Goal: Task Accomplishment & Management: Manage account settings

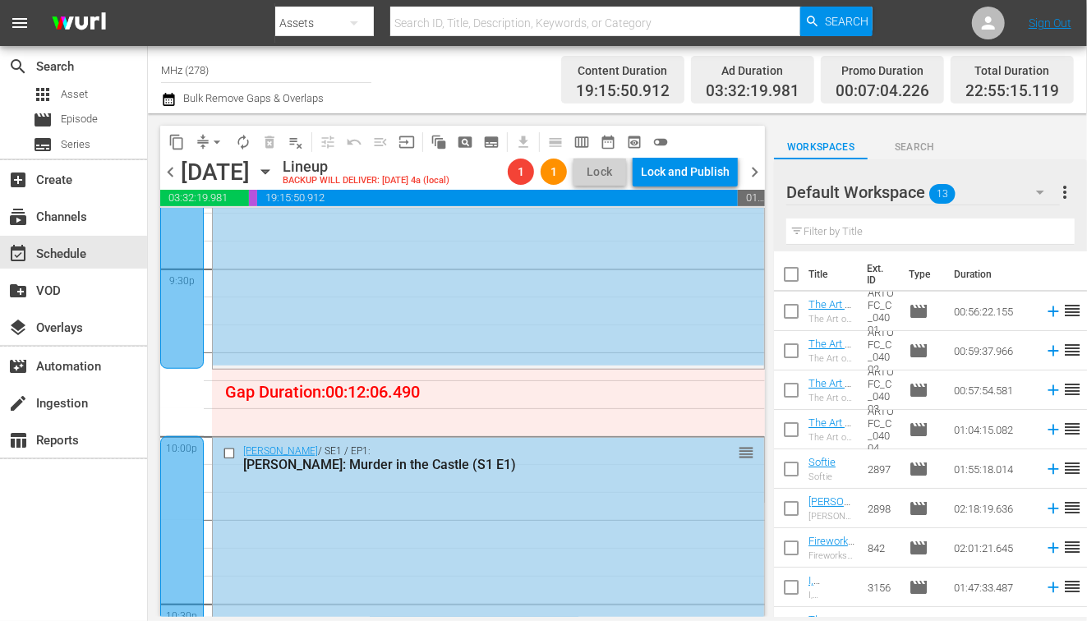
scroll to position [7101, 0]
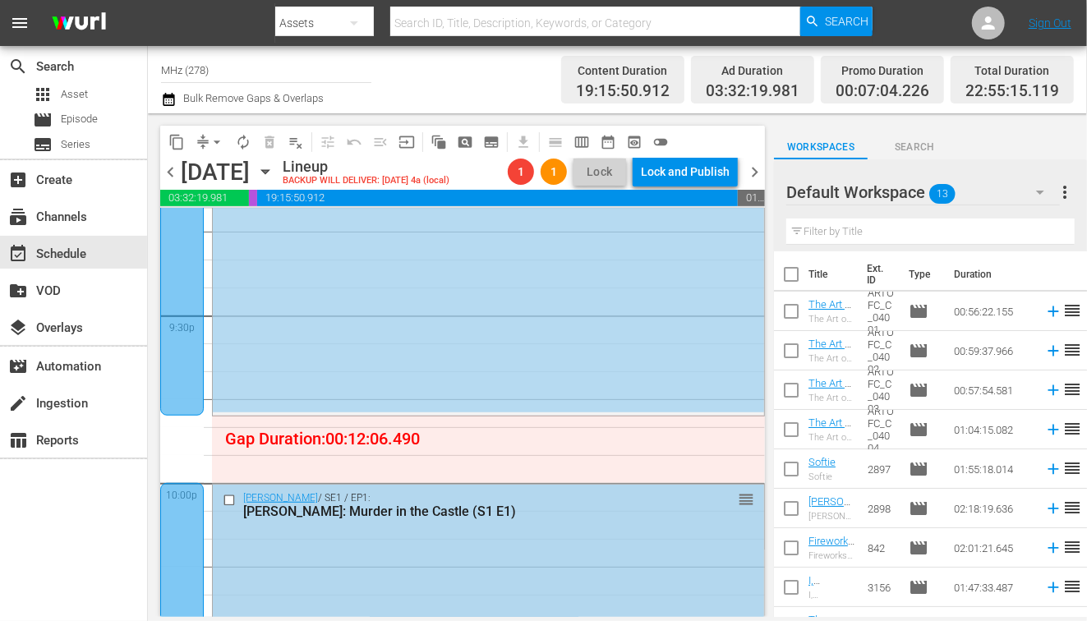
click at [225, 500] on input "checkbox" at bounding box center [231, 500] width 17 height 14
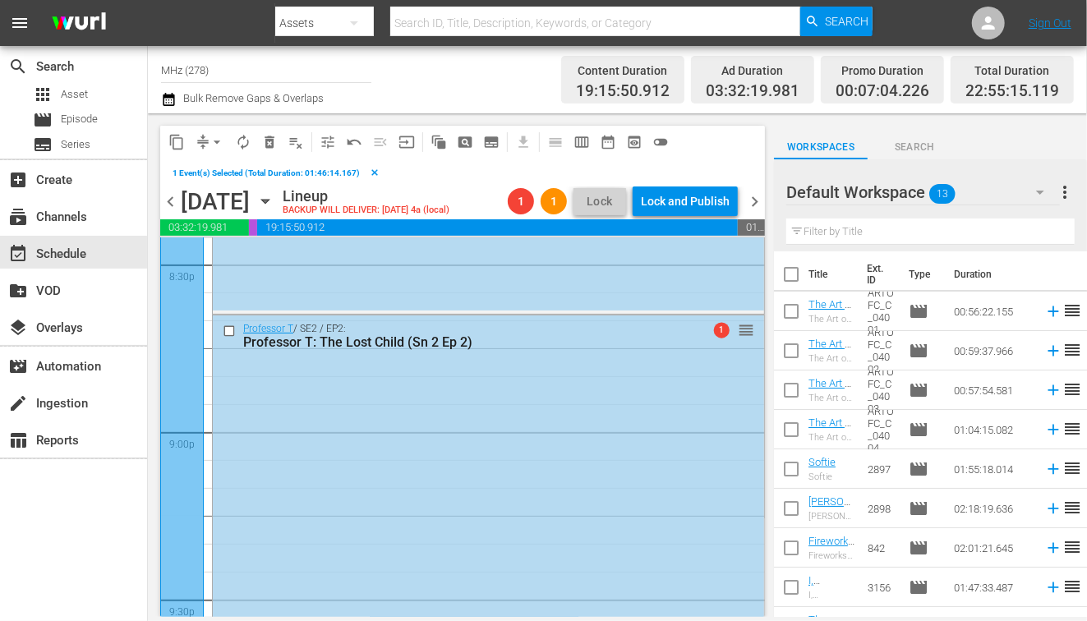
scroll to position [6809, 0]
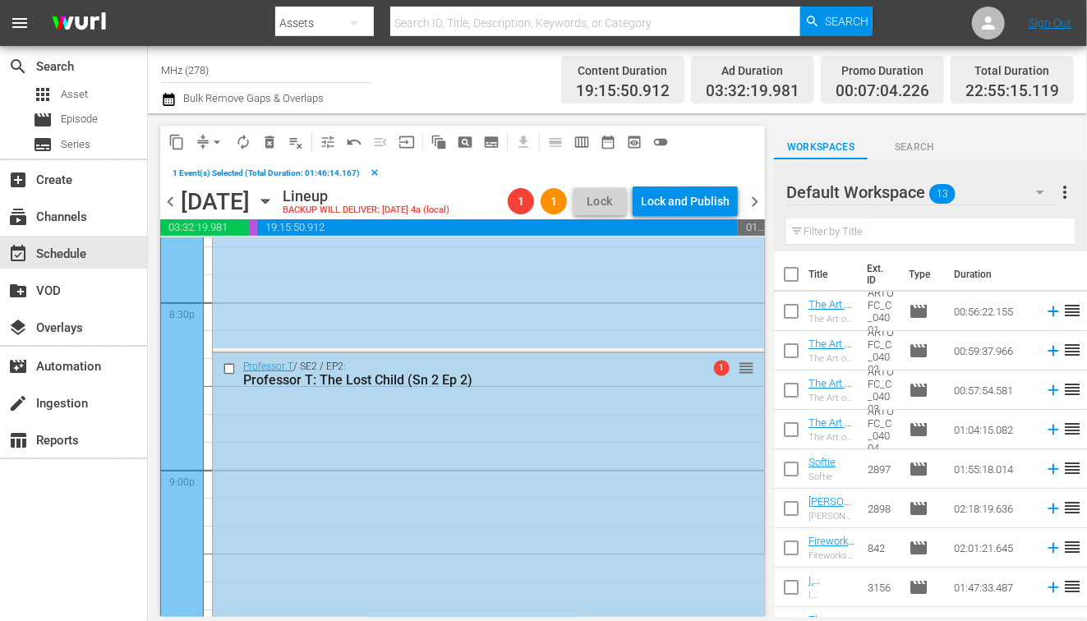
click at [228, 369] on input "checkbox" at bounding box center [231, 369] width 17 height 14
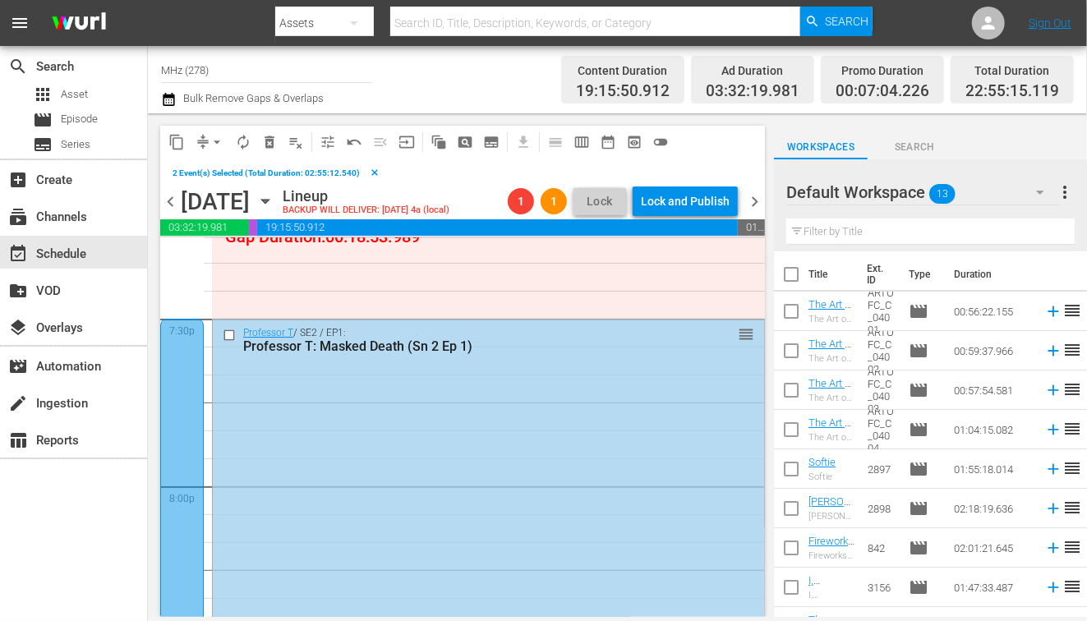
scroll to position [6444, 0]
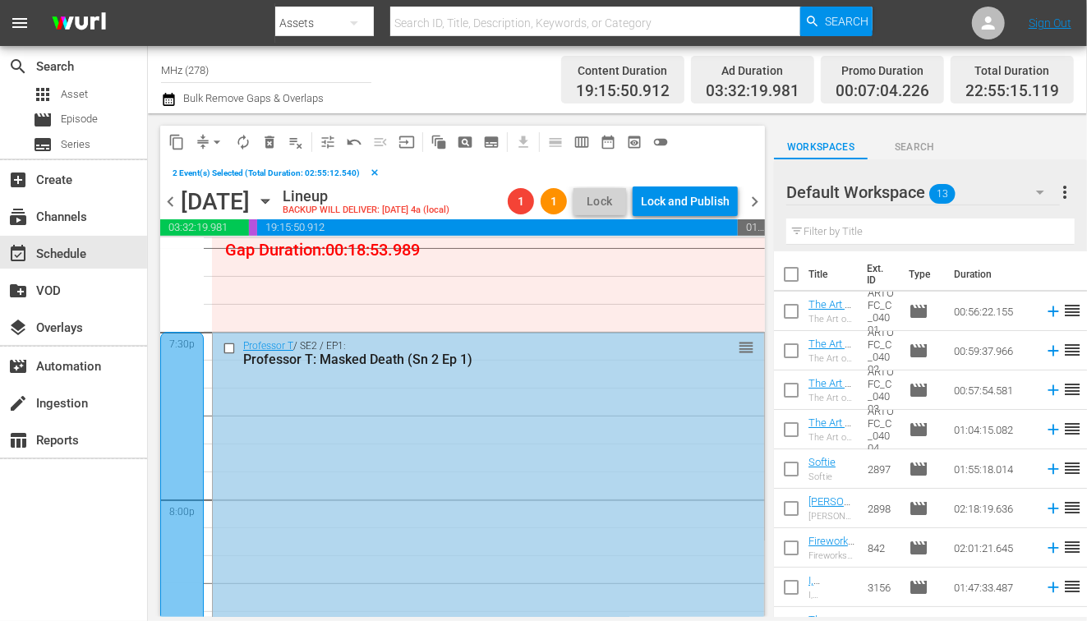
click at [228, 349] on input "checkbox" at bounding box center [231, 349] width 17 height 14
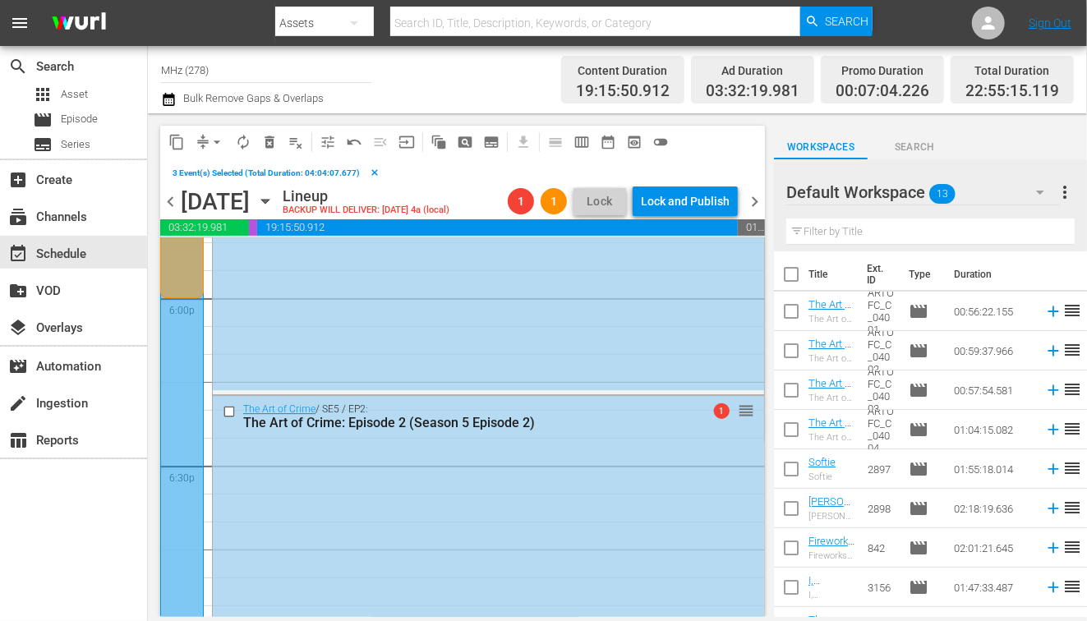
scroll to position [5835, 0]
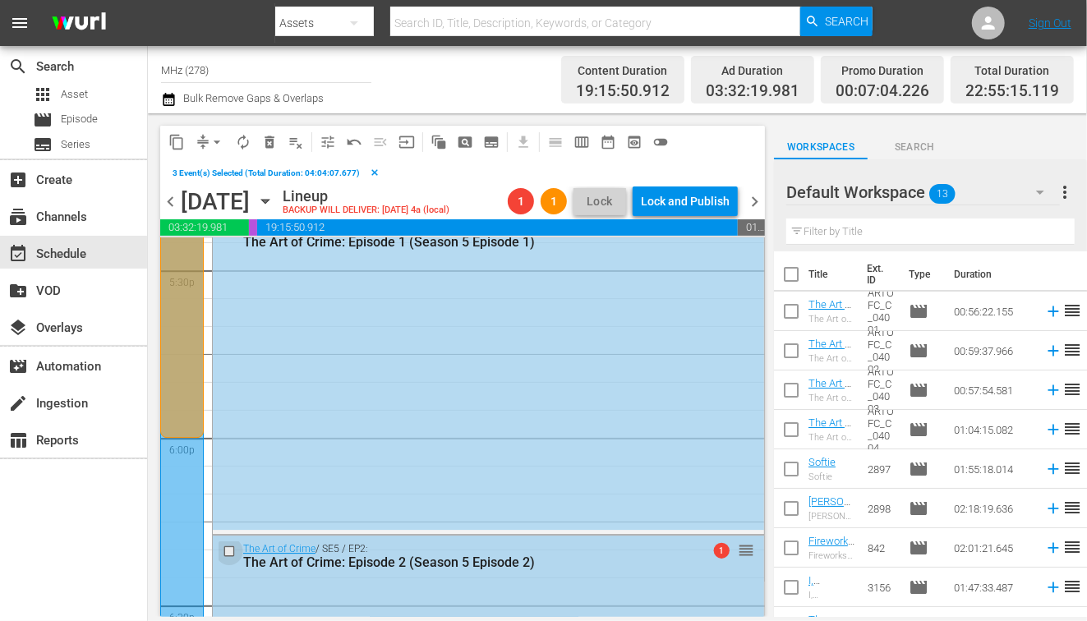
click at [232, 546] on input "checkbox" at bounding box center [231, 551] width 17 height 14
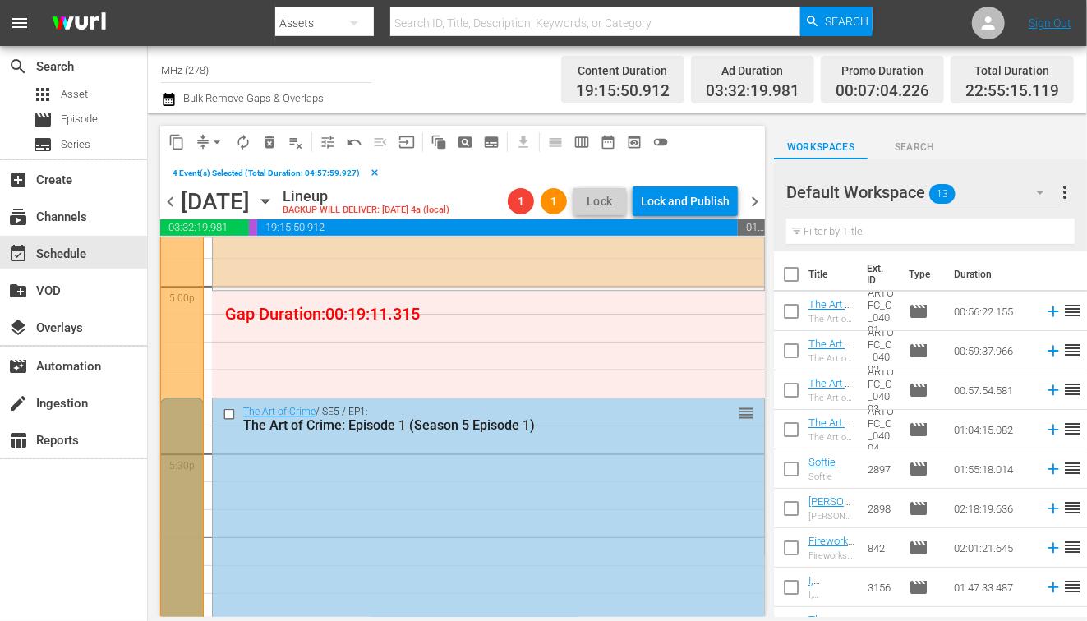
click at [227, 414] on input "checkbox" at bounding box center [231, 415] width 17 height 14
click at [173, 136] on span "content_copy" at bounding box center [176, 142] width 16 height 16
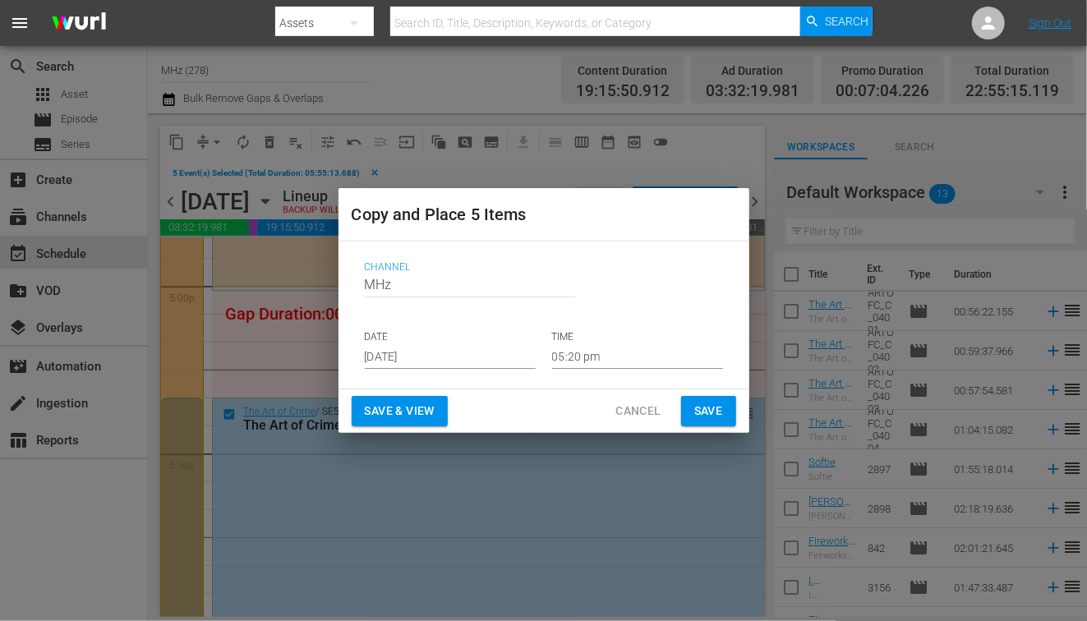
click at [409, 355] on input "[DATE]" at bounding box center [450, 356] width 171 height 25
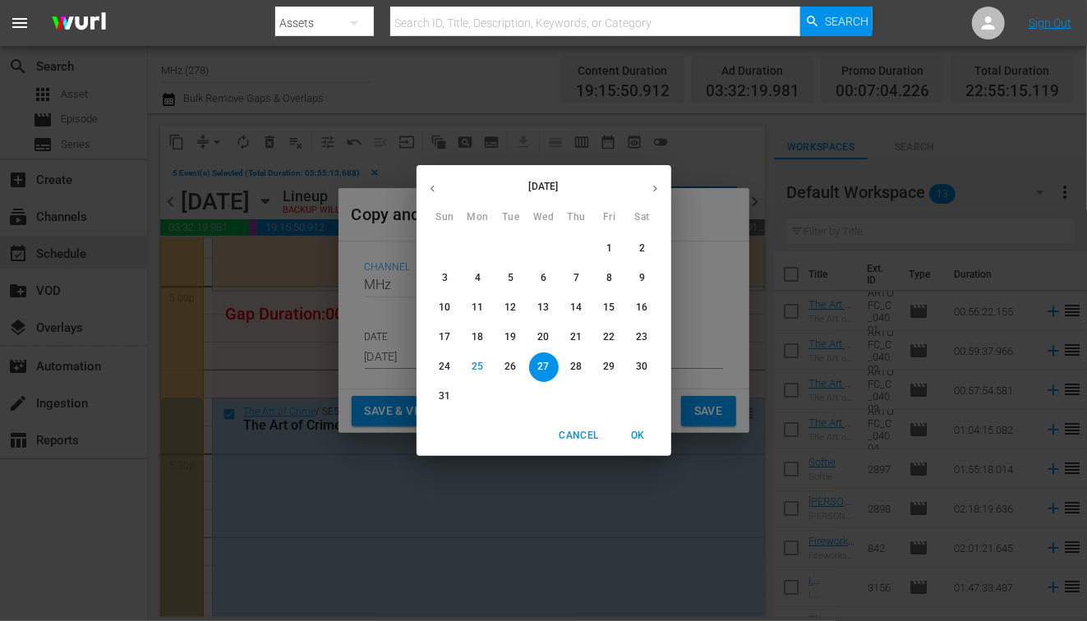
click at [654, 186] on icon "button" at bounding box center [655, 188] width 12 height 12
click at [519, 253] on span "2" at bounding box center [511, 249] width 30 height 14
type input "Sep 2nd 2025"
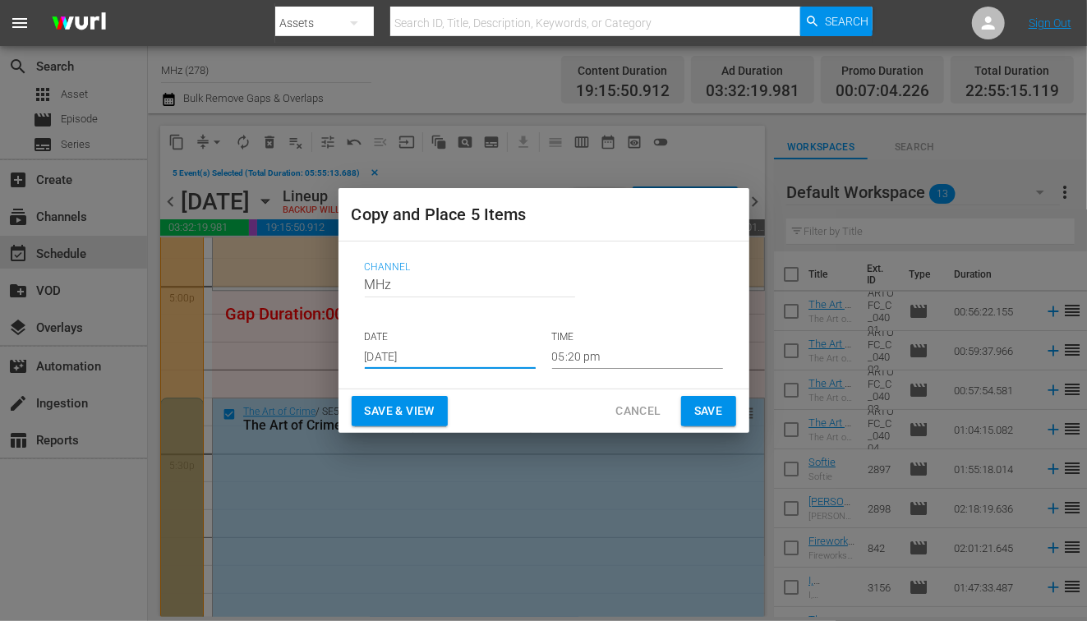
click at [562, 357] on input "05:20 pm" at bounding box center [637, 356] width 171 height 25
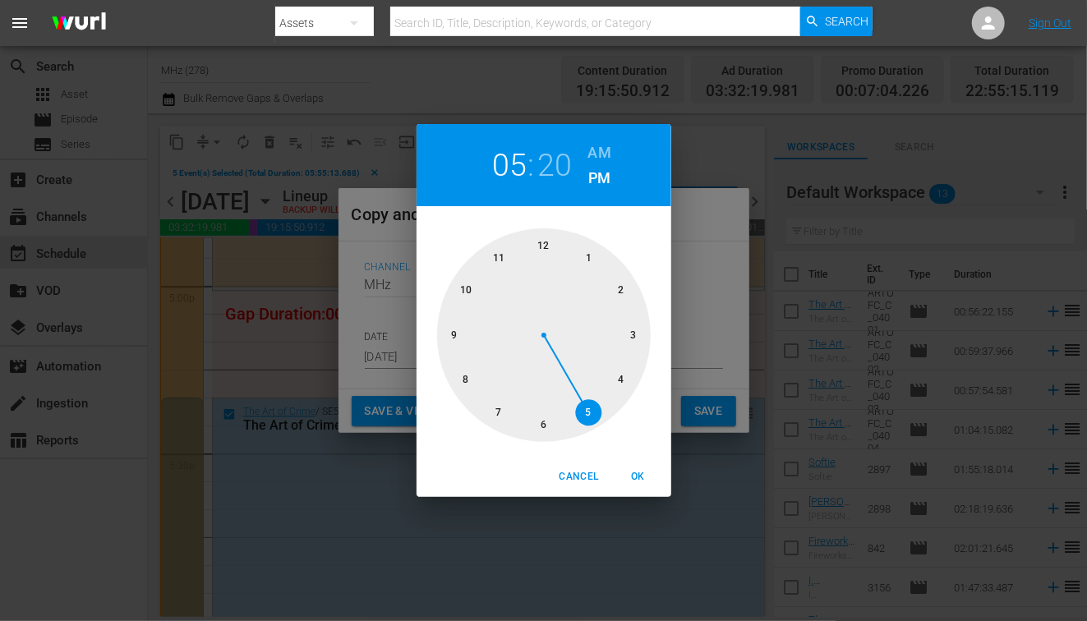
click at [597, 160] on h6 "AM" at bounding box center [599, 153] width 23 height 26
click at [551, 252] on div at bounding box center [544, 335] width 214 height 214
click at [642, 477] on span "OK" at bounding box center [638, 476] width 39 height 17
type input "12:20 am"
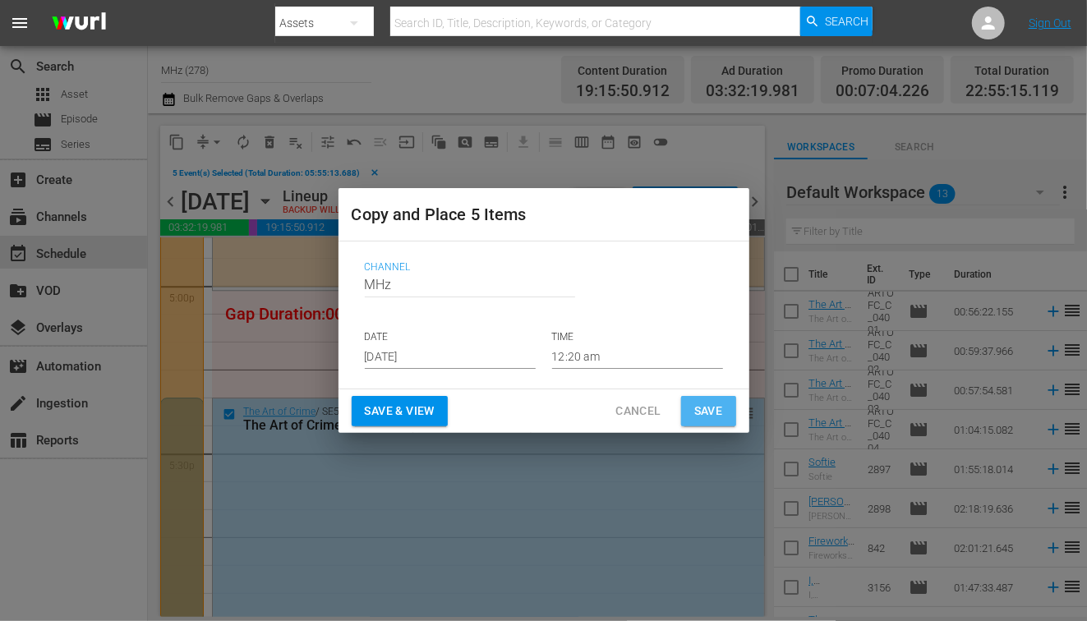
click at [696, 413] on span "Save" at bounding box center [708, 411] width 29 height 21
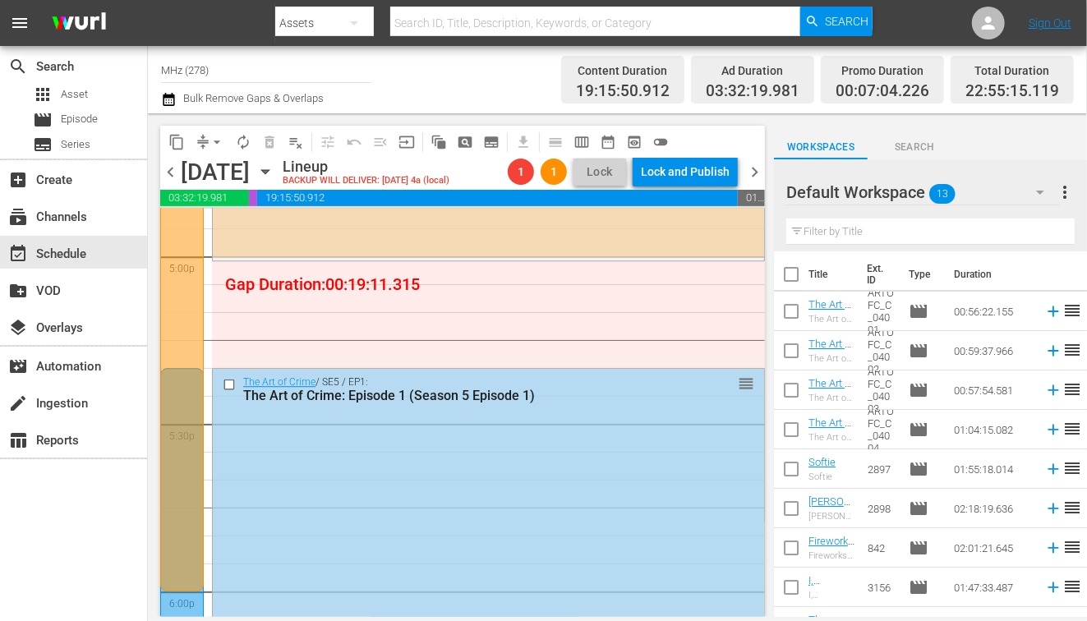
click at [755, 169] on span "chevron_right" at bounding box center [754, 172] width 21 height 21
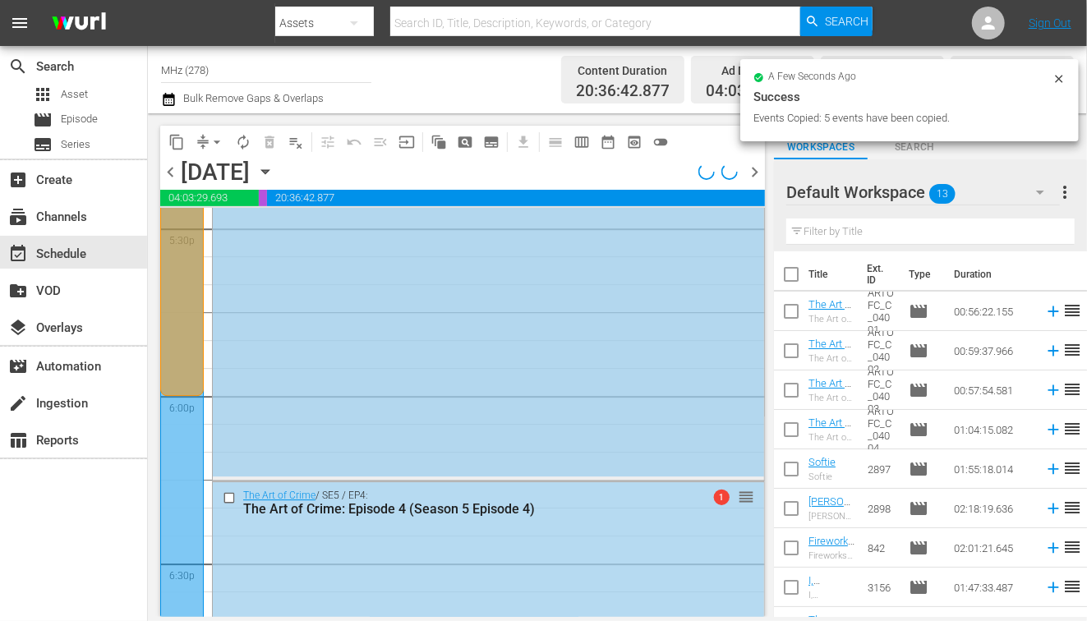
scroll to position [5652, 0]
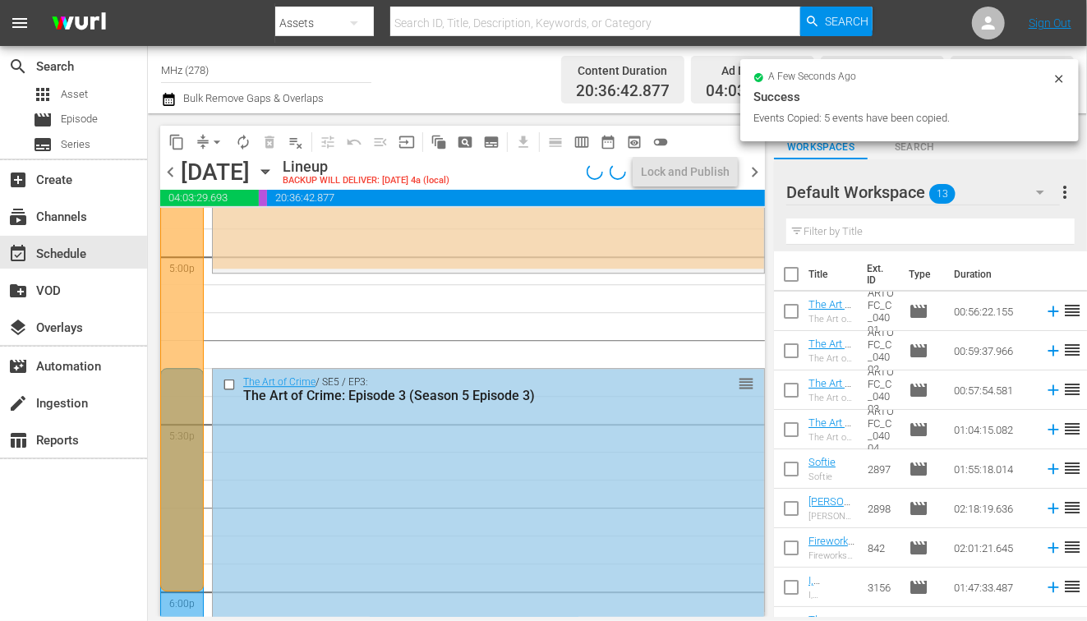
click at [226, 383] on input "checkbox" at bounding box center [231, 385] width 17 height 14
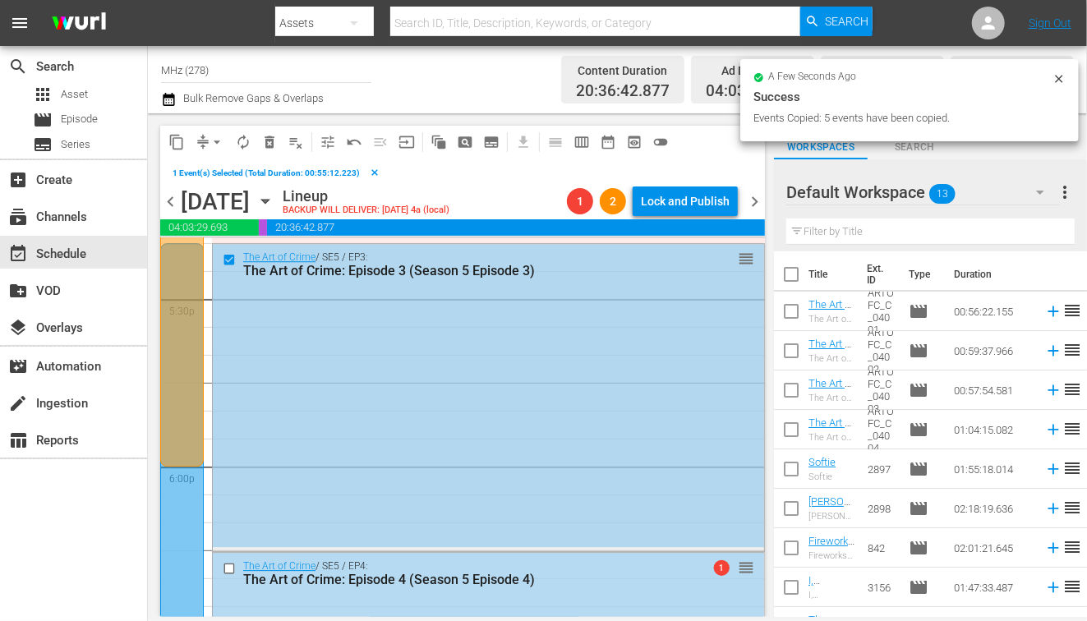
scroll to position [5860, 0]
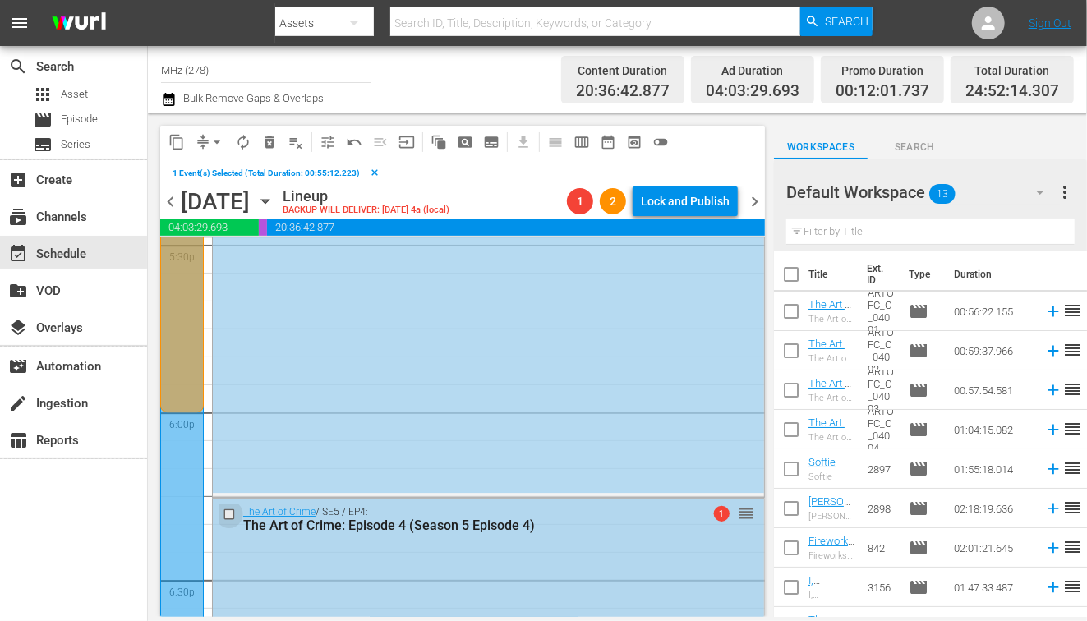
click at [228, 517] on input "checkbox" at bounding box center [231, 515] width 17 height 14
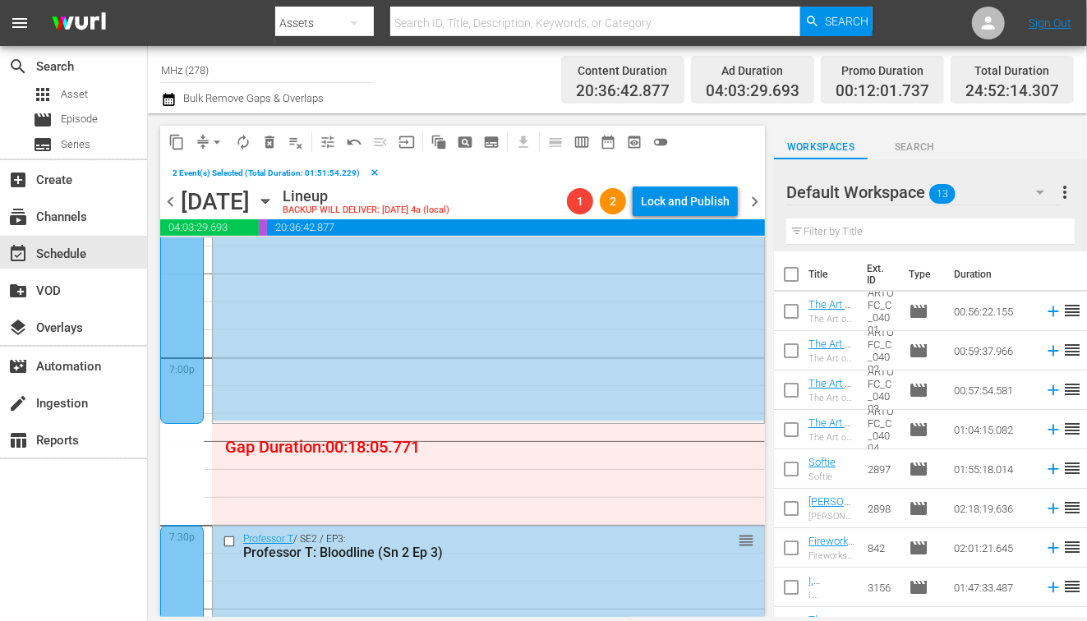
scroll to position [6313, 0]
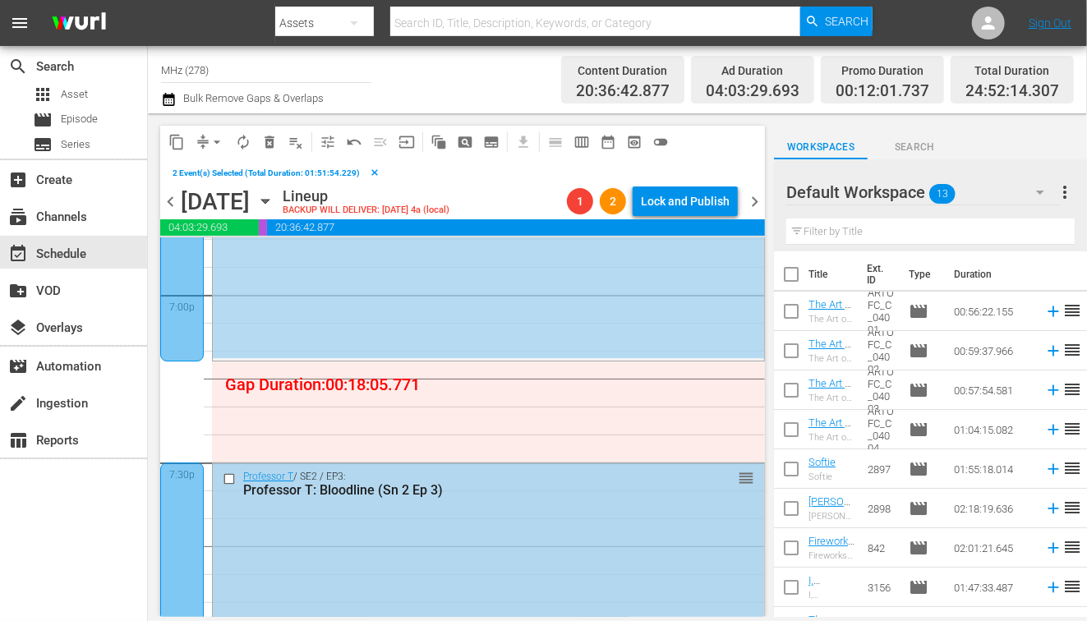
click at [229, 477] on input "checkbox" at bounding box center [231, 479] width 17 height 14
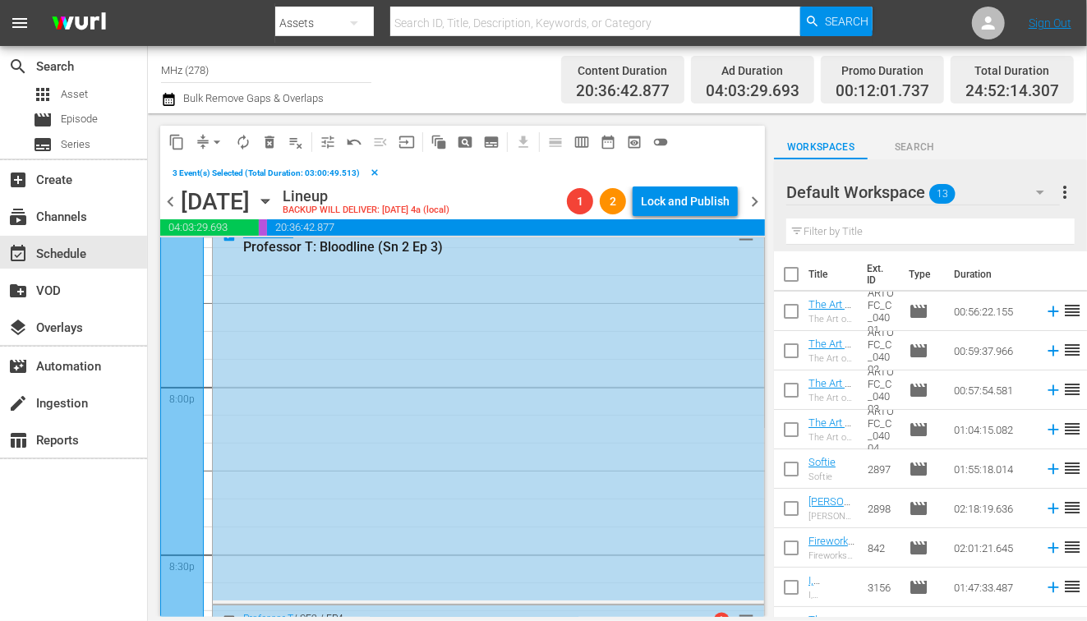
scroll to position [6604, 0]
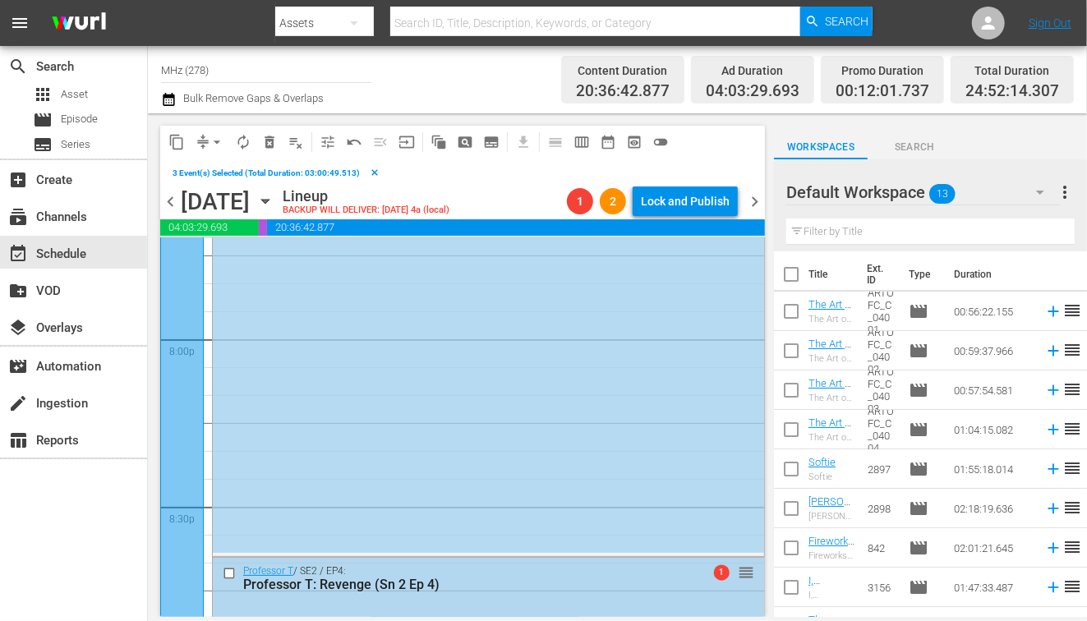
click at [233, 569] on input "checkbox" at bounding box center [231, 574] width 17 height 14
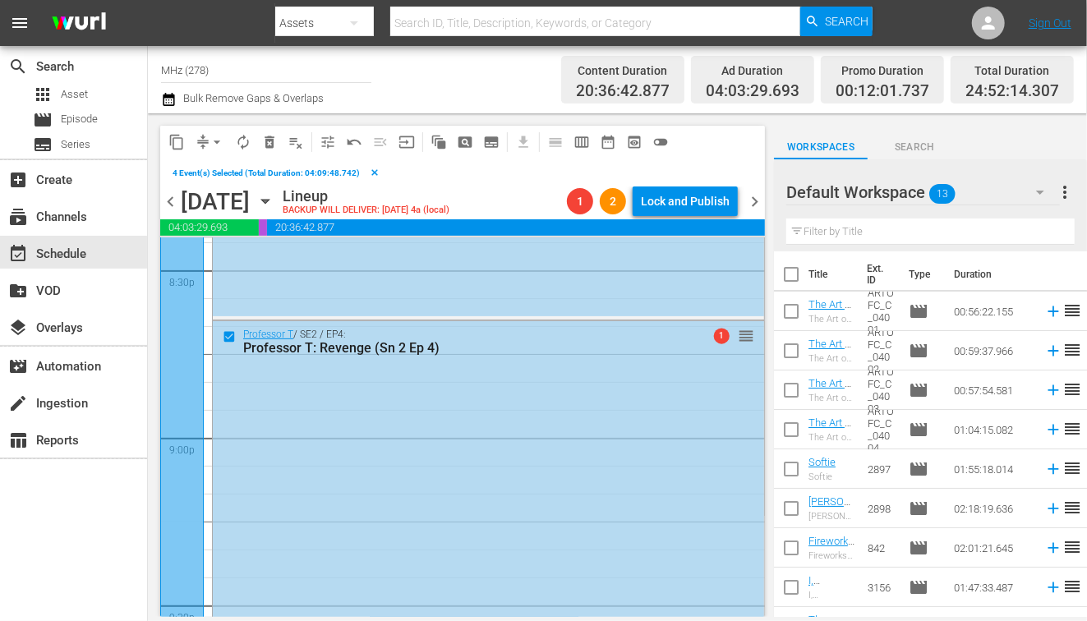
scroll to position [7046, 0]
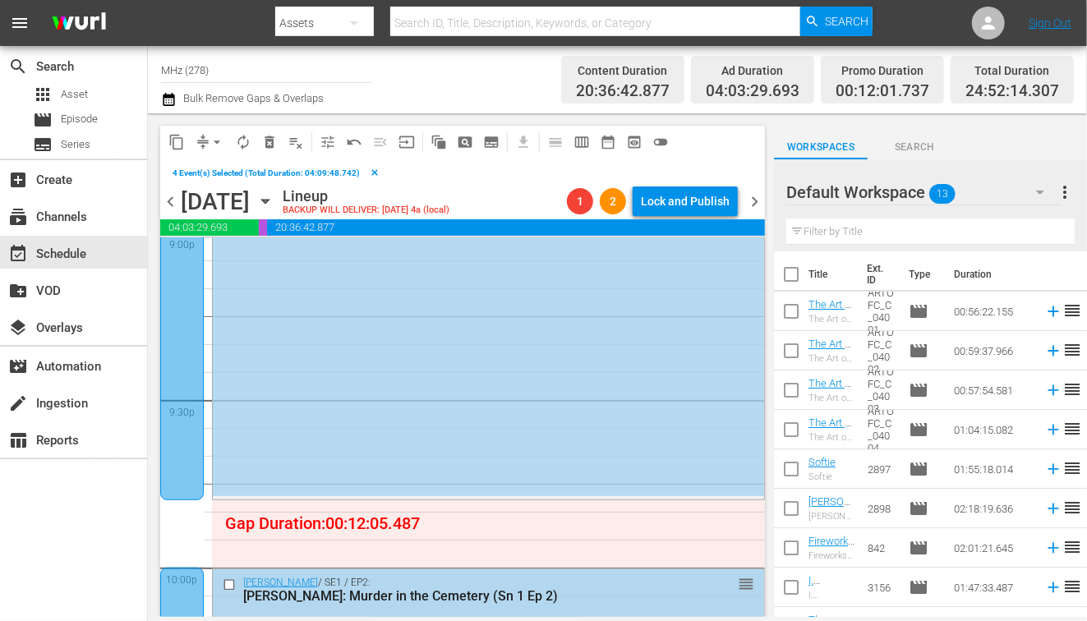
click at [229, 588] on input "checkbox" at bounding box center [231, 585] width 17 height 14
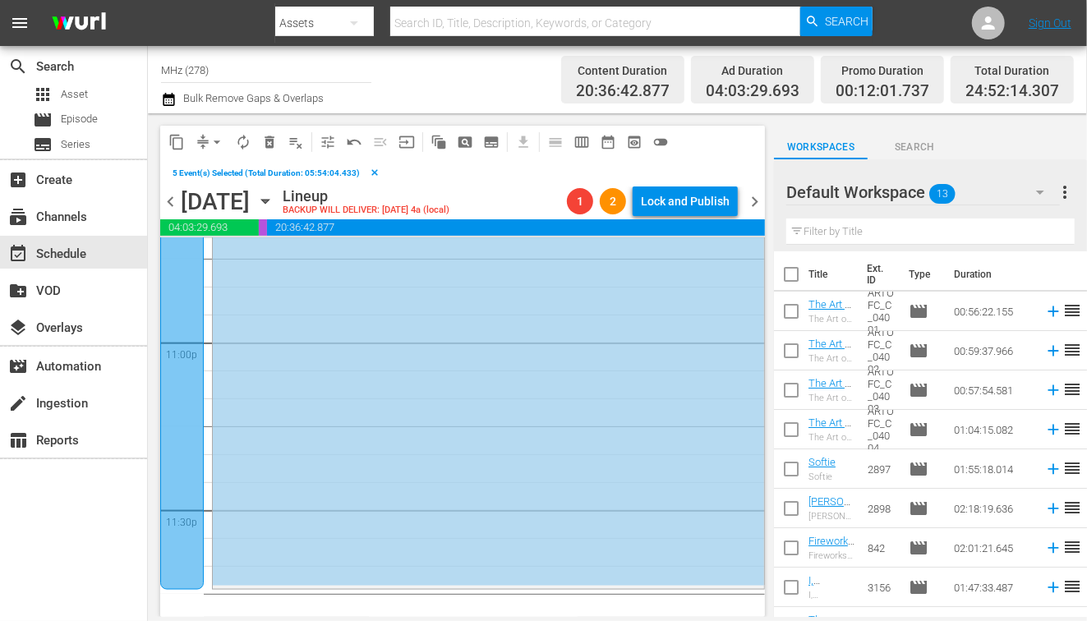
scroll to position [7667, 0]
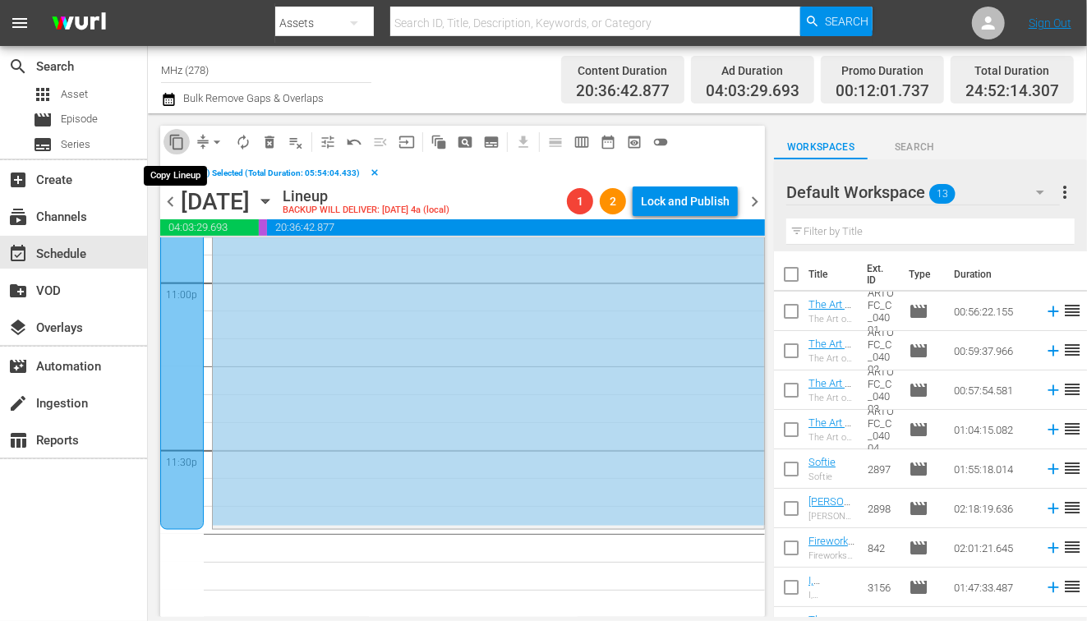
click at [167, 141] on button "content_copy" at bounding box center [177, 142] width 26 height 26
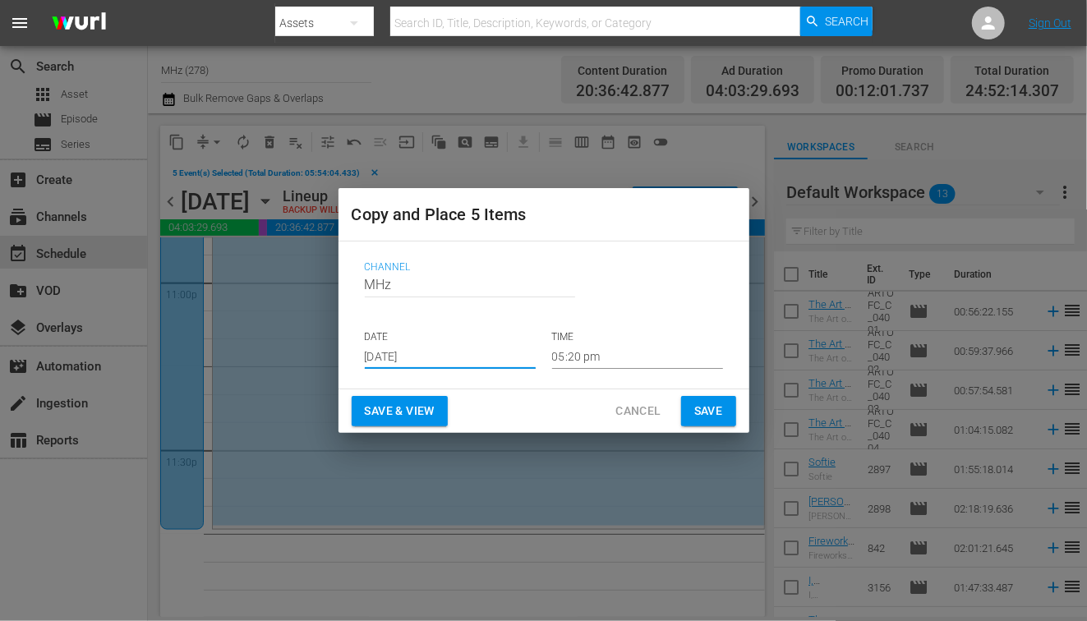
click at [394, 352] on input "[DATE]" at bounding box center [450, 356] width 171 height 25
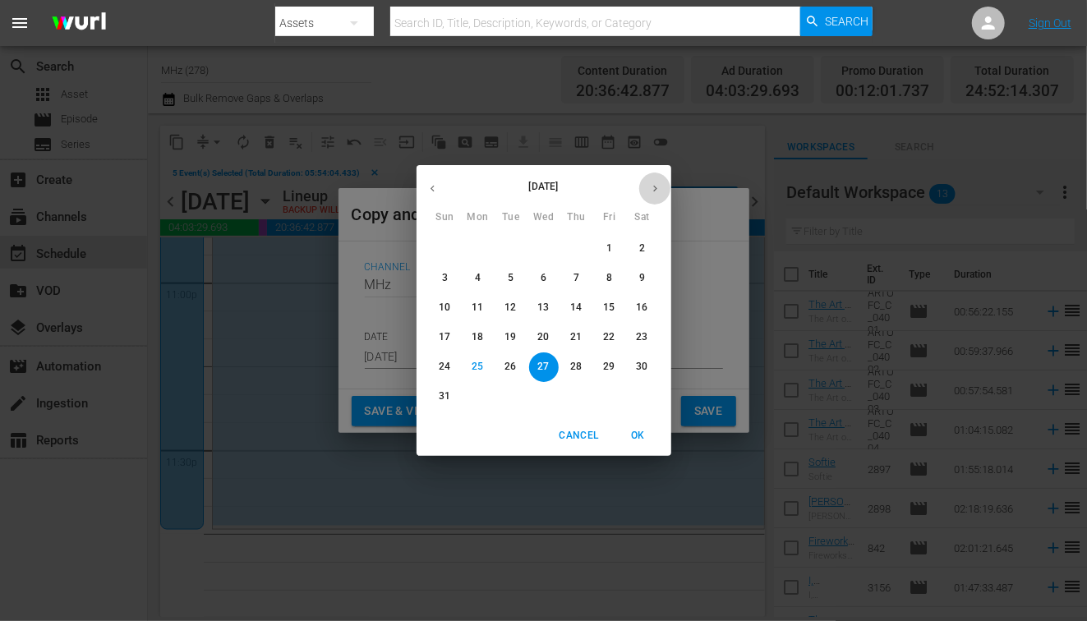
click at [658, 192] on icon "button" at bounding box center [655, 188] width 12 height 12
click at [547, 252] on span "3" at bounding box center [544, 249] width 30 height 14
type input "Sep 3rd 2025"
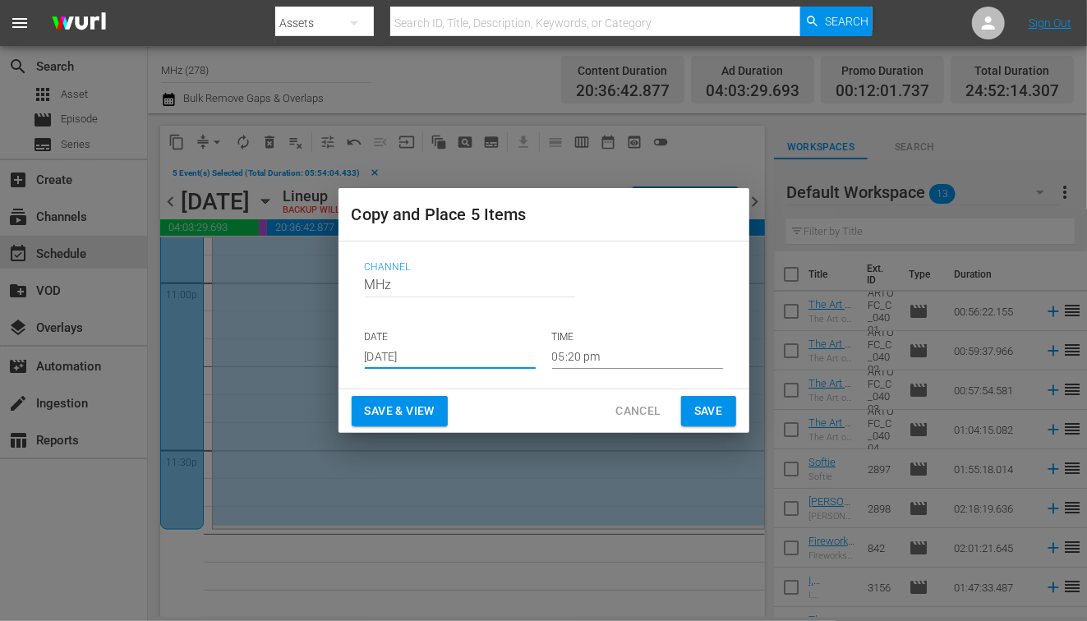
click at [598, 358] on input "05:20 pm" at bounding box center [637, 356] width 171 height 25
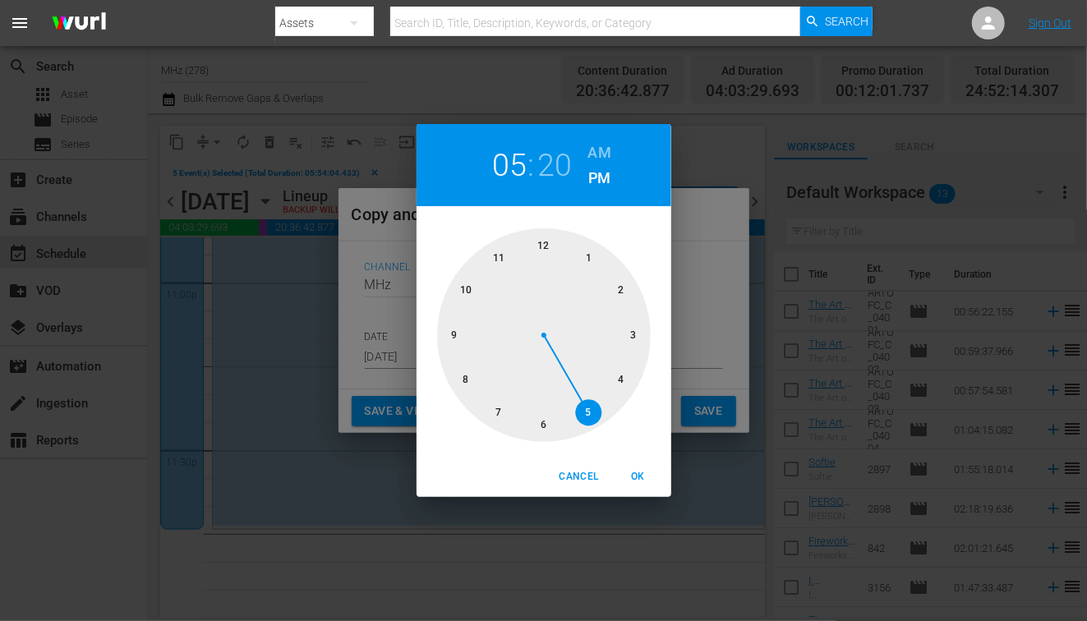
click at [606, 144] on h6 "AM" at bounding box center [599, 153] width 23 height 26
click at [550, 244] on div at bounding box center [544, 335] width 214 height 214
click at [637, 463] on button "OK" at bounding box center [638, 476] width 53 height 27
type input "12:20 am"
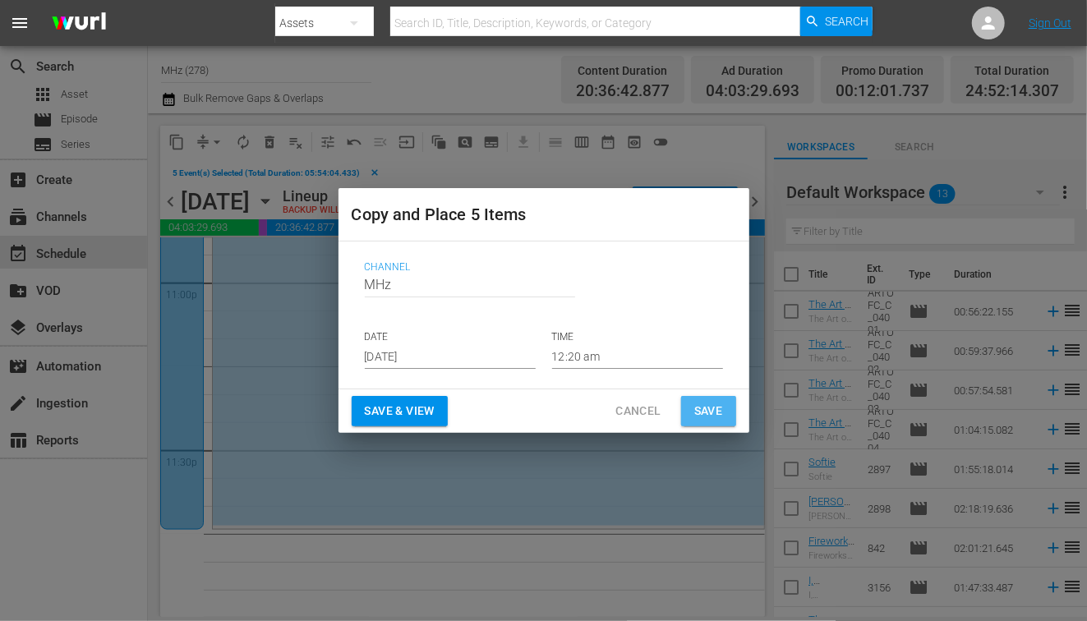
click at [726, 408] on button "Save" at bounding box center [708, 411] width 55 height 30
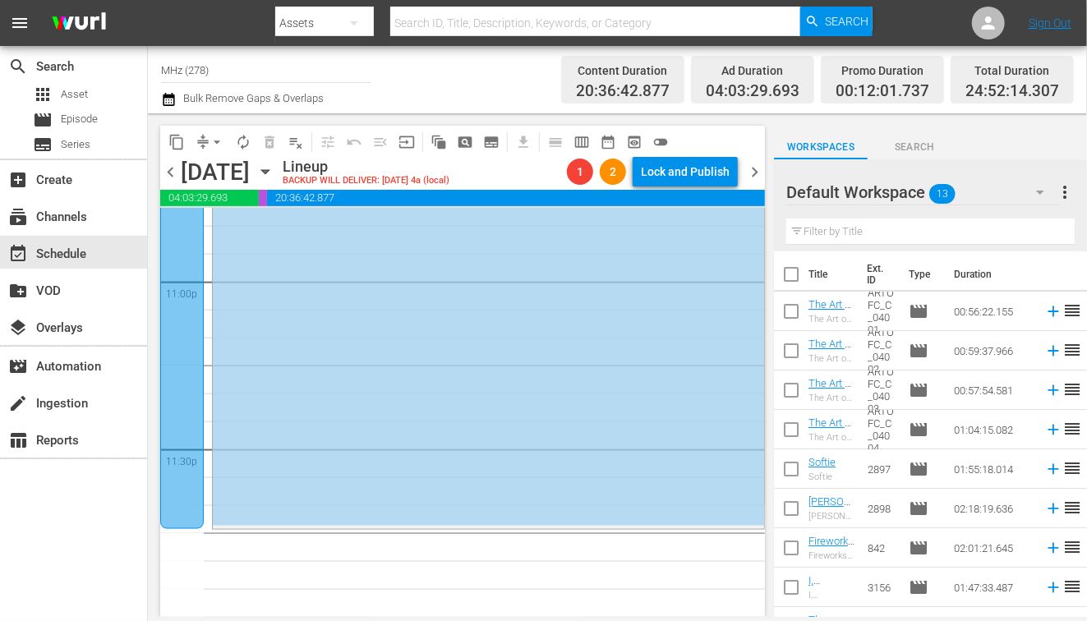
scroll to position [7638, 0]
click at [756, 178] on span "chevron_right" at bounding box center [754, 172] width 21 height 21
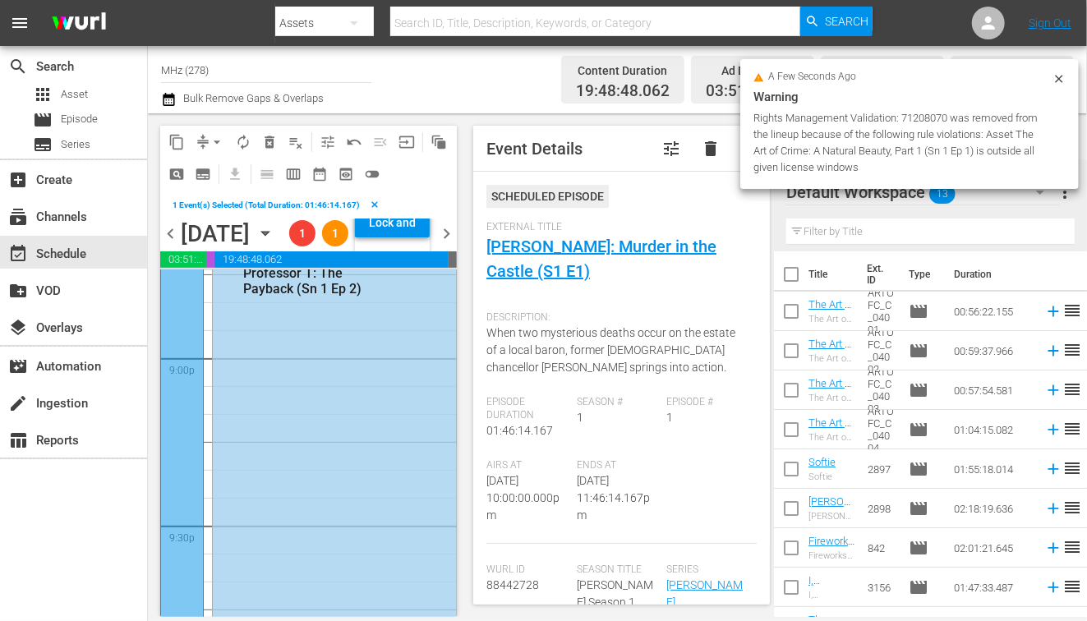
scroll to position [6783, 0]
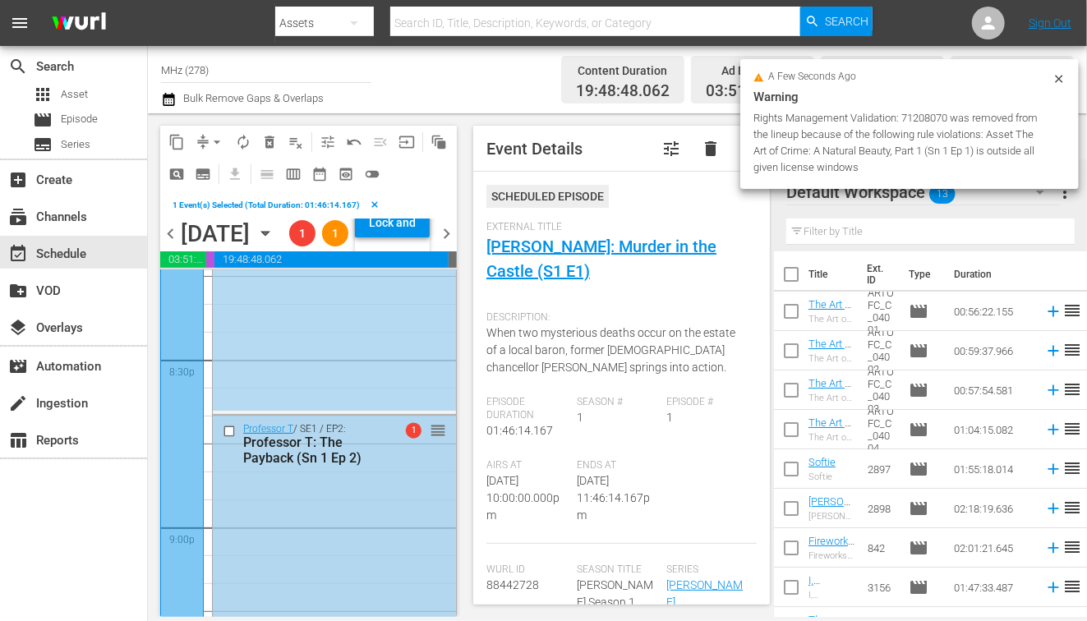
click at [229, 438] on input "checkbox" at bounding box center [231, 431] width 17 height 14
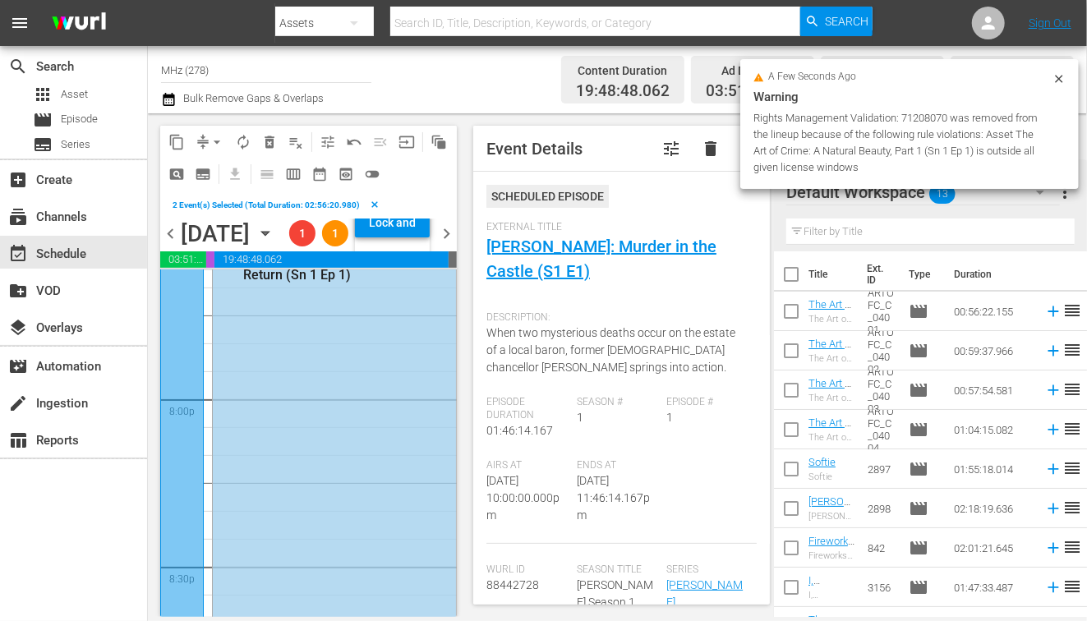
scroll to position [6493, 0]
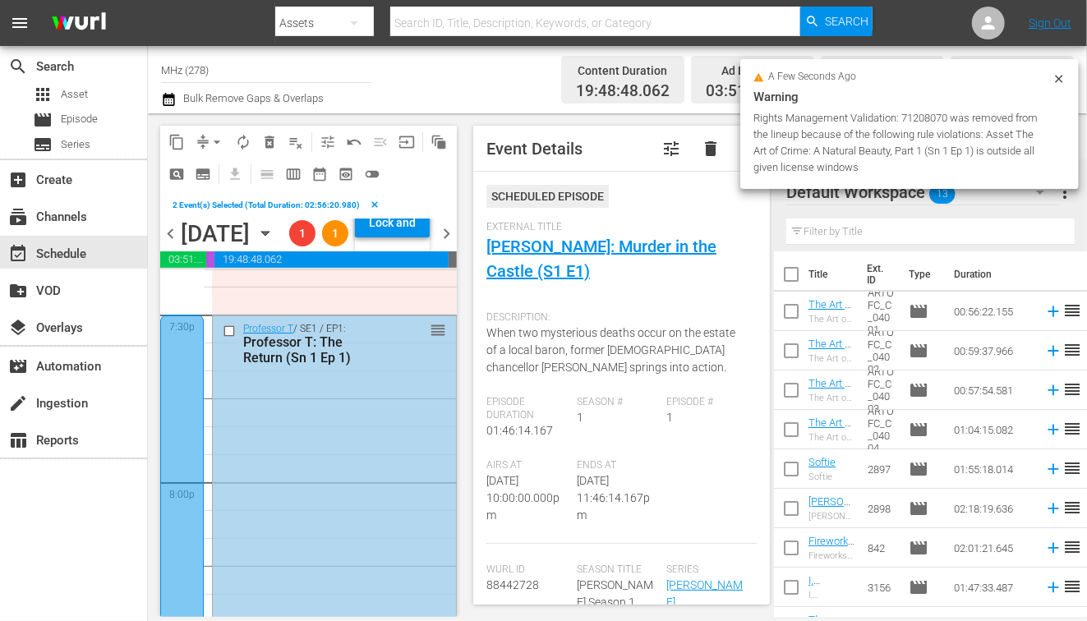
click at [232, 339] on input "checkbox" at bounding box center [231, 332] width 17 height 14
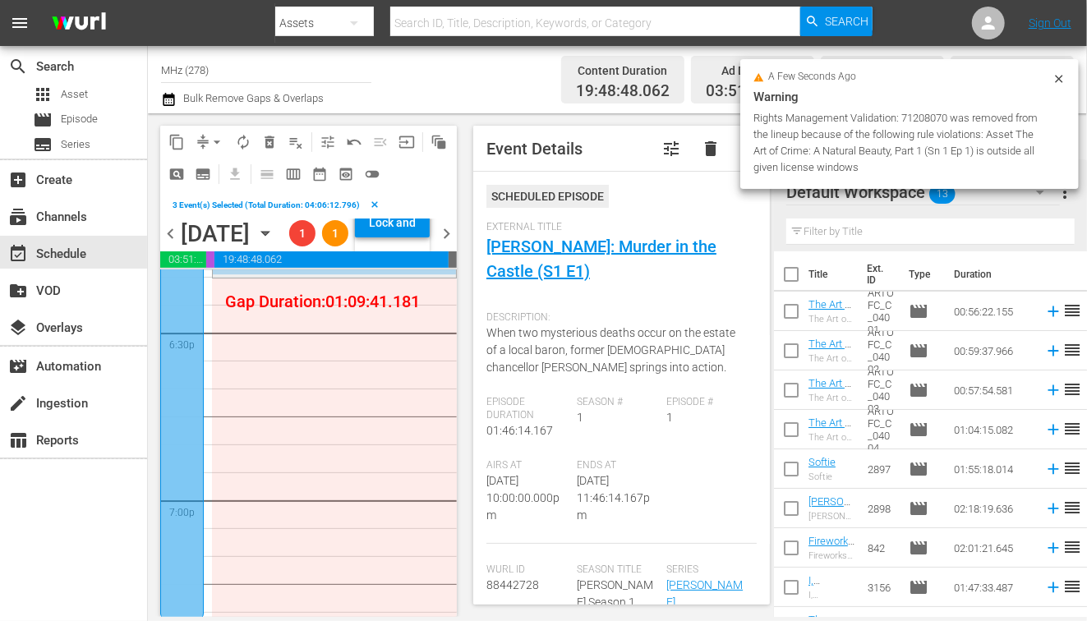
scroll to position [6206, 0]
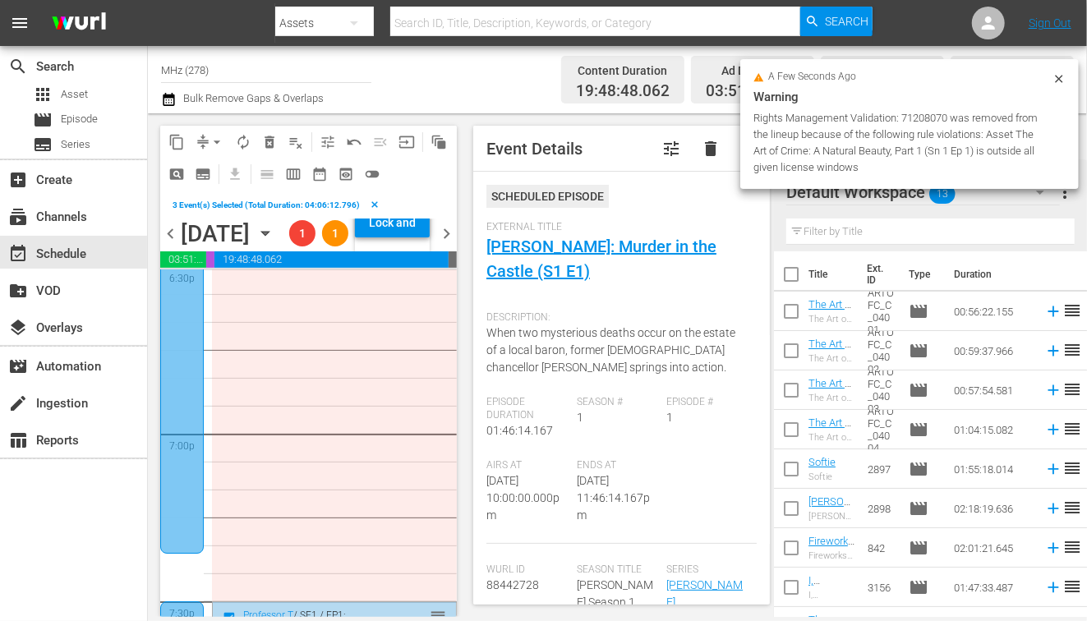
click at [201, 386] on div at bounding box center [182, 214] width 44 height 679
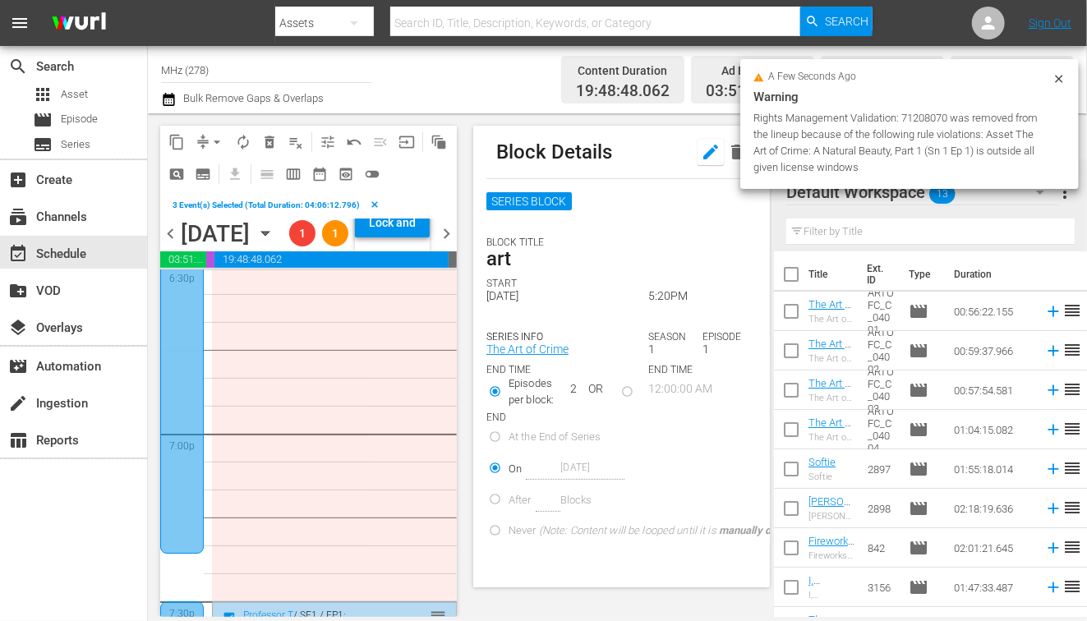
click at [704, 154] on icon "button" at bounding box center [711, 152] width 20 height 20
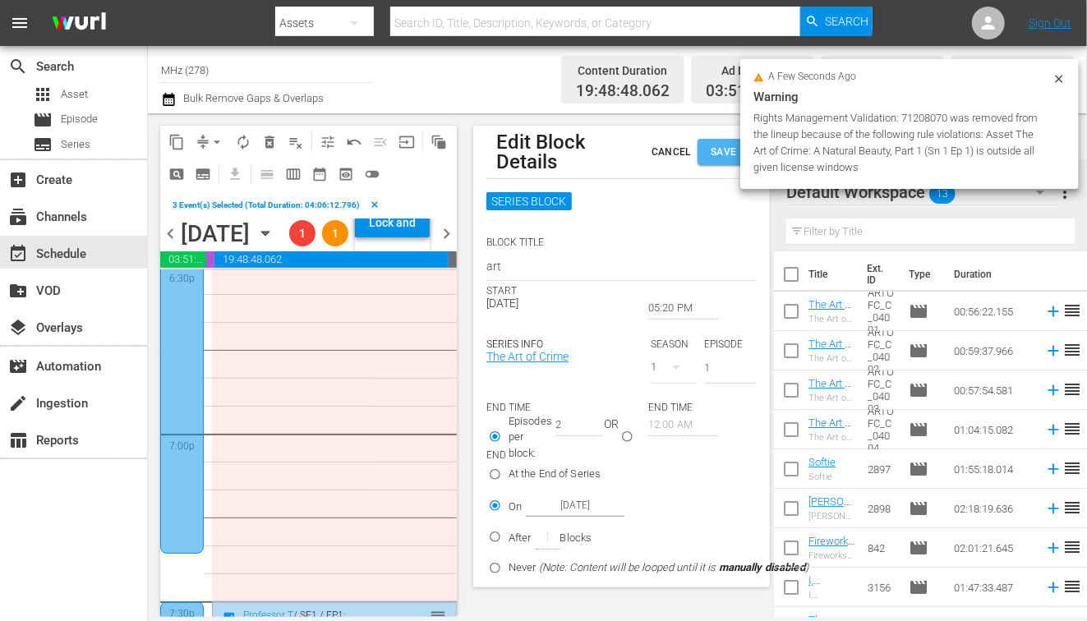
click at [716, 158] on span "Save" at bounding box center [724, 152] width 26 height 17
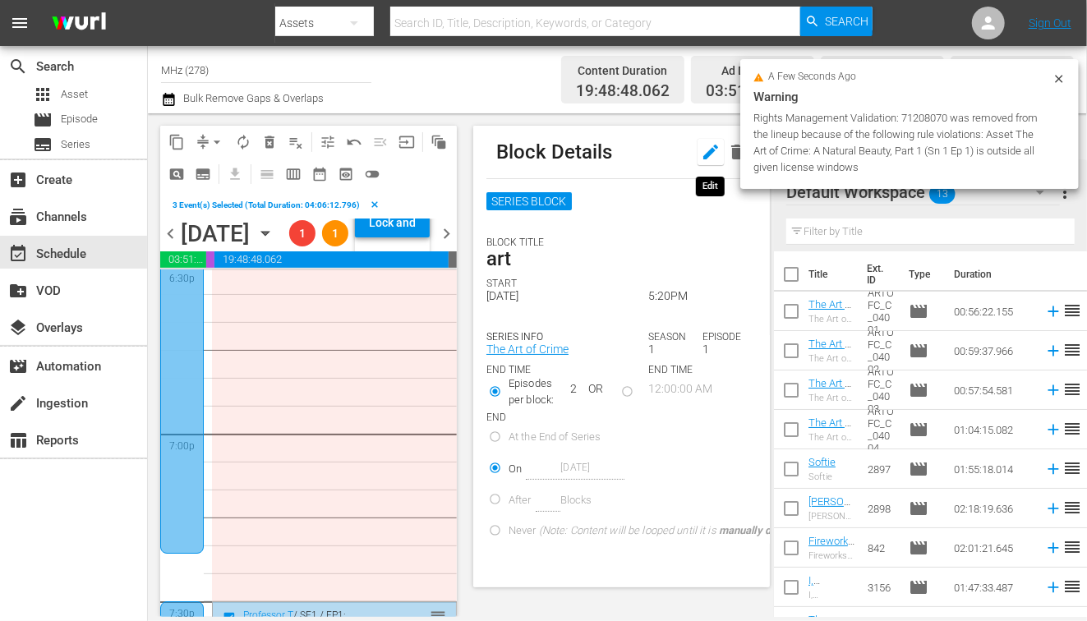
click at [705, 159] on icon "button" at bounding box center [710, 152] width 15 height 15
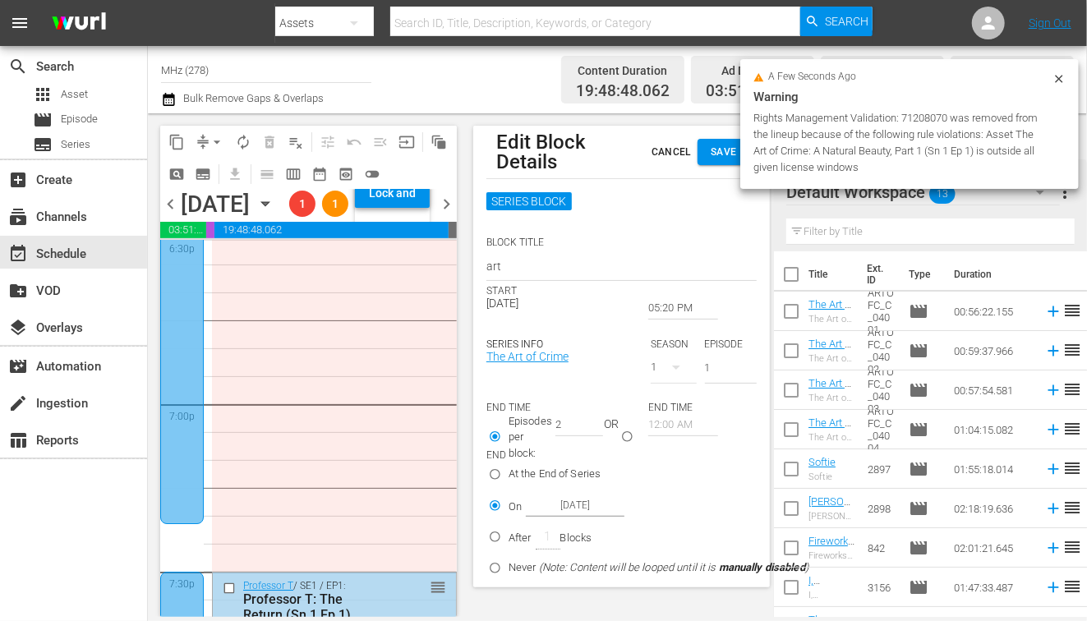
scroll to position [5994, 0]
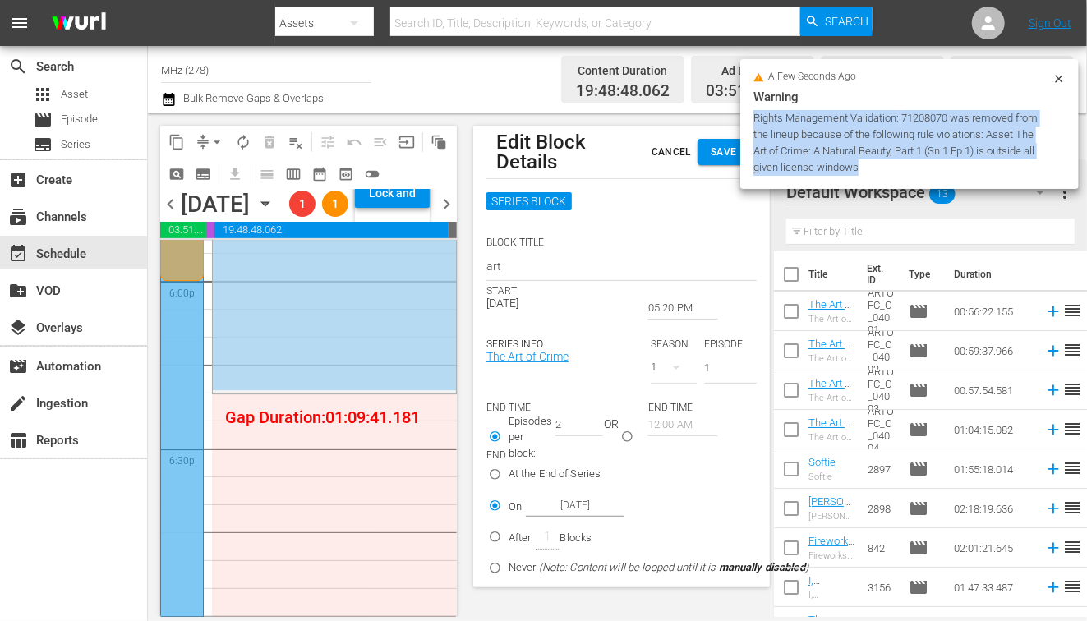
drag, startPoint x: 876, startPoint y: 167, endPoint x: 750, endPoint y: 119, distance: 134.5
click at [750, 119] on div "a few seconds ago Warning Rights Management Validation: 71208070 was removed fr…" at bounding box center [909, 124] width 339 height 130
copy div "Rights Management Validation: 71208070 was removed from the lineup because of t…"
click at [274, 213] on icon "button" at bounding box center [265, 204] width 18 height 18
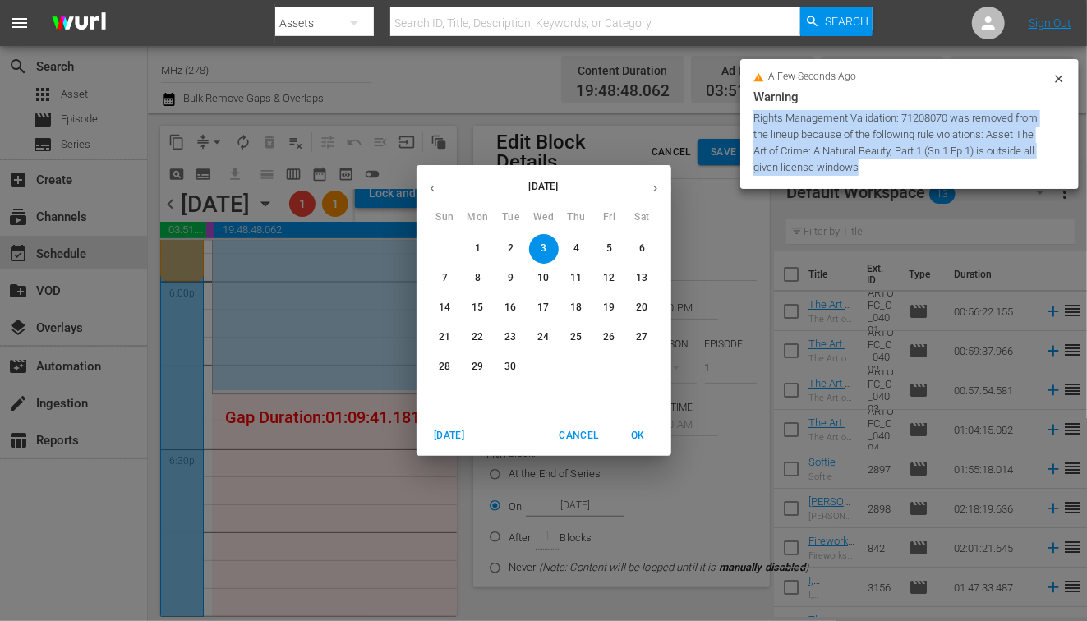
click at [470, 275] on span "8" at bounding box center [478, 278] width 30 height 14
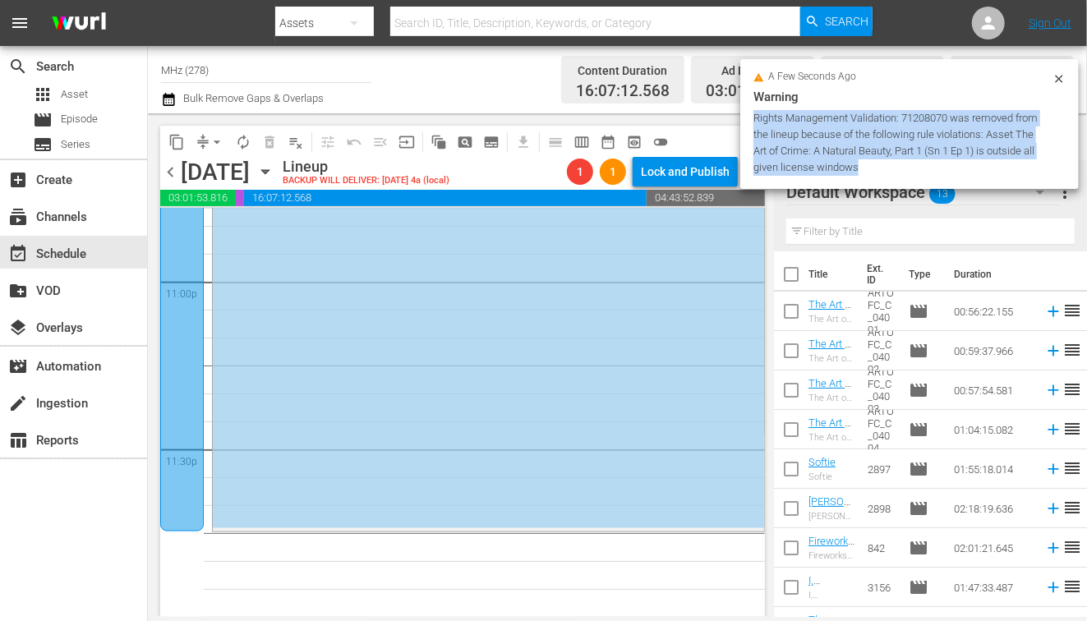
scroll to position [7301, 0]
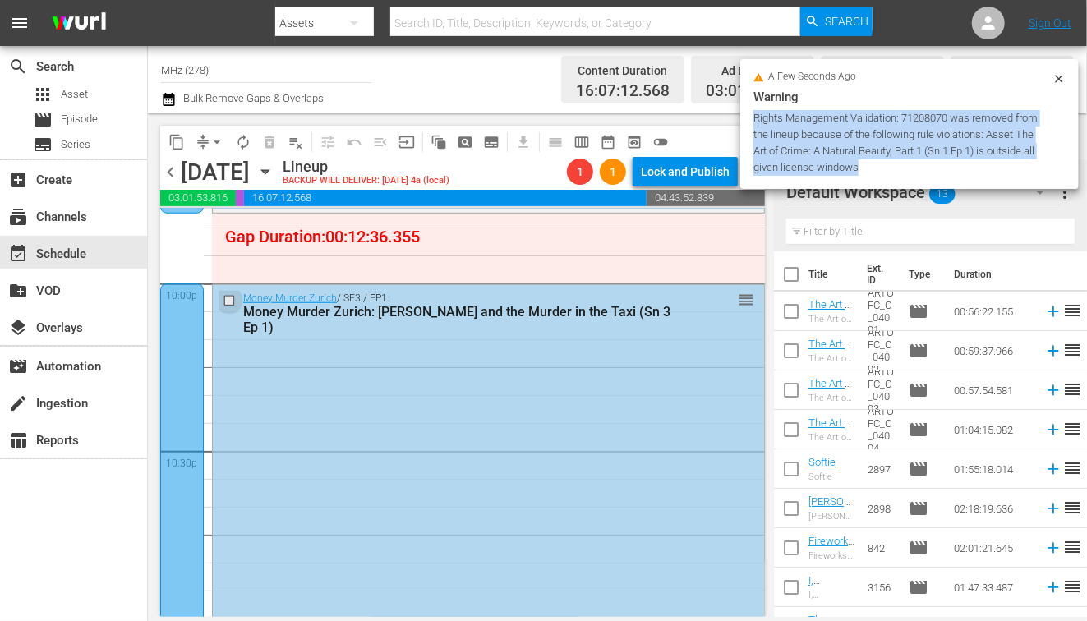
click at [227, 300] on input "checkbox" at bounding box center [231, 300] width 17 height 14
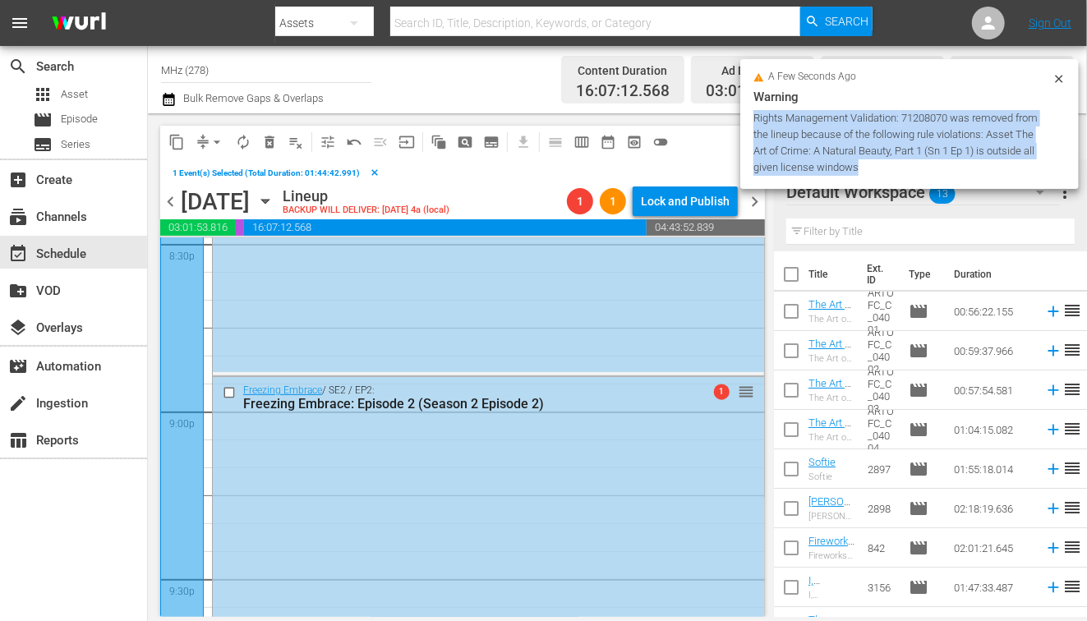
scroll to position [6847, 0]
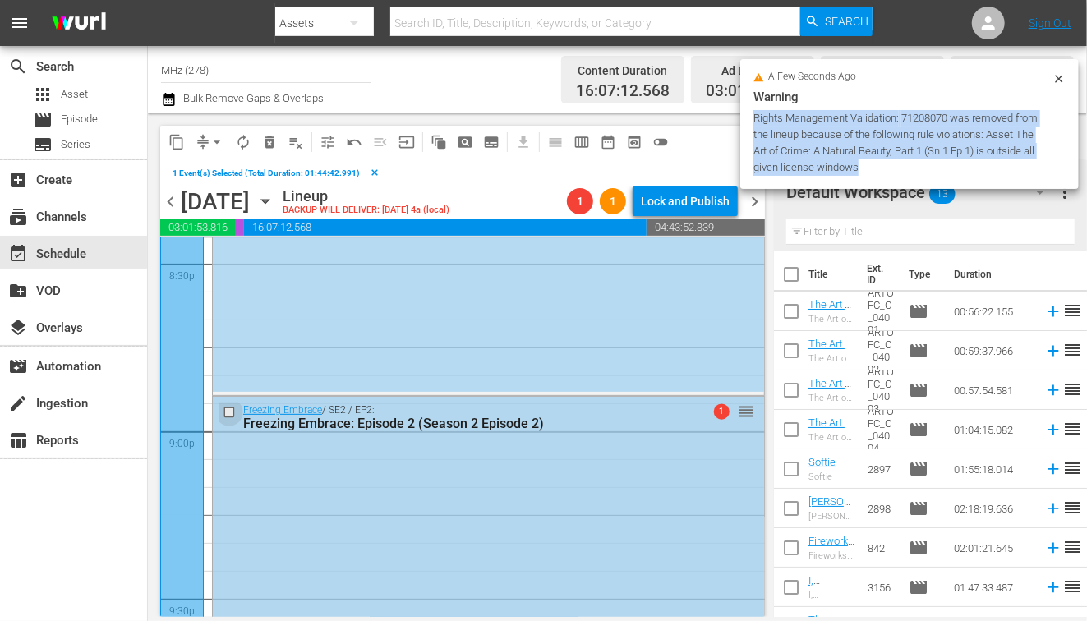
click at [229, 409] on input "checkbox" at bounding box center [231, 413] width 17 height 14
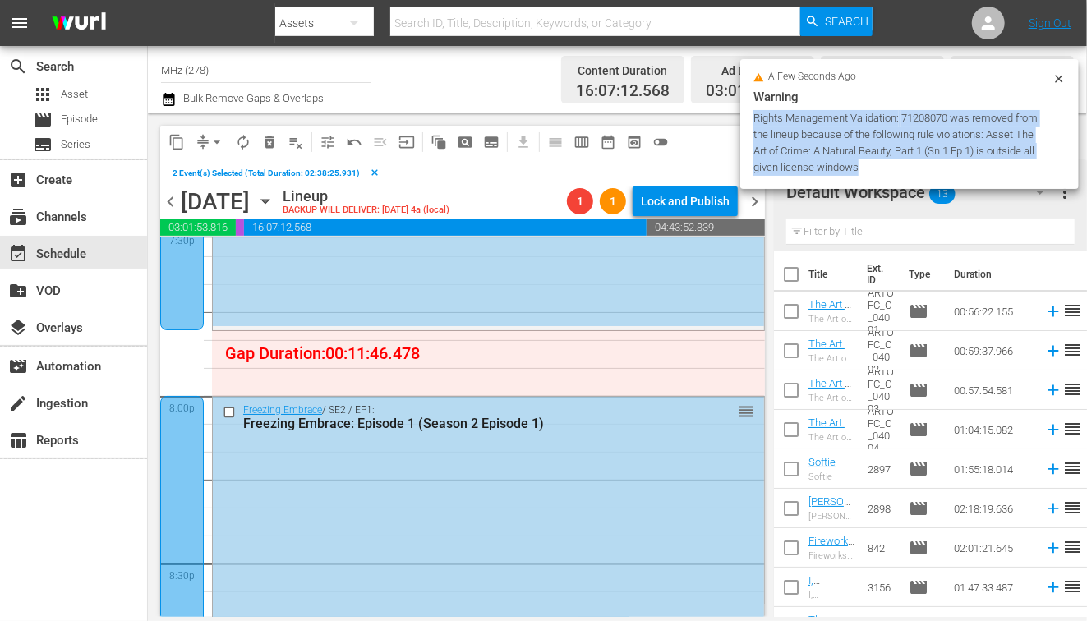
scroll to position [6498, 0]
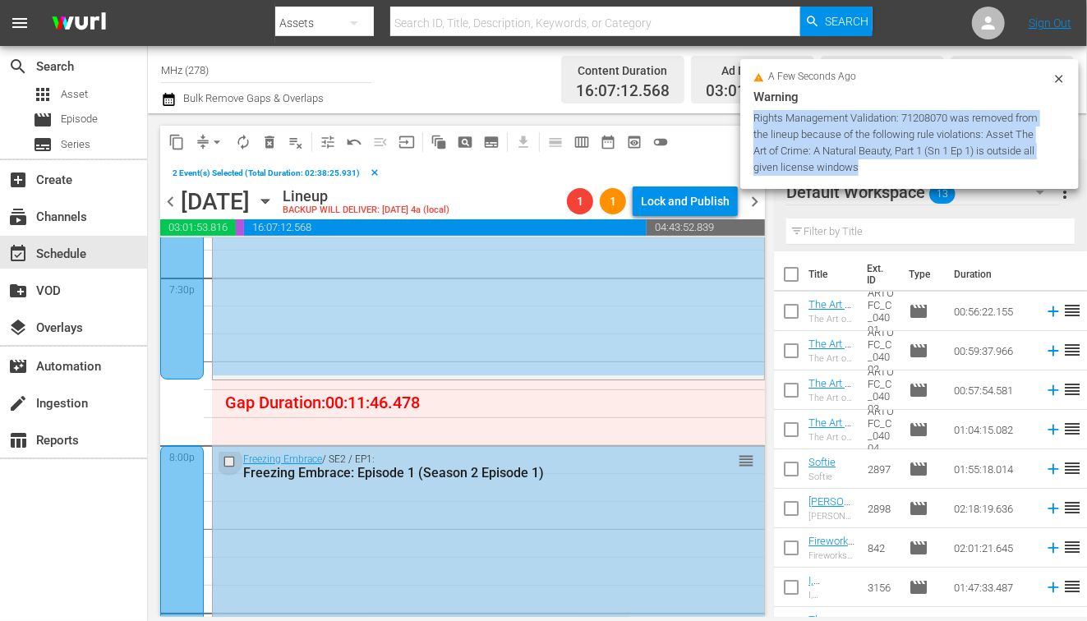
click at [229, 462] on input "checkbox" at bounding box center [231, 461] width 17 height 14
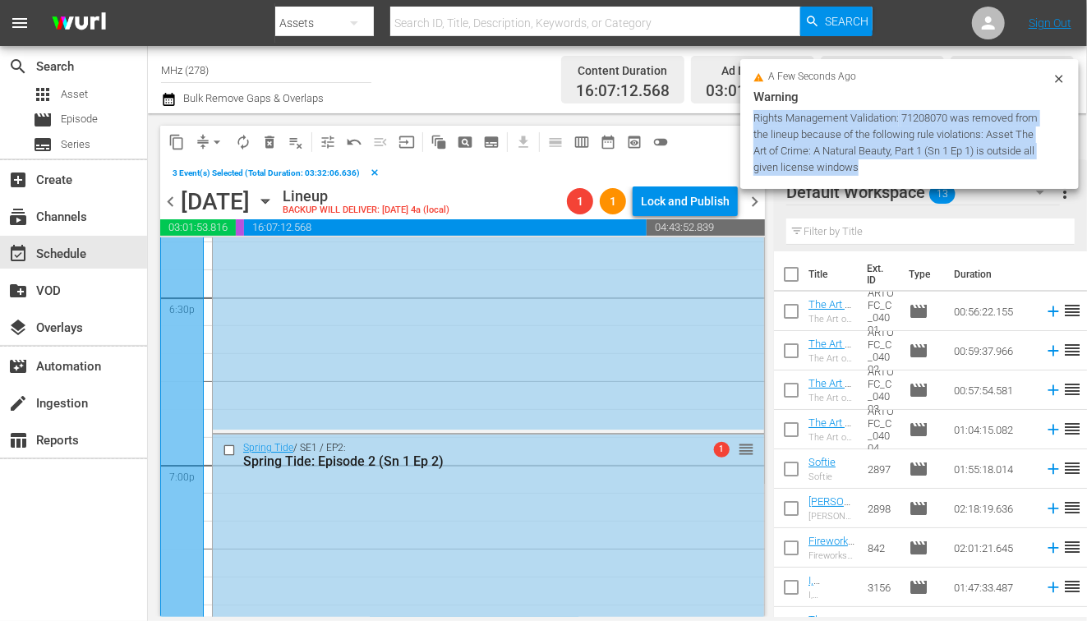
scroll to position [6123, 0]
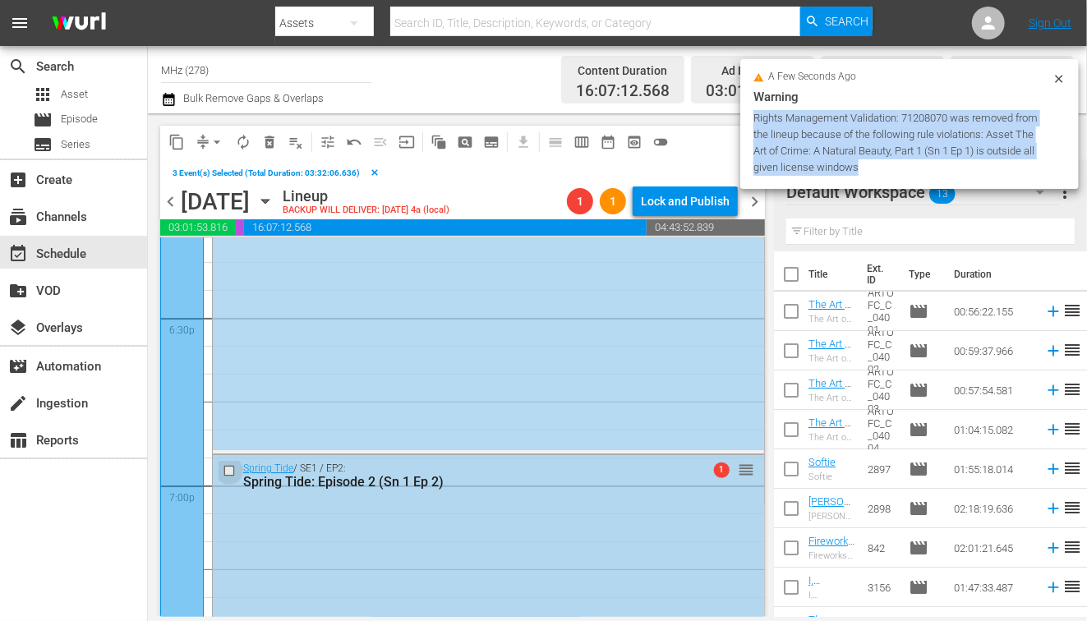
click at [229, 472] on input "checkbox" at bounding box center [231, 471] width 17 height 14
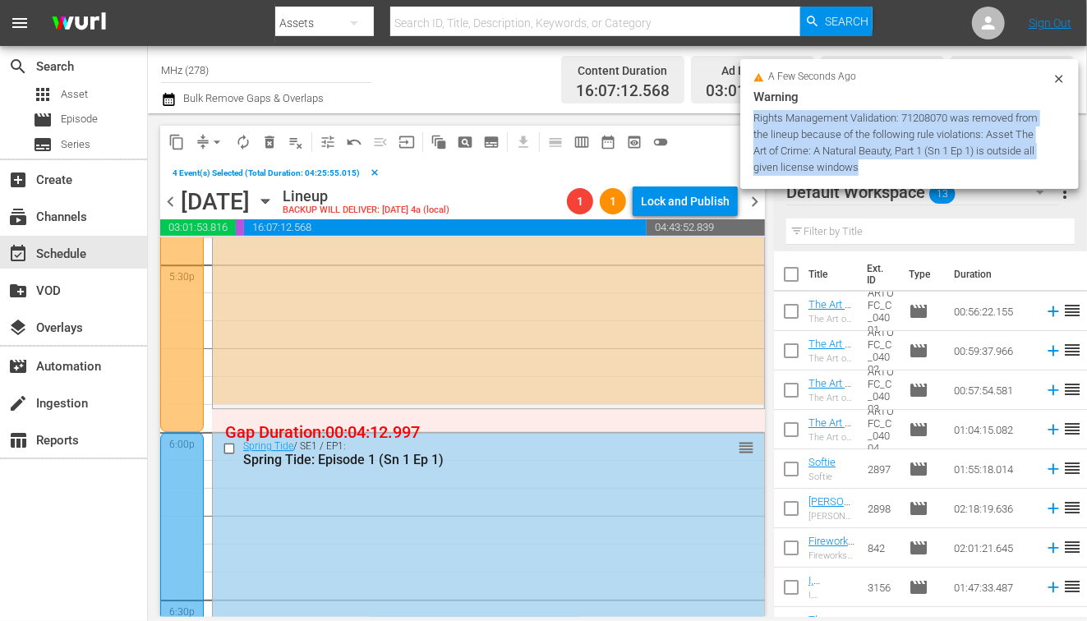
scroll to position [5760, 0]
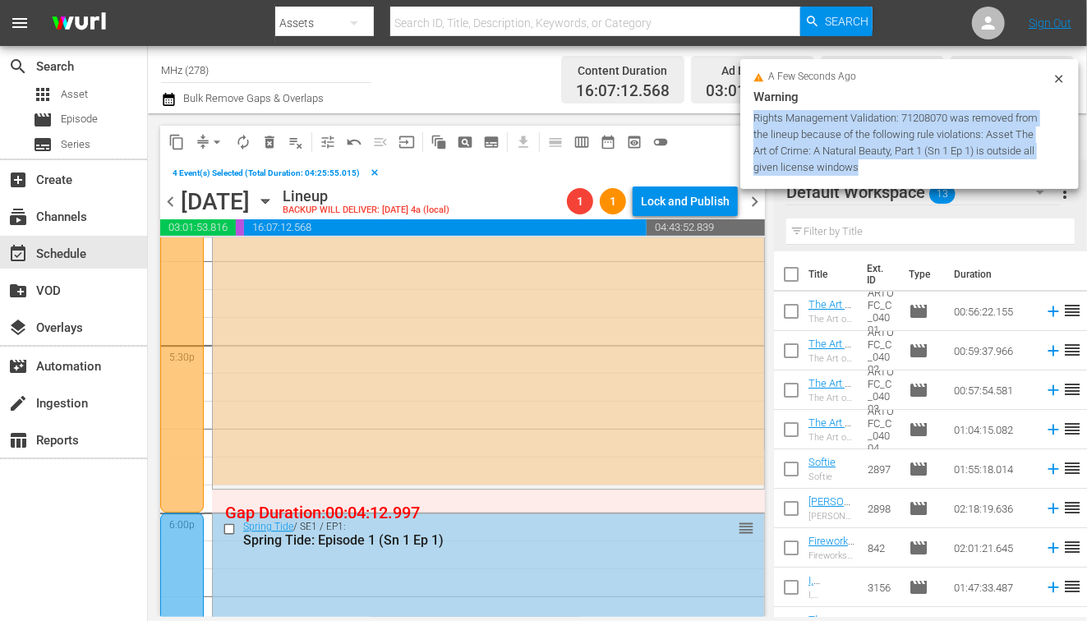
click at [227, 528] on input "checkbox" at bounding box center [231, 530] width 17 height 14
click at [175, 139] on span "content_copy" at bounding box center [176, 142] width 16 height 16
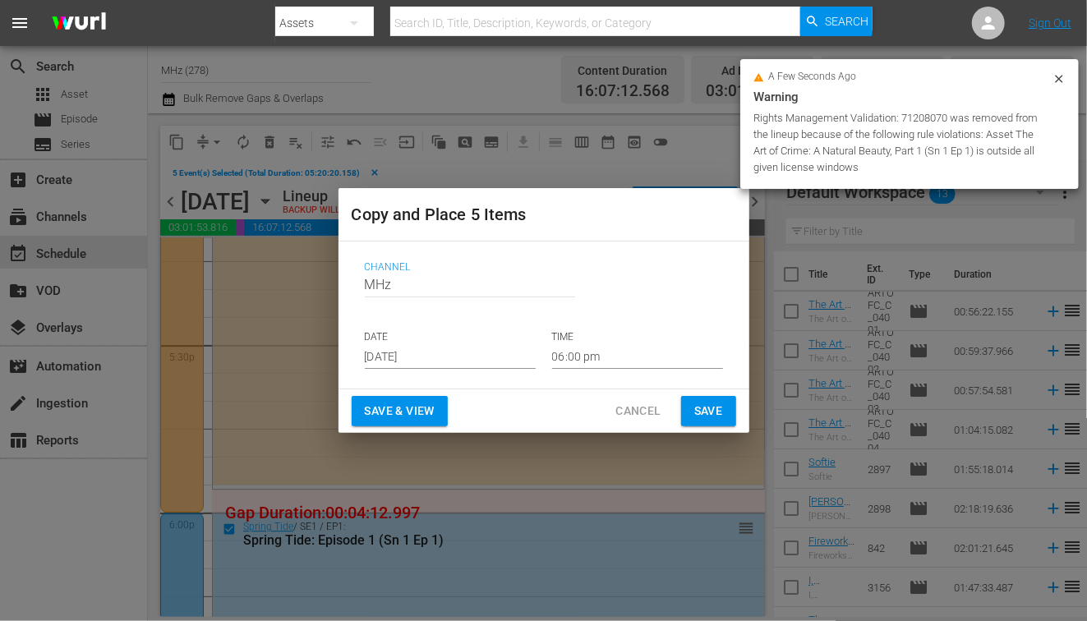
click at [408, 366] on input "[DATE]" at bounding box center [450, 356] width 171 height 25
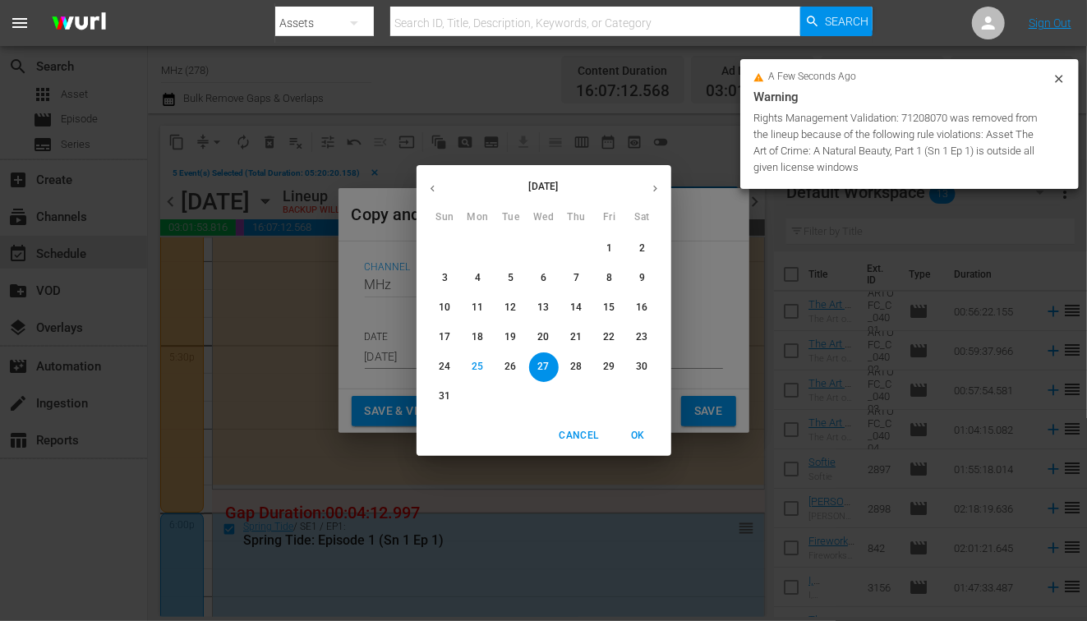
click at [657, 184] on icon "button" at bounding box center [655, 188] width 12 height 12
click at [508, 274] on p "9" at bounding box center [511, 278] width 6 height 14
type input "Sep 9th 2025"
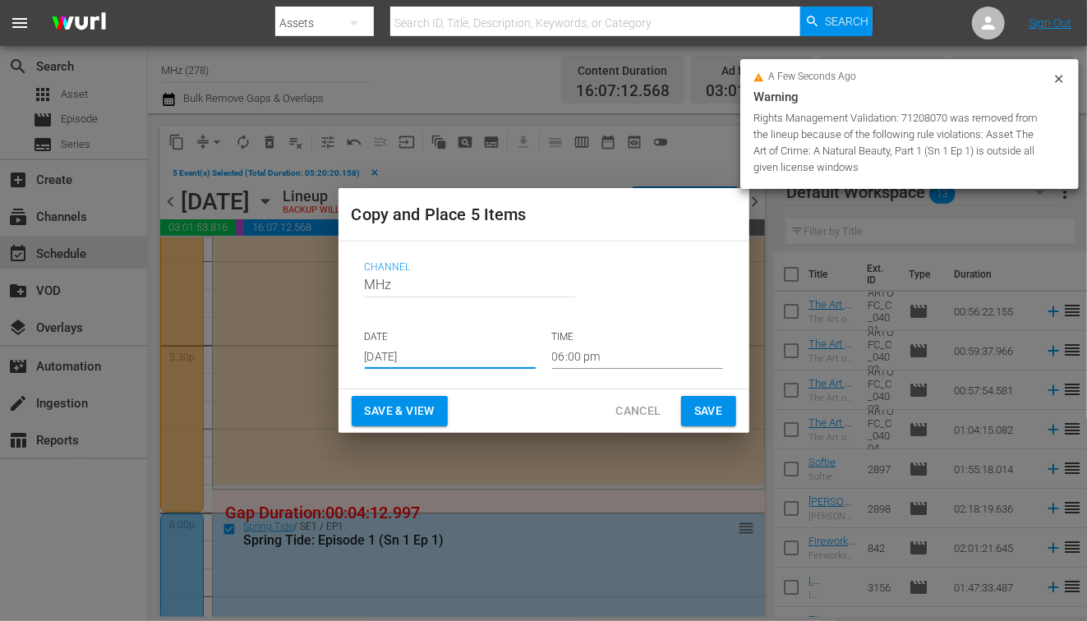
click at [590, 373] on div "Channel Channel Title MHz DATE Sep 9th 2025 TIME 06:00 pm" at bounding box center [544, 315] width 385 height 134
click at [590, 359] on input "06:00 pm" at bounding box center [637, 356] width 171 height 25
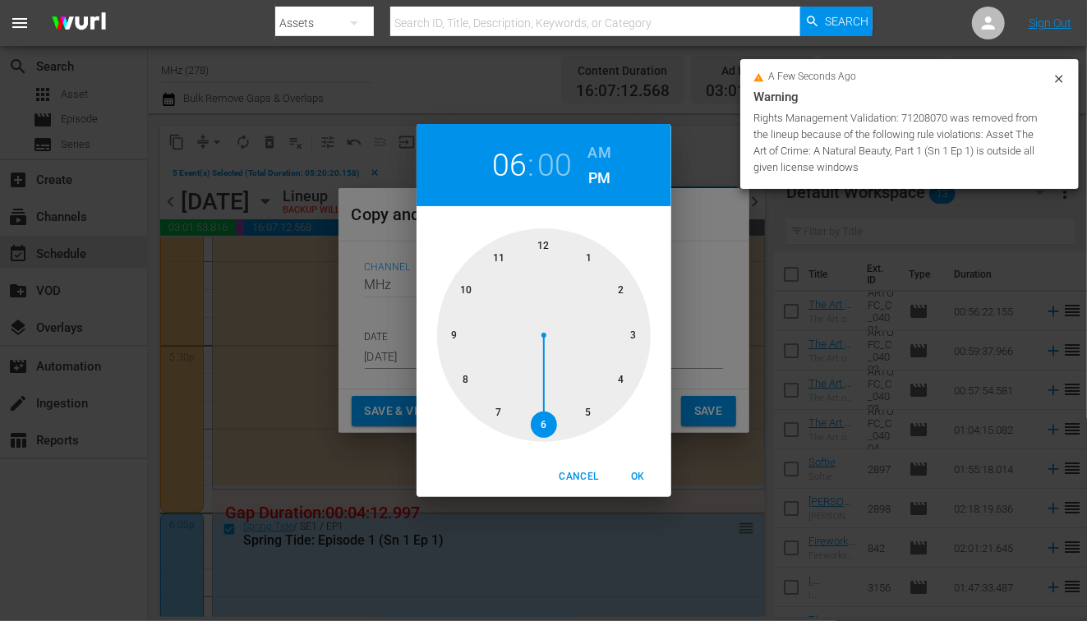
click at [597, 159] on h6 "AM" at bounding box center [599, 153] width 23 height 26
click at [554, 247] on div at bounding box center [544, 335] width 214 height 214
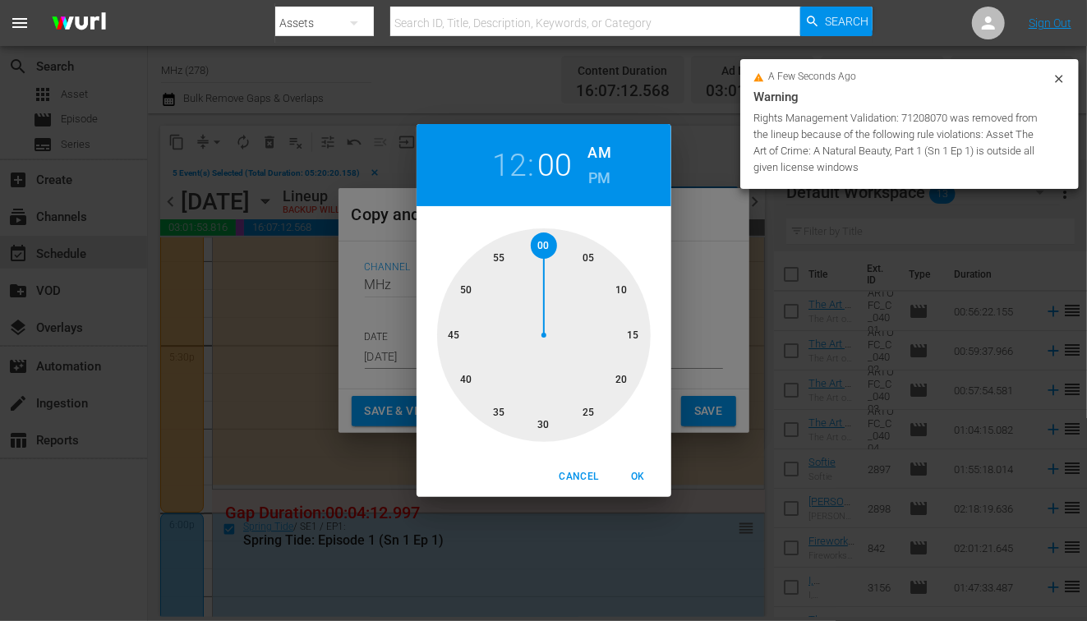
click at [578, 252] on div at bounding box center [544, 335] width 214 height 214
click at [639, 471] on span "OK" at bounding box center [638, 476] width 39 height 17
type input "12:05 am"
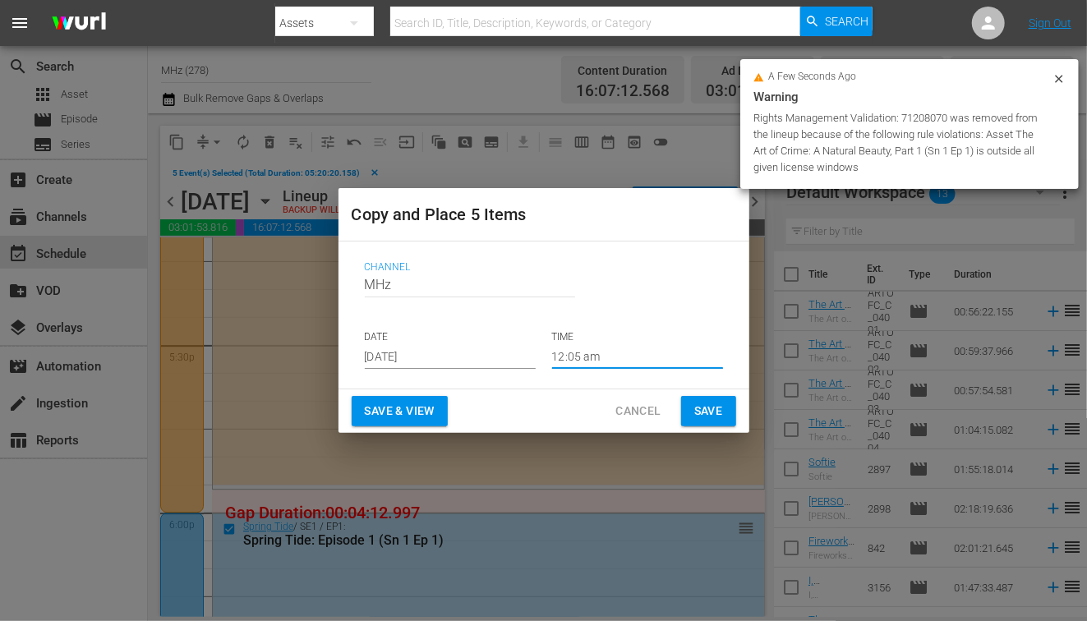
click at [698, 406] on span "Save" at bounding box center [708, 411] width 29 height 21
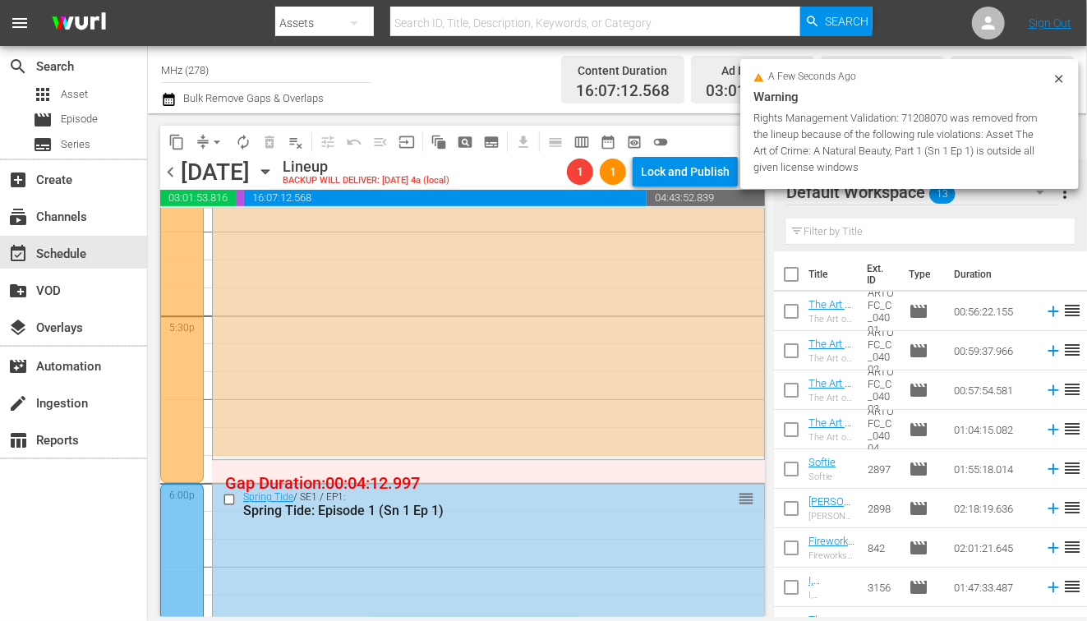
click at [1057, 81] on icon at bounding box center [1059, 78] width 13 height 13
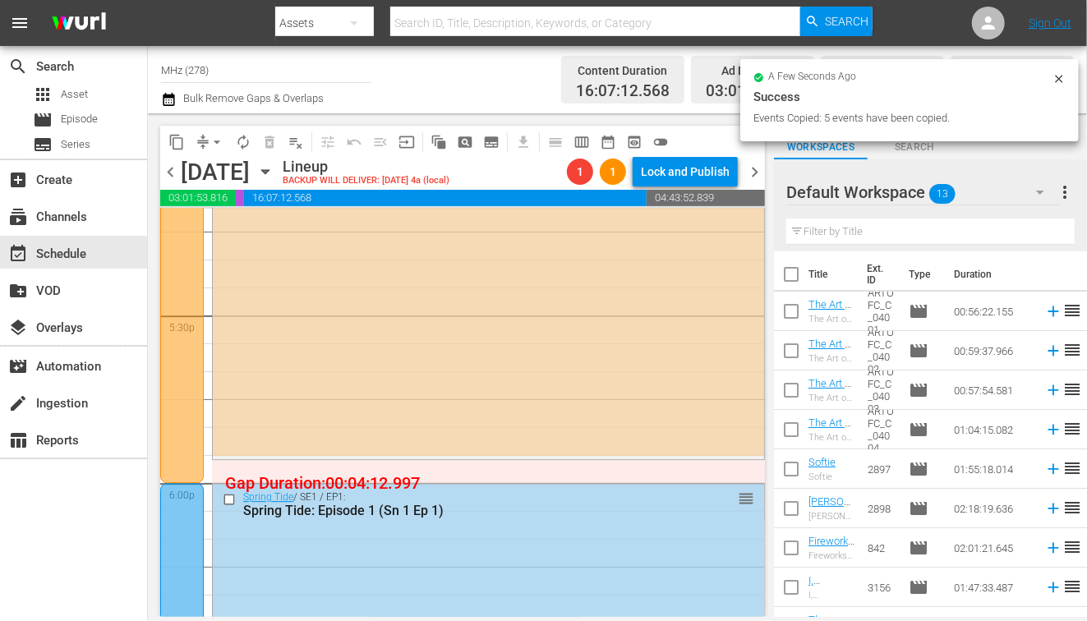
click at [757, 168] on span "chevron_right" at bounding box center [754, 172] width 21 height 21
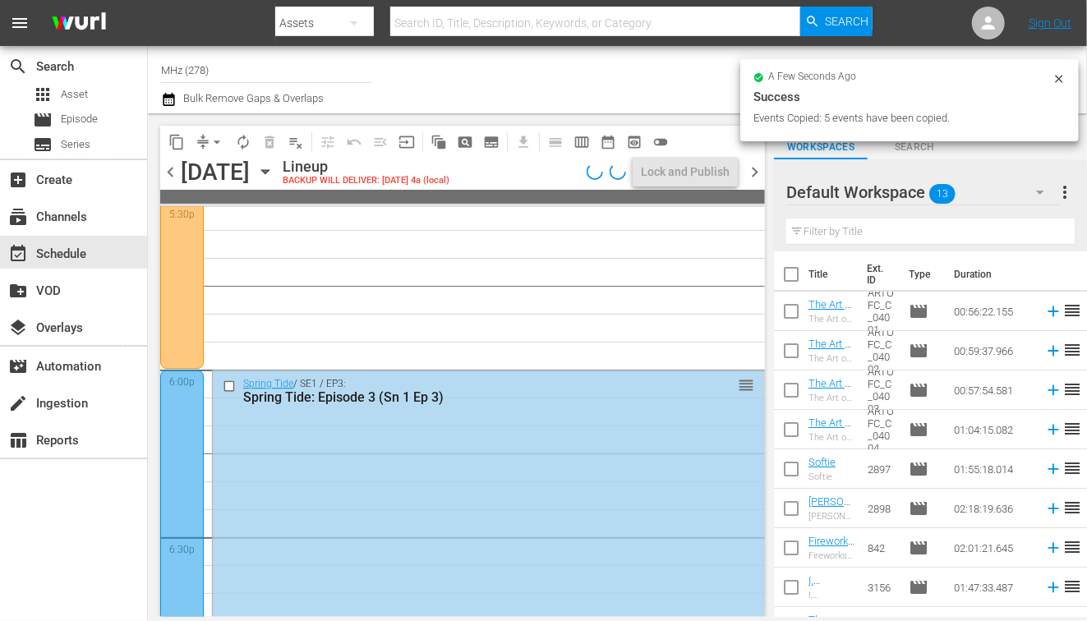
scroll to position [5704, 0]
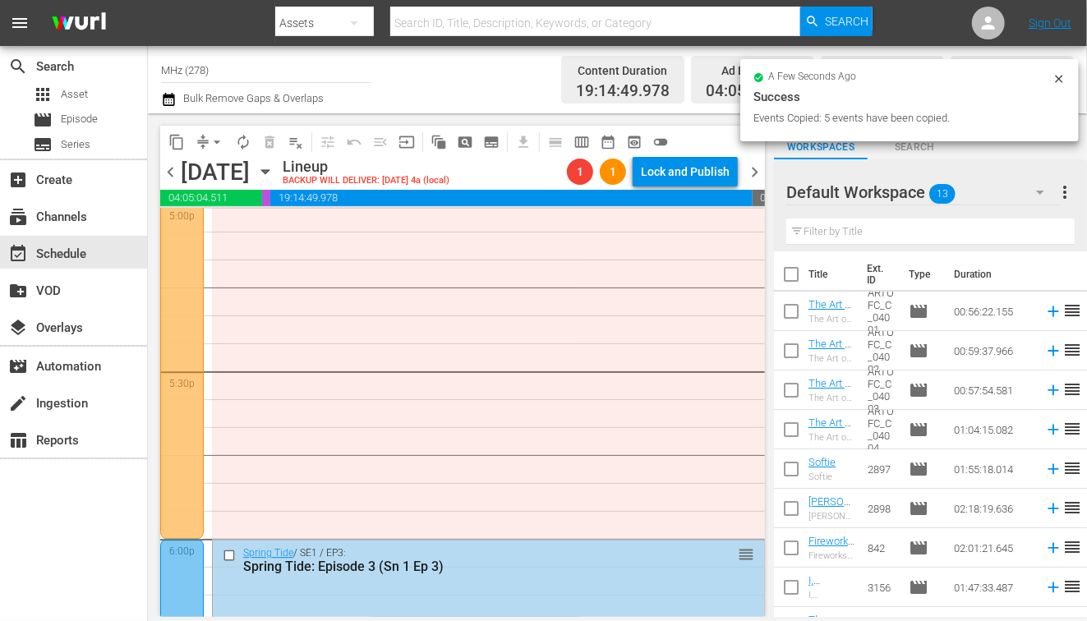
click at [227, 558] on input "checkbox" at bounding box center [231, 556] width 17 height 14
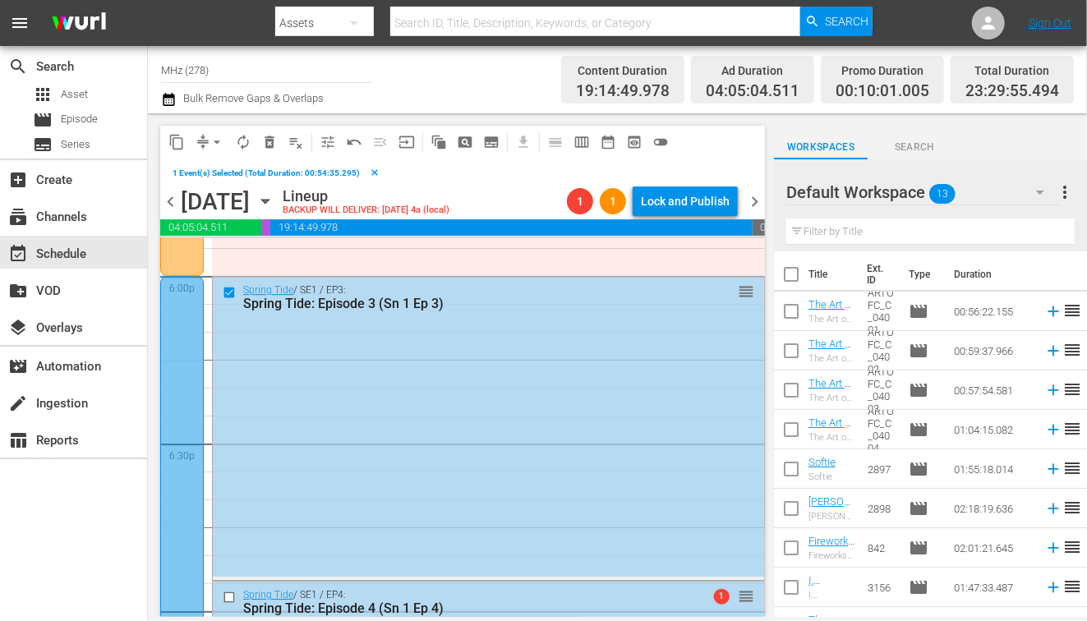
scroll to position [6196, 0]
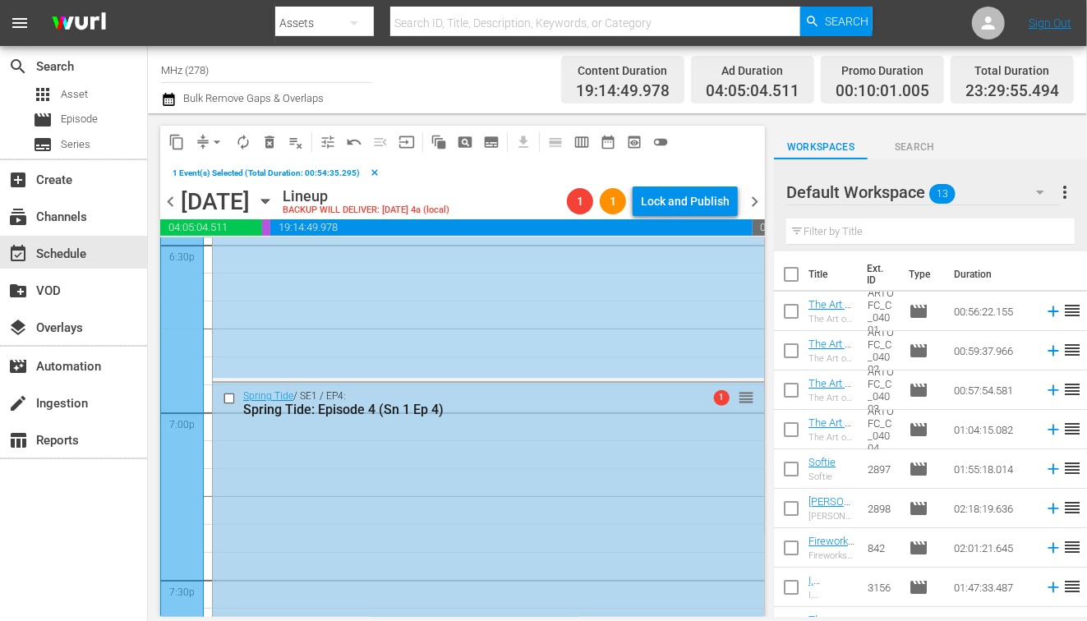
click at [225, 394] on input "checkbox" at bounding box center [231, 399] width 17 height 14
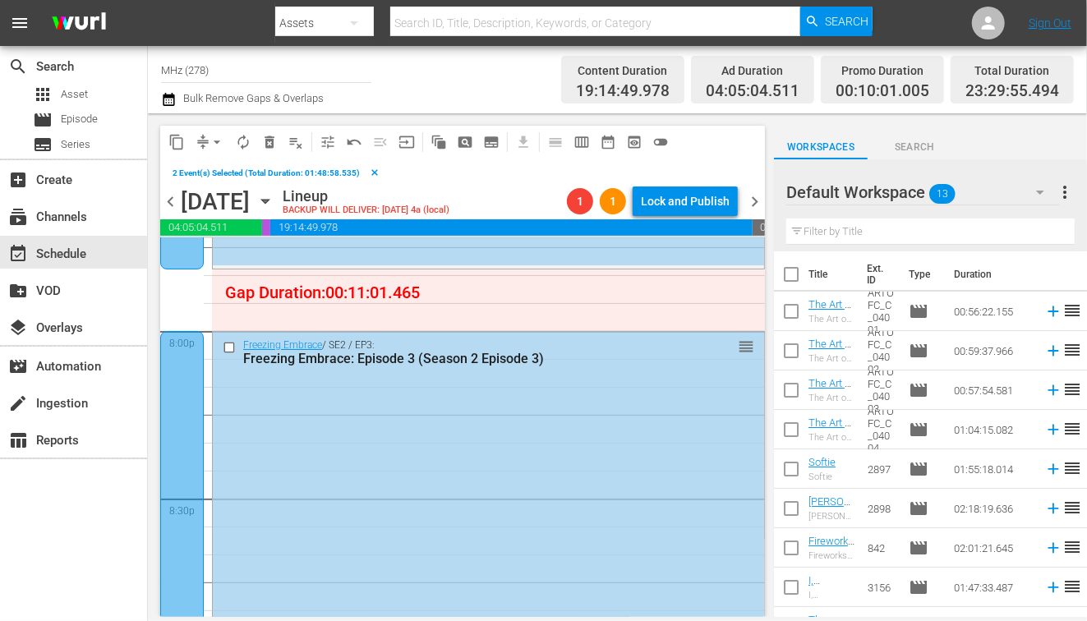
scroll to position [6619, 0]
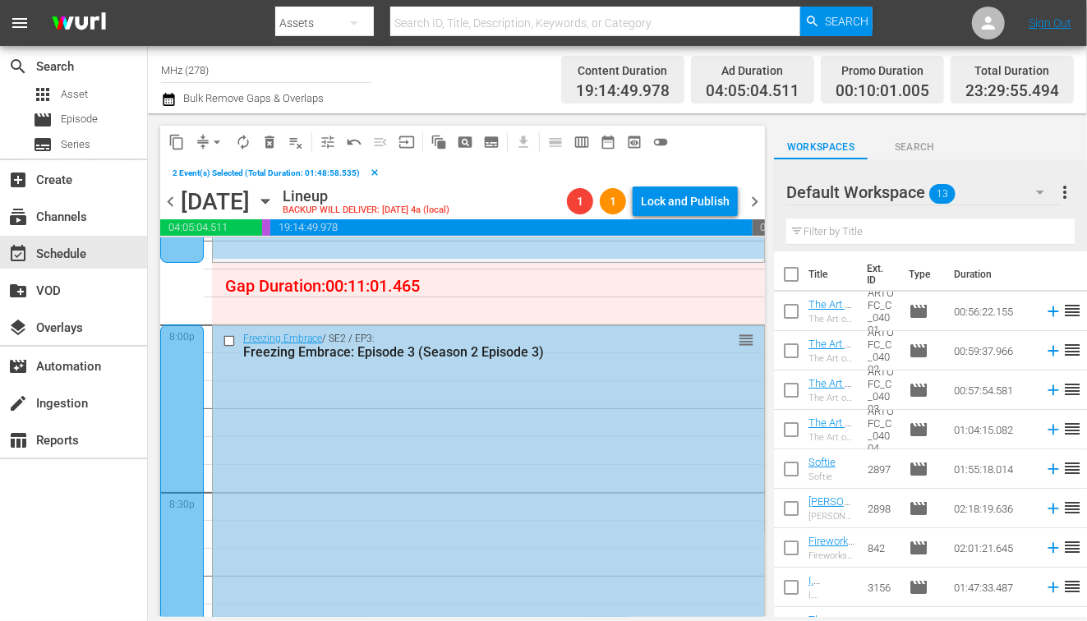
click at [232, 341] on input "checkbox" at bounding box center [231, 341] width 17 height 14
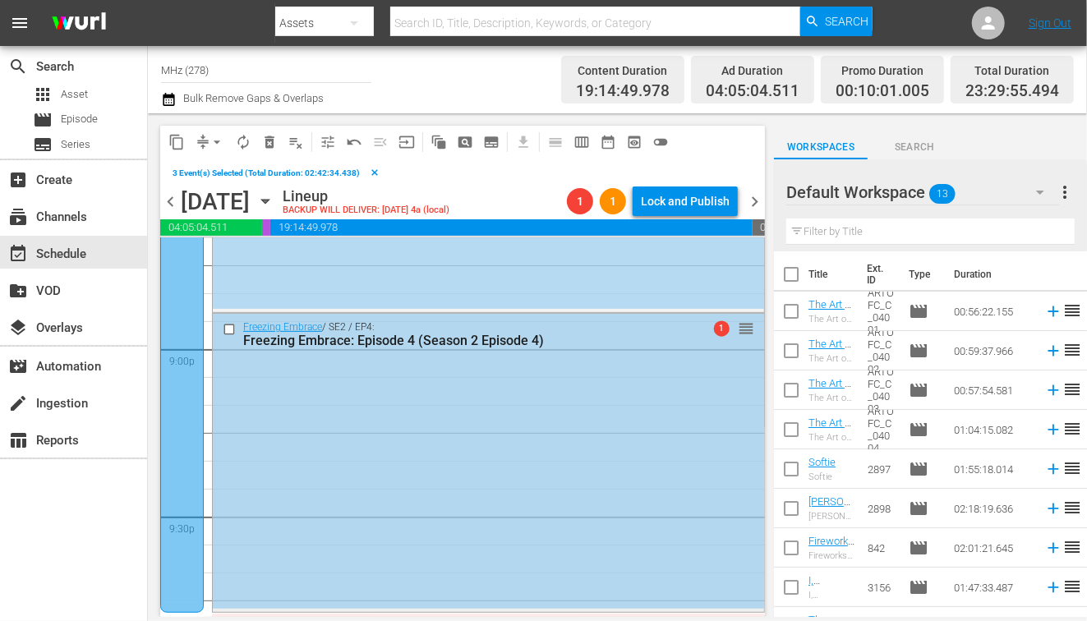
click at [232, 331] on input "checkbox" at bounding box center [231, 330] width 17 height 14
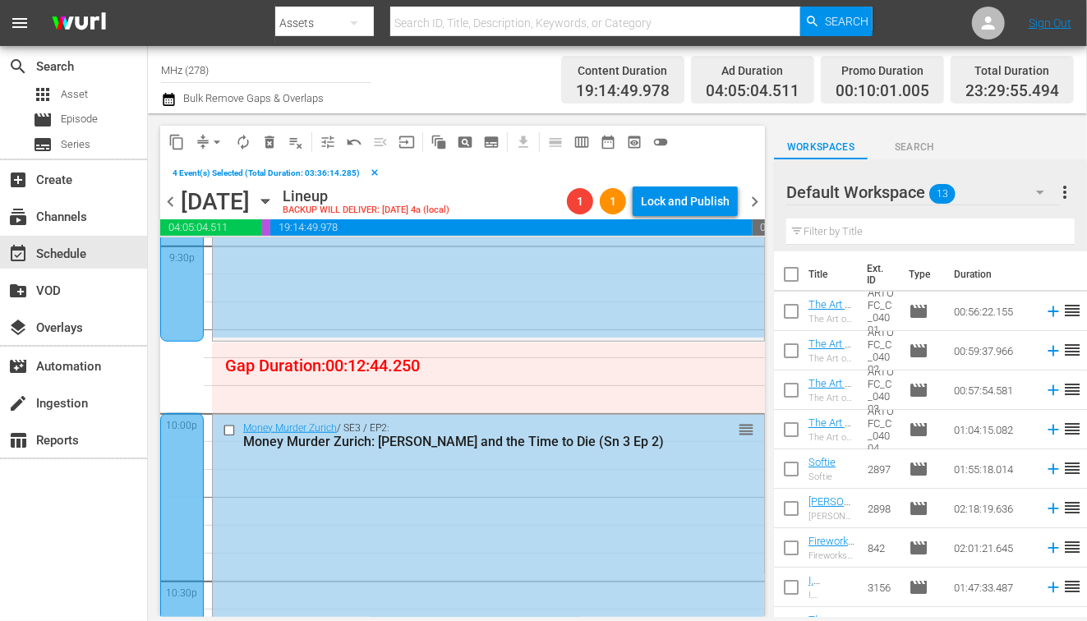
scroll to position [7246, 0]
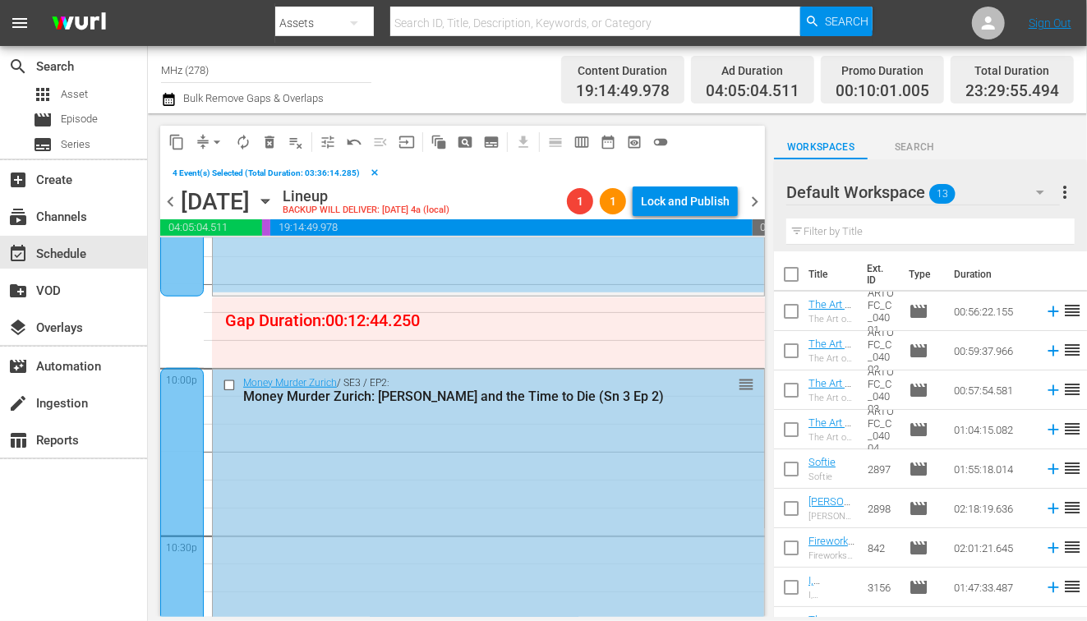
click at [231, 378] on input "checkbox" at bounding box center [231, 385] width 17 height 14
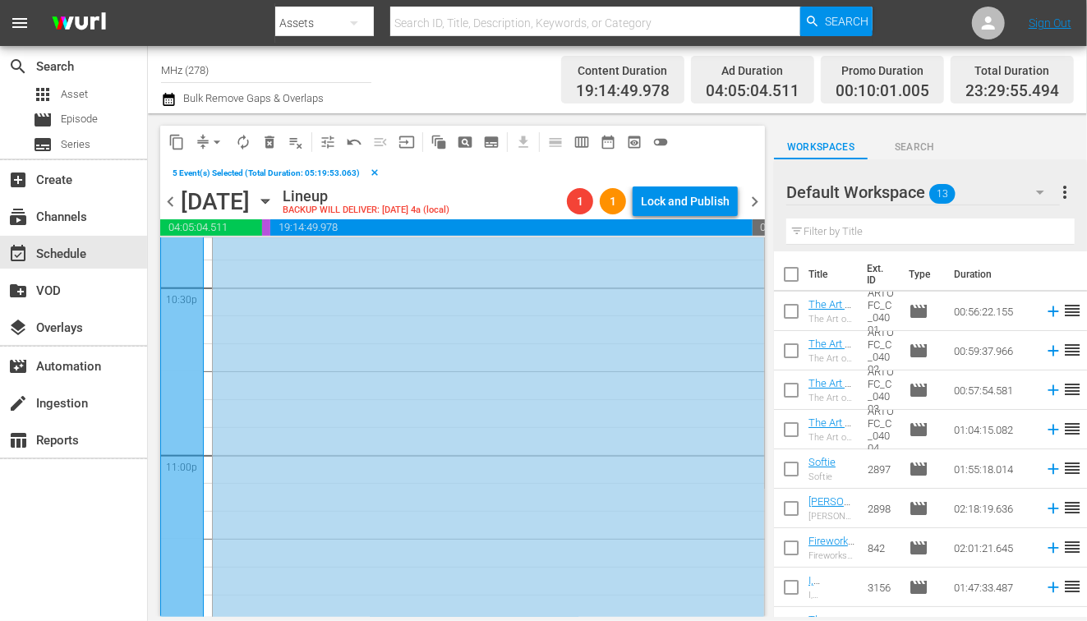
scroll to position [7622, 0]
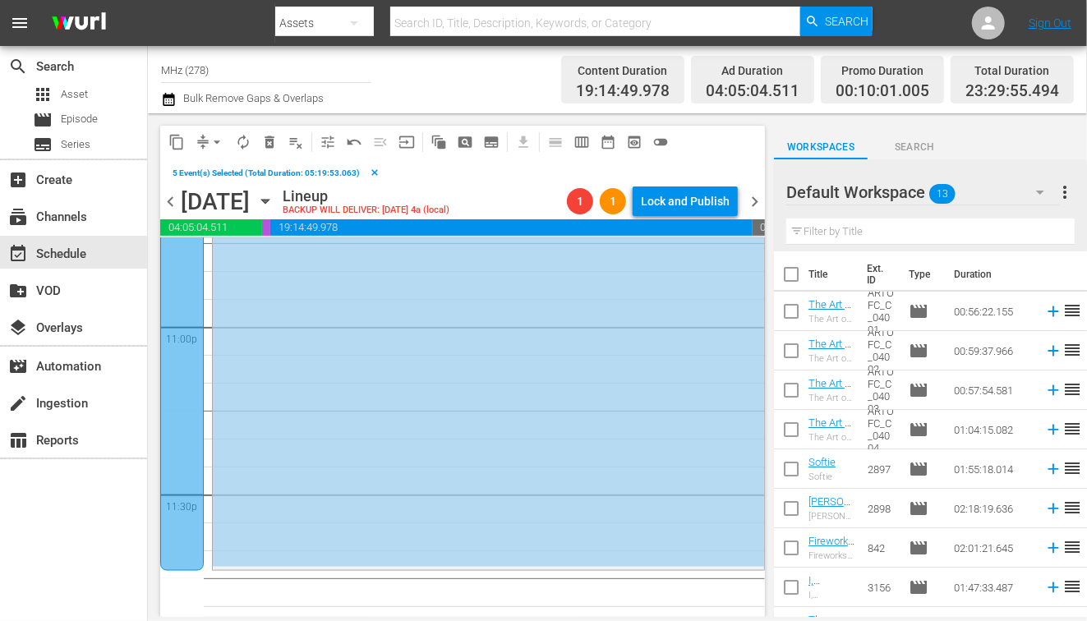
click at [174, 141] on span "content_copy" at bounding box center [176, 142] width 16 height 16
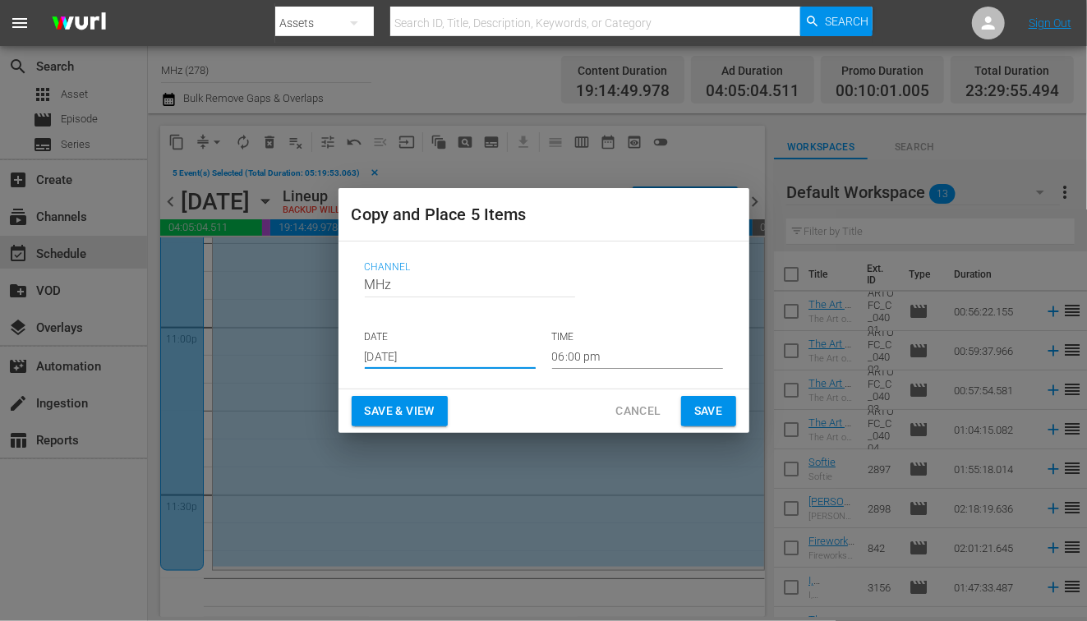
click at [435, 361] on input "[DATE]" at bounding box center [450, 356] width 171 height 25
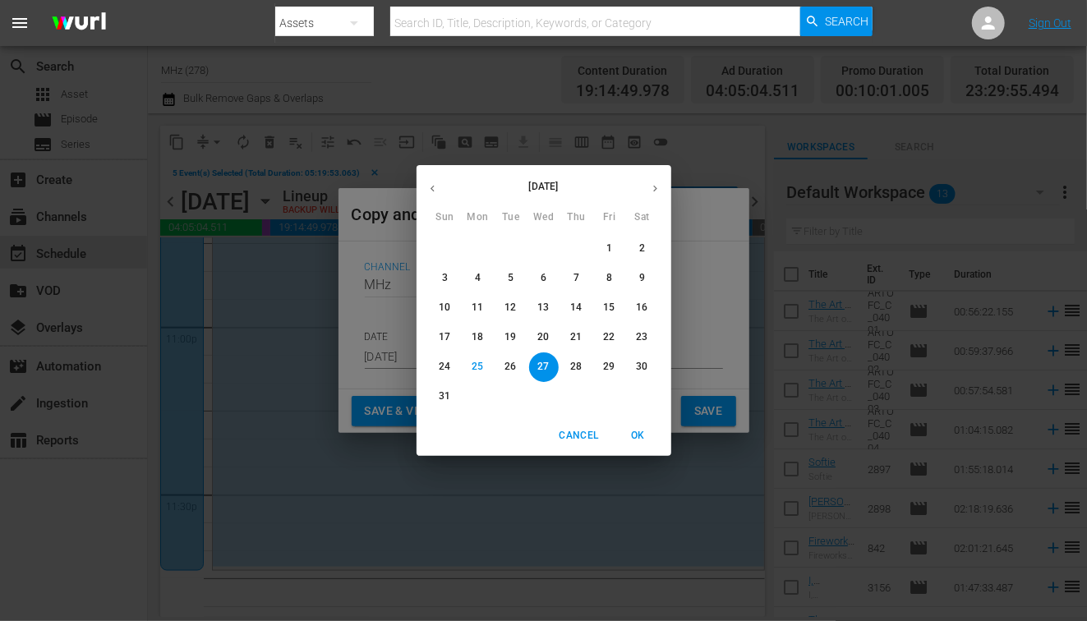
click at [651, 191] on icon "button" at bounding box center [655, 188] width 12 height 12
click at [535, 278] on span "10" at bounding box center [544, 278] width 30 height 14
type input "Sep 10th 2025"
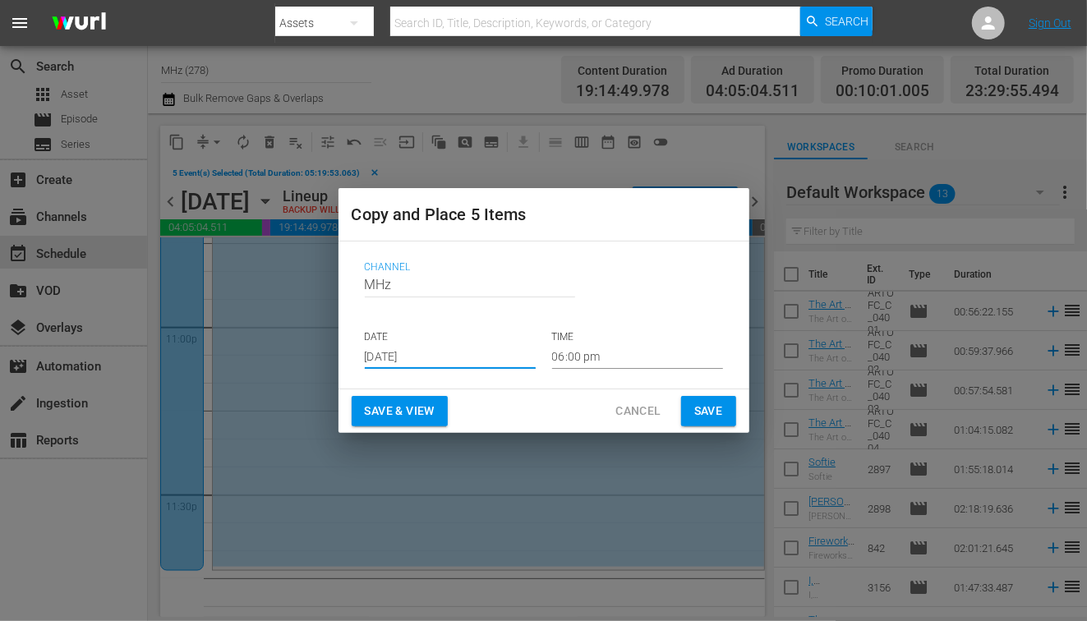
click at [560, 360] on input "06:00 pm" at bounding box center [637, 356] width 171 height 25
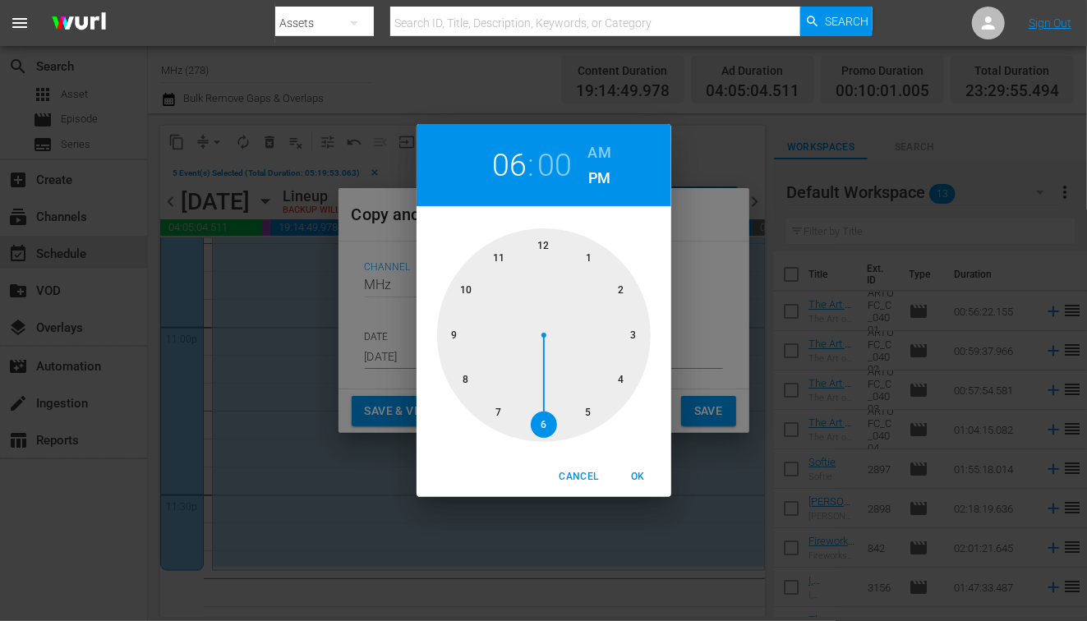
click at [601, 150] on h6 "AM" at bounding box center [599, 153] width 23 height 26
click at [553, 240] on div at bounding box center [544, 335] width 214 height 214
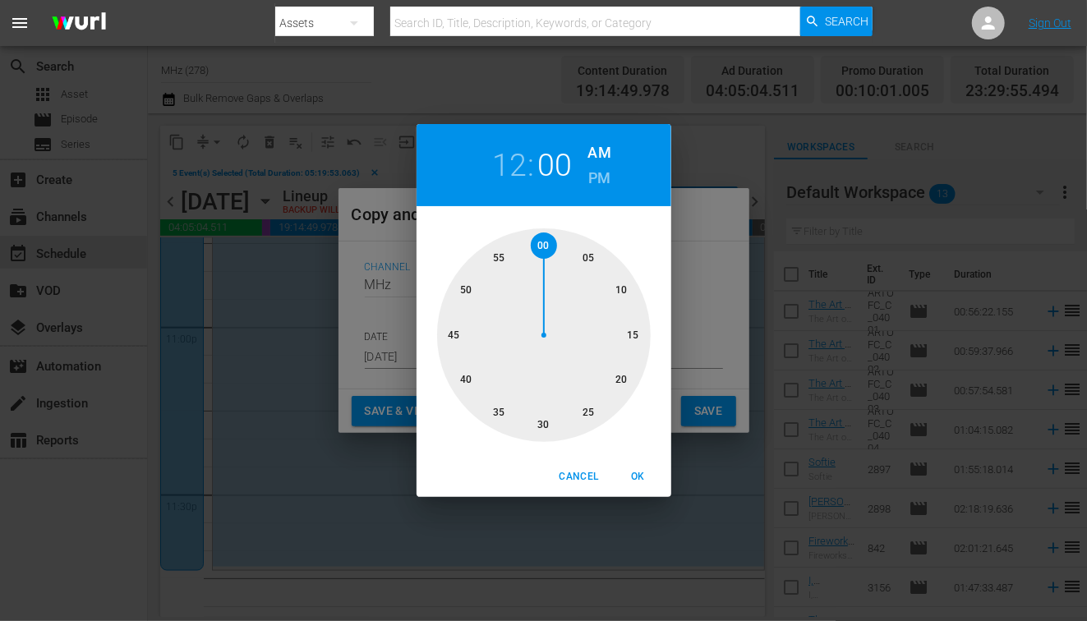
click at [581, 250] on div at bounding box center [544, 335] width 214 height 214
click at [630, 469] on span "OK" at bounding box center [638, 476] width 39 height 17
type input "12:05 am"
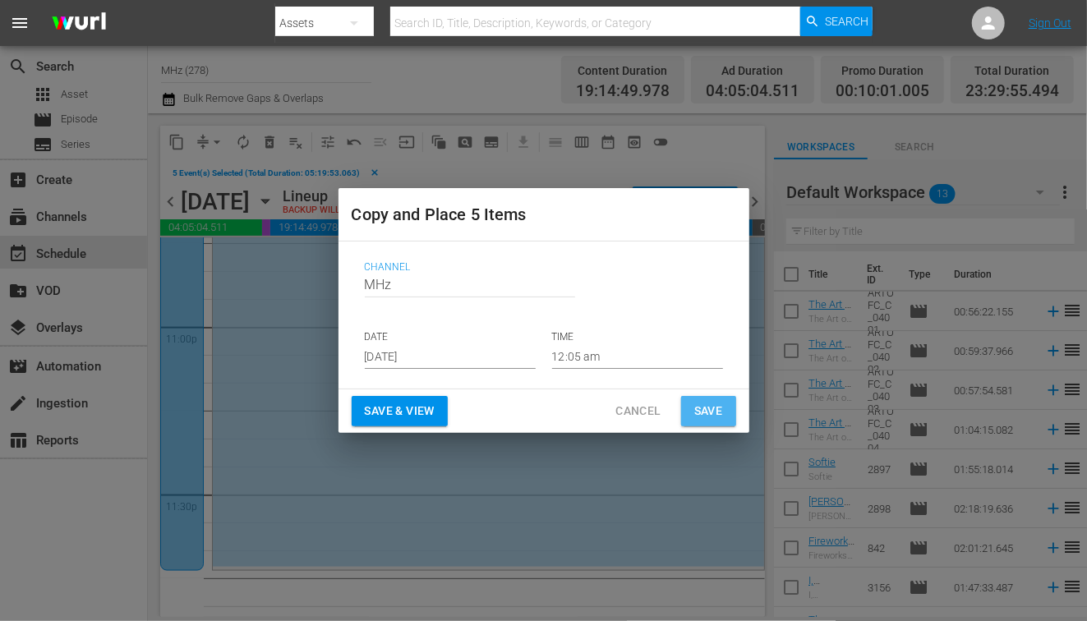
click at [704, 407] on span "Save" at bounding box center [708, 411] width 29 height 21
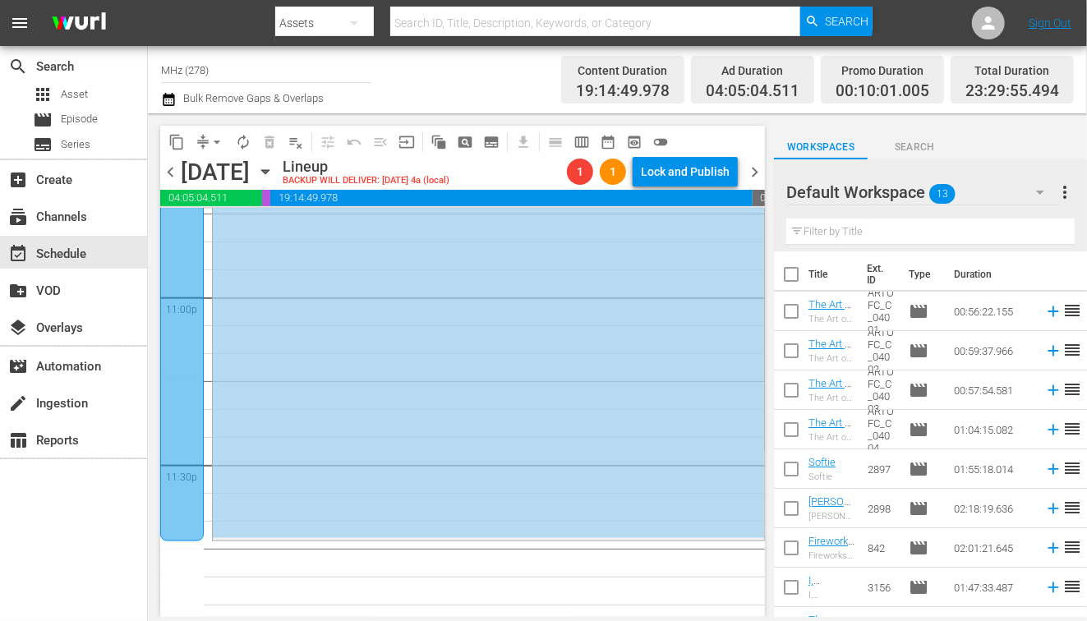
click at [758, 167] on span "chevron_right" at bounding box center [754, 172] width 21 height 21
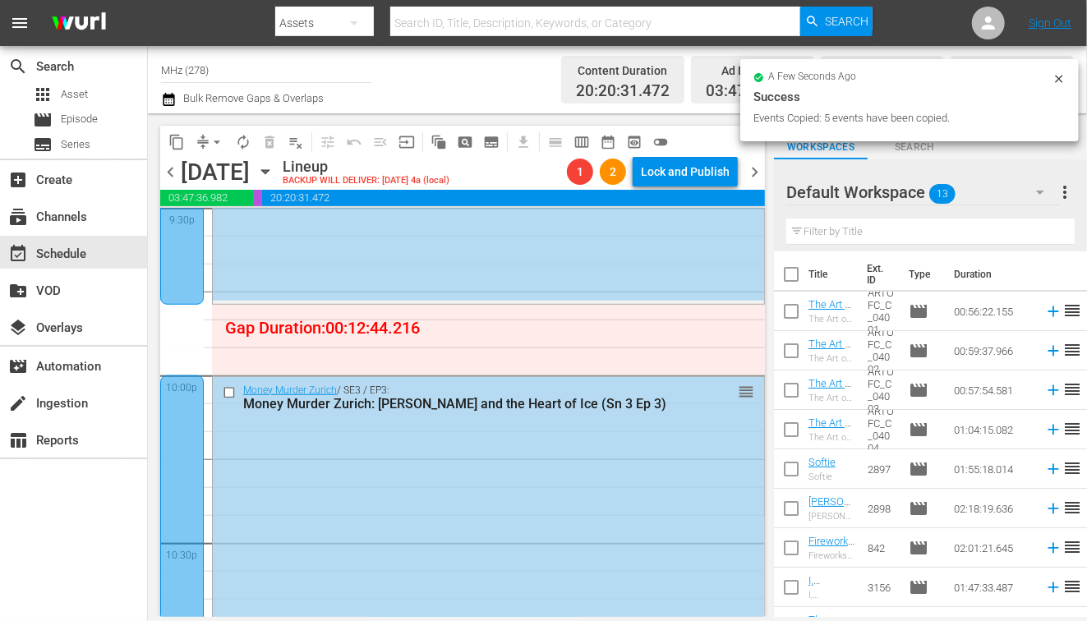
scroll to position [7188, 0]
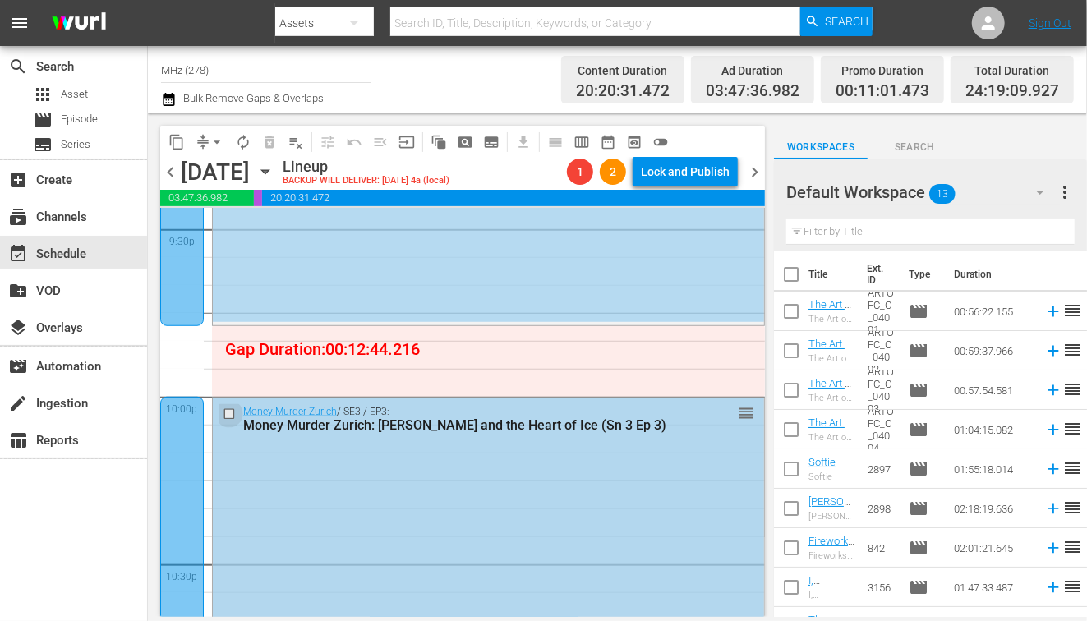
click at [232, 414] on input "checkbox" at bounding box center [231, 414] width 17 height 14
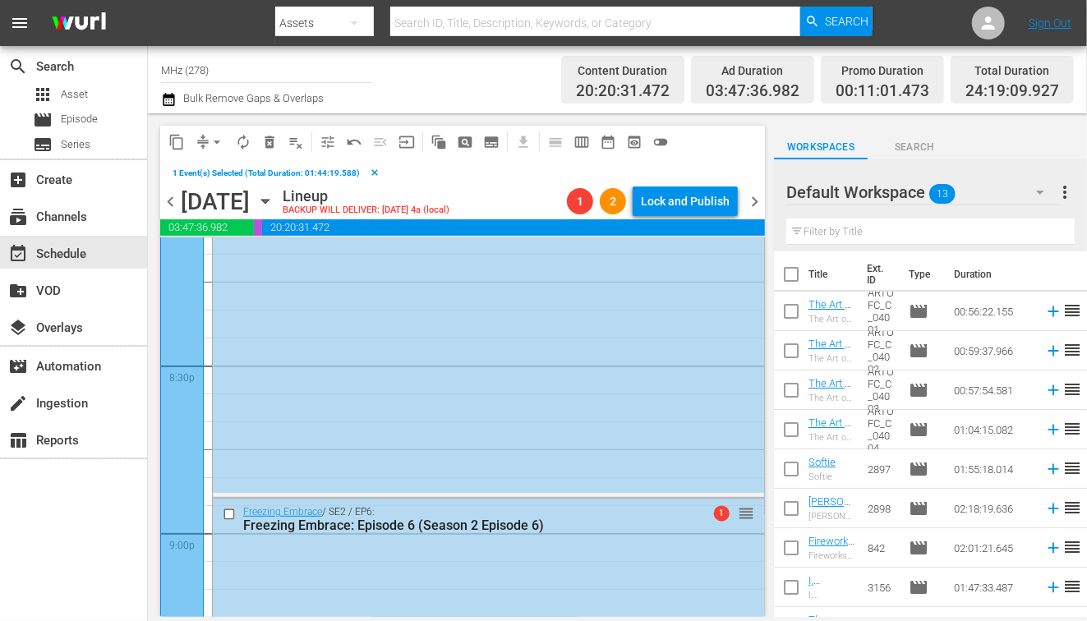
scroll to position [6689, 0]
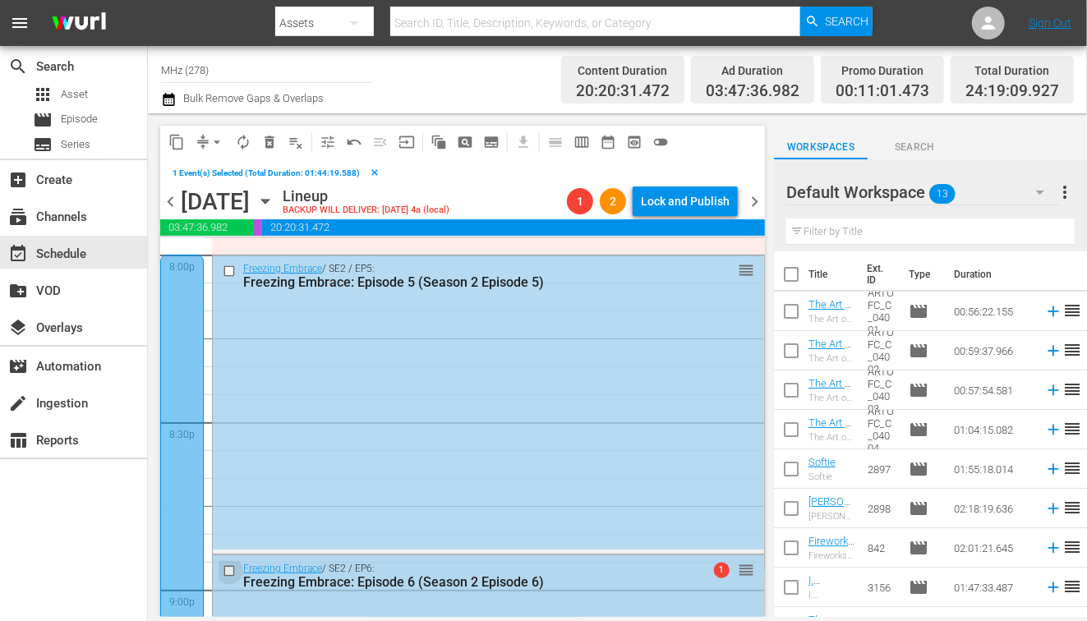
click at [227, 569] on input "checkbox" at bounding box center [231, 572] width 17 height 14
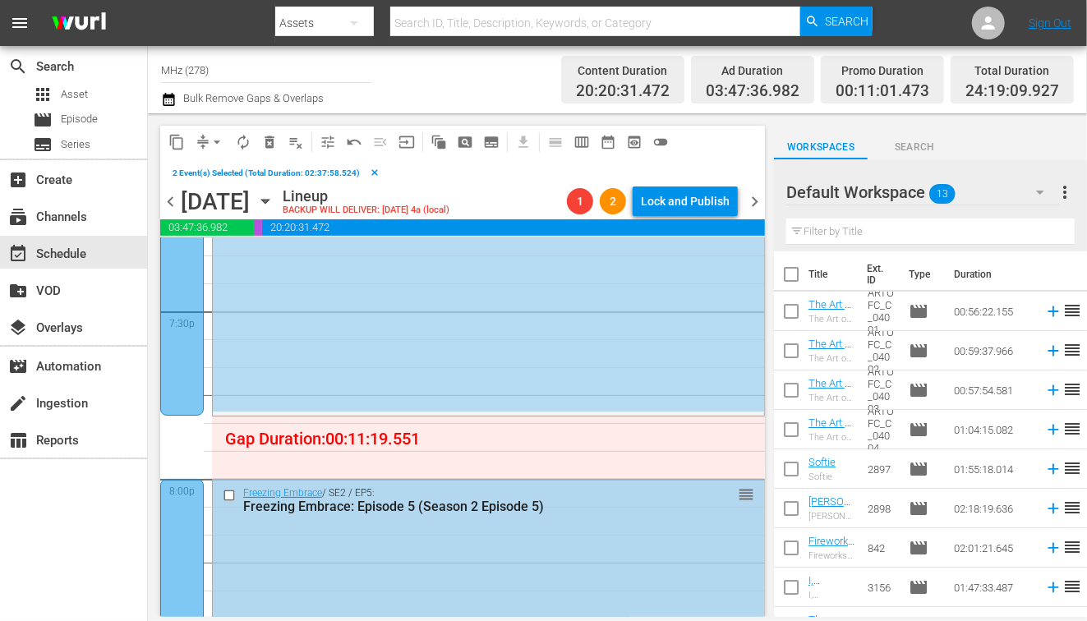
click at [228, 491] on input "checkbox" at bounding box center [231, 495] width 17 height 14
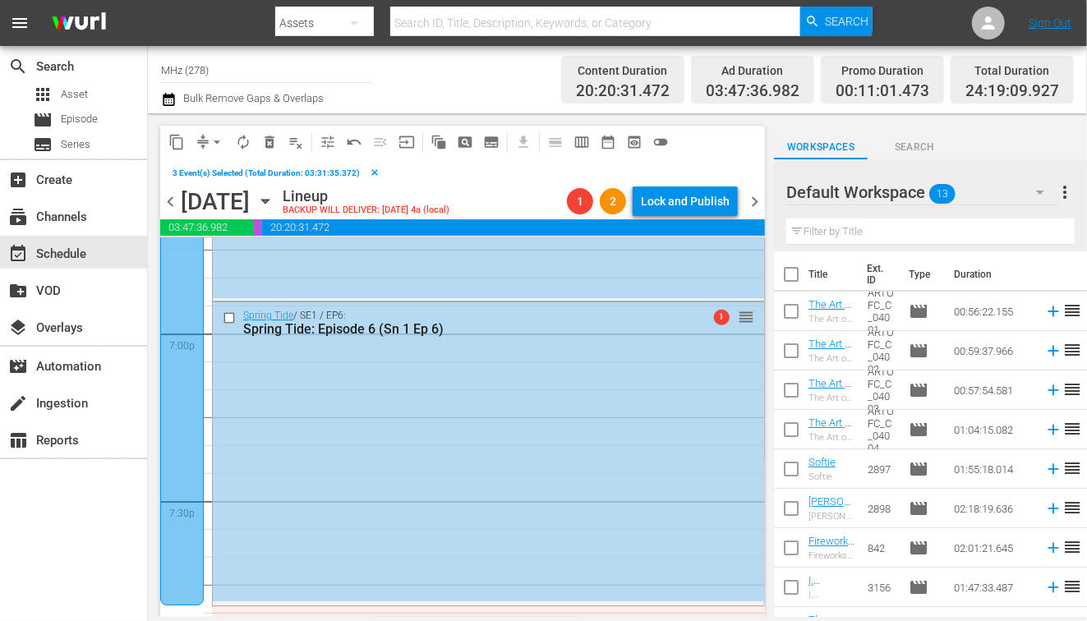
scroll to position [6176, 0]
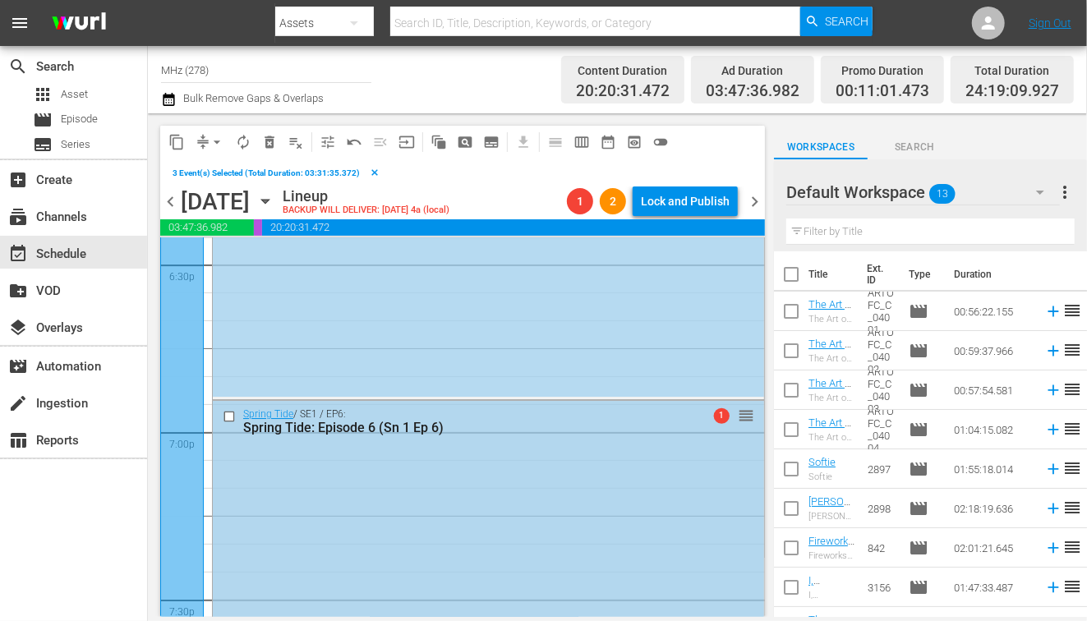
click at [234, 416] on input "checkbox" at bounding box center [231, 417] width 17 height 14
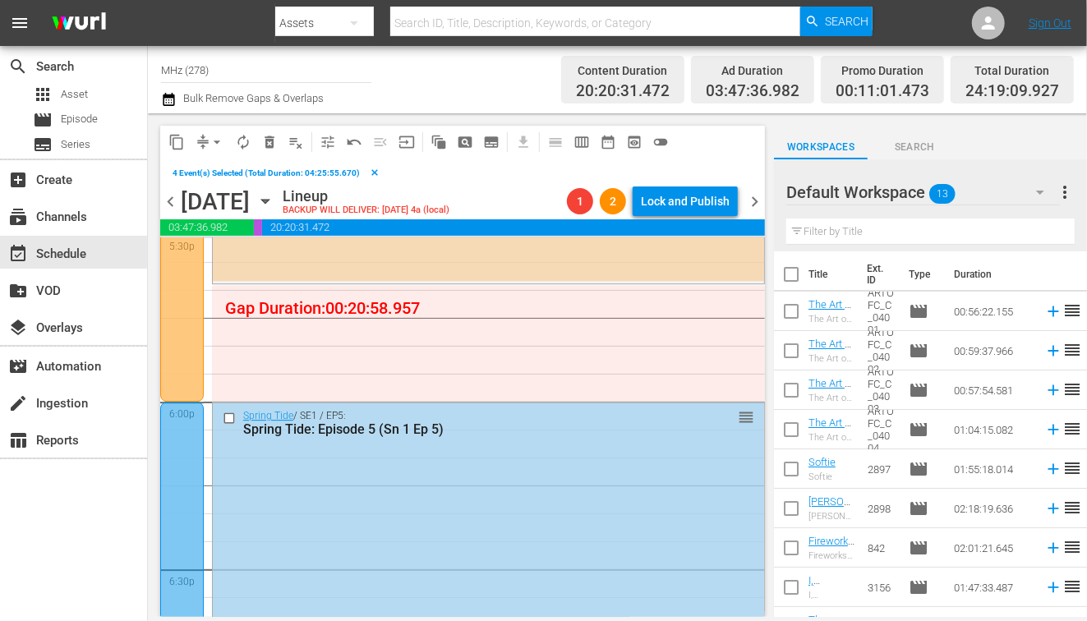
scroll to position [5840, 0]
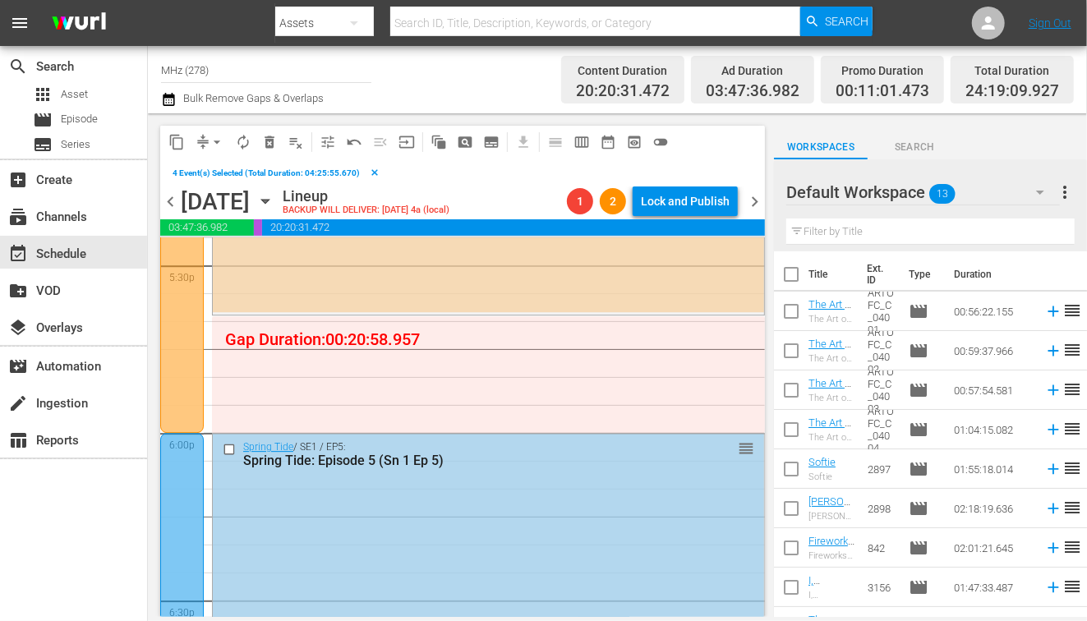
click at [229, 445] on input "checkbox" at bounding box center [231, 450] width 17 height 14
click at [179, 145] on span "content_copy" at bounding box center [176, 142] width 16 height 16
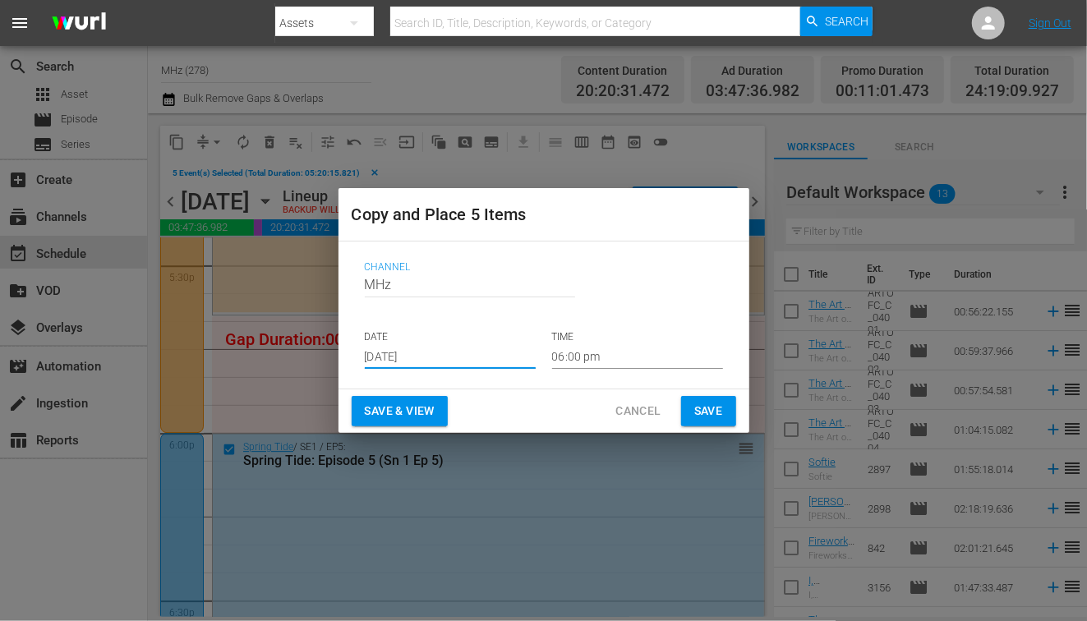
click at [419, 361] on input "[DATE]" at bounding box center [450, 356] width 171 height 25
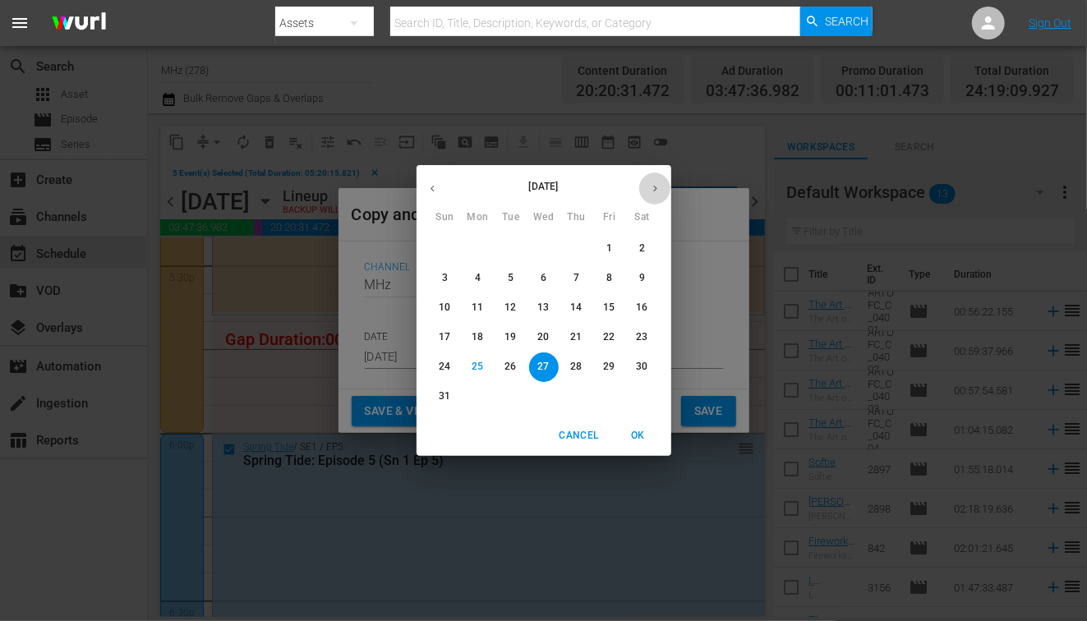
click at [648, 194] on button "button" at bounding box center [655, 189] width 32 height 32
click at [574, 285] on p "11" at bounding box center [576, 278] width 12 height 14
type input "Sep 11th 2025"
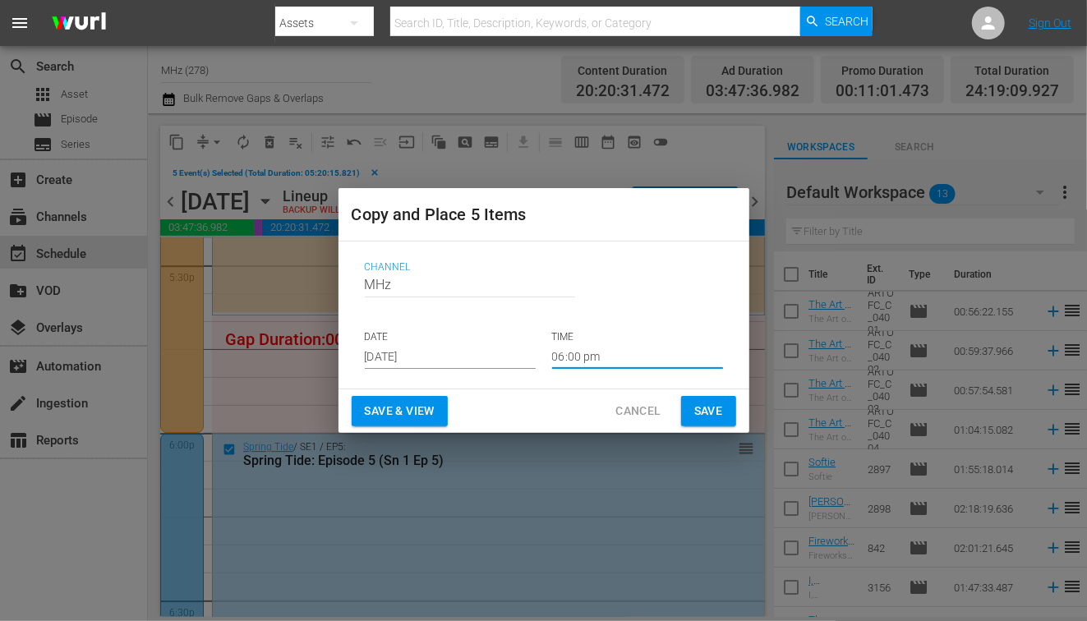
click at [573, 360] on input "06:00 pm" at bounding box center [637, 356] width 171 height 25
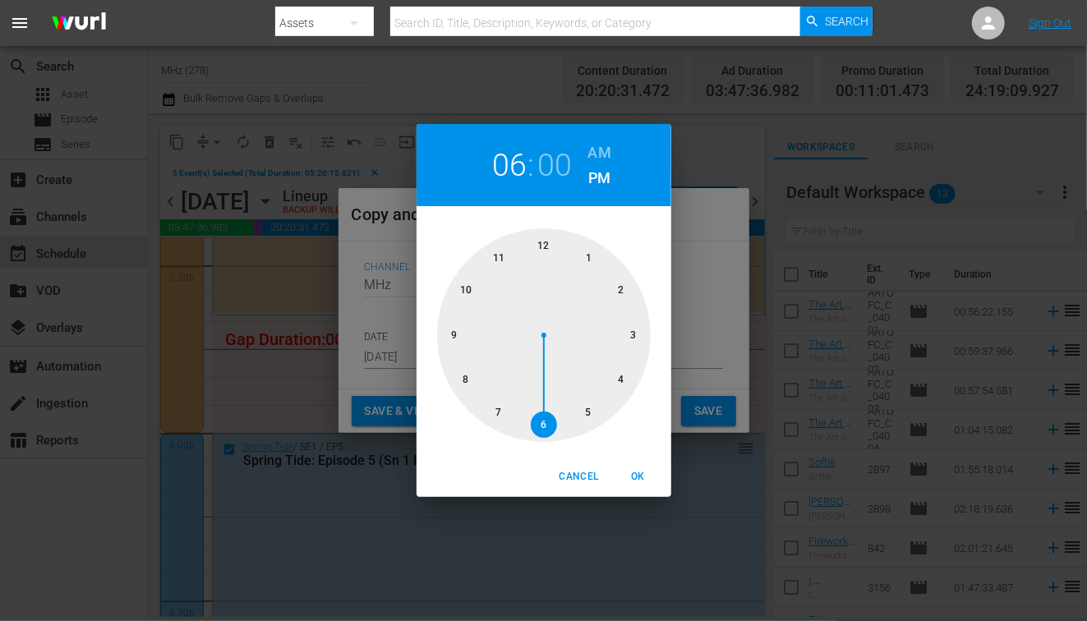
click at [601, 141] on h6 "AM" at bounding box center [599, 153] width 23 height 26
click at [542, 250] on div at bounding box center [544, 335] width 214 height 214
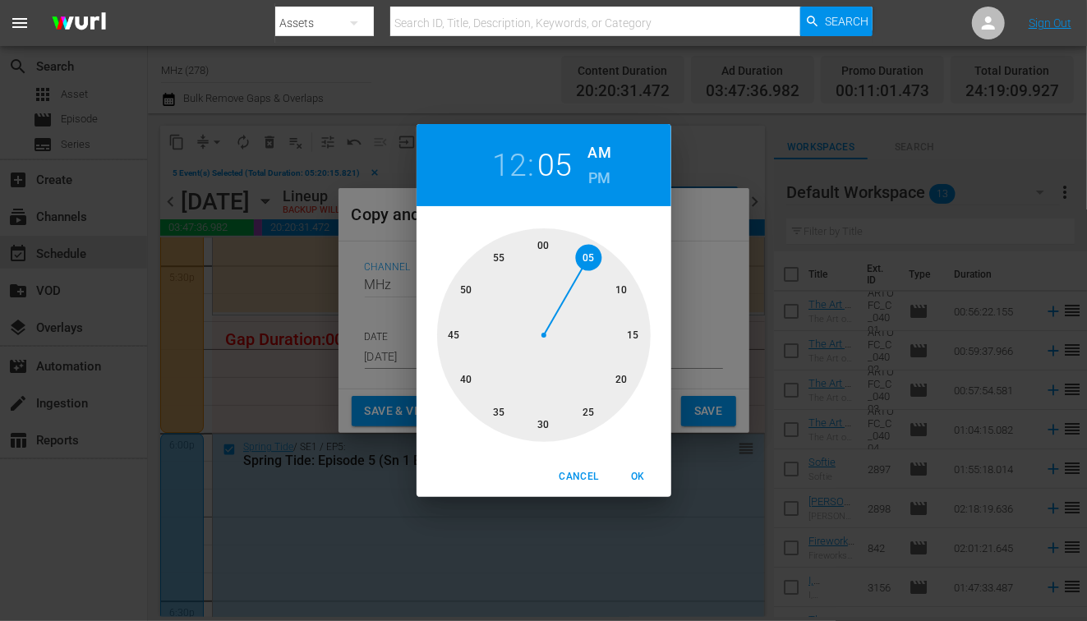
click at [586, 255] on div at bounding box center [544, 335] width 214 height 214
click at [641, 477] on span "OK" at bounding box center [638, 476] width 39 height 17
type input "12:05 am"
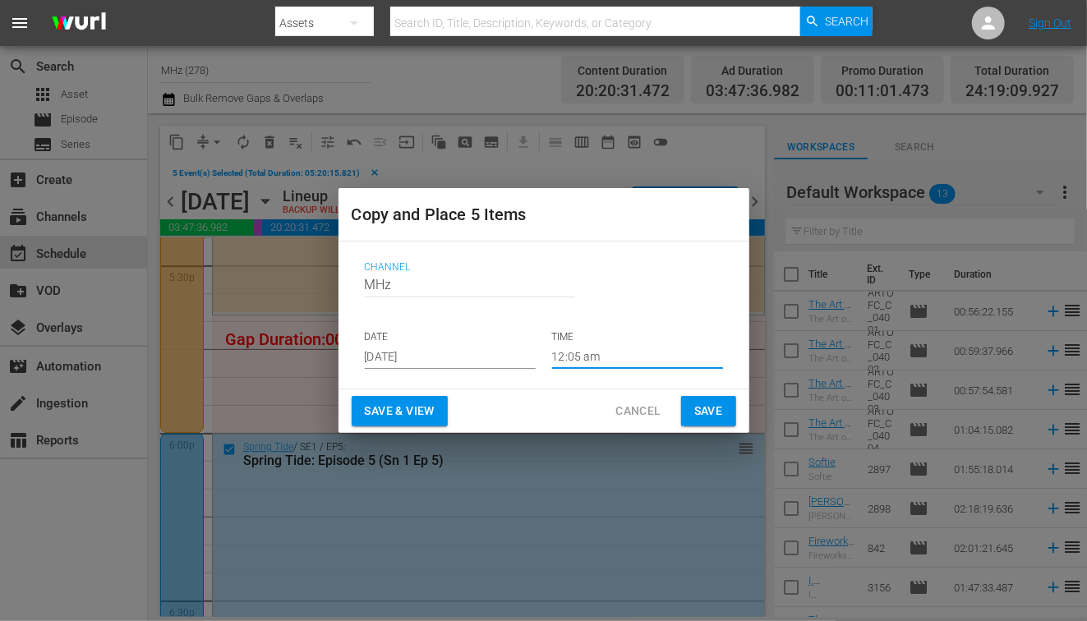
click at [713, 413] on span "Save" at bounding box center [708, 411] width 29 height 21
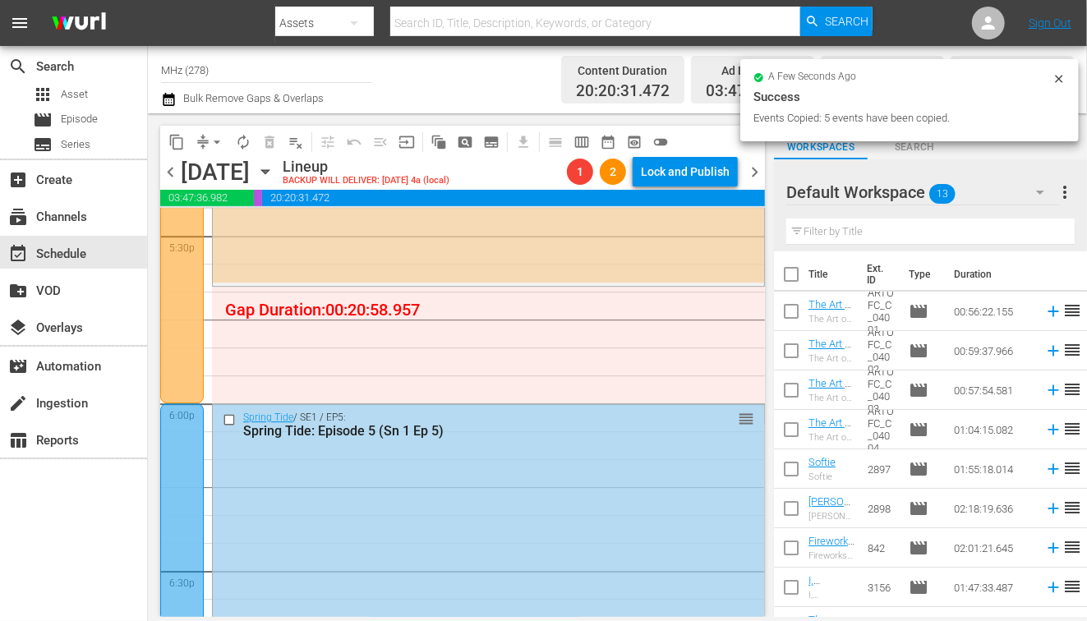
click at [761, 182] on span "chevron_right" at bounding box center [754, 172] width 21 height 21
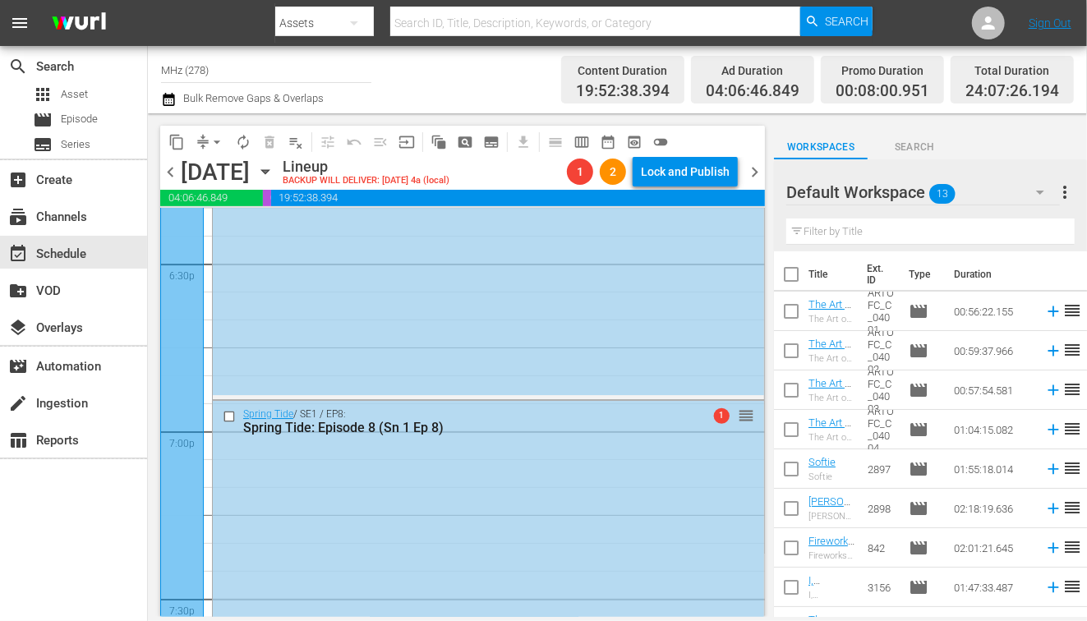
scroll to position [5999, 0]
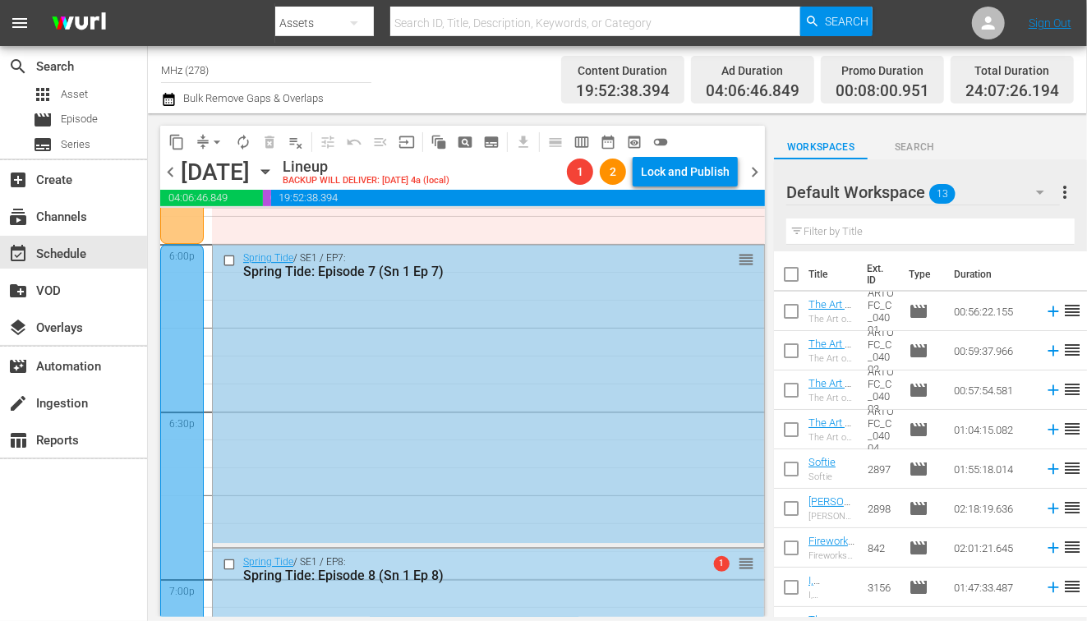
click at [229, 258] on input "checkbox" at bounding box center [231, 261] width 17 height 14
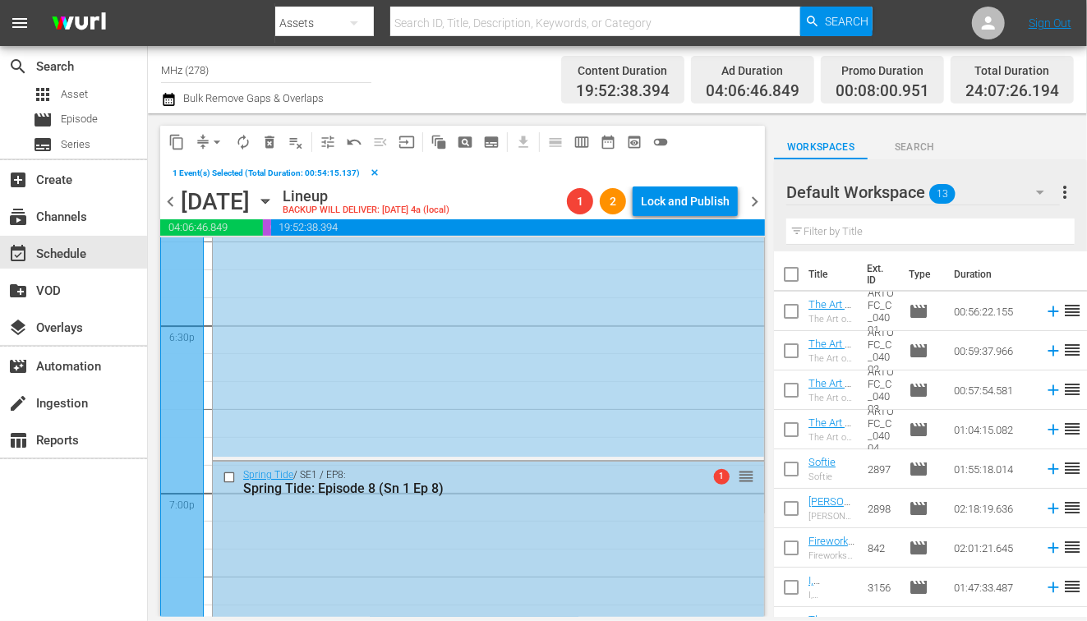
click at [228, 475] on input "checkbox" at bounding box center [231, 478] width 17 height 14
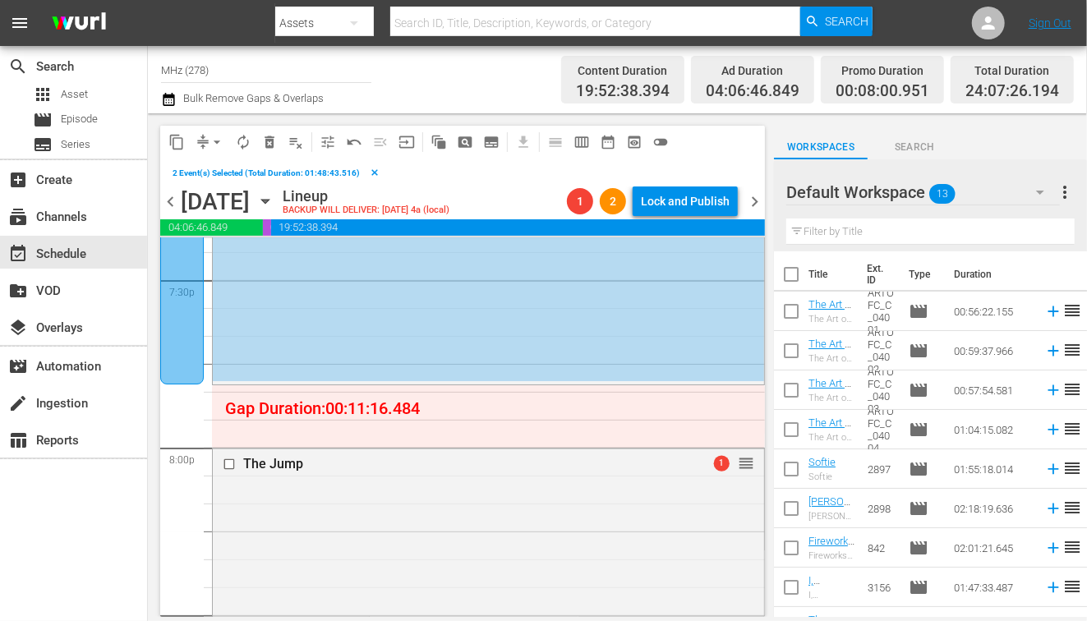
scroll to position [6511, 0]
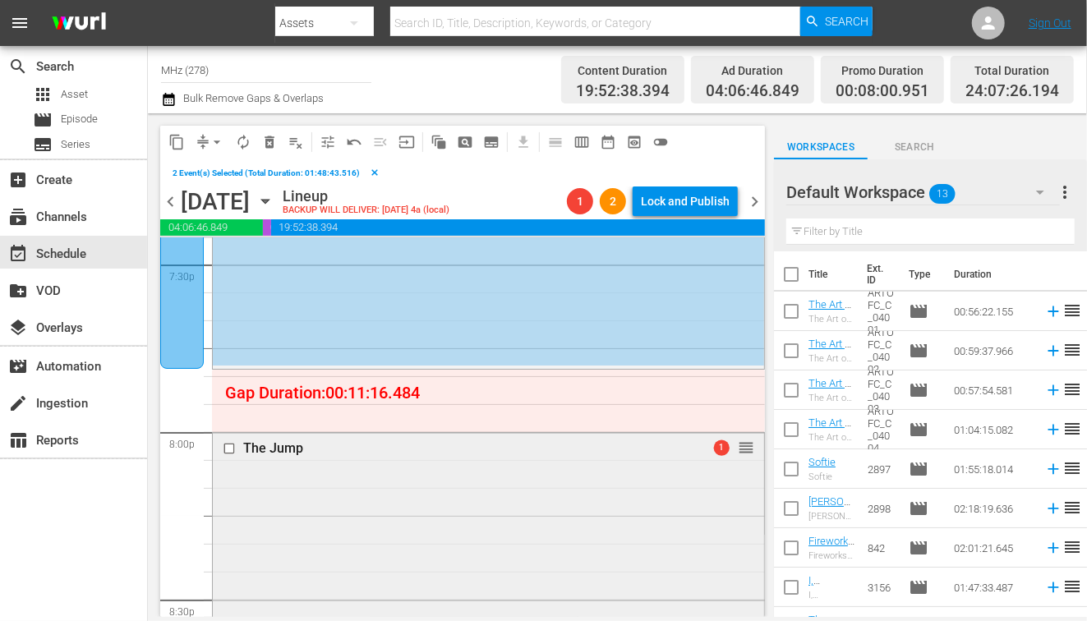
click at [228, 445] on input "checkbox" at bounding box center [231, 448] width 17 height 14
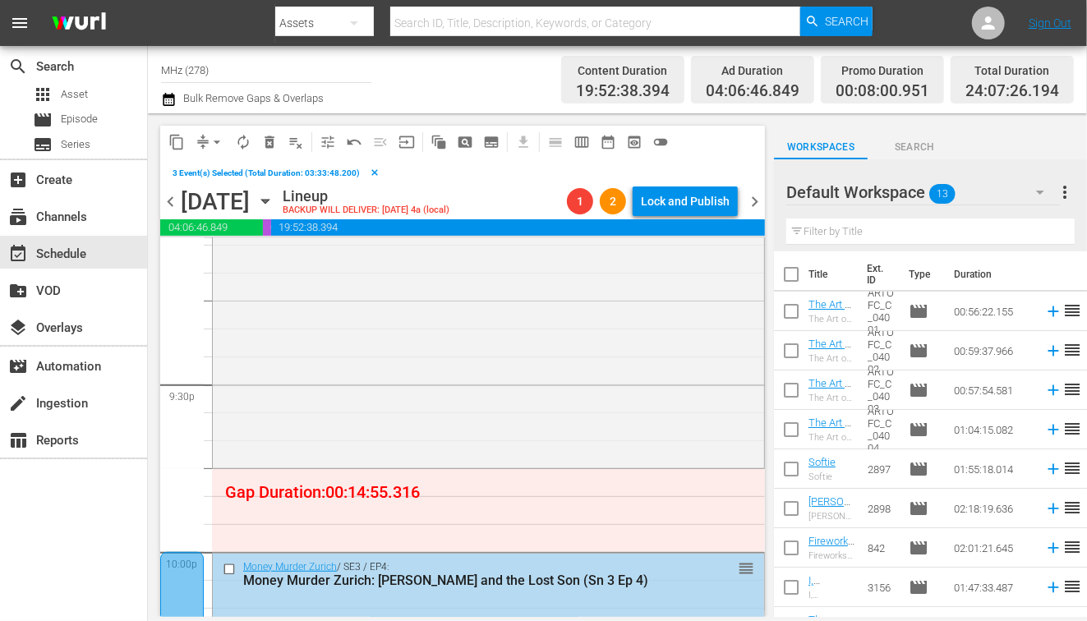
scroll to position [7234, 0]
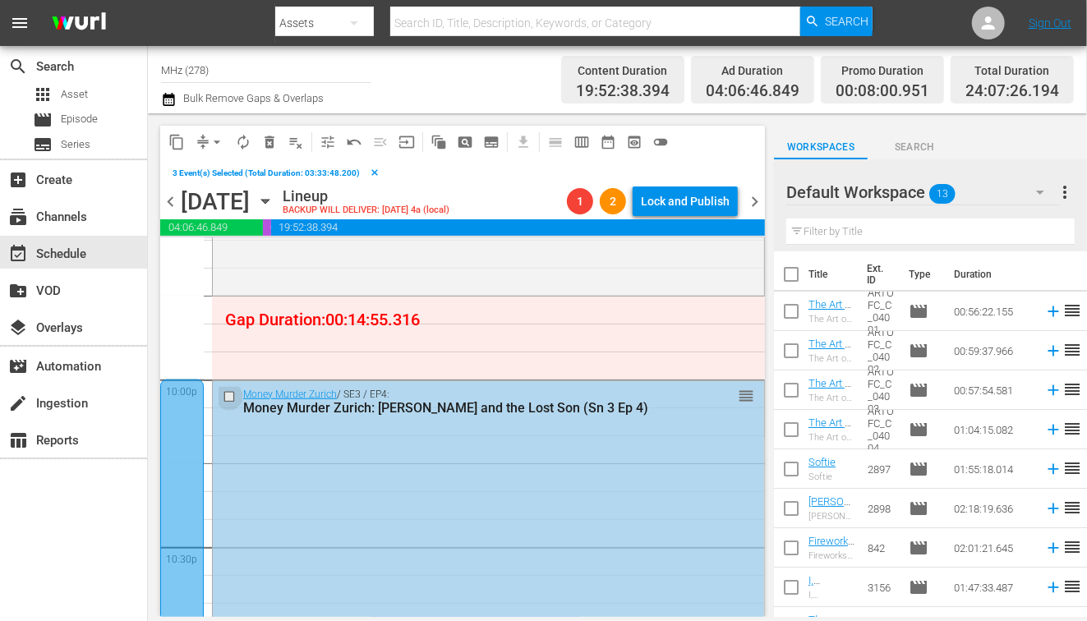
click at [229, 395] on input "checkbox" at bounding box center [231, 396] width 17 height 14
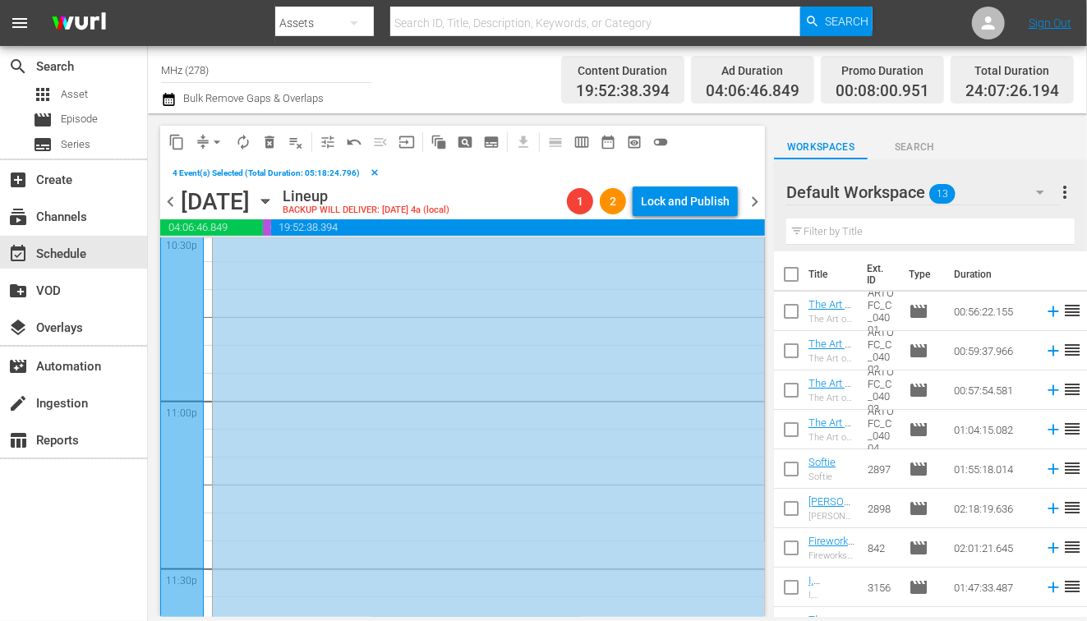
scroll to position [7667, 0]
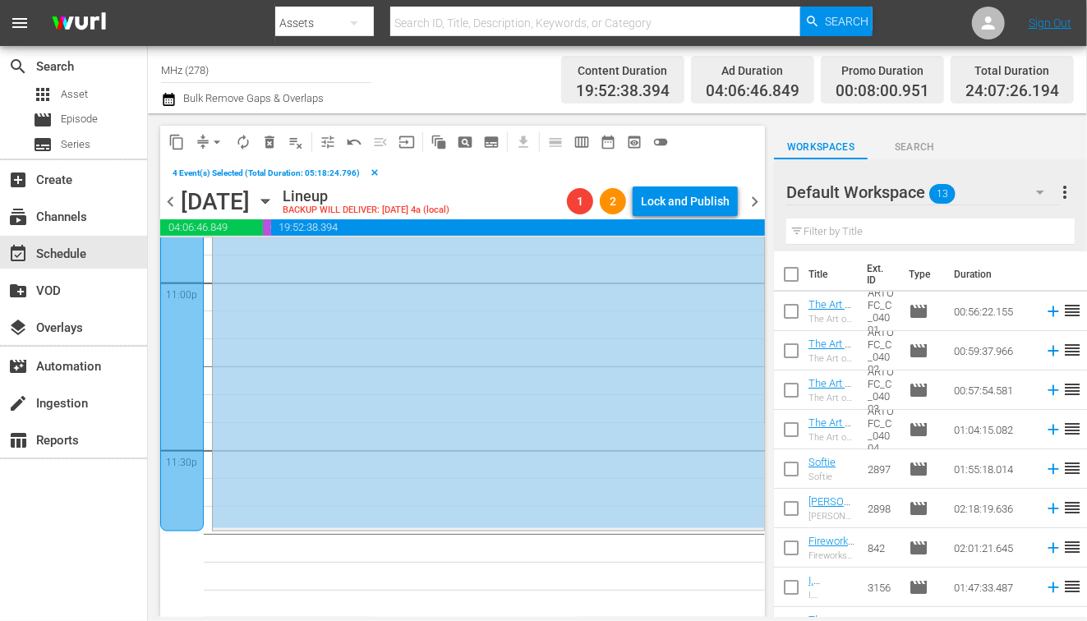
click at [173, 143] on span "content_copy" at bounding box center [176, 142] width 16 height 16
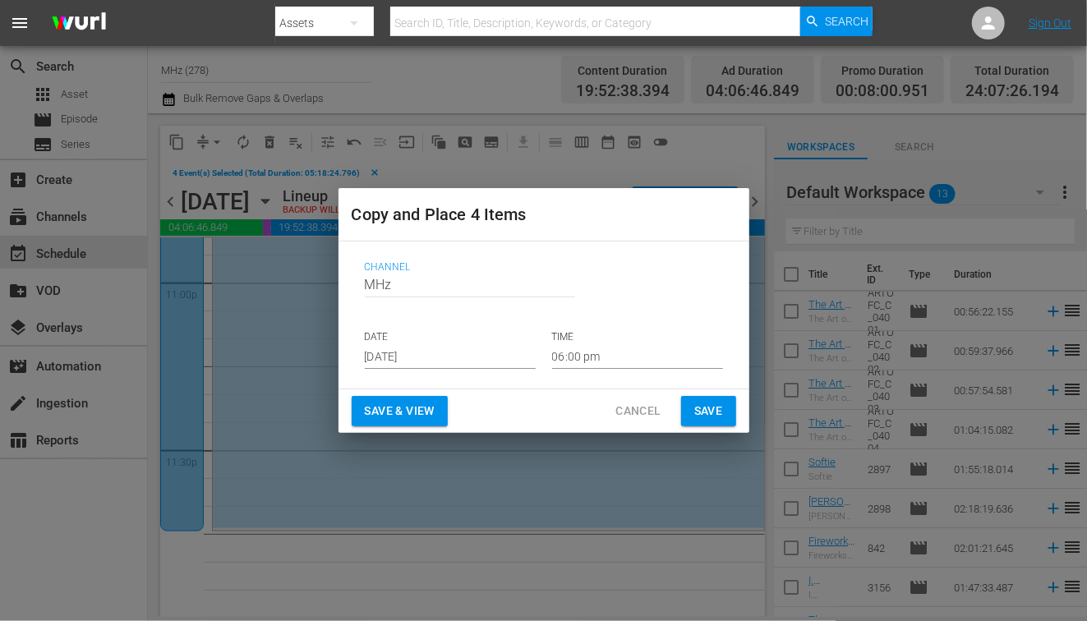
click at [430, 348] on input "[DATE]" at bounding box center [450, 356] width 171 height 25
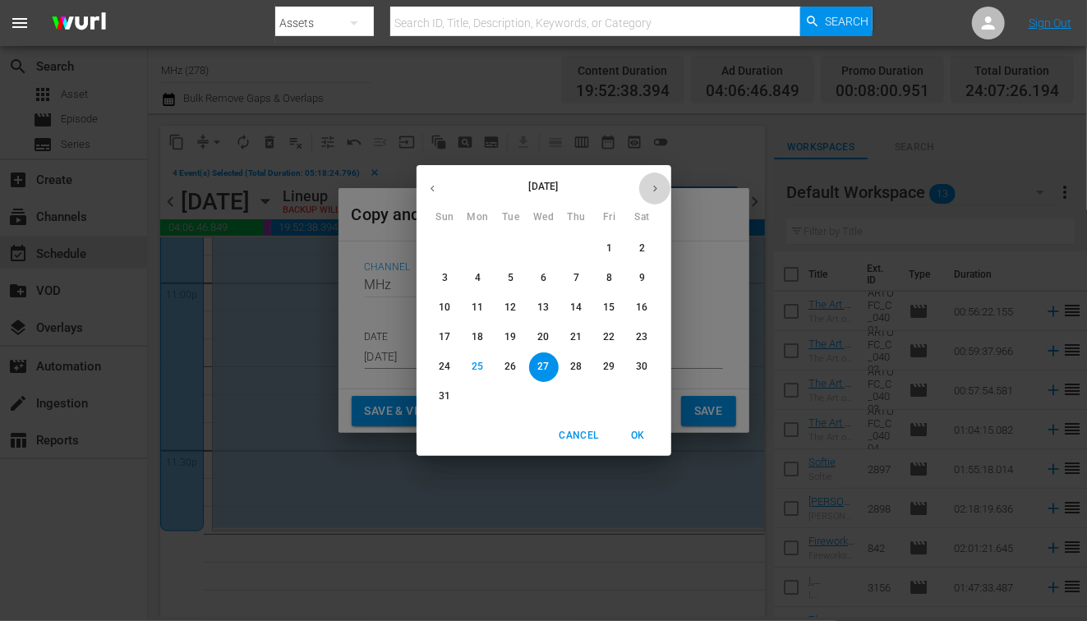
click at [649, 196] on button "button" at bounding box center [655, 189] width 32 height 32
click at [606, 282] on p "12" at bounding box center [609, 278] width 12 height 14
type input "Sep 12th 2025"
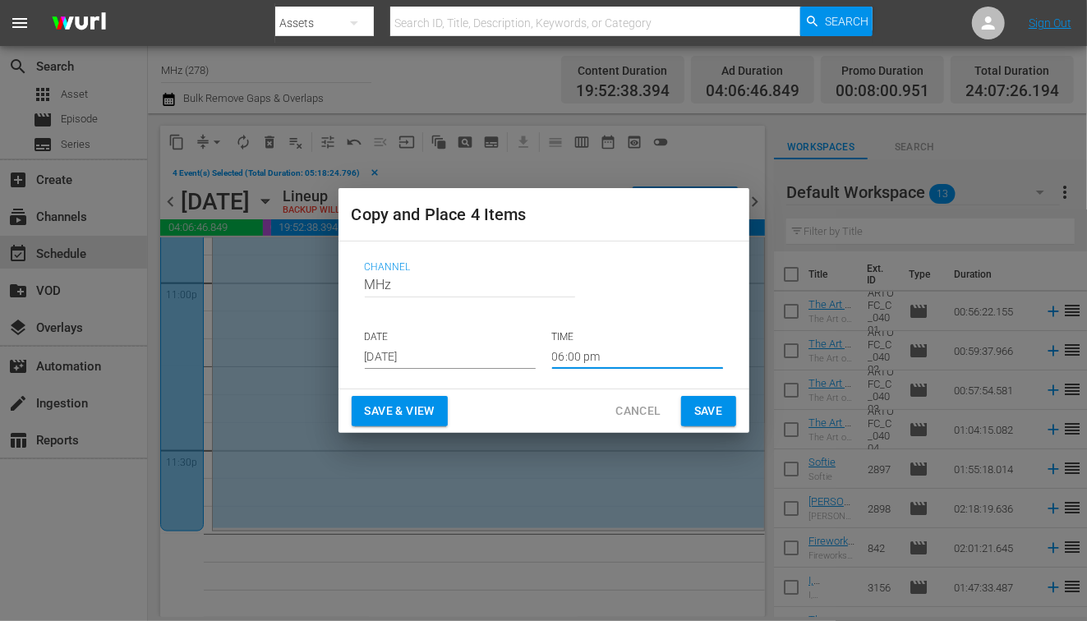
click at [574, 353] on input "06:00 pm" at bounding box center [637, 356] width 171 height 25
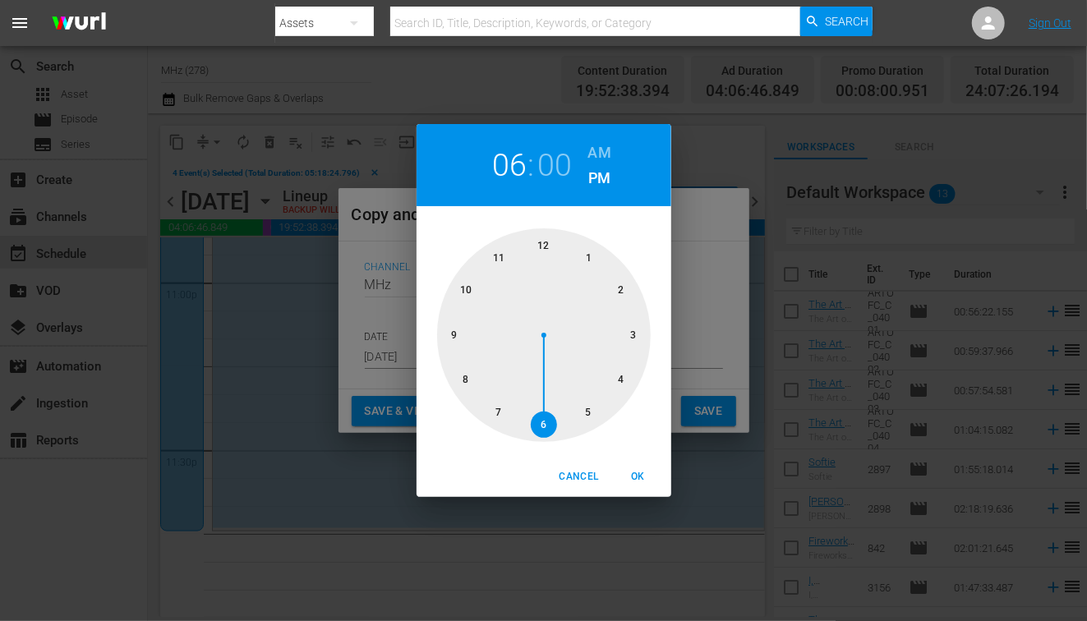
click at [601, 156] on h6 "AM" at bounding box center [599, 153] width 23 height 26
click at [547, 254] on div at bounding box center [544, 335] width 214 height 214
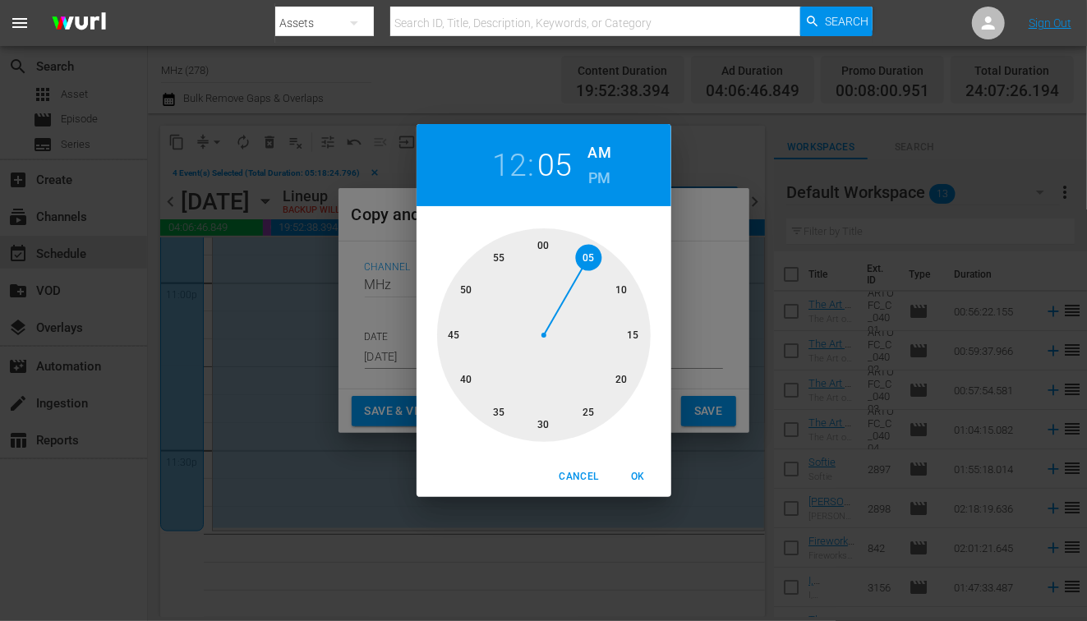
click at [577, 259] on div at bounding box center [544, 335] width 214 height 214
click at [634, 472] on span "OK" at bounding box center [638, 476] width 39 height 17
type input "12:05 am"
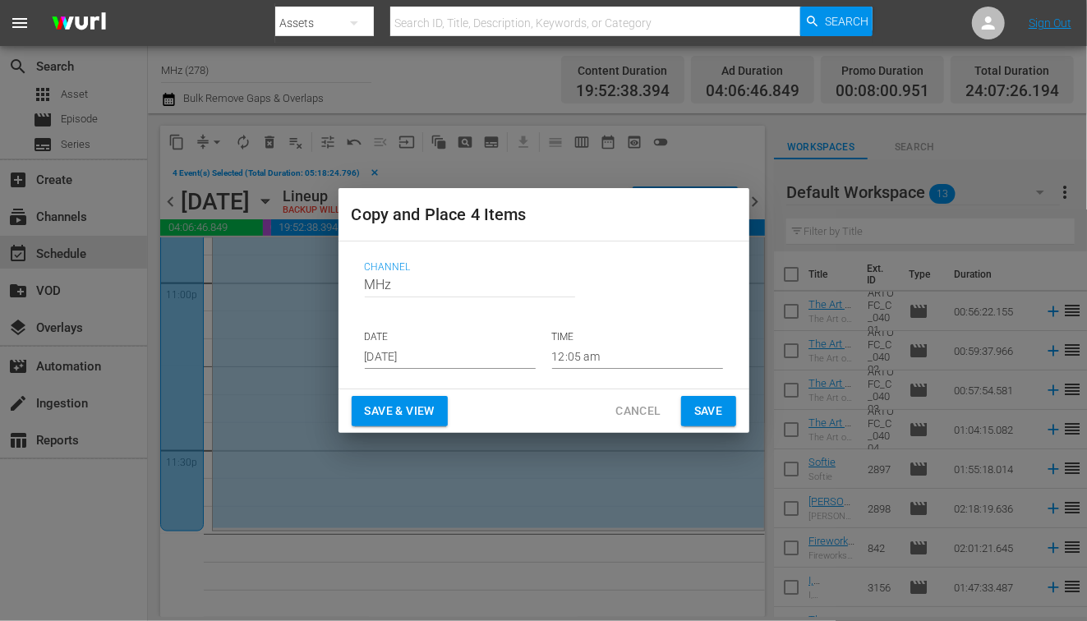
click at [714, 389] on div "Save & View Cancel Save" at bounding box center [544, 411] width 411 height 44
click at [712, 399] on button "Save" at bounding box center [708, 411] width 55 height 30
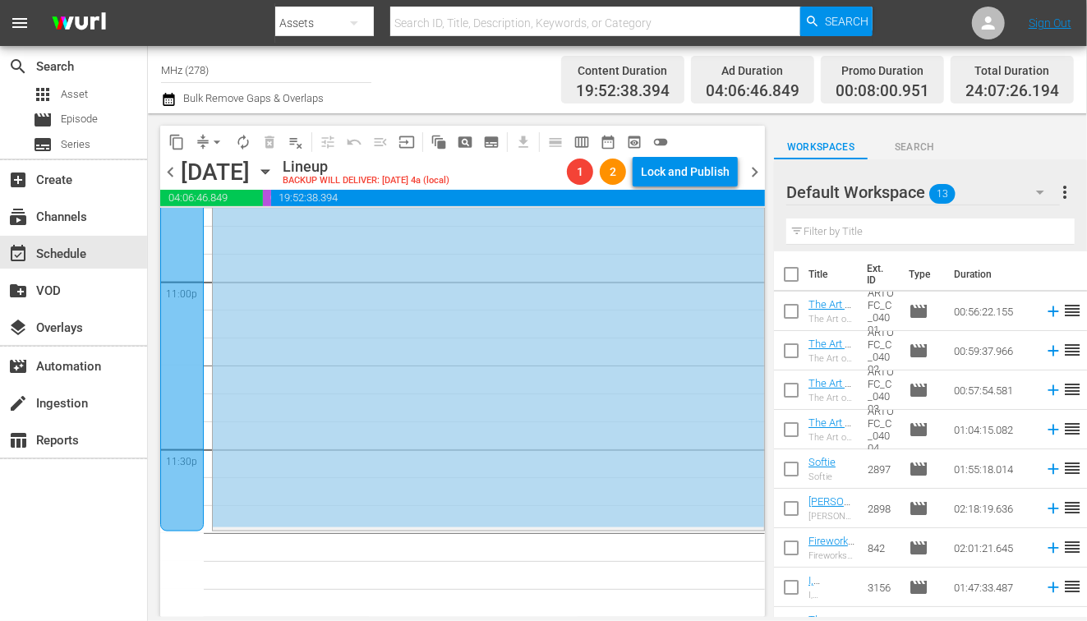
click at [752, 171] on span "chevron_right" at bounding box center [754, 172] width 21 height 21
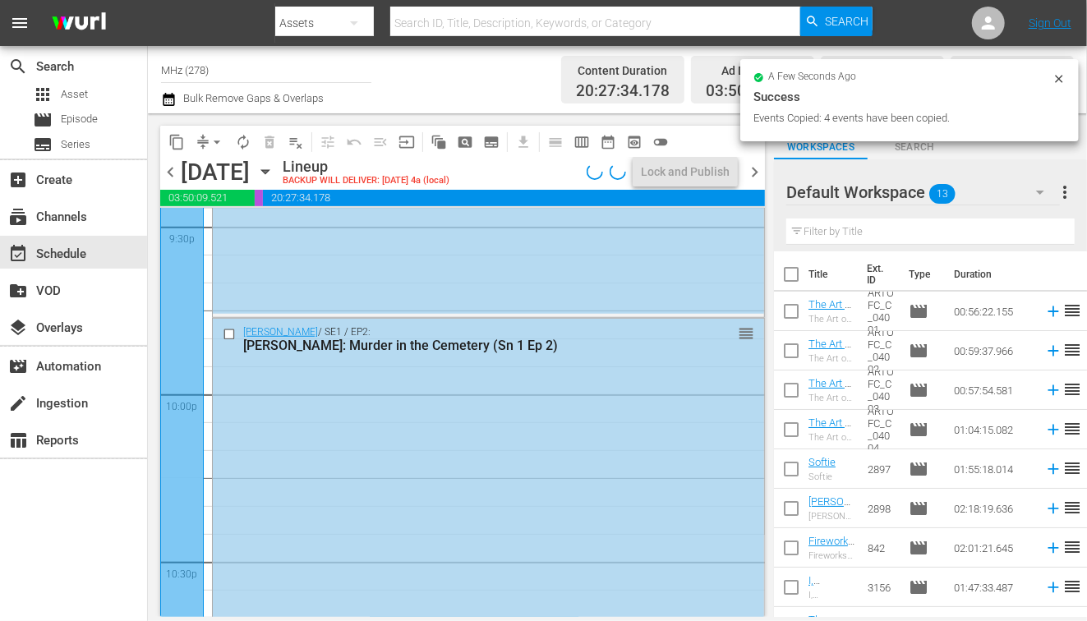
scroll to position [7173, 0]
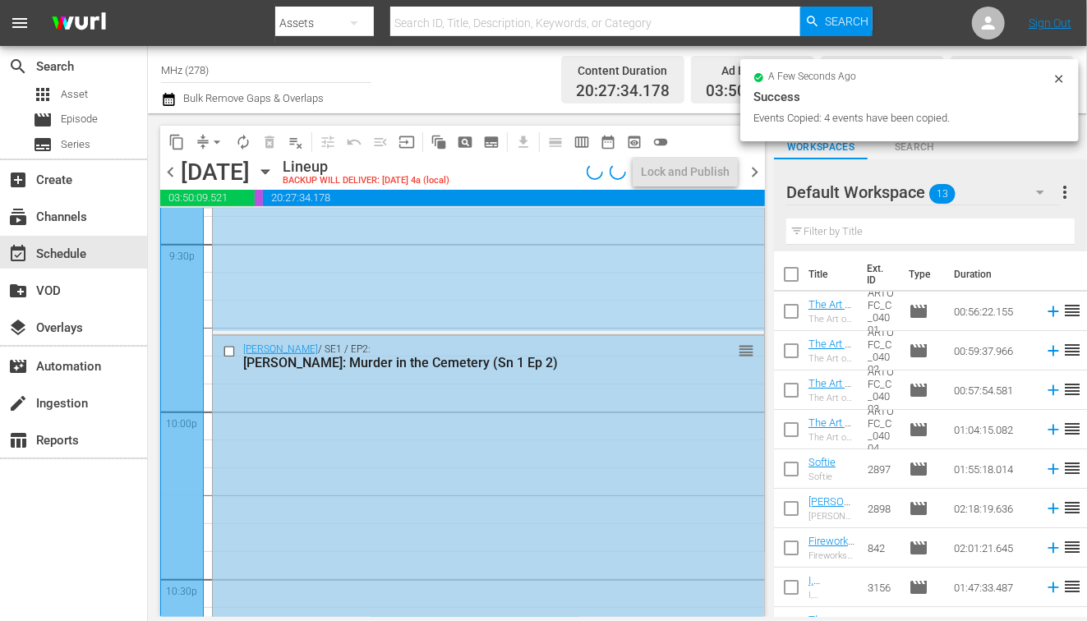
click at [233, 348] on input "checkbox" at bounding box center [231, 351] width 17 height 14
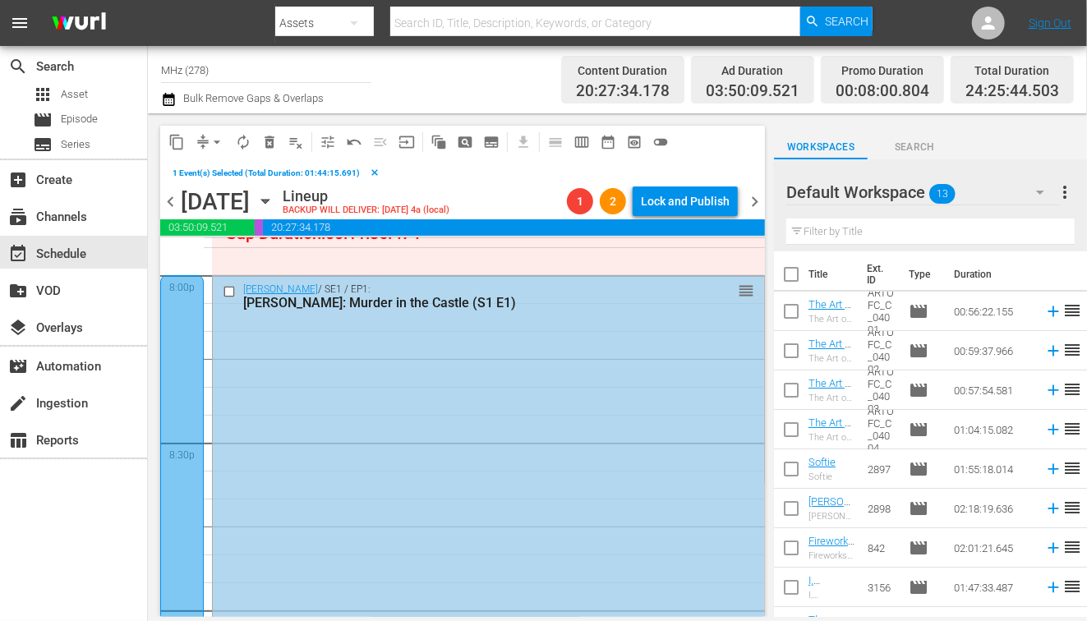
scroll to position [6607, 0]
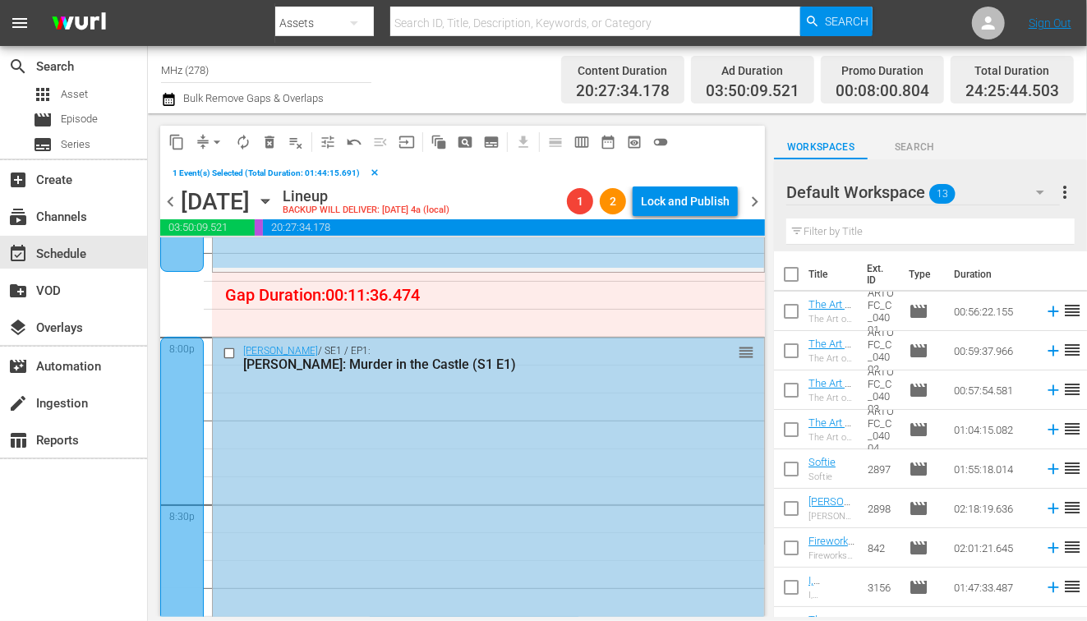
click at [229, 355] on input "checkbox" at bounding box center [231, 353] width 17 height 14
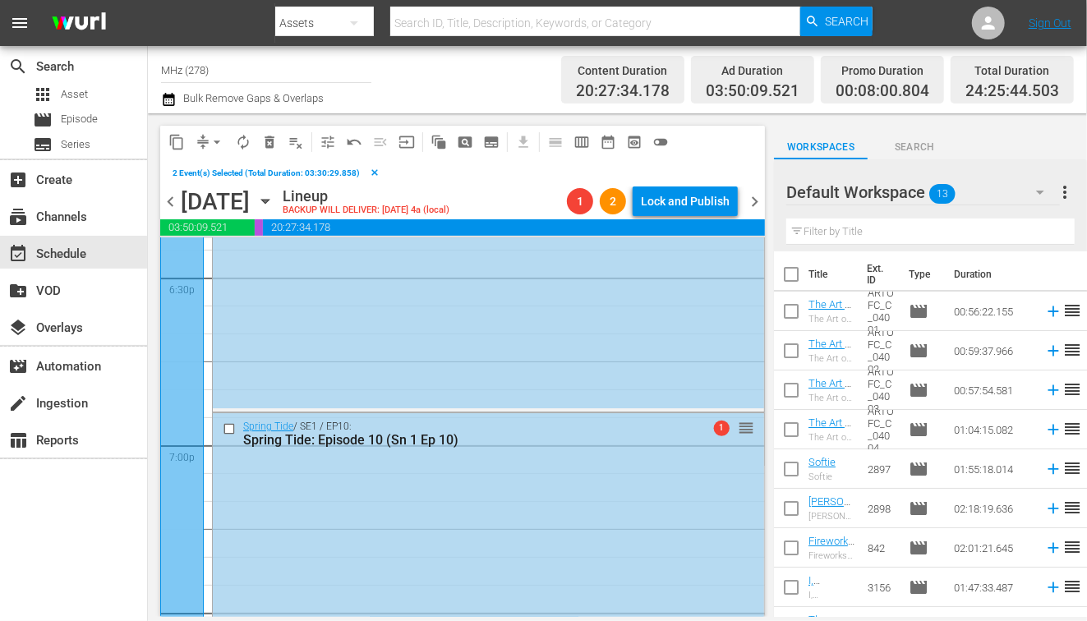
scroll to position [6097, 0]
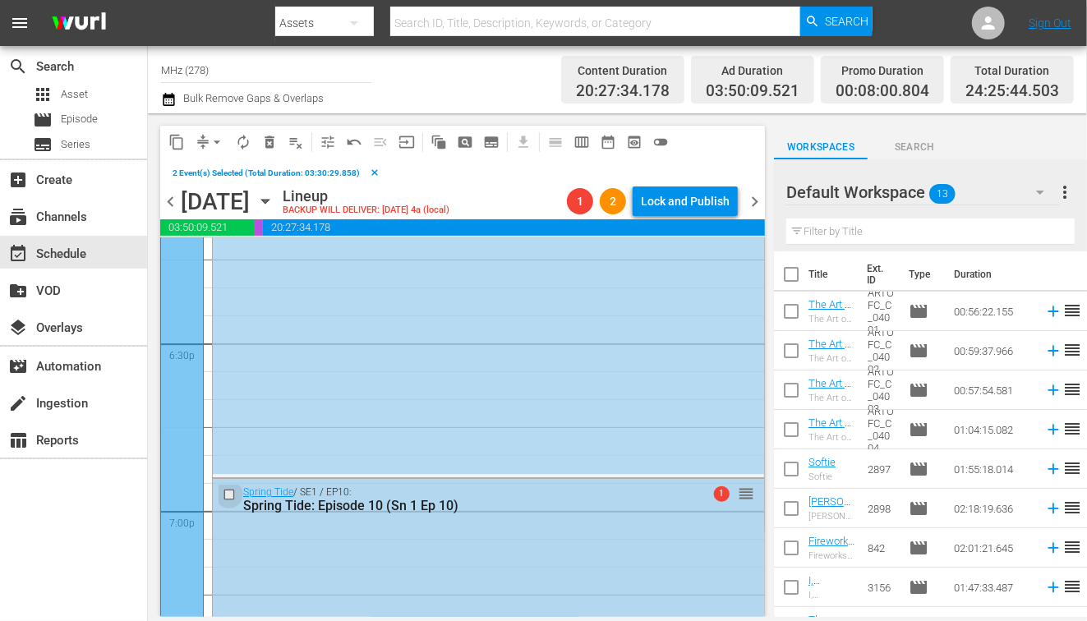
click at [228, 493] on input "checkbox" at bounding box center [231, 495] width 17 height 14
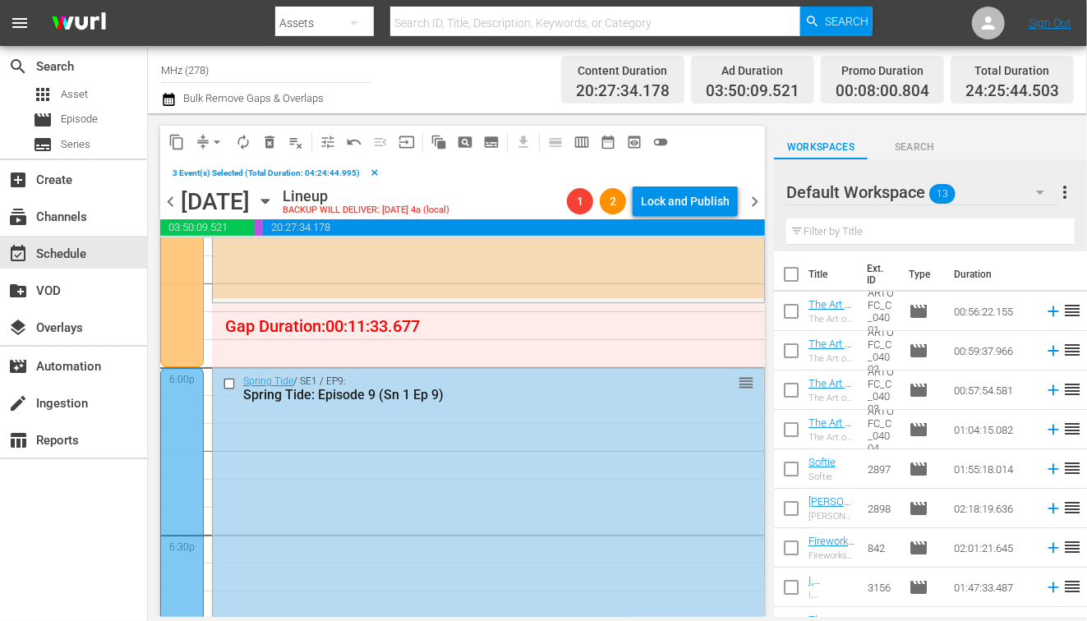
scroll to position [5762, 0]
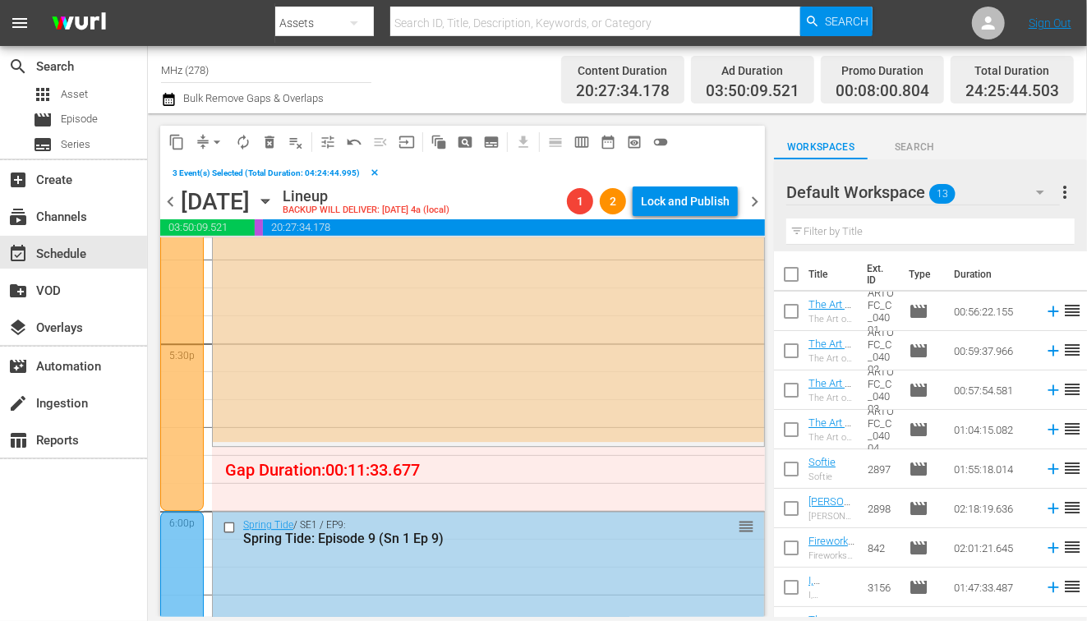
click at [229, 528] on input "checkbox" at bounding box center [231, 528] width 17 height 14
click at [179, 145] on span "content_copy" at bounding box center [176, 142] width 16 height 16
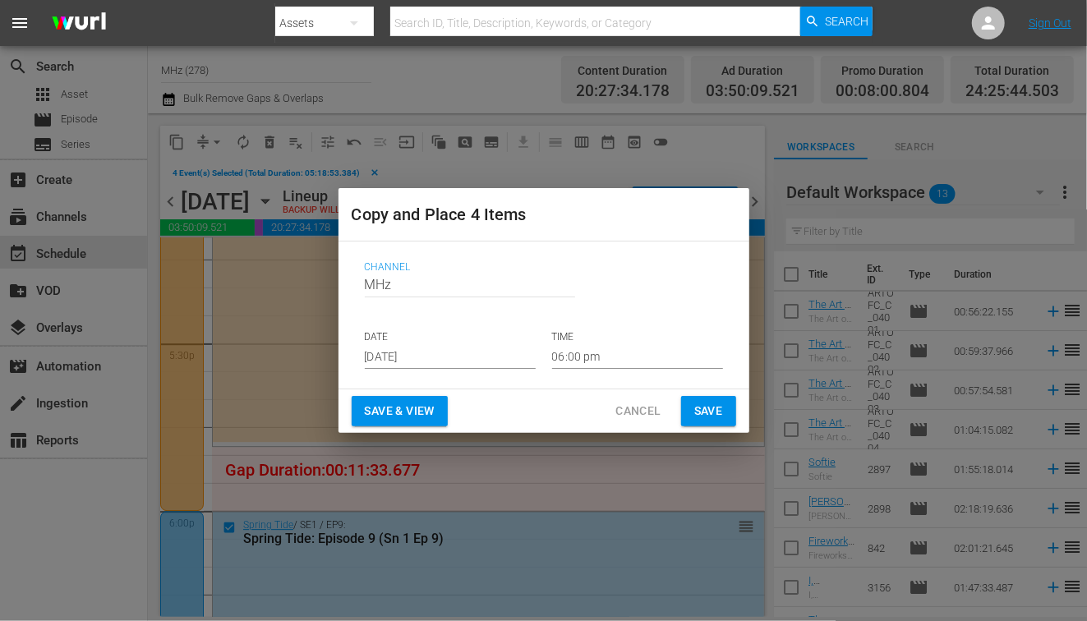
click at [431, 345] on input "[DATE]" at bounding box center [450, 356] width 171 height 25
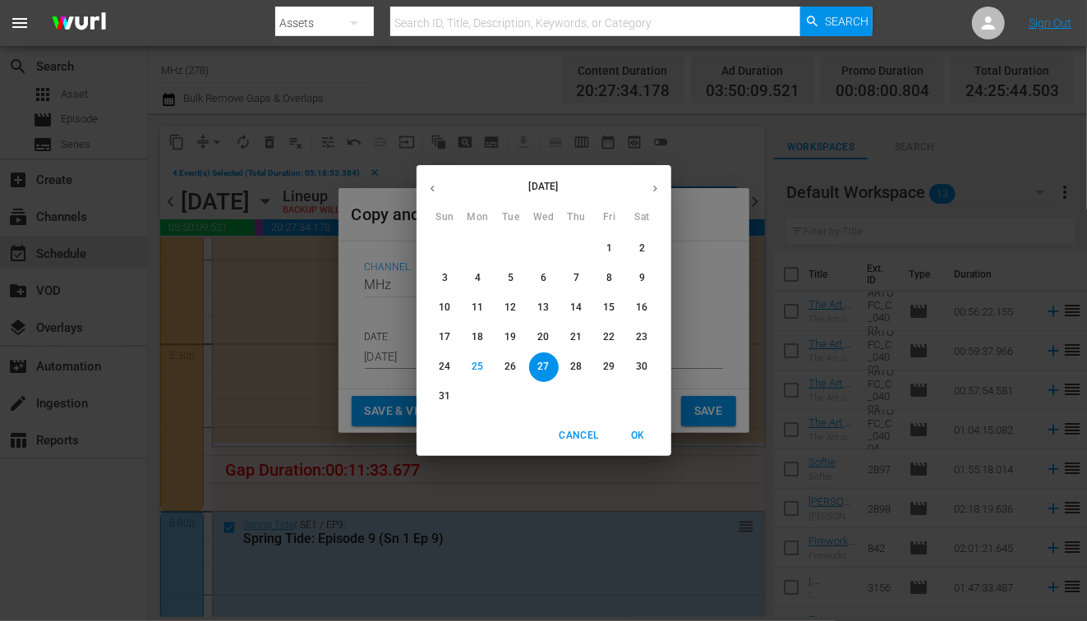
click at [648, 190] on button "button" at bounding box center [655, 189] width 32 height 32
click at [648, 280] on span "13" at bounding box center [643, 278] width 30 height 14
type input "Sep 13th 2025"
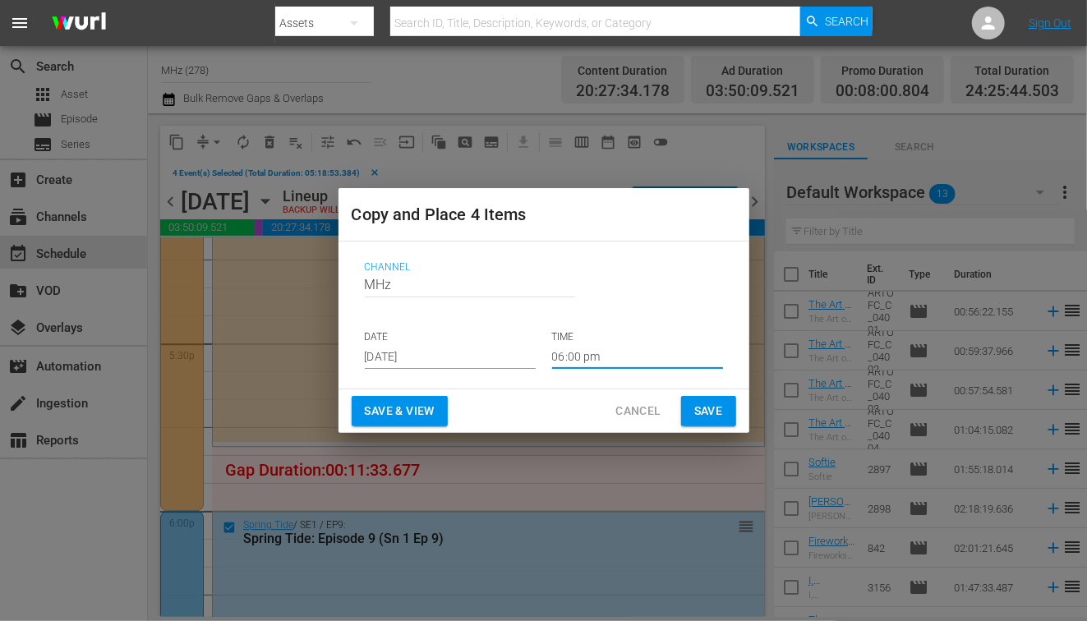
click at [583, 363] on input "06:00 pm" at bounding box center [637, 356] width 171 height 25
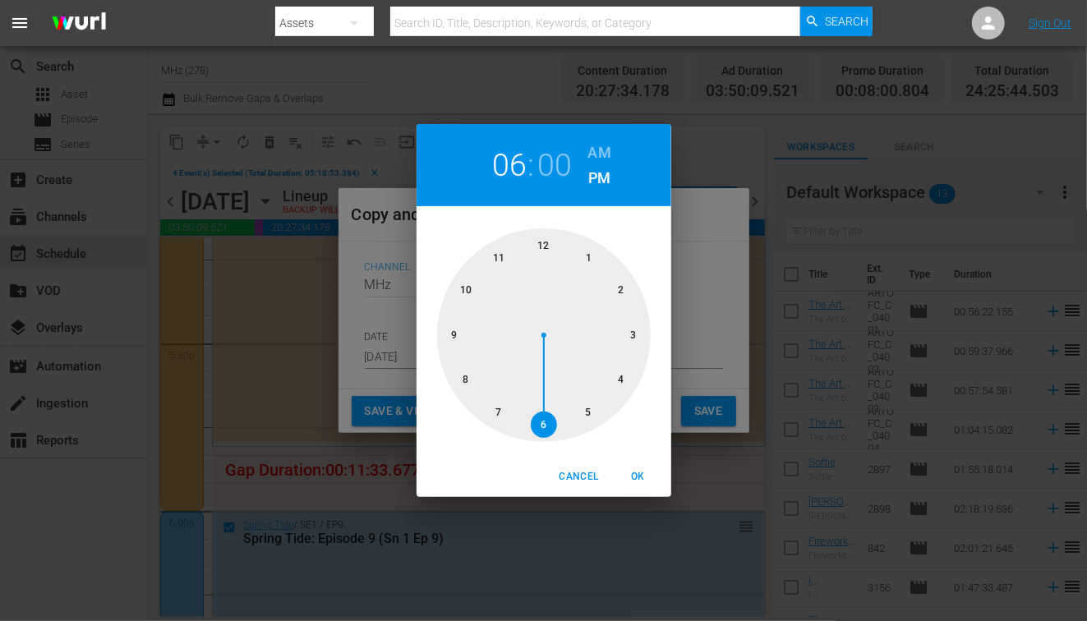
click at [598, 152] on h6 "AM" at bounding box center [599, 153] width 23 height 26
click at [542, 243] on div at bounding box center [544, 335] width 214 height 214
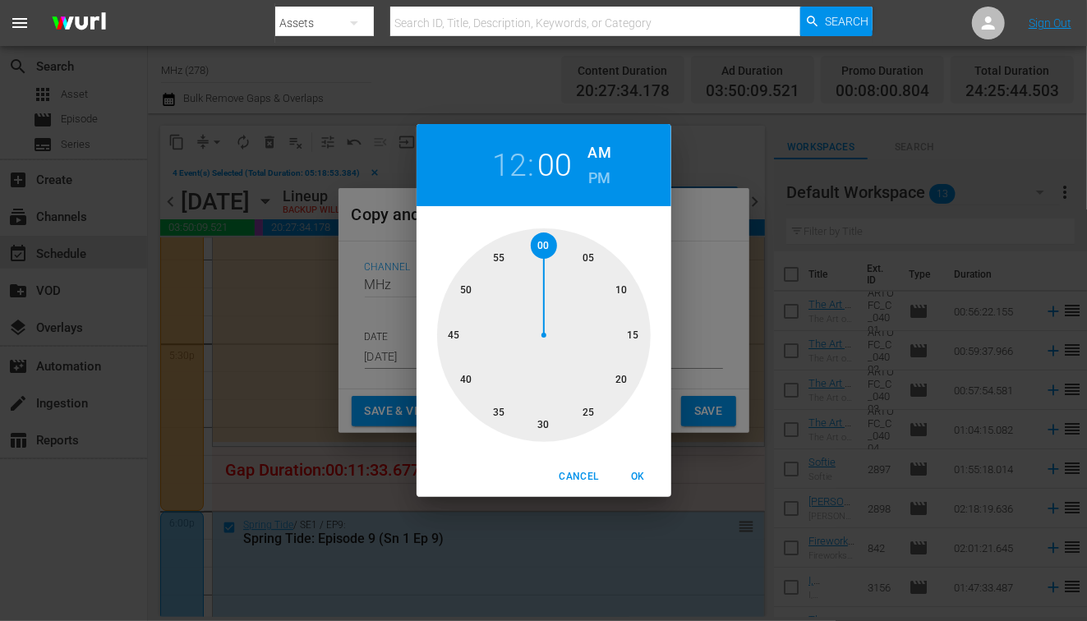
click at [580, 256] on div at bounding box center [544, 335] width 214 height 214
click at [635, 471] on span "OK" at bounding box center [638, 476] width 39 height 17
type input "12:05 am"
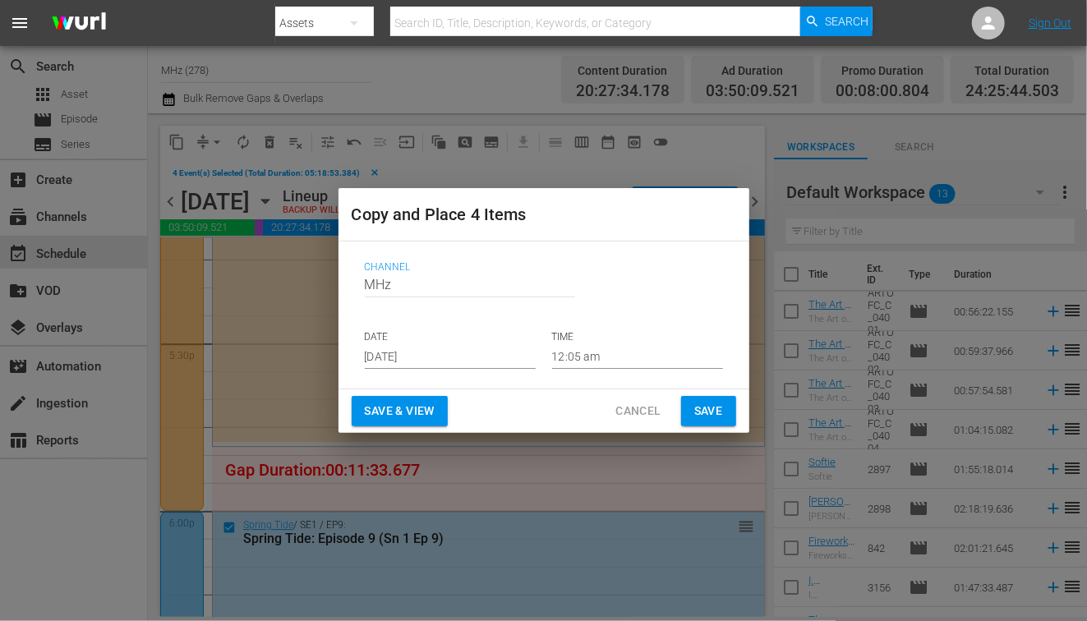
click at [718, 389] on div "Save & View Cancel Save" at bounding box center [544, 411] width 411 height 44
click at [714, 402] on span "Save" at bounding box center [708, 411] width 29 height 21
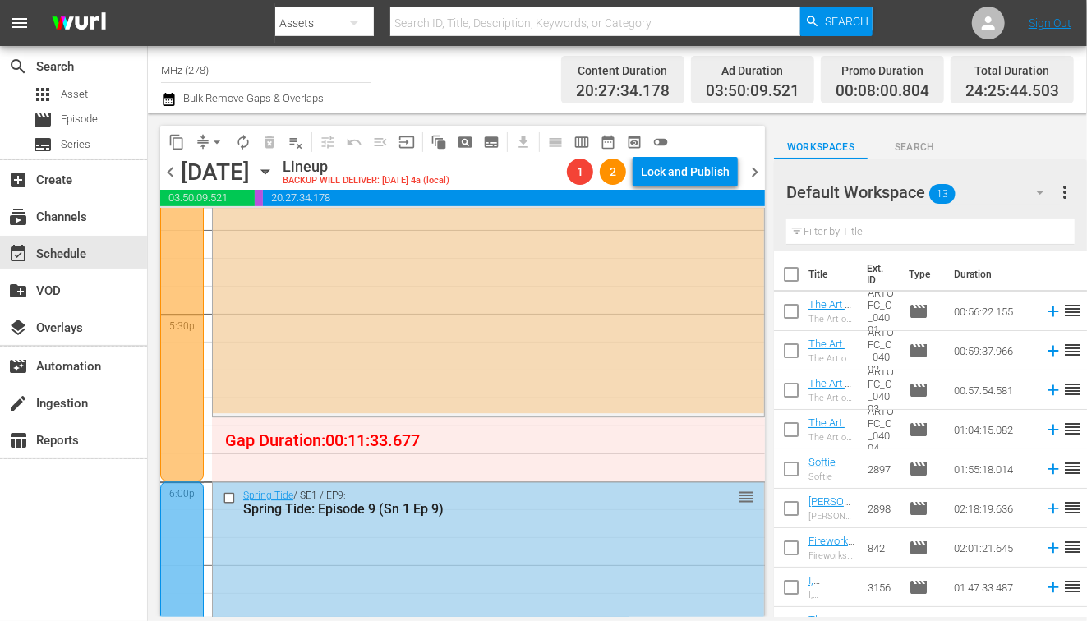
click at [269, 170] on icon "button" at bounding box center [264, 172] width 7 height 4
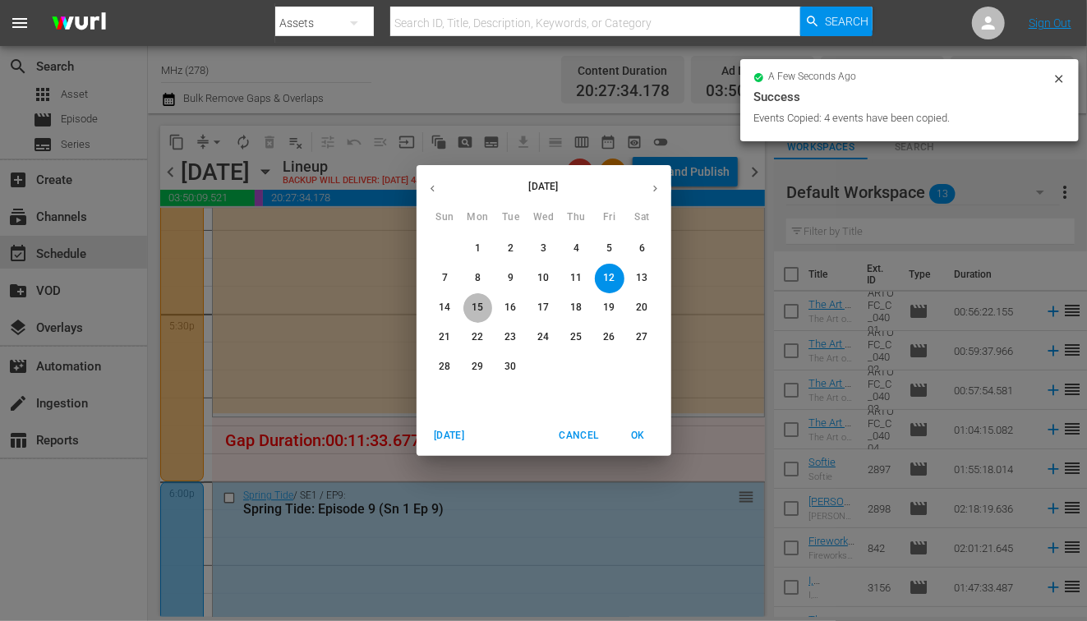
click at [480, 316] on button "15" at bounding box center [478, 308] width 30 height 30
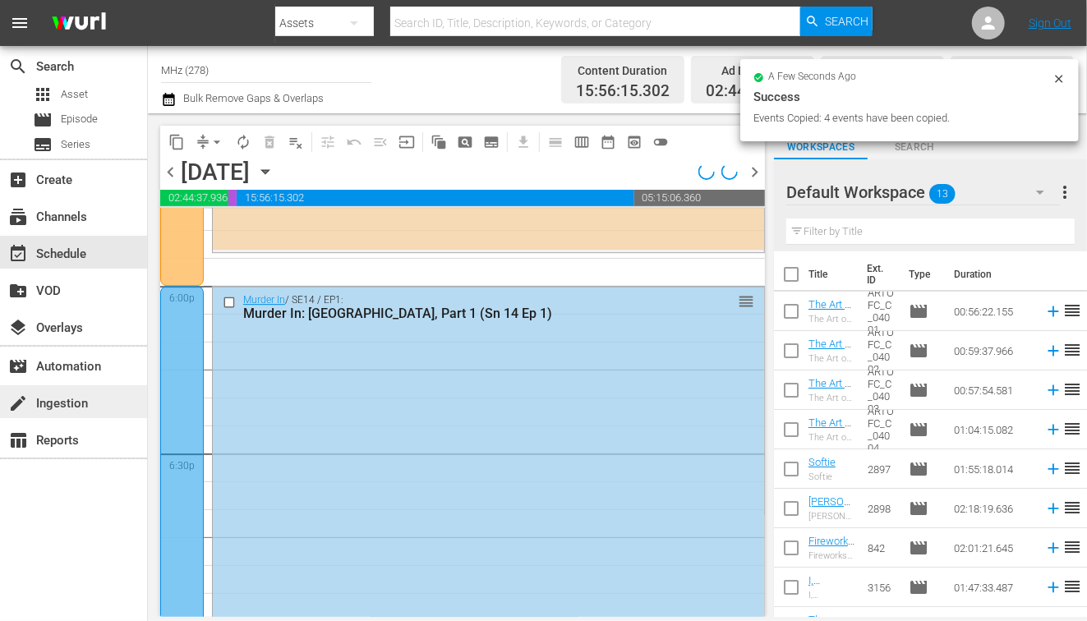
scroll to position [5846, 0]
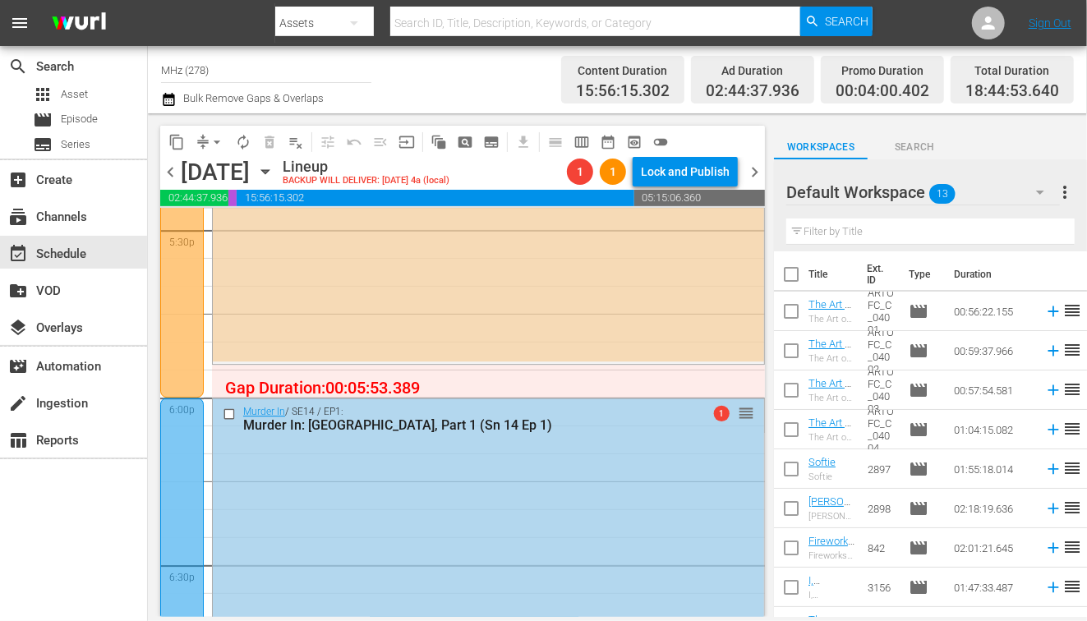
click at [228, 416] on input "checkbox" at bounding box center [231, 415] width 17 height 14
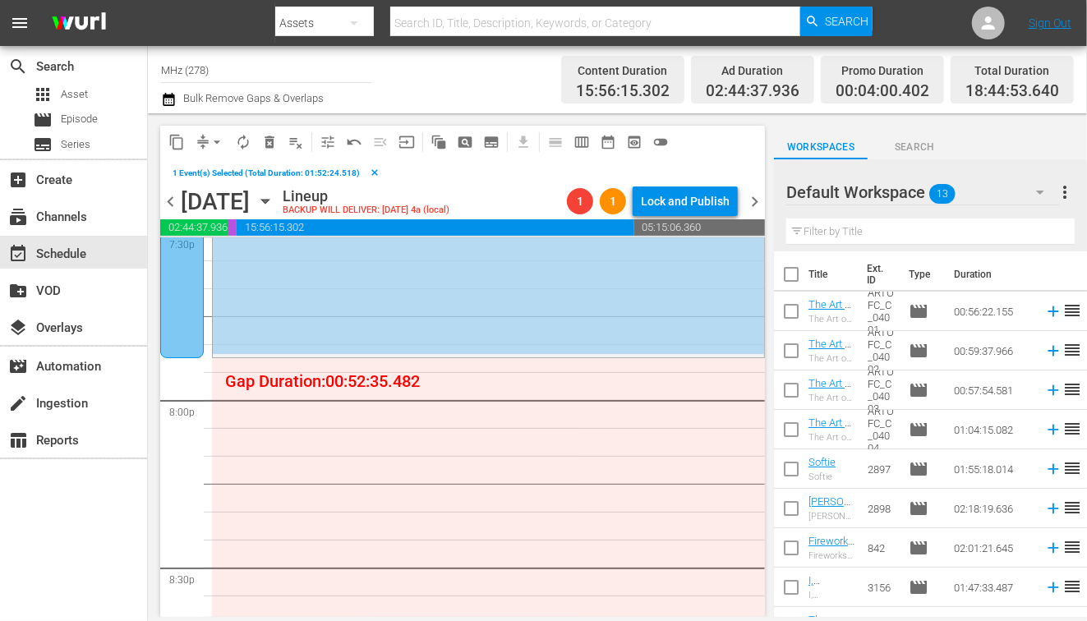
scroll to position [6649, 0]
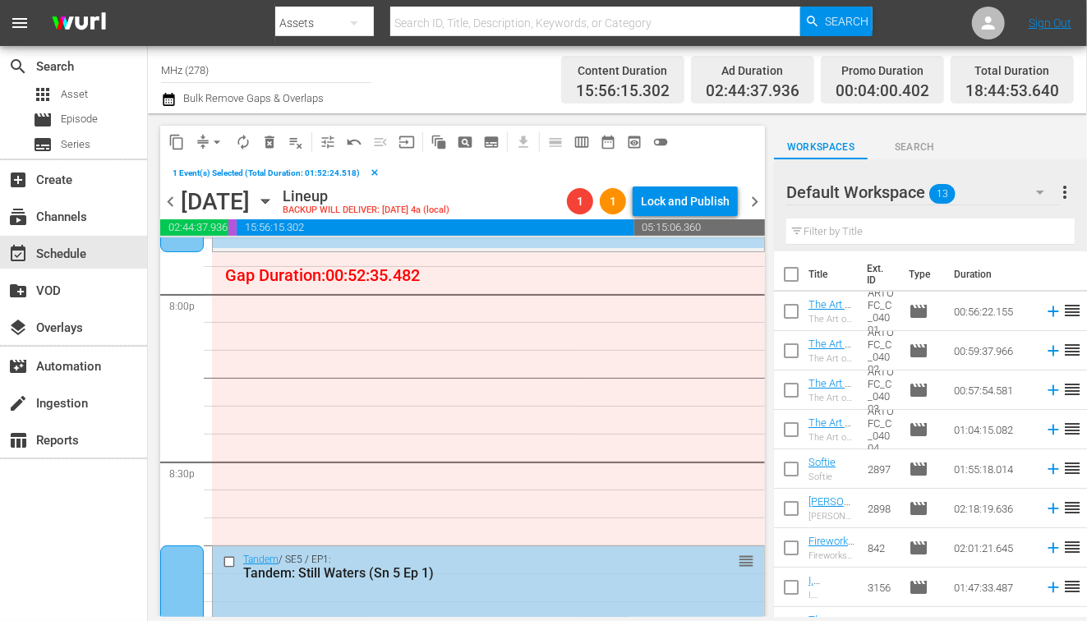
click at [226, 565] on input "checkbox" at bounding box center [231, 562] width 17 height 14
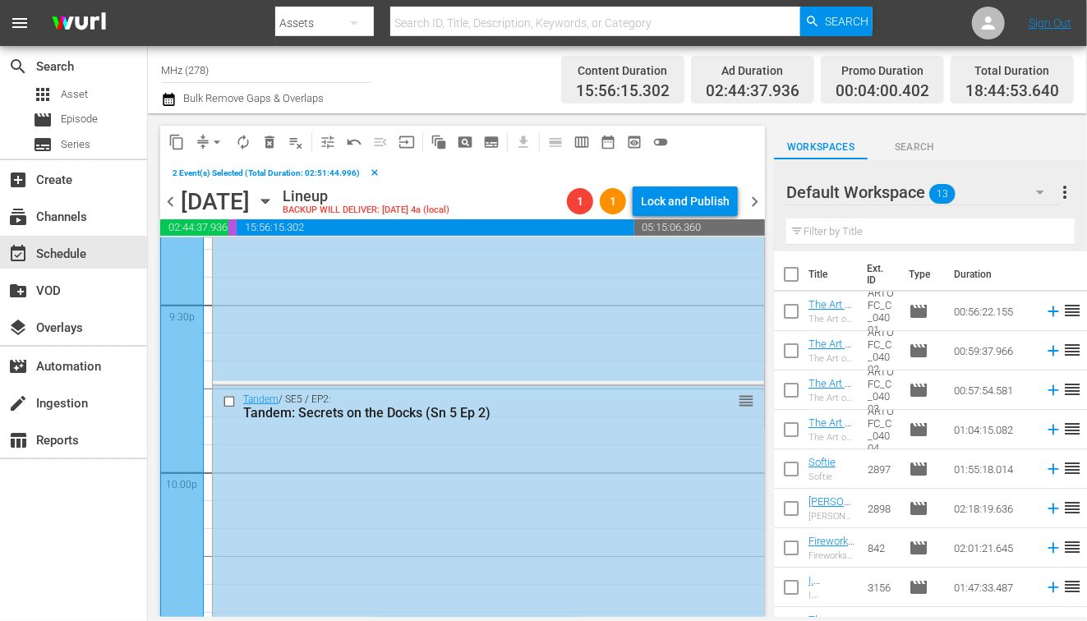
scroll to position [7213, 0]
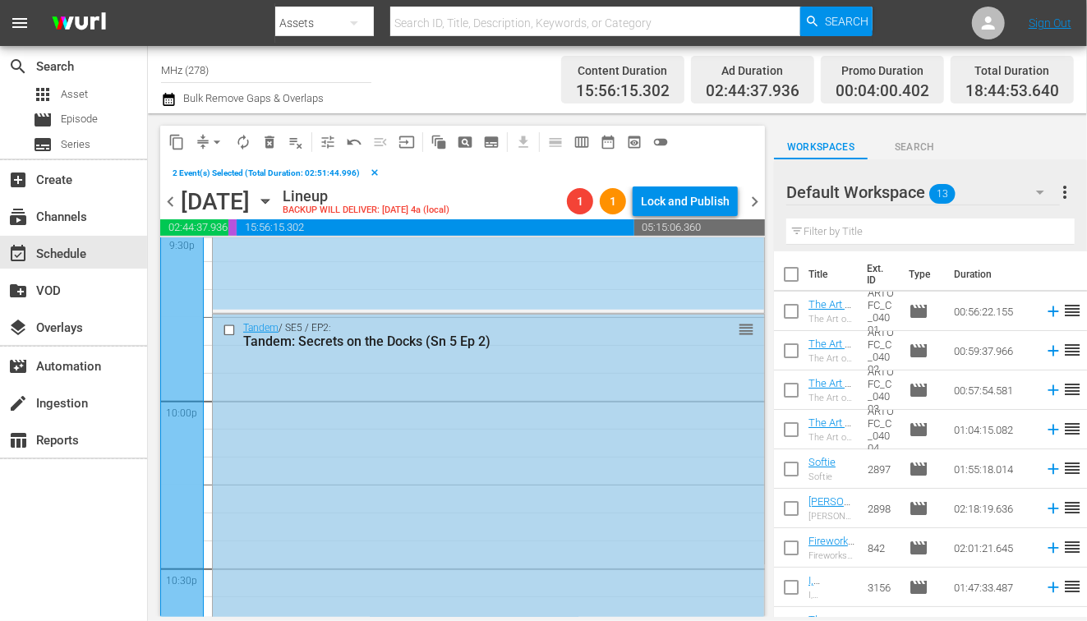
click at [228, 326] on input "checkbox" at bounding box center [231, 330] width 17 height 14
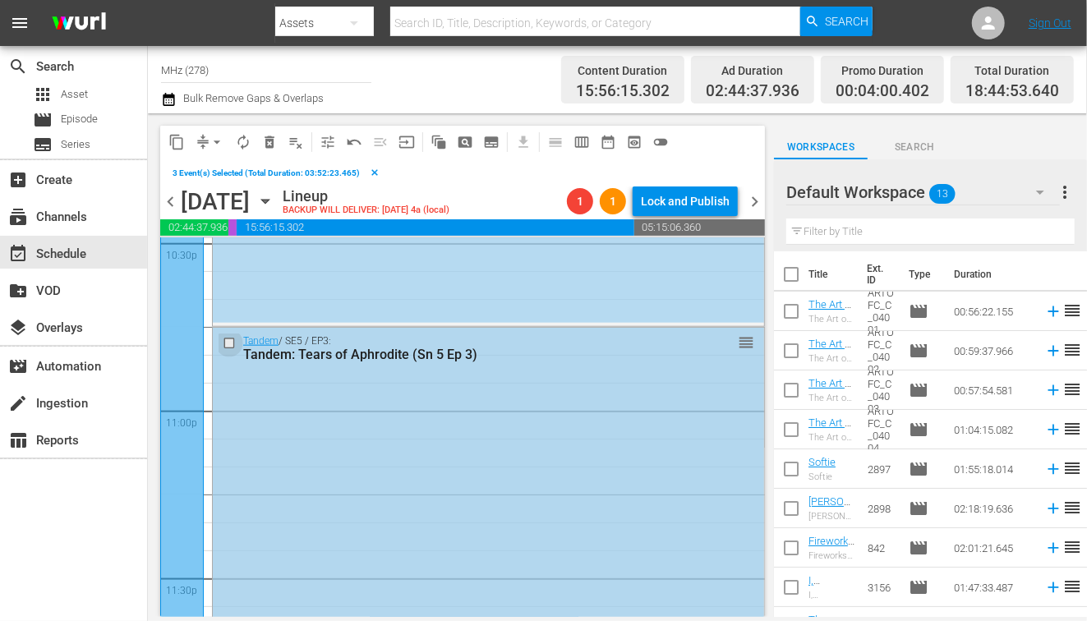
click at [227, 339] on input "checkbox" at bounding box center [231, 344] width 17 height 14
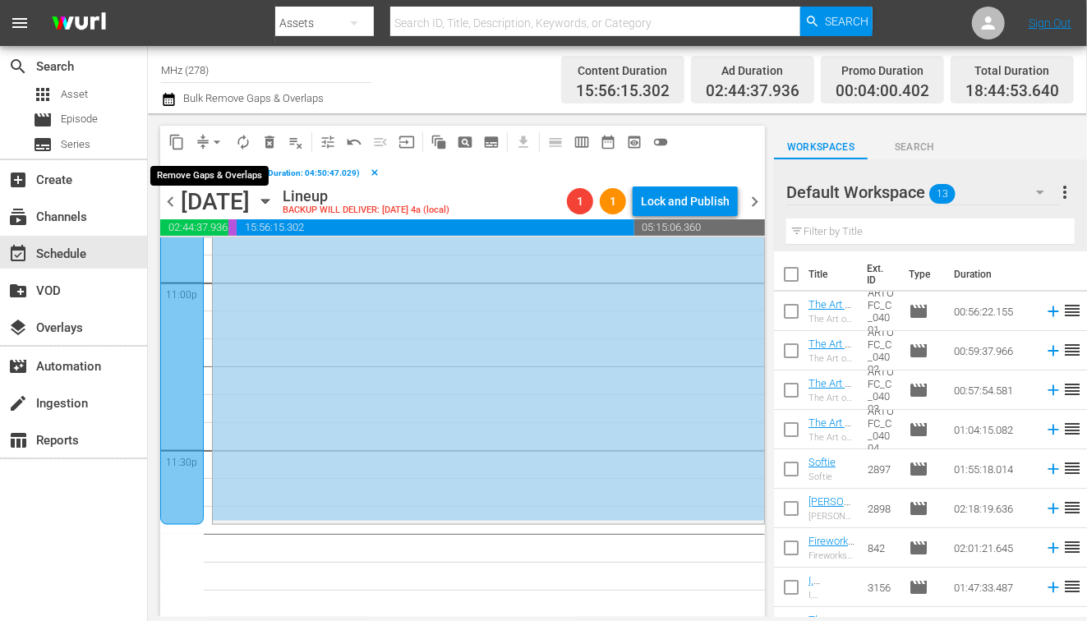
click at [180, 146] on span "content_copy" at bounding box center [176, 142] width 16 height 16
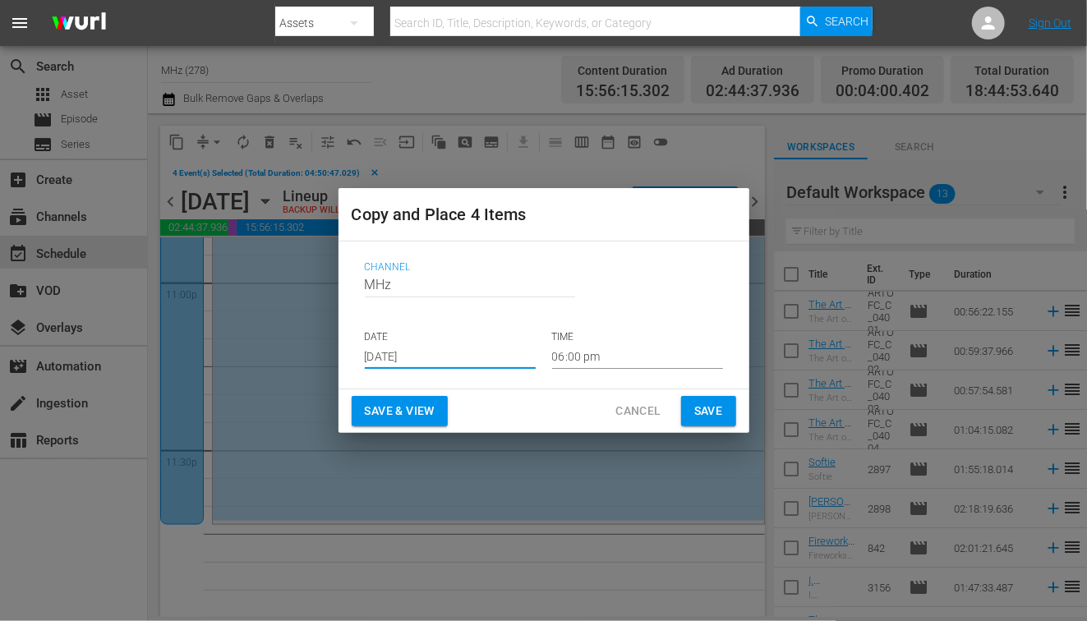
click at [403, 362] on input "[DATE]" at bounding box center [450, 356] width 171 height 25
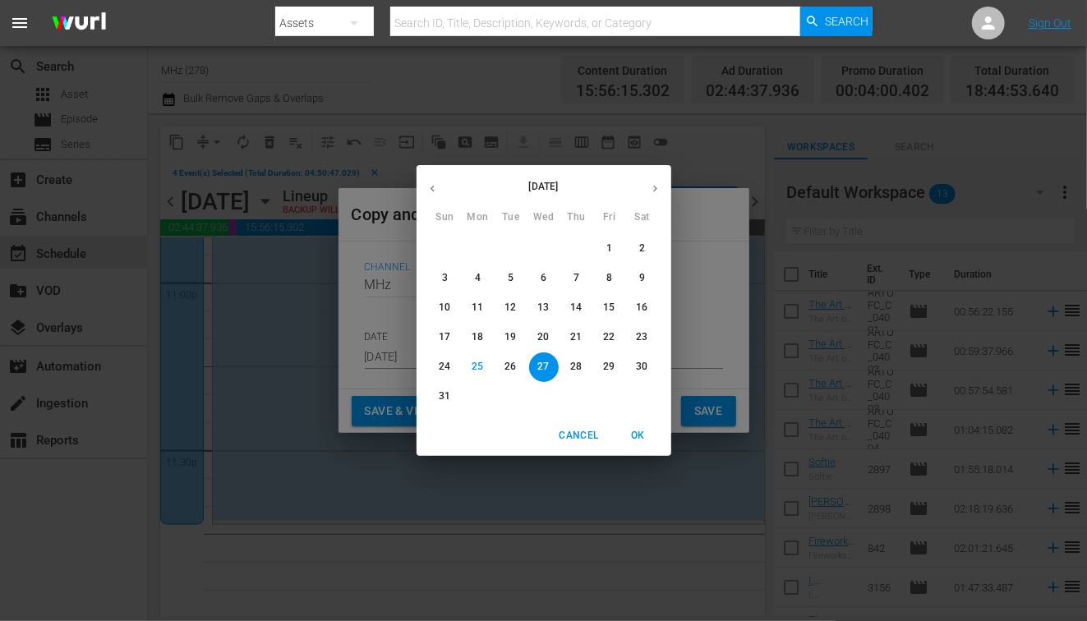
click at [650, 182] on button "button" at bounding box center [655, 189] width 32 height 32
click at [517, 307] on span "16" at bounding box center [511, 308] width 30 height 14
type input "Sep 16th 2025"
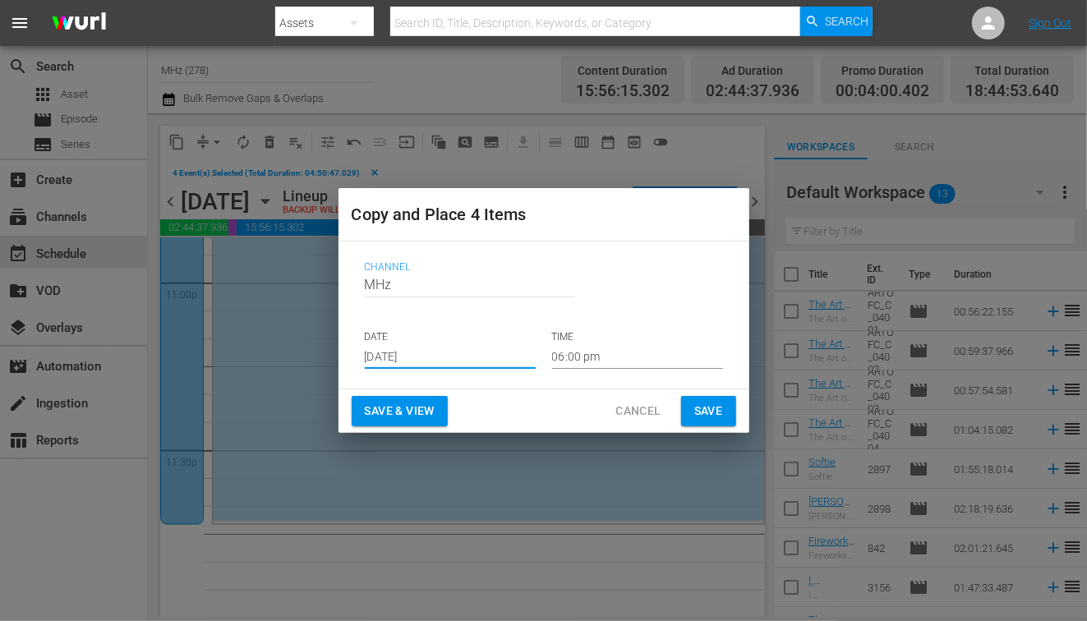
click at [588, 362] on input "06:00 pm" at bounding box center [637, 356] width 171 height 25
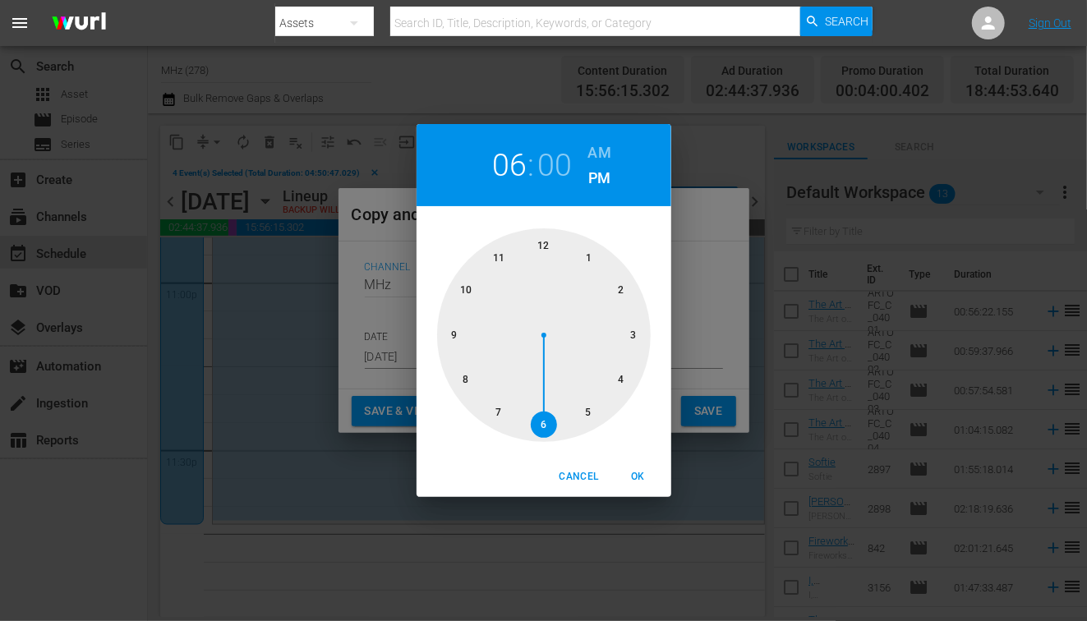
click at [596, 146] on h6 "AM" at bounding box center [599, 153] width 23 height 26
click at [542, 247] on div at bounding box center [544, 335] width 214 height 214
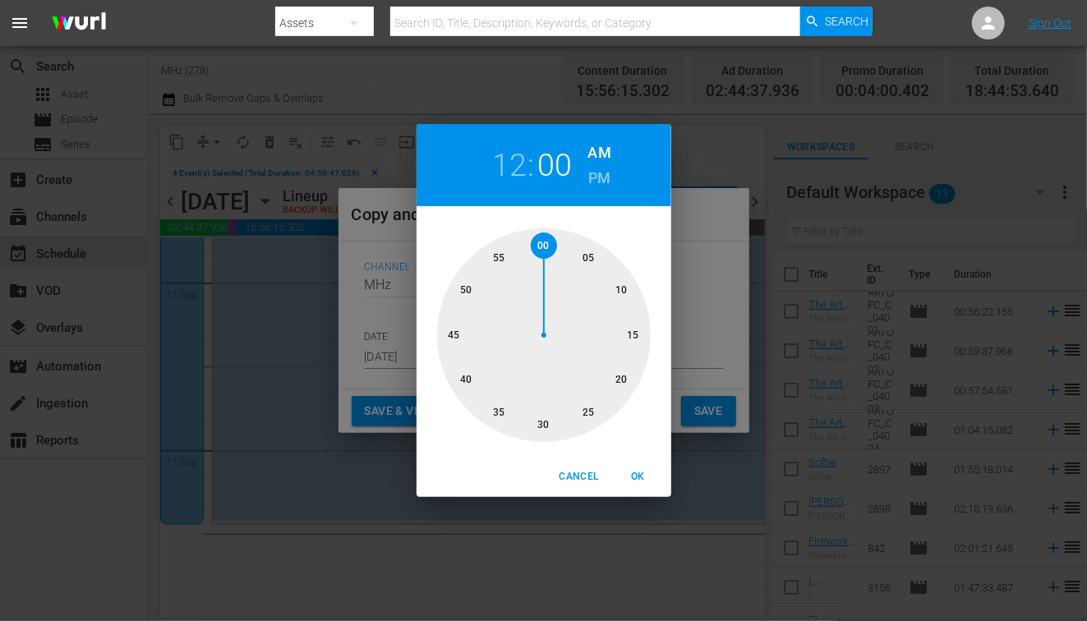
click at [583, 251] on div at bounding box center [544, 335] width 214 height 214
click at [638, 473] on span "OK" at bounding box center [638, 476] width 39 height 17
type input "12:05 am"
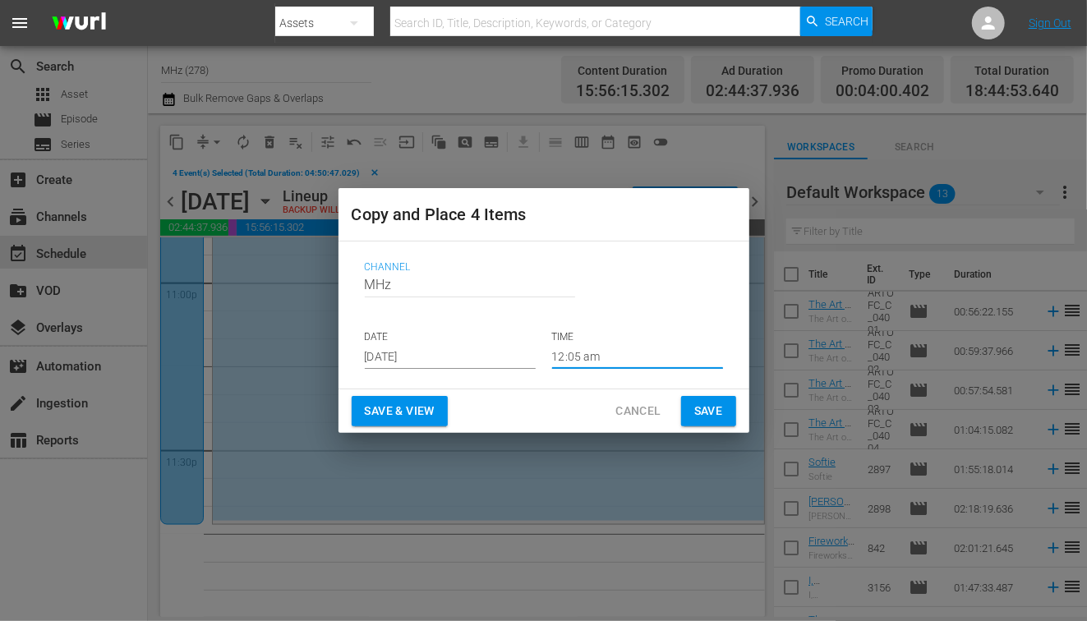
click at [711, 411] on span "Save" at bounding box center [708, 411] width 29 height 21
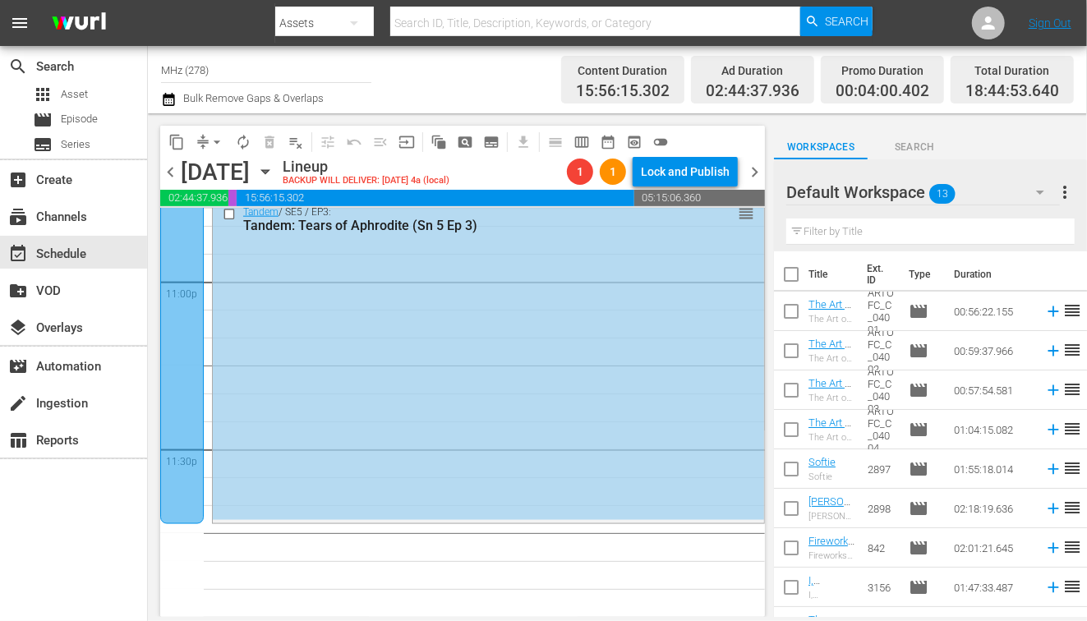
scroll to position [7638, 0]
click at [761, 164] on span "chevron_right" at bounding box center [754, 172] width 21 height 21
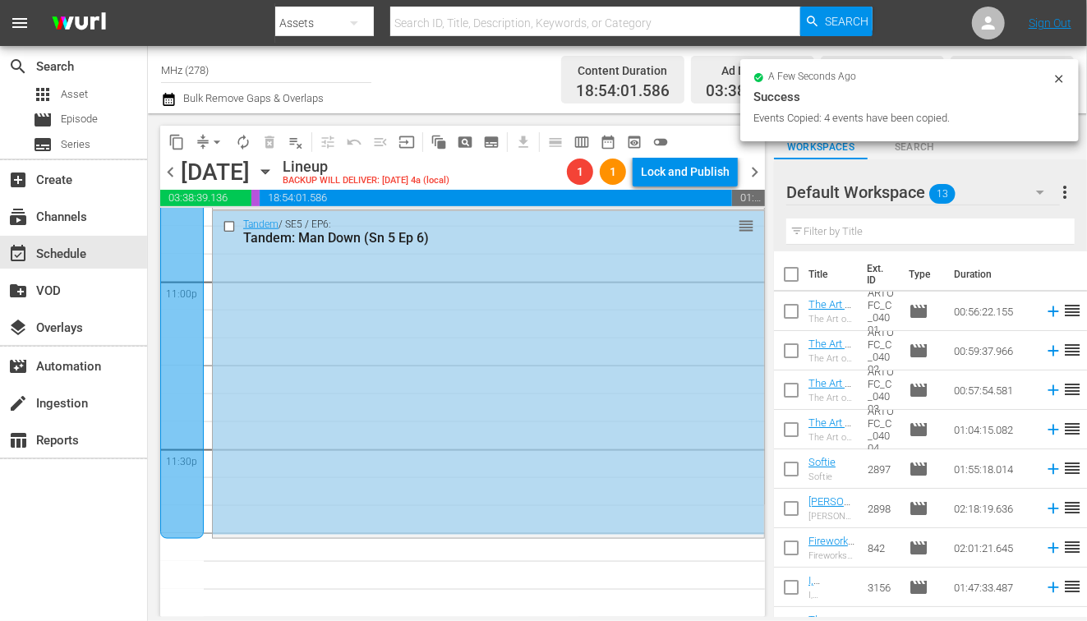
scroll to position [7491, 0]
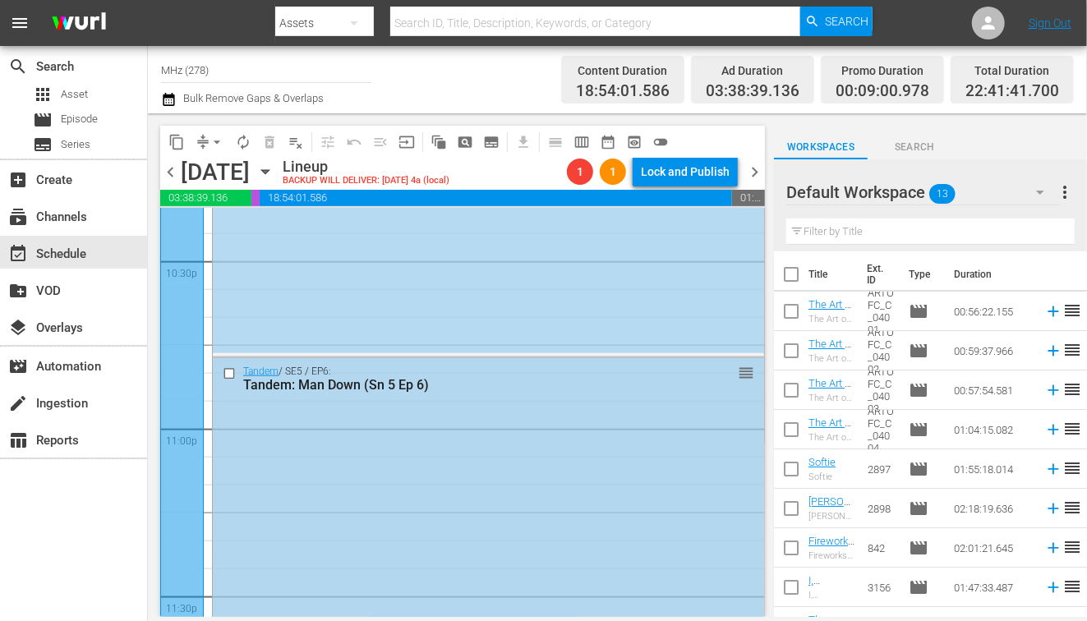
click at [228, 371] on input "checkbox" at bounding box center [231, 374] width 17 height 14
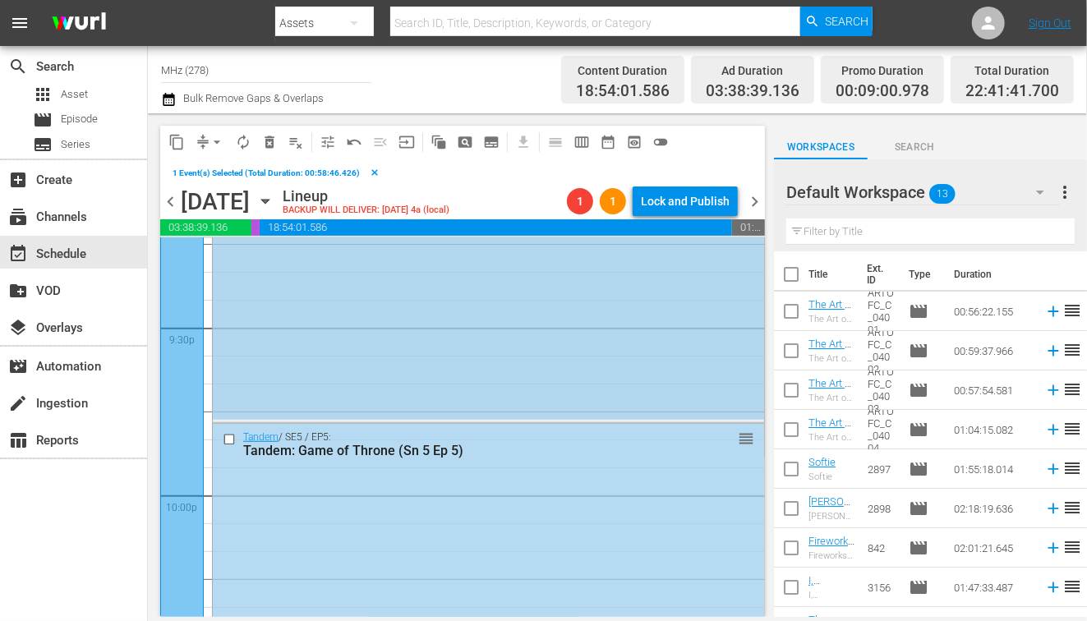
scroll to position [7115, 0]
click at [228, 436] on input "checkbox" at bounding box center [231, 443] width 17 height 14
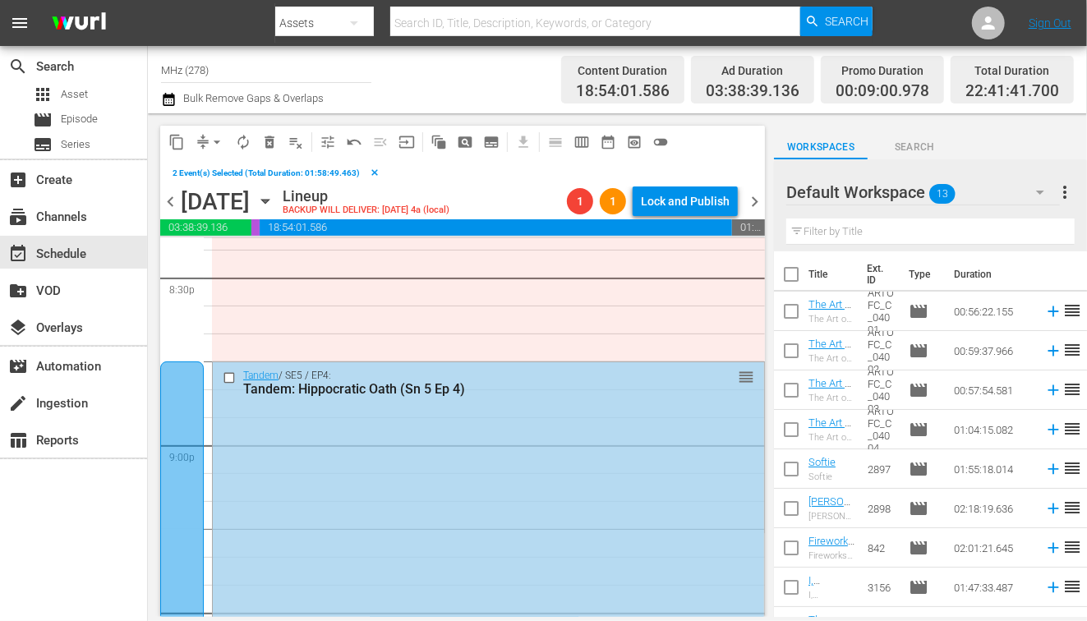
scroll to position [6820, 0]
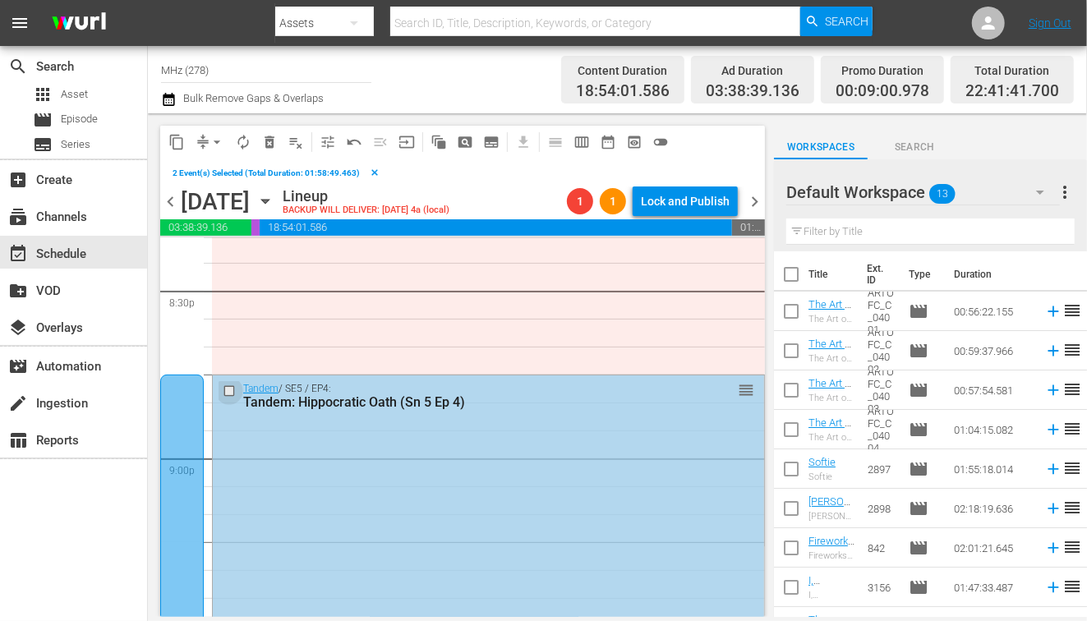
click at [227, 389] on input "checkbox" at bounding box center [231, 392] width 17 height 14
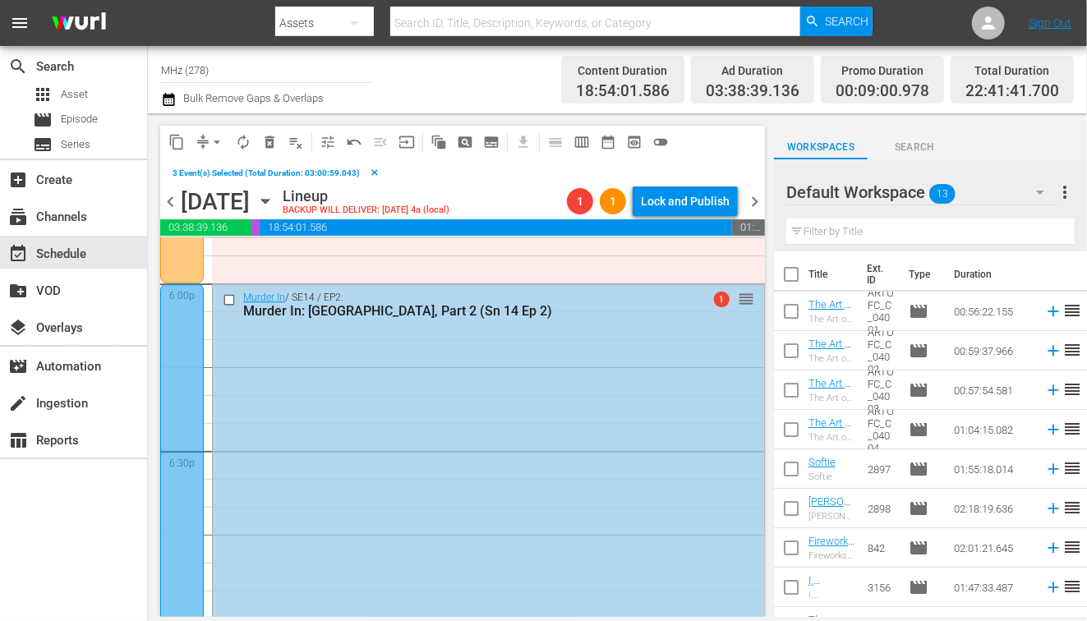
scroll to position [5908, 0]
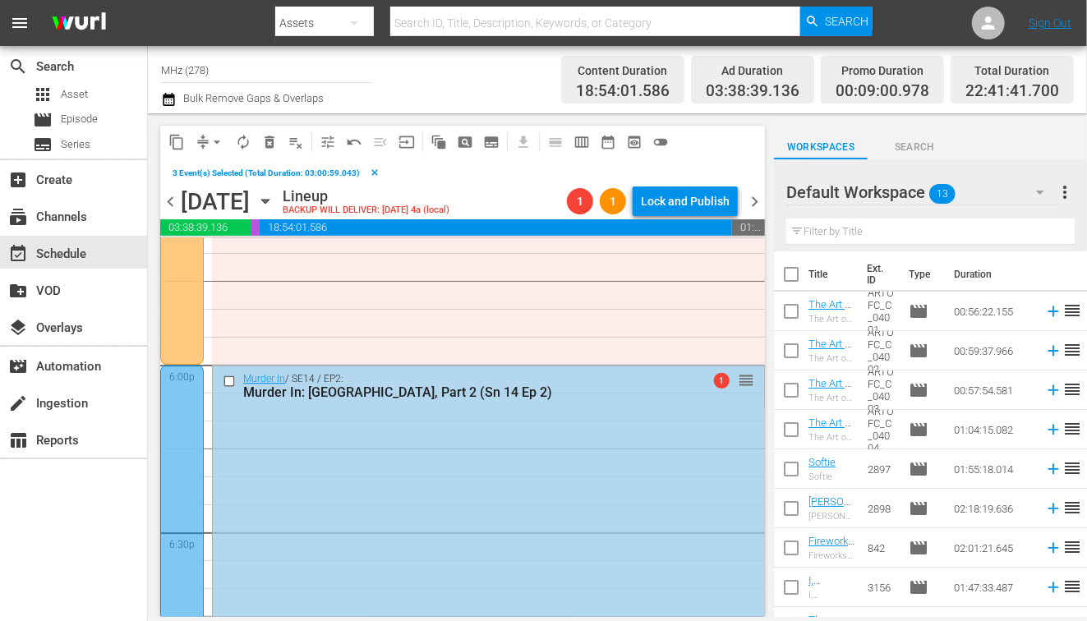
click at [228, 382] on input "checkbox" at bounding box center [231, 382] width 17 height 14
click at [181, 149] on span "content_copy" at bounding box center [176, 142] width 16 height 16
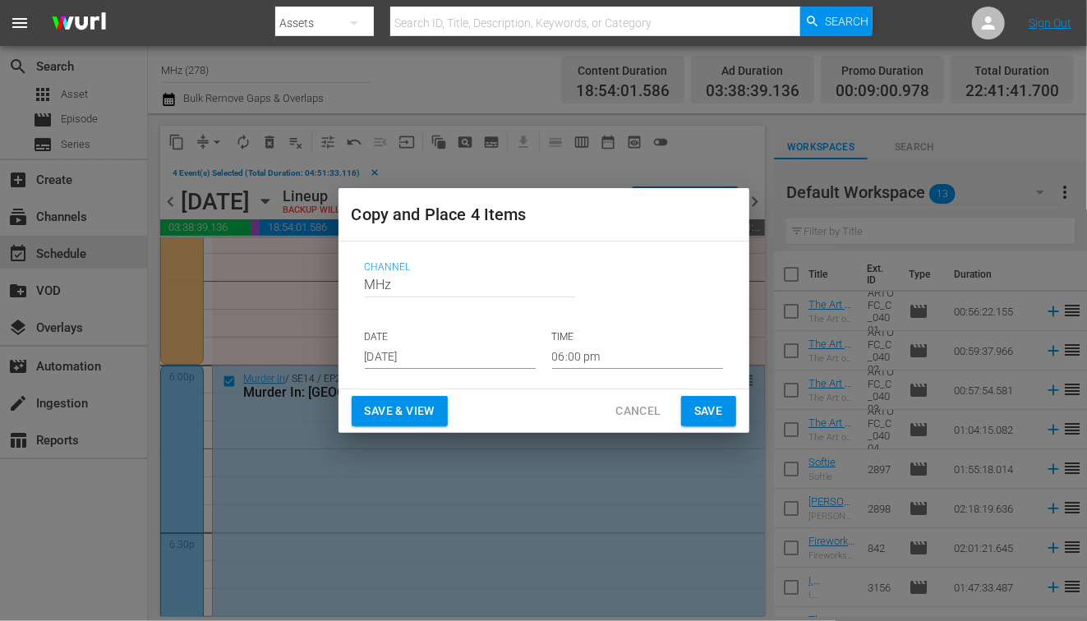
click at [406, 350] on input "[DATE]" at bounding box center [450, 356] width 171 height 25
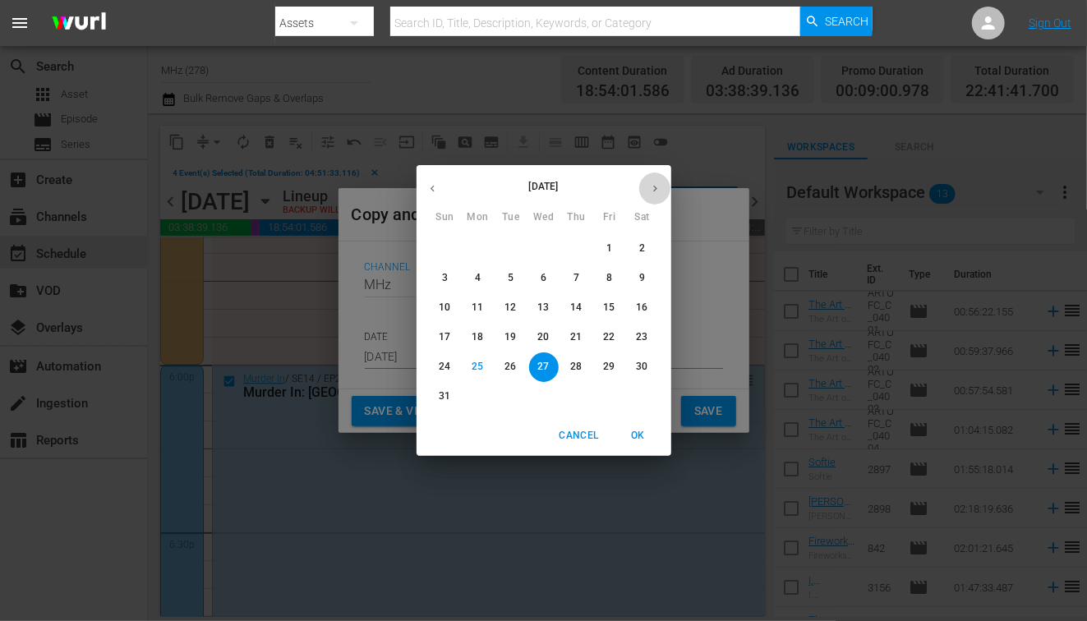
click at [657, 187] on icon "button" at bounding box center [655, 188] width 12 height 12
click at [538, 312] on p "17" at bounding box center [543, 308] width 12 height 14
type input "Sep 17th 2025"
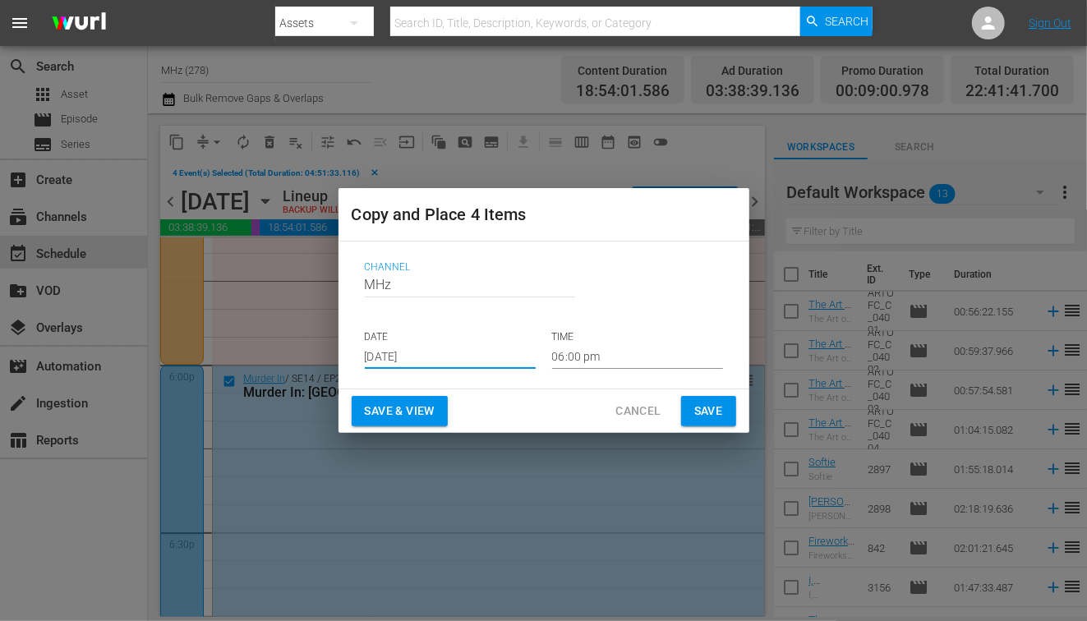
click at [620, 357] on input "06:00 pm" at bounding box center [637, 356] width 171 height 25
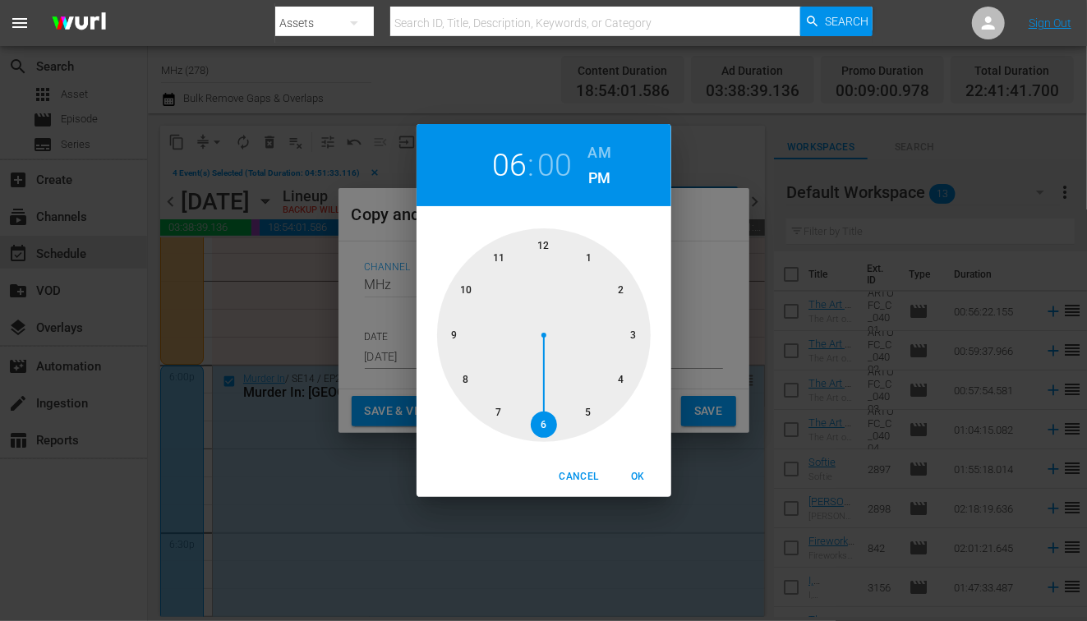
click at [598, 150] on h6 "AM" at bounding box center [599, 153] width 23 height 26
click at [542, 239] on div at bounding box center [544, 335] width 214 height 214
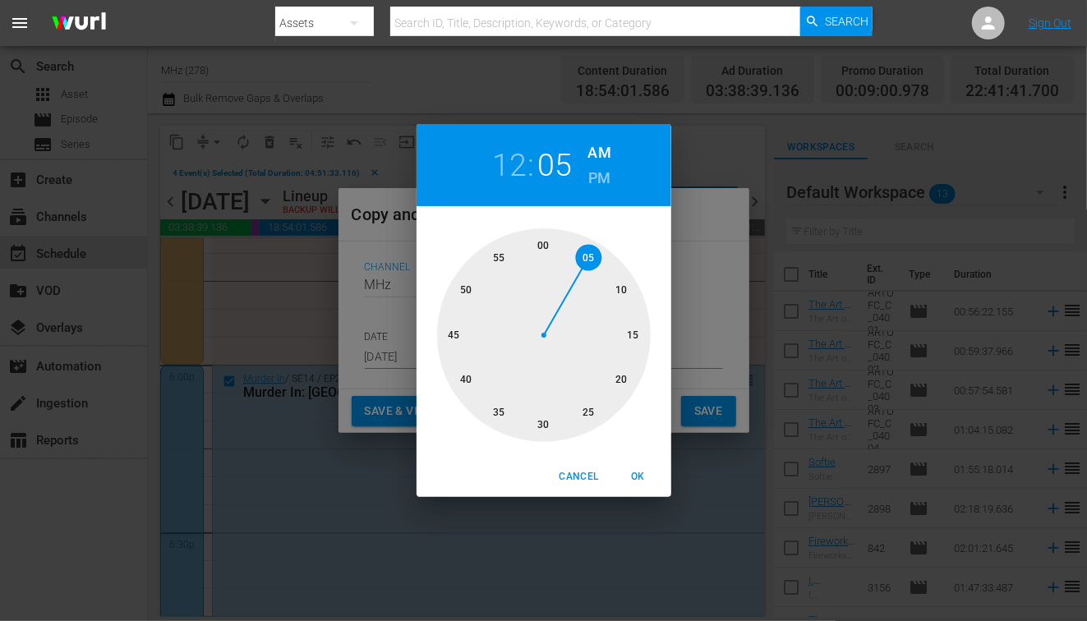
click at [594, 266] on div at bounding box center [544, 335] width 214 height 214
click at [638, 469] on span "OK" at bounding box center [638, 476] width 39 height 17
type input "12:05 am"
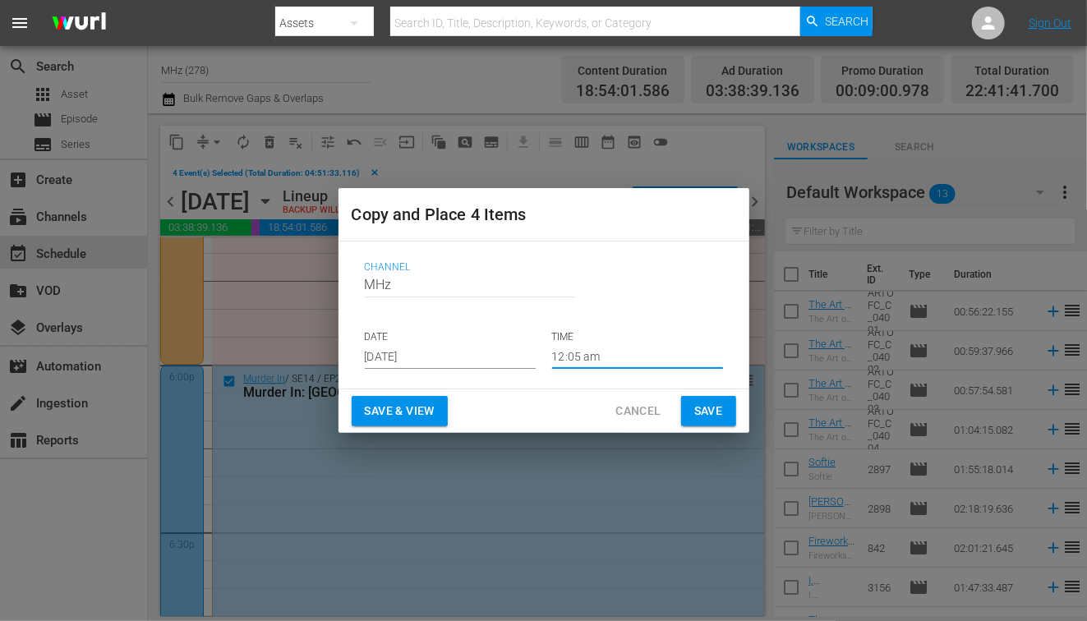
click at [709, 411] on span "Save" at bounding box center [708, 411] width 29 height 21
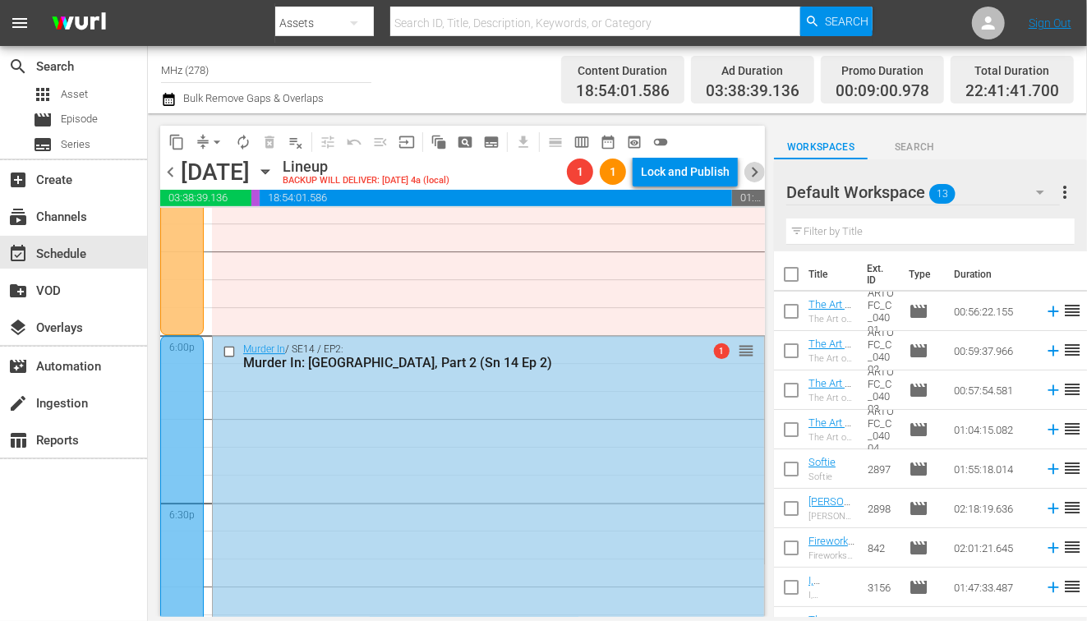
click at [754, 175] on span "chevron_right" at bounding box center [754, 172] width 21 height 21
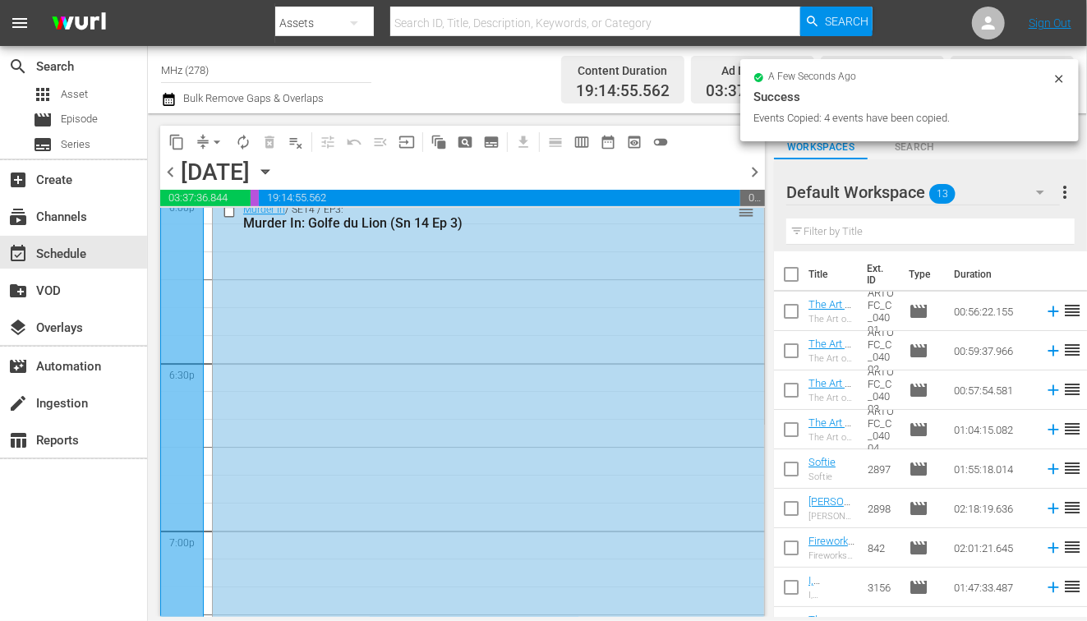
scroll to position [5908, 0]
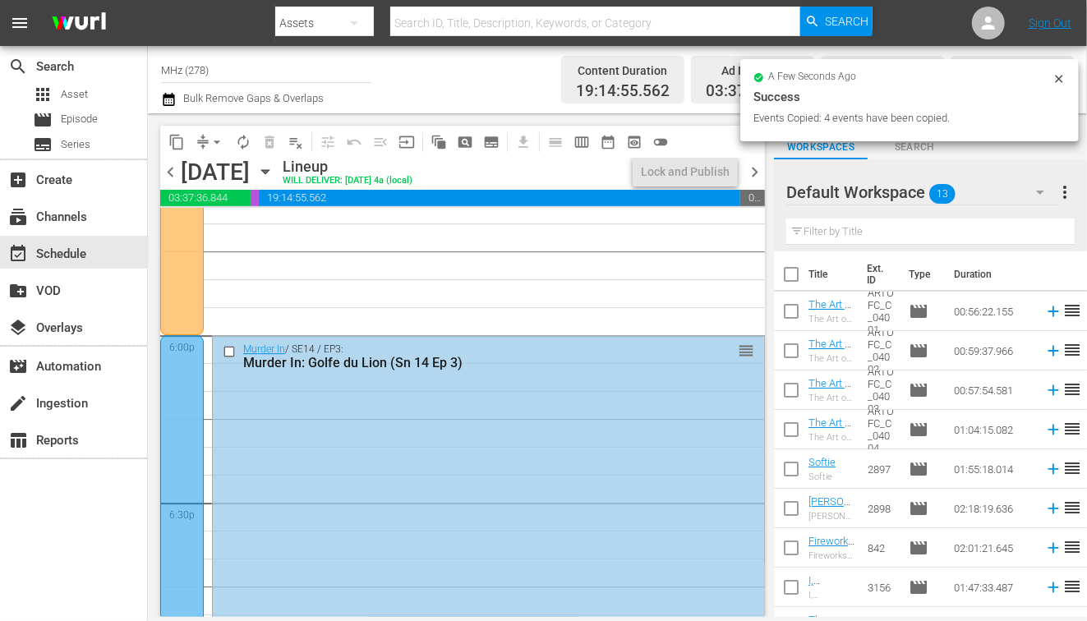
click at [229, 349] on input "checkbox" at bounding box center [231, 352] width 17 height 14
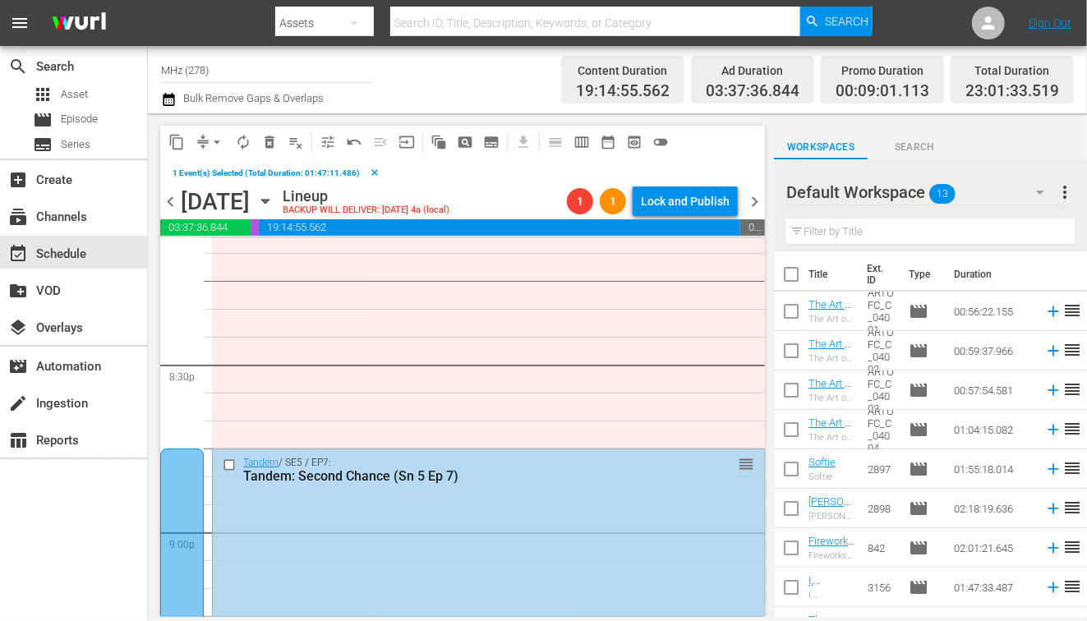
scroll to position [6752, 0]
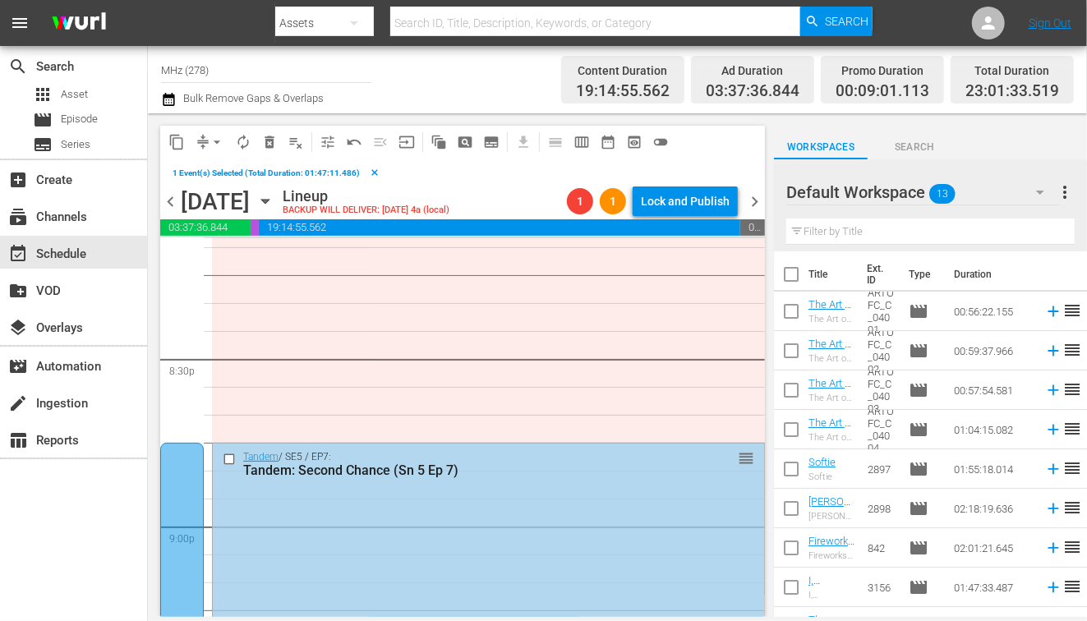
click at [228, 454] on input "checkbox" at bounding box center [231, 460] width 17 height 14
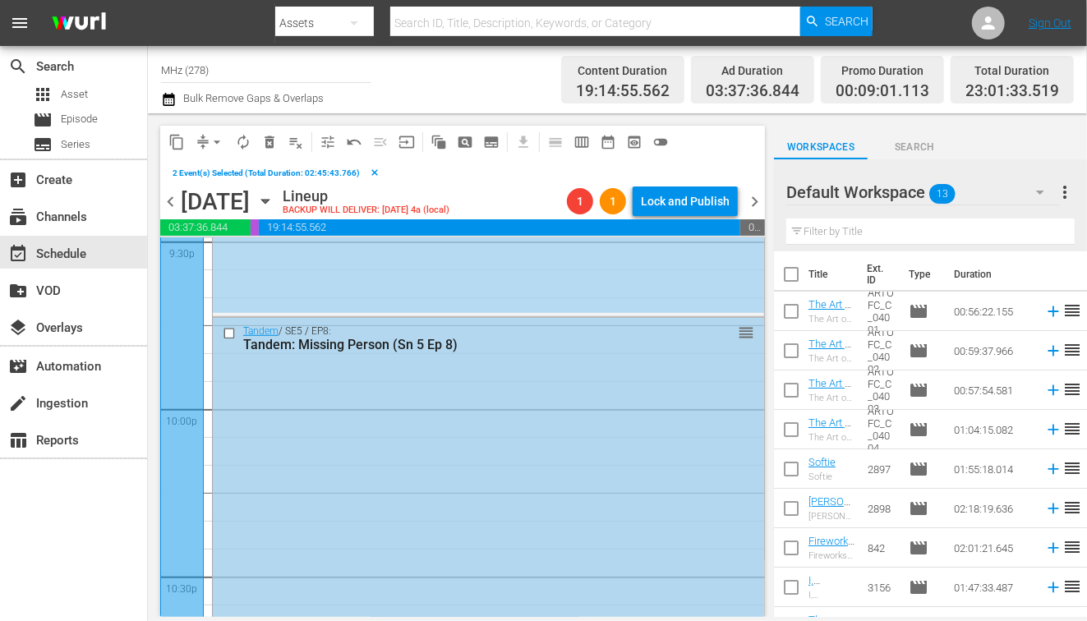
scroll to position [7213, 0]
click at [228, 322] on input "checkbox" at bounding box center [231, 326] width 17 height 14
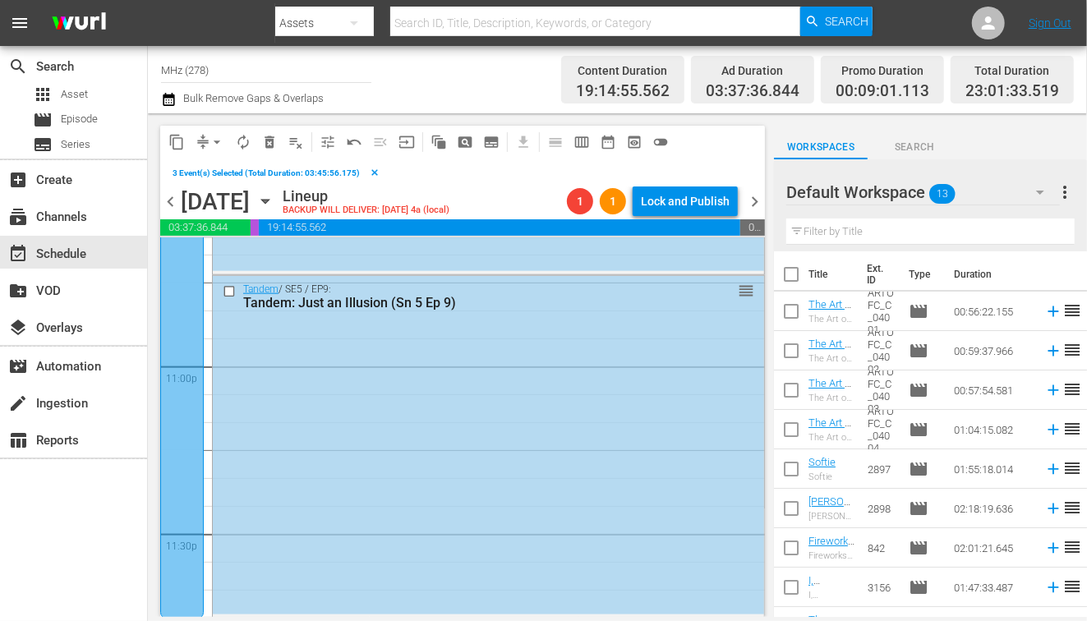
scroll to position [7612, 0]
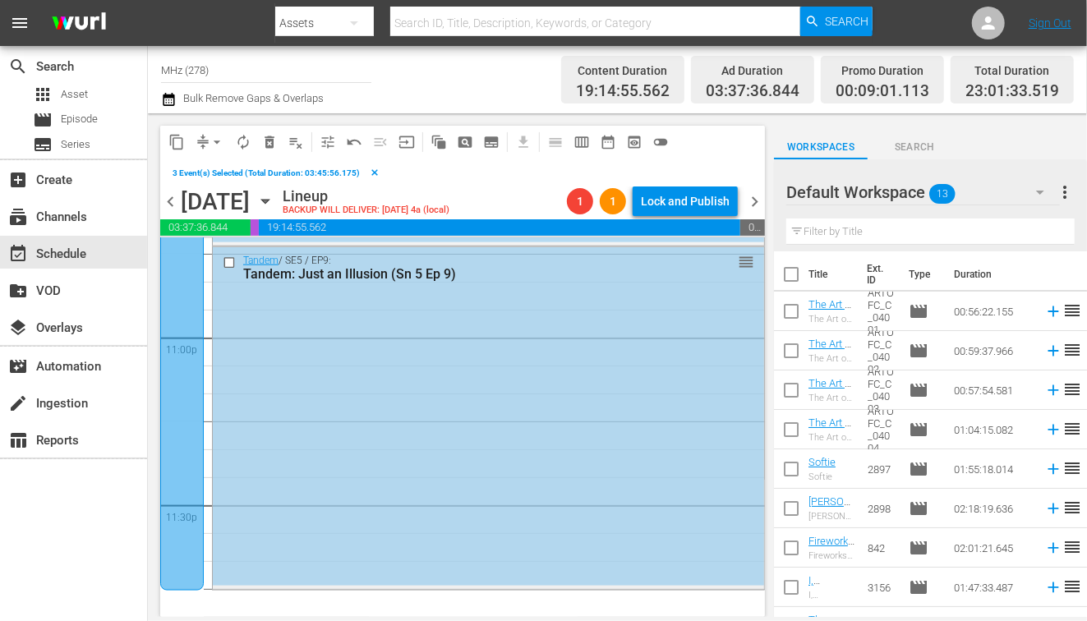
click at [228, 265] on input "checkbox" at bounding box center [231, 263] width 17 height 14
click at [180, 147] on span "content_copy" at bounding box center [176, 142] width 16 height 16
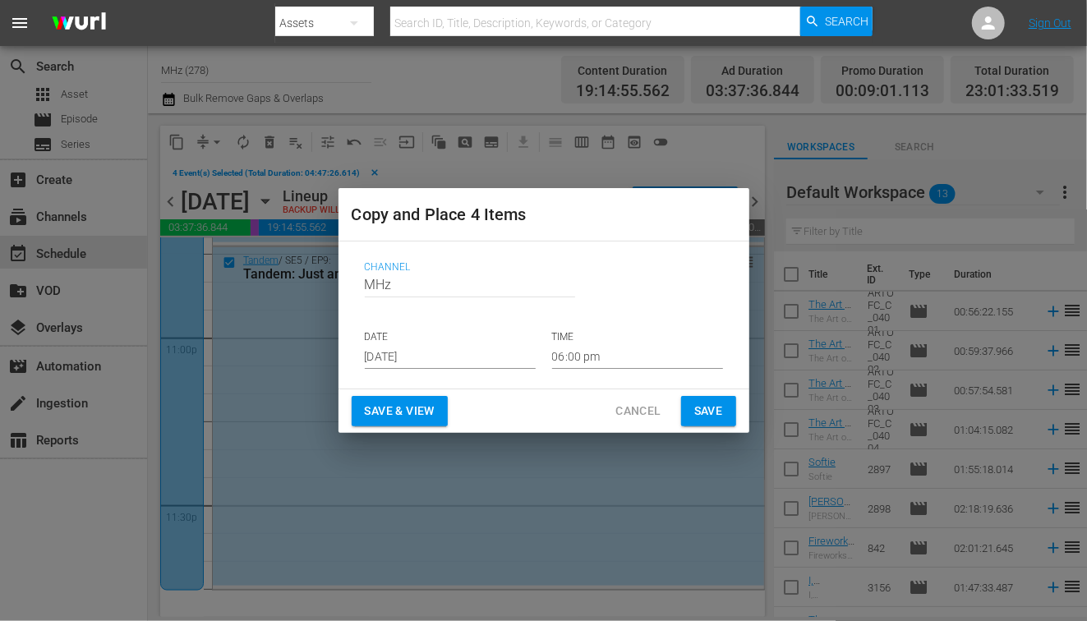
click at [399, 364] on input "[DATE]" at bounding box center [450, 356] width 171 height 25
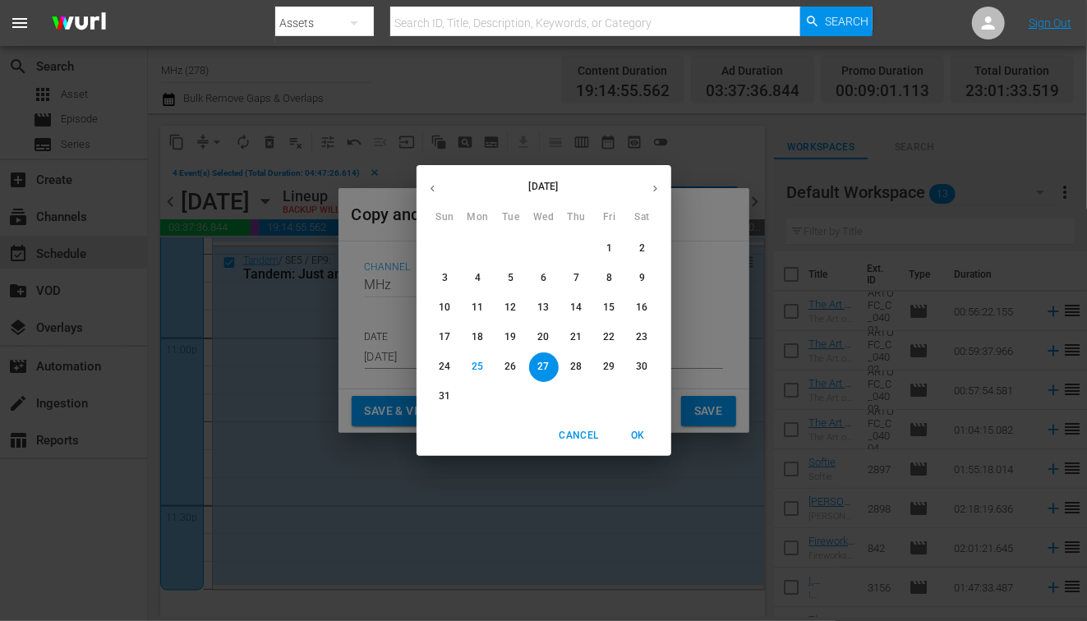
click at [655, 186] on icon "button" at bounding box center [655, 188] width 12 height 12
click at [575, 299] on button "18" at bounding box center [577, 308] width 30 height 30
type input "[DATE]"
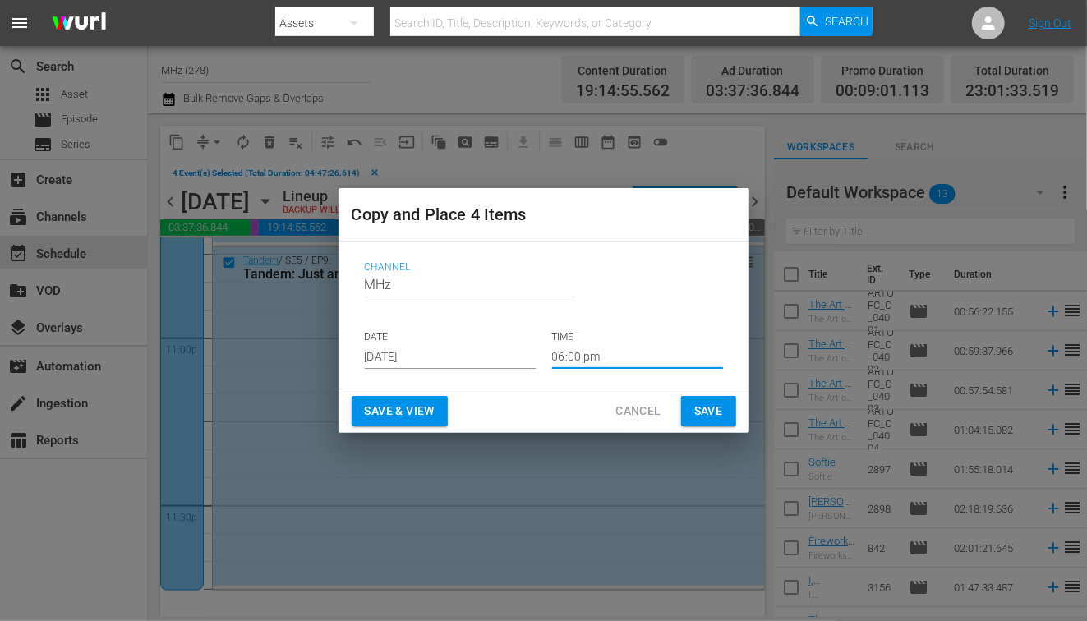
click at [597, 357] on input "06:00 pm" at bounding box center [637, 356] width 171 height 25
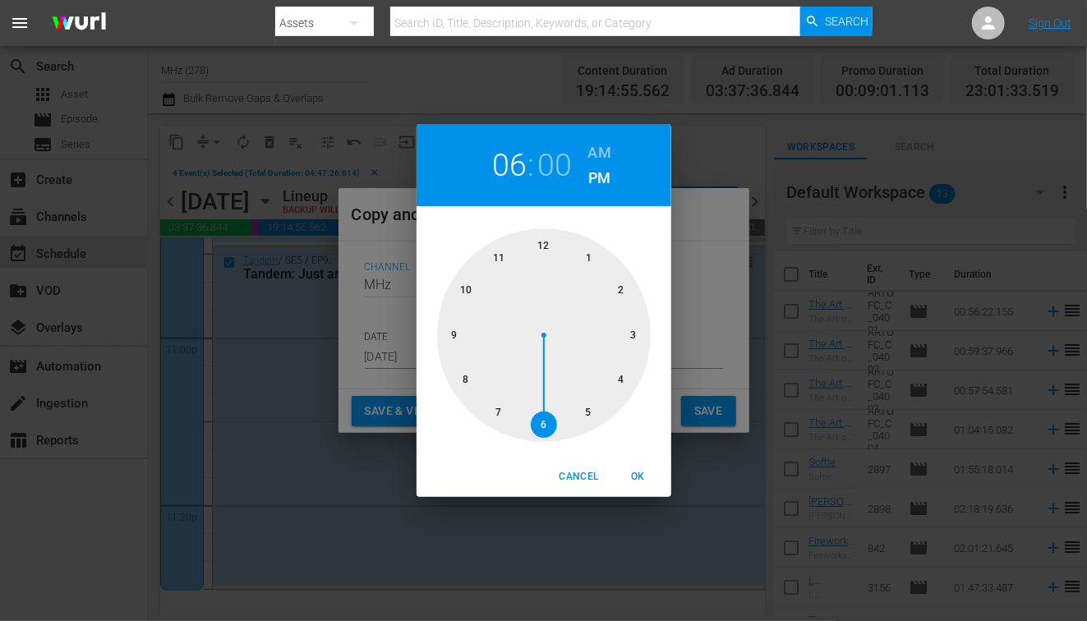
click at [595, 150] on h6 "AM" at bounding box center [599, 153] width 23 height 26
click at [548, 246] on div at bounding box center [544, 335] width 214 height 214
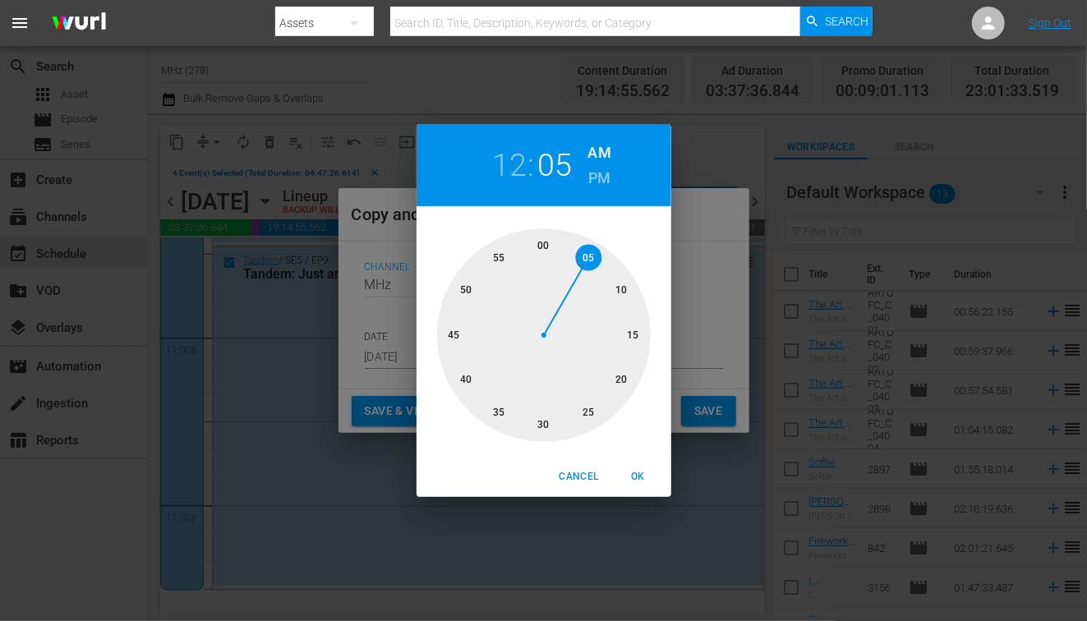
click at [579, 260] on div at bounding box center [544, 335] width 214 height 214
click at [638, 474] on span "OK" at bounding box center [638, 476] width 39 height 17
type input "12:05 am"
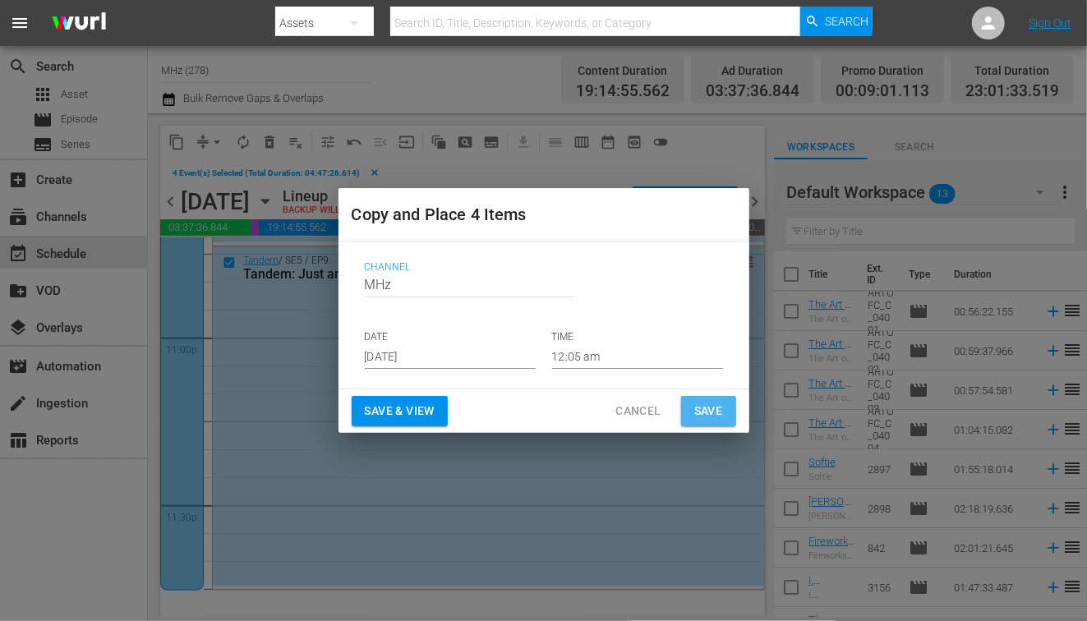
click at [692, 423] on button "Save" at bounding box center [708, 411] width 55 height 30
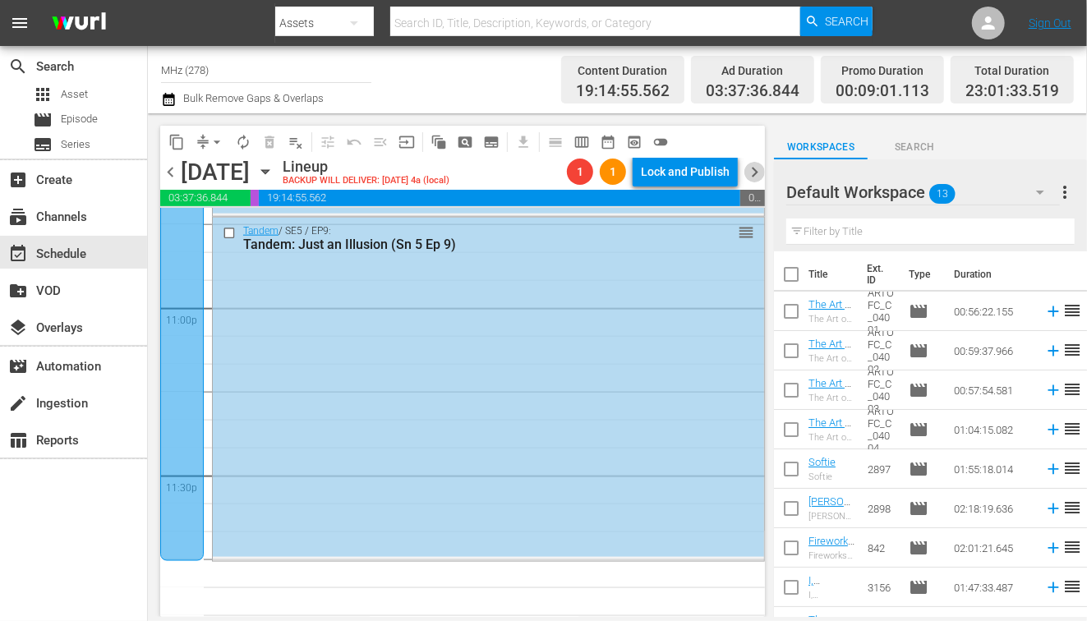
click at [753, 177] on span "chevron_right" at bounding box center [754, 172] width 21 height 21
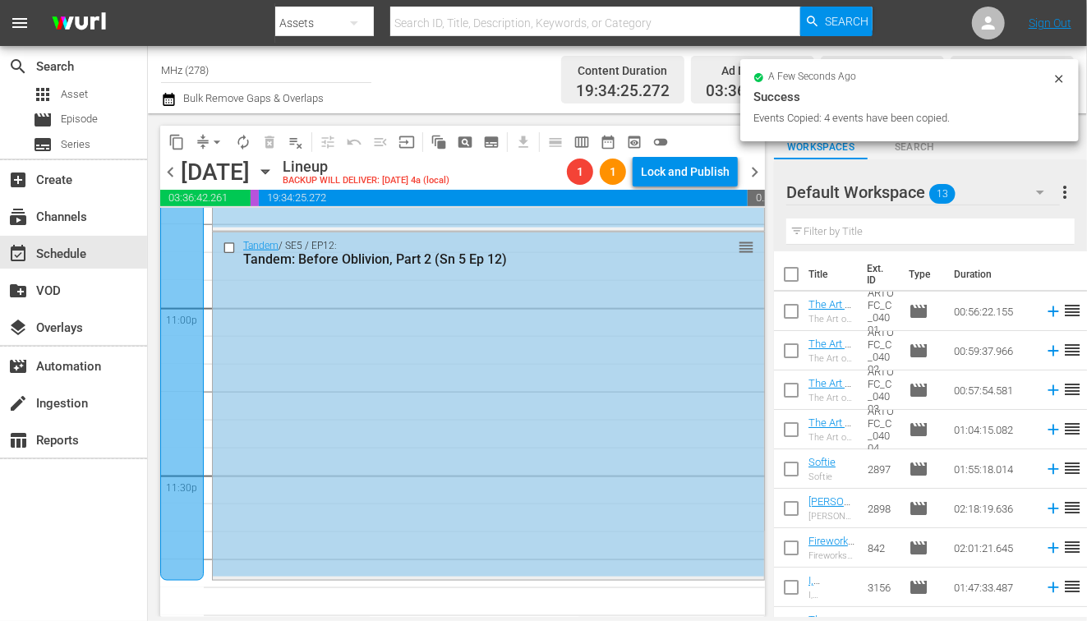
click at [225, 242] on input "checkbox" at bounding box center [231, 249] width 17 height 14
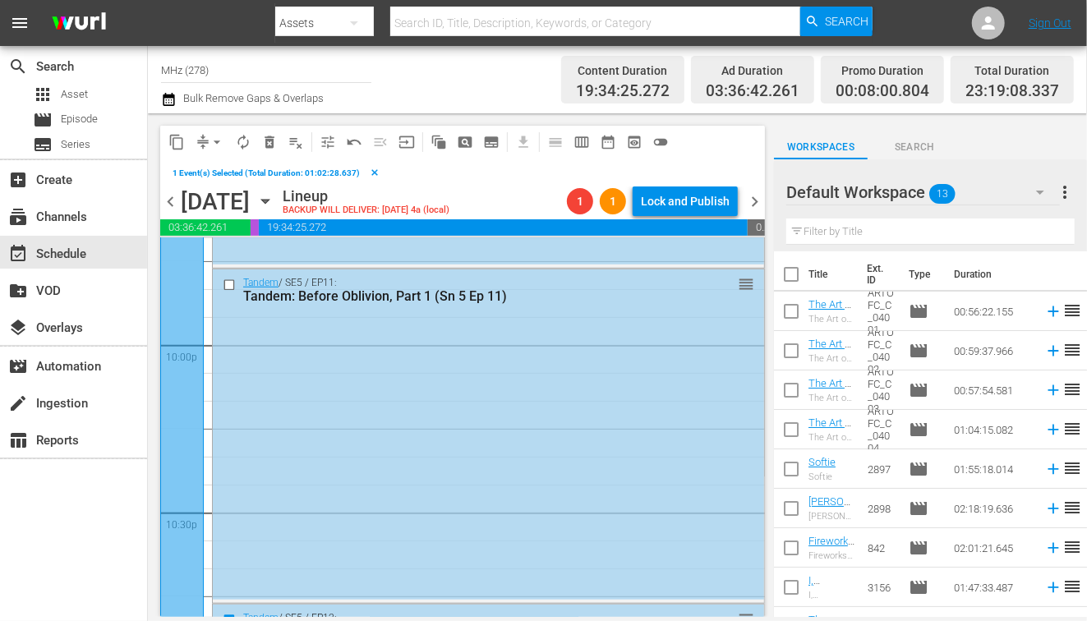
scroll to position [7239, 0]
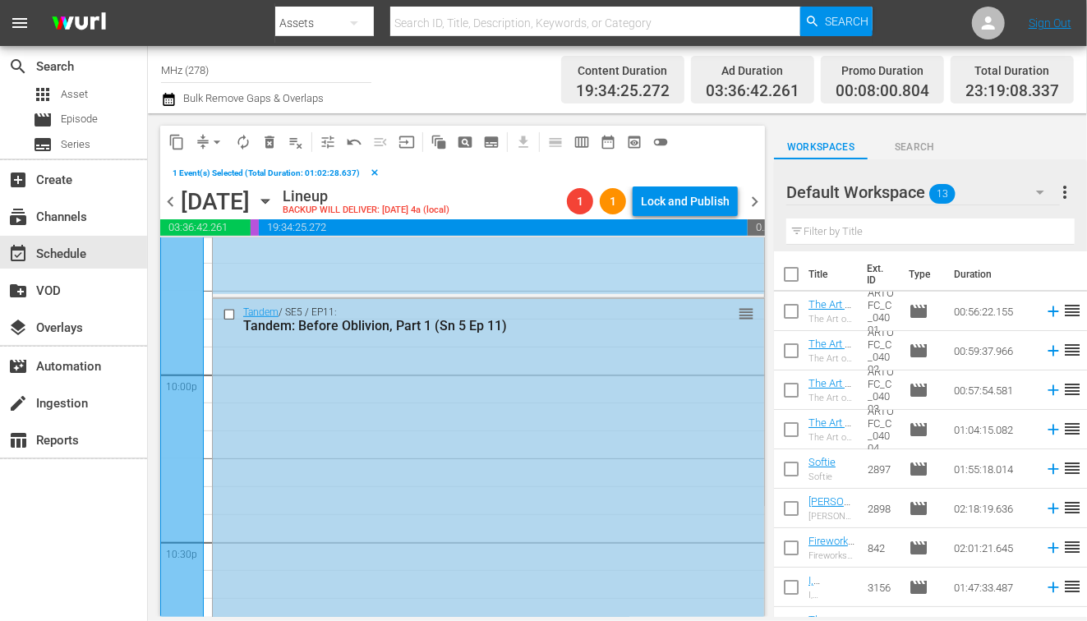
click at [228, 309] on input "checkbox" at bounding box center [231, 314] width 17 height 14
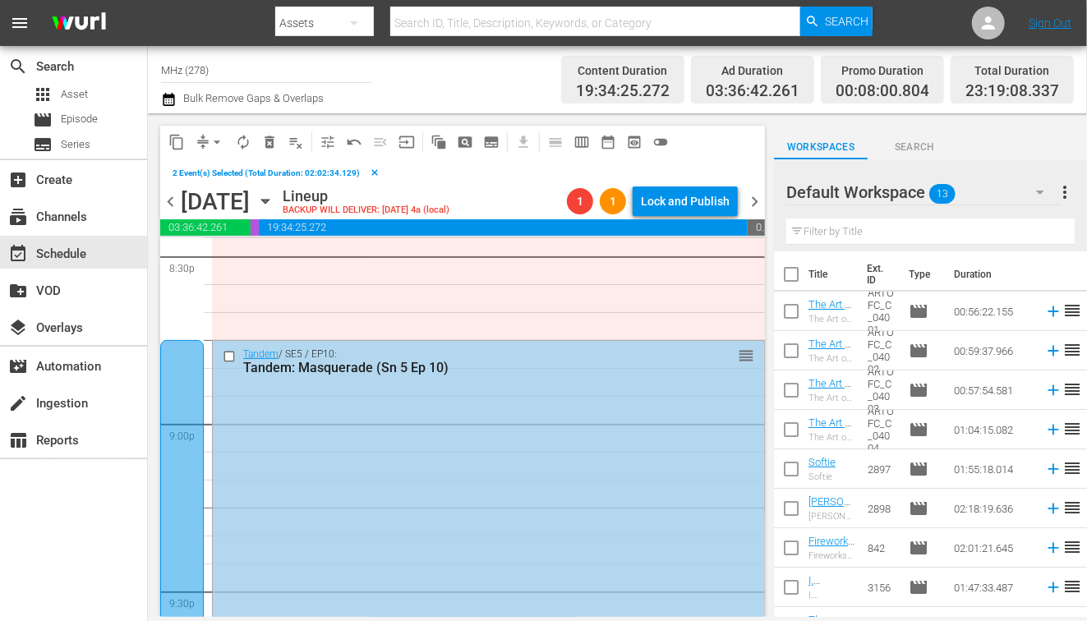
click at [228, 358] on input "checkbox" at bounding box center [231, 357] width 17 height 14
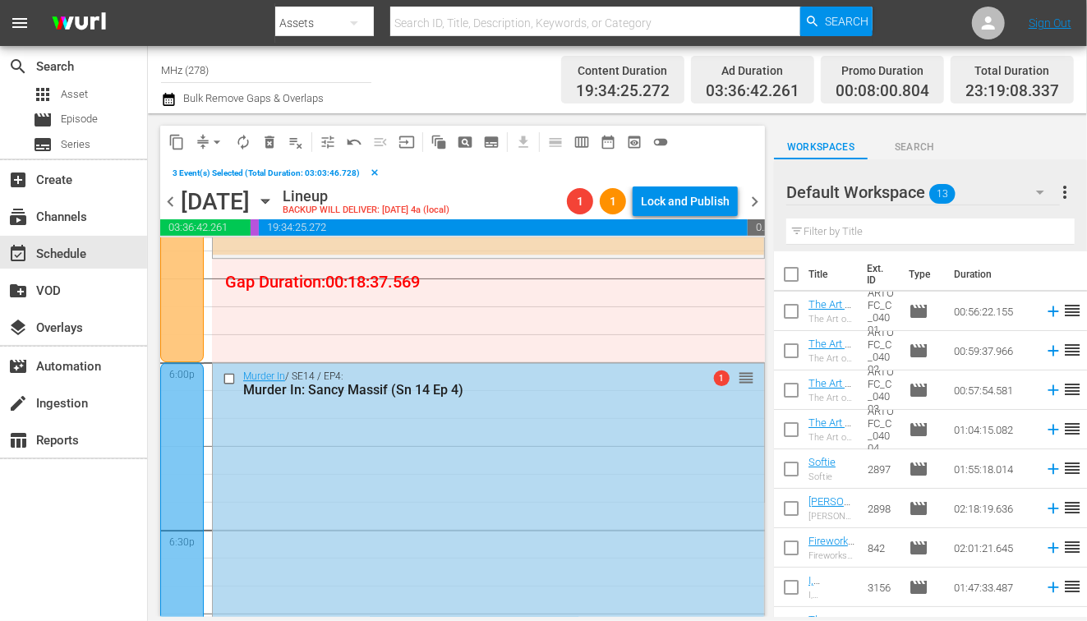
scroll to position [5907, 0]
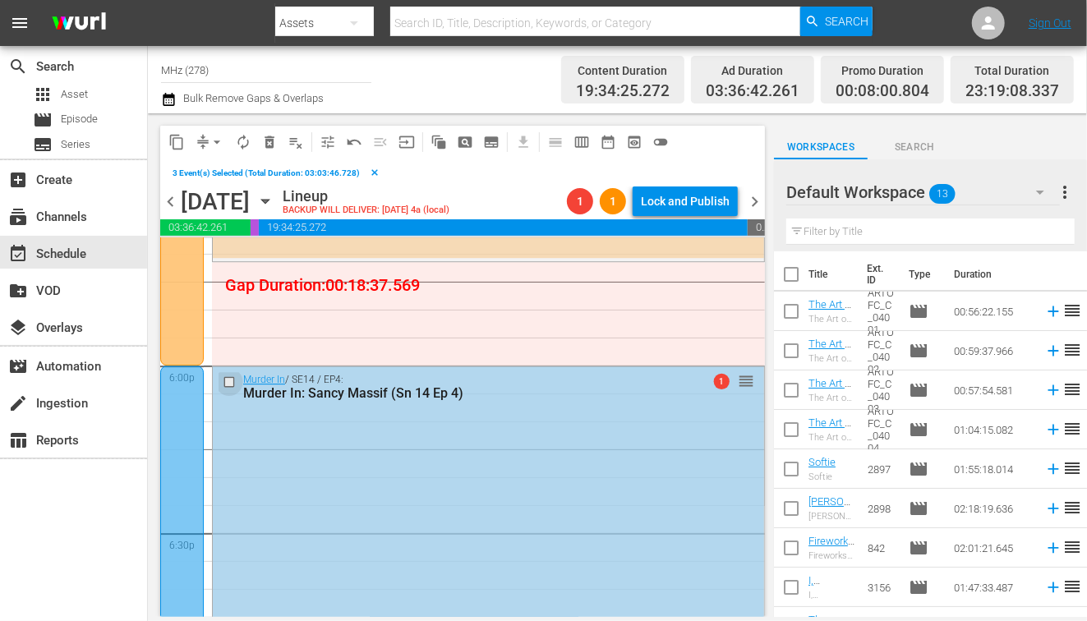
click at [227, 385] on input "checkbox" at bounding box center [231, 383] width 17 height 14
click at [177, 139] on span "content_copy" at bounding box center [176, 142] width 16 height 16
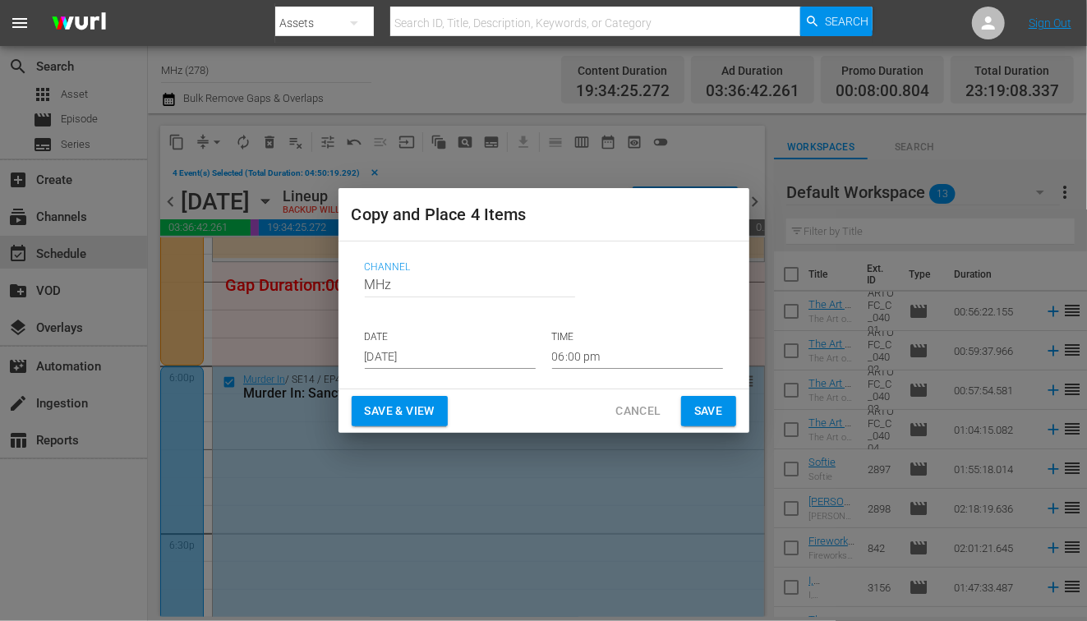
click at [409, 339] on p "DATE" at bounding box center [450, 337] width 171 height 14
click at [409, 353] on input "[DATE]" at bounding box center [450, 356] width 171 height 25
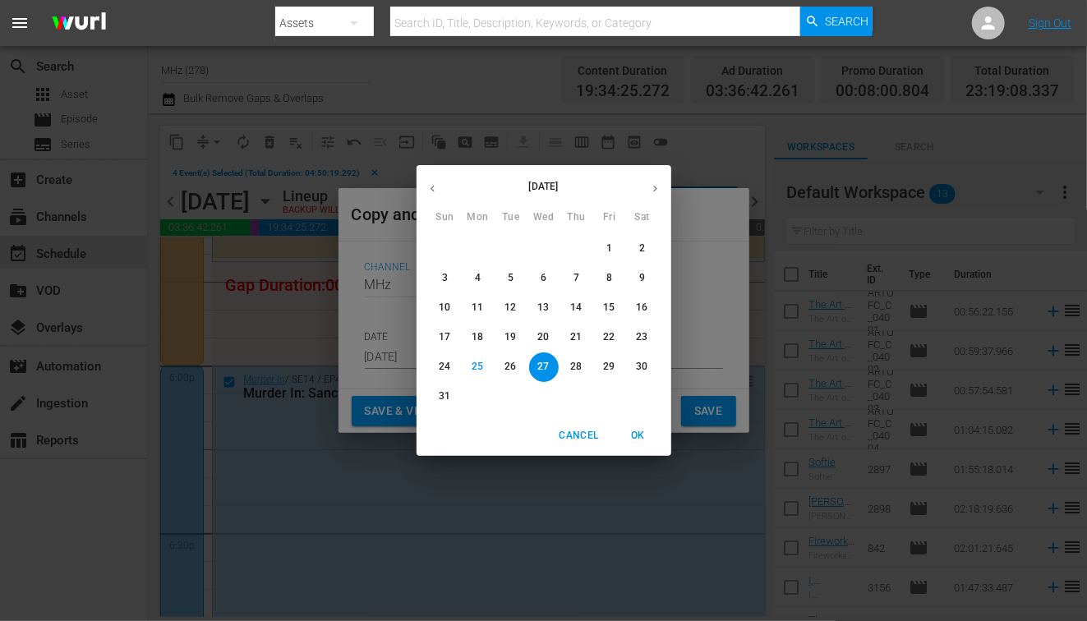
click at [654, 187] on icon "button" at bounding box center [655, 188] width 12 height 12
click at [609, 305] on p "19" at bounding box center [609, 308] width 12 height 14
type input "[DATE]"
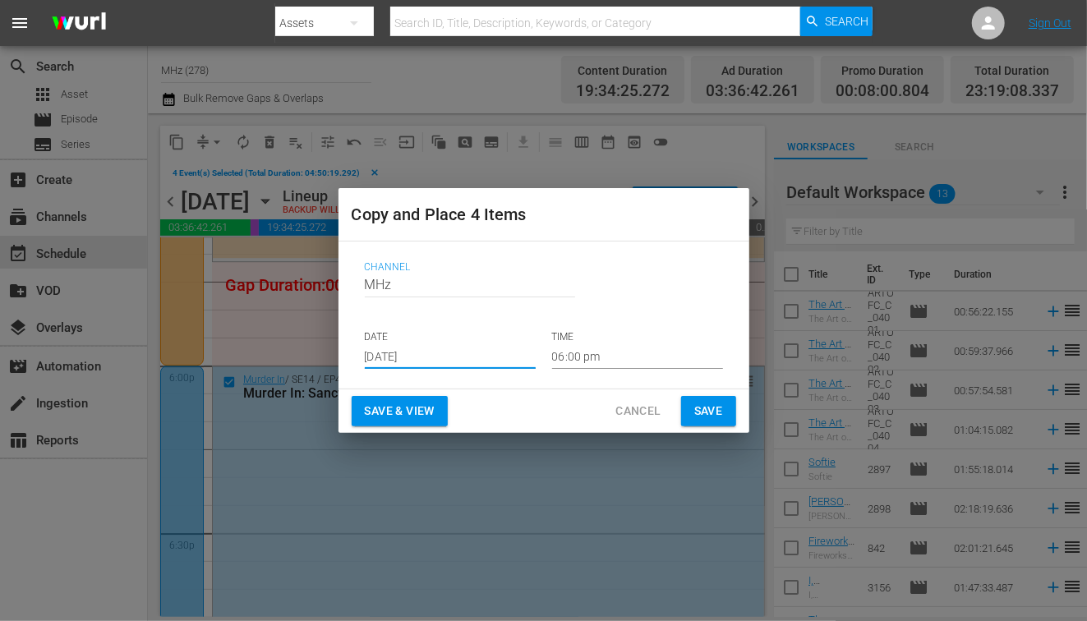
click at [589, 362] on input "06:00 pm" at bounding box center [637, 356] width 171 height 25
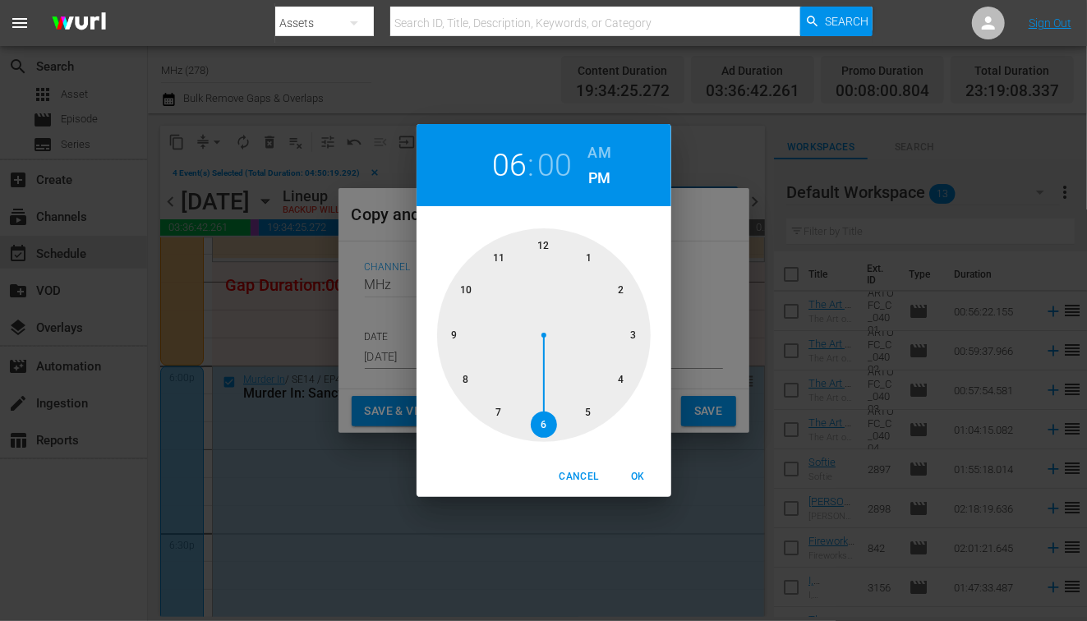
click at [595, 152] on h6 "AM" at bounding box center [599, 153] width 23 height 26
click at [560, 246] on div at bounding box center [544, 335] width 214 height 214
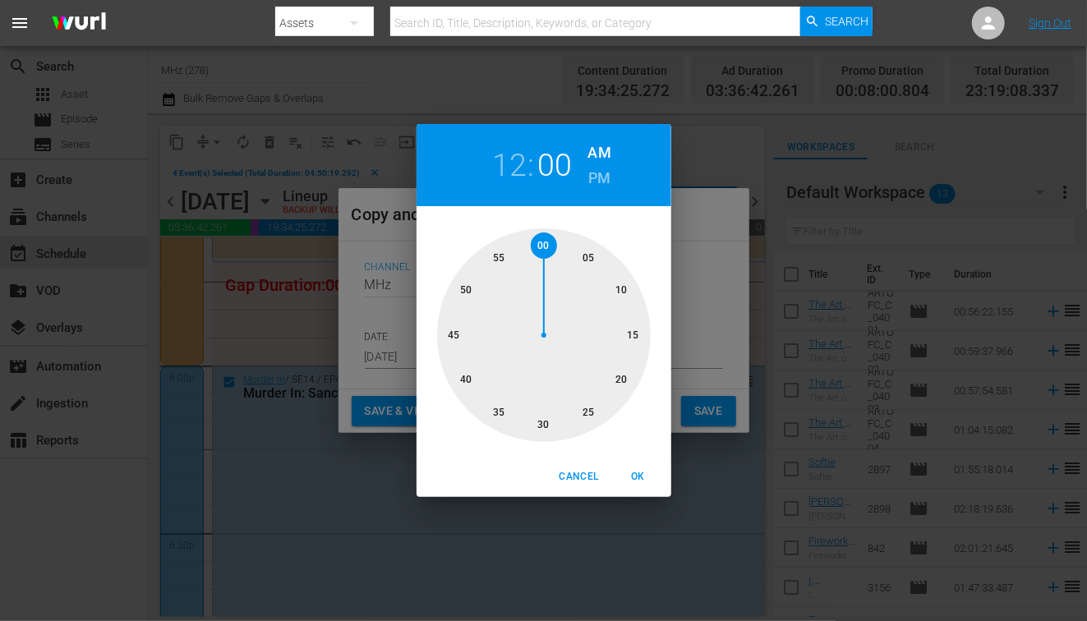
click at [585, 257] on div at bounding box center [544, 335] width 214 height 214
click at [651, 483] on span "OK" at bounding box center [638, 476] width 39 height 17
type input "12:05 am"
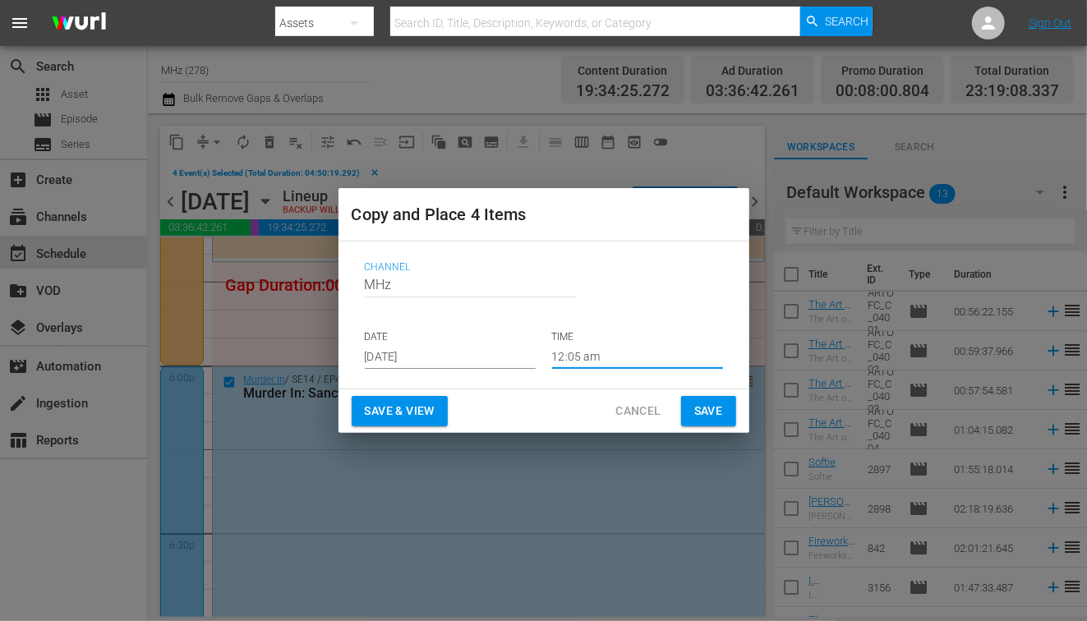
click at [715, 413] on span "Save" at bounding box center [708, 411] width 29 height 21
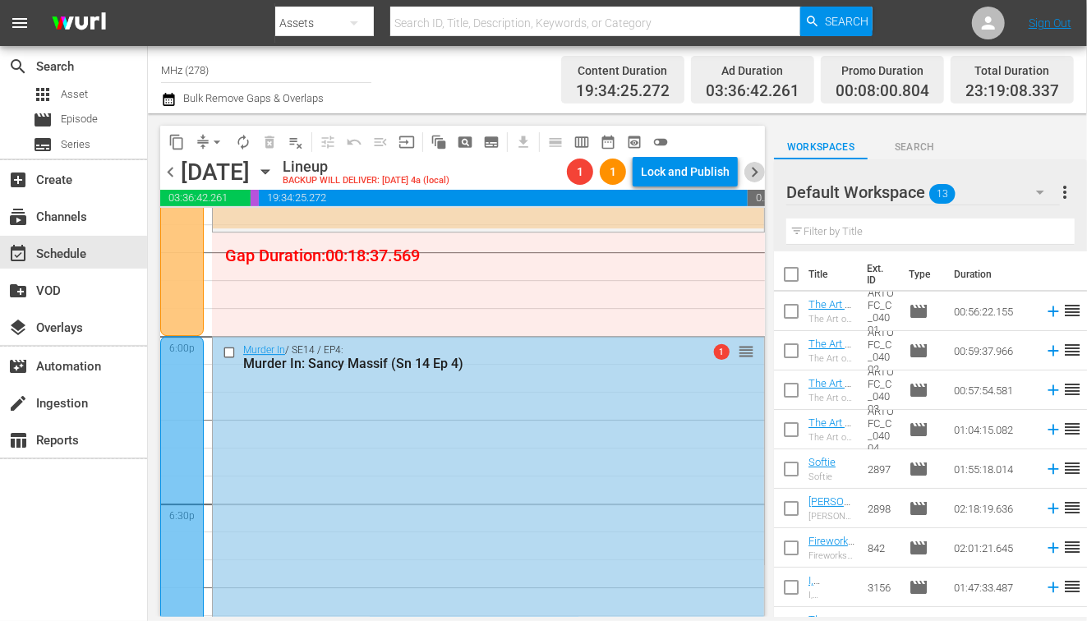
click at [755, 171] on span "chevron_right" at bounding box center [754, 172] width 21 height 21
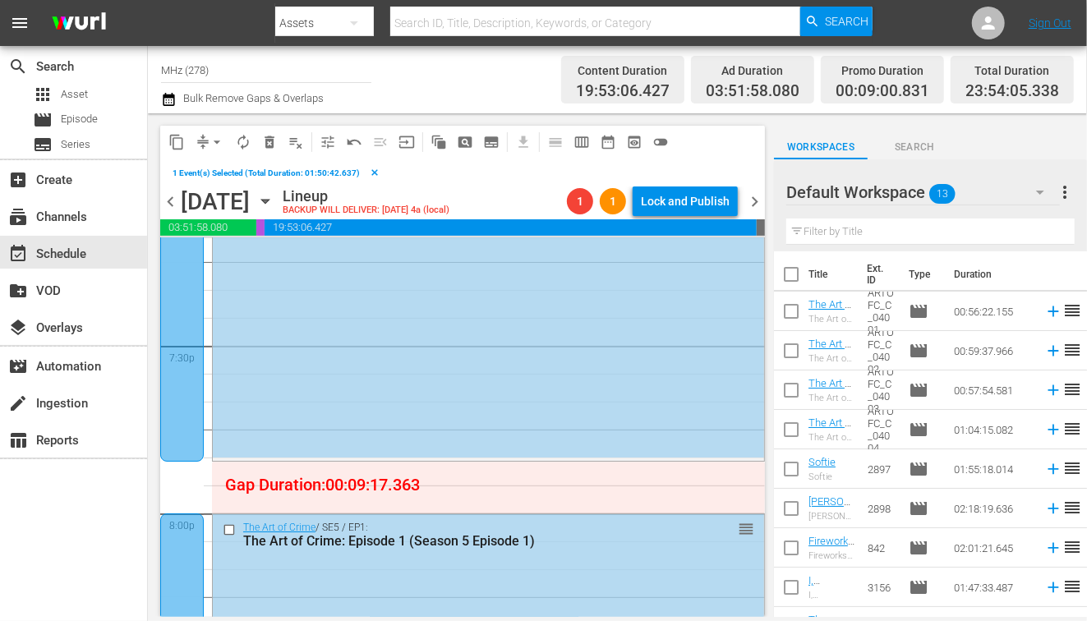
scroll to position [6609, 0]
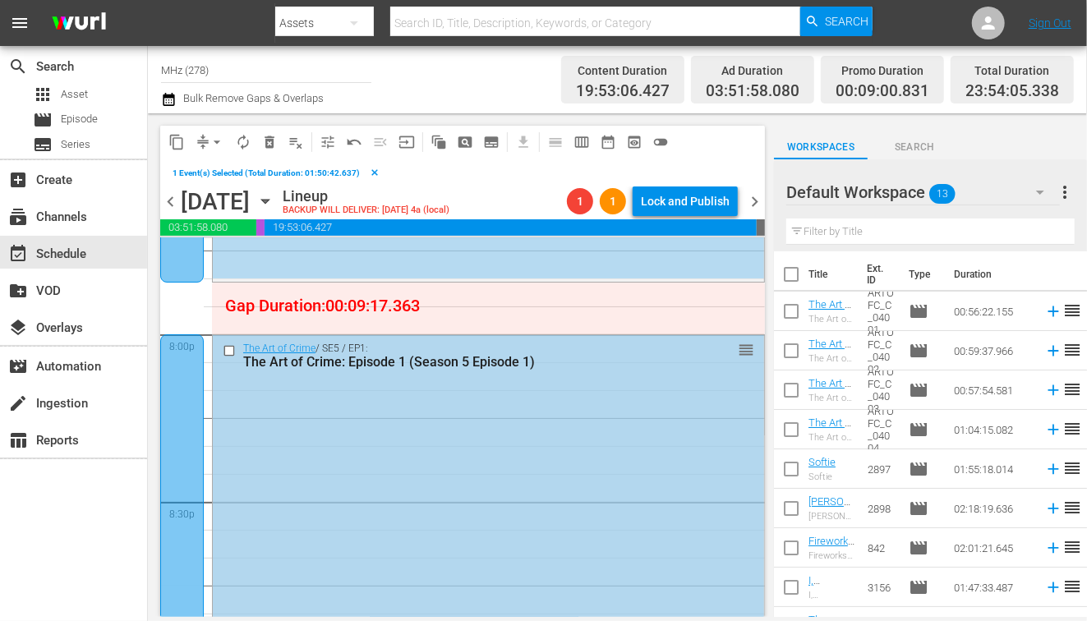
click at [232, 353] on input "checkbox" at bounding box center [231, 350] width 17 height 14
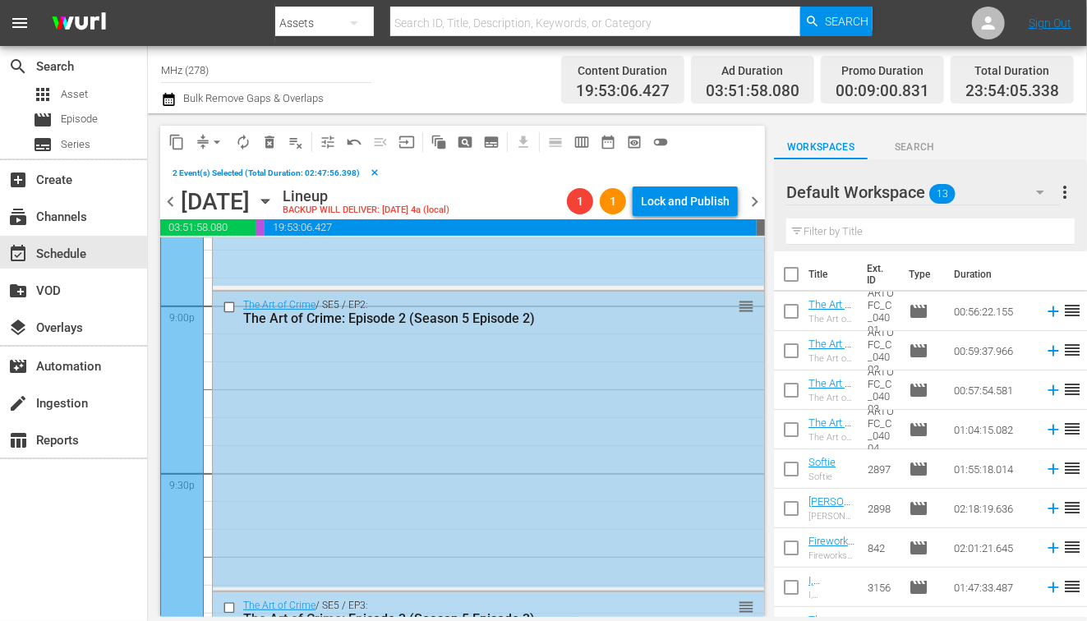
scroll to position [6960, 0]
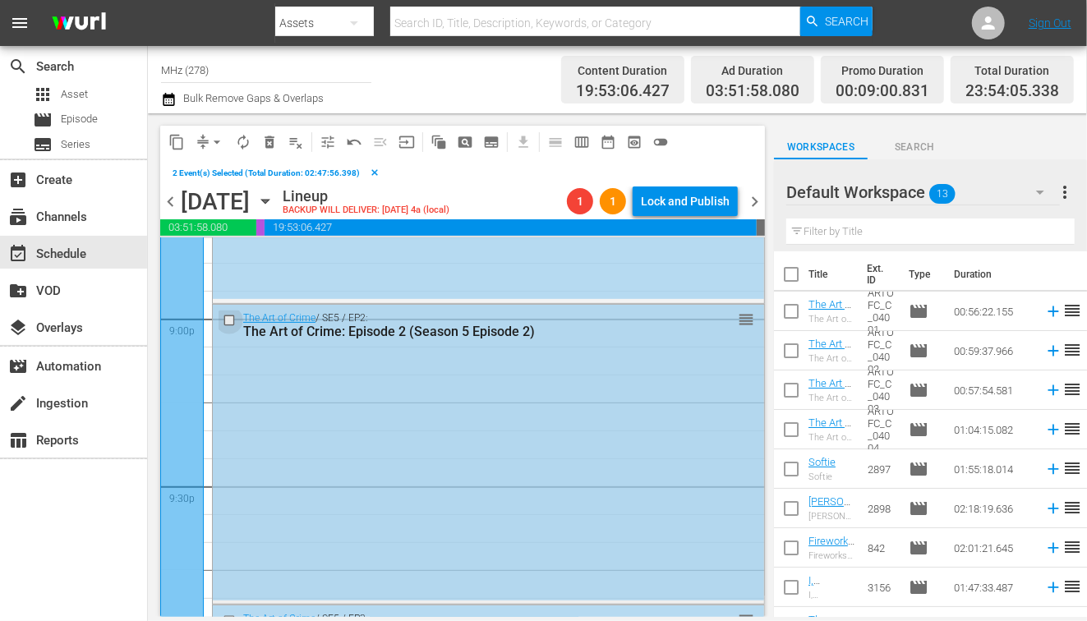
click at [228, 320] on input "checkbox" at bounding box center [231, 320] width 17 height 14
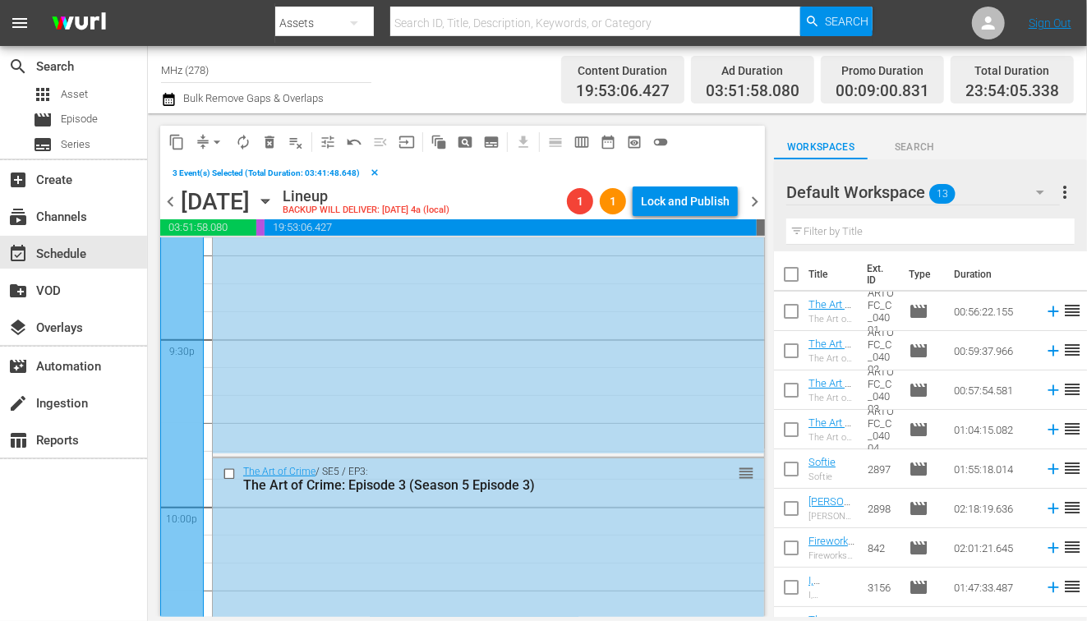
scroll to position [7178, 0]
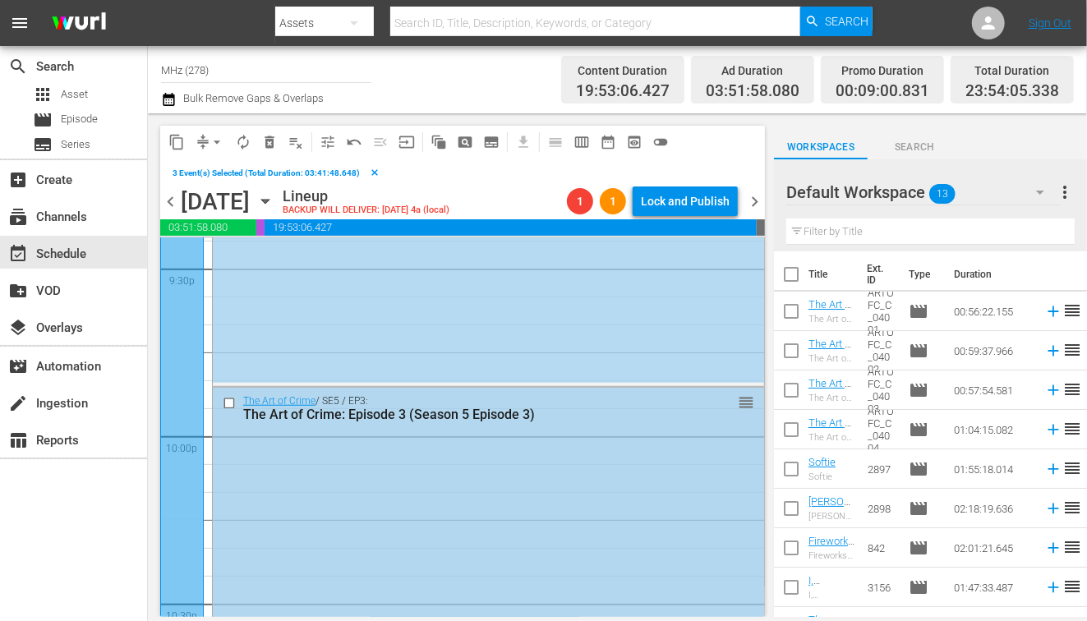
click at [228, 403] on input "checkbox" at bounding box center [231, 403] width 17 height 14
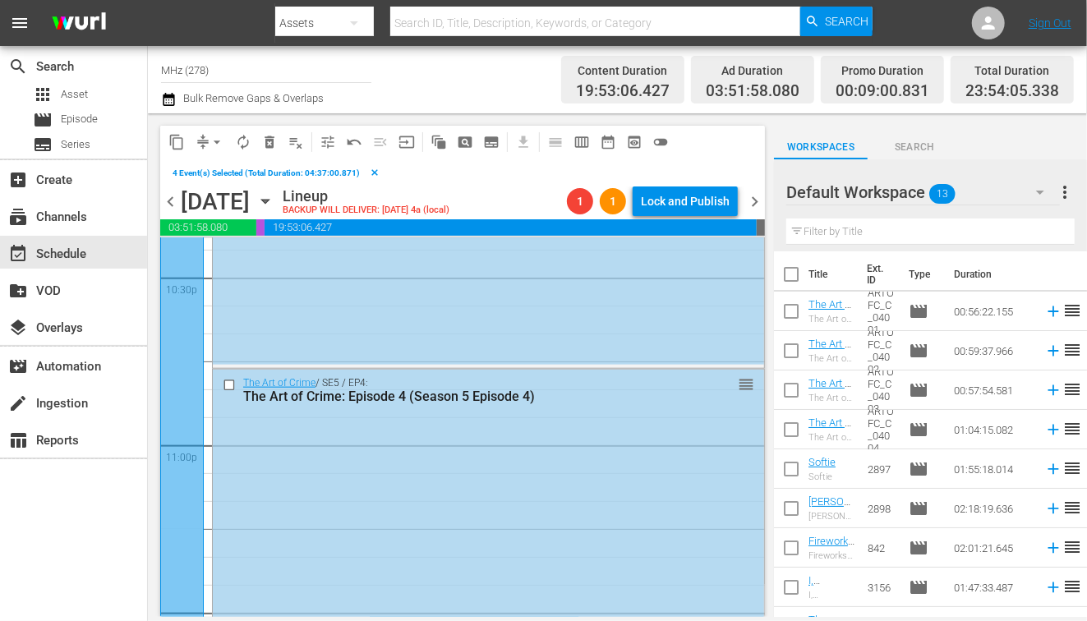
scroll to position [7575, 0]
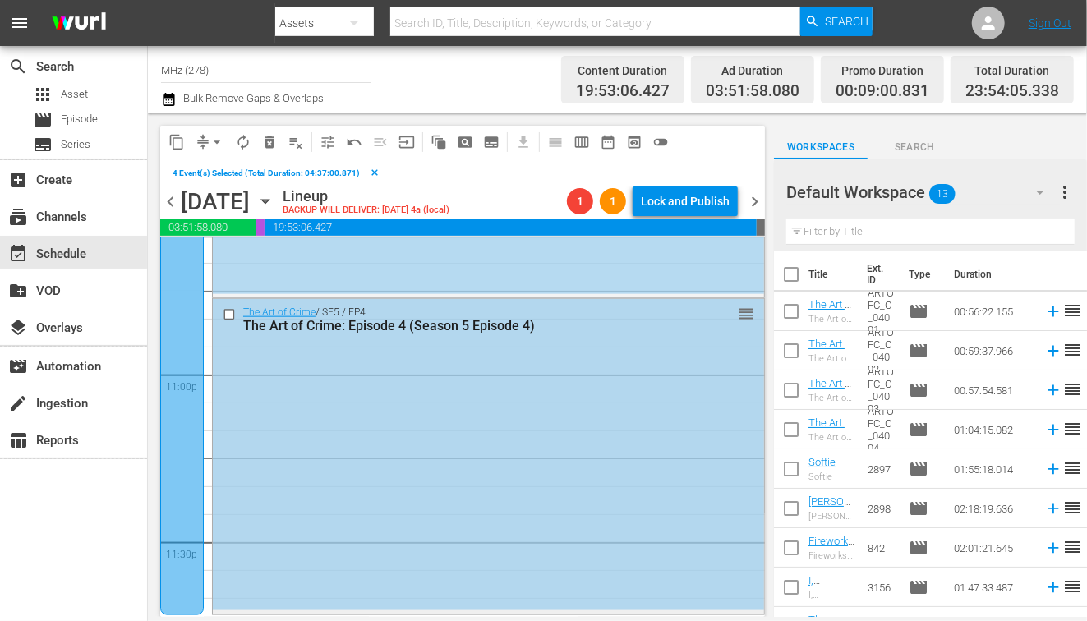
click at [232, 314] on input "checkbox" at bounding box center [231, 314] width 17 height 14
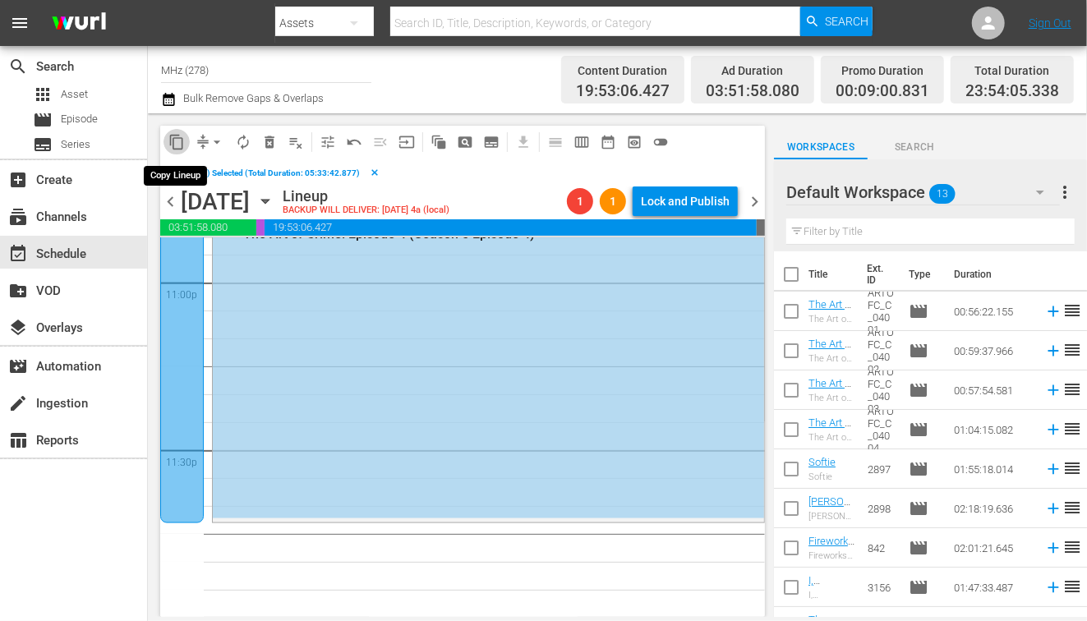
click at [178, 139] on span "content_copy" at bounding box center [176, 142] width 16 height 16
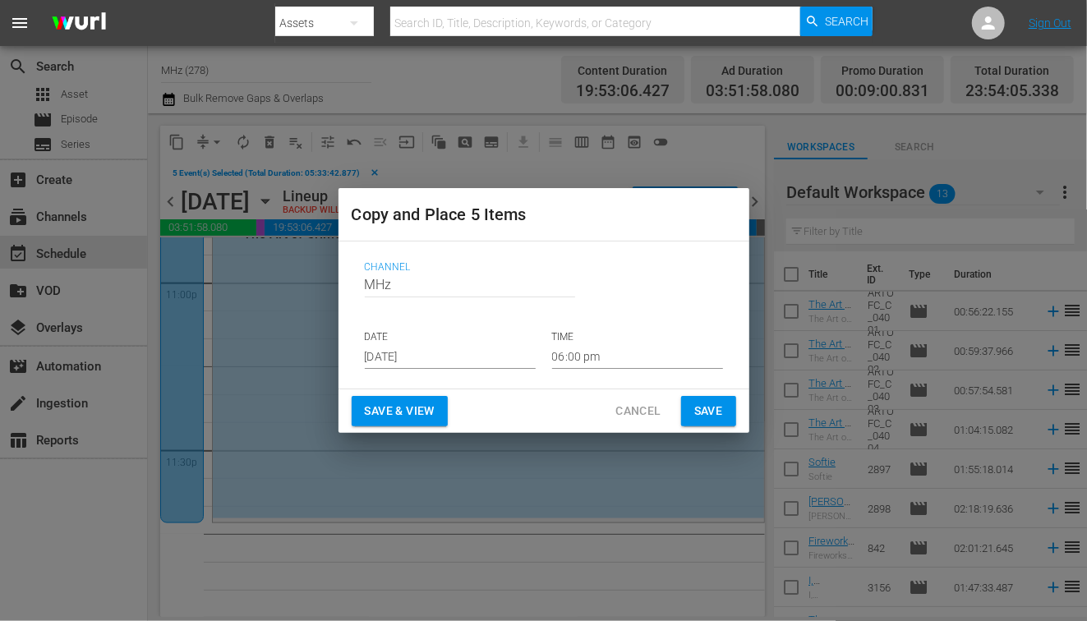
click at [401, 339] on p "DATE" at bounding box center [450, 337] width 171 height 14
click at [408, 355] on input "[DATE]" at bounding box center [450, 356] width 171 height 25
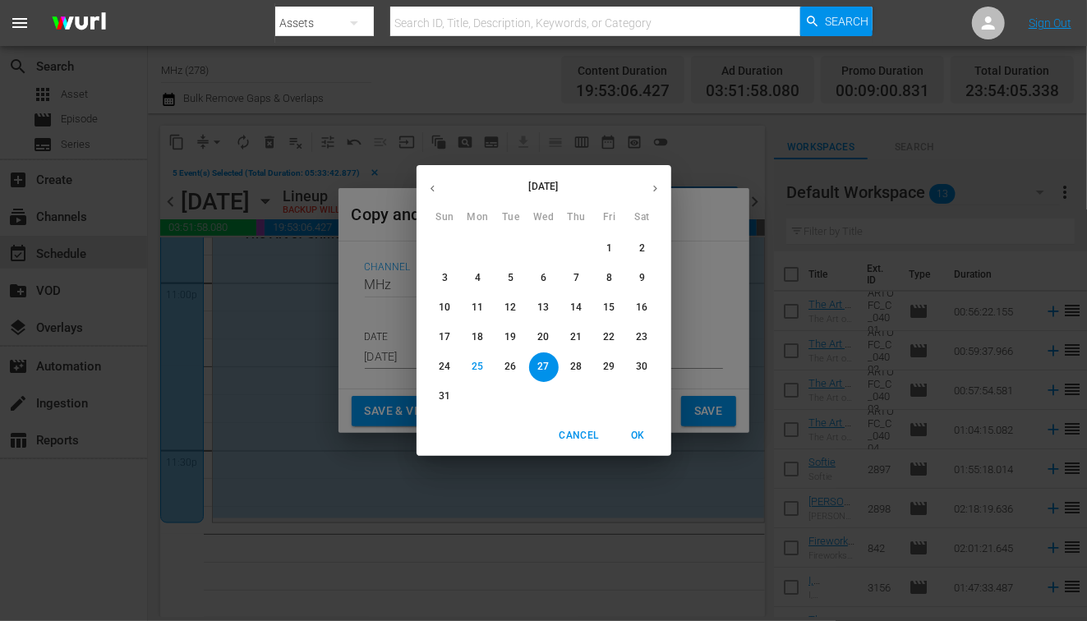
click at [650, 189] on icon "button" at bounding box center [655, 188] width 12 height 12
click at [642, 308] on p "20" at bounding box center [642, 308] width 12 height 14
type input "Sep 20th 2025"
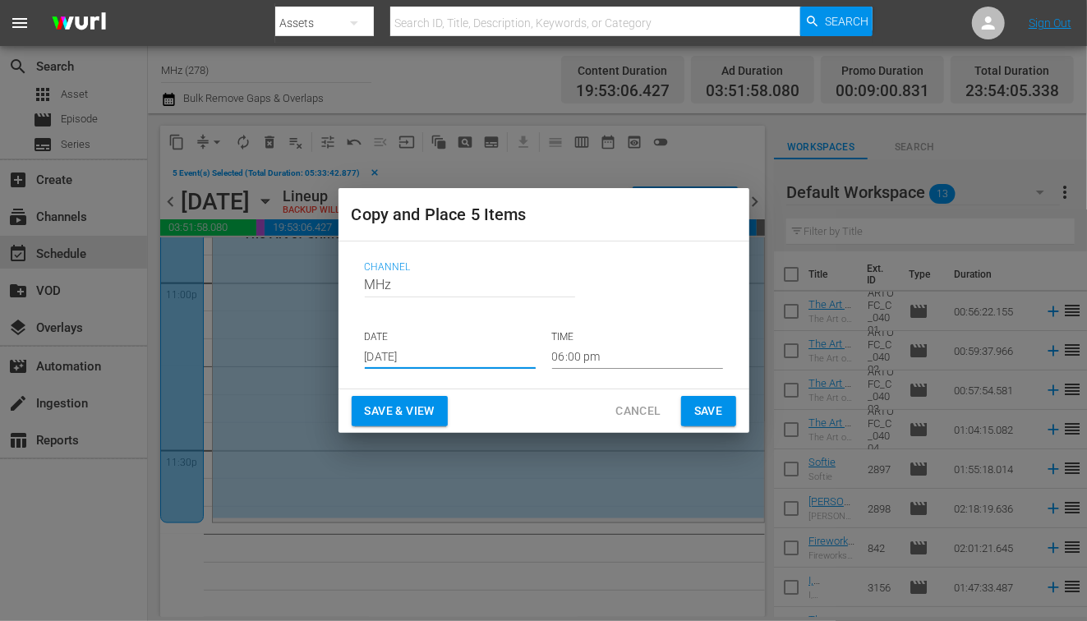
click at [579, 358] on input "06:00 pm" at bounding box center [637, 356] width 171 height 25
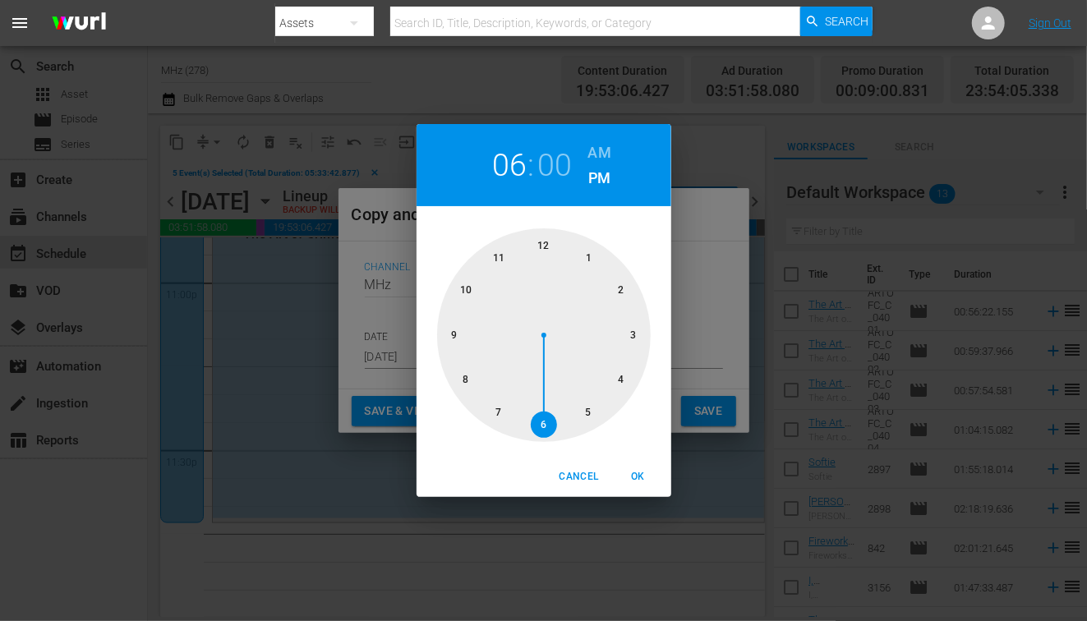
click at [599, 149] on h6 "AM" at bounding box center [599, 153] width 23 height 26
click at [550, 242] on div at bounding box center [544, 335] width 214 height 214
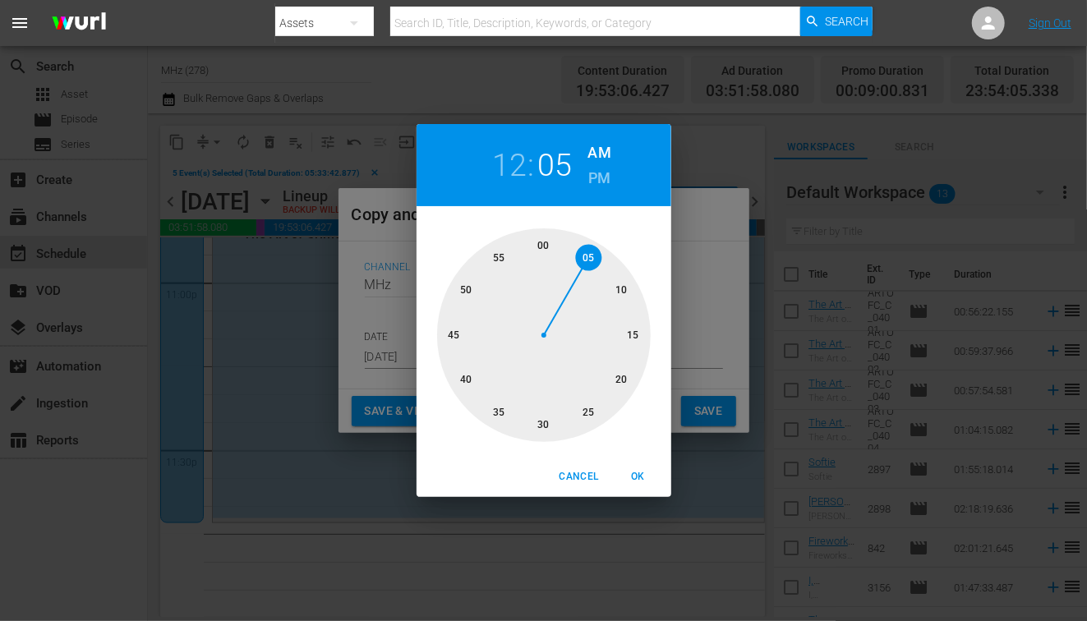
click at [583, 253] on div at bounding box center [544, 335] width 214 height 214
click at [642, 474] on span "OK" at bounding box center [638, 476] width 39 height 17
type input "12:05 am"
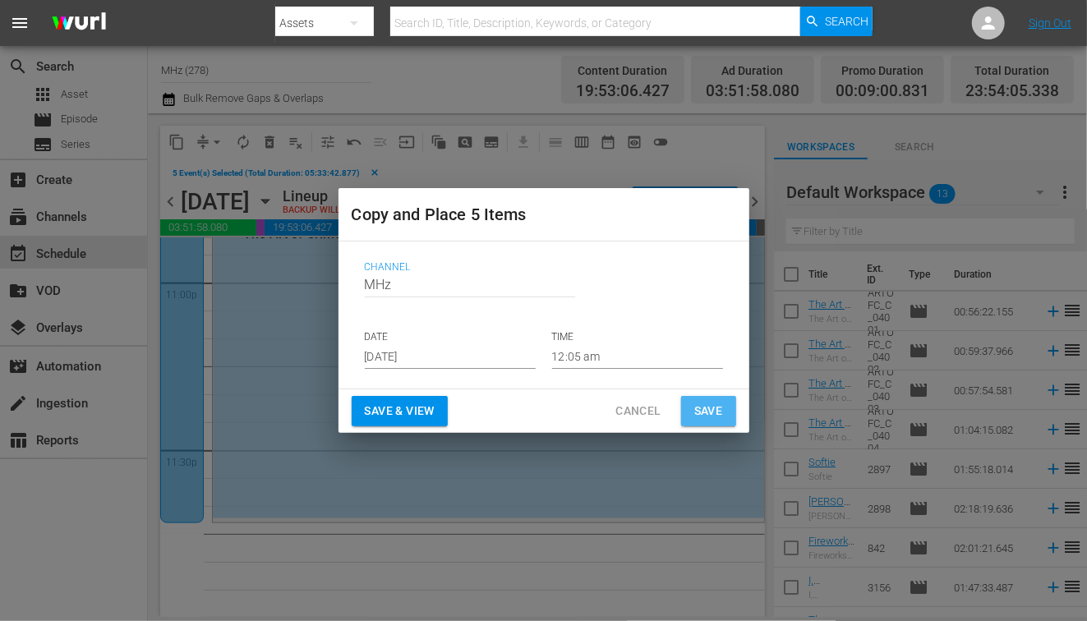
click at [702, 422] on button "Save" at bounding box center [708, 411] width 55 height 30
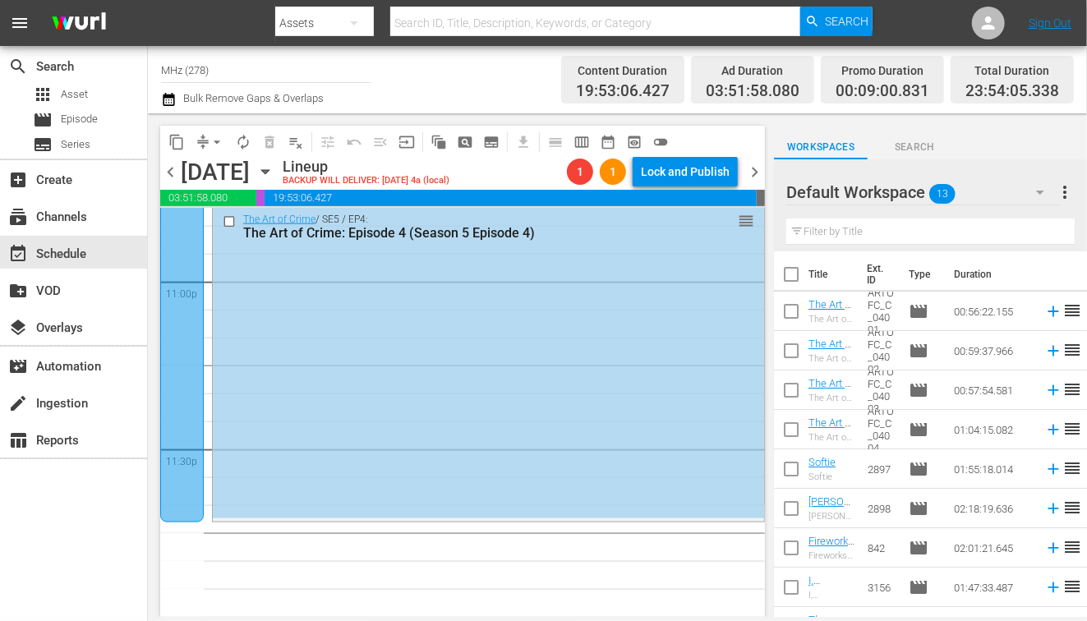
scroll to position [7638, 0]
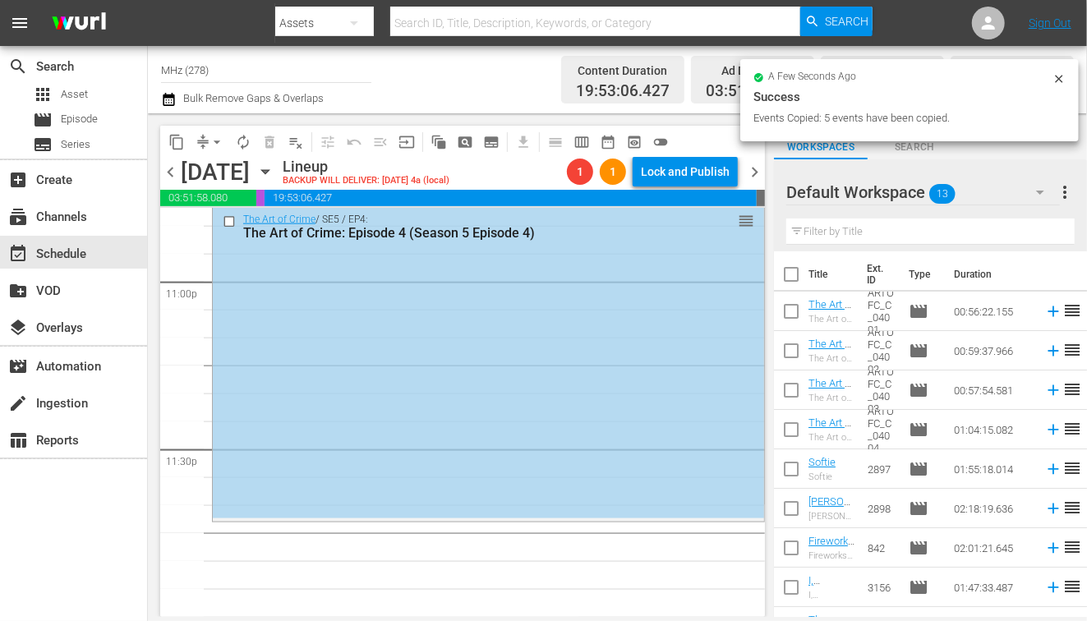
click at [274, 176] on icon "button" at bounding box center [265, 172] width 18 height 18
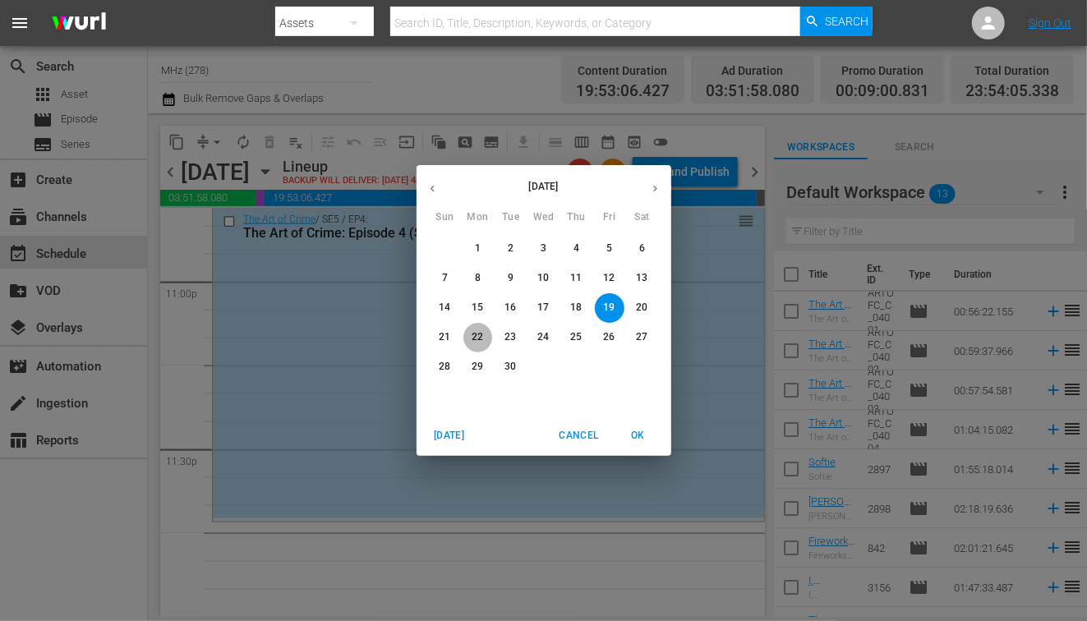
click at [472, 339] on p "22" at bounding box center [478, 337] width 12 height 14
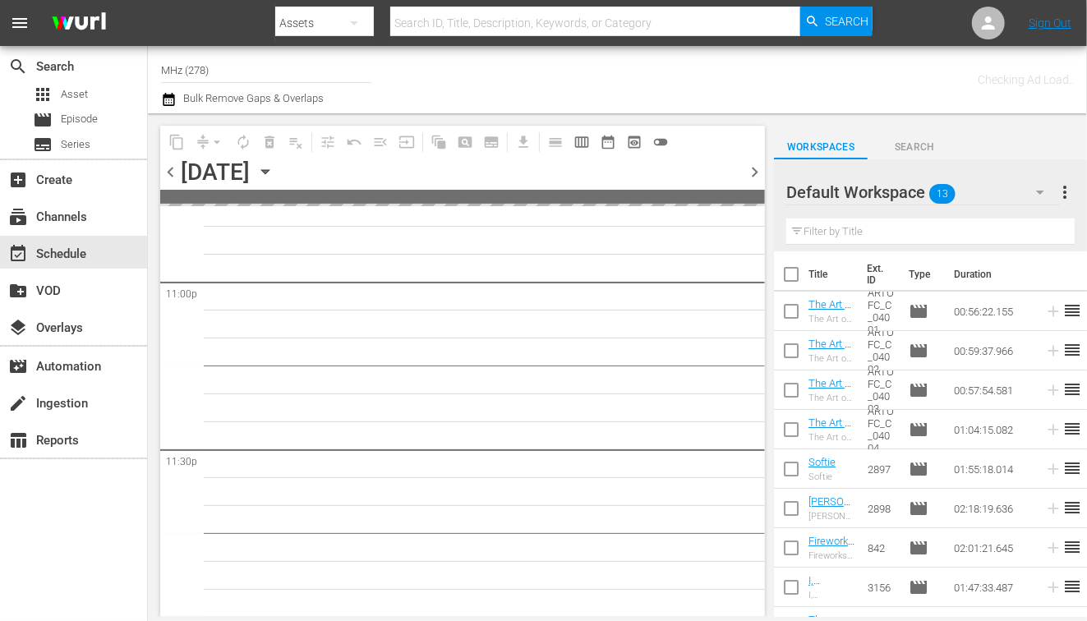
scroll to position [7635, 0]
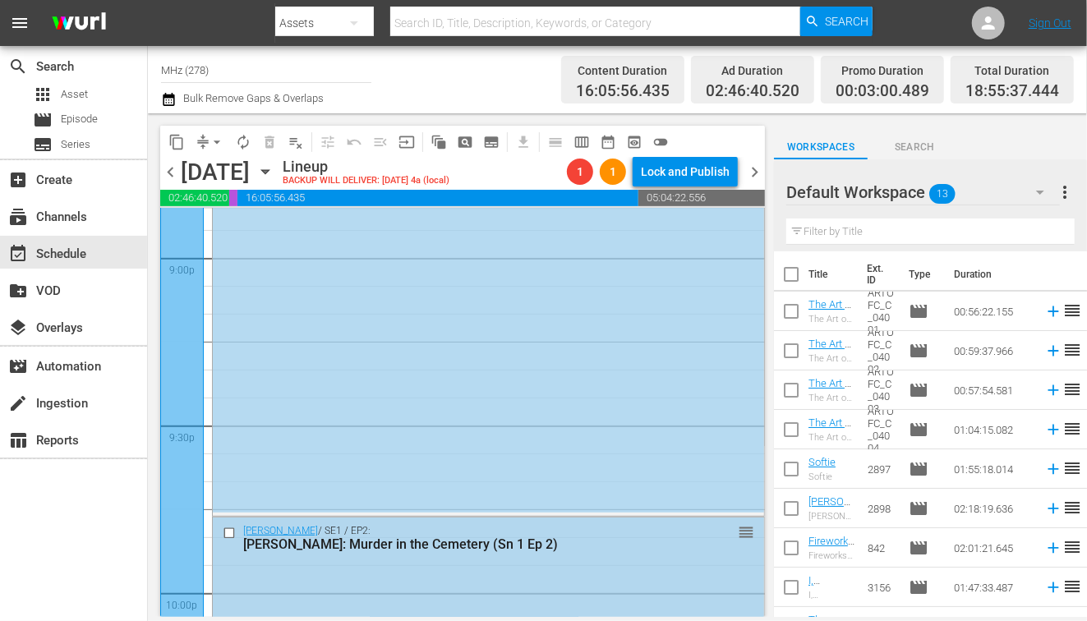
click at [230, 529] on input "checkbox" at bounding box center [231, 533] width 17 height 14
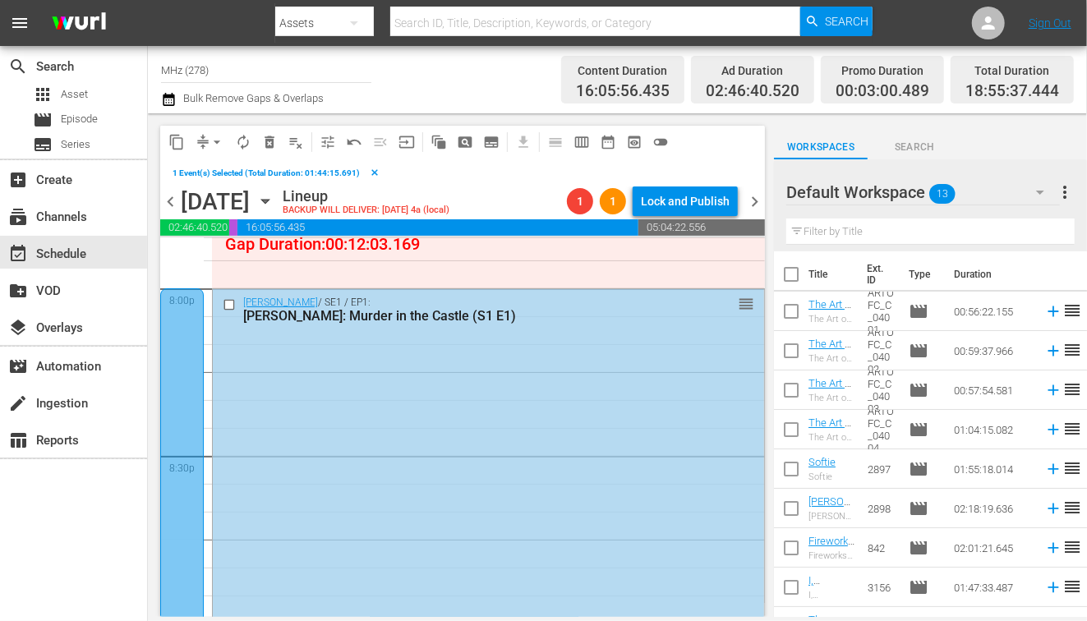
scroll to position [6627, 0]
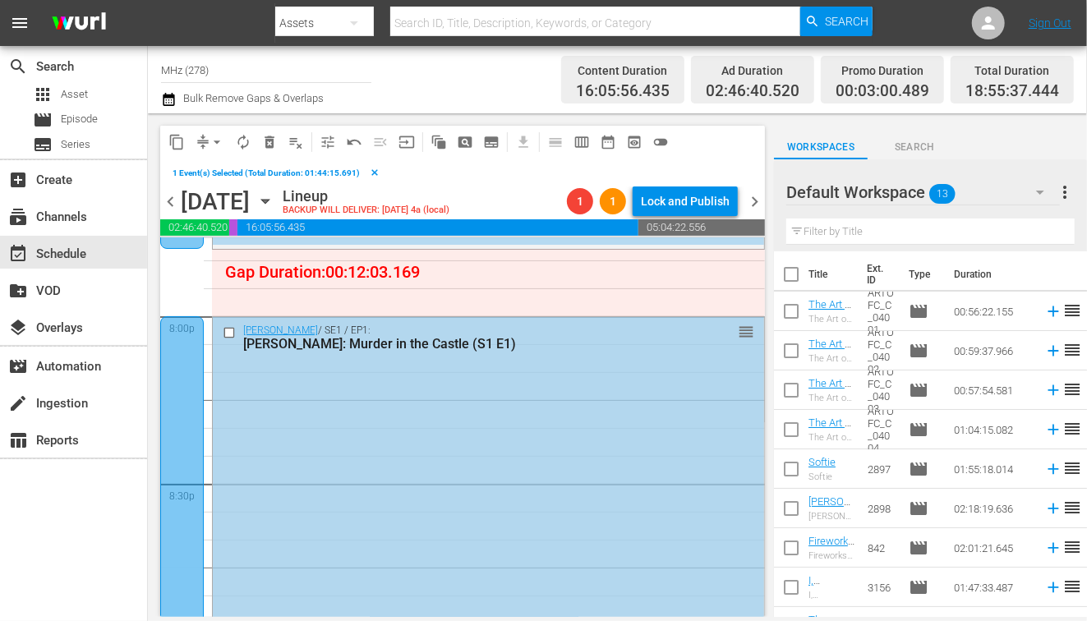
click at [230, 333] on input "checkbox" at bounding box center [231, 332] width 17 height 14
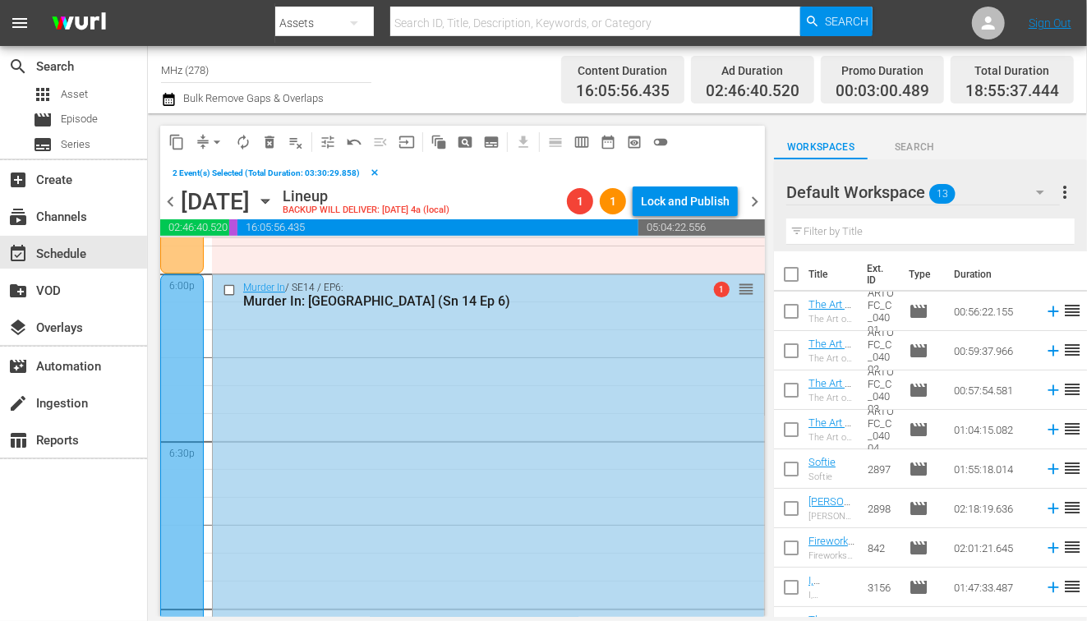
scroll to position [5971, 0]
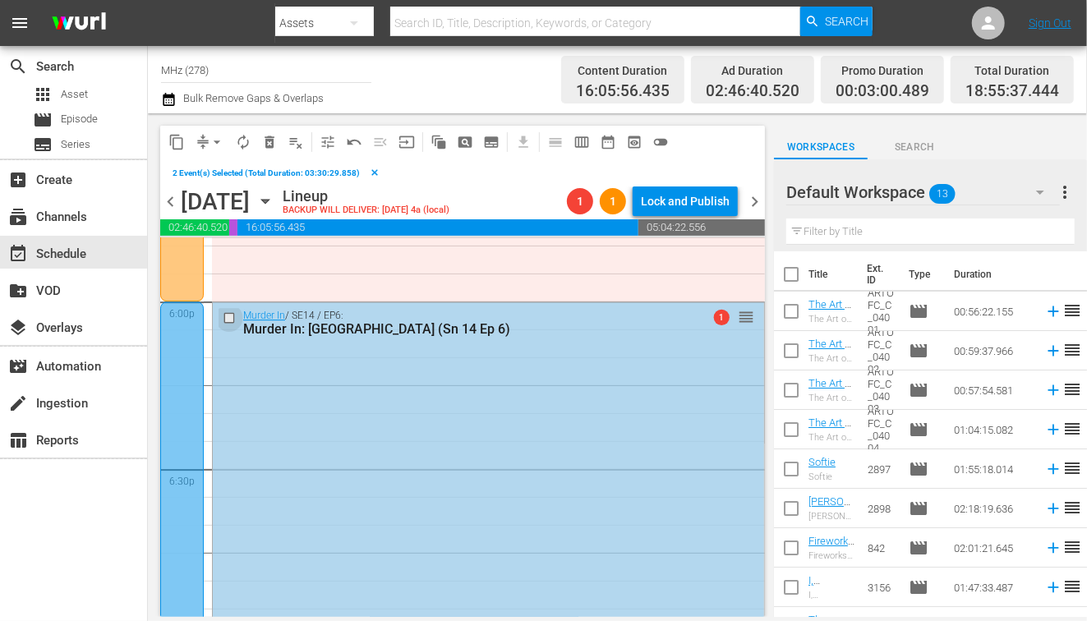
click at [230, 321] on input "checkbox" at bounding box center [231, 318] width 17 height 14
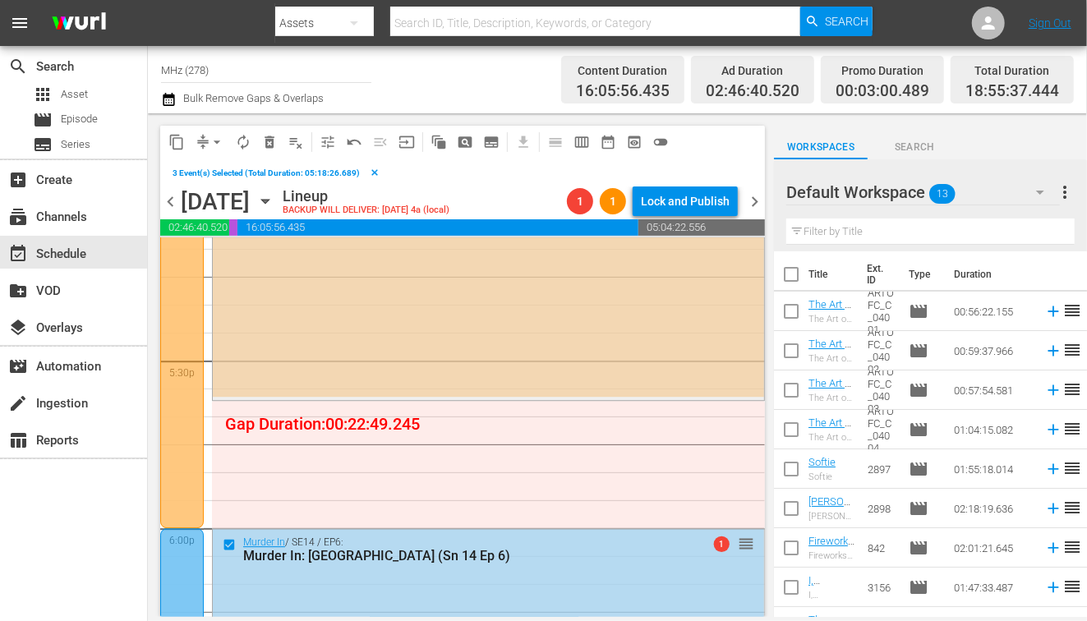
scroll to position [5932, 0]
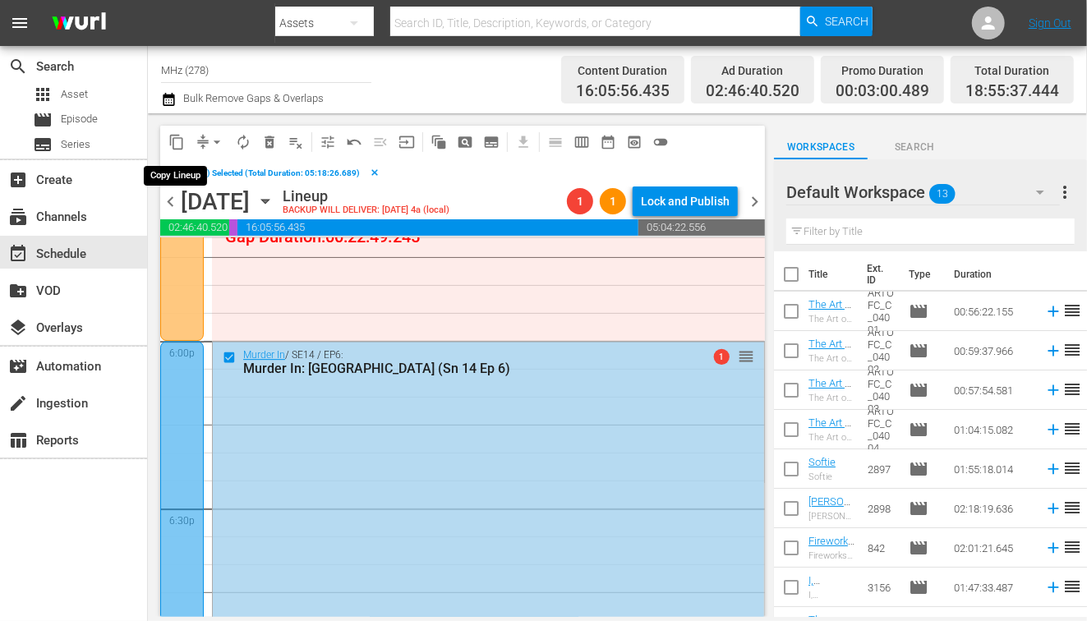
click at [183, 136] on span "content_copy" at bounding box center [176, 142] width 16 height 16
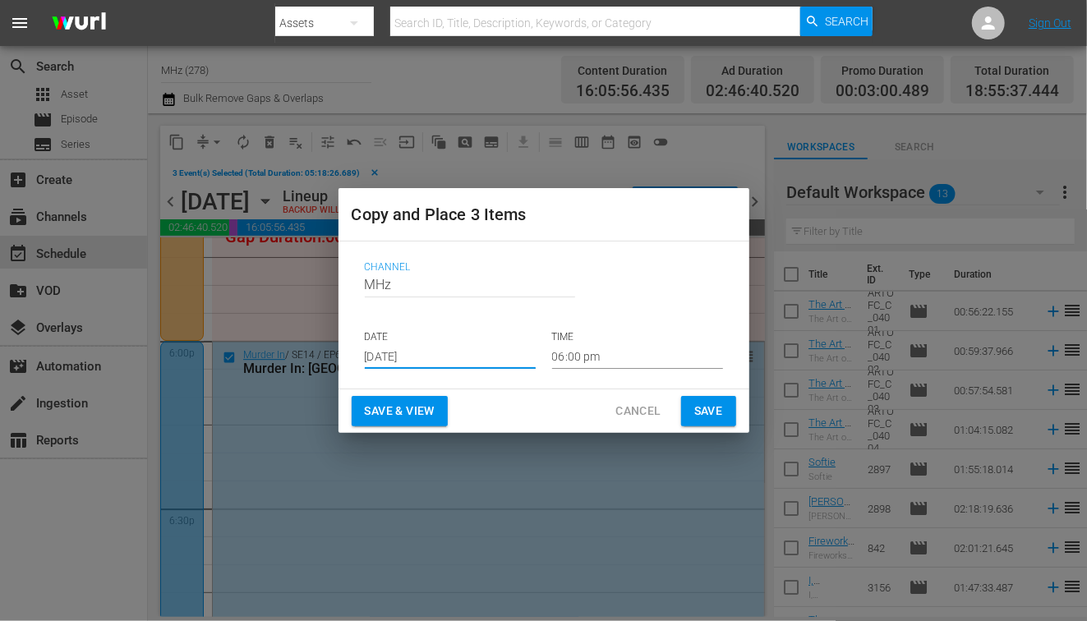
click at [403, 360] on input "[DATE]" at bounding box center [450, 356] width 171 height 25
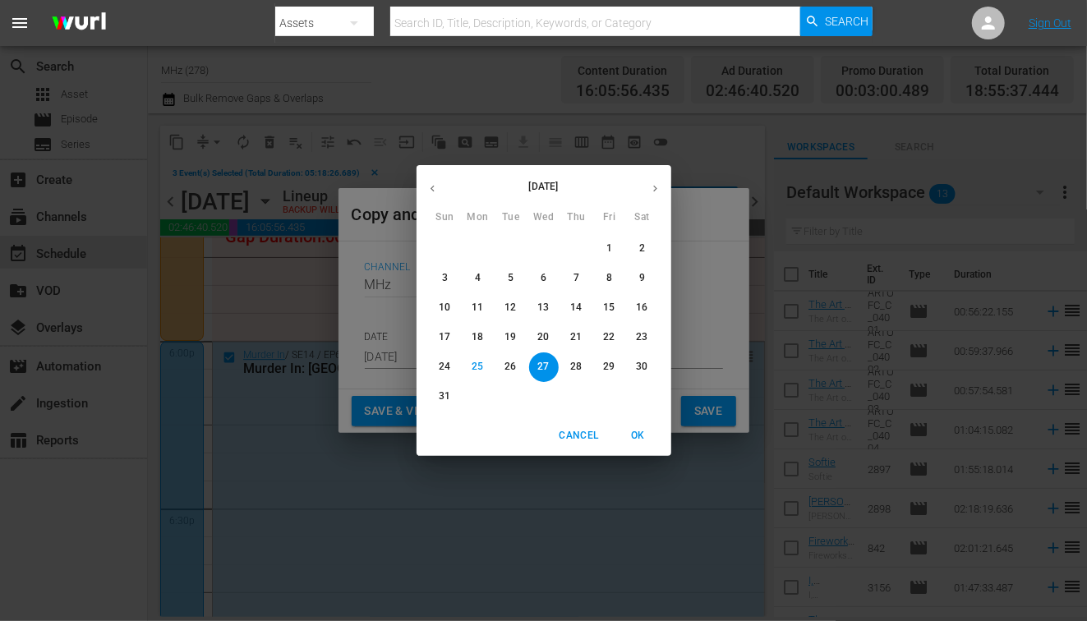
click at [660, 181] on button "button" at bounding box center [655, 189] width 32 height 32
click at [506, 341] on p "23" at bounding box center [511, 337] width 12 height 14
type input "Sep 23rd 2025"
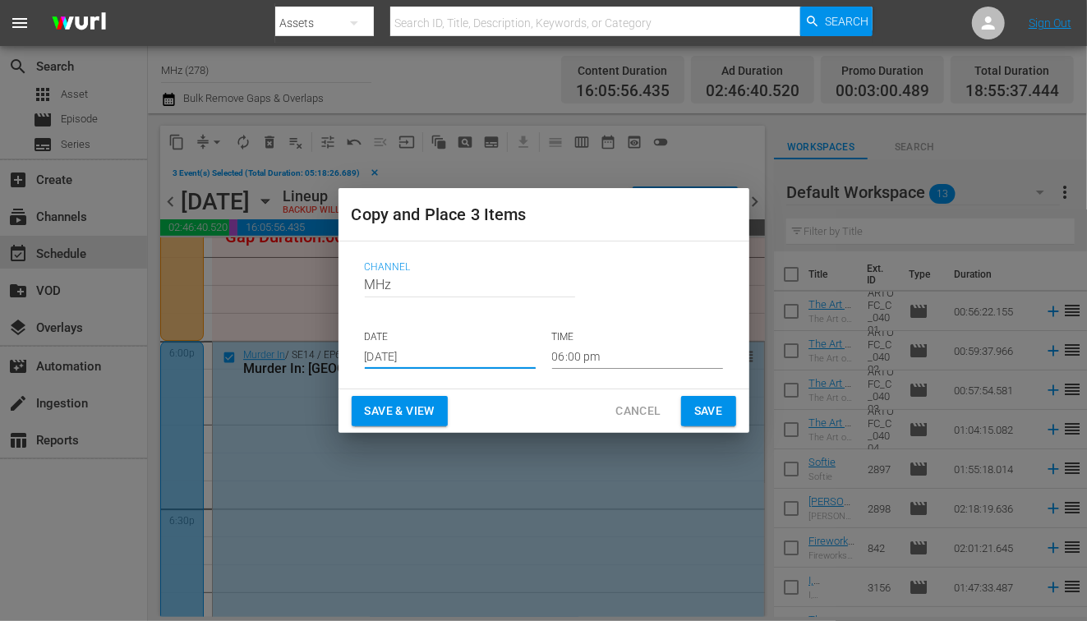
click at [580, 371] on div "Channel Channel Title MHz DATE Sep 23rd 2025 TIME 06:00 pm" at bounding box center [544, 315] width 385 height 134
click at [580, 361] on input "06:00 pm" at bounding box center [637, 356] width 171 height 25
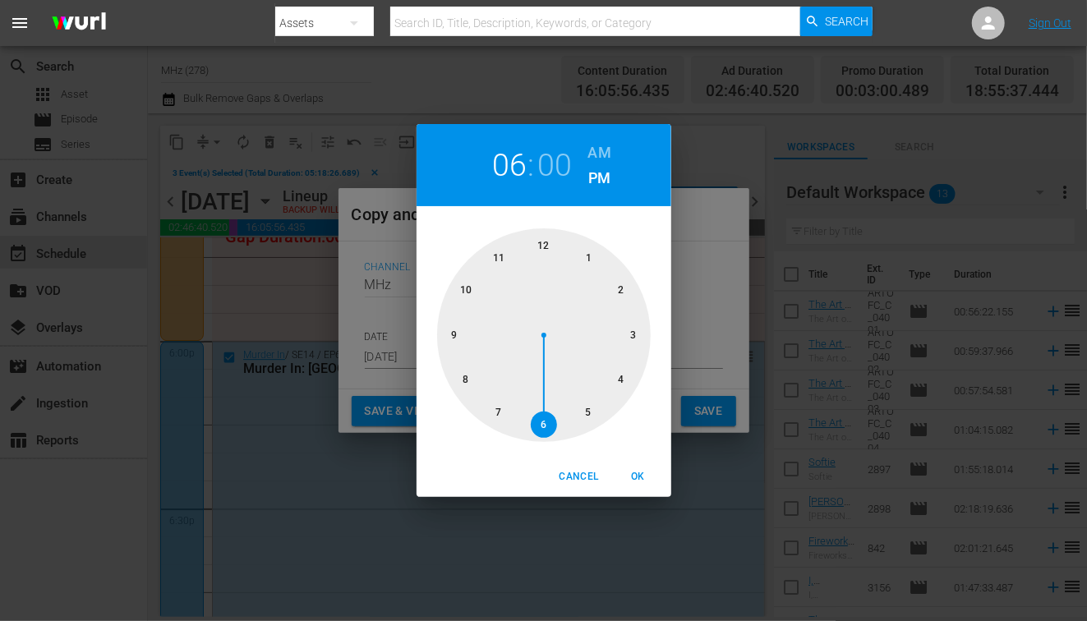
click at [613, 156] on div "06 : 00 AM PM" at bounding box center [544, 165] width 255 height 82
click at [588, 157] on h6 "AM" at bounding box center [599, 153] width 23 height 26
click at [551, 247] on div at bounding box center [544, 335] width 214 height 214
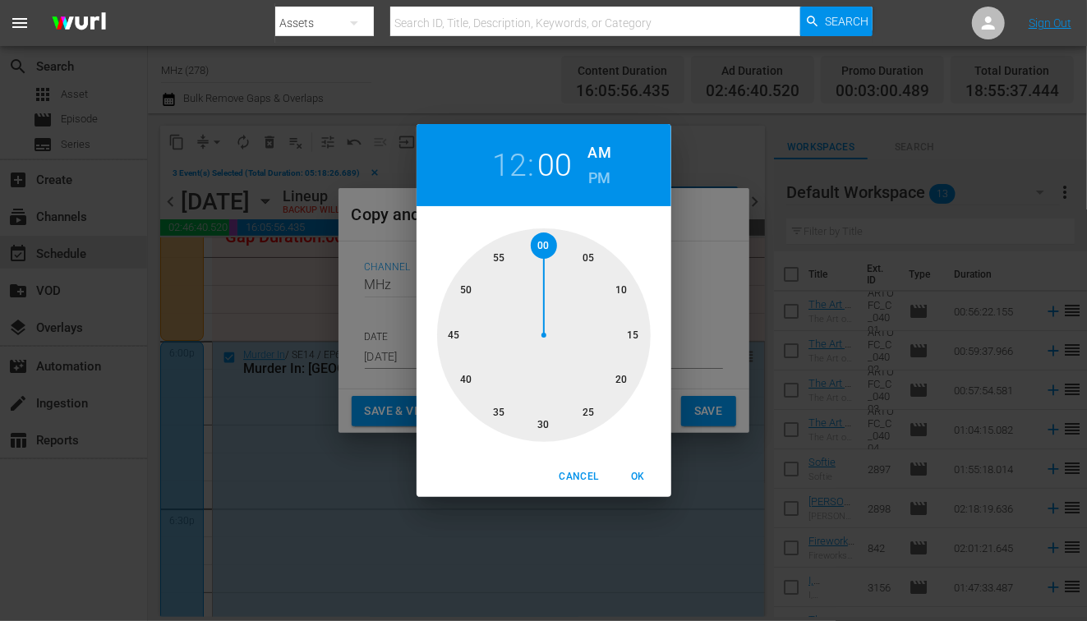
click at [588, 261] on div at bounding box center [544, 335] width 214 height 214
click at [645, 477] on span "OK" at bounding box center [638, 476] width 39 height 17
type input "12:05 am"
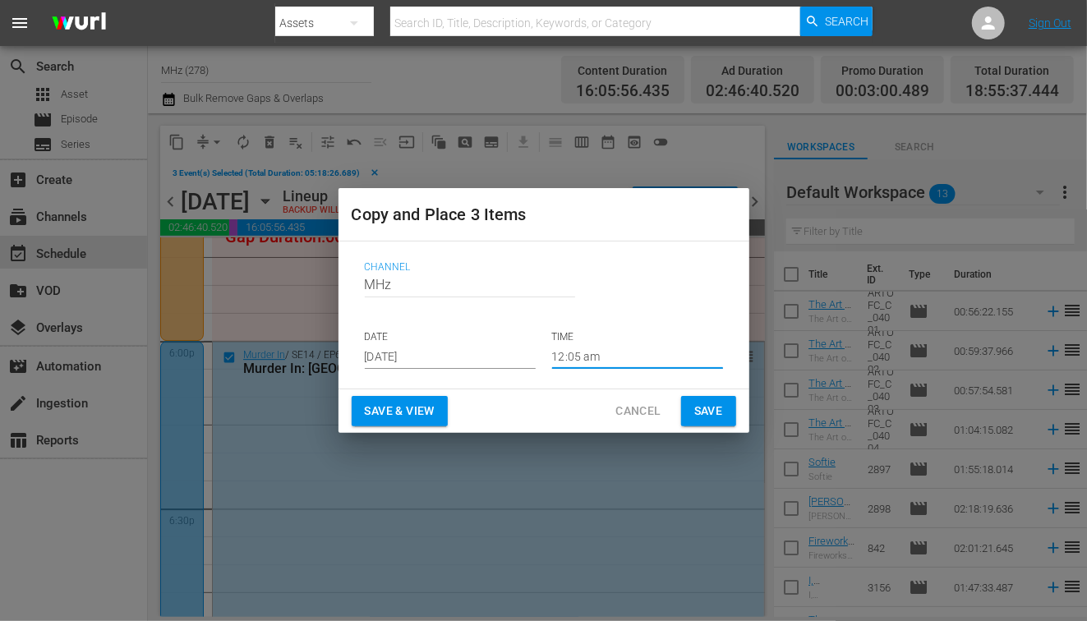
click at [707, 416] on span "Save" at bounding box center [708, 411] width 29 height 21
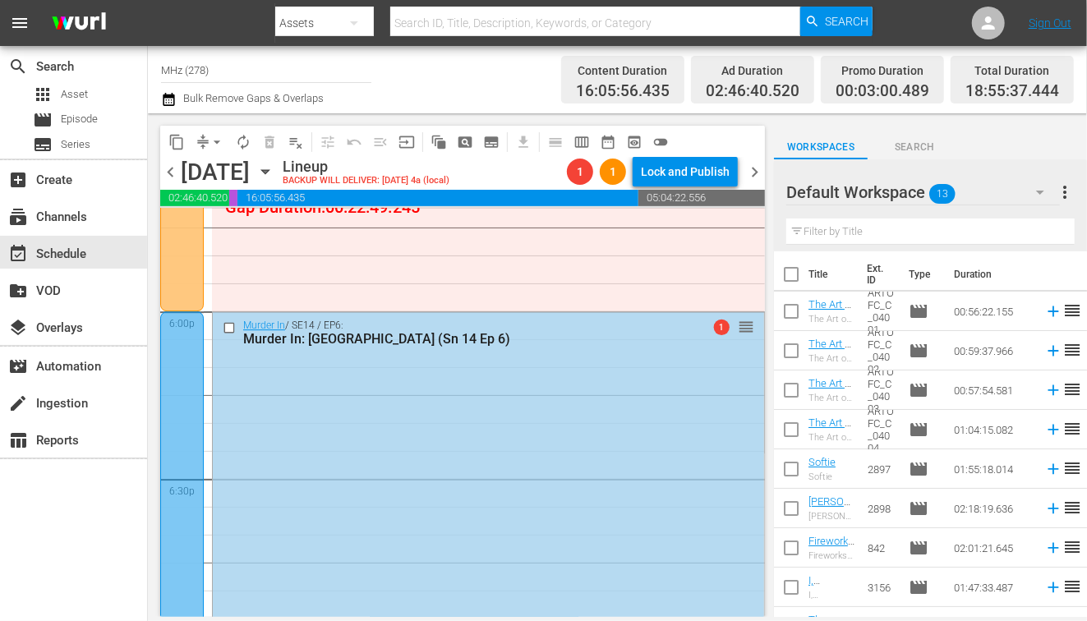
click at [757, 173] on span "chevron_right" at bounding box center [754, 172] width 21 height 21
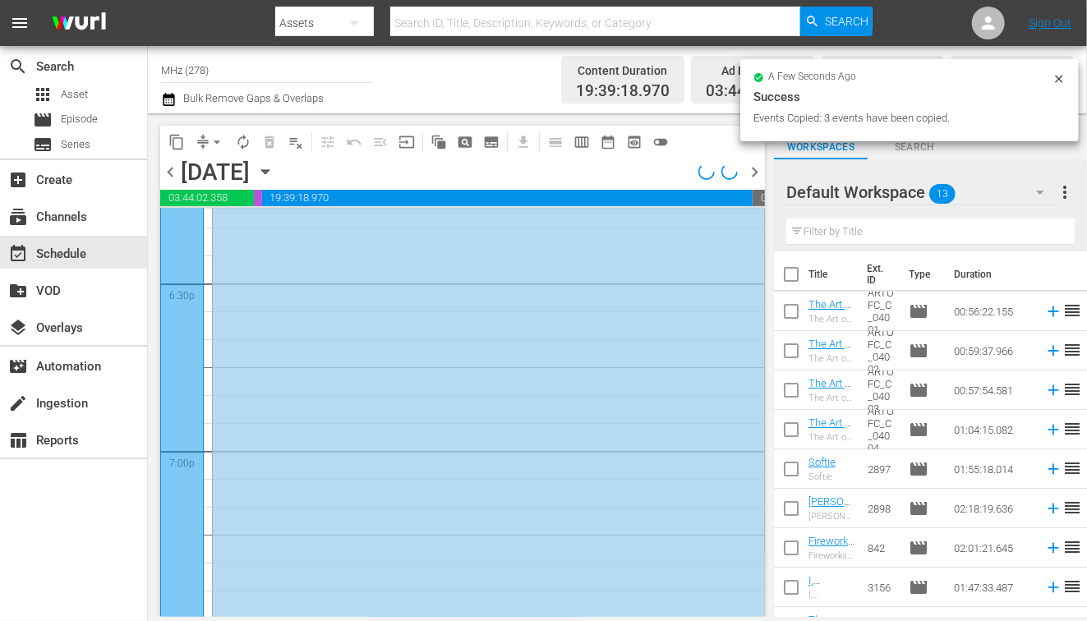
scroll to position [5904, 0]
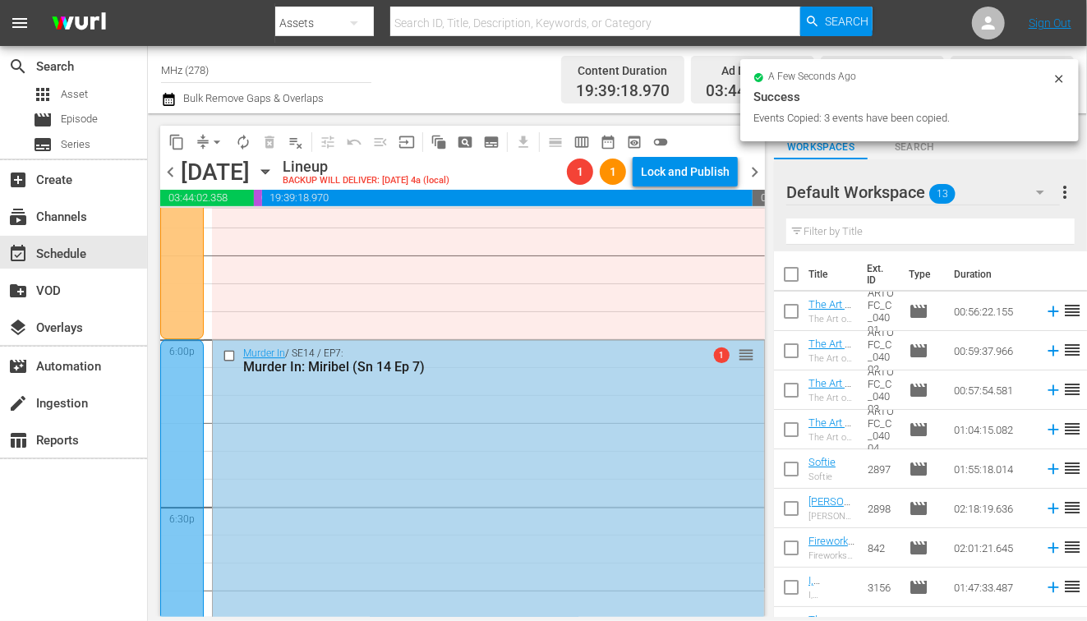
click at [236, 356] on input "checkbox" at bounding box center [231, 356] width 17 height 14
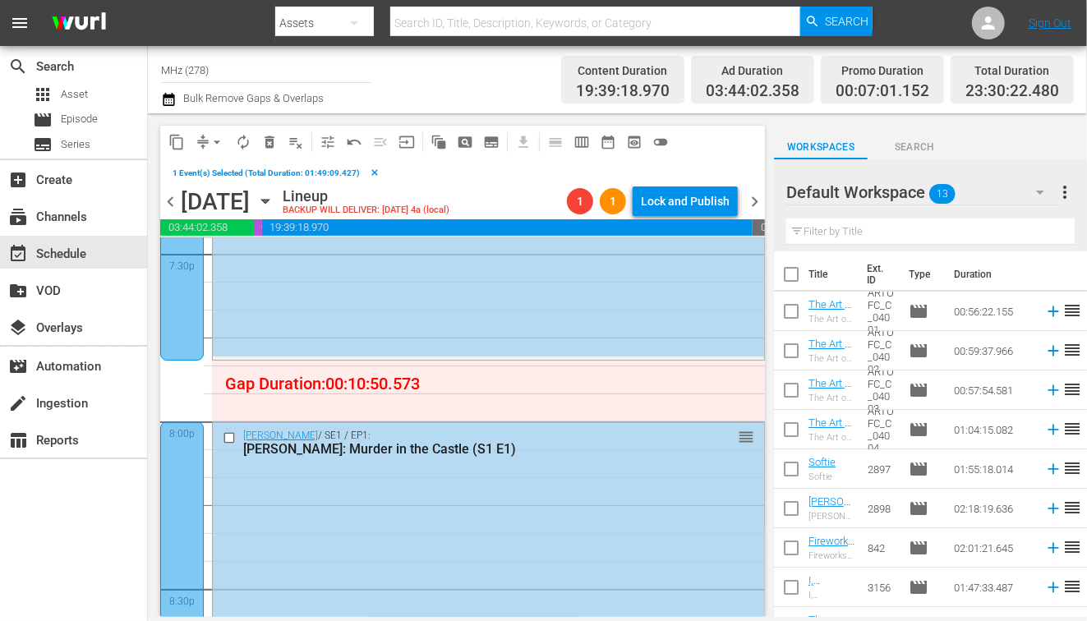
scroll to position [6621, 0]
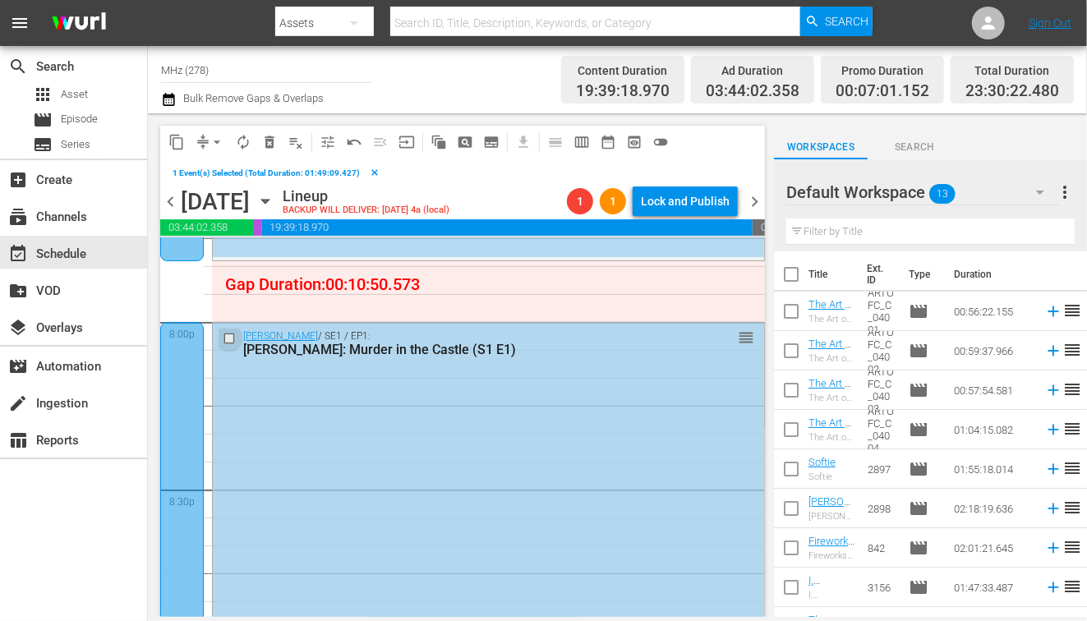
click at [233, 341] on input "checkbox" at bounding box center [231, 338] width 17 height 14
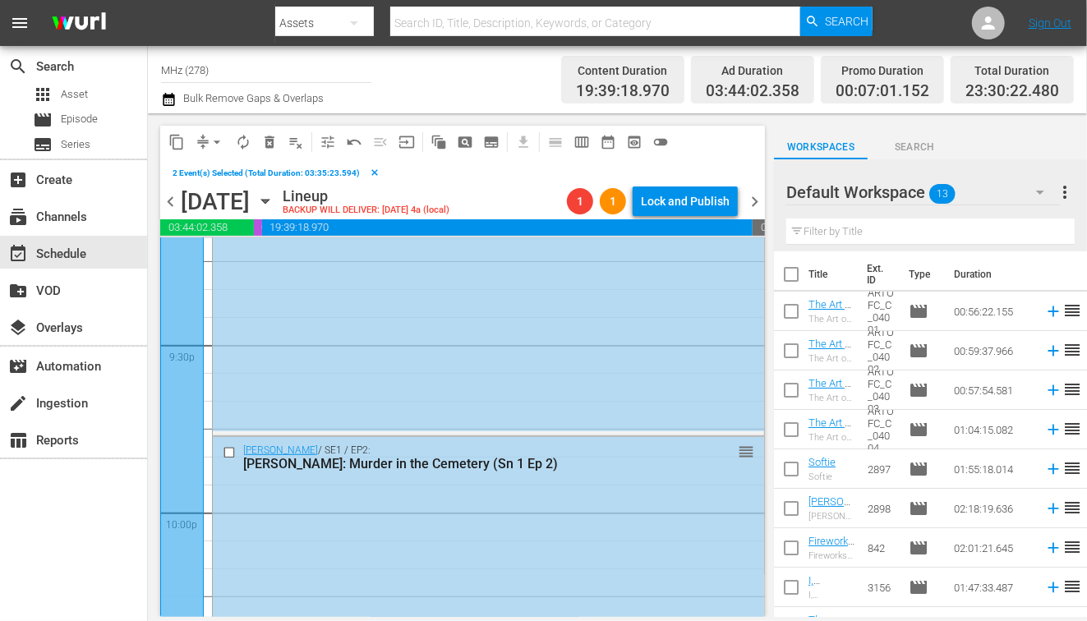
scroll to position [7118, 0]
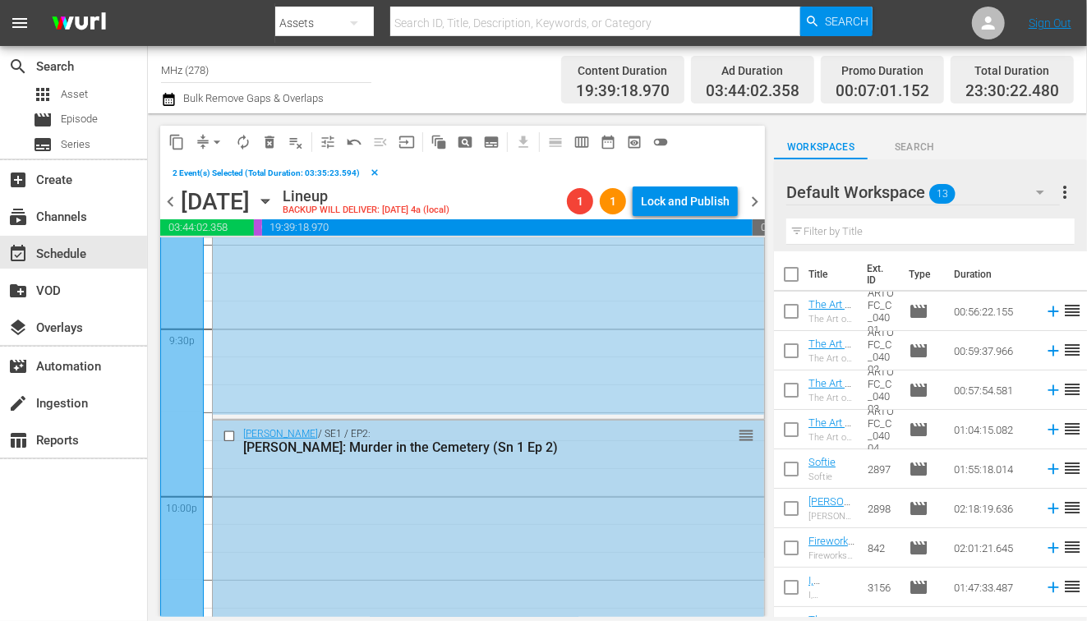
click at [227, 436] on input "checkbox" at bounding box center [231, 436] width 17 height 14
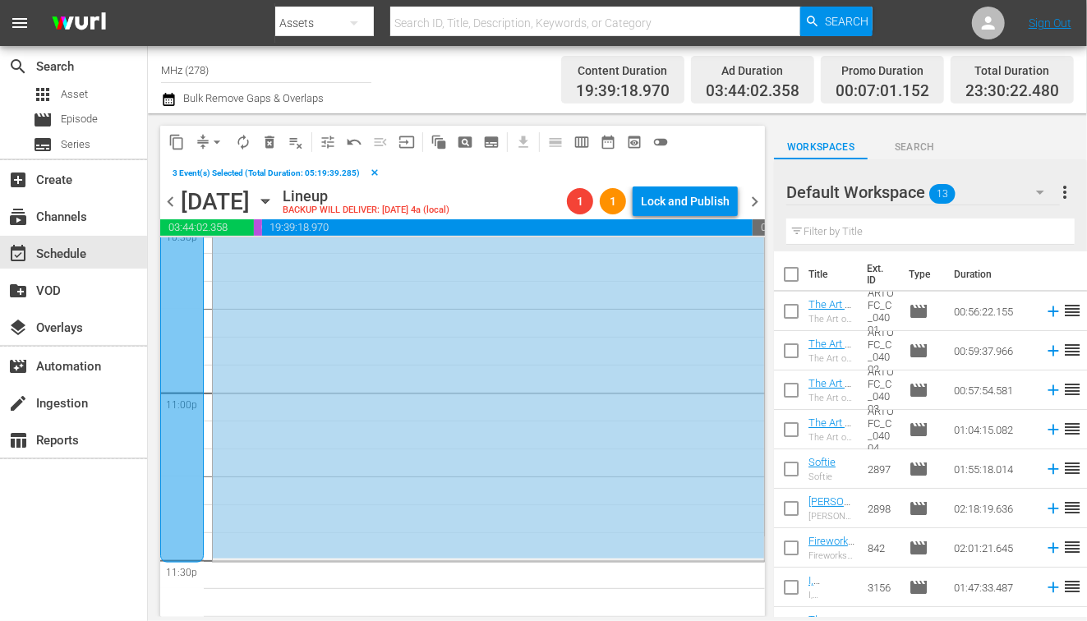
scroll to position [7667, 0]
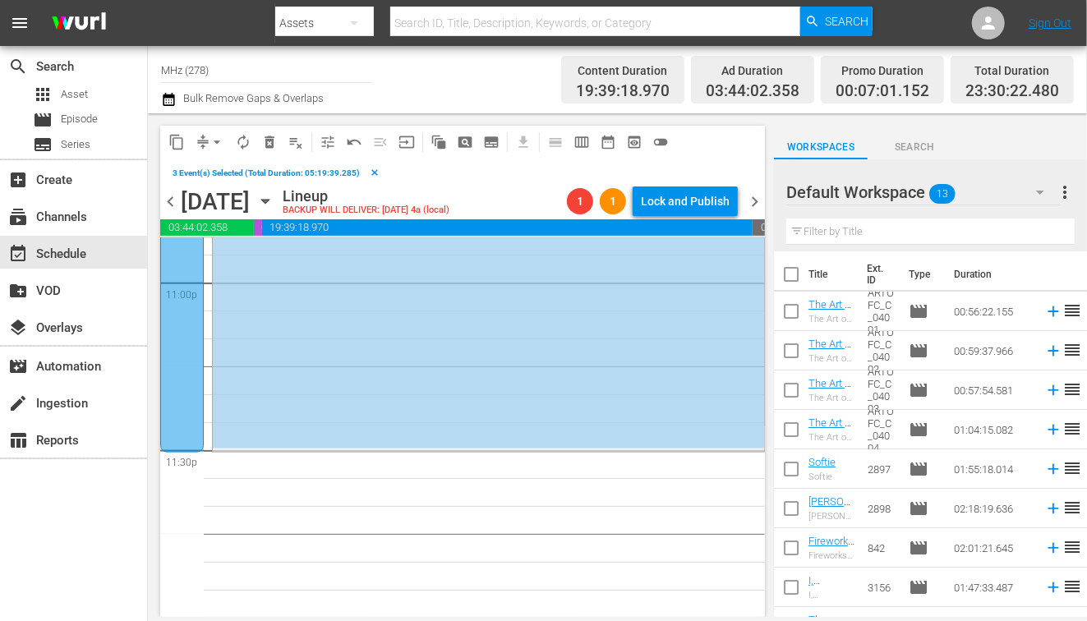
click at [180, 134] on span "content_copy" at bounding box center [176, 142] width 16 height 16
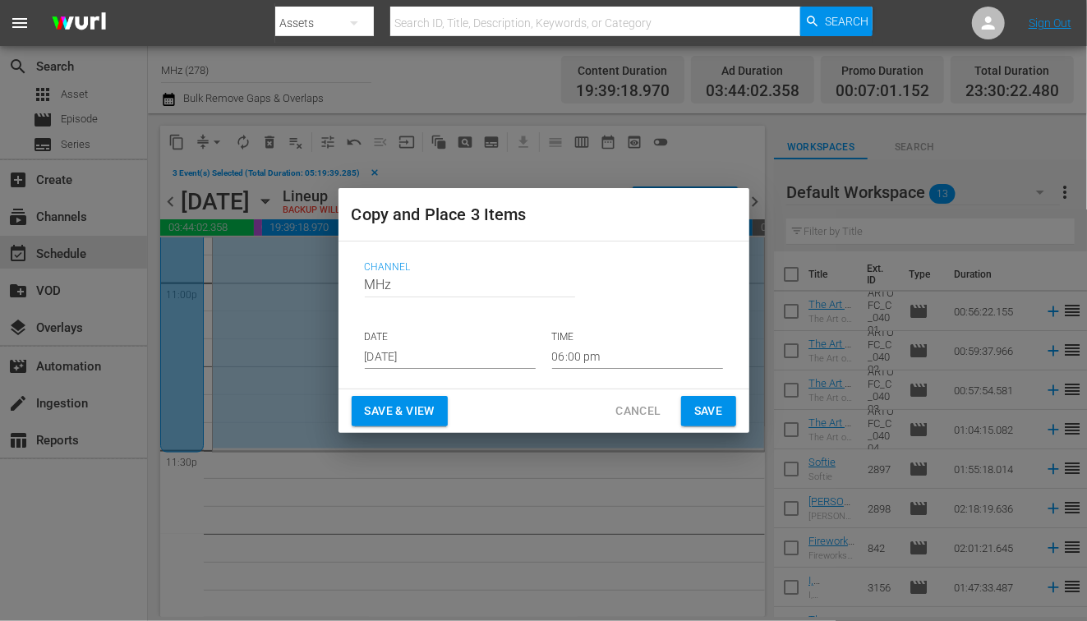
click at [377, 353] on input "[DATE]" at bounding box center [450, 356] width 171 height 25
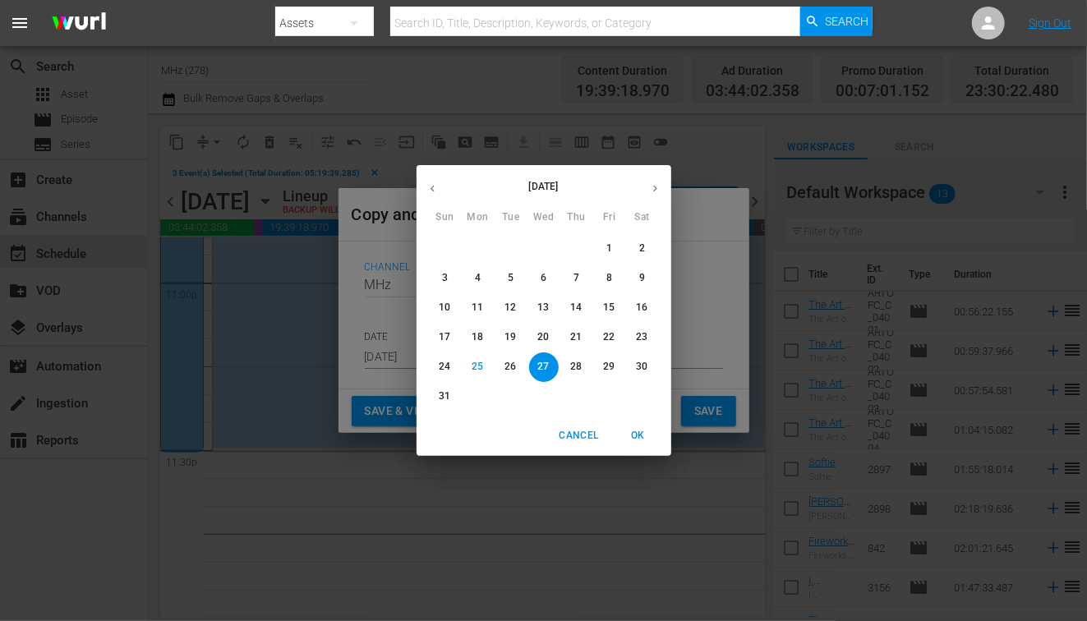
click at [659, 195] on button "button" at bounding box center [655, 189] width 32 height 32
click at [541, 339] on p "24" at bounding box center [543, 337] width 12 height 14
type input "Sep 24th 2025"
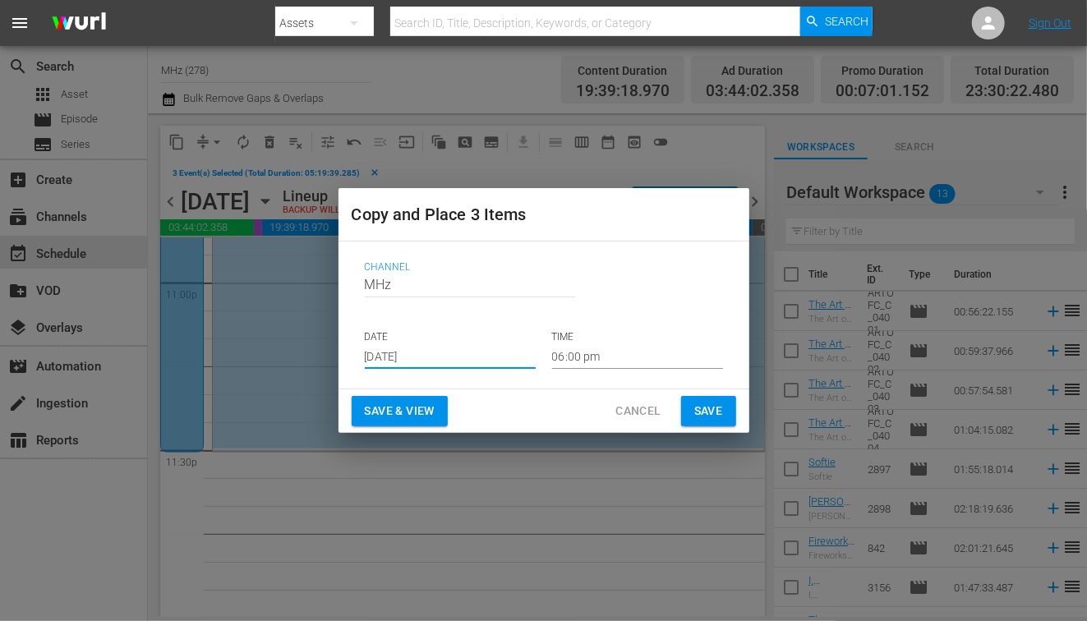
click at [592, 352] on input "06:00 pm" at bounding box center [637, 356] width 171 height 25
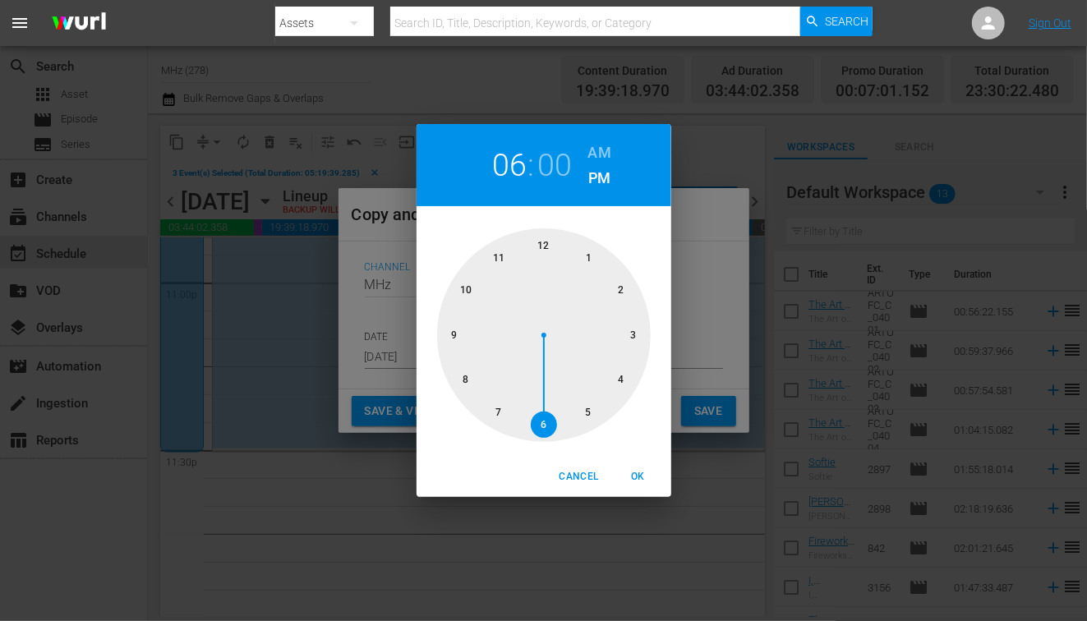
click at [602, 150] on h6 "AM" at bounding box center [599, 153] width 23 height 26
click at [552, 237] on div at bounding box center [544, 335] width 214 height 214
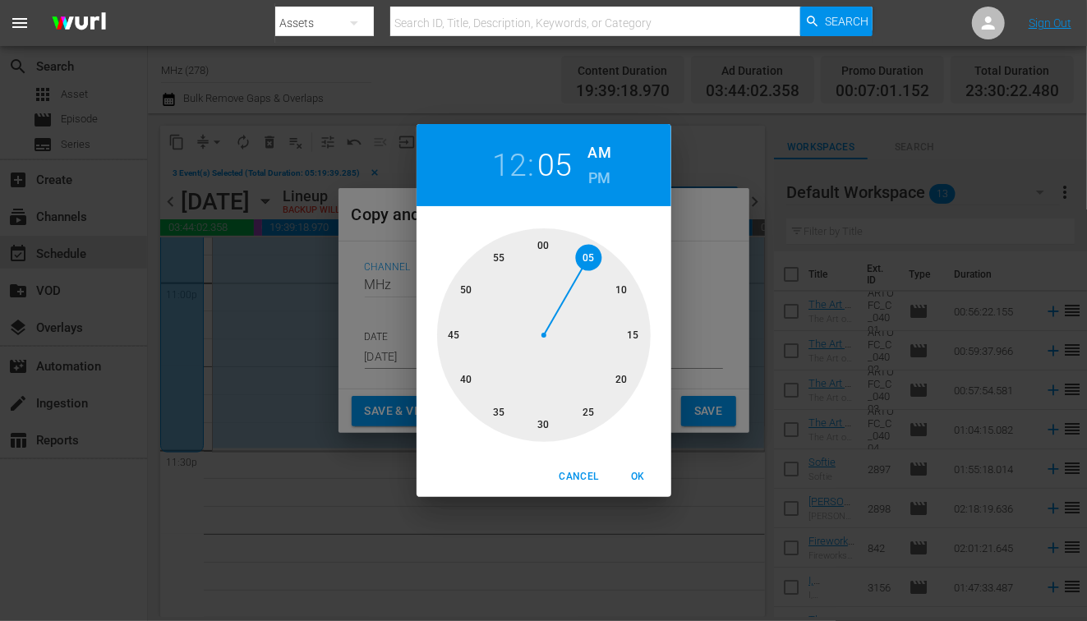
click at [591, 269] on div at bounding box center [544, 335] width 214 height 214
click at [643, 470] on span "OK" at bounding box center [638, 476] width 39 height 17
type input "12:05 am"
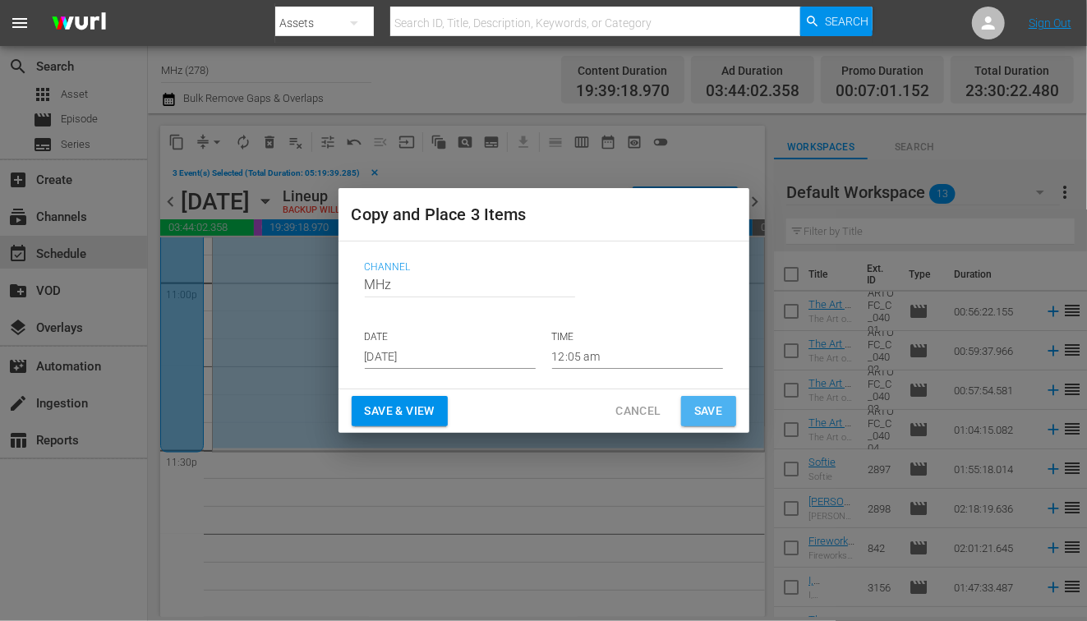
click at [715, 413] on span "Save" at bounding box center [708, 411] width 29 height 21
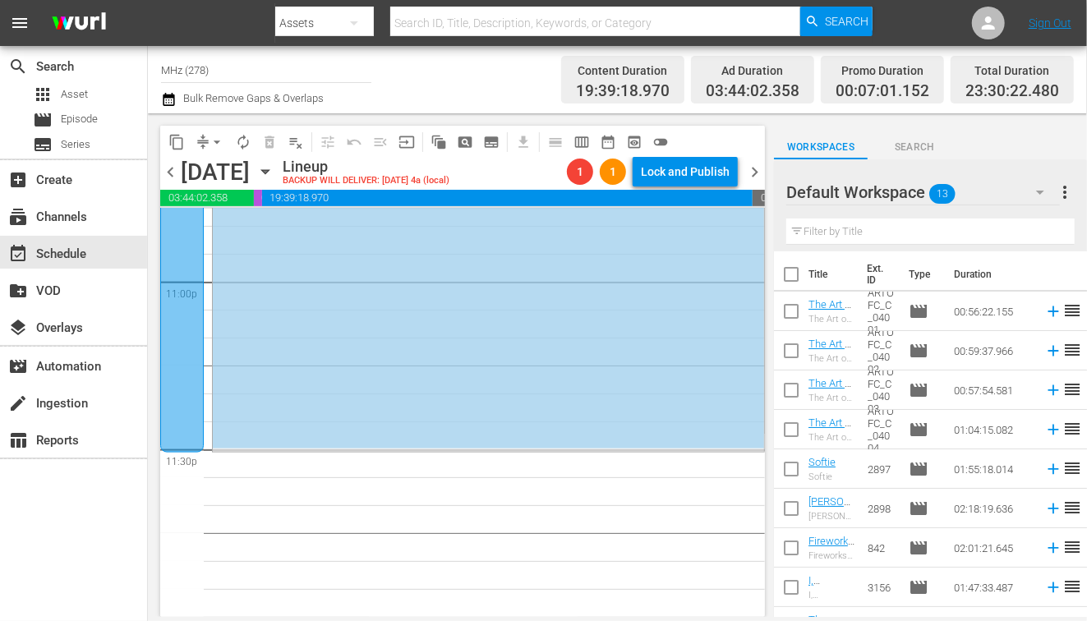
click at [758, 167] on span "chevron_right" at bounding box center [754, 172] width 21 height 21
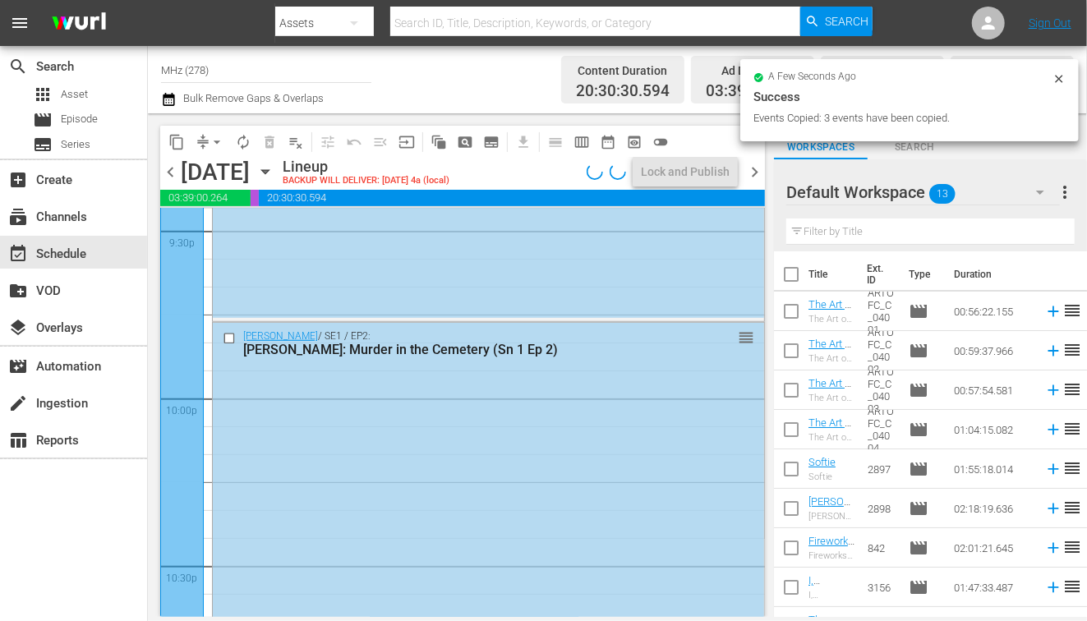
scroll to position [7172, 0]
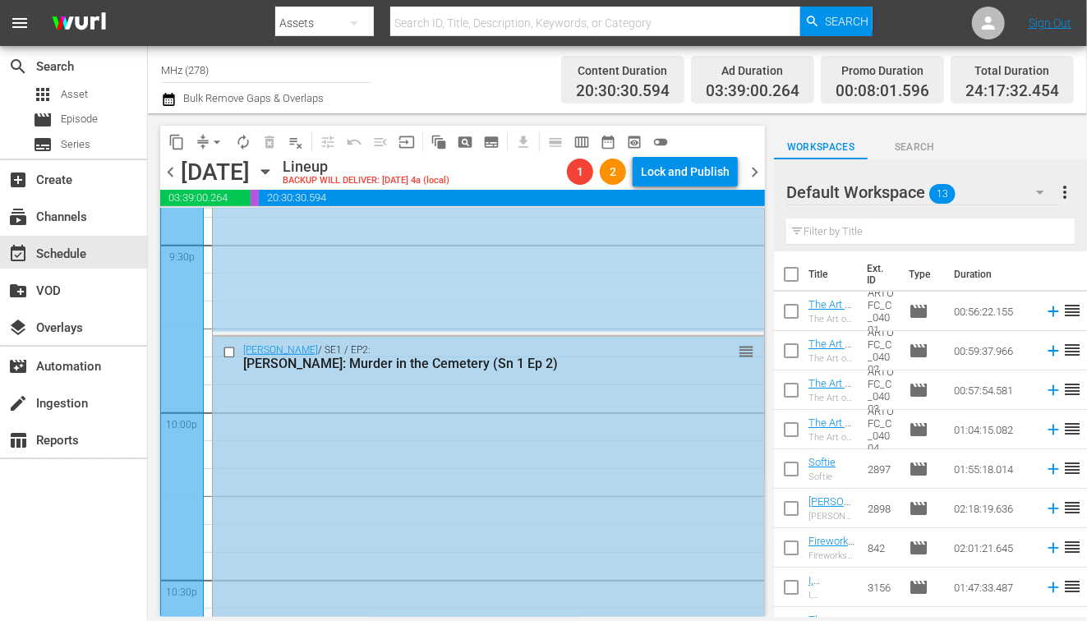
click at [230, 348] on input "checkbox" at bounding box center [231, 352] width 17 height 14
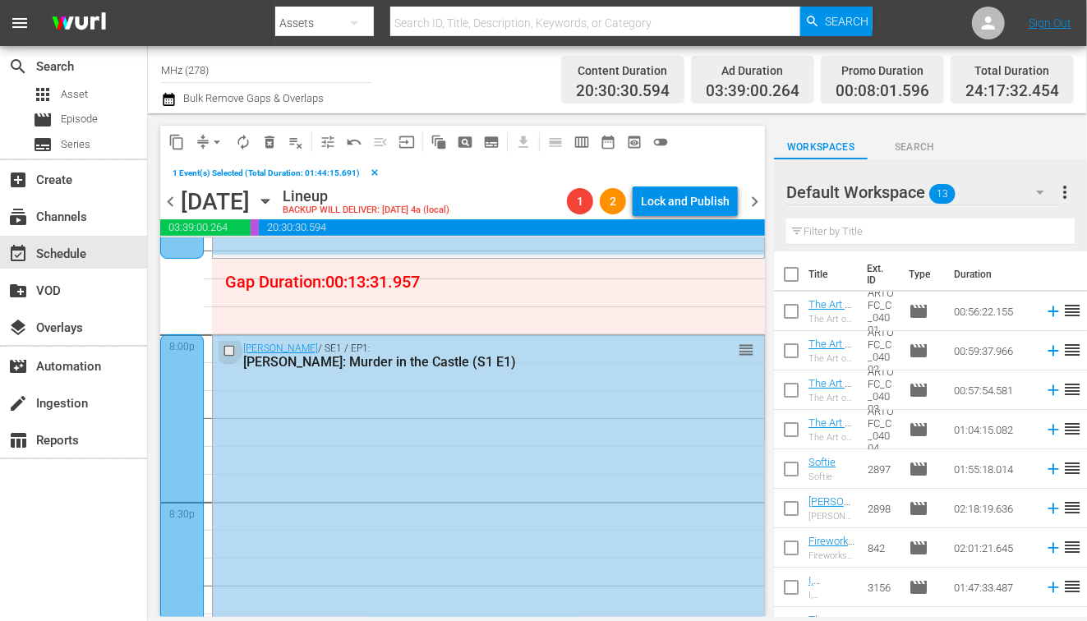
click at [230, 348] on input "checkbox" at bounding box center [231, 350] width 17 height 14
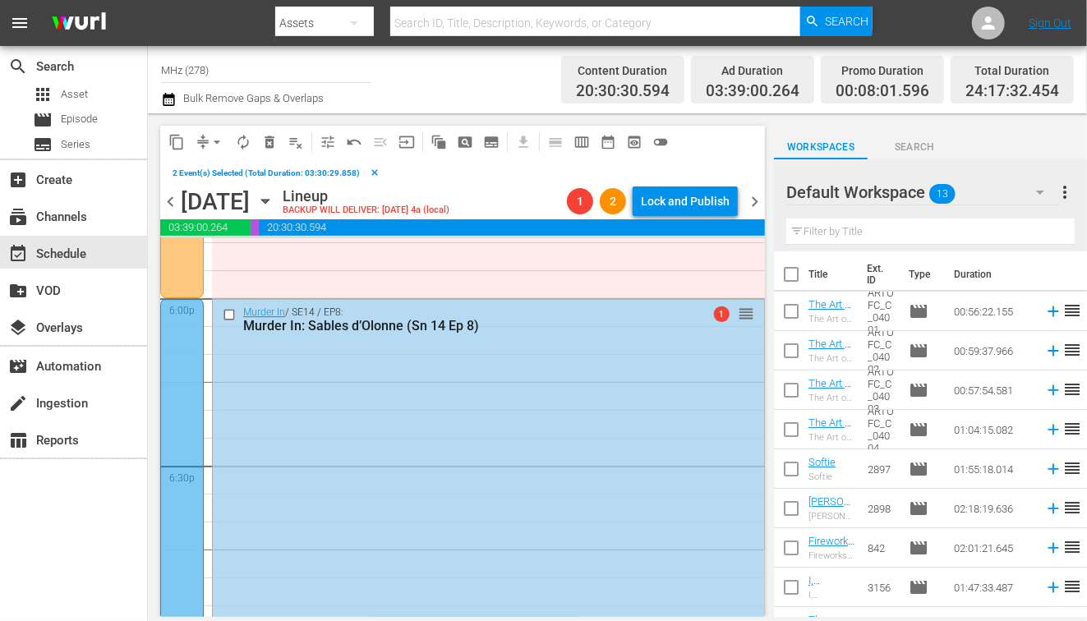
scroll to position [5957, 0]
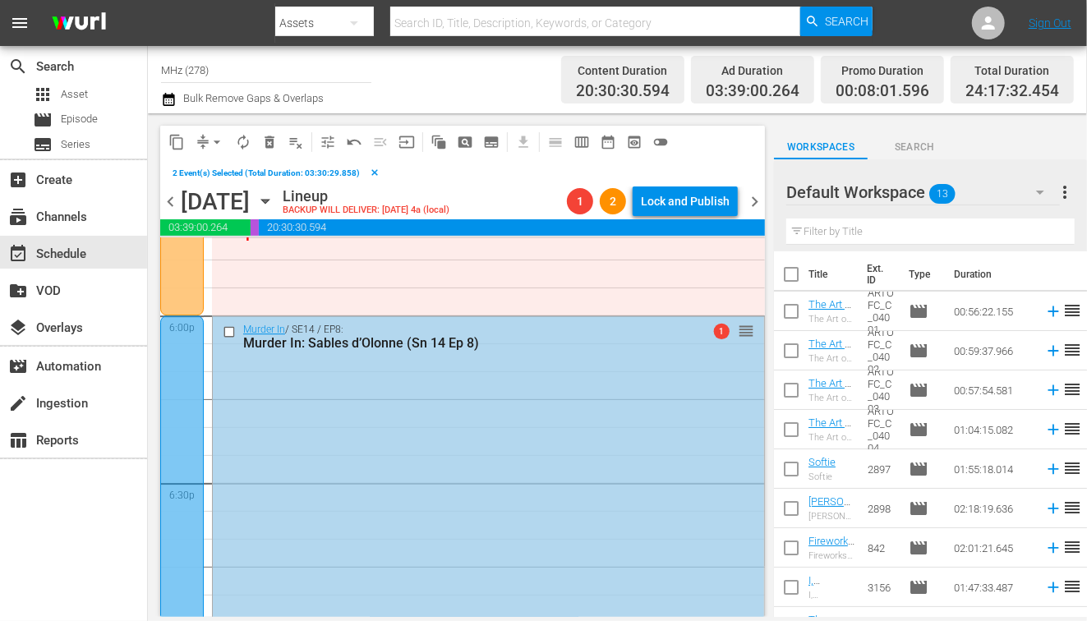
click at [230, 330] on input "checkbox" at bounding box center [231, 332] width 17 height 14
click at [180, 134] on span "content_copy" at bounding box center [176, 142] width 16 height 16
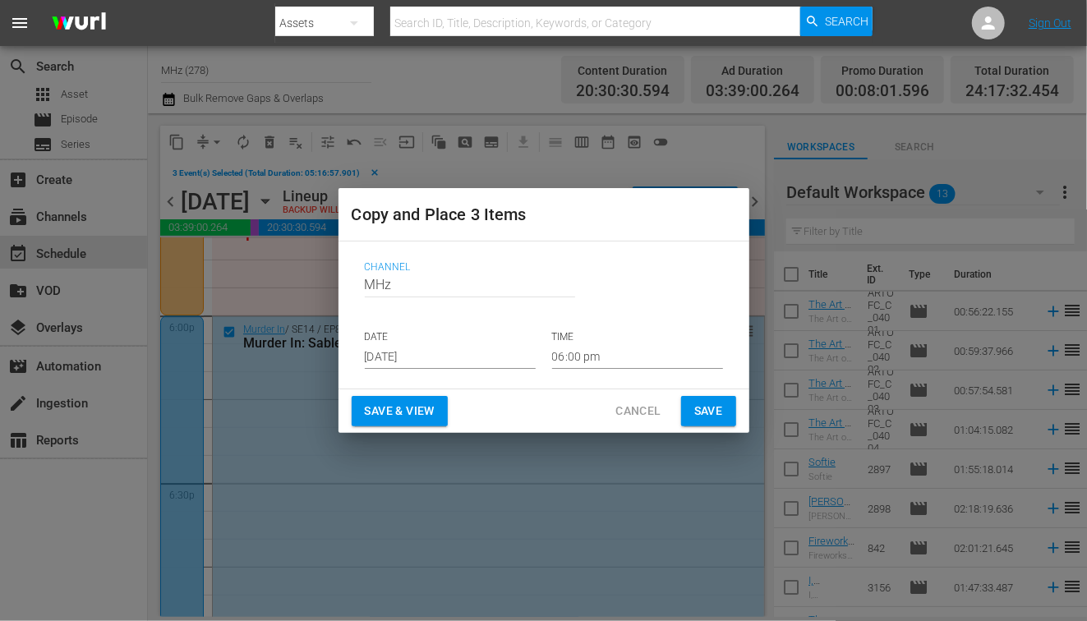
click at [418, 355] on input "[DATE]" at bounding box center [450, 356] width 171 height 25
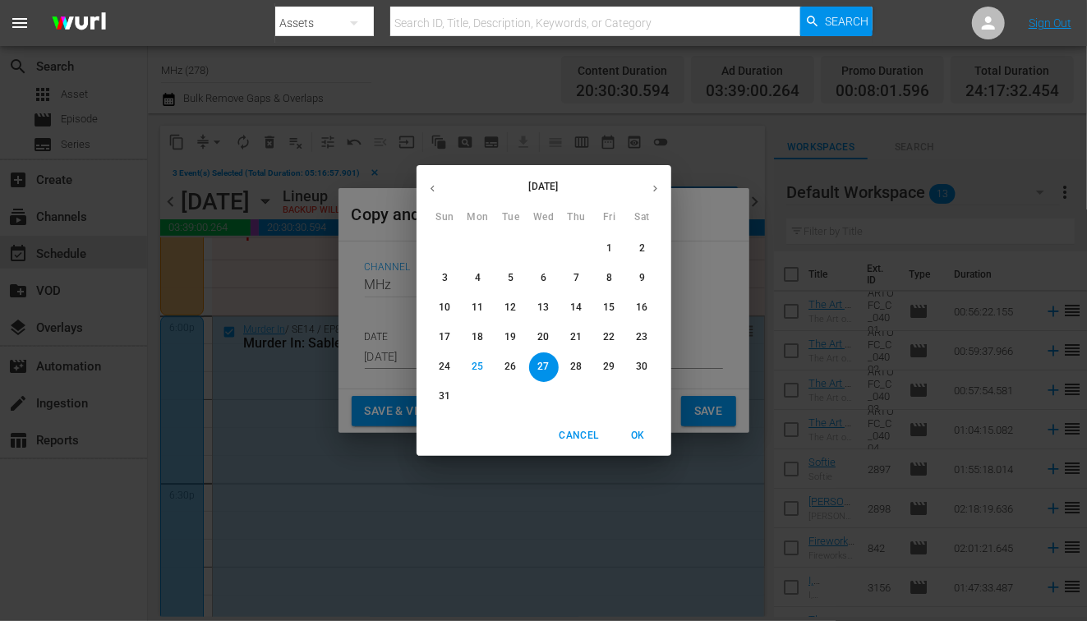
click at [658, 194] on icon "button" at bounding box center [655, 188] width 12 height 12
click at [571, 334] on p "25" at bounding box center [576, 337] width 12 height 14
type input "Sep 25th 2025"
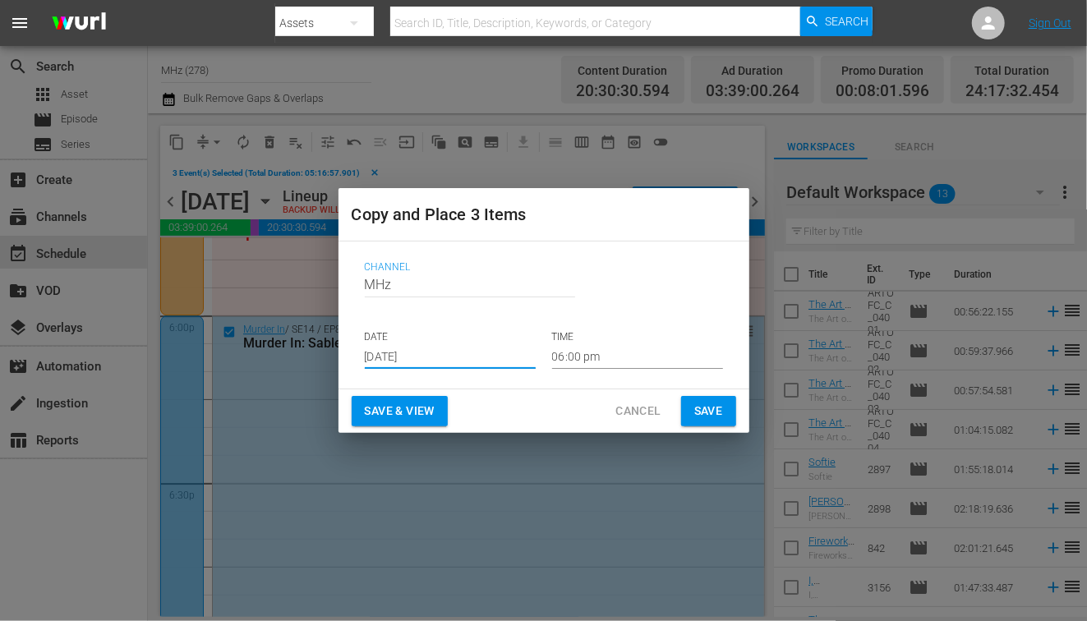
click at [607, 366] on input "06:00 pm" at bounding box center [637, 356] width 171 height 25
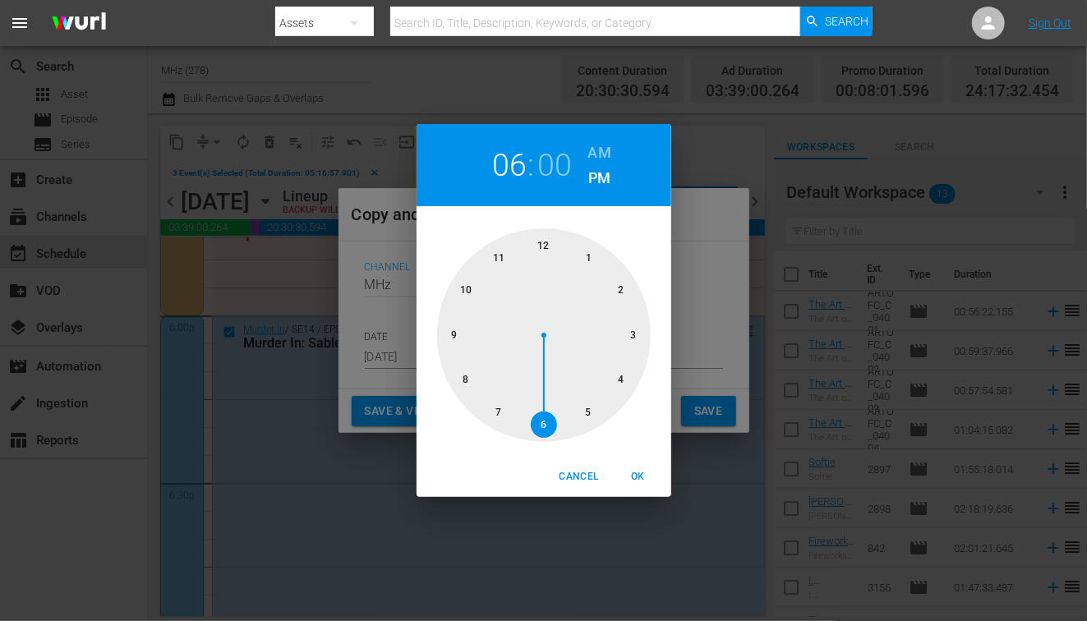
click at [603, 152] on h6 "AM" at bounding box center [599, 153] width 23 height 26
click at [549, 243] on div at bounding box center [544, 335] width 214 height 214
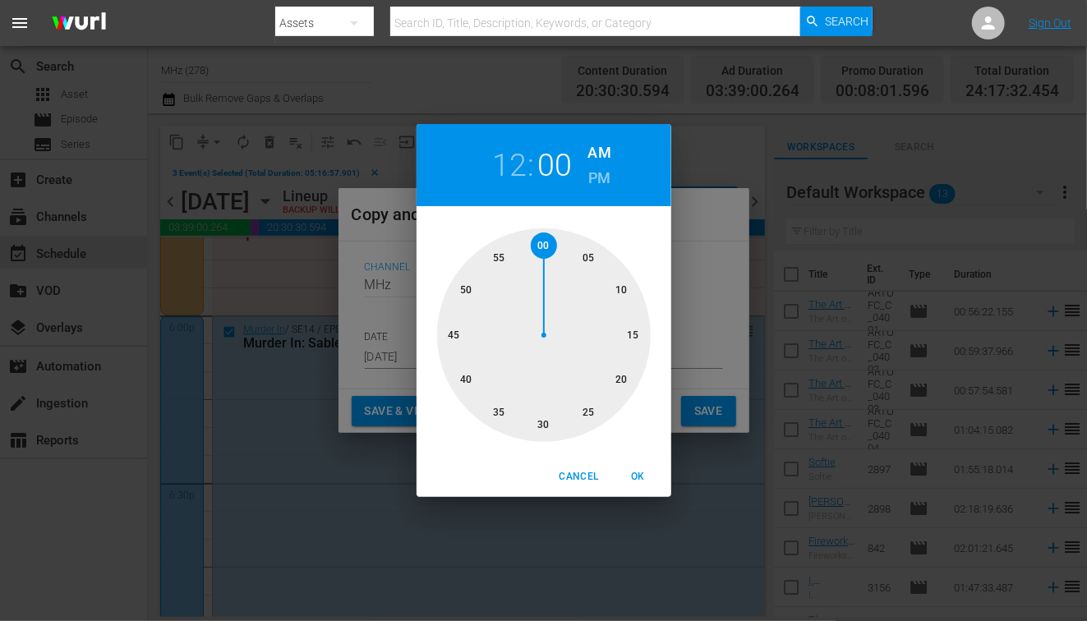
click at [585, 252] on div at bounding box center [544, 335] width 214 height 214
click at [639, 484] on span "OK" at bounding box center [638, 476] width 39 height 17
type input "12:05 am"
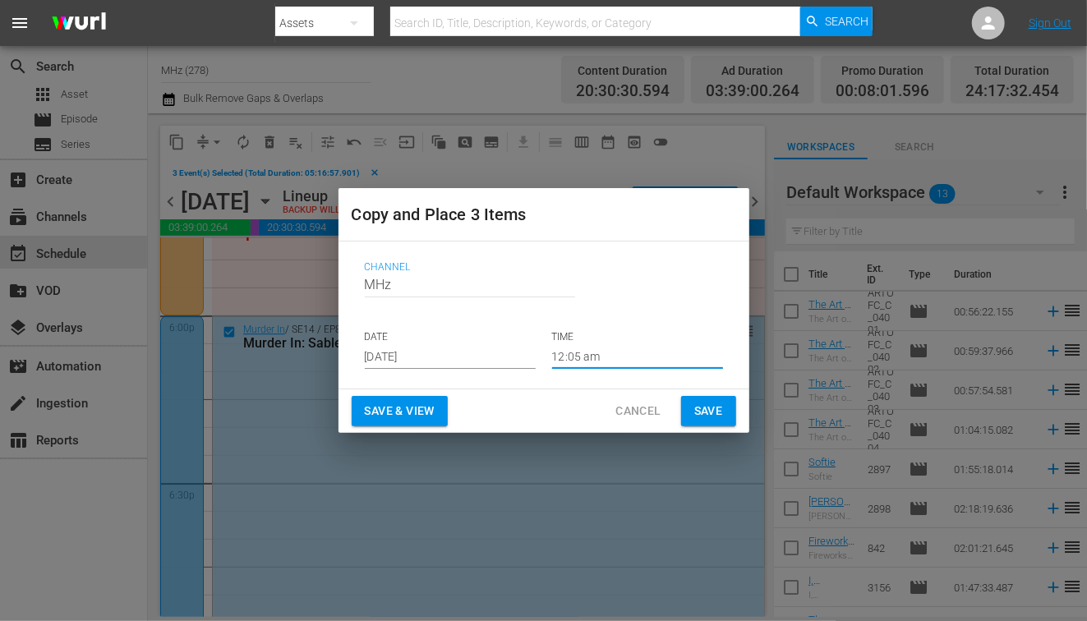
click at [726, 398] on button "Save" at bounding box center [708, 411] width 55 height 30
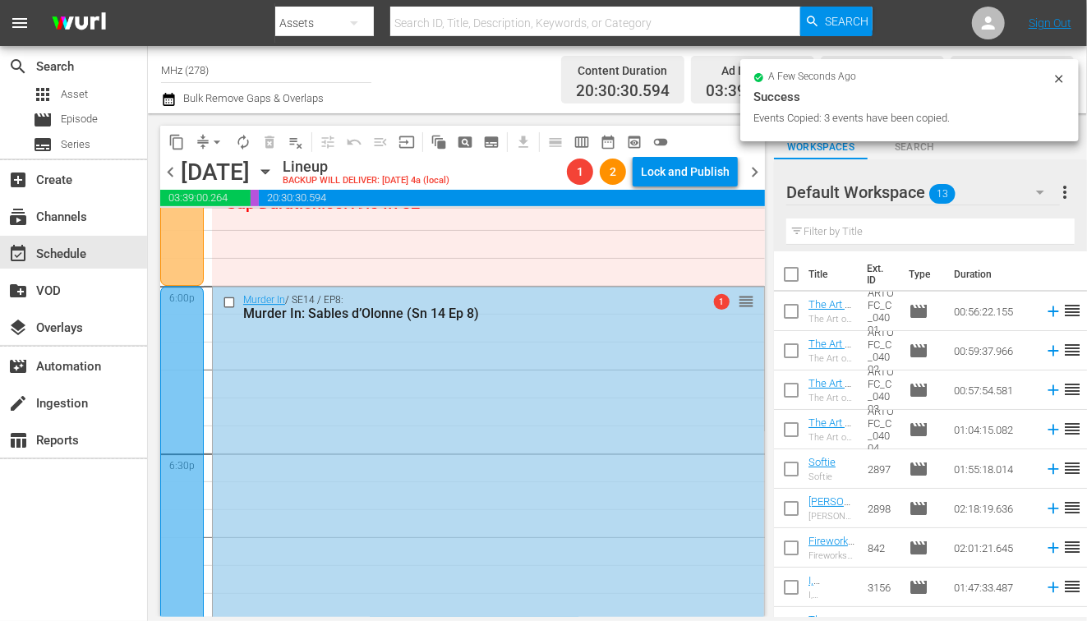
click at [754, 171] on span "chevron_right" at bounding box center [754, 172] width 21 height 21
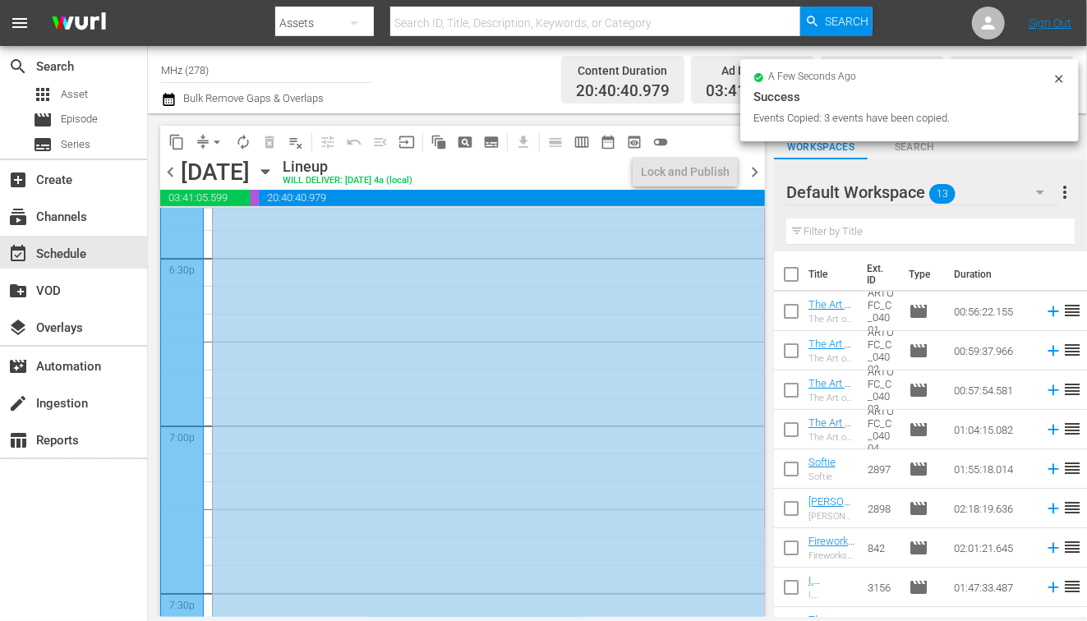
scroll to position [5902, 0]
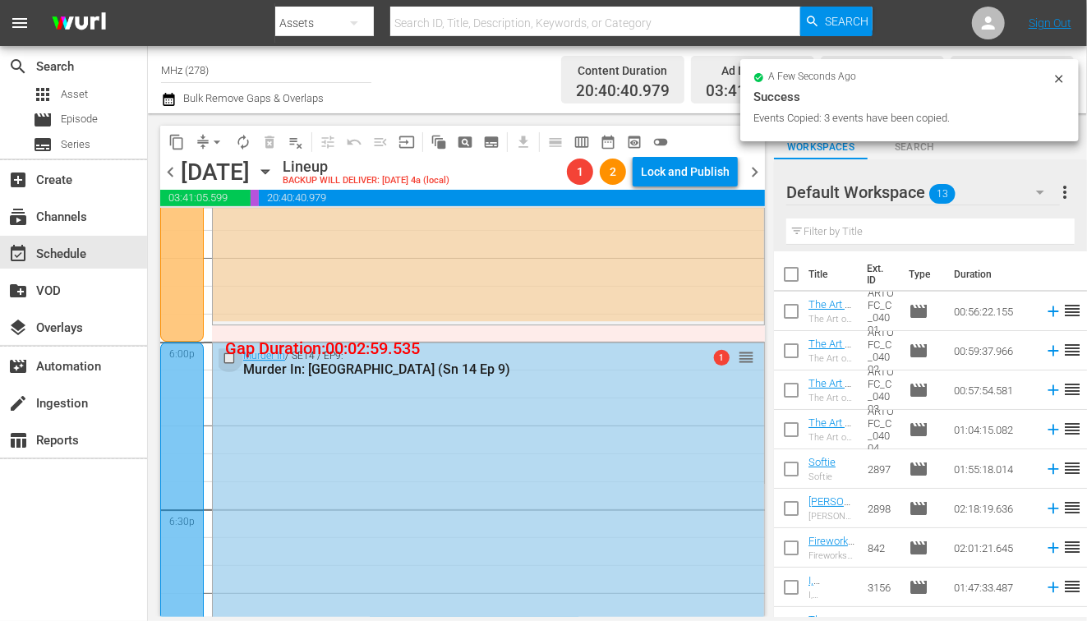
click at [227, 355] on input "checkbox" at bounding box center [231, 359] width 17 height 14
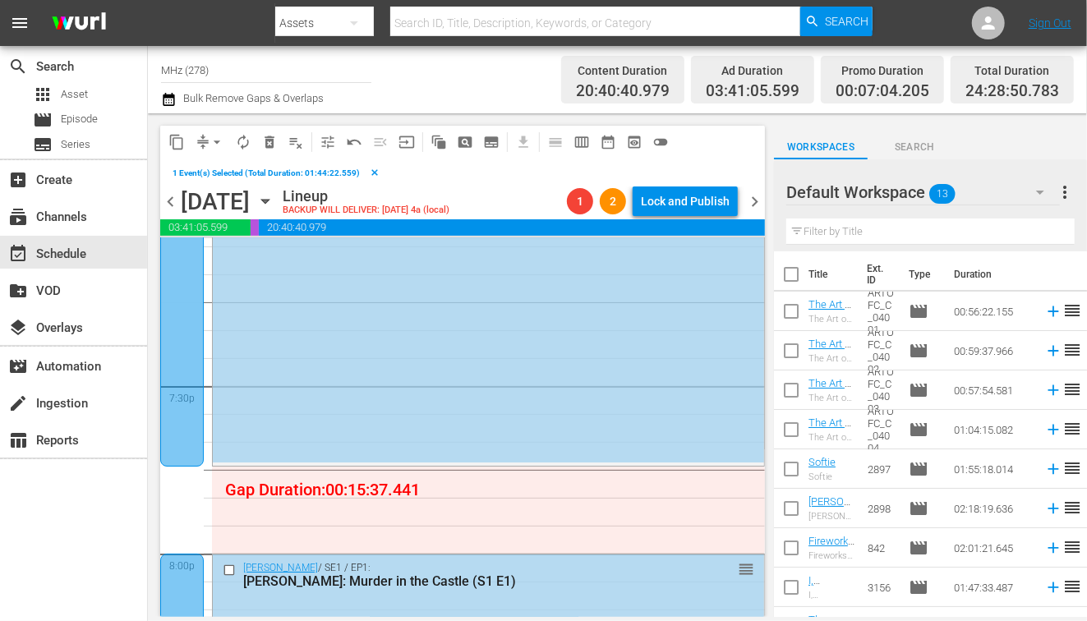
scroll to position [6588, 0]
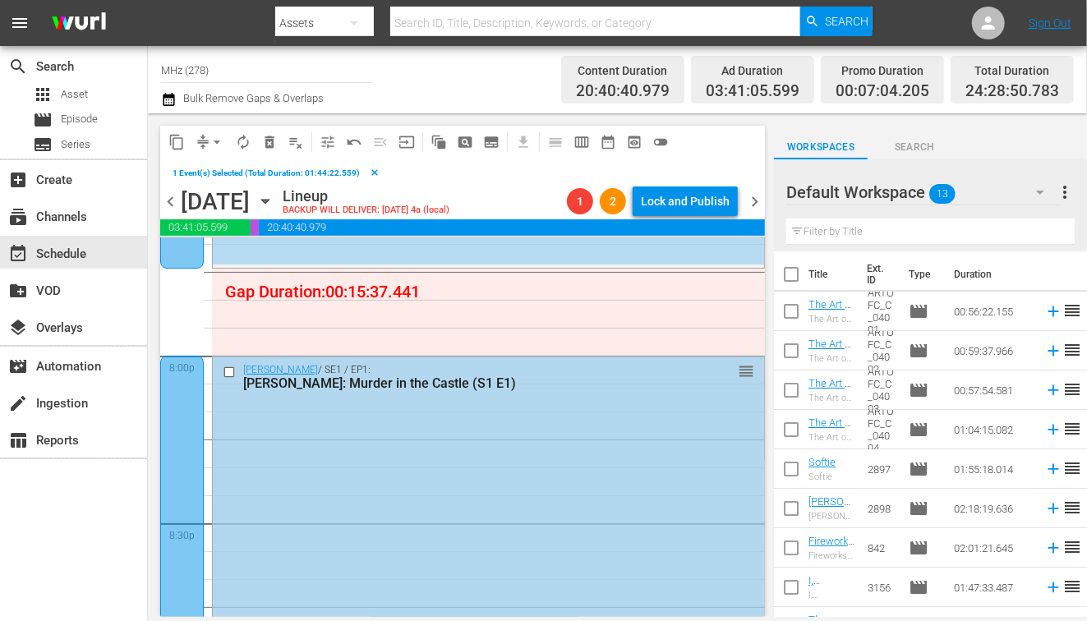
click at [226, 373] on input "checkbox" at bounding box center [231, 372] width 17 height 14
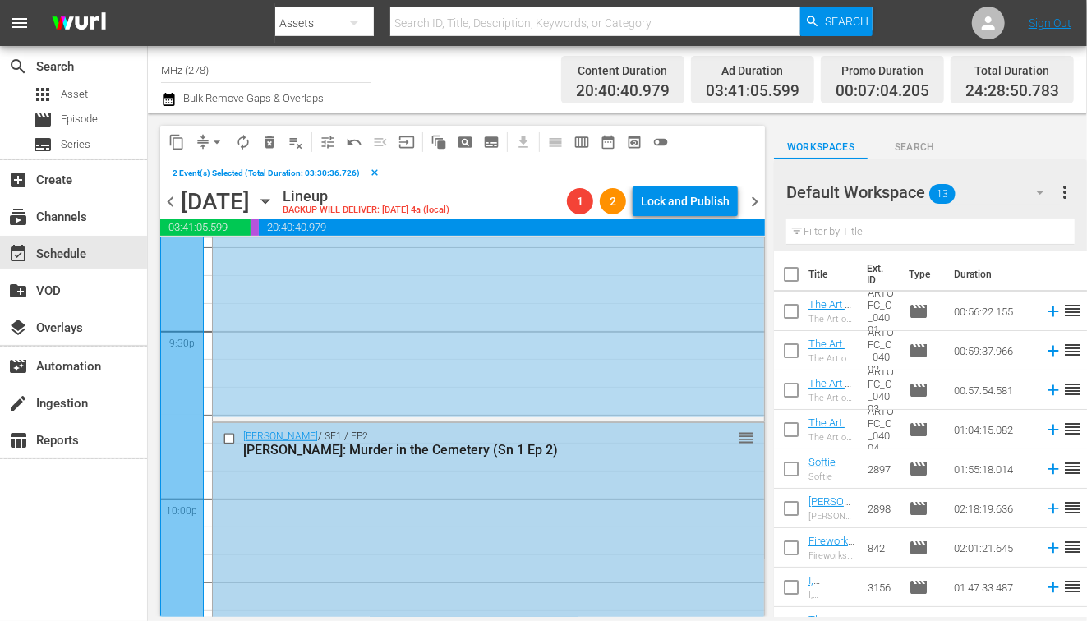
click at [226, 432] on input "checkbox" at bounding box center [231, 438] width 17 height 14
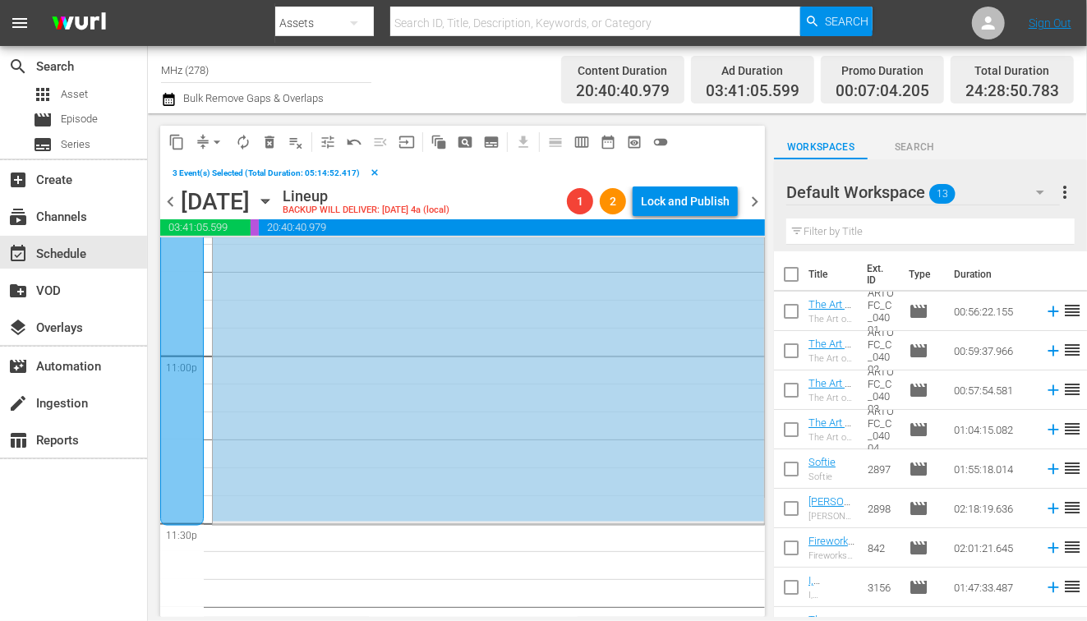
scroll to position [7644, 0]
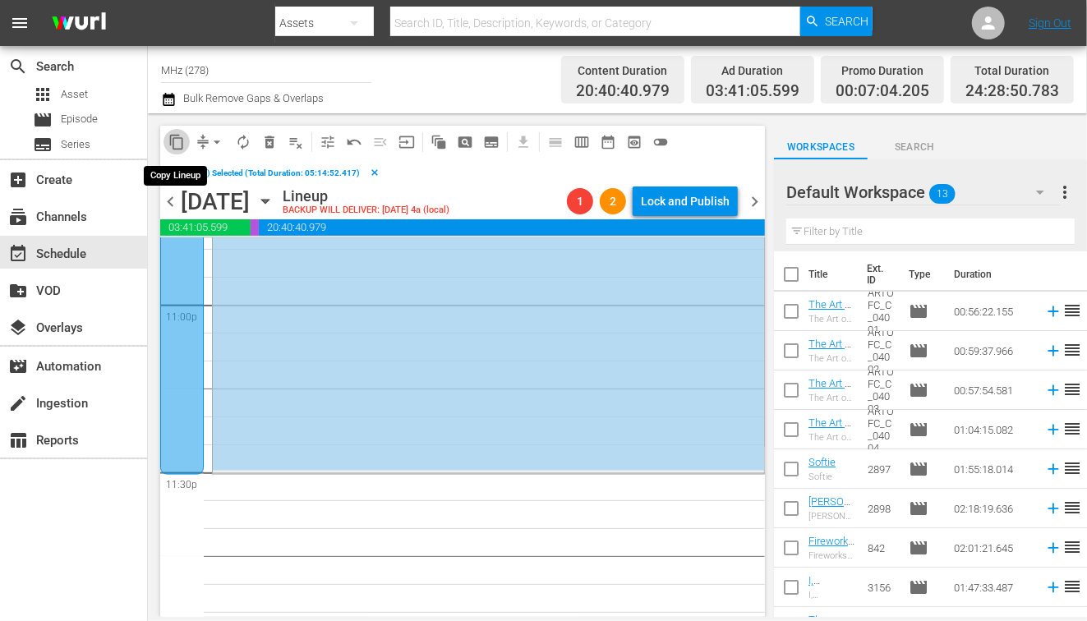
click at [175, 148] on span "content_copy" at bounding box center [176, 142] width 16 height 16
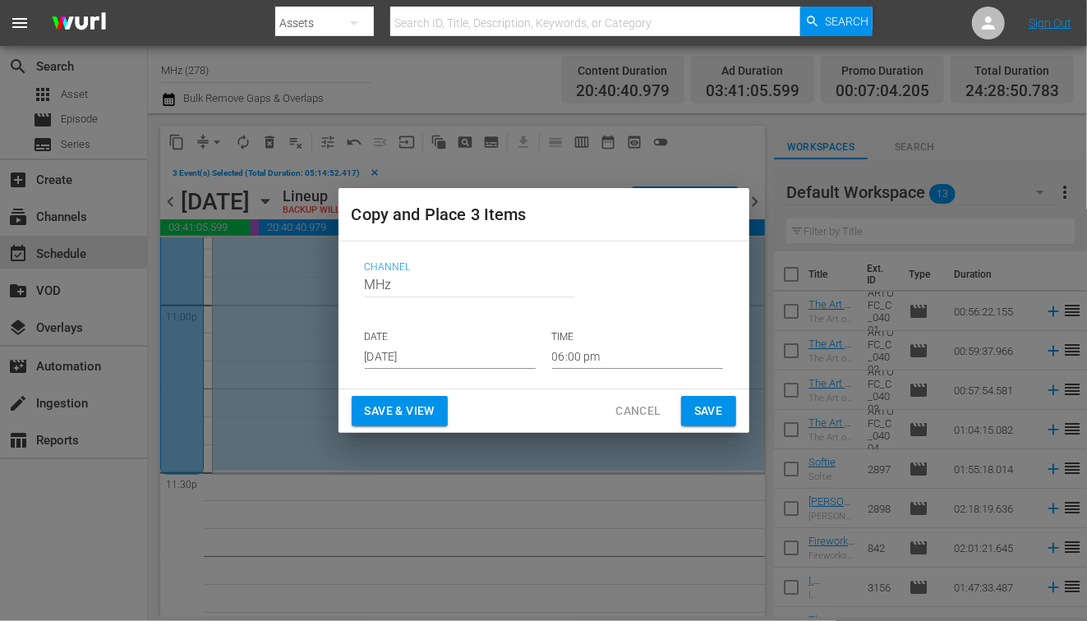
click at [404, 353] on input "[DATE]" at bounding box center [450, 356] width 171 height 25
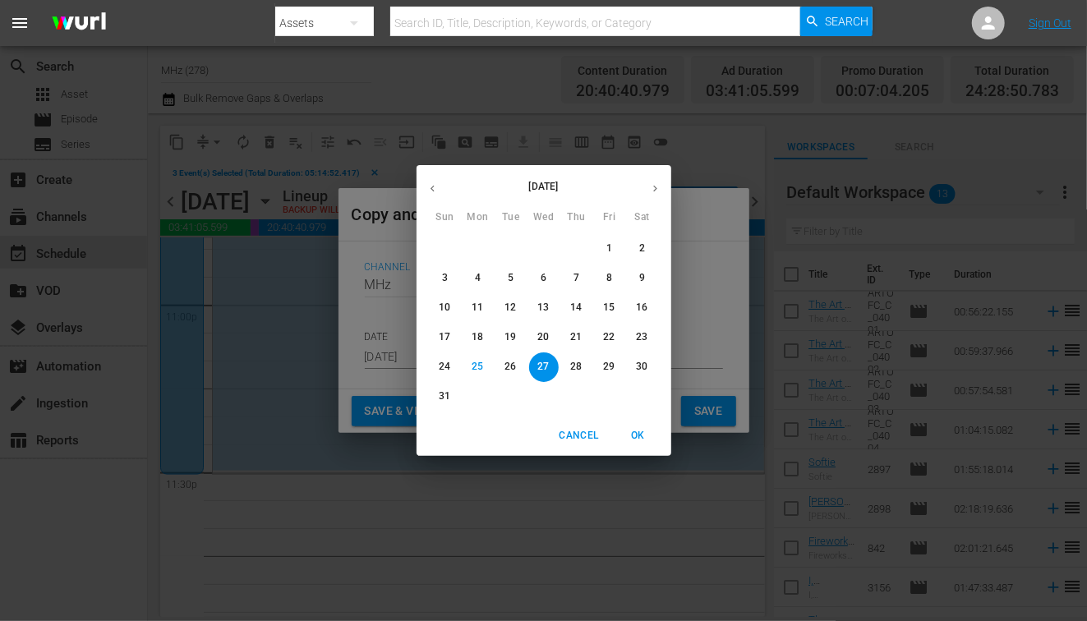
click at [655, 187] on icon "button" at bounding box center [655, 189] width 4 height 7
click at [606, 345] on button "26" at bounding box center [610, 338] width 30 height 30
type input "Sep 26th 2025"
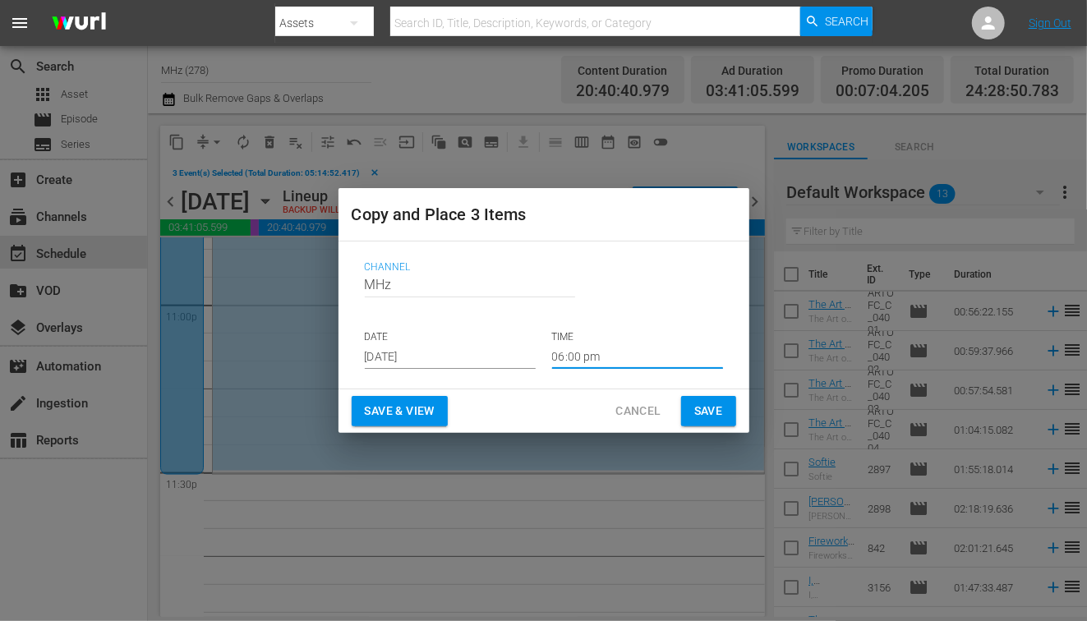
click at [583, 362] on input "06:00 pm" at bounding box center [637, 356] width 171 height 25
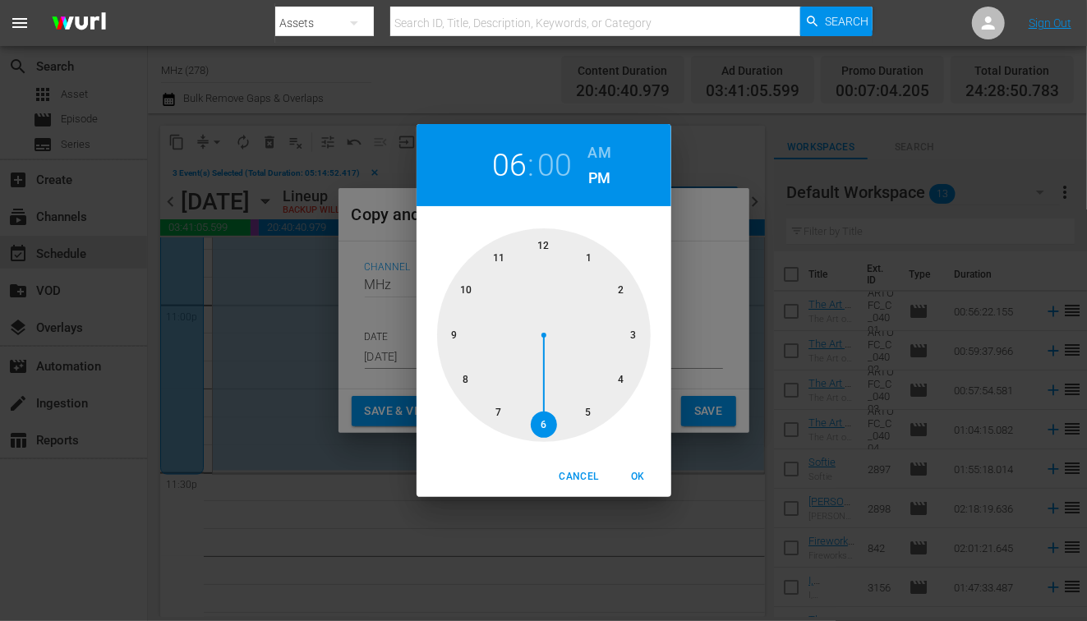
click at [596, 155] on h6 "AM" at bounding box center [599, 153] width 23 height 26
click at [553, 241] on div at bounding box center [544, 335] width 214 height 214
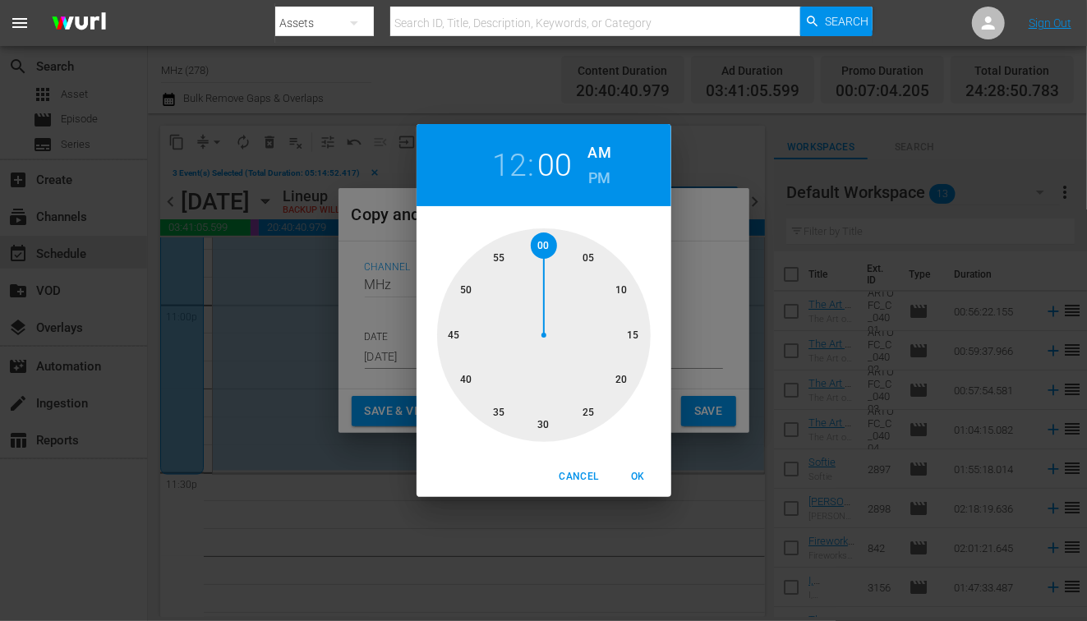
click at [589, 250] on div at bounding box center [544, 335] width 214 height 214
click at [634, 479] on span "OK" at bounding box center [638, 476] width 39 height 17
type input "12:05 am"
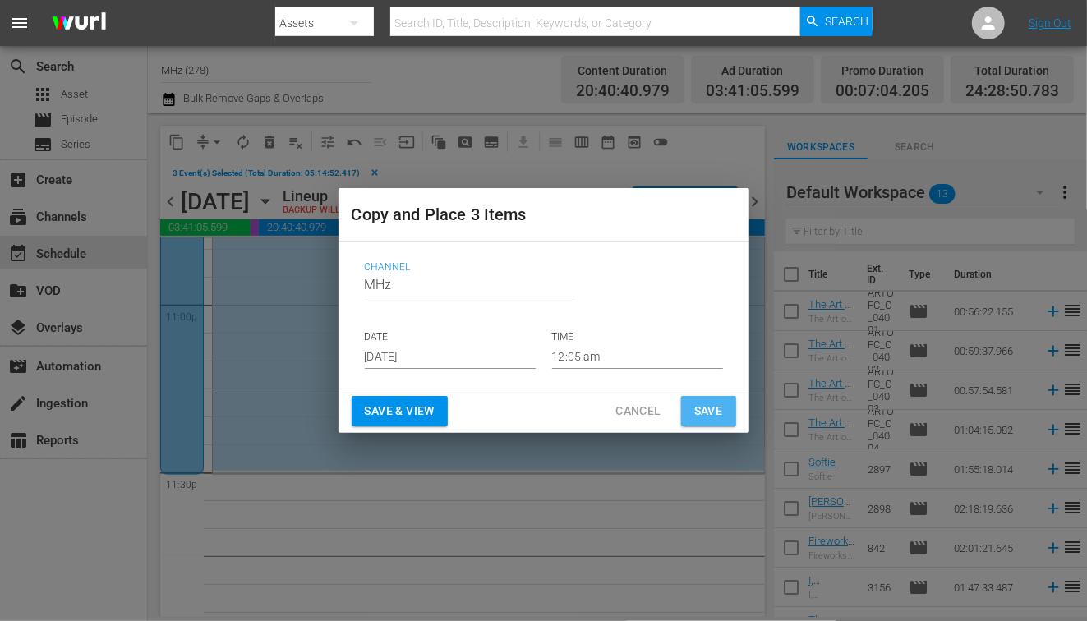
click at [712, 417] on span "Save" at bounding box center [708, 411] width 29 height 21
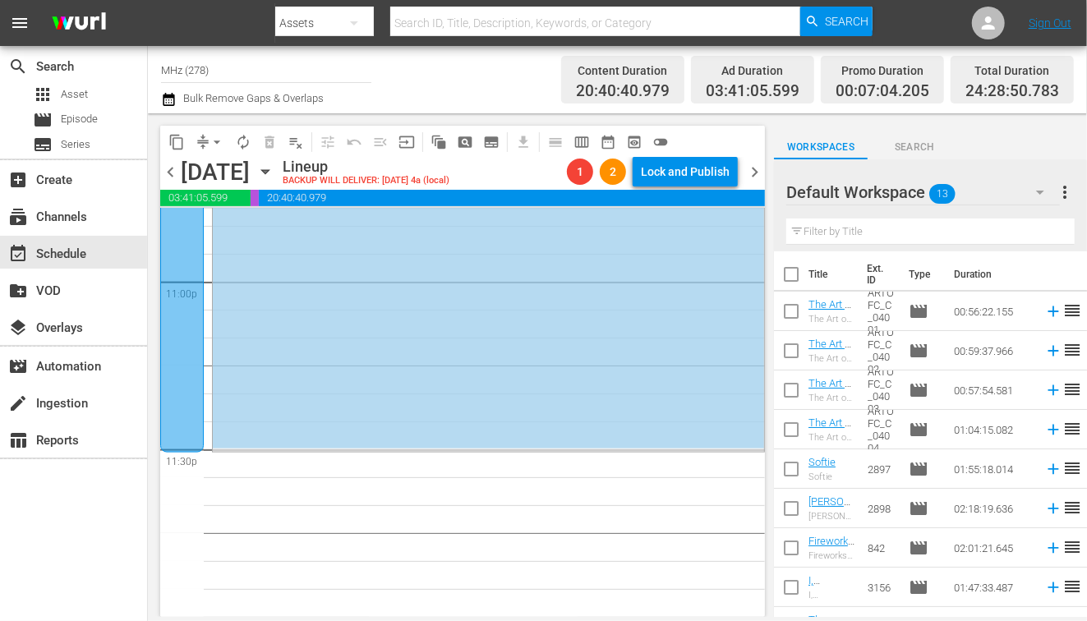
click at [755, 177] on span "chevron_right" at bounding box center [754, 172] width 21 height 21
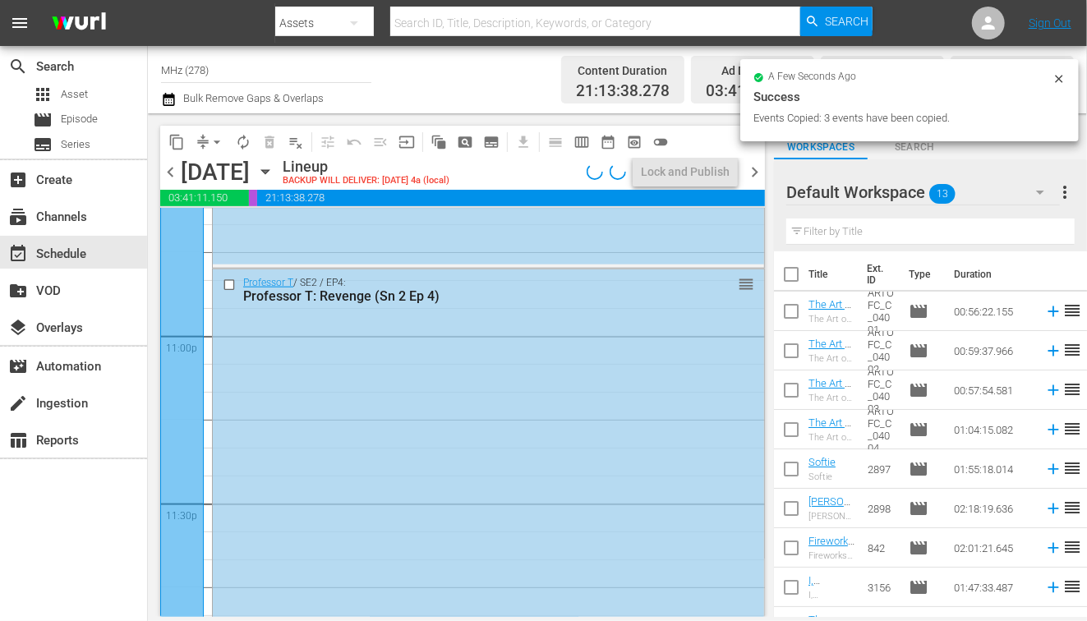
scroll to position [7428, 0]
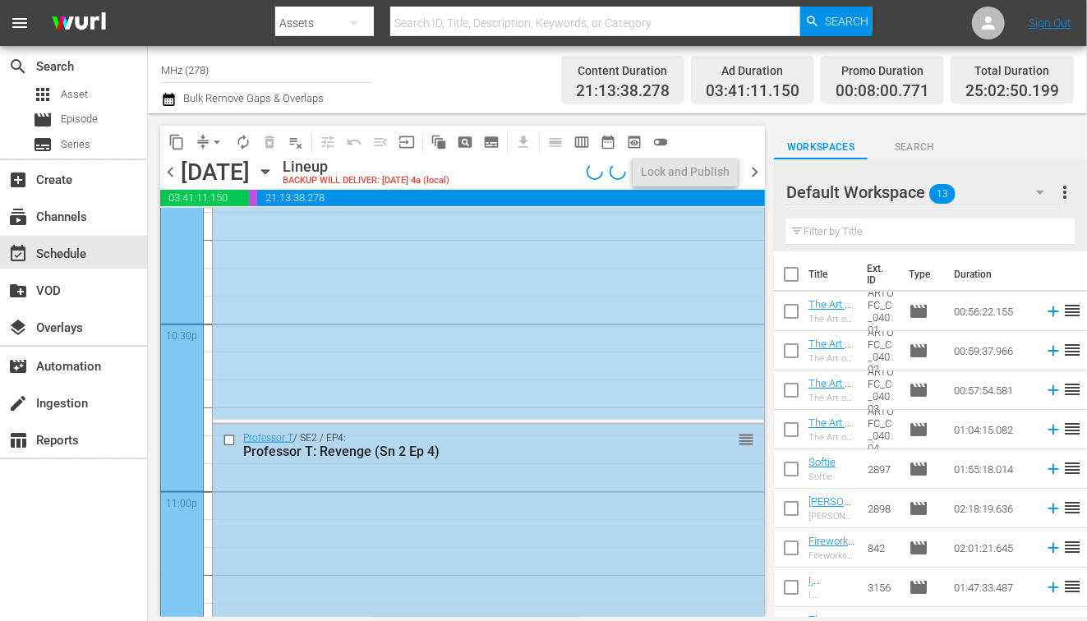
click at [224, 433] on input "checkbox" at bounding box center [231, 440] width 17 height 14
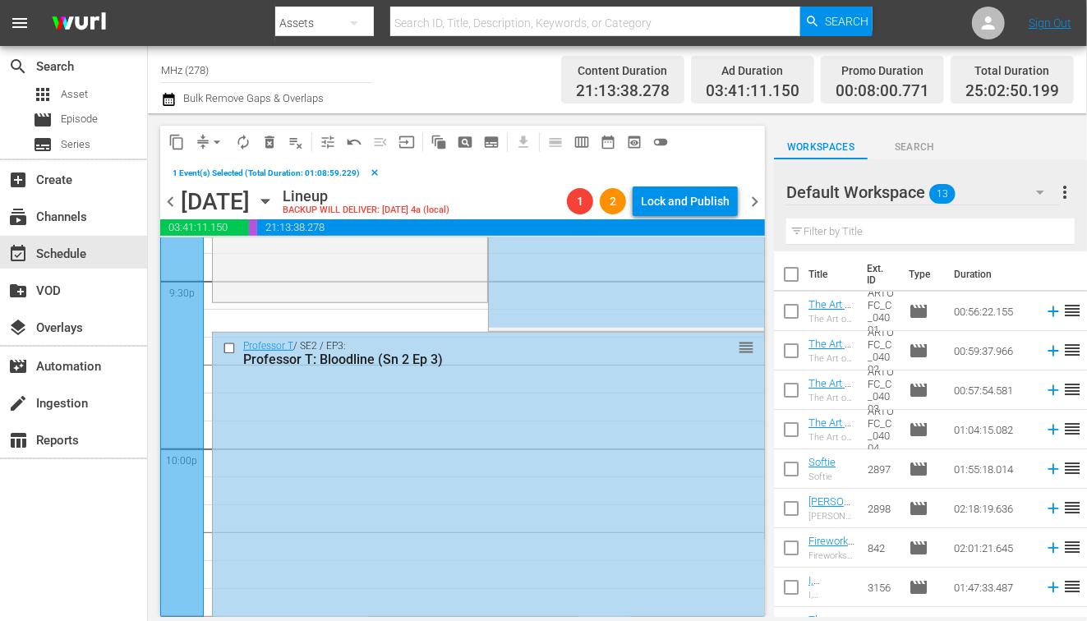
scroll to position [7127, 0]
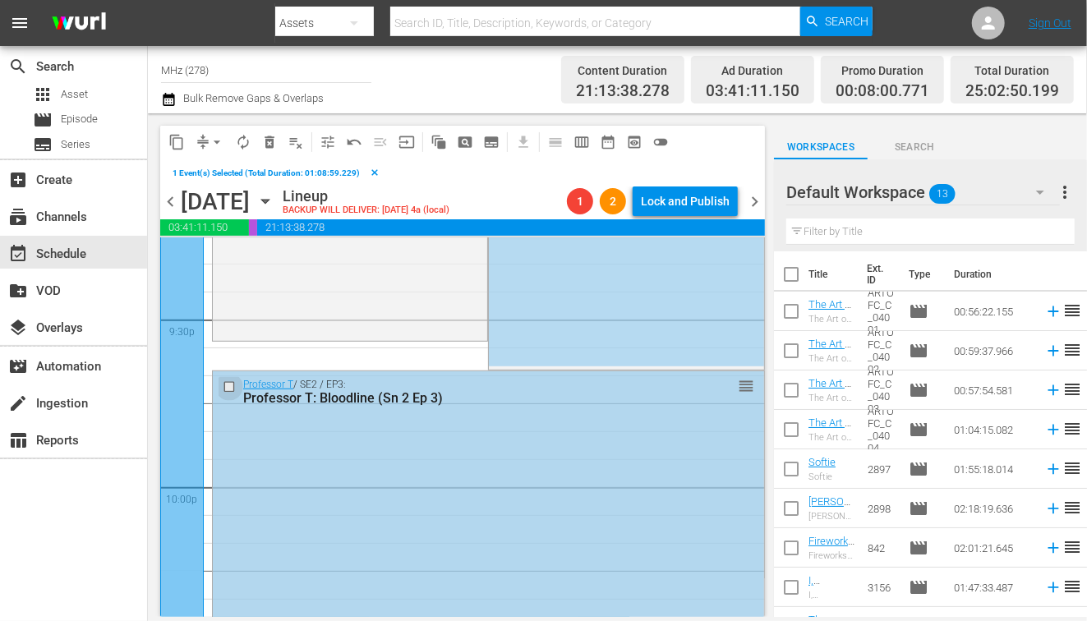
click at [225, 385] on input "checkbox" at bounding box center [231, 387] width 17 height 14
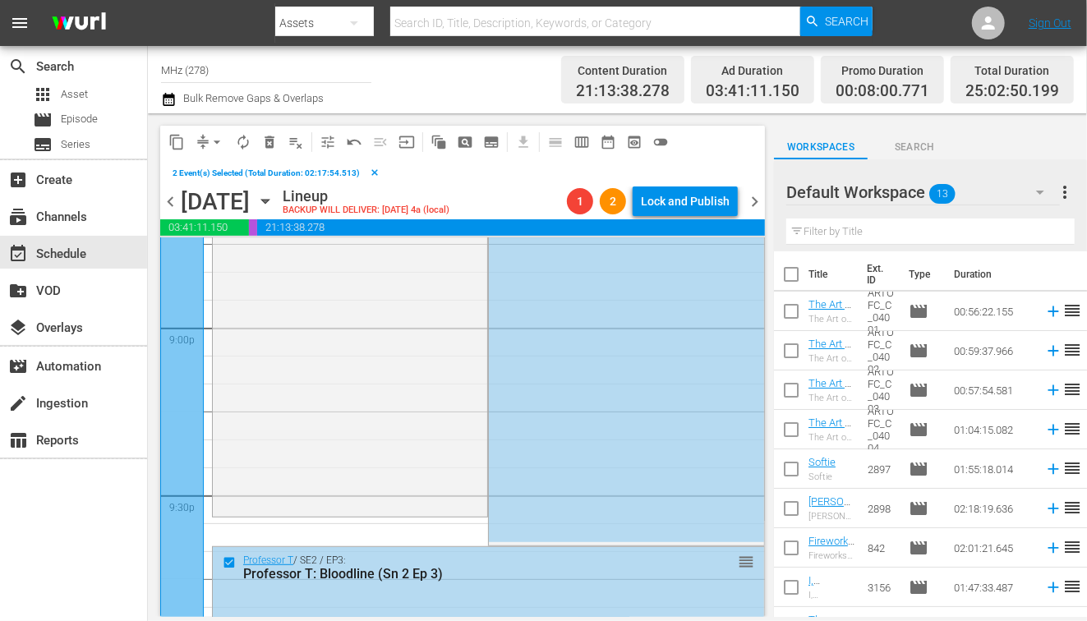
scroll to position [6804, 0]
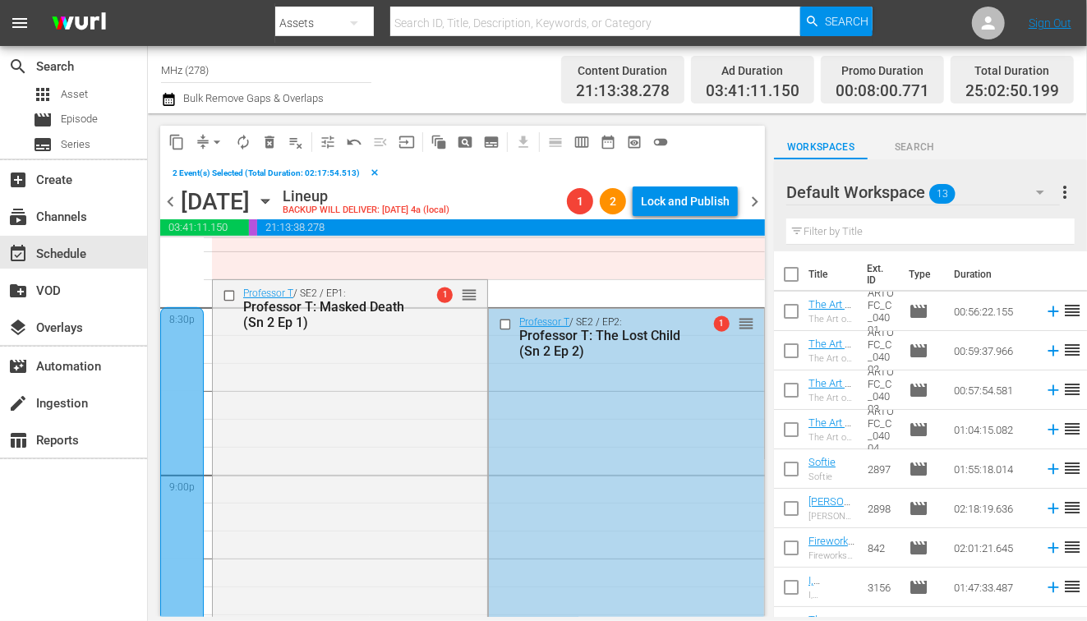
click at [504, 321] on input "checkbox" at bounding box center [507, 324] width 17 height 14
click at [226, 297] on input "checkbox" at bounding box center [231, 296] width 17 height 14
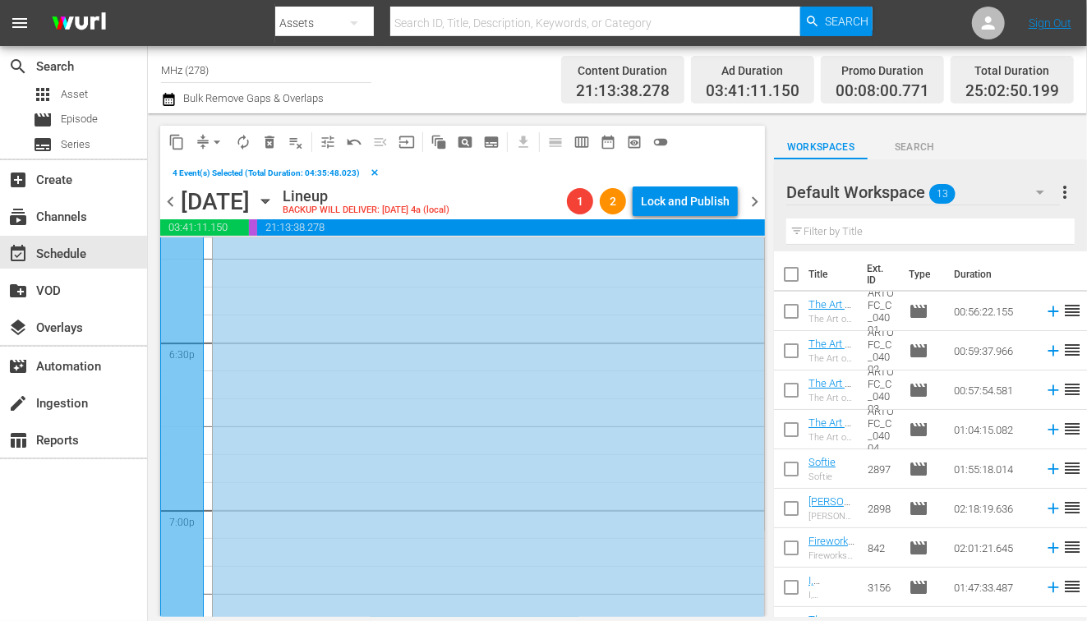
scroll to position [5925, 0]
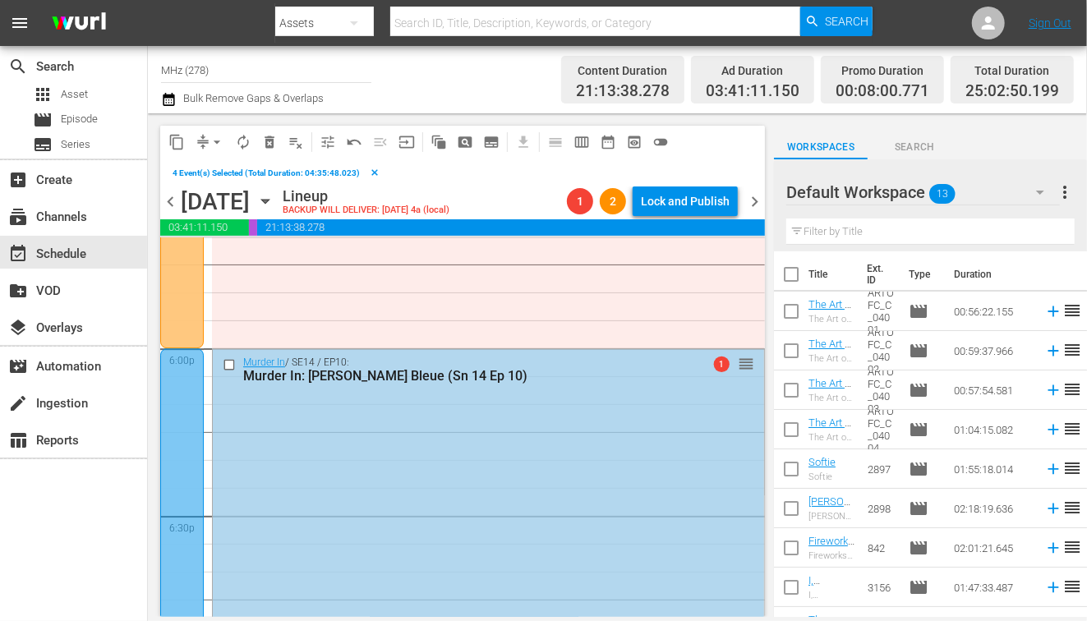
click at [227, 365] on input "checkbox" at bounding box center [231, 365] width 17 height 14
click at [176, 142] on span "content_copy" at bounding box center [176, 142] width 16 height 16
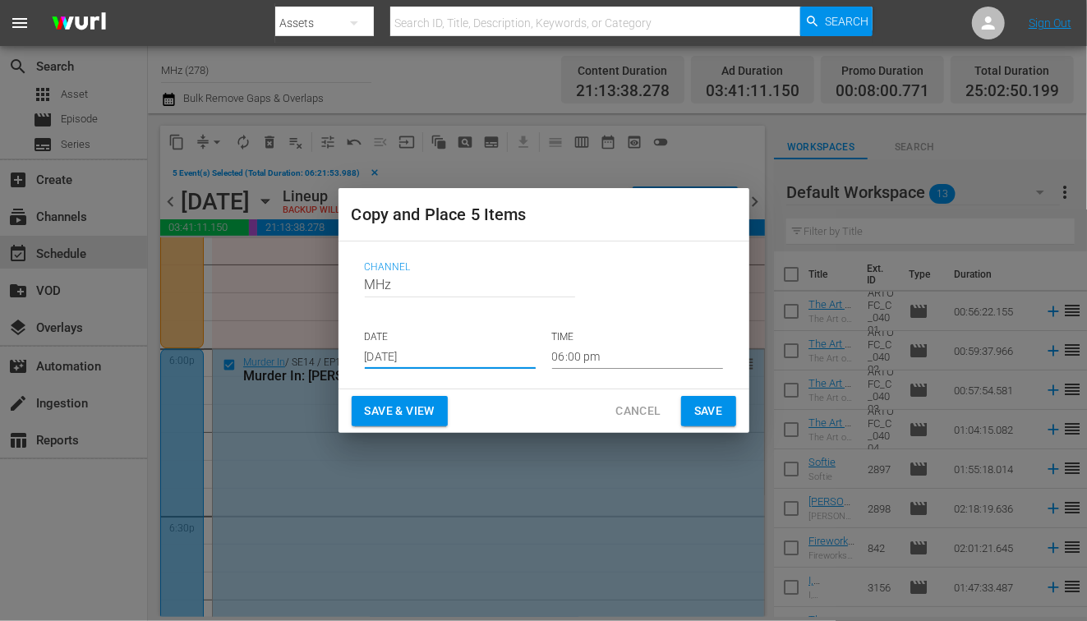
click at [393, 349] on input "[DATE]" at bounding box center [450, 356] width 171 height 25
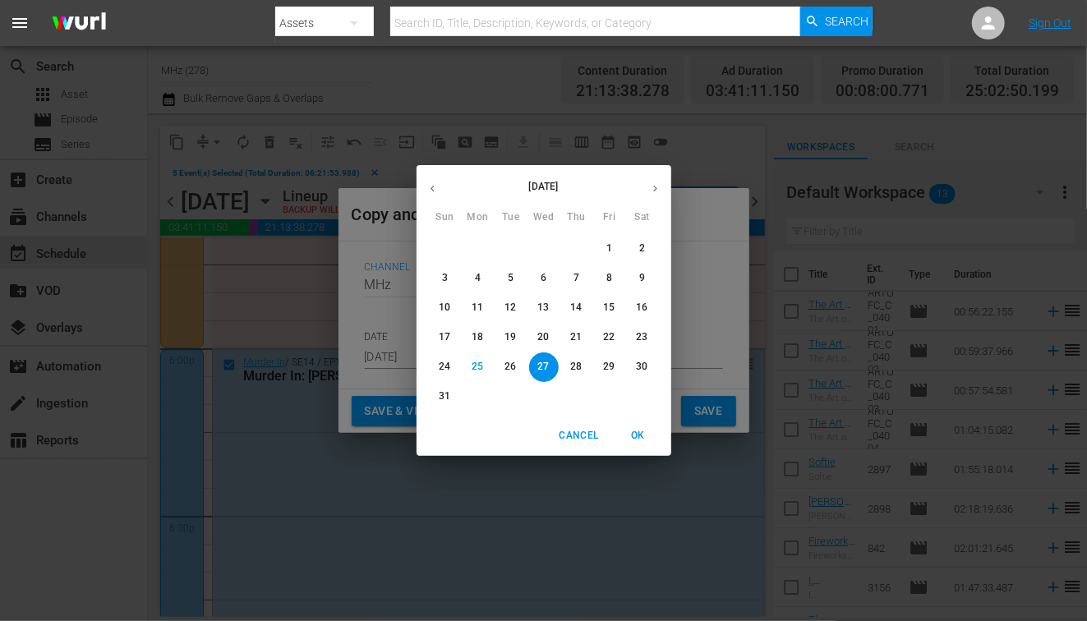
click at [657, 187] on icon "button" at bounding box center [655, 188] width 12 height 12
click at [641, 336] on p "27" at bounding box center [642, 337] width 12 height 14
type input "Sep 27th 2025"
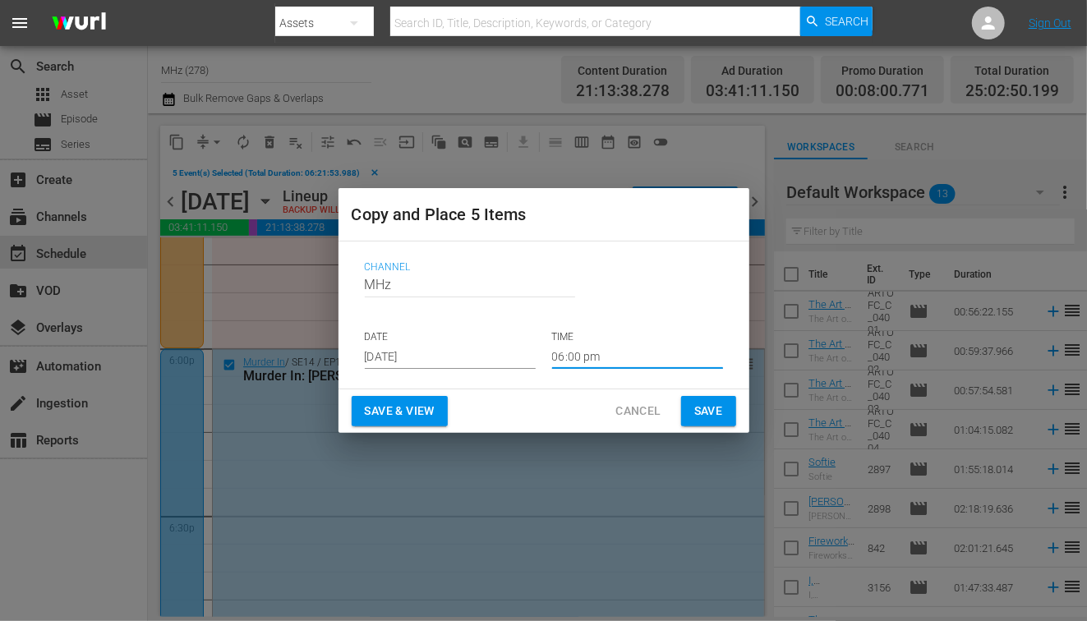
click at [586, 362] on input "06:00 pm" at bounding box center [637, 356] width 171 height 25
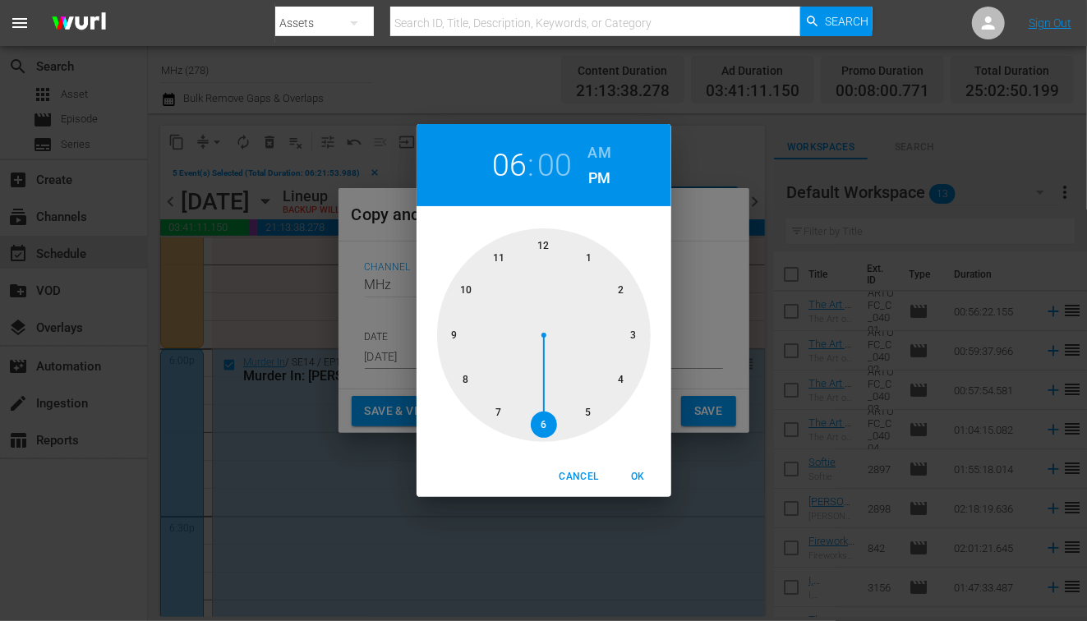
click at [602, 158] on h6 "AM" at bounding box center [599, 153] width 23 height 26
click at [546, 252] on div at bounding box center [544, 335] width 214 height 214
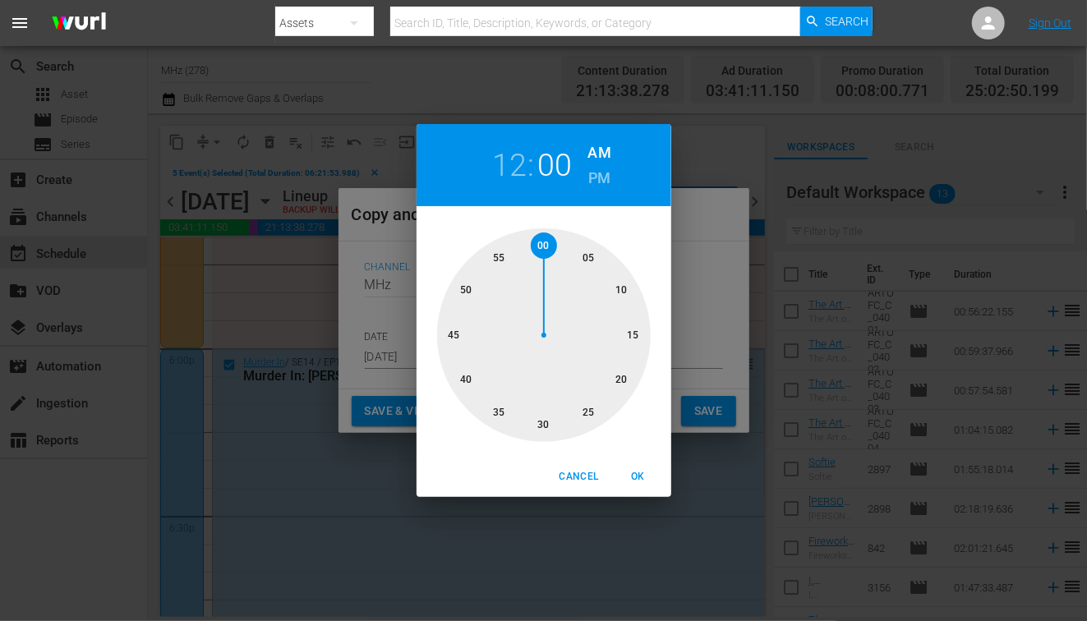
click at [583, 251] on div at bounding box center [544, 335] width 214 height 214
click at [635, 479] on span "OK" at bounding box center [638, 476] width 39 height 17
type input "12:05 am"
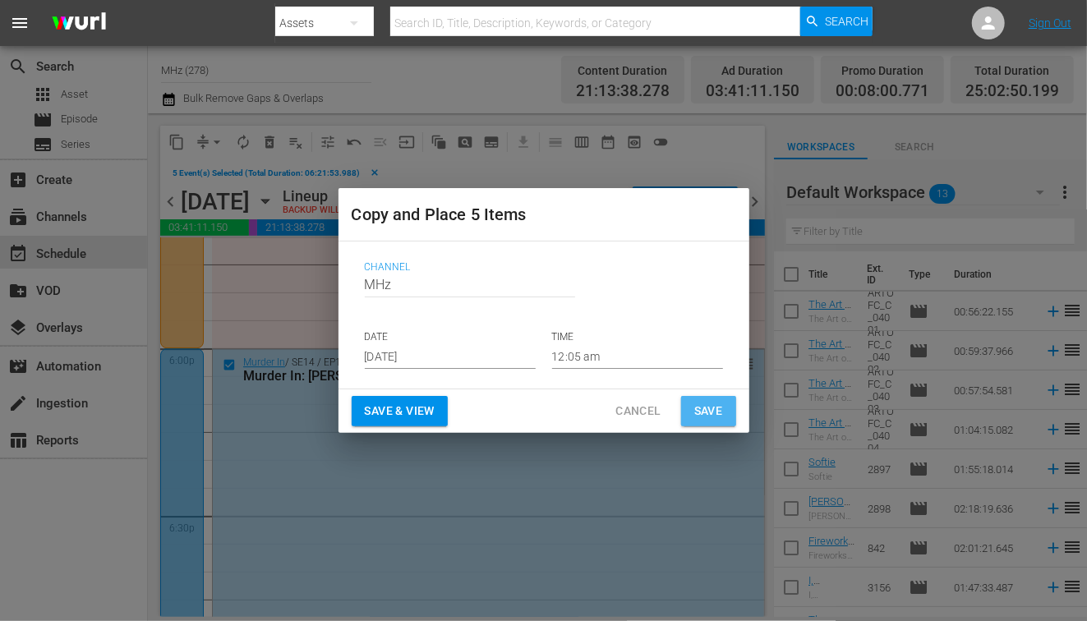
click at [716, 404] on span "Save" at bounding box center [708, 411] width 29 height 21
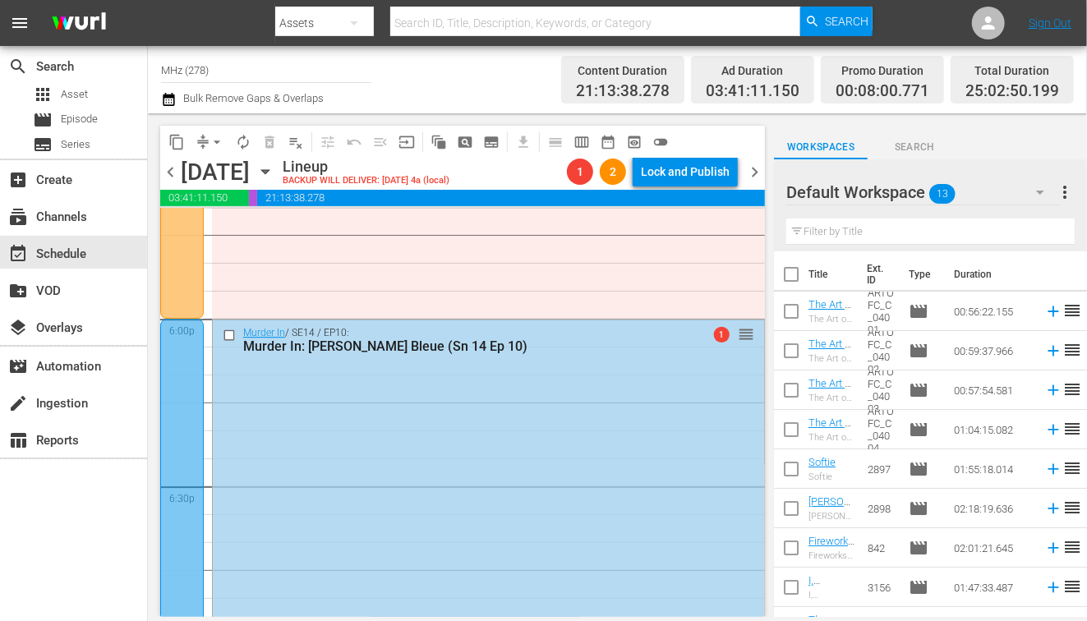
click at [269, 173] on icon "button" at bounding box center [264, 172] width 7 height 4
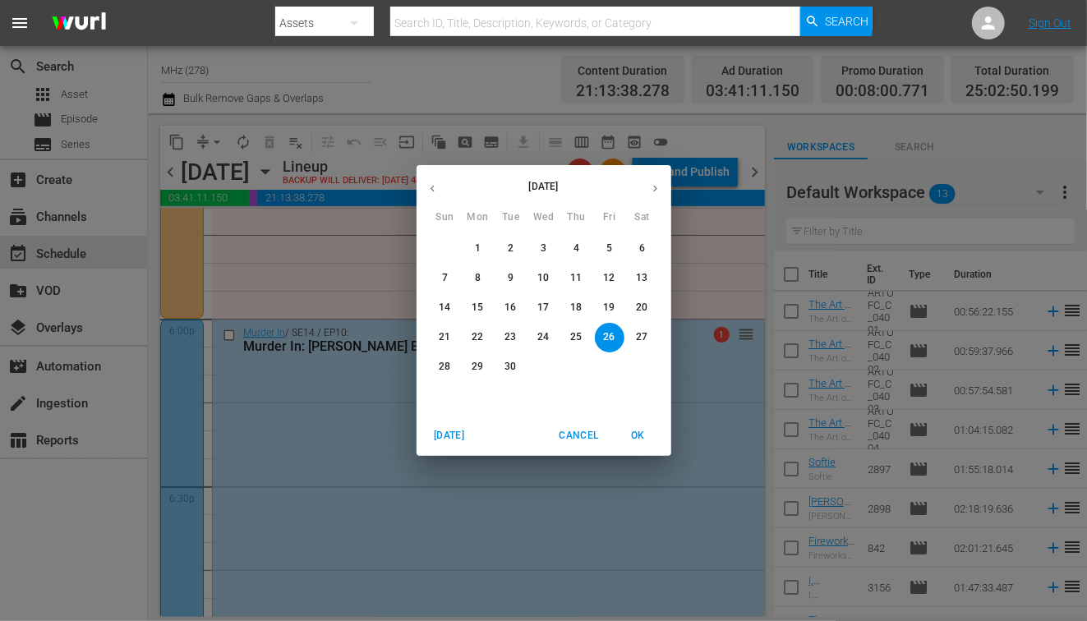
click at [471, 373] on span "29" at bounding box center [478, 367] width 30 height 14
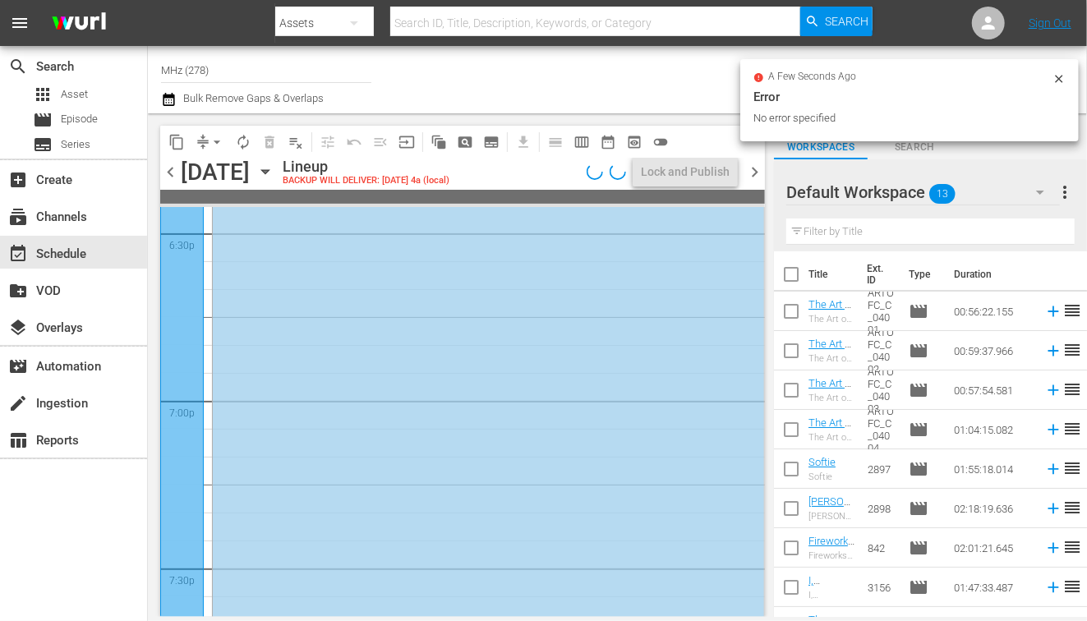
scroll to position [6008, 0]
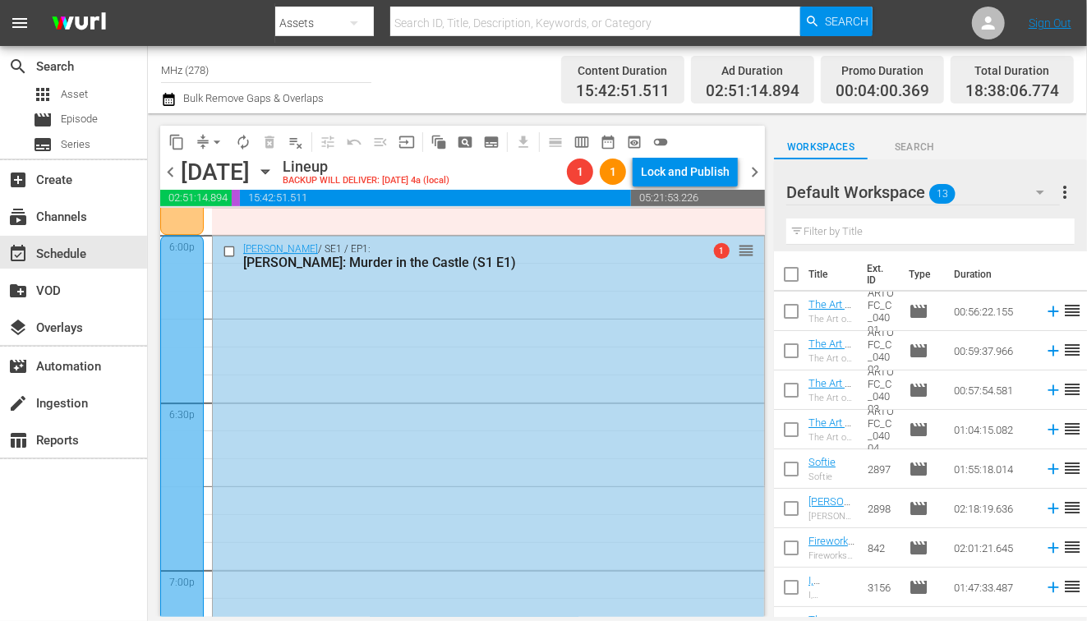
click at [231, 247] on input "checkbox" at bounding box center [231, 252] width 17 height 14
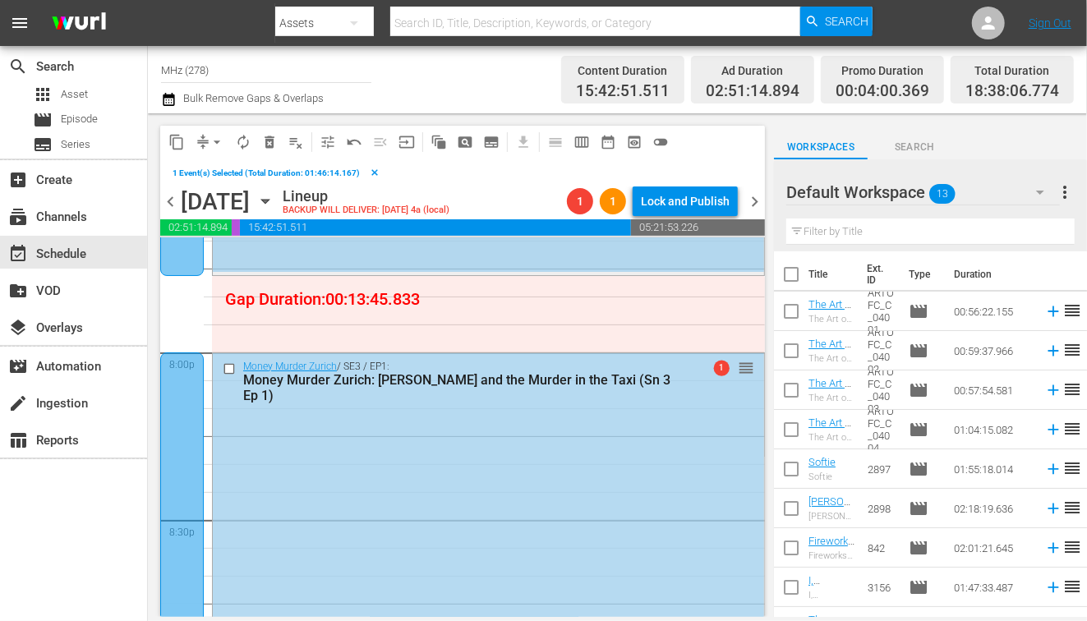
scroll to position [6634, 0]
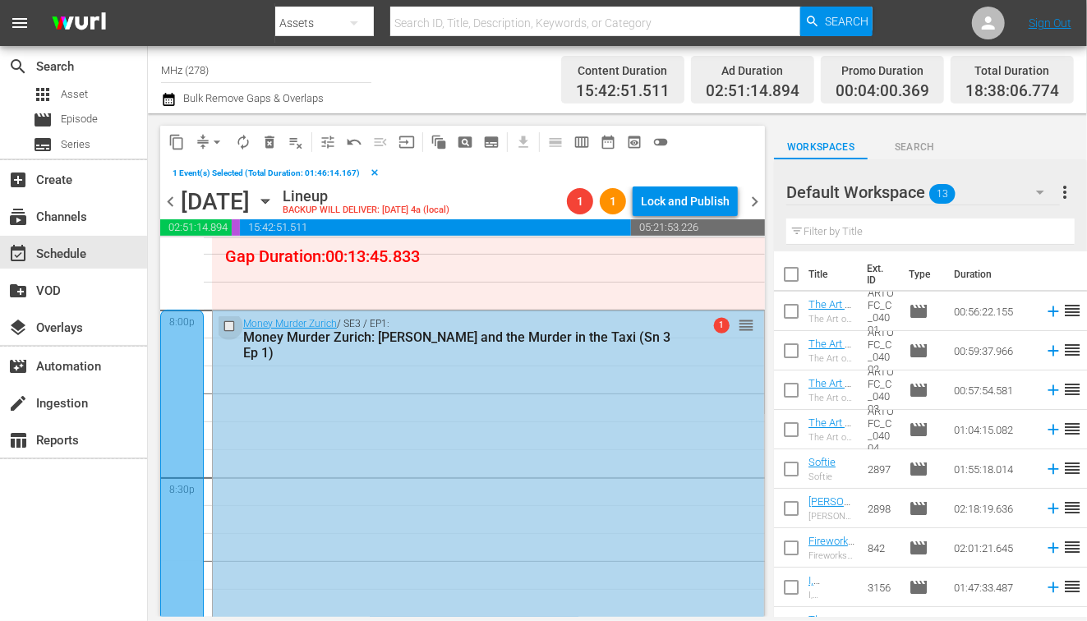
click at [233, 322] on input "checkbox" at bounding box center [231, 326] width 17 height 14
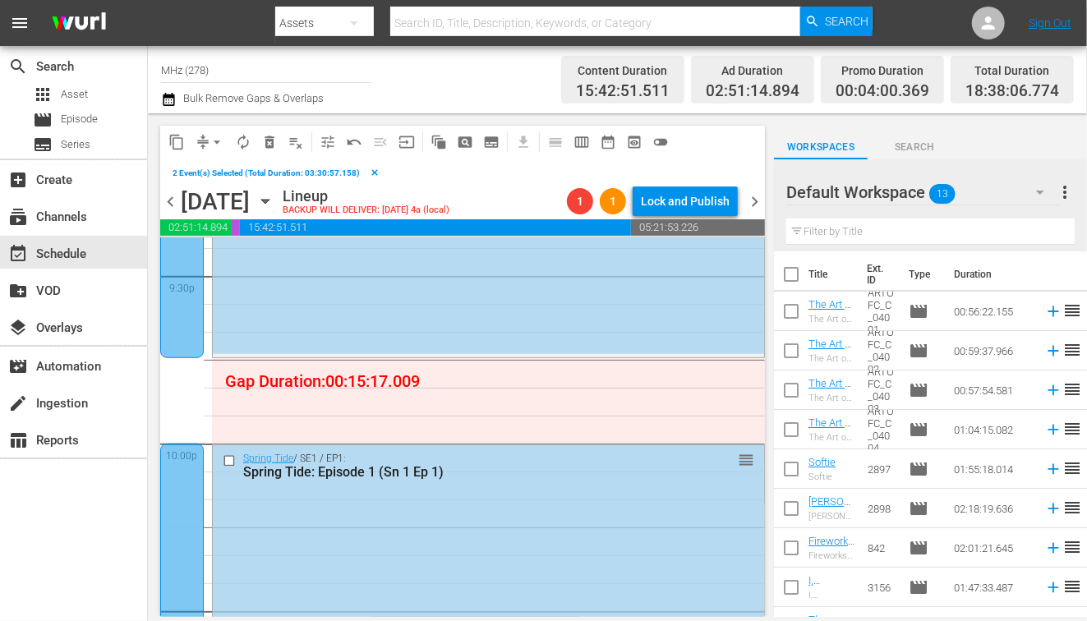
scroll to position [7179, 0]
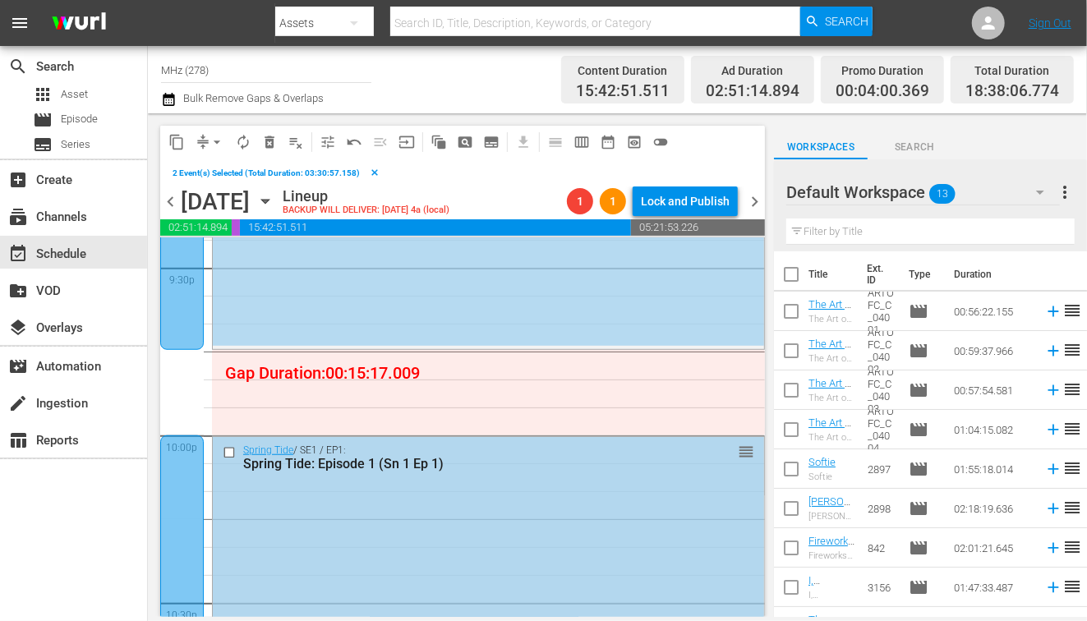
click at [228, 449] on input "checkbox" at bounding box center [231, 452] width 17 height 14
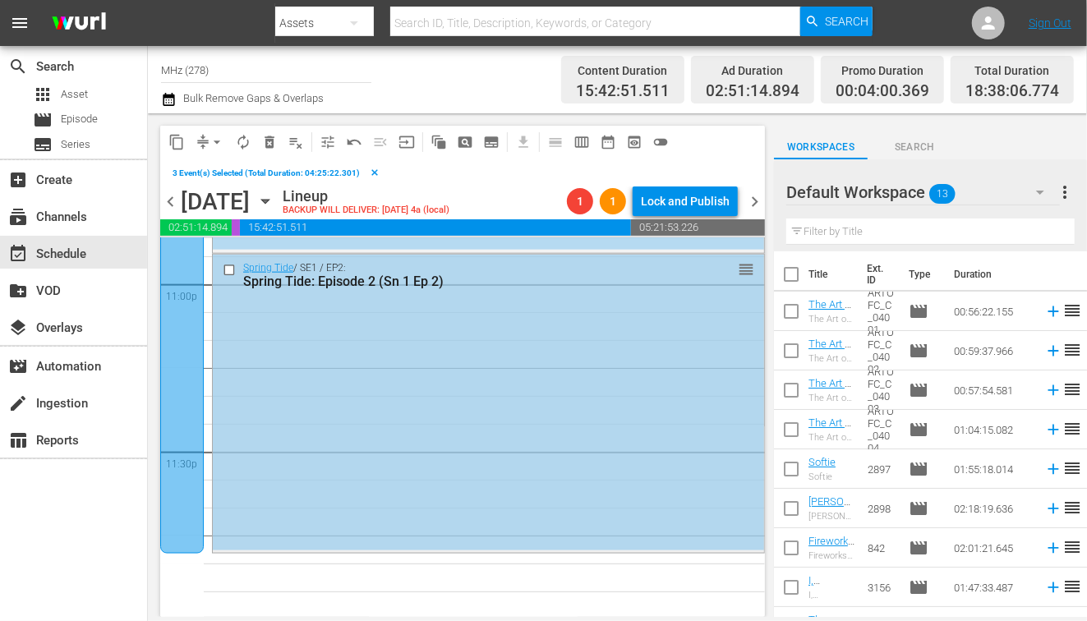
scroll to position [7667, 0]
click at [229, 265] on input "checkbox" at bounding box center [231, 268] width 17 height 14
click at [181, 134] on span "content_copy" at bounding box center [176, 142] width 16 height 16
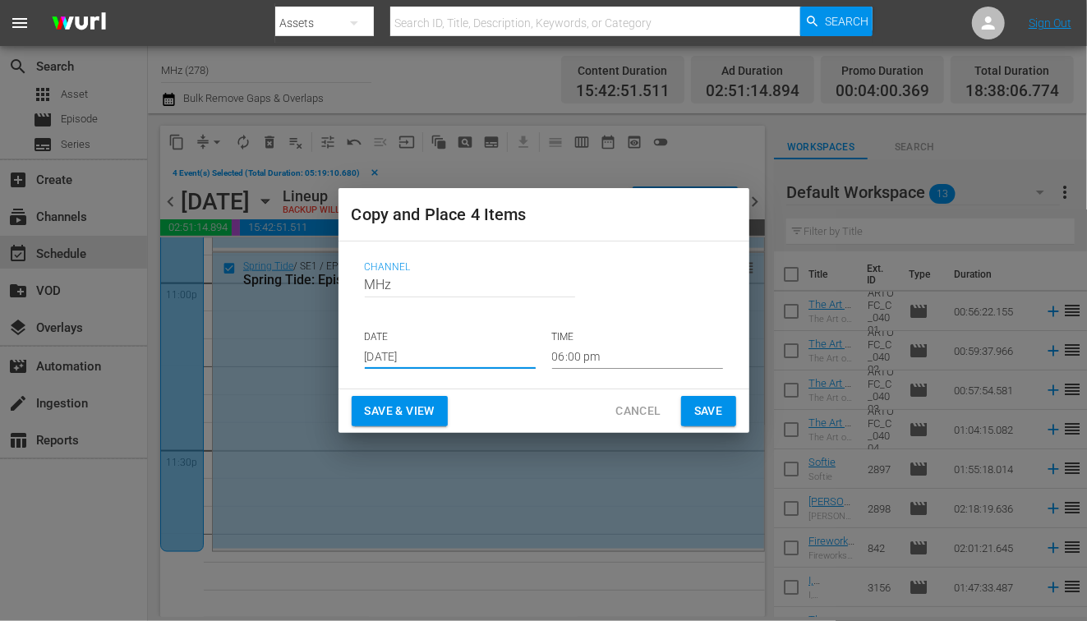
click at [422, 348] on input "[DATE]" at bounding box center [450, 356] width 171 height 25
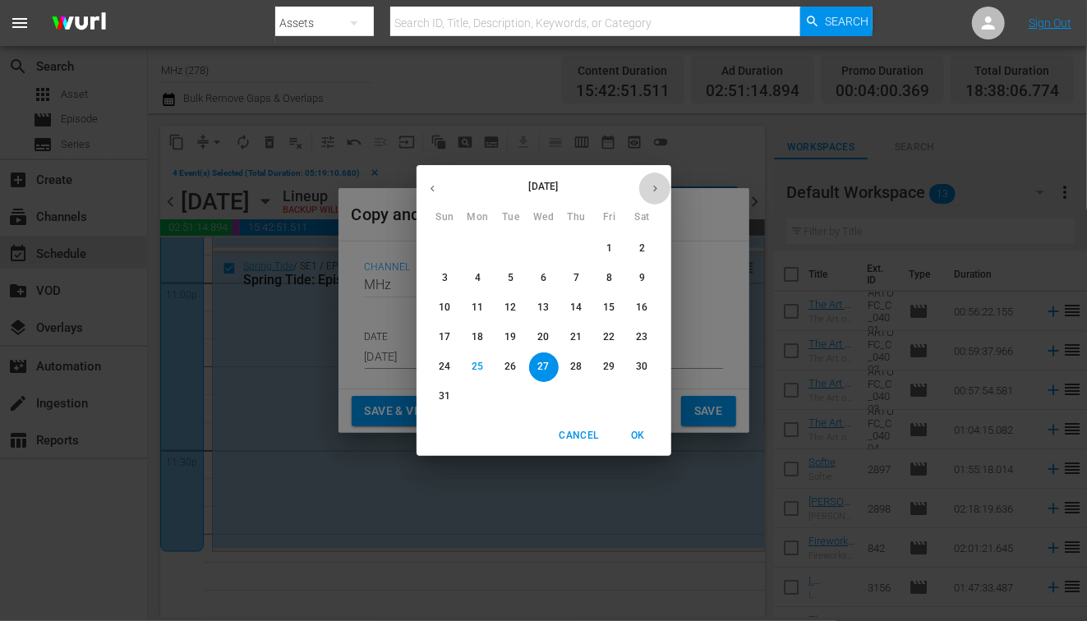
click at [650, 196] on button "button" at bounding box center [655, 189] width 32 height 32
click at [514, 360] on p "30" at bounding box center [511, 367] width 12 height 14
type input "[DATE]"
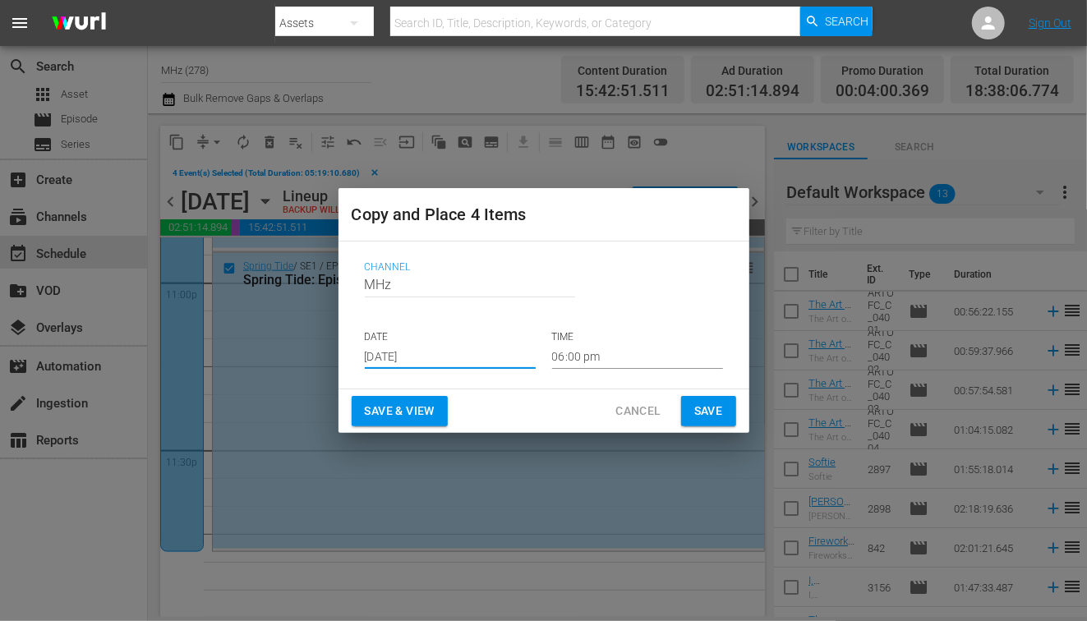
click at [613, 362] on input "06:00 pm" at bounding box center [637, 356] width 171 height 25
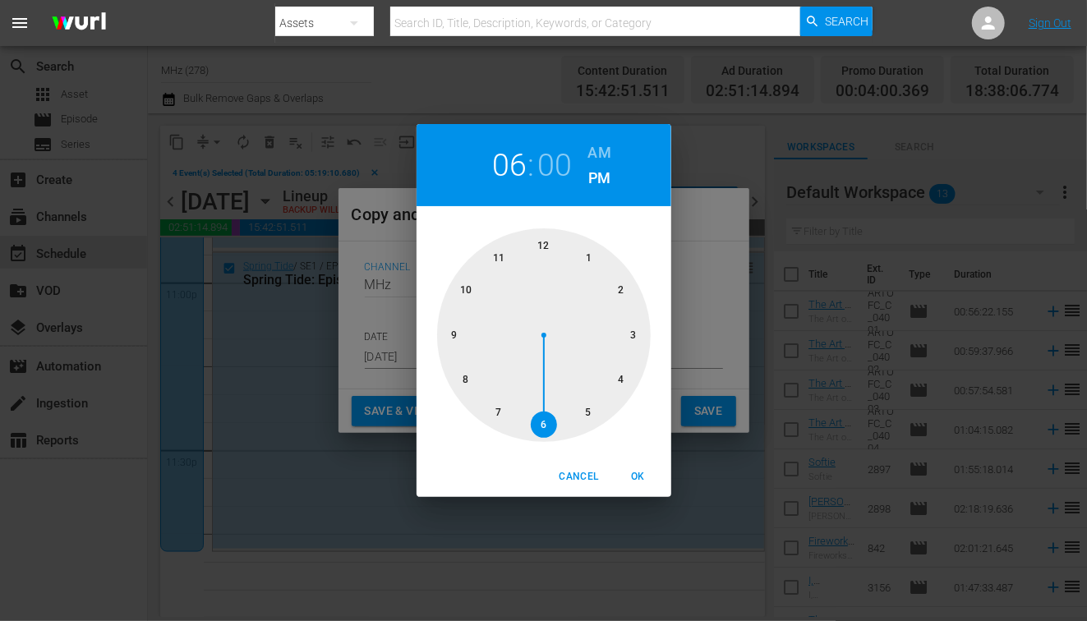
click at [601, 156] on h6 "AM" at bounding box center [599, 153] width 23 height 26
click at [551, 241] on div at bounding box center [544, 335] width 214 height 214
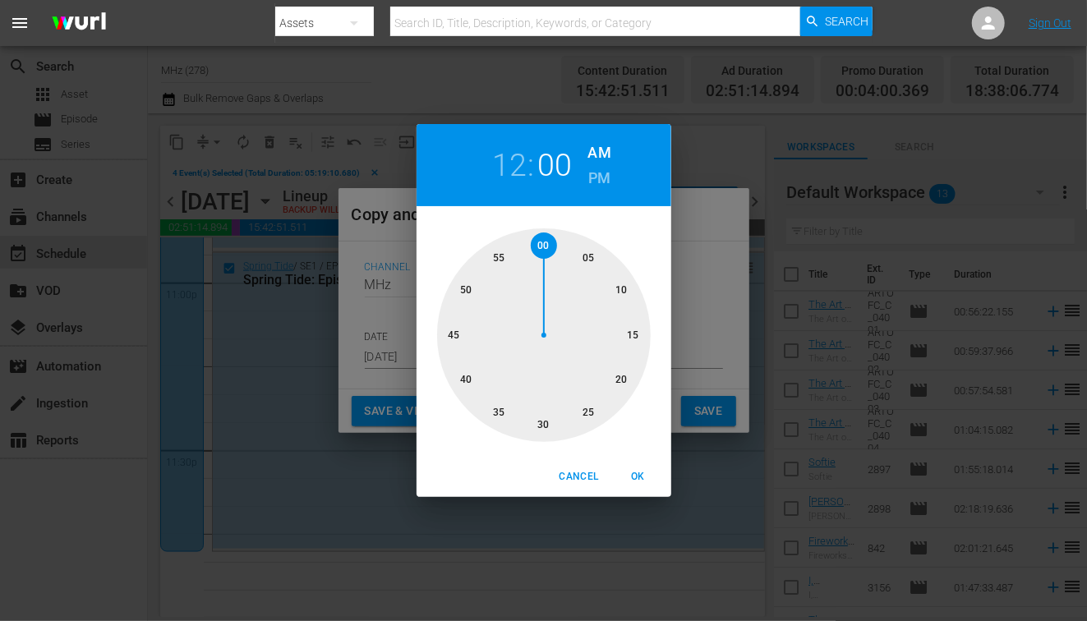
click at [586, 255] on div at bounding box center [544, 335] width 214 height 214
click at [631, 471] on span "OK" at bounding box center [638, 476] width 39 height 17
type input "12:05 am"
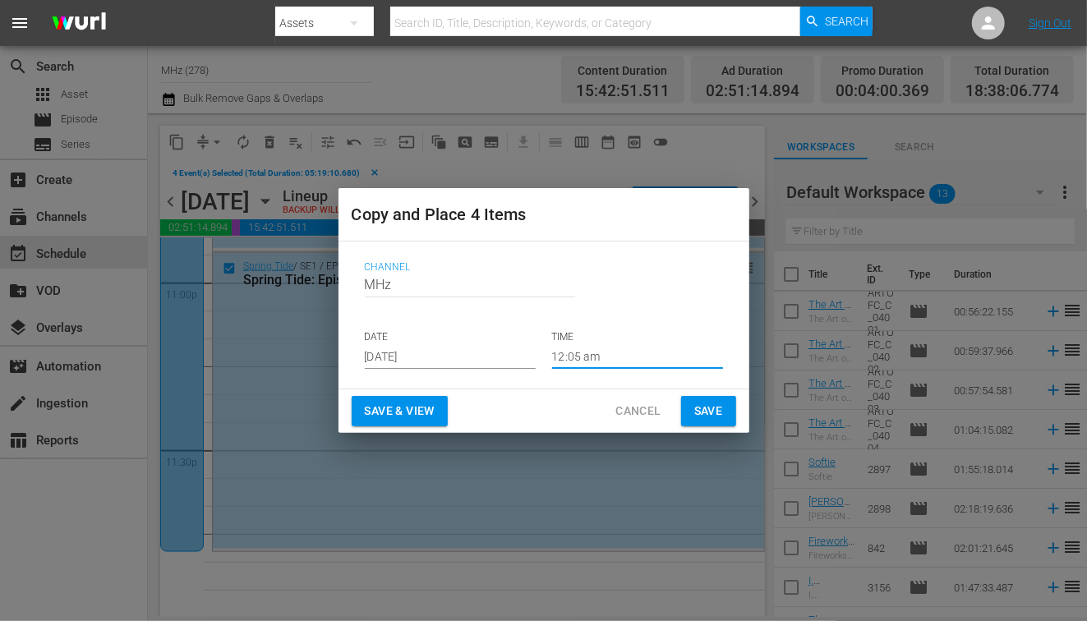
click at [705, 408] on span "Save" at bounding box center [708, 411] width 29 height 21
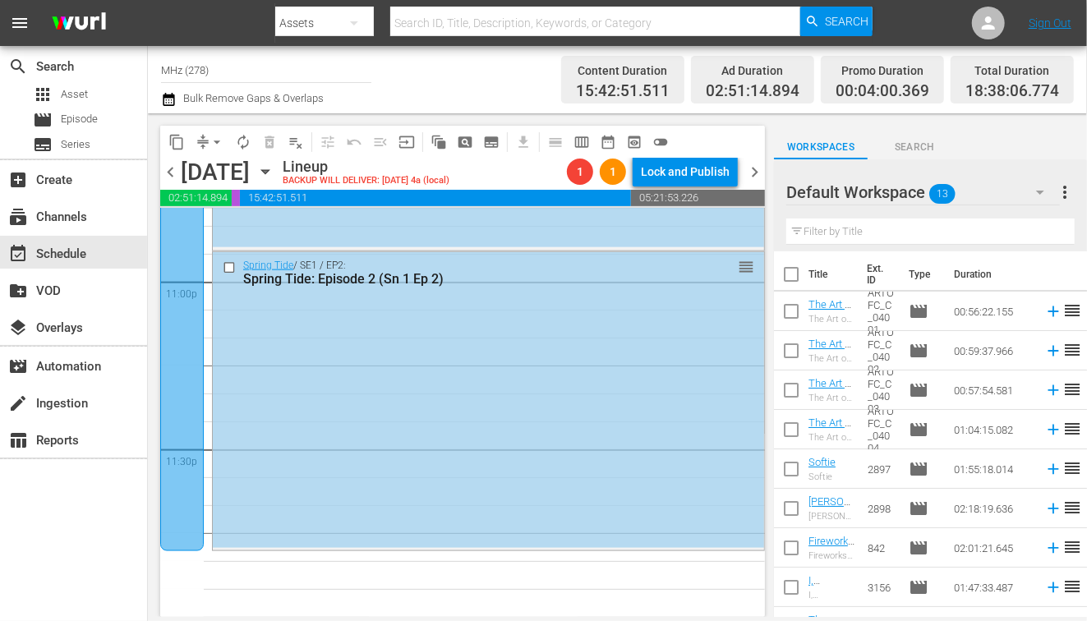
scroll to position [7638, 0]
click at [754, 170] on span "chevron_right" at bounding box center [754, 172] width 21 height 21
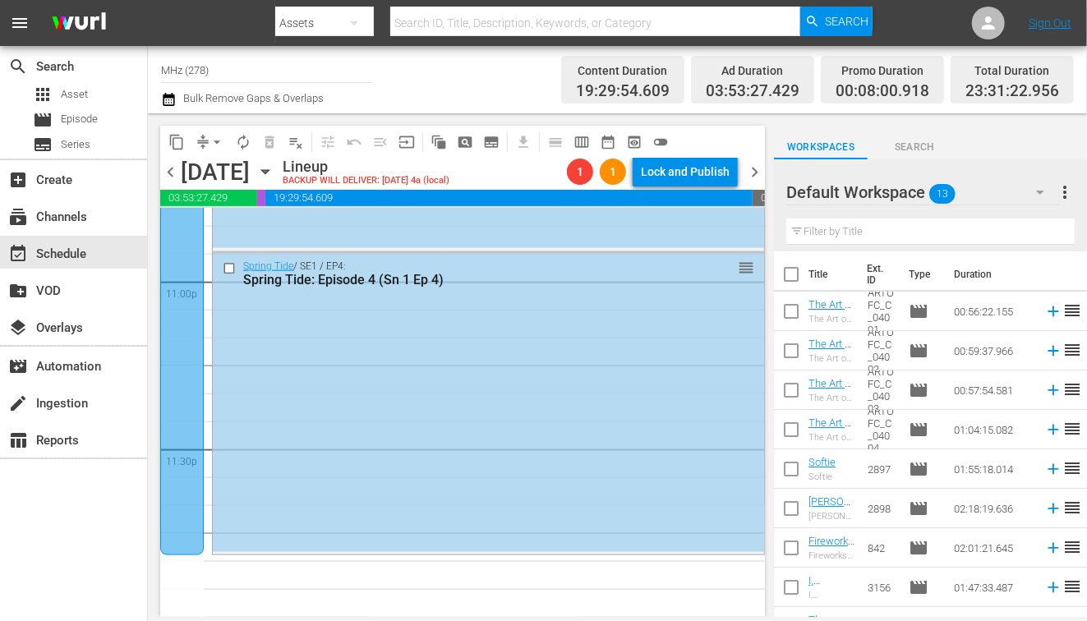
scroll to position [7492, 0]
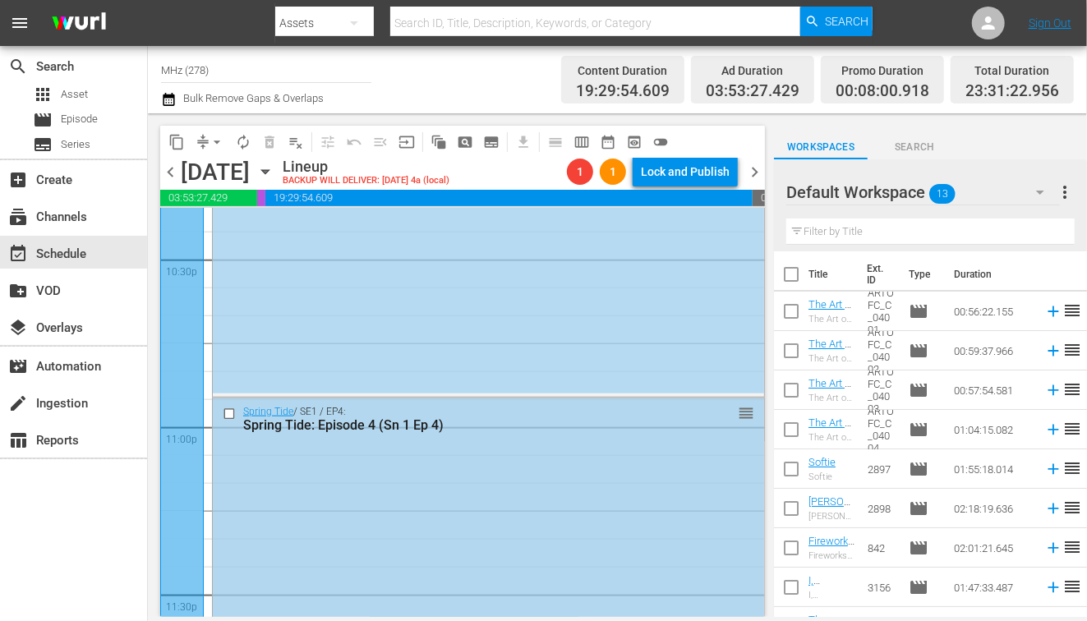
click at [232, 409] on input "checkbox" at bounding box center [231, 414] width 17 height 14
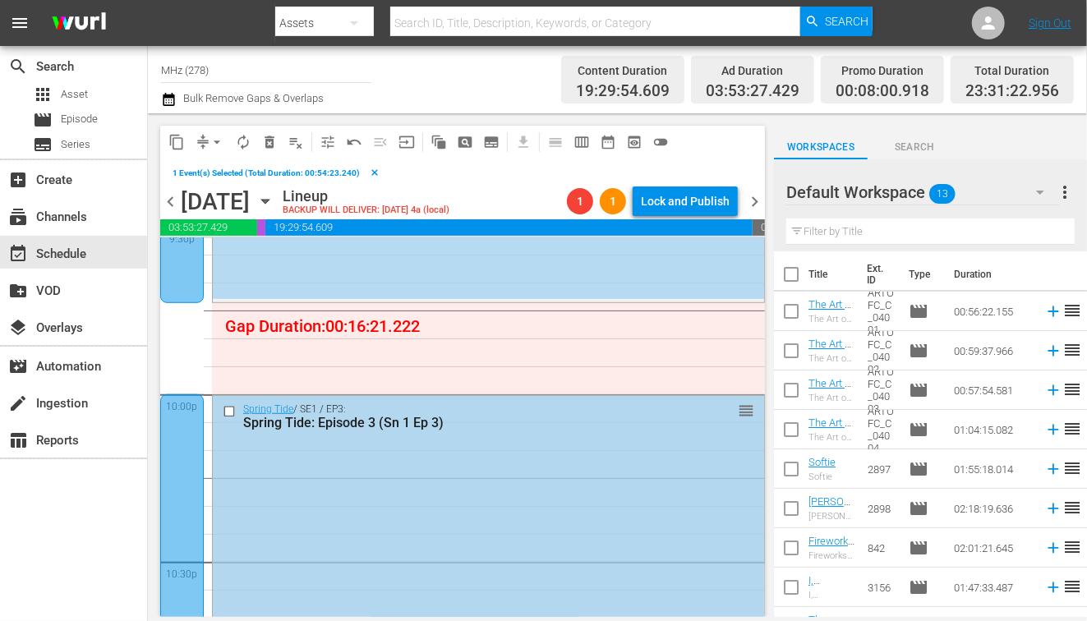
click at [231, 409] on input "checkbox" at bounding box center [231, 411] width 17 height 14
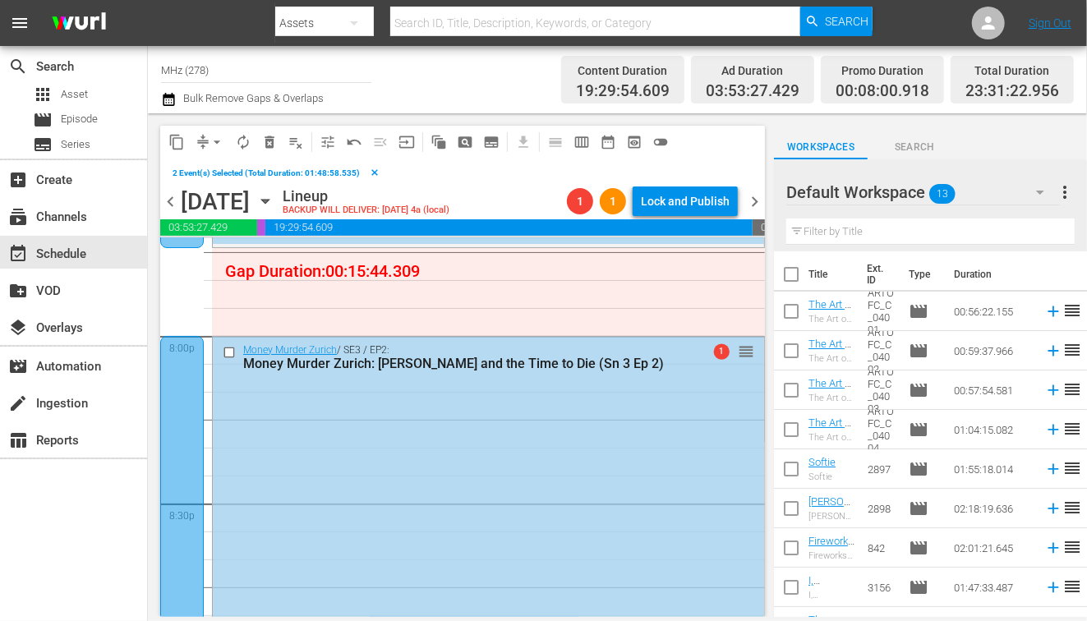
scroll to position [6556, 0]
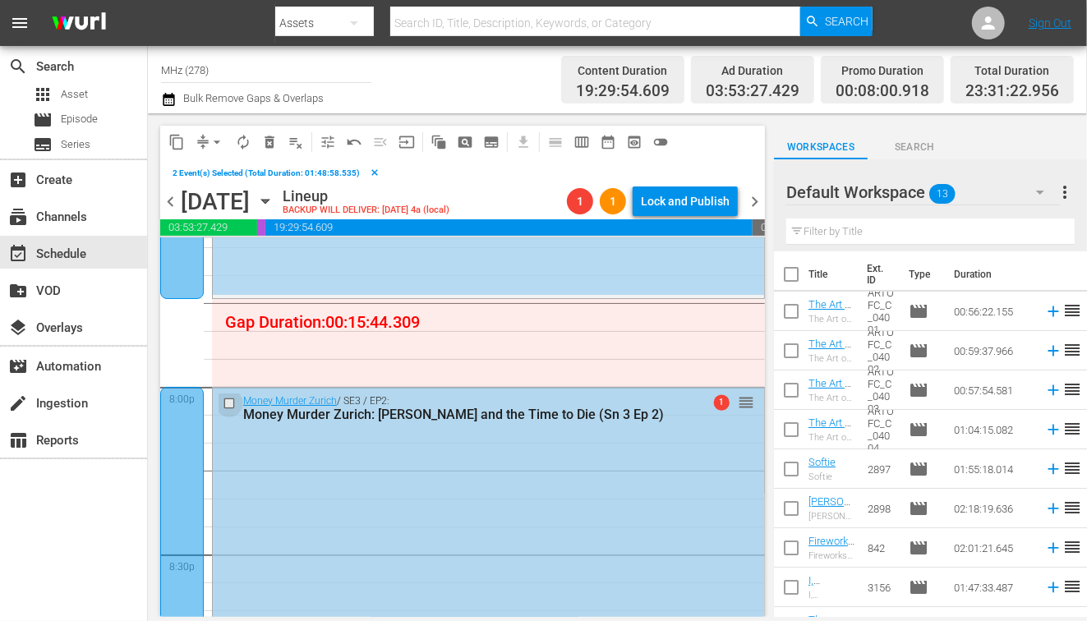
click at [231, 404] on input "checkbox" at bounding box center [231, 403] width 17 height 14
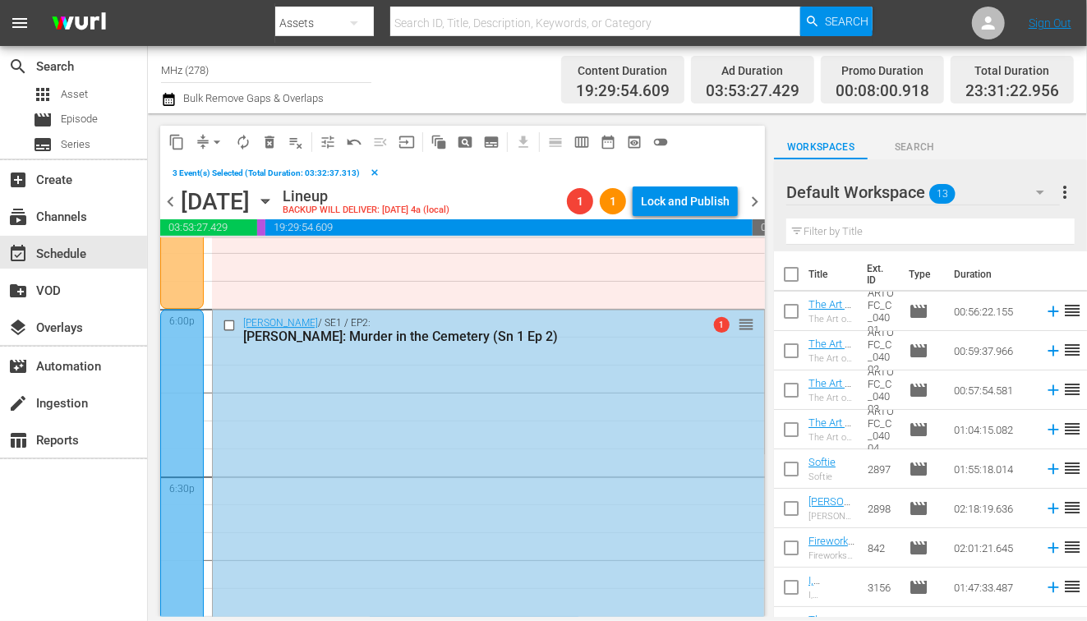
scroll to position [5940, 0]
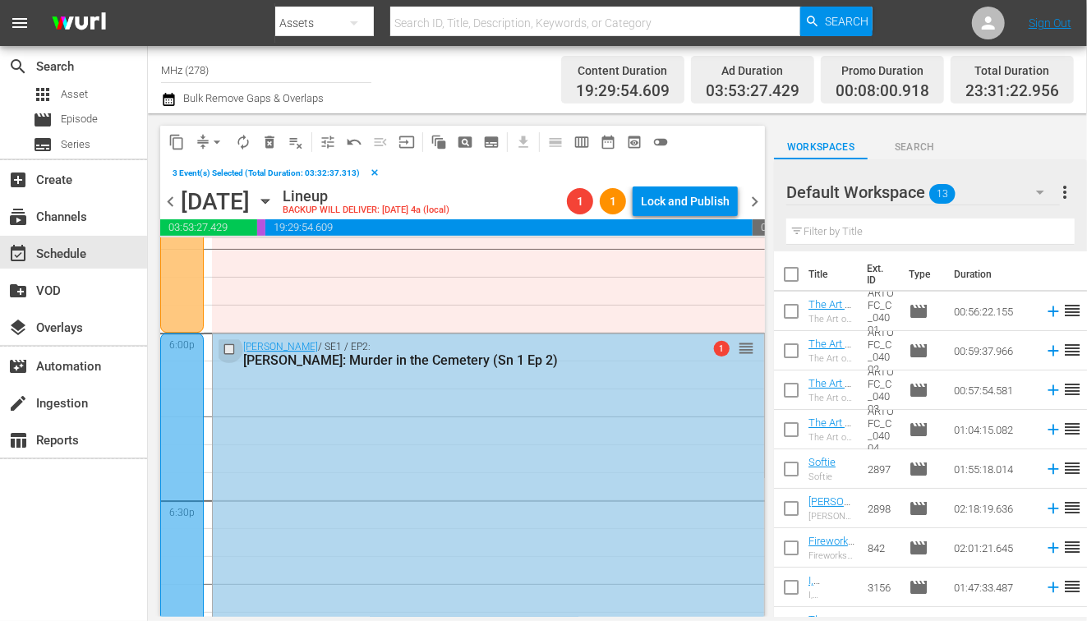
click at [229, 347] on input "checkbox" at bounding box center [231, 350] width 17 height 14
click at [180, 151] on button "content_copy" at bounding box center [177, 142] width 26 height 26
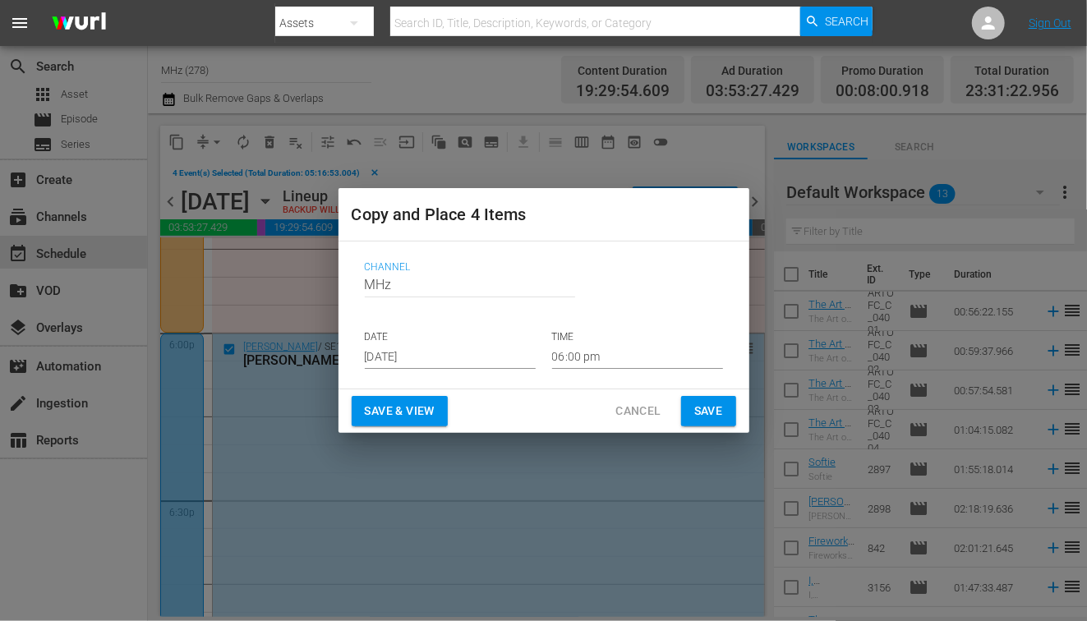
click at [413, 355] on input "[DATE]" at bounding box center [450, 356] width 171 height 25
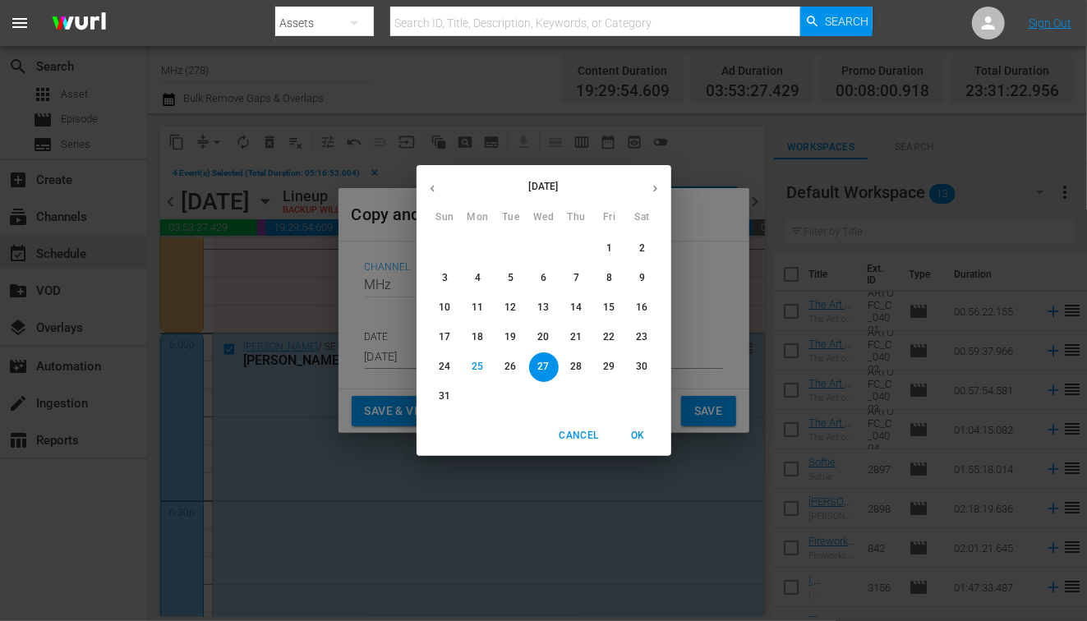
click at [661, 181] on button "button" at bounding box center [655, 189] width 32 height 32
click at [660, 181] on button "button" at bounding box center [655, 189] width 32 height 32
click at [547, 245] on span "1" at bounding box center [544, 249] width 30 height 14
type input "Oct 1st 2025"
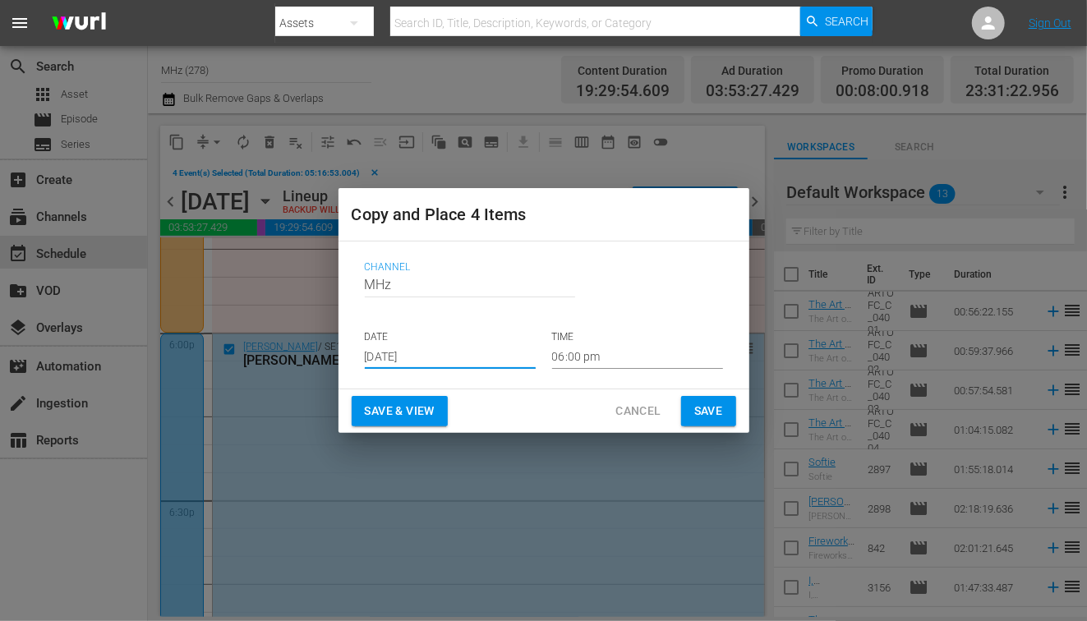
click at [581, 353] on input "06:00 pm" at bounding box center [637, 356] width 171 height 25
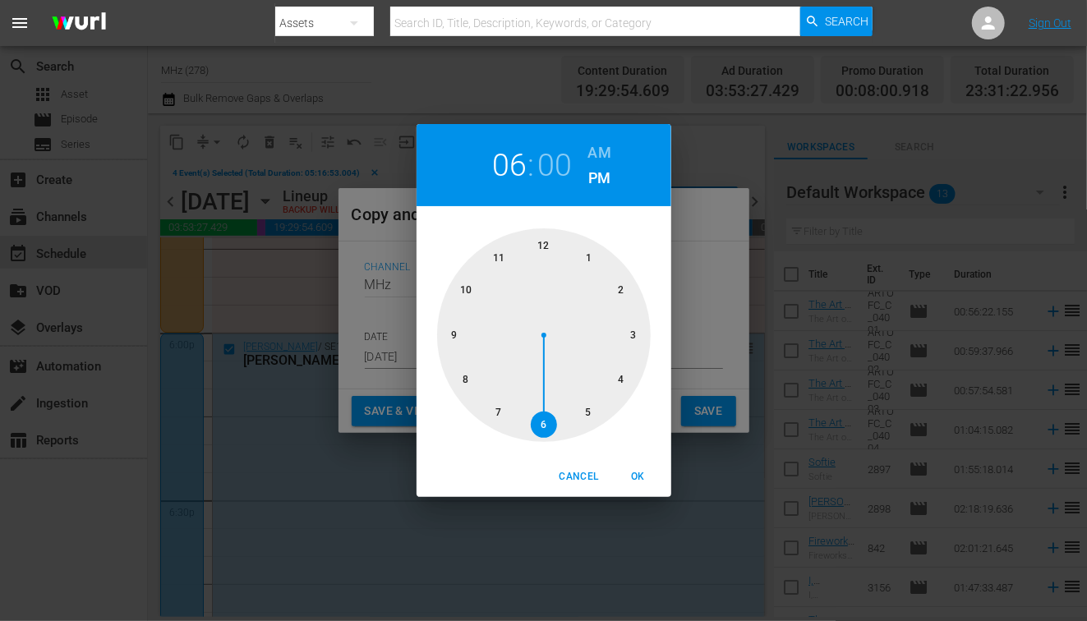
click at [598, 156] on h6 "AM" at bounding box center [599, 153] width 23 height 26
click at [542, 244] on div at bounding box center [544, 335] width 214 height 214
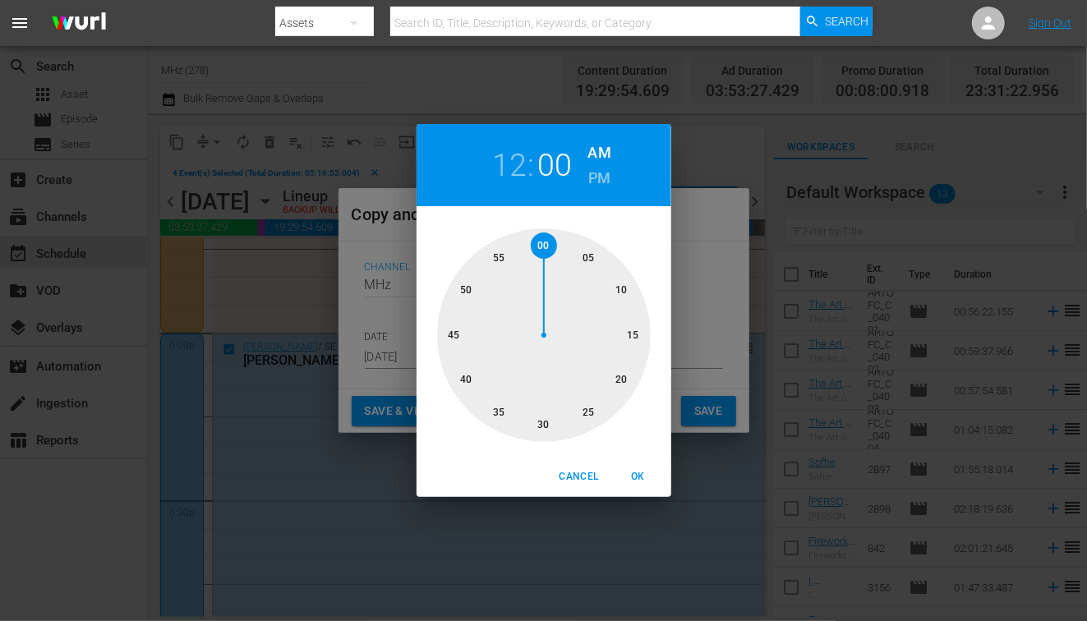
click at [573, 261] on div at bounding box center [544, 335] width 214 height 214
click at [649, 475] on span "OK" at bounding box center [638, 476] width 39 height 17
type input "12:05 am"
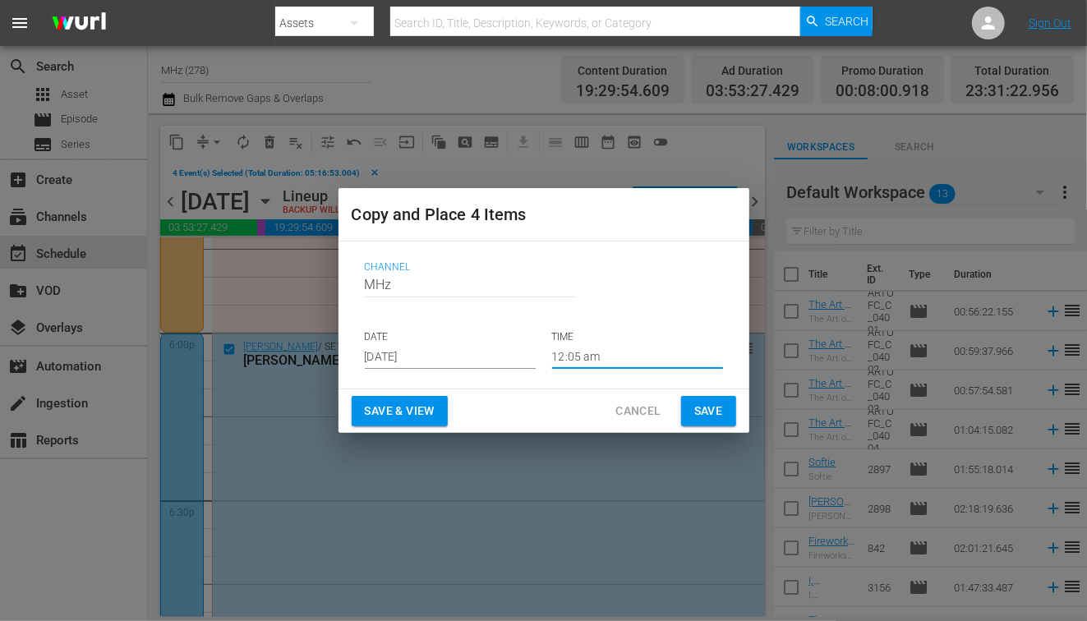
click at [711, 427] on div "Save & View Cancel Save" at bounding box center [544, 411] width 411 height 44
click at [712, 409] on span "Save" at bounding box center [708, 411] width 29 height 21
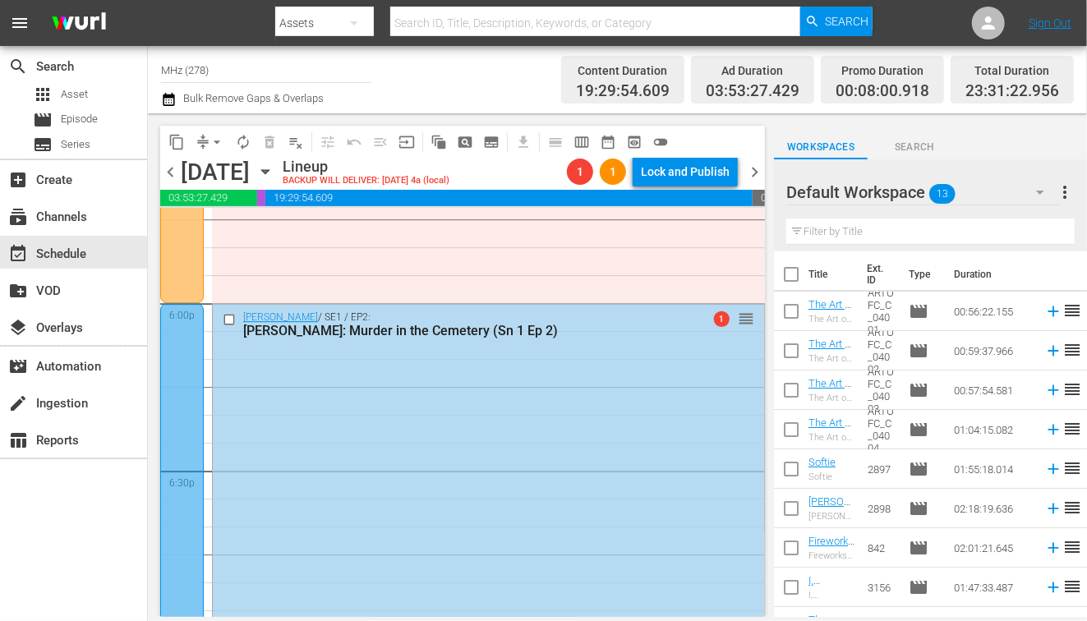
click at [756, 173] on span "chevron_right" at bounding box center [754, 172] width 21 height 21
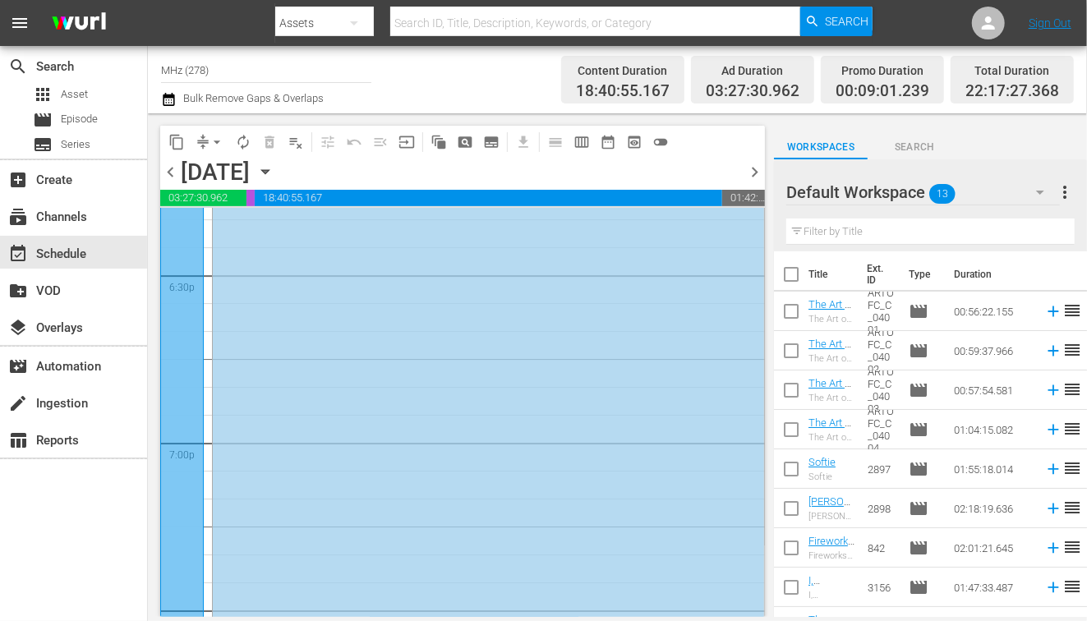
scroll to position [5912, 0]
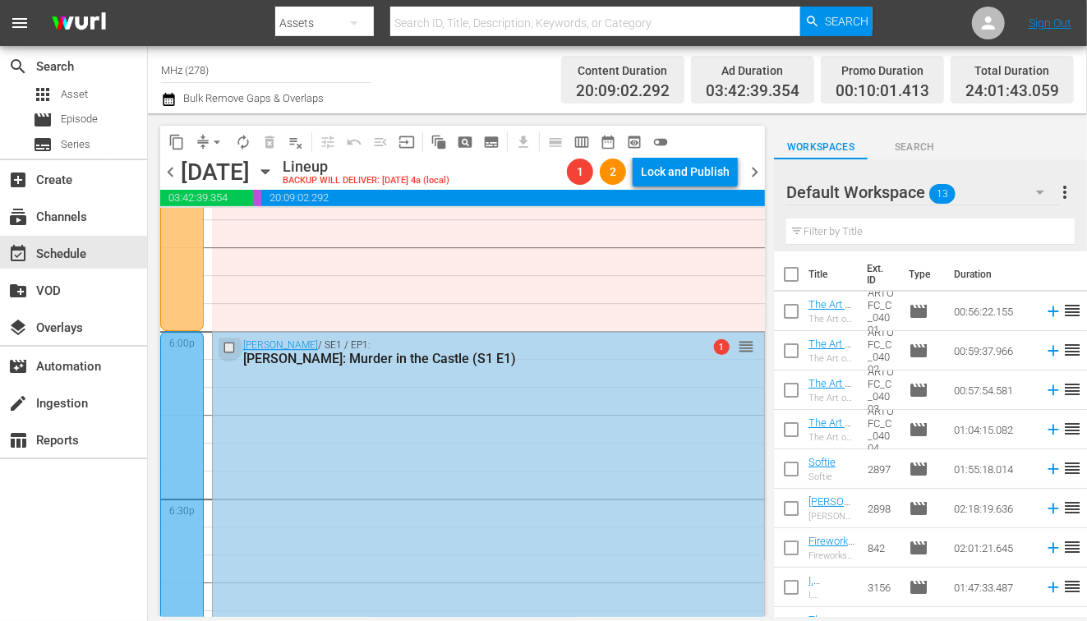
click at [228, 348] on div "content_copy compress arrow_drop_down autorenew_outlined delete_forever_outline…" at bounding box center [462, 371] width 605 height 491
click at [232, 345] on input "checkbox" at bounding box center [231, 348] width 17 height 14
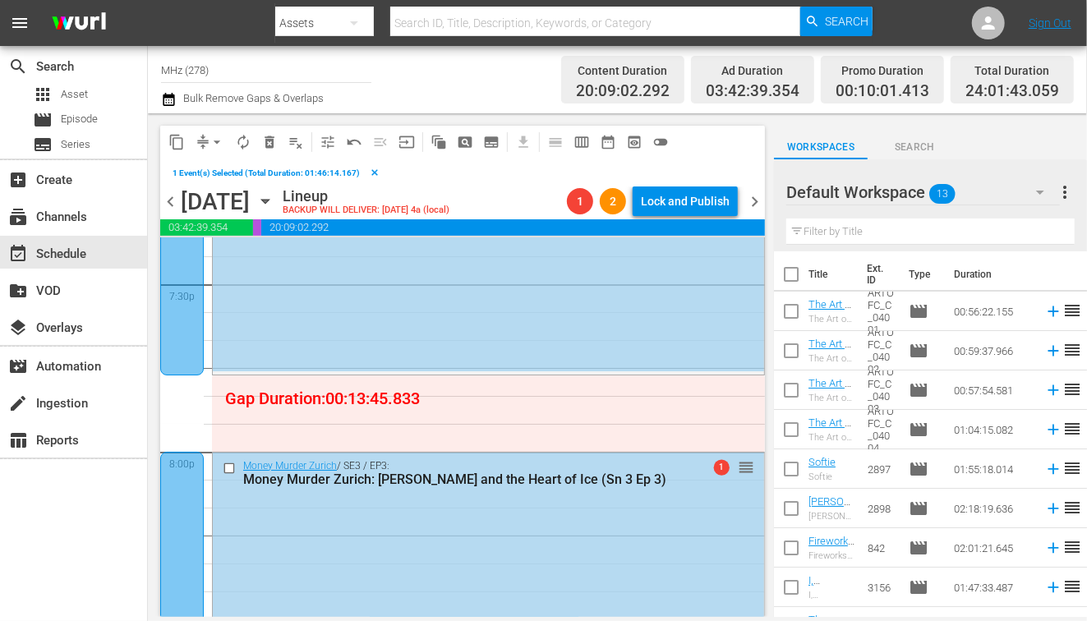
scroll to position [6533, 0]
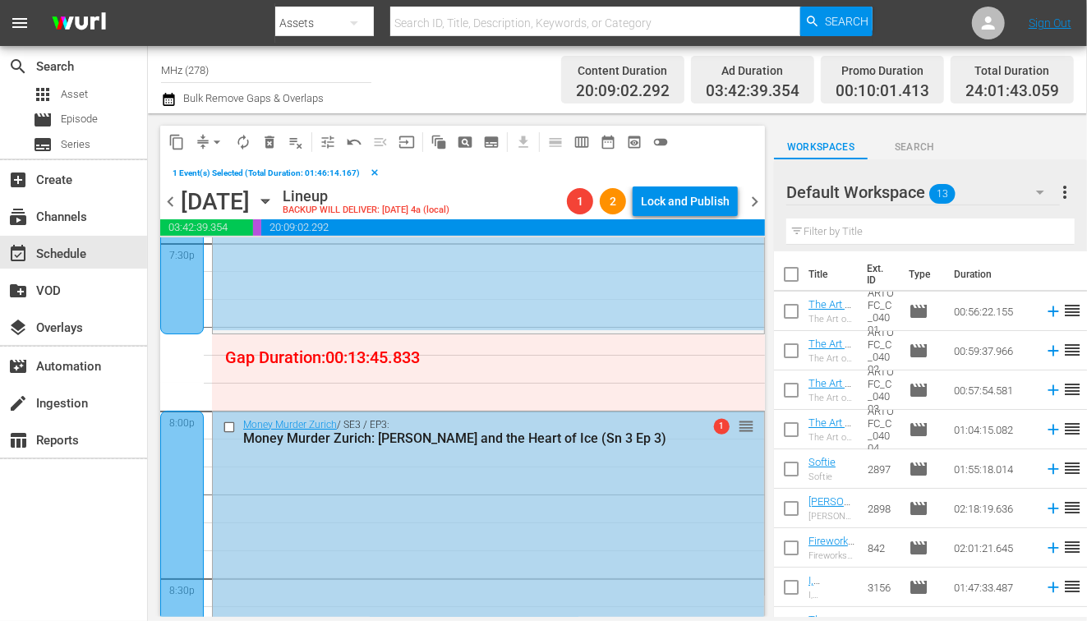
click at [228, 426] on input "checkbox" at bounding box center [231, 427] width 17 height 14
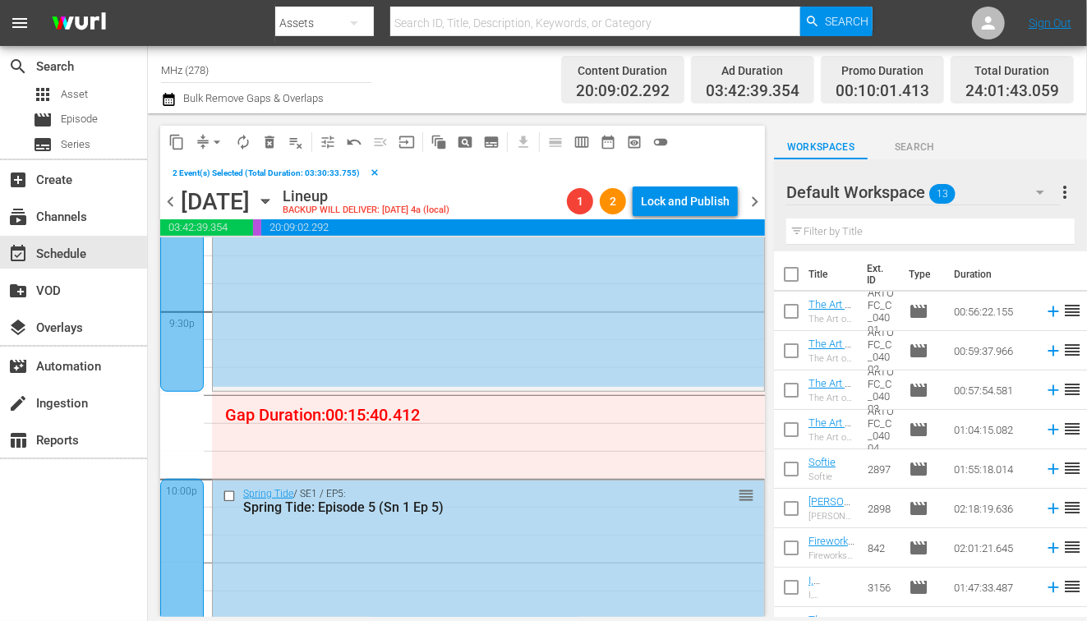
scroll to position [7163, 0]
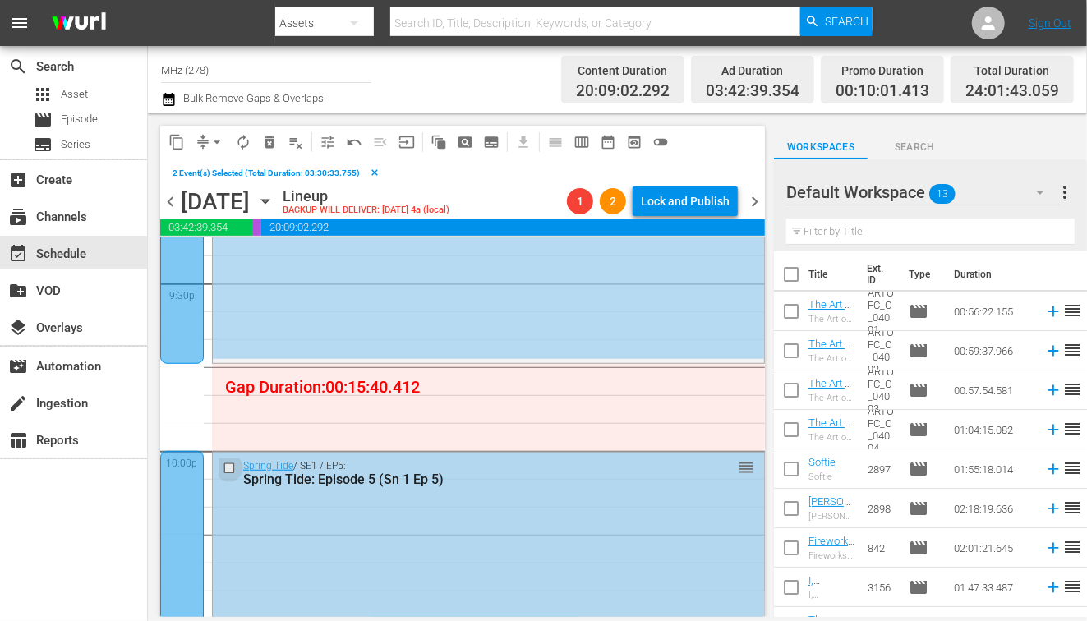
click at [230, 468] on input "checkbox" at bounding box center [231, 468] width 17 height 14
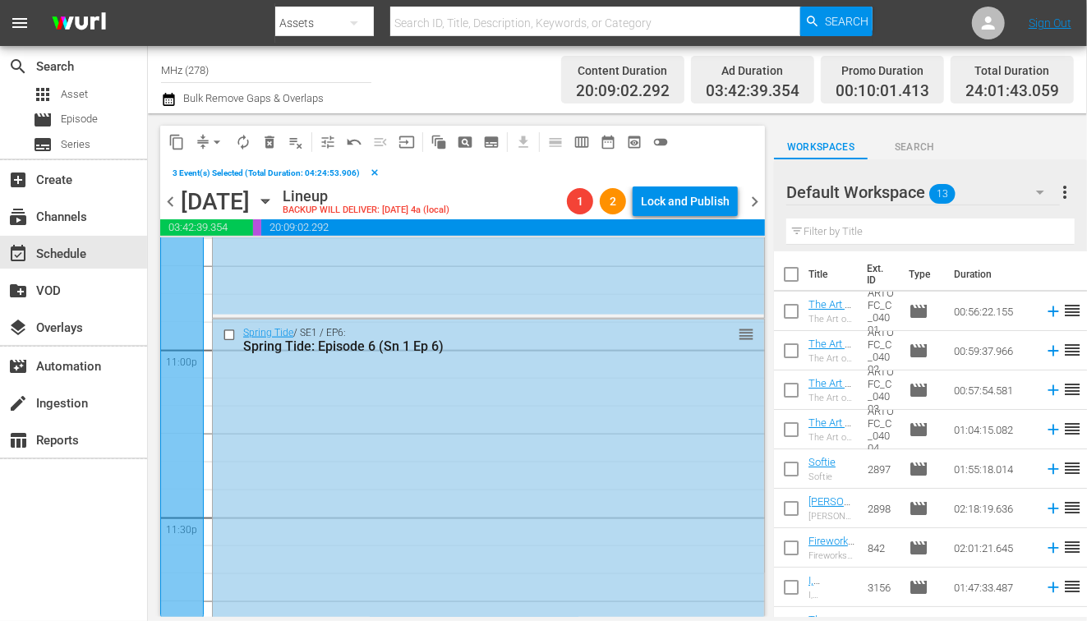
scroll to position [7644, 0]
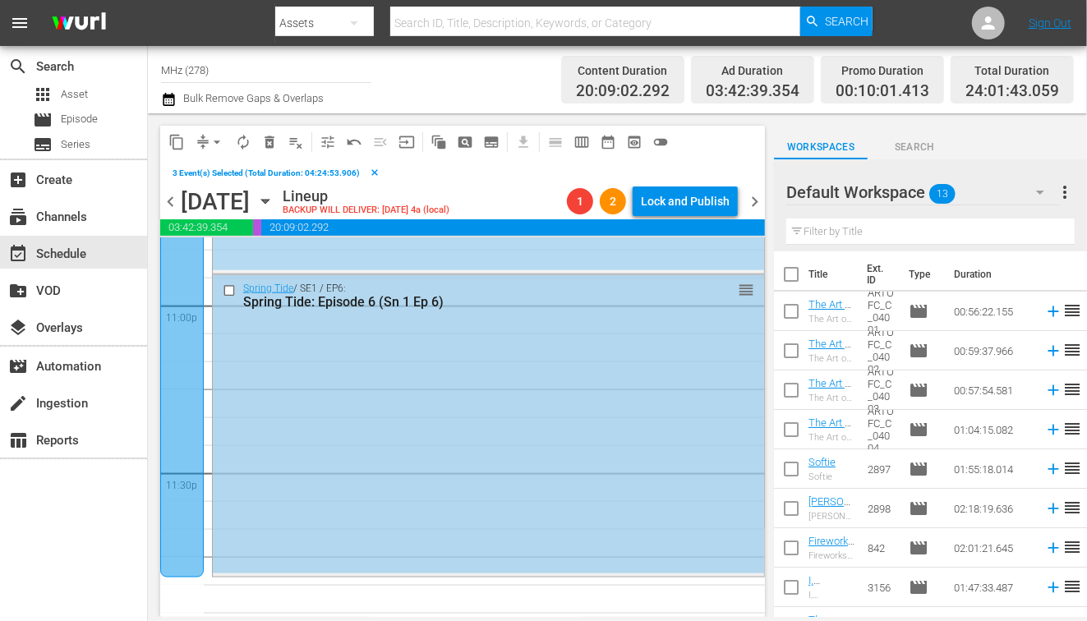
click at [226, 292] on input "checkbox" at bounding box center [231, 290] width 17 height 14
click at [181, 135] on span "content_copy" at bounding box center [176, 142] width 16 height 16
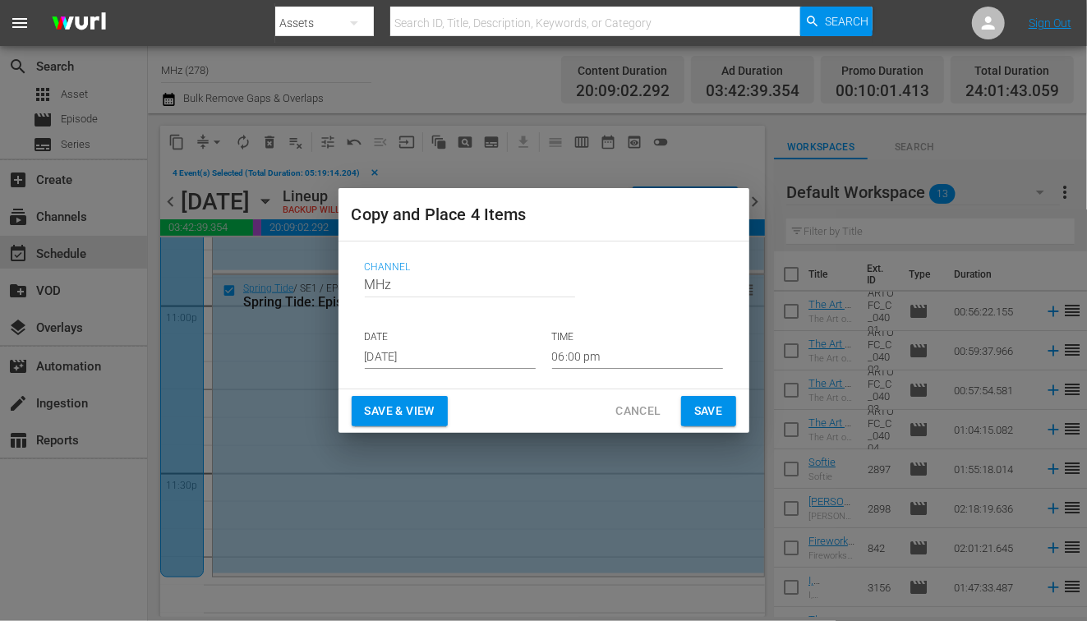
click at [407, 363] on input "[DATE]" at bounding box center [450, 356] width 171 height 25
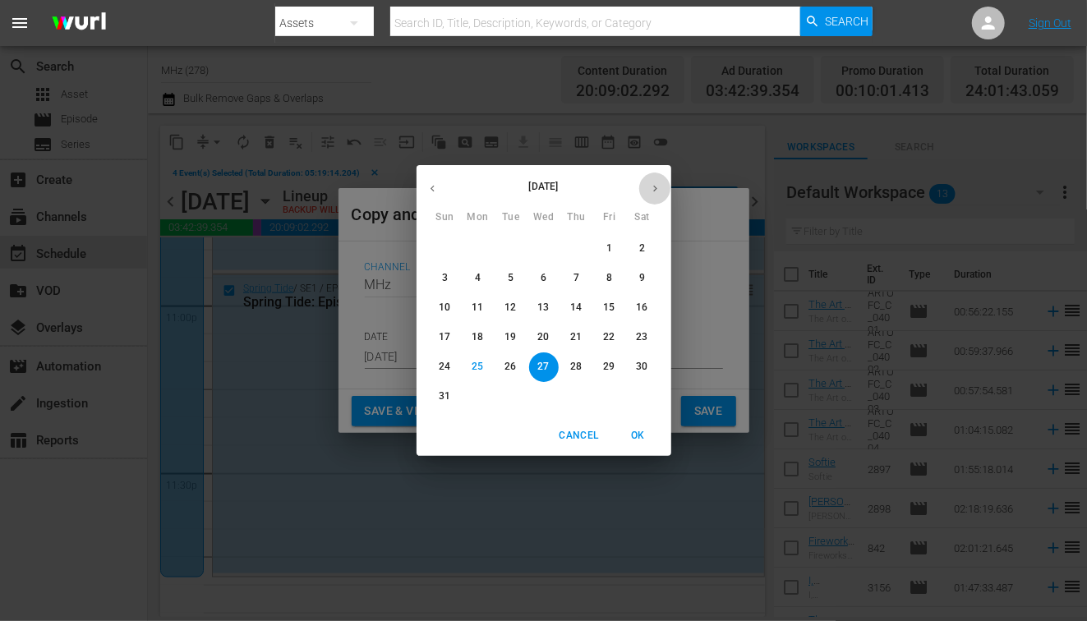
click at [653, 189] on icon "button" at bounding box center [655, 188] width 12 height 12
click at [572, 243] on span "2" at bounding box center [577, 249] width 30 height 14
type input "Oct 2nd 2025"
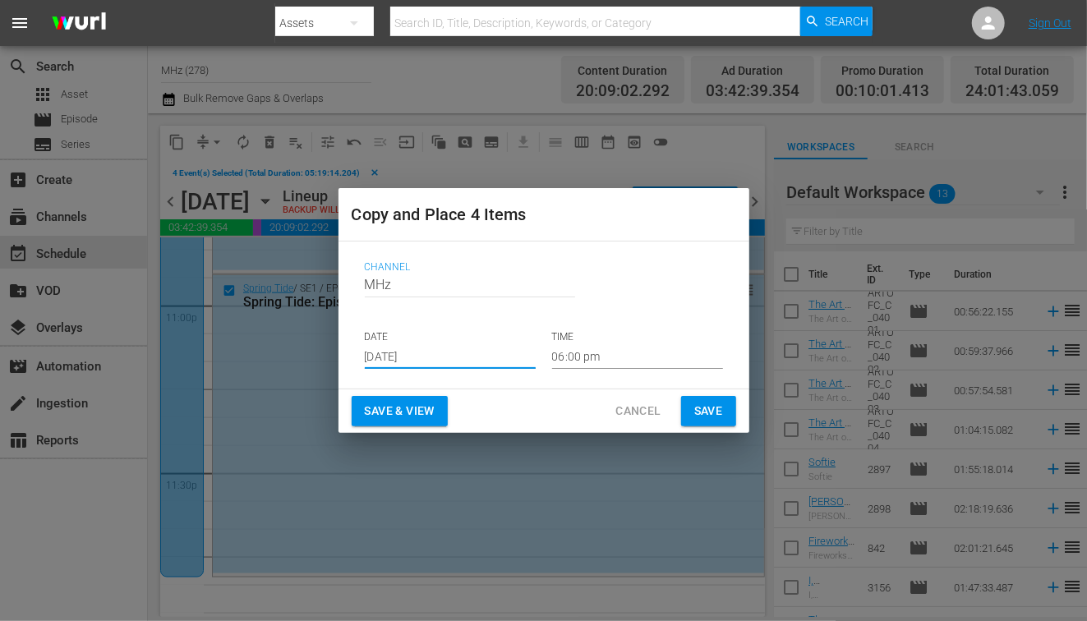
click at [589, 359] on input "06:00 pm" at bounding box center [637, 356] width 171 height 25
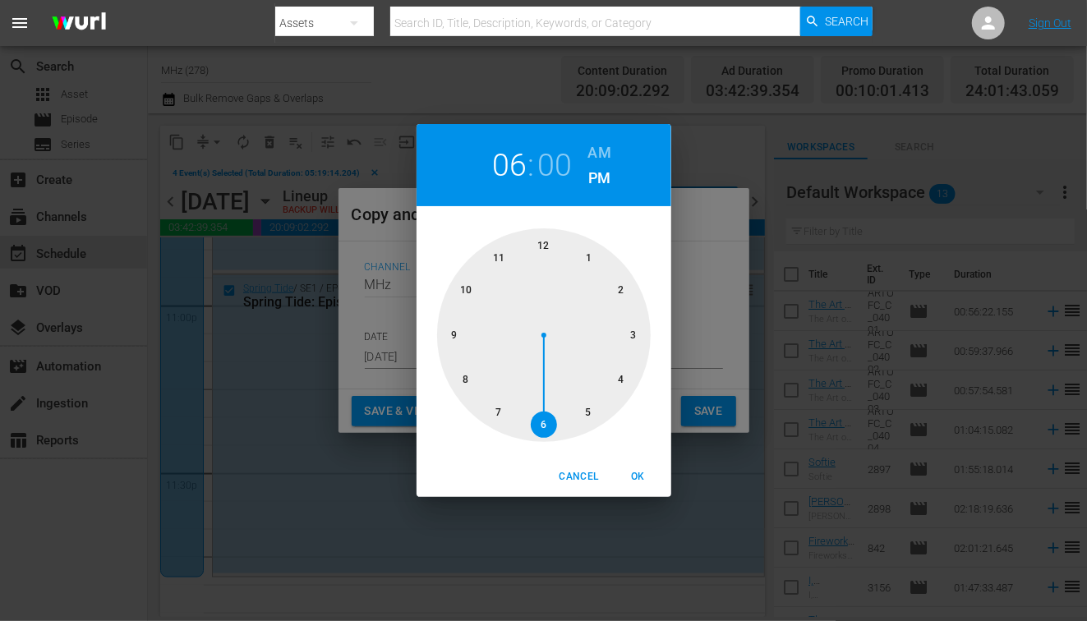
click at [600, 145] on h6 "AM" at bounding box center [599, 153] width 23 height 26
click at [542, 242] on div at bounding box center [544, 335] width 214 height 214
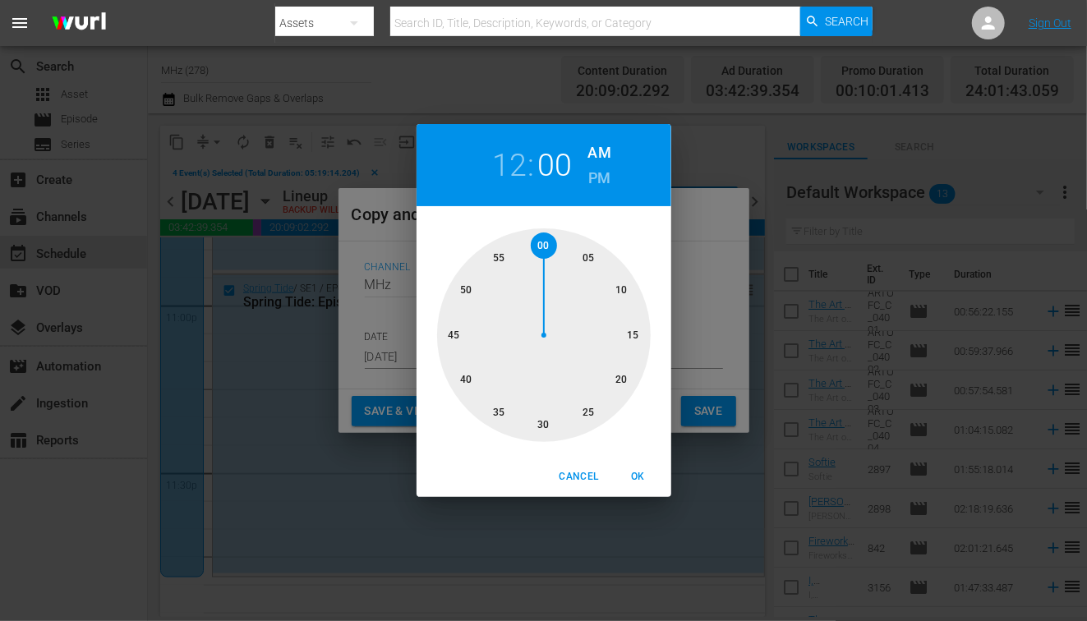
click at [591, 255] on div at bounding box center [544, 335] width 214 height 214
click at [644, 477] on span "OK" at bounding box center [638, 476] width 39 height 17
type input "12:05 am"
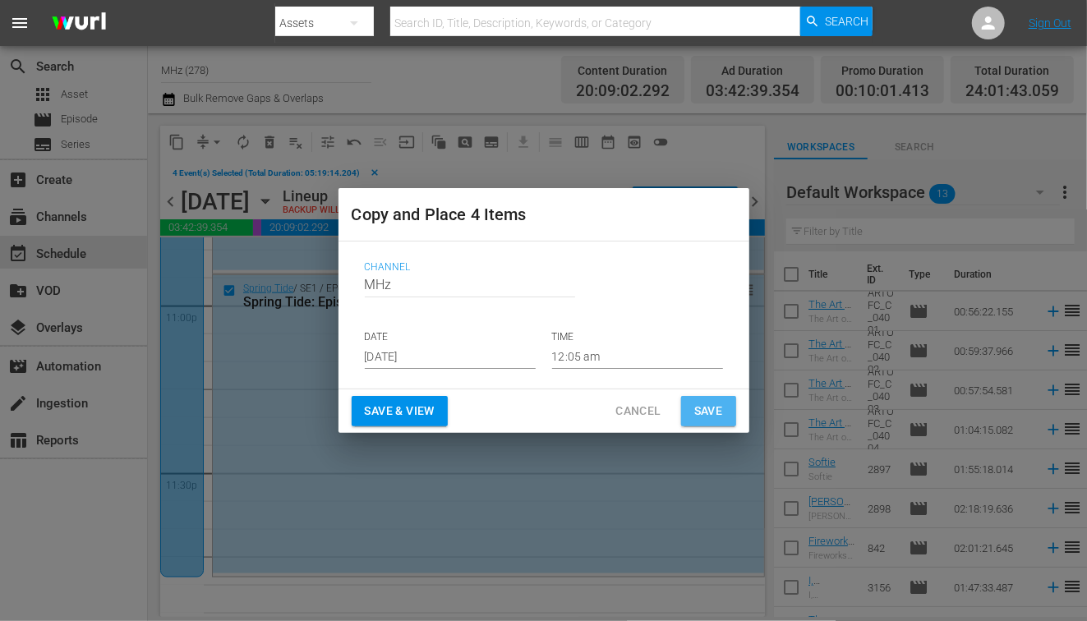
click at [708, 406] on span "Save" at bounding box center [708, 411] width 29 height 21
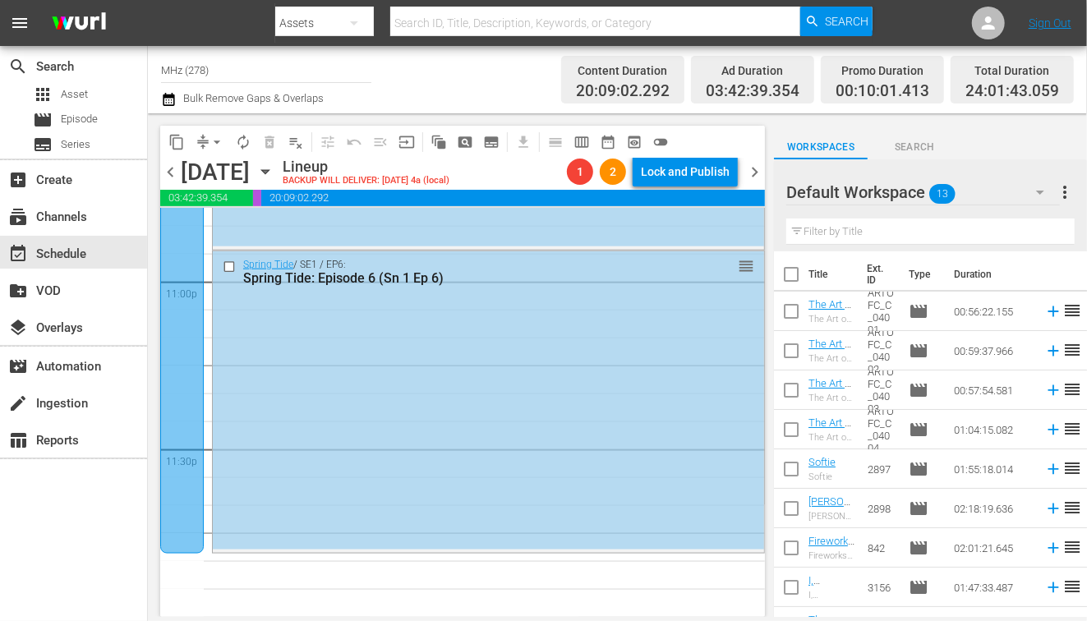
click at [758, 182] on div "chevron_left Wednesday, October 1st October 1st Lineup BACKUP WILL DELIVER: 9/3…" at bounding box center [462, 174] width 605 height 32
click at [756, 173] on span "chevron_right" at bounding box center [754, 172] width 21 height 21
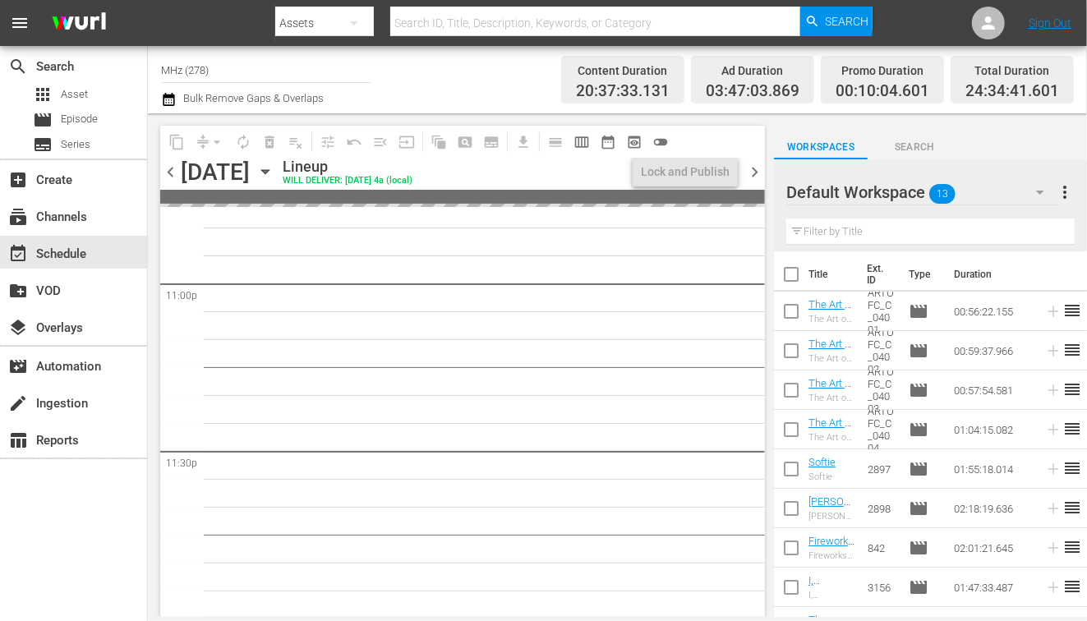
scroll to position [7635, 0]
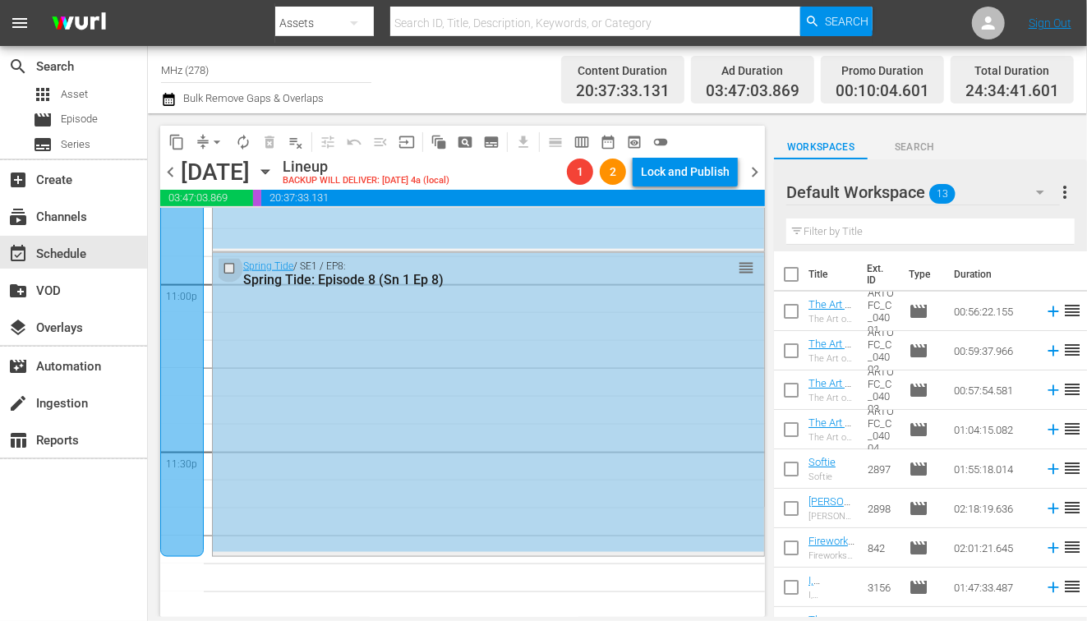
click at [233, 268] on input "checkbox" at bounding box center [231, 269] width 17 height 14
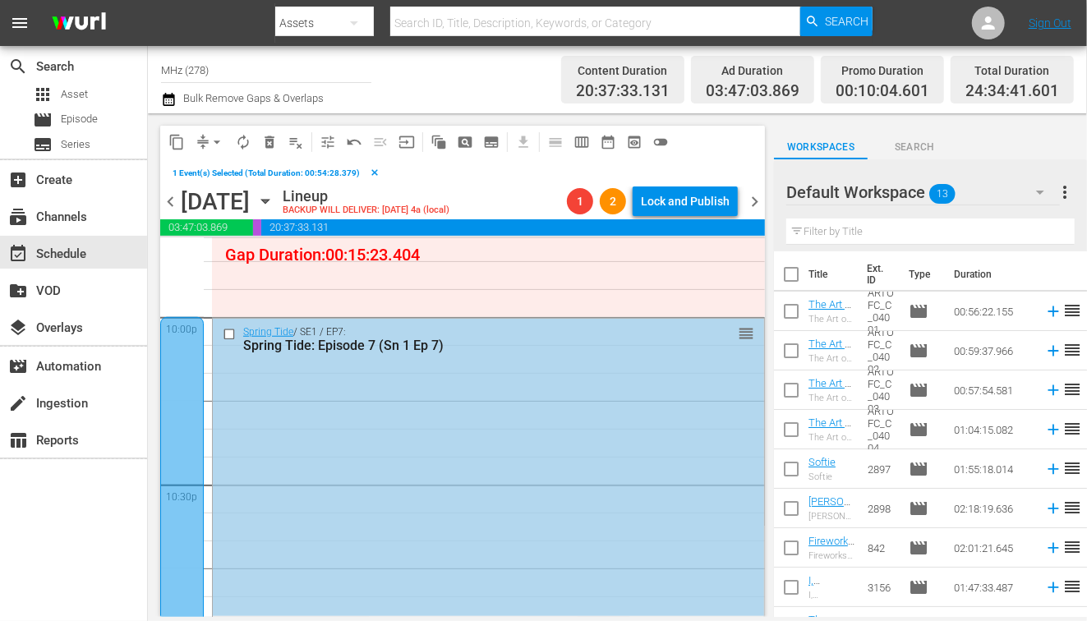
click at [230, 335] on input "checkbox" at bounding box center [231, 334] width 17 height 14
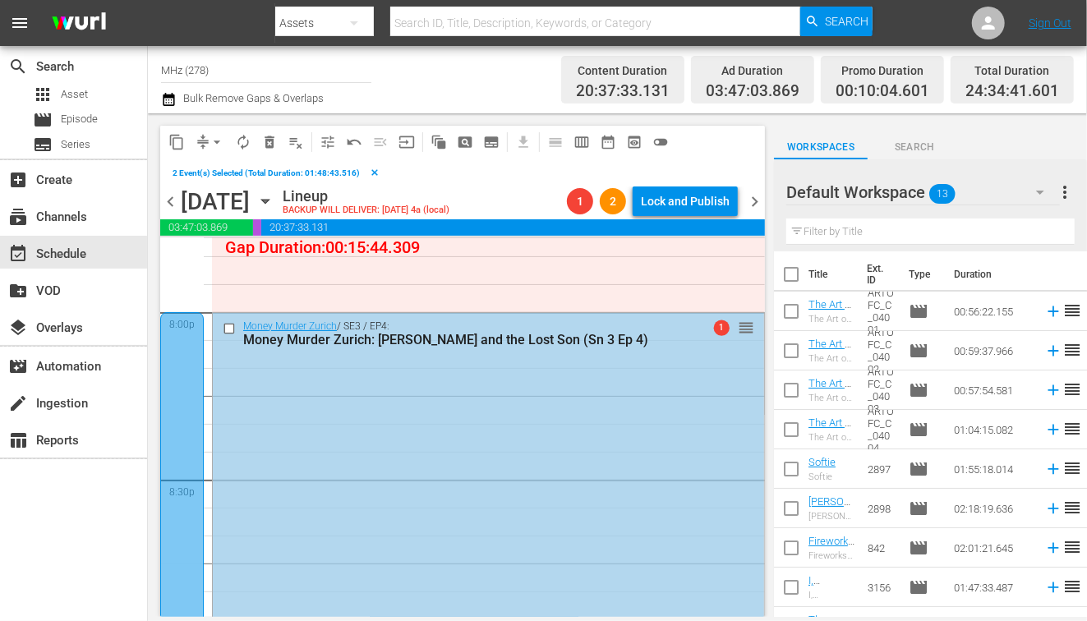
click at [229, 326] on input "checkbox" at bounding box center [231, 328] width 17 height 14
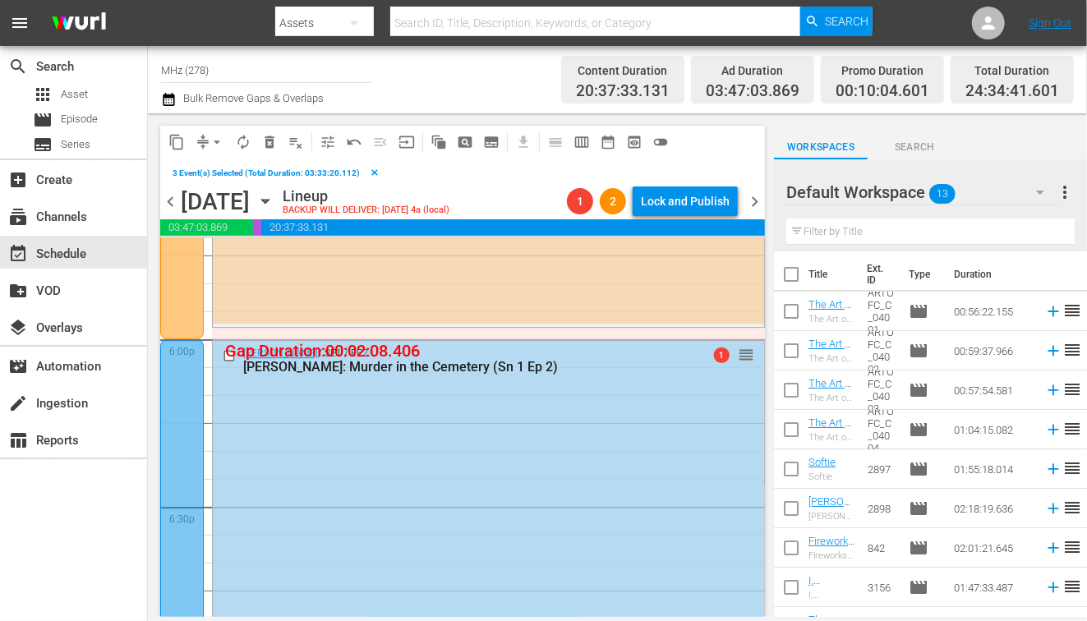
scroll to position [5913, 0]
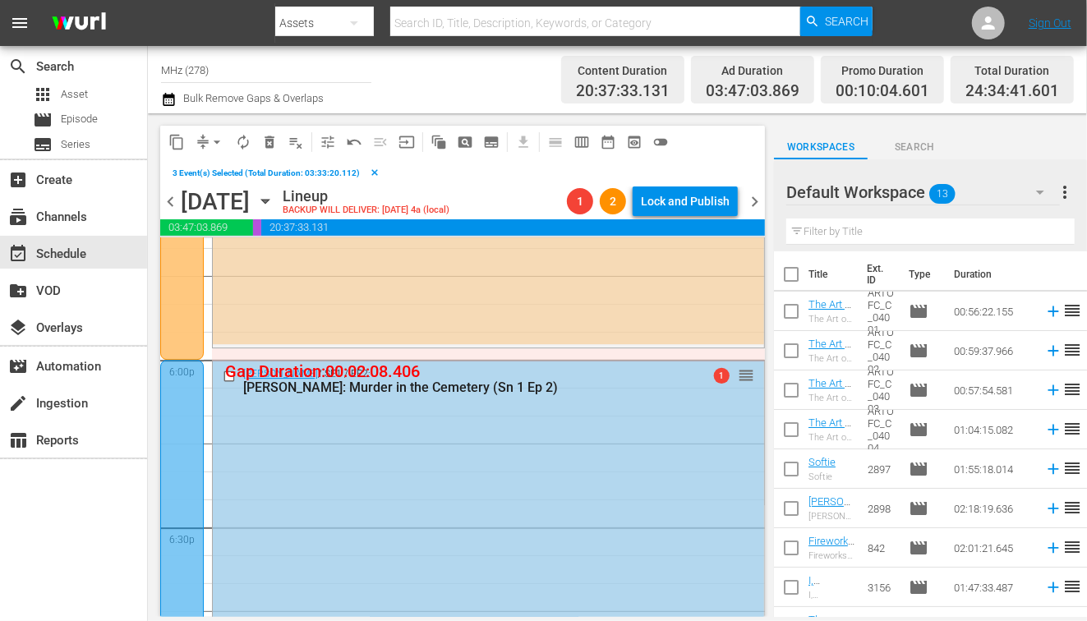
click at [225, 376] on input "checkbox" at bounding box center [231, 377] width 17 height 14
click at [176, 141] on span "content_copy" at bounding box center [176, 142] width 16 height 16
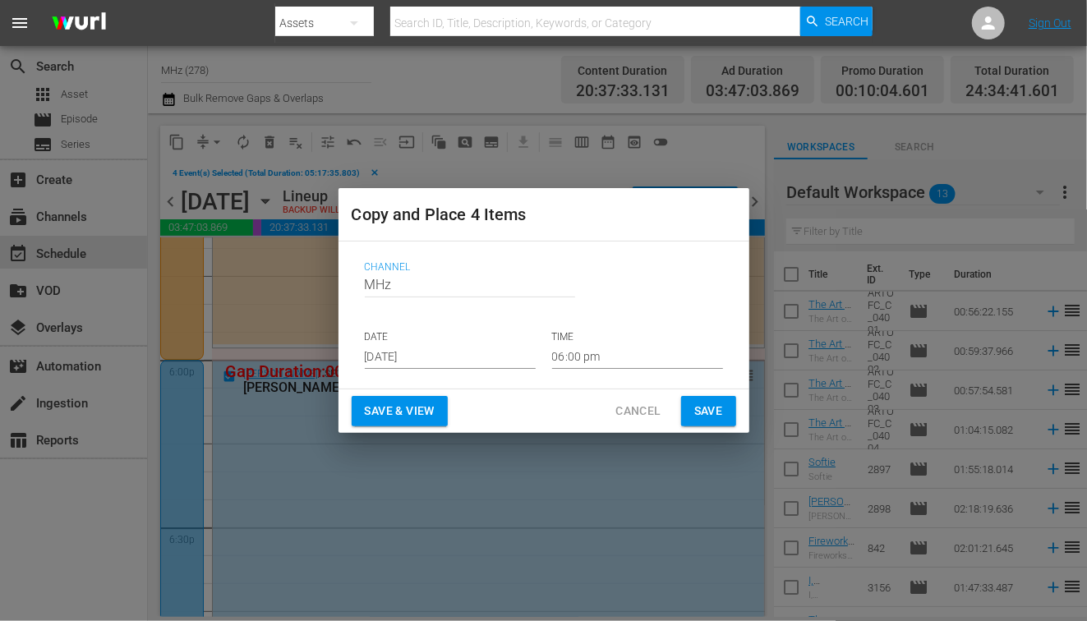
click at [414, 348] on input "[DATE]" at bounding box center [450, 356] width 171 height 25
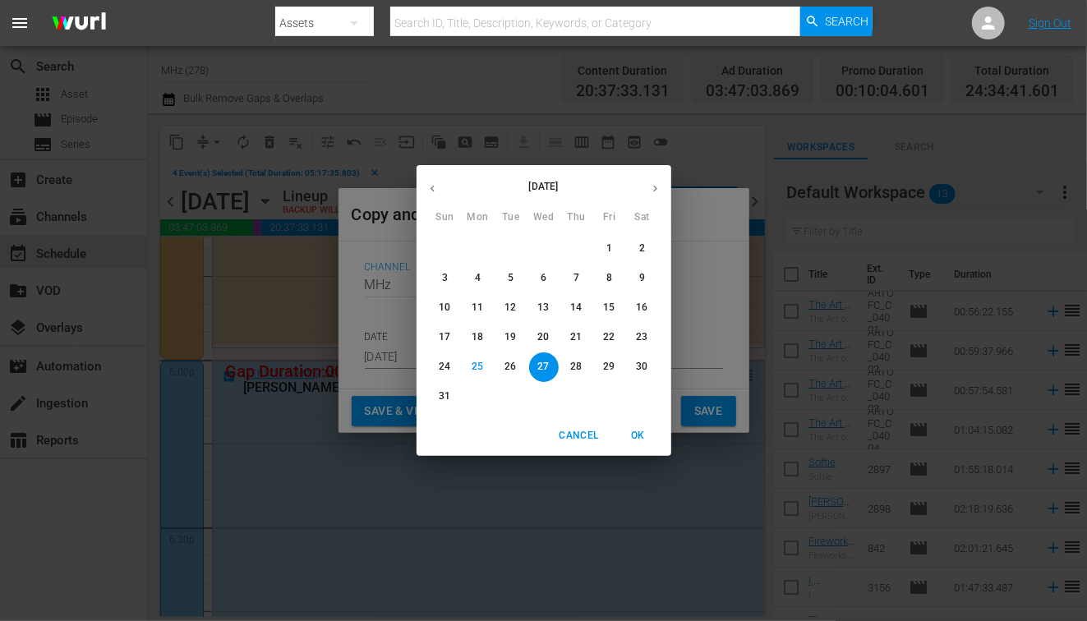
click at [664, 192] on button "button" at bounding box center [655, 189] width 32 height 32
click at [618, 255] on span "3" at bounding box center [610, 249] width 30 height 14
type input "Oct 3rd 2025"
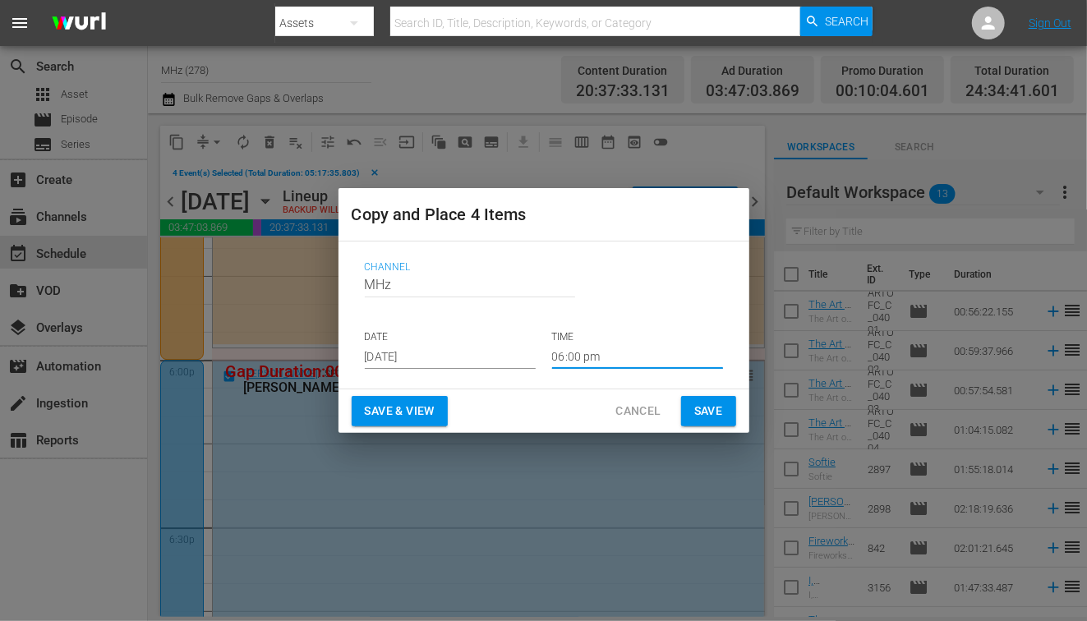
click at [578, 357] on input "06:00 pm" at bounding box center [637, 356] width 171 height 25
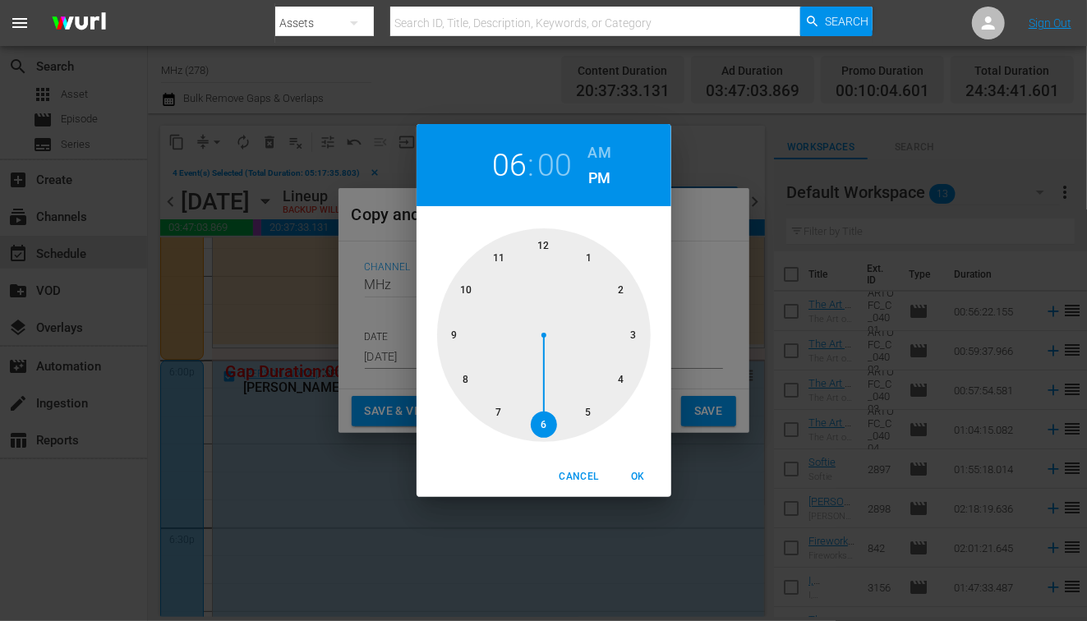
click at [597, 143] on h6 "AM" at bounding box center [599, 153] width 23 height 26
click at [542, 259] on div at bounding box center [544, 335] width 214 height 214
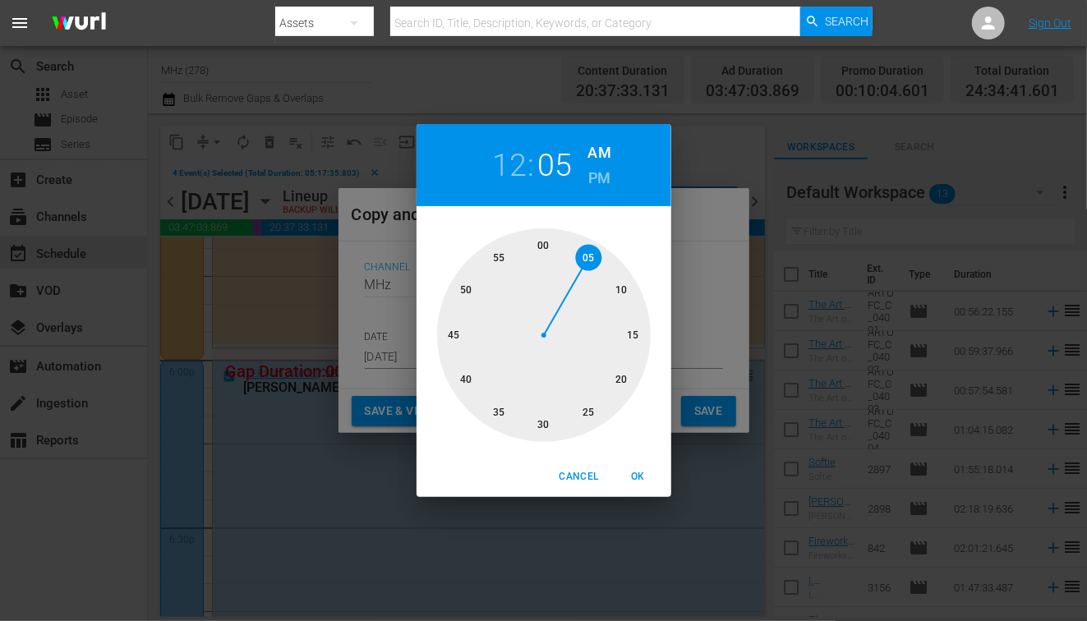
click at [589, 258] on div at bounding box center [544, 335] width 214 height 214
click at [634, 481] on span "OK" at bounding box center [638, 476] width 39 height 17
type input "12:05 am"
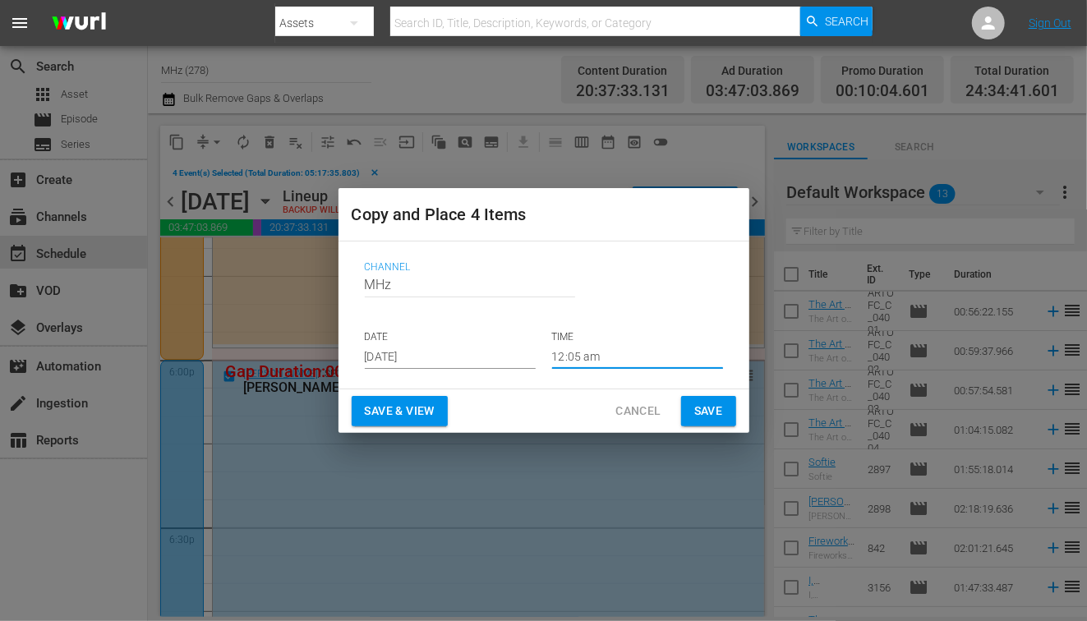
click at [703, 397] on button "Save" at bounding box center [708, 411] width 55 height 30
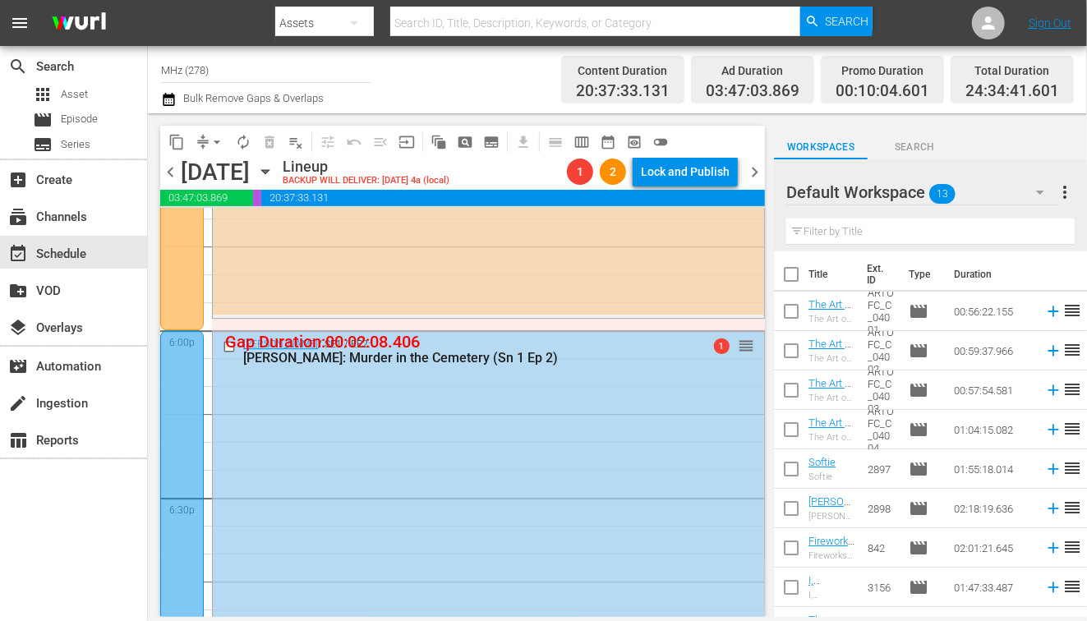
click at [754, 174] on span "chevron_right" at bounding box center [754, 172] width 21 height 21
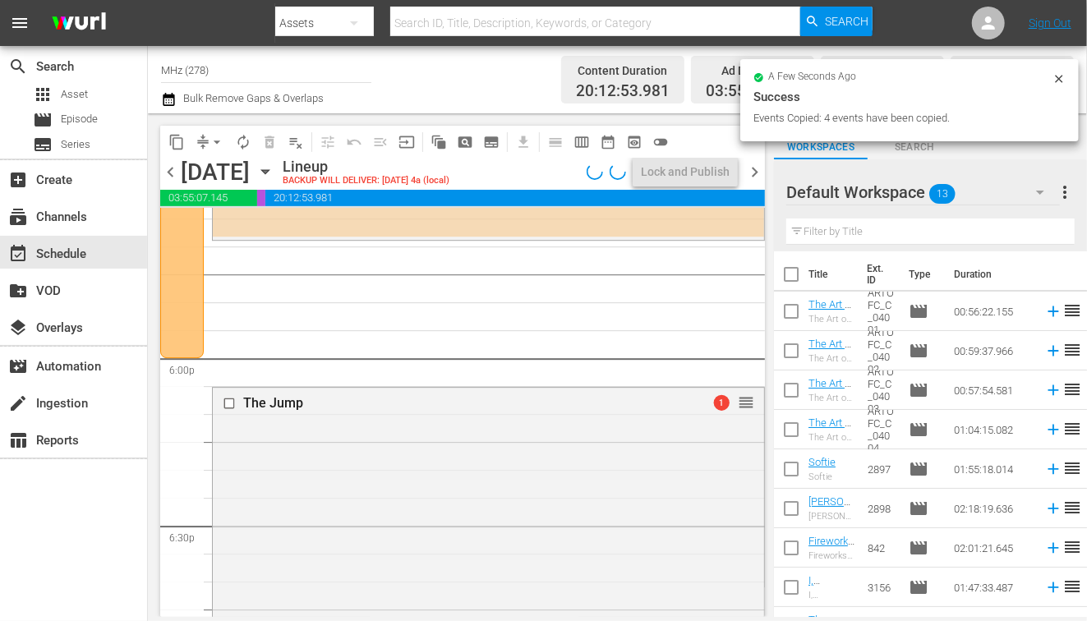
scroll to position [5830, 0]
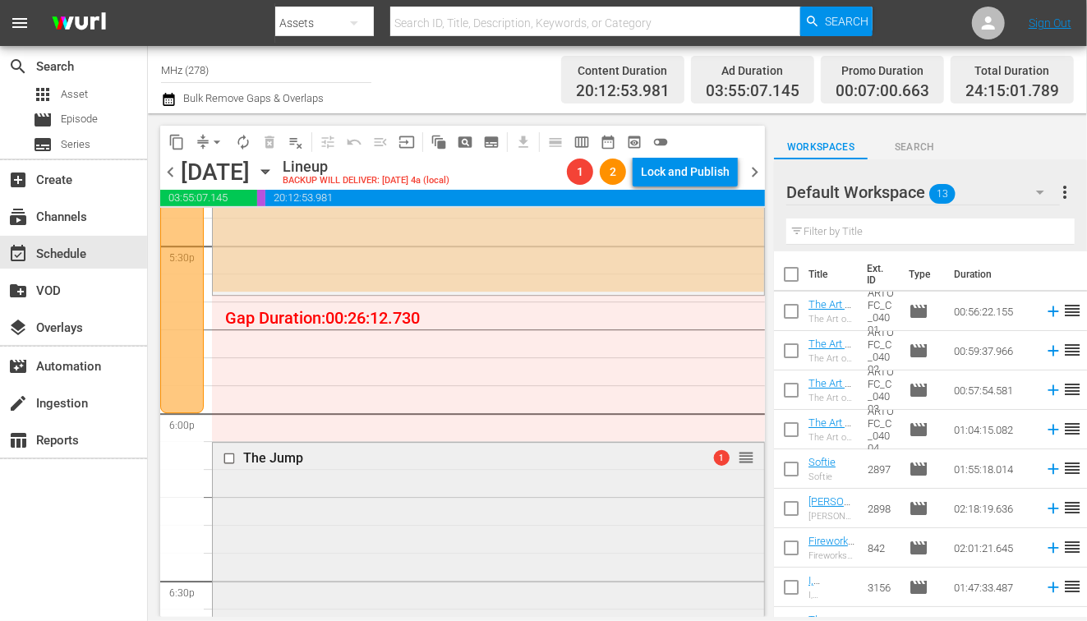
click at [233, 459] on input "checkbox" at bounding box center [231, 458] width 17 height 14
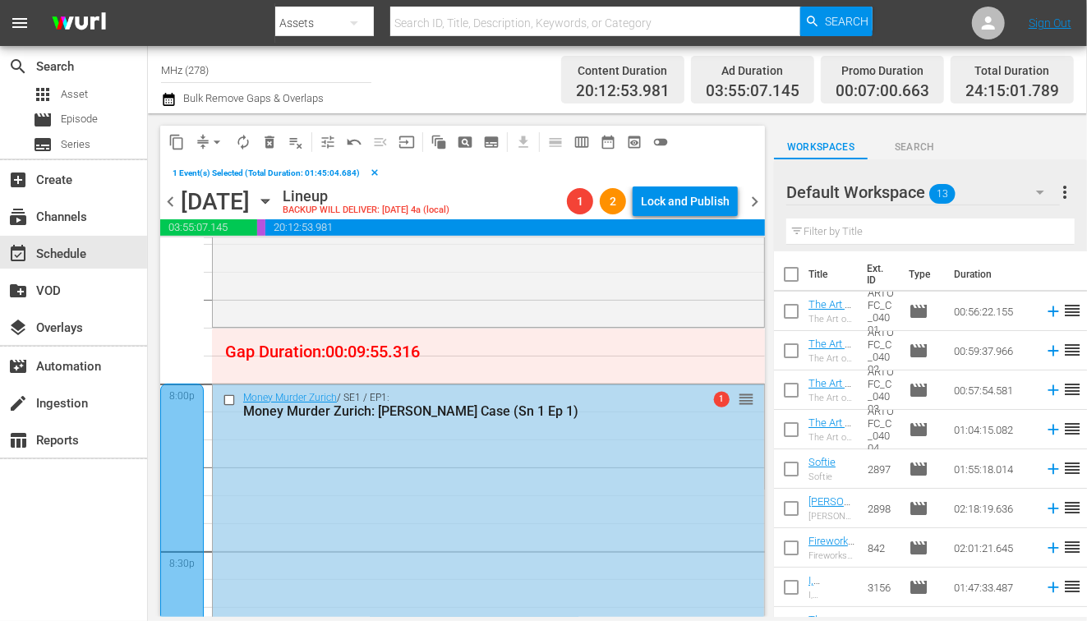
scroll to position [6594, 0]
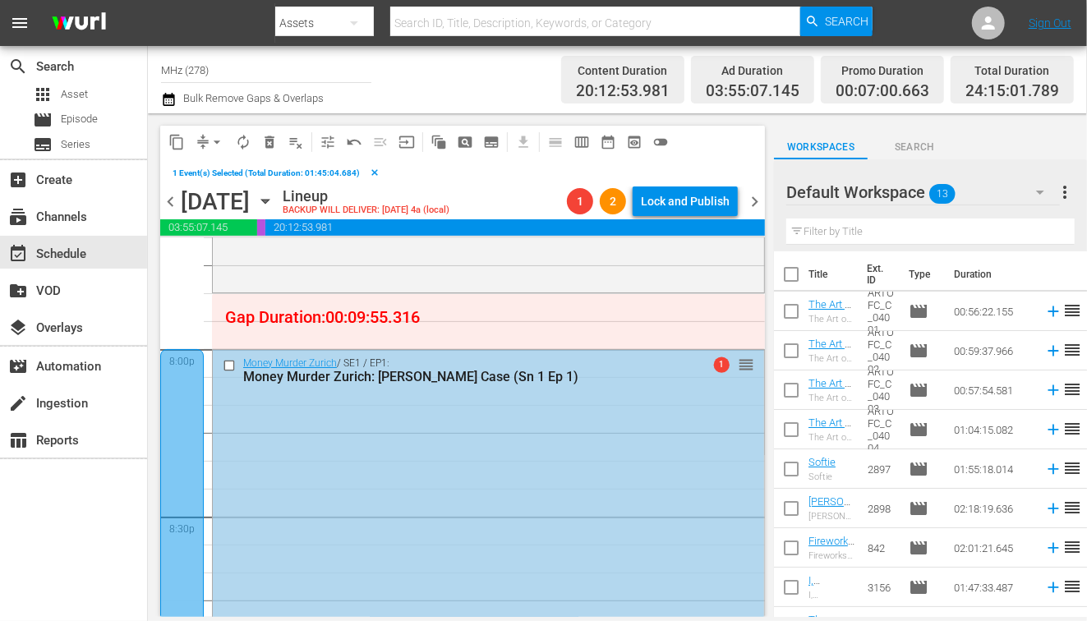
click at [228, 364] on input "checkbox" at bounding box center [231, 365] width 17 height 14
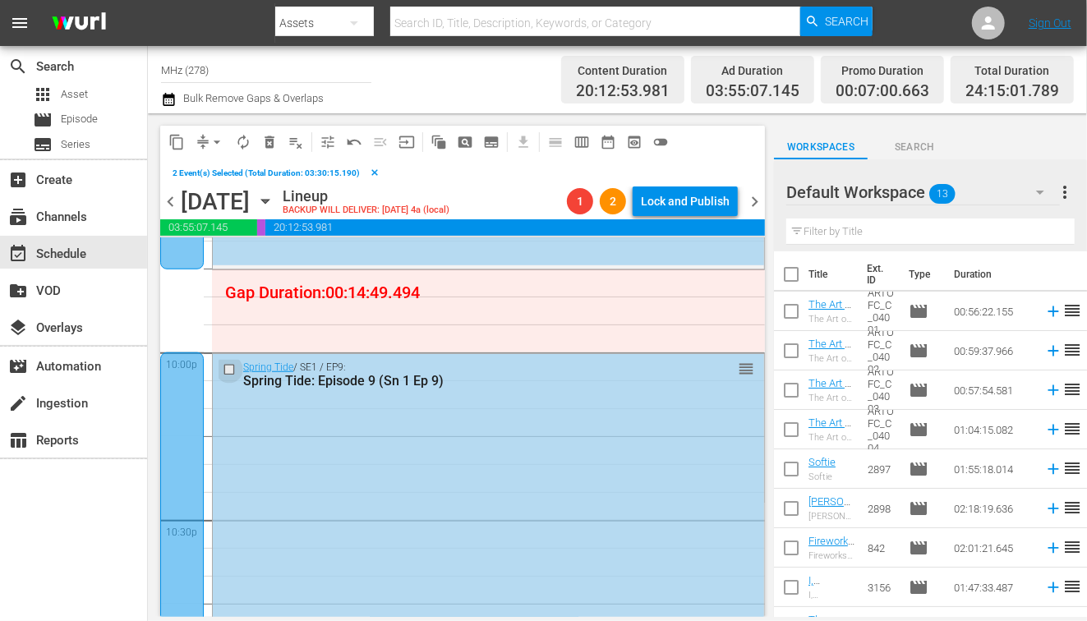
click at [228, 364] on input "checkbox" at bounding box center [231, 369] width 17 height 14
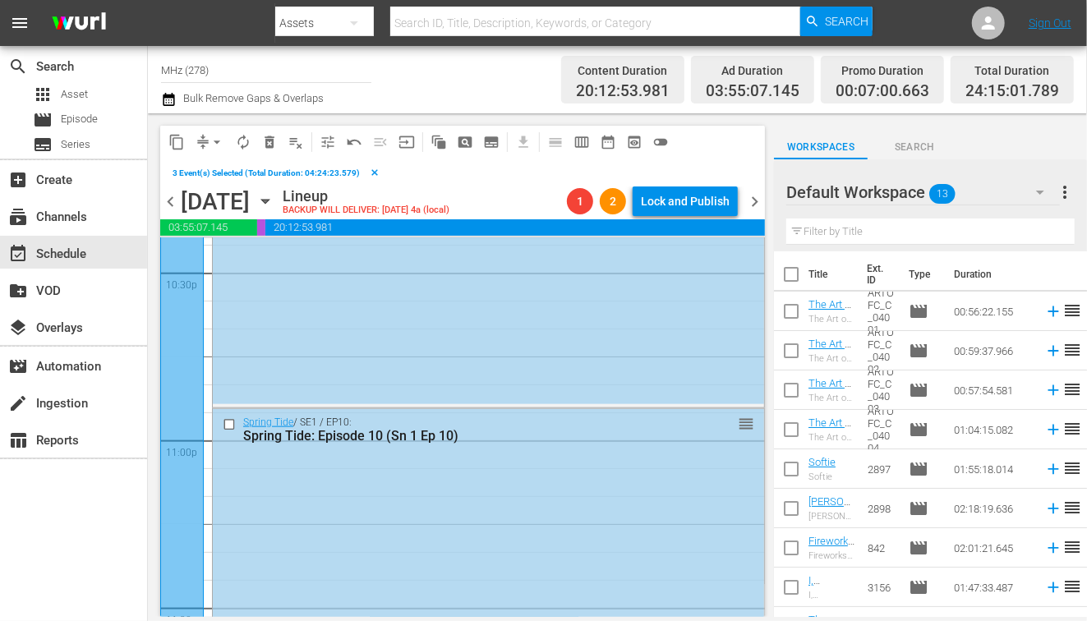
scroll to position [7545, 0]
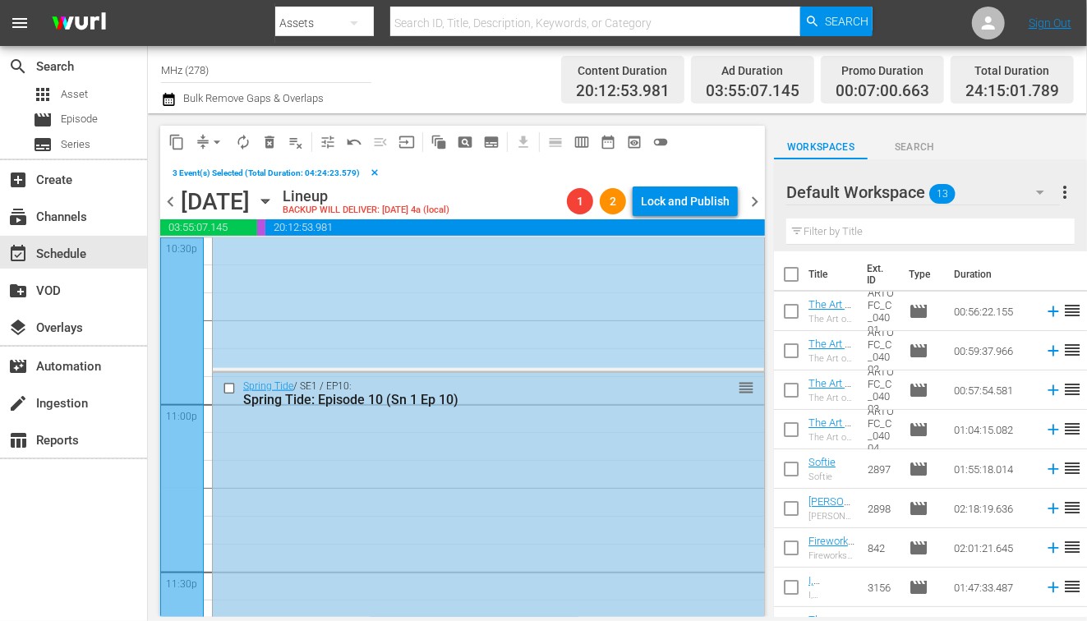
click at [228, 389] on input "checkbox" at bounding box center [231, 388] width 17 height 14
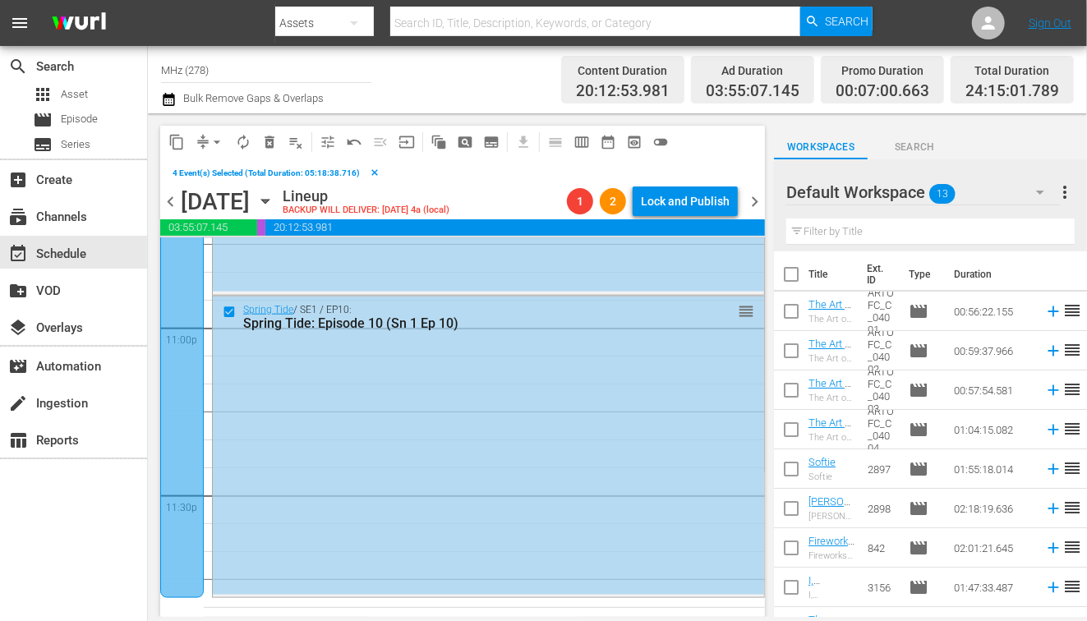
scroll to position [7667, 0]
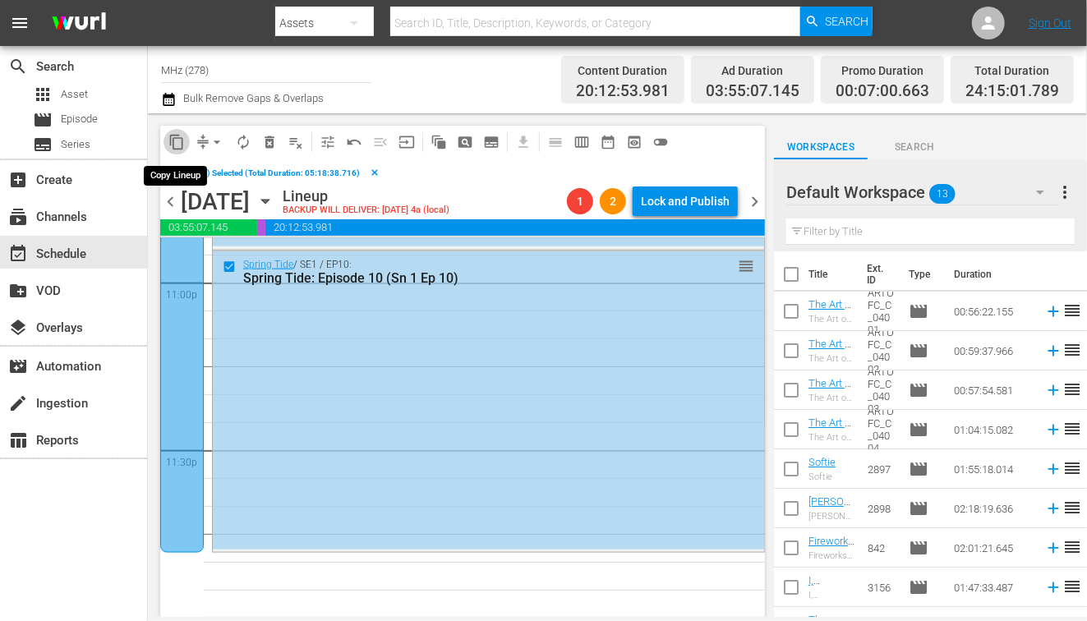
click at [180, 140] on span "content_copy" at bounding box center [176, 142] width 16 height 16
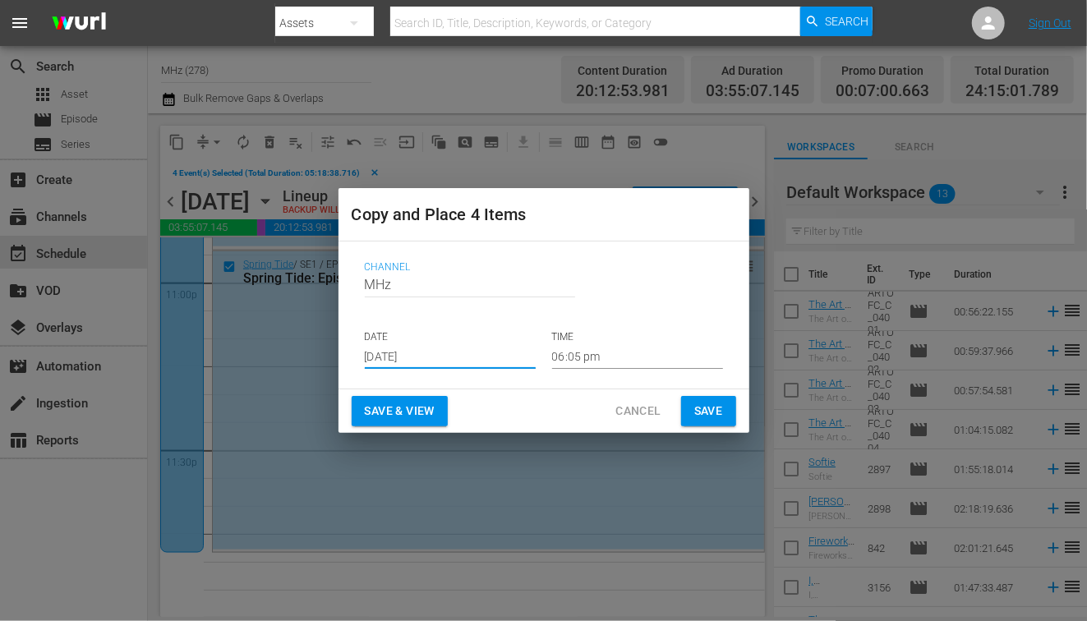
click at [390, 365] on input "[DATE]" at bounding box center [450, 356] width 171 height 25
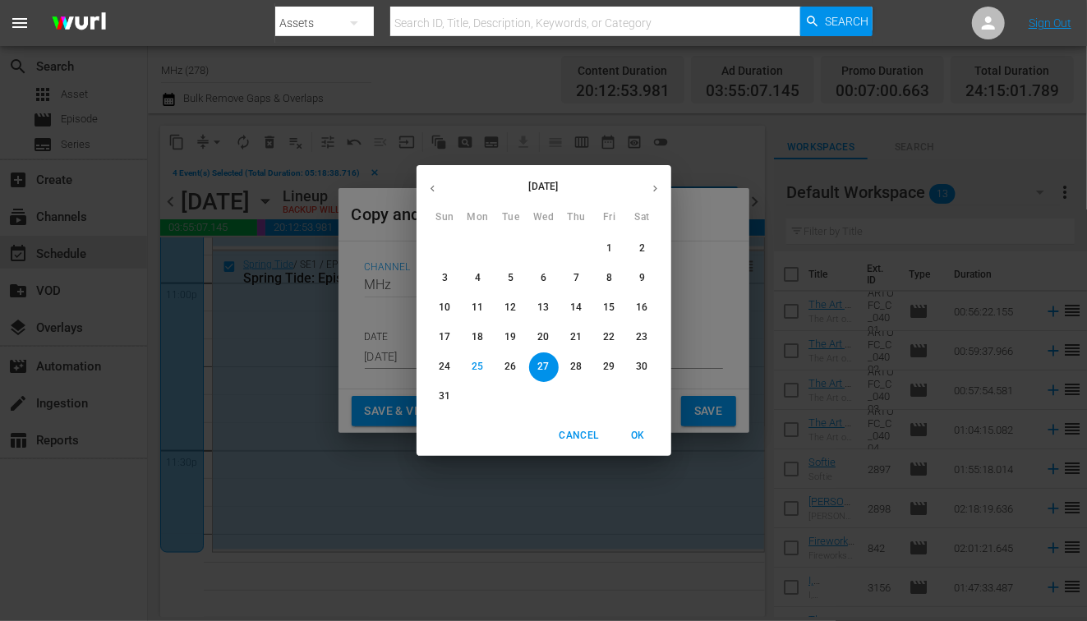
click at [659, 186] on icon "button" at bounding box center [655, 188] width 12 height 12
click at [646, 240] on button "4" at bounding box center [643, 249] width 30 height 30
type input "Oct 4th 2025"
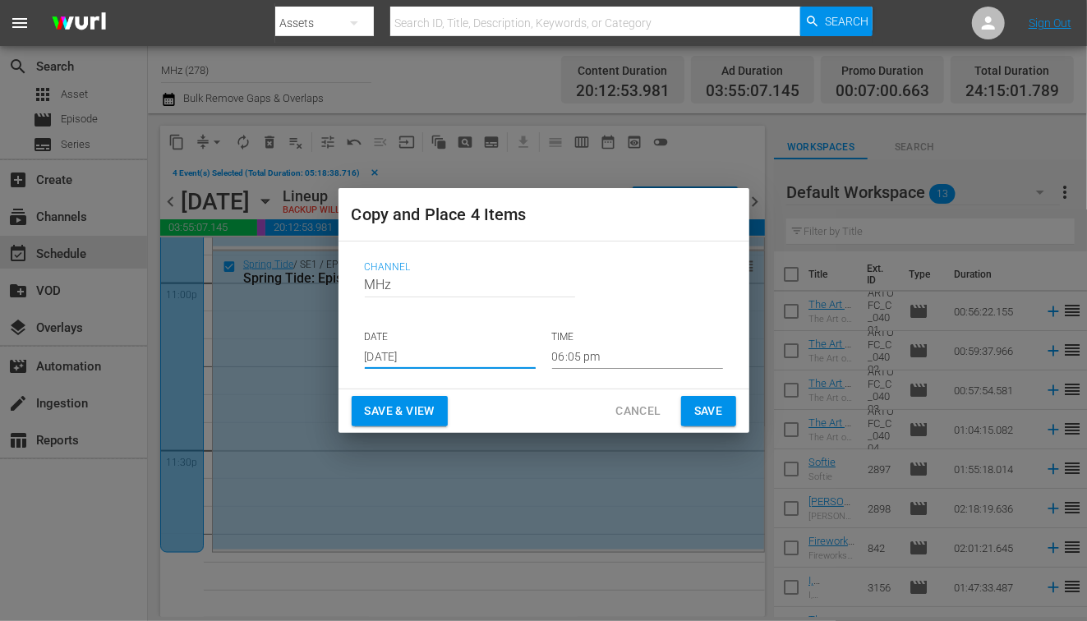
click at [570, 355] on input "06:05 pm" at bounding box center [637, 356] width 171 height 25
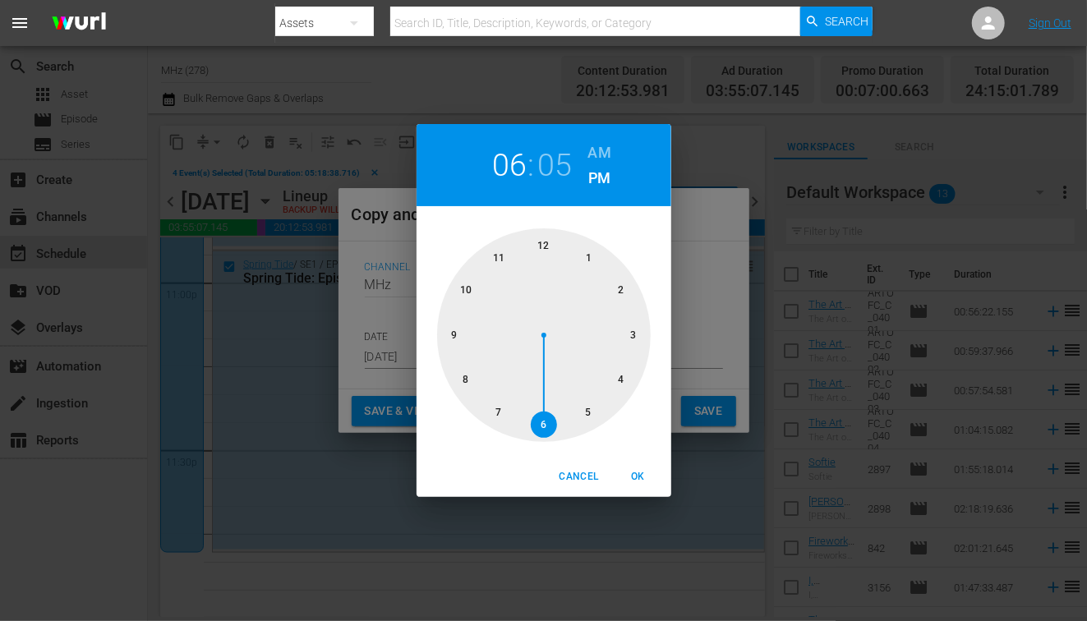
click at [595, 152] on h6 "AM" at bounding box center [599, 153] width 23 height 26
click at [551, 247] on div at bounding box center [544, 335] width 214 height 214
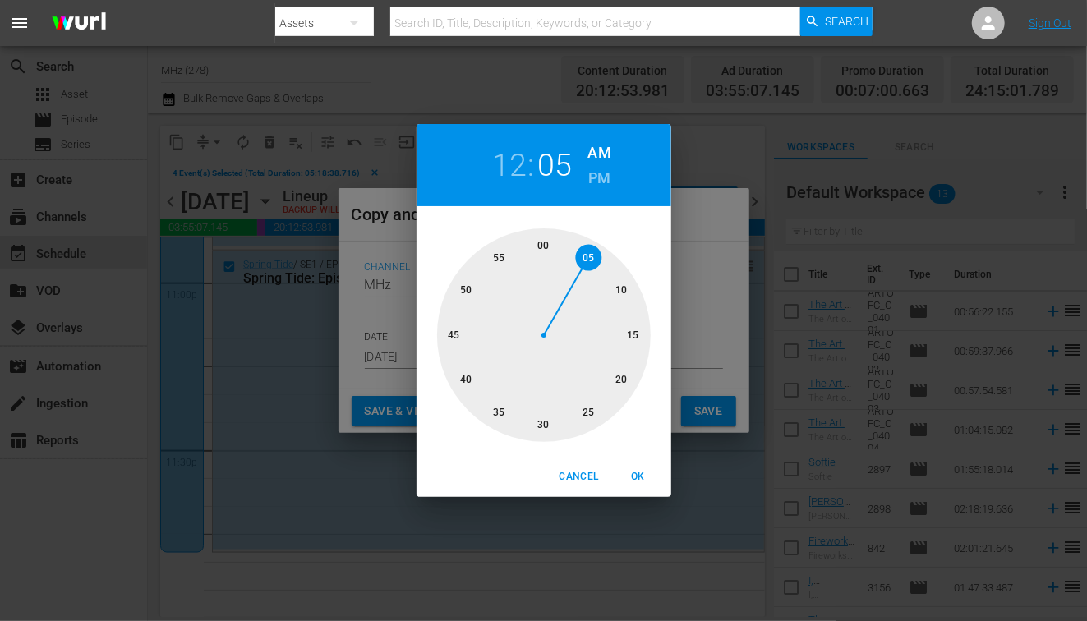
click at [639, 480] on span "OK" at bounding box center [638, 476] width 39 height 17
type input "12:05 am"
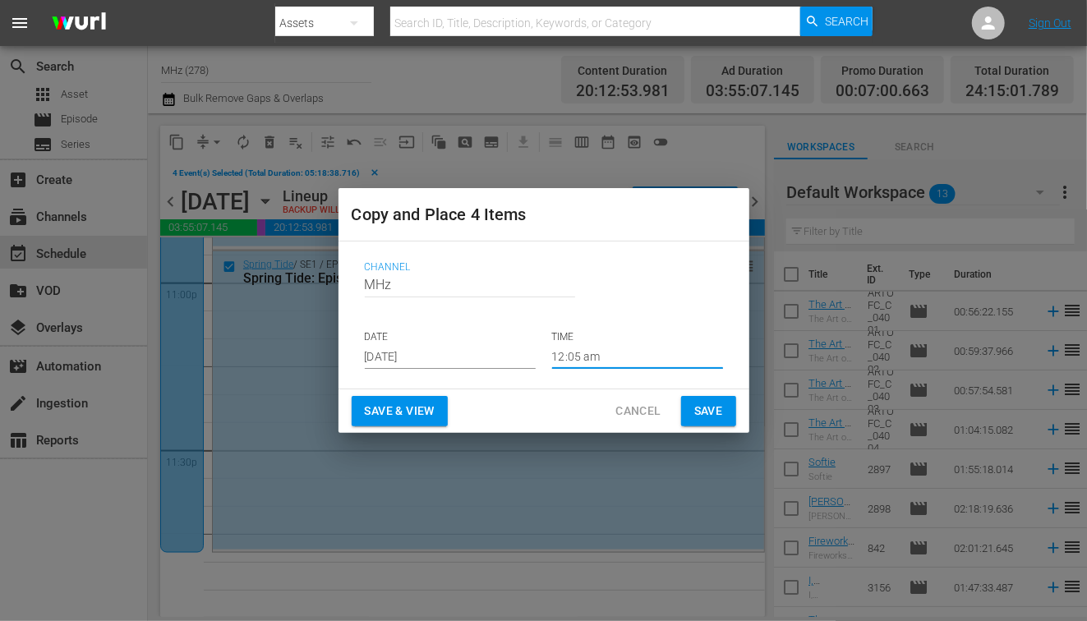
click at [699, 408] on span "Save" at bounding box center [708, 411] width 29 height 21
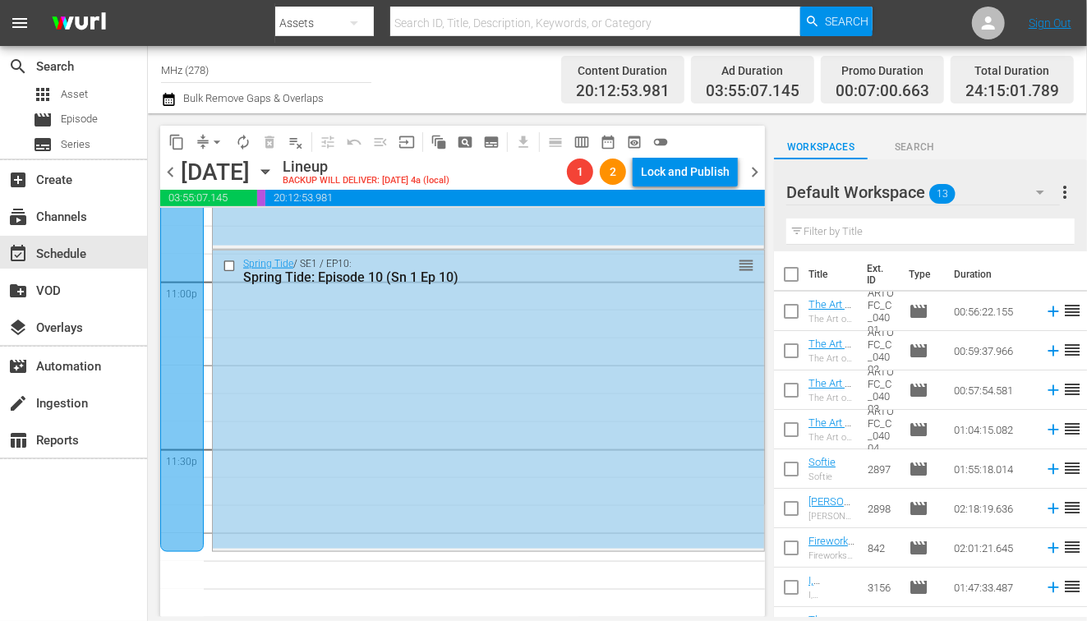
scroll to position [7638, 0]
click at [274, 173] on icon "button" at bounding box center [265, 172] width 18 height 18
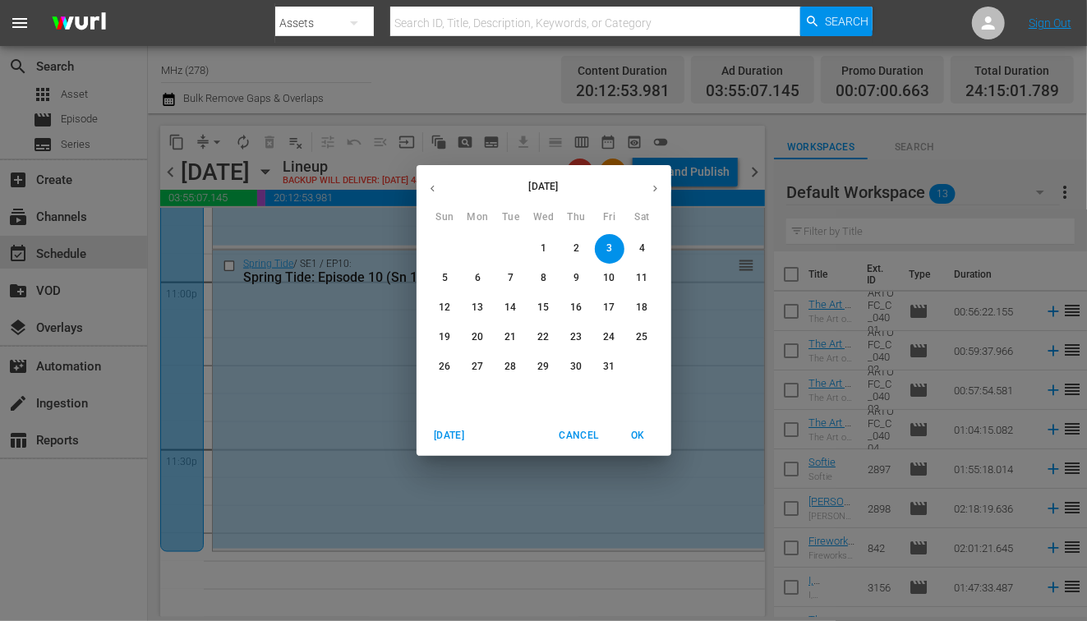
drag, startPoint x: 436, startPoint y: 192, endPoint x: 646, endPoint y: 319, distance: 245.5
click at [436, 192] on icon "button" at bounding box center [432, 188] width 12 height 12
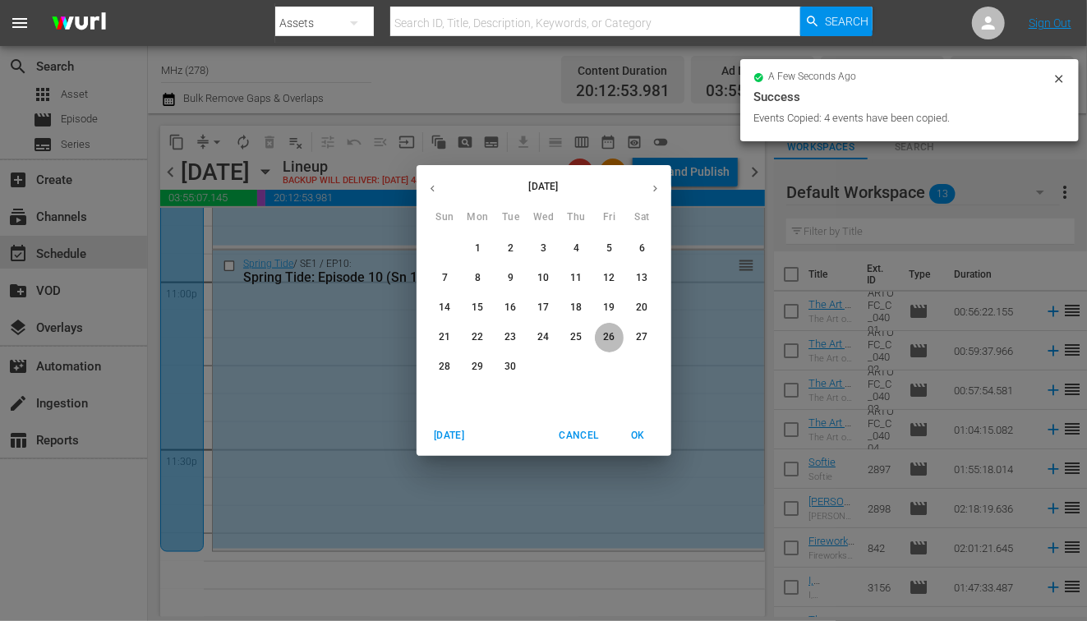
click at [609, 337] on p "26" at bounding box center [609, 337] width 12 height 14
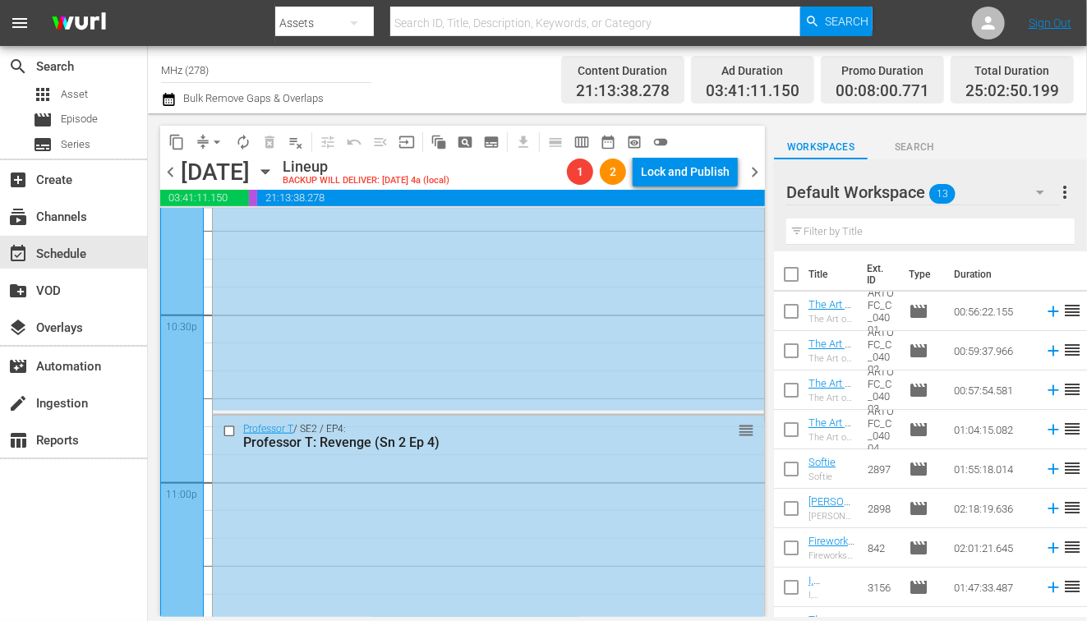
scroll to position [7638, 0]
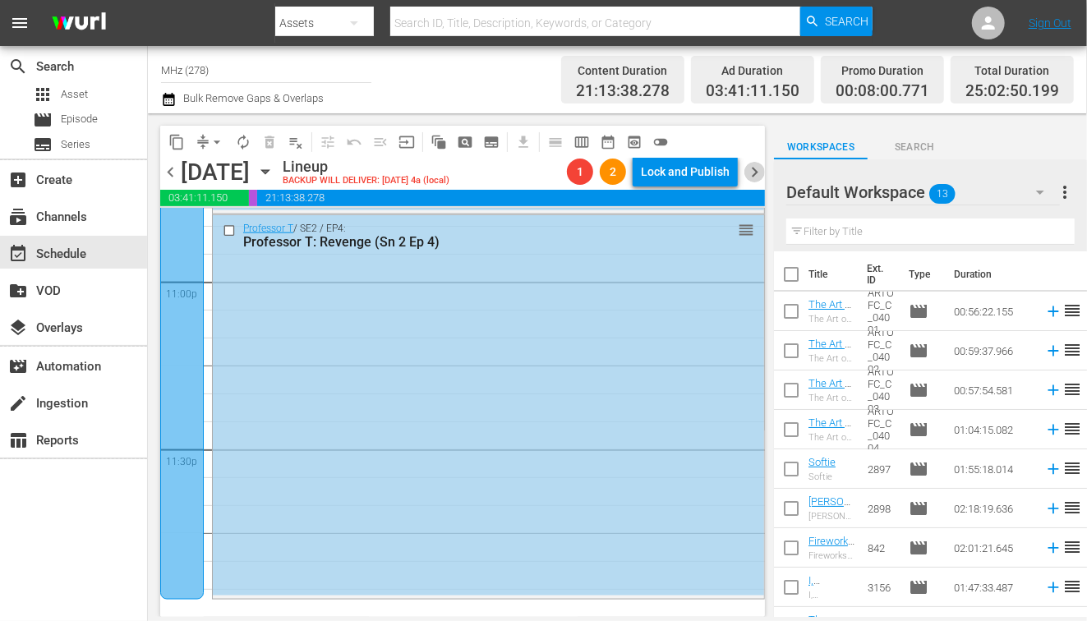
click at [758, 162] on span "chevron_right" at bounding box center [754, 172] width 21 height 21
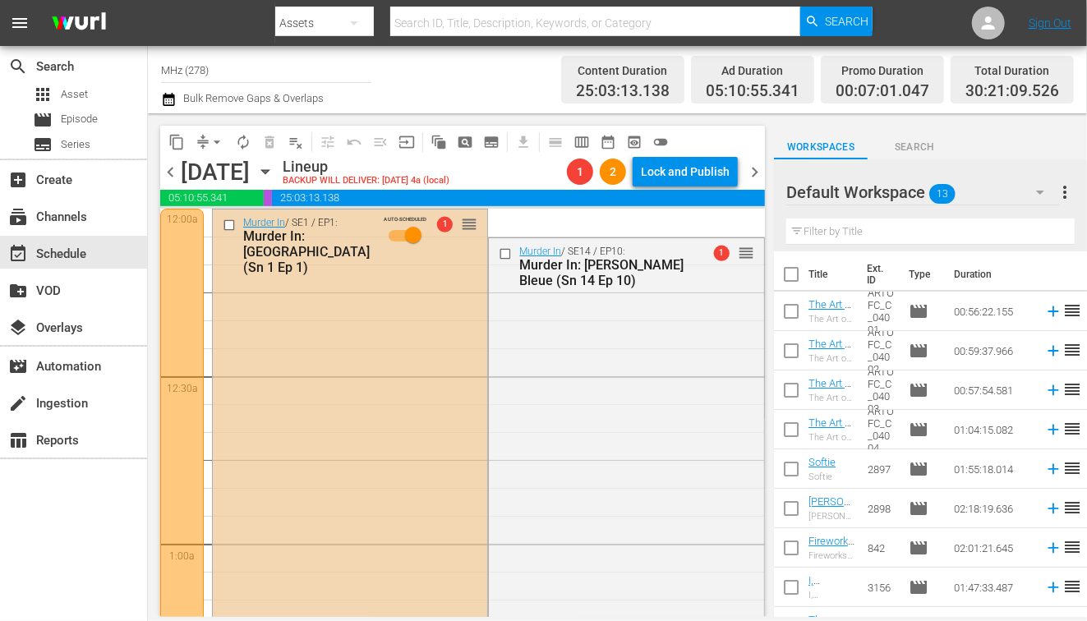
click at [227, 224] on input "checkbox" at bounding box center [231, 226] width 17 height 14
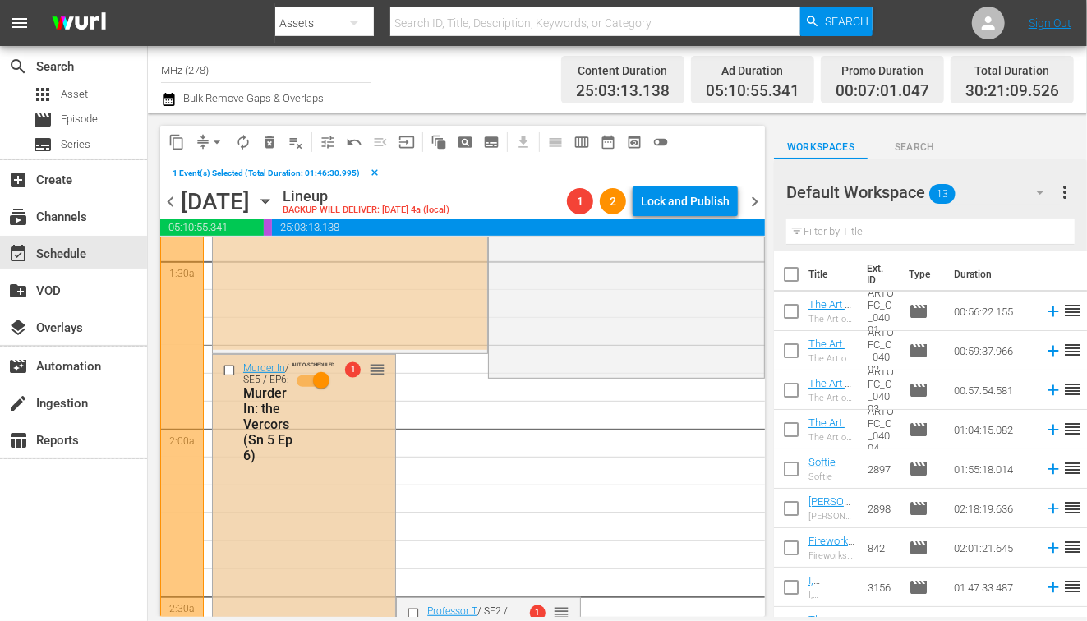
scroll to position [487, 0]
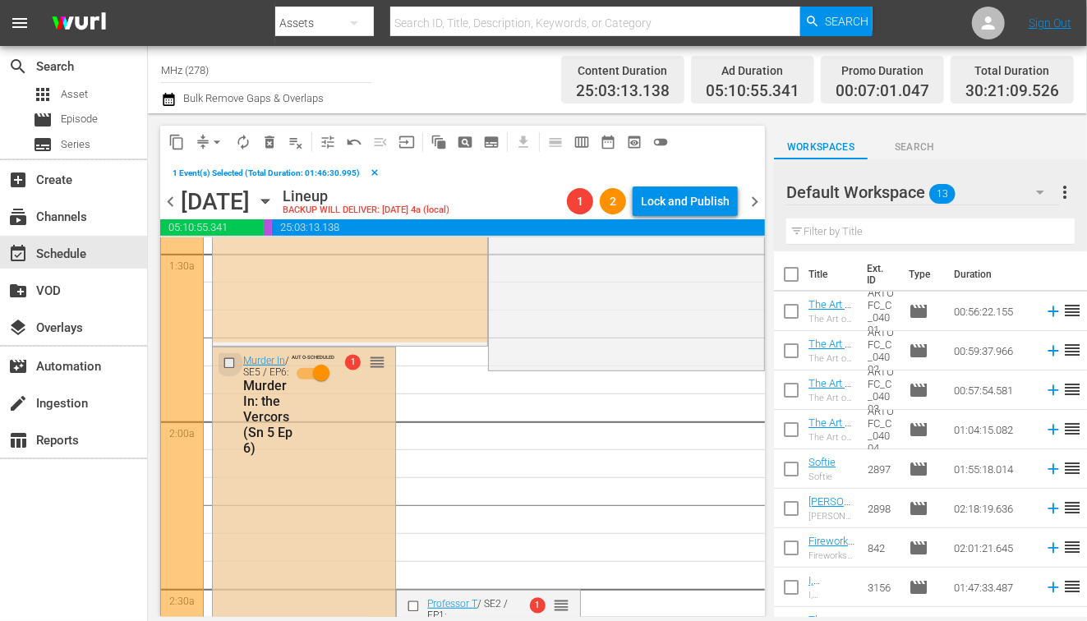
click at [231, 366] on input "checkbox" at bounding box center [231, 363] width 17 height 14
click at [274, 139] on span "delete_forever_outlined" at bounding box center [269, 142] width 16 height 16
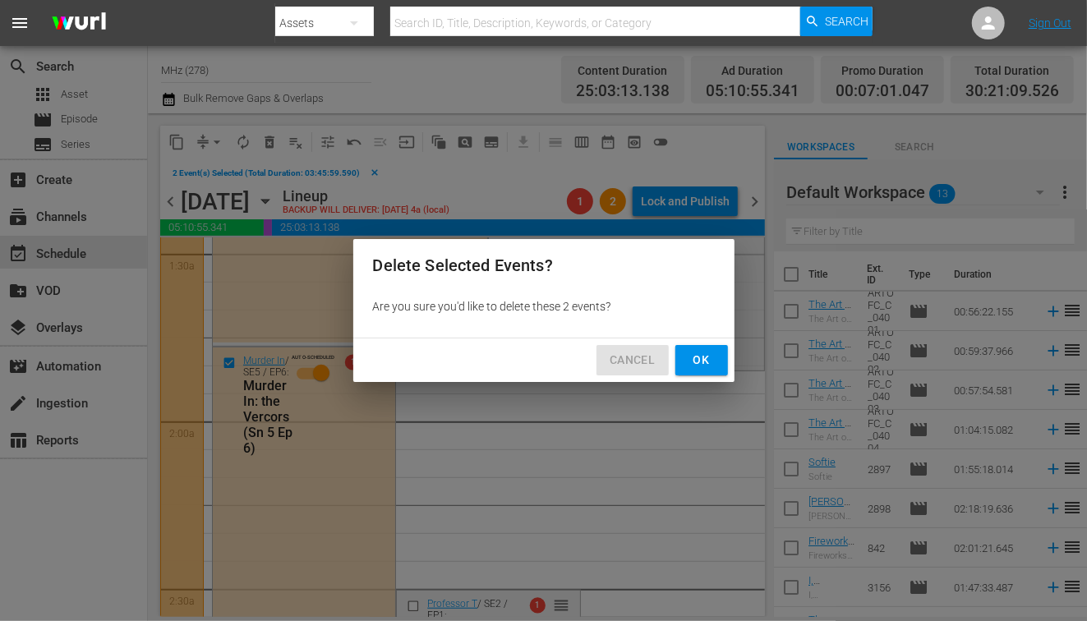
click at [647, 353] on span "Cancel" at bounding box center [632, 360] width 45 height 21
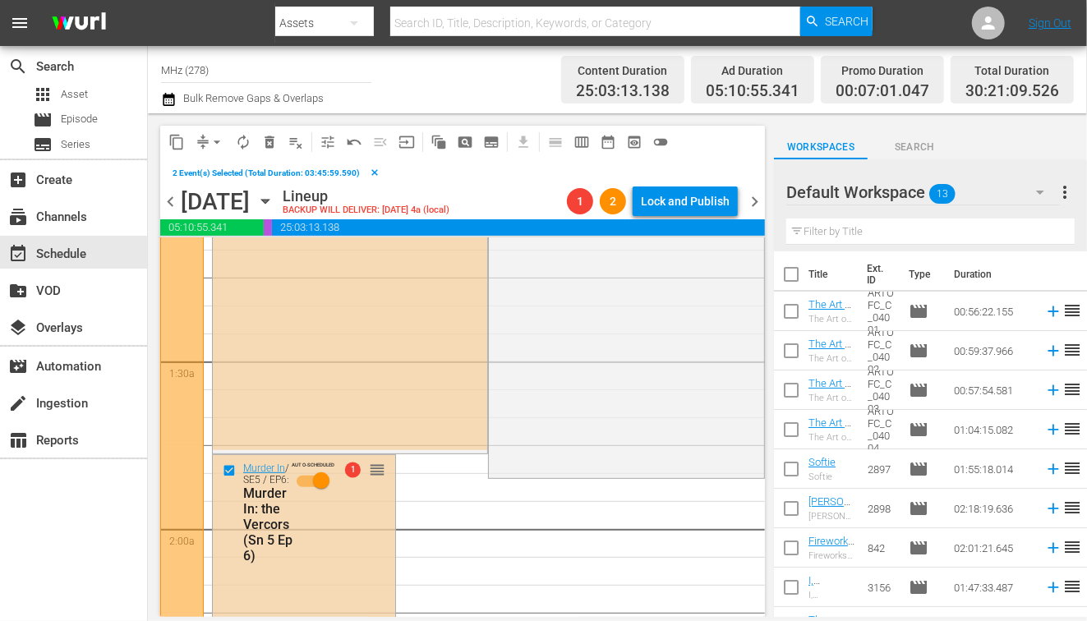
scroll to position [417, 0]
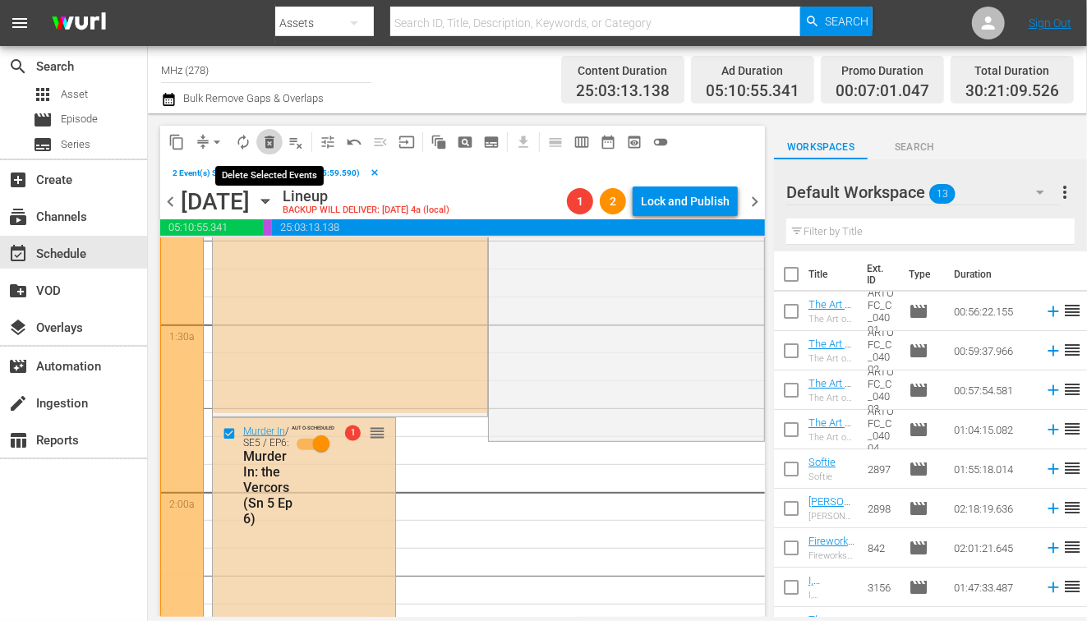
click at [269, 145] on span "delete_forever_outlined" at bounding box center [269, 142] width 16 height 16
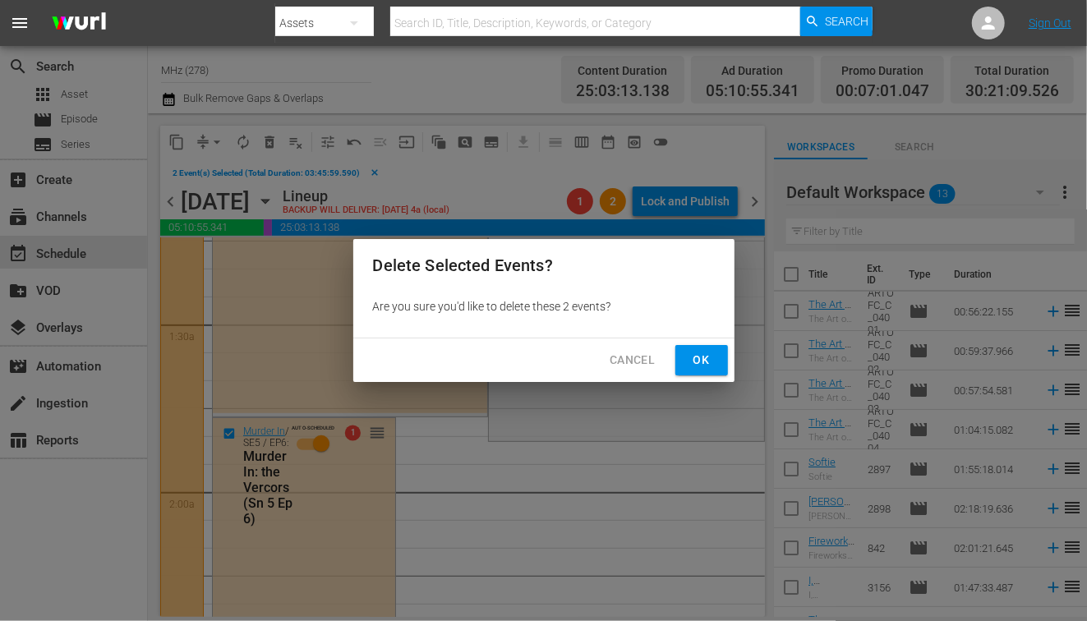
click at [712, 360] on span "Ok" at bounding box center [702, 360] width 26 height 21
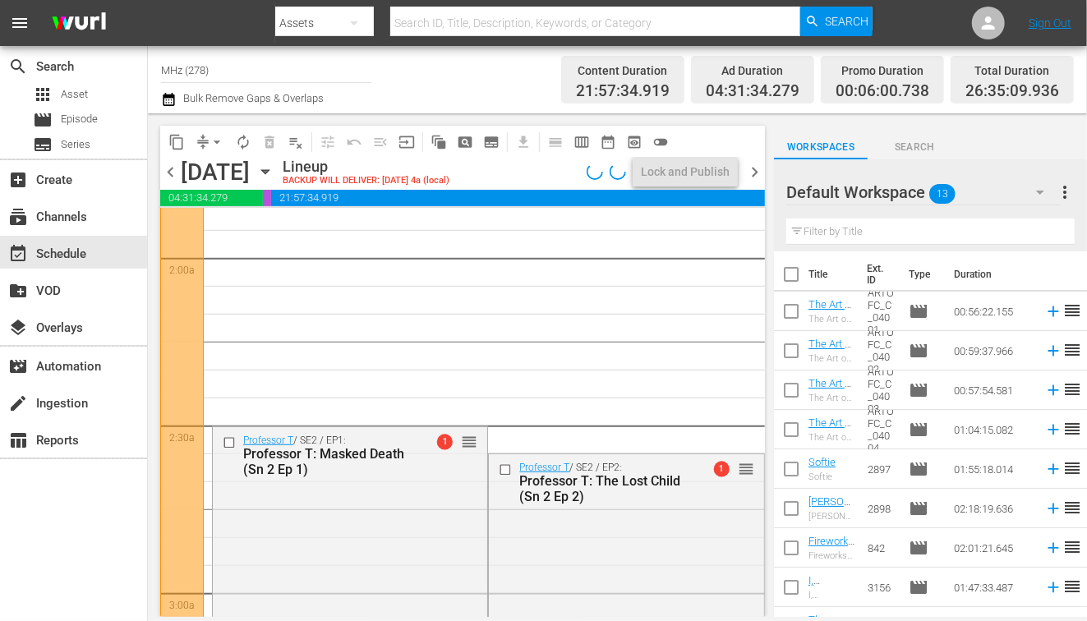
scroll to position [576, 0]
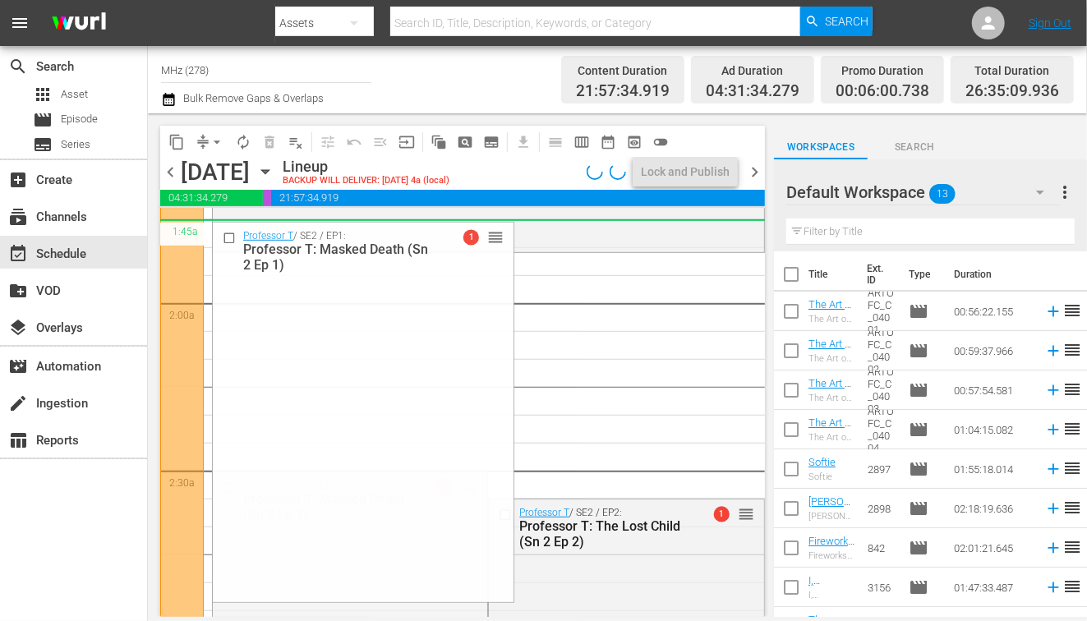
drag, startPoint x: 468, startPoint y: 479, endPoint x: 466, endPoint y: 260, distance: 218.6
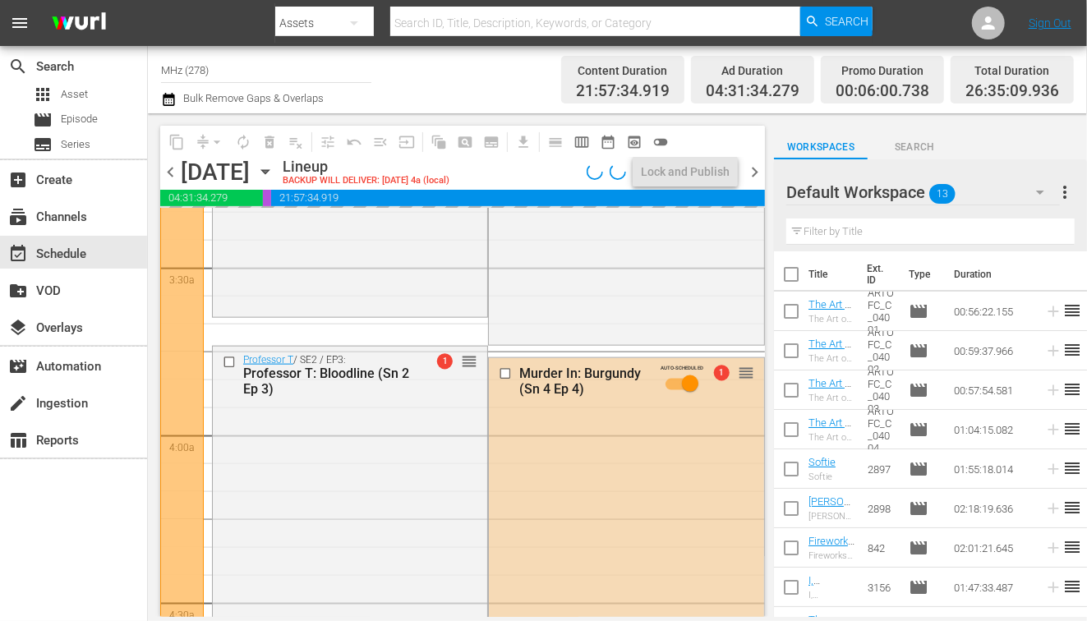
scroll to position [1099, 0]
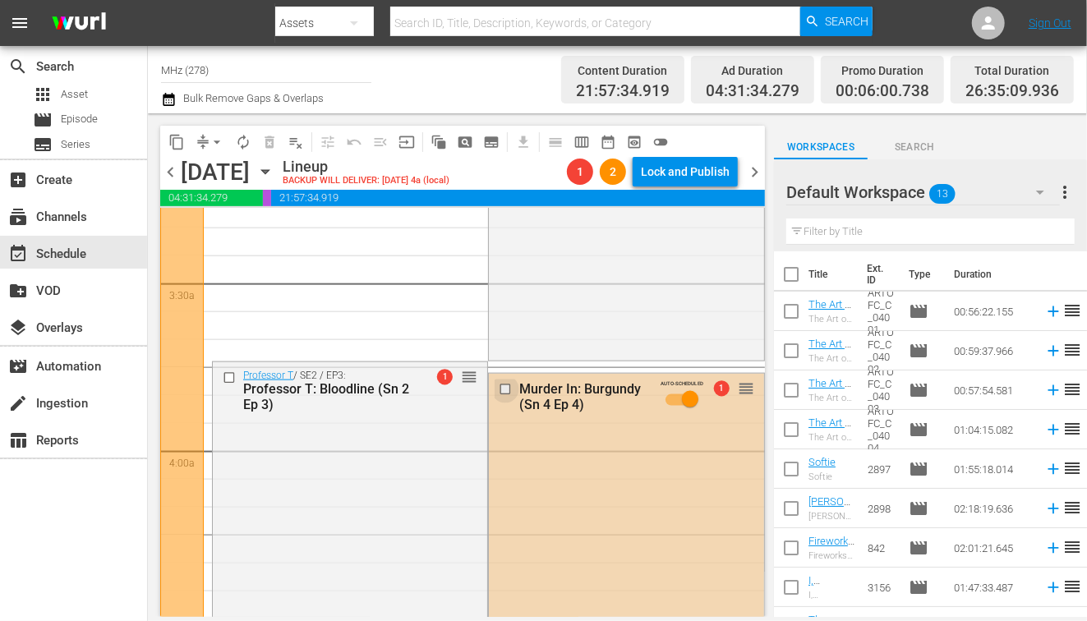
click at [503, 391] on input "checkbox" at bounding box center [507, 389] width 17 height 14
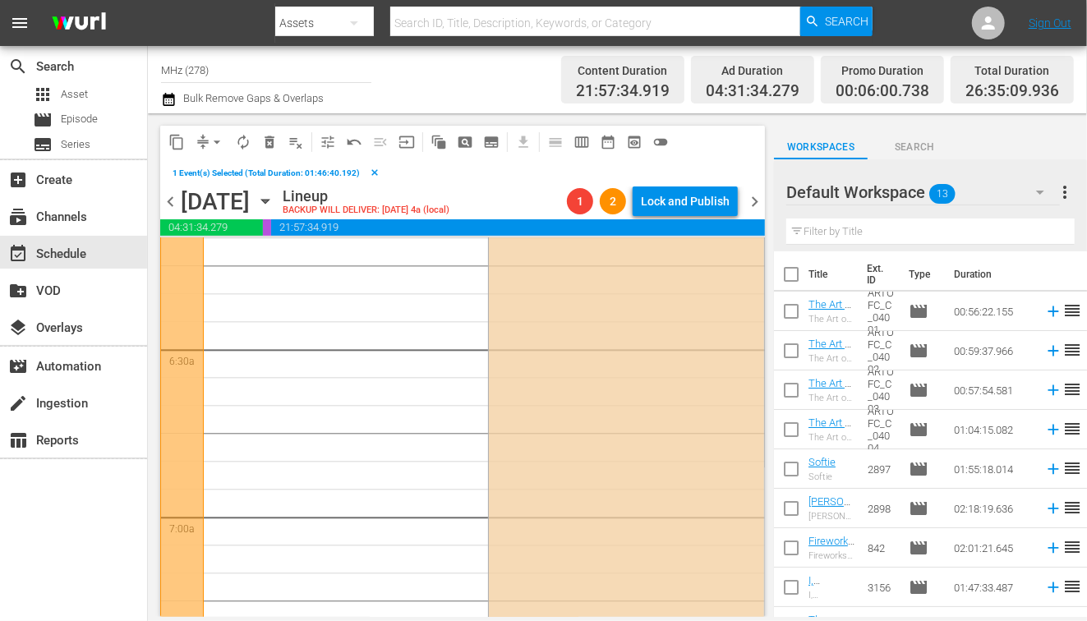
scroll to position [2133, 0]
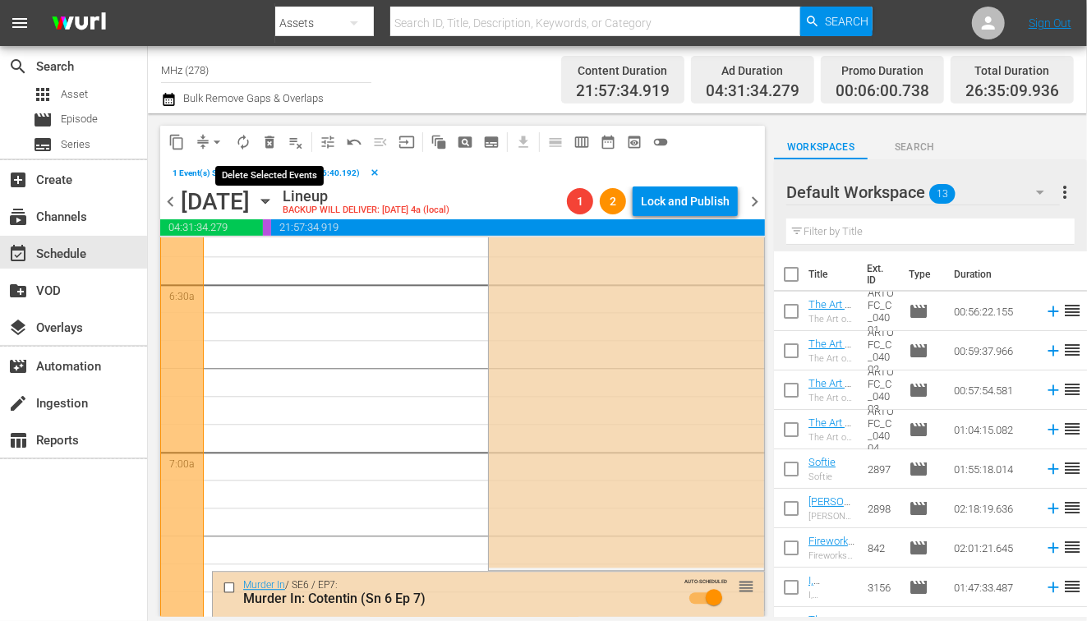
click at [264, 150] on span "delete_forever_outlined" at bounding box center [269, 142] width 16 height 16
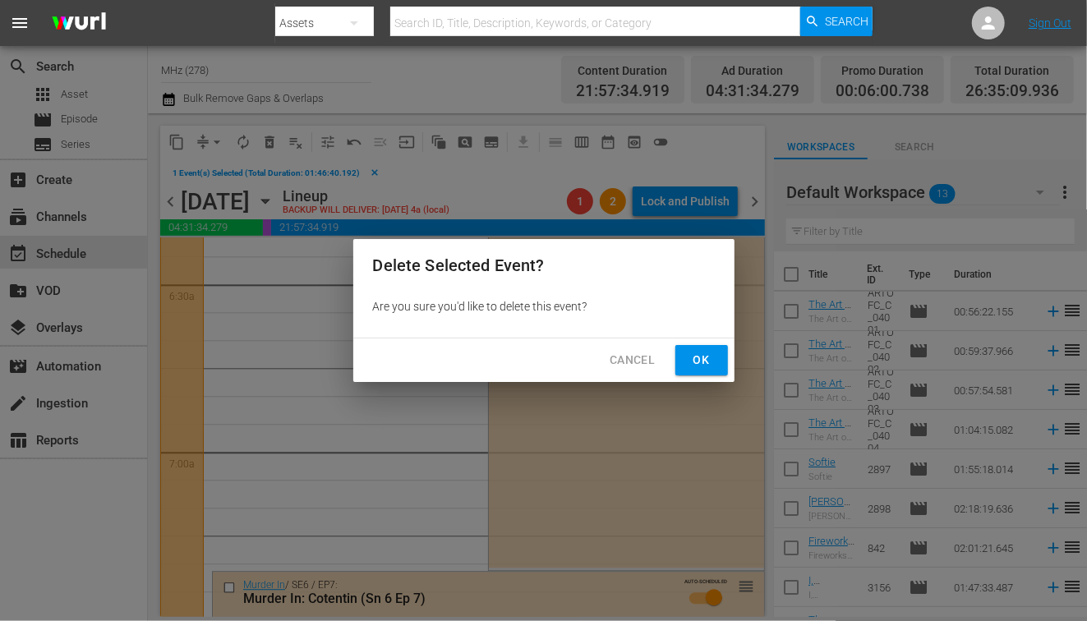
click at [707, 343] on div "Cancel Ok" at bounding box center [543, 361] width 381 height 44
click at [700, 357] on span "Ok" at bounding box center [702, 360] width 26 height 21
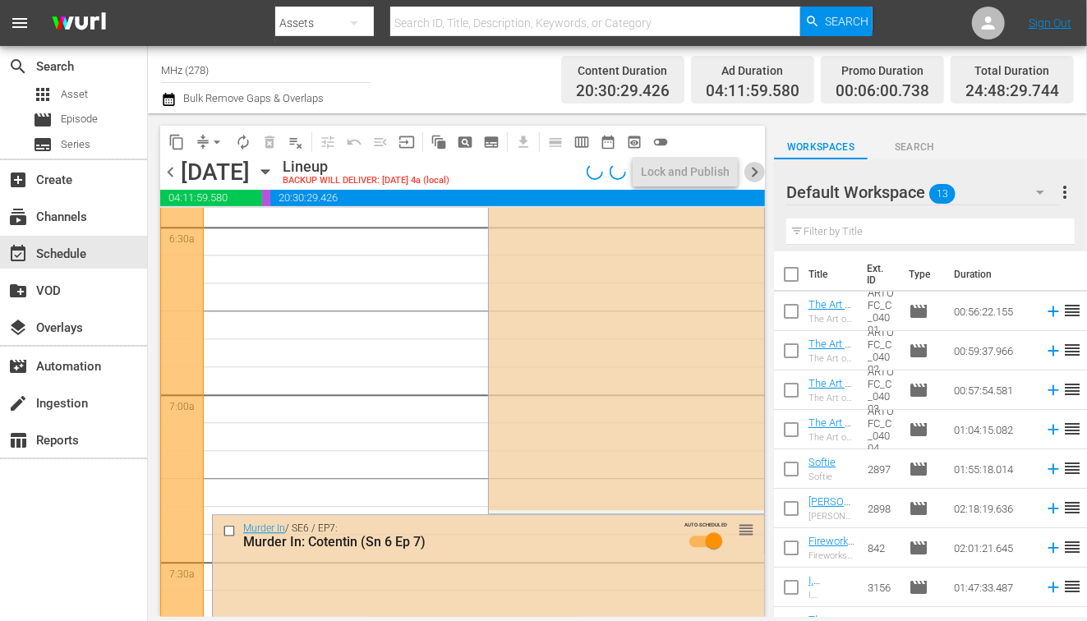
click at [756, 172] on span "chevron_right" at bounding box center [754, 172] width 21 height 21
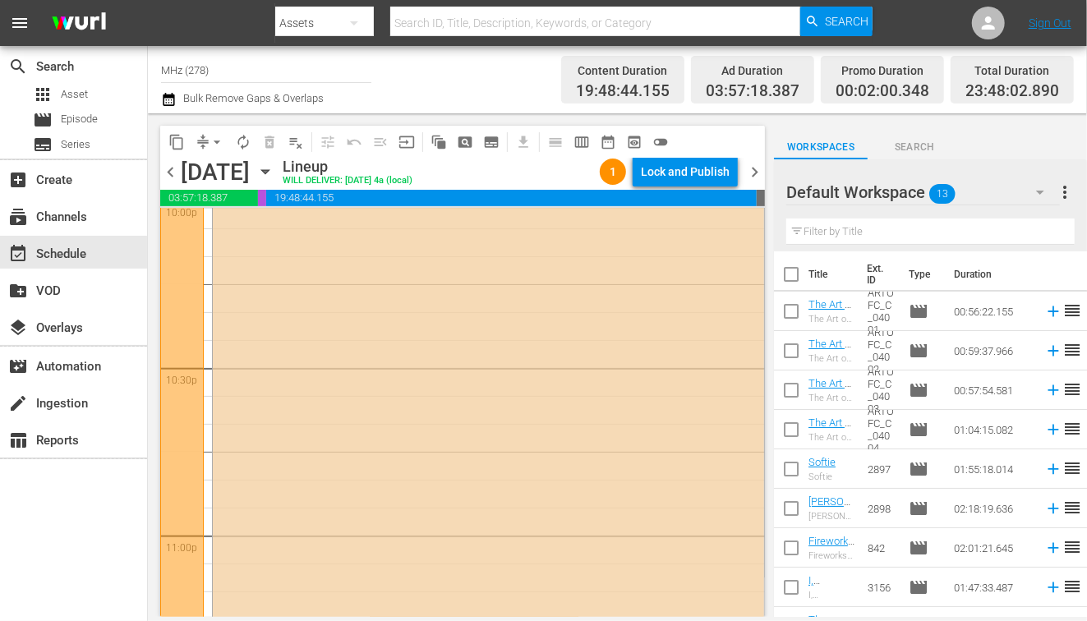
scroll to position [7638, 0]
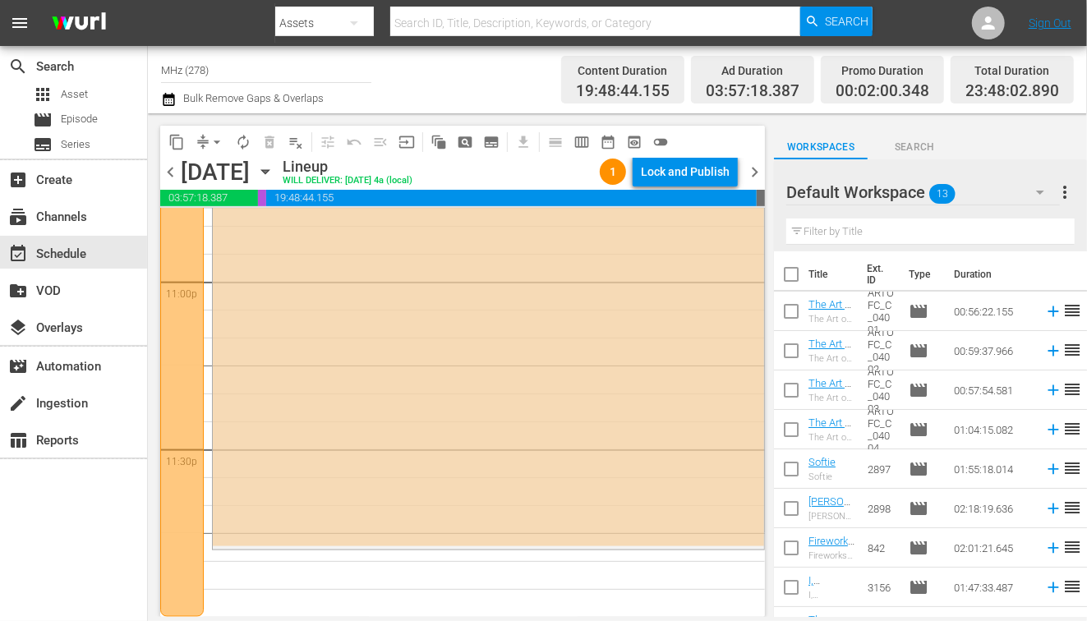
click at [274, 172] on icon "button" at bounding box center [265, 172] width 18 height 18
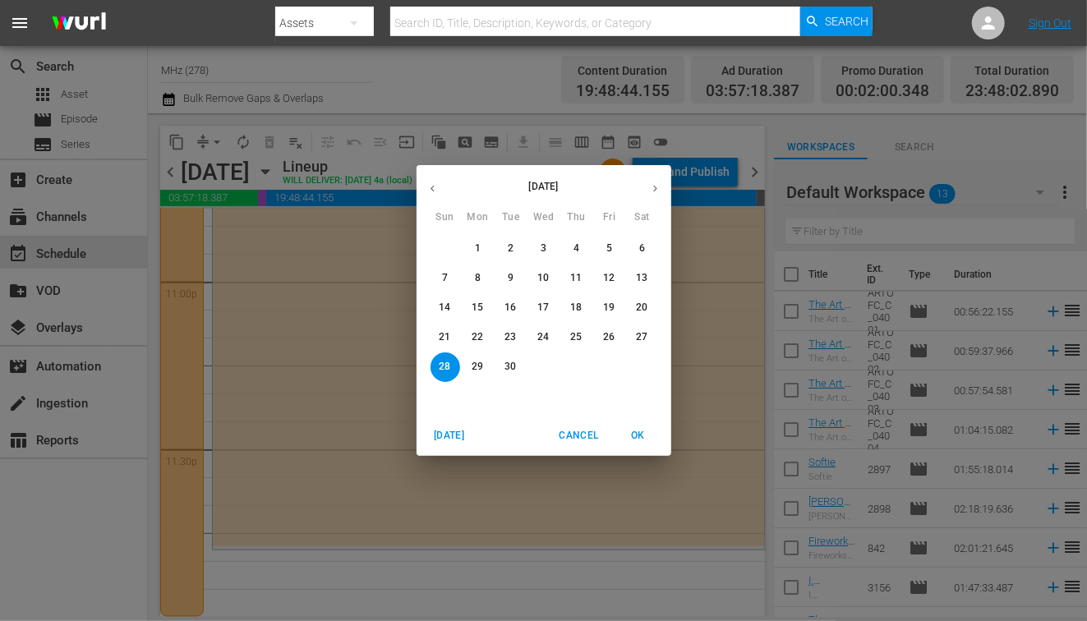
click at [648, 181] on button "button" at bounding box center [655, 189] width 32 height 32
click at [643, 251] on p "4" at bounding box center [642, 249] width 6 height 14
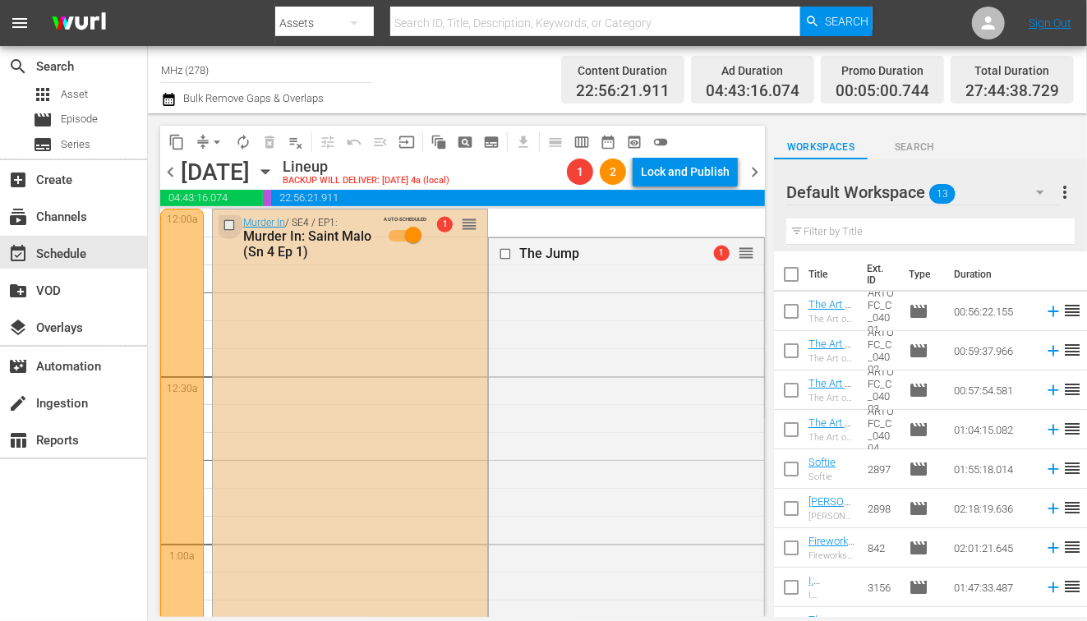
click at [229, 228] on input "checkbox" at bounding box center [231, 226] width 17 height 14
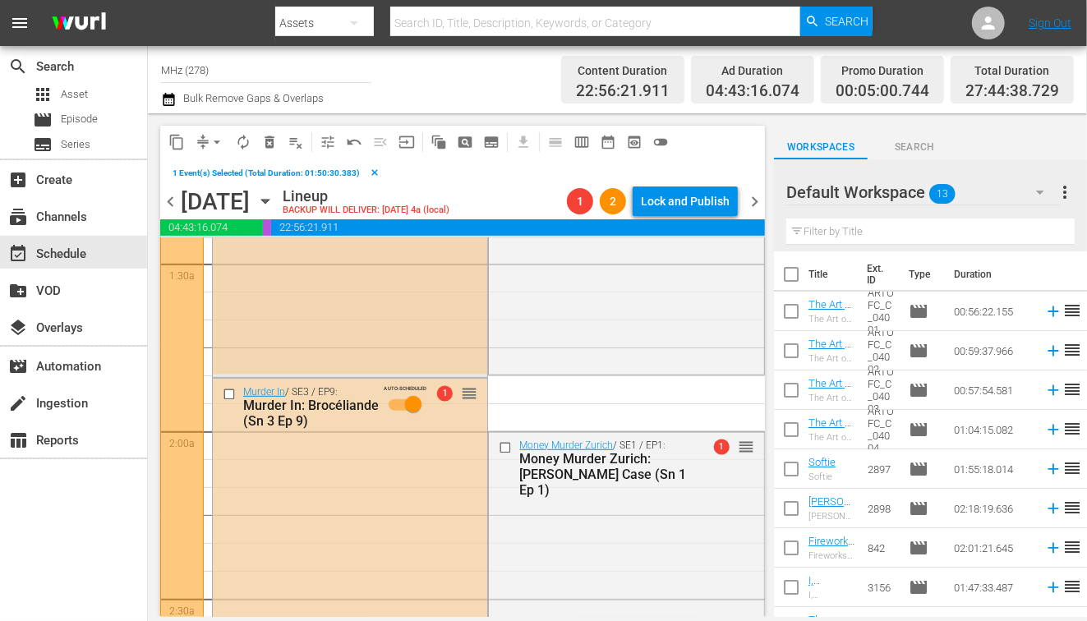
scroll to position [501, 0]
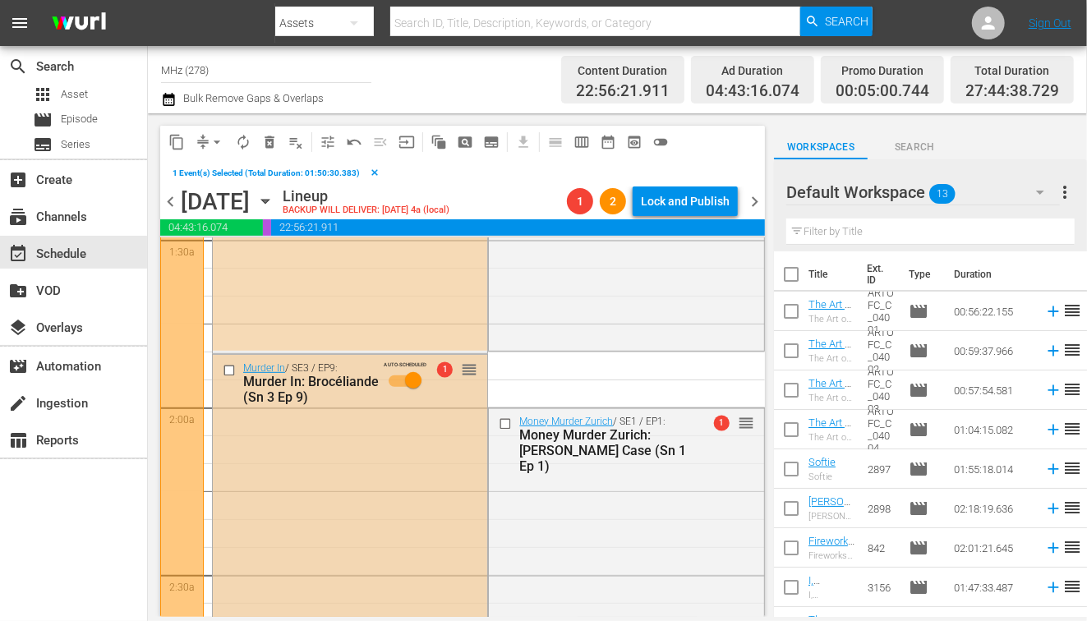
click at [232, 371] on input "checkbox" at bounding box center [231, 371] width 17 height 14
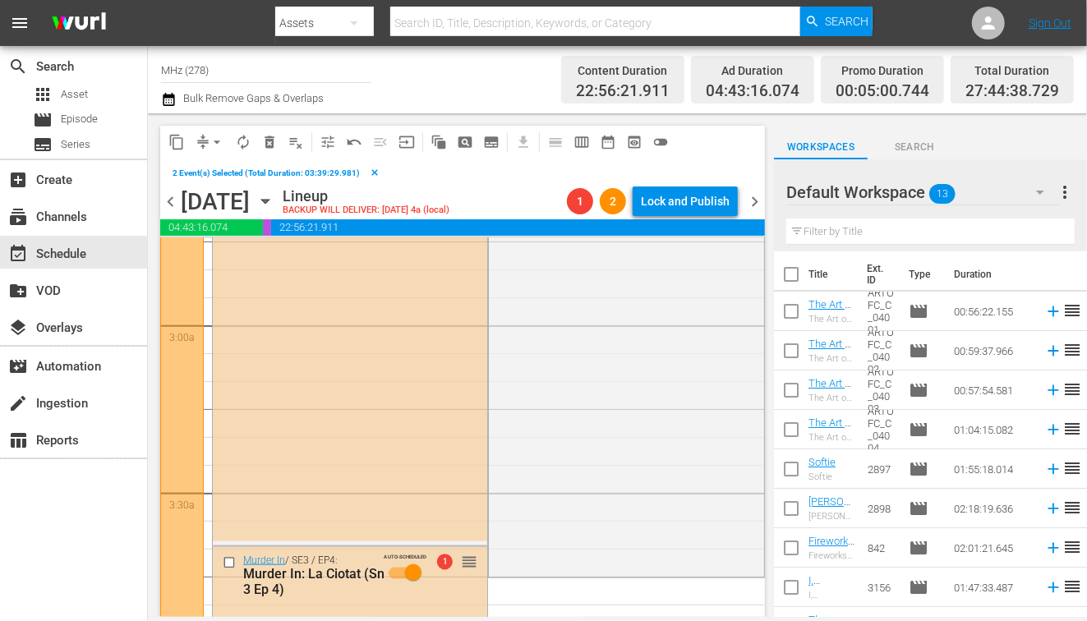
scroll to position [1172, 0]
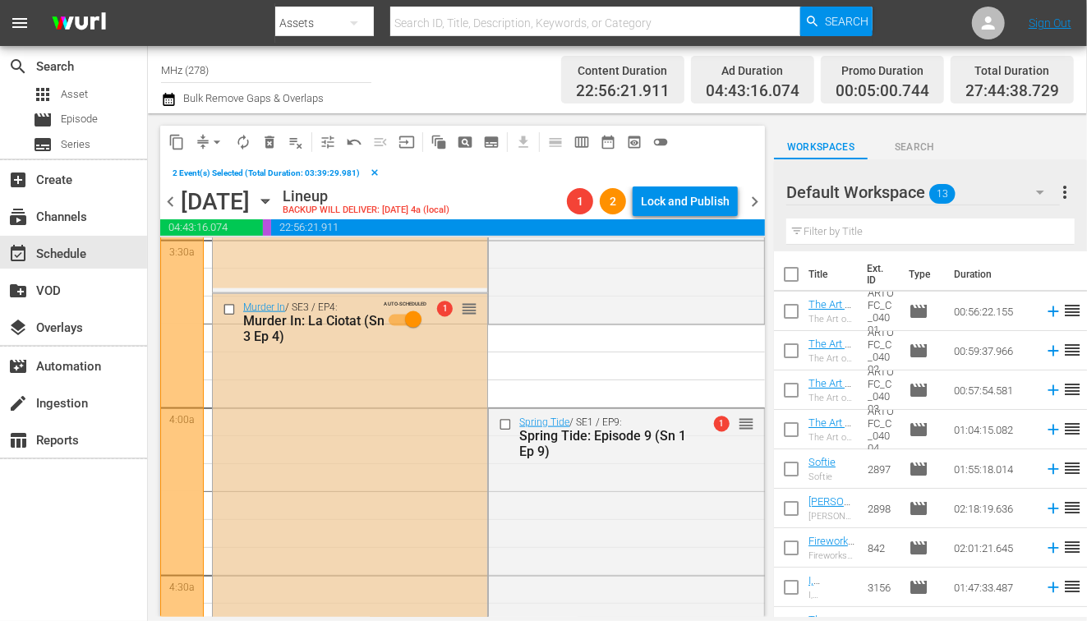
click at [226, 304] on input "checkbox" at bounding box center [231, 309] width 17 height 14
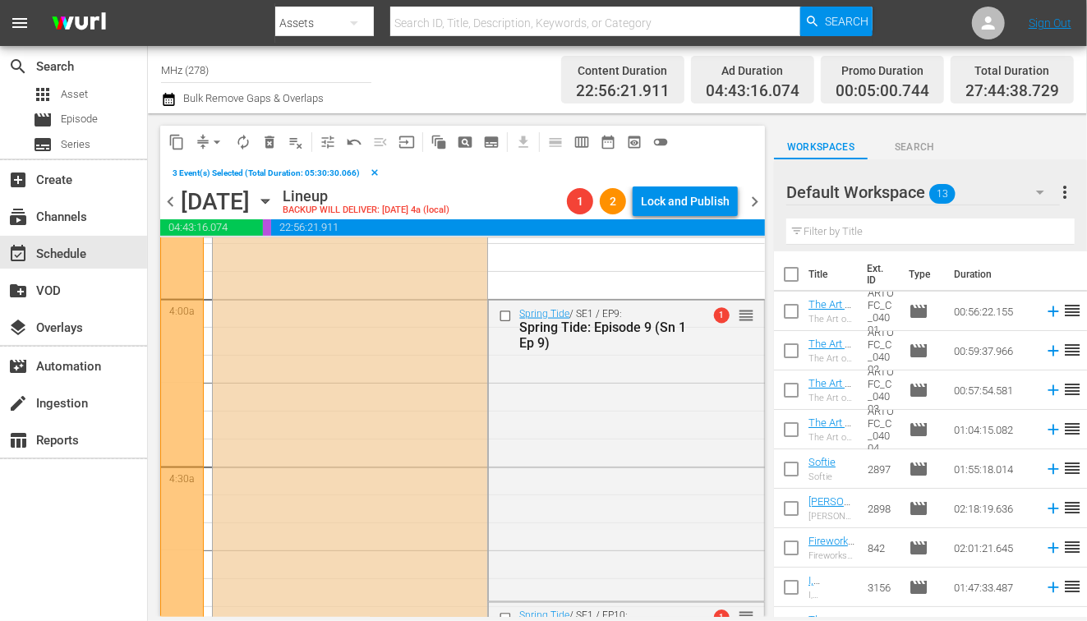
scroll to position [1169, 0]
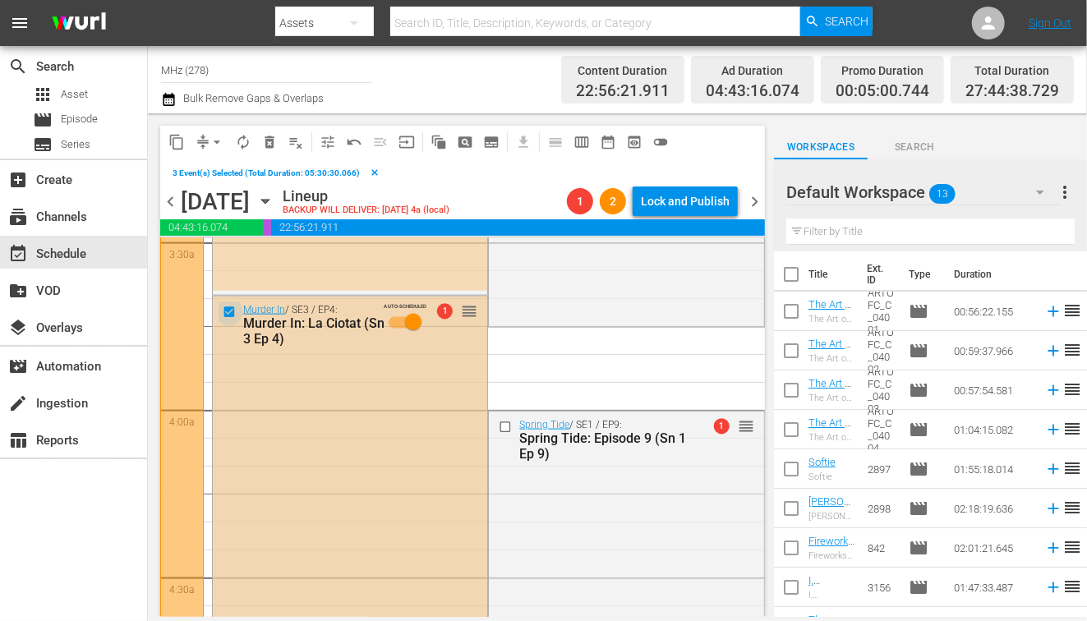
click at [233, 311] on input "checkbox" at bounding box center [231, 312] width 17 height 14
click at [264, 134] on span "delete_forever_outlined" at bounding box center [269, 142] width 16 height 16
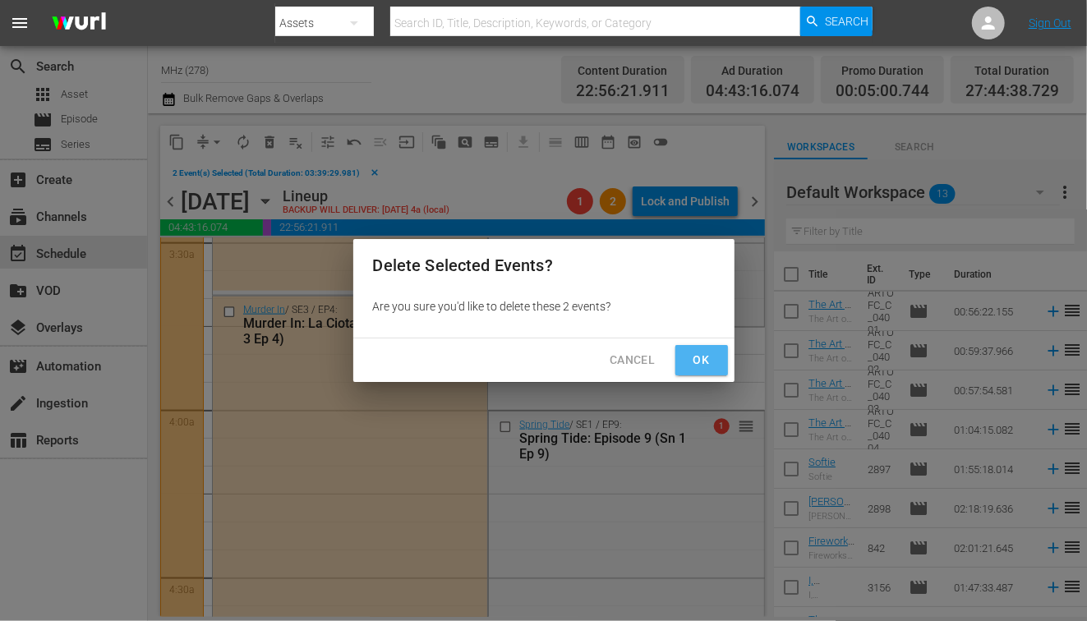
click at [692, 360] on span "Ok" at bounding box center [702, 360] width 26 height 21
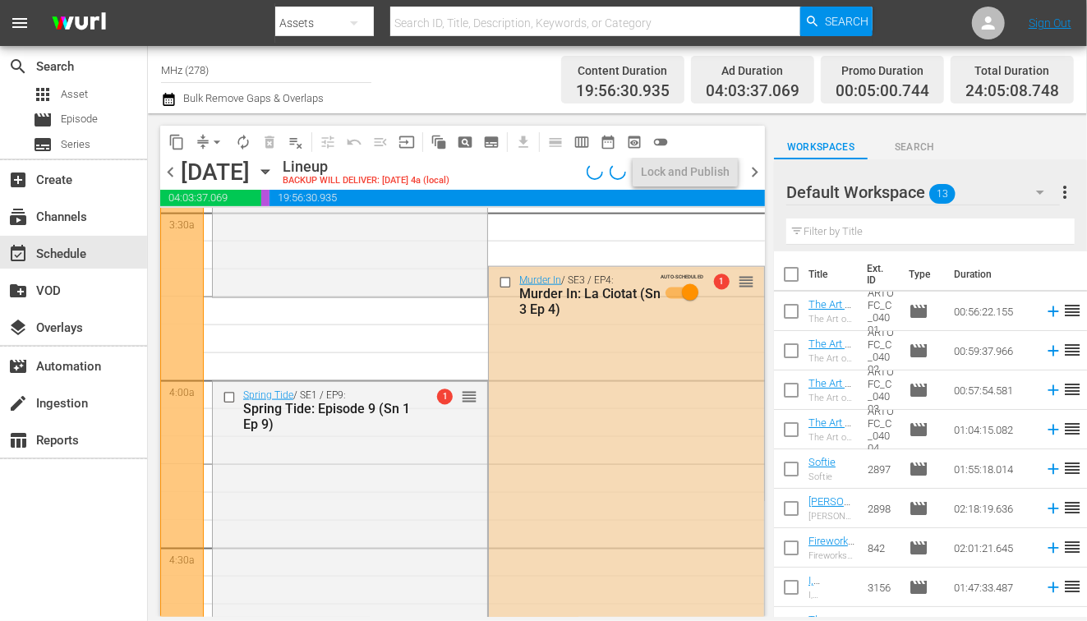
scroll to position [1197, 0]
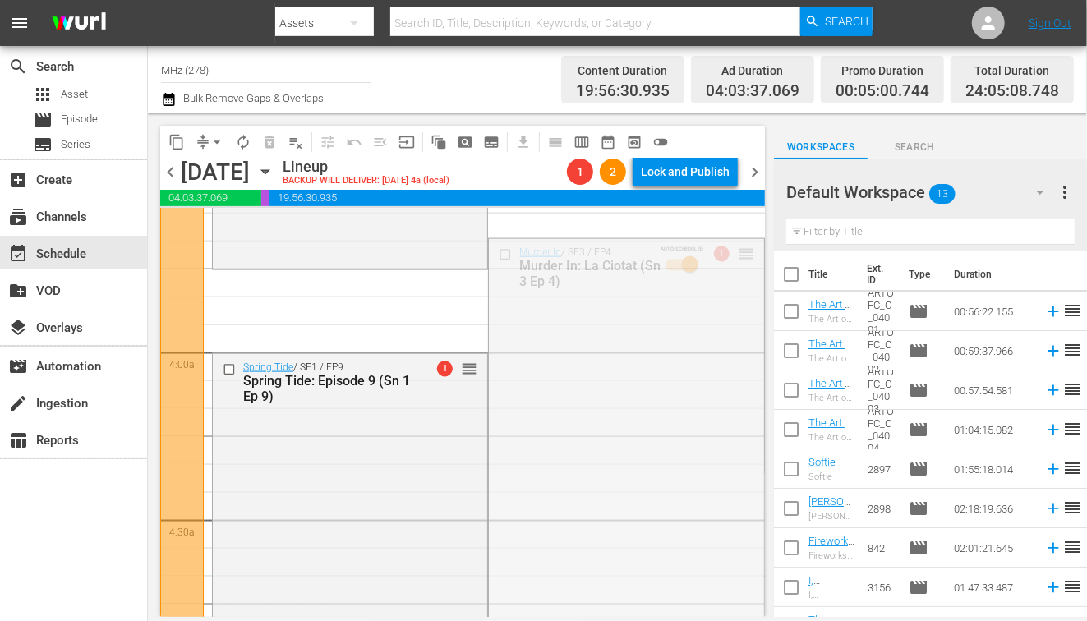
drag, startPoint x: 749, startPoint y: 254, endPoint x: 611, endPoint y: 578, distance: 352.7
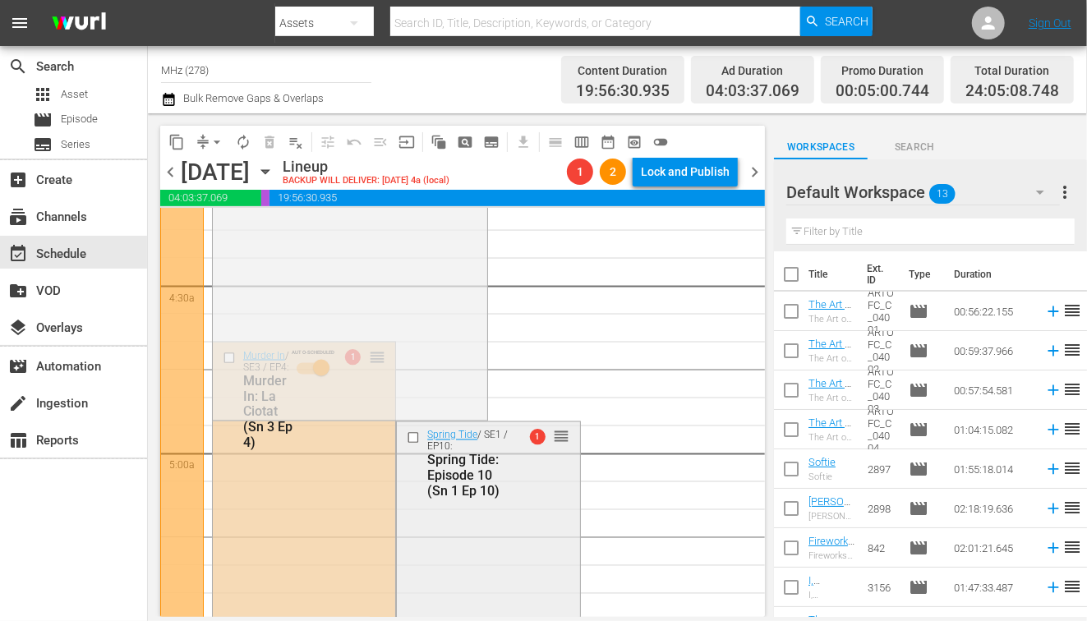
scroll to position [1416, 0]
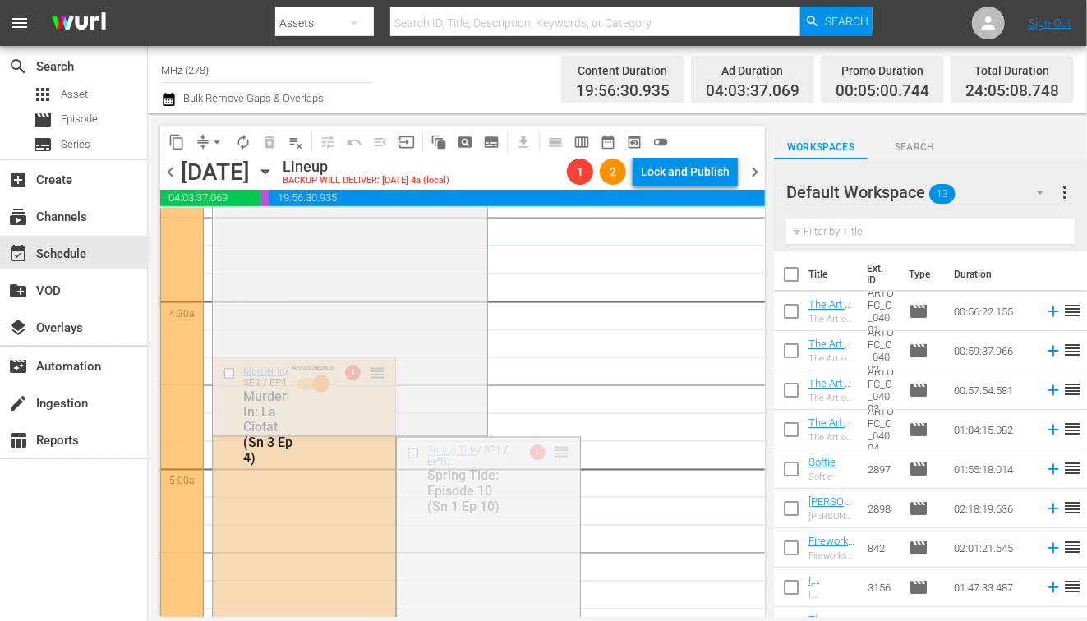
drag, startPoint x: 565, startPoint y: 454, endPoint x: 565, endPoint y: 247, distance: 206.3
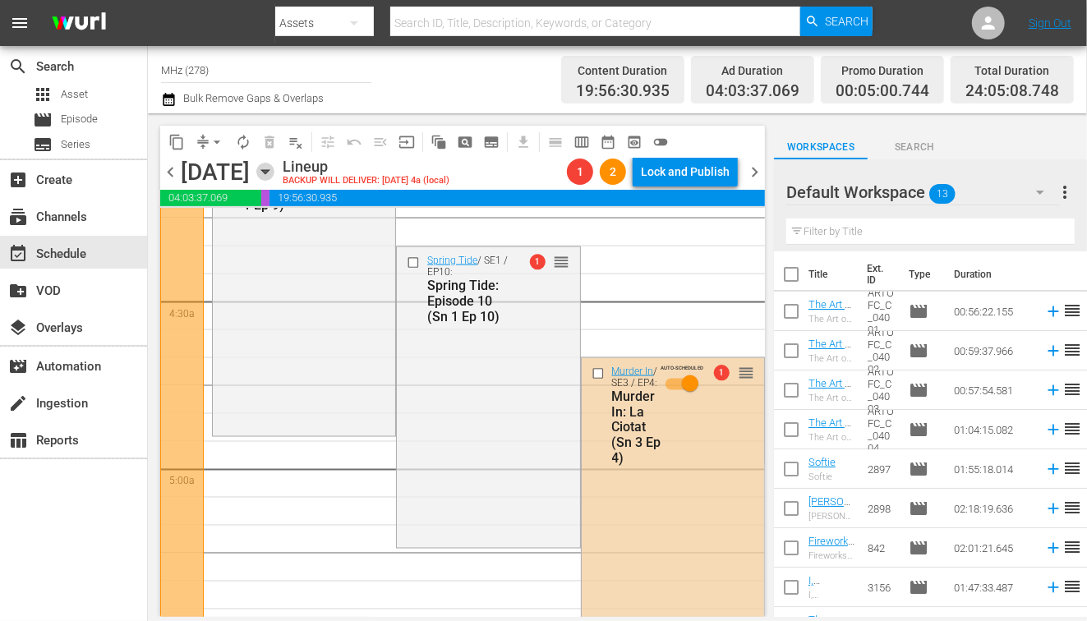
click at [274, 177] on icon "button" at bounding box center [265, 172] width 18 height 18
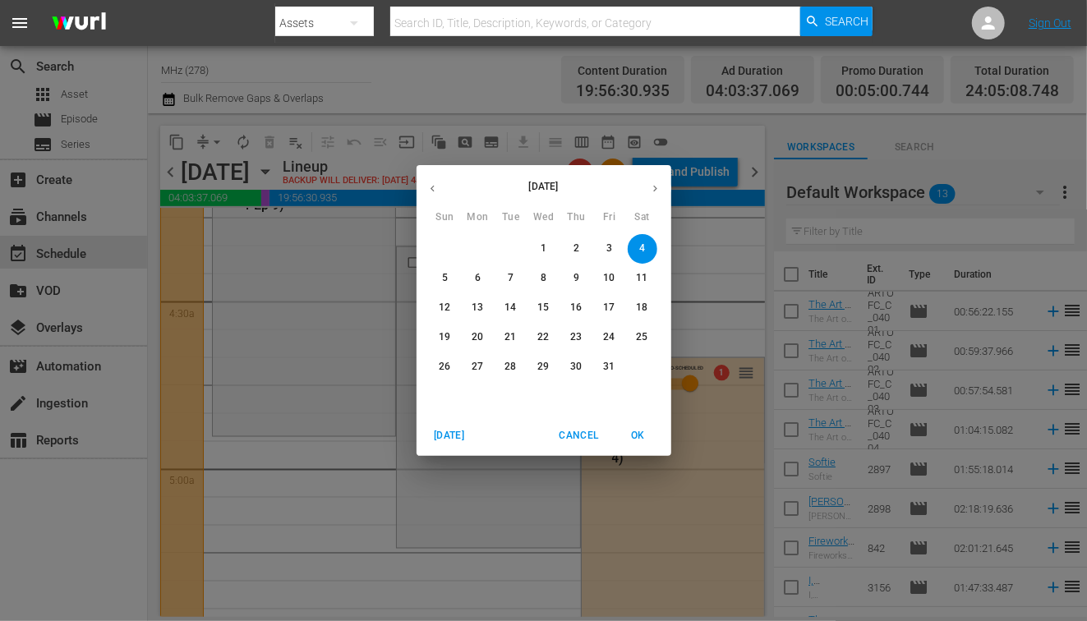
click at [429, 194] on icon "button" at bounding box center [432, 188] width 12 height 12
click at [637, 307] on p "20" at bounding box center [642, 308] width 12 height 14
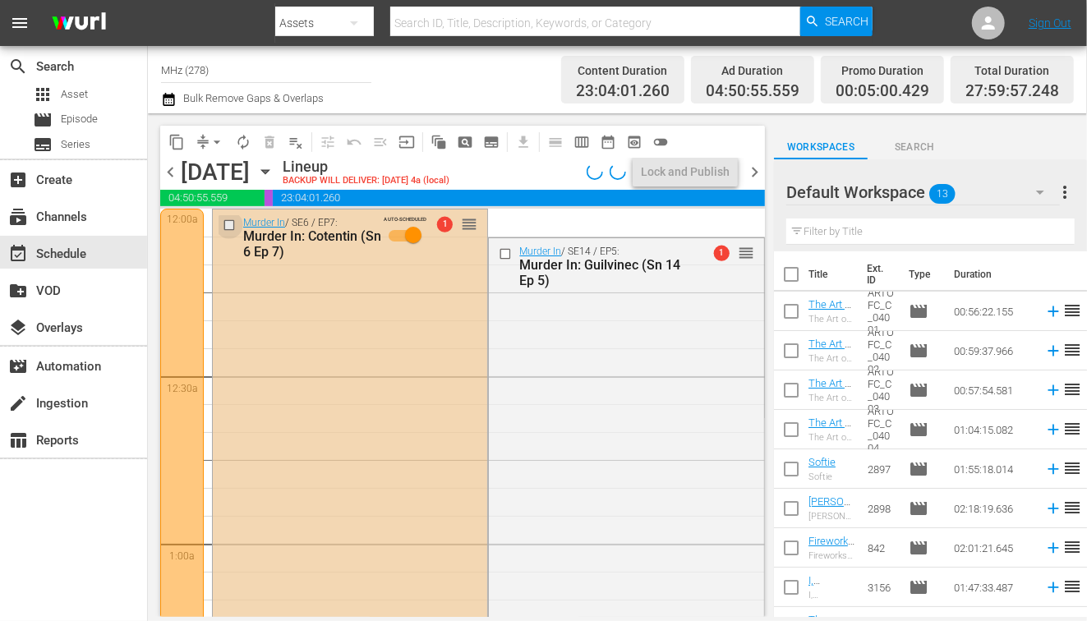
click at [233, 225] on input "checkbox" at bounding box center [231, 226] width 17 height 14
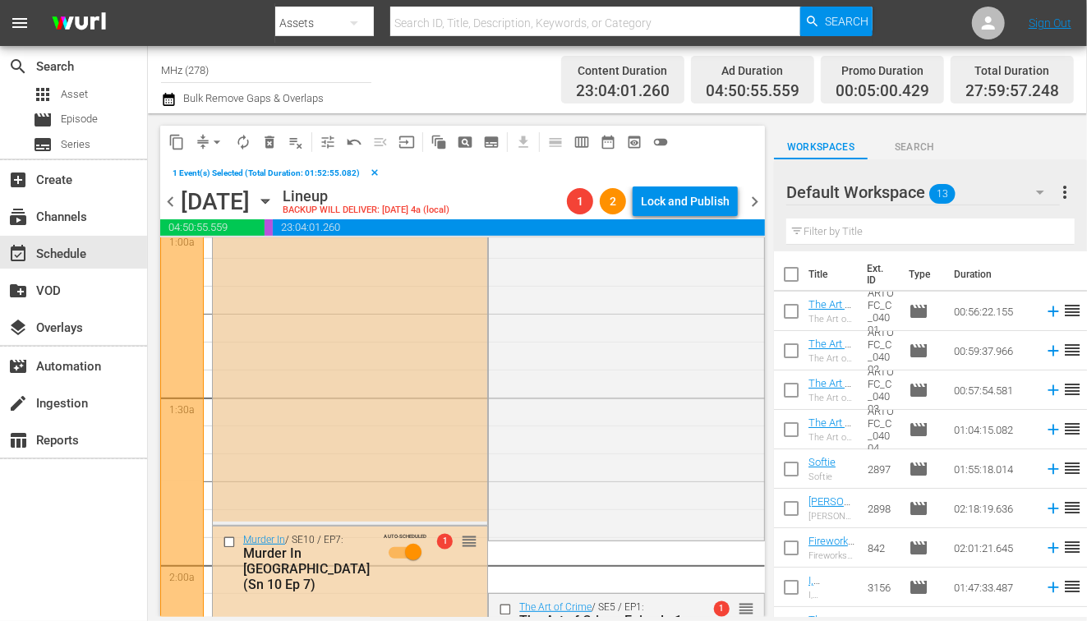
scroll to position [414, 0]
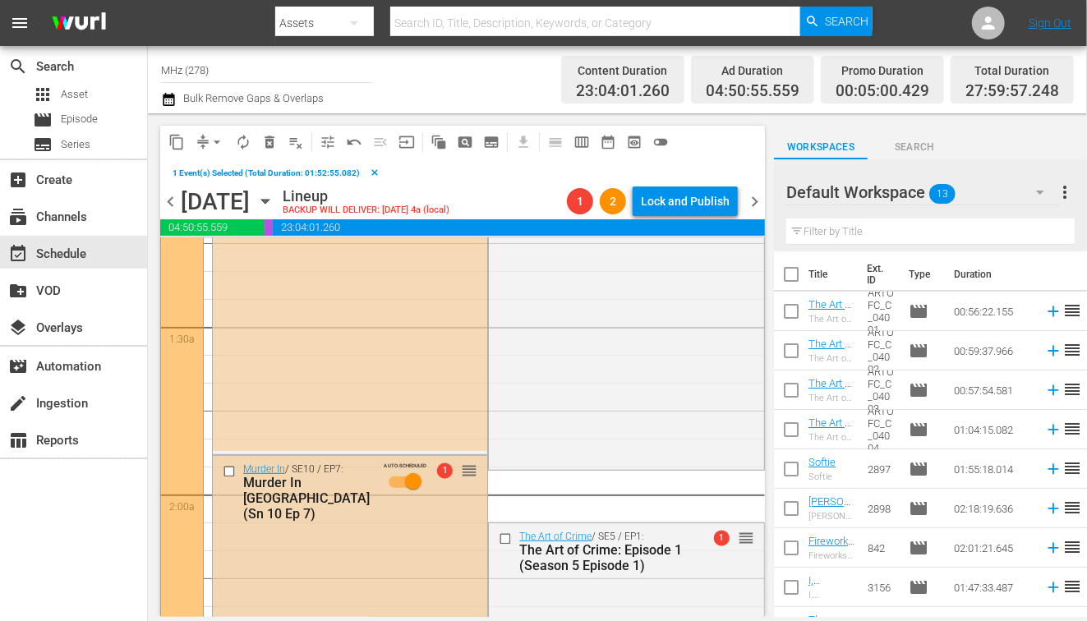
click at [228, 470] on input "checkbox" at bounding box center [231, 471] width 17 height 14
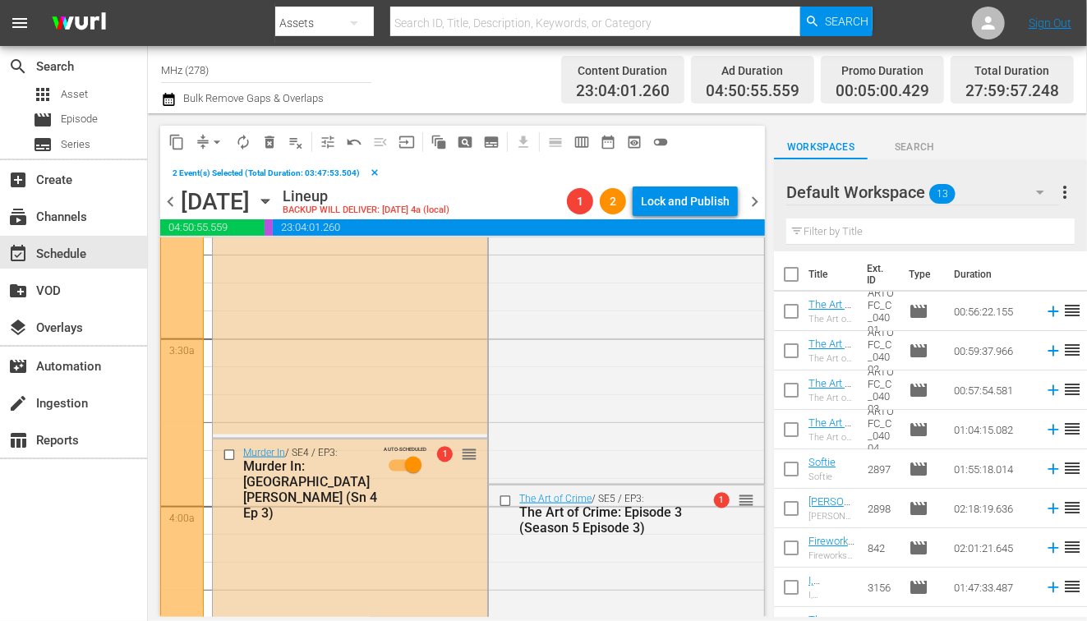
scroll to position [1077, 0]
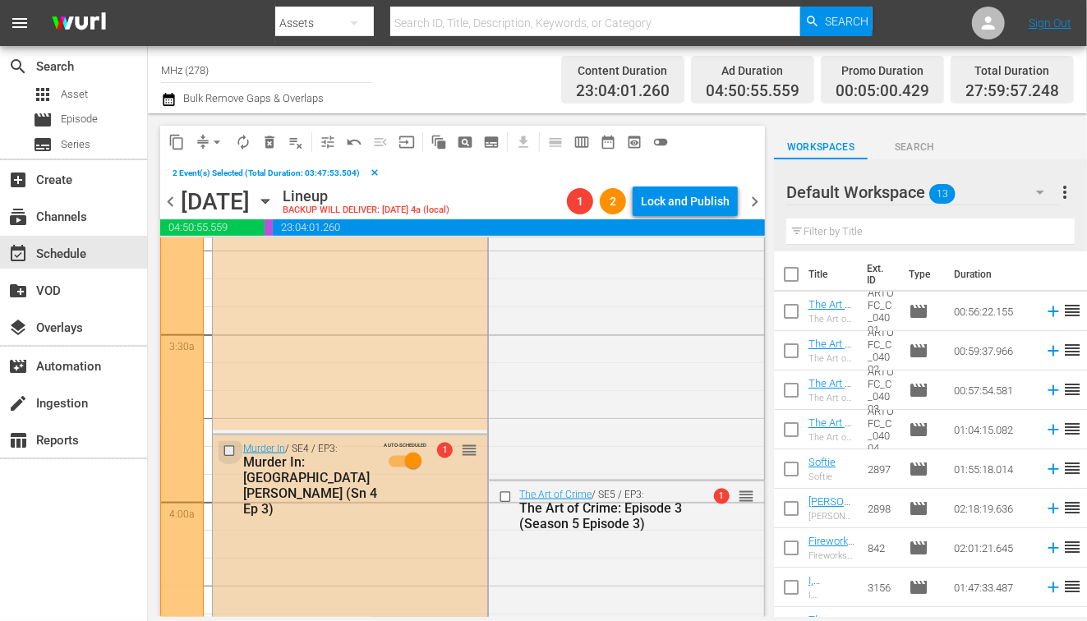
click at [228, 451] on input "checkbox" at bounding box center [231, 452] width 17 height 14
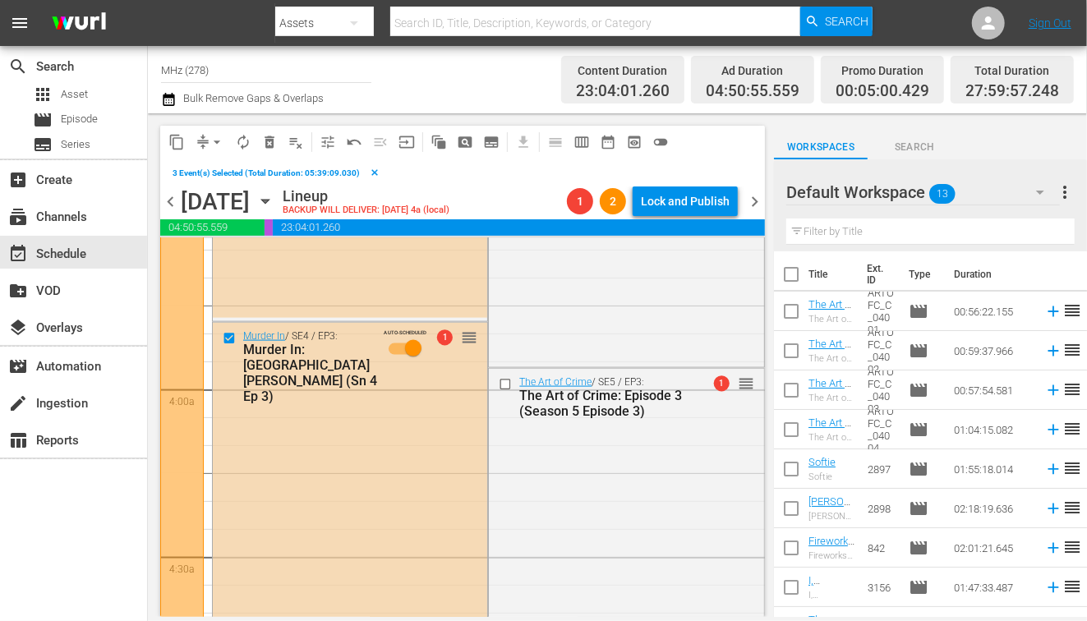
scroll to position [1136, 0]
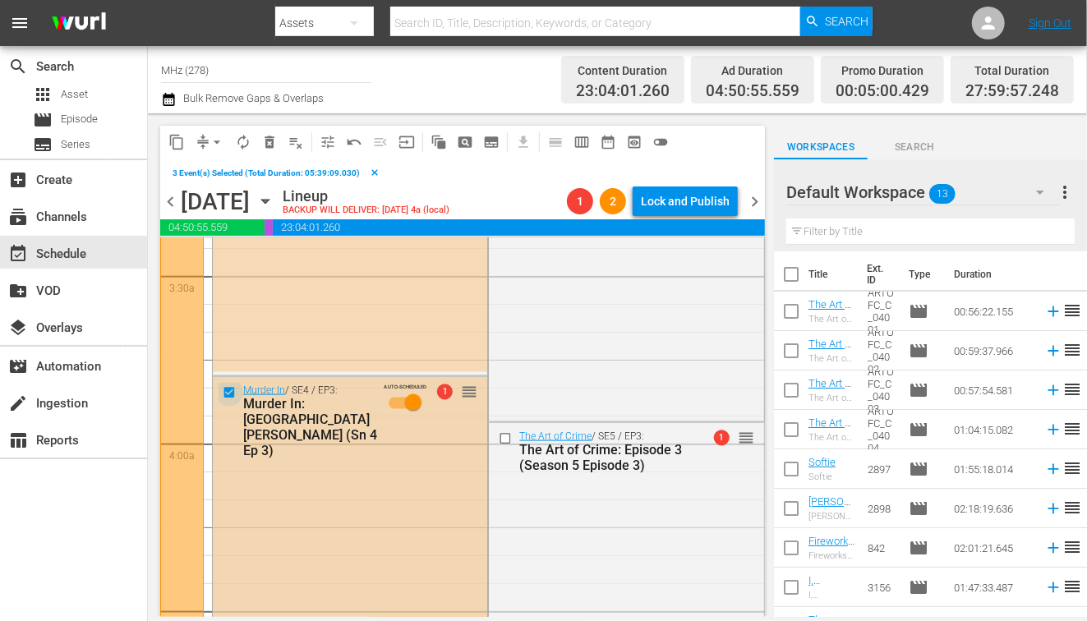
click at [228, 392] on input "checkbox" at bounding box center [231, 393] width 17 height 14
click at [272, 141] on span "delete_forever_outlined" at bounding box center [269, 142] width 16 height 16
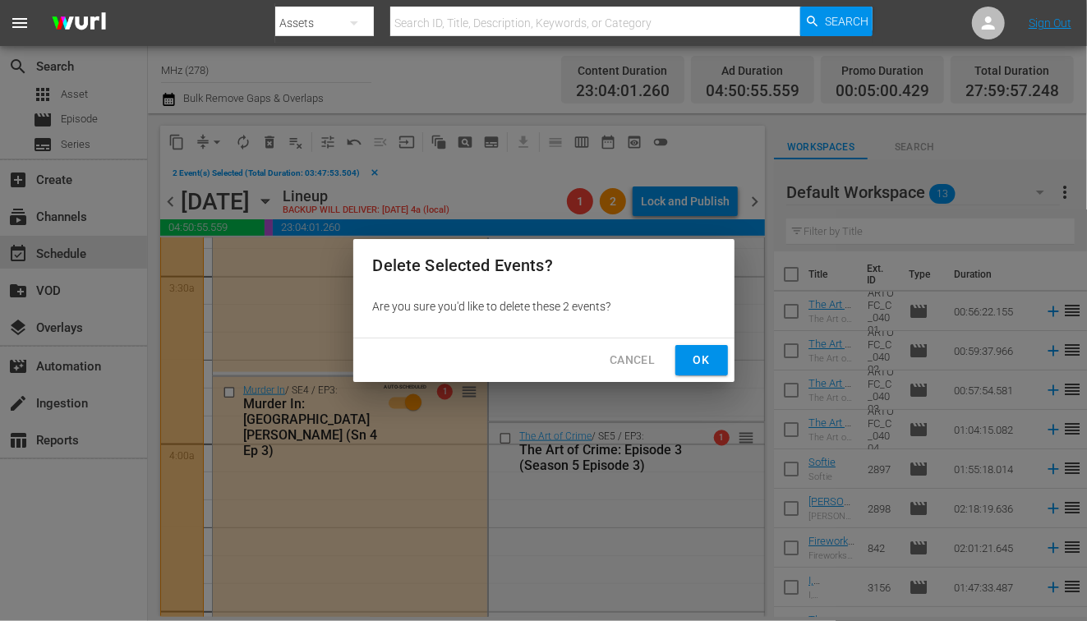
click at [692, 362] on span "Ok" at bounding box center [702, 360] width 26 height 21
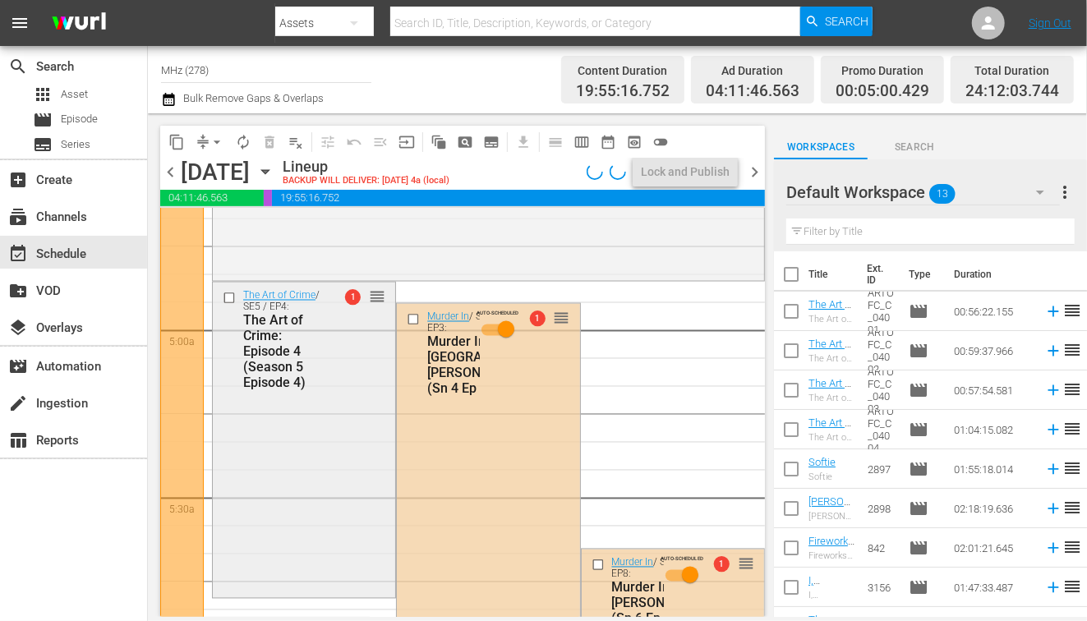
scroll to position [1554, 0]
click at [758, 171] on span "chevron_right" at bounding box center [754, 172] width 21 height 21
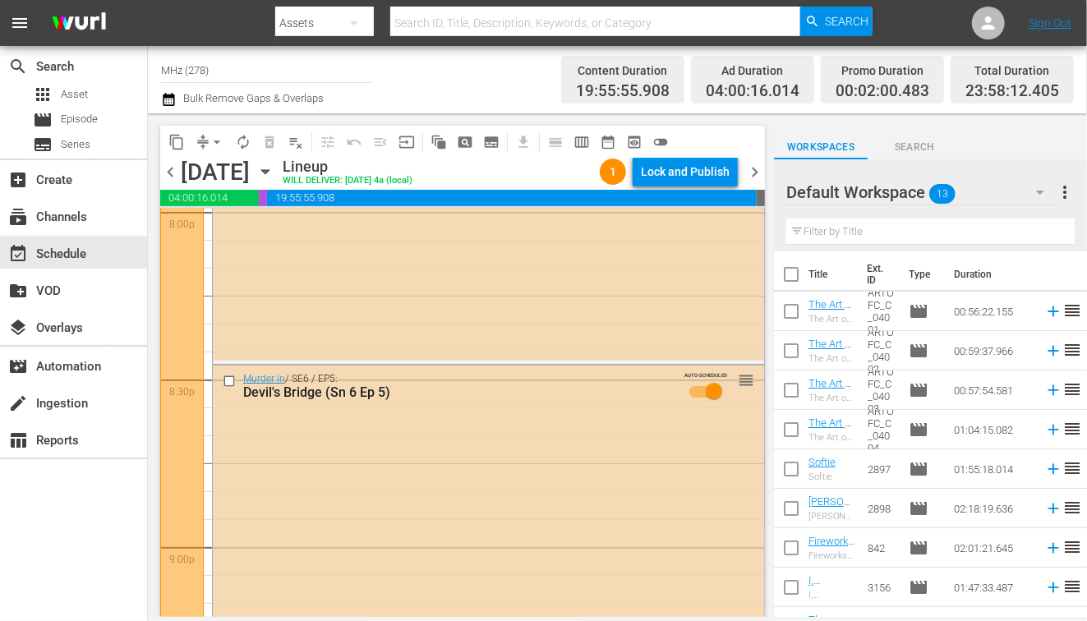
scroll to position [7638, 0]
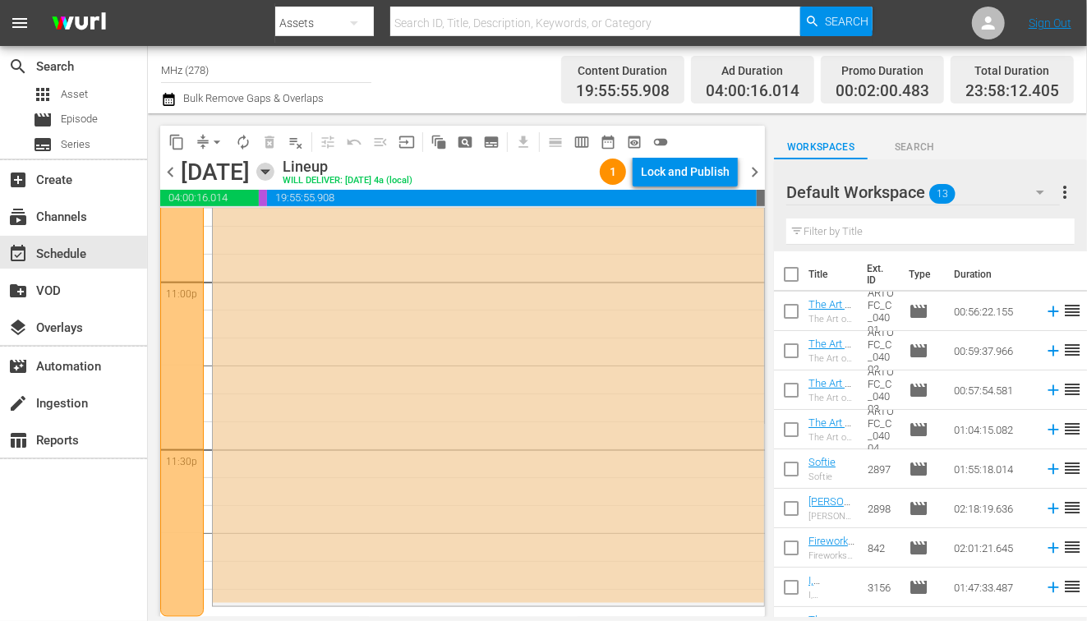
click at [269, 173] on icon "button" at bounding box center [264, 172] width 7 height 4
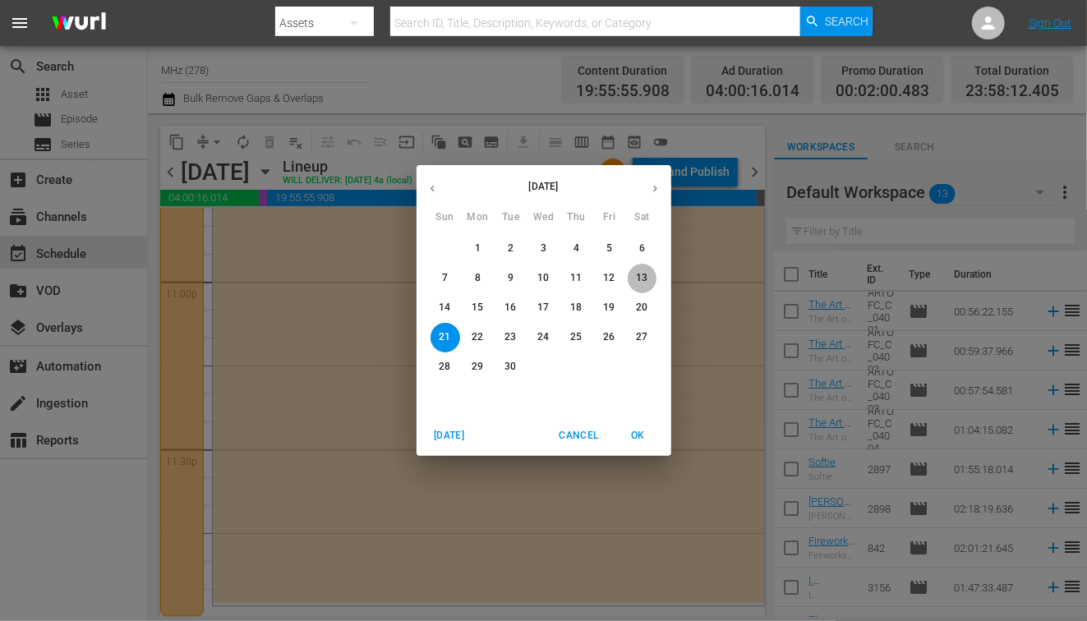
click at [641, 284] on p "13" at bounding box center [642, 278] width 12 height 14
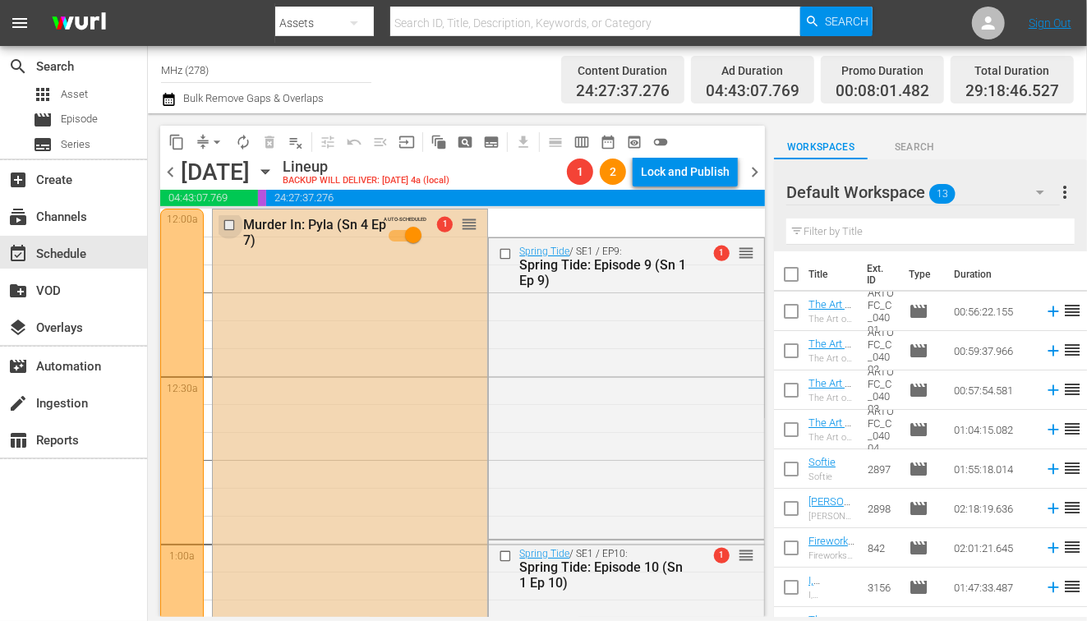
click at [228, 228] on input "checkbox" at bounding box center [231, 226] width 17 height 14
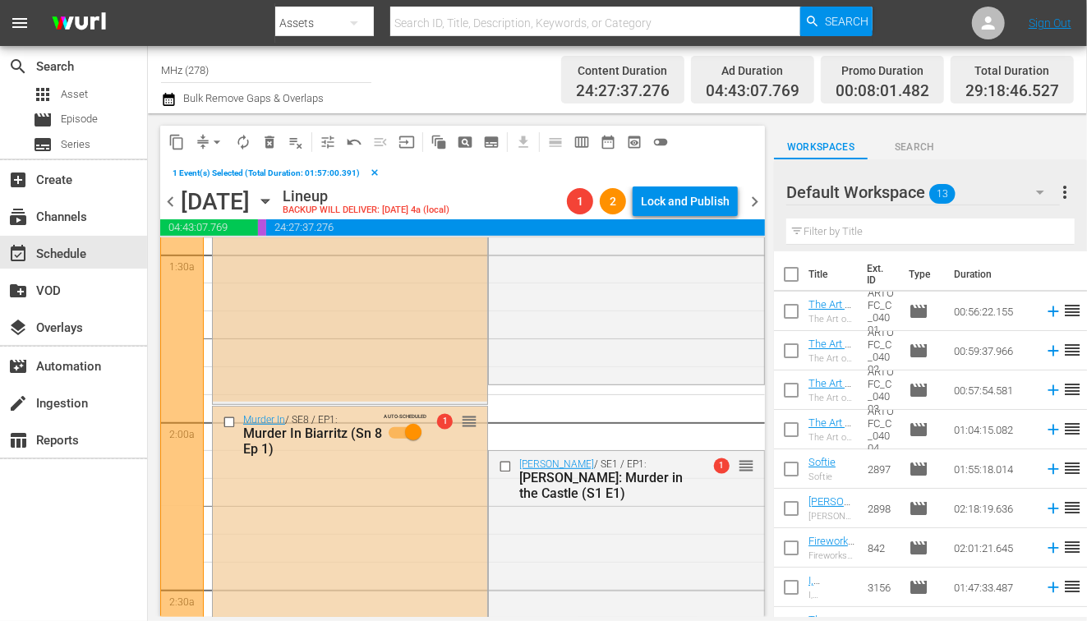
scroll to position [556, 0]
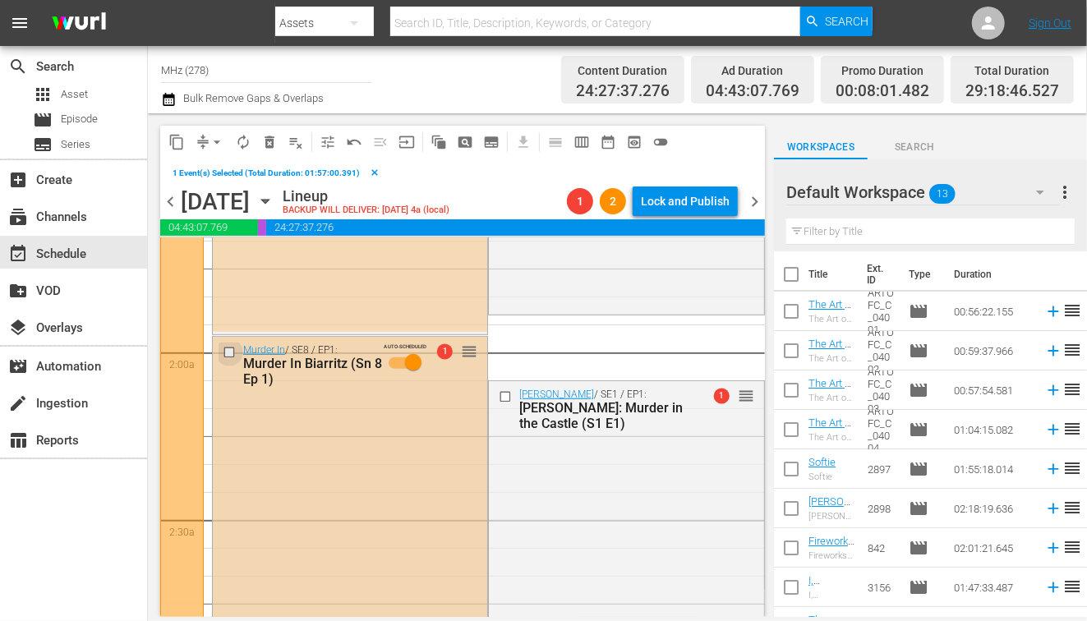
click at [232, 354] on input "checkbox" at bounding box center [231, 353] width 17 height 14
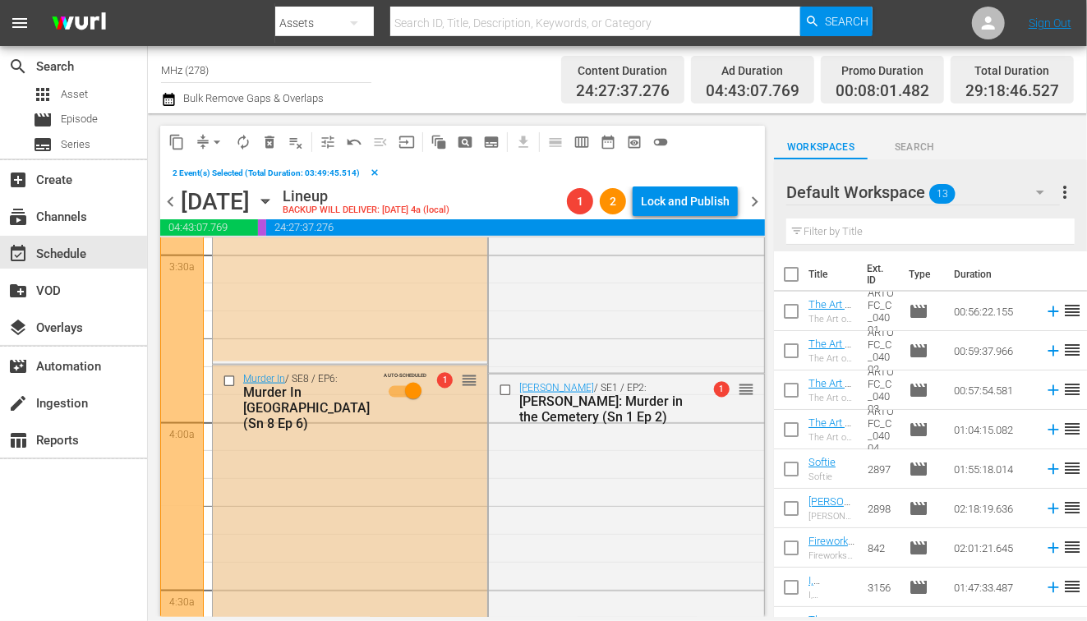
scroll to position [1111, 0]
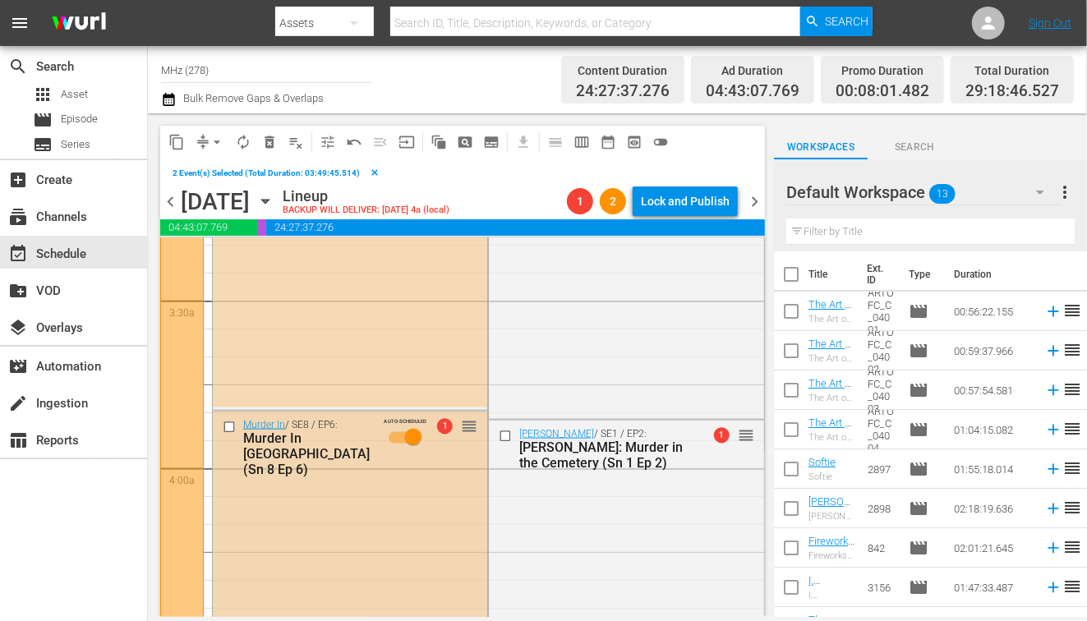
click at [226, 424] on input "checkbox" at bounding box center [231, 428] width 17 height 14
click at [272, 141] on span "delete_forever_outlined" at bounding box center [269, 142] width 16 height 16
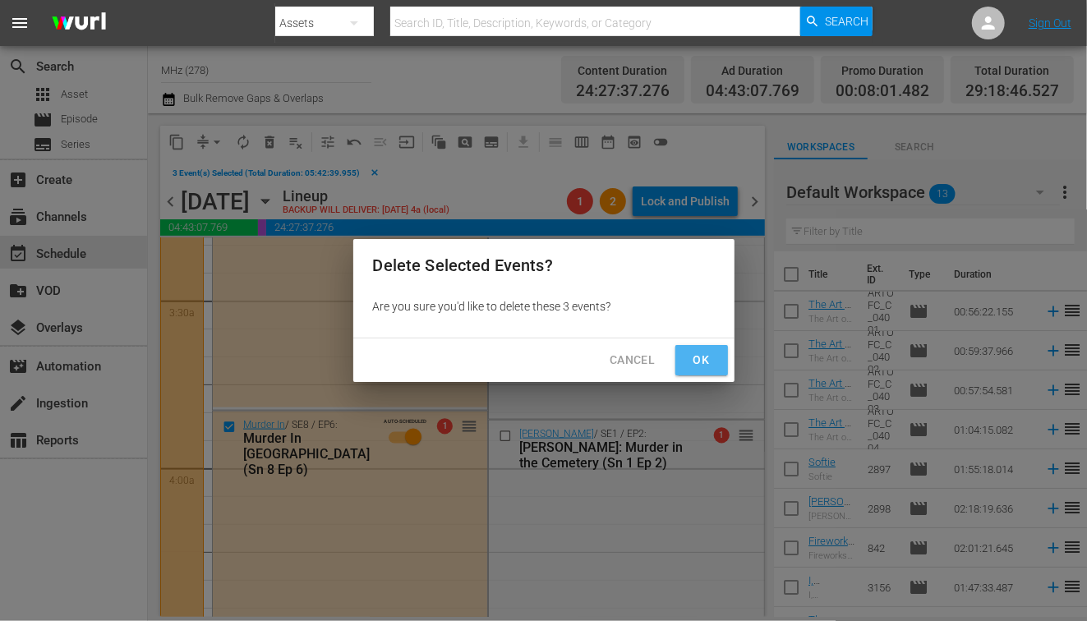
click at [698, 359] on span "Ok" at bounding box center [702, 360] width 26 height 21
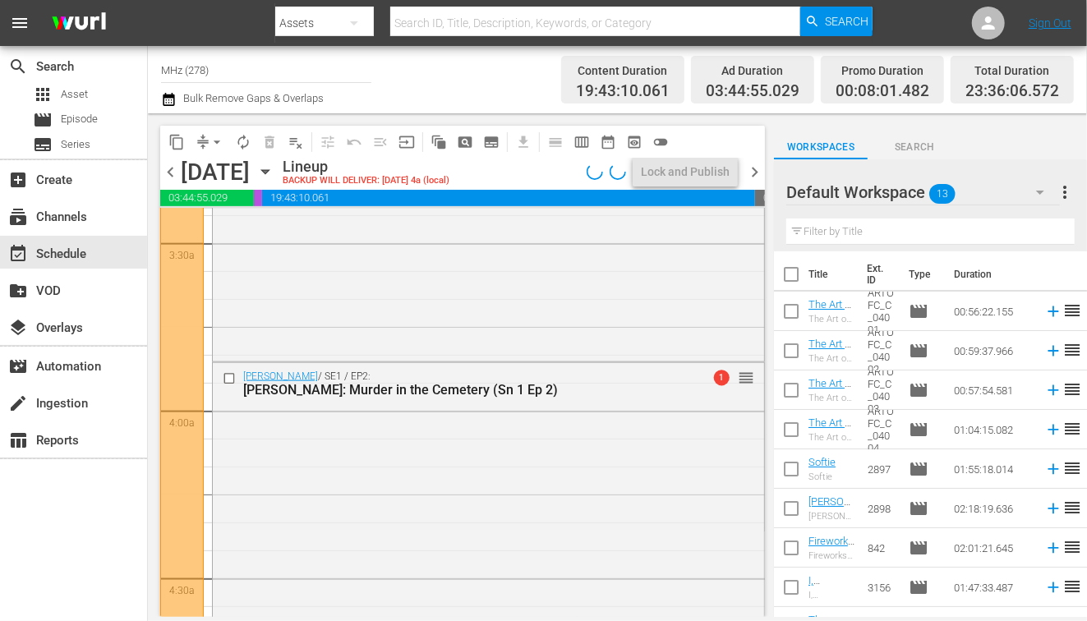
click at [751, 173] on span "chevron_right" at bounding box center [754, 172] width 21 height 21
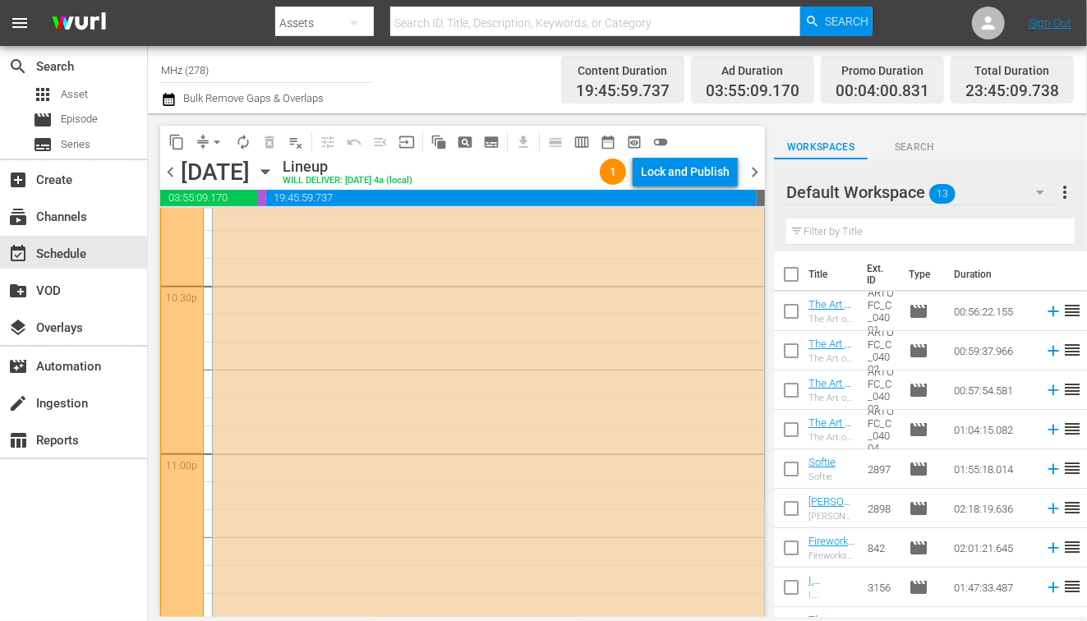
scroll to position [7638, 0]
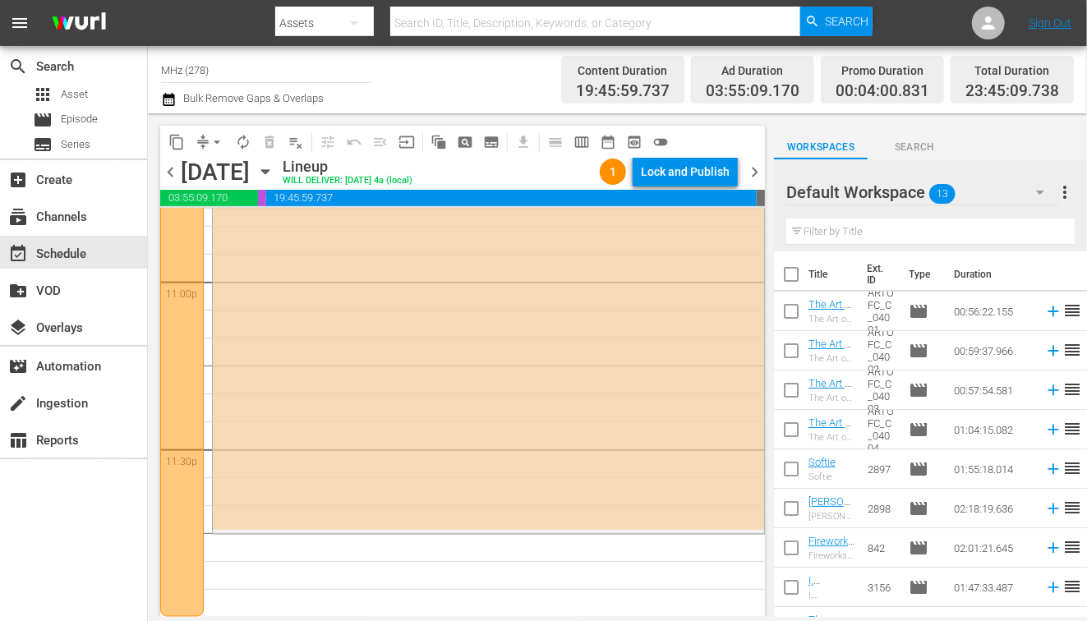
click at [274, 164] on icon "button" at bounding box center [265, 172] width 18 height 18
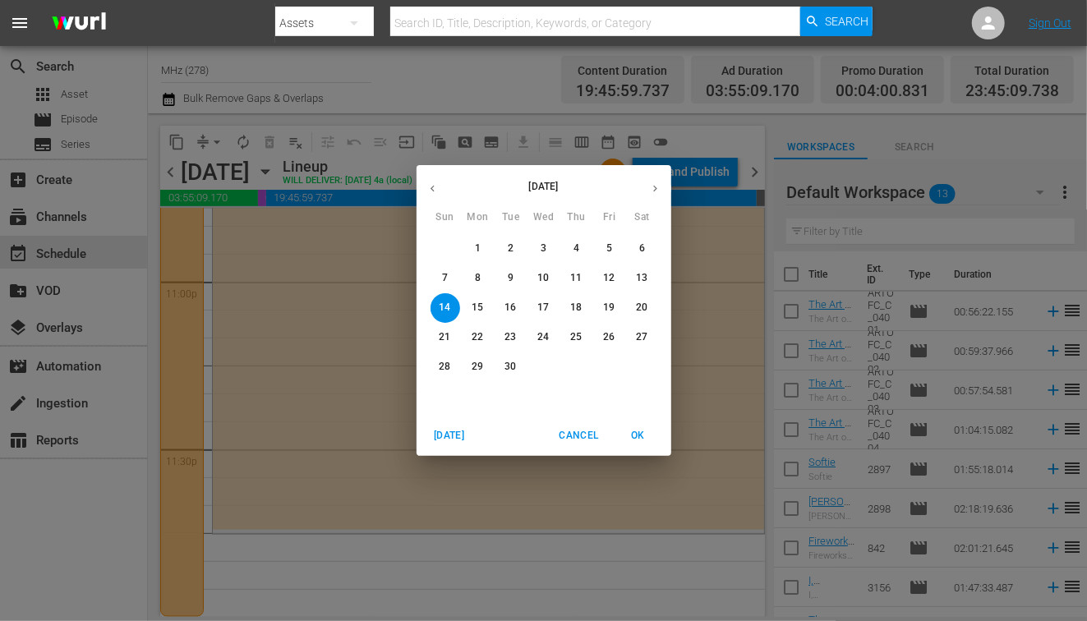
click at [634, 247] on span "6" at bounding box center [643, 249] width 30 height 14
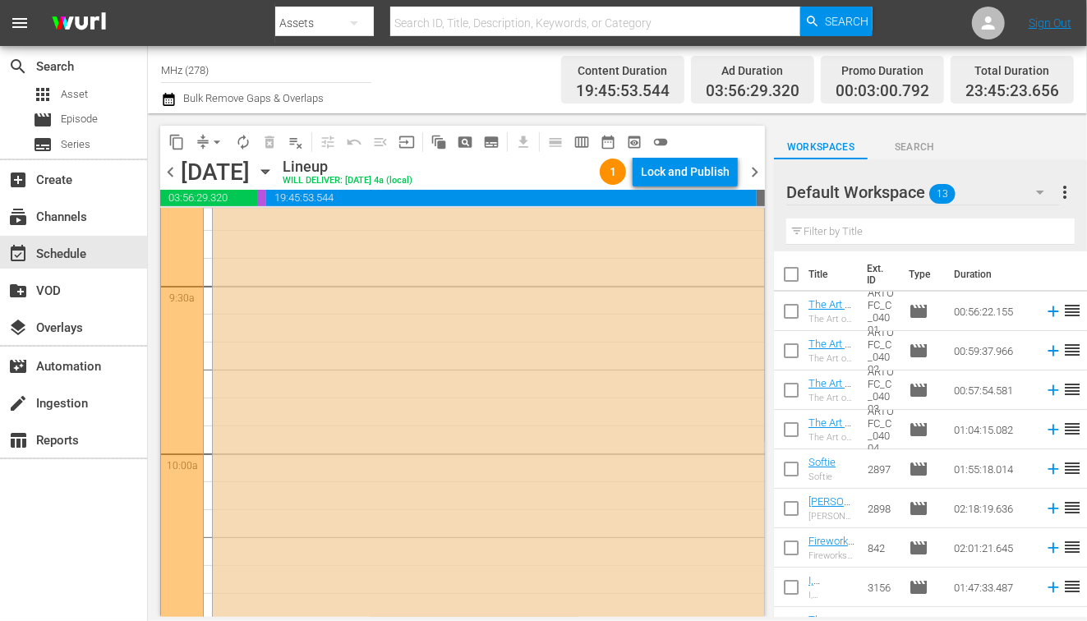
scroll to position [3116, 0]
click at [173, 173] on span "chevron_left" at bounding box center [170, 172] width 21 height 21
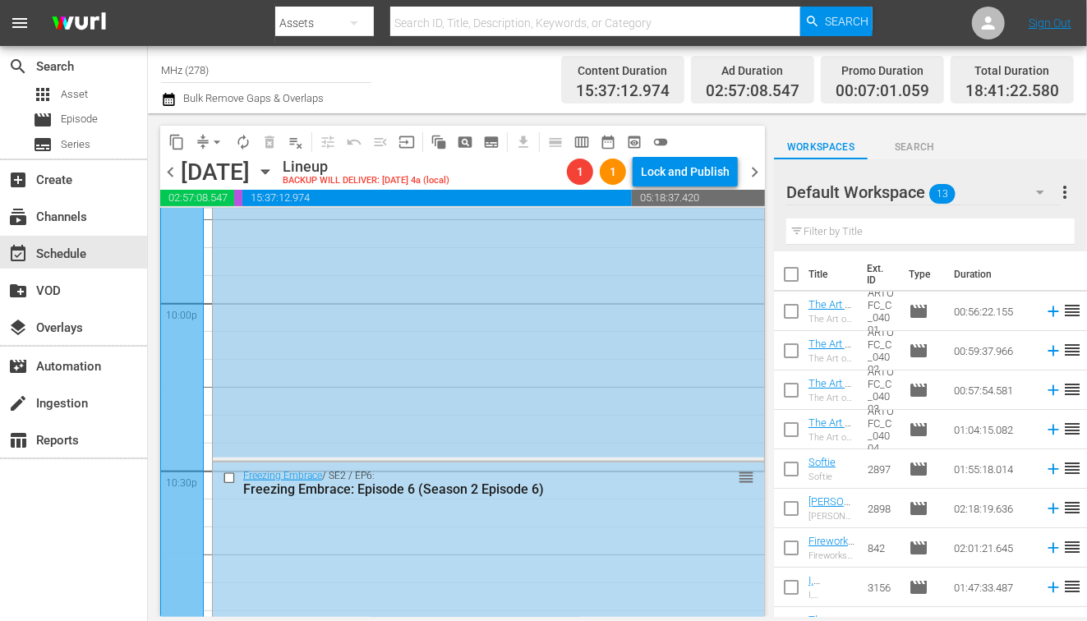
scroll to position [7307, 0]
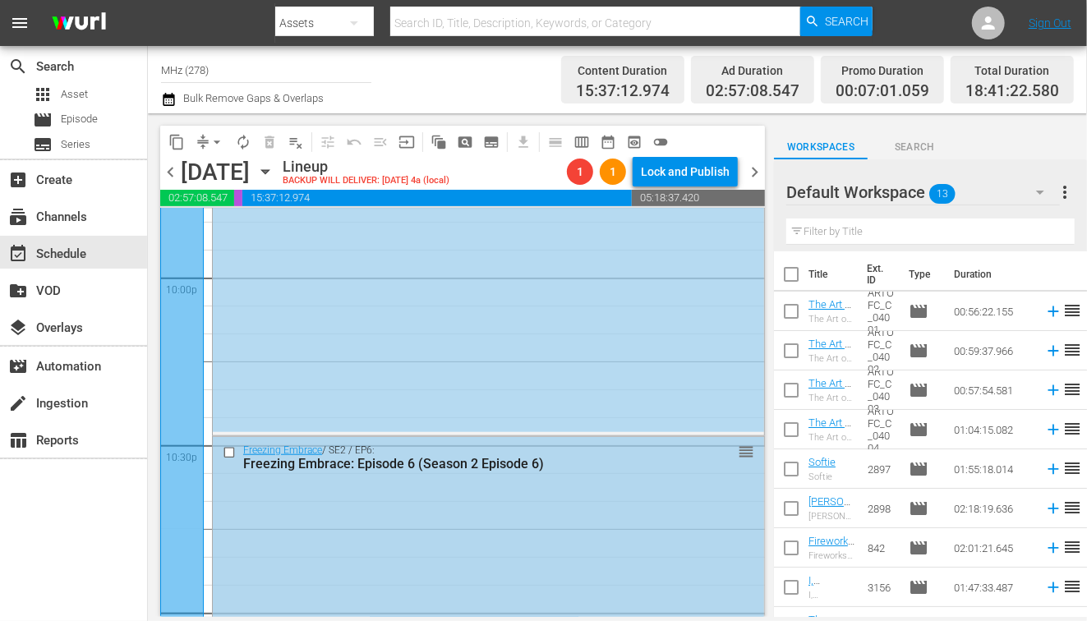
click at [228, 451] on input "checkbox" at bounding box center [231, 452] width 17 height 14
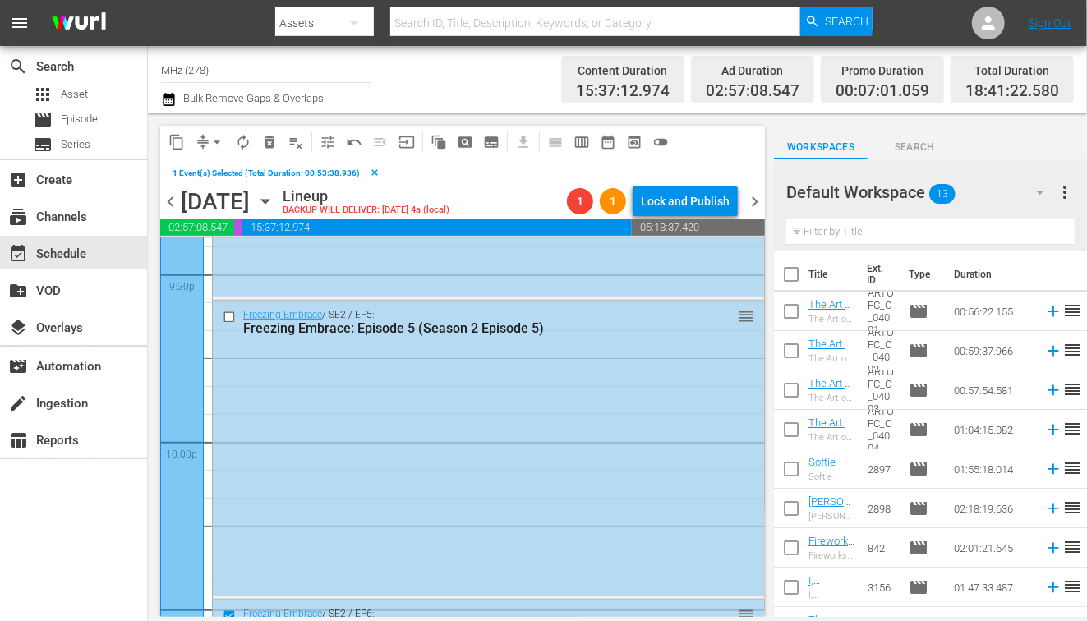
scroll to position [7086, 0]
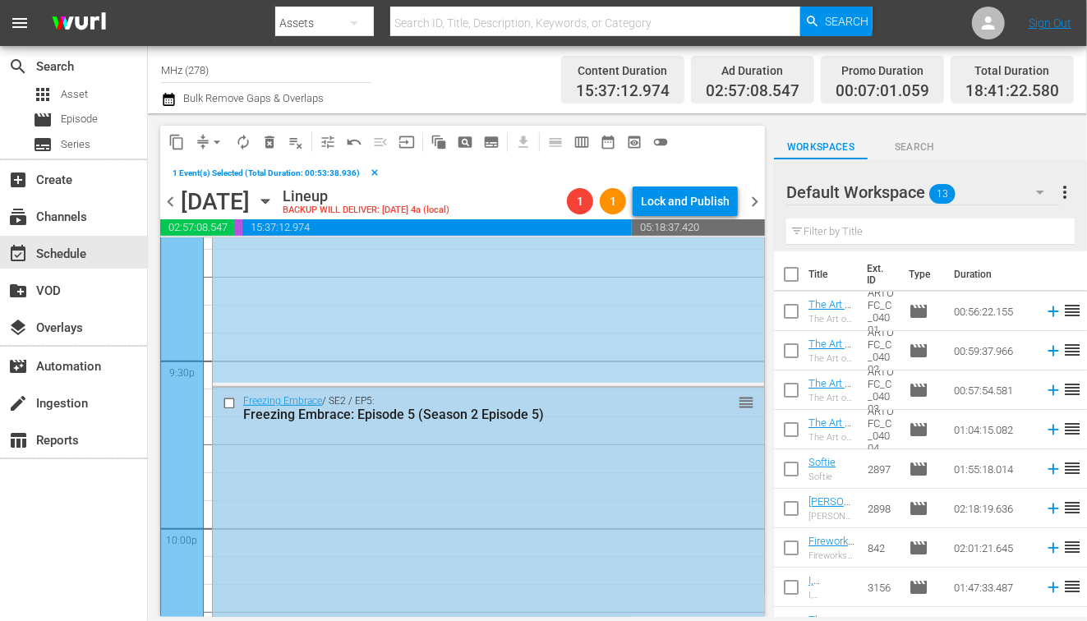
click at [229, 399] on input "checkbox" at bounding box center [231, 404] width 17 height 14
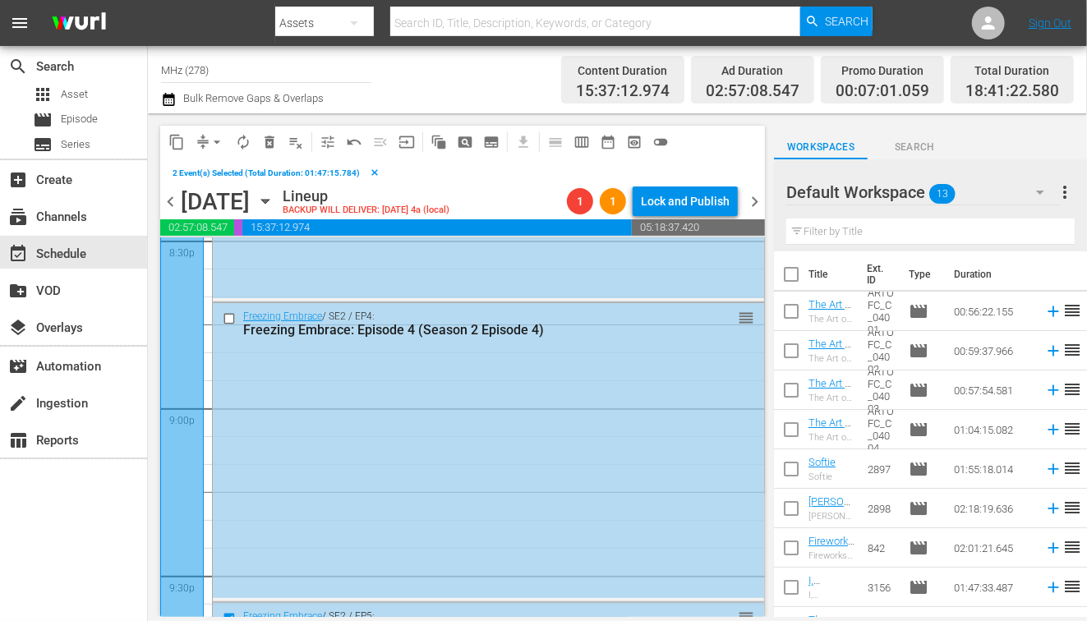
scroll to position [6751, 0]
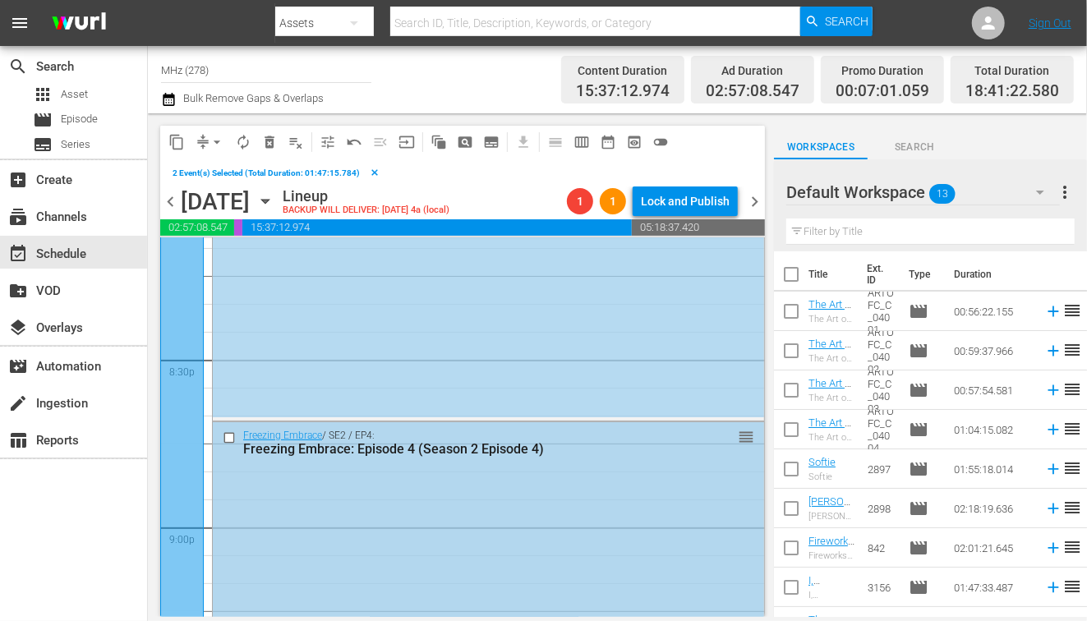
click at [232, 438] on input "checkbox" at bounding box center [231, 438] width 17 height 14
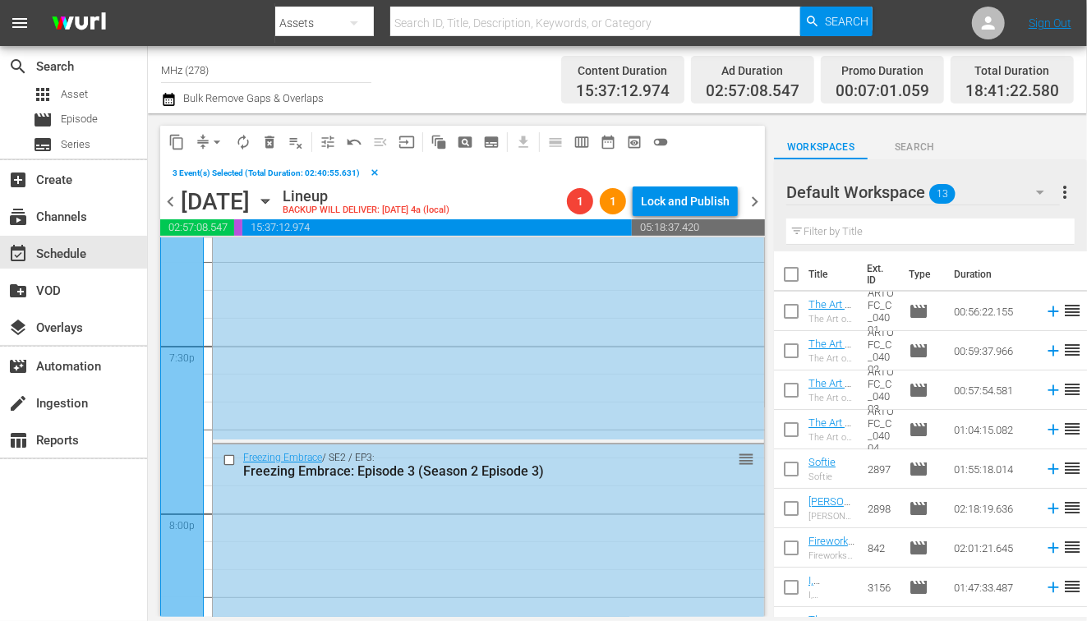
scroll to position [6346, 0]
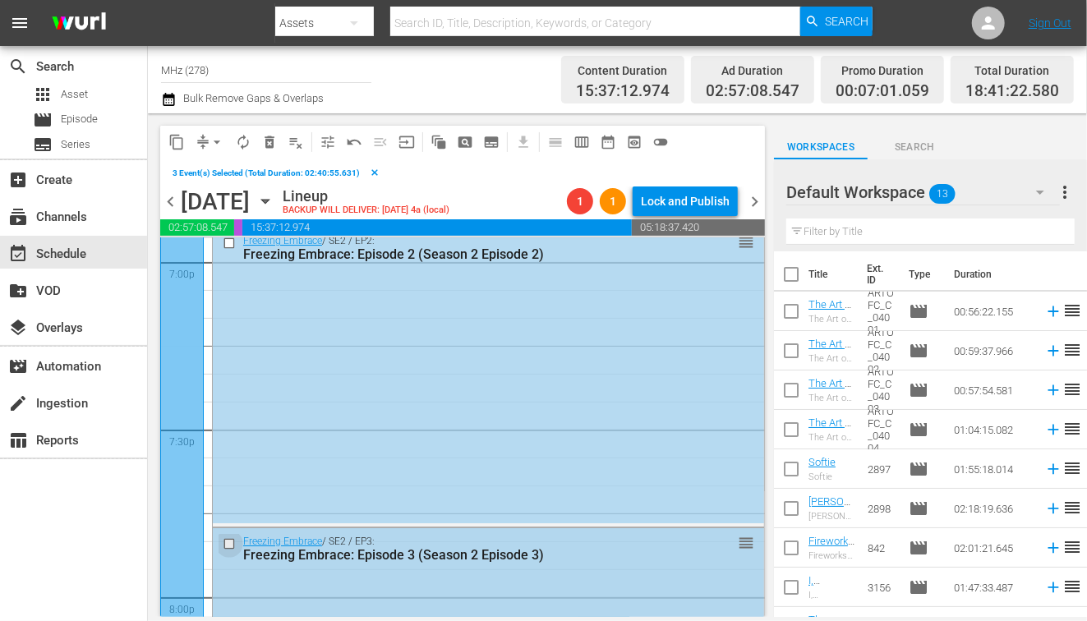
click at [230, 541] on input "checkbox" at bounding box center [231, 544] width 17 height 14
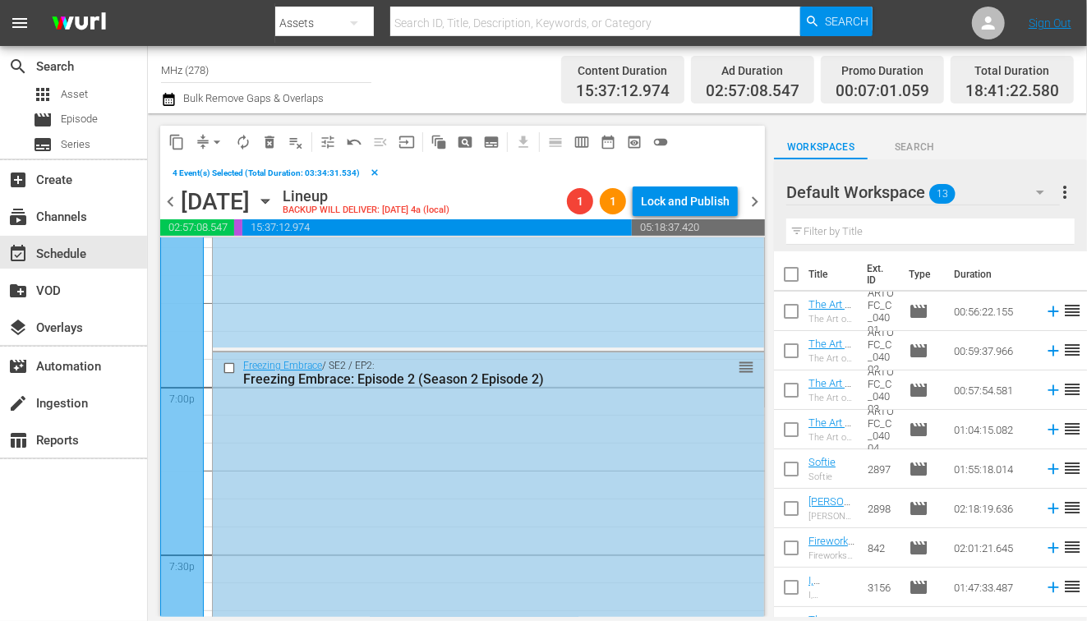
scroll to position [6215, 0]
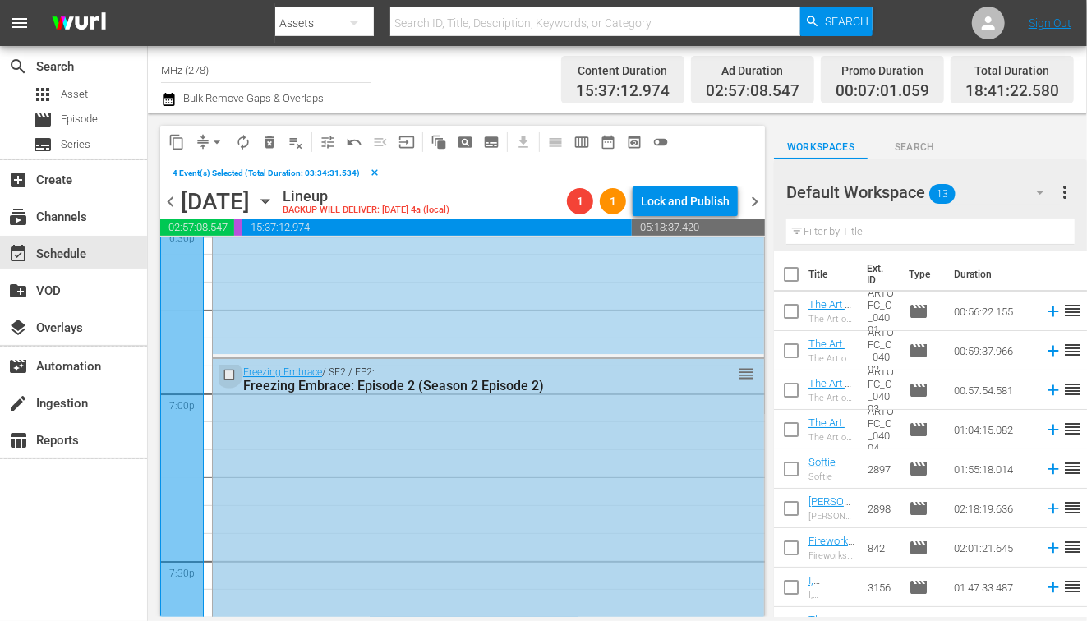
click at [227, 371] on input "checkbox" at bounding box center [231, 375] width 17 height 14
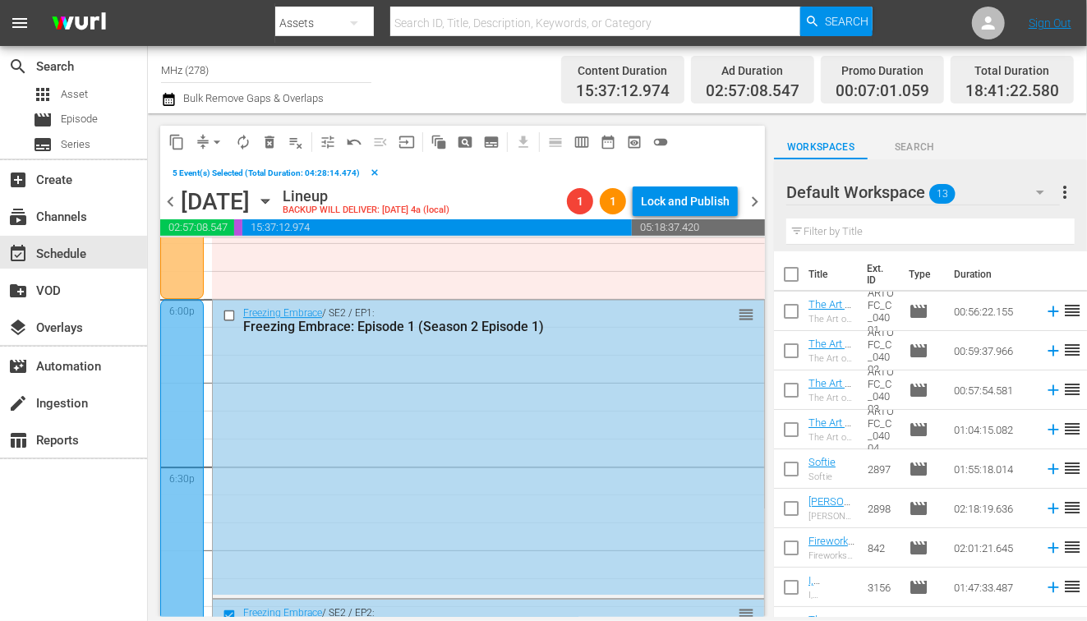
scroll to position [5950, 0]
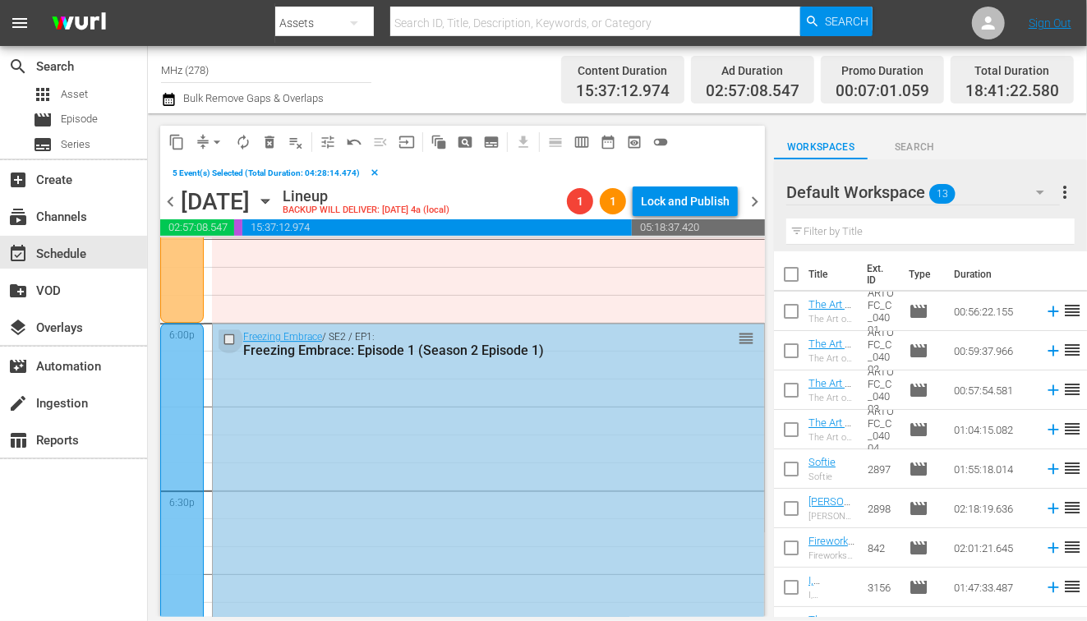
click at [228, 335] on input "checkbox" at bounding box center [231, 340] width 17 height 14
click at [173, 139] on span "content_copy" at bounding box center [176, 142] width 16 height 16
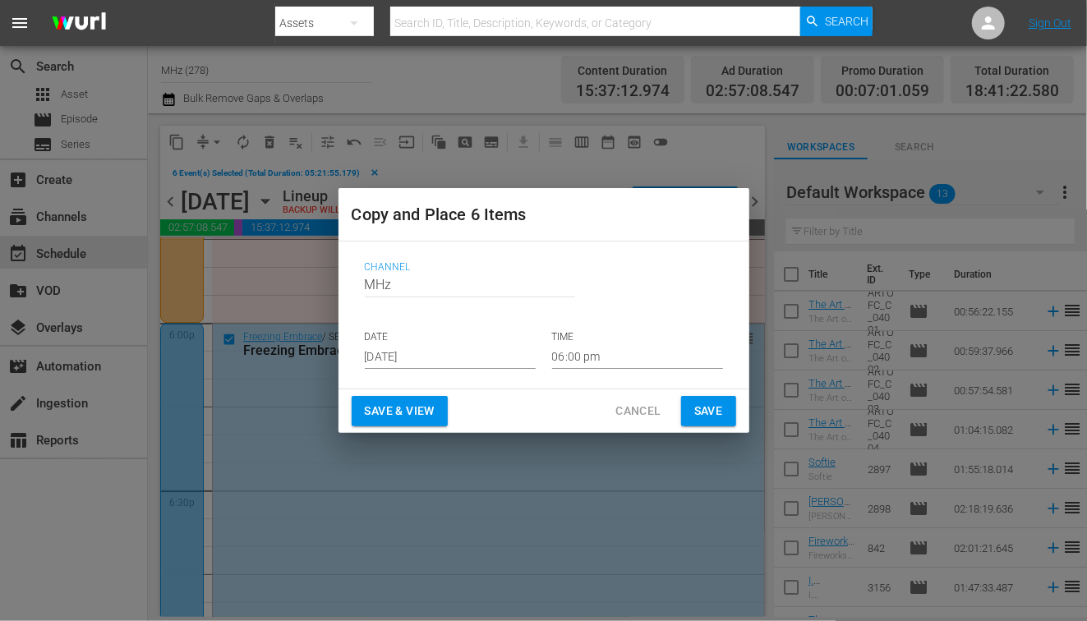
click at [440, 354] on input "[DATE]" at bounding box center [450, 356] width 171 height 25
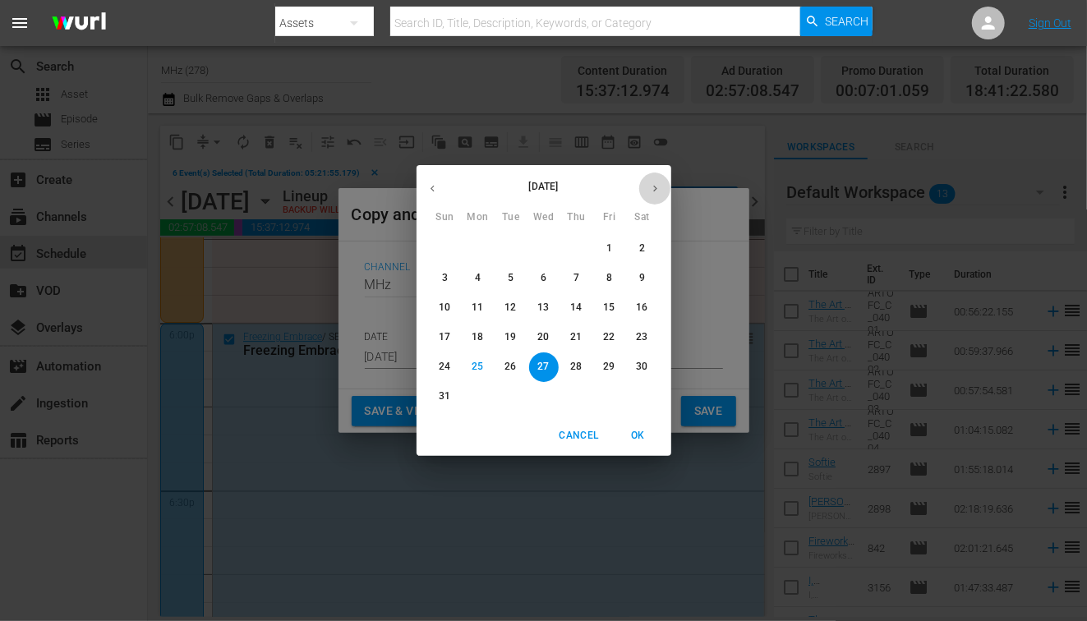
click at [658, 193] on icon "button" at bounding box center [655, 188] width 12 height 12
click at [645, 246] on span "6" at bounding box center [643, 249] width 30 height 14
type input "Sep 6th 2025"
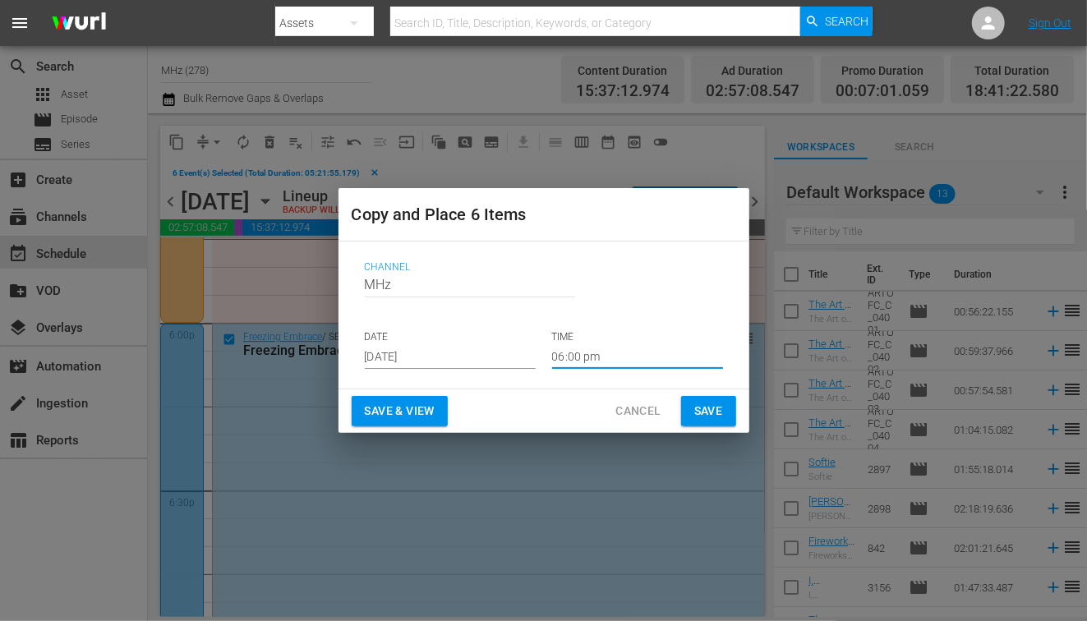
click at [583, 355] on input "06:00 pm" at bounding box center [637, 356] width 171 height 25
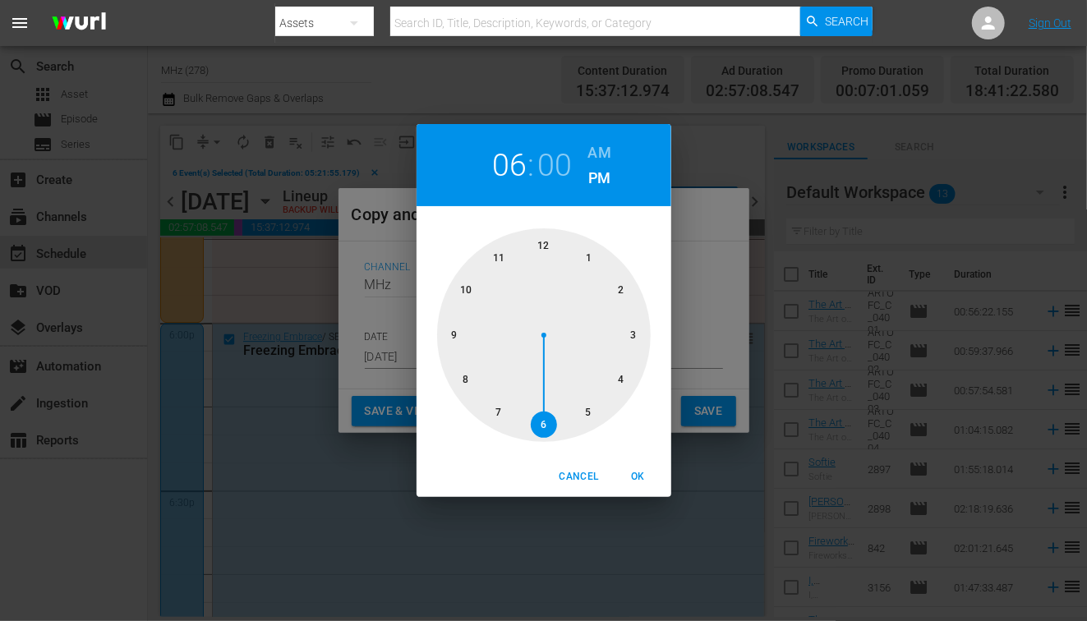
click at [601, 157] on h6 "AM" at bounding box center [599, 153] width 23 height 26
click at [550, 244] on div at bounding box center [544, 335] width 214 height 214
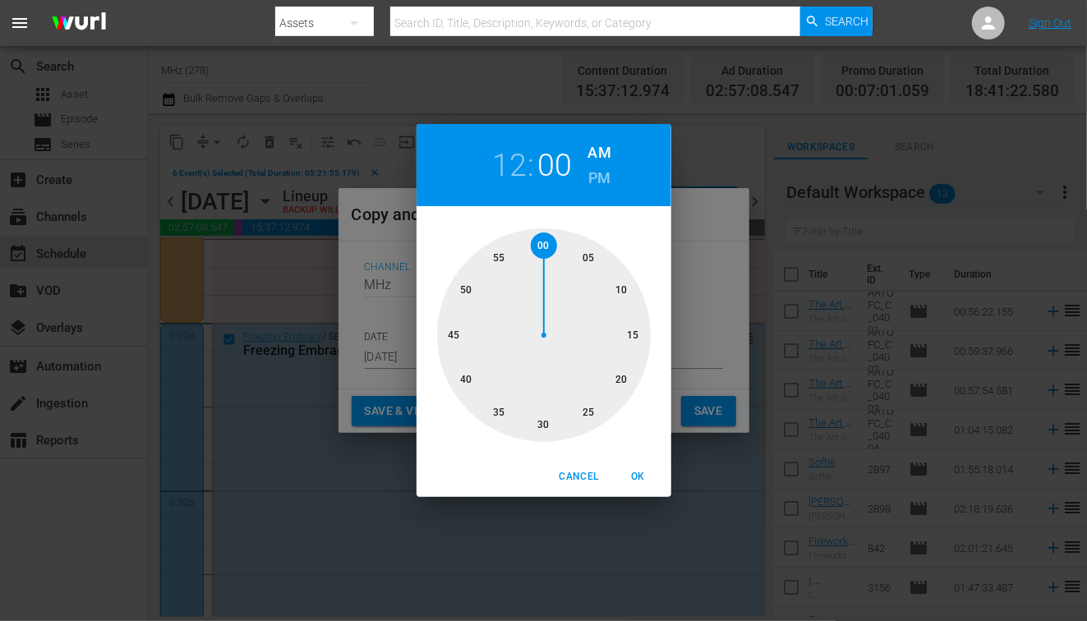
click at [585, 260] on div at bounding box center [544, 335] width 214 height 214
click at [640, 472] on span "OK" at bounding box center [638, 476] width 39 height 17
type input "12:05 am"
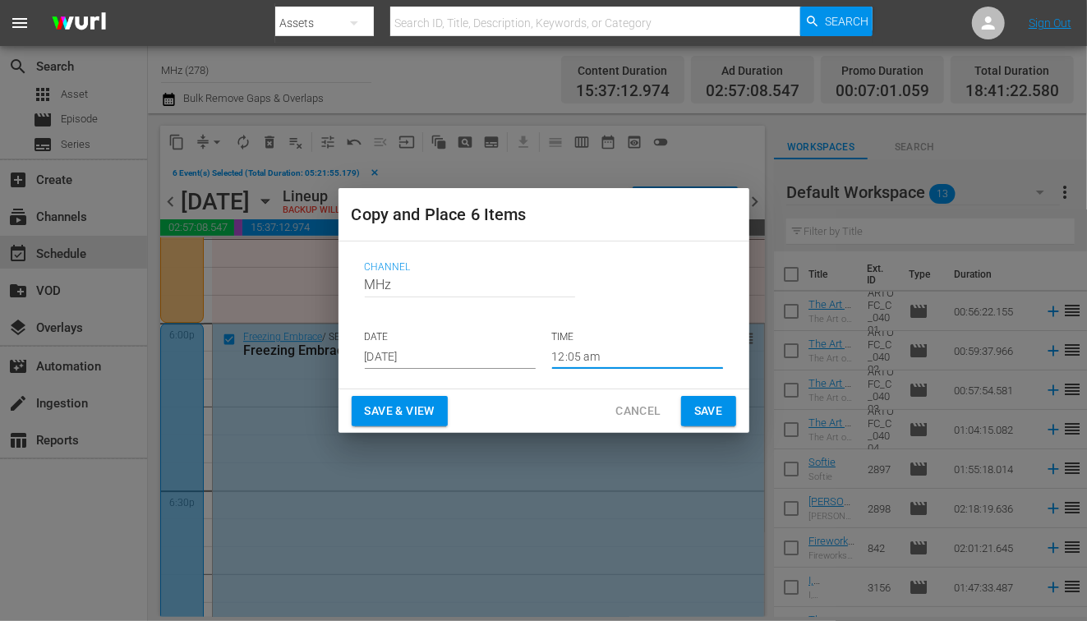
click at [708, 406] on span "Save" at bounding box center [708, 411] width 29 height 21
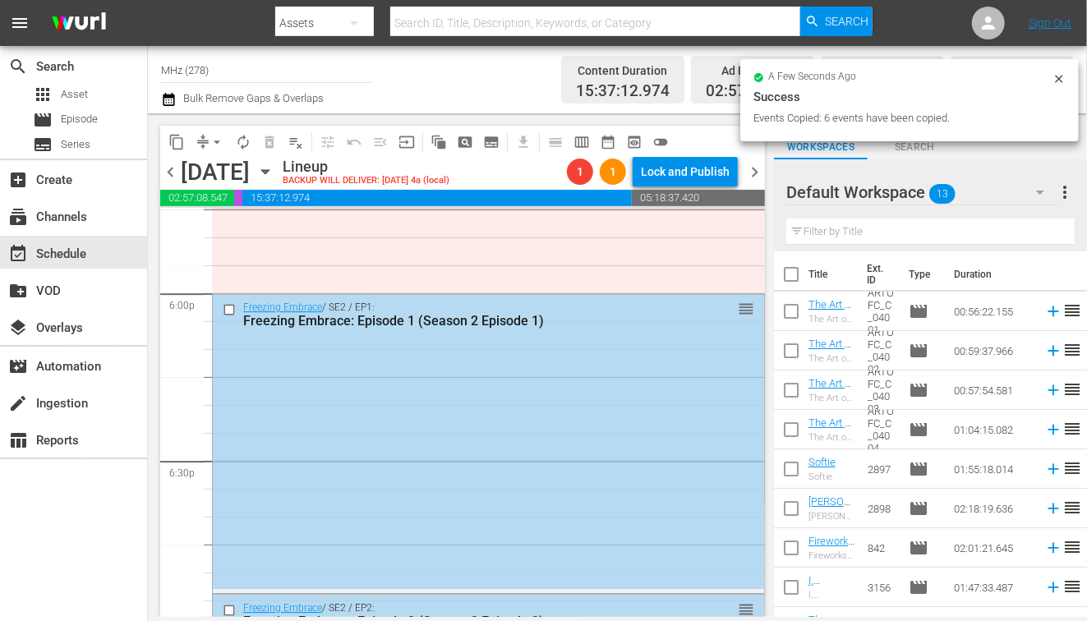
click at [757, 168] on span "chevron_right" at bounding box center [754, 172] width 21 height 21
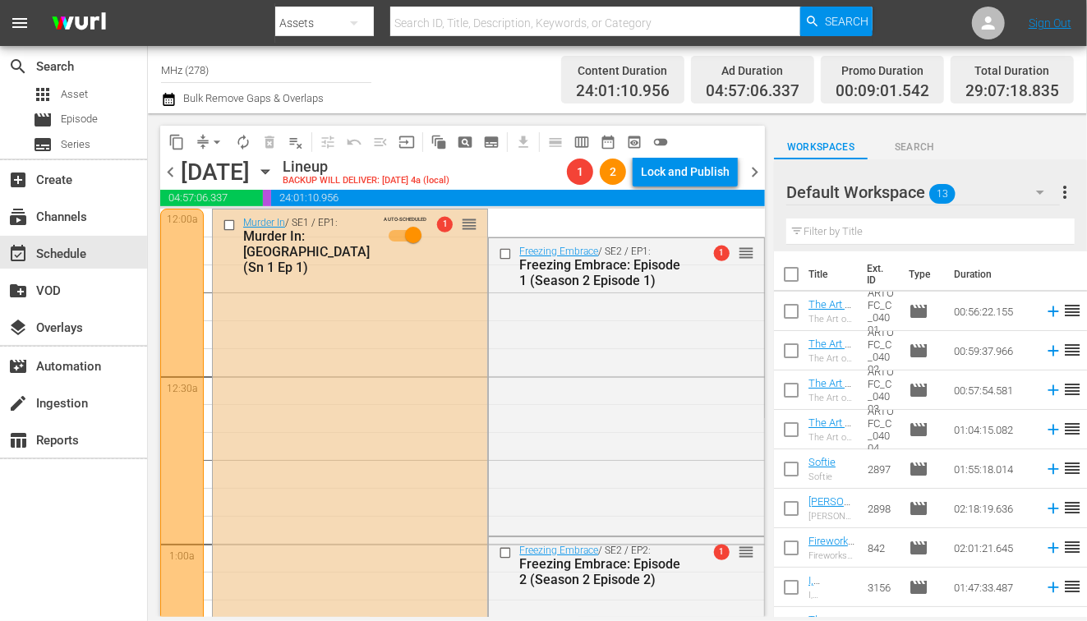
click at [229, 226] on input "checkbox" at bounding box center [231, 226] width 17 height 14
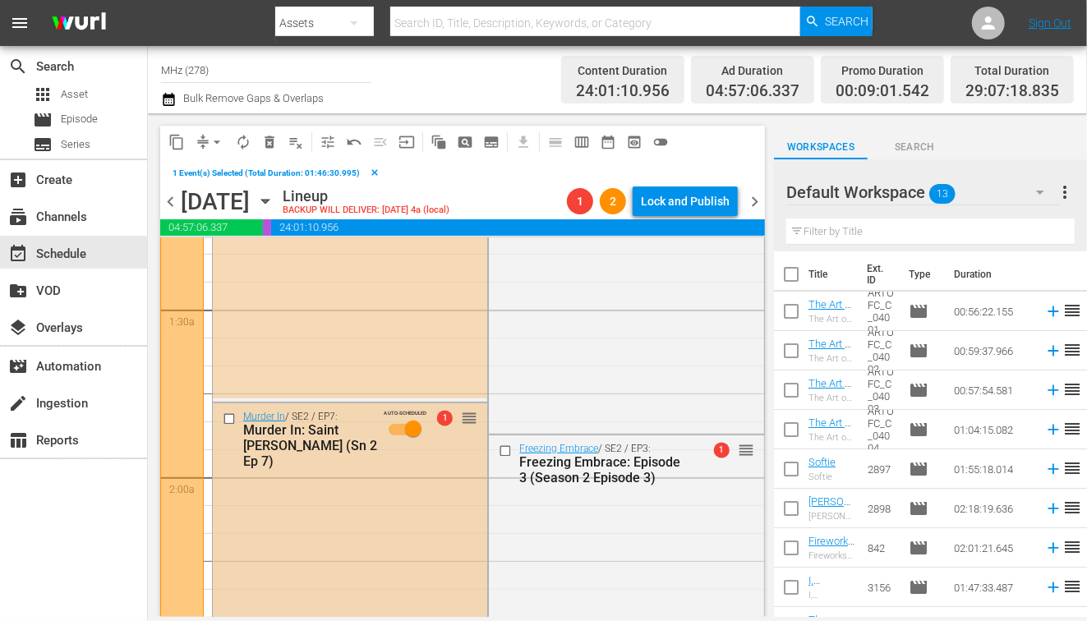
scroll to position [437, 0]
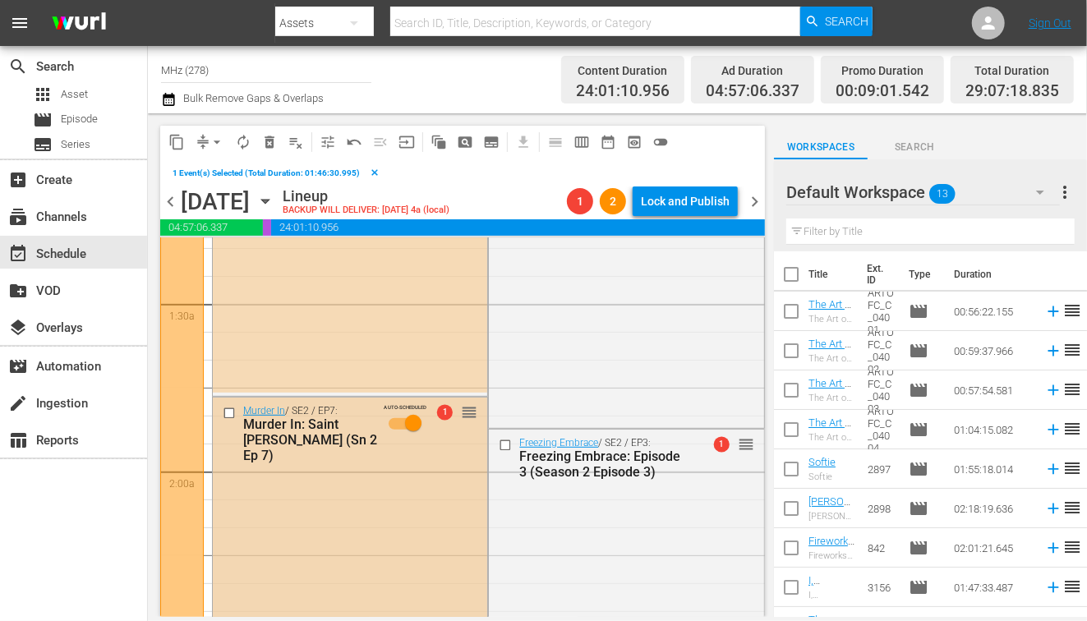
click at [228, 416] on input "checkbox" at bounding box center [231, 413] width 17 height 14
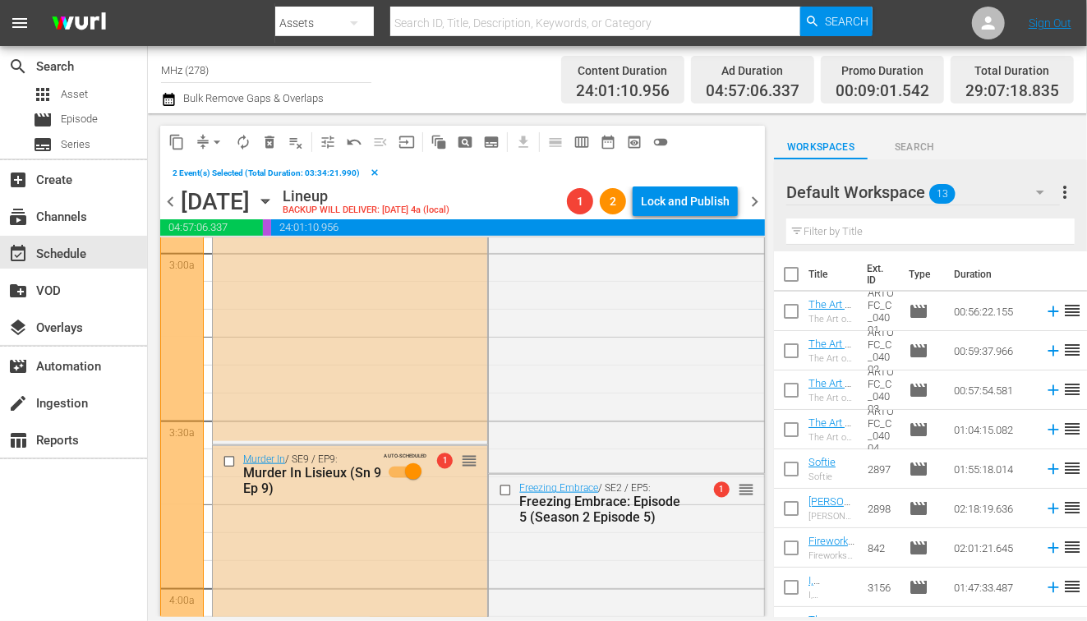
scroll to position [997, 0]
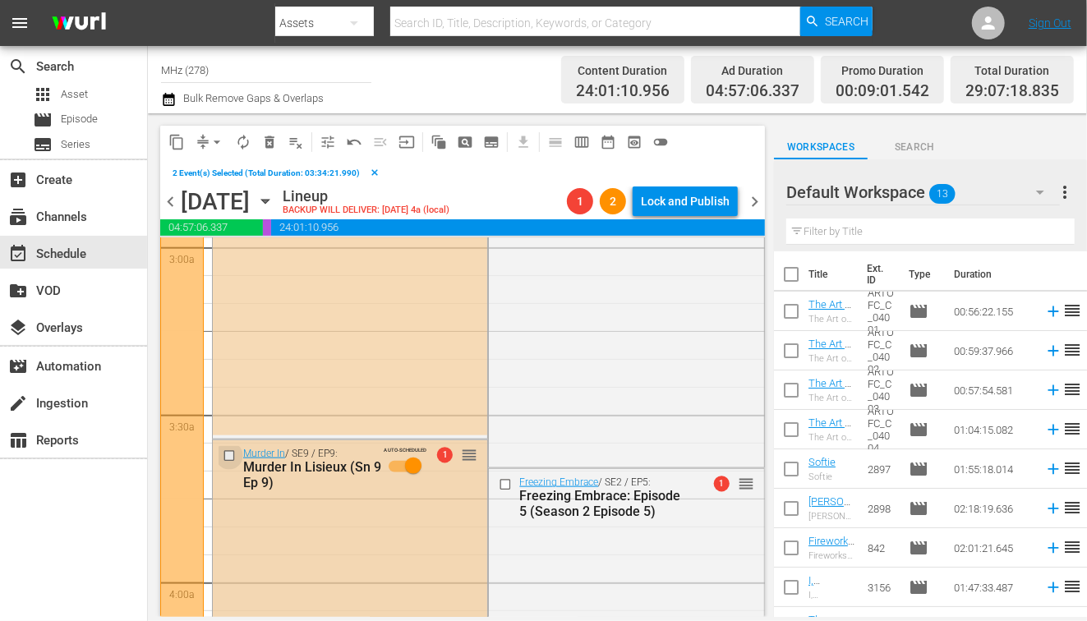
click at [230, 450] on input "checkbox" at bounding box center [231, 456] width 17 height 14
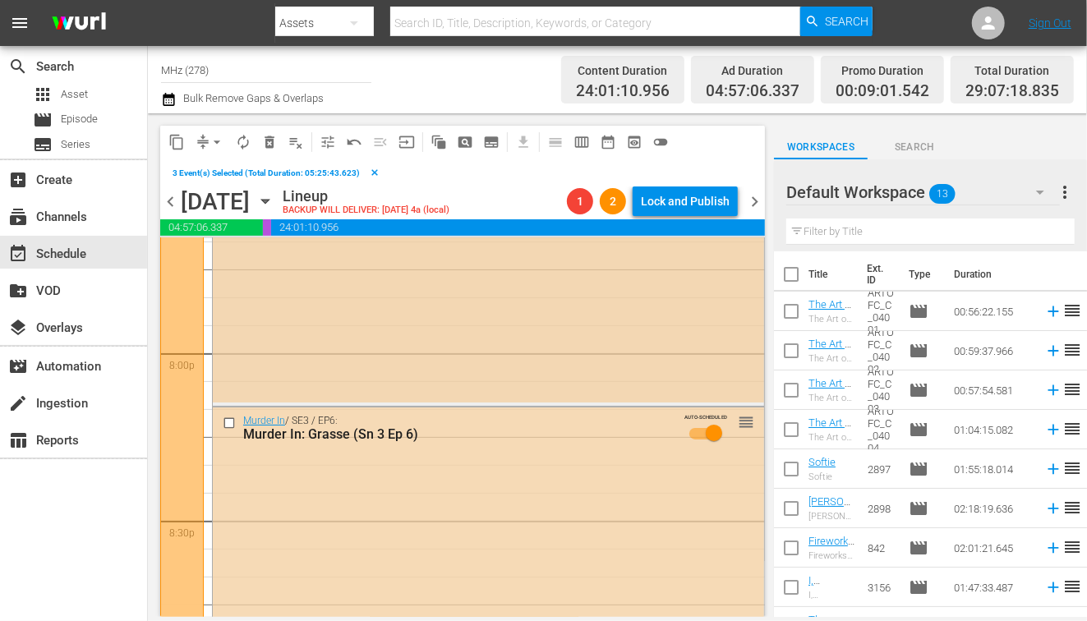
scroll to position [7667, 0]
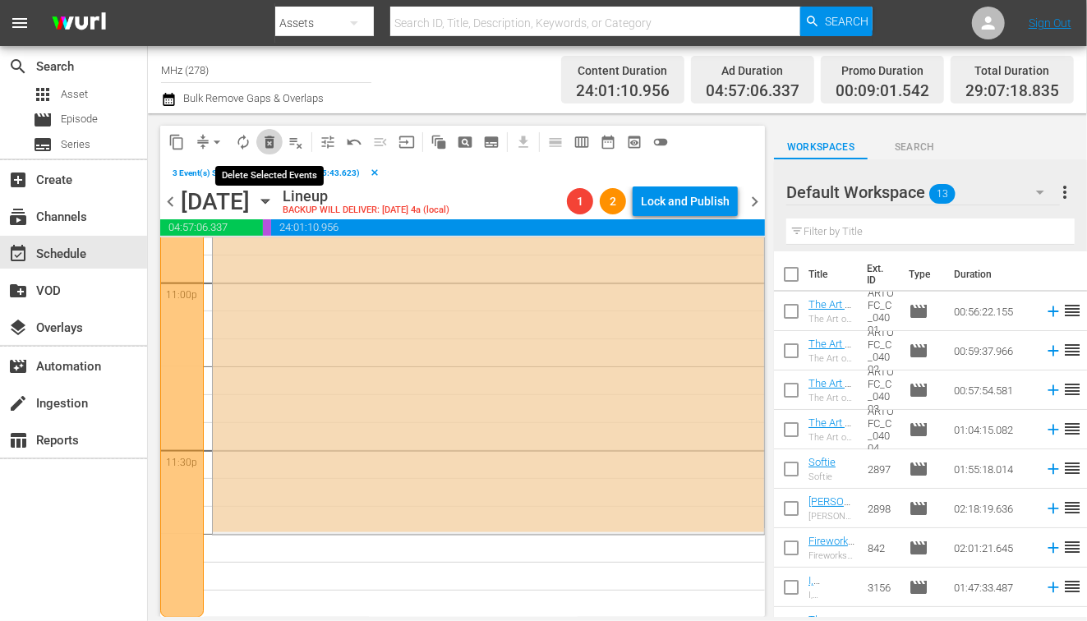
click at [269, 141] on span "delete_forever_outlined" at bounding box center [269, 142] width 16 height 16
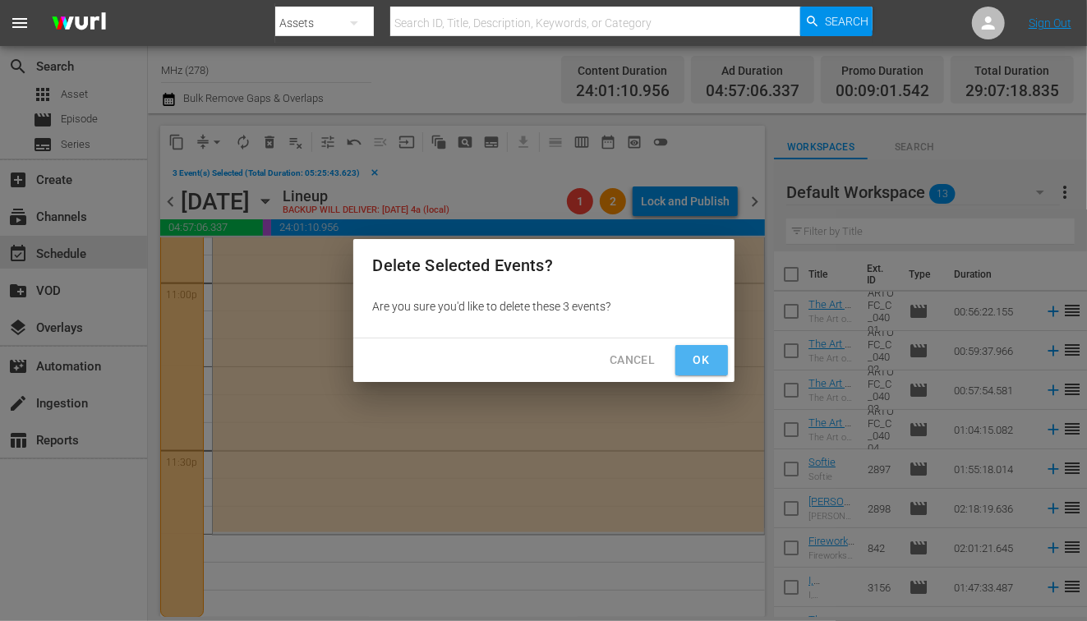
click at [726, 360] on button "Ok" at bounding box center [701, 360] width 53 height 30
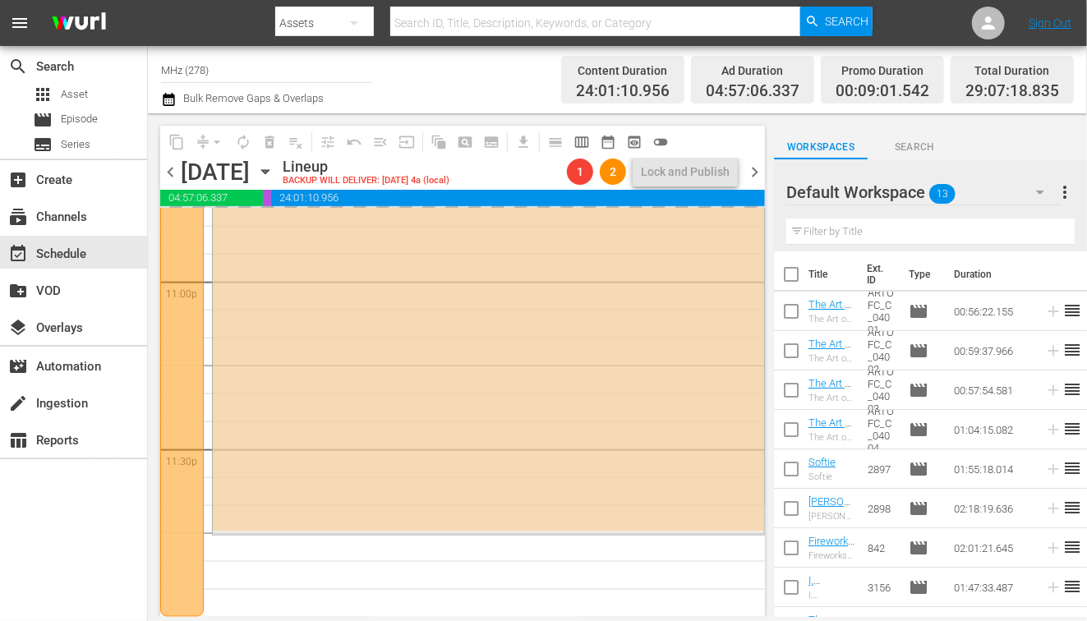
click at [751, 173] on span "chevron_right" at bounding box center [754, 172] width 21 height 21
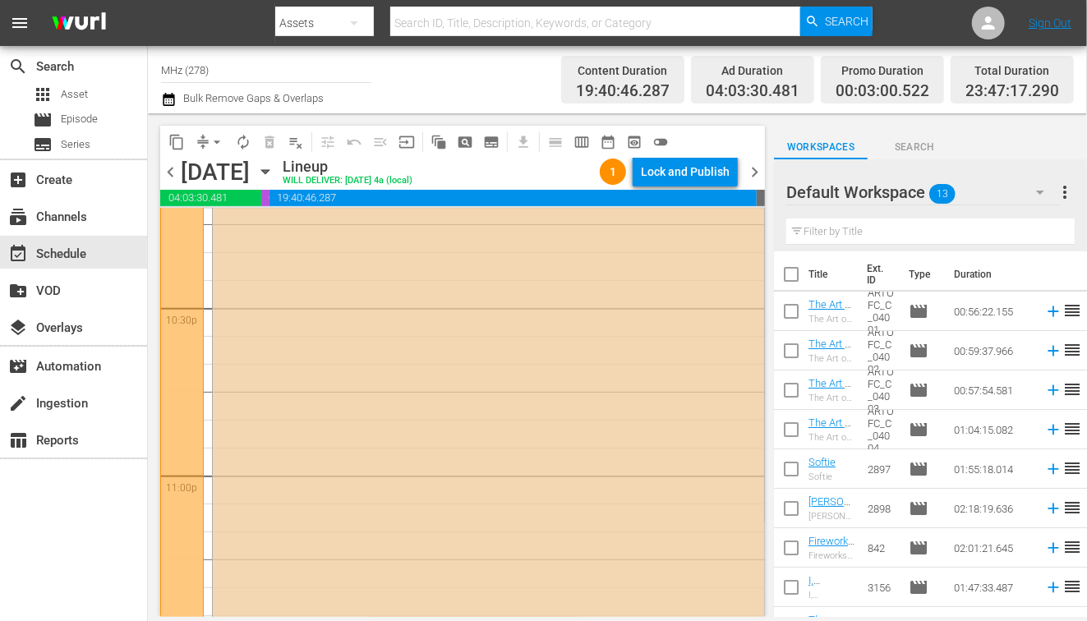
scroll to position [7074, 0]
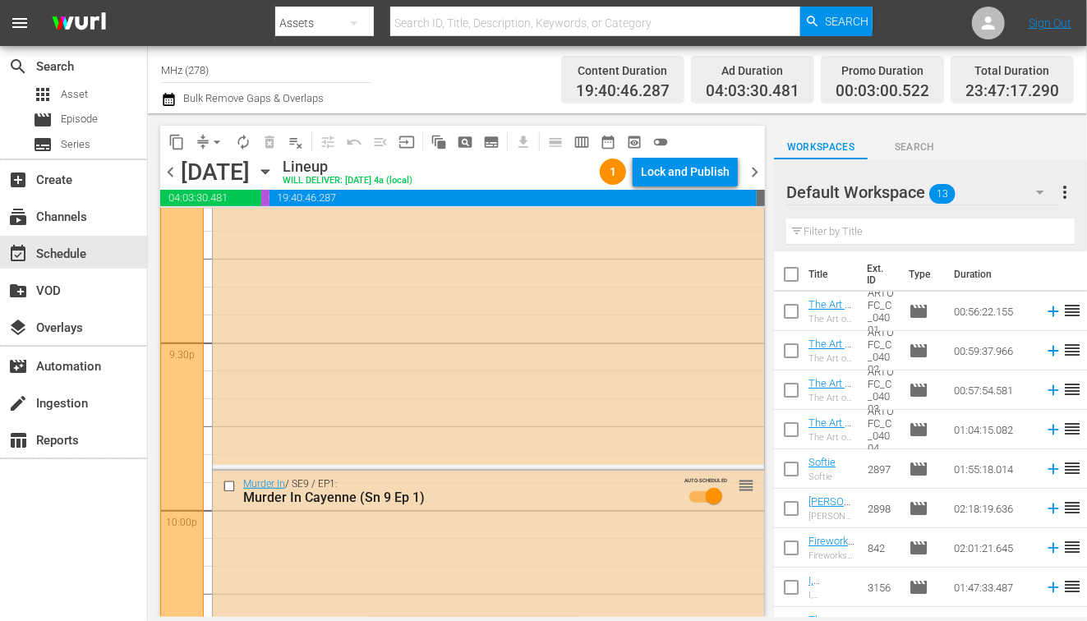
click at [274, 176] on icon "button" at bounding box center [265, 172] width 18 height 18
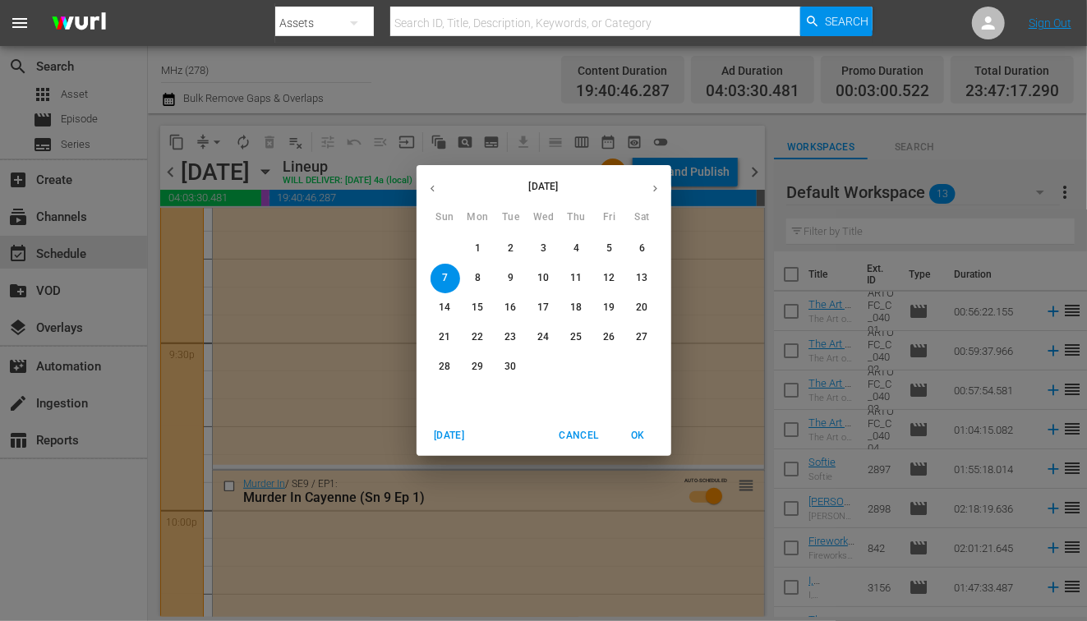
click at [571, 254] on span "4" at bounding box center [577, 249] width 30 height 14
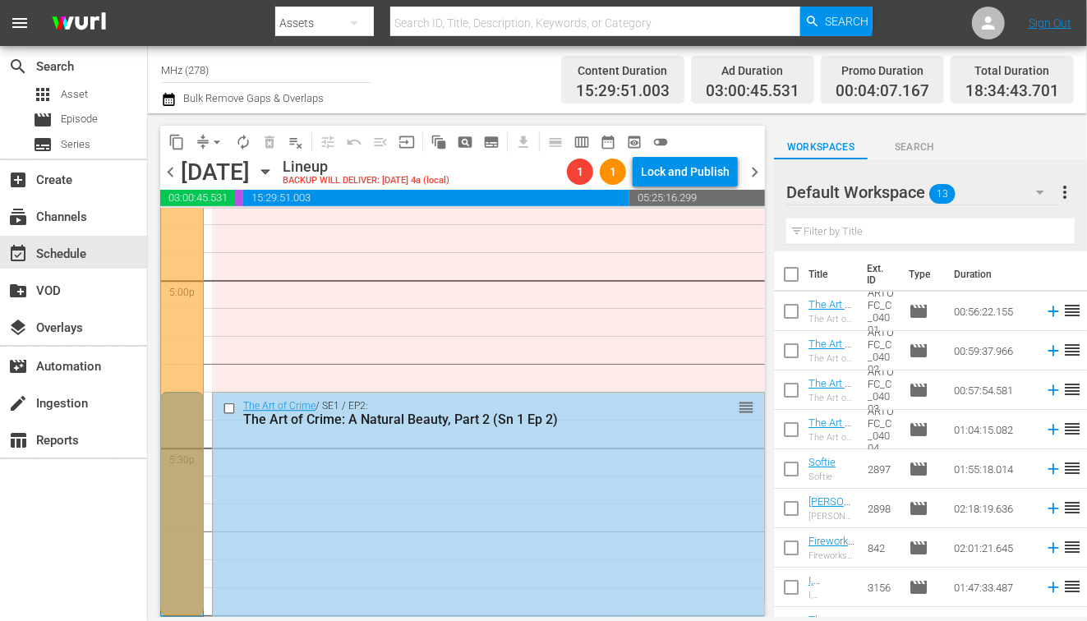
scroll to position [5621, 0]
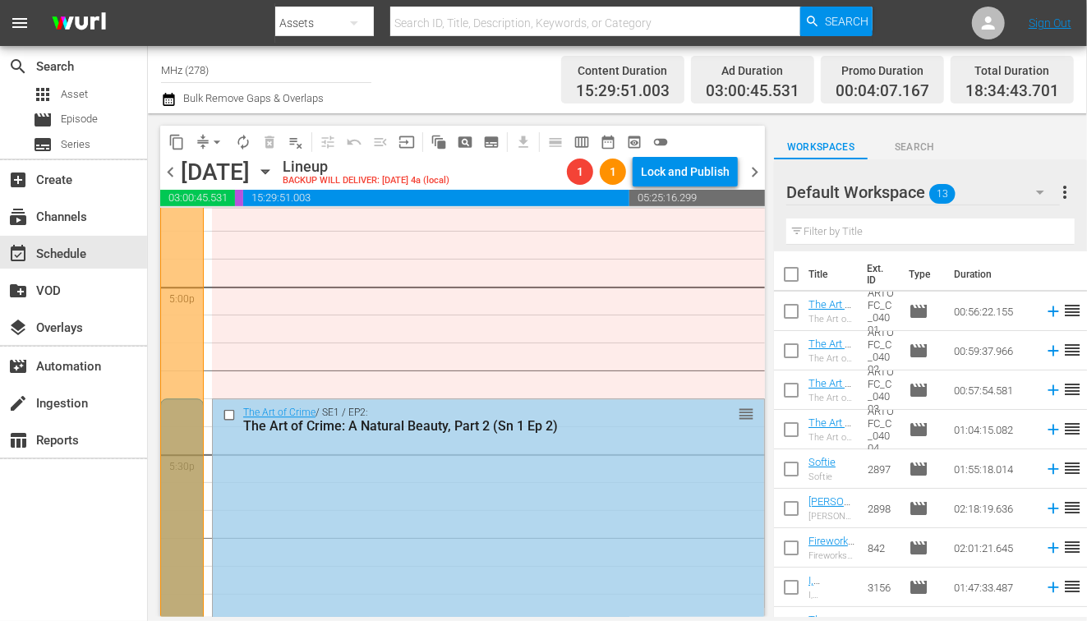
click at [230, 414] on input "checkbox" at bounding box center [231, 415] width 17 height 14
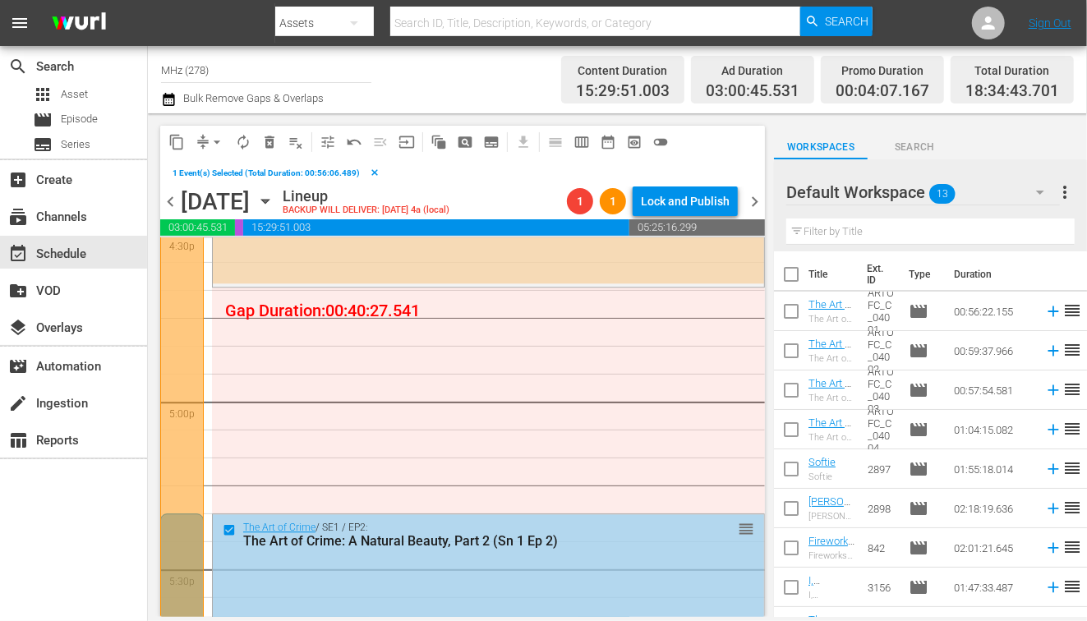
scroll to position [5542, 0]
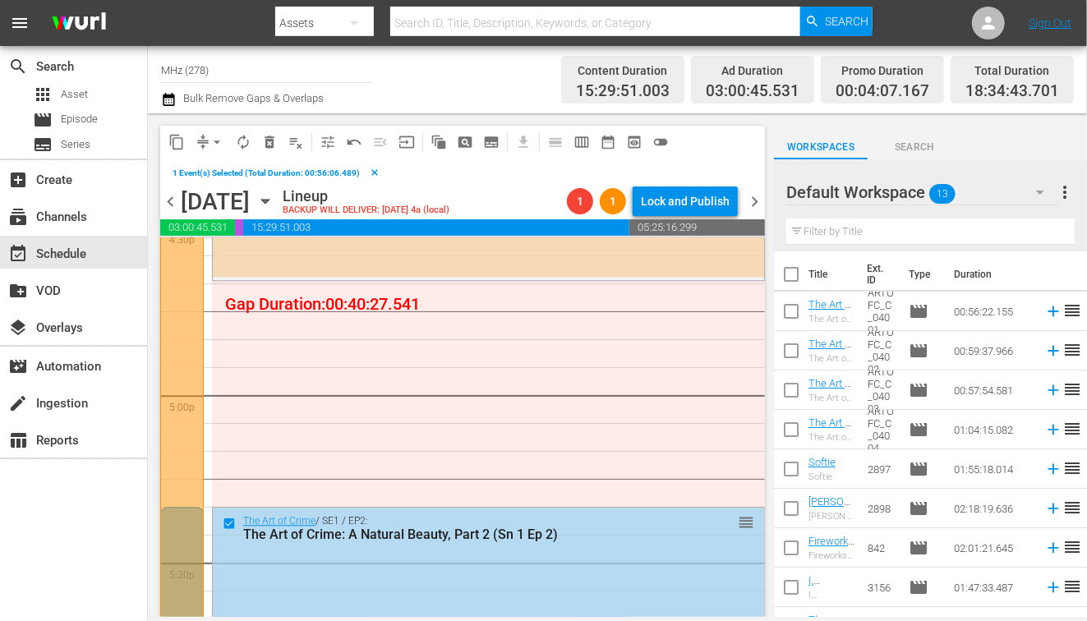
click at [173, 203] on span "chevron_left" at bounding box center [170, 201] width 21 height 21
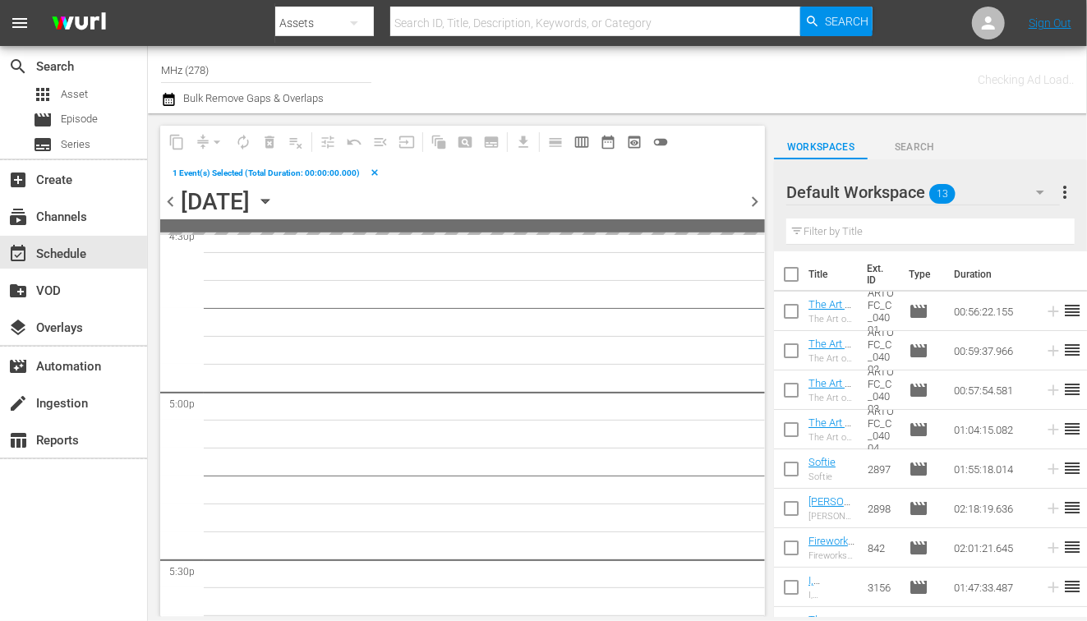
scroll to position [5654, 0]
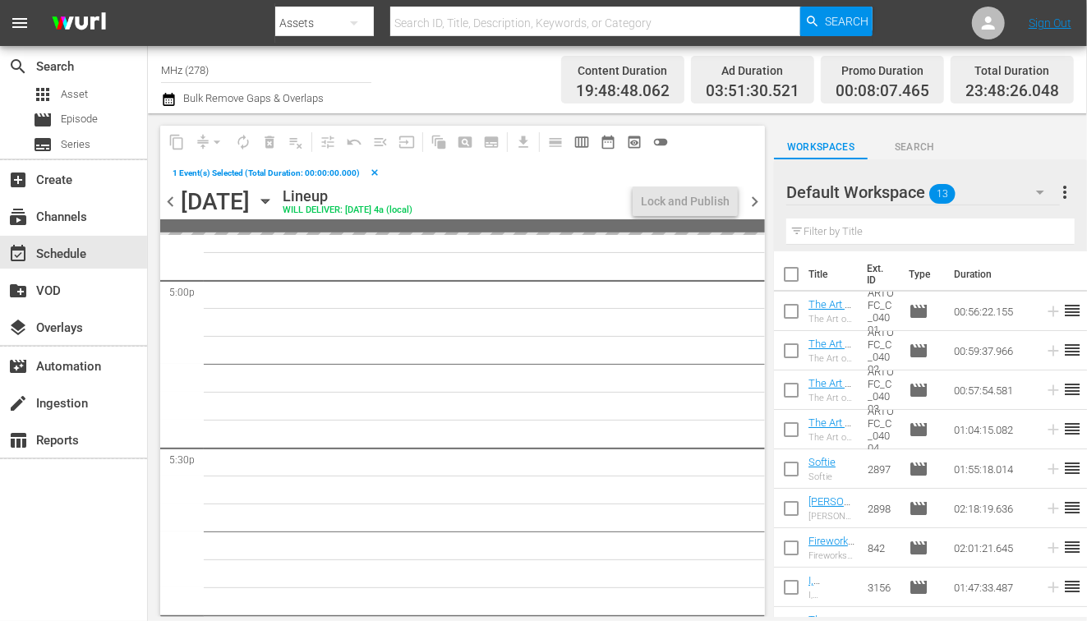
click at [173, 202] on span "chevron_left" at bounding box center [170, 201] width 21 height 21
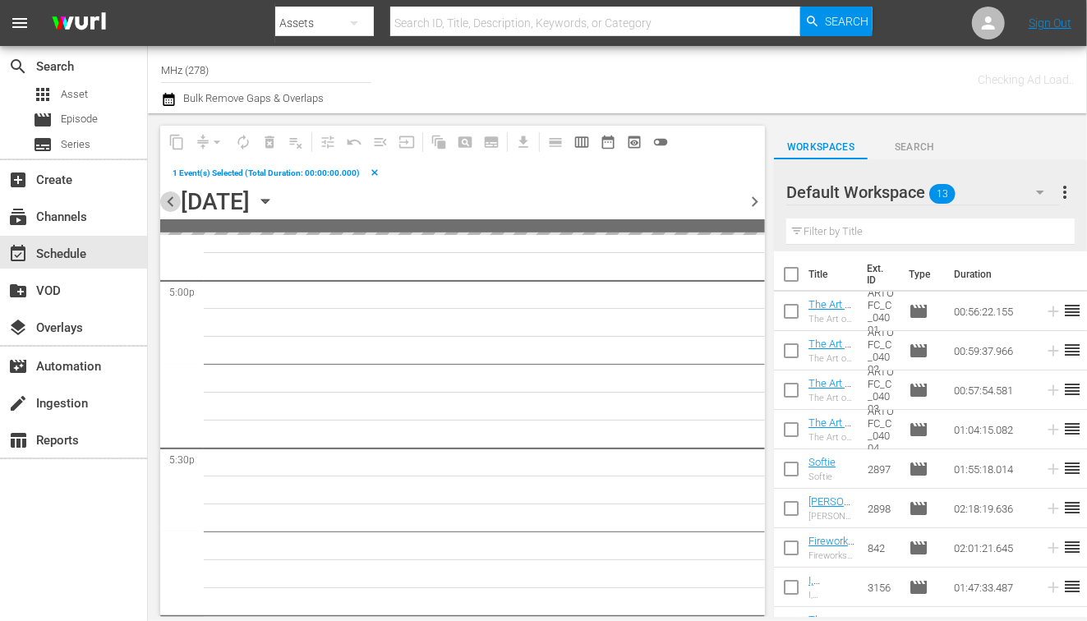
click at [173, 202] on span "chevron_left" at bounding box center [170, 201] width 21 height 21
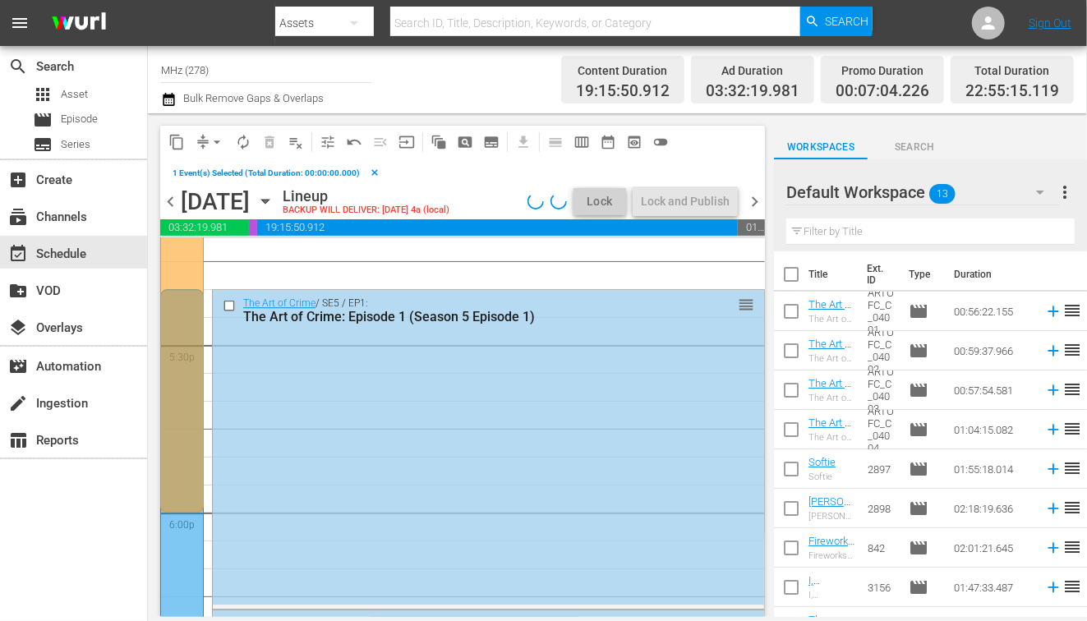
scroll to position [5704, 0]
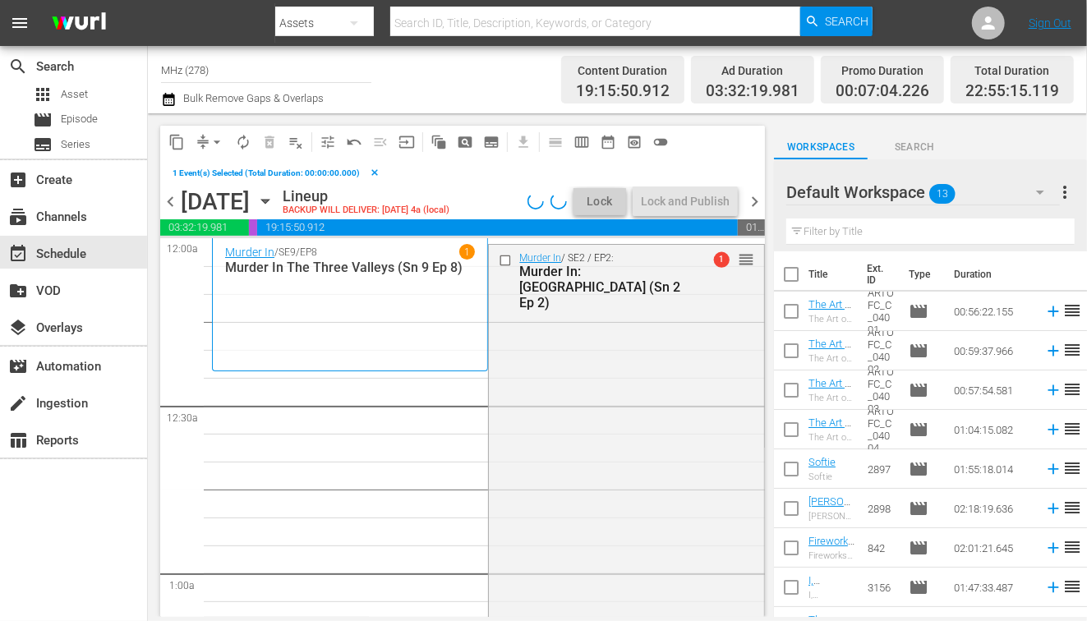
scroll to position [5704, 0]
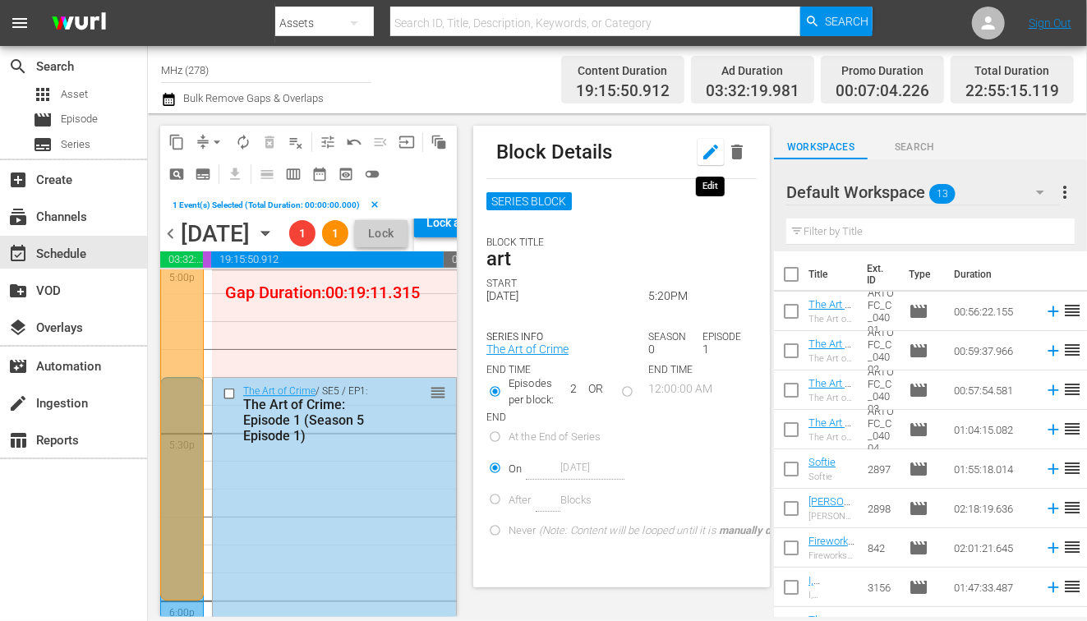
click at [705, 149] on icon "button" at bounding box center [711, 152] width 20 height 20
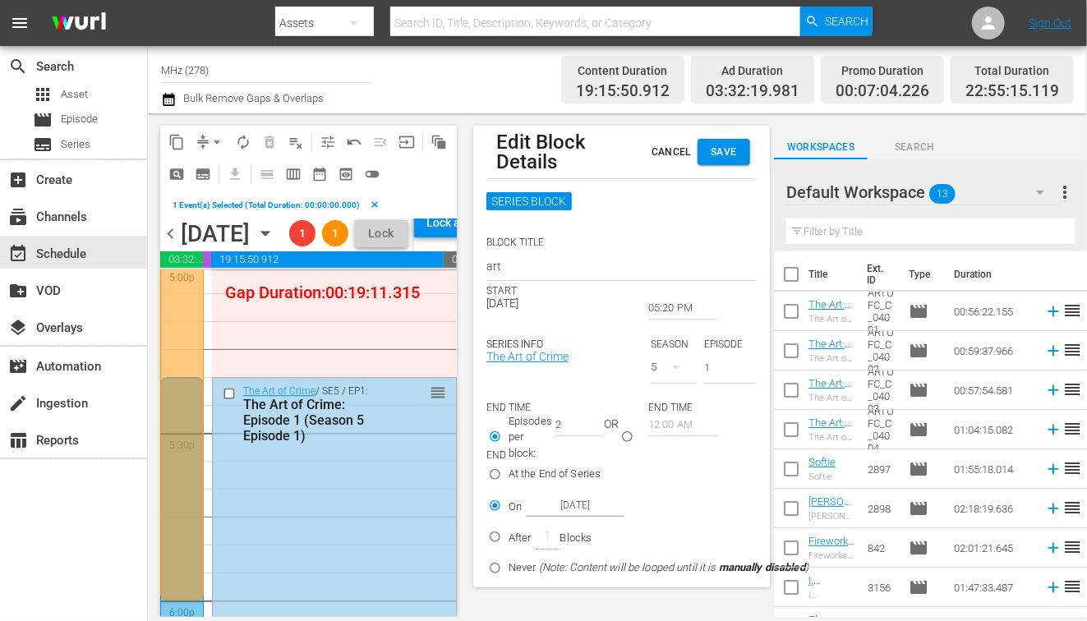
click at [671, 310] on input "05:20 PM" at bounding box center [683, 308] width 70 height 23
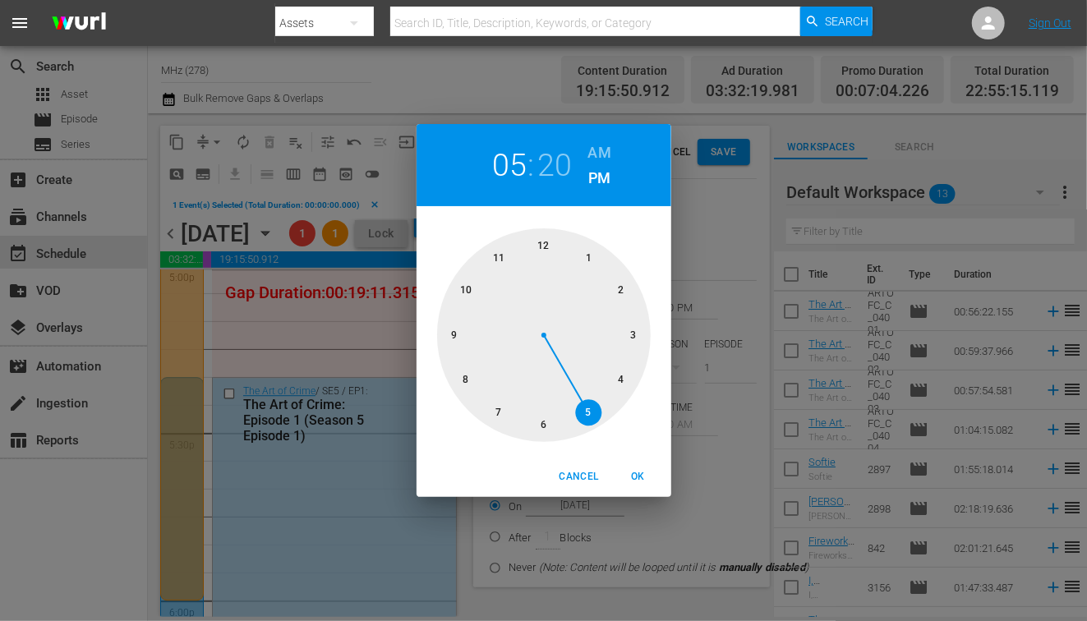
click at [546, 168] on h2 "20" at bounding box center [554, 165] width 34 height 37
click at [612, 388] on div at bounding box center [544, 335] width 214 height 214
click at [642, 481] on span "OK" at bounding box center [638, 476] width 39 height 17
type input "05:21 PM"
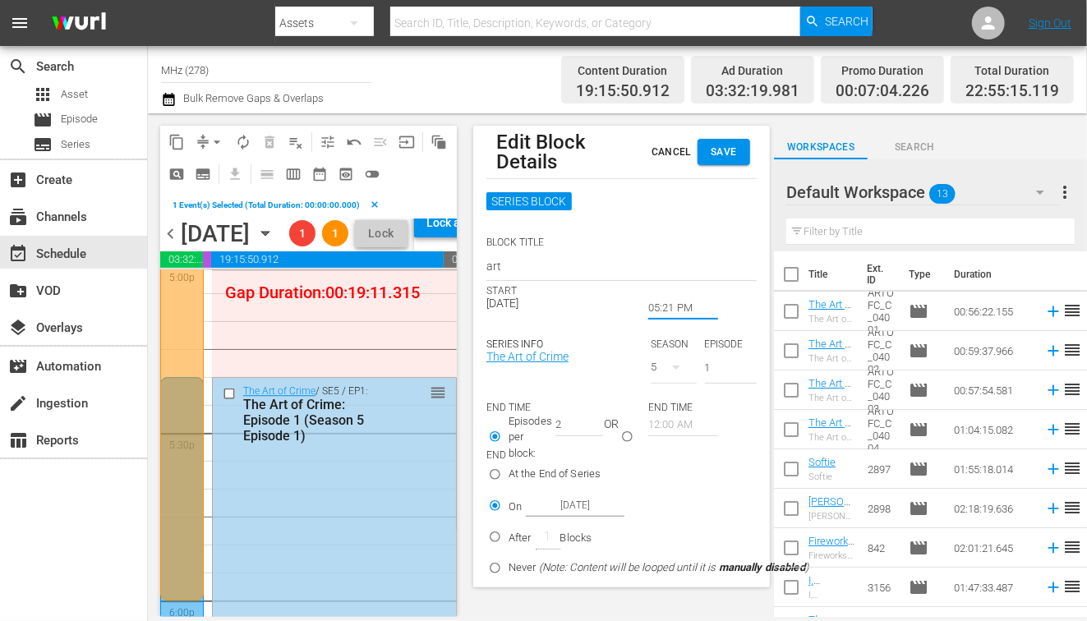
click at [717, 149] on span "Save" at bounding box center [724, 152] width 26 height 17
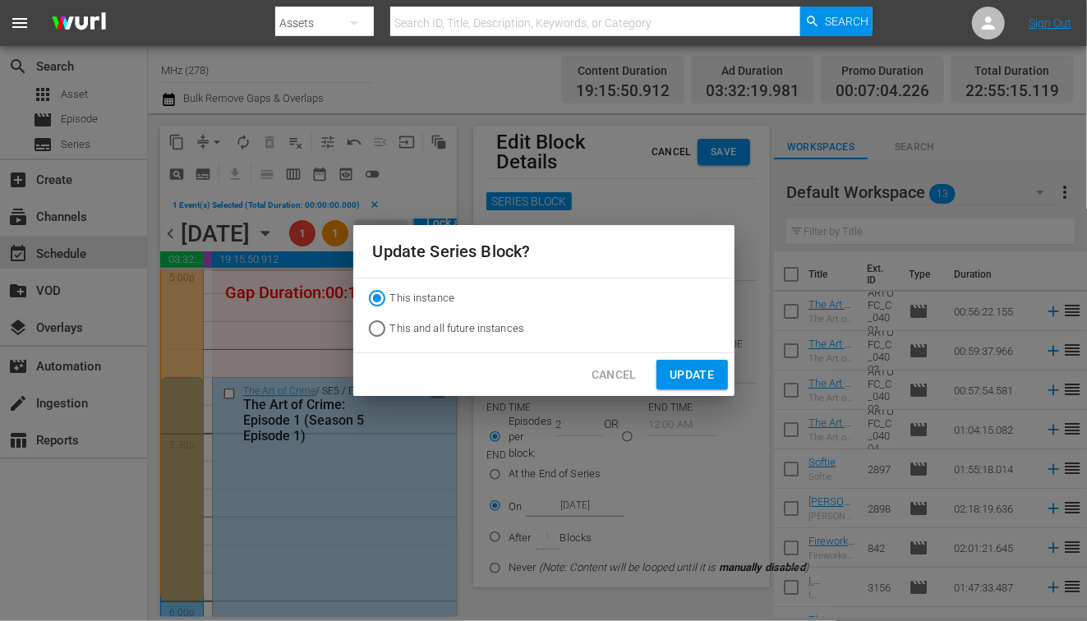
click at [474, 340] on label "This and all future instances" at bounding box center [444, 329] width 161 height 26
click at [390, 340] on input "This and all future instances" at bounding box center [377, 332] width 26 height 26
radio input "true"
click at [680, 370] on span "Update" at bounding box center [692, 375] width 44 height 21
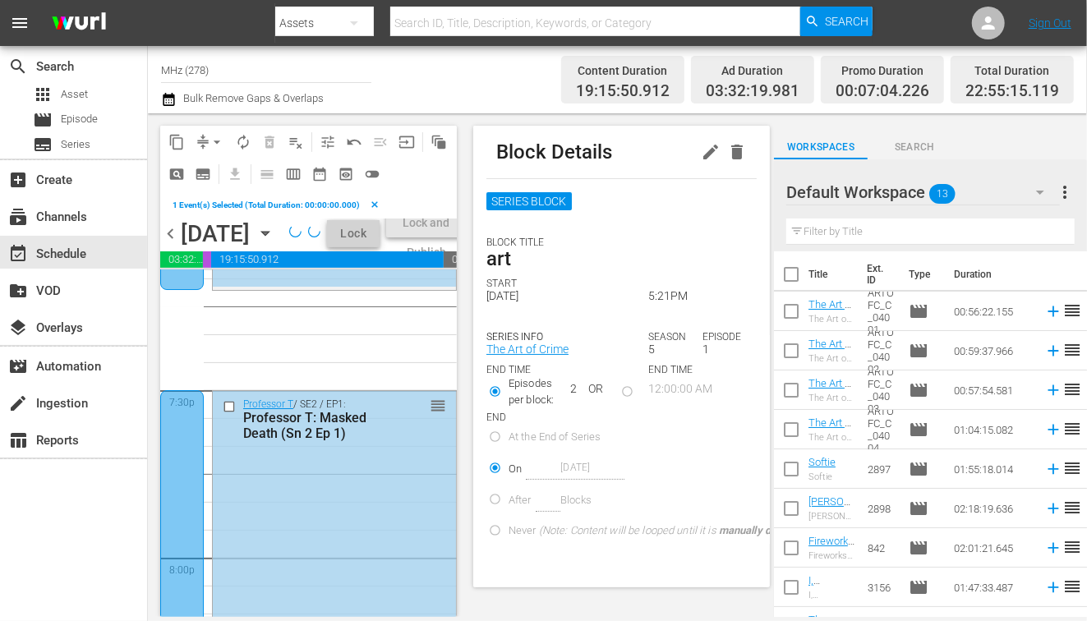
scroll to position [6345, 0]
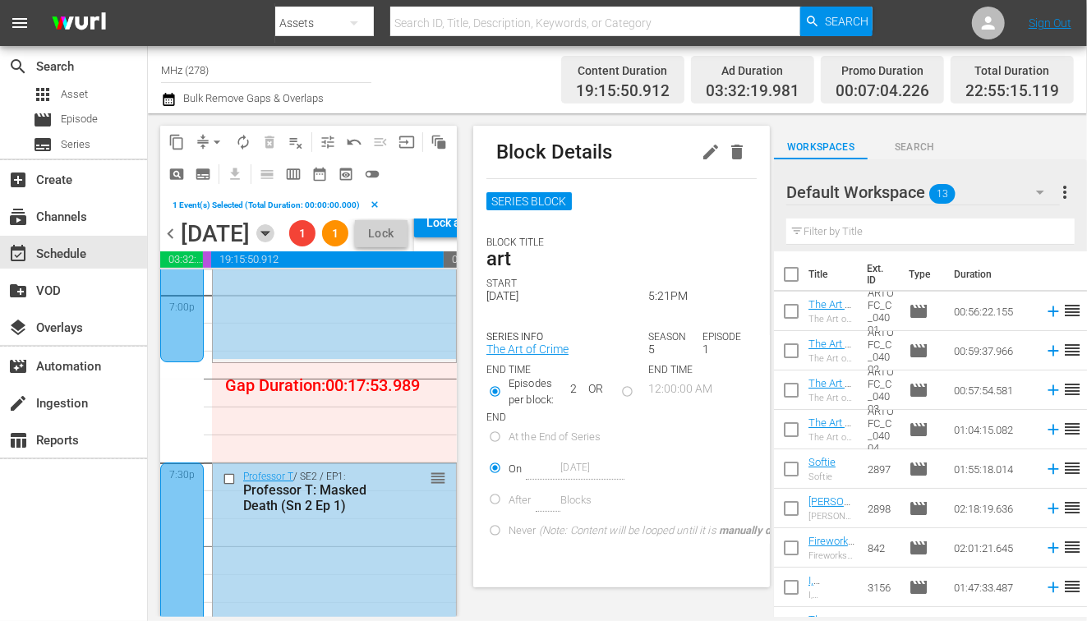
click at [269, 236] on icon "button" at bounding box center [264, 234] width 7 height 4
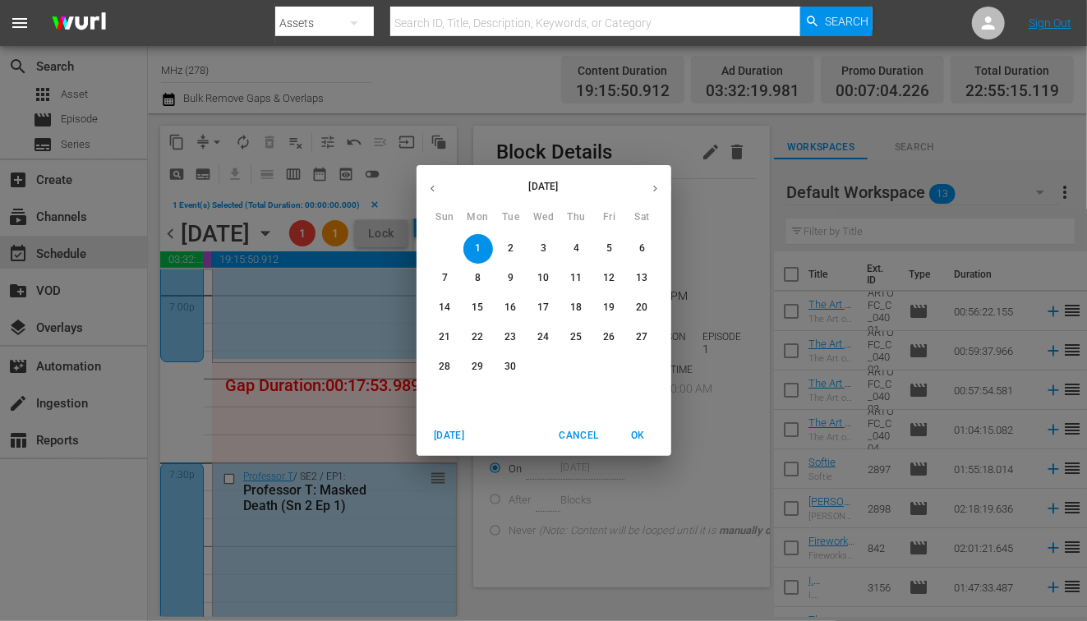
click at [515, 245] on span "2" at bounding box center [511, 249] width 30 height 14
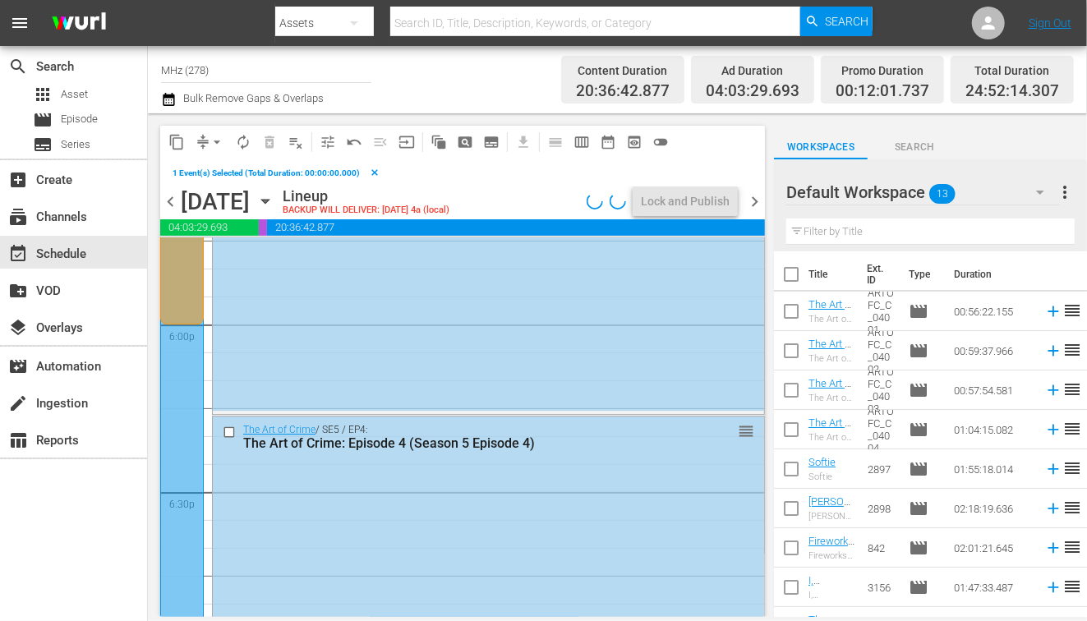
scroll to position [5915, 0]
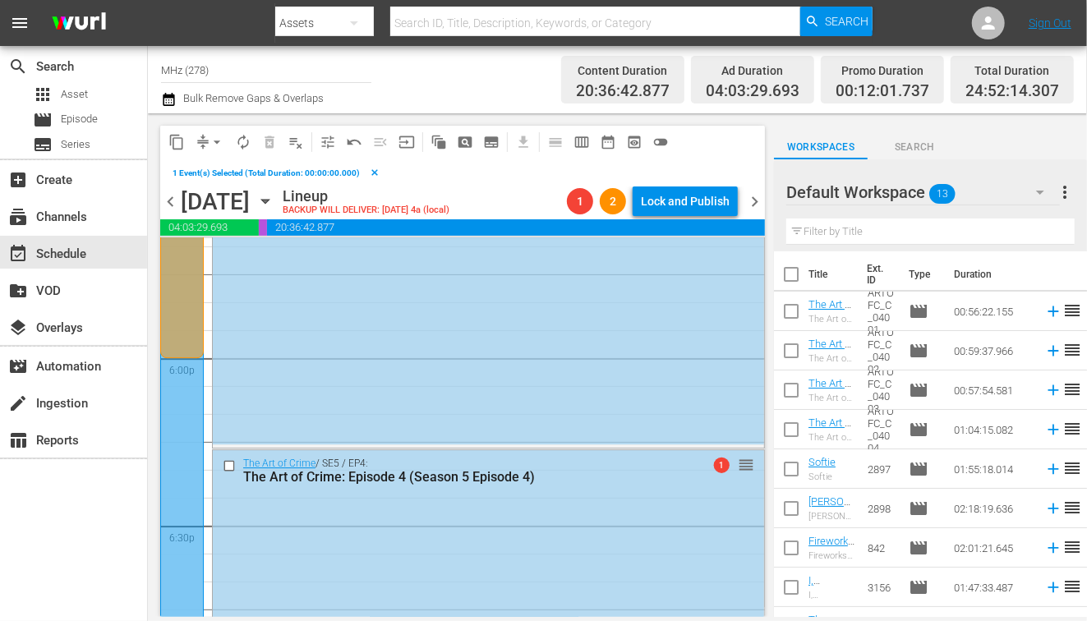
click at [274, 205] on icon "button" at bounding box center [265, 201] width 18 height 18
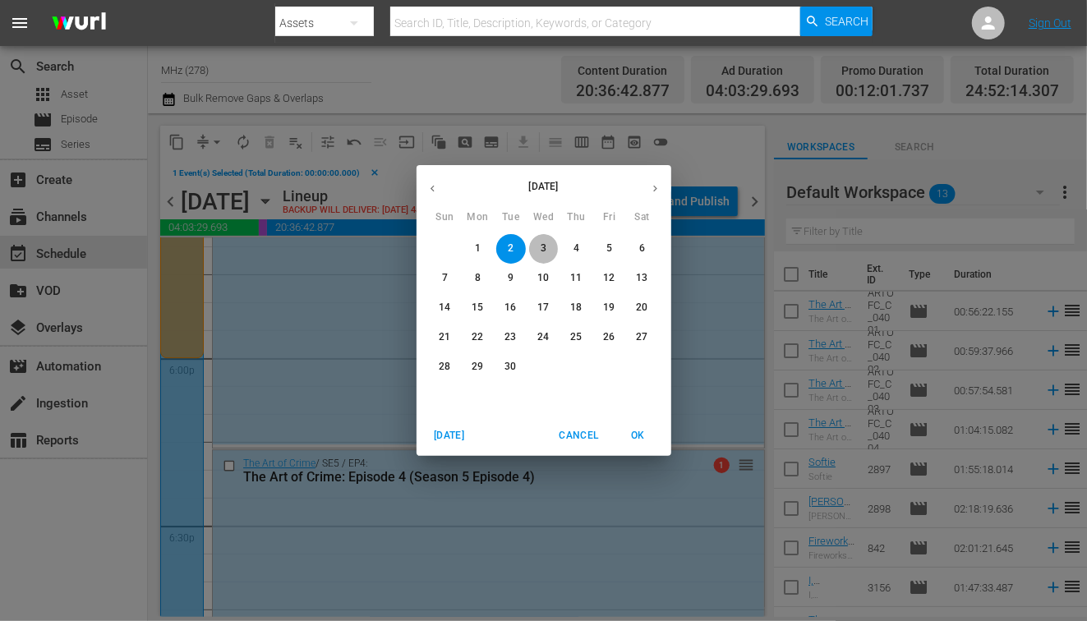
click at [542, 247] on p "3" at bounding box center [544, 249] width 6 height 14
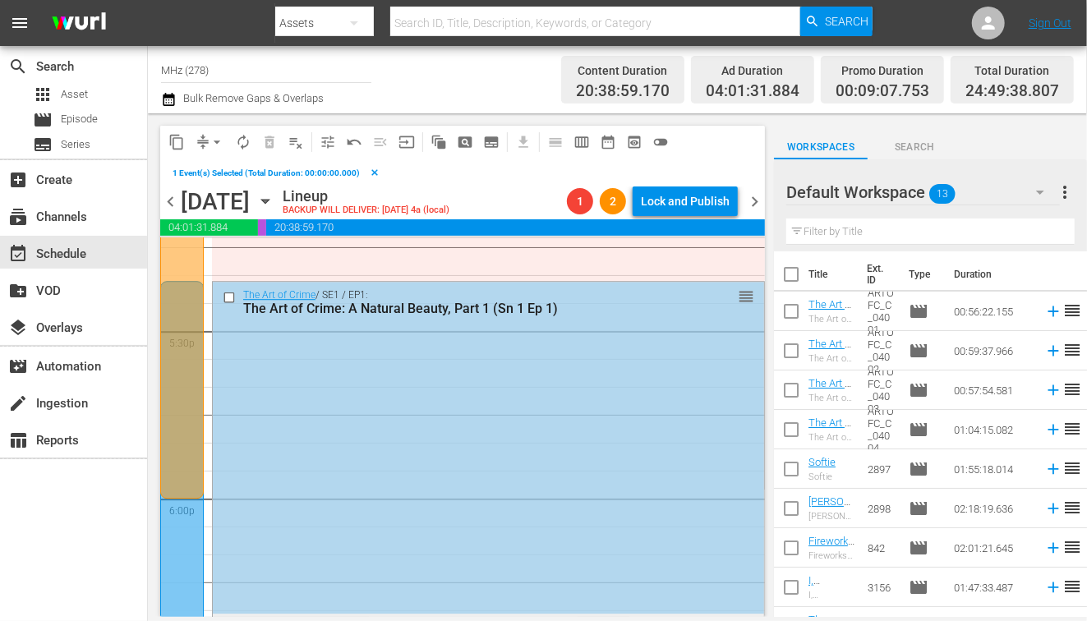
scroll to position [5757, 0]
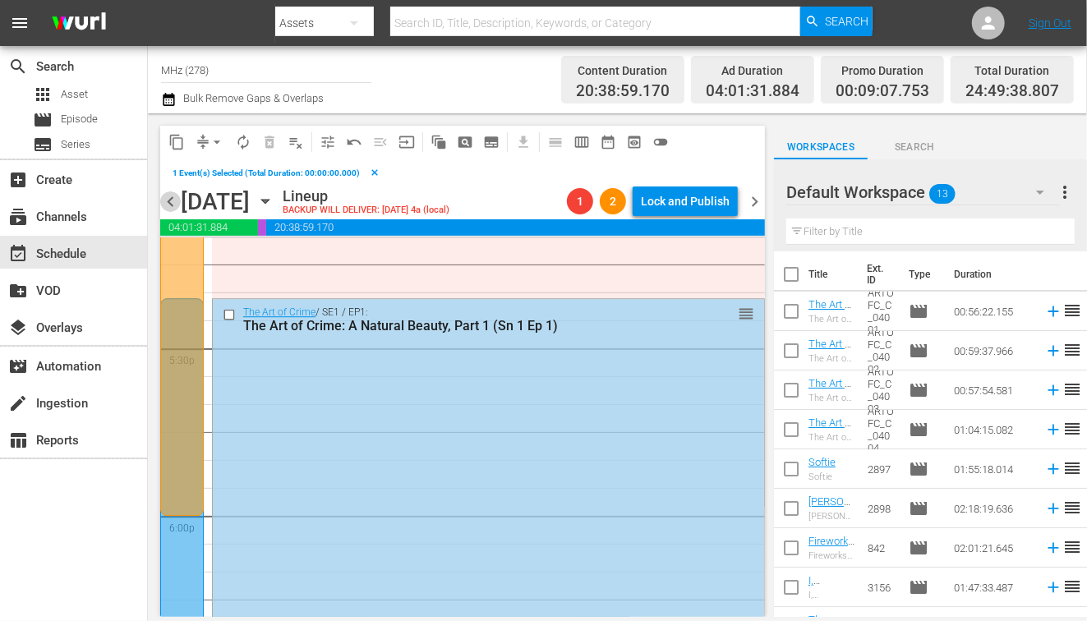
click at [177, 200] on span "chevron_left" at bounding box center [170, 201] width 21 height 21
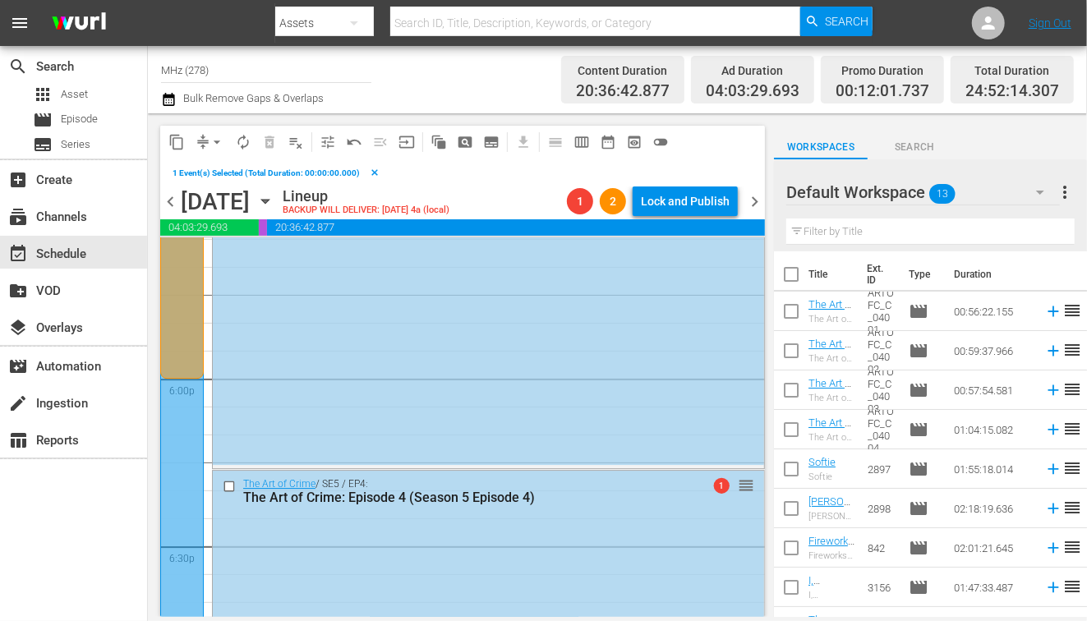
scroll to position [6112, 0]
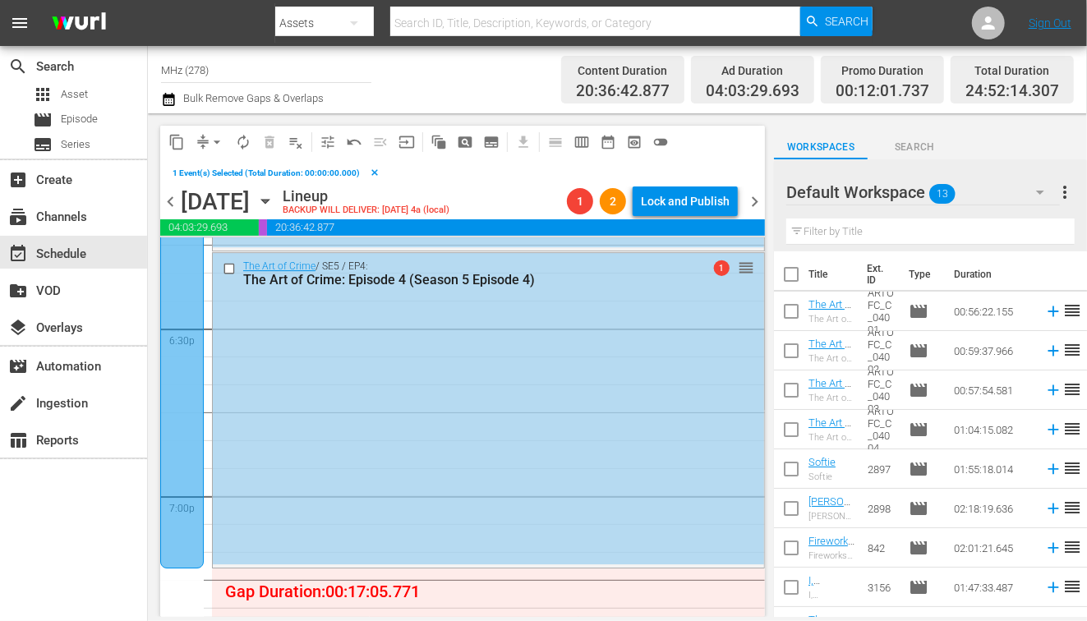
click at [173, 192] on span "chevron_left" at bounding box center [170, 201] width 21 height 21
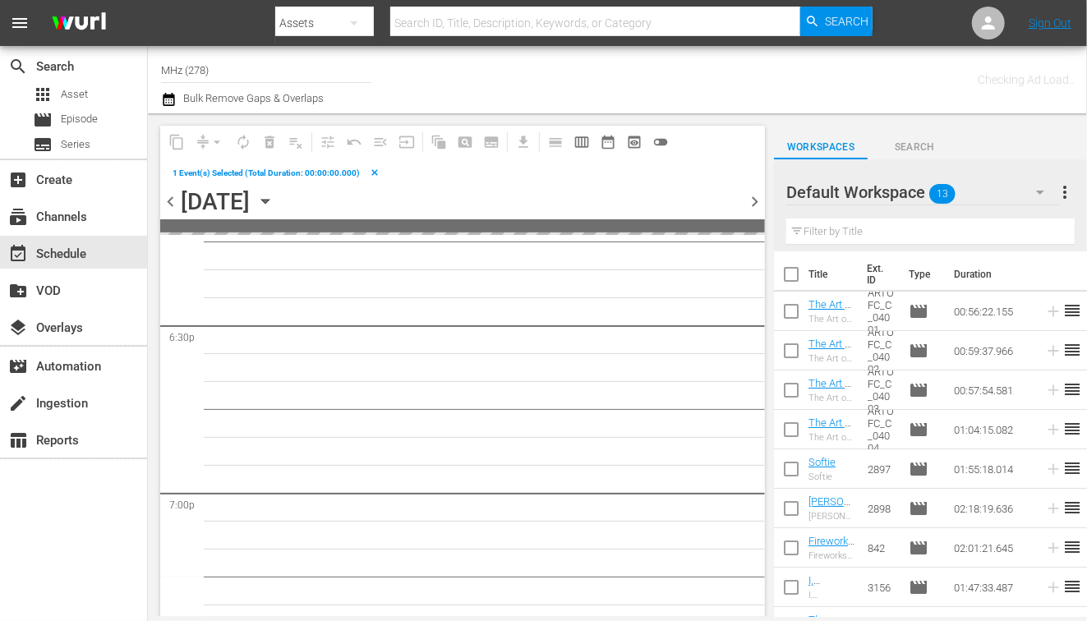
scroll to position [6335, 0]
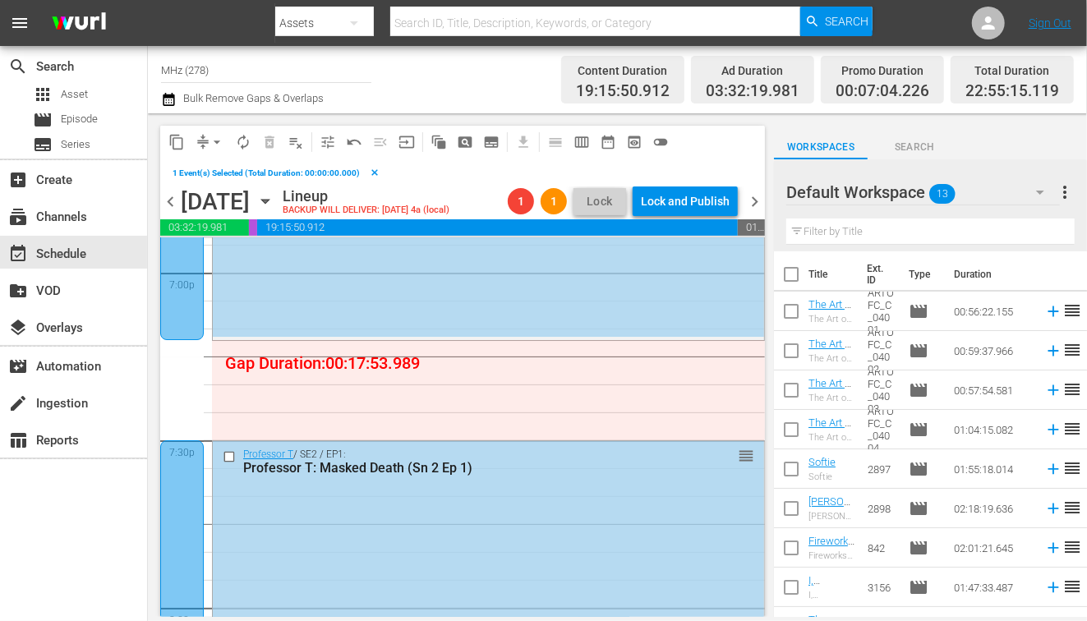
click at [177, 296] on div at bounding box center [182, 30] width 44 height 620
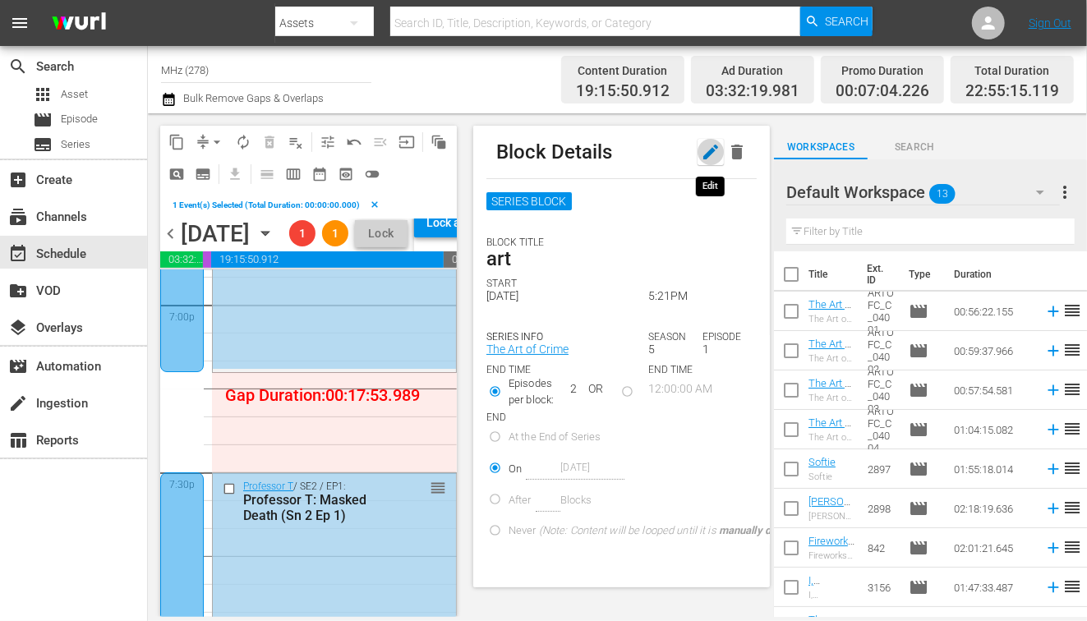
click at [713, 152] on icon "button" at bounding box center [711, 152] width 20 height 20
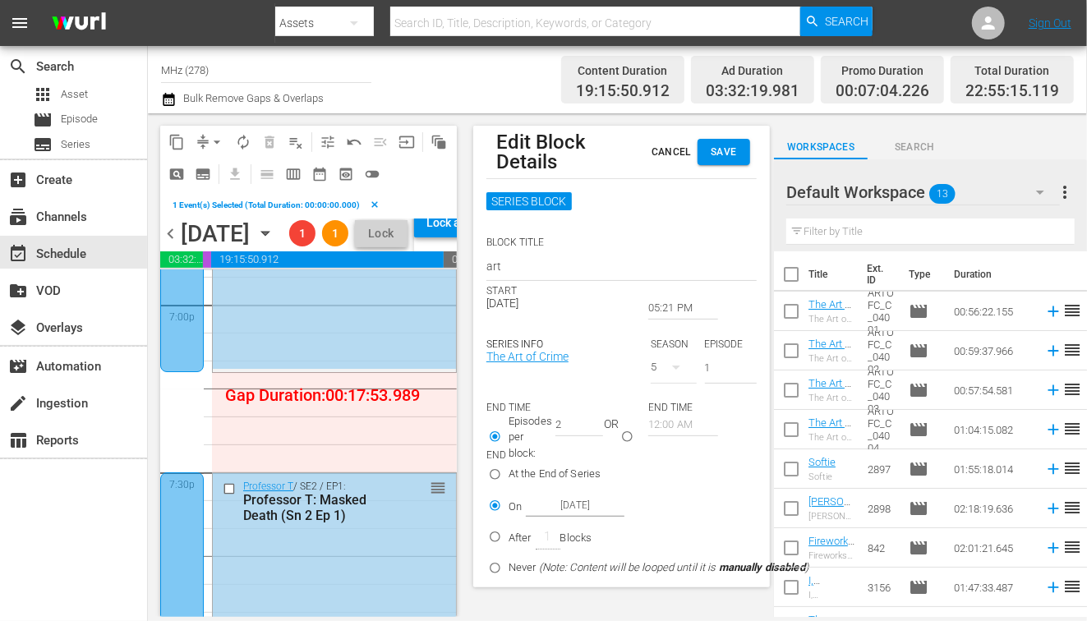
click at [556, 504] on input "Sep 4th 2025" at bounding box center [575, 506] width 99 height 22
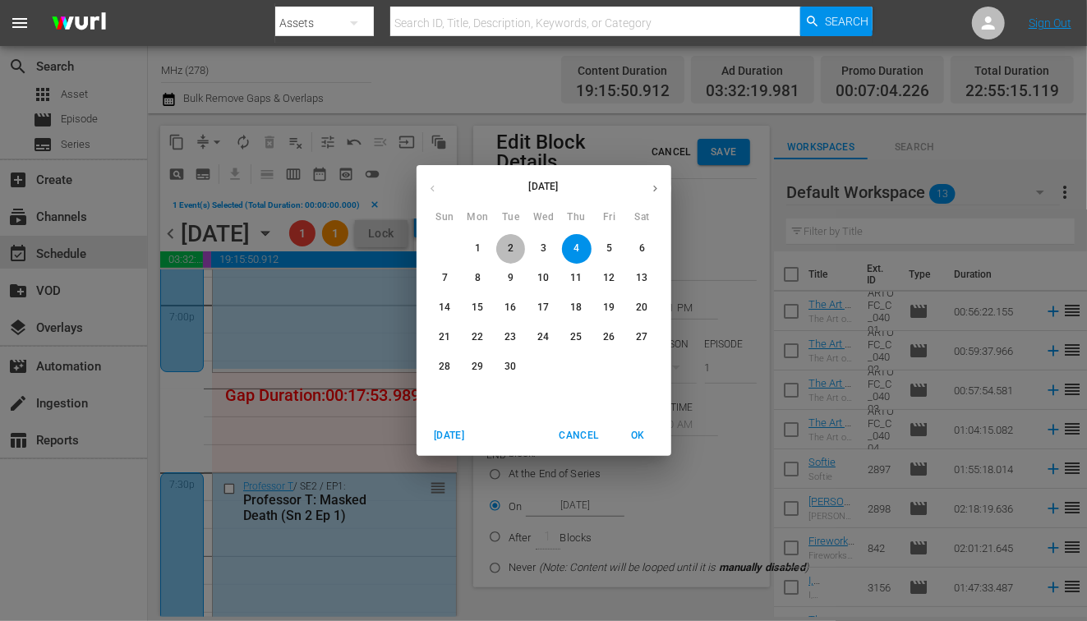
click at [514, 249] on p "2" at bounding box center [511, 249] width 6 height 14
type input "Sep 2nd 2025"
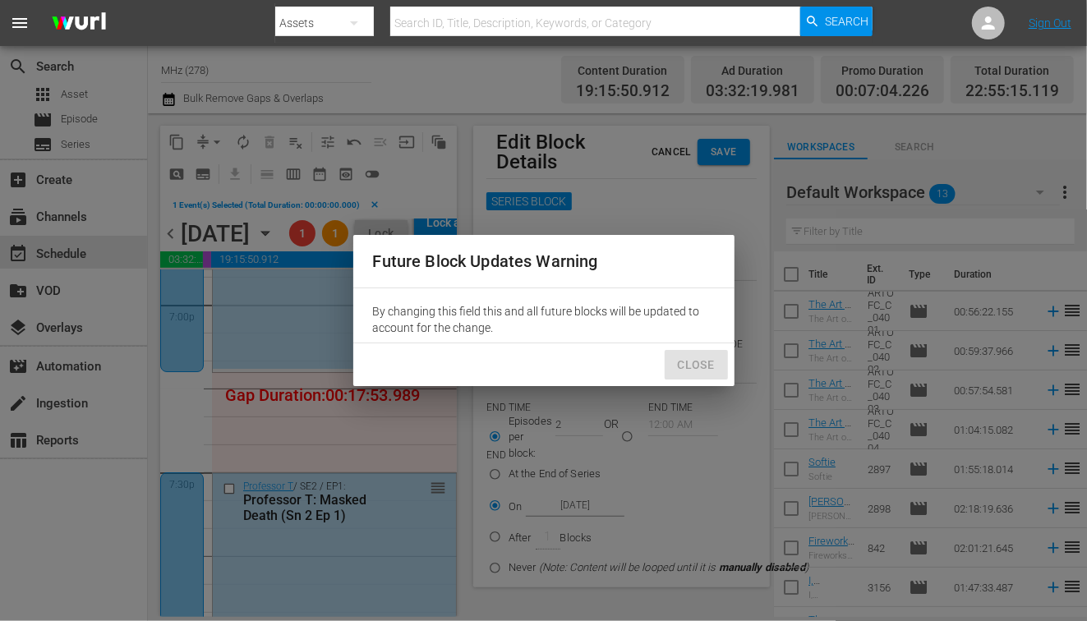
click at [698, 362] on span "Close" at bounding box center [696, 365] width 37 height 21
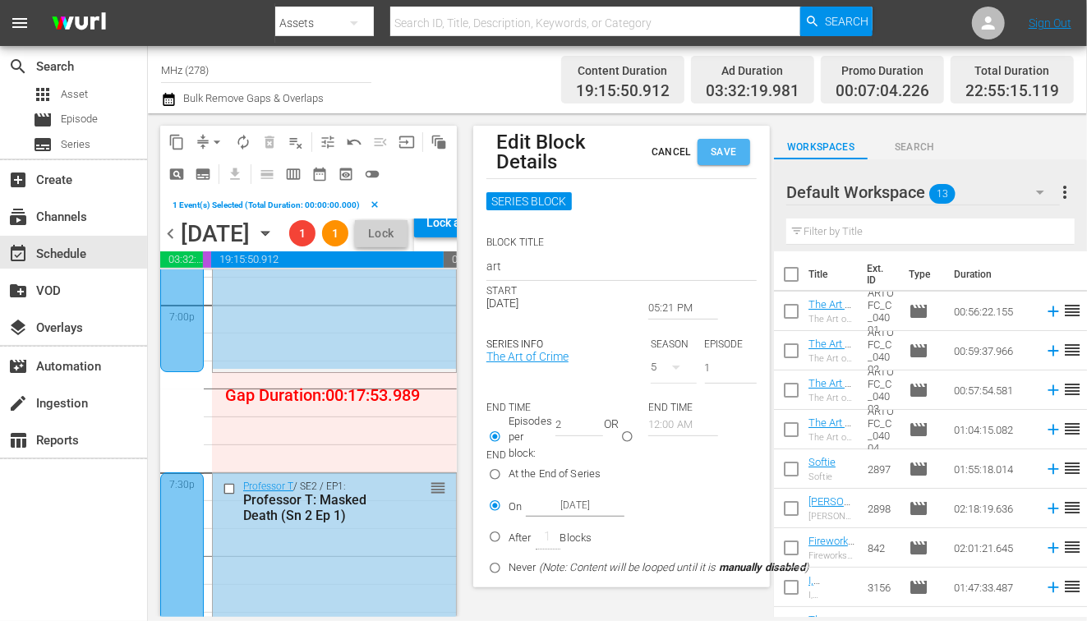
click at [713, 144] on span "Save" at bounding box center [724, 152] width 26 height 17
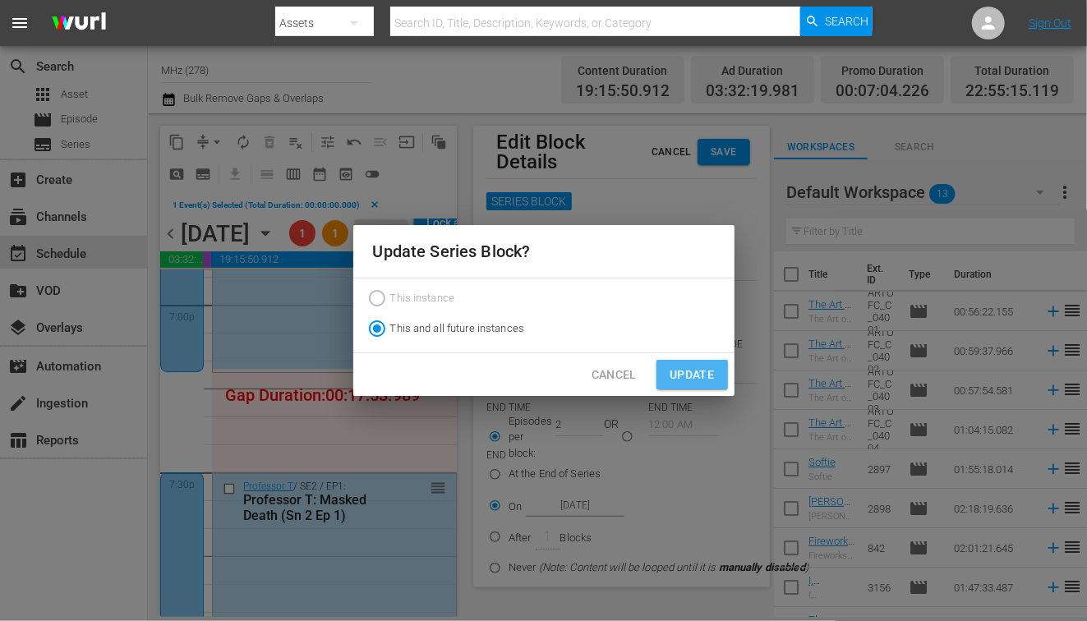
click at [713, 379] on span "Update" at bounding box center [692, 375] width 44 height 21
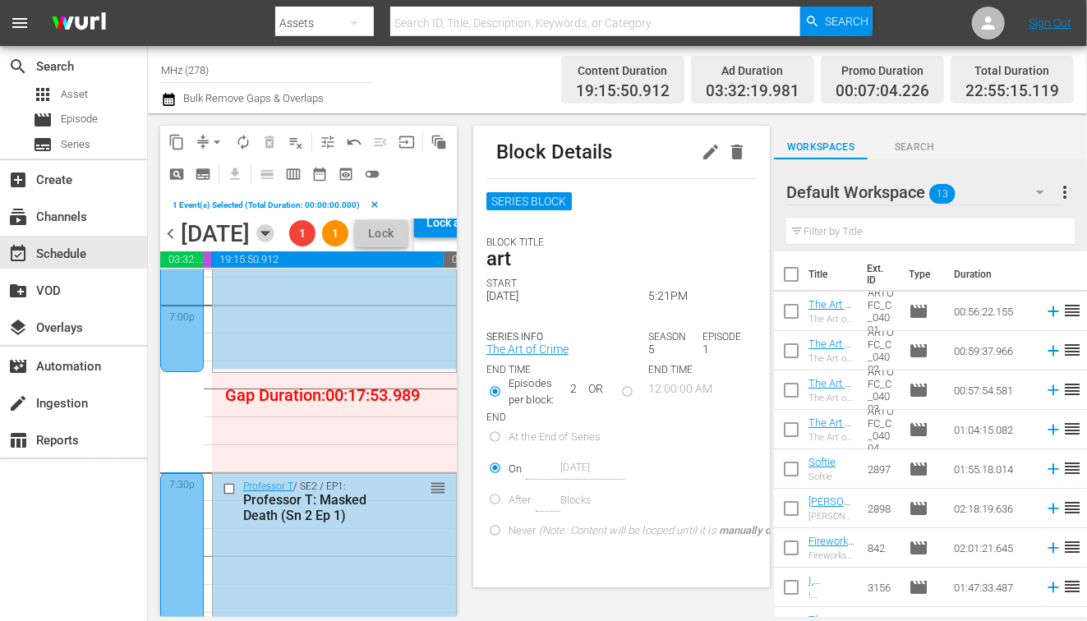
click at [269, 236] on icon "button" at bounding box center [264, 234] width 7 height 4
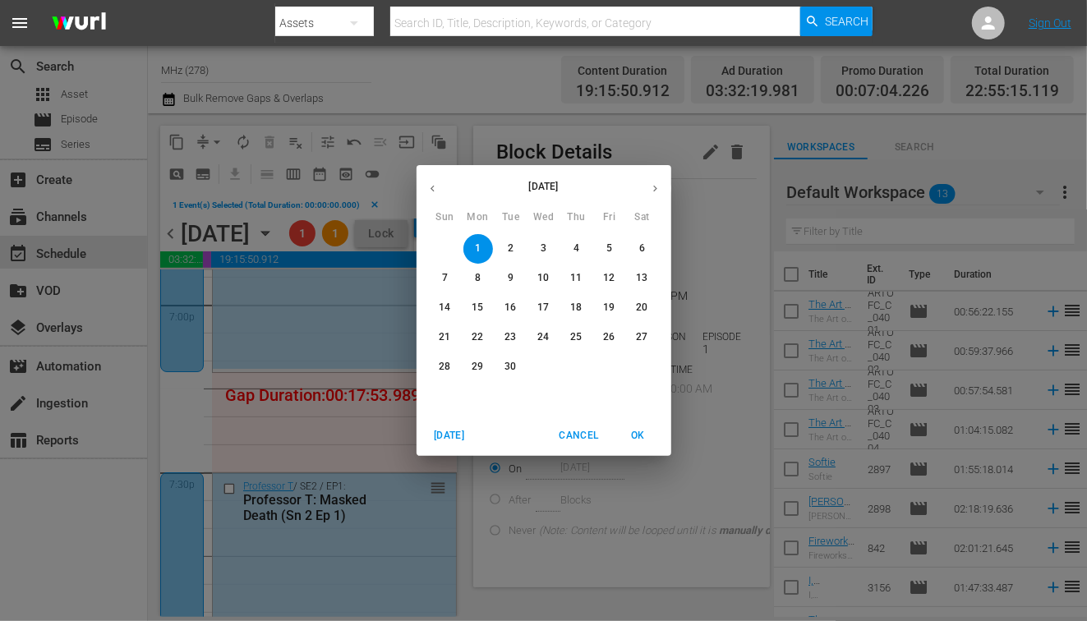
click at [551, 256] on button "3" at bounding box center [544, 249] width 30 height 30
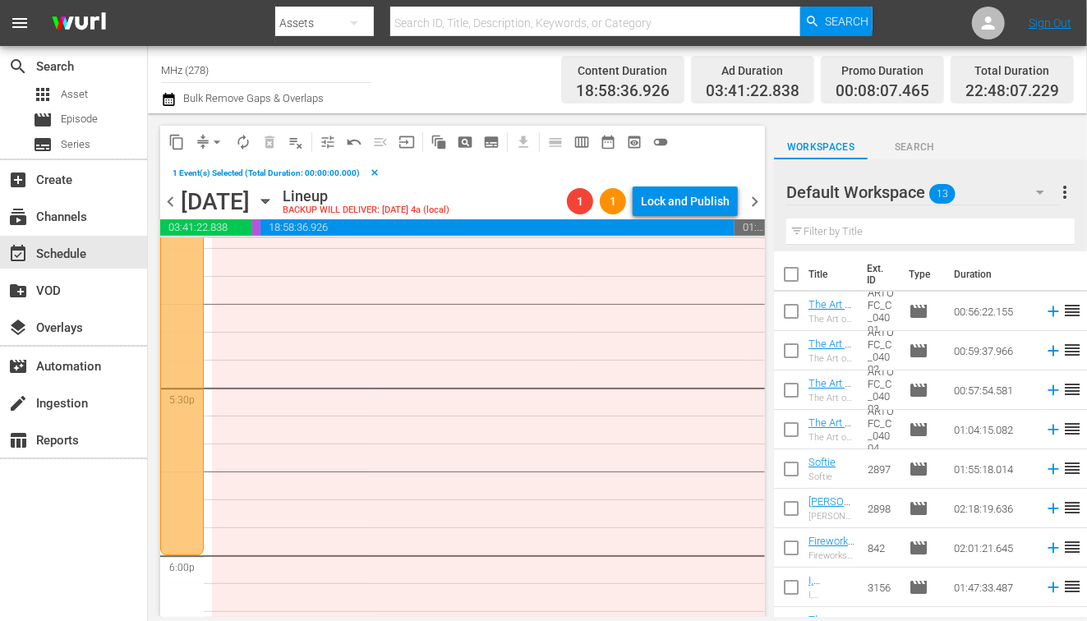
scroll to position [5688, 0]
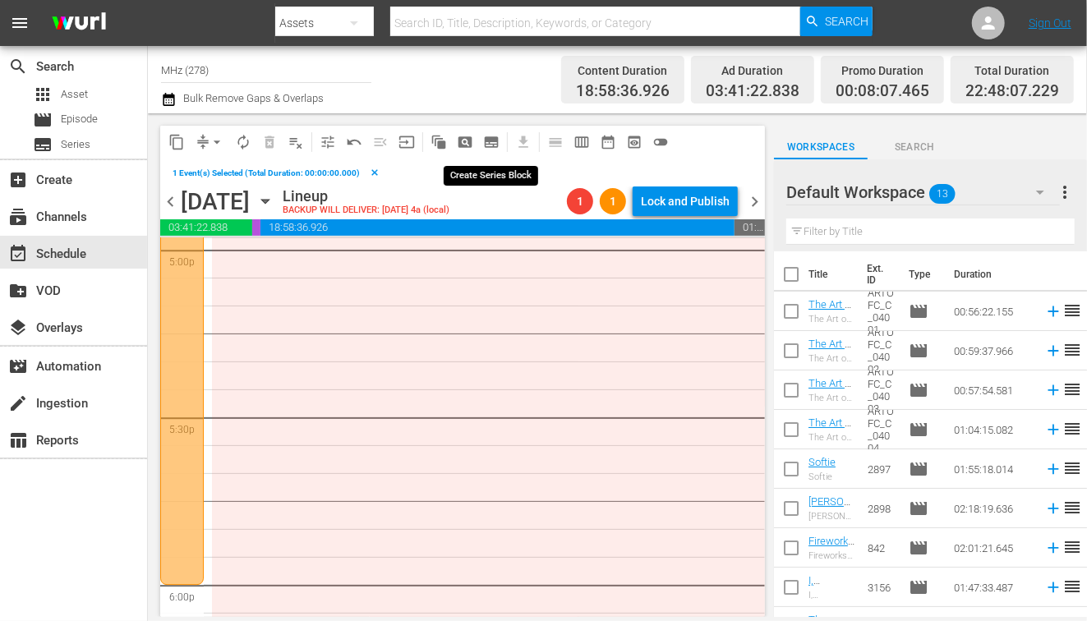
click at [487, 143] on span "subtitles_outlined" at bounding box center [491, 142] width 16 height 16
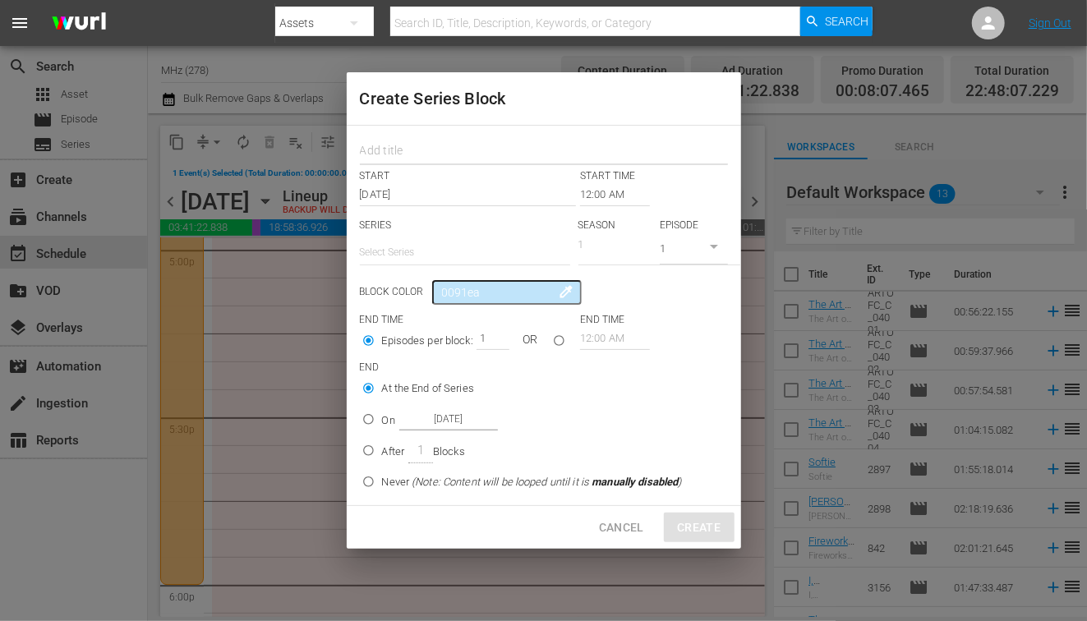
click at [461, 142] on input "text" at bounding box center [544, 152] width 368 height 25
type input "art"
click at [613, 194] on input "12:00 AM" at bounding box center [615, 194] width 70 height 23
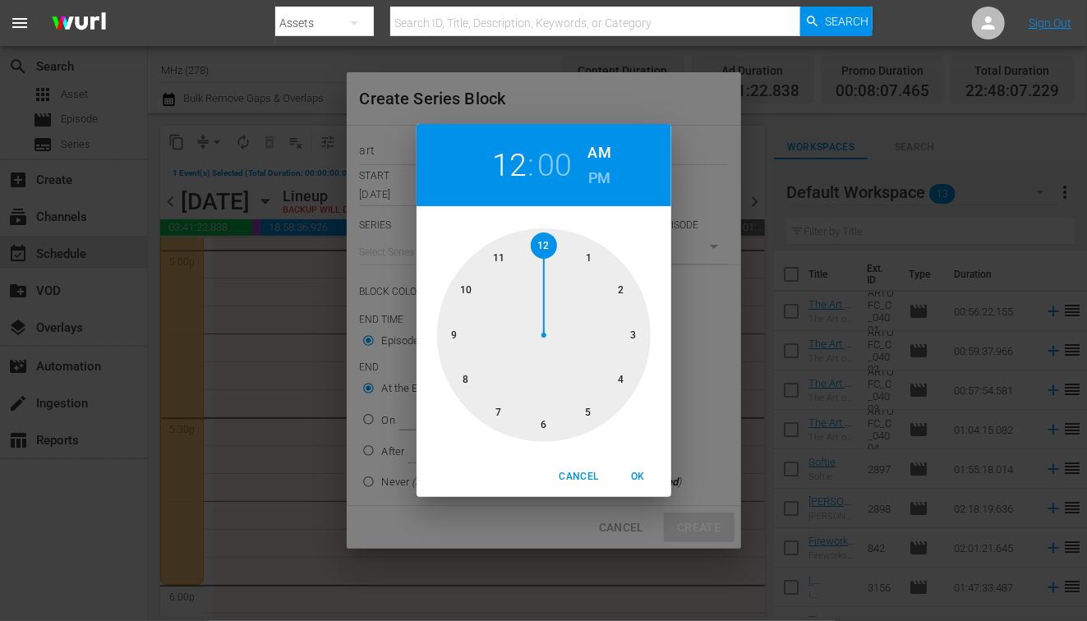
click at [599, 178] on h6 "PM" at bounding box center [599, 178] width 22 height 26
click at [592, 407] on div at bounding box center [544, 335] width 214 height 214
click at [512, 164] on h2 "05" at bounding box center [509, 165] width 34 height 37
click at [547, 426] on div at bounding box center [544, 335] width 214 height 214
click at [638, 489] on button "OK" at bounding box center [638, 476] width 53 height 27
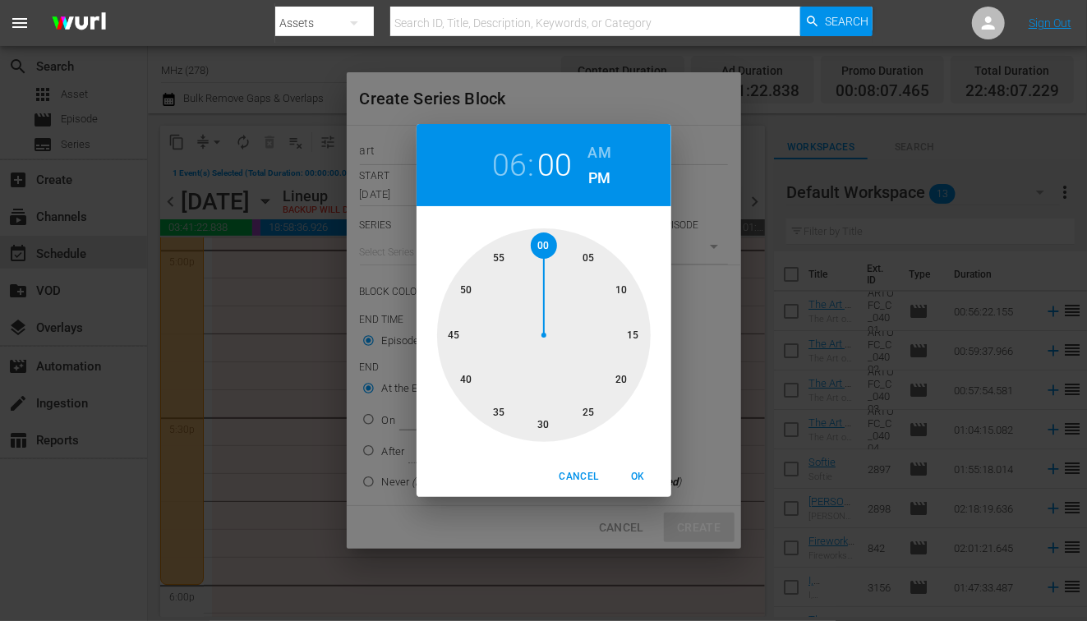
type input "06:00 PM"
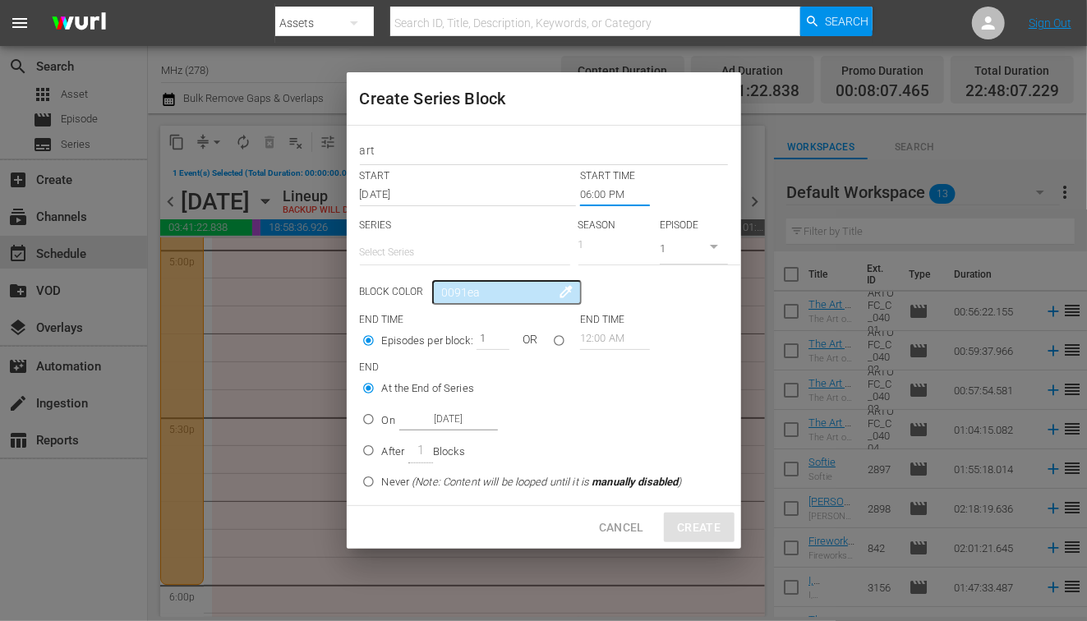
click at [427, 253] on input "text" at bounding box center [465, 252] width 210 height 39
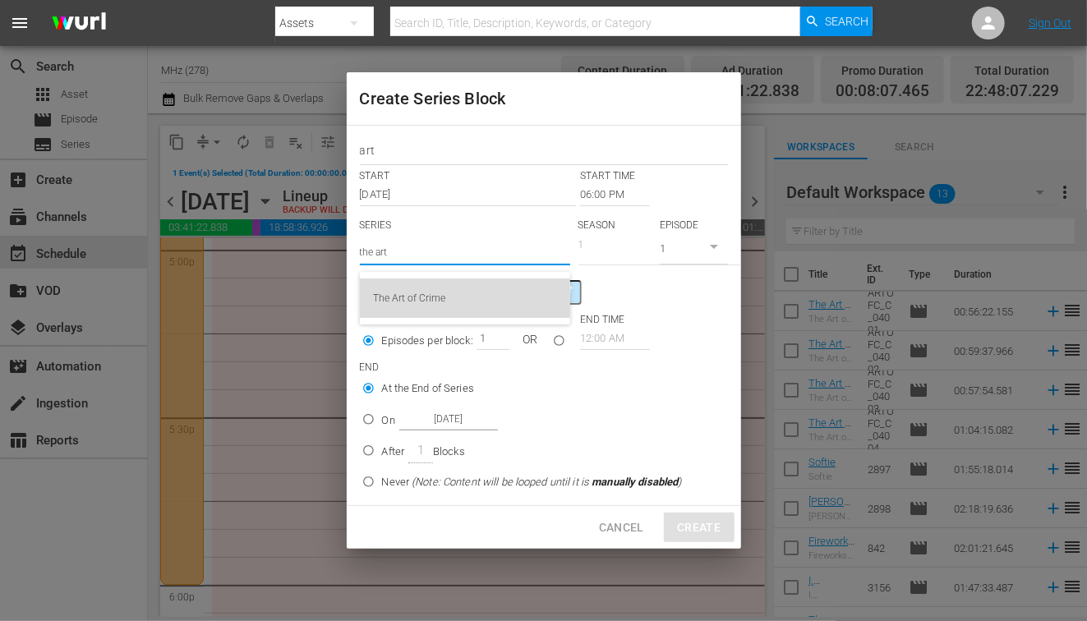
click at [433, 311] on div "The Art of Crime" at bounding box center [465, 298] width 184 height 39
type input "The Art of Crime"
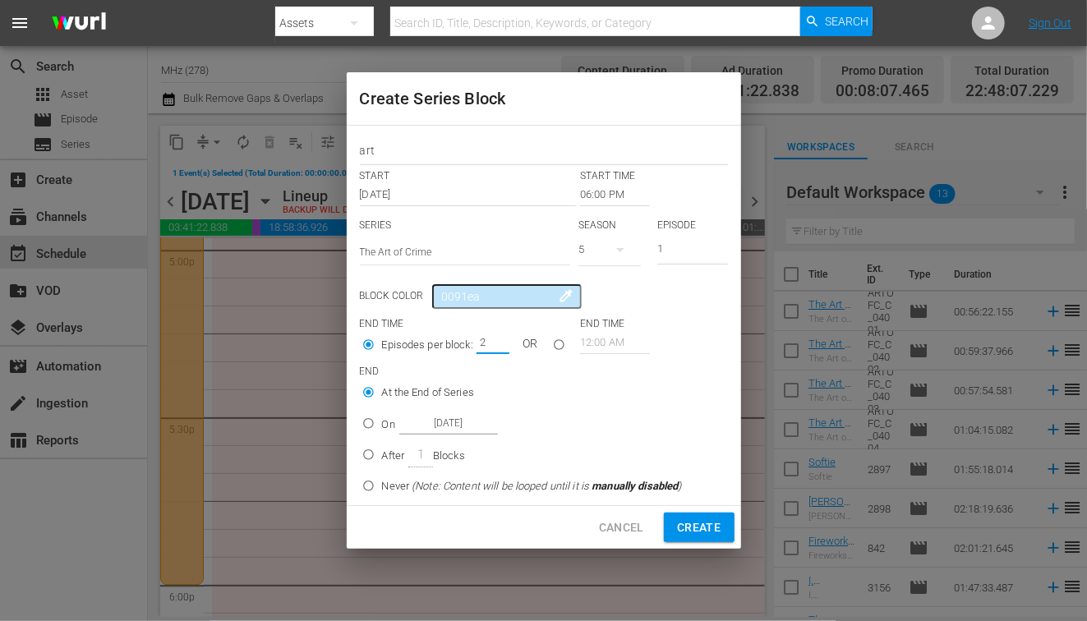
type input "2"
click at [492, 337] on input "2" at bounding box center [489, 342] width 25 height 23
click at [389, 424] on p "On" at bounding box center [388, 425] width 13 height 16
click at [382, 424] on input "On Sep 3rd 2025" at bounding box center [368, 426] width 27 height 27
radio input "false"
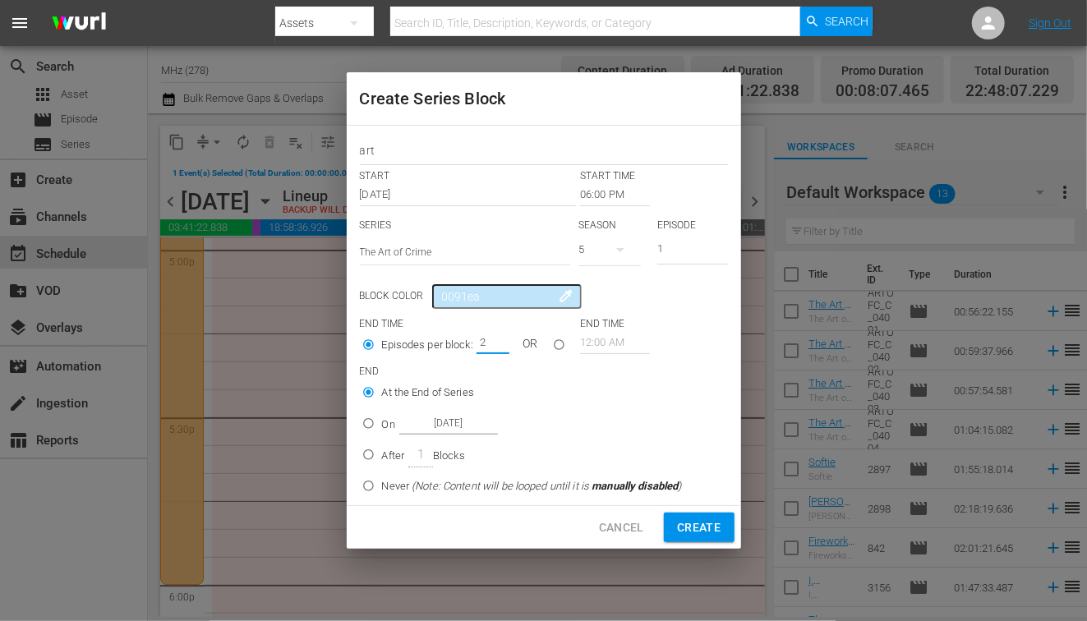
radio input "true"
click at [471, 424] on input "Sep 3rd 2025" at bounding box center [448, 424] width 99 height 22
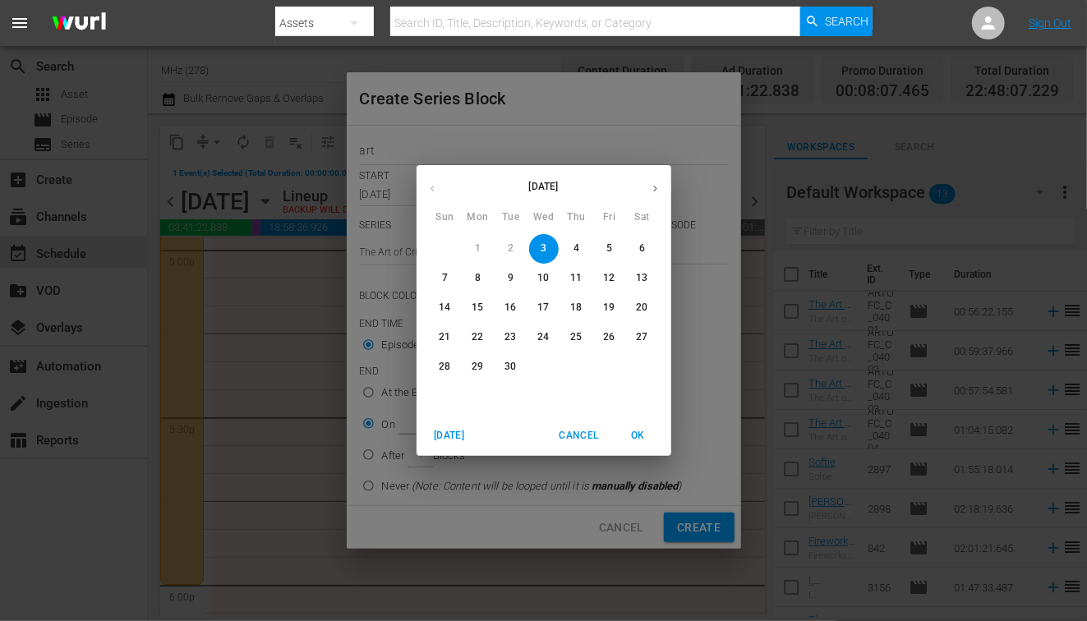
click at [571, 249] on span "4" at bounding box center [577, 249] width 30 height 14
type input "Sep 4th 2025"
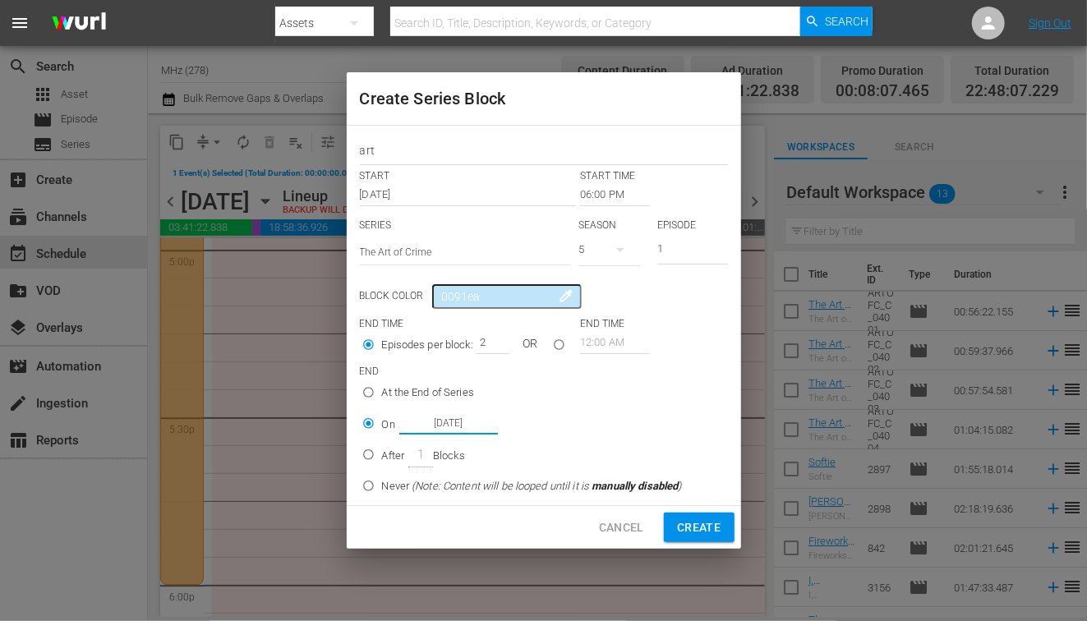
click at [721, 529] on span "Create" at bounding box center [699, 528] width 44 height 21
type input "12:00 AM"
type input "1"
radio input "true"
type input "Sep 3rd 2025"
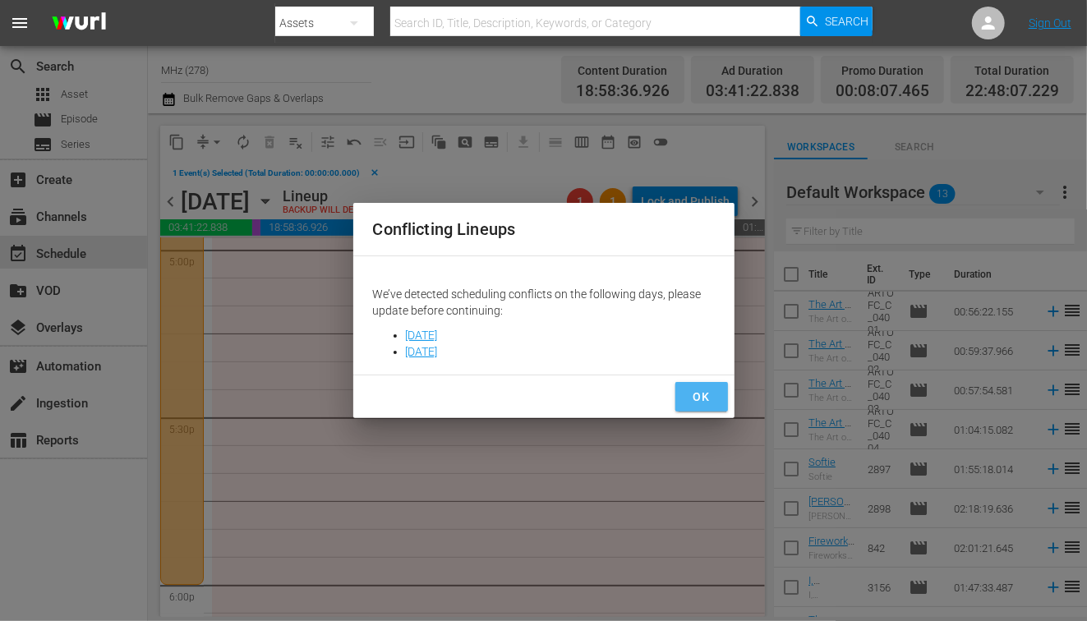
click at [695, 382] on button "OK" at bounding box center [701, 397] width 53 height 30
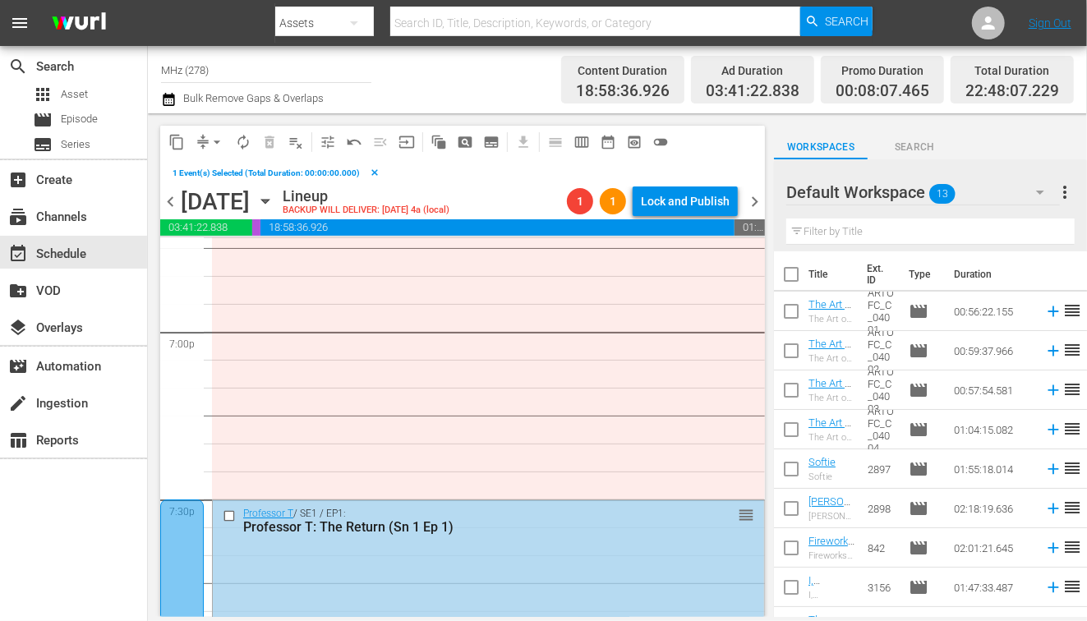
scroll to position [6334, 0]
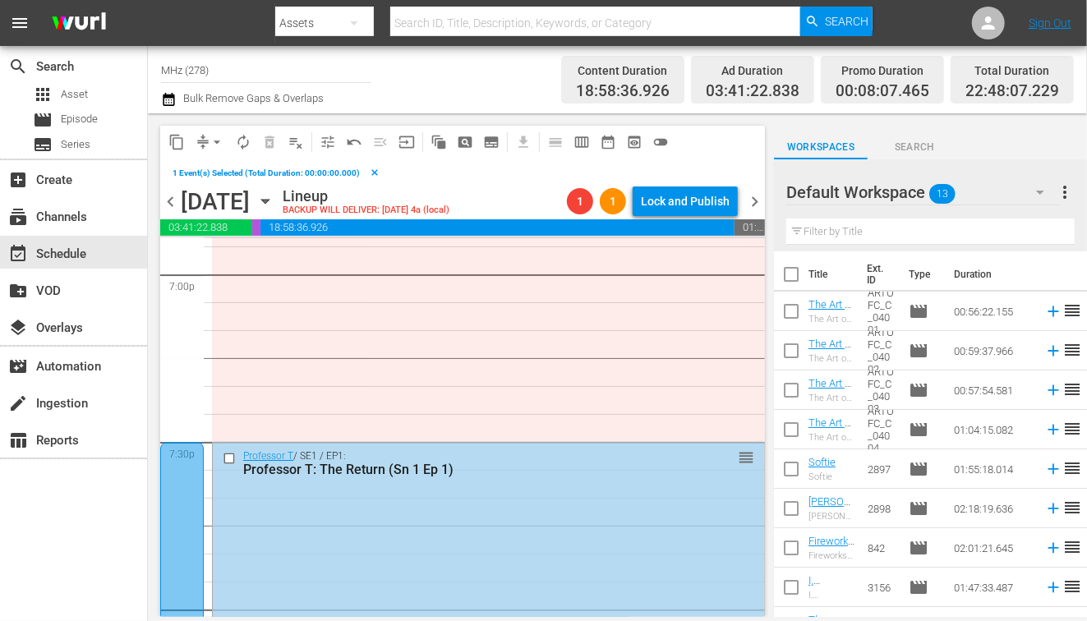
click at [183, 211] on div "[DATE]" at bounding box center [215, 201] width 69 height 27
click at [170, 201] on span "chevron_left" at bounding box center [170, 201] width 21 height 21
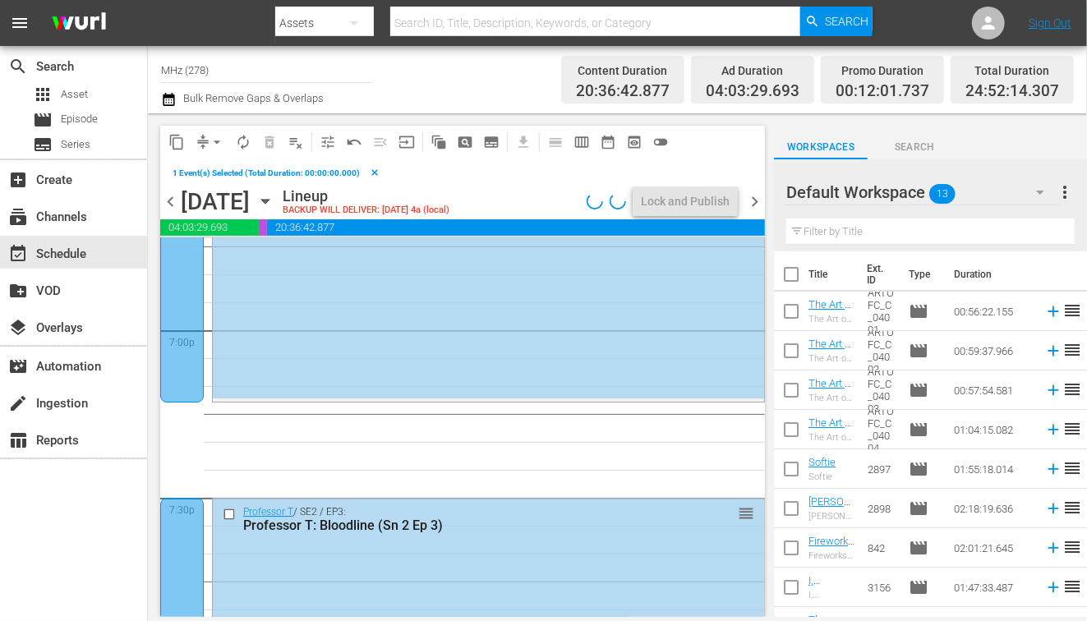
scroll to position [6034, 0]
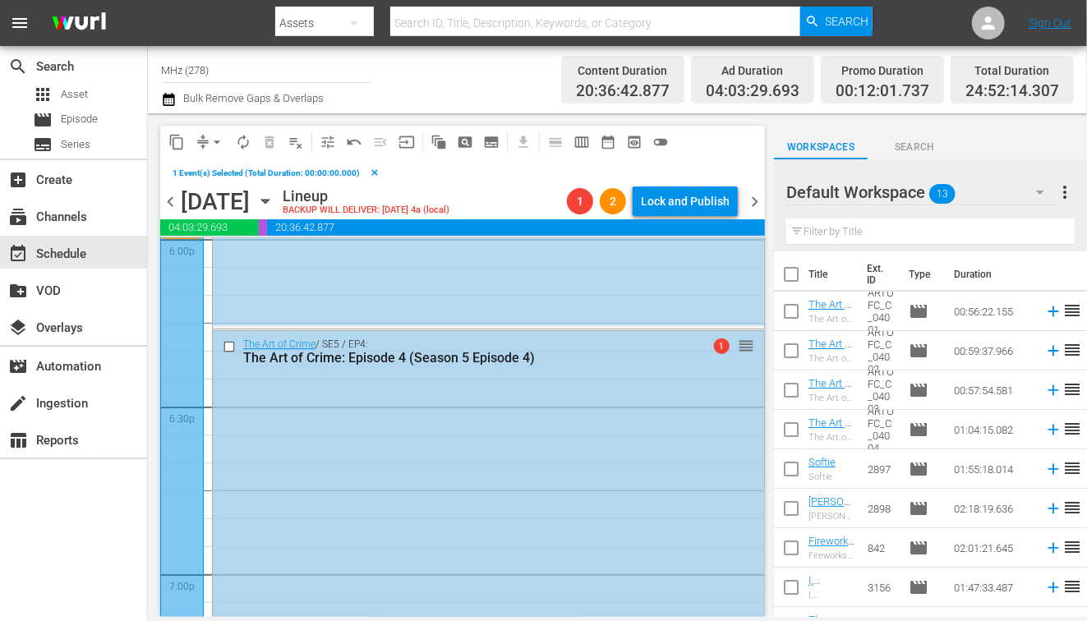
click at [230, 342] on input "checkbox" at bounding box center [231, 346] width 17 height 14
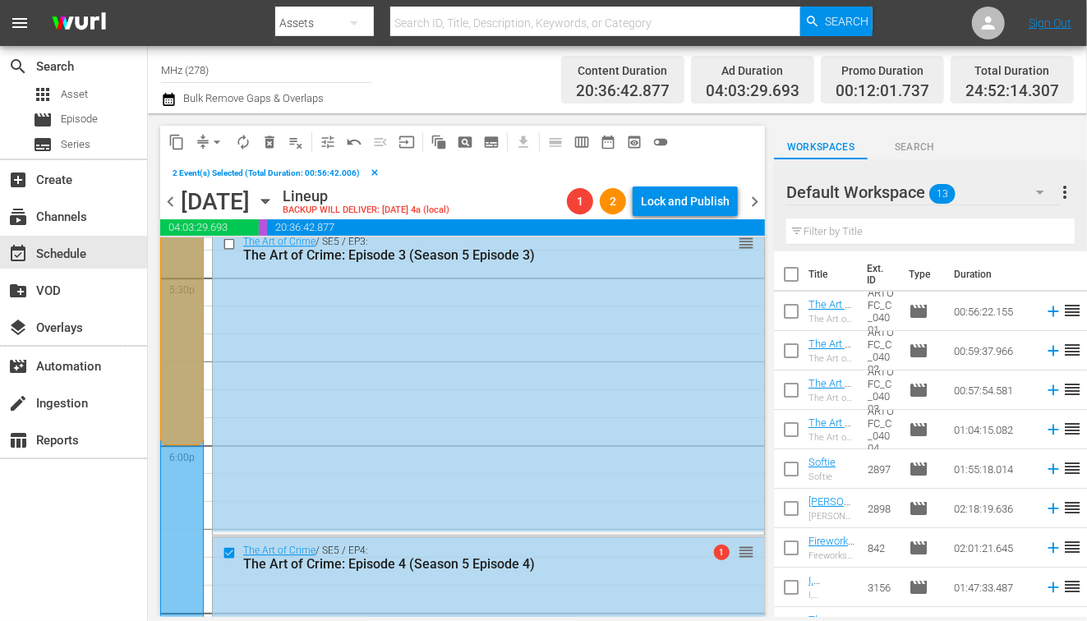
scroll to position [5792, 0]
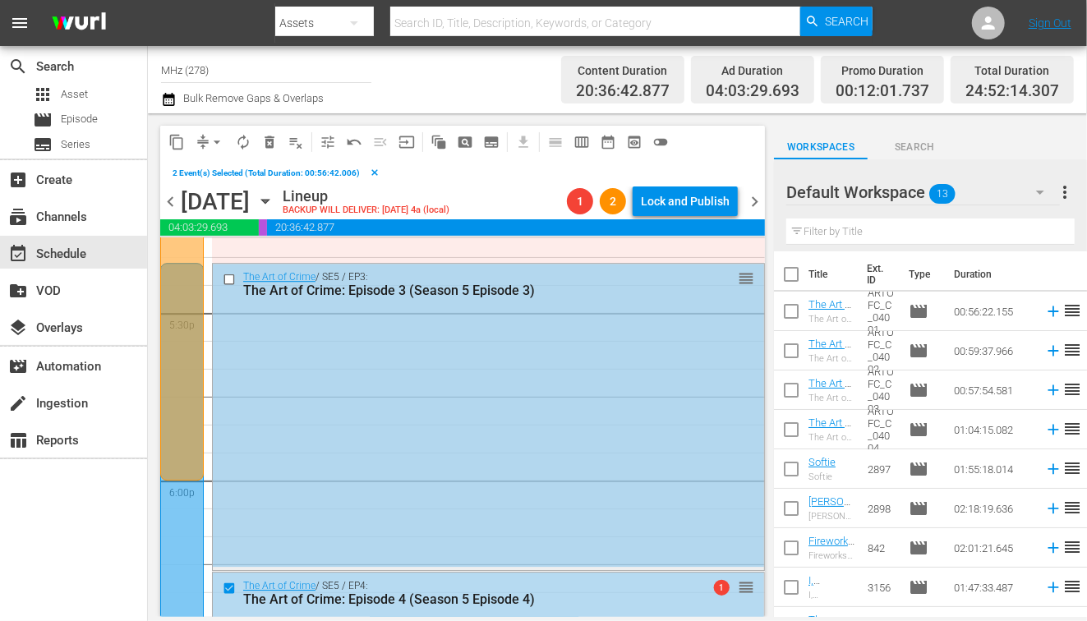
click at [225, 273] on input "checkbox" at bounding box center [231, 279] width 17 height 14
click at [172, 140] on span "content_copy" at bounding box center [176, 142] width 16 height 16
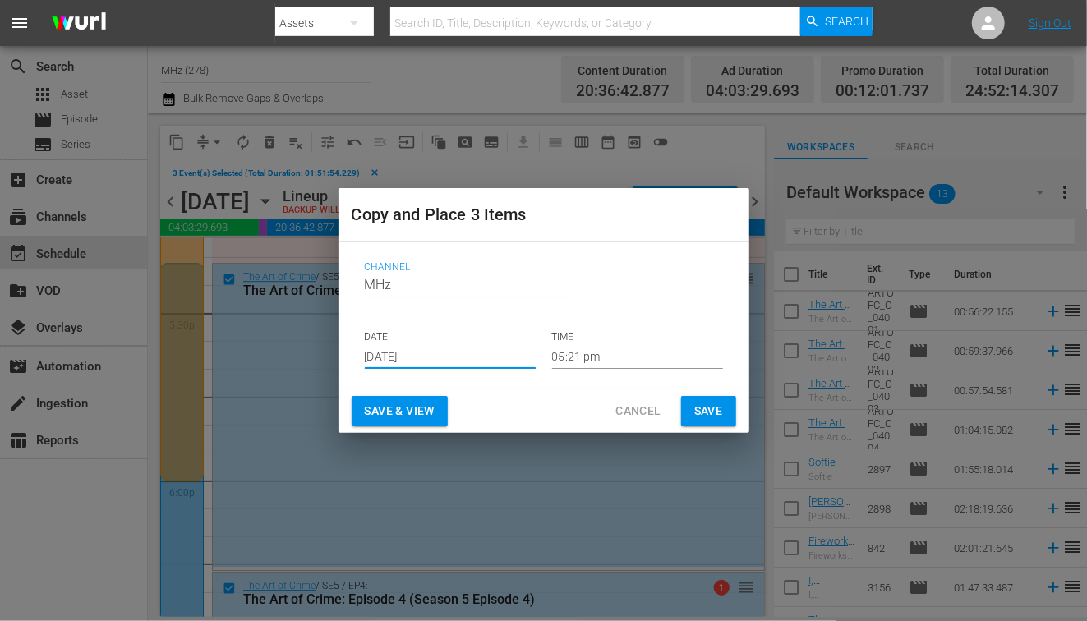
click at [396, 362] on input "[DATE]" at bounding box center [450, 356] width 171 height 25
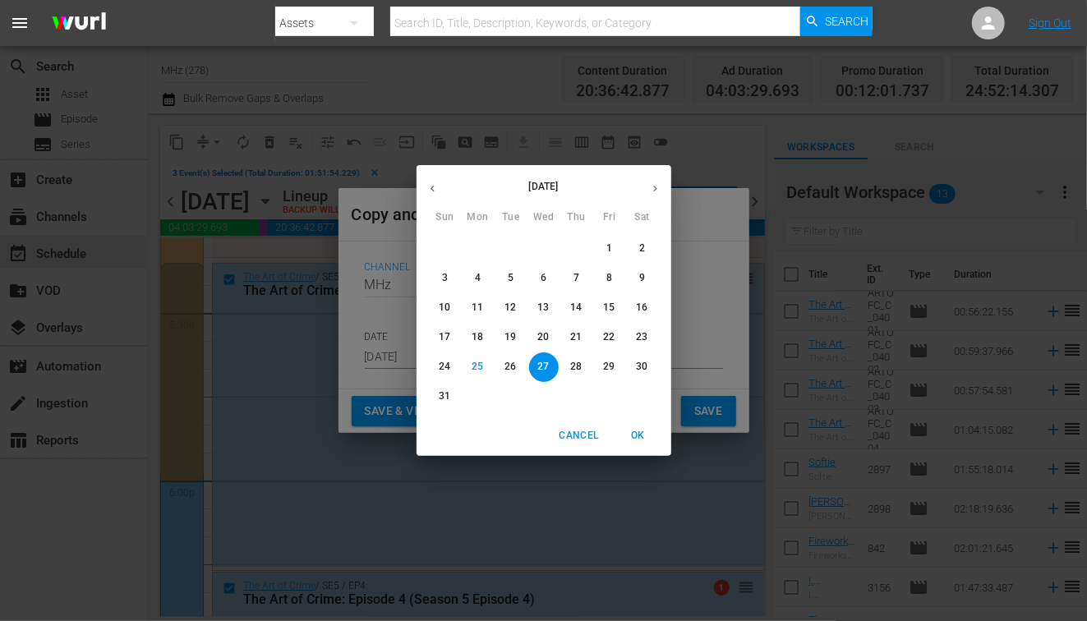
click at [652, 196] on button "button" at bounding box center [655, 189] width 32 height 32
click at [583, 249] on span "4" at bounding box center [577, 249] width 30 height 14
type input "Sep 4th 2025"
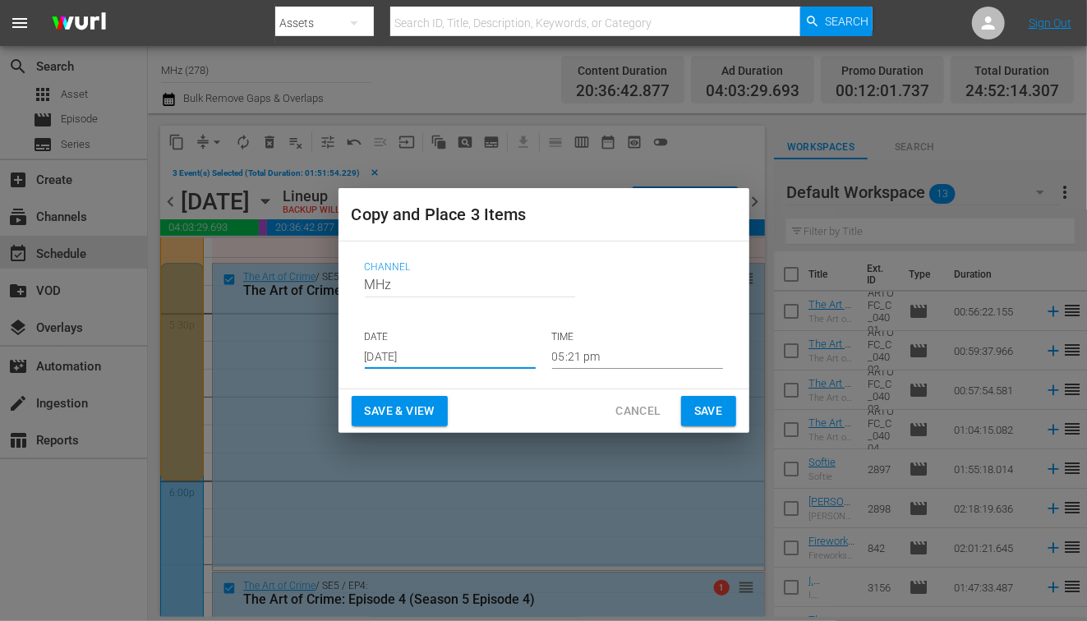
click at [712, 410] on span "Save" at bounding box center [708, 411] width 29 height 21
click at [706, 410] on span "Save" at bounding box center [708, 411] width 29 height 21
click at [658, 408] on span "Cancel" at bounding box center [637, 411] width 45 height 21
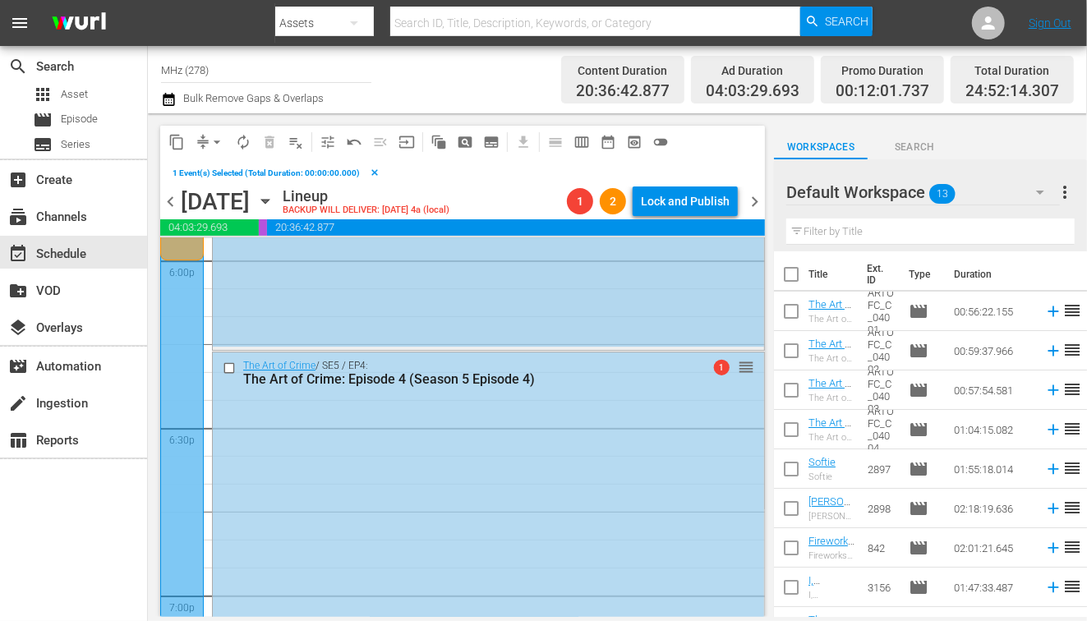
scroll to position [5982, 0]
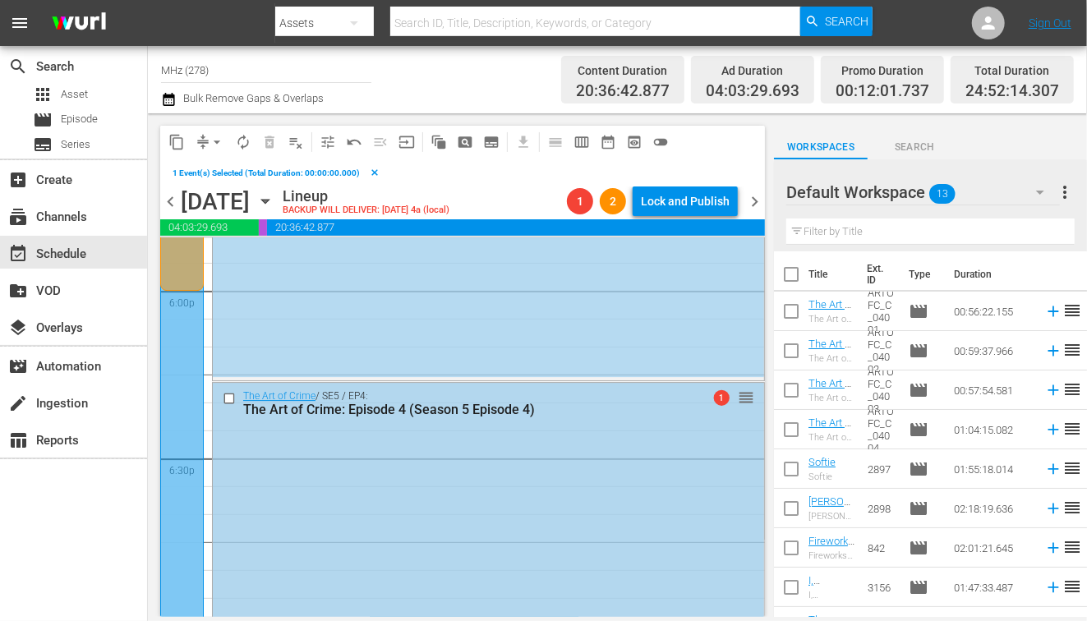
click at [233, 397] on input "checkbox" at bounding box center [231, 398] width 17 height 14
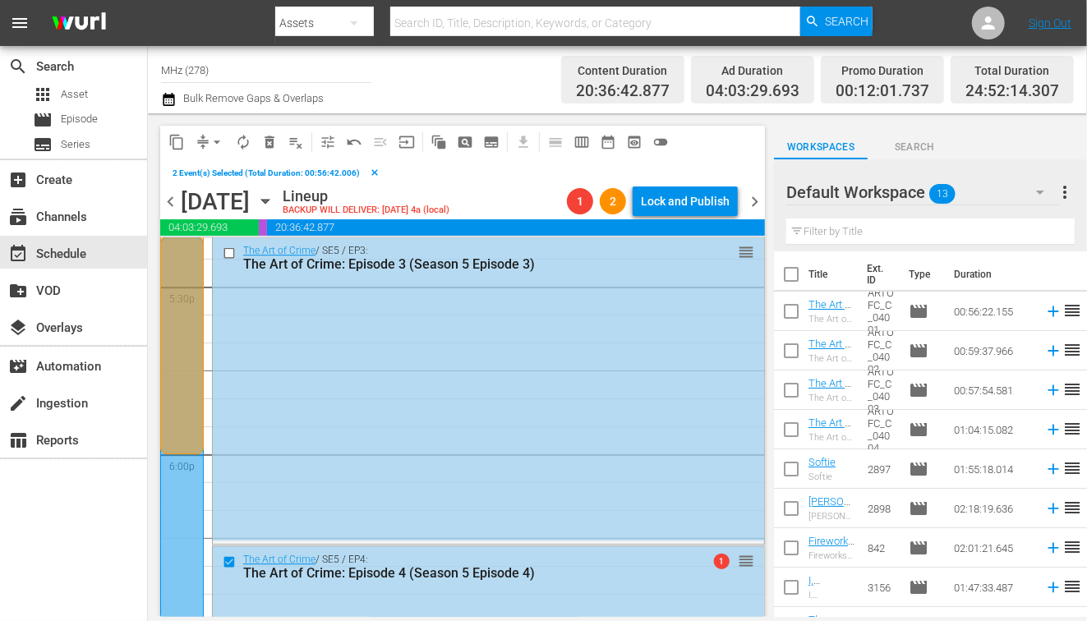
scroll to position [5759, 0]
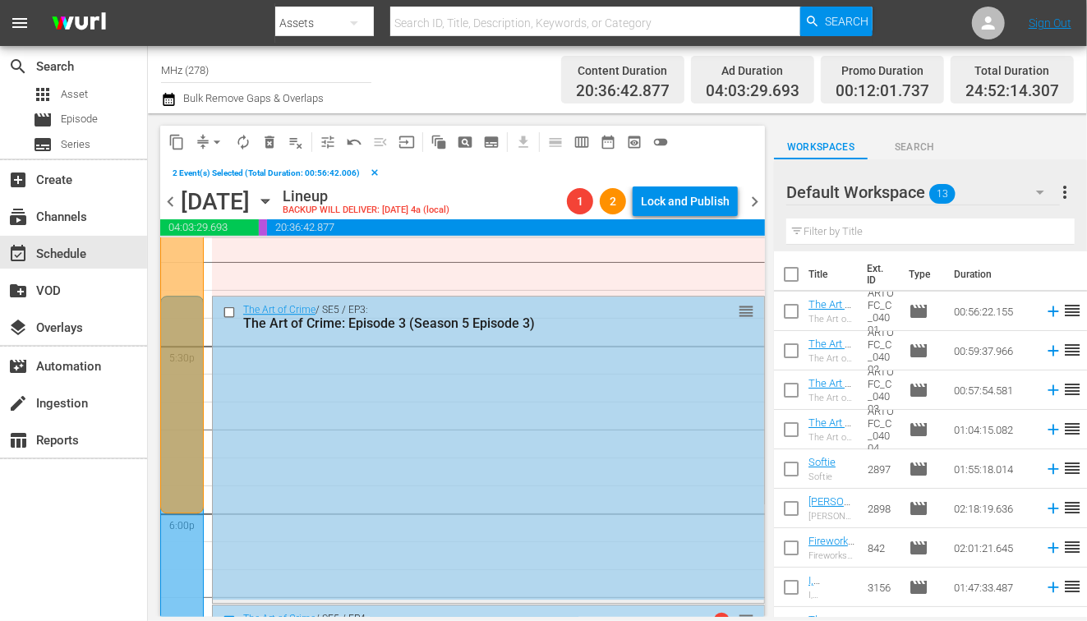
click at [227, 307] on input "checkbox" at bounding box center [231, 312] width 17 height 14
click at [175, 138] on span "content_copy" at bounding box center [176, 142] width 16 height 16
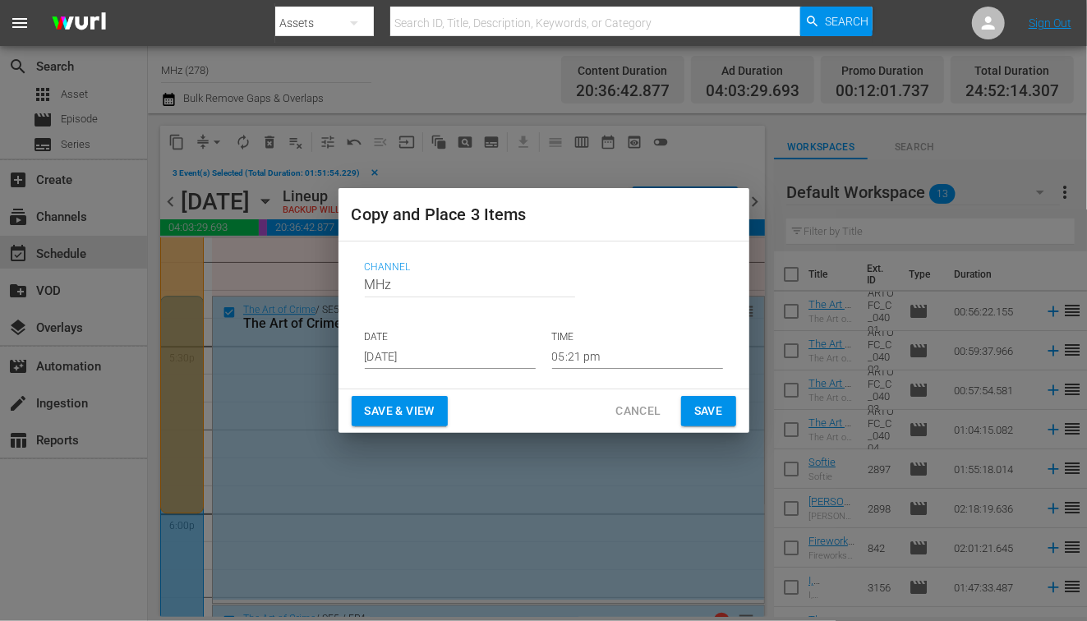
click at [426, 351] on input "[DATE]" at bounding box center [450, 356] width 171 height 25
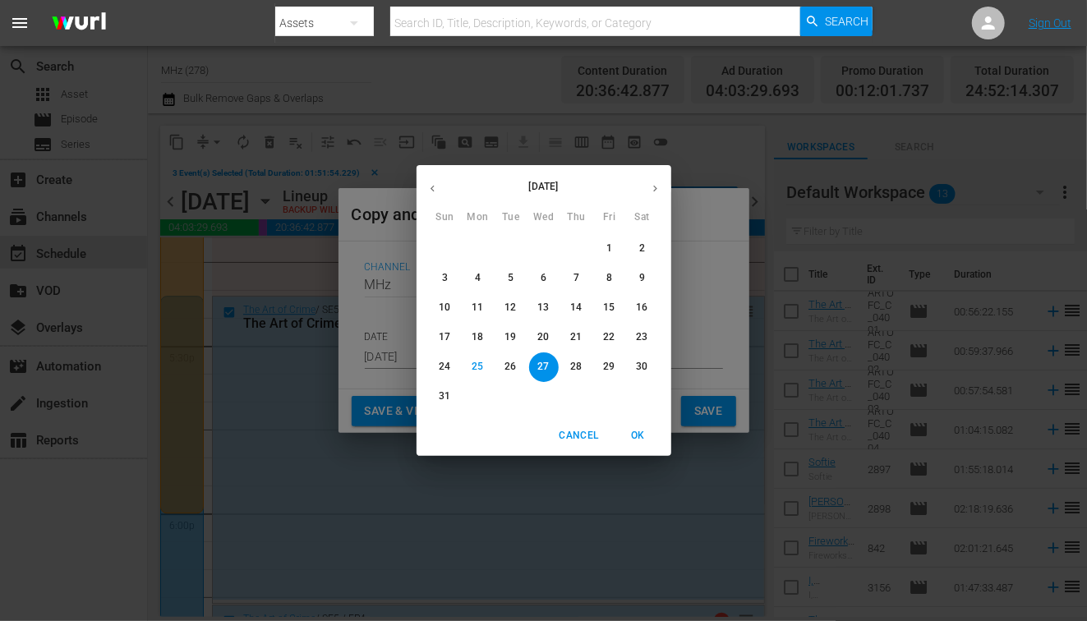
click at [699, 314] on div "August 2025 Sun Mon Tue Wed Thu Fri Sat 27 28 29 30 31 1 2 3 4 5 6 7 8 9 10 11 …" at bounding box center [543, 310] width 1087 height 621
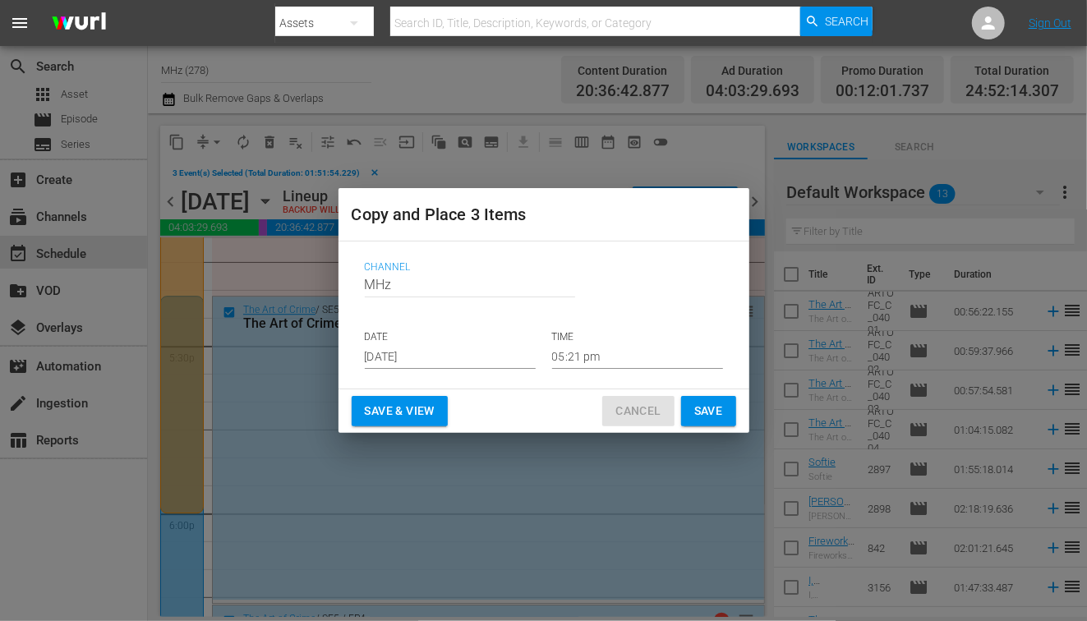
click at [643, 406] on span "Cancel" at bounding box center [637, 411] width 45 height 21
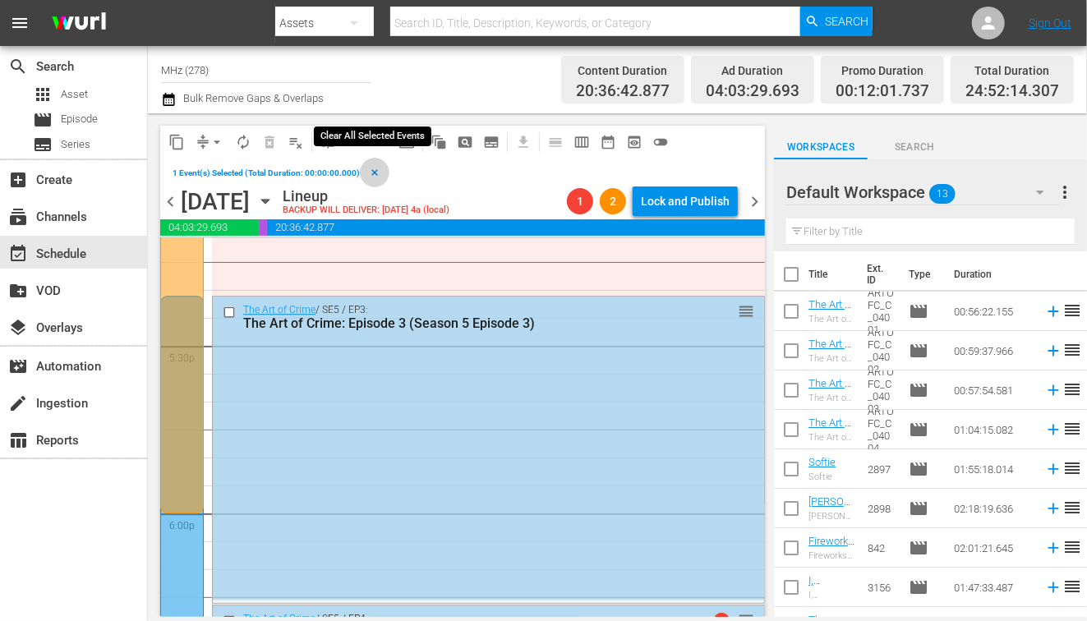
click at [371, 171] on span "clear" at bounding box center [375, 173] width 10 height 10
click at [164, 210] on span "chevron_left" at bounding box center [170, 201] width 21 height 21
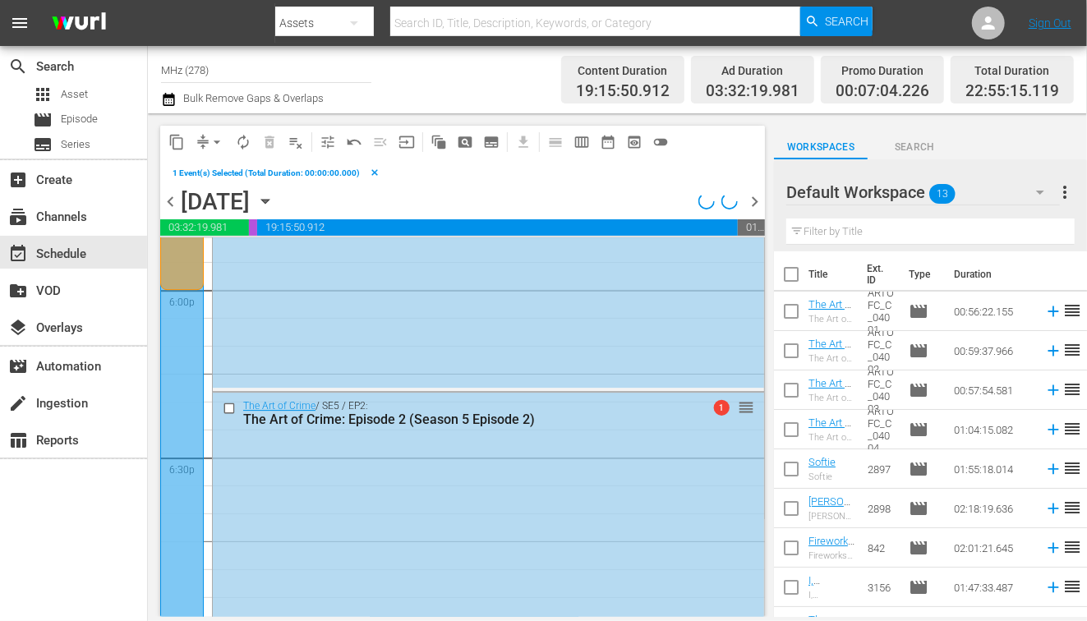
scroll to position [5787, 0]
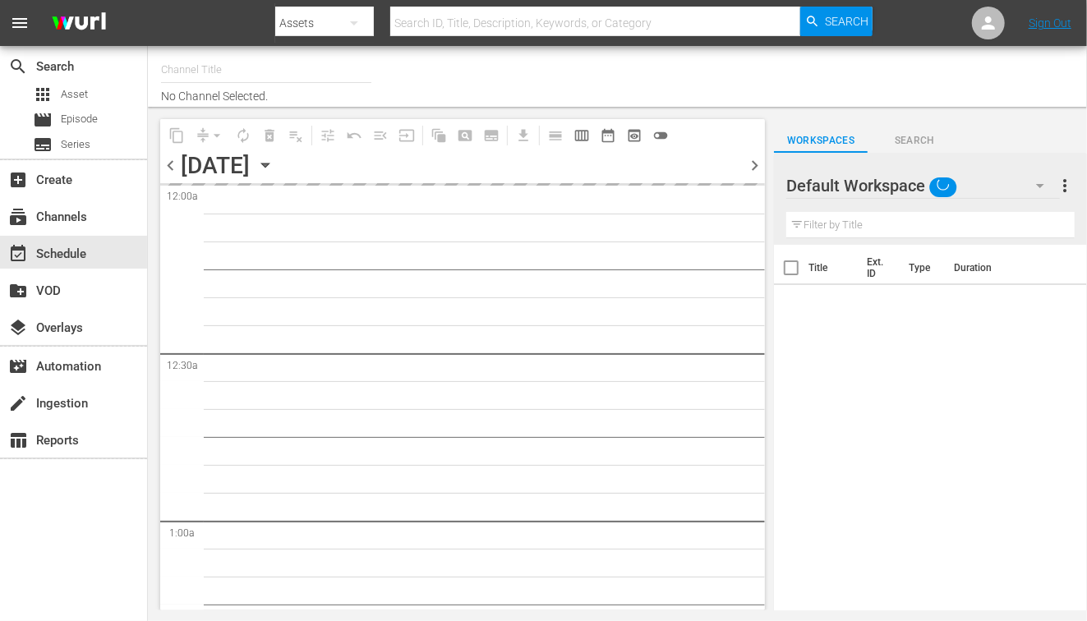
type input "MHz (278)"
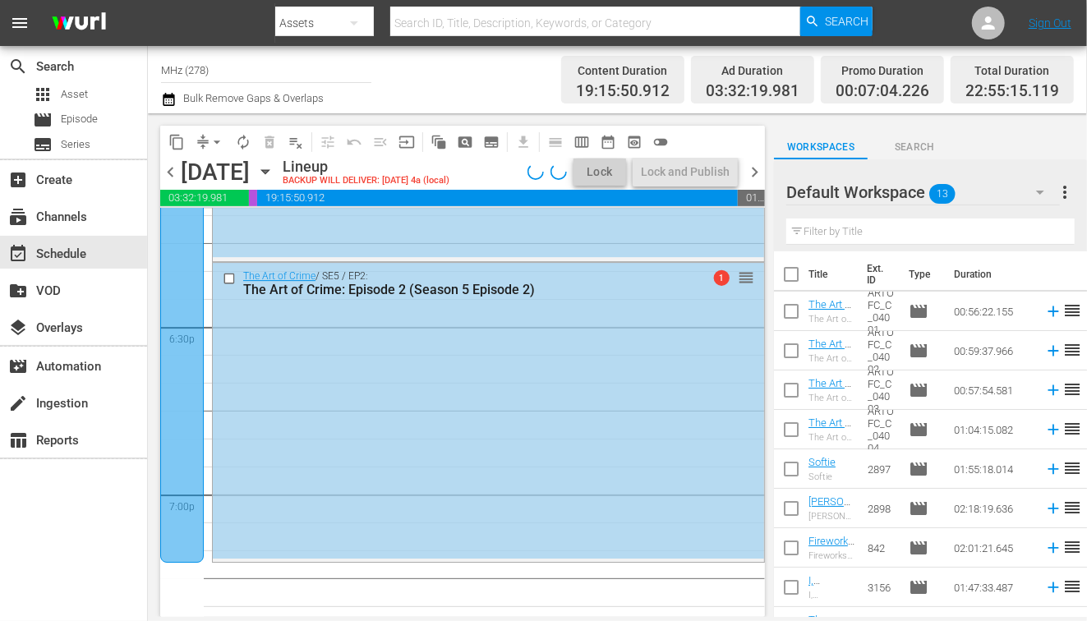
scroll to position [6043, 0]
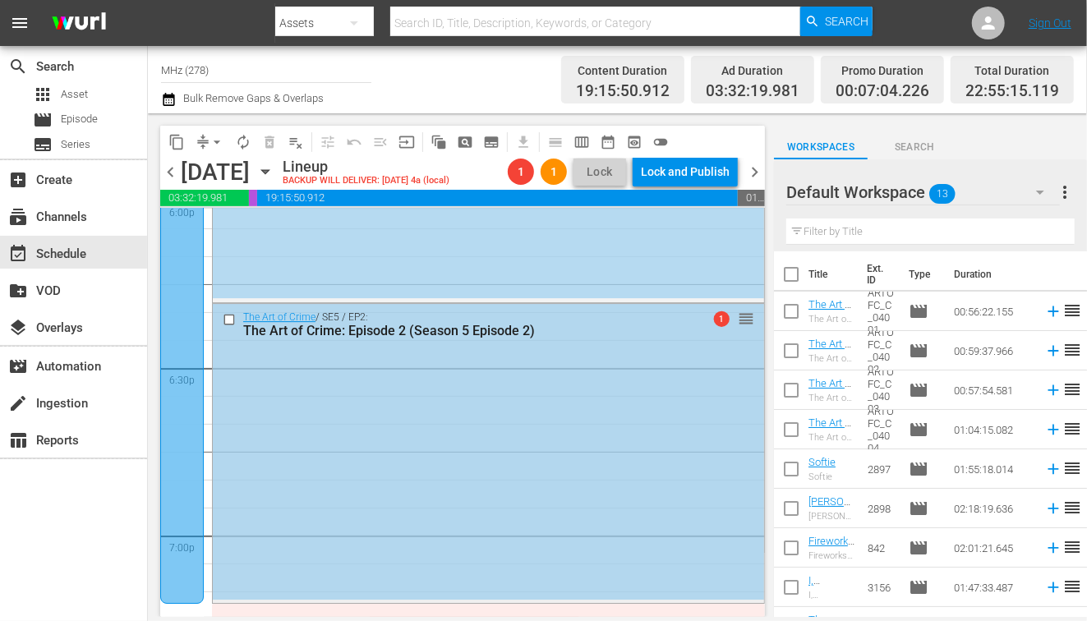
click at [234, 316] on input "checkbox" at bounding box center [231, 319] width 17 height 14
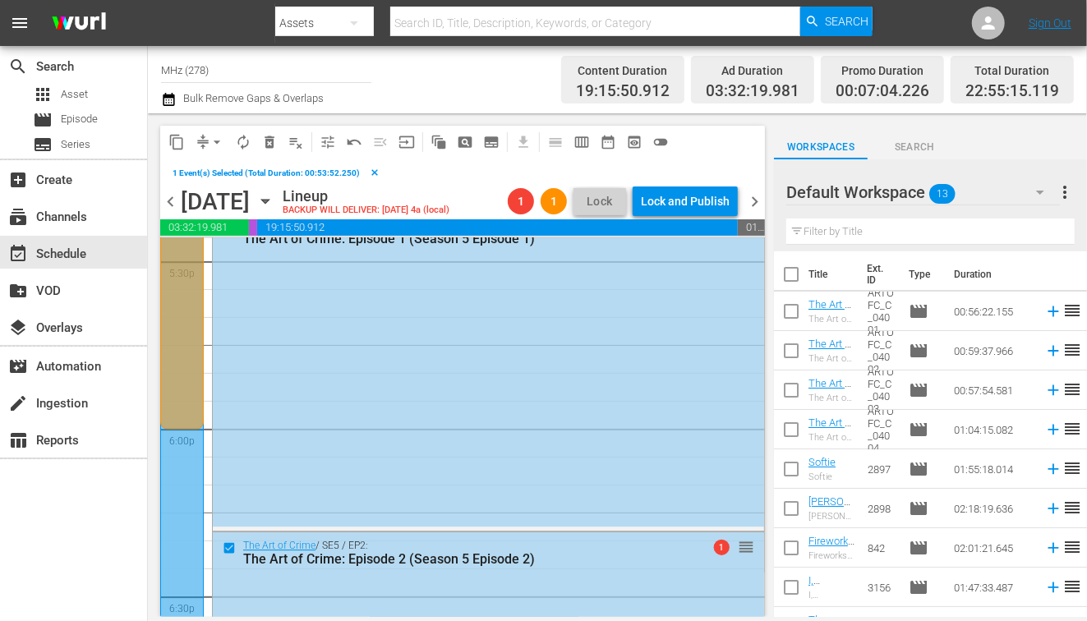
scroll to position [5824, 0]
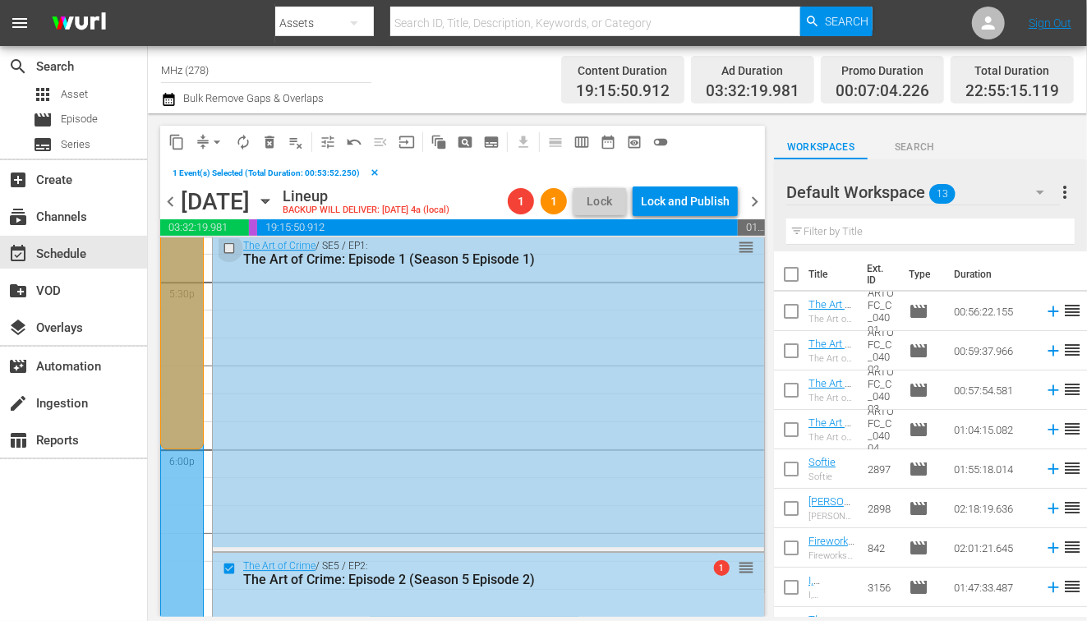
click at [230, 252] on input "checkbox" at bounding box center [231, 248] width 17 height 14
click at [177, 140] on span "content_copy" at bounding box center [176, 142] width 16 height 16
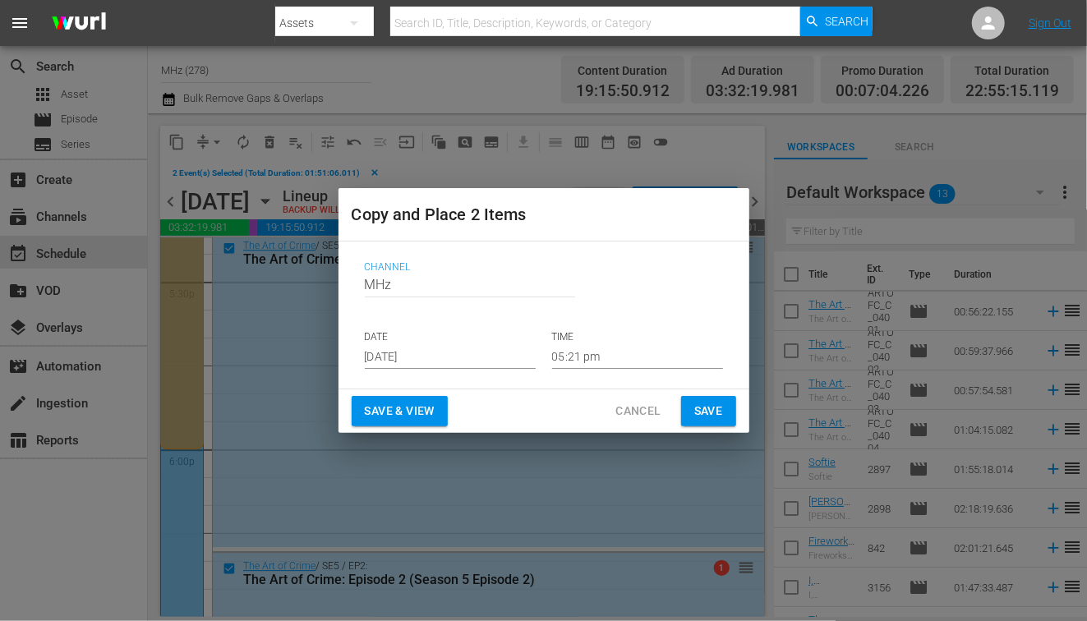
click at [390, 366] on input "[DATE]" at bounding box center [450, 356] width 171 height 25
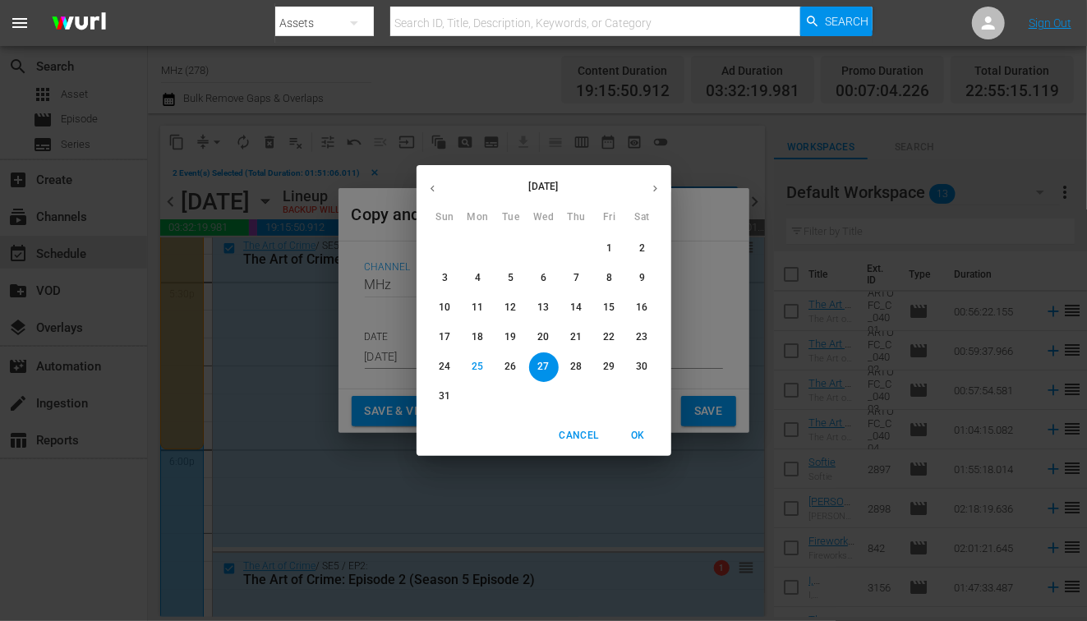
click at [634, 436] on span "OK" at bounding box center [638, 435] width 39 height 17
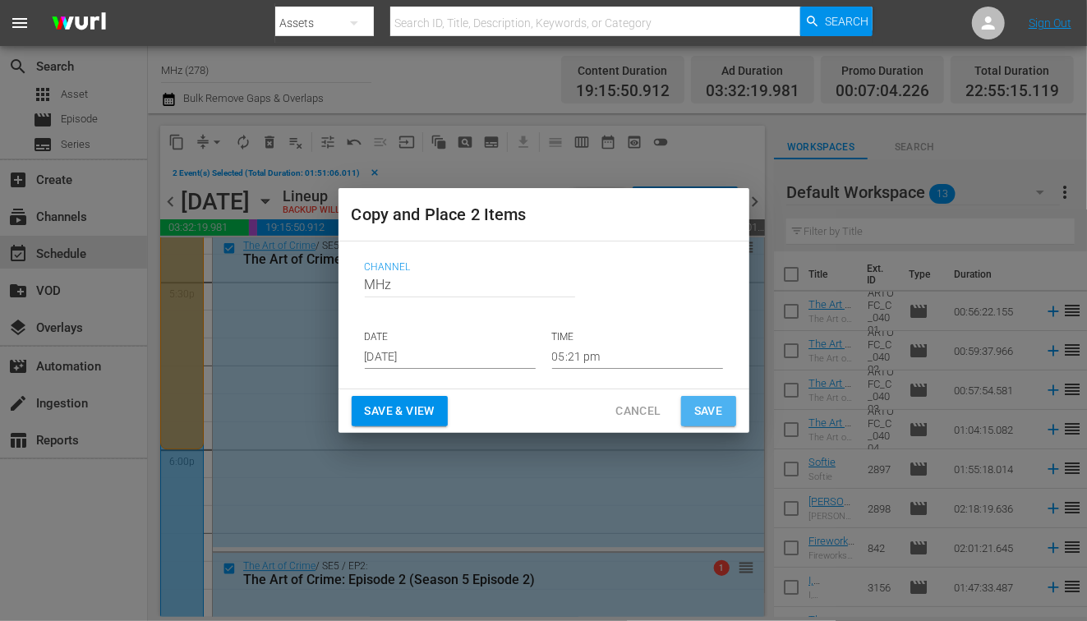
click at [713, 421] on span "Save" at bounding box center [708, 411] width 29 height 21
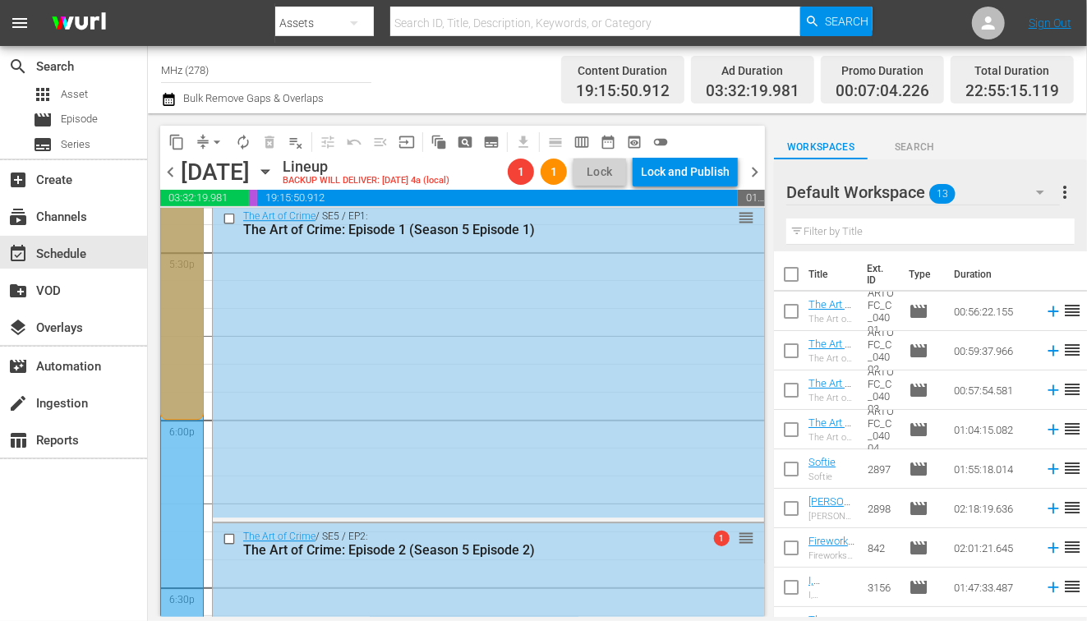
click at [758, 166] on span "chevron_right" at bounding box center [754, 172] width 21 height 21
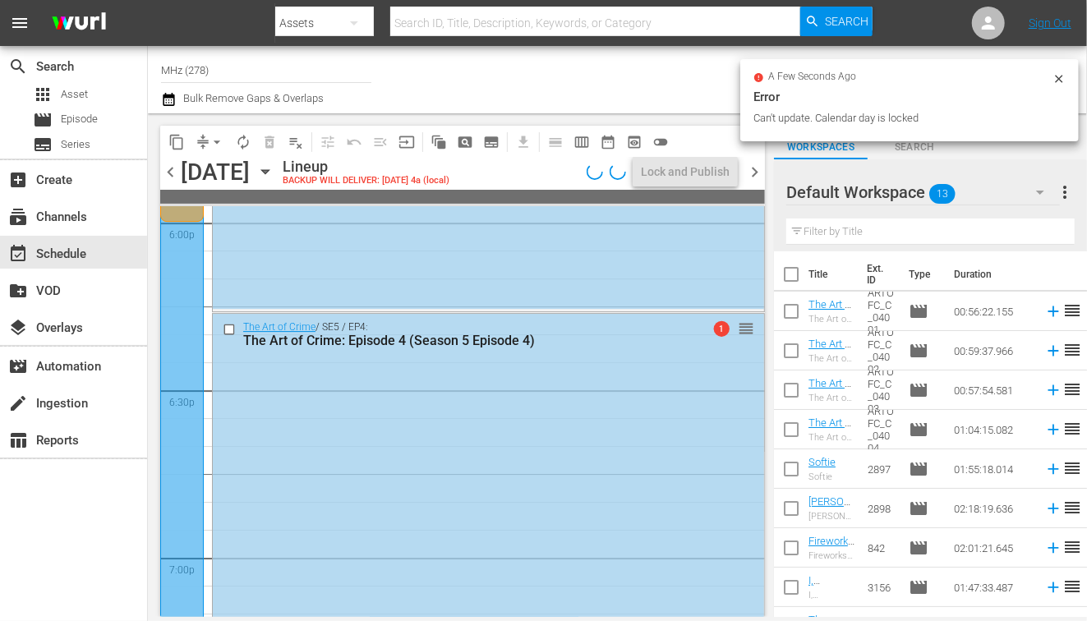
scroll to position [5796, 0]
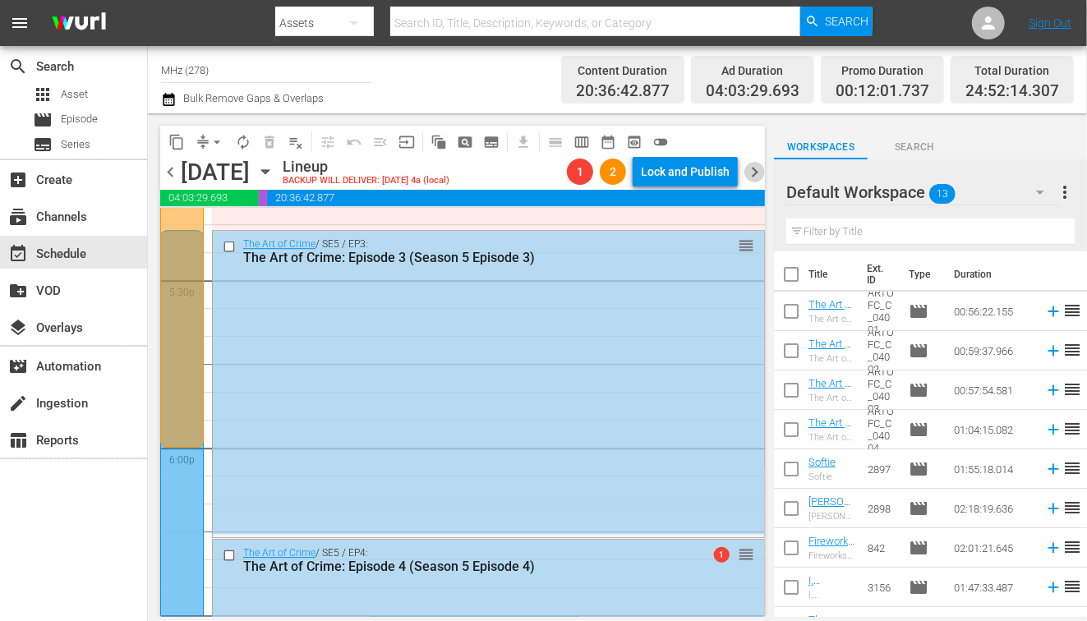
click at [755, 169] on span "chevron_right" at bounding box center [754, 172] width 21 height 21
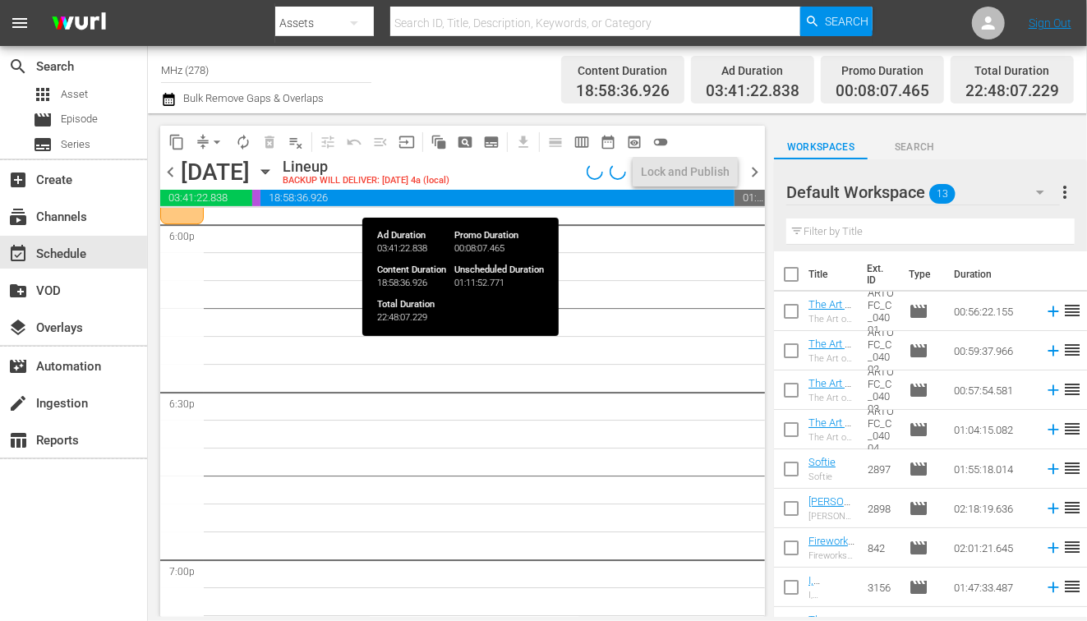
scroll to position [5824, 0]
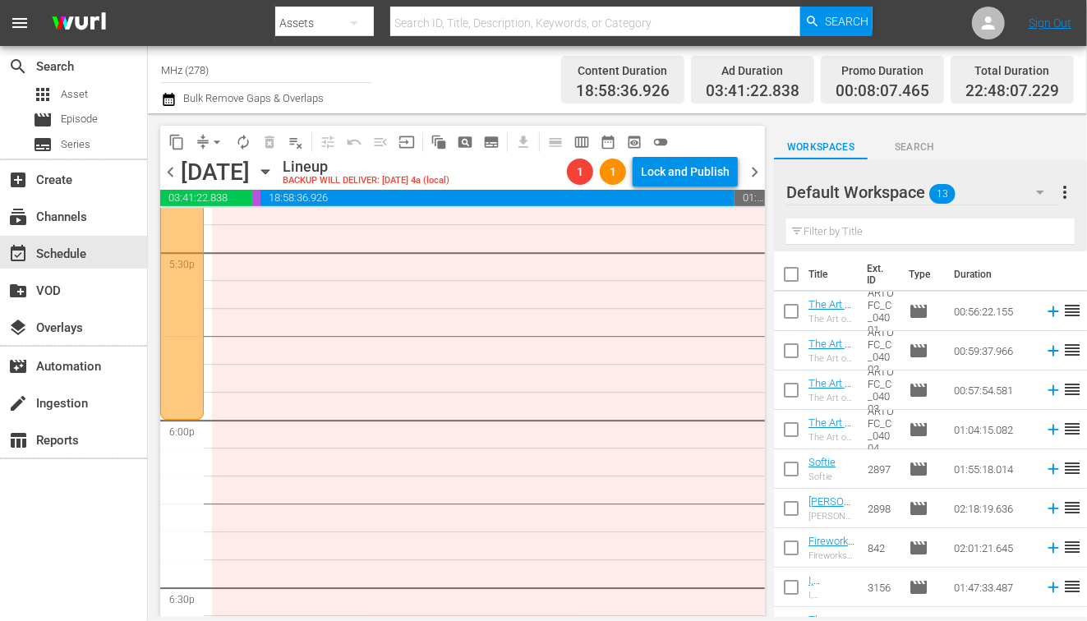
click at [172, 174] on span "chevron_left" at bounding box center [170, 172] width 21 height 21
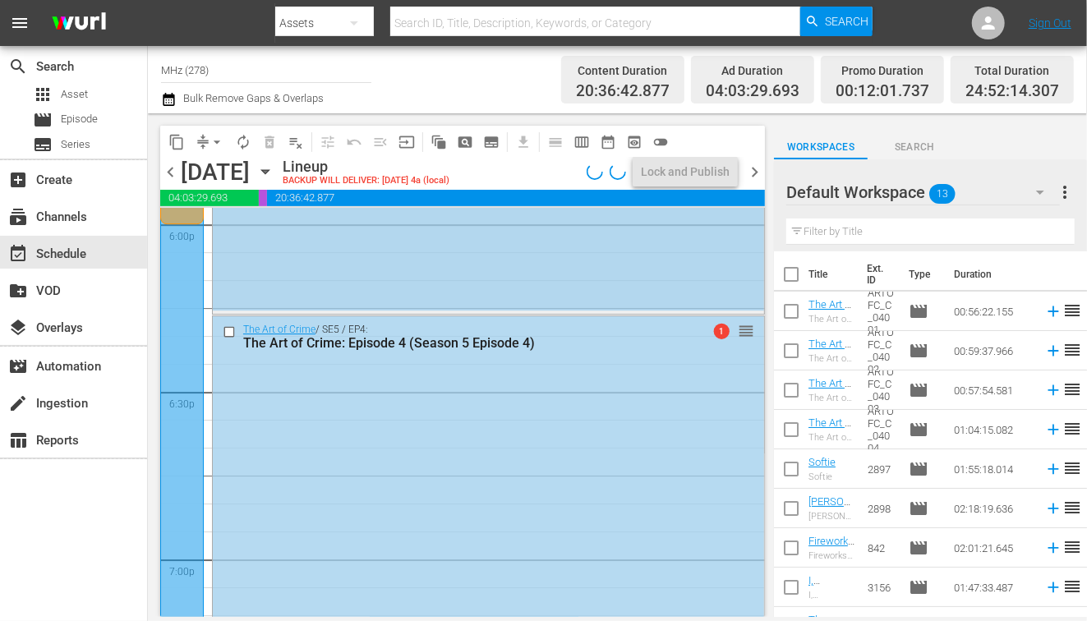
scroll to position [5796, 0]
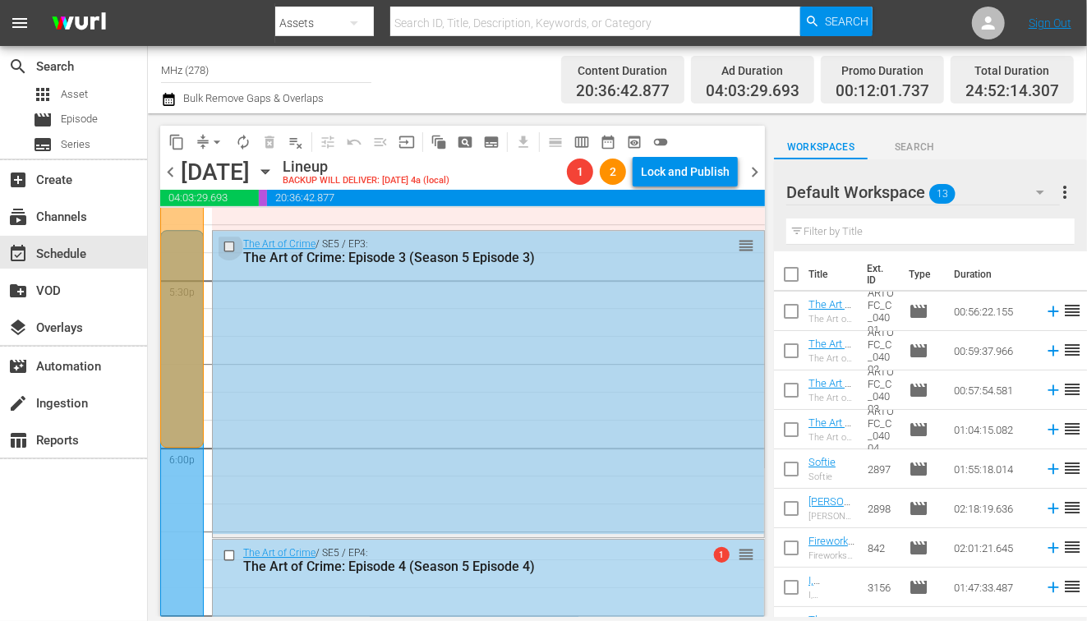
click at [228, 246] on input "checkbox" at bounding box center [231, 247] width 17 height 14
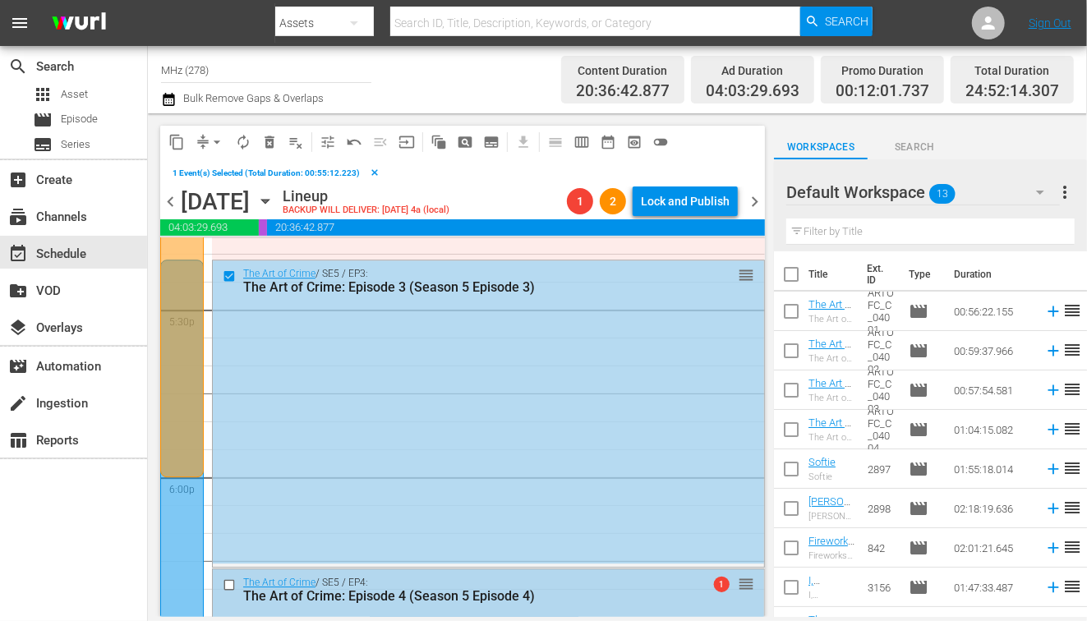
click at [231, 584] on input "checkbox" at bounding box center [231, 585] width 17 height 14
click at [170, 139] on span "content_copy" at bounding box center [176, 142] width 16 height 16
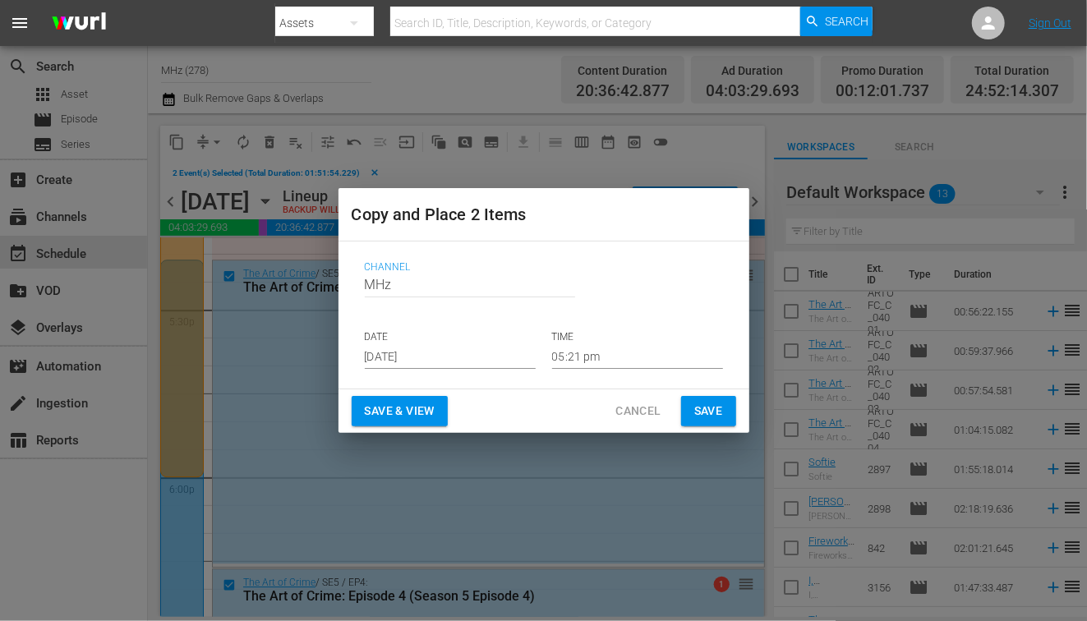
click at [421, 353] on input "[DATE]" at bounding box center [450, 356] width 171 height 25
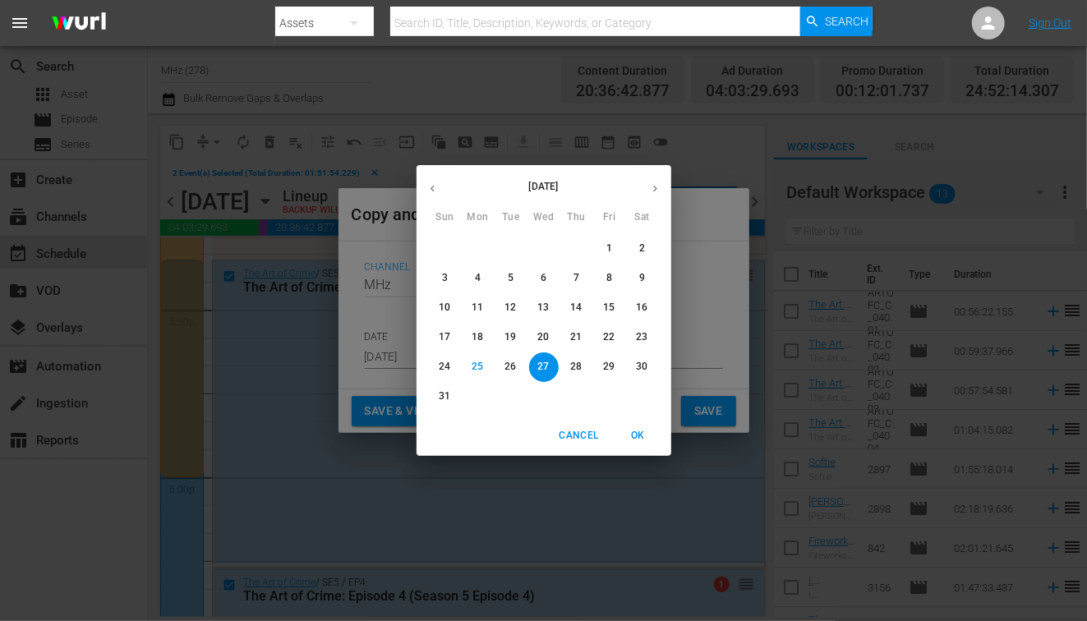
click at [660, 183] on icon "button" at bounding box center [655, 188] width 12 height 12
click at [590, 246] on span "4" at bounding box center [577, 249] width 30 height 14
type input "Sep 4th 2025"
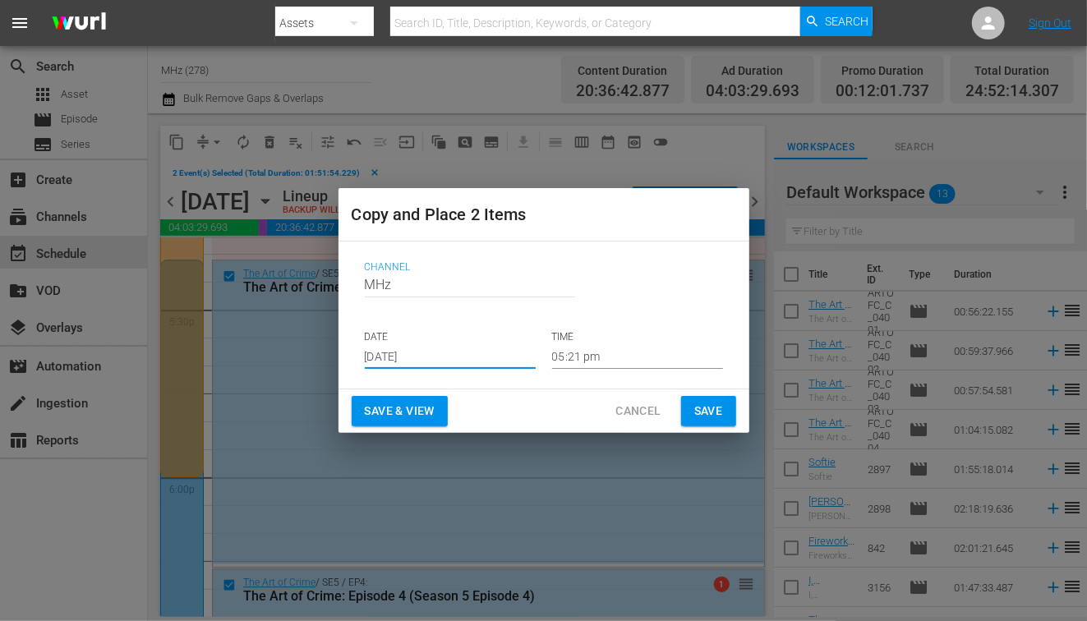
click at [708, 411] on span "Save" at bounding box center [708, 411] width 29 height 21
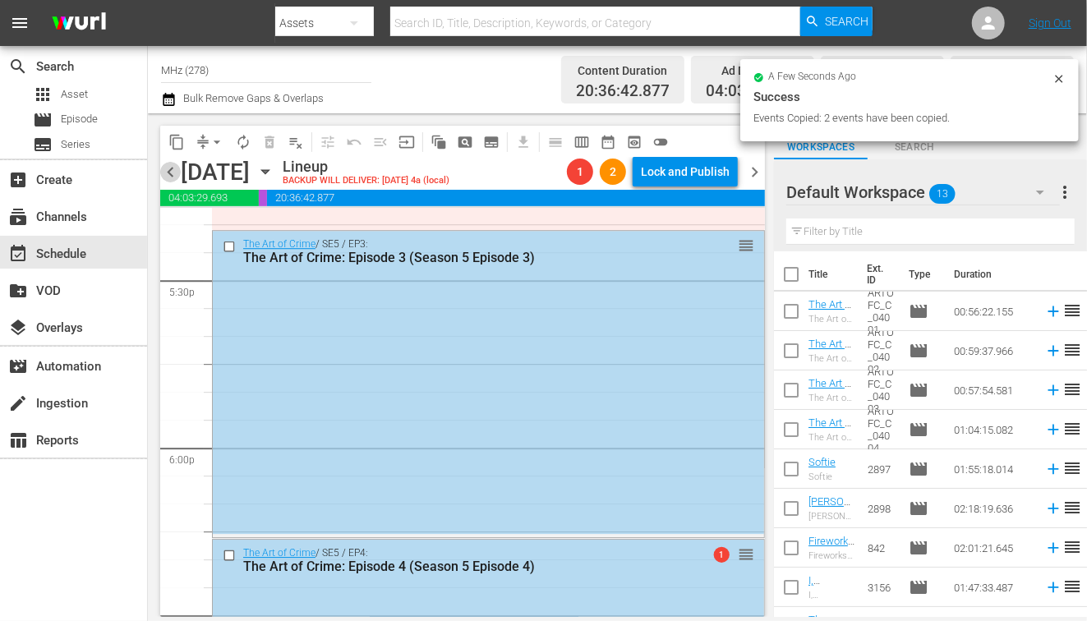
click at [171, 177] on span "chevron_left" at bounding box center [170, 172] width 21 height 21
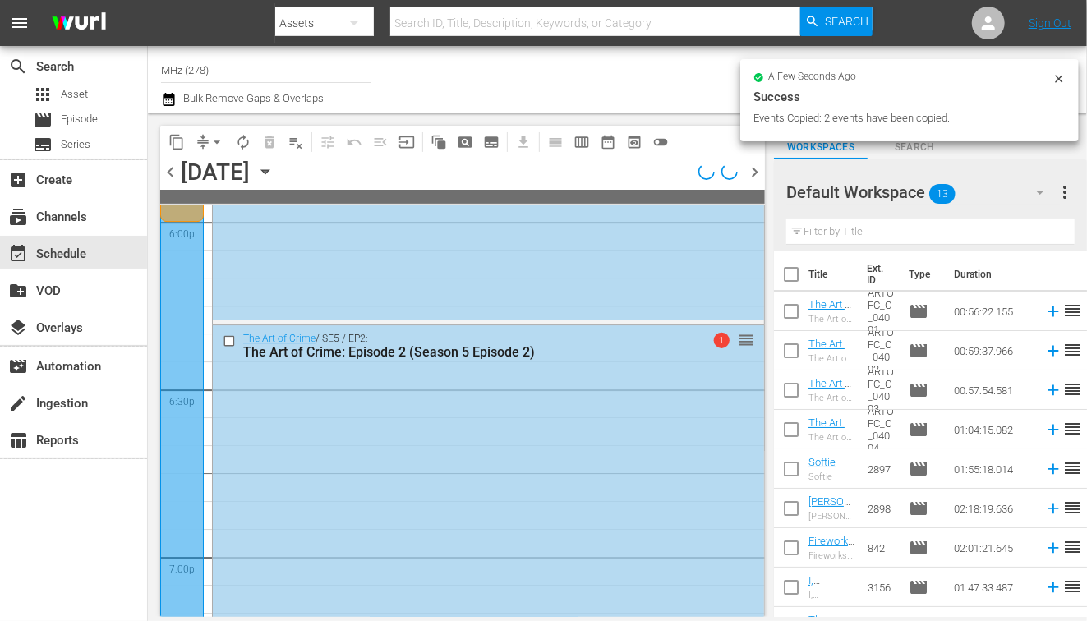
scroll to position [5824, 0]
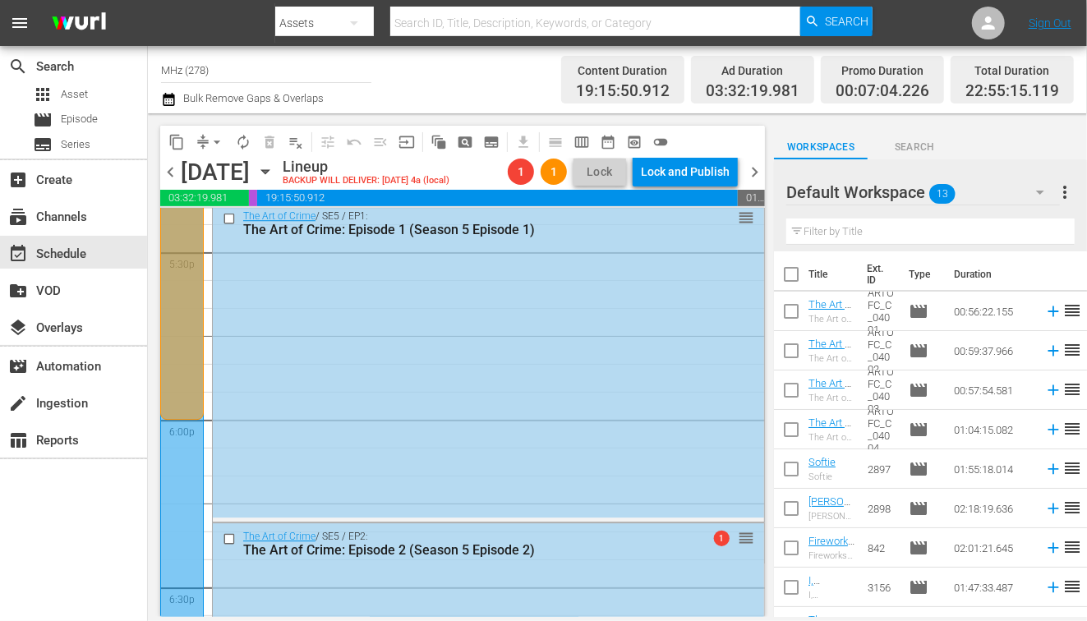
click at [225, 221] on input "checkbox" at bounding box center [231, 219] width 17 height 14
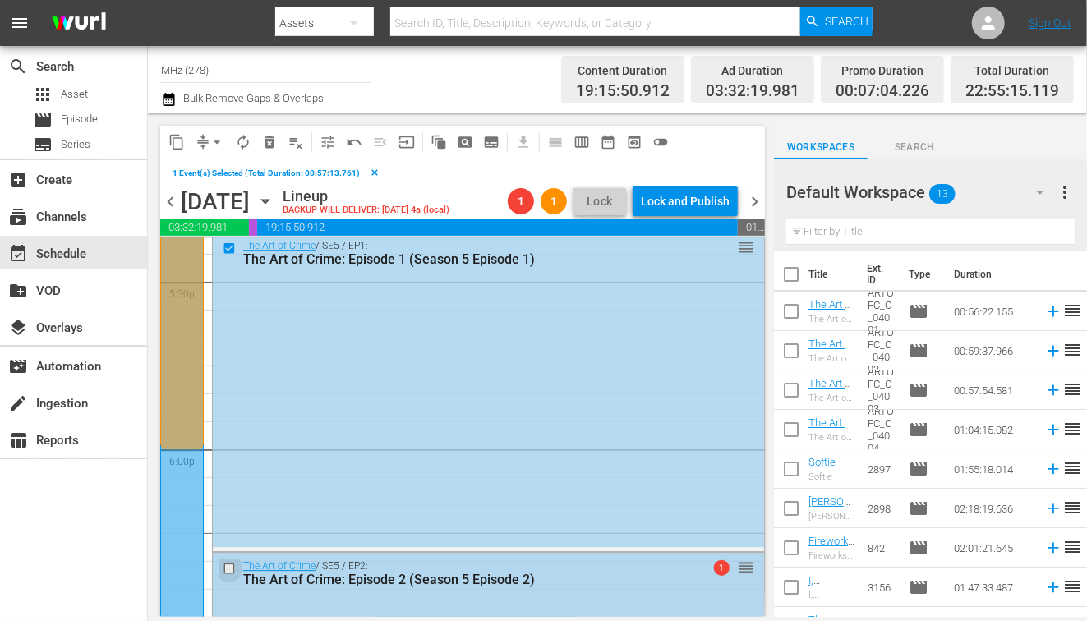
click at [230, 569] on input "checkbox" at bounding box center [231, 568] width 17 height 14
click at [177, 143] on span "content_copy" at bounding box center [176, 142] width 16 height 16
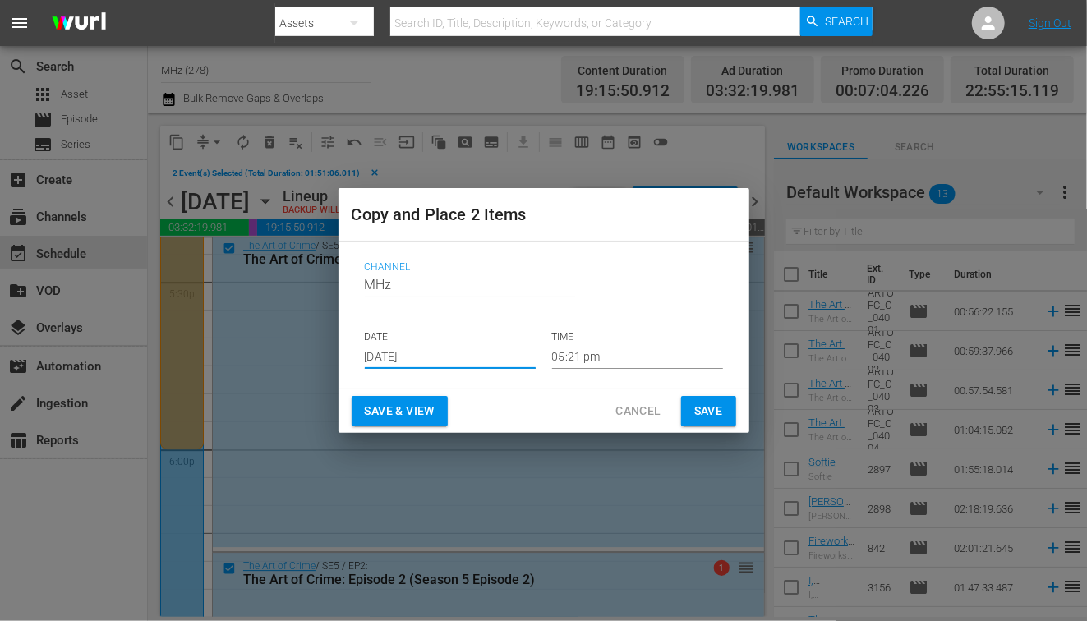
click at [449, 353] on input "[DATE]" at bounding box center [450, 356] width 171 height 25
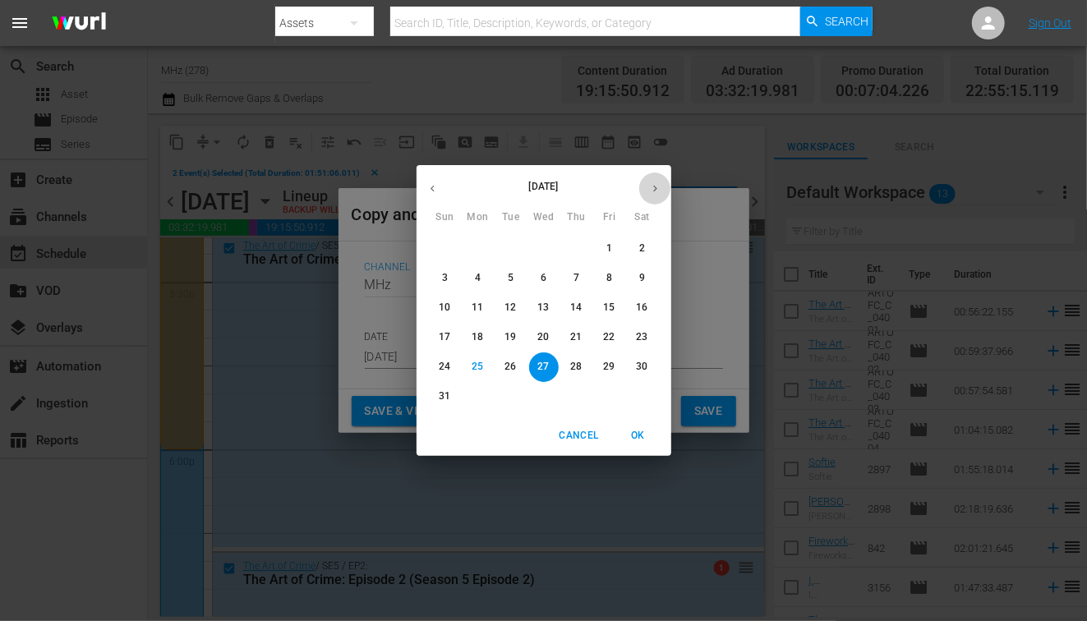
click at [649, 186] on icon "button" at bounding box center [655, 188] width 12 height 12
click at [548, 249] on span "3" at bounding box center [544, 249] width 30 height 14
type input "Sep 3rd 2025"
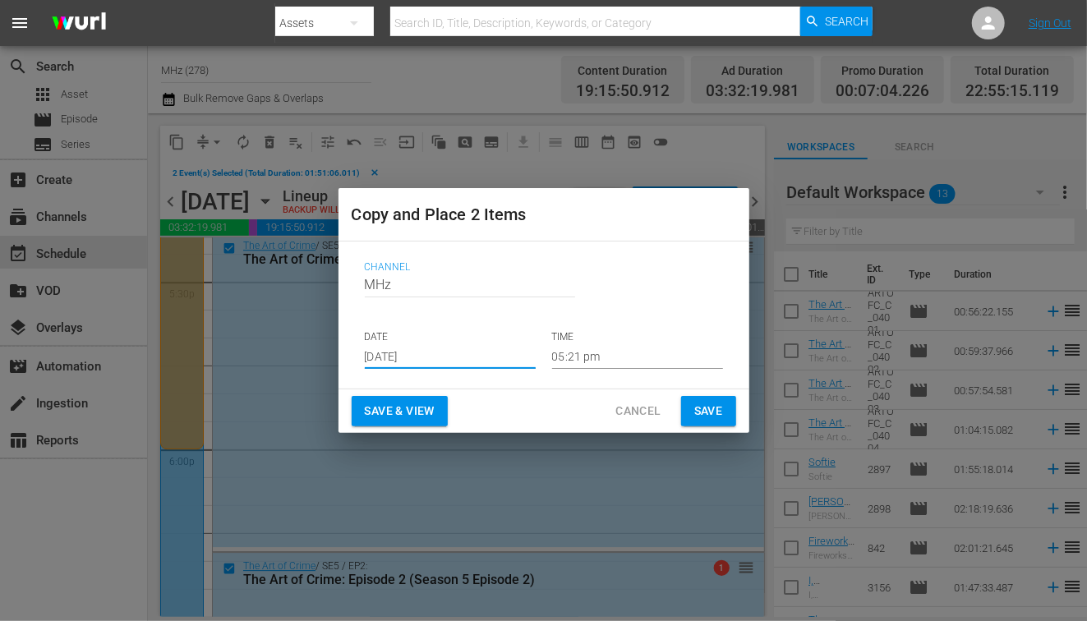
click at [698, 407] on span "Save" at bounding box center [708, 411] width 29 height 21
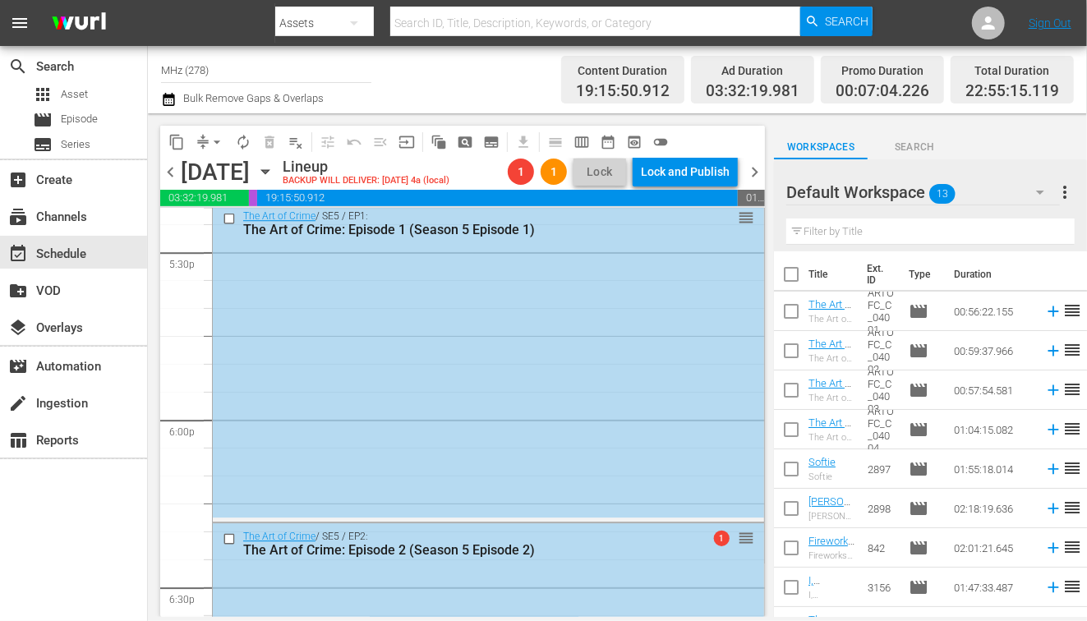
click at [753, 181] on span "chevron_right" at bounding box center [754, 172] width 21 height 21
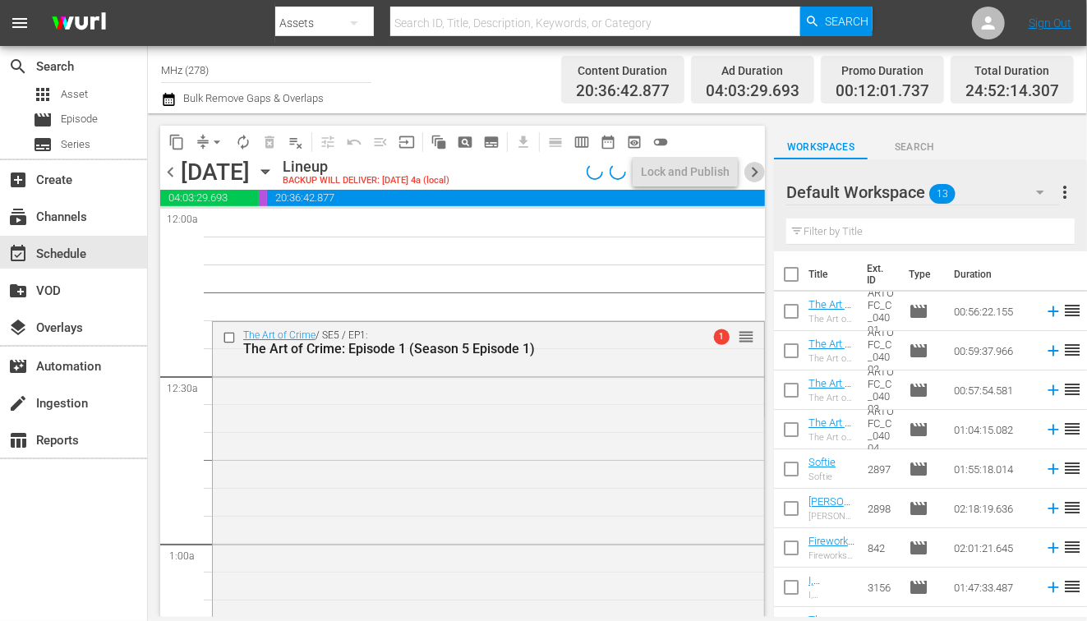
click at [761, 166] on span "chevron_right" at bounding box center [754, 172] width 21 height 21
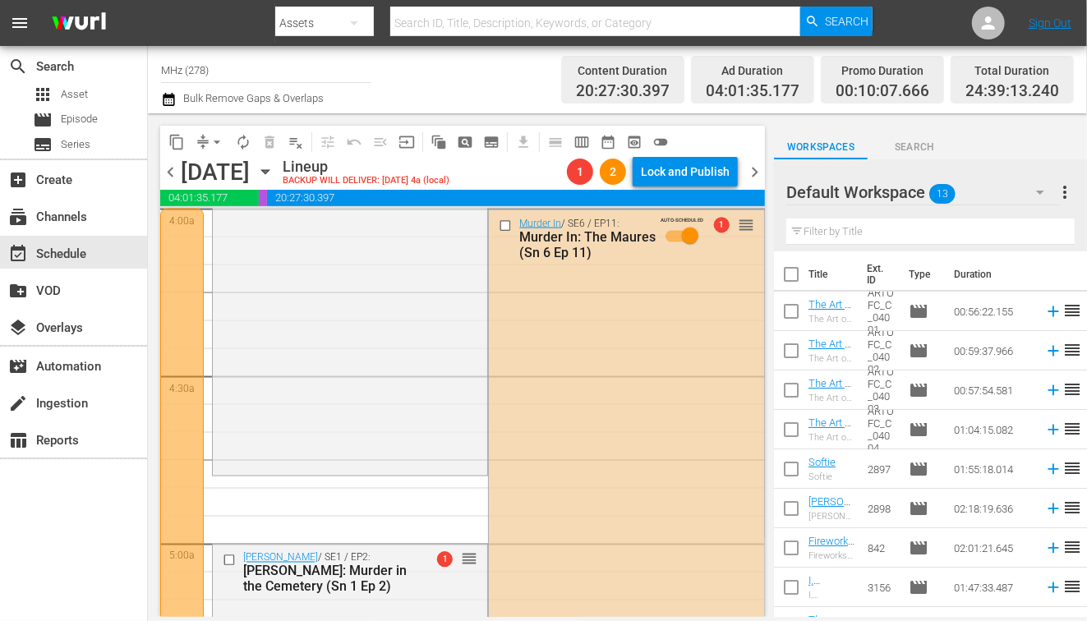
scroll to position [1325, 0]
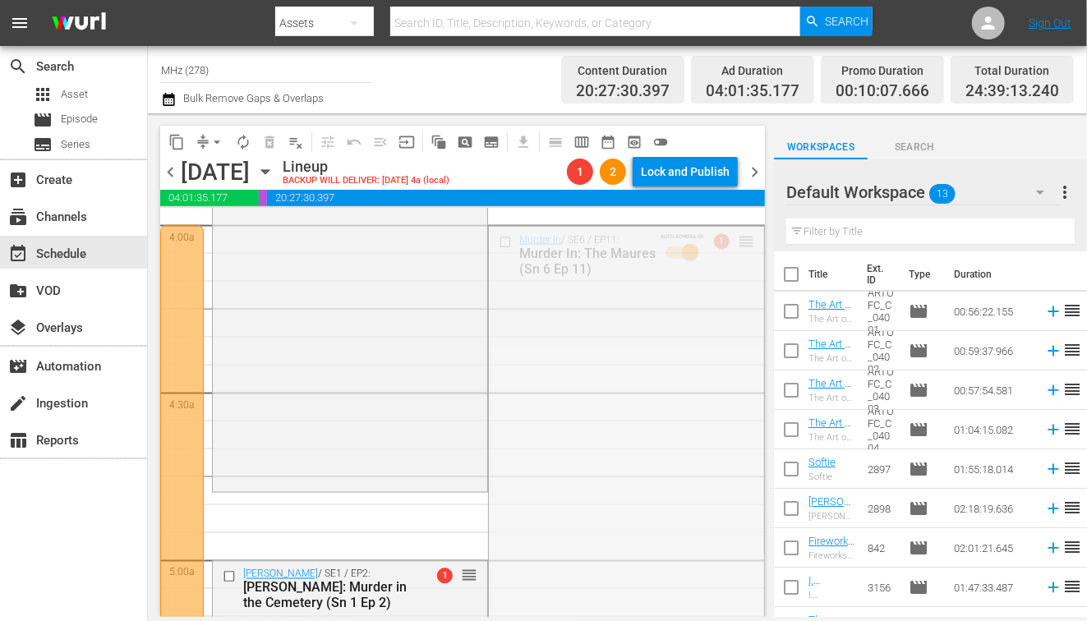
drag, startPoint x: 744, startPoint y: 240, endPoint x: 545, endPoint y: 614, distance: 423.5
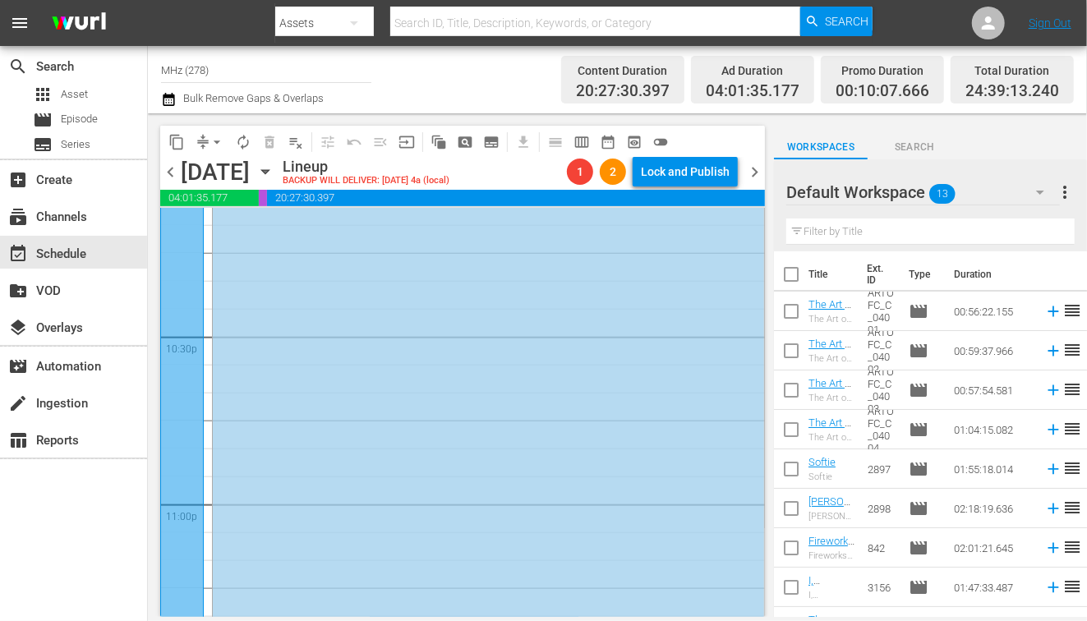
scroll to position [7638, 0]
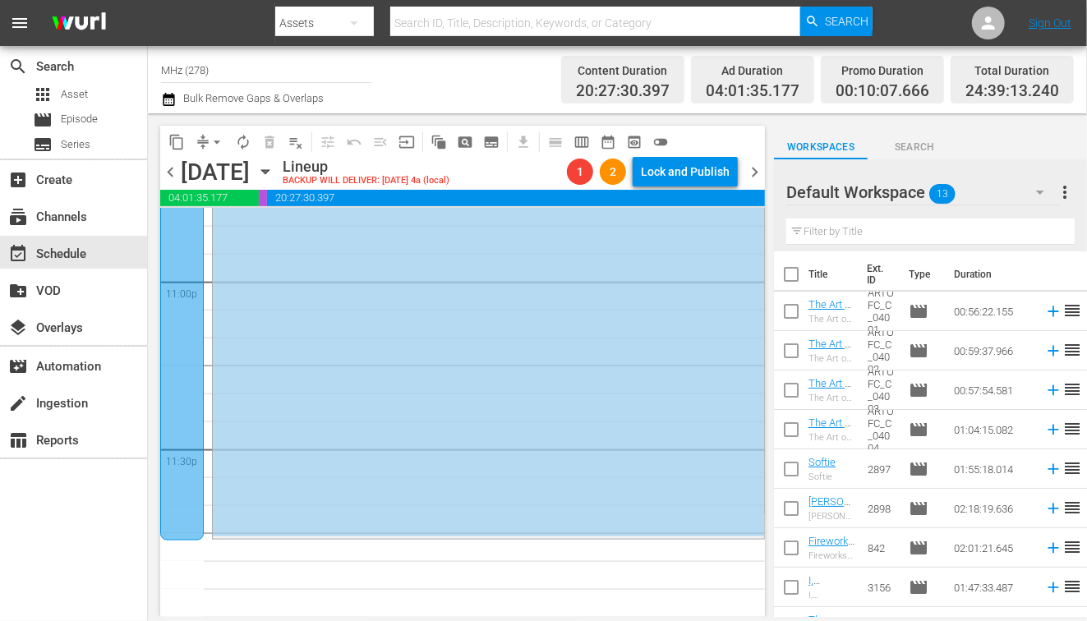
click at [269, 171] on icon "button" at bounding box center [264, 172] width 7 height 4
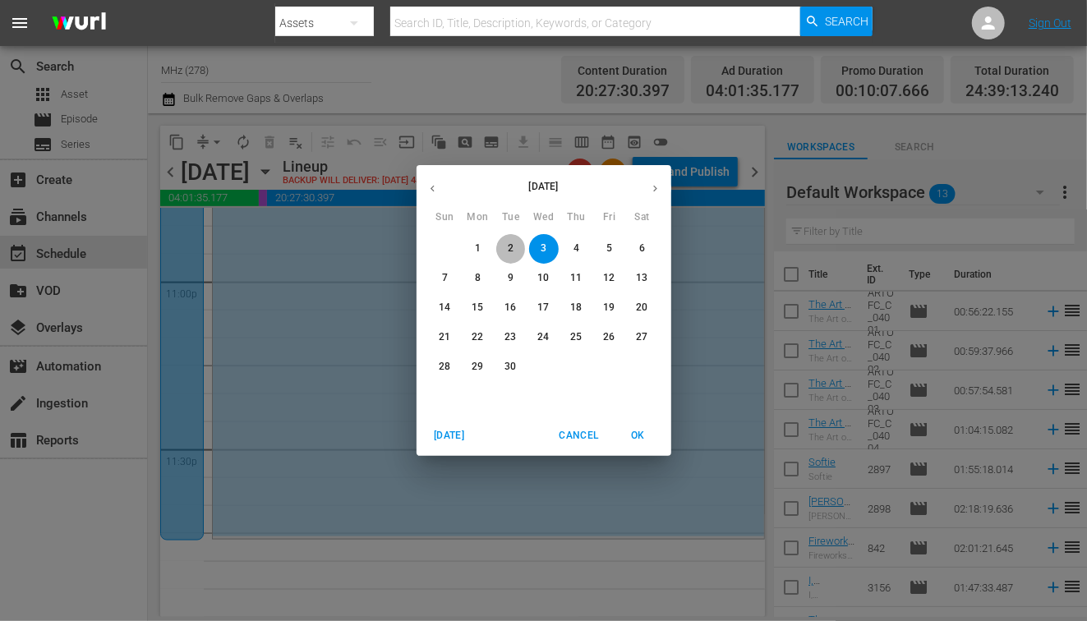
click at [515, 252] on span "2" at bounding box center [511, 249] width 30 height 14
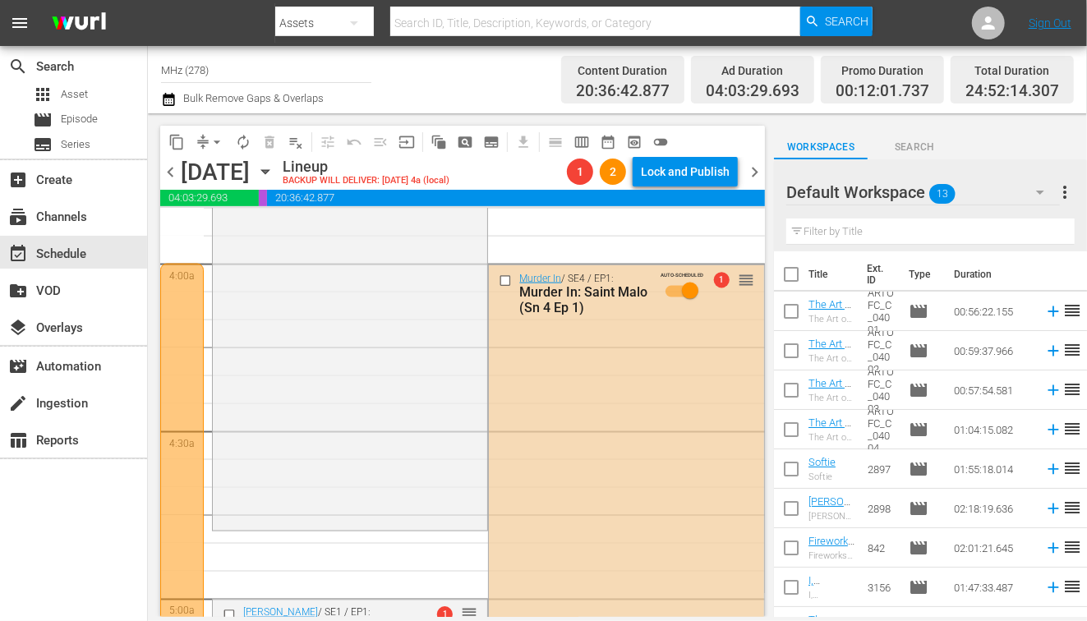
scroll to position [1285, 0]
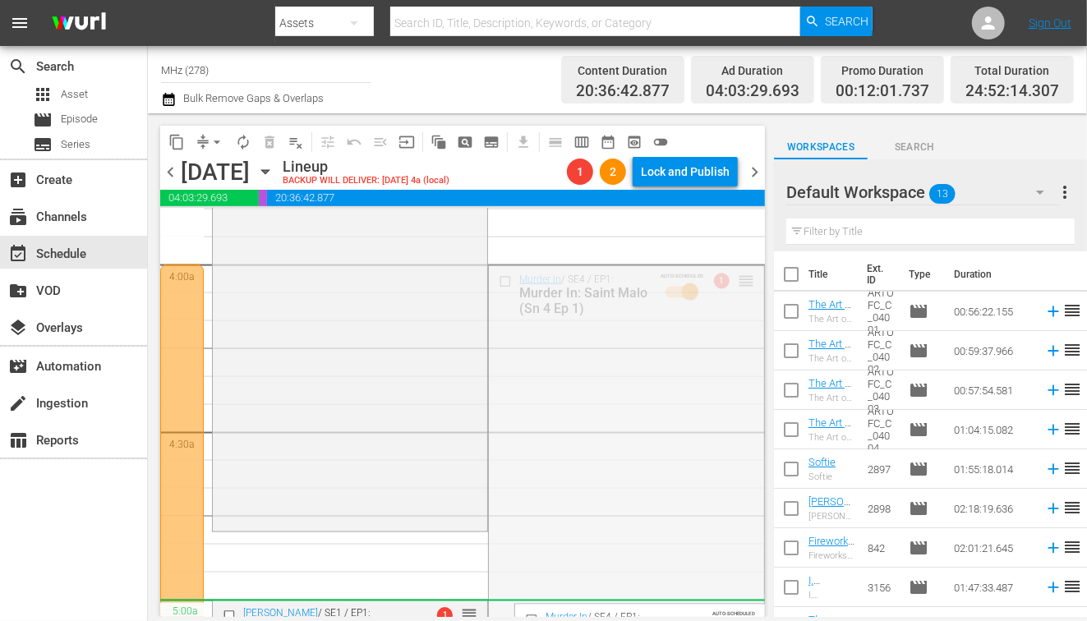
drag, startPoint x: 744, startPoint y: 284, endPoint x: 523, endPoint y: 613, distance: 396.1
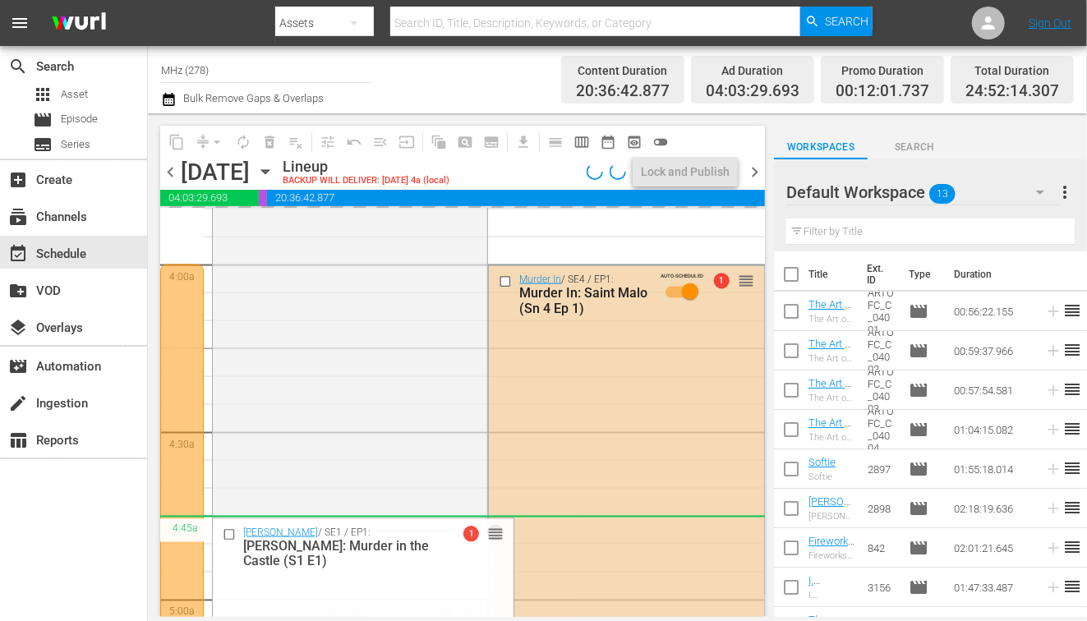
drag, startPoint x: 472, startPoint y: 611, endPoint x: 472, endPoint y: 528, distance: 83.0
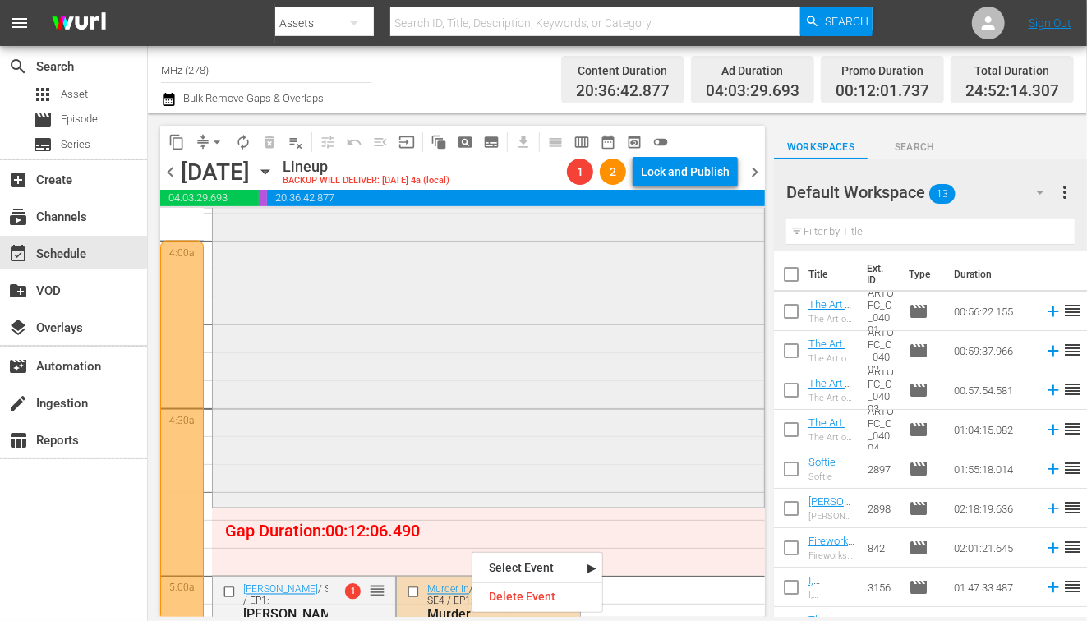
scroll to position [1332, 0]
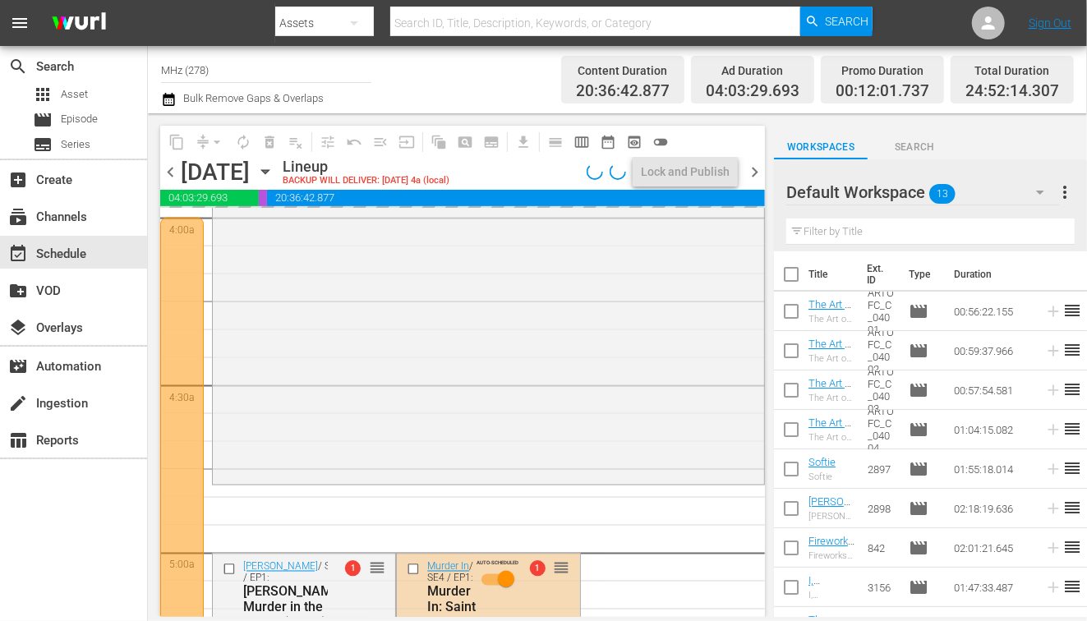
click at [546, 397] on div "Professor T / SE2 / EP2: Professor T: The Lost Child (Sn 2 Ep 2) 1 reorder" at bounding box center [488, 291] width 551 height 380
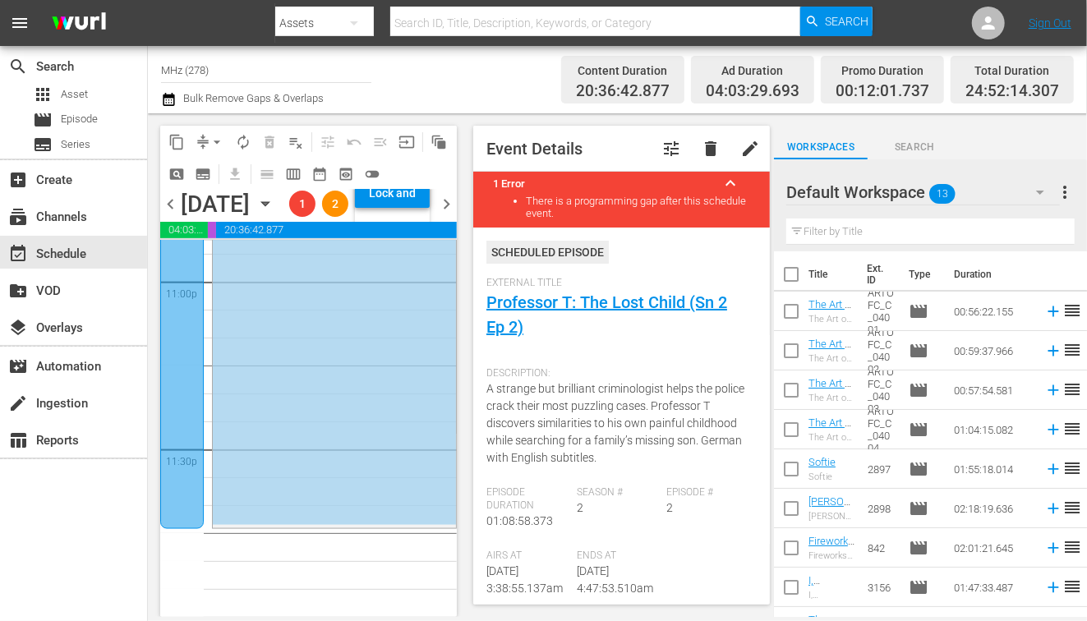
scroll to position [7722, 0]
click at [274, 213] on icon "button" at bounding box center [265, 204] width 18 height 18
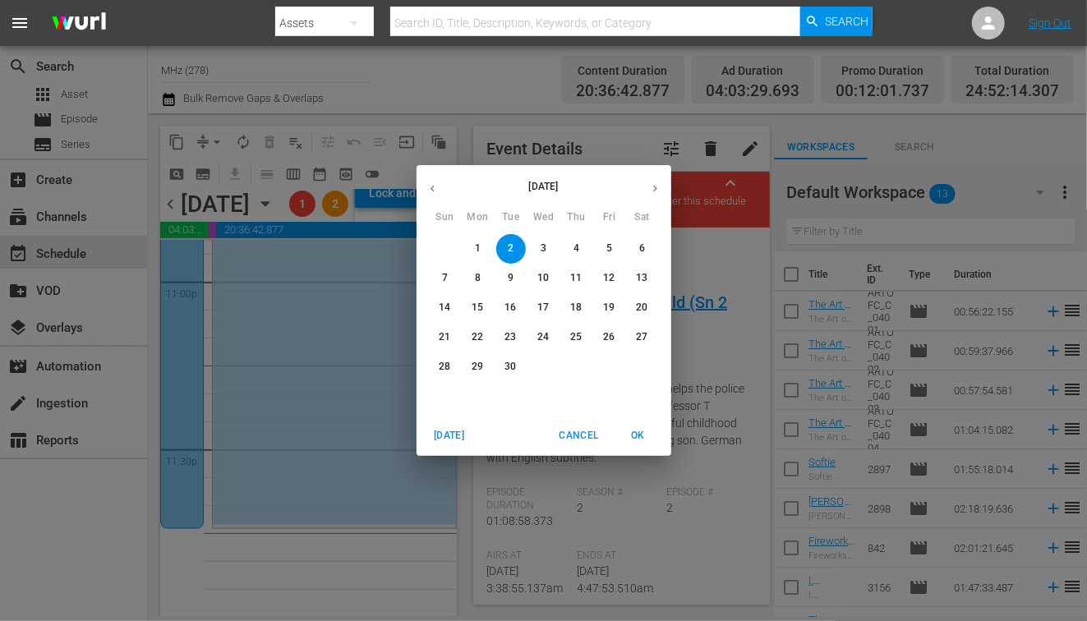
click at [568, 246] on span "4" at bounding box center [577, 249] width 30 height 14
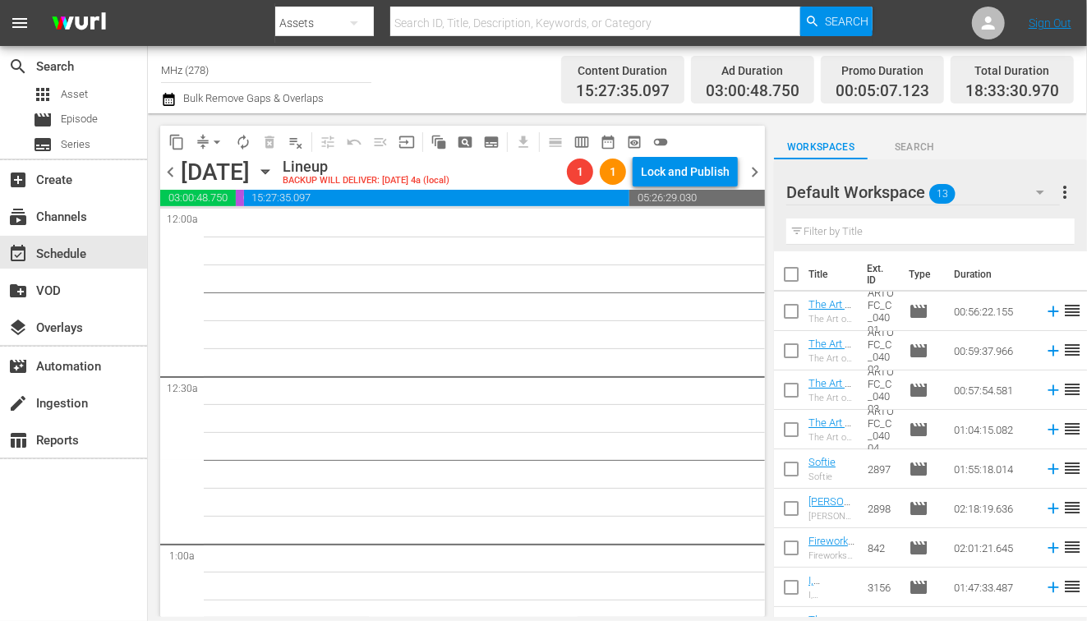
click at [173, 174] on span "chevron_left" at bounding box center [170, 172] width 21 height 21
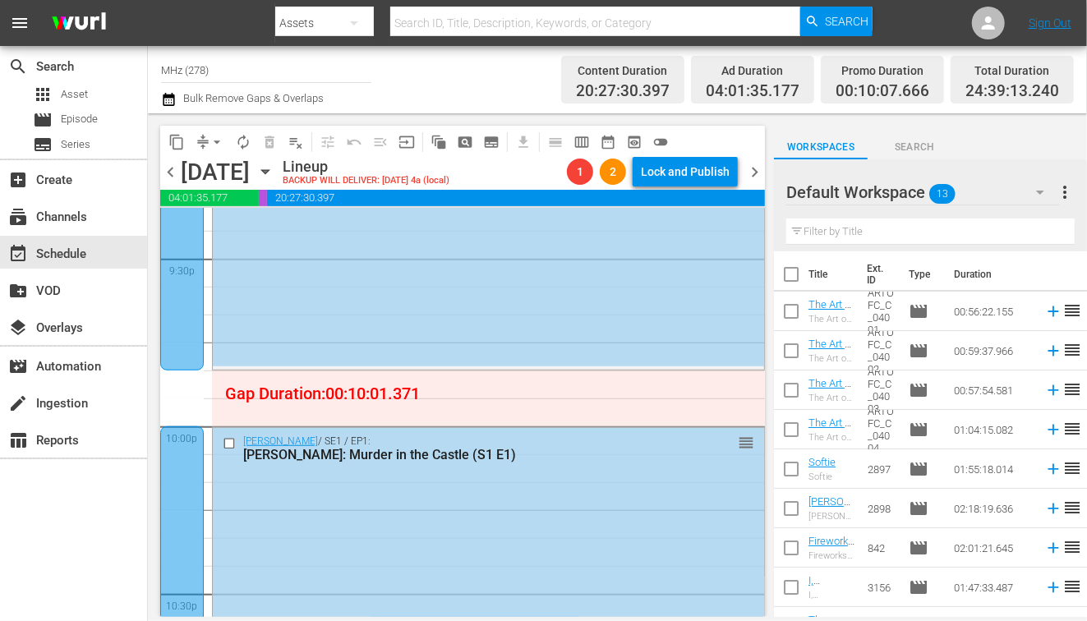
scroll to position [7112, 0]
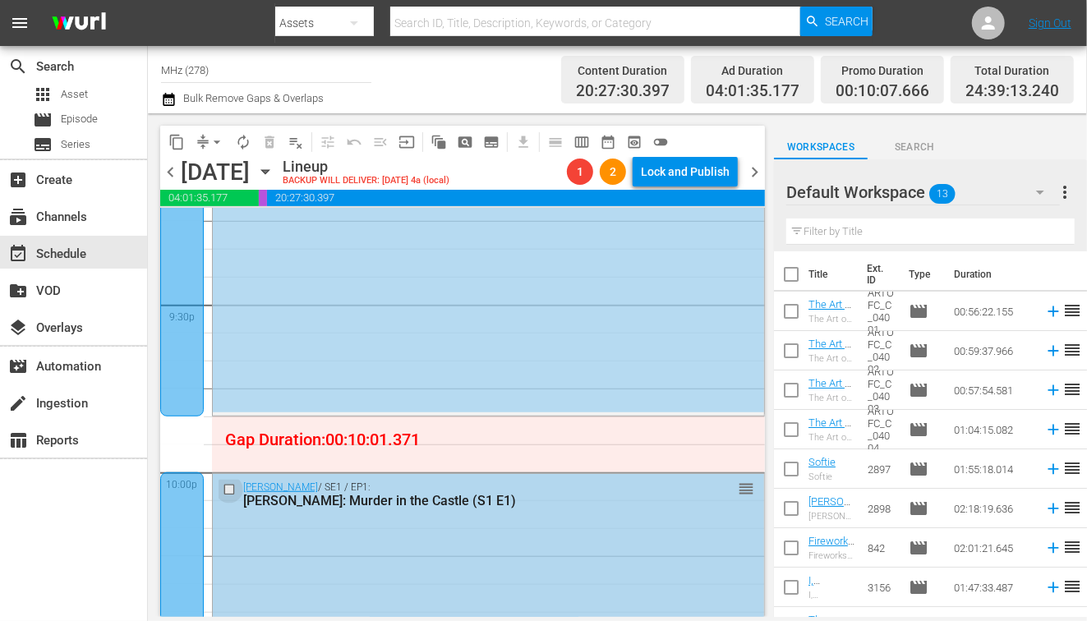
click at [230, 489] on input "checkbox" at bounding box center [231, 489] width 17 height 14
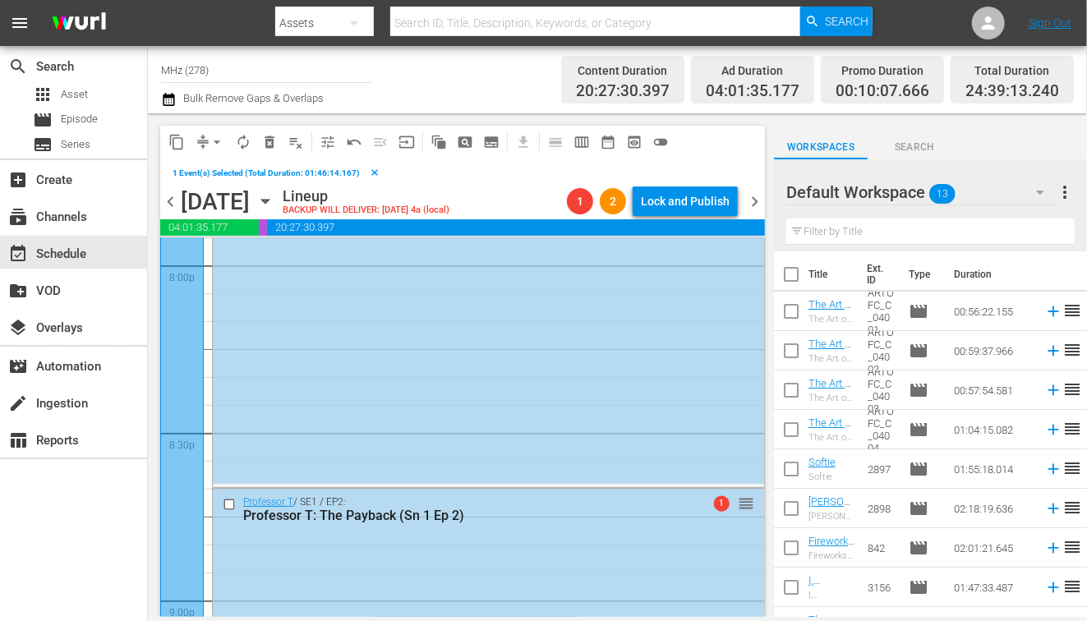
scroll to position [6672, 0]
click at [226, 511] on input "checkbox" at bounding box center [231, 512] width 17 height 14
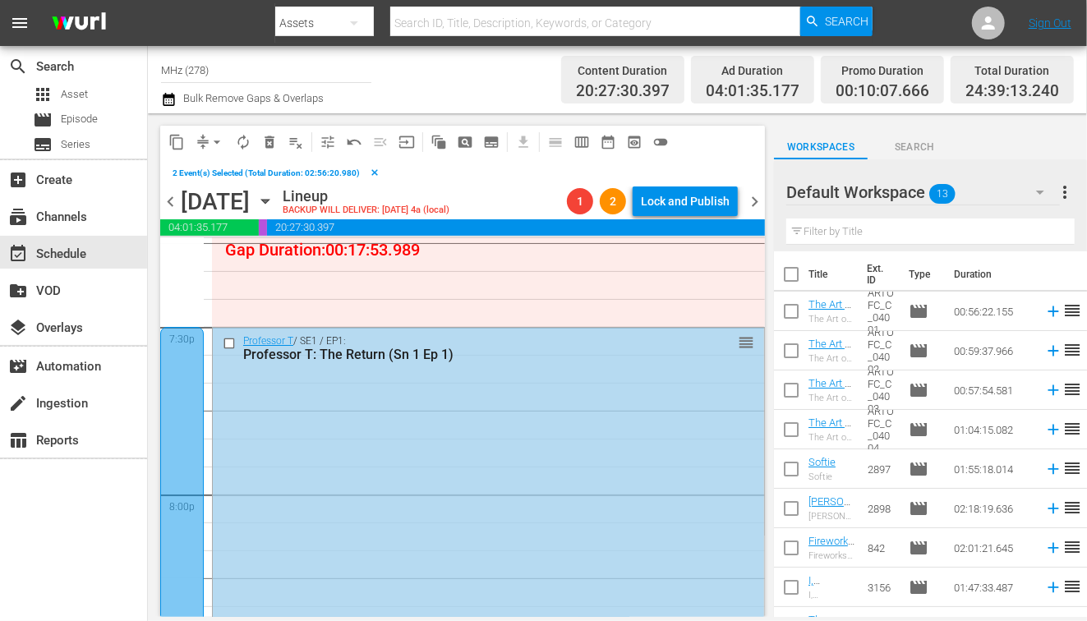
scroll to position [6286, 0]
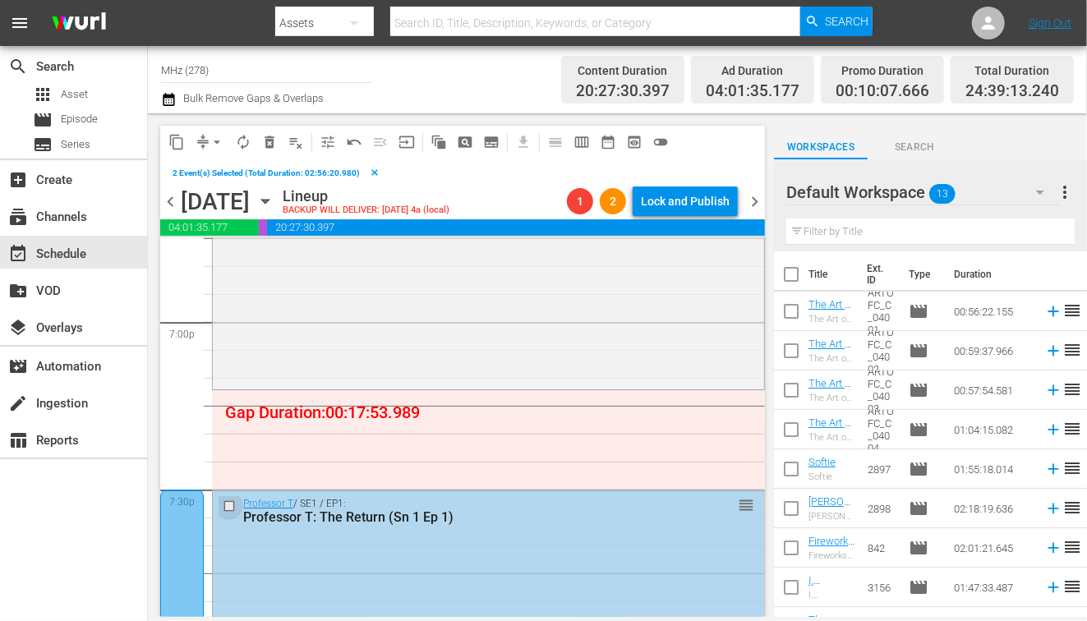
click at [228, 509] on input "checkbox" at bounding box center [231, 507] width 17 height 14
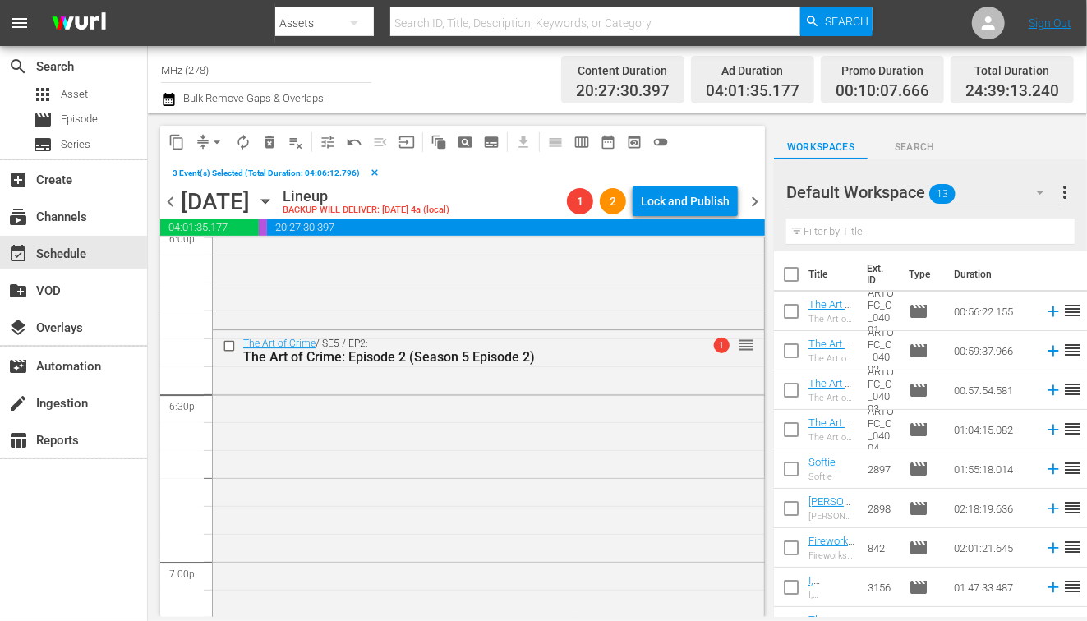
scroll to position [5919, 0]
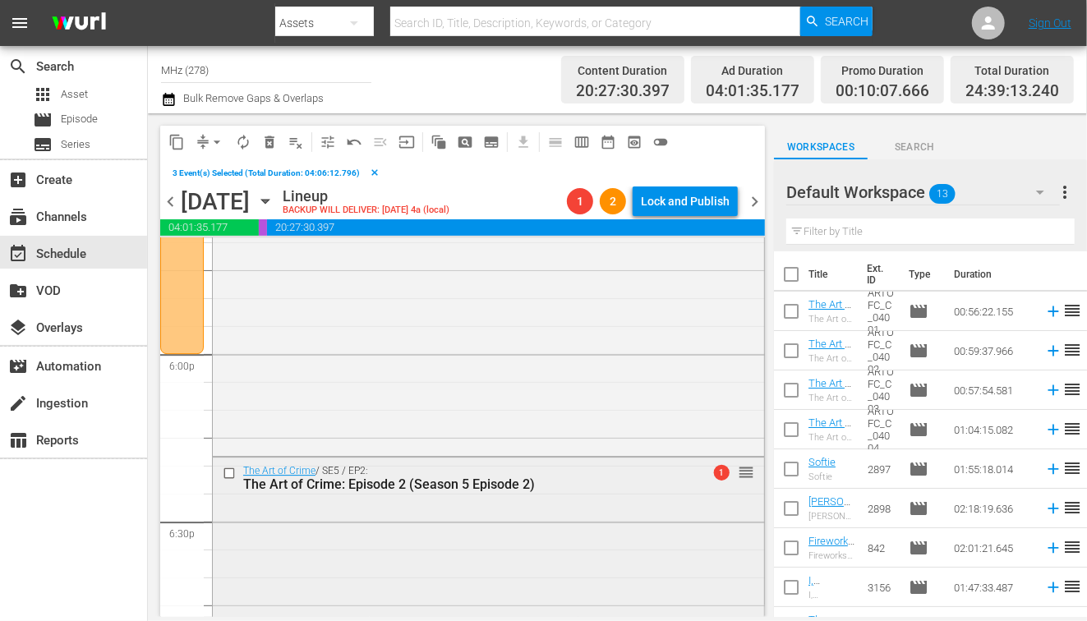
click at [232, 470] on input "checkbox" at bounding box center [231, 473] width 17 height 14
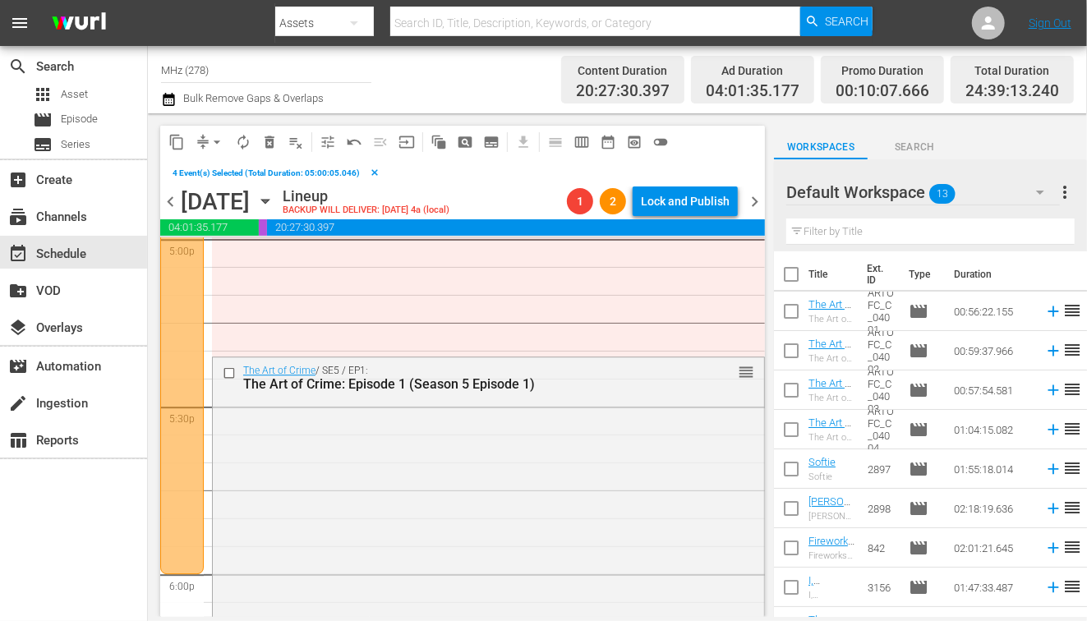
scroll to position [5643, 0]
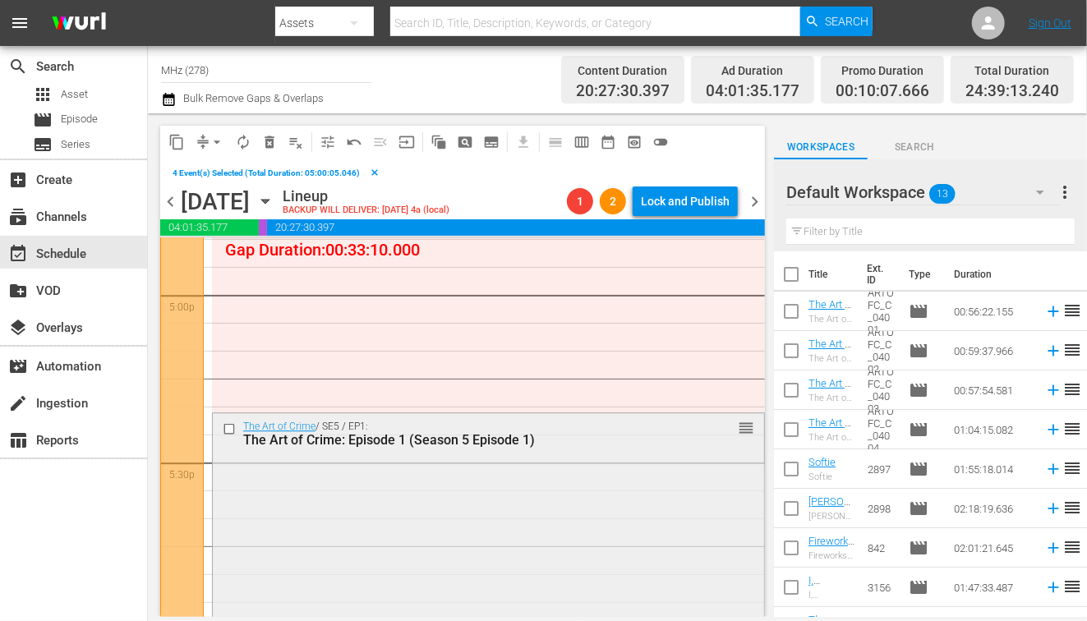
click at [227, 424] on input "checkbox" at bounding box center [231, 429] width 17 height 14
click at [183, 137] on span "content_copy" at bounding box center [176, 142] width 16 height 16
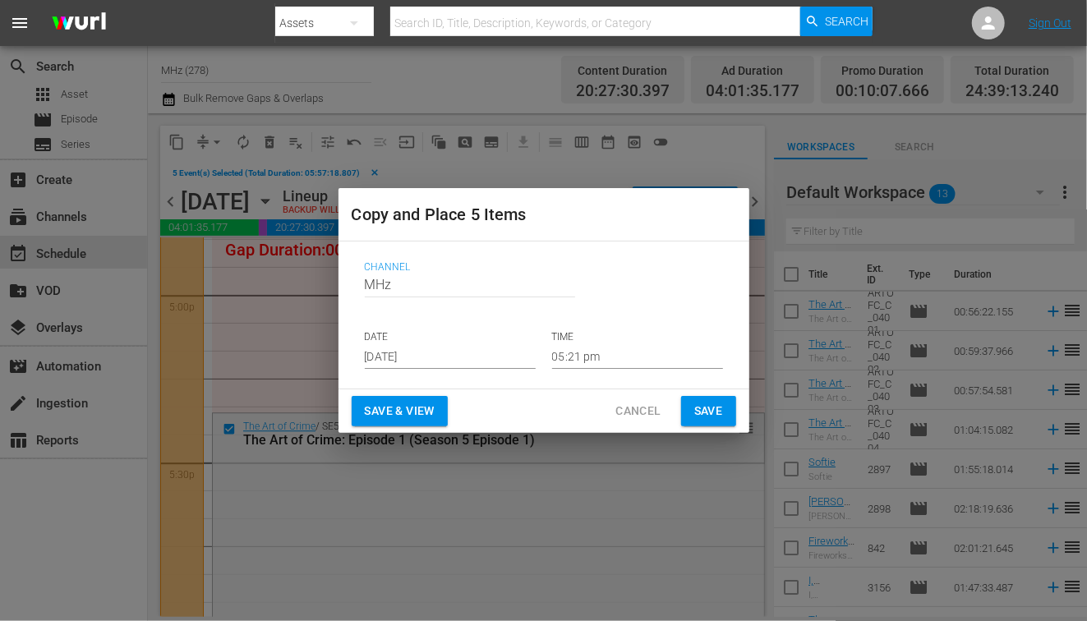
click at [413, 355] on input "[DATE]" at bounding box center [450, 356] width 171 height 25
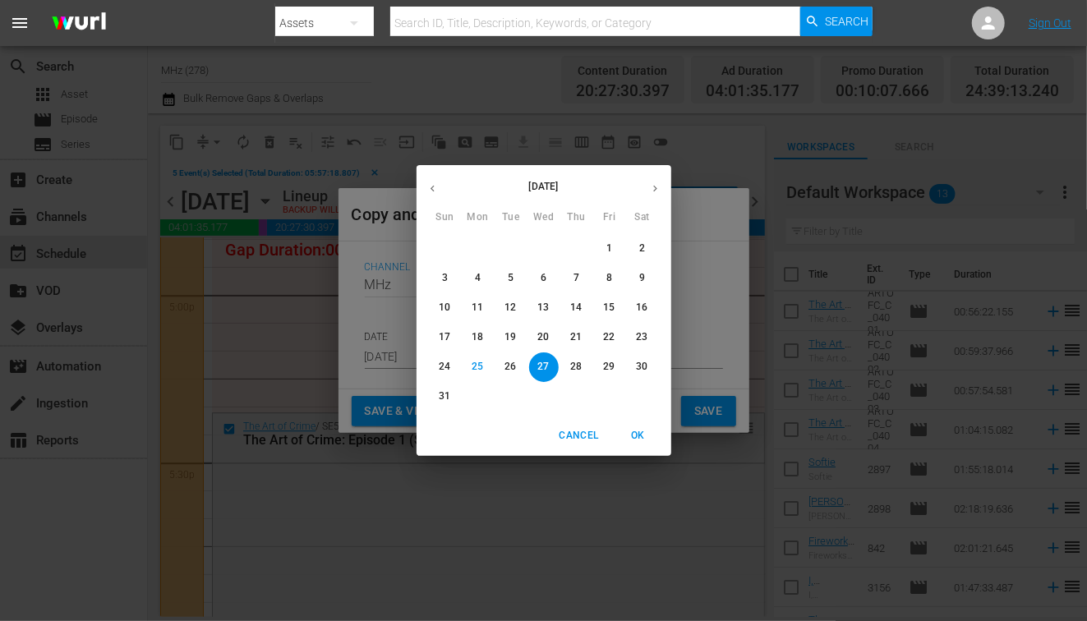
click at [652, 189] on icon "button" at bounding box center [655, 188] width 12 height 12
click at [574, 247] on p "4" at bounding box center [577, 249] width 6 height 14
type input "Sep 4th 2025"
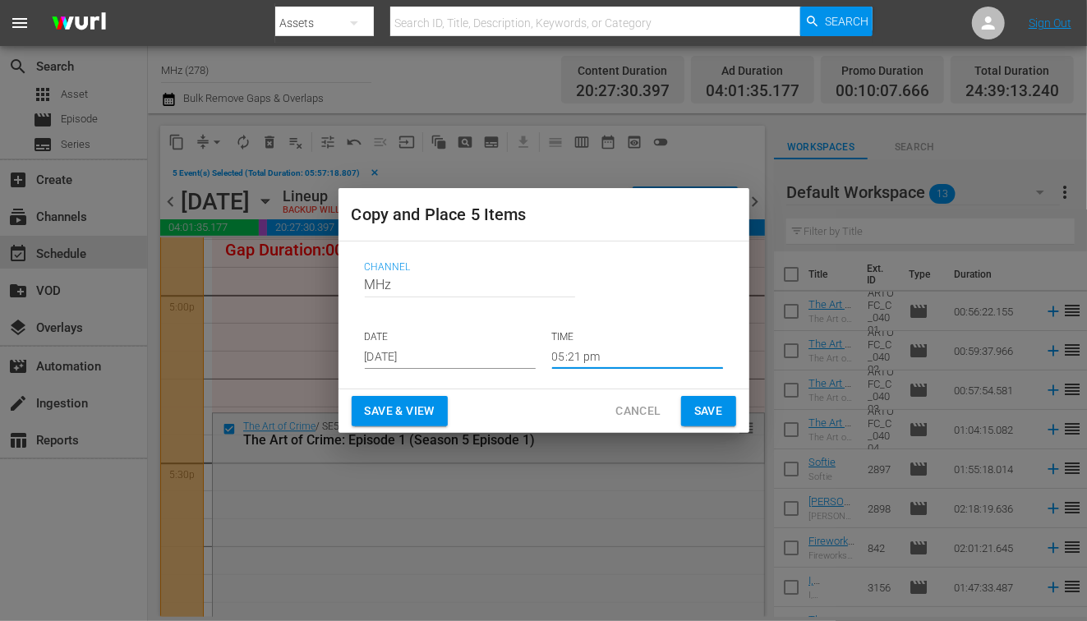
click at [564, 356] on input "05:21 pm" at bounding box center [637, 356] width 171 height 25
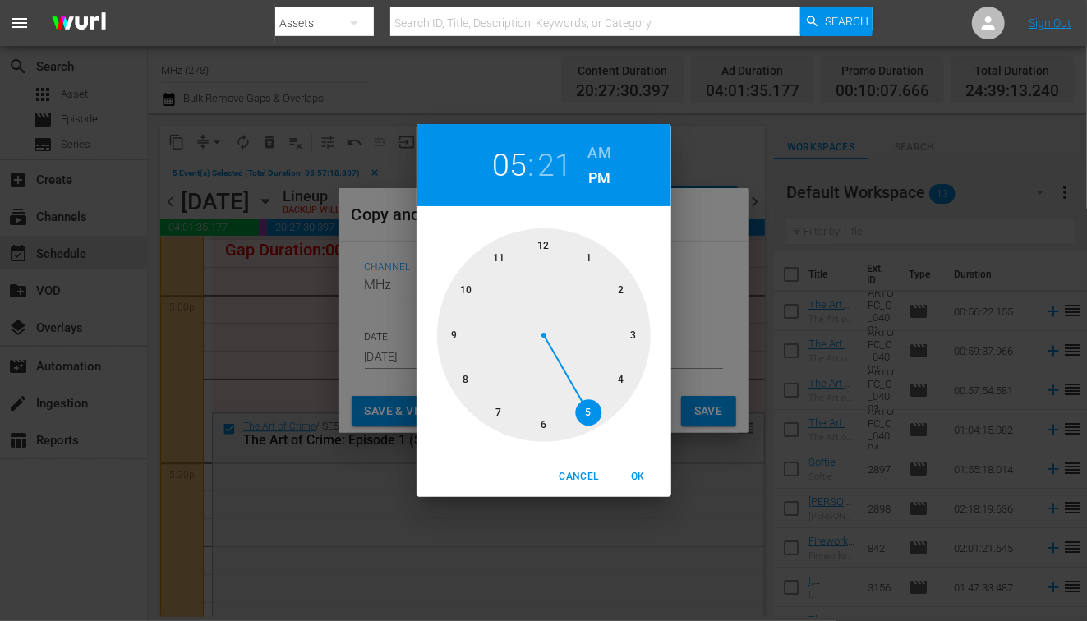
click at [599, 145] on h6 "AM" at bounding box center [599, 153] width 23 height 26
click at [552, 240] on div at bounding box center [544, 335] width 214 height 214
click at [641, 468] on span "OK" at bounding box center [638, 476] width 39 height 17
type input "12:21 am"
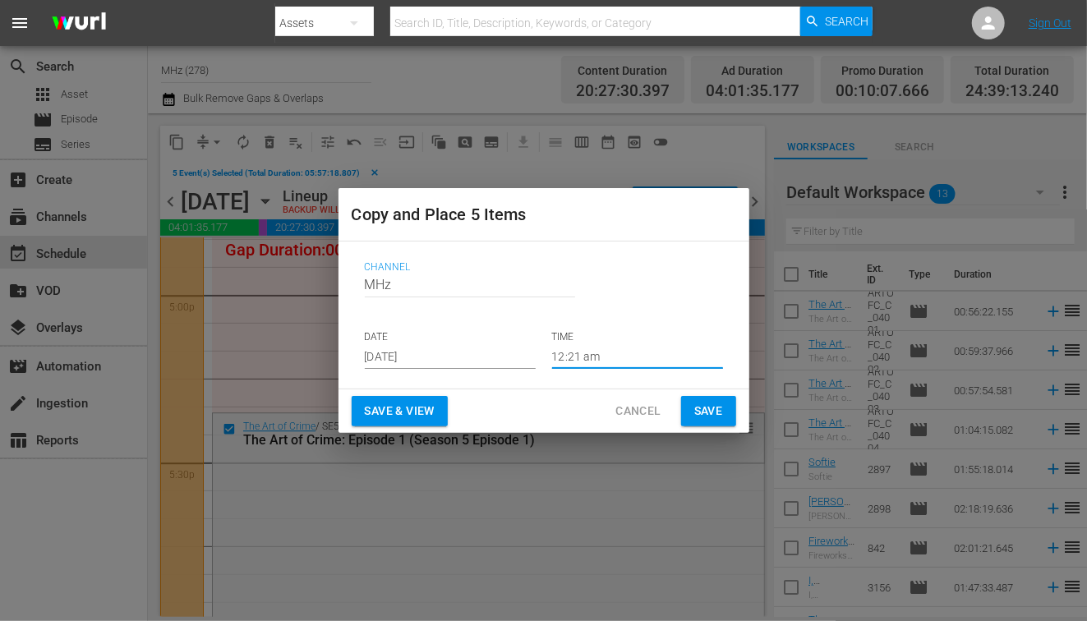
click at [721, 415] on span "Save" at bounding box center [708, 411] width 29 height 21
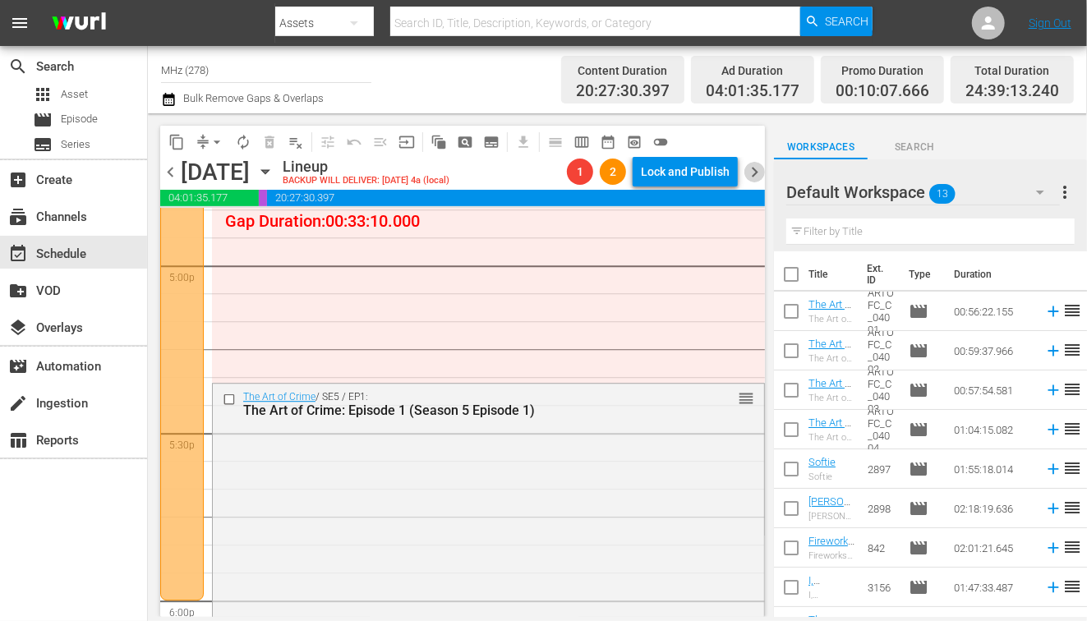
click at [755, 165] on span "chevron_right" at bounding box center [754, 172] width 21 height 21
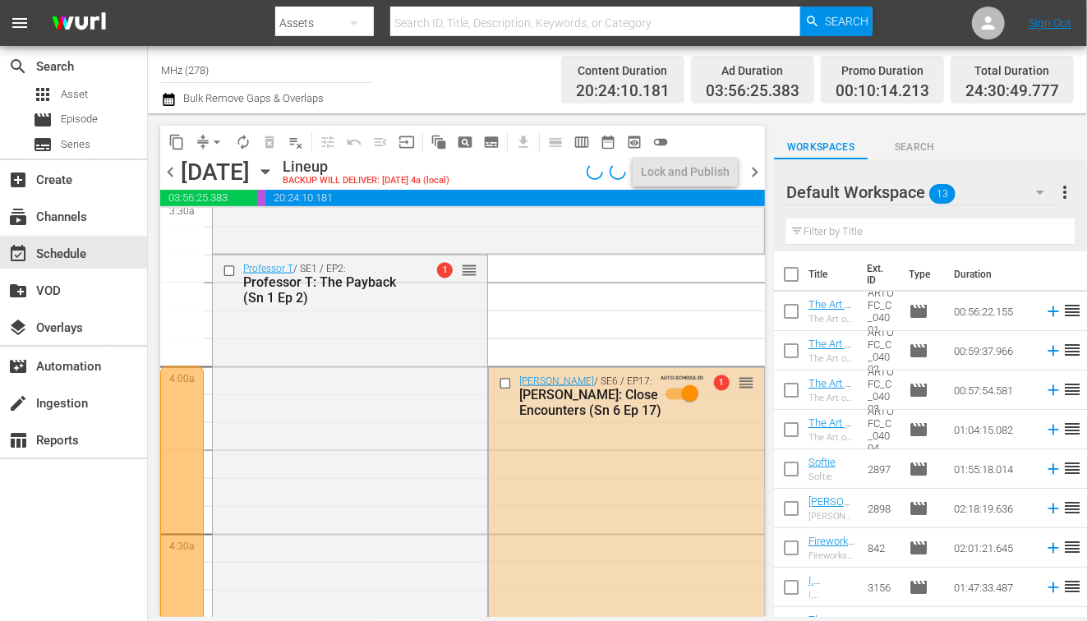
scroll to position [1249, 0]
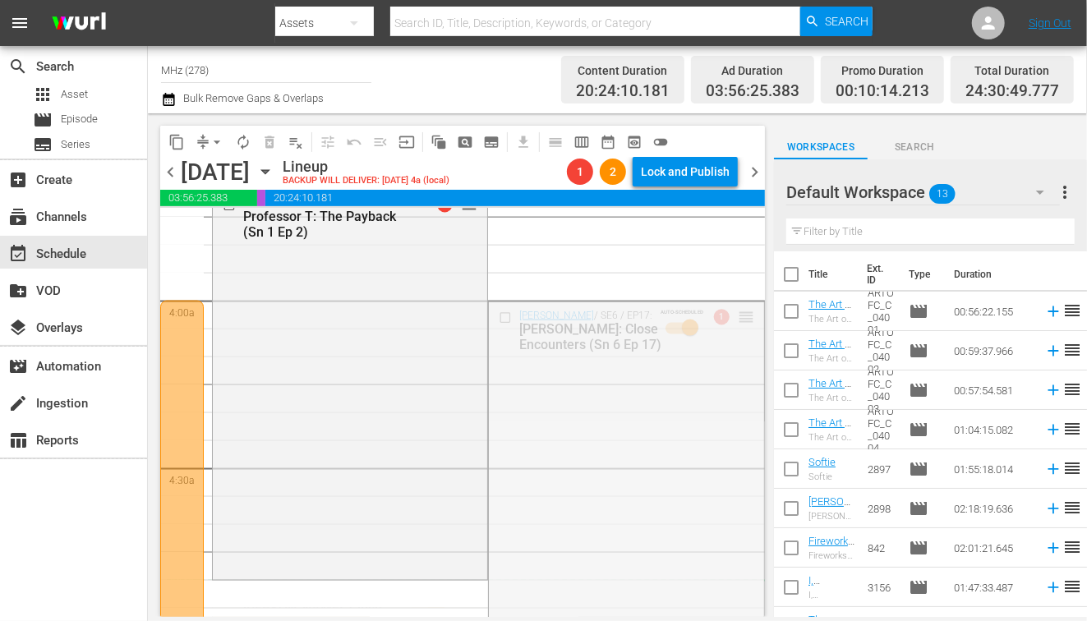
drag, startPoint x: 742, startPoint y: 313, endPoint x: 629, endPoint y: 581, distance: 290.9
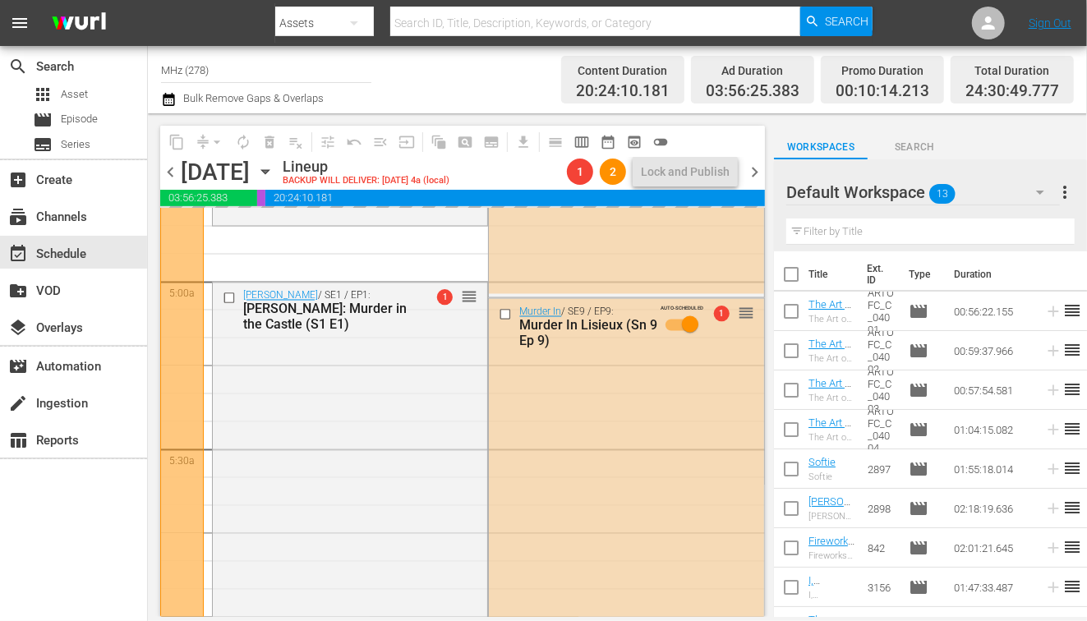
scroll to position [1619, 0]
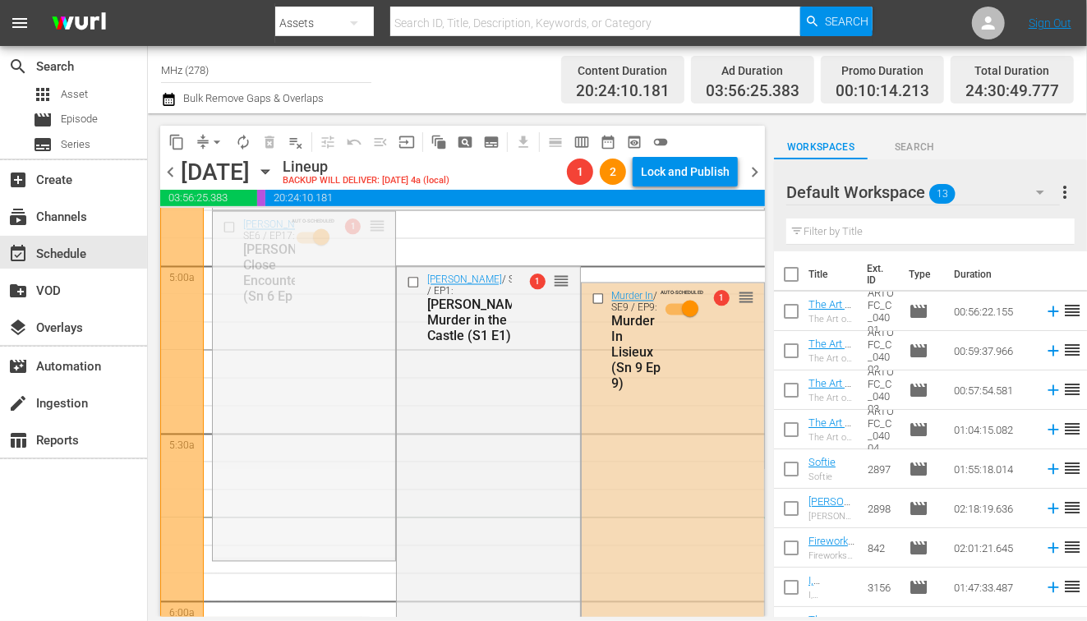
drag, startPoint x: 376, startPoint y: 230, endPoint x: 376, endPoint y: 521, distance: 290.9
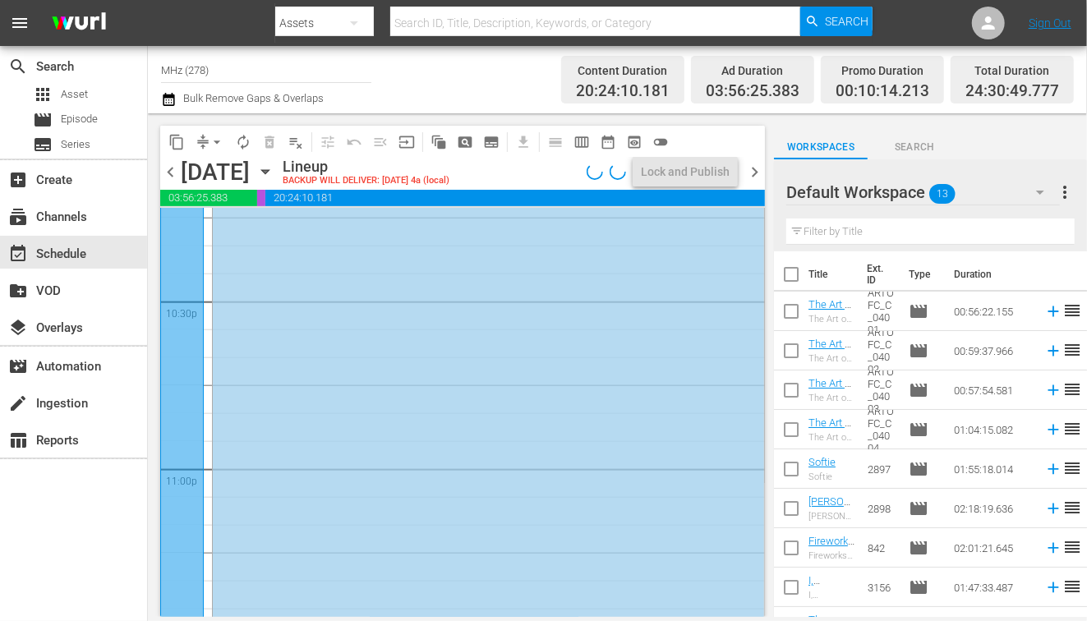
scroll to position [7638, 0]
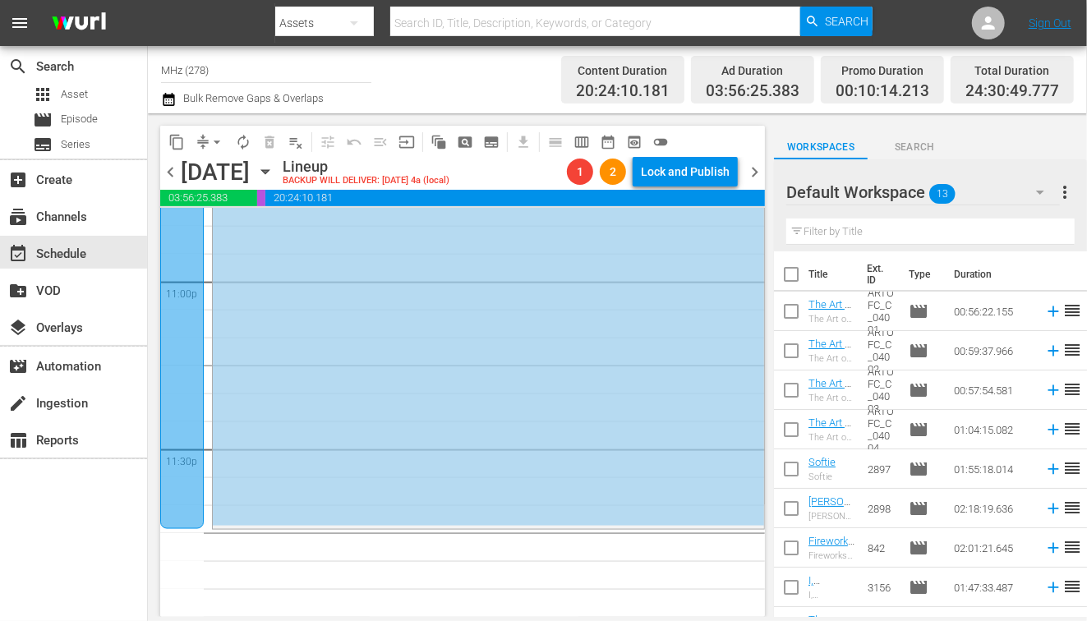
click at [754, 178] on span "chevron_right" at bounding box center [754, 172] width 21 height 21
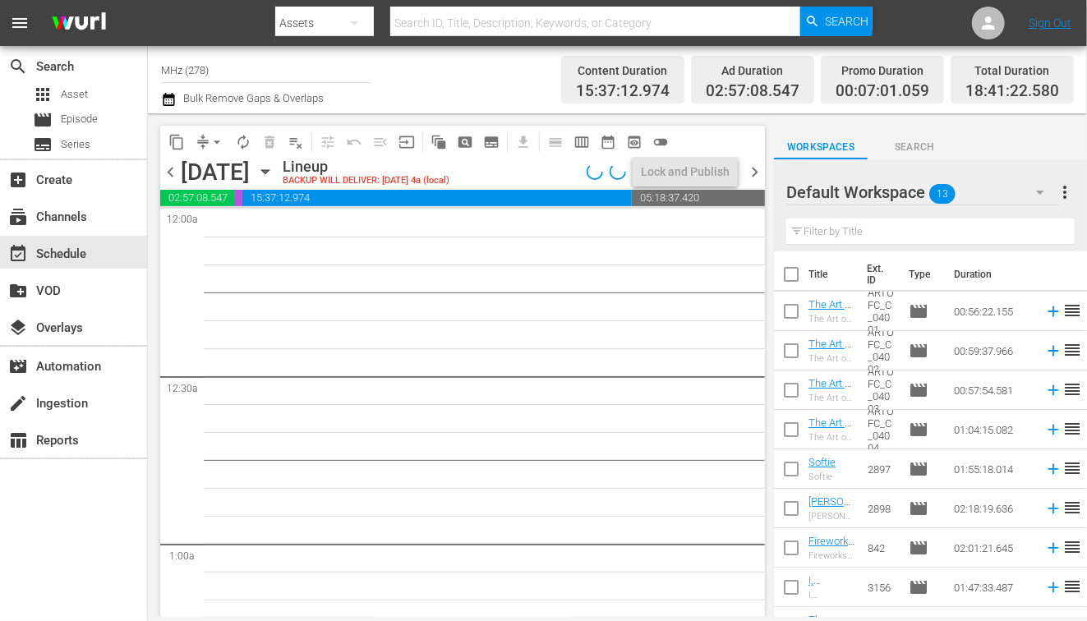
click at [166, 168] on span "chevron_left" at bounding box center [170, 172] width 21 height 21
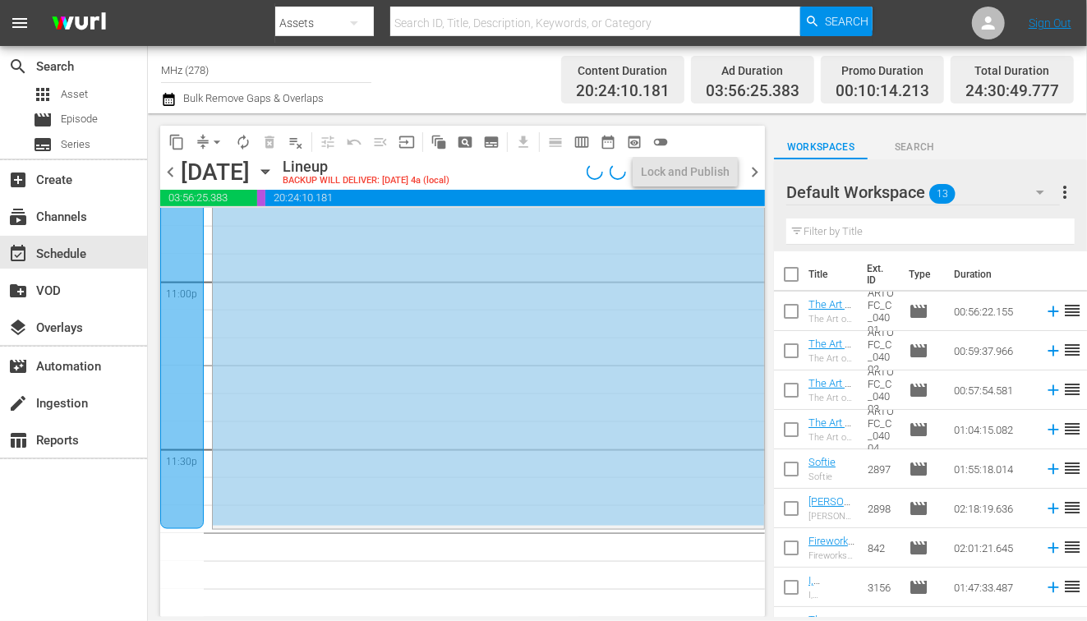
scroll to position [7299, 0]
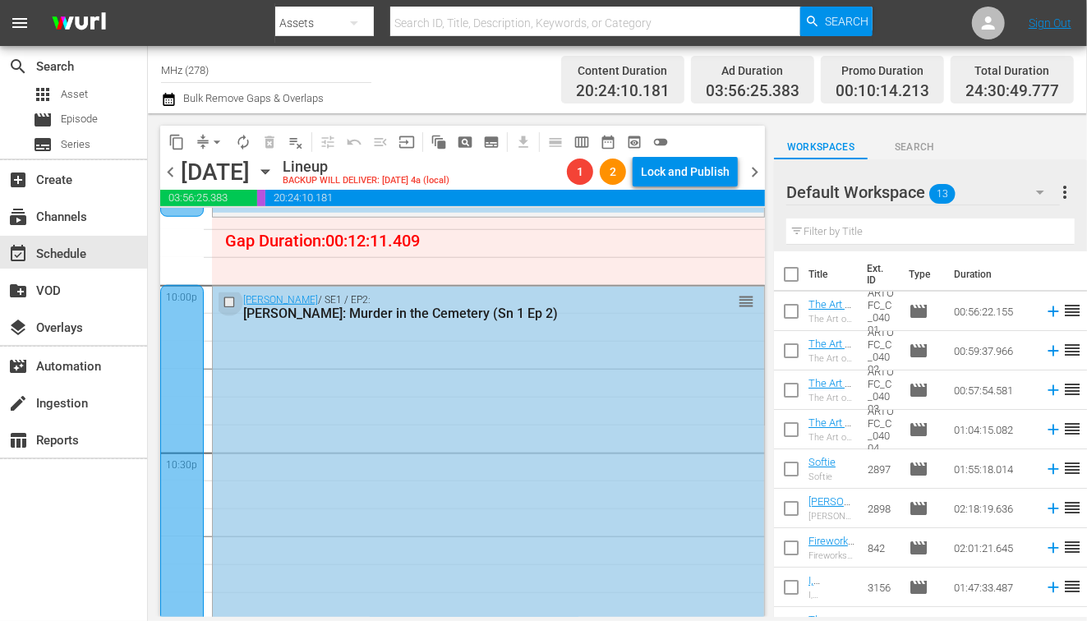
click at [233, 297] on input "checkbox" at bounding box center [231, 302] width 17 height 14
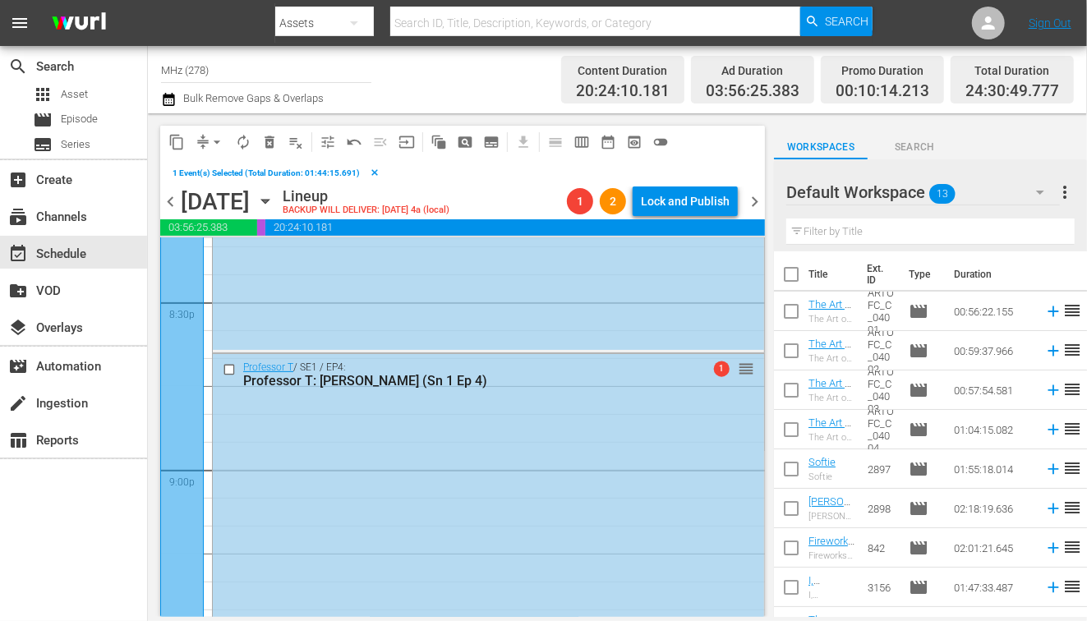
scroll to position [6759, 0]
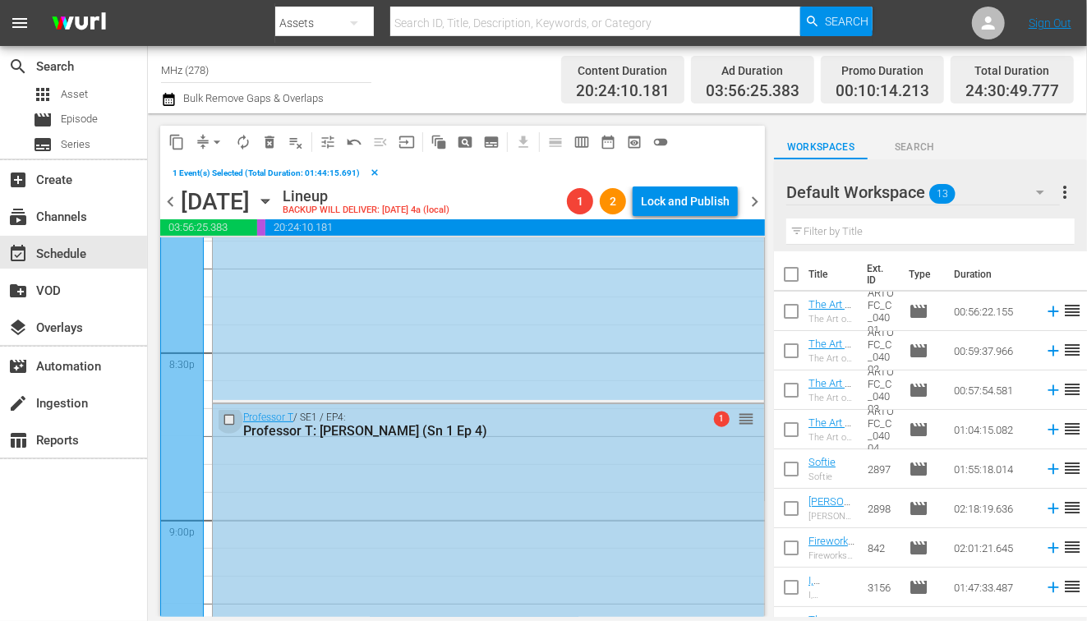
click at [229, 422] on input "checkbox" at bounding box center [231, 420] width 17 height 14
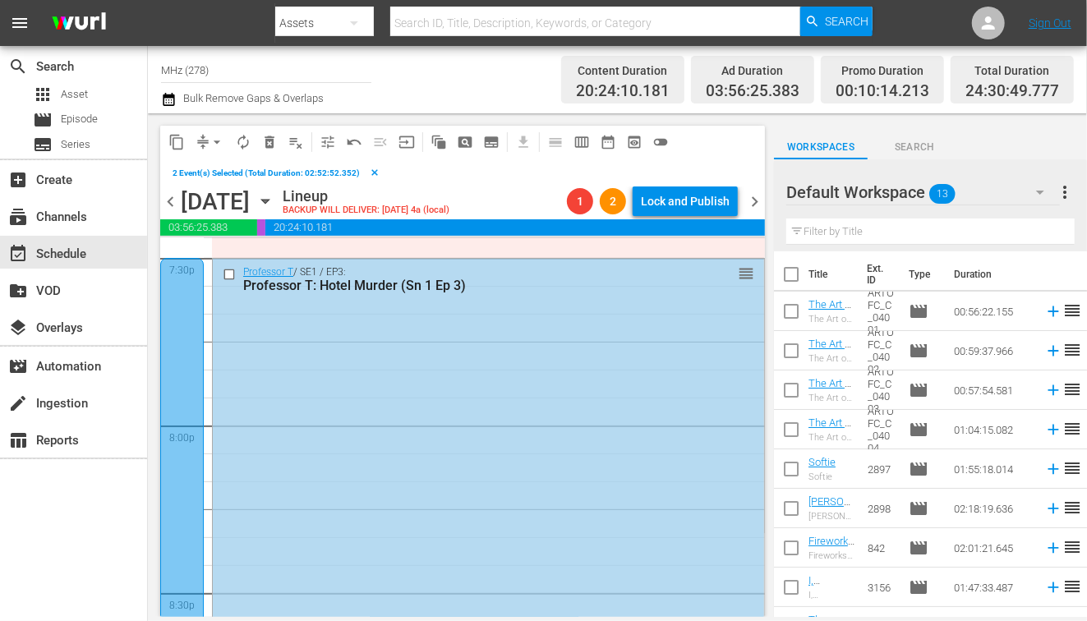
scroll to position [6436, 0]
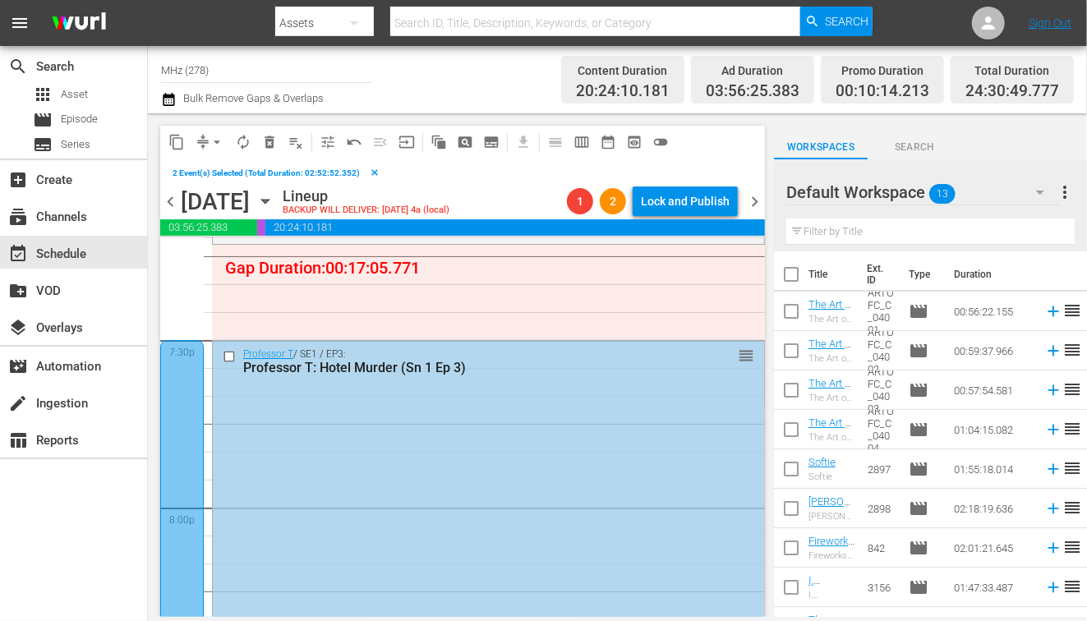
click at [230, 353] on input "checkbox" at bounding box center [231, 357] width 17 height 14
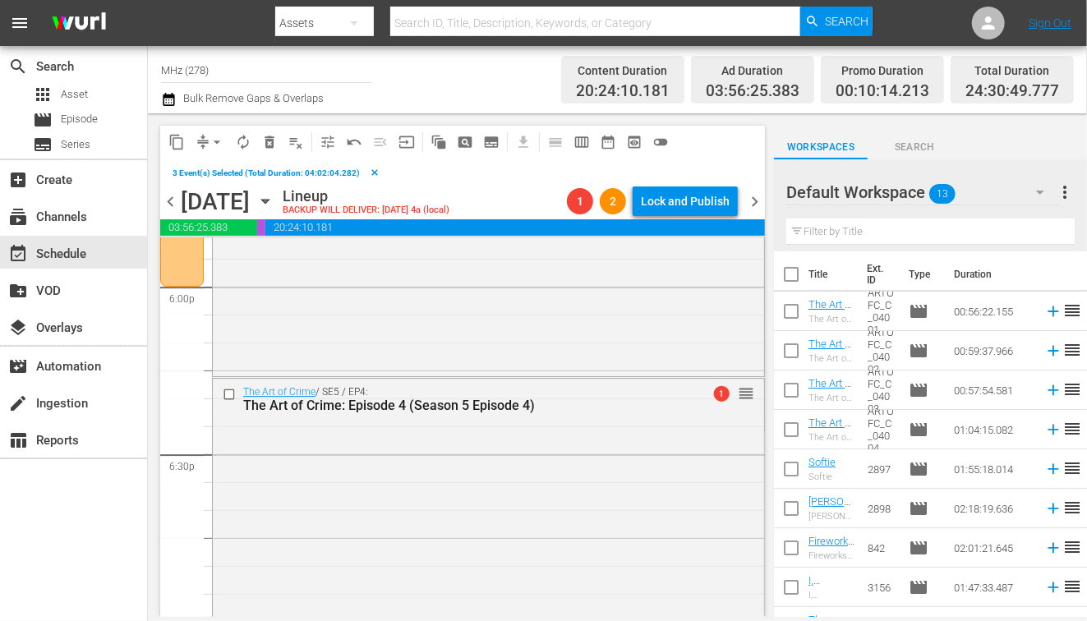
scroll to position [5983, 0]
click at [227, 401] on input "checkbox" at bounding box center [231, 397] width 17 height 14
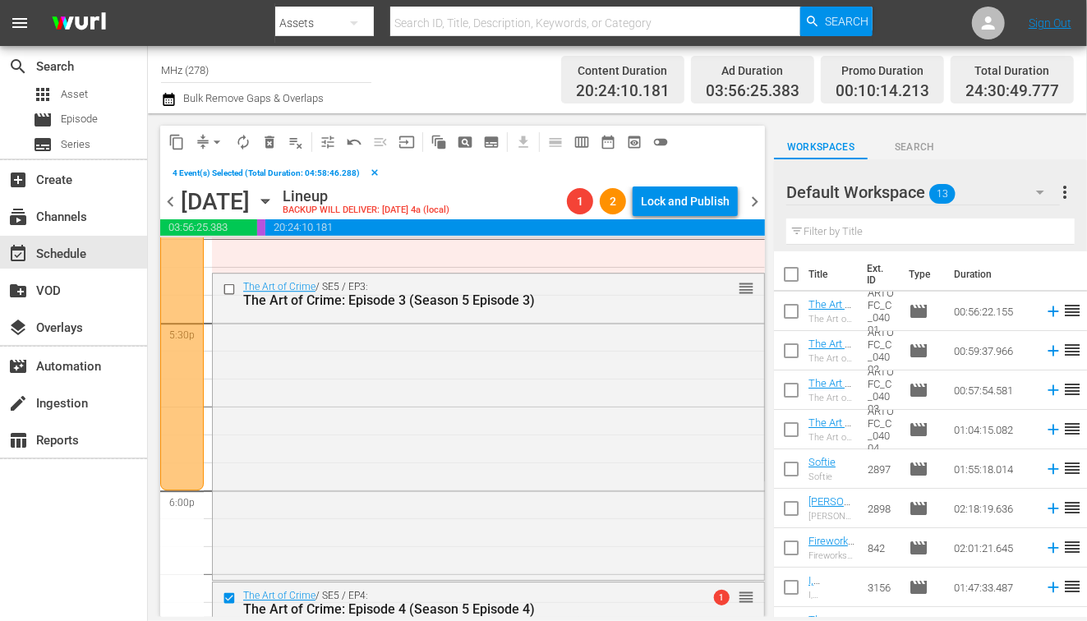
scroll to position [5727, 0]
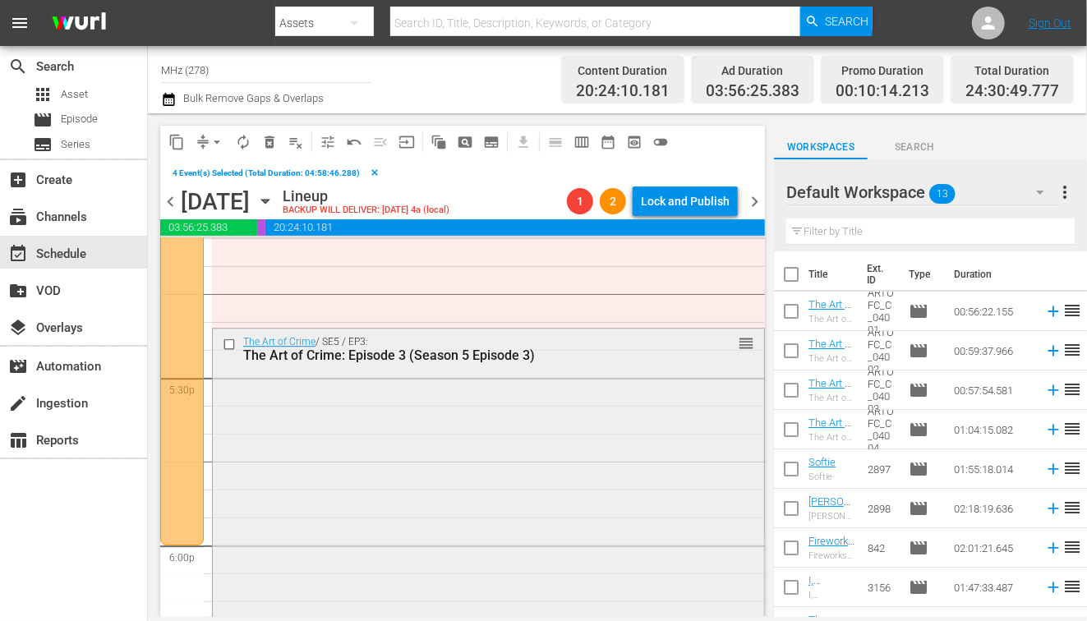
click at [232, 339] on input "checkbox" at bounding box center [231, 344] width 17 height 14
click at [181, 134] on span "content_copy" at bounding box center [176, 142] width 16 height 16
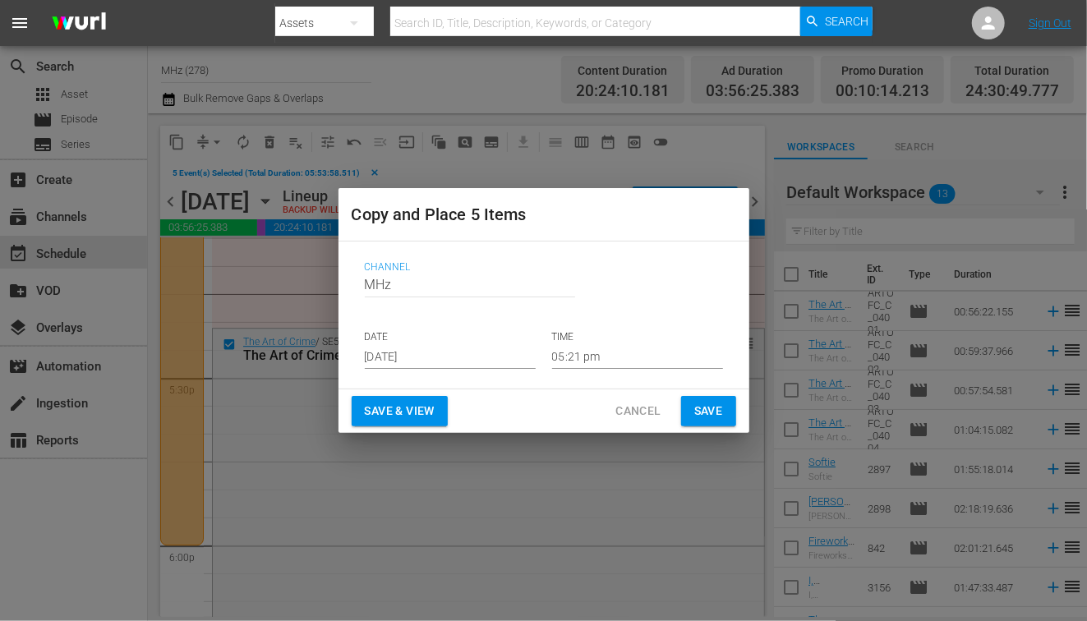
click at [426, 356] on input "[DATE]" at bounding box center [450, 356] width 171 height 25
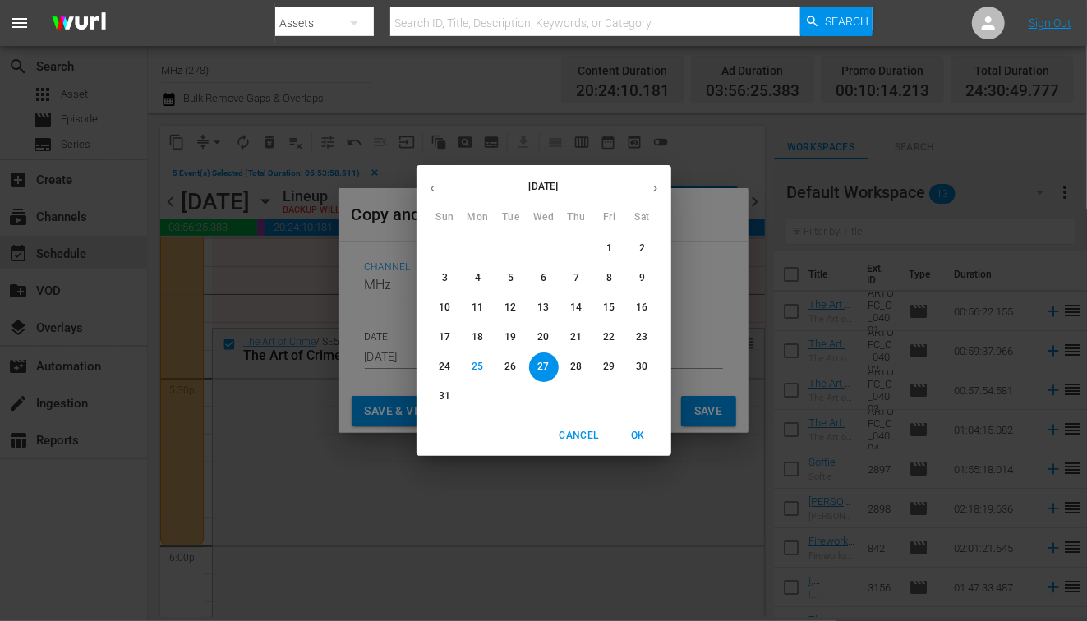
click at [659, 191] on icon "button" at bounding box center [655, 188] width 12 height 12
click at [604, 244] on span "5" at bounding box center [610, 249] width 30 height 14
type input "Sep 5th 2025"
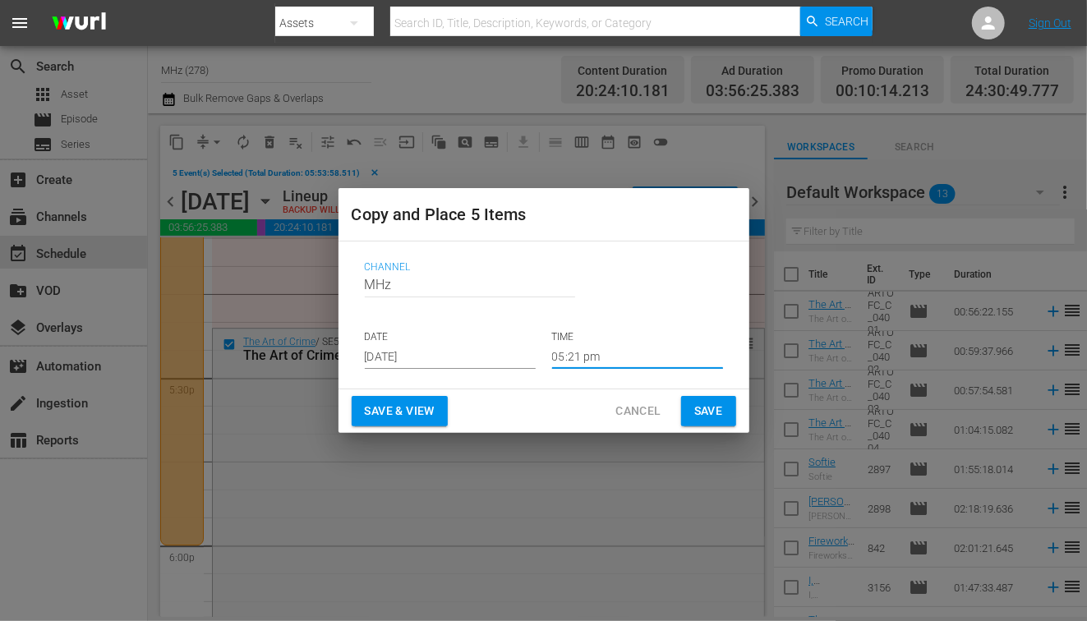
click at [574, 358] on input "05:21 pm" at bounding box center [637, 356] width 171 height 25
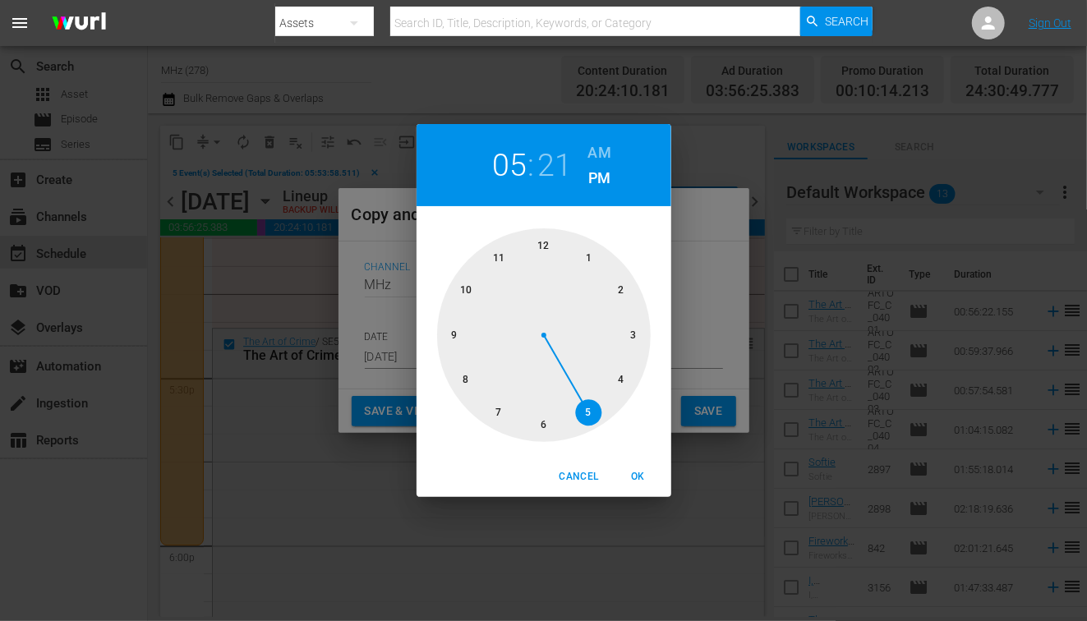
click at [604, 147] on h6 "AM" at bounding box center [599, 153] width 23 height 26
click at [548, 242] on div at bounding box center [544, 335] width 214 height 214
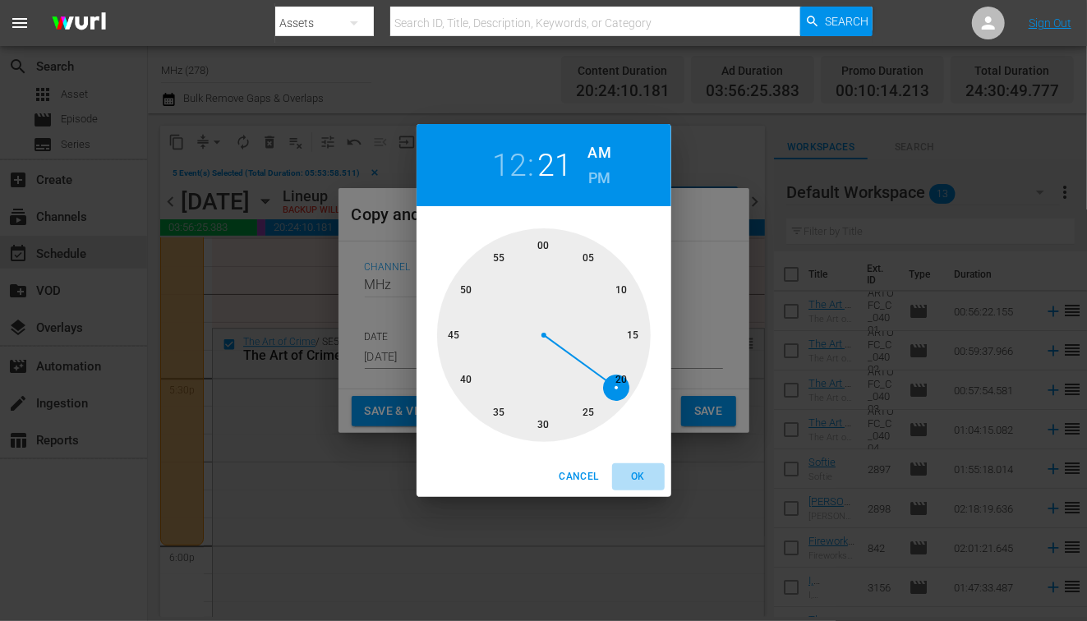
click at [638, 472] on span "OK" at bounding box center [638, 476] width 39 height 17
type input "12:21 am"
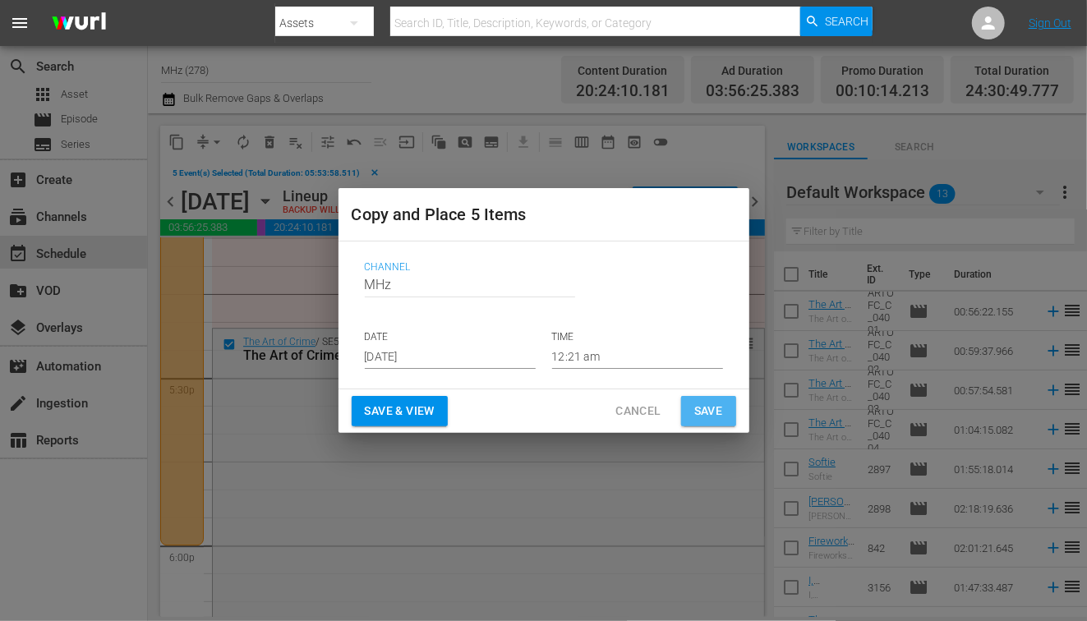
click at [705, 416] on span "Save" at bounding box center [708, 411] width 29 height 21
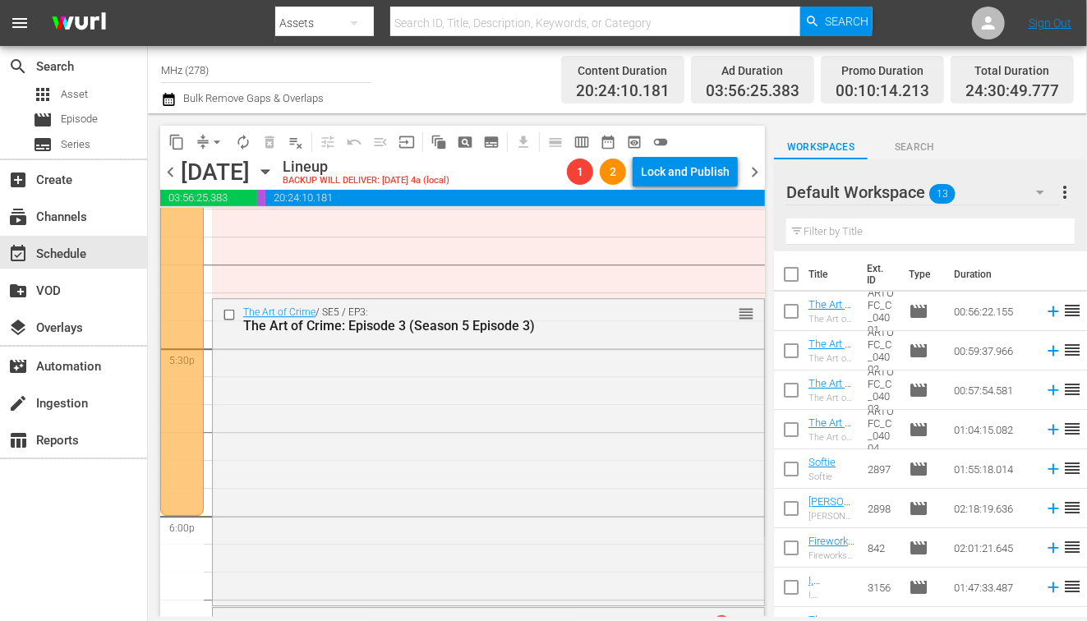
click at [756, 175] on span "chevron_right" at bounding box center [754, 172] width 21 height 21
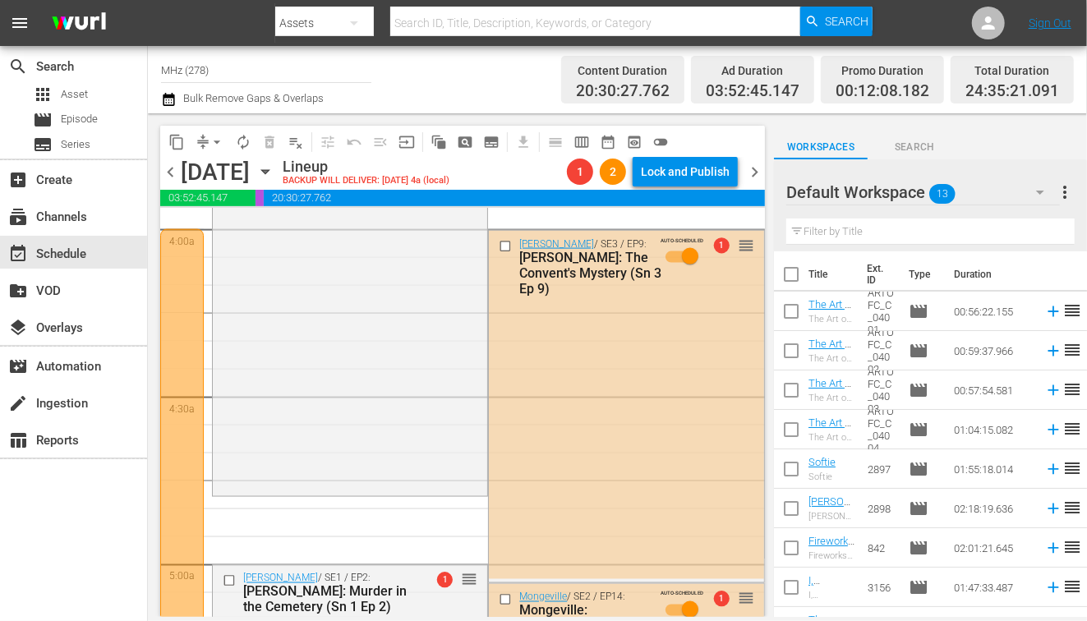
scroll to position [1319, 0]
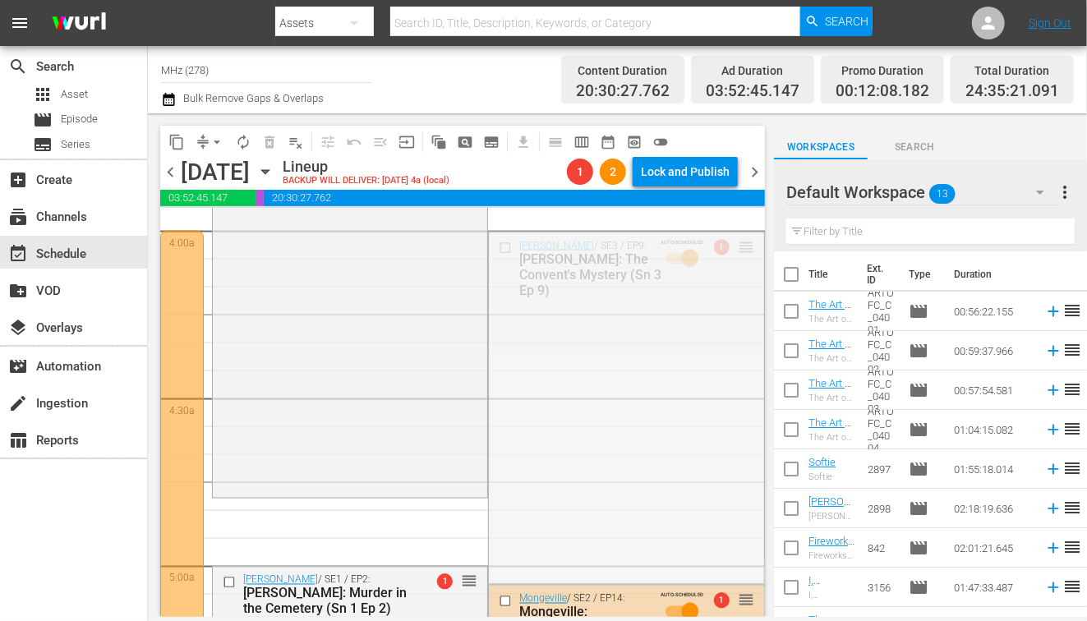
drag, startPoint x: 744, startPoint y: 241, endPoint x: 532, endPoint y: 589, distance: 407.8
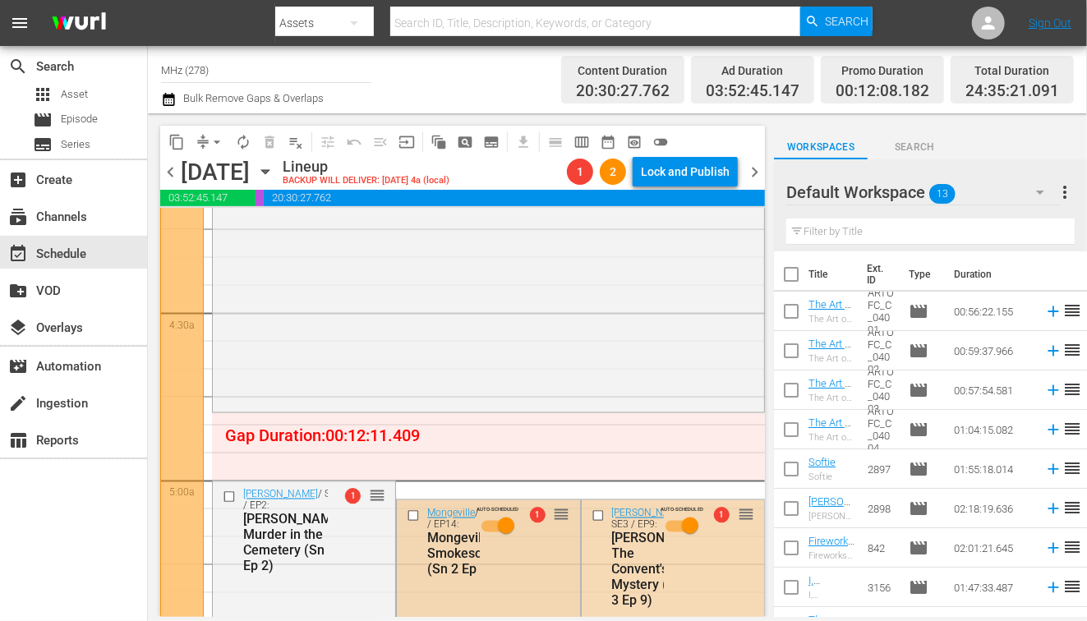
scroll to position [1413, 0]
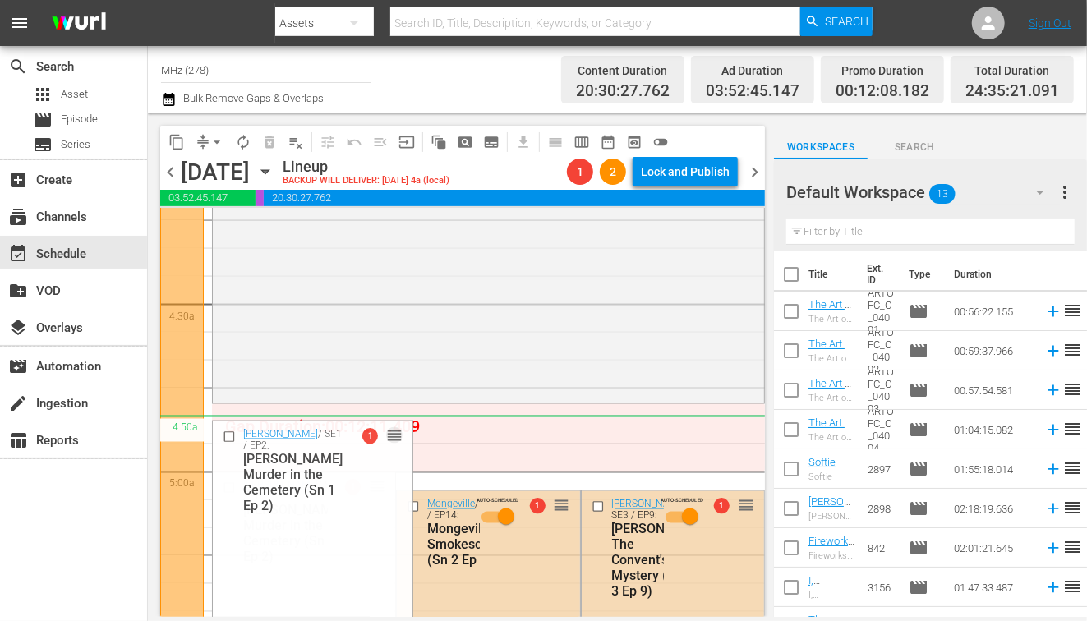
drag, startPoint x: 382, startPoint y: 484, endPoint x: 391, endPoint y: 424, distance: 60.7
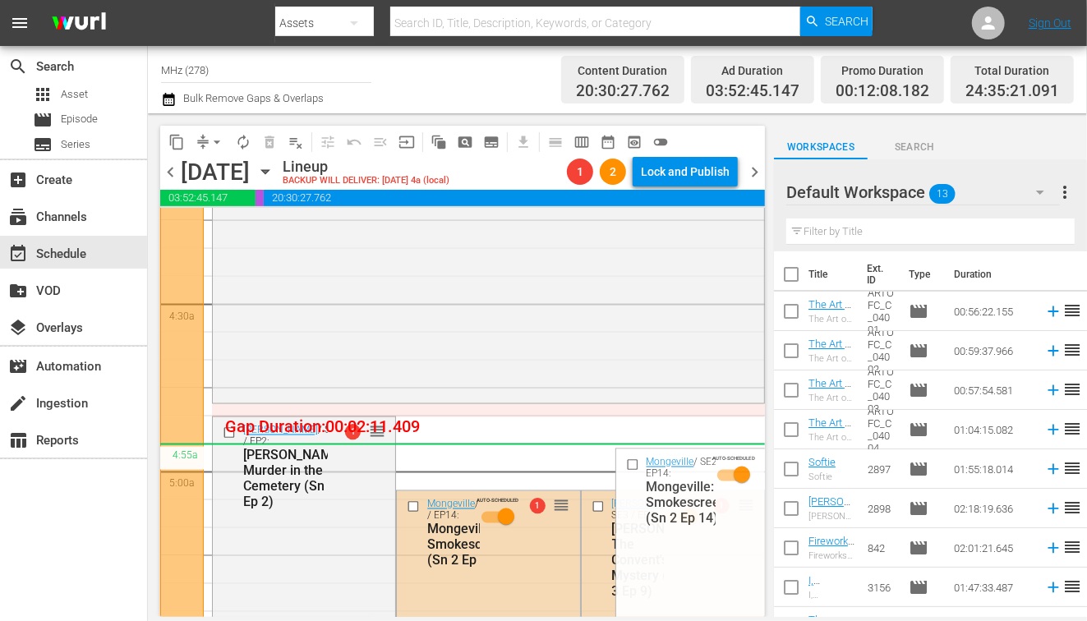
drag, startPoint x: 749, startPoint y: 506, endPoint x: 749, endPoint y: 463, distance: 43.6
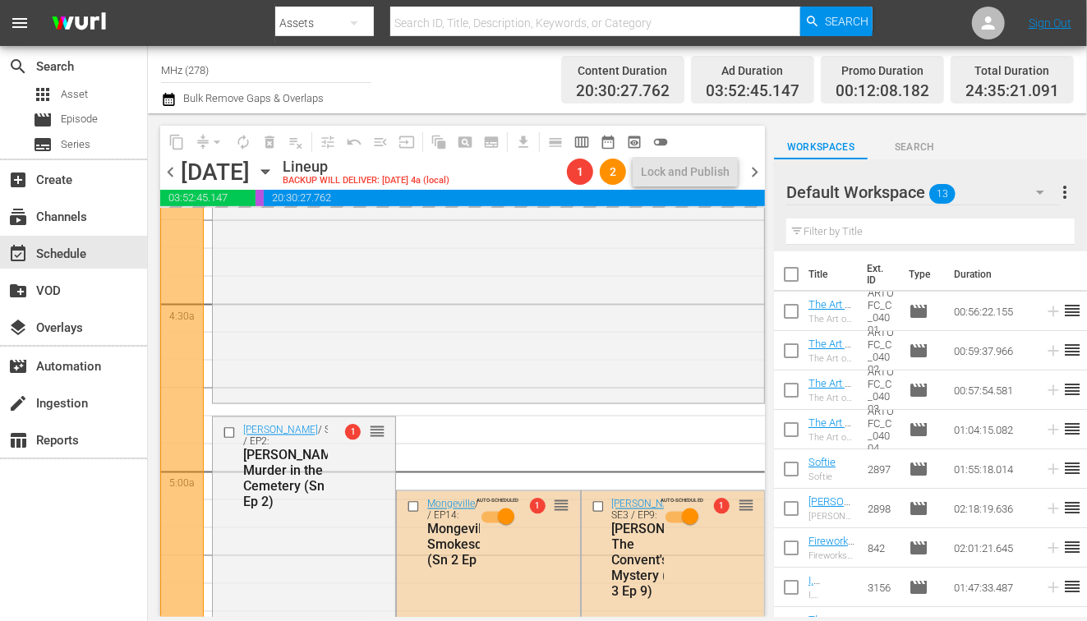
scroll to position [1419, 0]
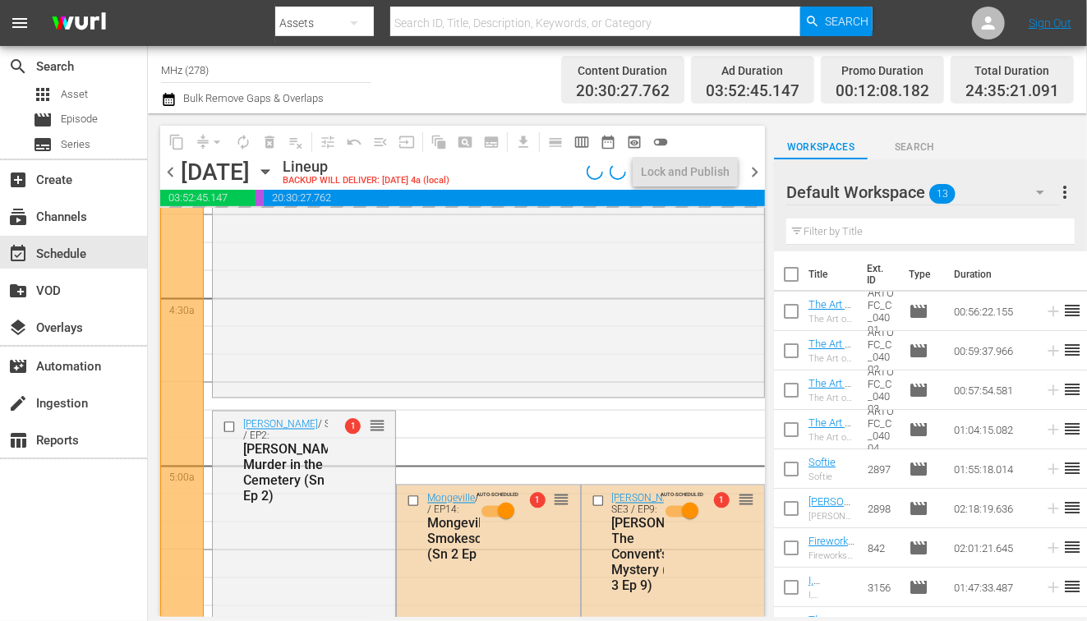
click at [274, 168] on icon "button" at bounding box center [265, 172] width 18 height 18
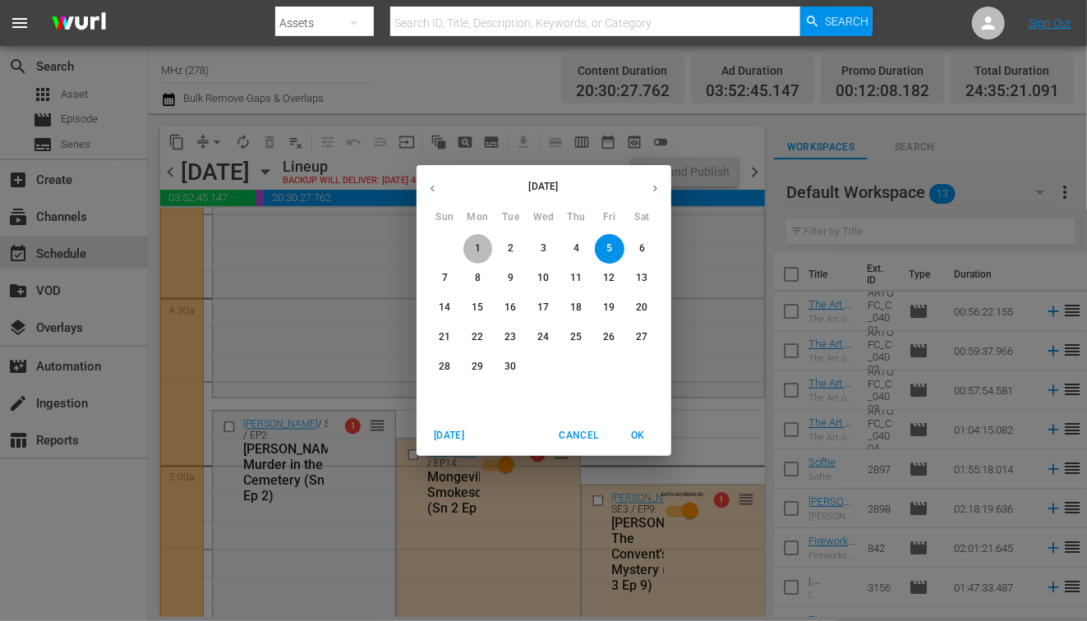
click at [482, 251] on span "1" at bounding box center [478, 249] width 30 height 14
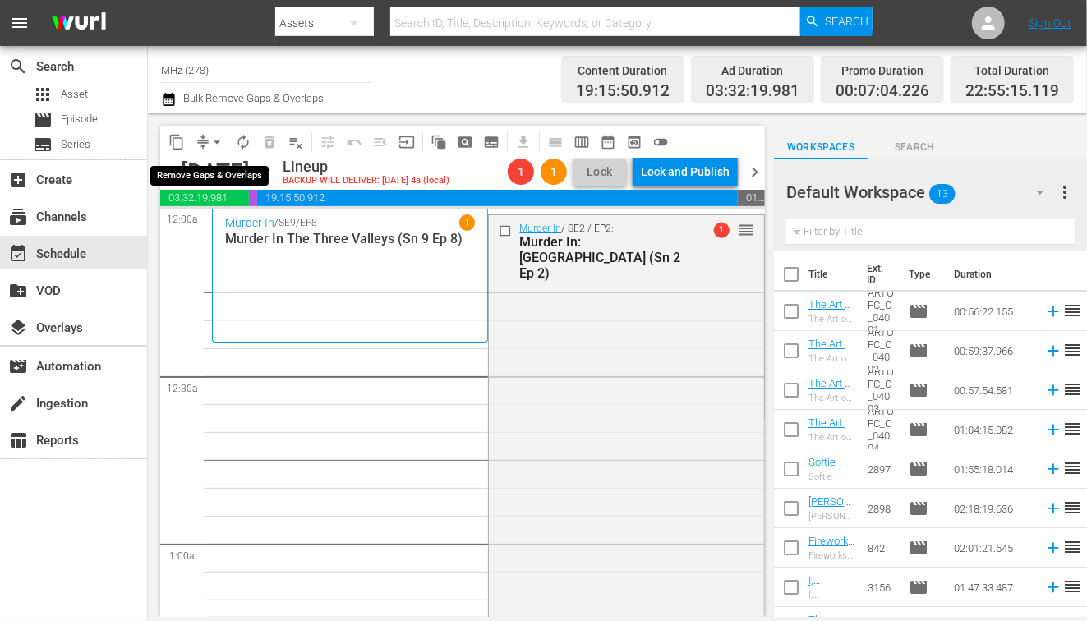
click at [210, 142] on span "arrow_drop_down" at bounding box center [217, 142] width 16 height 16
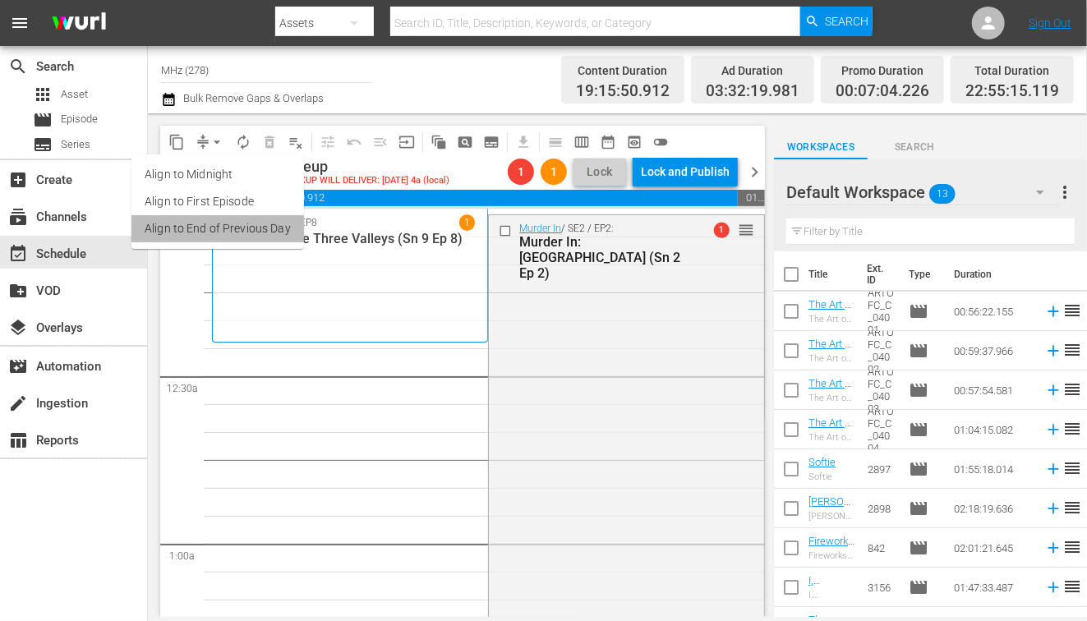
click at [229, 224] on li "Align to End of Previous Day" at bounding box center [217, 228] width 173 height 27
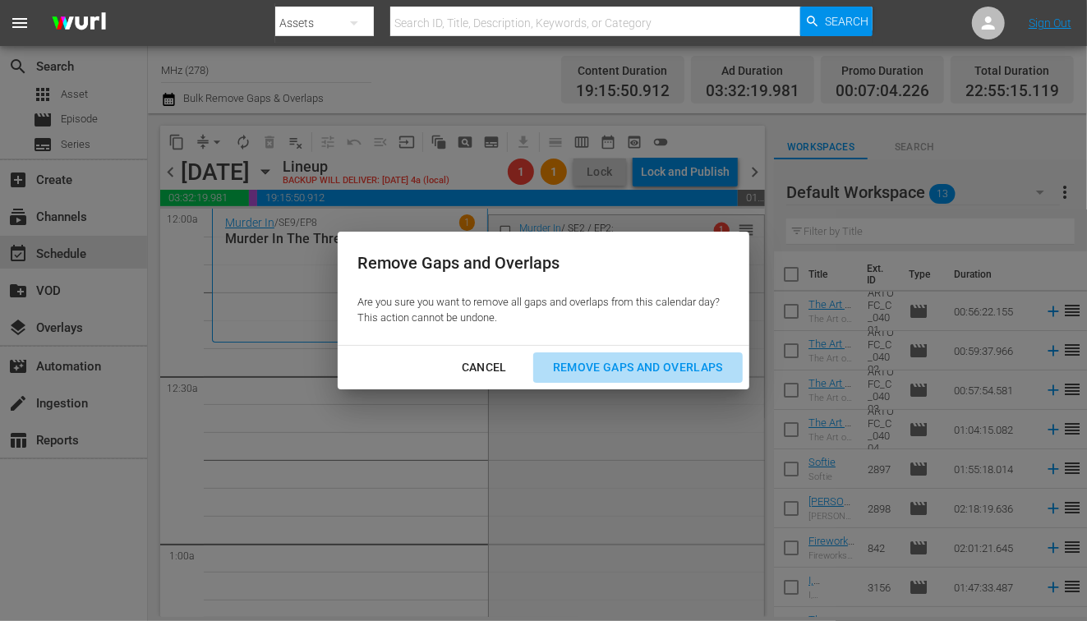
click at [578, 367] on div "Remove Gaps and Overlaps" at bounding box center [638, 367] width 196 height 21
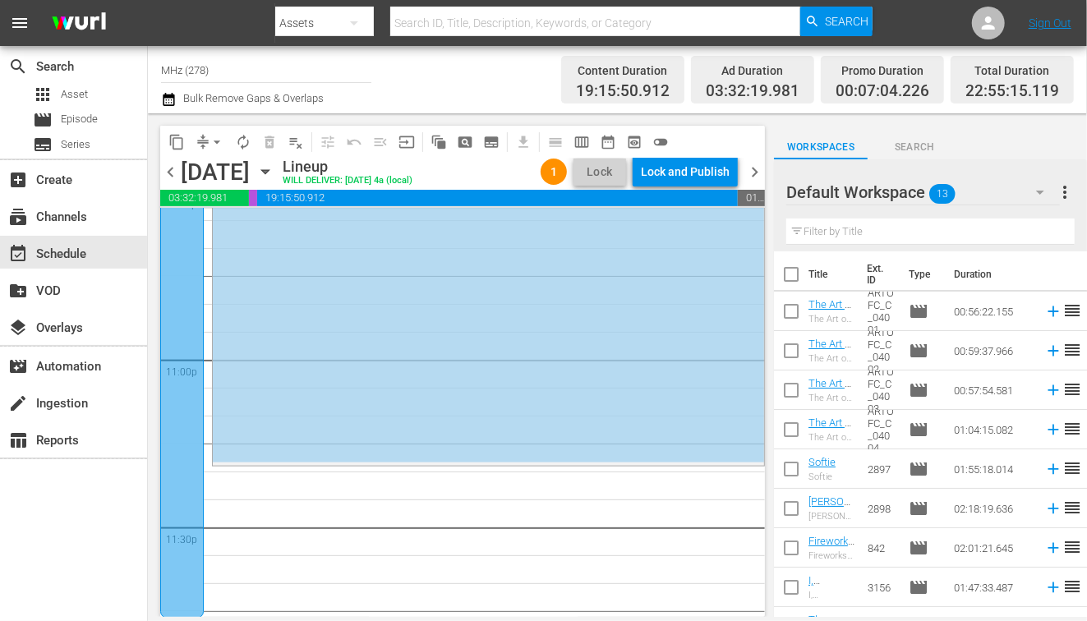
scroll to position [7638, 0]
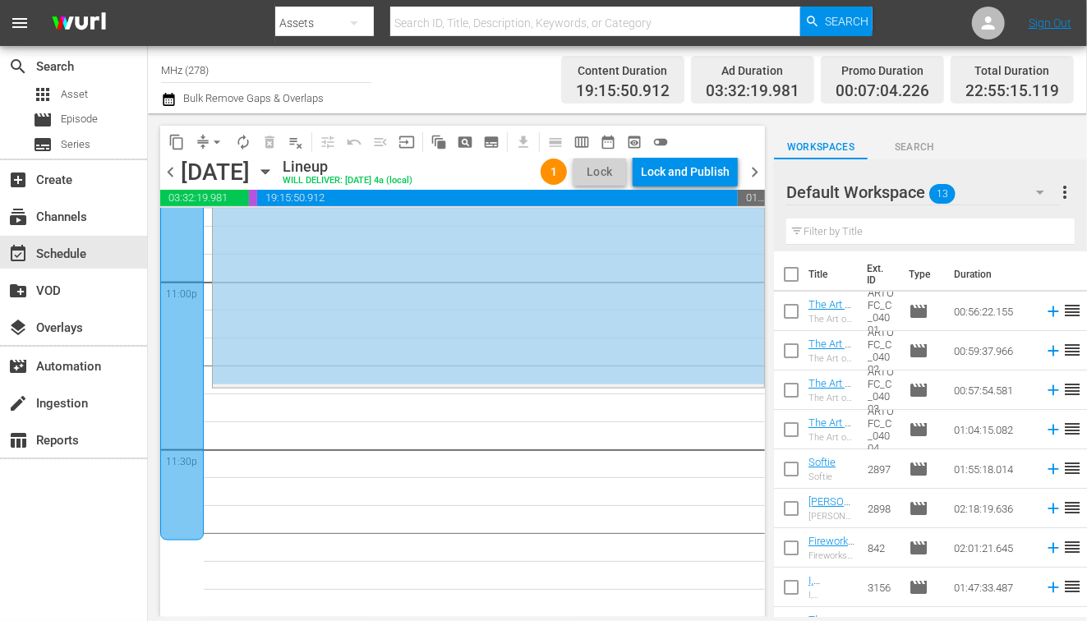
click at [269, 173] on icon "button" at bounding box center [264, 172] width 7 height 4
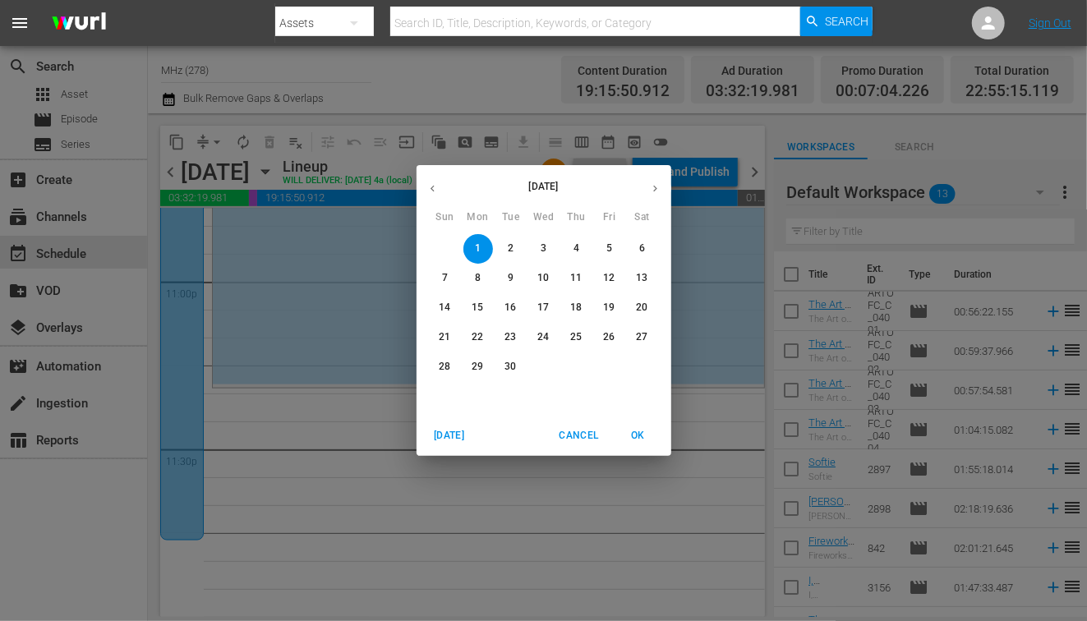
click at [601, 239] on button "5" at bounding box center [610, 249] width 30 height 30
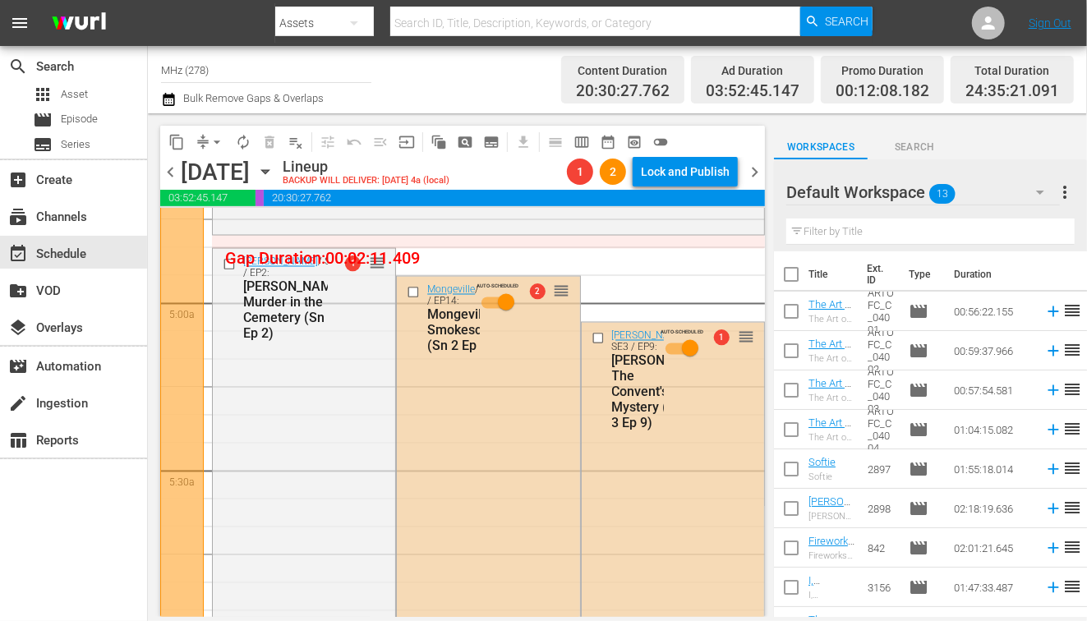
scroll to position [1578, 0]
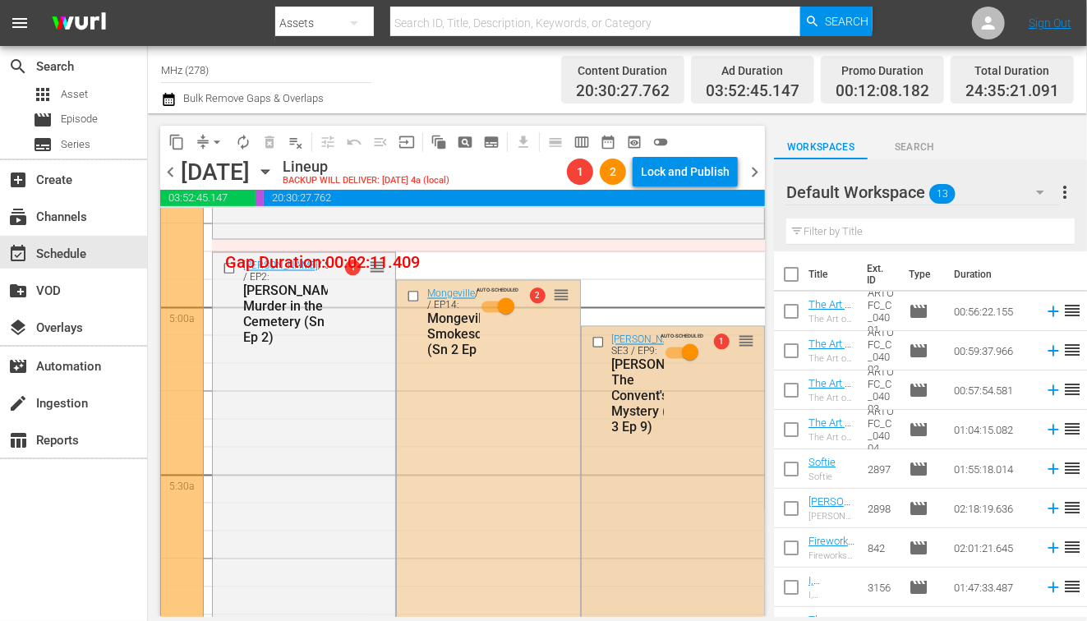
click at [597, 343] on input "checkbox" at bounding box center [599, 342] width 17 height 14
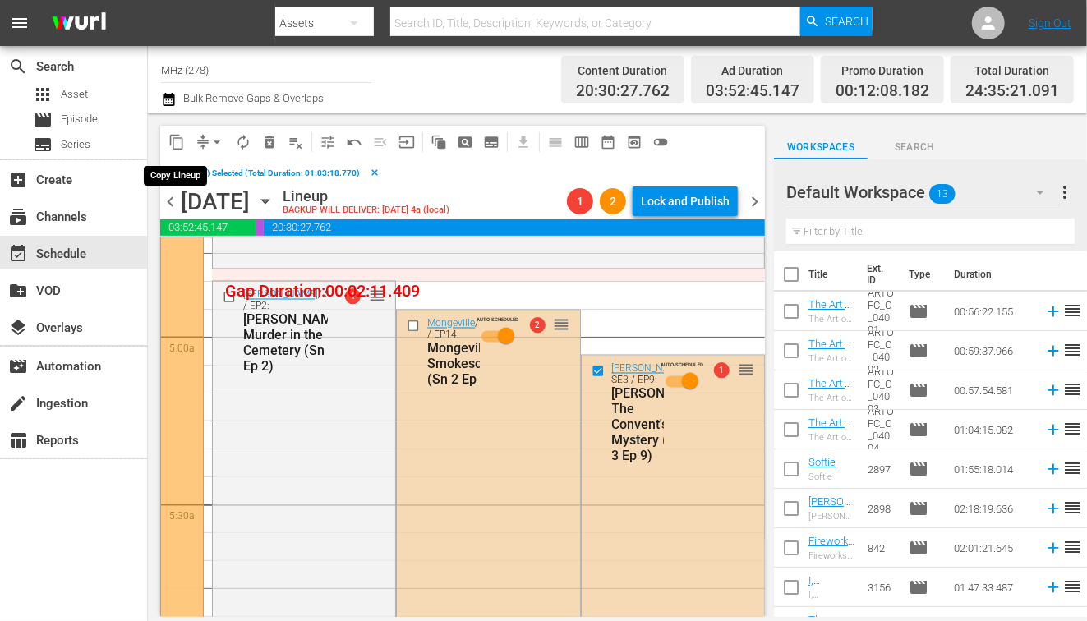
click at [178, 140] on span "content_copy" at bounding box center [176, 142] width 16 height 16
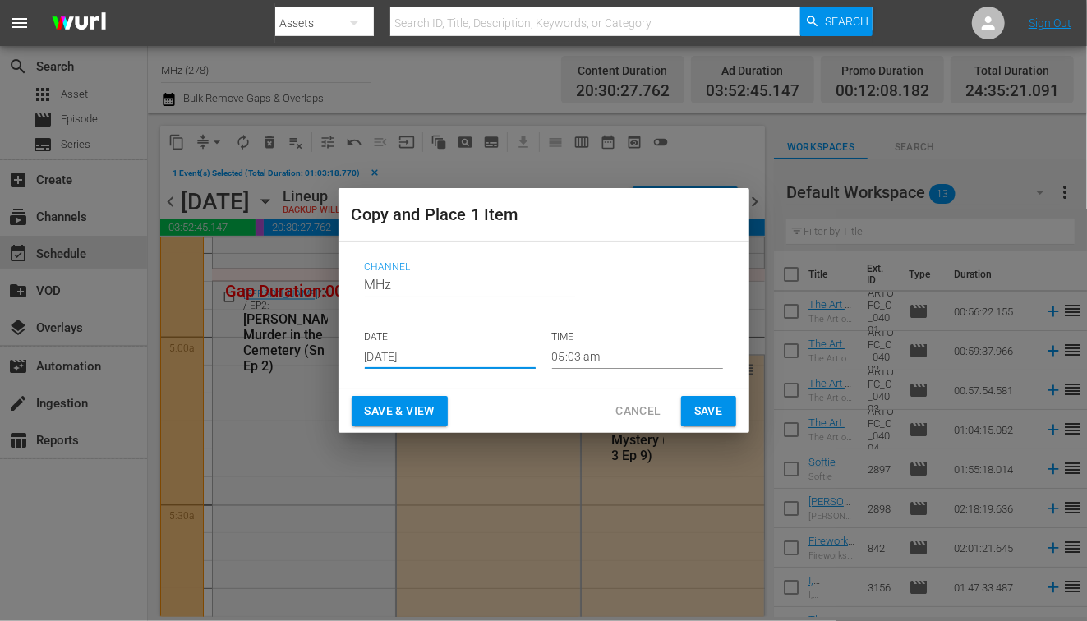
click at [422, 353] on input "[DATE]" at bounding box center [450, 356] width 171 height 25
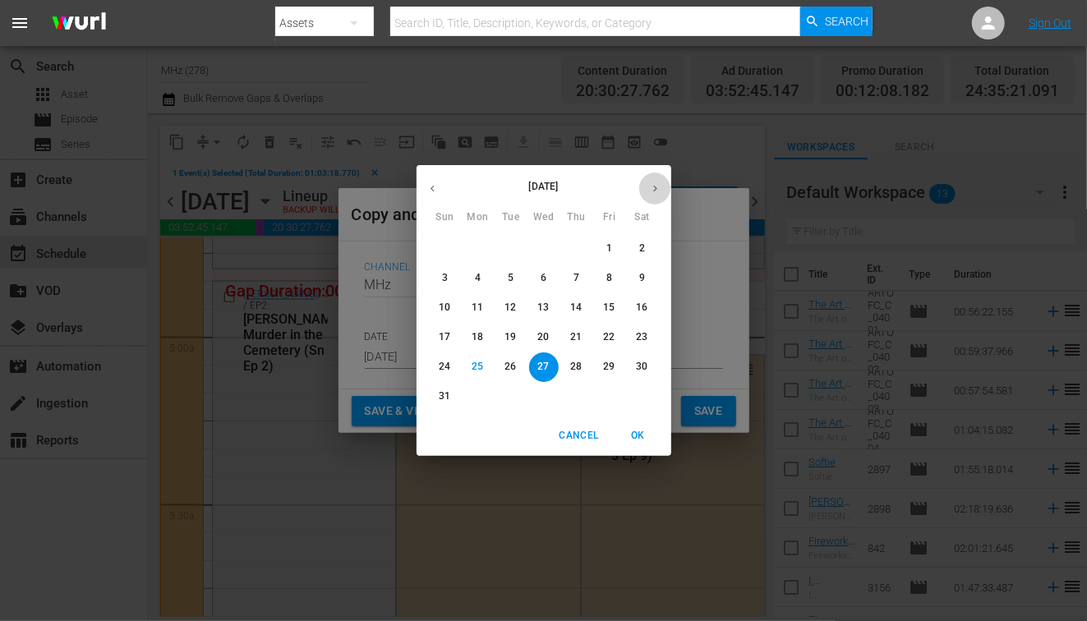
click at [655, 191] on icon "button" at bounding box center [655, 188] width 12 height 12
click at [479, 247] on p "1" at bounding box center [478, 249] width 6 height 14
type input "Sep 1st 2025"
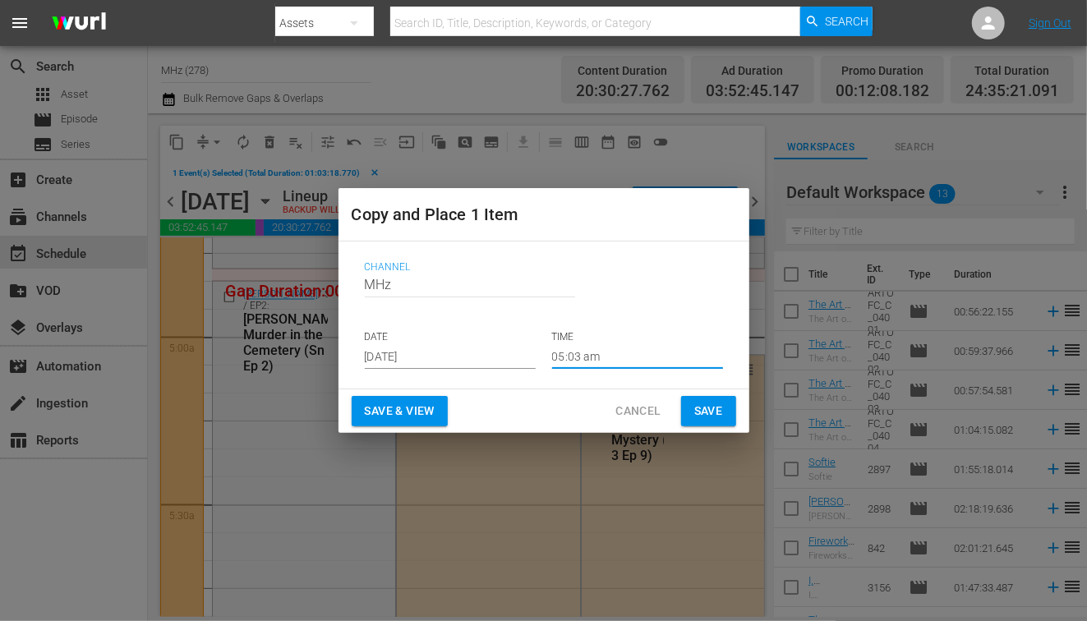
click at [565, 356] on input "05:03 am" at bounding box center [637, 356] width 171 height 25
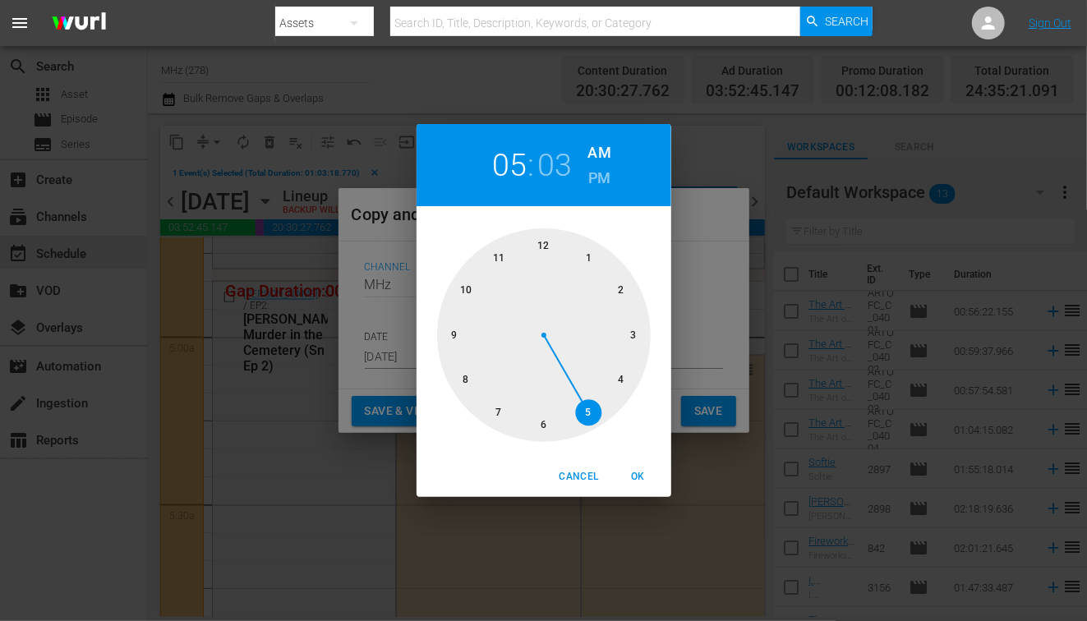
click at [474, 376] on div at bounding box center [544, 335] width 214 height 214
click at [649, 480] on span "OK" at bounding box center [638, 476] width 39 height 17
type input "08:03 am"
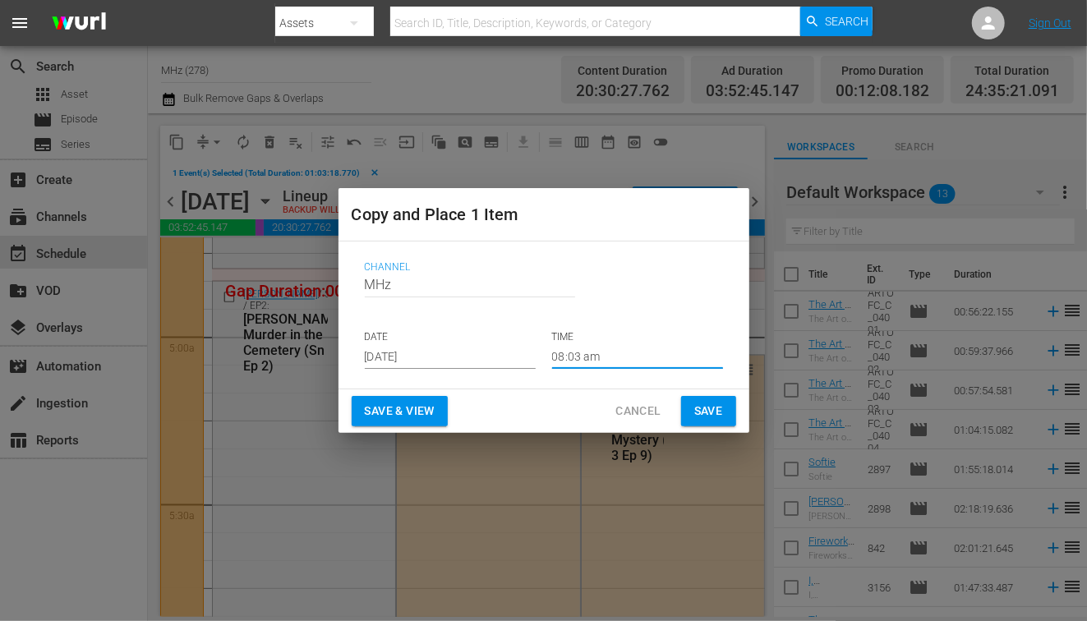
click at [690, 418] on button "Save" at bounding box center [708, 411] width 55 height 30
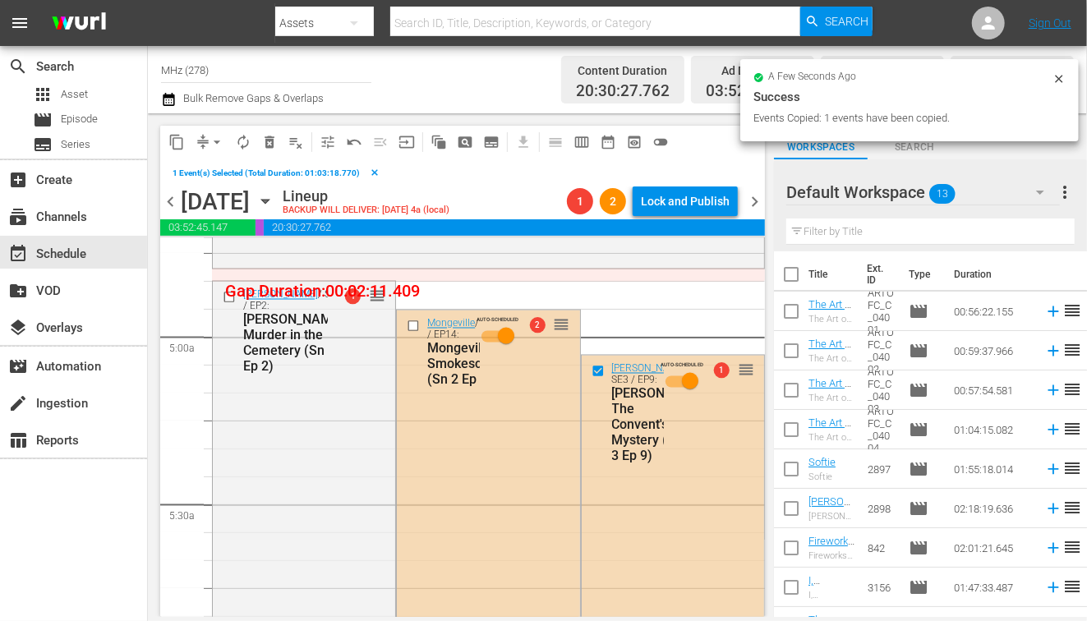
click at [271, 145] on span "delete_forever_outlined" at bounding box center [269, 142] width 16 height 16
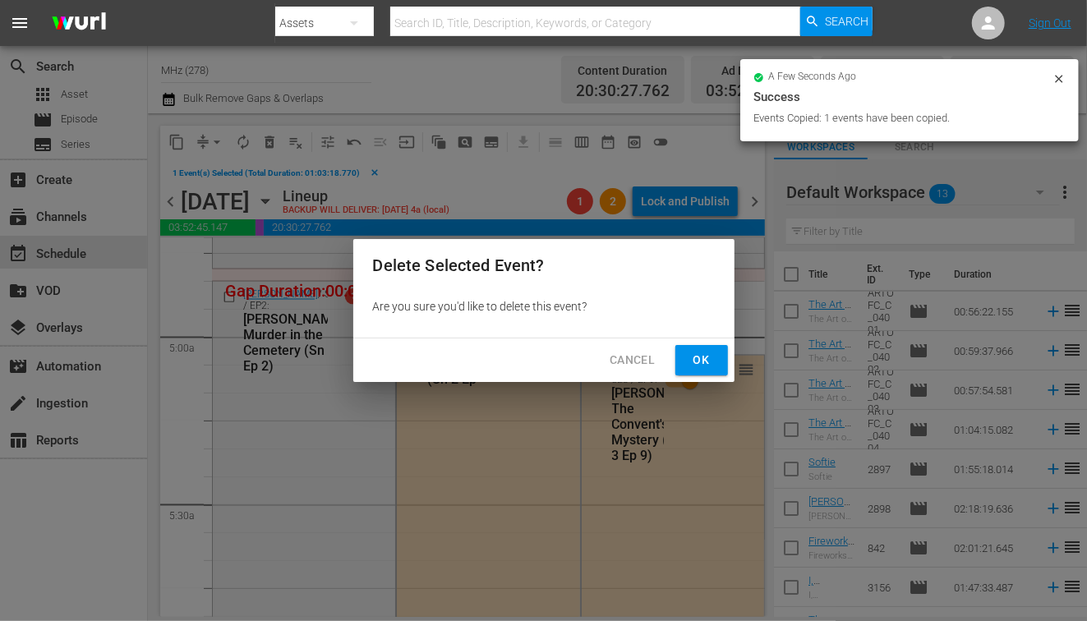
click at [707, 376] on div "Cancel Ok" at bounding box center [543, 361] width 381 height 44
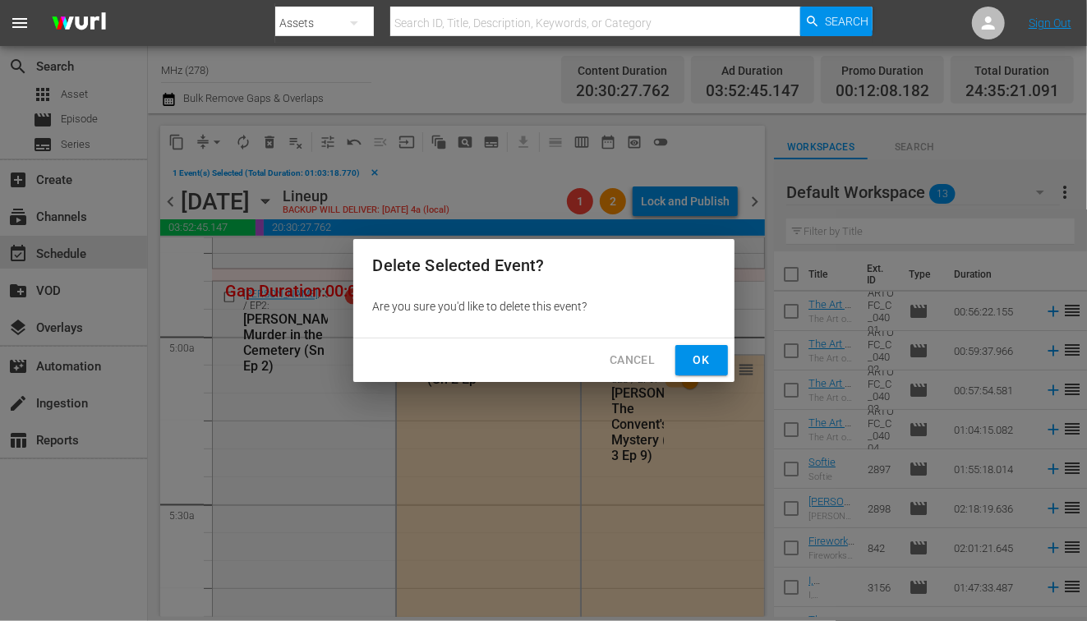
click at [699, 358] on span "Ok" at bounding box center [702, 360] width 26 height 21
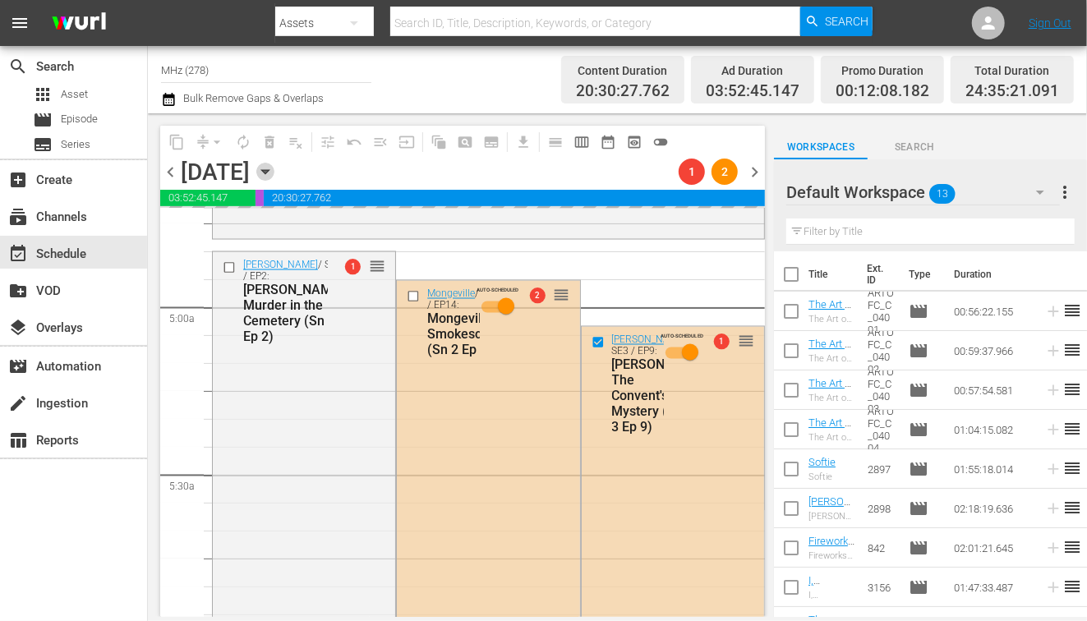
click at [274, 173] on icon "button" at bounding box center [265, 172] width 18 height 18
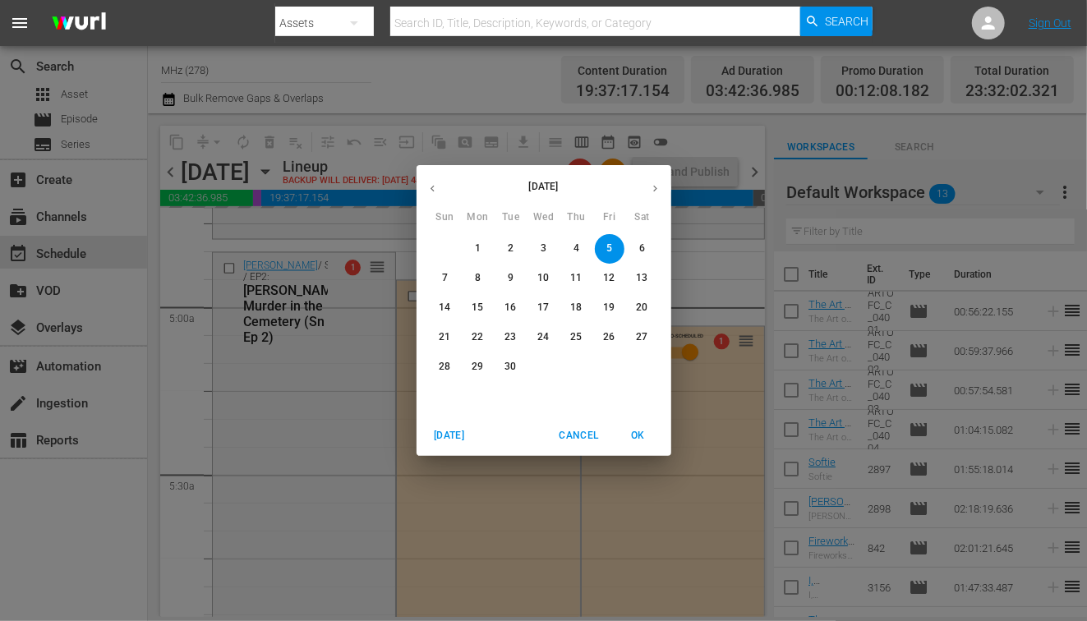
click at [479, 247] on p "1" at bounding box center [478, 249] width 6 height 14
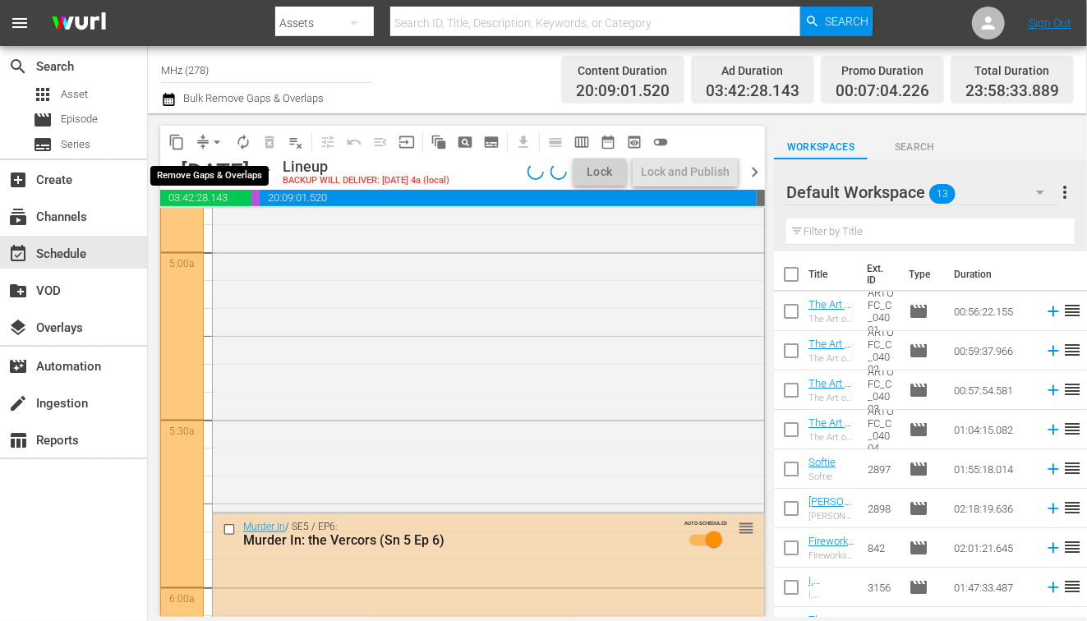
scroll to position [1549, 0]
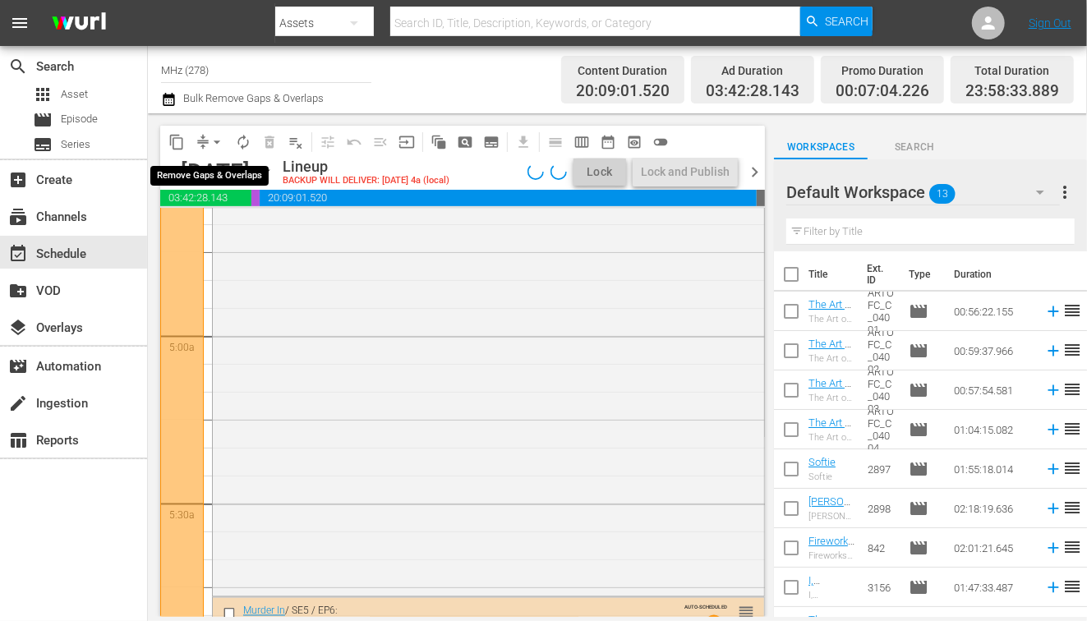
click at [209, 139] on span "arrow_drop_down" at bounding box center [217, 142] width 16 height 16
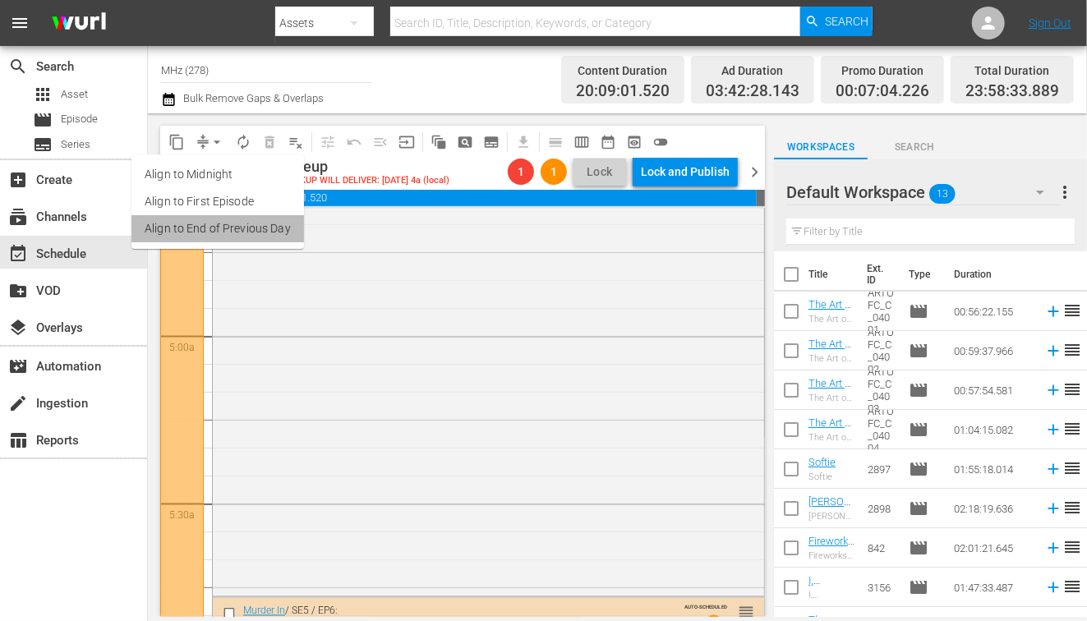
click at [240, 229] on li "Align to End of Previous Day" at bounding box center [217, 228] width 173 height 27
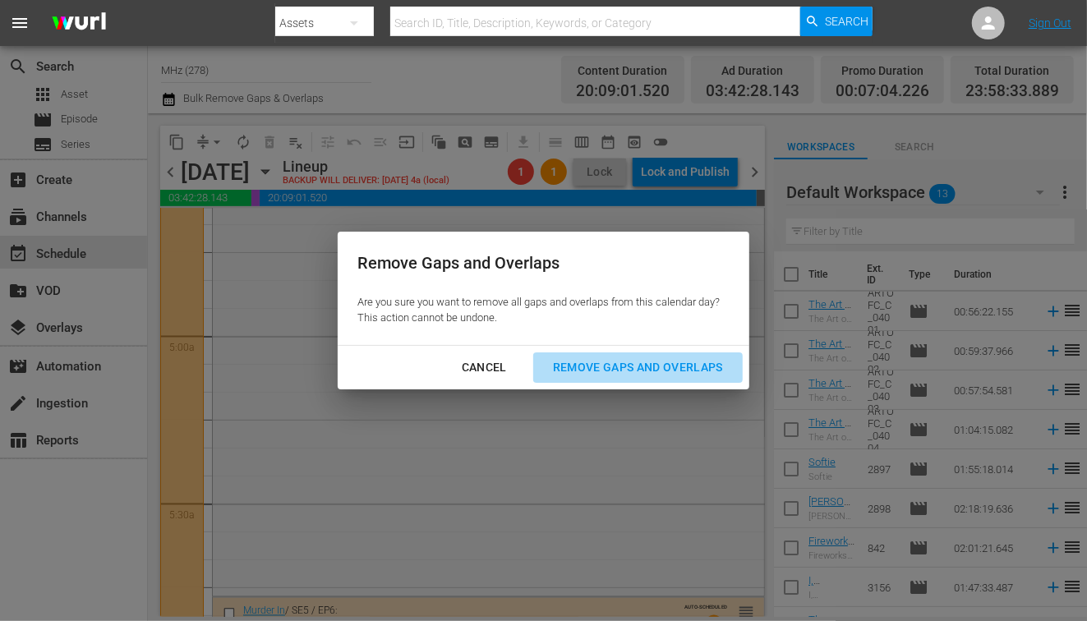
click at [628, 365] on div "Remove Gaps and Overlaps" at bounding box center [638, 367] width 196 height 21
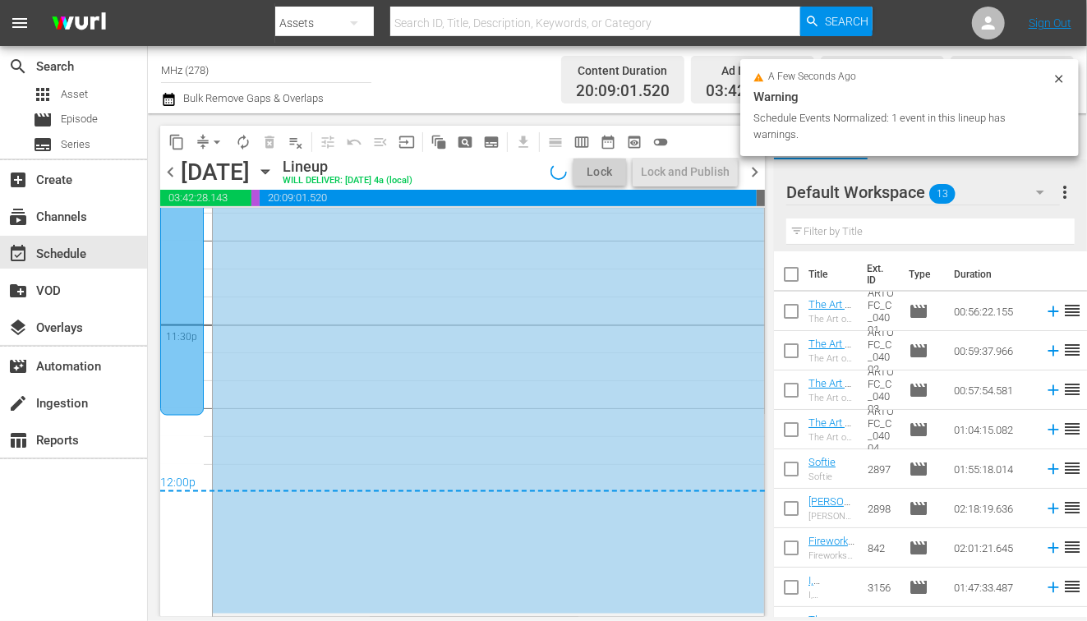
scroll to position [7750, 0]
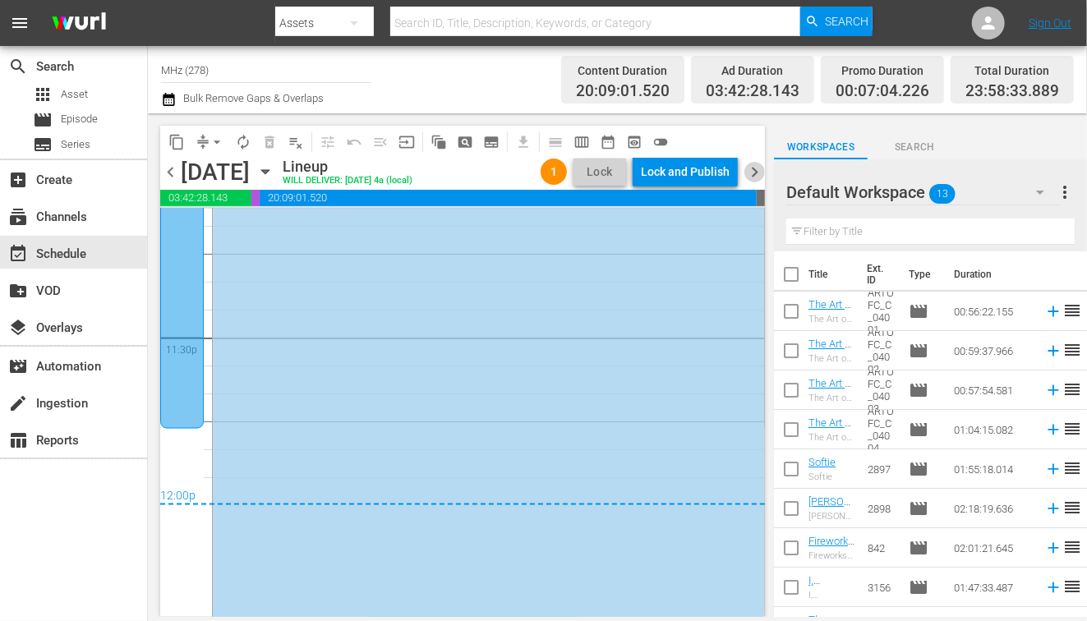
click at [758, 169] on span "chevron_right" at bounding box center [754, 172] width 21 height 21
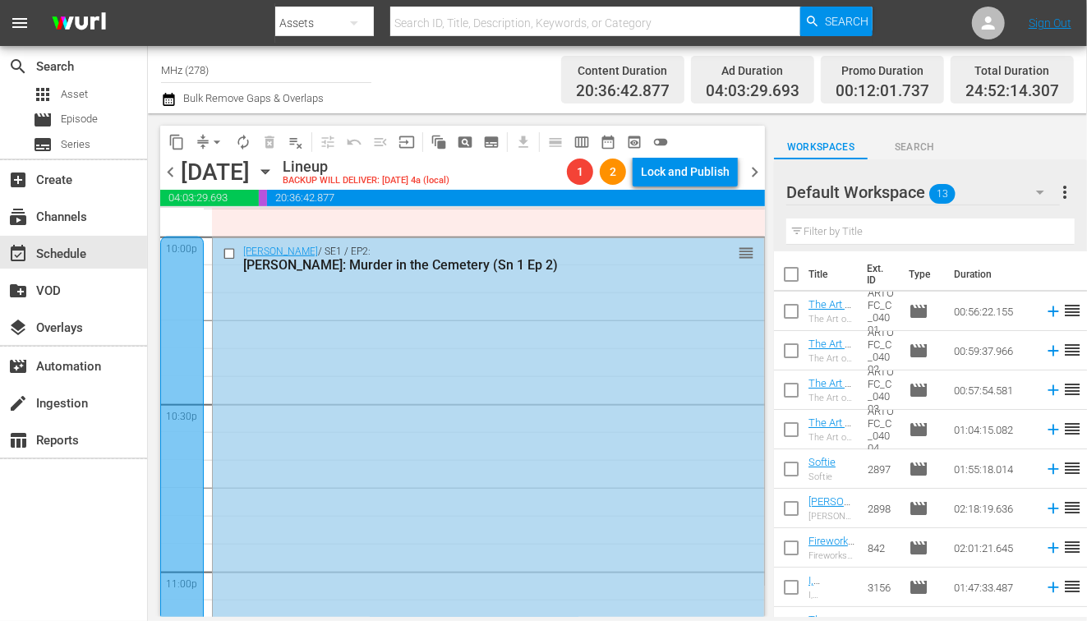
scroll to position [7317, 0]
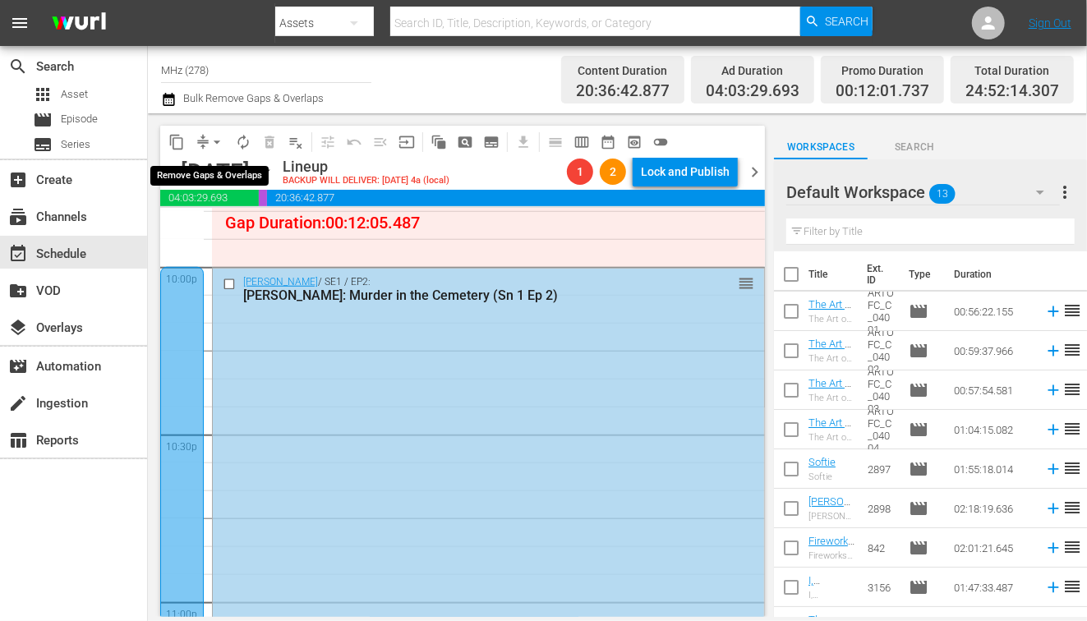
click at [203, 144] on span "compress" at bounding box center [203, 142] width 16 height 16
click at [215, 140] on span "arrow_drop_down" at bounding box center [217, 142] width 16 height 16
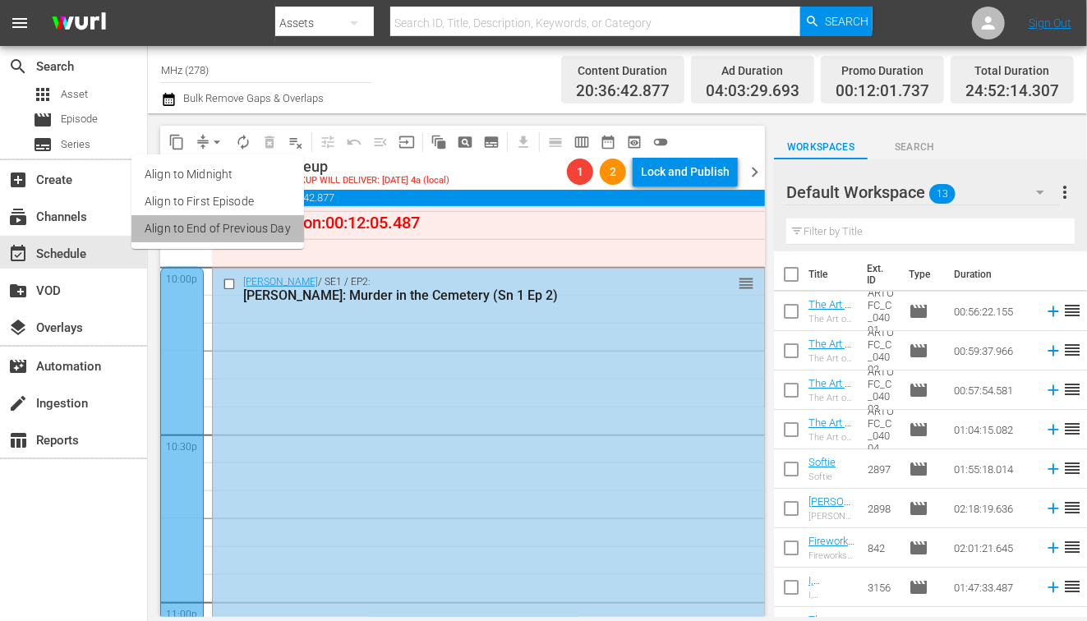
click at [240, 228] on li "Align to End of Previous Day" at bounding box center [217, 228] width 173 height 27
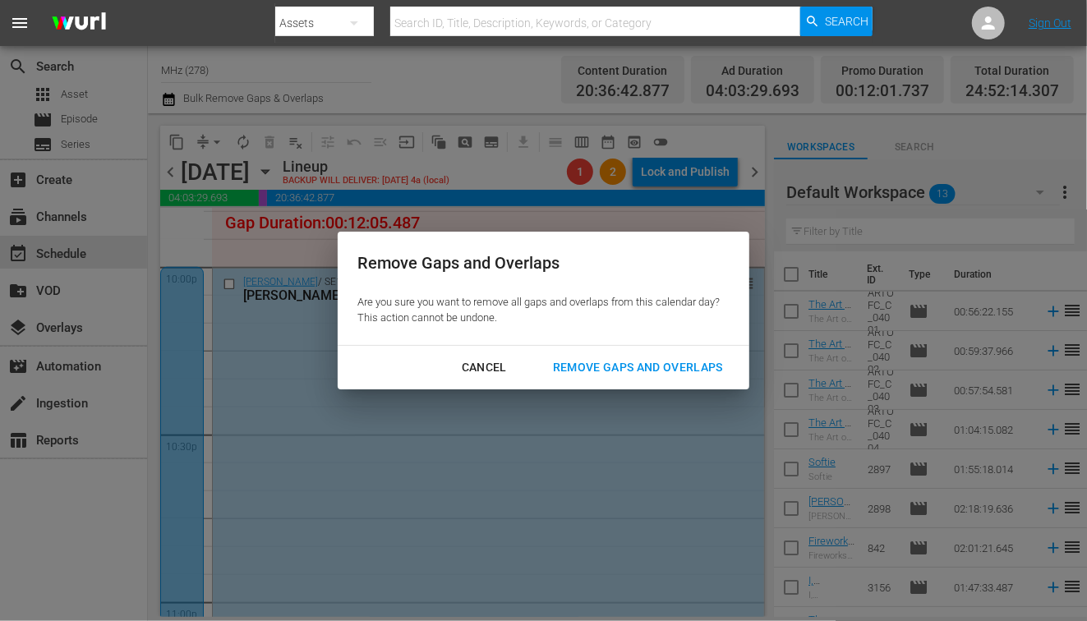
click at [626, 359] on div "Remove Gaps and Overlaps" at bounding box center [638, 367] width 196 height 21
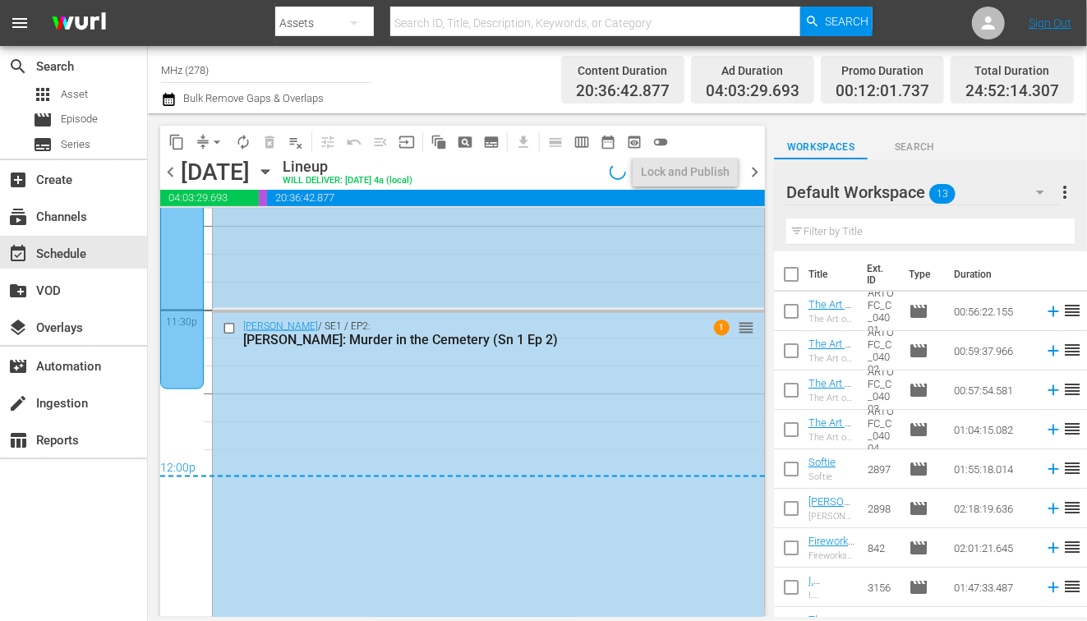
scroll to position [7745, 0]
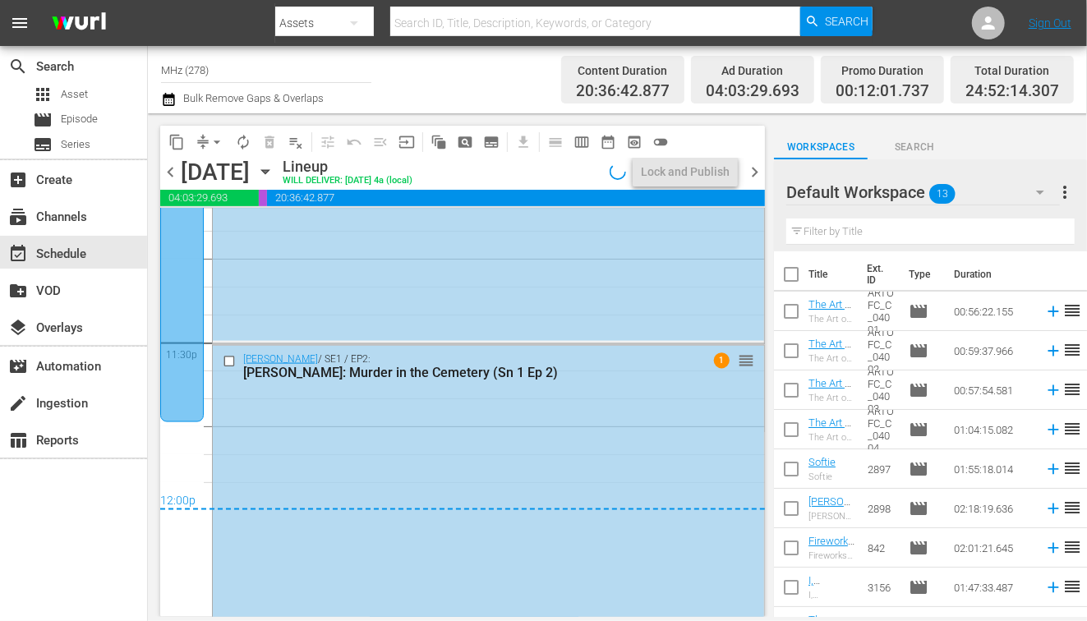
click at [753, 172] on span "chevron_right" at bounding box center [754, 172] width 21 height 21
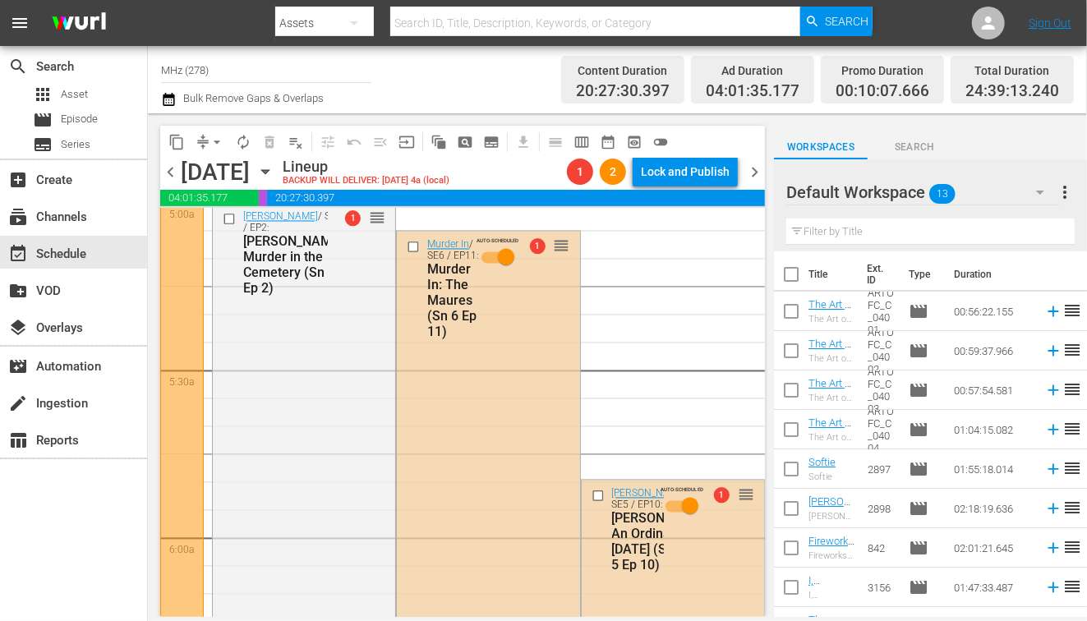
scroll to position [1664, 0]
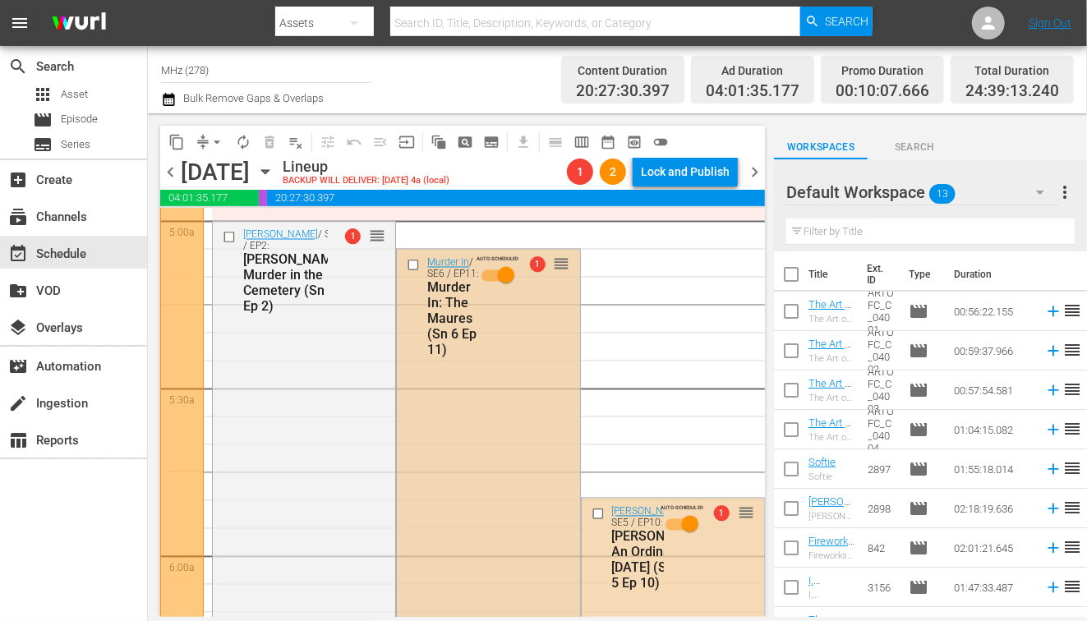
click at [413, 264] on input "checkbox" at bounding box center [415, 266] width 17 height 14
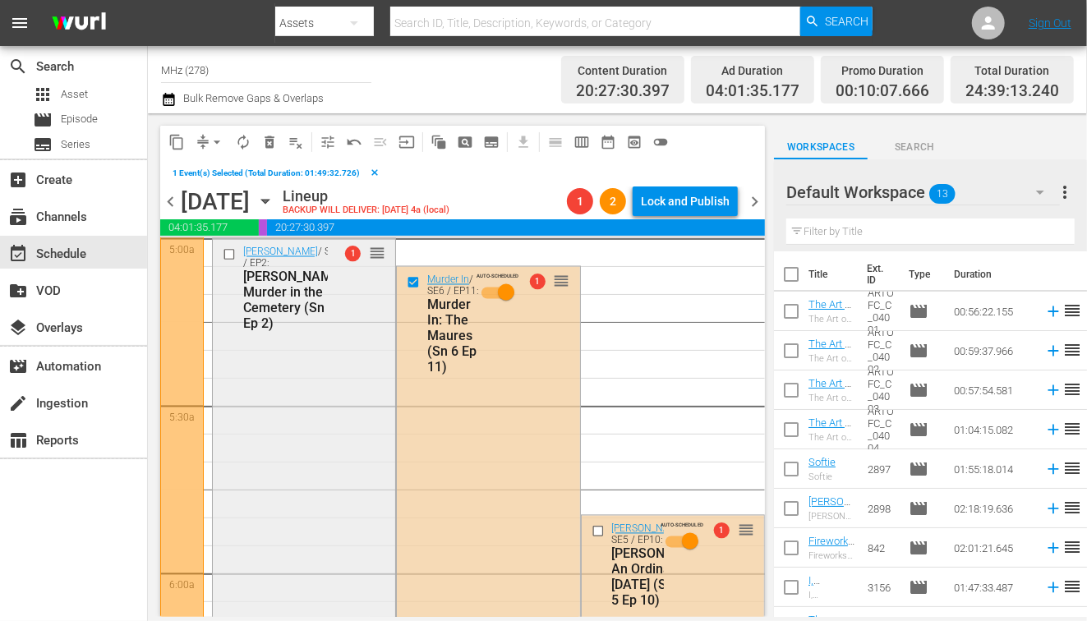
scroll to position [1671, 0]
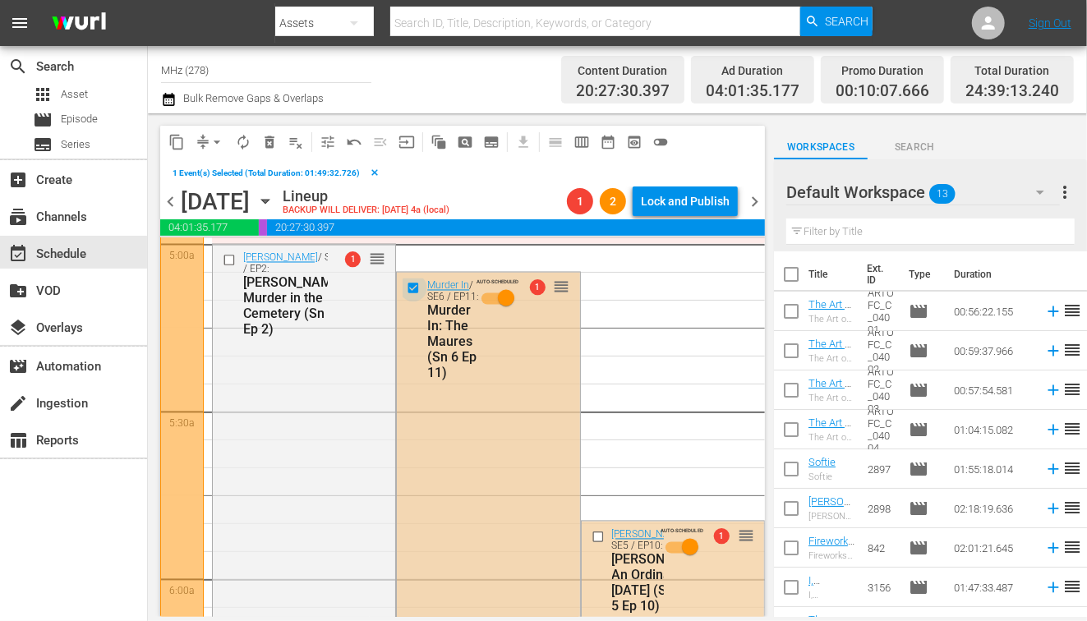
click at [414, 291] on input "checkbox" at bounding box center [415, 289] width 17 height 14
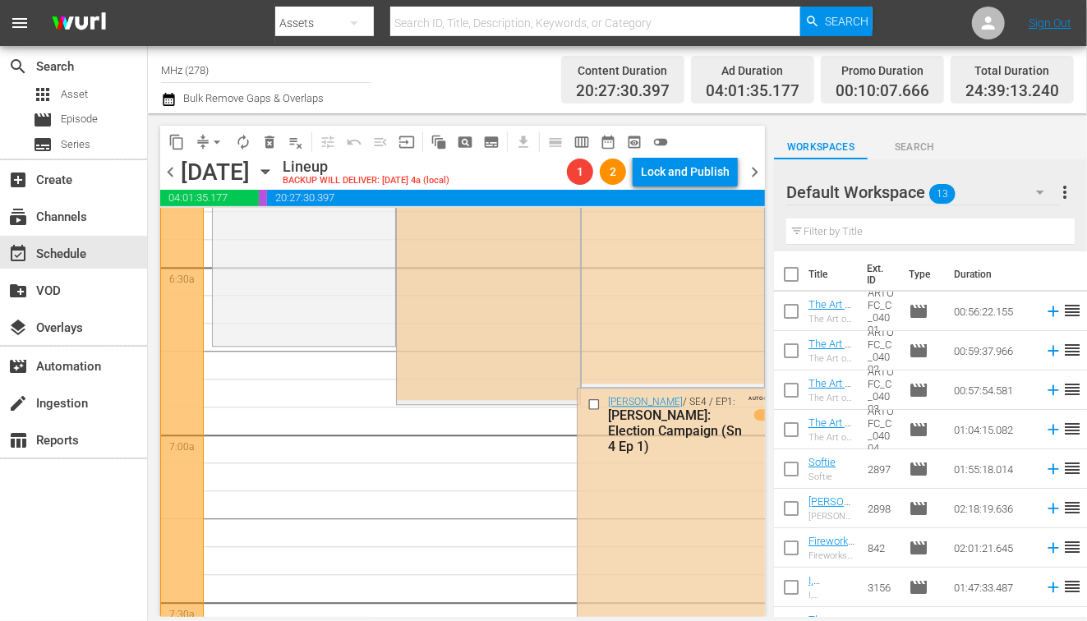
scroll to position [2083, 0]
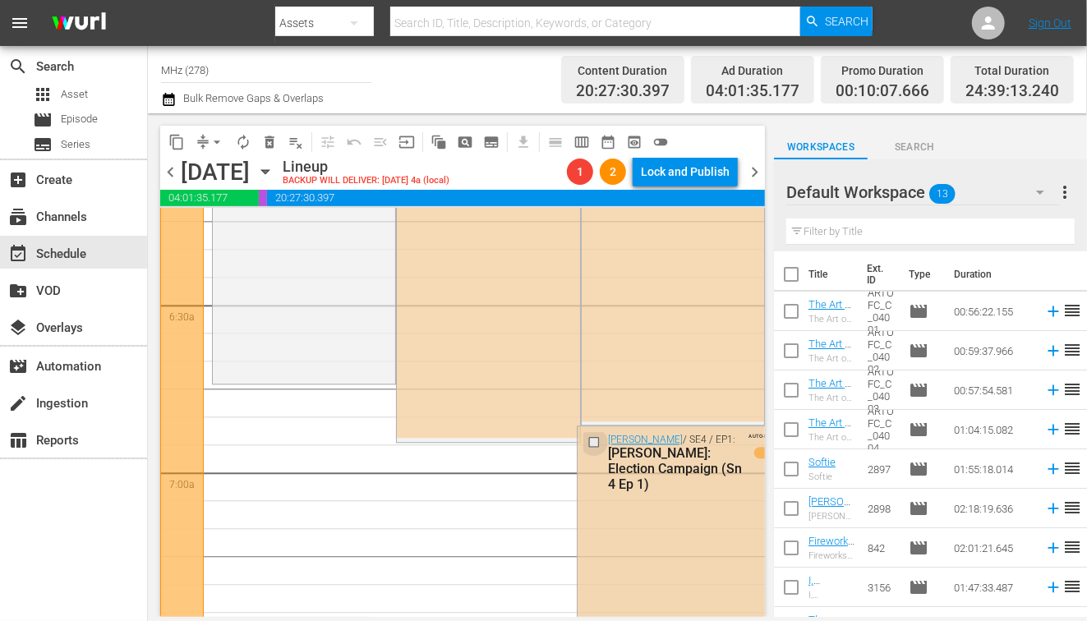
click at [592, 442] on input "checkbox" at bounding box center [596, 443] width 17 height 14
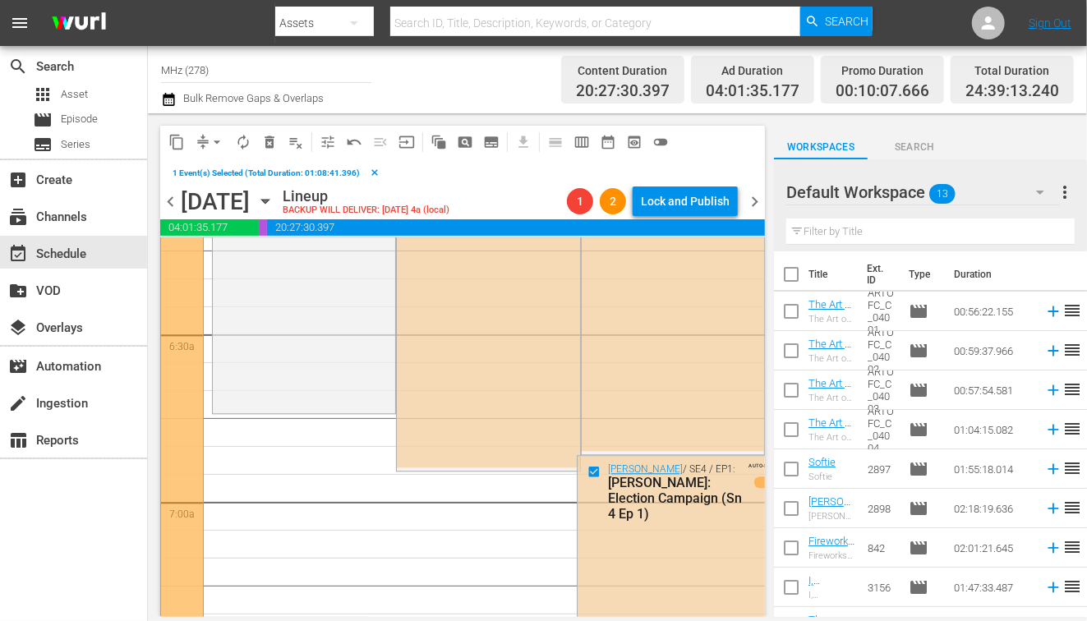
click at [260, 143] on button "delete_forever_outlined" at bounding box center [269, 142] width 26 height 26
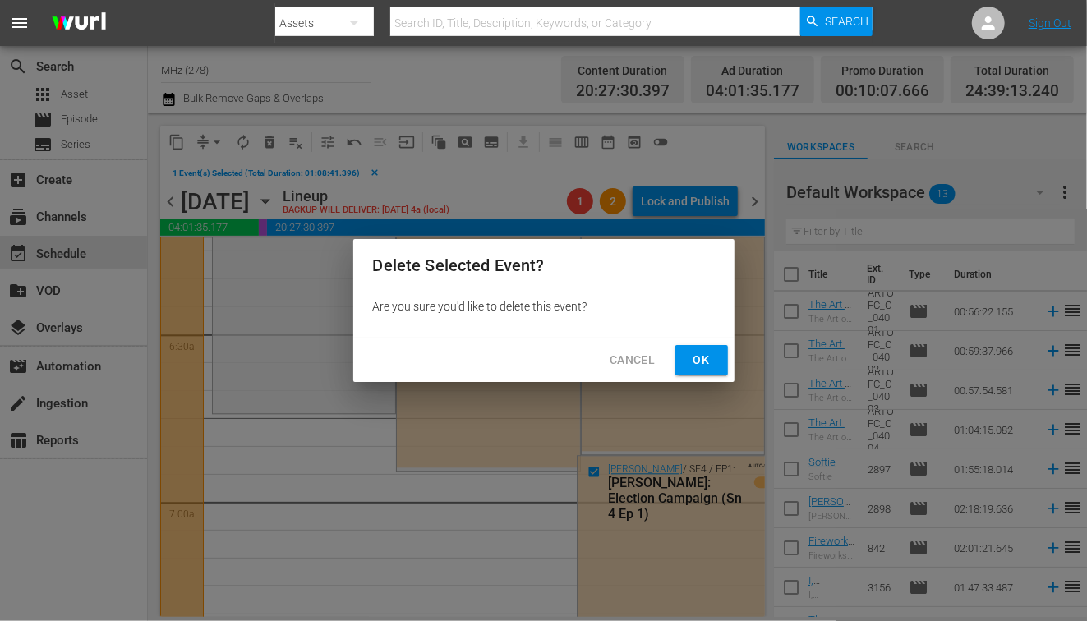
click at [703, 357] on span "Ok" at bounding box center [702, 360] width 26 height 21
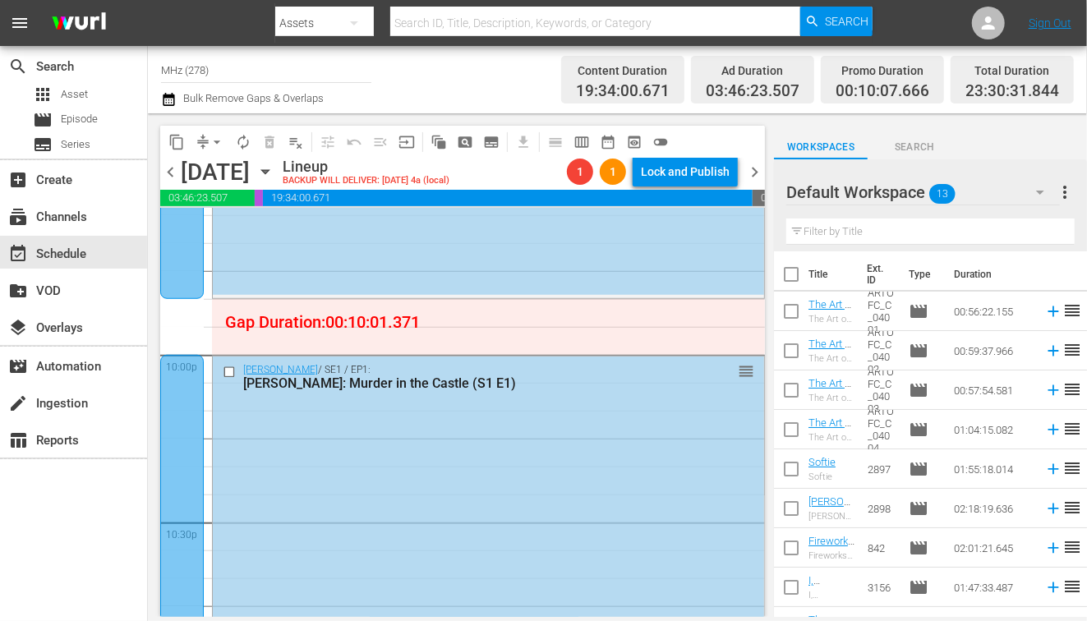
scroll to position [7214, 0]
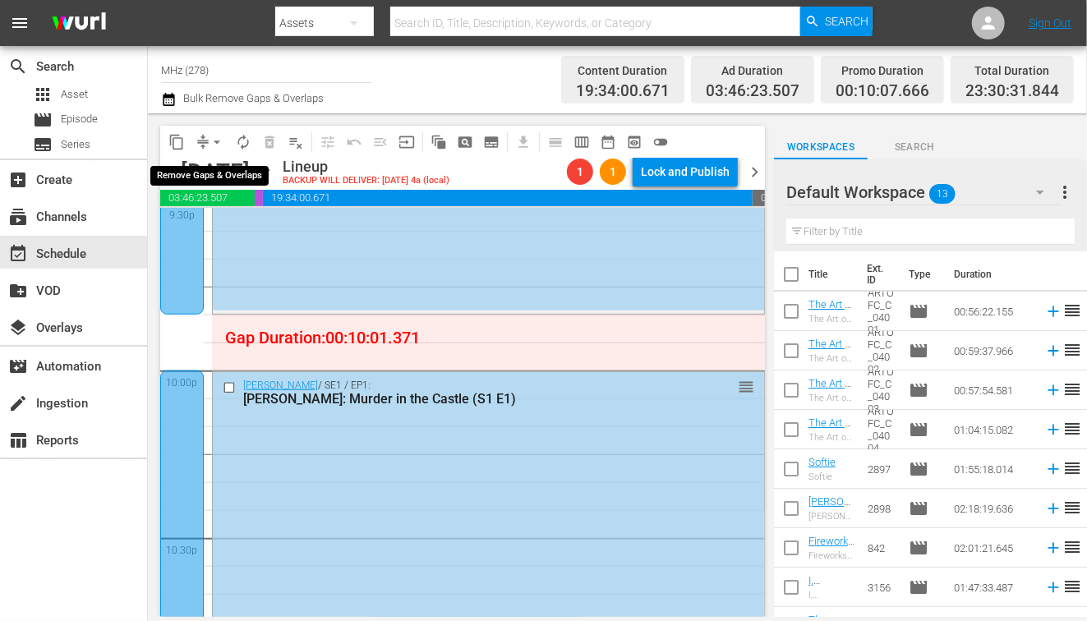
click at [221, 139] on span "arrow_drop_down" at bounding box center [217, 142] width 16 height 16
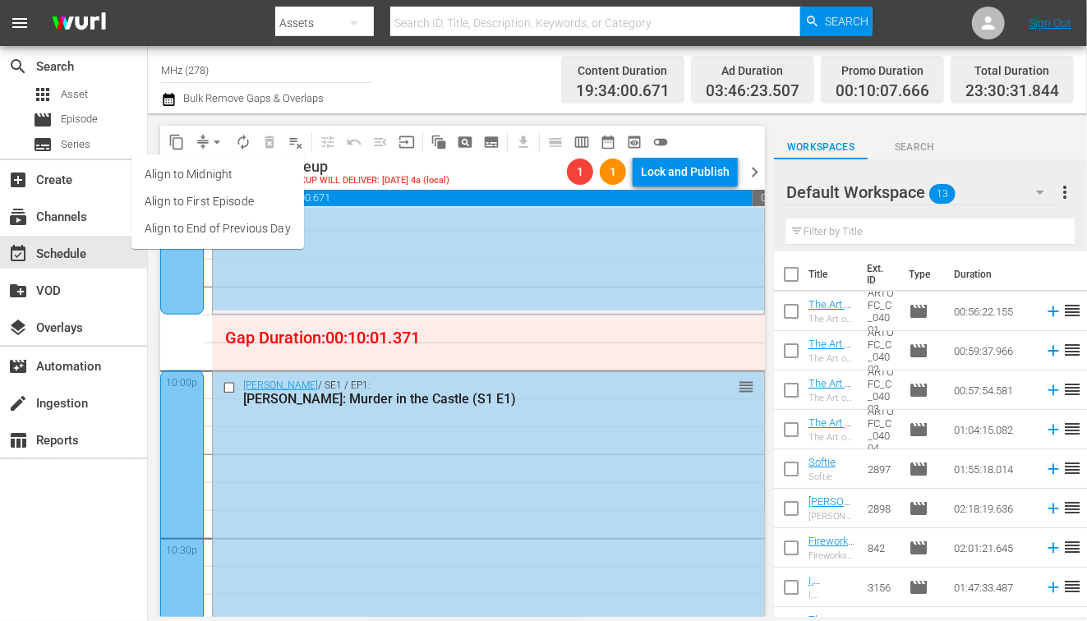
click at [250, 236] on li "Align to End of Previous Day" at bounding box center [217, 228] width 173 height 27
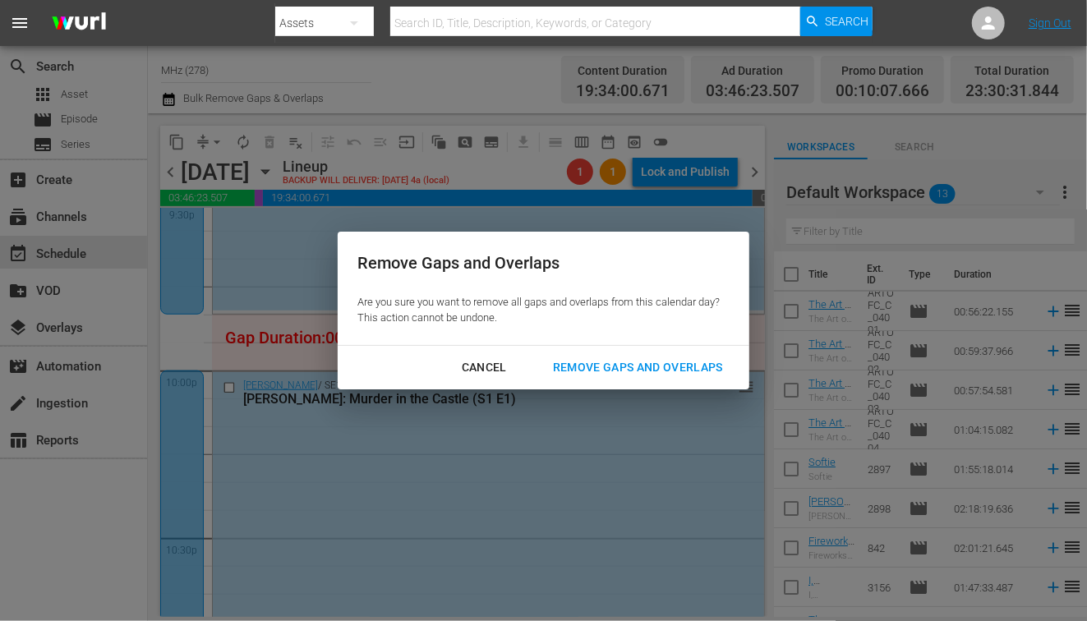
click at [614, 361] on div "Remove Gaps and Overlaps" at bounding box center [638, 367] width 196 height 21
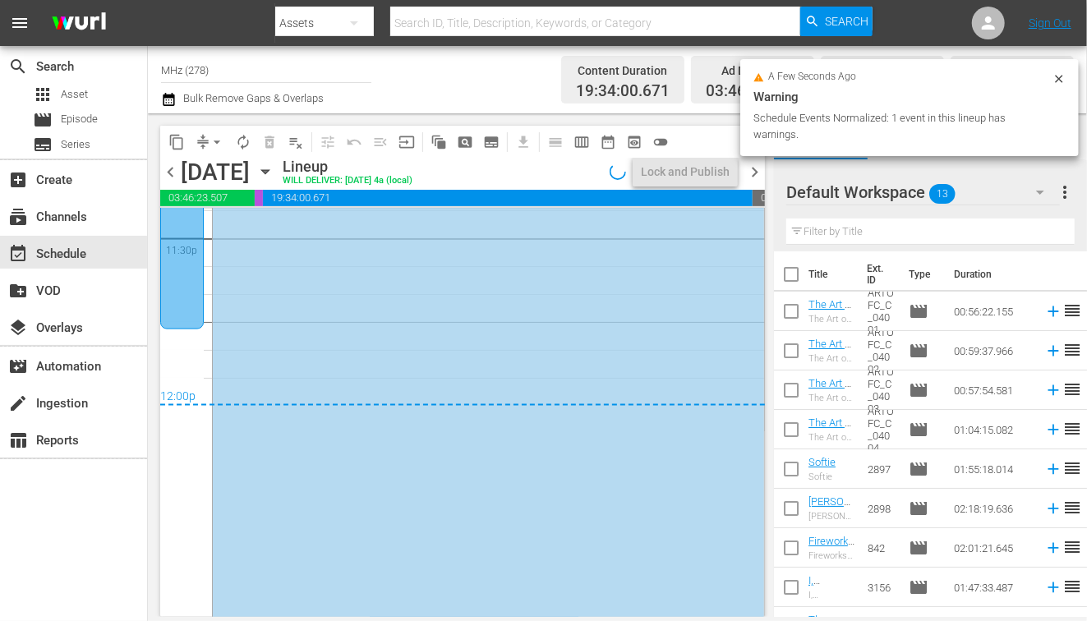
scroll to position [7881, 0]
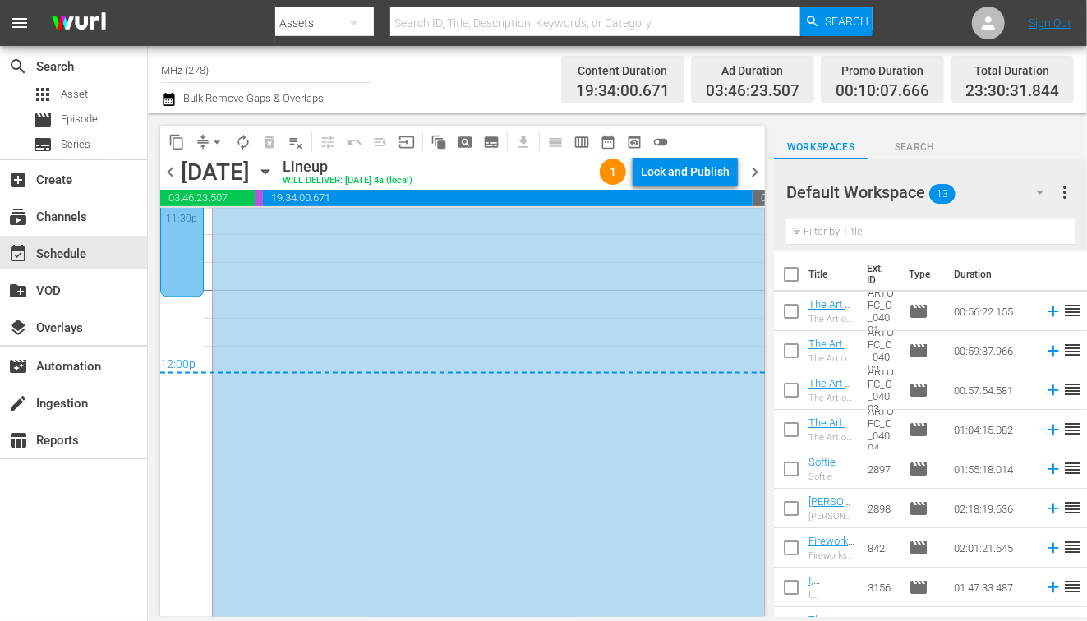
click at [752, 171] on span "chevron_right" at bounding box center [754, 172] width 21 height 21
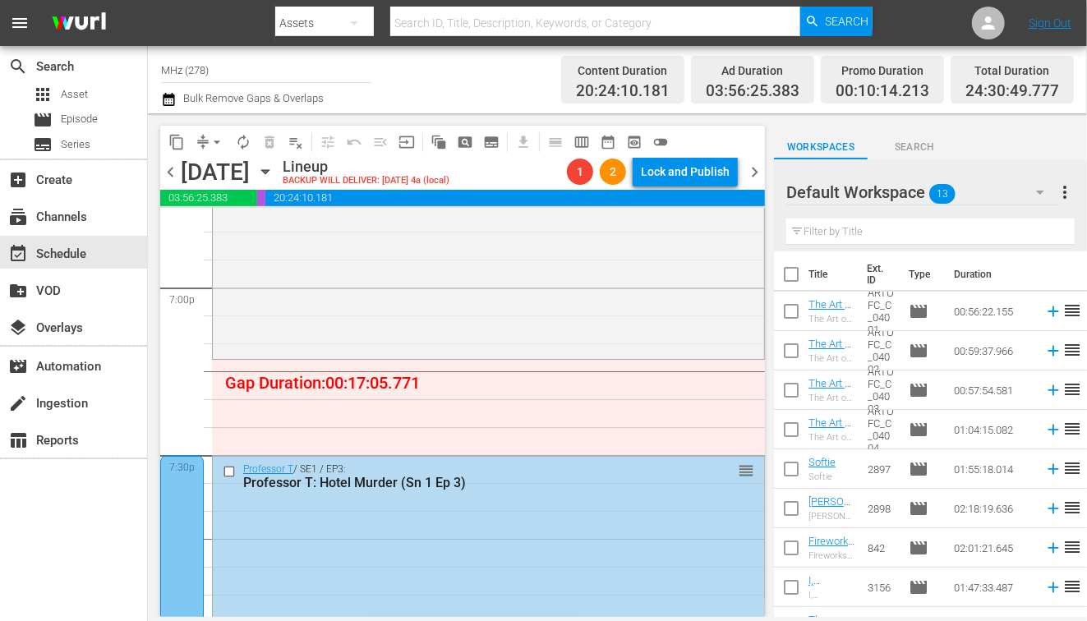
scroll to position [7638, 0]
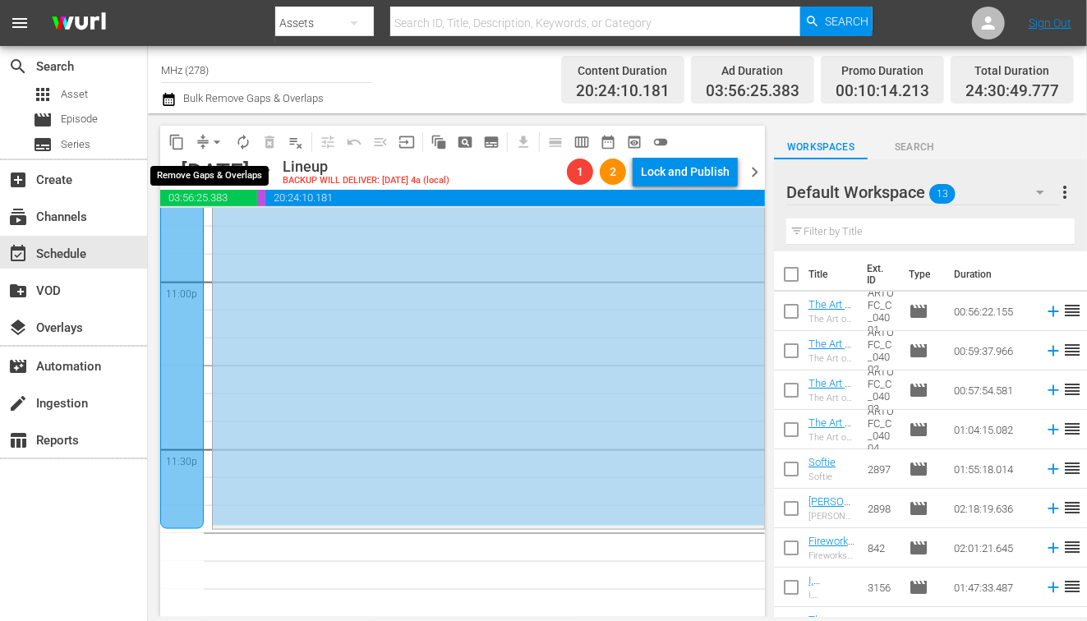
click at [211, 140] on span "arrow_drop_down" at bounding box center [217, 142] width 16 height 16
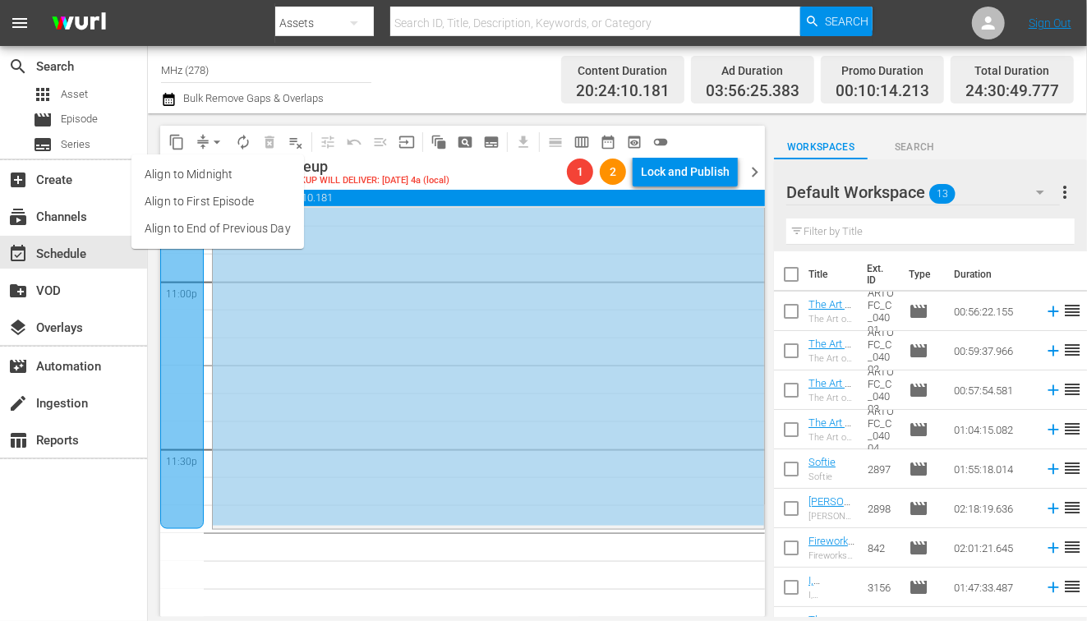
click at [233, 219] on li "Align to End of Previous Day" at bounding box center [217, 228] width 173 height 27
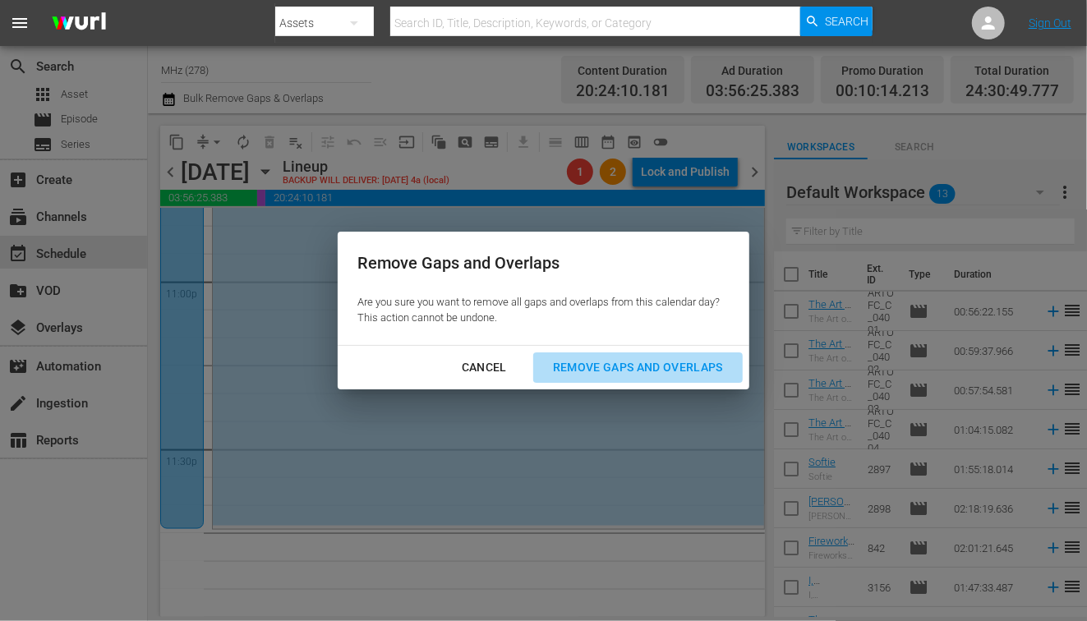
click at [684, 366] on div "Remove Gaps and Overlaps" at bounding box center [638, 367] width 196 height 21
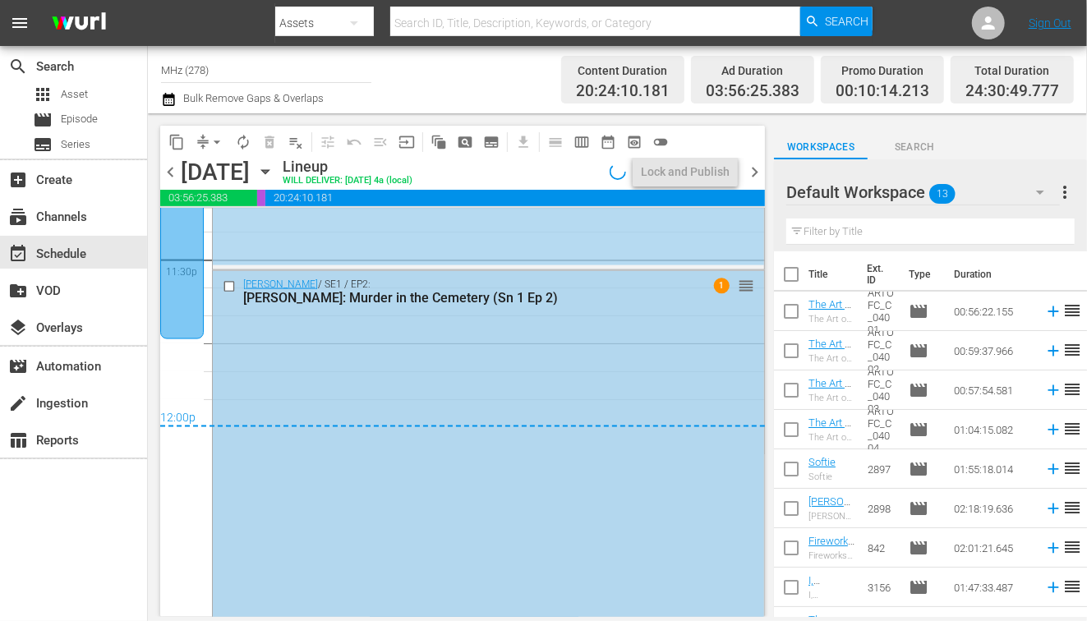
scroll to position [7838, 0]
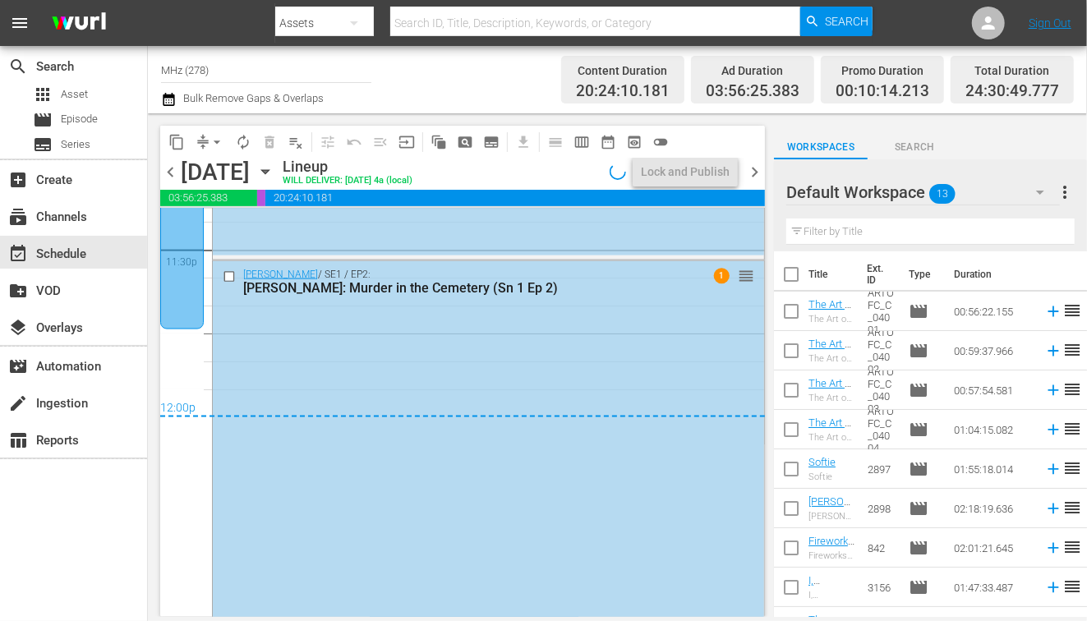
click at [757, 168] on span "chevron_right" at bounding box center [754, 172] width 21 height 21
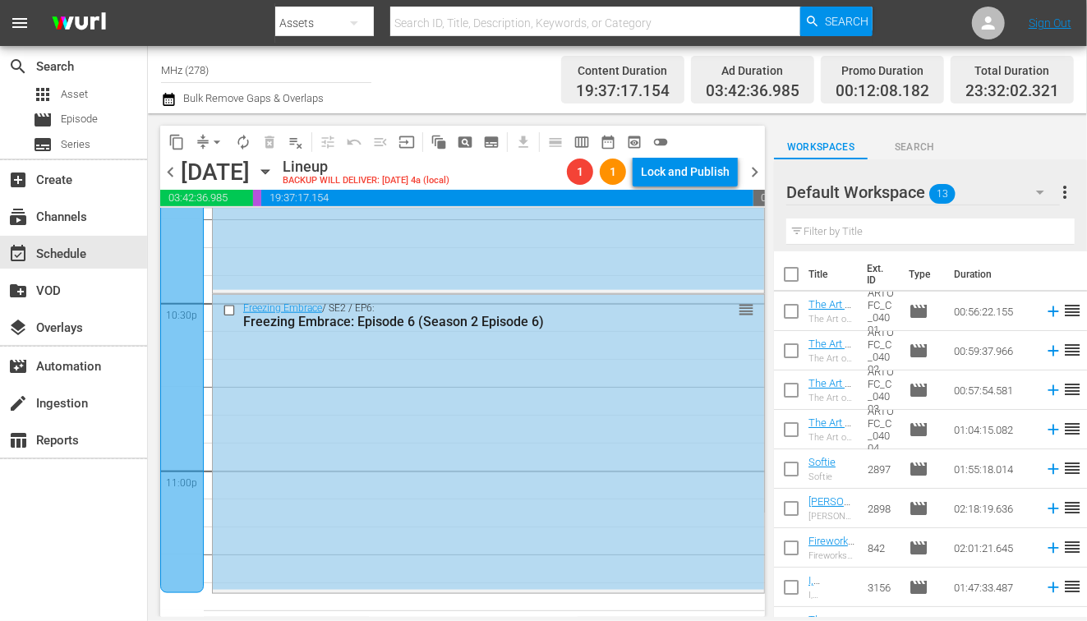
scroll to position [7451, 0]
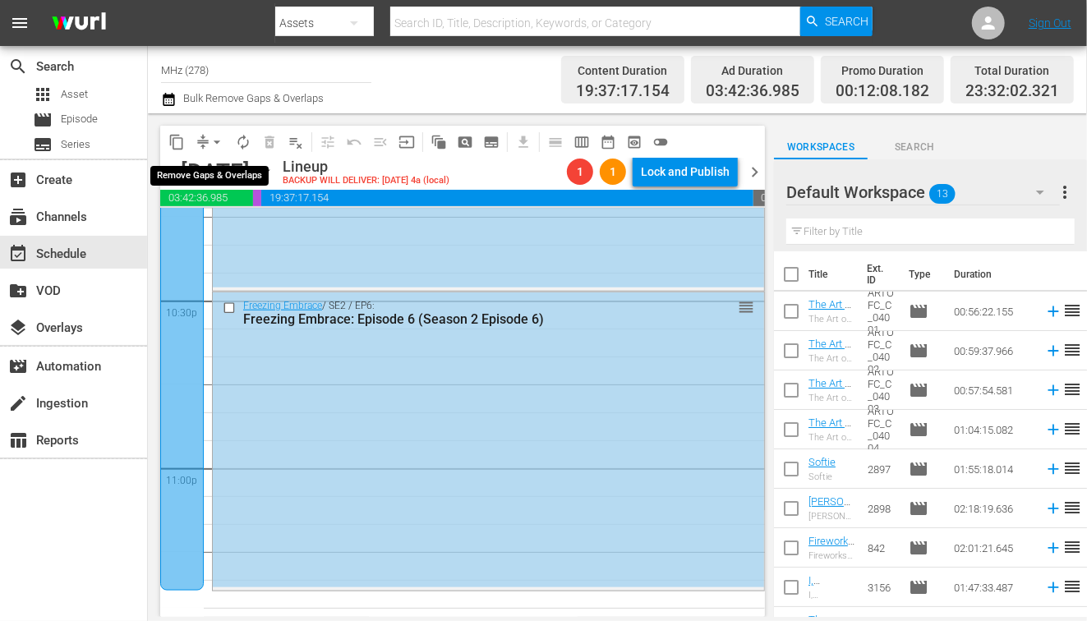
click at [217, 144] on span "arrow_drop_down" at bounding box center [217, 142] width 16 height 16
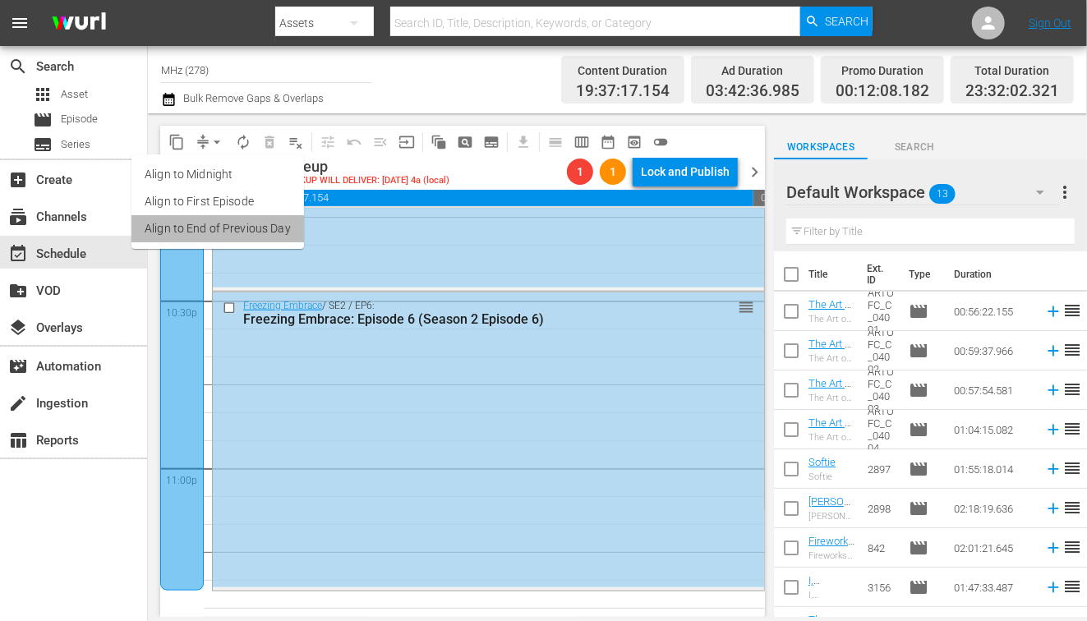
click at [252, 233] on li "Align to End of Previous Day" at bounding box center [217, 228] width 173 height 27
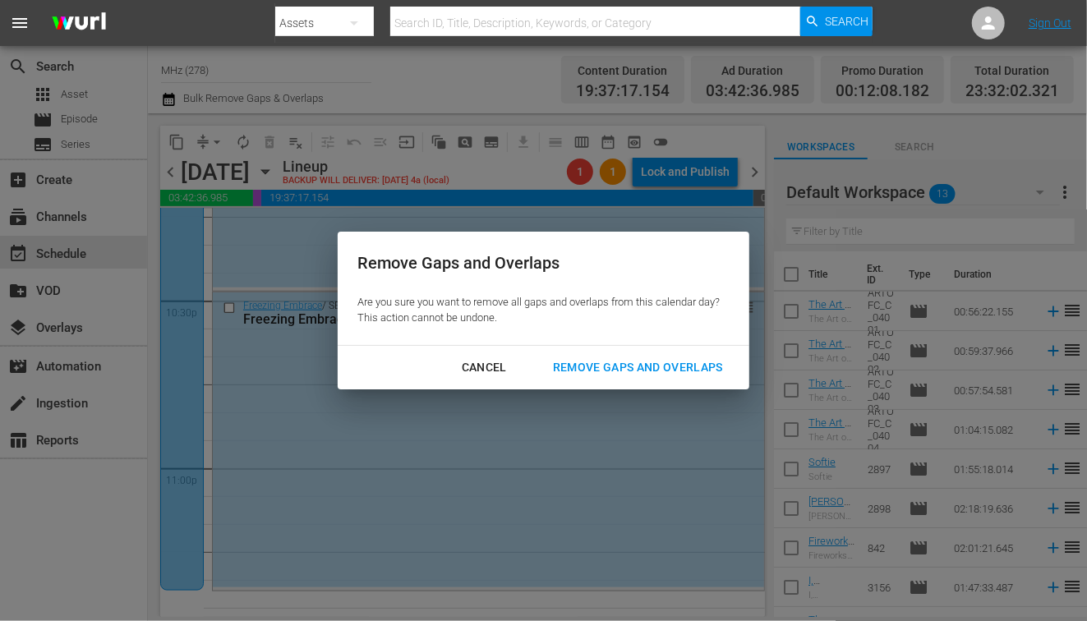
click at [616, 369] on div "Remove Gaps and Overlaps" at bounding box center [638, 367] width 196 height 21
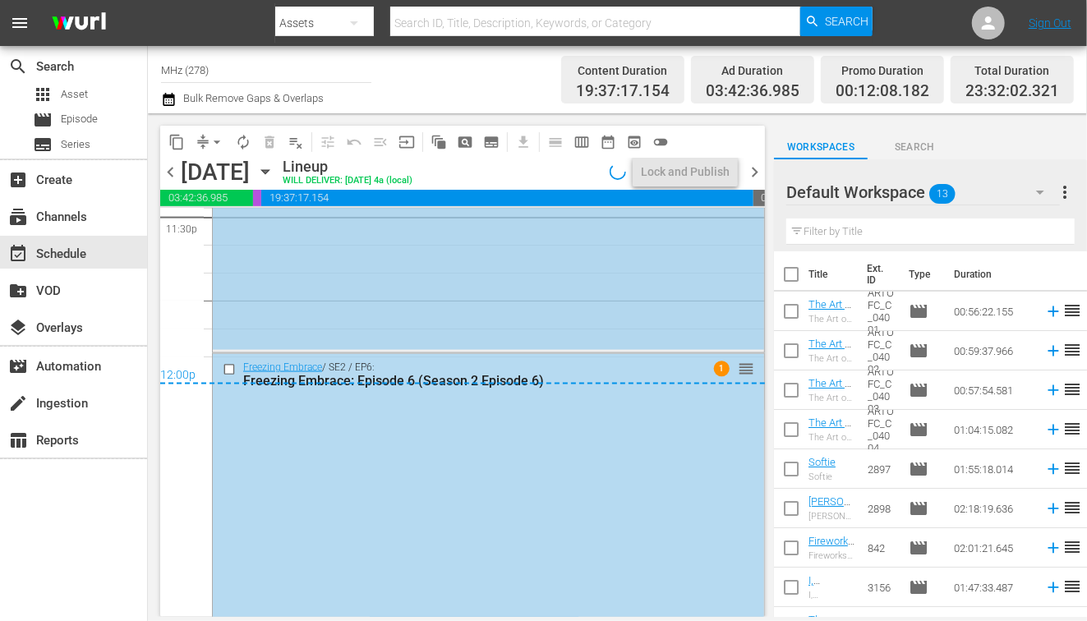
scroll to position [7906, 0]
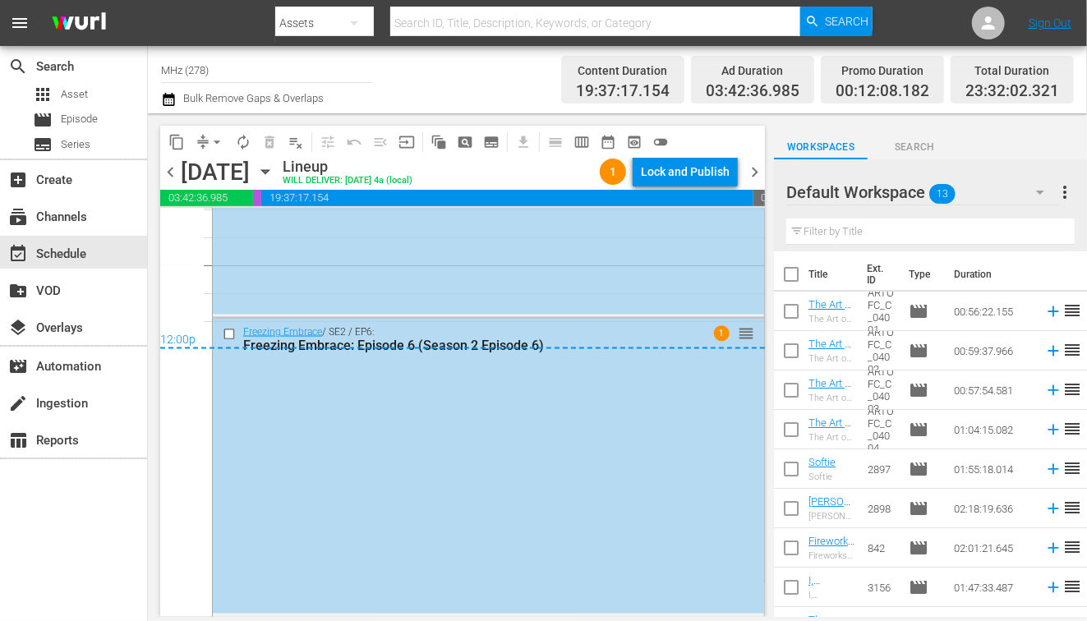
click at [756, 167] on span "chevron_right" at bounding box center [754, 172] width 21 height 21
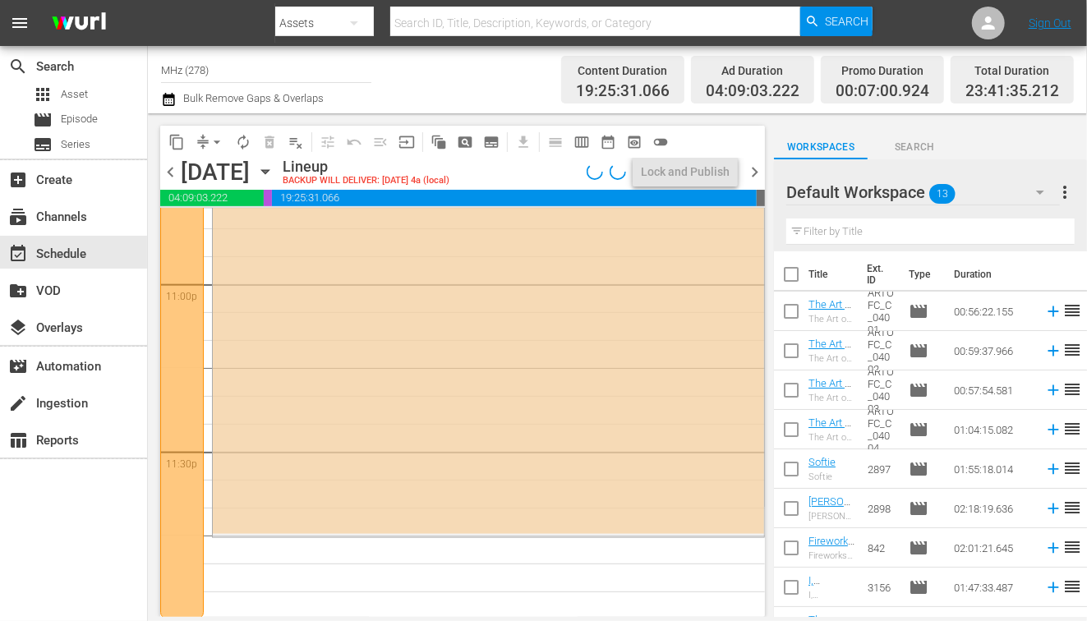
scroll to position [7638, 0]
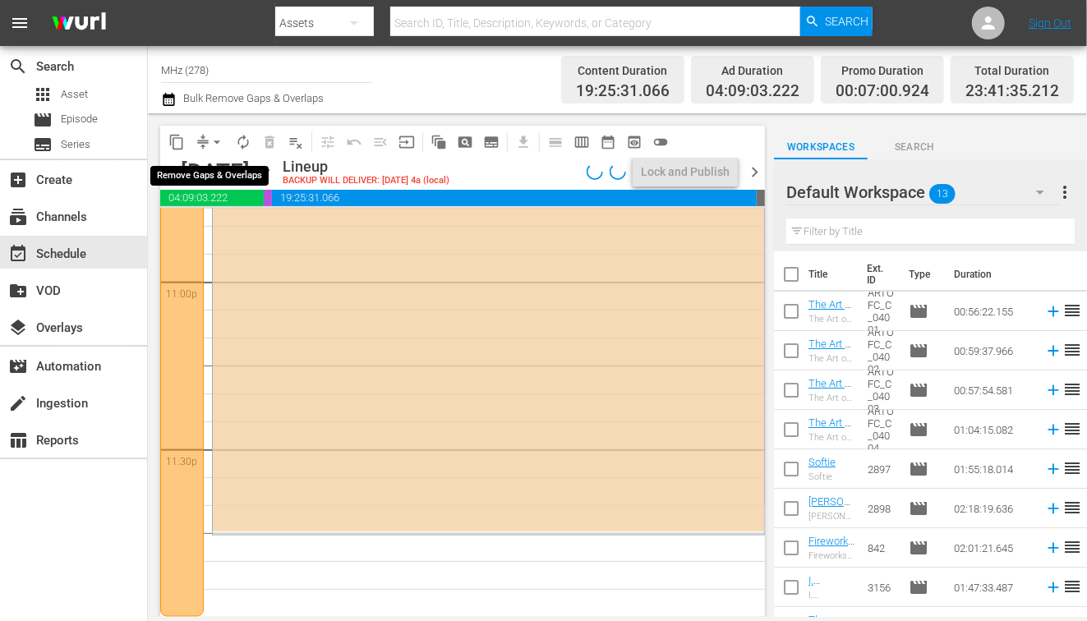
click at [209, 144] on span "arrow_drop_down" at bounding box center [217, 142] width 16 height 16
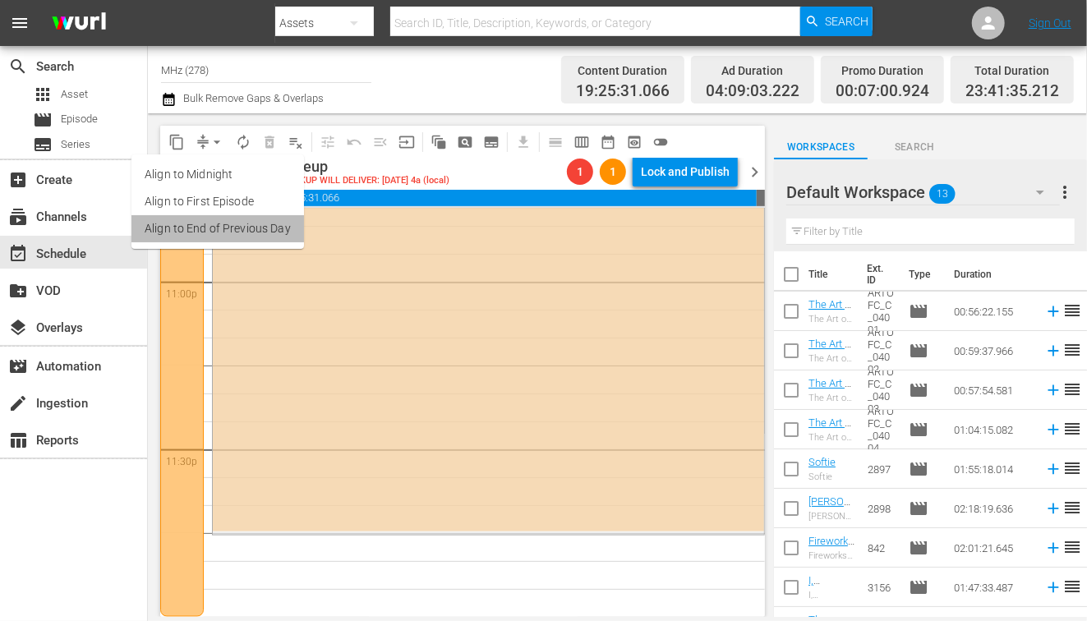
click at [258, 232] on li "Align to End of Previous Day" at bounding box center [217, 228] width 173 height 27
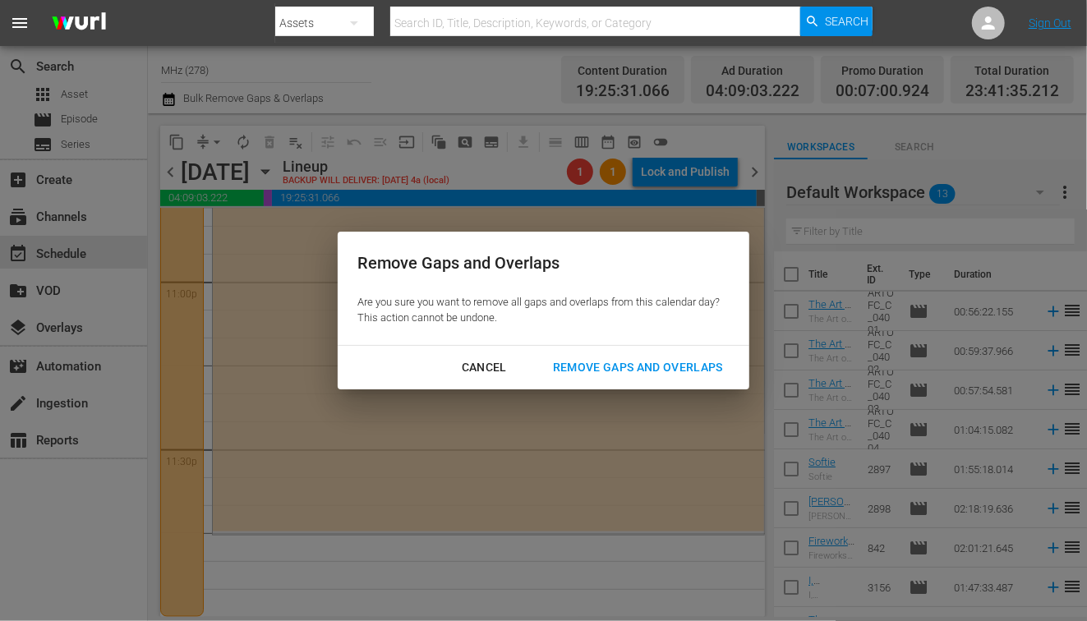
click at [623, 365] on div "Remove Gaps and Overlaps" at bounding box center [638, 367] width 196 height 21
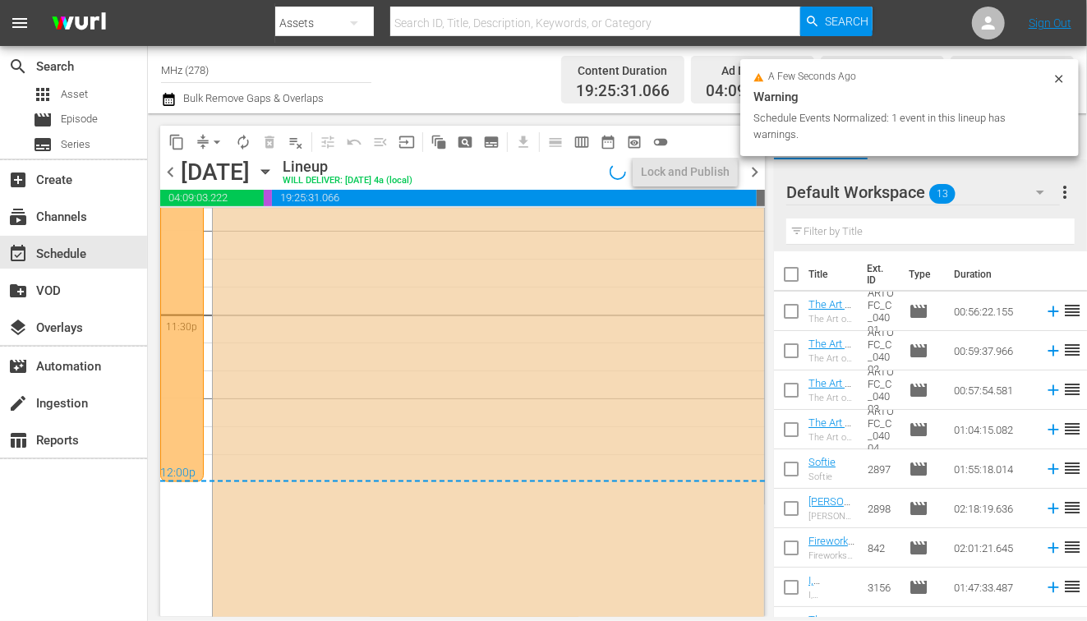
scroll to position [7803, 0]
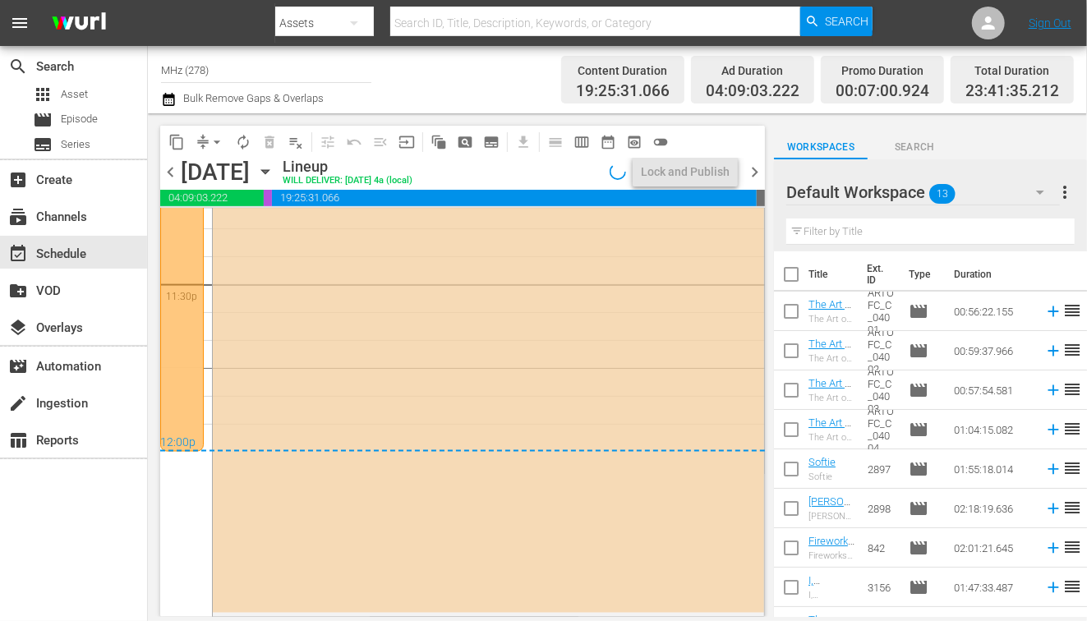
click at [752, 172] on span "chevron_right" at bounding box center [754, 172] width 21 height 21
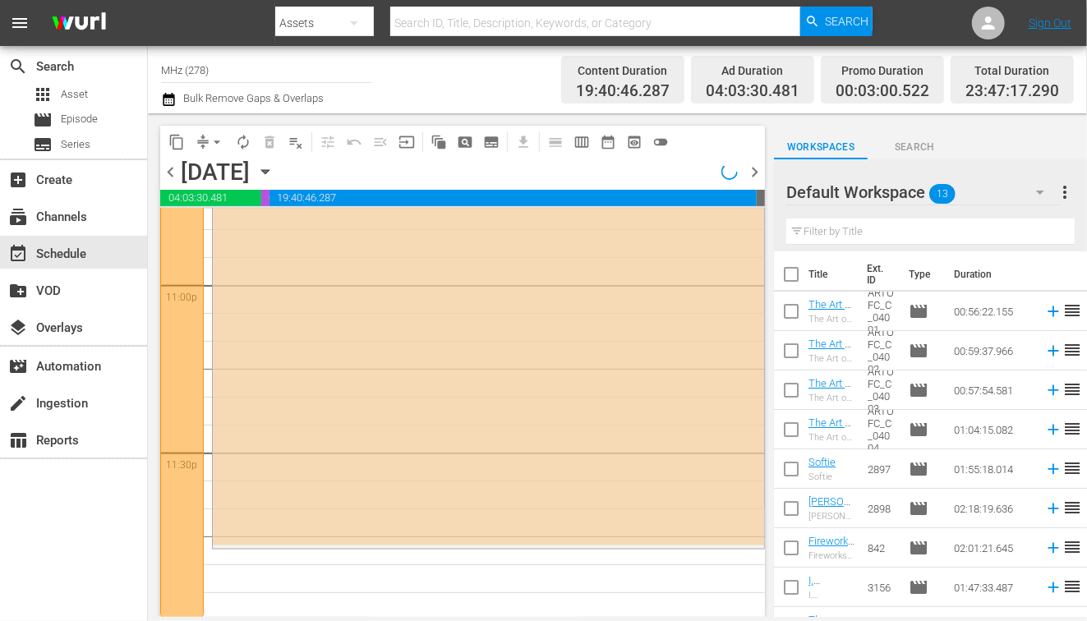
scroll to position [7638, 0]
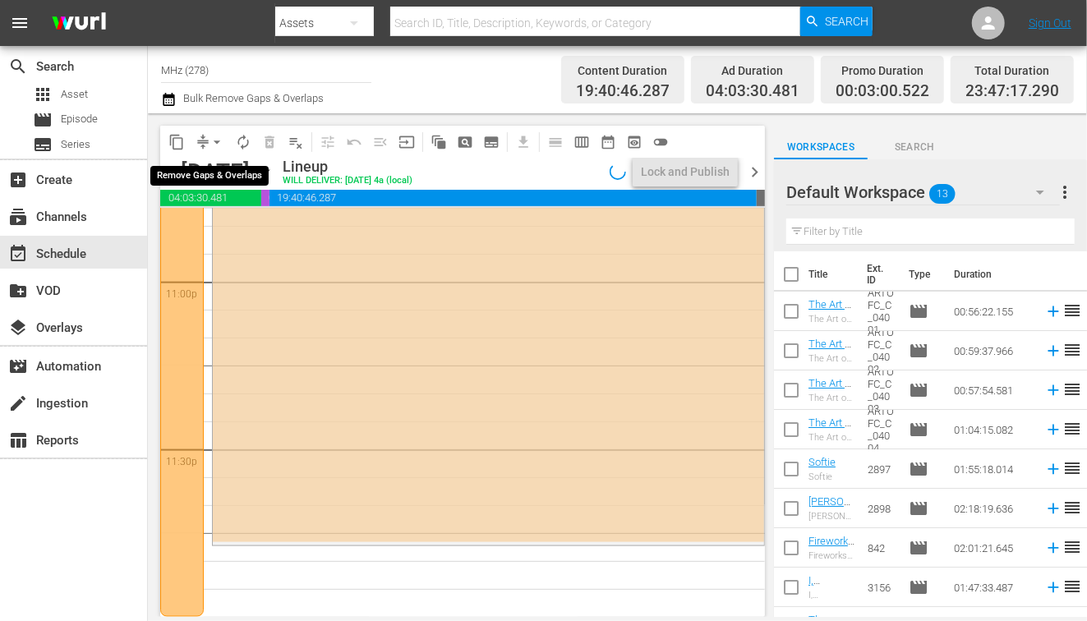
click at [210, 147] on span "arrow_drop_down" at bounding box center [217, 142] width 16 height 16
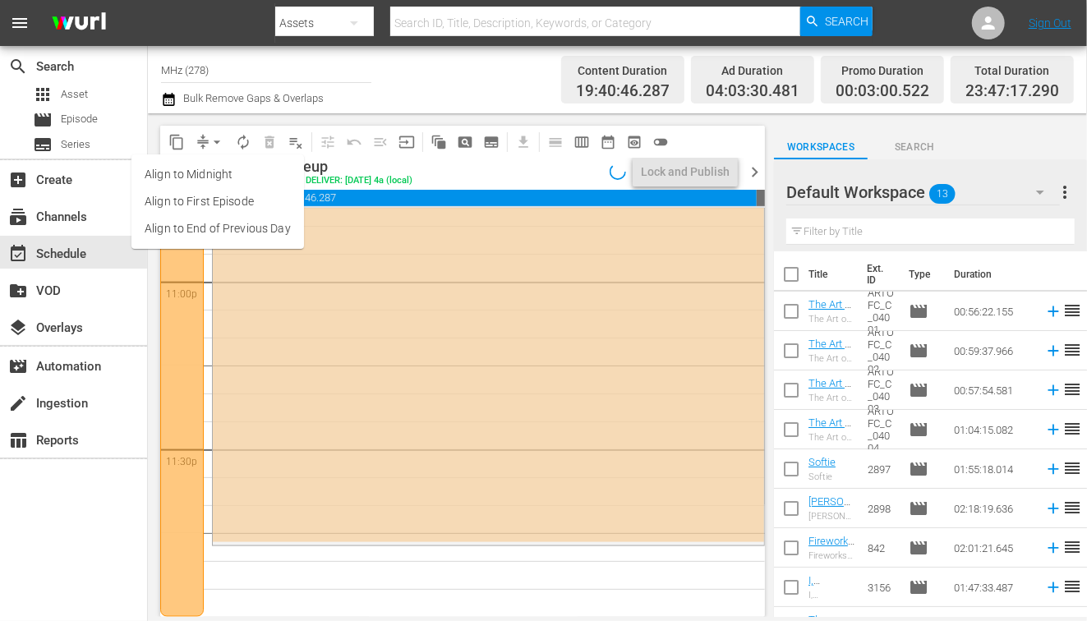
click at [276, 235] on li "Align to End of Previous Day" at bounding box center [217, 228] width 173 height 27
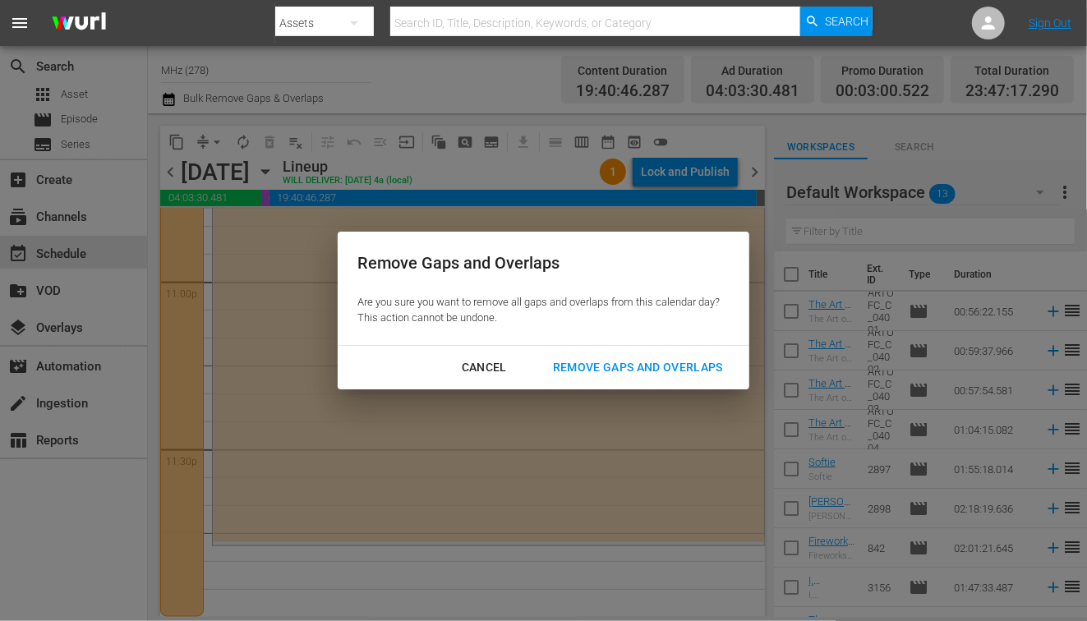
click at [588, 367] on div "Remove Gaps and Overlaps" at bounding box center [638, 367] width 196 height 21
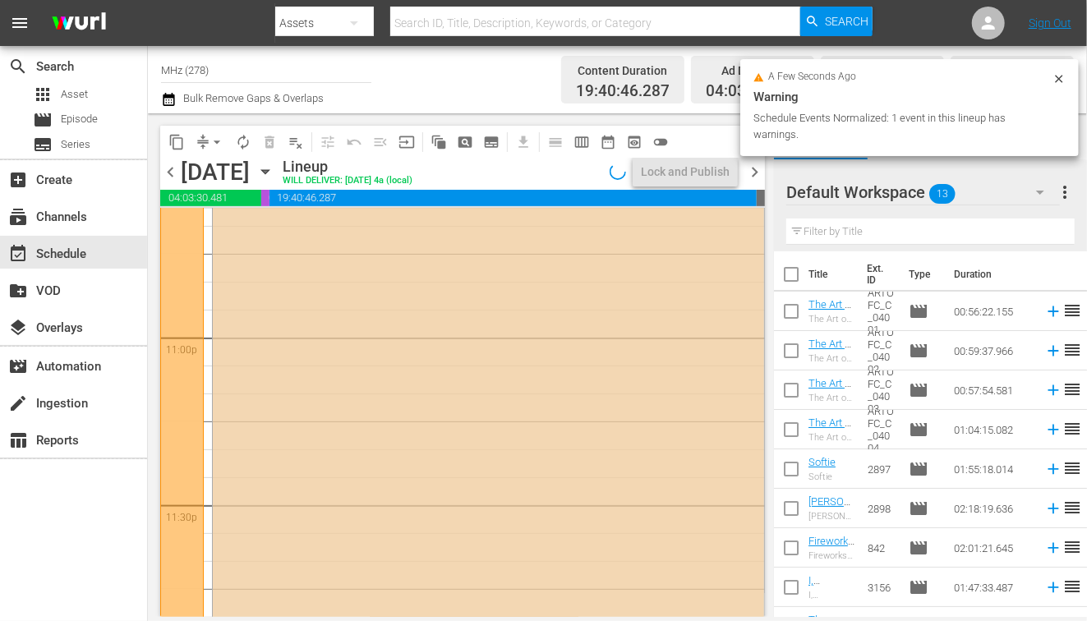
scroll to position [7570, 0]
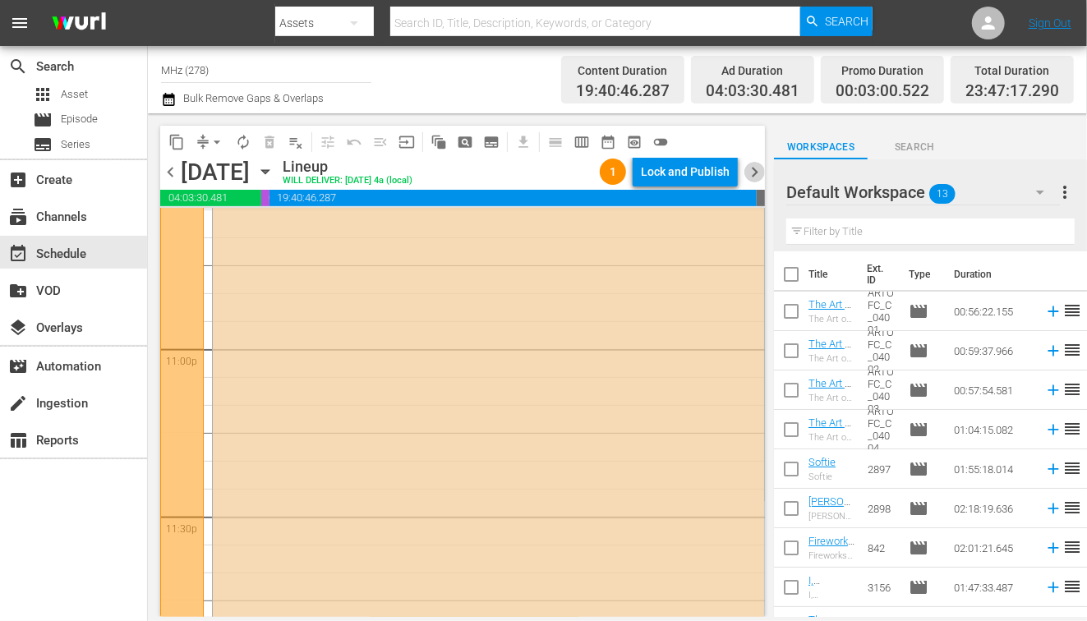
click at [758, 173] on span "chevron_right" at bounding box center [754, 172] width 21 height 21
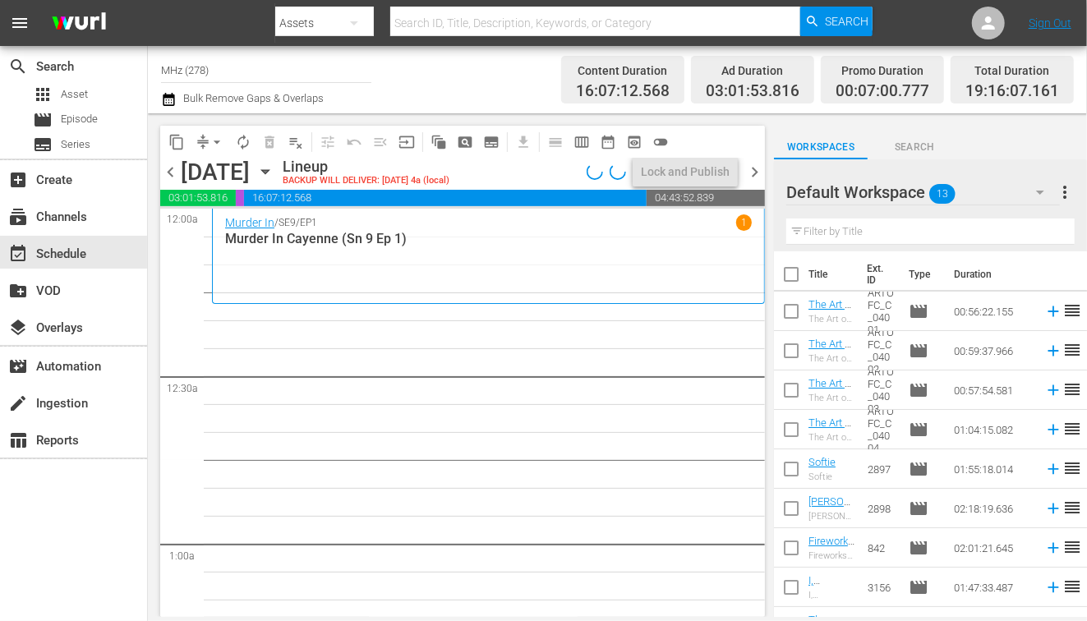
click at [167, 174] on span "chevron_left" at bounding box center [170, 172] width 21 height 21
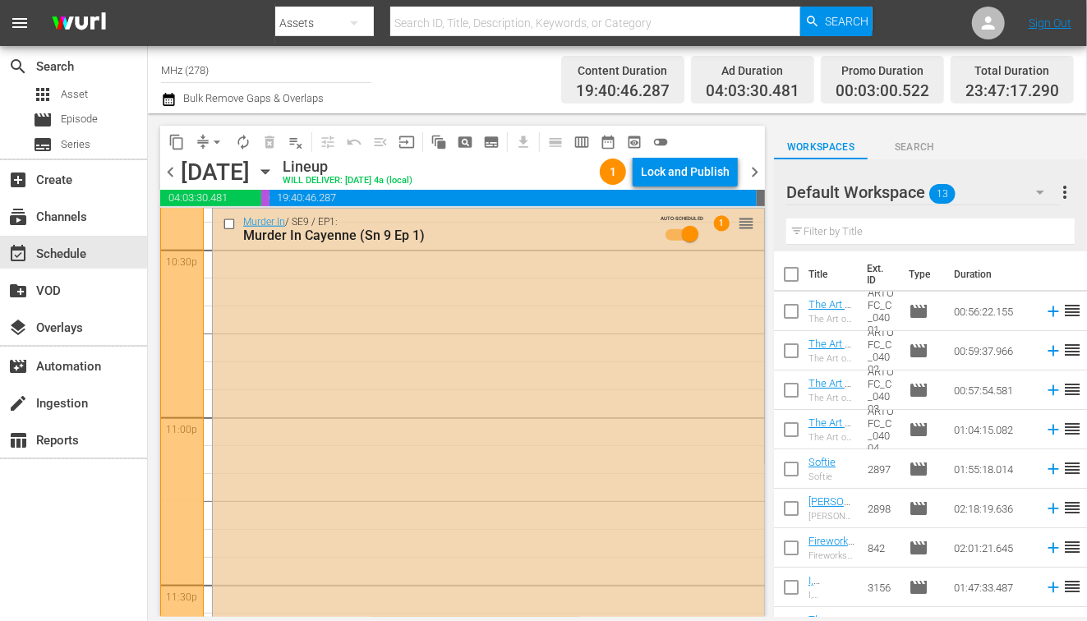
scroll to position [7412, 0]
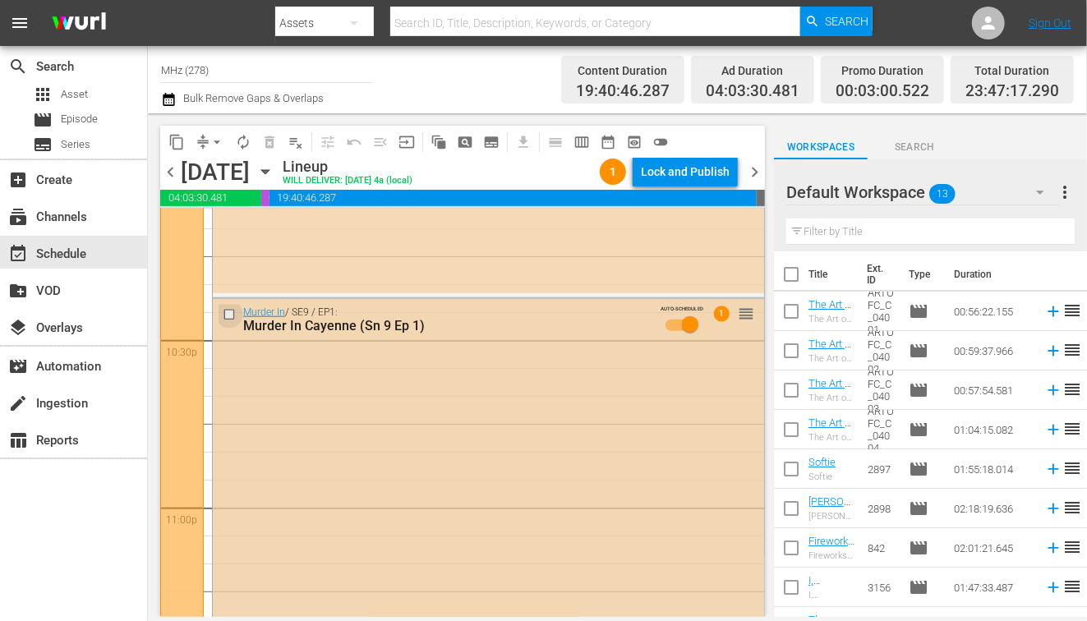
click at [226, 317] on input "checkbox" at bounding box center [231, 314] width 17 height 14
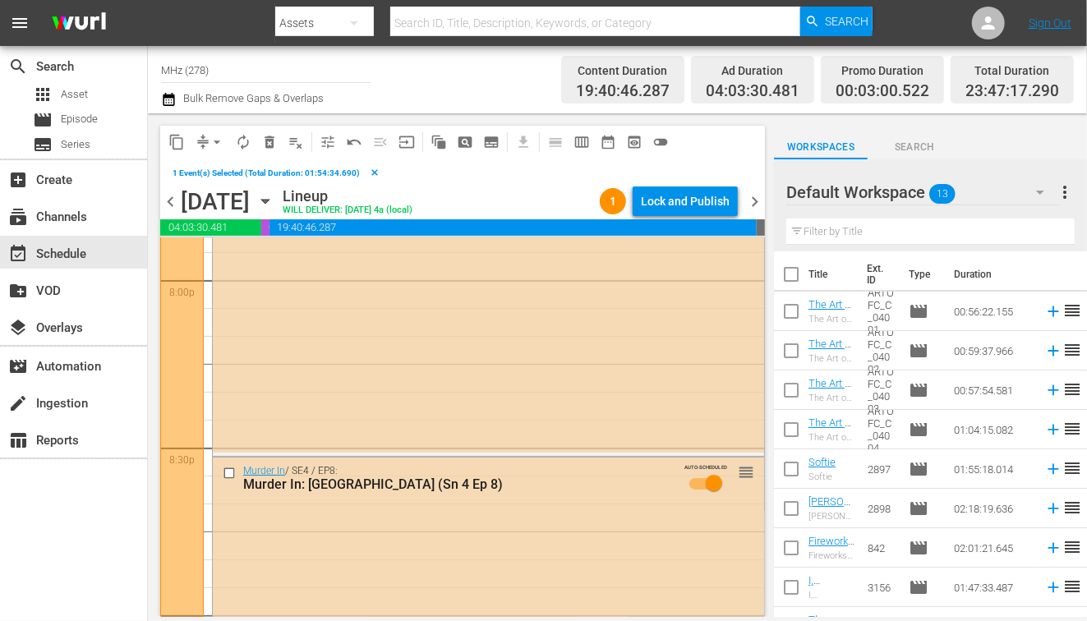
scroll to position [6578, 0]
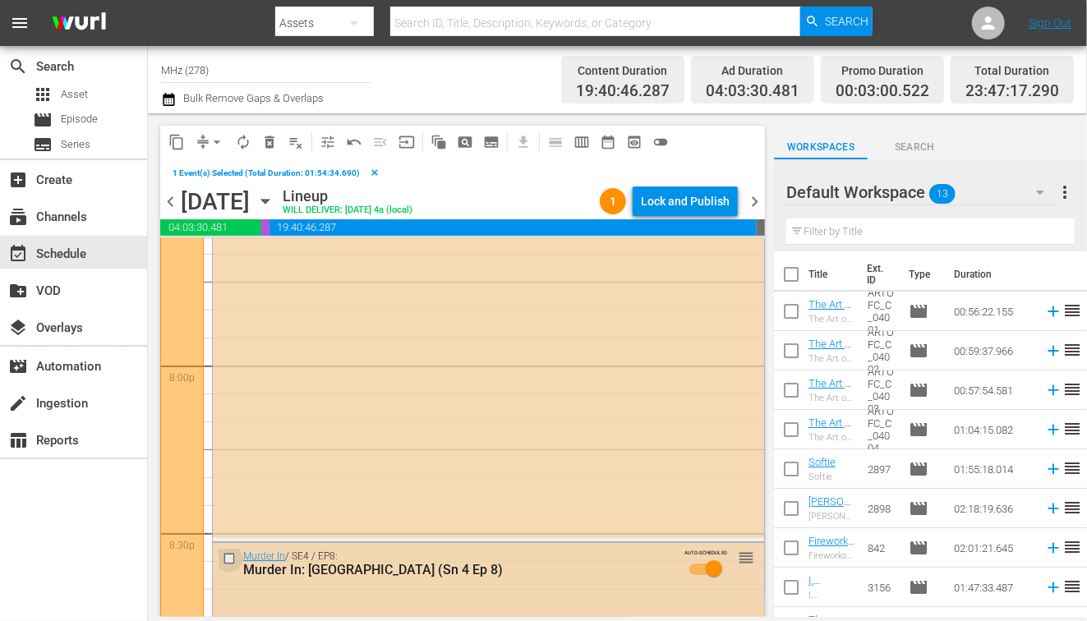
click at [231, 555] on input "checkbox" at bounding box center [231, 559] width 17 height 14
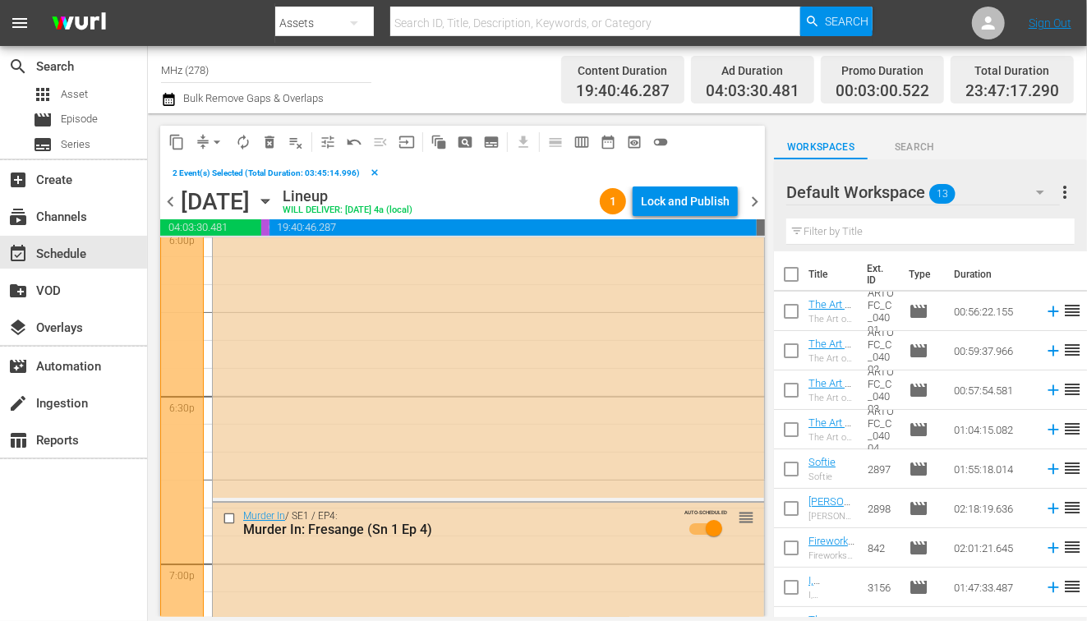
scroll to position [6006, 0]
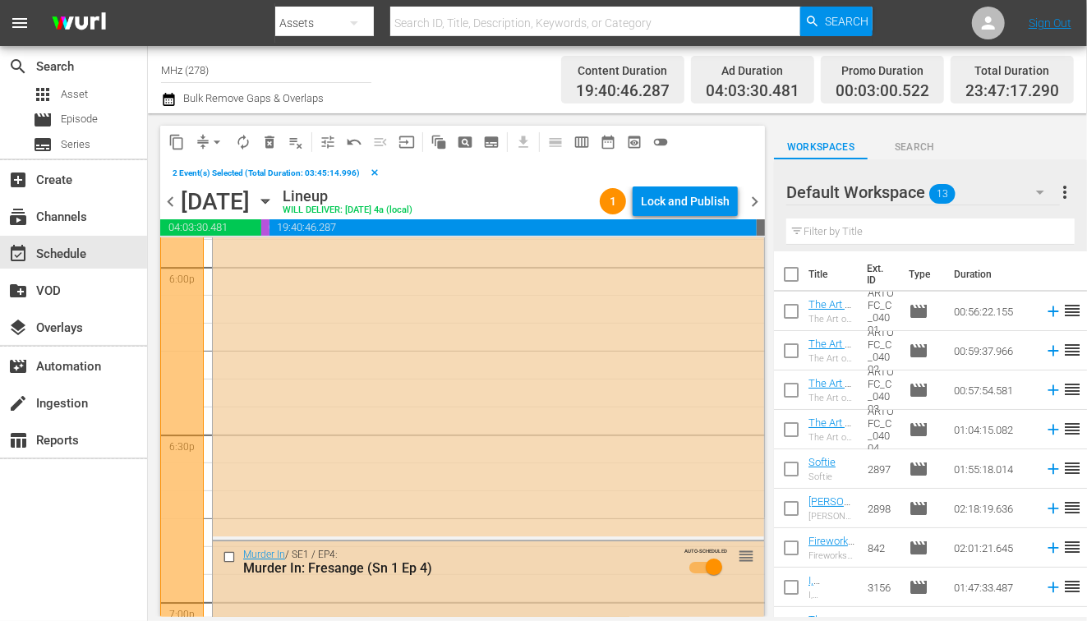
click at [231, 555] on input "checkbox" at bounding box center [231, 558] width 17 height 14
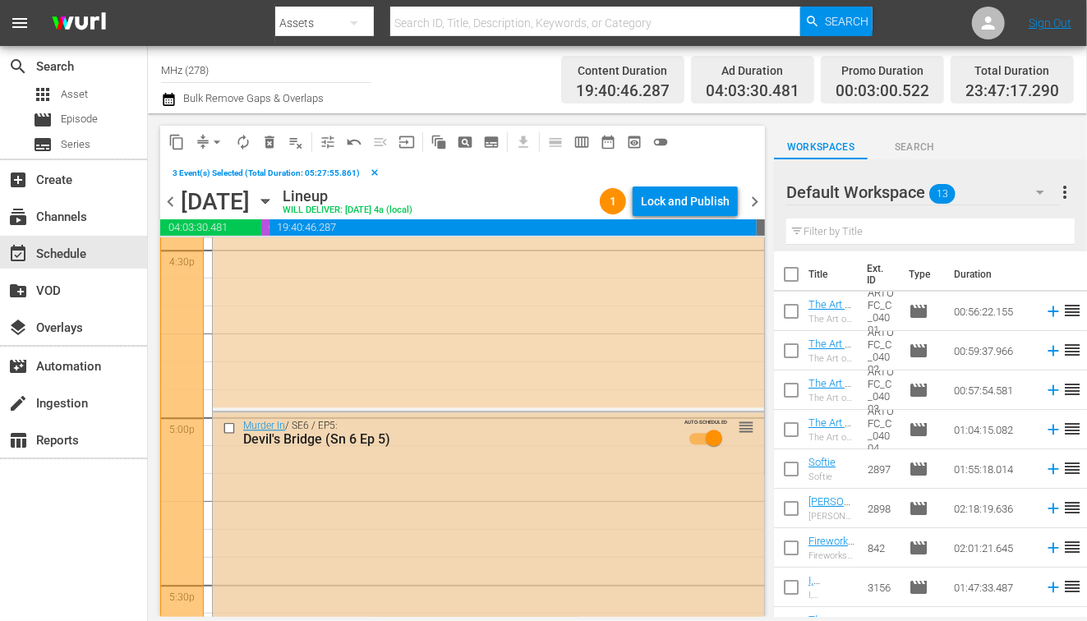
scroll to position [5523, 0]
click at [170, 139] on span "content_copy" at bounding box center [176, 142] width 16 height 16
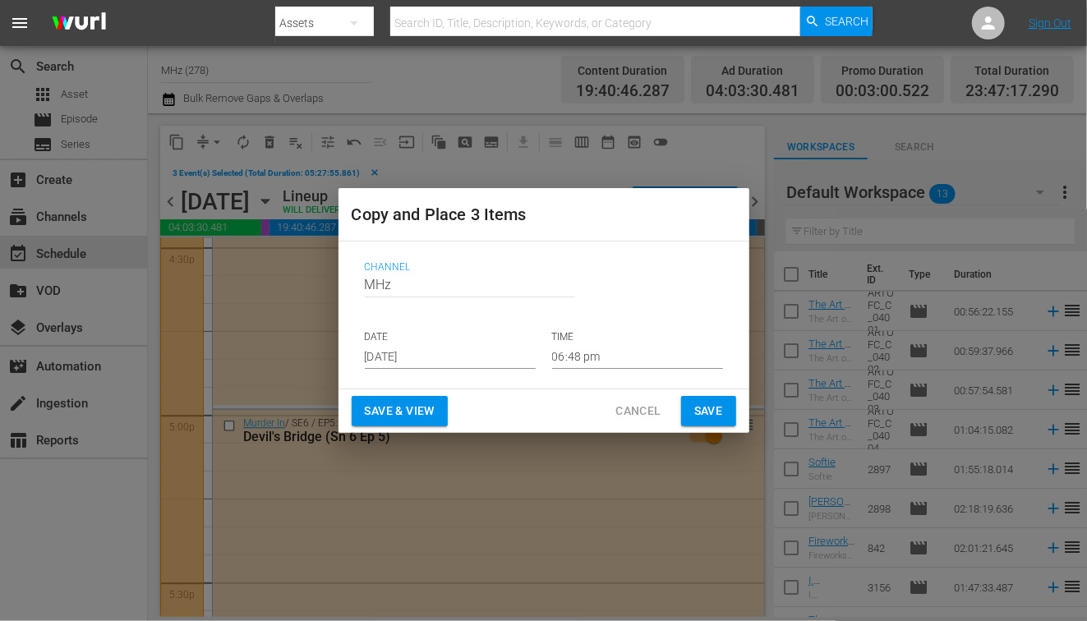
click at [439, 354] on input "[DATE]" at bounding box center [450, 356] width 171 height 25
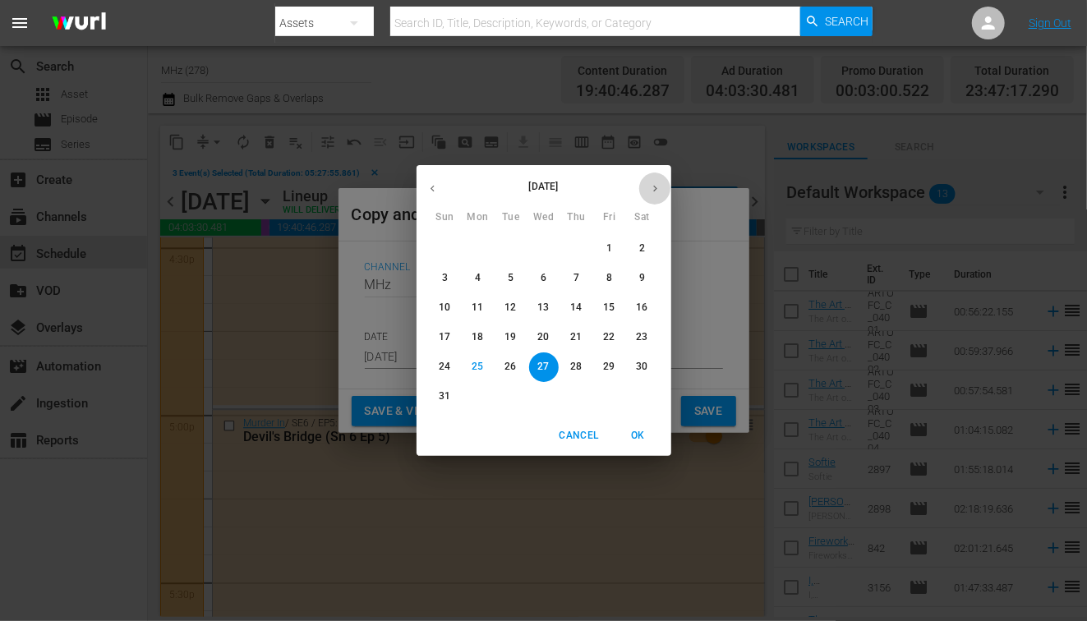
click at [648, 189] on button "button" at bounding box center [655, 189] width 32 height 32
click at [478, 274] on p "8" at bounding box center [478, 278] width 6 height 14
type input "Sep 8th 2025"
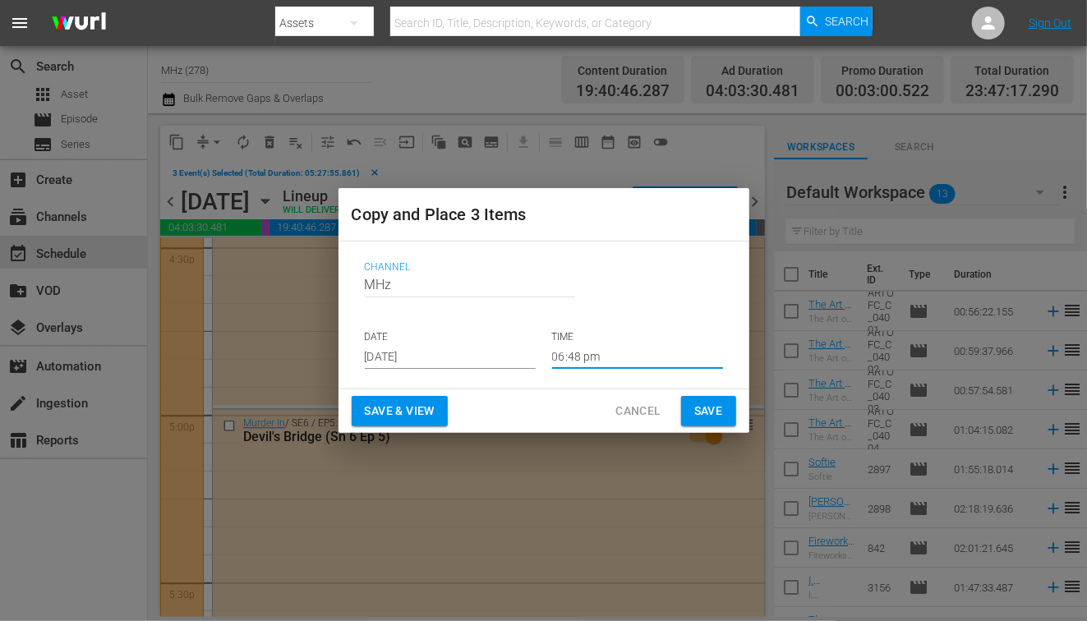
click at [591, 358] on input "06:48 pm" at bounding box center [637, 356] width 171 height 25
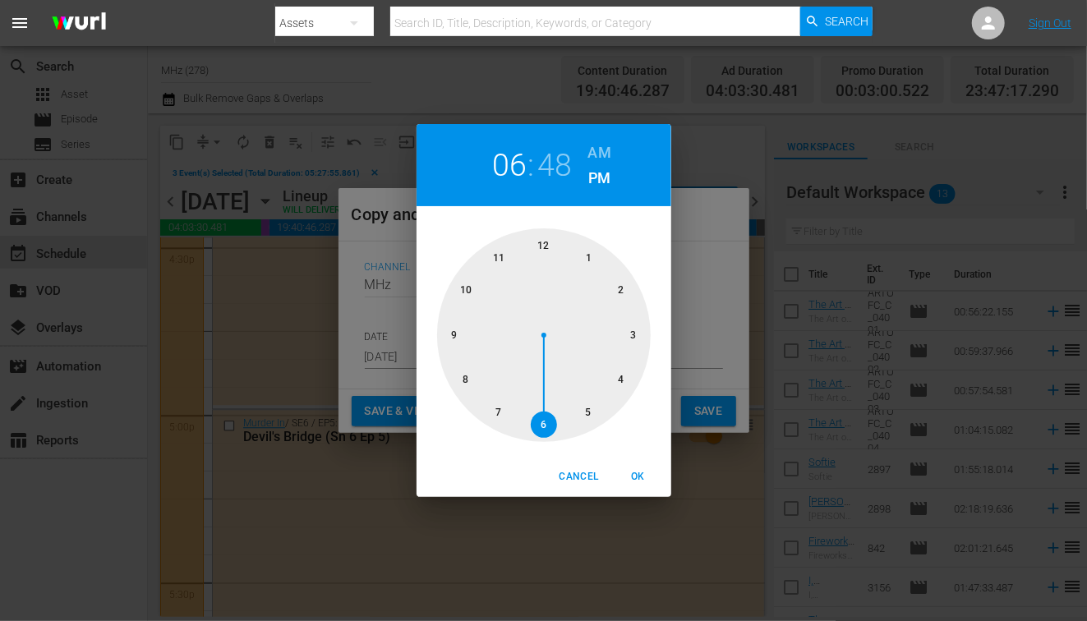
click at [542, 239] on div at bounding box center [544, 335] width 214 height 214
click at [586, 261] on div at bounding box center [544, 335] width 214 height 214
click at [592, 148] on h6 "AM" at bounding box center [599, 153] width 23 height 26
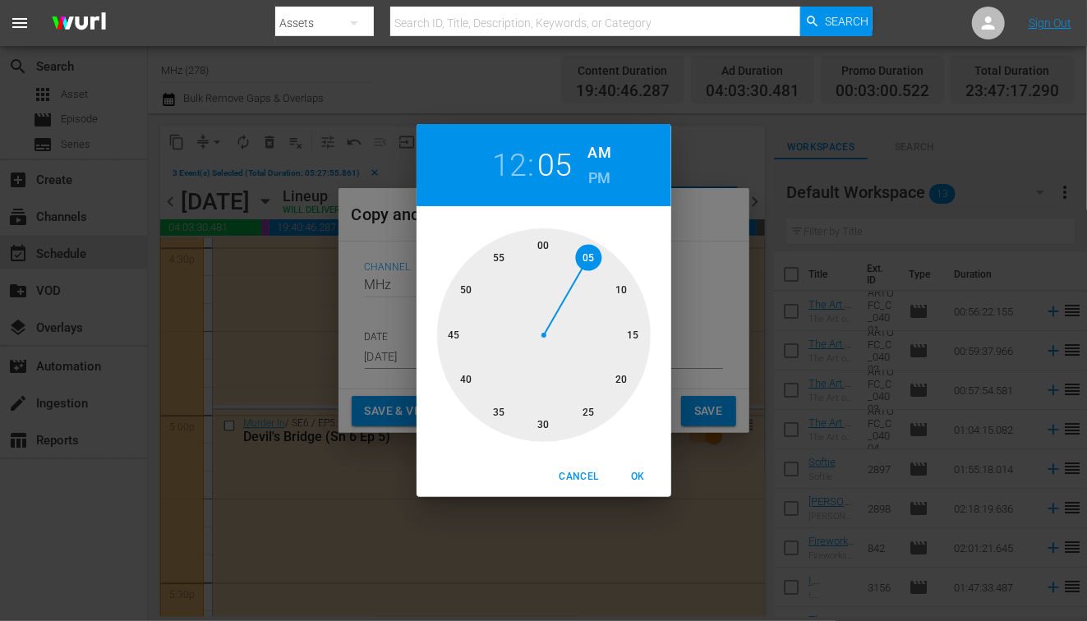
click at [640, 471] on span "OK" at bounding box center [638, 476] width 39 height 17
type input "12:05 am"
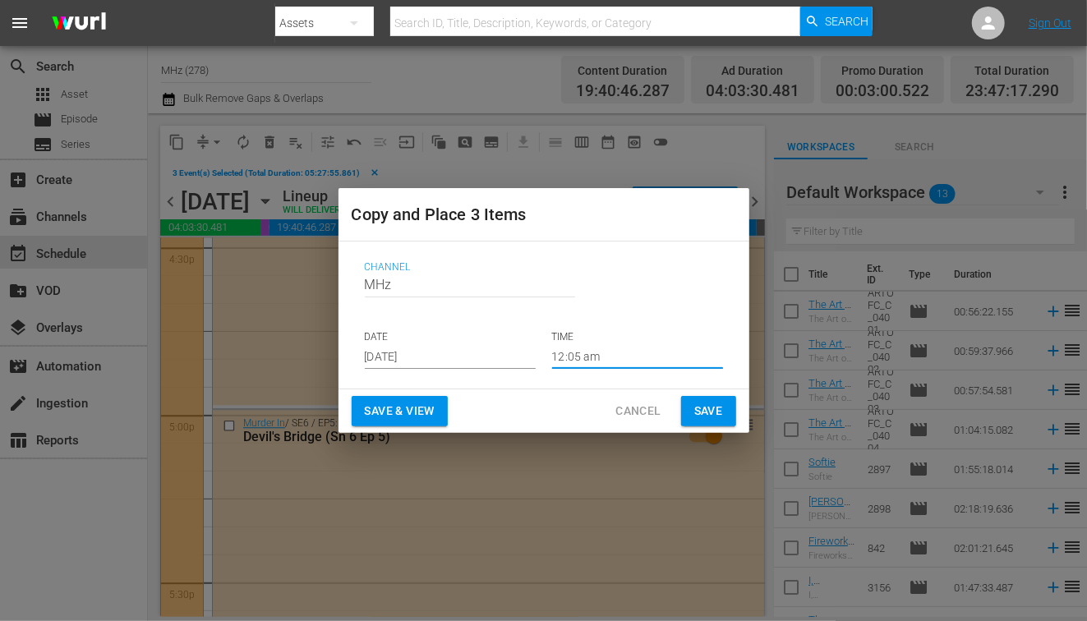
click at [701, 406] on span "Save" at bounding box center [708, 411] width 29 height 21
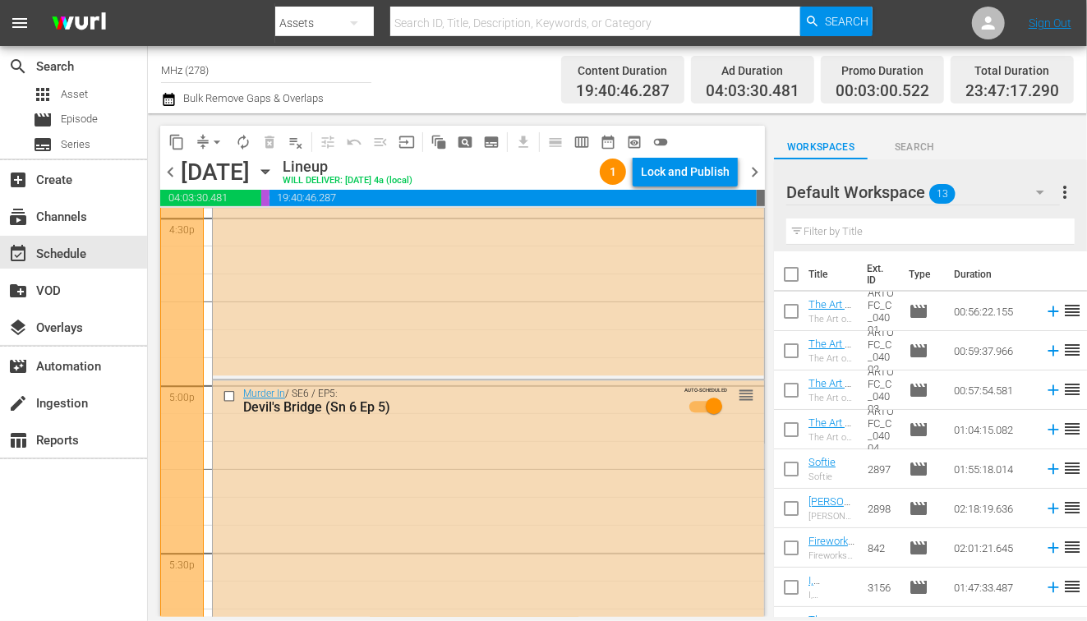
click at [757, 173] on span "chevron_right" at bounding box center [754, 172] width 21 height 21
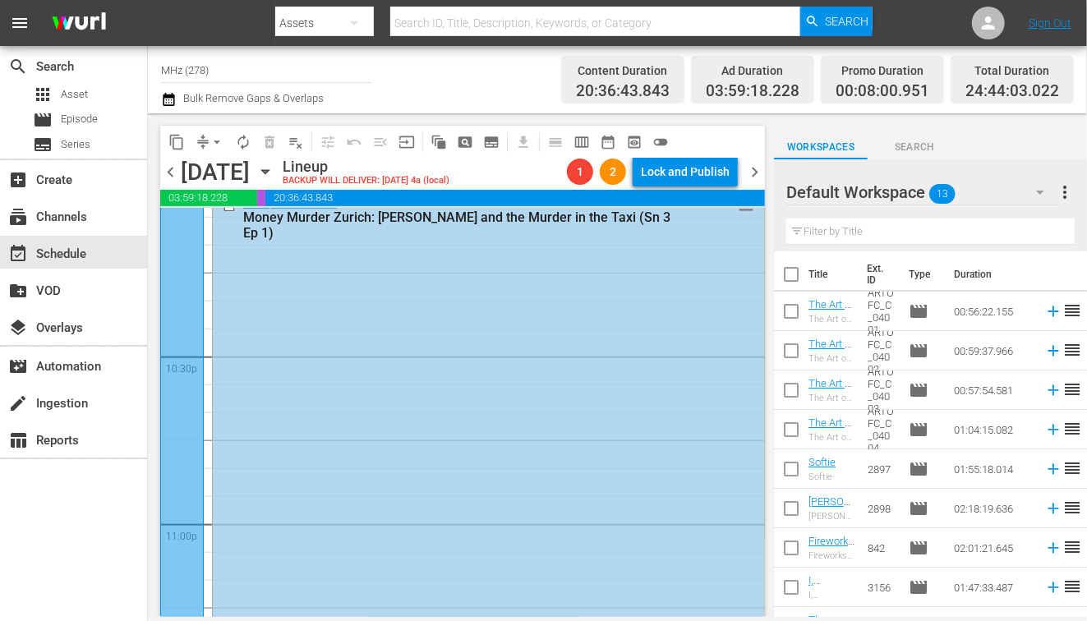
scroll to position [7308, 0]
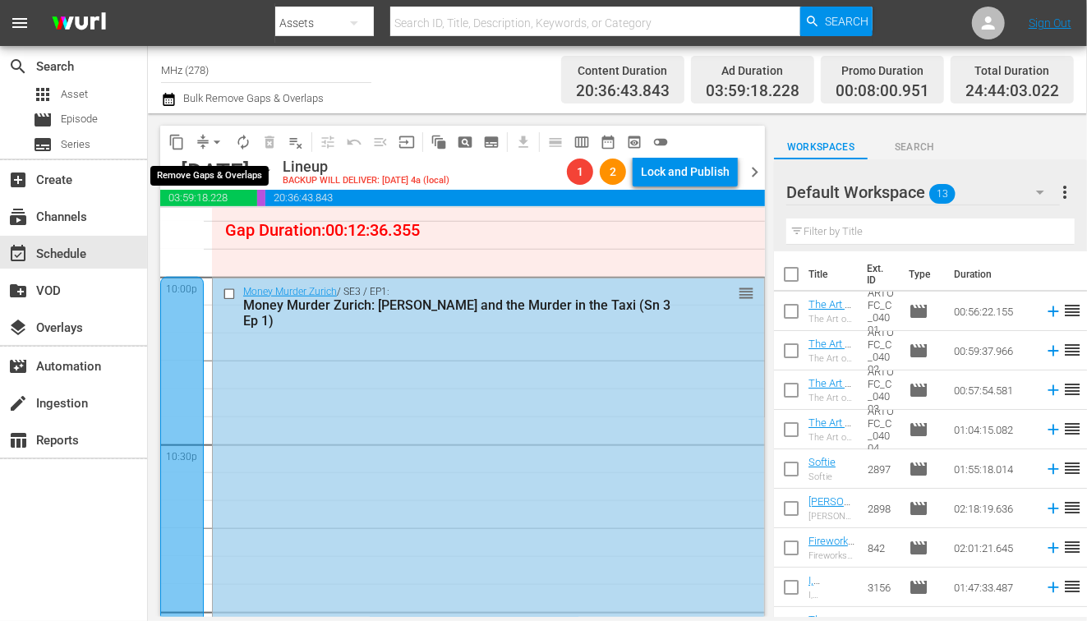
click at [218, 139] on span "arrow_drop_down" at bounding box center [217, 142] width 16 height 16
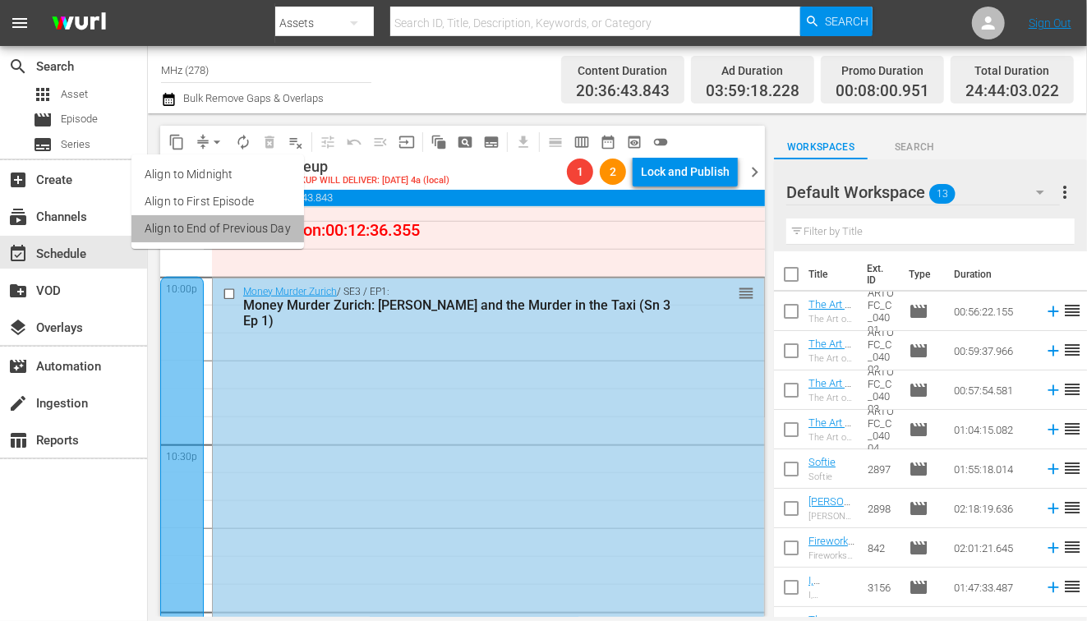
click at [258, 228] on li "Align to End of Previous Day" at bounding box center [217, 228] width 173 height 27
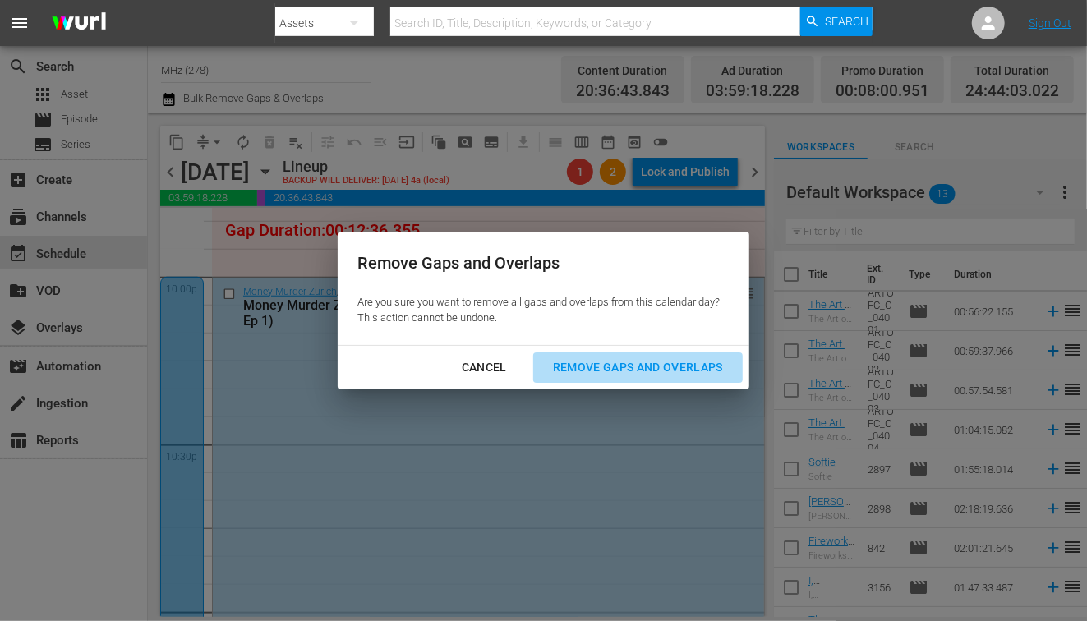
click at [689, 368] on div "Remove Gaps and Overlaps" at bounding box center [638, 367] width 196 height 21
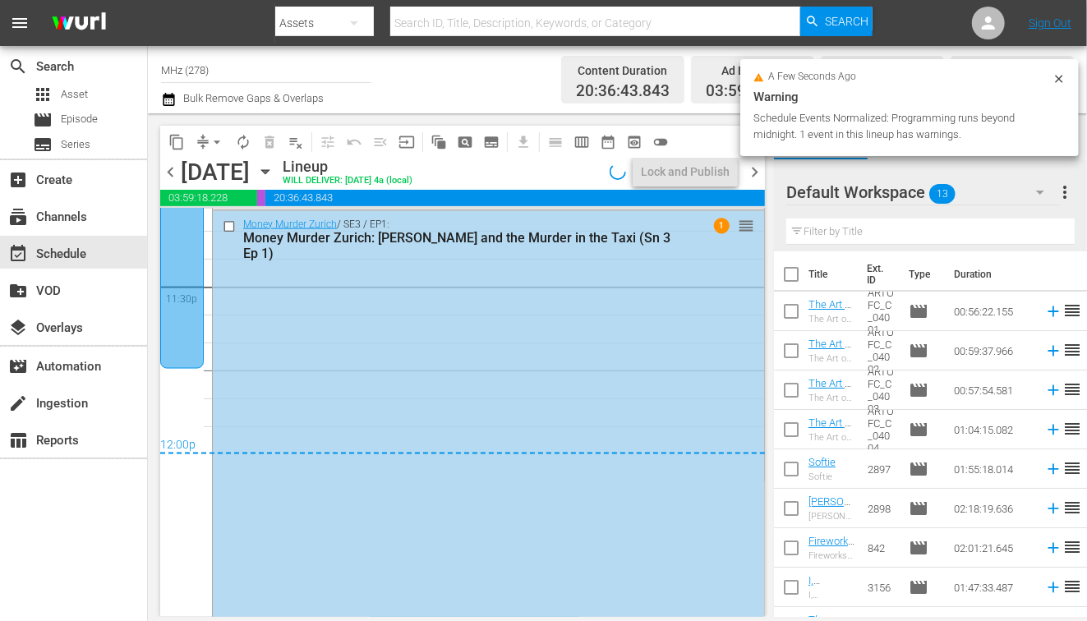
scroll to position [7808, 0]
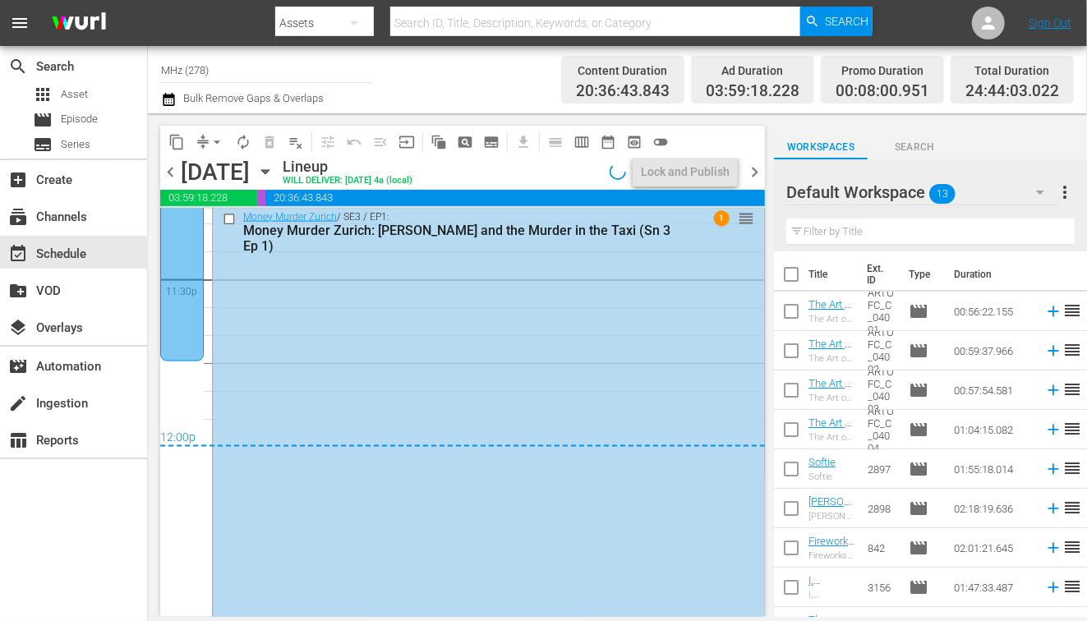
click at [755, 172] on span "chevron_right" at bounding box center [754, 172] width 21 height 21
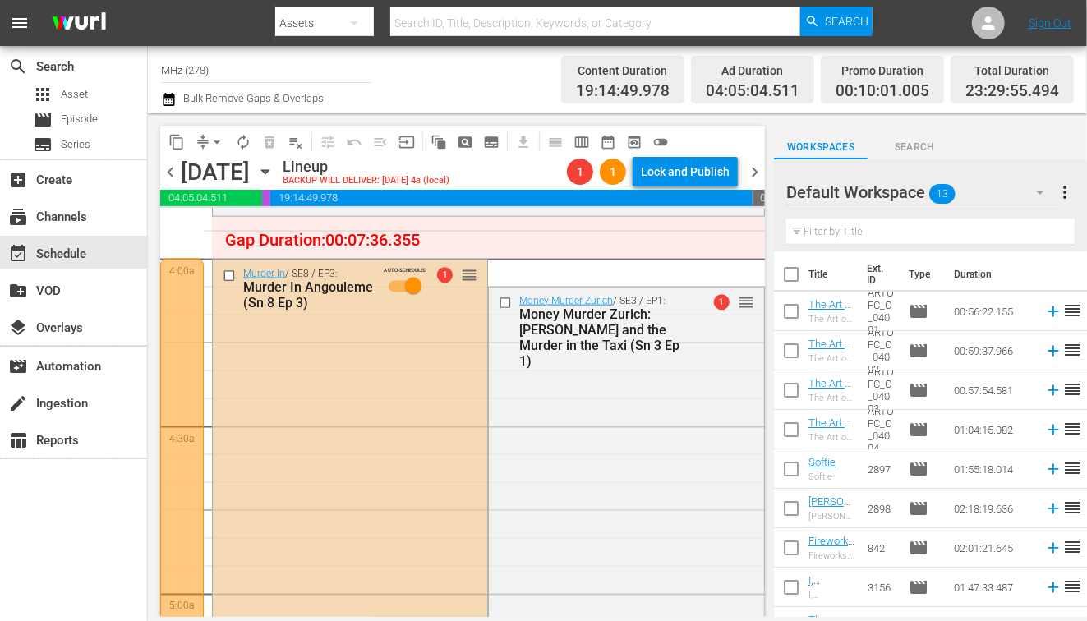
scroll to position [1330, 0]
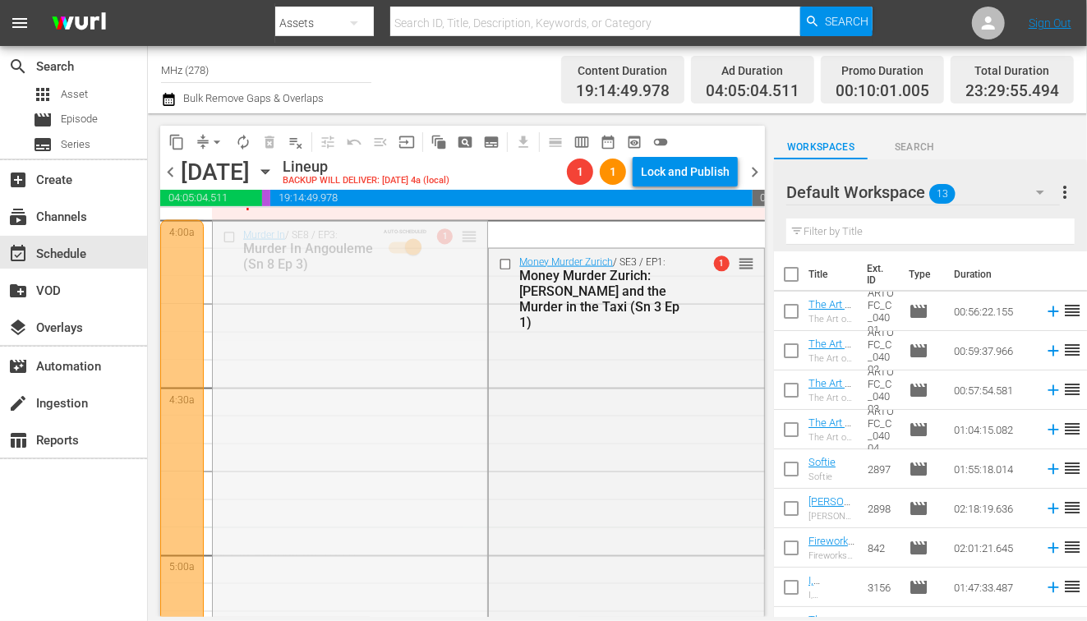
drag, startPoint x: 471, startPoint y: 232, endPoint x: 432, endPoint y: 527, distance: 297.5
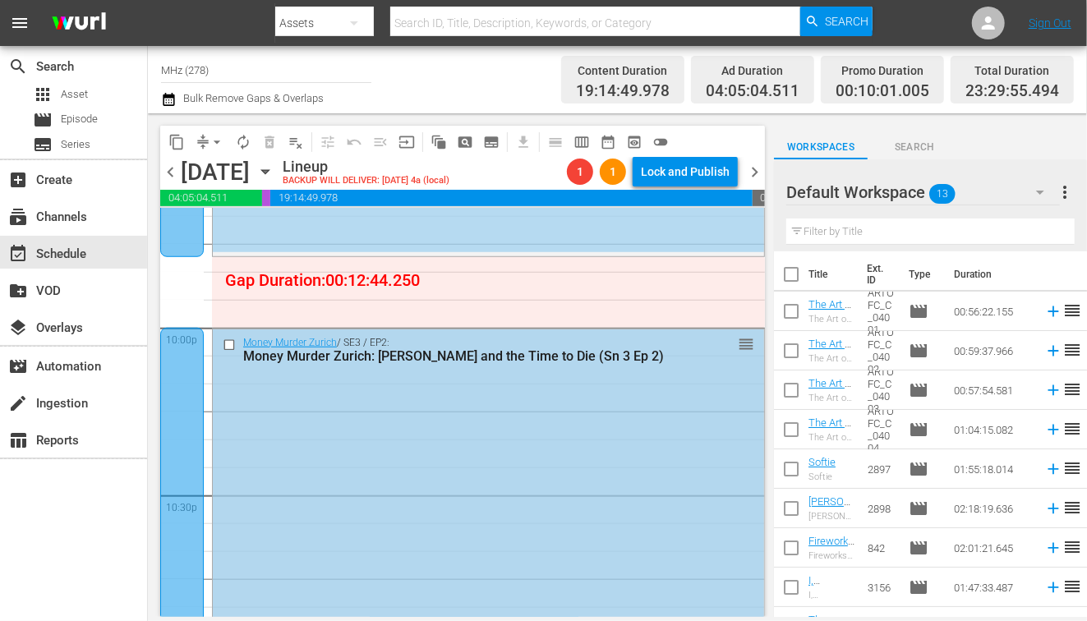
scroll to position [7186, 0]
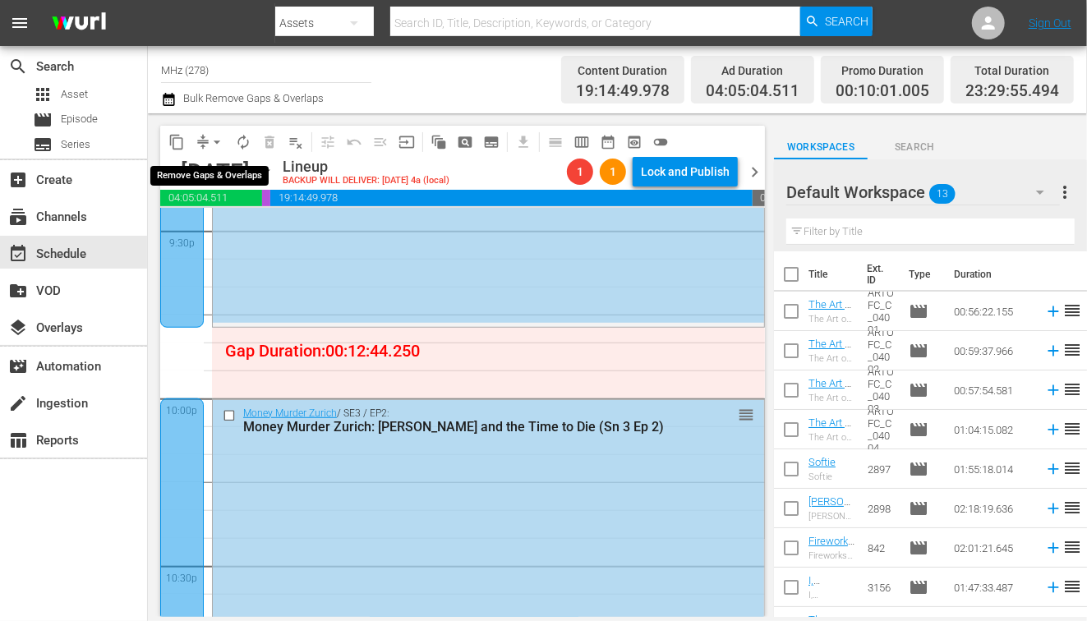
click at [214, 142] on span "arrow_drop_down" at bounding box center [217, 142] width 16 height 16
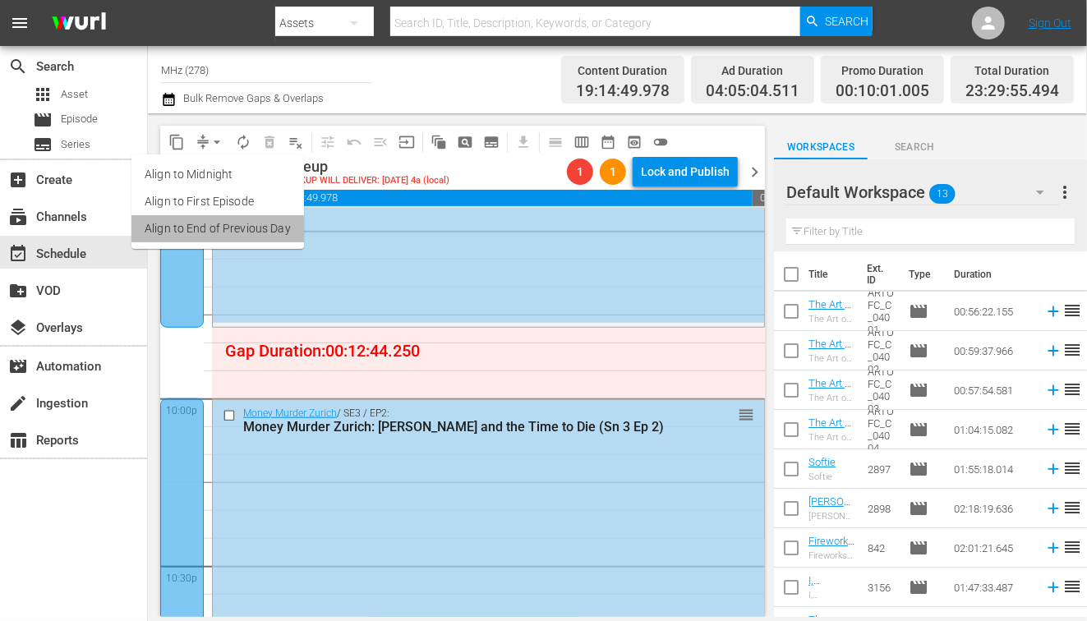
click at [273, 230] on li "Align to End of Previous Day" at bounding box center [217, 228] width 173 height 27
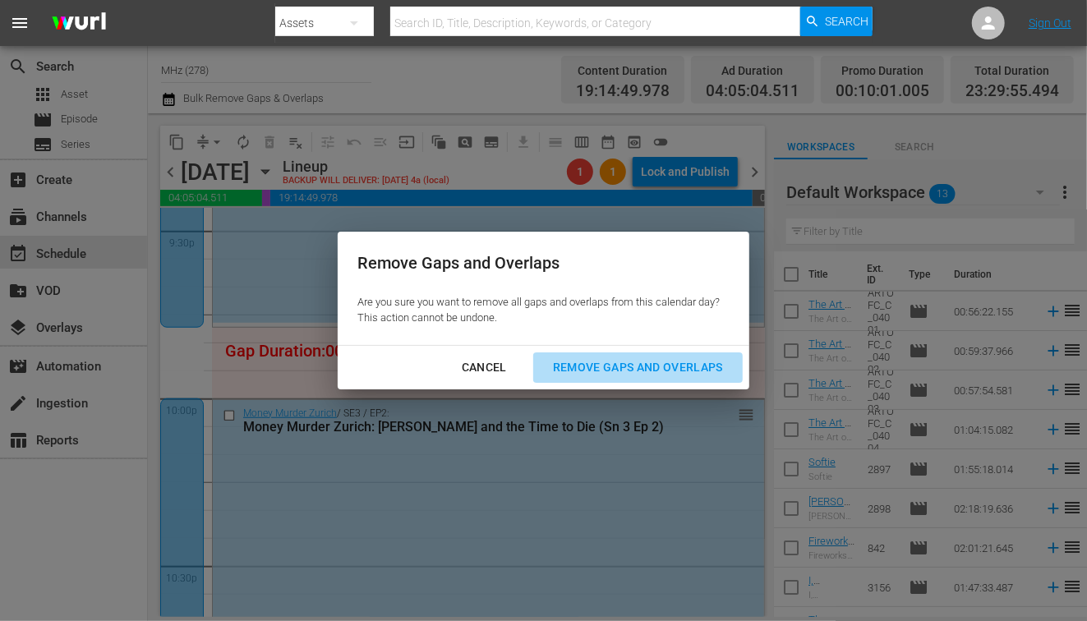
click at [605, 362] on div "Remove Gaps and Overlaps" at bounding box center [638, 367] width 196 height 21
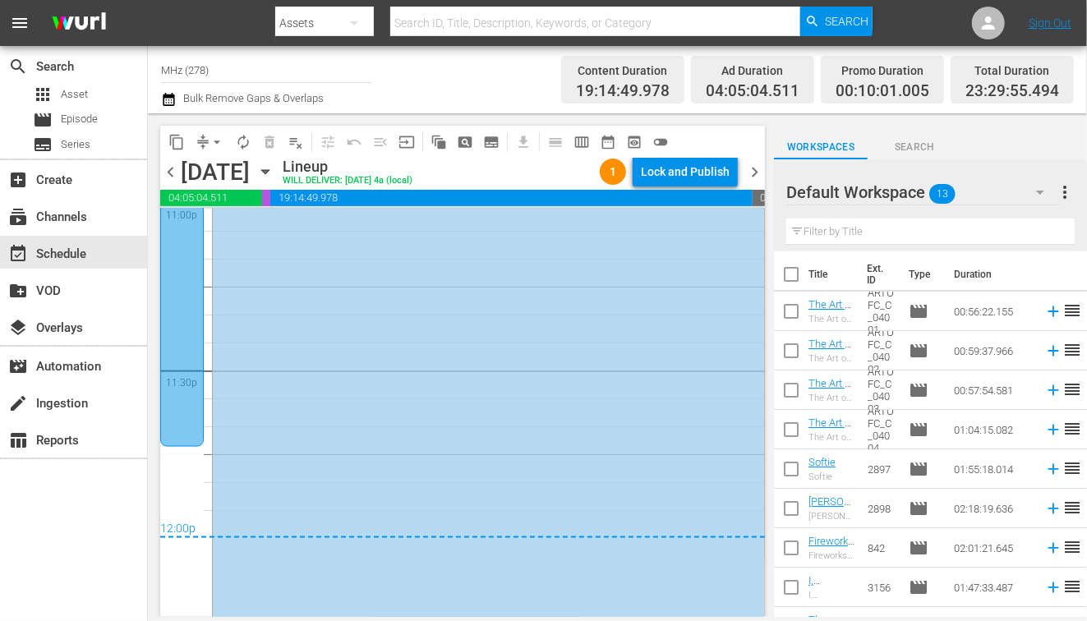
scroll to position [7810, 0]
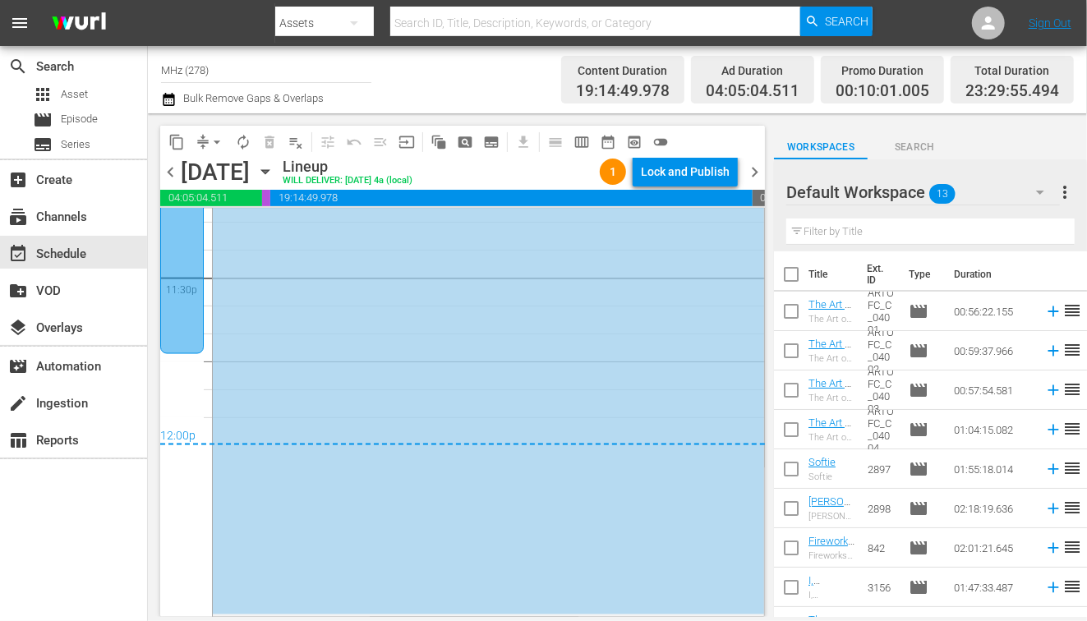
click at [758, 163] on span "chevron_right" at bounding box center [754, 172] width 21 height 21
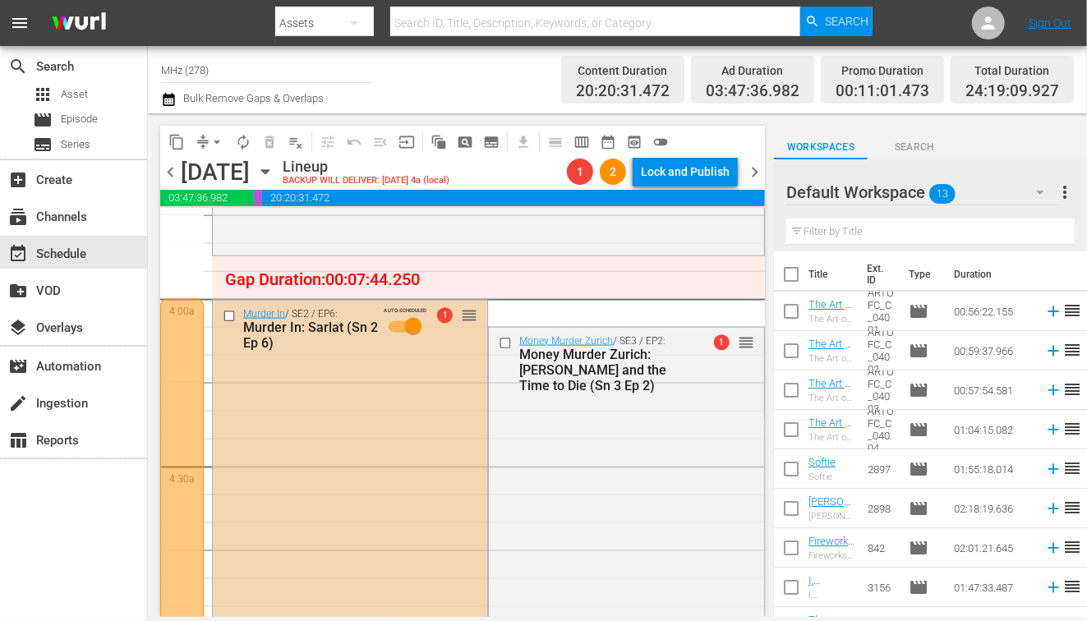
scroll to position [1264, 0]
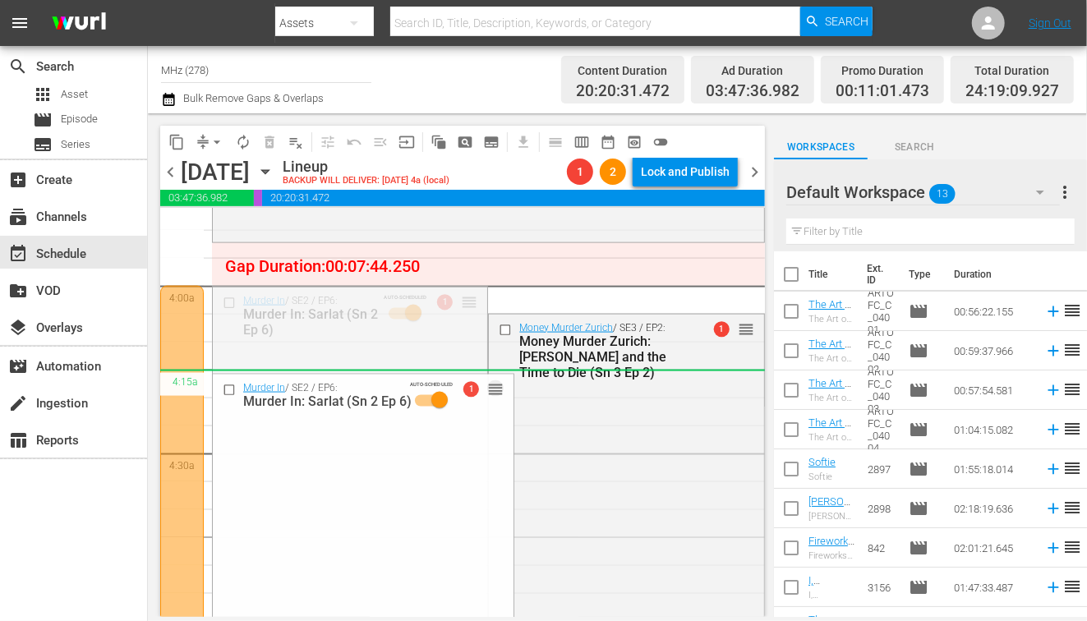
drag, startPoint x: 474, startPoint y: 306, endPoint x: 472, endPoint y: 464, distance: 158.6
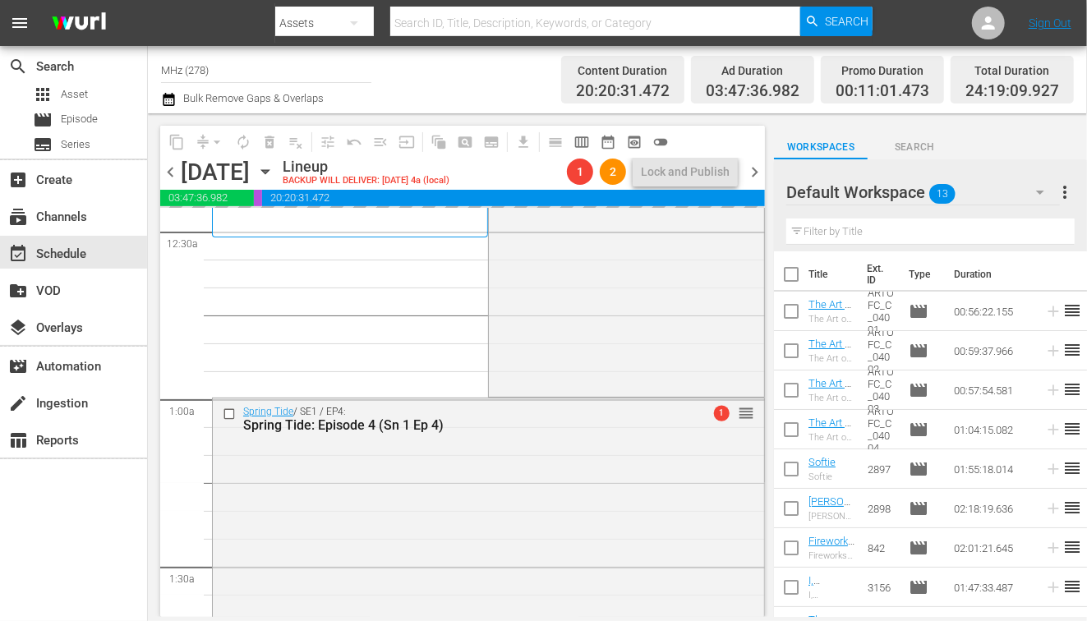
scroll to position [0, 0]
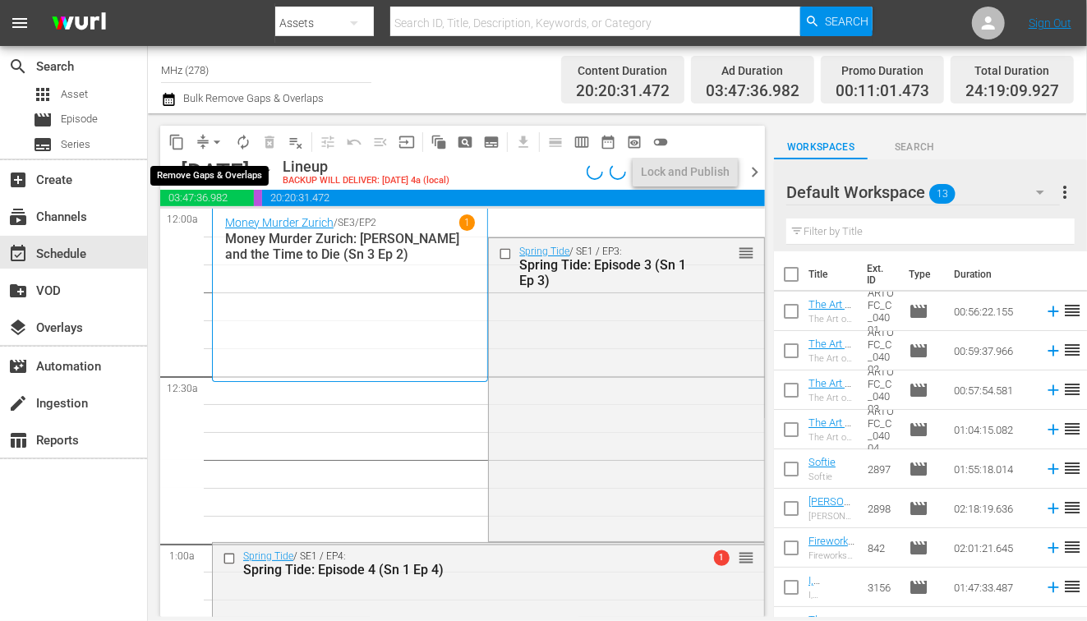
click at [211, 141] on span "arrow_drop_down" at bounding box center [217, 142] width 16 height 16
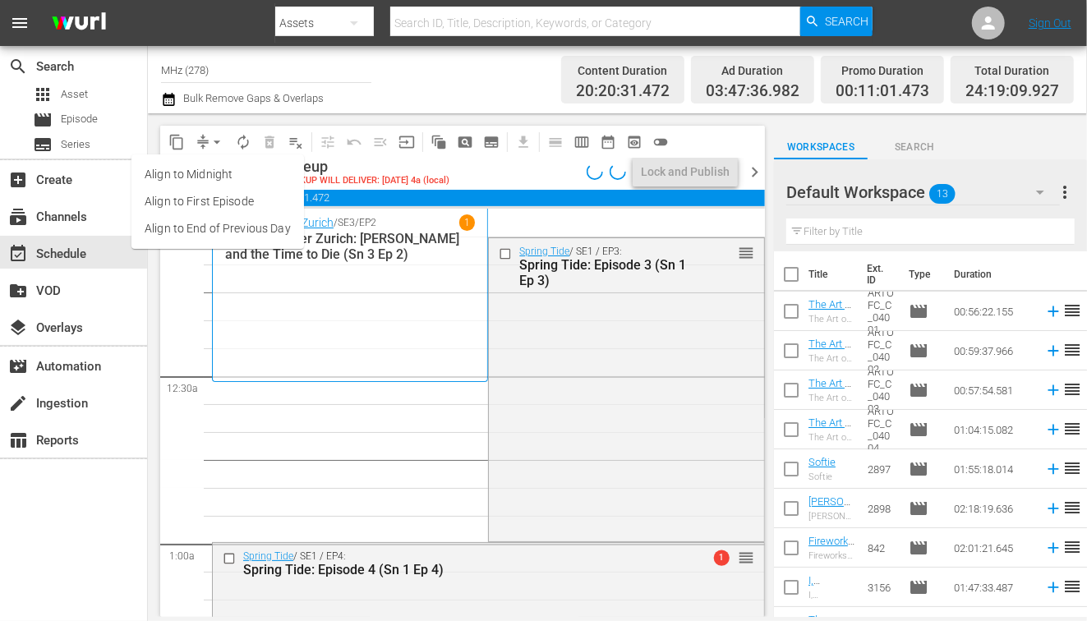
click at [216, 219] on li "Align to End of Previous Day" at bounding box center [217, 228] width 173 height 27
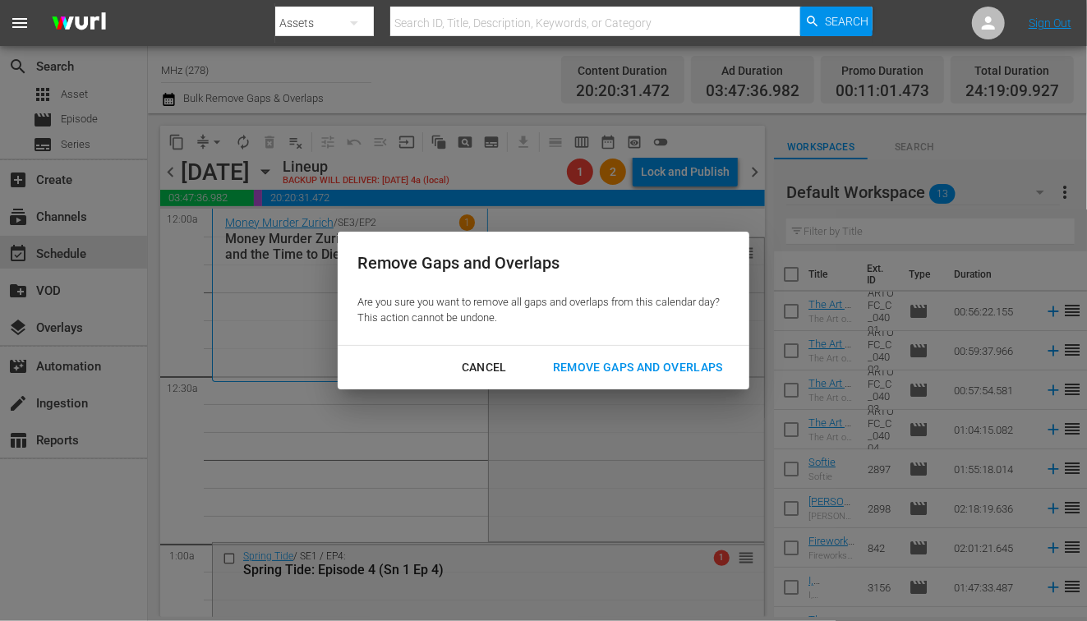
click at [566, 363] on div "Remove Gaps and Overlaps" at bounding box center [638, 367] width 196 height 21
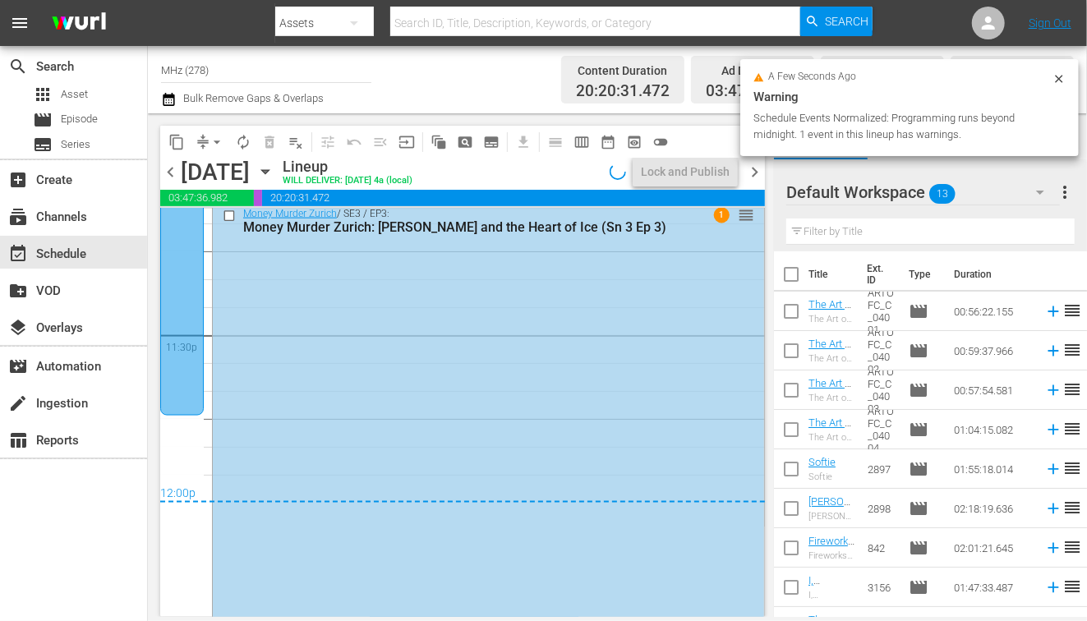
scroll to position [7515, 0]
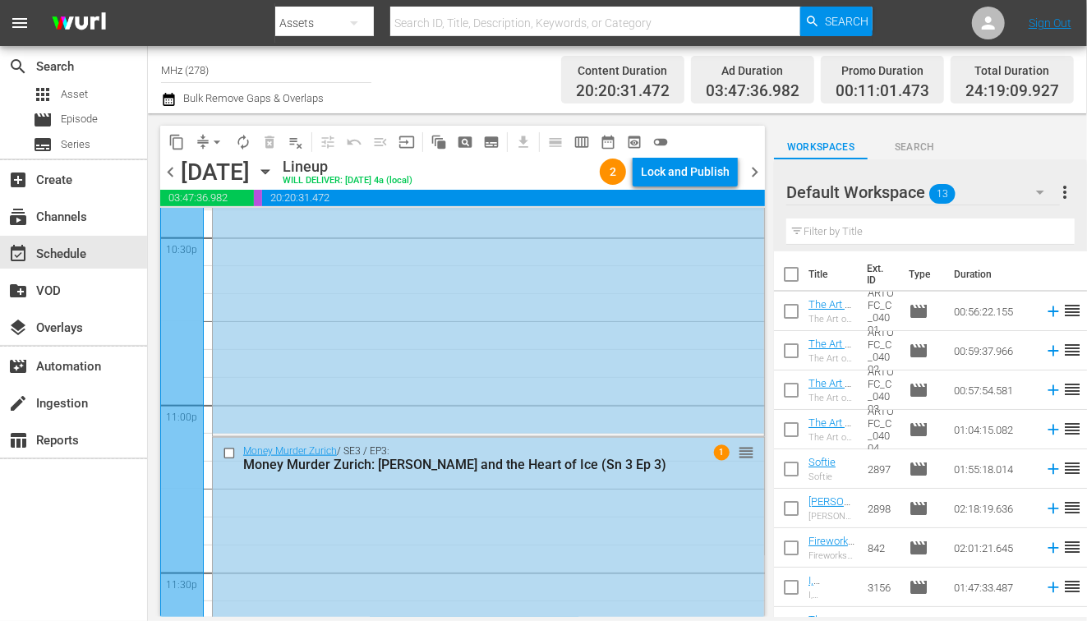
click at [754, 180] on span "chevron_right" at bounding box center [754, 172] width 21 height 21
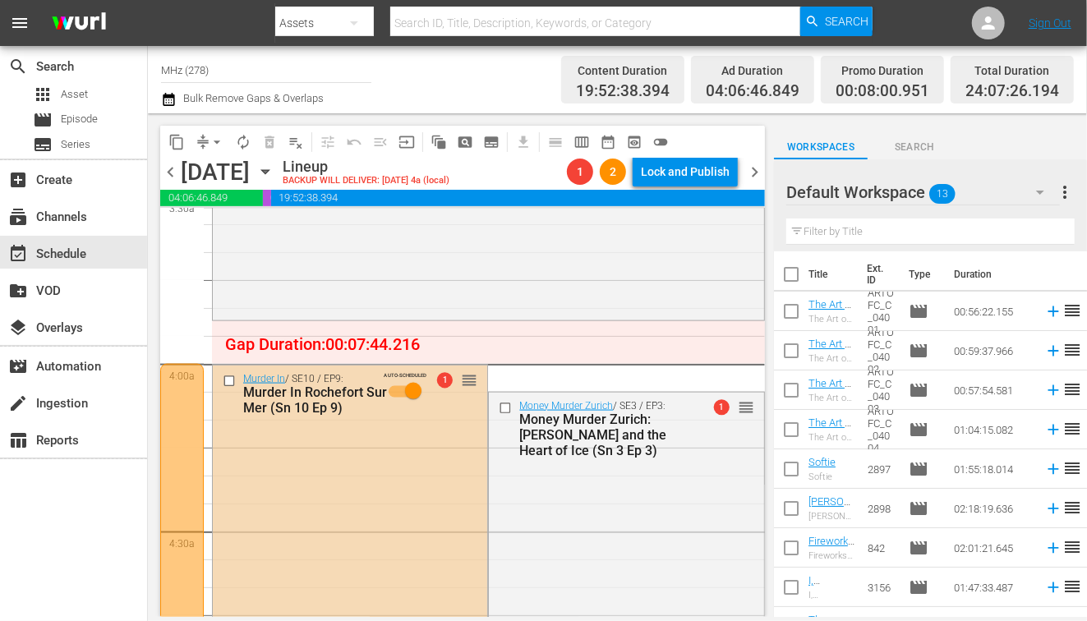
scroll to position [1180, 0]
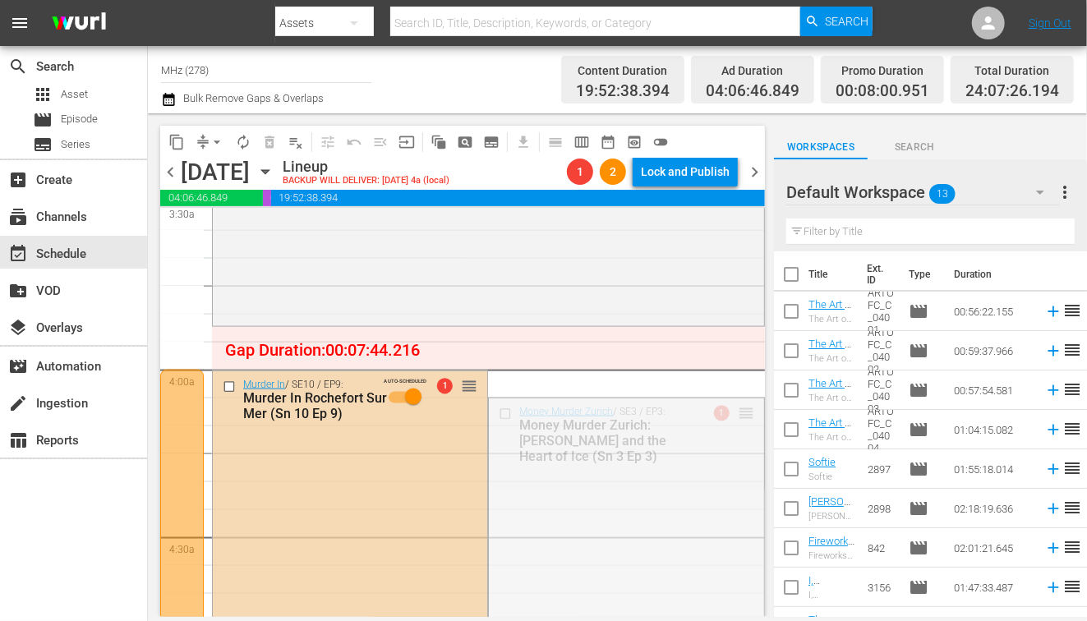
drag, startPoint x: 743, startPoint y: 412, endPoint x: 743, endPoint y: 252, distance: 159.4
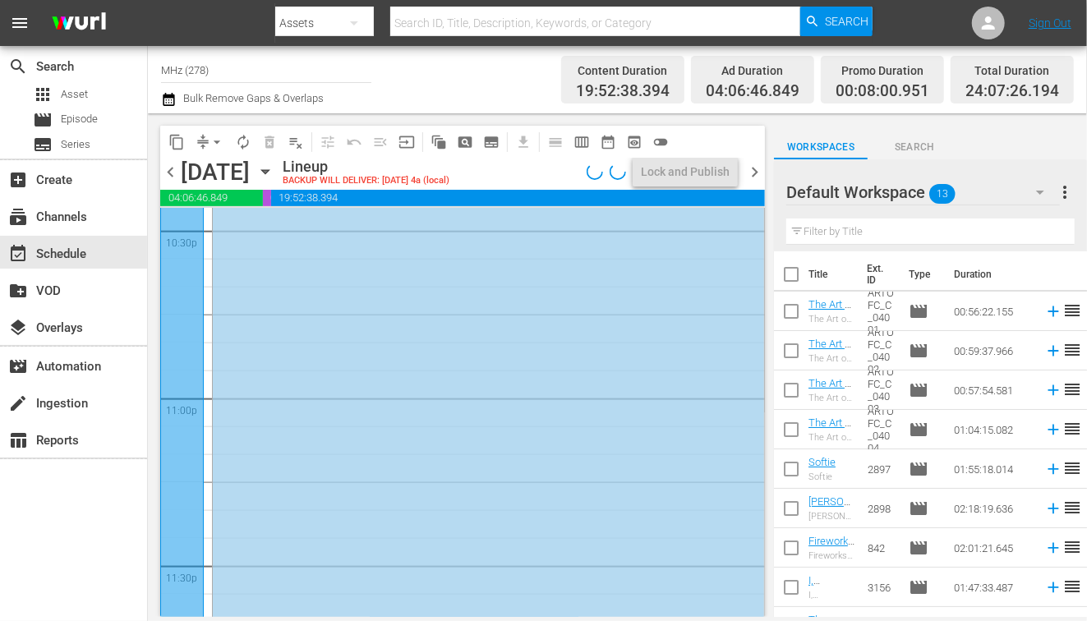
scroll to position [7638, 0]
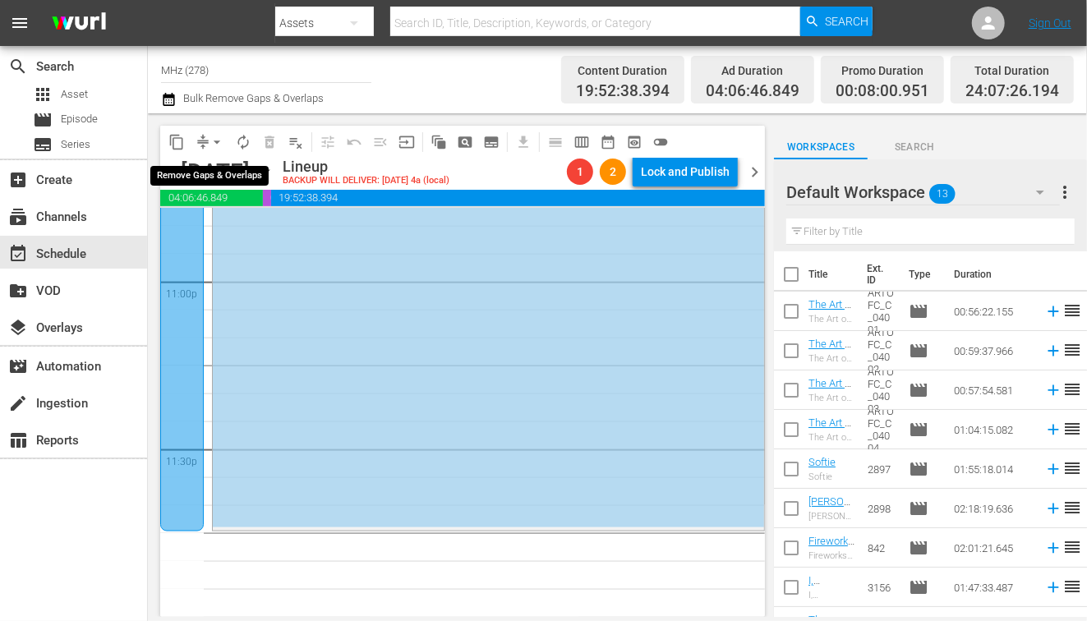
click at [208, 140] on button "arrow_drop_down" at bounding box center [217, 142] width 26 height 26
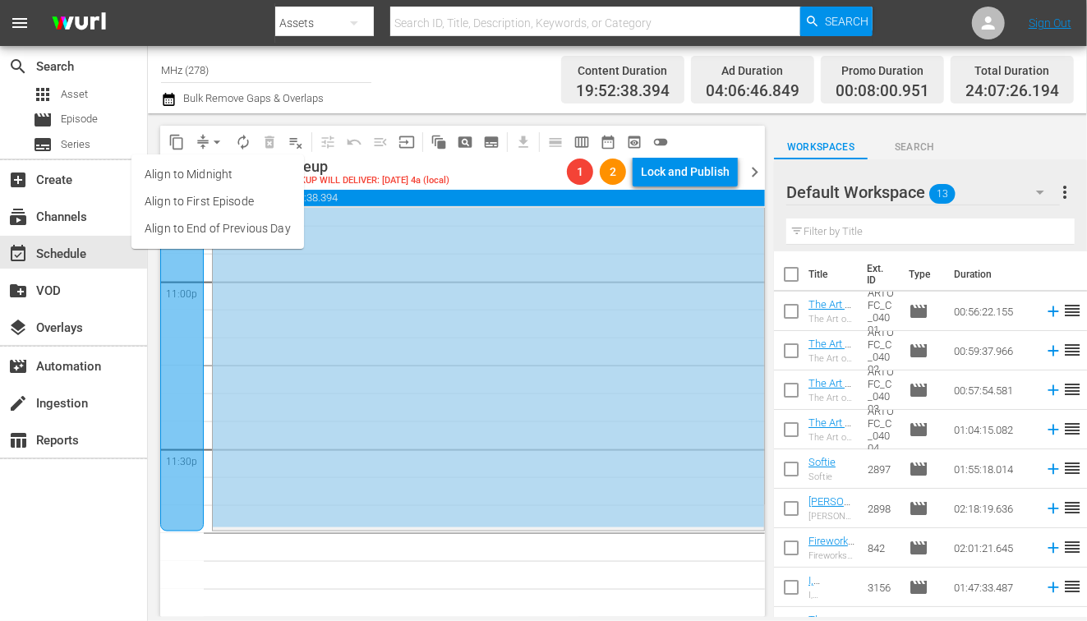
click at [251, 233] on li "Align to End of Previous Day" at bounding box center [217, 228] width 173 height 27
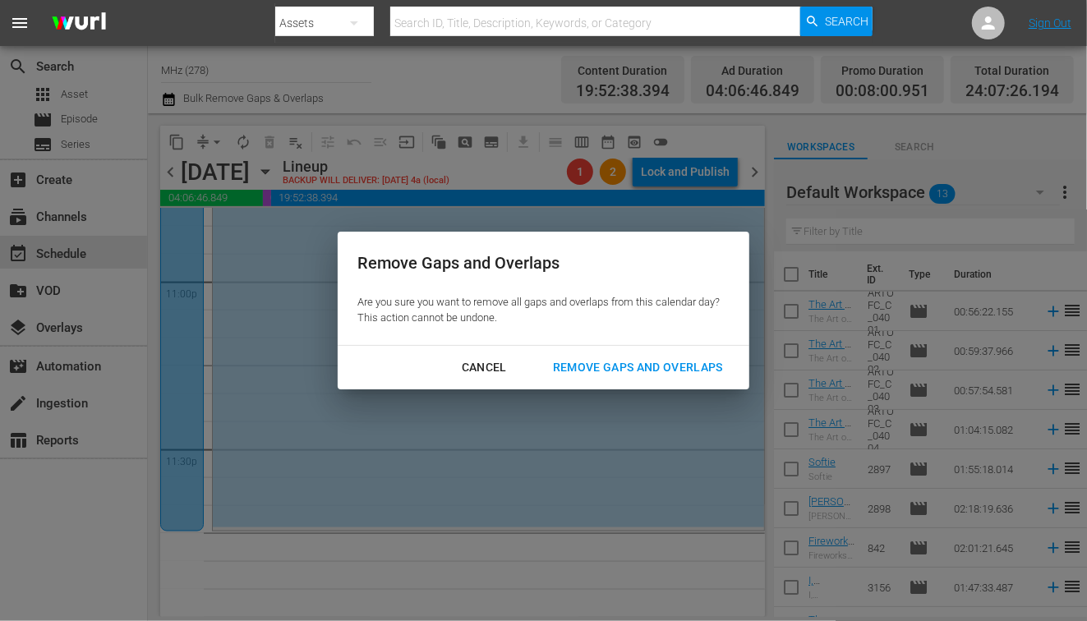
click at [611, 380] on button "Remove Gaps and Overlaps" at bounding box center [638, 368] width 210 height 30
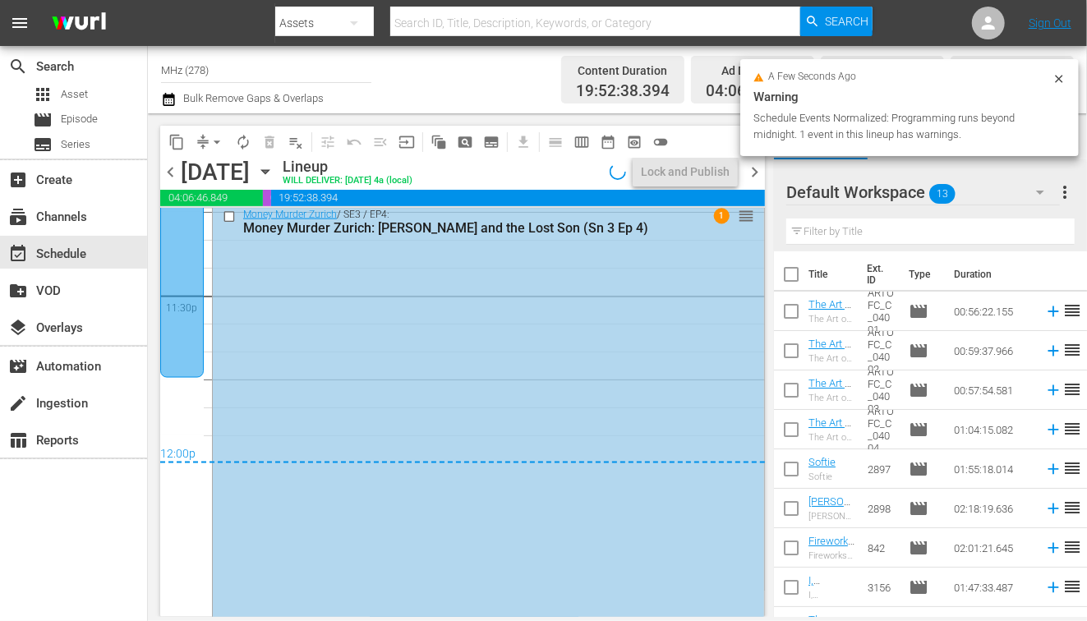
scroll to position [7818, 0]
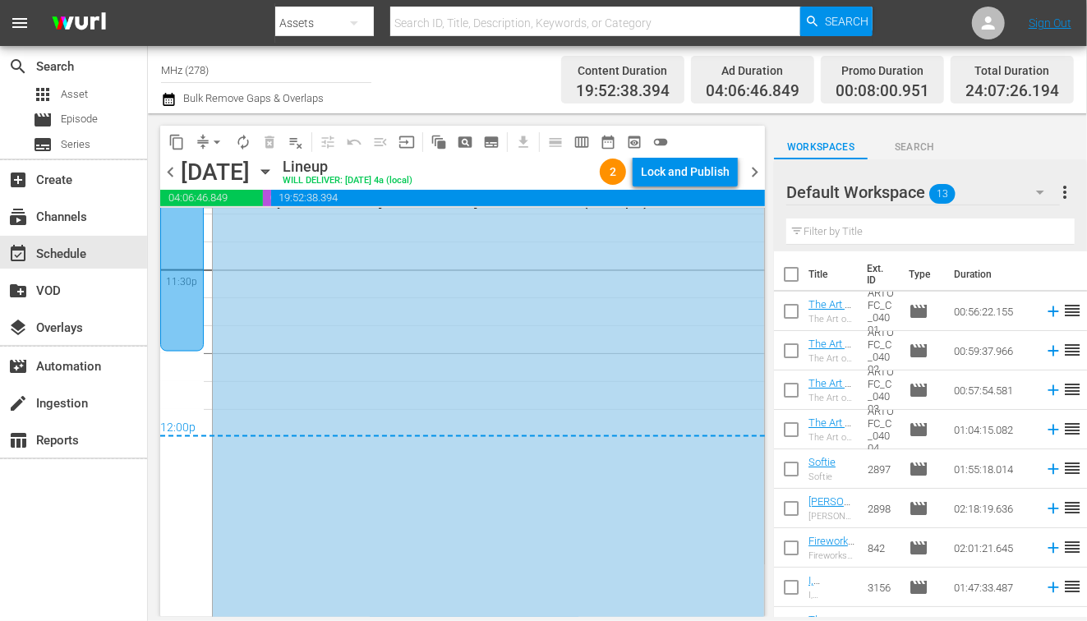
click at [753, 171] on span "chevron_right" at bounding box center [754, 172] width 21 height 21
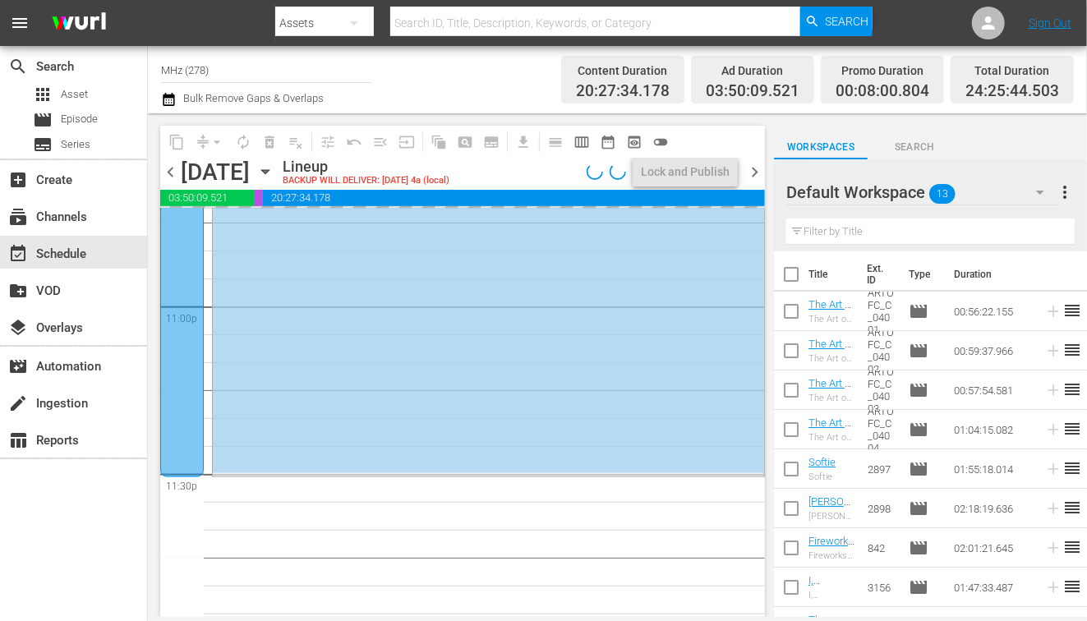
scroll to position [7638, 0]
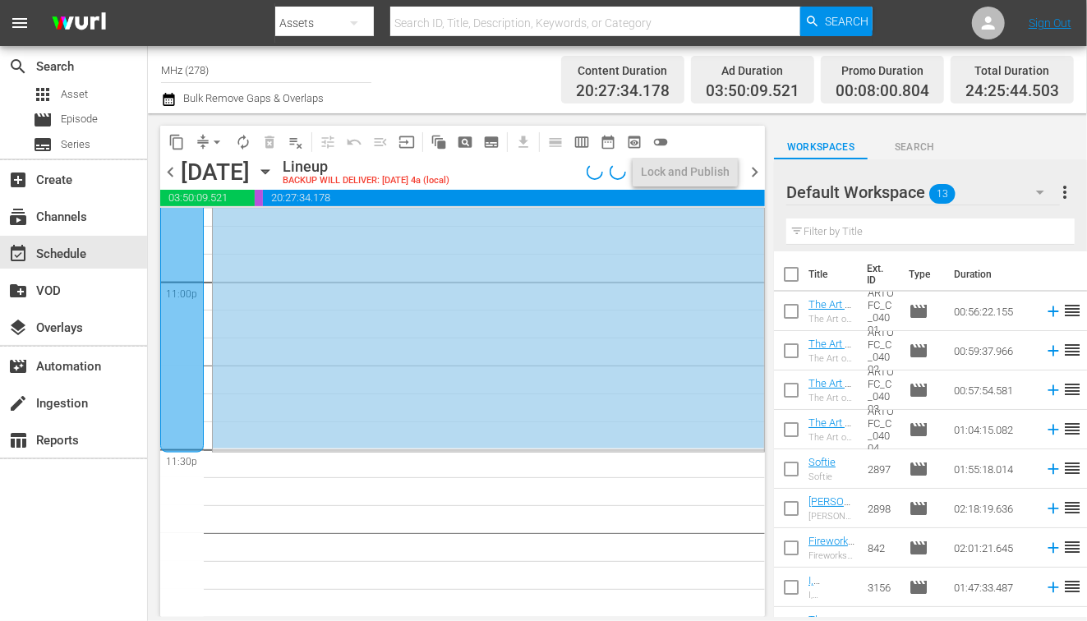
click at [205, 152] on button "compress" at bounding box center [203, 142] width 26 height 26
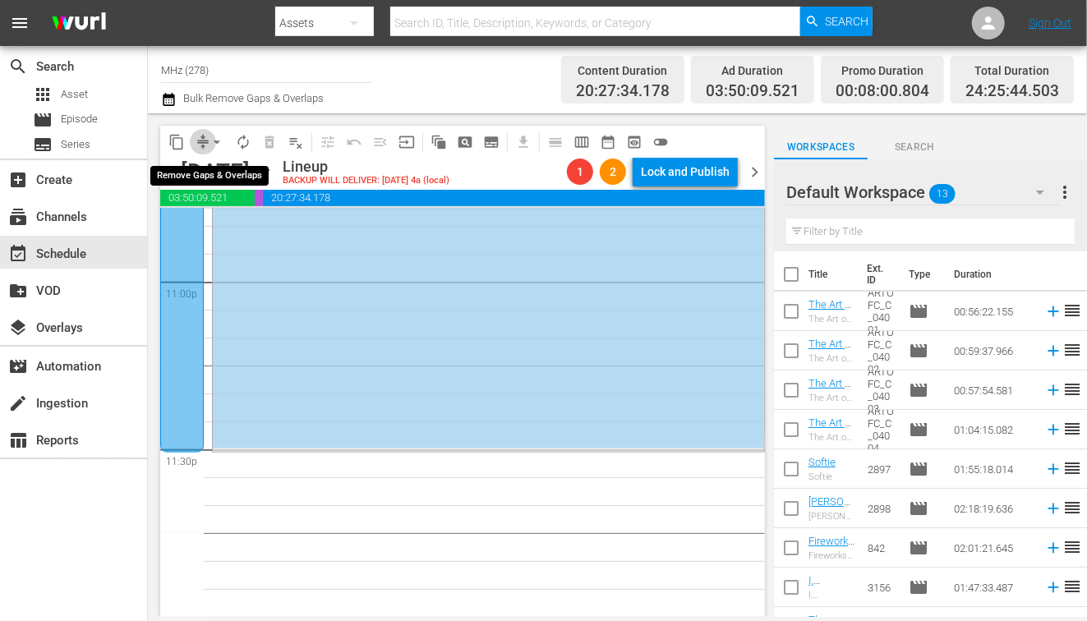
click at [203, 129] on button "compress" at bounding box center [203, 142] width 26 height 26
click at [206, 136] on button "arrow_drop_down" at bounding box center [217, 142] width 26 height 26
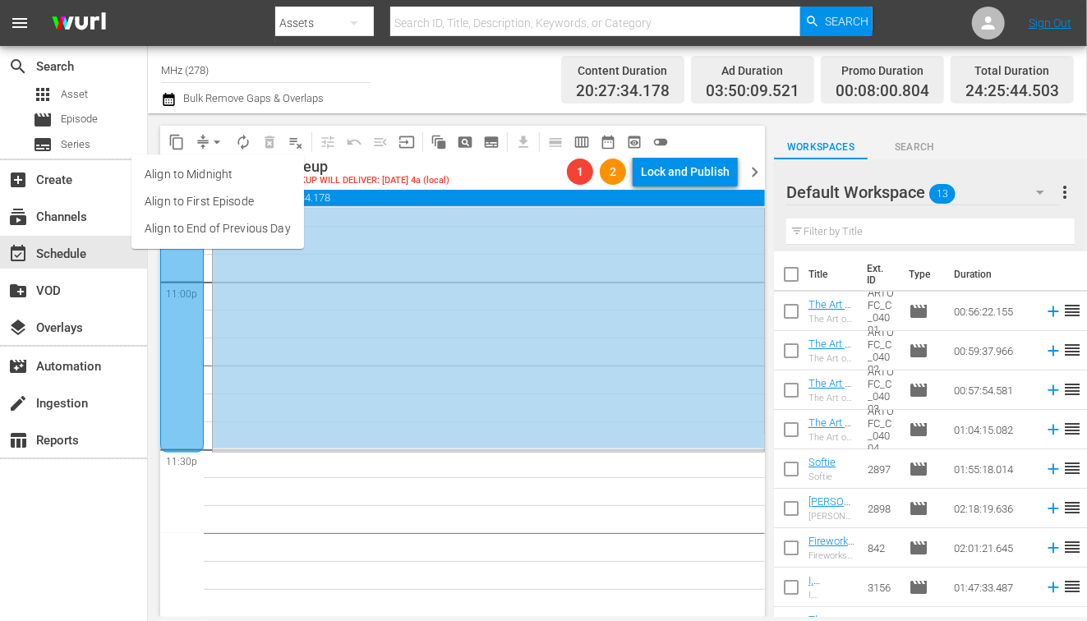
click at [208, 222] on li "Align to End of Previous Day" at bounding box center [217, 228] width 173 height 27
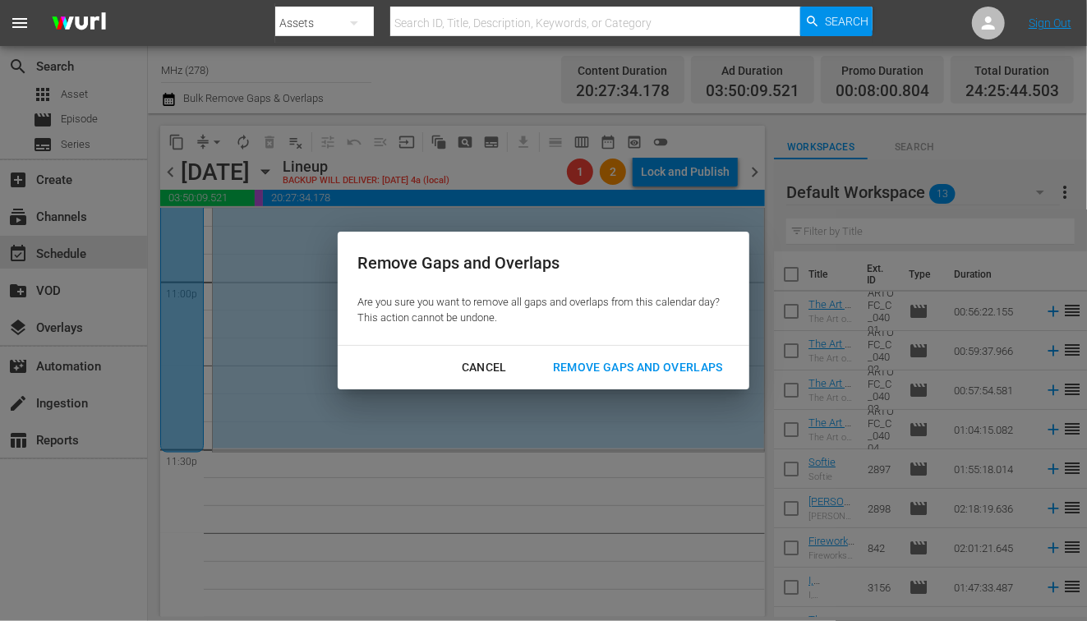
click at [676, 363] on div "Remove Gaps and Overlaps" at bounding box center [638, 367] width 196 height 21
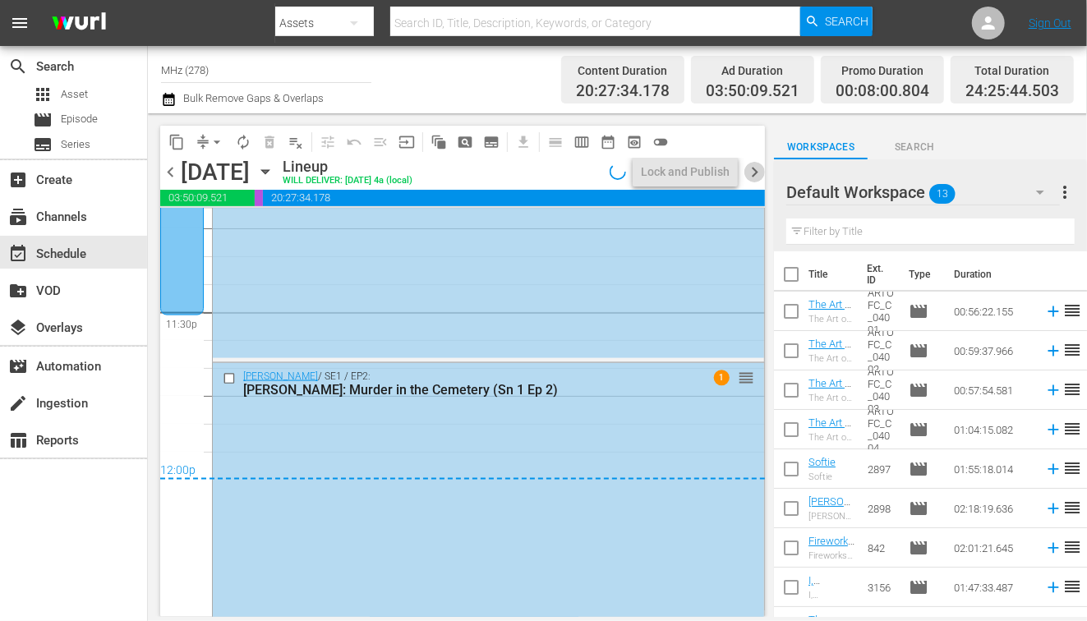
click at [756, 180] on span "chevron_right" at bounding box center [754, 172] width 21 height 21
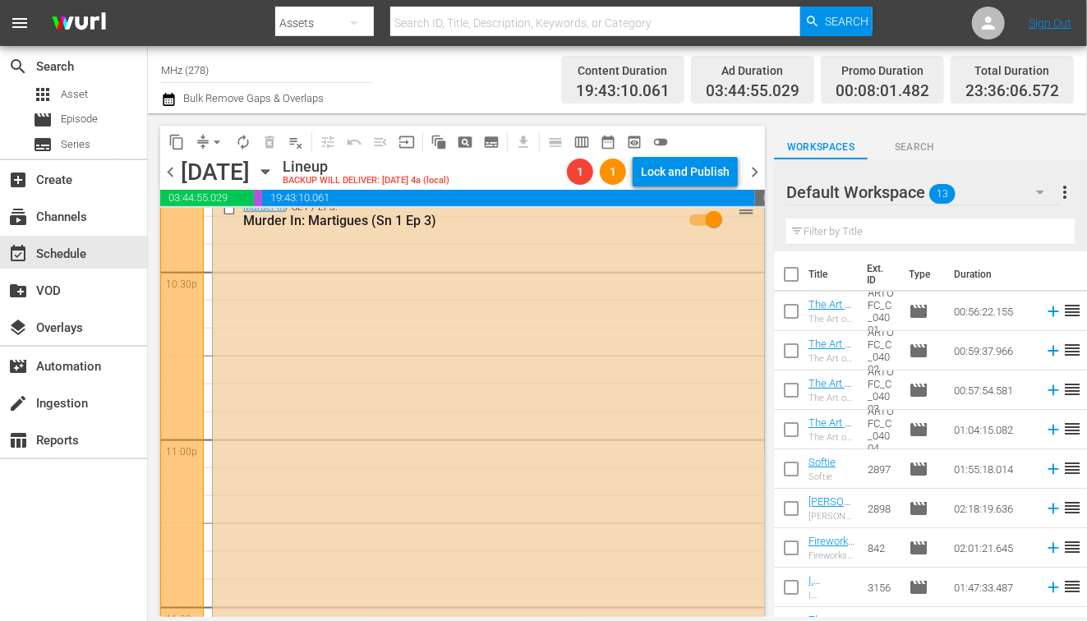
scroll to position [7430, 0]
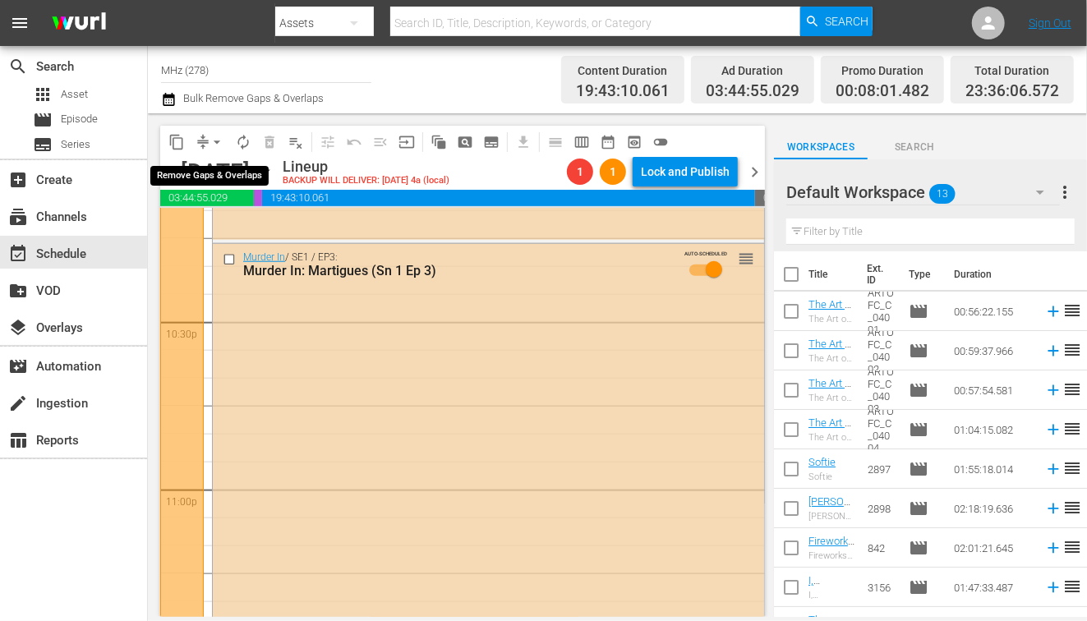
click at [210, 143] on span "arrow_drop_down" at bounding box center [217, 142] width 16 height 16
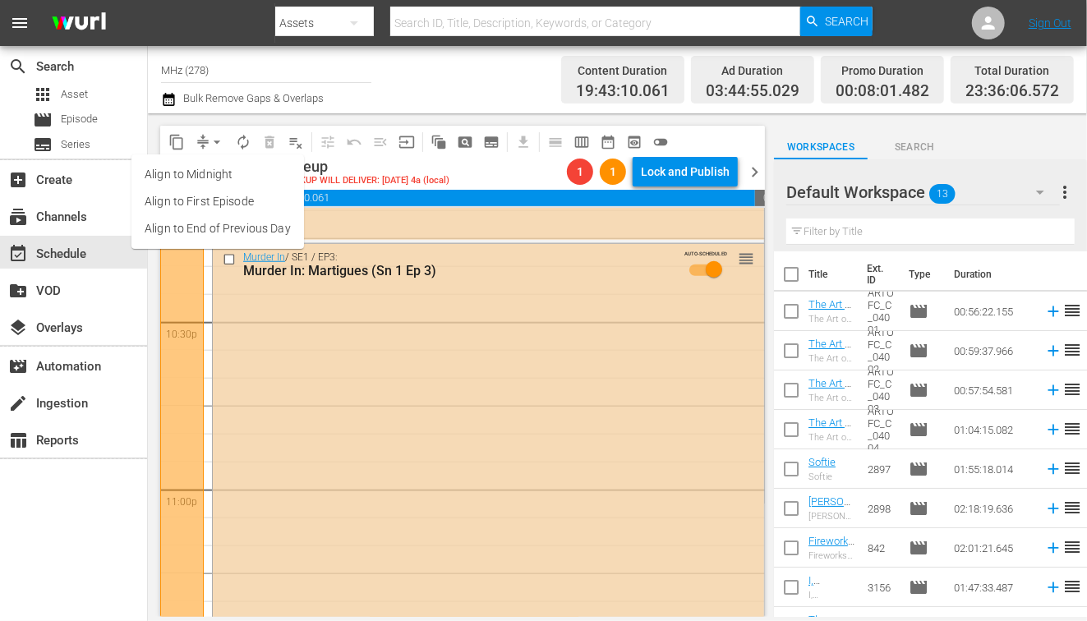
click at [281, 227] on li "Align to End of Previous Day" at bounding box center [217, 228] width 173 height 27
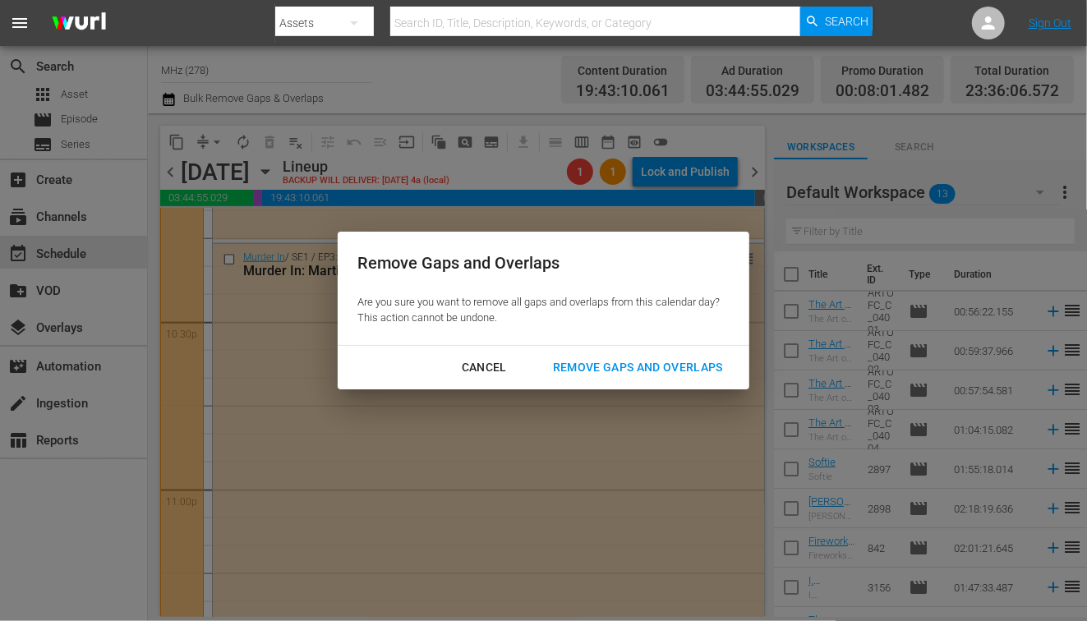
click at [601, 359] on div "Remove Gaps and Overlaps" at bounding box center [638, 367] width 196 height 21
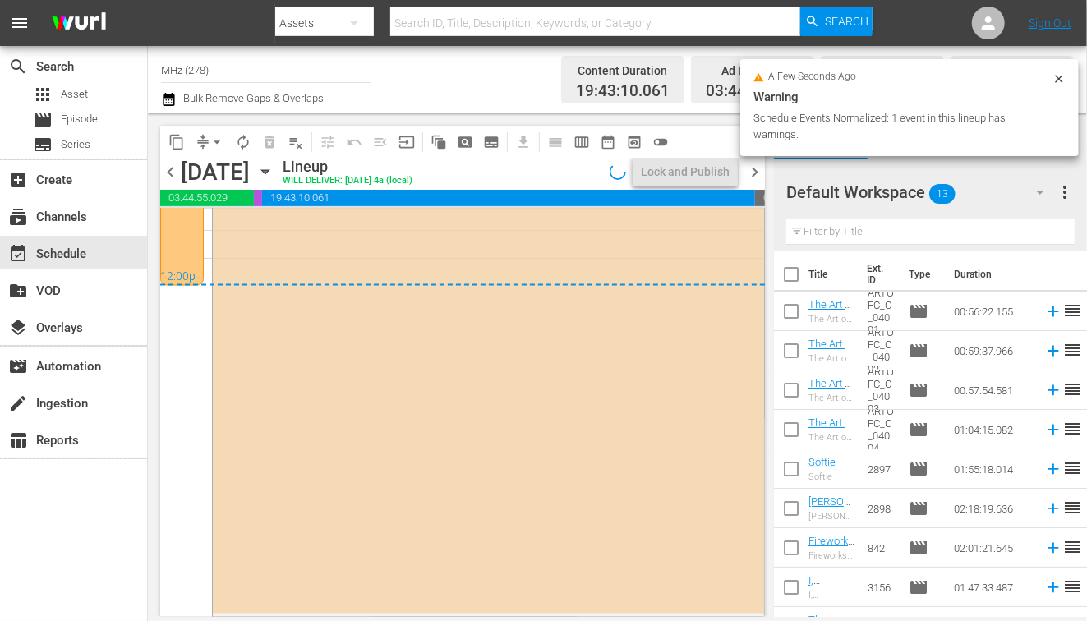
click at [749, 176] on span "chevron_right" at bounding box center [754, 172] width 21 height 21
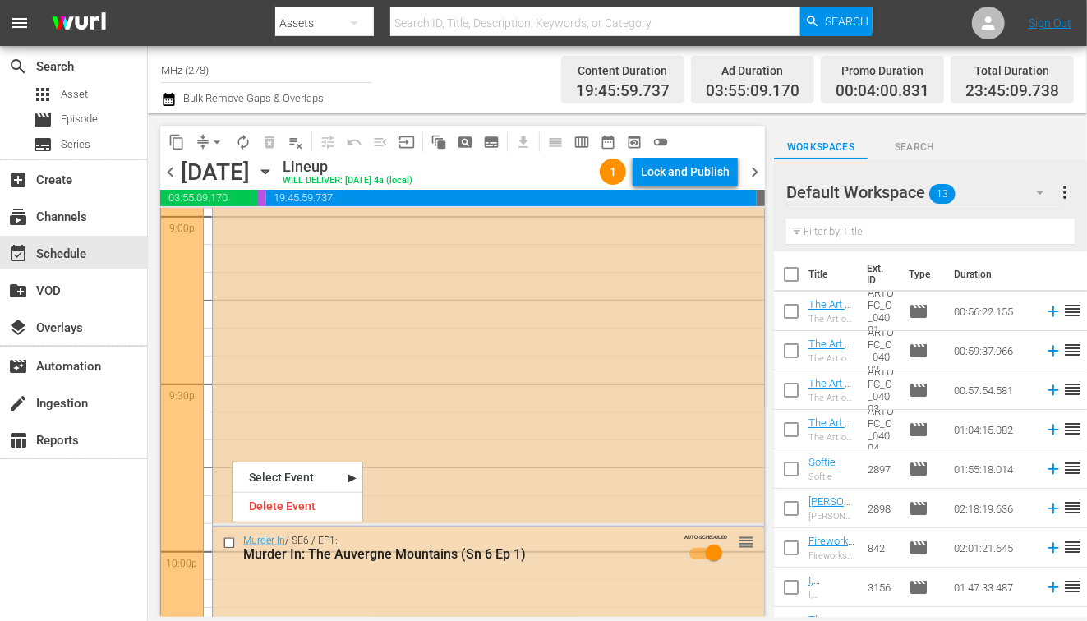
scroll to position [7116, 0]
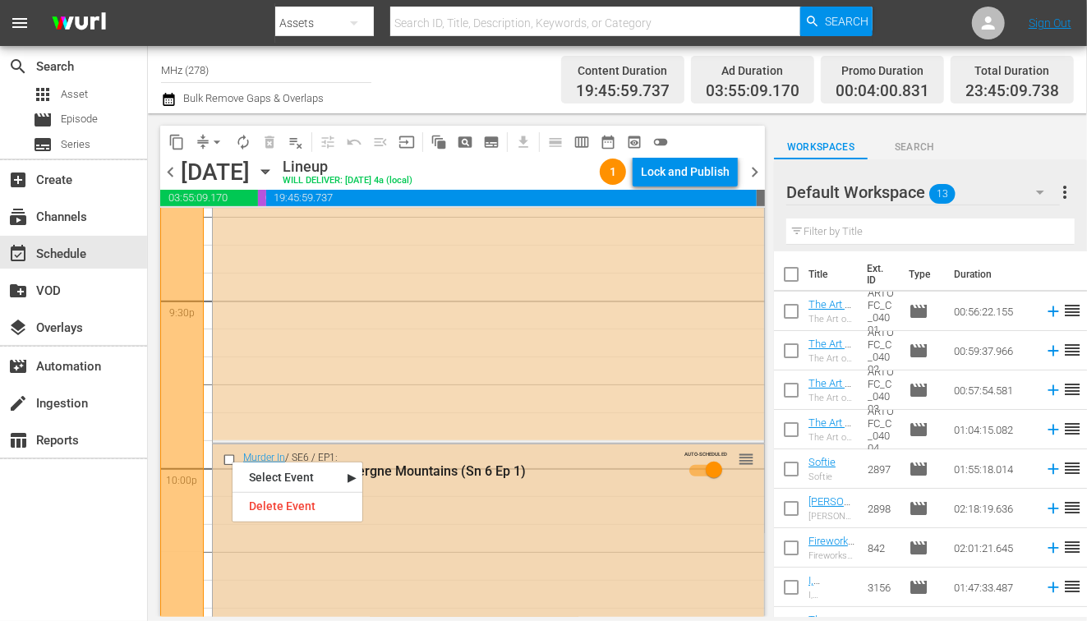
click at [226, 455] on input "checkbox" at bounding box center [231, 461] width 17 height 14
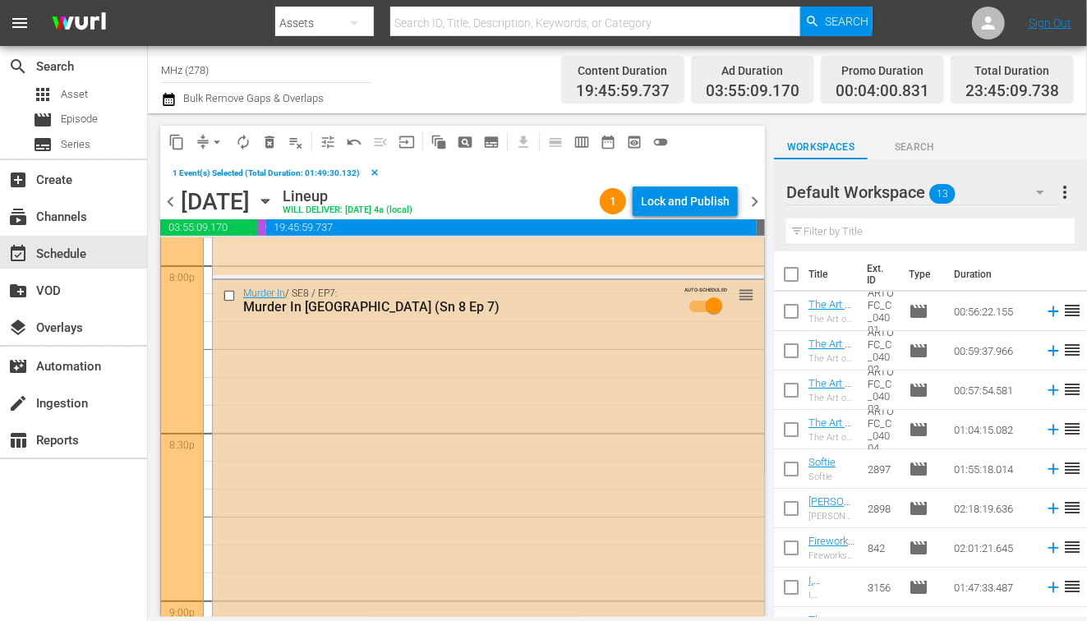
scroll to position [6672, 0]
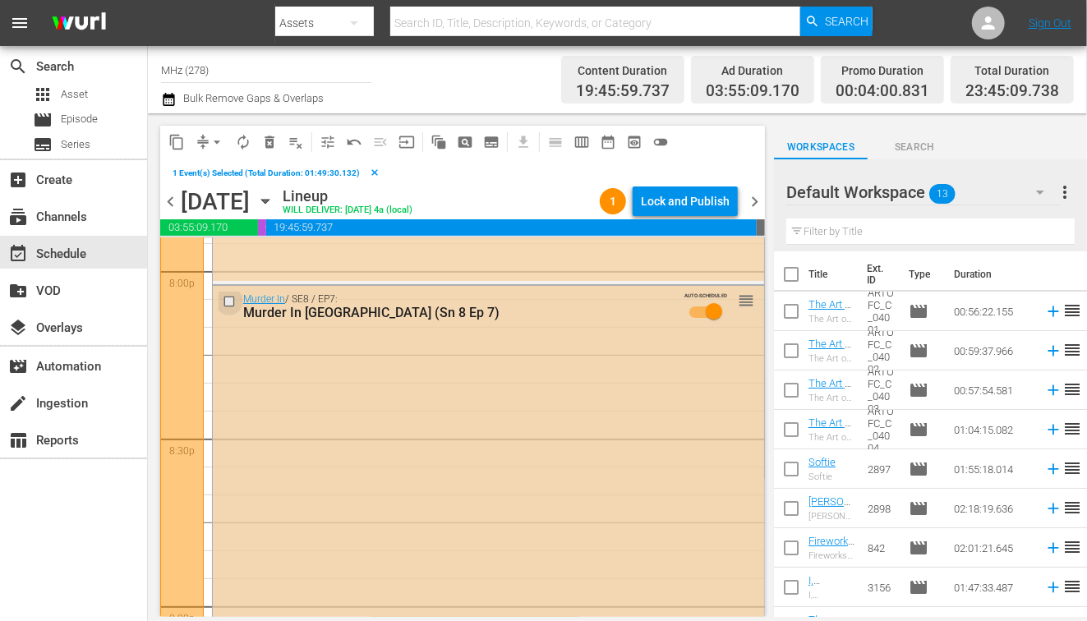
click at [227, 299] on input "checkbox" at bounding box center [231, 301] width 17 height 14
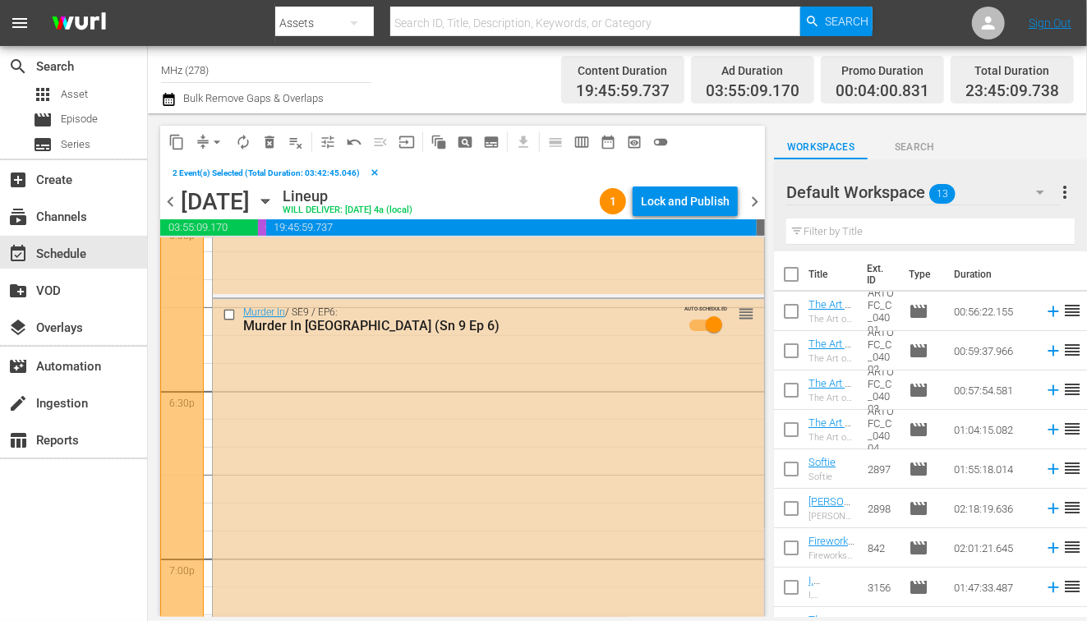
scroll to position [6045, 0]
click at [228, 320] on input "checkbox" at bounding box center [231, 319] width 17 height 14
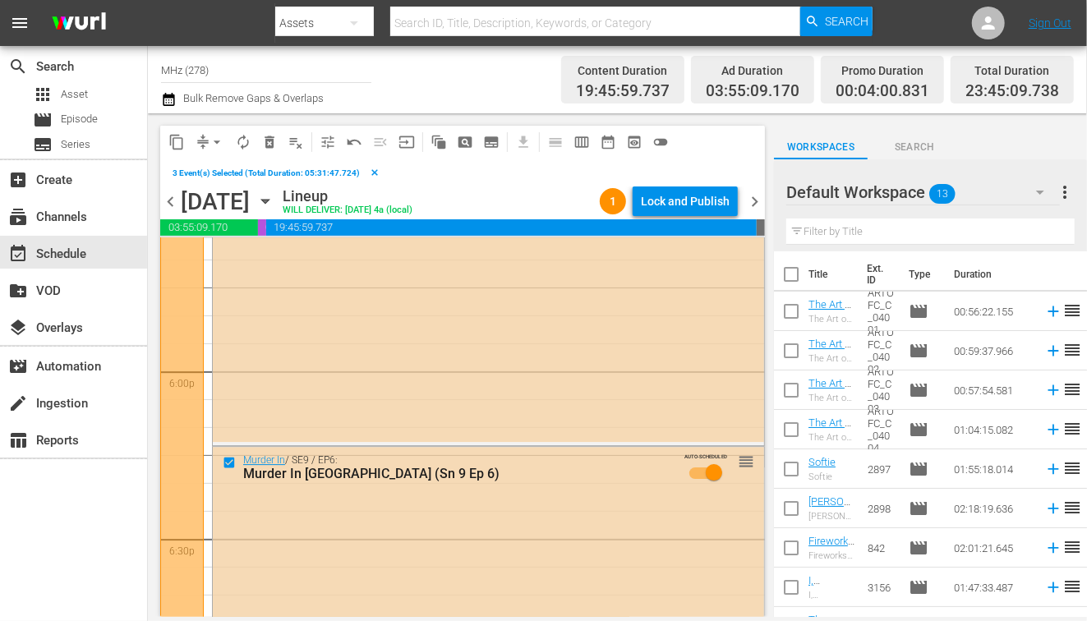
scroll to position [5893, 0]
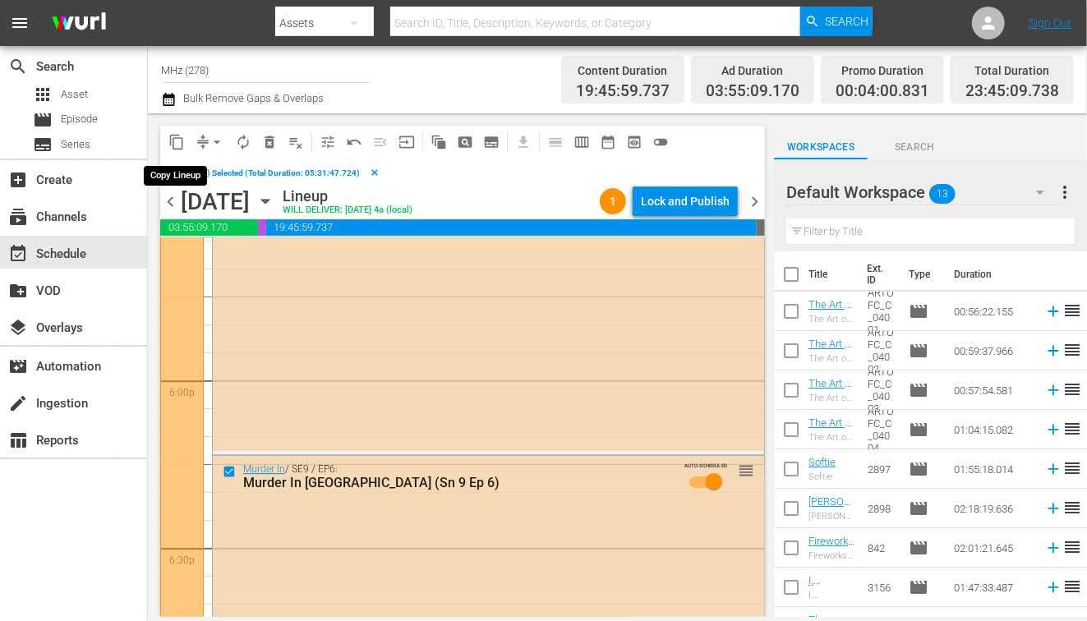
click at [172, 140] on span "content_copy" at bounding box center [176, 142] width 16 height 16
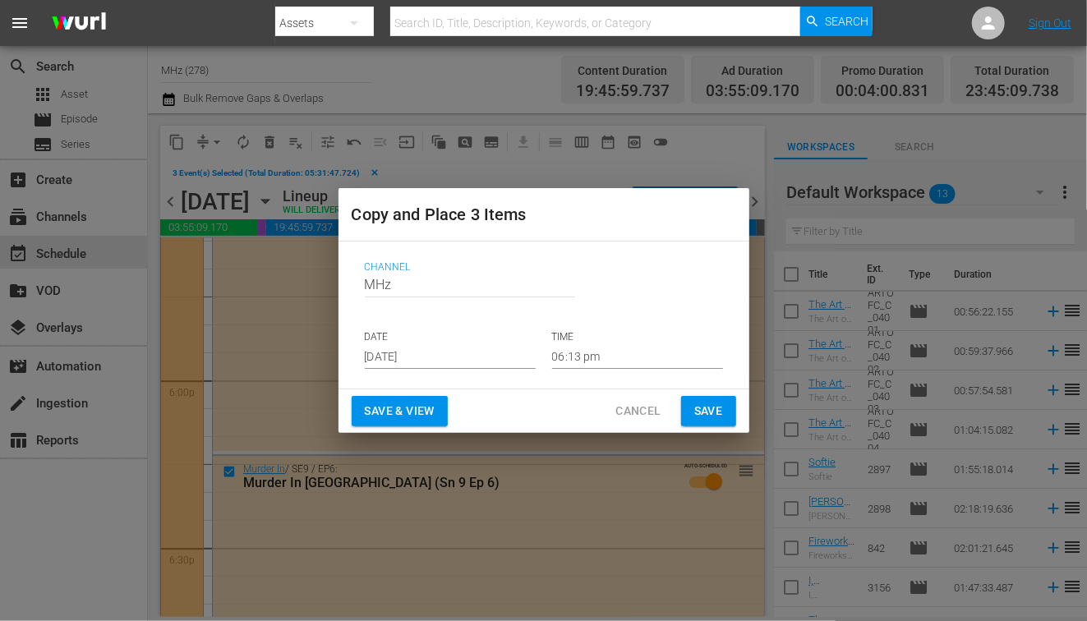
click at [421, 355] on input "Aug 27th 2025" at bounding box center [450, 356] width 171 height 25
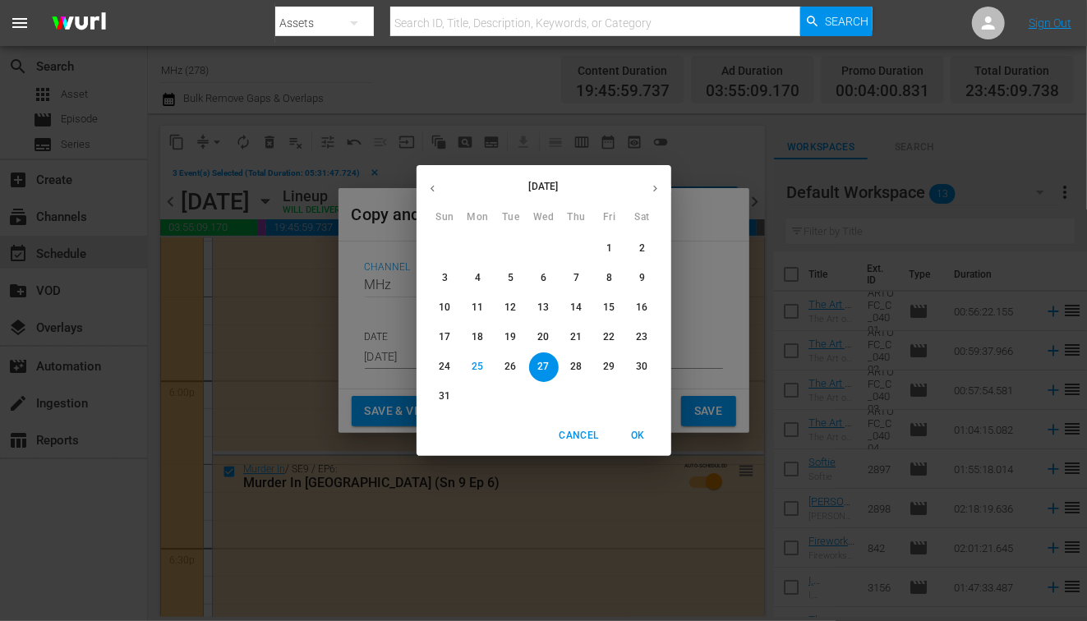
click at [569, 443] on span "Cancel" at bounding box center [578, 435] width 39 height 17
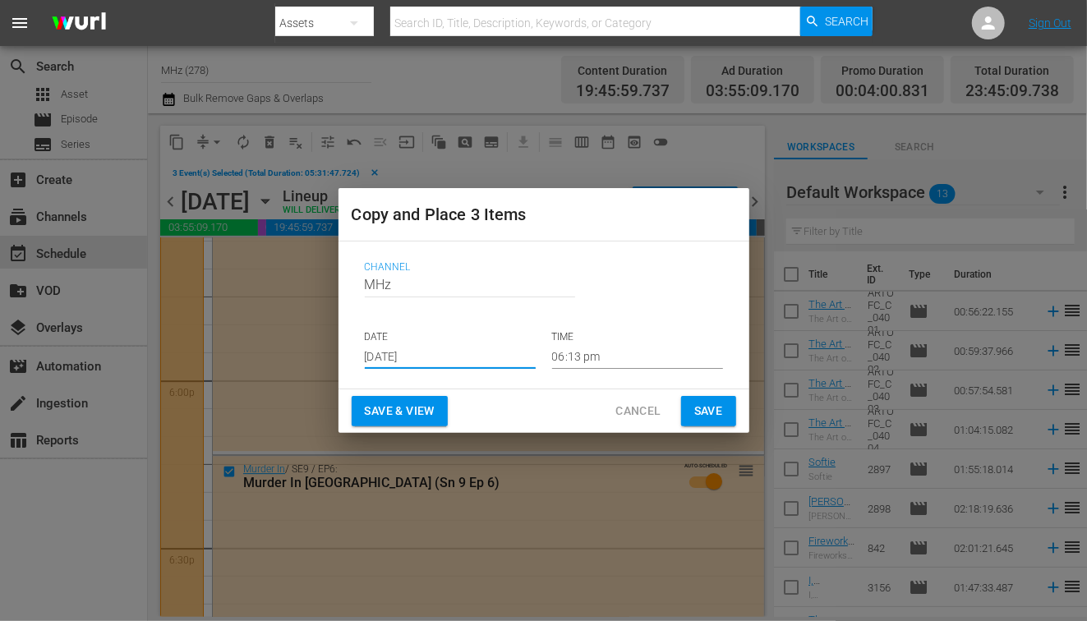
click at [637, 411] on span "Cancel" at bounding box center [637, 411] width 45 height 21
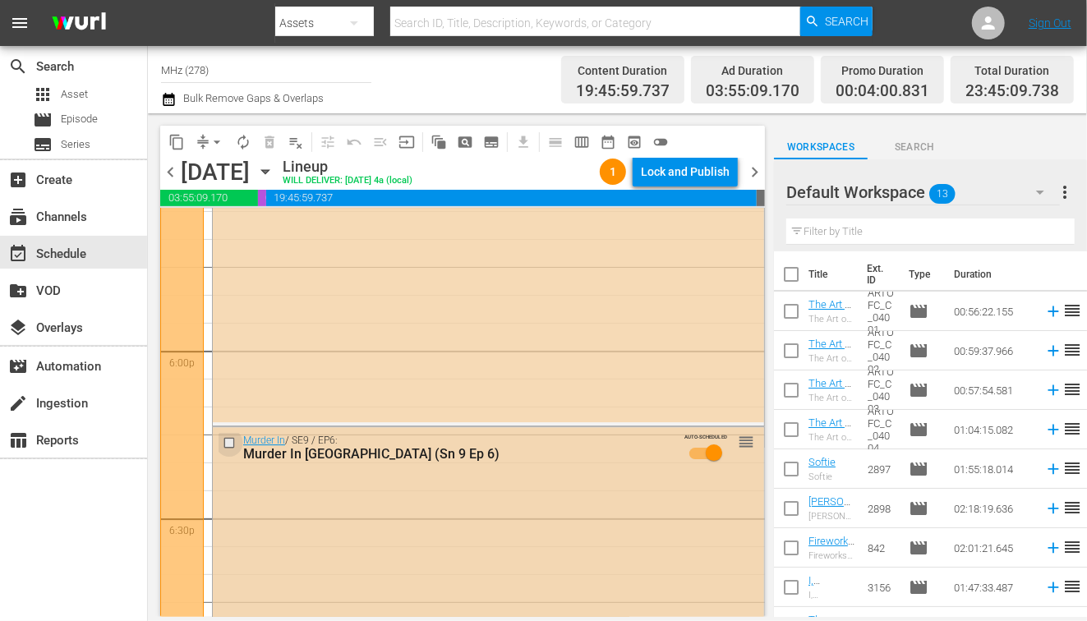
click at [229, 438] on input "checkbox" at bounding box center [231, 443] width 17 height 14
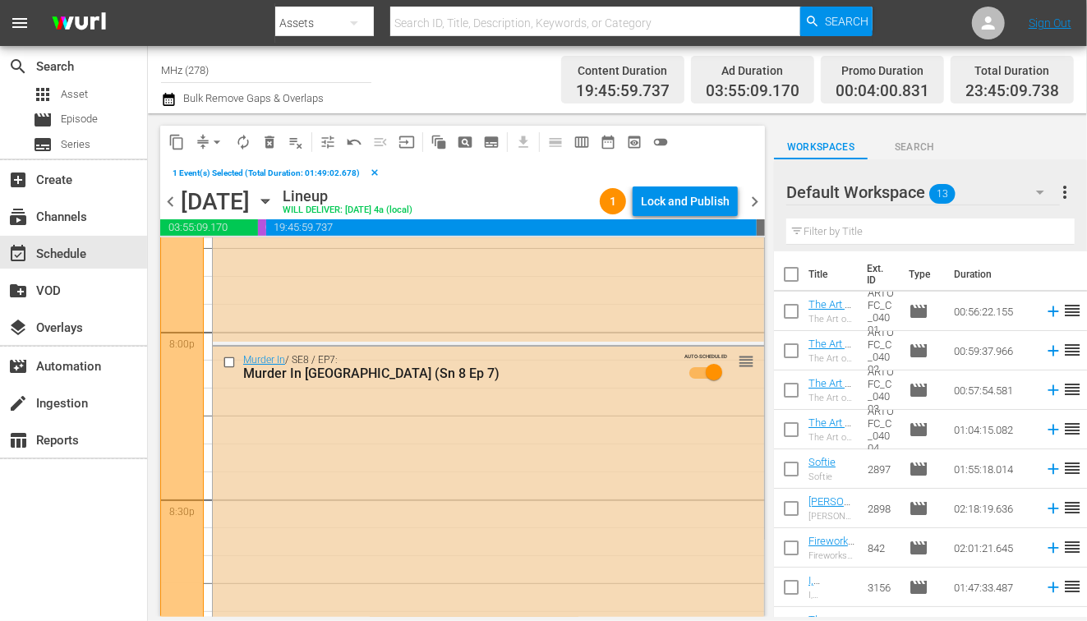
scroll to position [6686, 0]
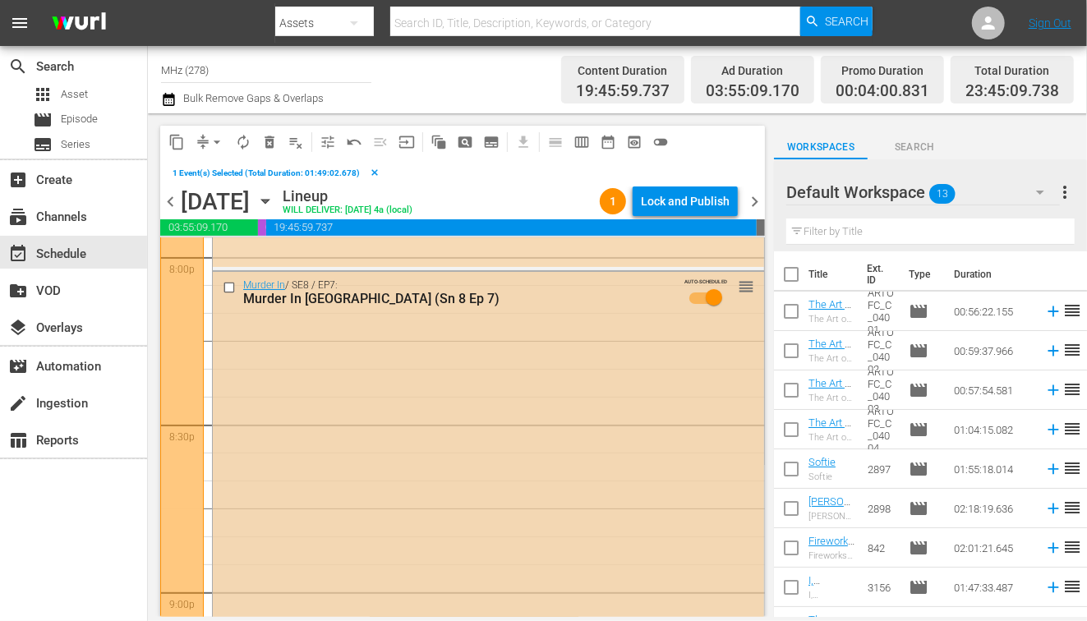
click at [231, 282] on input "checkbox" at bounding box center [231, 287] width 17 height 14
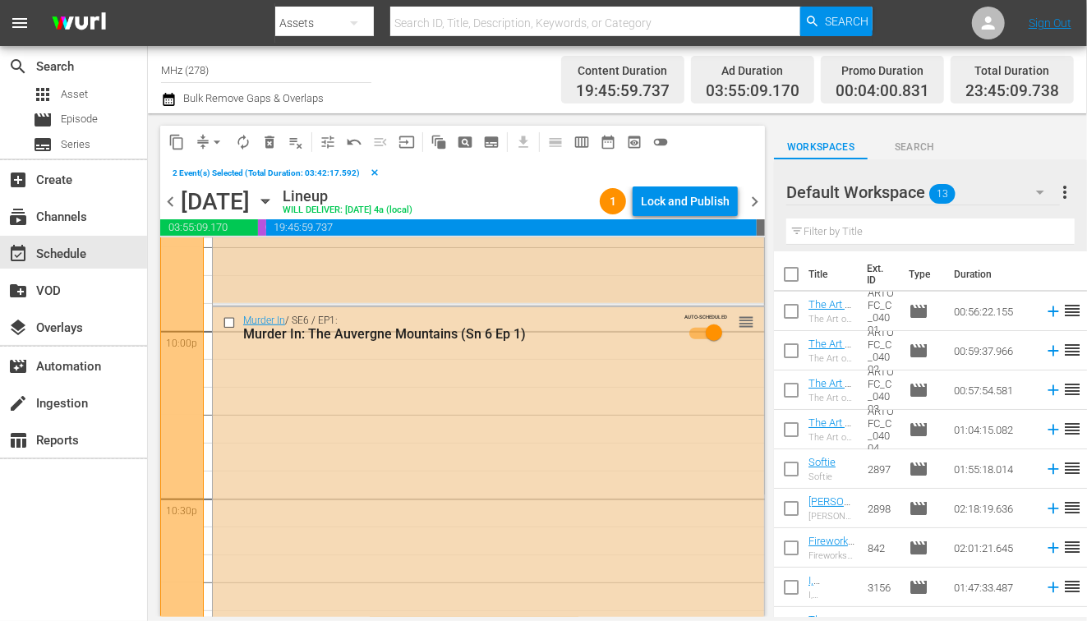
scroll to position [7288, 0]
click at [229, 313] on input "checkbox" at bounding box center [231, 318] width 17 height 14
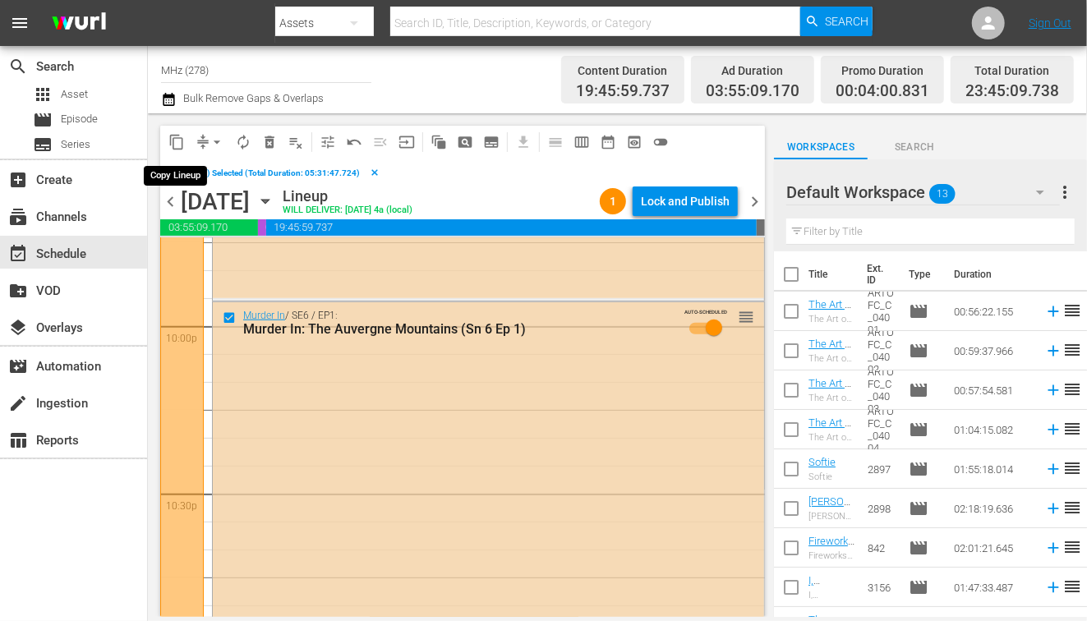
click at [181, 136] on span "content_copy" at bounding box center [176, 142] width 16 height 16
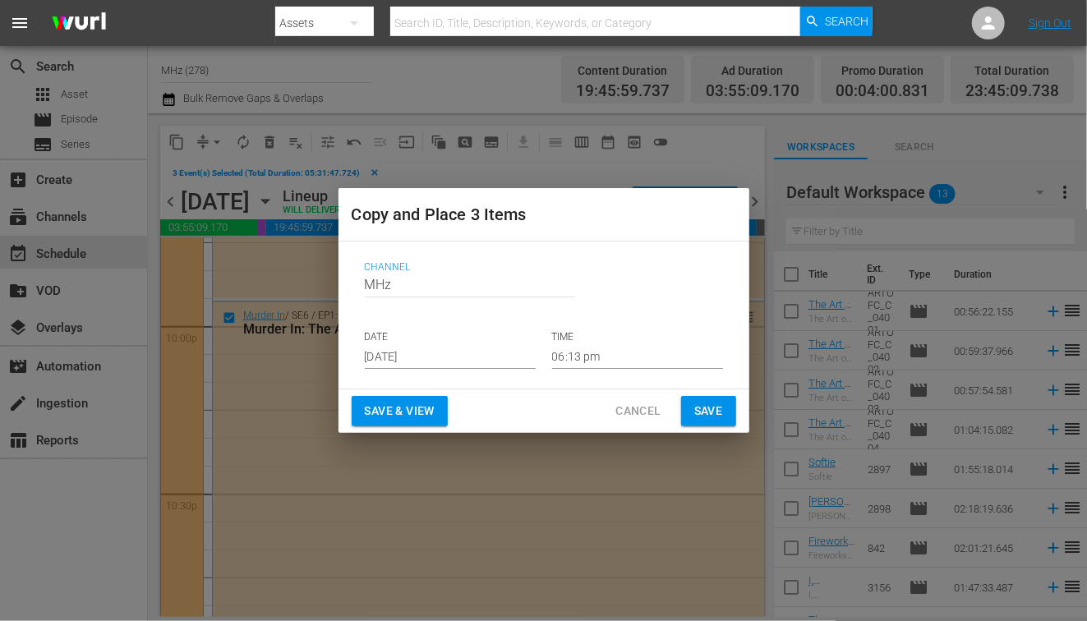
click at [422, 339] on p "DATE" at bounding box center [450, 337] width 171 height 14
click at [421, 350] on input "Aug 27th 2025" at bounding box center [450, 356] width 171 height 25
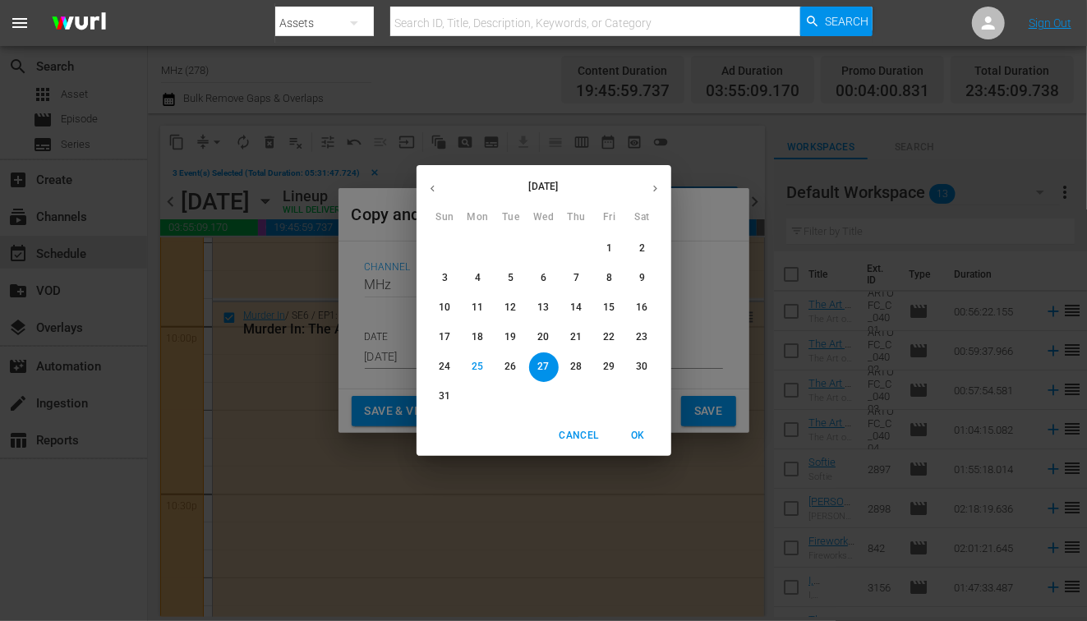
click at [658, 194] on icon "button" at bounding box center [655, 188] width 12 height 12
click at [473, 309] on p "15" at bounding box center [478, 308] width 12 height 14
type input "Sep 15th 2025"
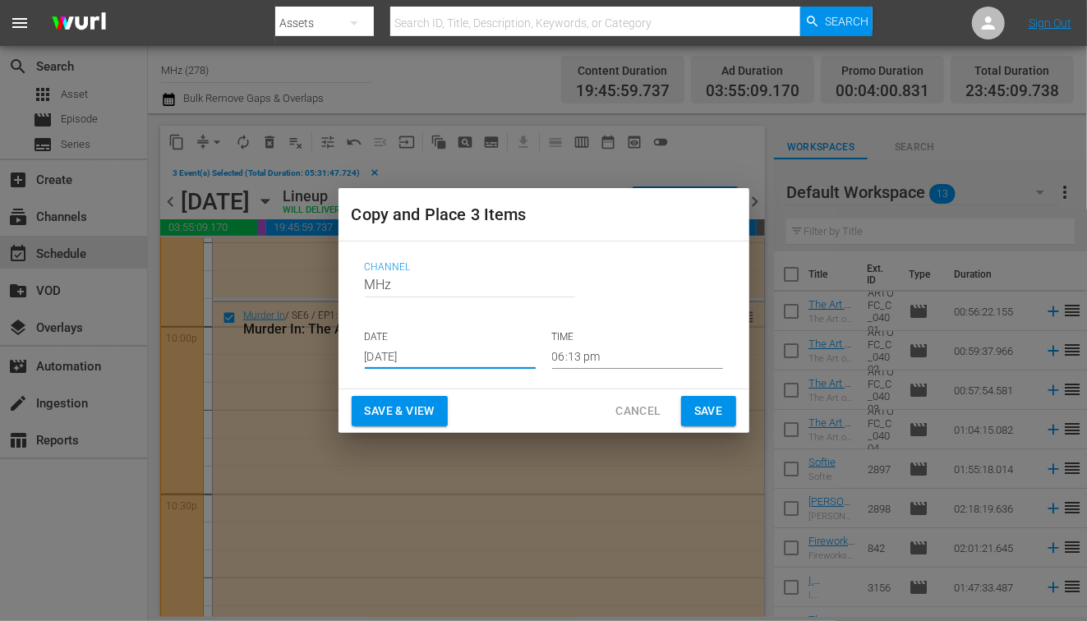
click at [579, 357] on input "06:13 pm" at bounding box center [637, 356] width 171 height 25
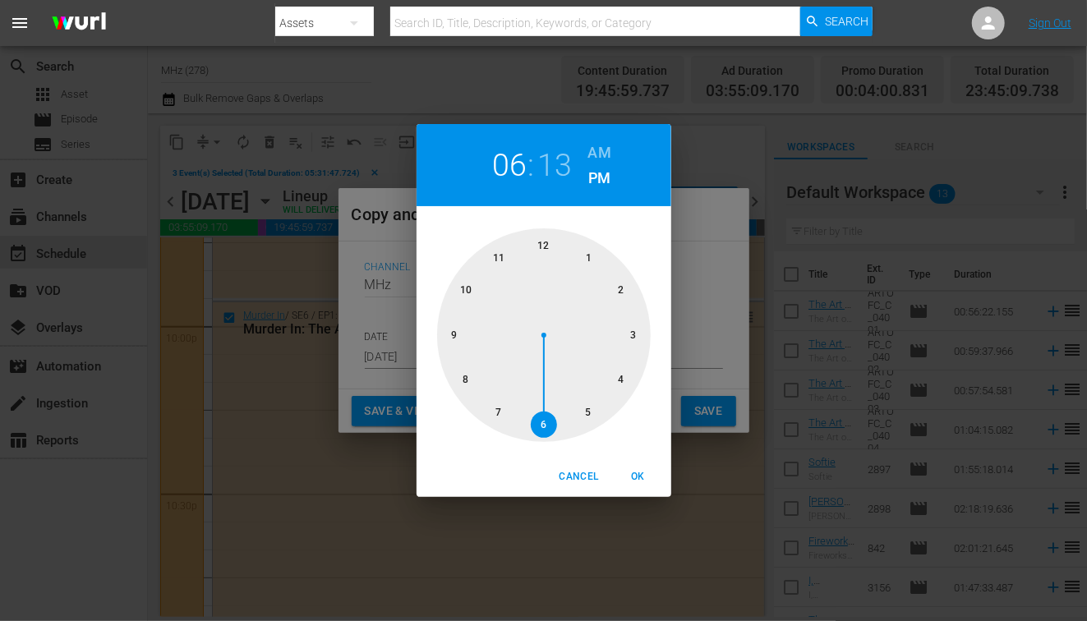
click at [610, 153] on h6 "AM" at bounding box center [599, 153] width 23 height 26
click at [542, 242] on div at bounding box center [544, 335] width 214 height 214
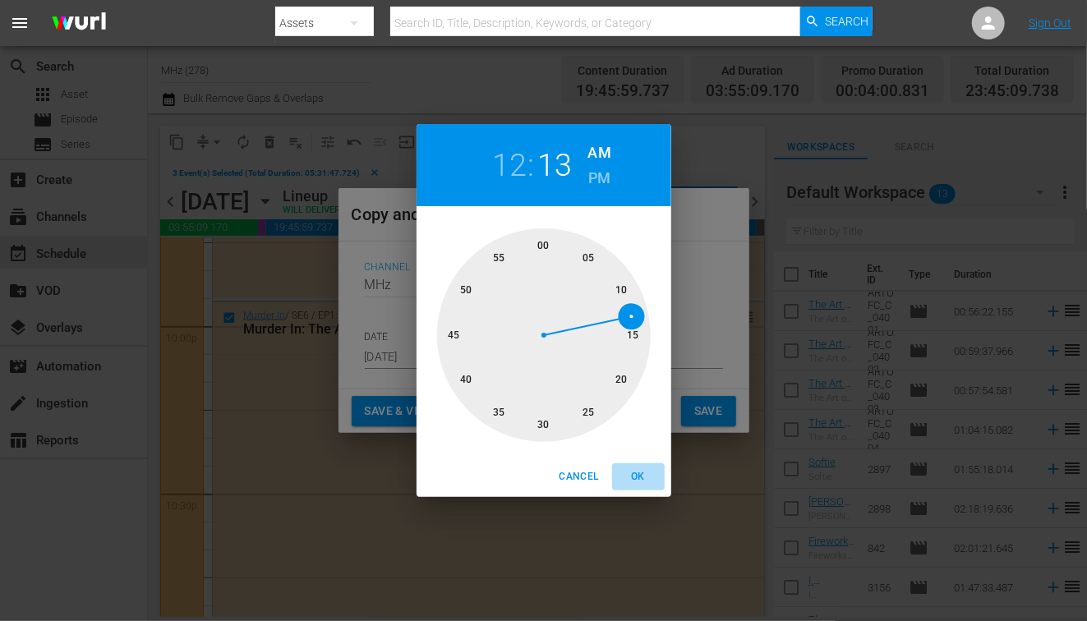
click at [629, 472] on span "OK" at bounding box center [638, 476] width 39 height 17
type input "12:13 am"
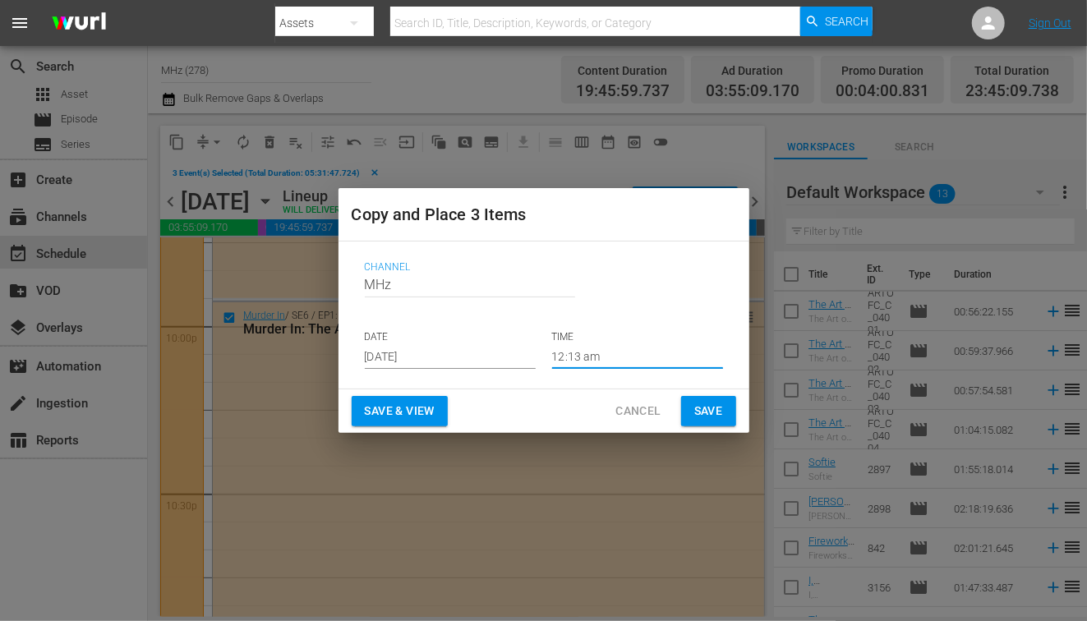
click at [715, 418] on span "Save" at bounding box center [708, 411] width 29 height 21
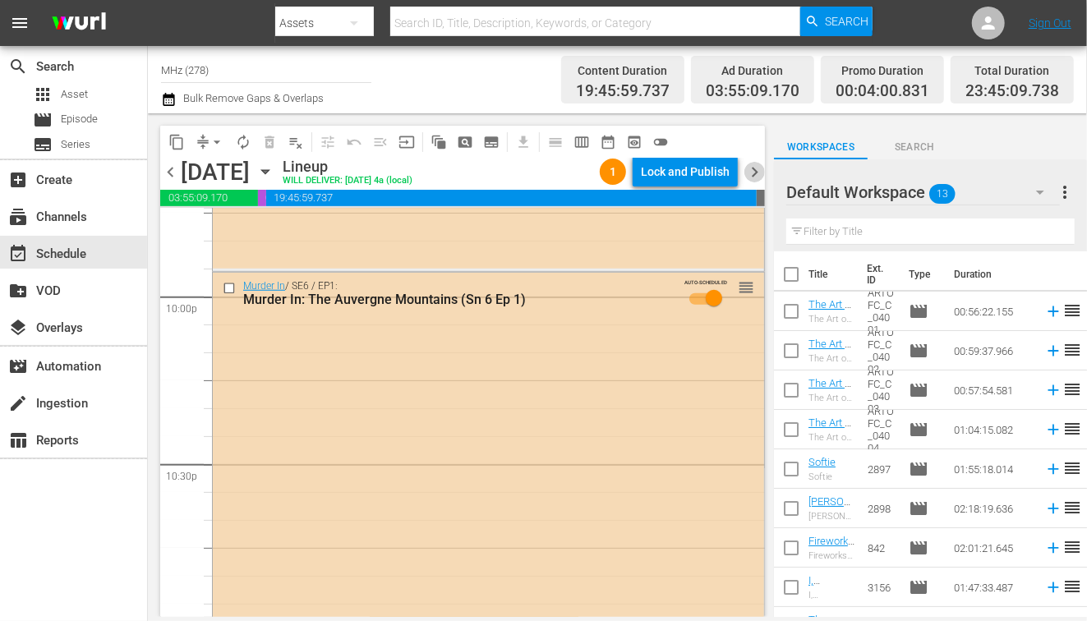
click at [757, 169] on span "chevron_right" at bounding box center [754, 172] width 21 height 21
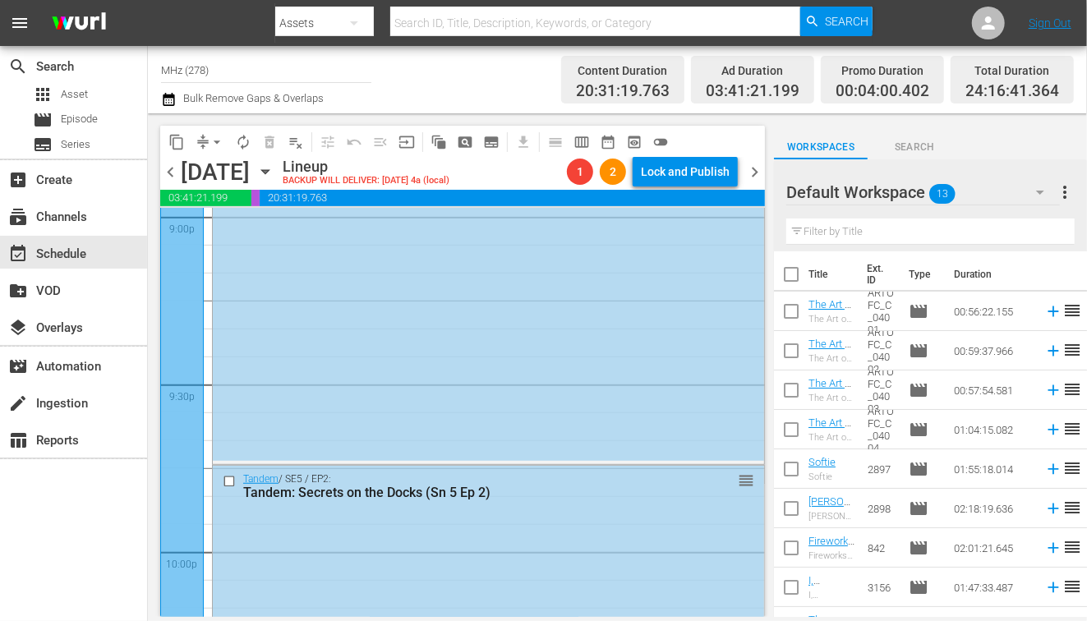
scroll to position [7638, 0]
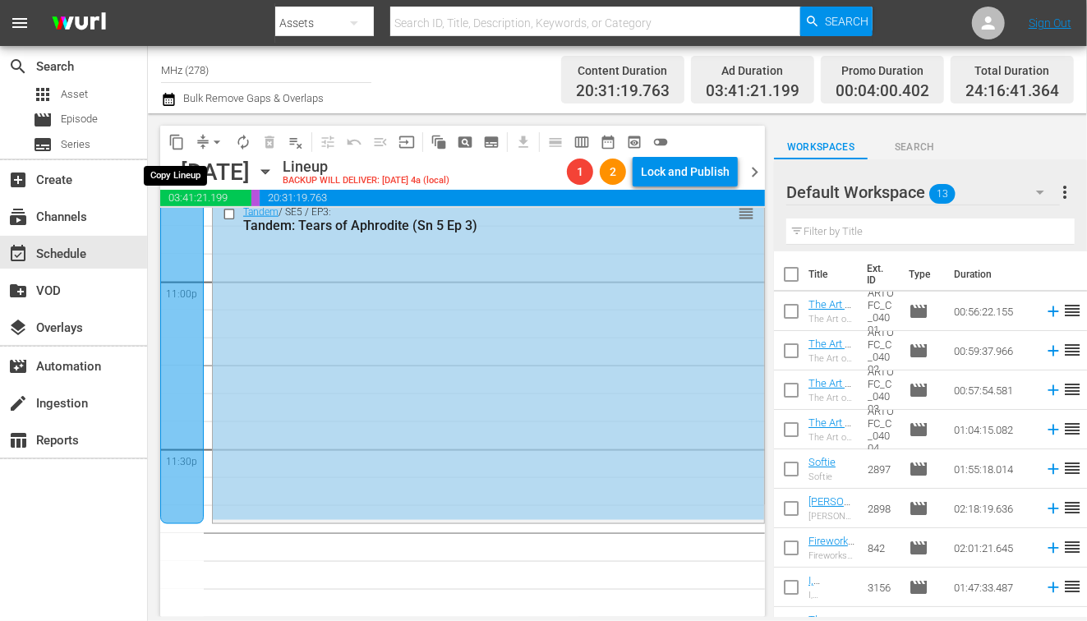
click at [173, 169] on span "chevron_left" at bounding box center [170, 172] width 21 height 21
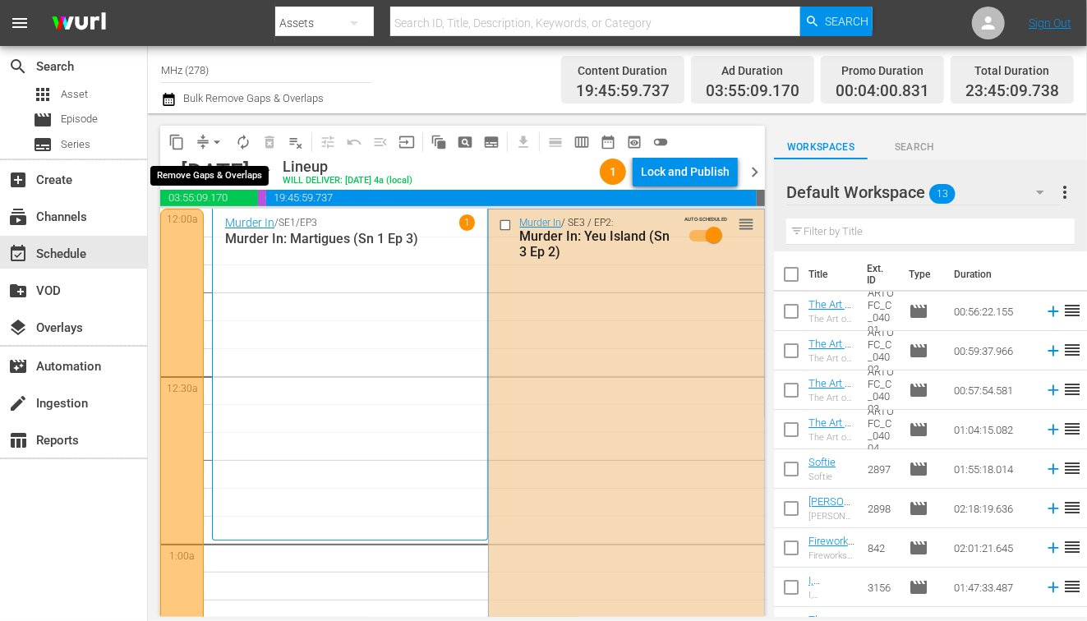
click at [210, 144] on span "arrow_drop_down" at bounding box center [217, 142] width 16 height 16
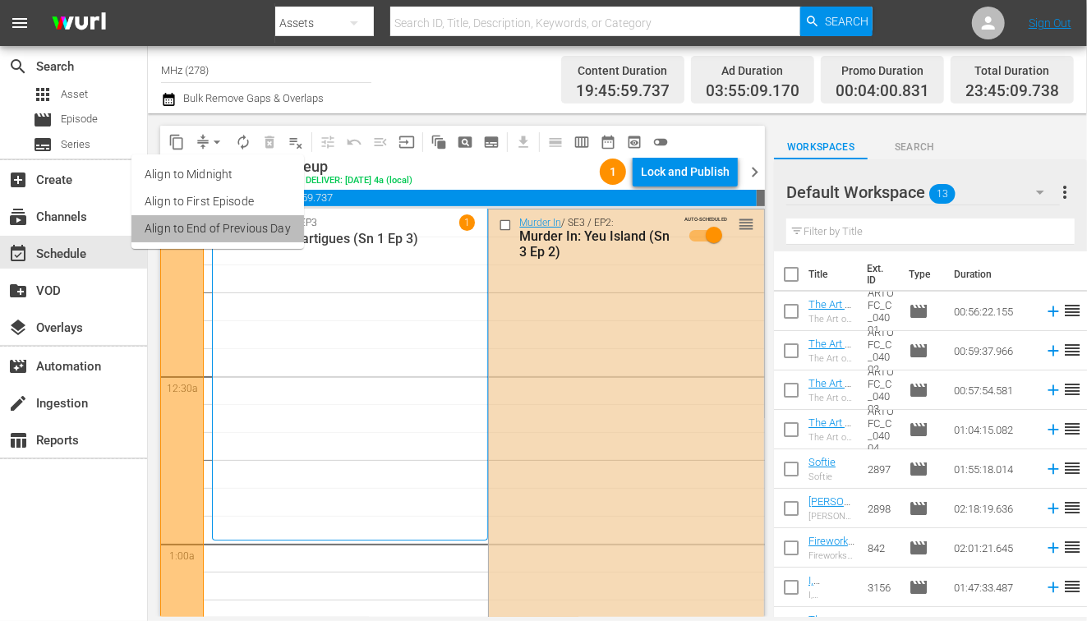
click at [256, 228] on li "Align to End of Previous Day" at bounding box center [217, 228] width 173 height 27
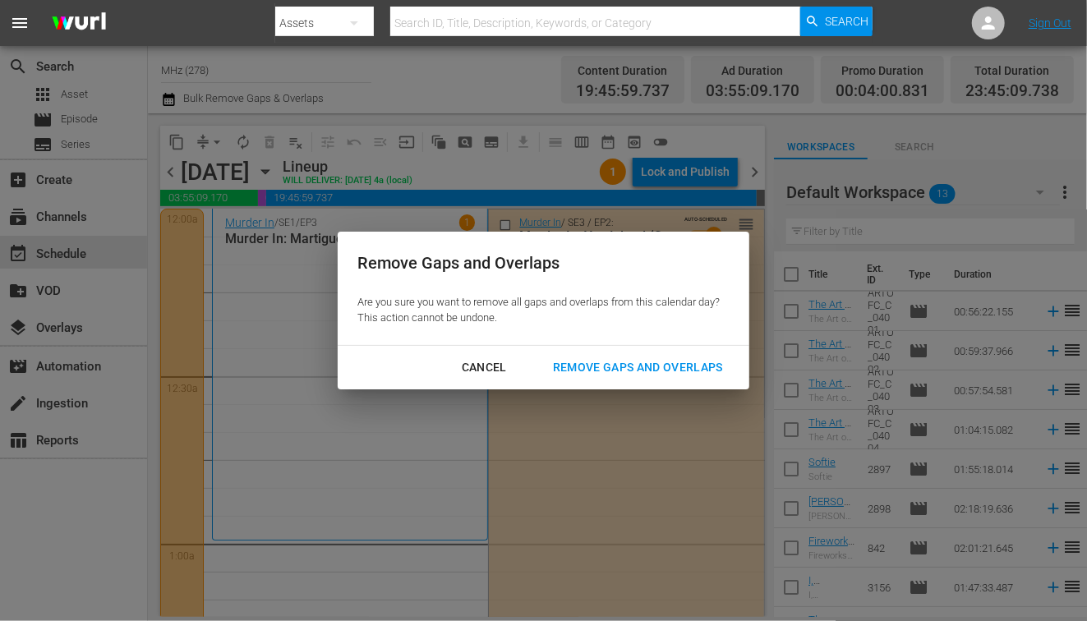
click at [620, 371] on div "Remove Gaps and Overlaps" at bounding box center [638, 367] width 196 height 21
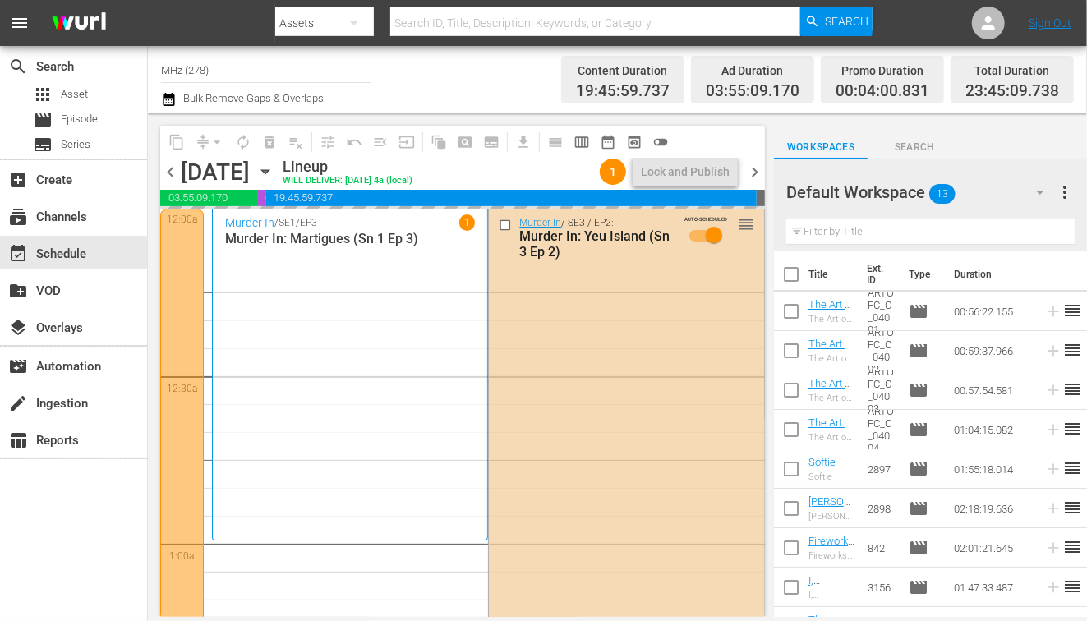
click at [758, 169] on span "chevron_right" at bounding box center [754, 172] width 21 height 21
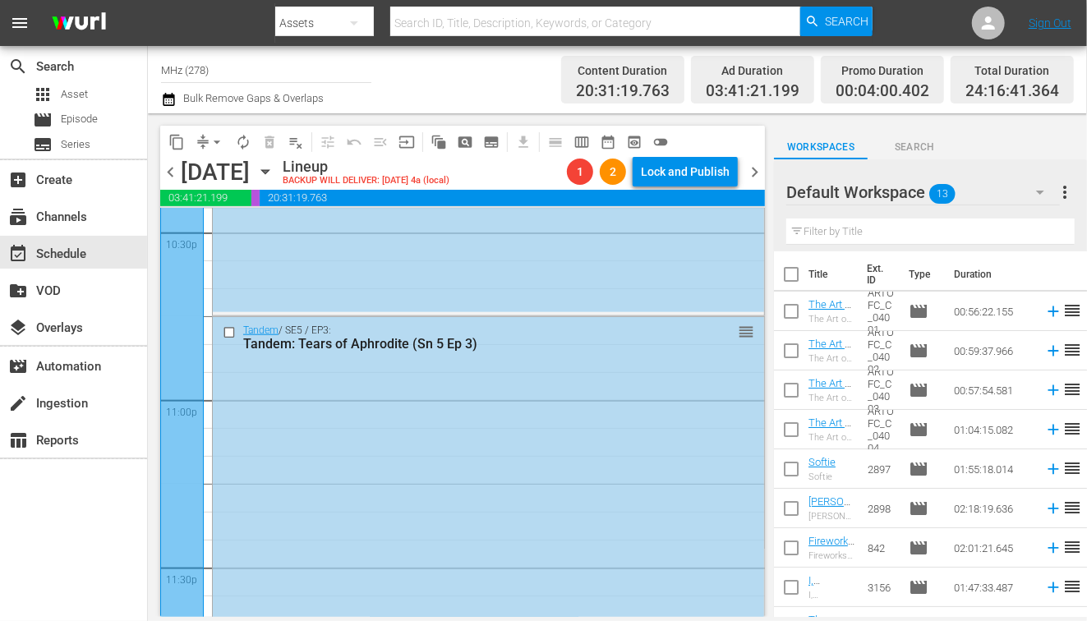
scroll to position [7638, 0]
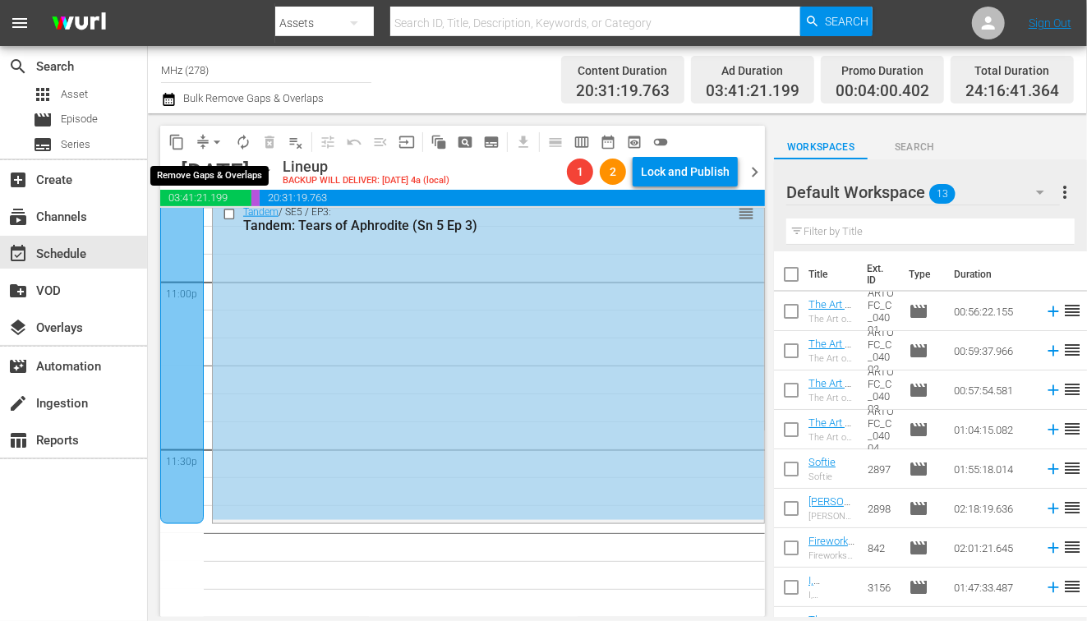
click at [201, 145] on span "compress" at bounding box center [203, 142] width 16 height 16
click at [222, 149] on span "arrow_drop_down" at bounding box center [217, 142] width 16 height 16
click at [250, 201] on li "Align to First Episode" at bounding box center [218, 201] width 136 height 27
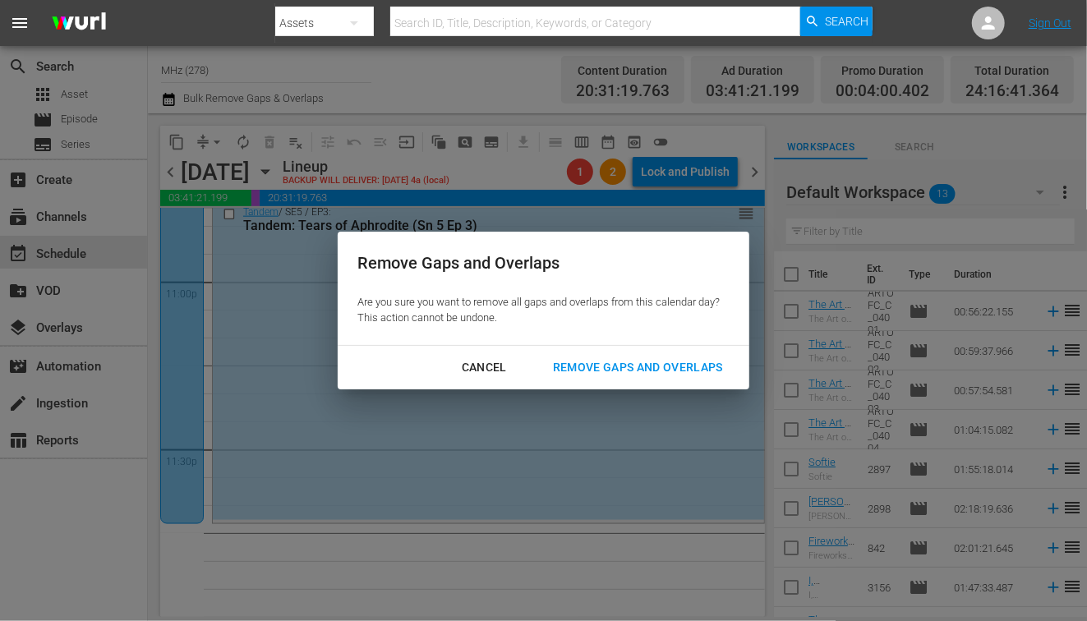
click at [561, 372] on div "Remove Gaps and Overlaps" at bounding box center [638, 367] width 196 height 21
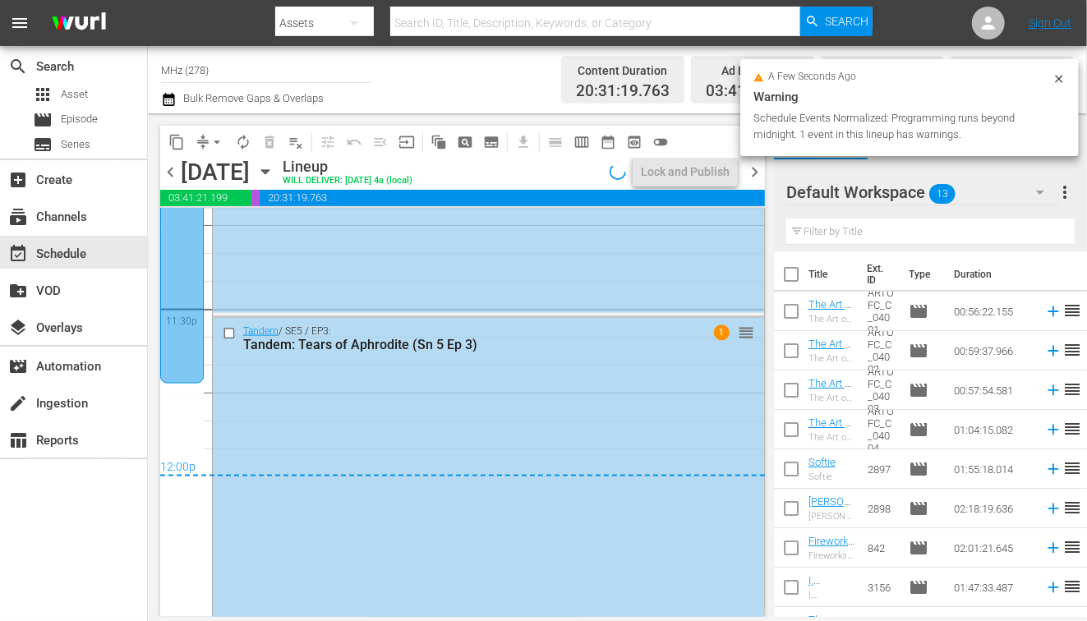
scroll to position [7803, 0]
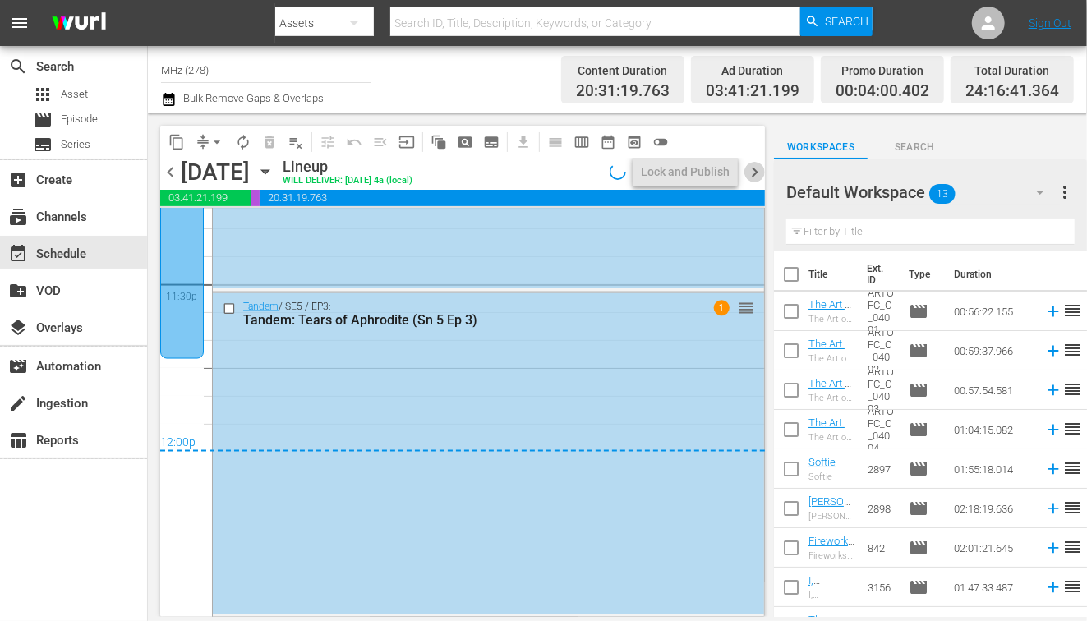
click at [759, 175] on span "chevron_right" at bounding box center [754, 172] width 21 height 21
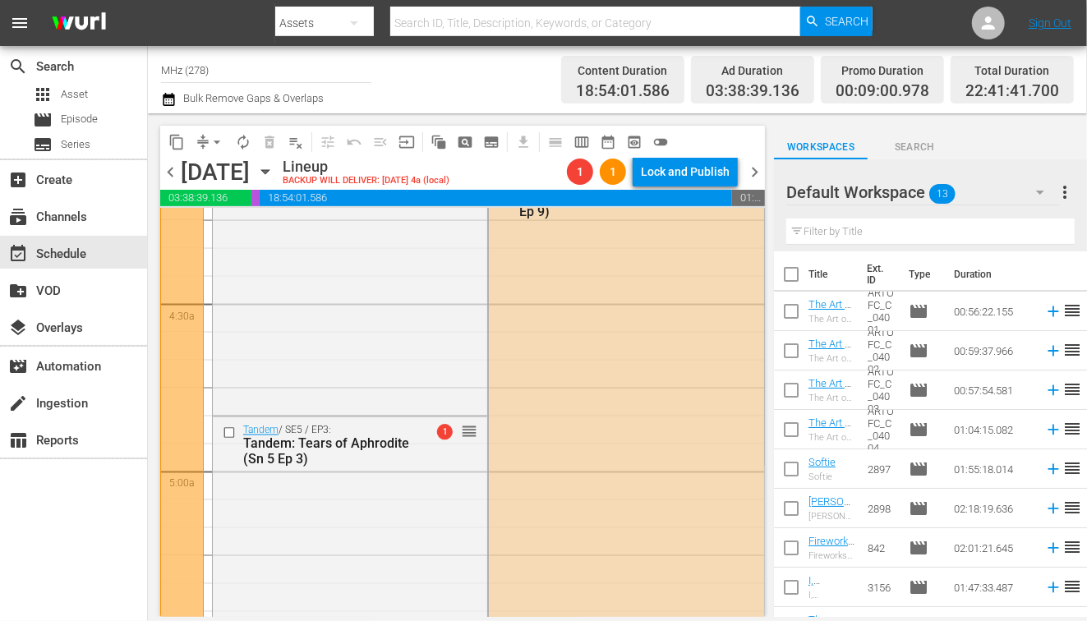
scroll to position [1316, 0]
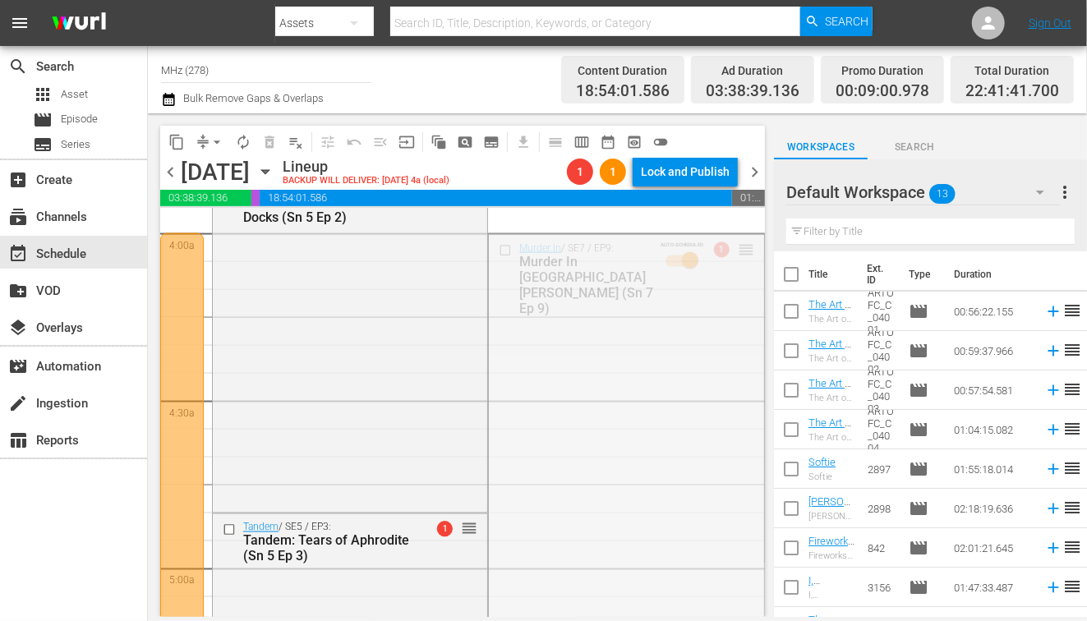
drag, startPoint x: 747, startPoint y: 251, endPoint x: 502, endPoint y: 562, distance: 395.5
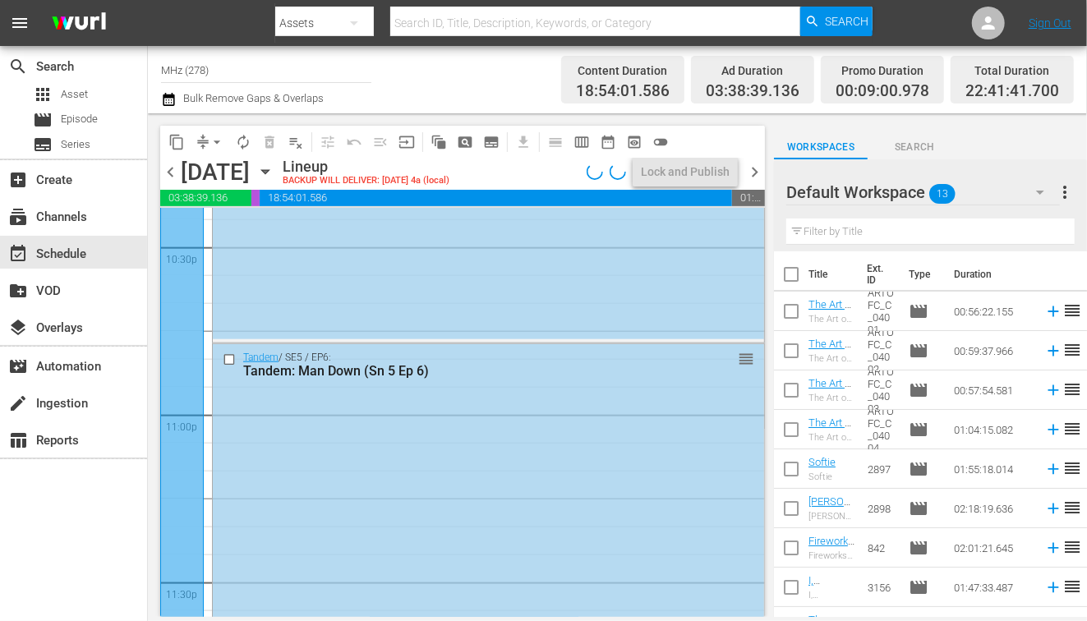
scroll to position [7638, 0]
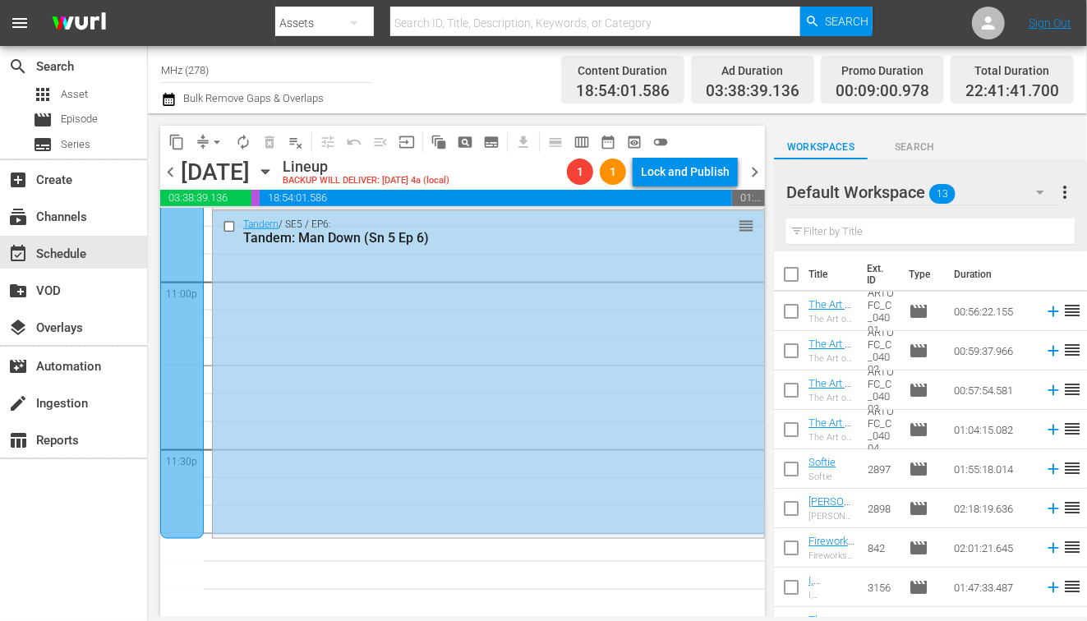
click at [211, 136] on span "arrow_drop_down" at bounding box center [217, 142] width 16 height 16
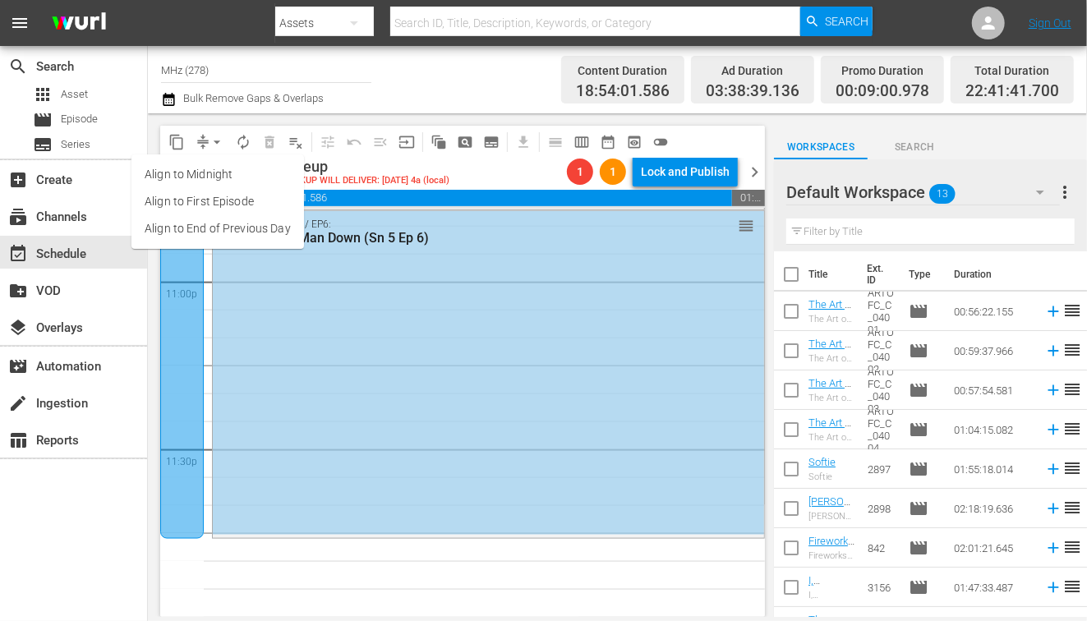
click at [247, 218] on li "Align to End of Previous Day" at bounding box center [217, 228] width 173 height 27
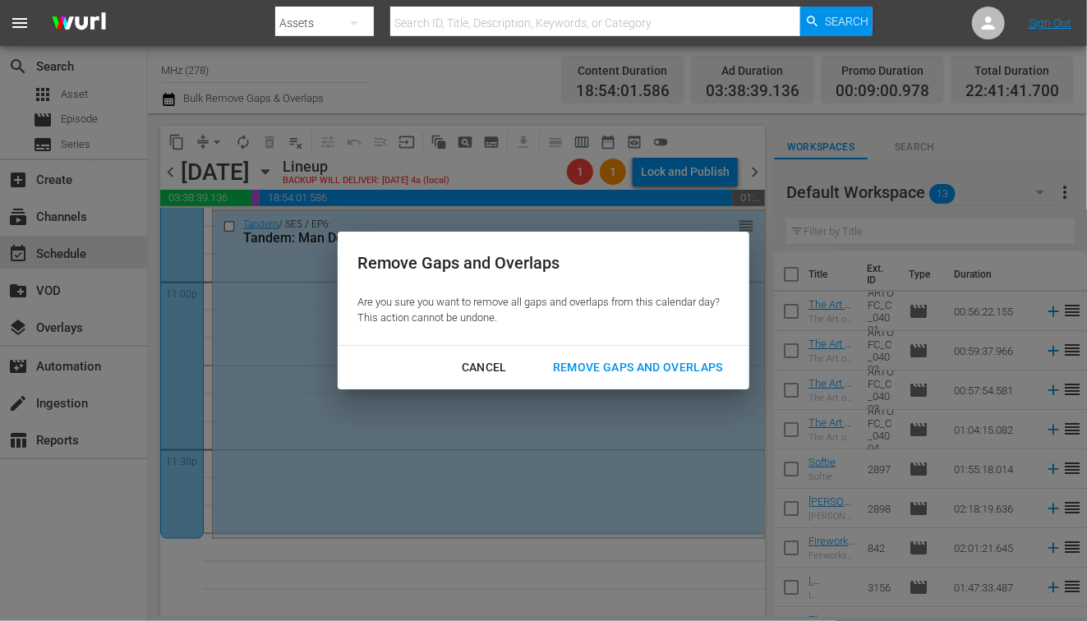
click at [592, 376] on div "Remove Gaps and Overlaps" at bounding box center [638, 367] width 196 height 21
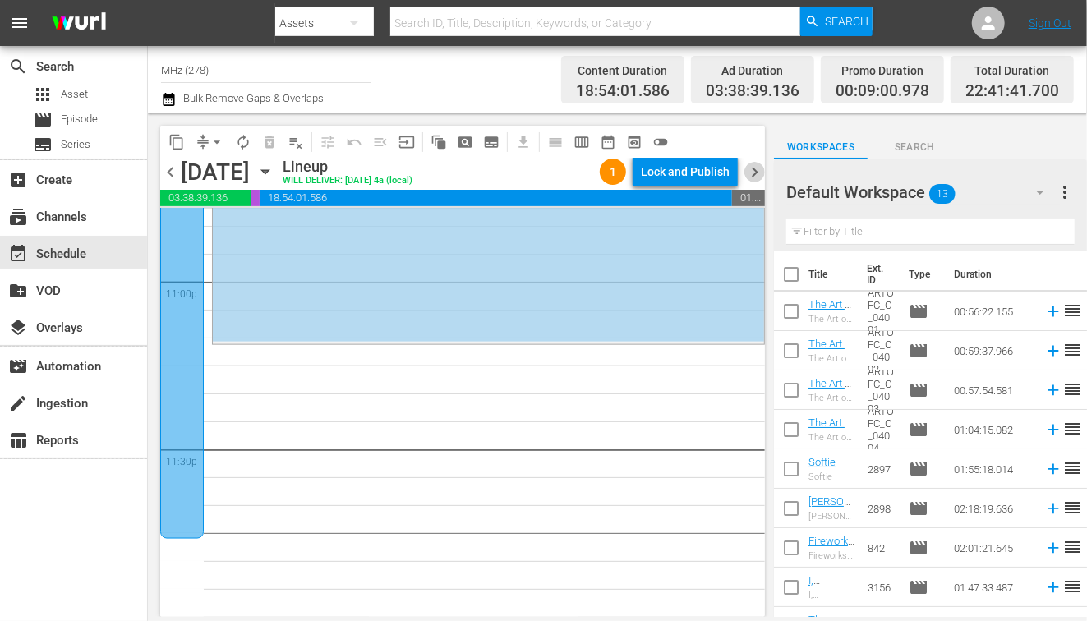
click at [754, 176] on span "chevron_right" at bounding box center [754, 172] width 21 height 21
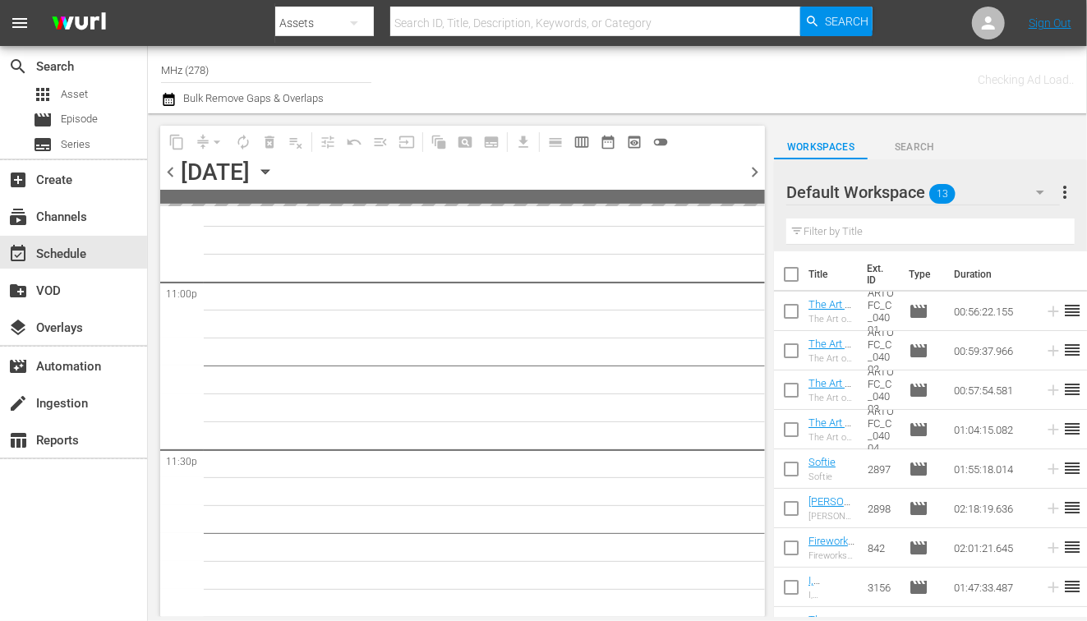
scroll to position [7635, 0]
click at [754, 176] on span "chevron_right" at bounding box center [754, 172] width 21 height 21
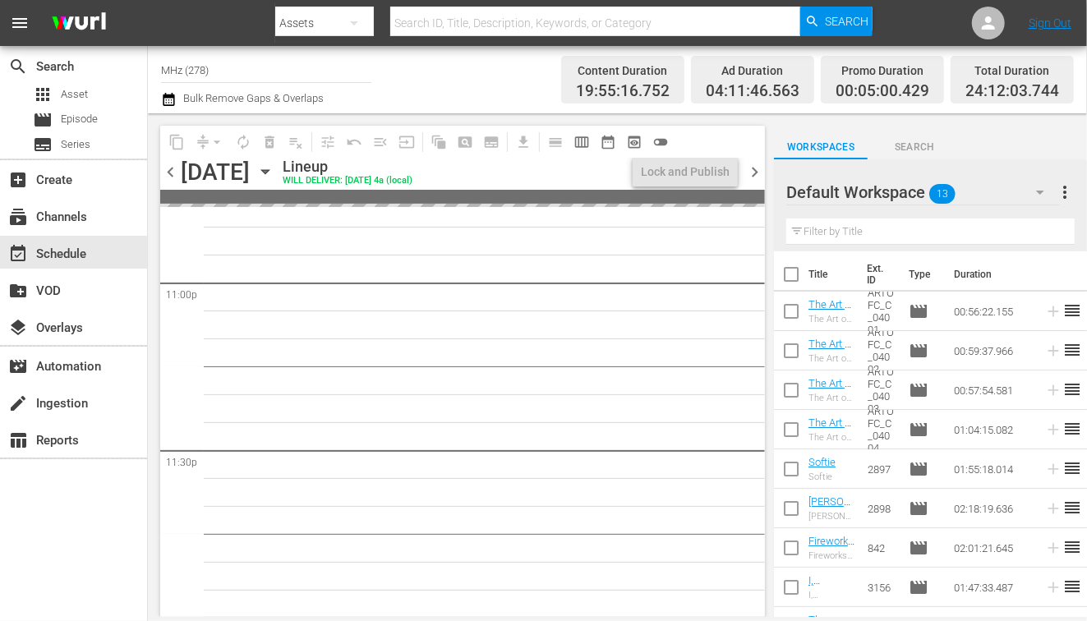
click at [177, 170] on span "chevron_left" at bounding box center [170, 172] width 21 height 21
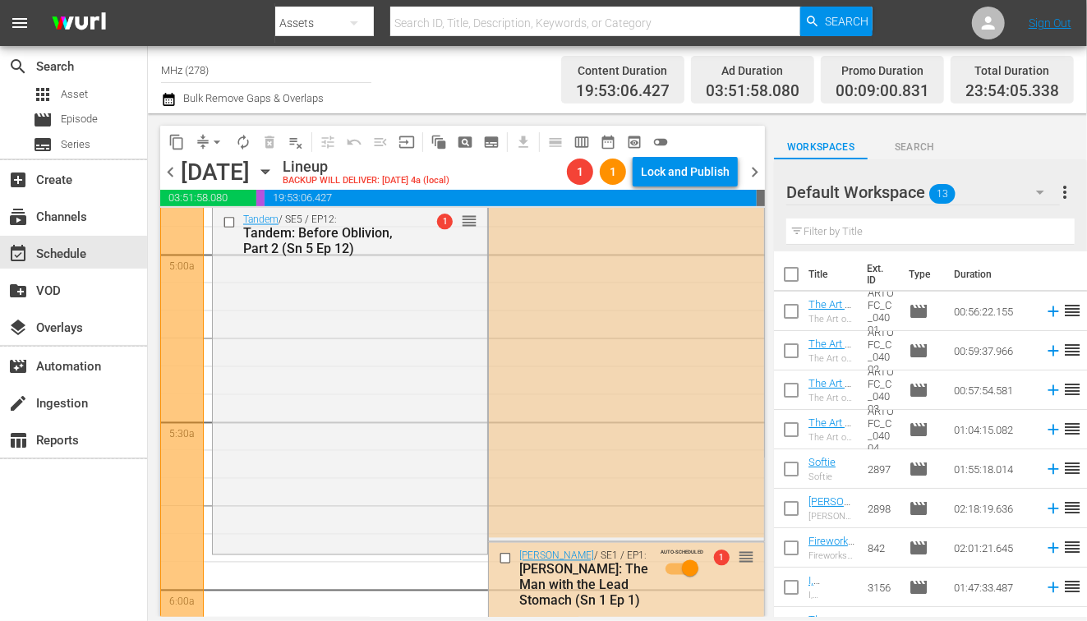
scroll to position [1825, 0]
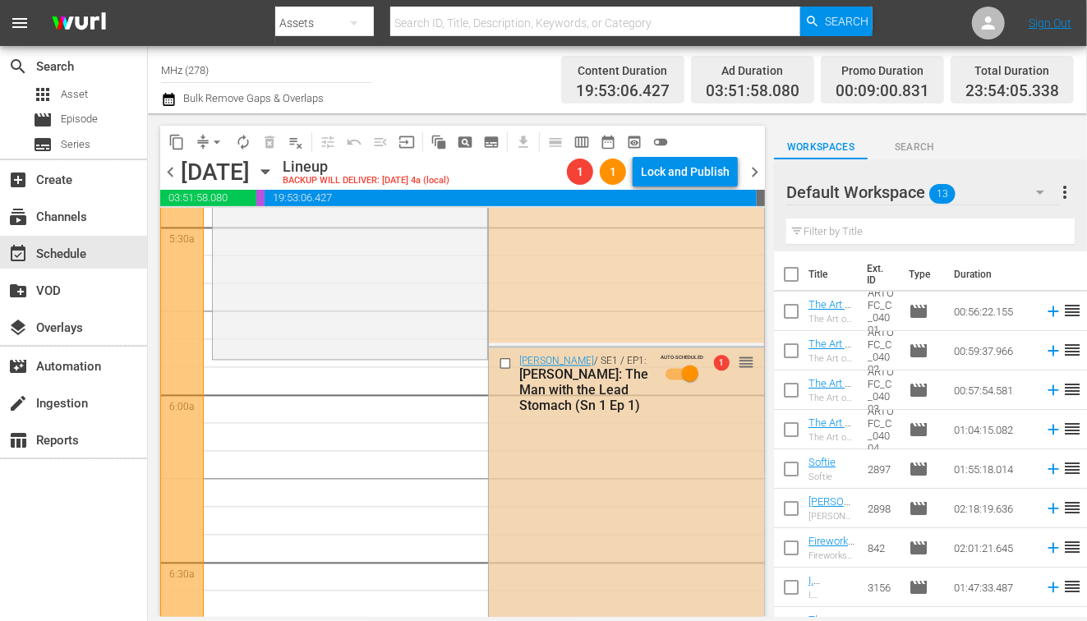
click at [505, 360] on input "checkbox" at bounding box center [507, 364] width 17 height 14
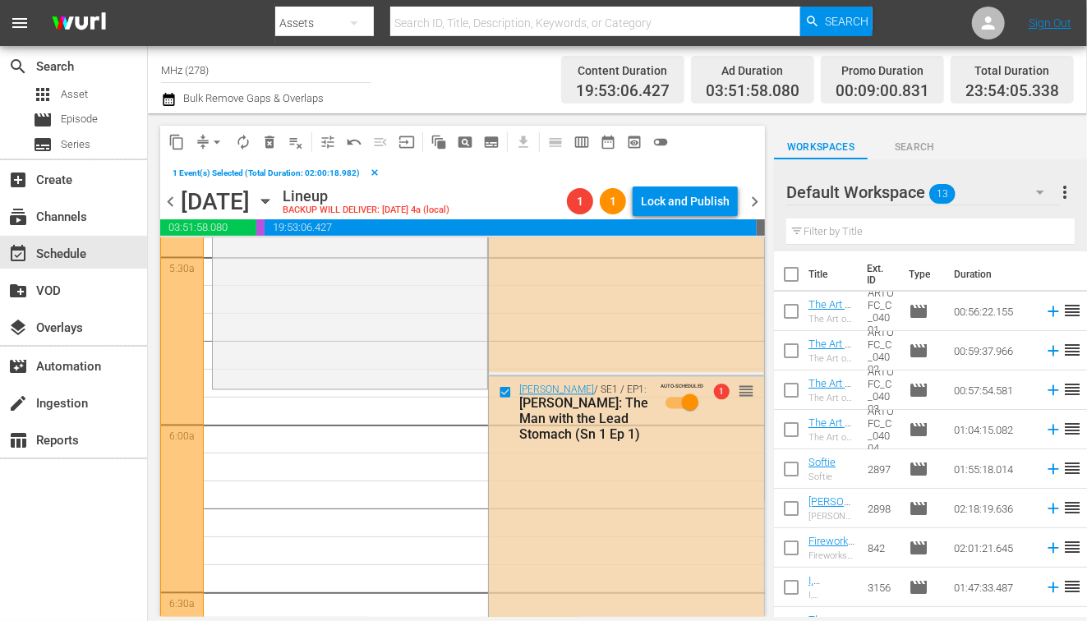
click at [179, 142] on span "content_copy" at bounding box center [176, 142] width 16 height 16
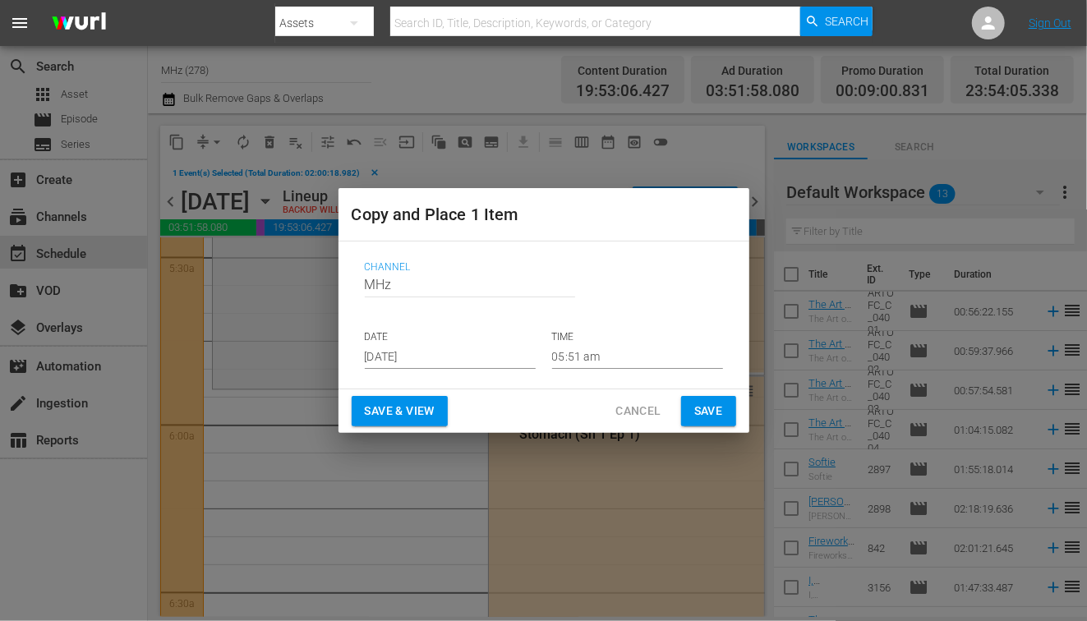
click at [666, 417] on button "Cancel" at bounding box center [637, 411] width 71 height 30
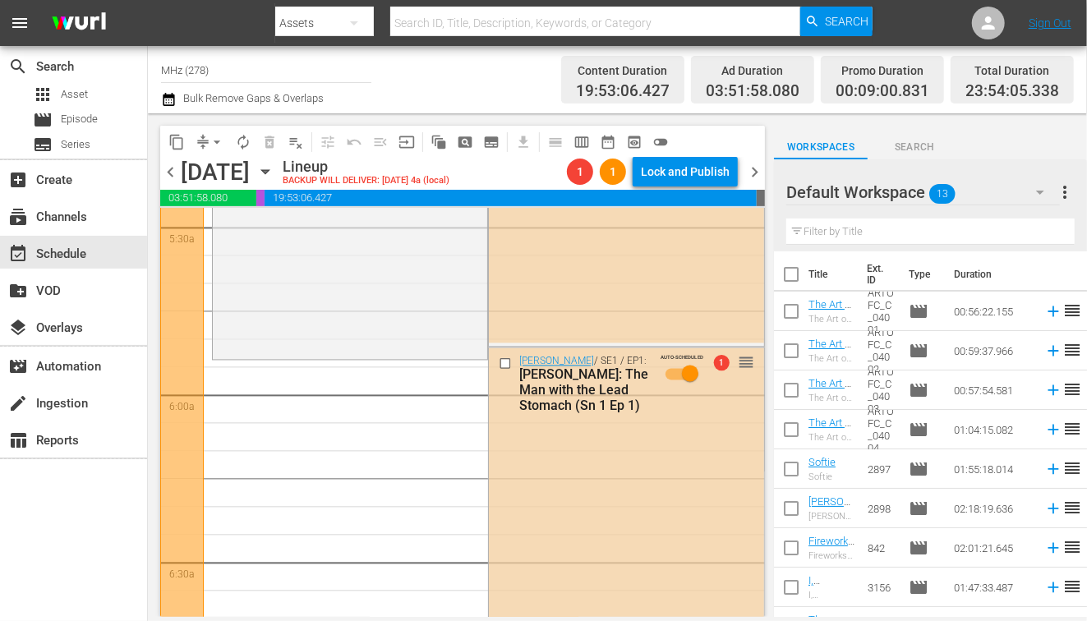
click at [274, 169] on icon "button" at bounding box center [265, 172] width 18 height 18
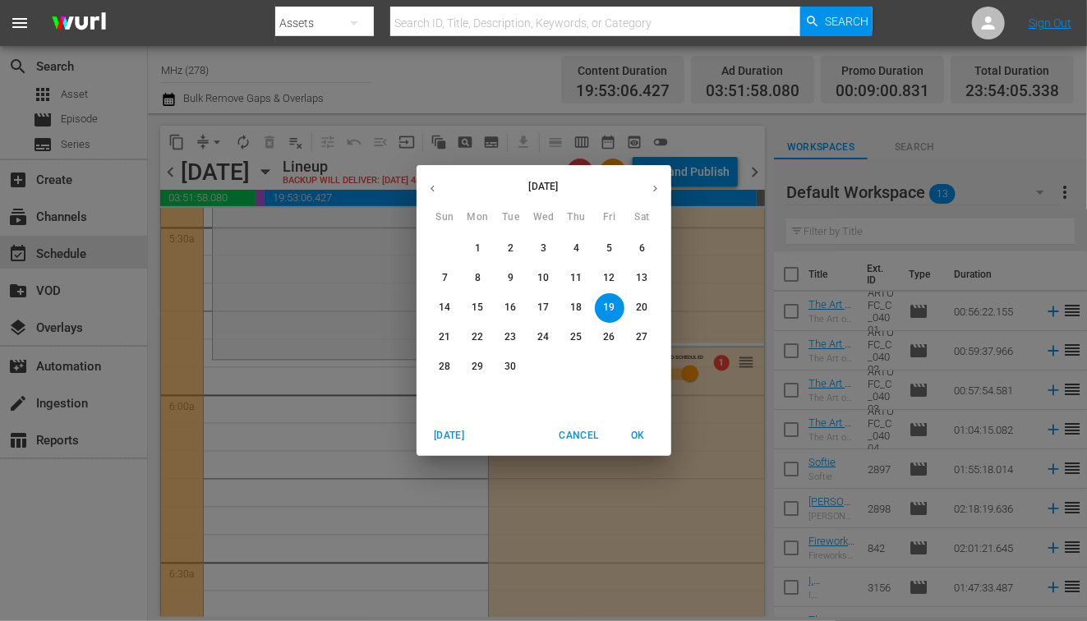
click at [477, 305] on p "15" at bounding box center [478, 308] width 12 height 14
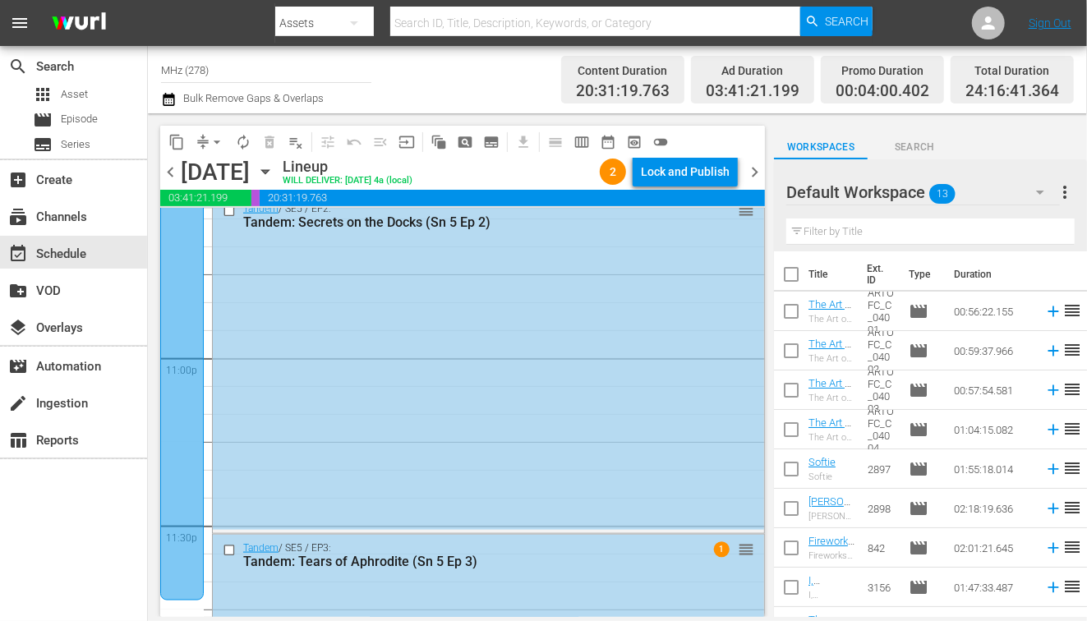
scroll to position [7803, 0]
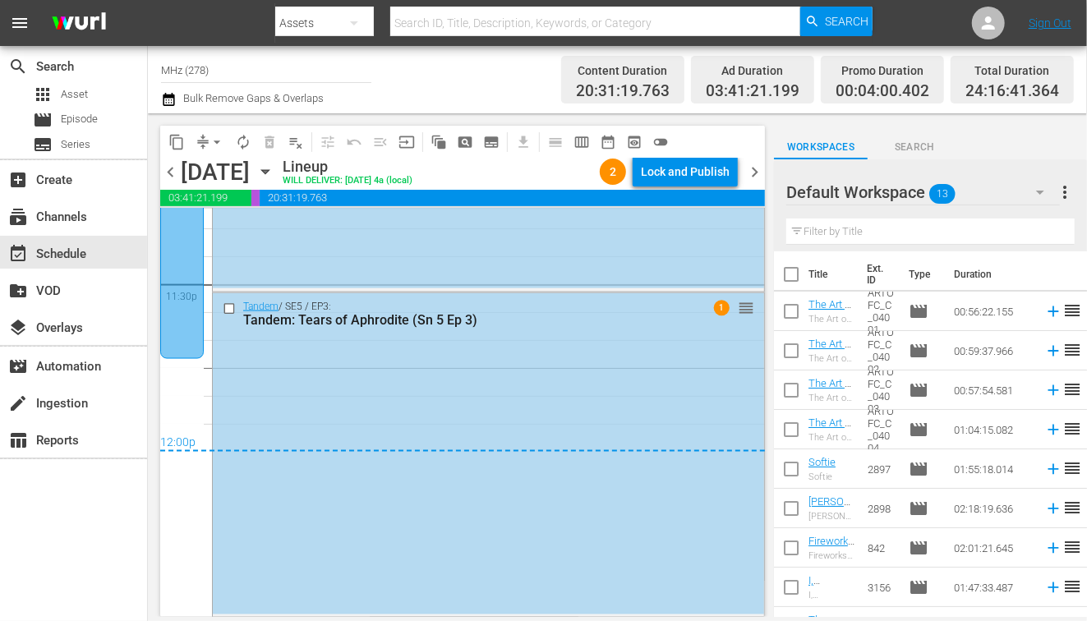
click at [269, 173] on icon "button" at bounding box center [264, 172] width 7 height 4
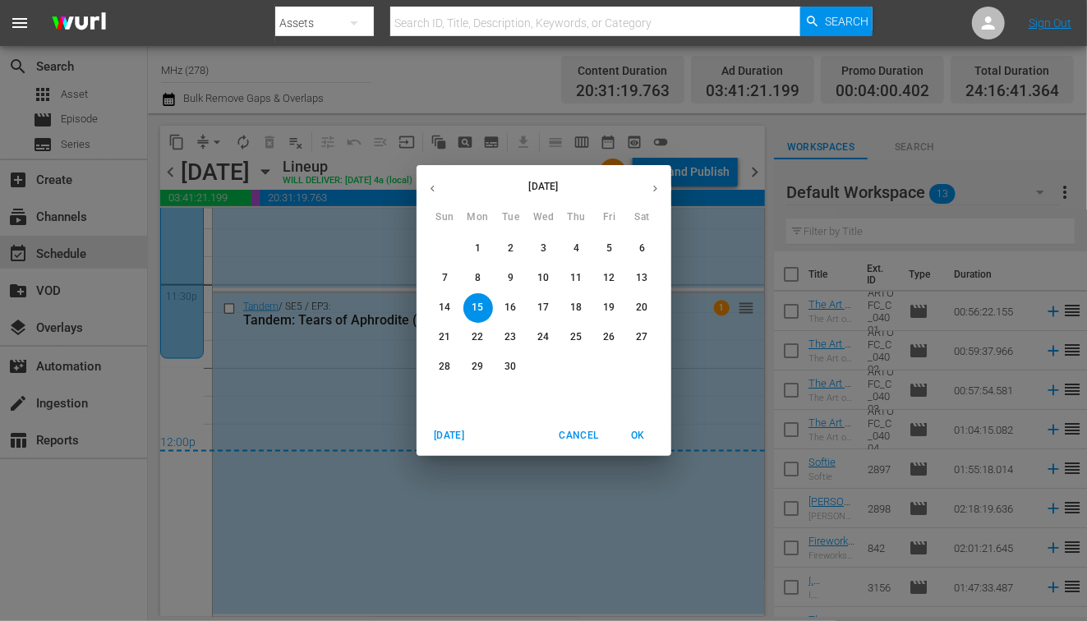
click at [608, 307] on p "19" at bounding box center [609, 308] width 12 height 14
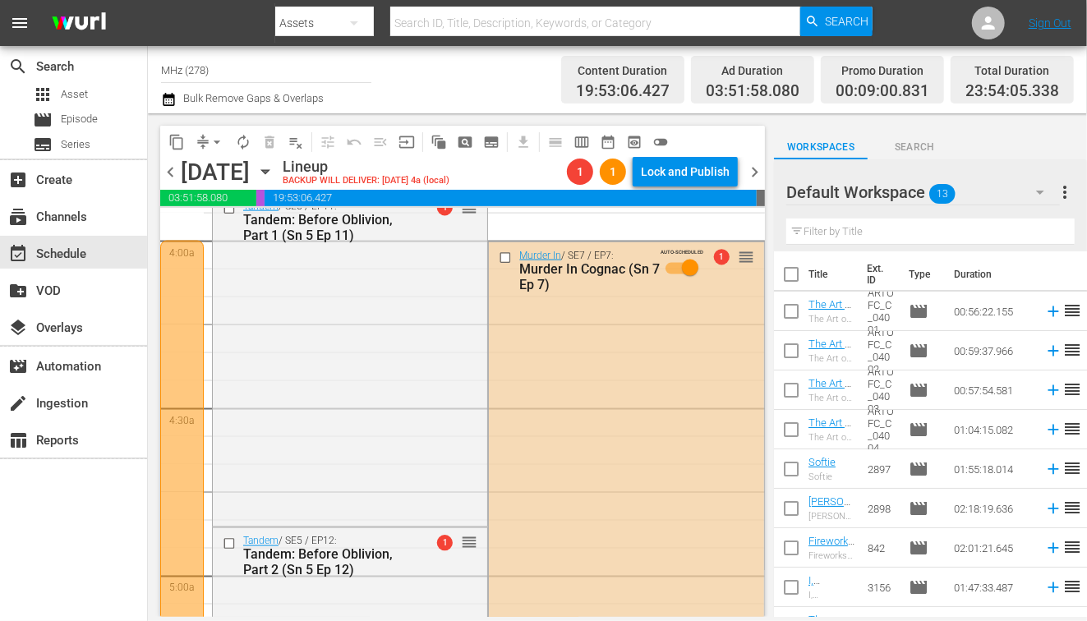
scroll to position [1311, 0]
click at [510, 256] on input "checkbox" at bounding box center [507, 256] width 17 height 14
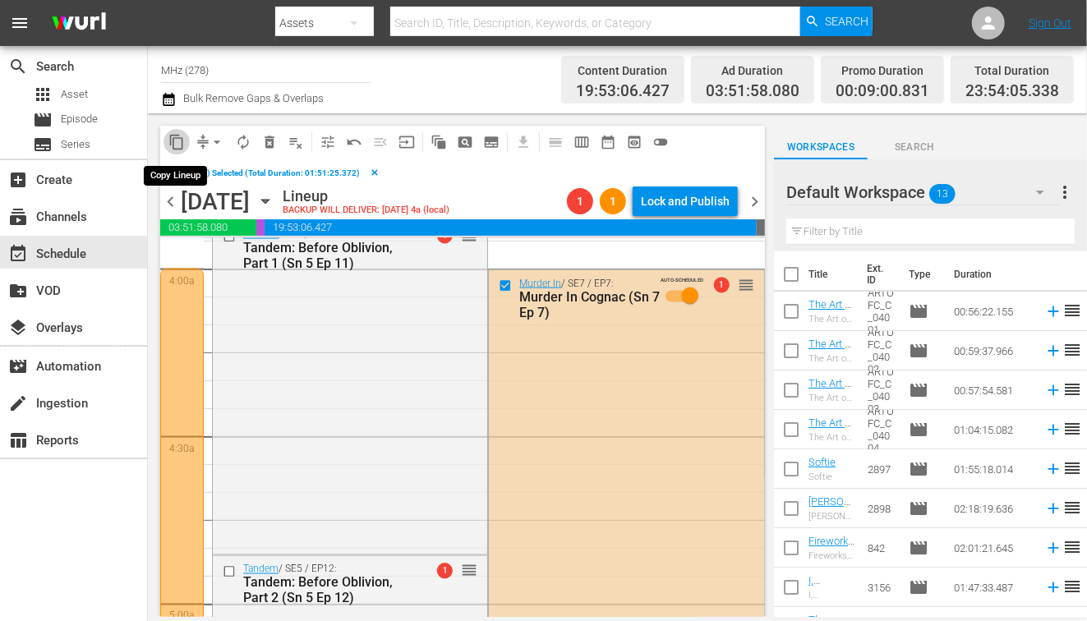
click at [173, 135] on span "content_copy" at bounding box center [176, 142] width 16 height 16
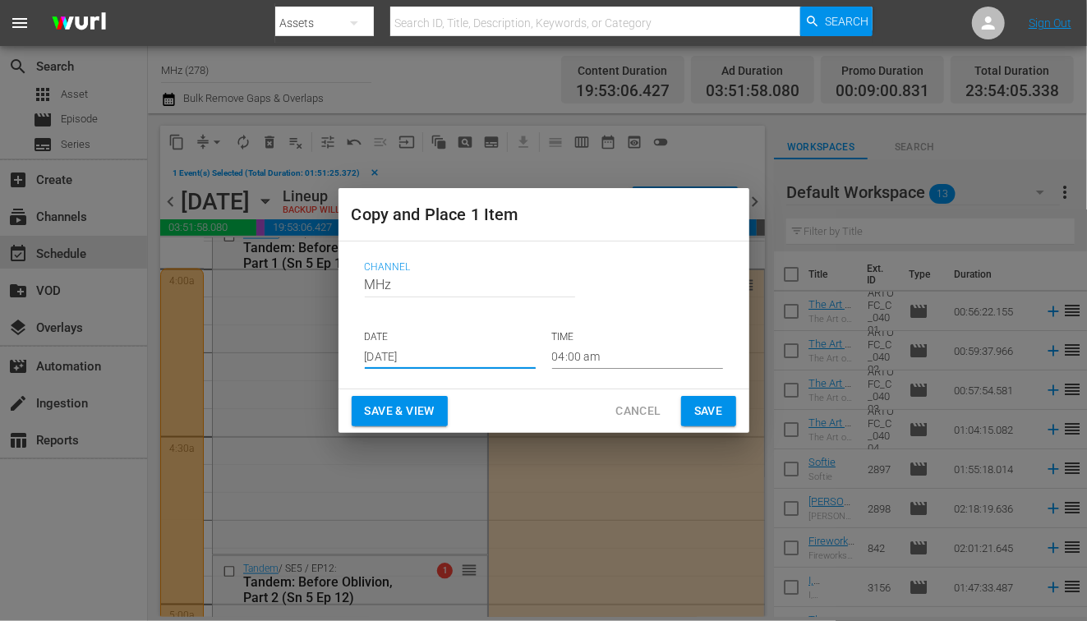
click at [427, 358] on input "Aug 27th 2025" at bounding box center [450, 356] width 171 height 25
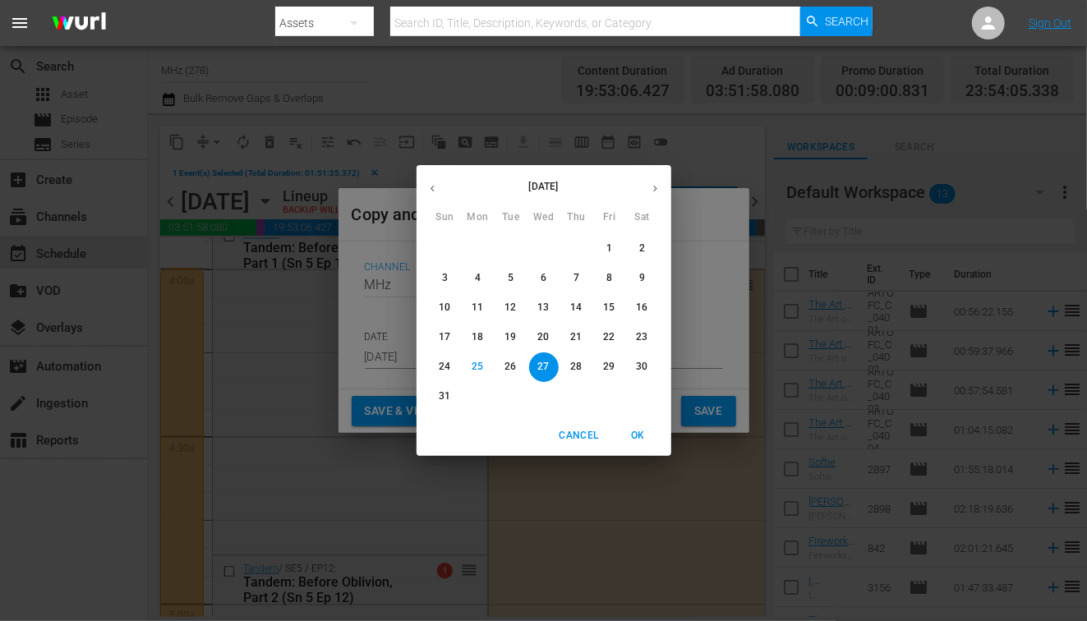
click at [646, 196] on button "button" at bounding box center [655, 189] width 32 height 32
click at [511, 299] on button "16" at bounding box center [511, 308] width 30 height 30
type input "Sep 16th 2025"
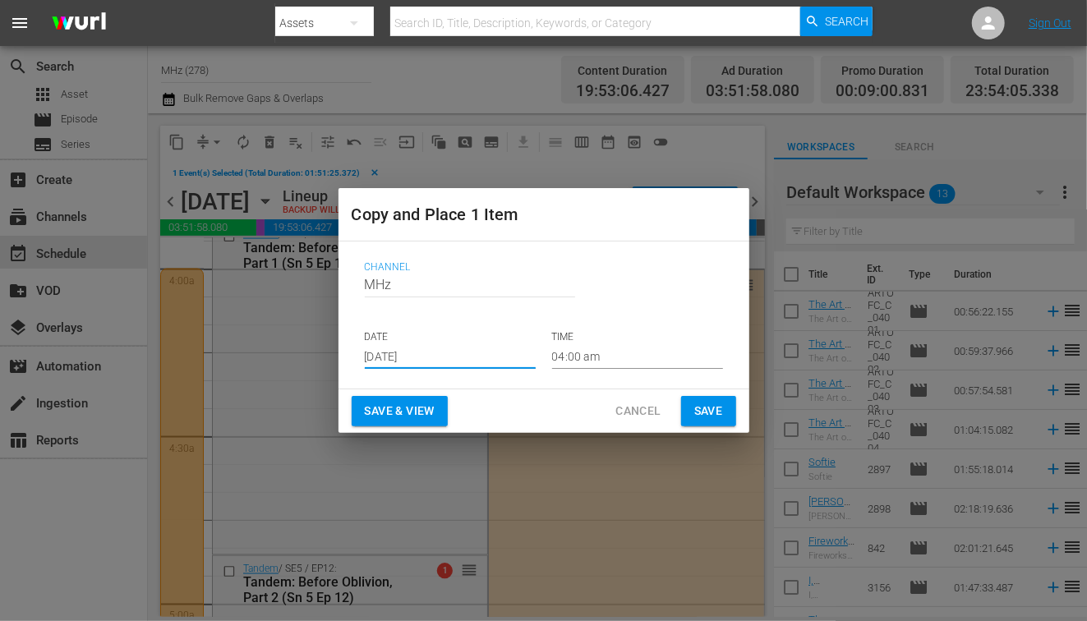
click at [568, 357] on input "04:00 am" at bounding box center [637, 356] width 171 height 25
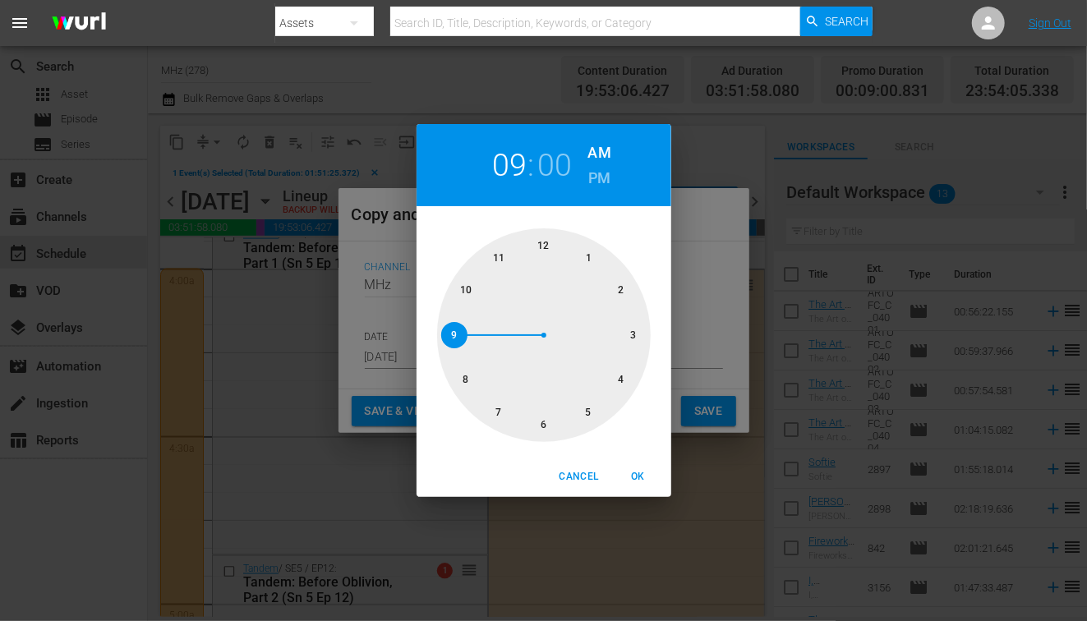
click at [462, 330] on div at bounding box center [544, 335] width 214 height 214
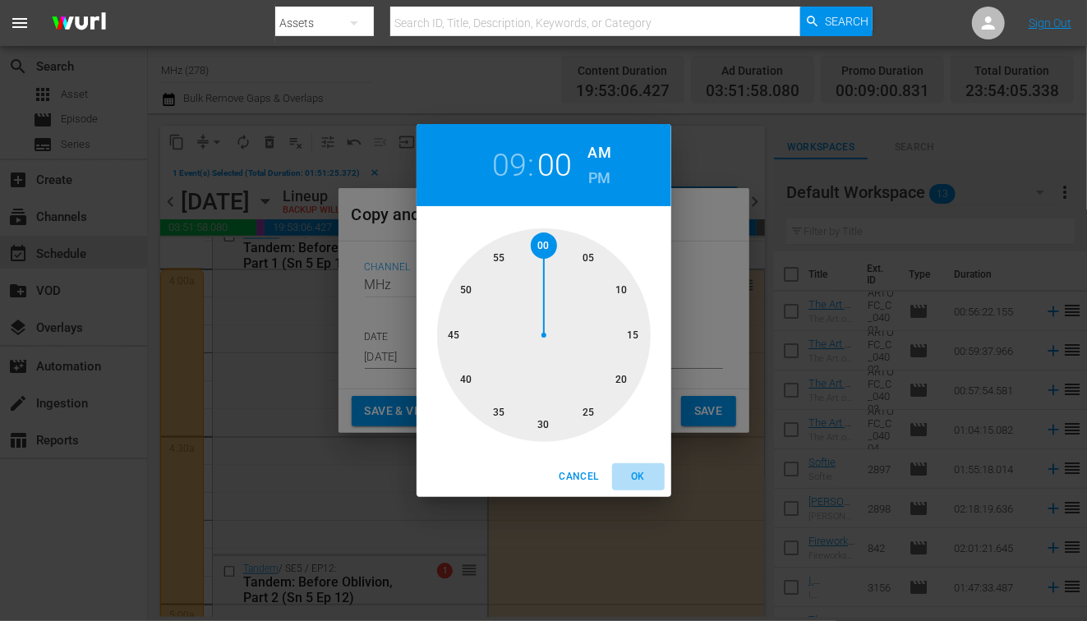
click at [629, 469] on span "OK" at bounding box center [638, 476] width 39 height 17
type input "09:00 am"
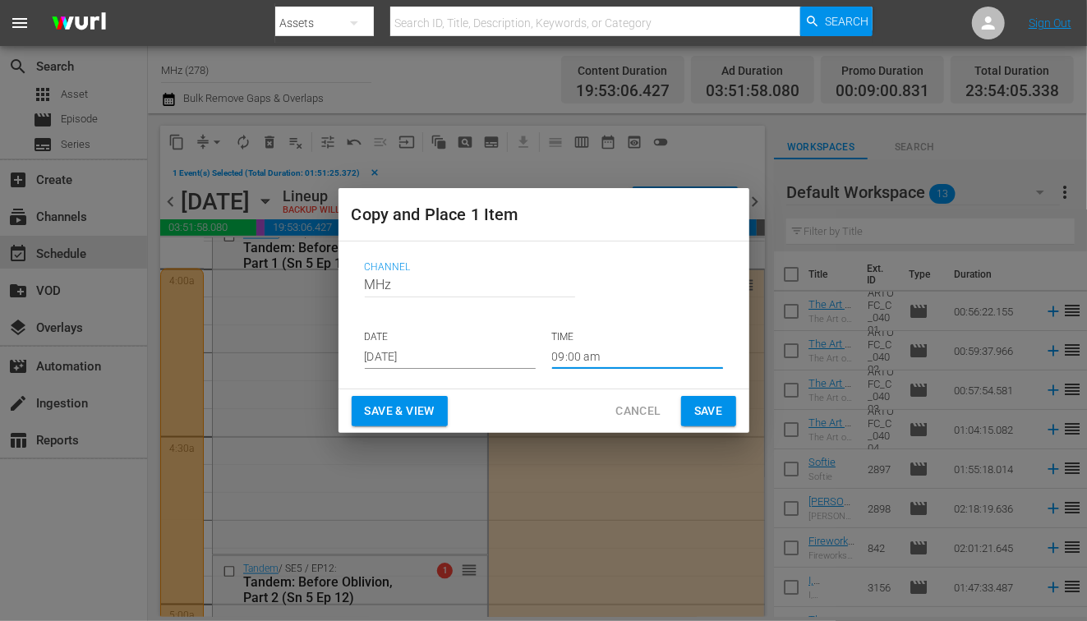
click at [712, 408] on span "Save" at bounding box center [708, 411] width 29 height 21
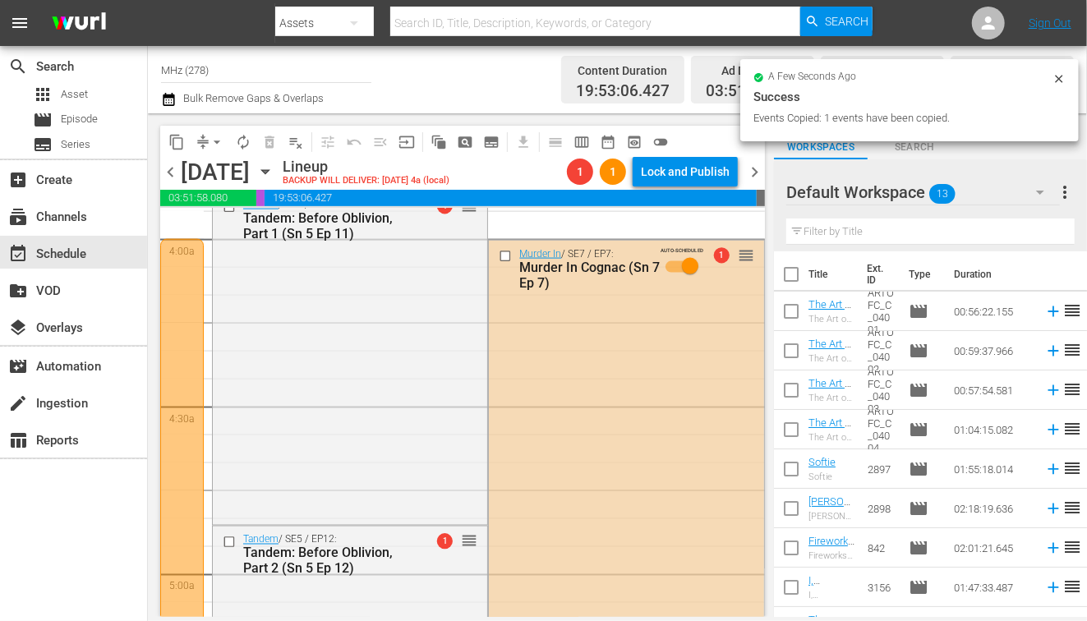
click at [506, 258] on input "checkbox" at bounding box center [507, 256] width 17 height 14
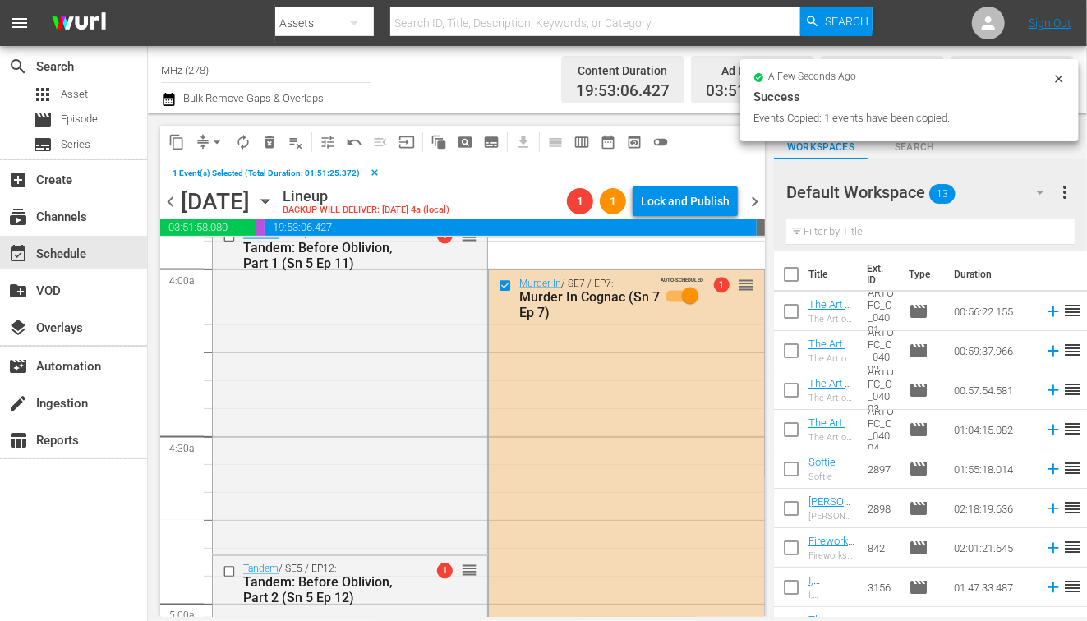
click at [272, 151] on button "delete_forever_outlined" at bounding box center [269, 142] width 26 height 26
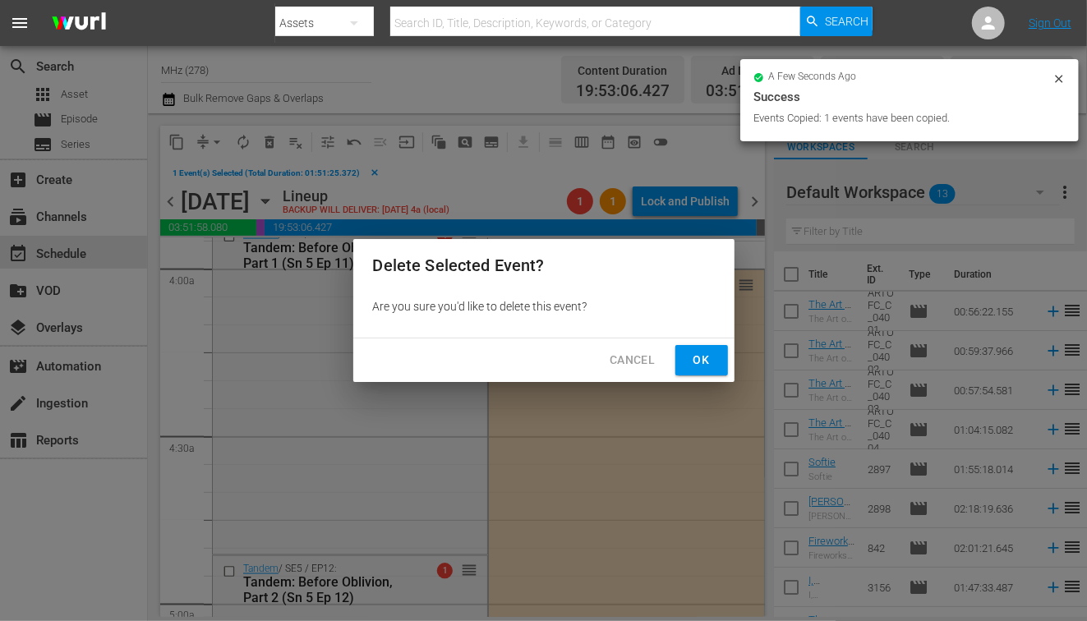
click at [689, 362] on span "Ok" at bounding box center [702, 360] width 26 height 21
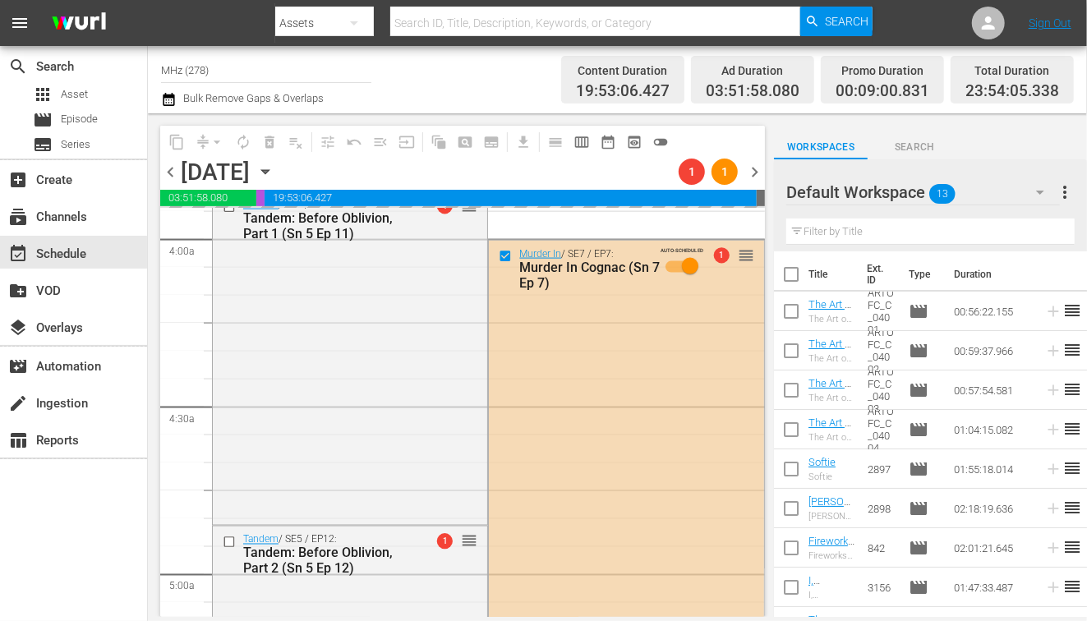
click at [274, 172] on icon "button" at bounding box center [265, 172] width 18 height 18
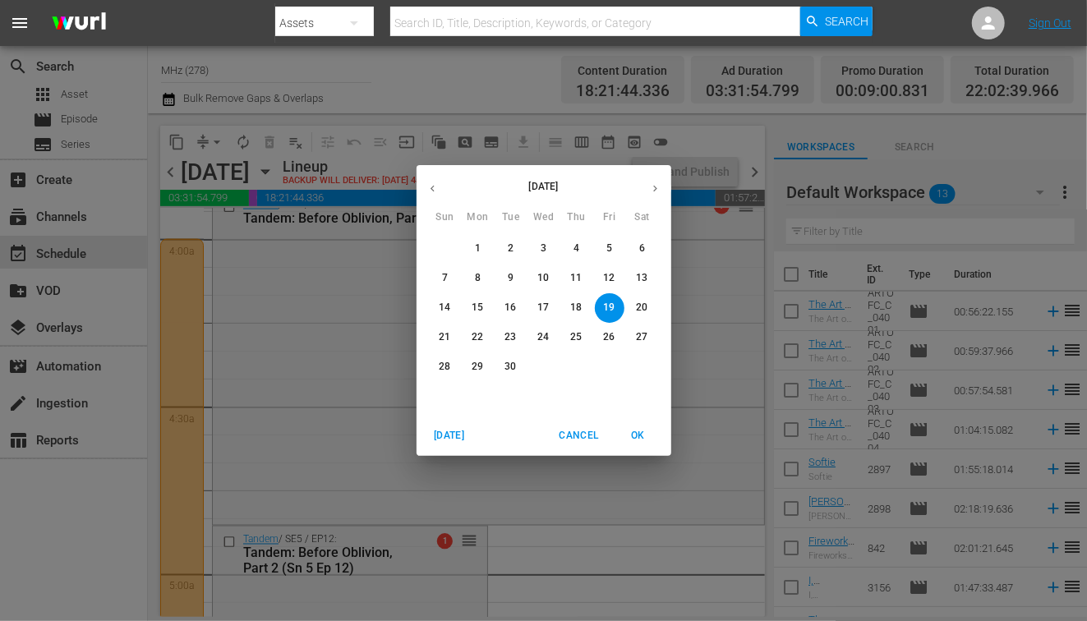
click at [512, 309] on p "16" at bounding box center [511, 308] width 12 height 14
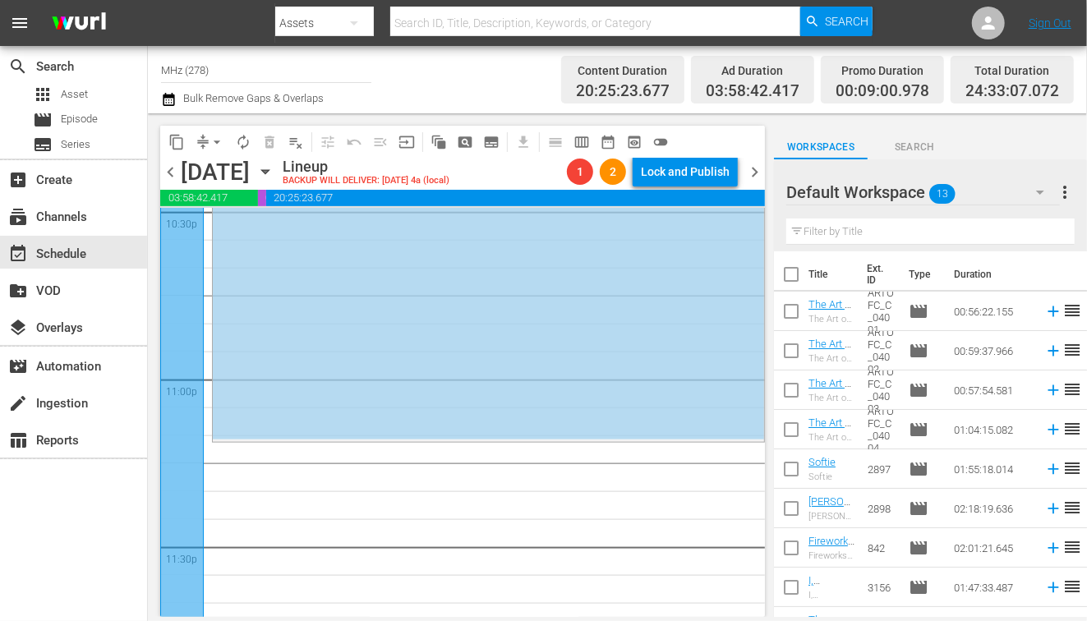
scroll to position [7638, 0]
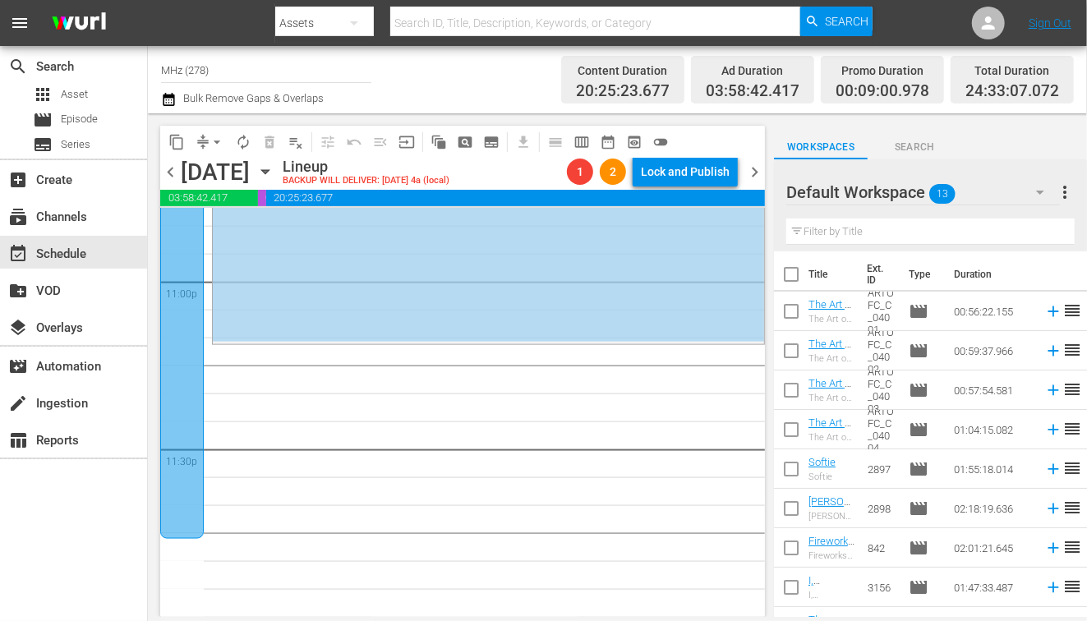
click at [217, 144] on span "arrow_drop_down" at bounding box center [217, 142] width 16 height 16
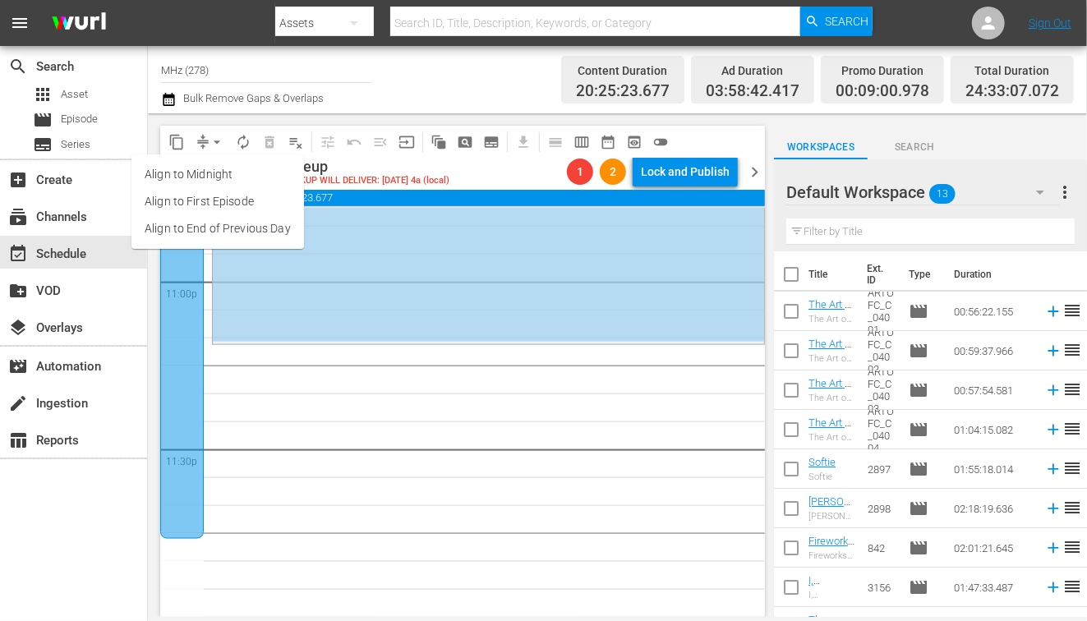
click at [272, 231] on li "Align to End of Previous Day" at bounding box center [217, 228] width 173 height 27
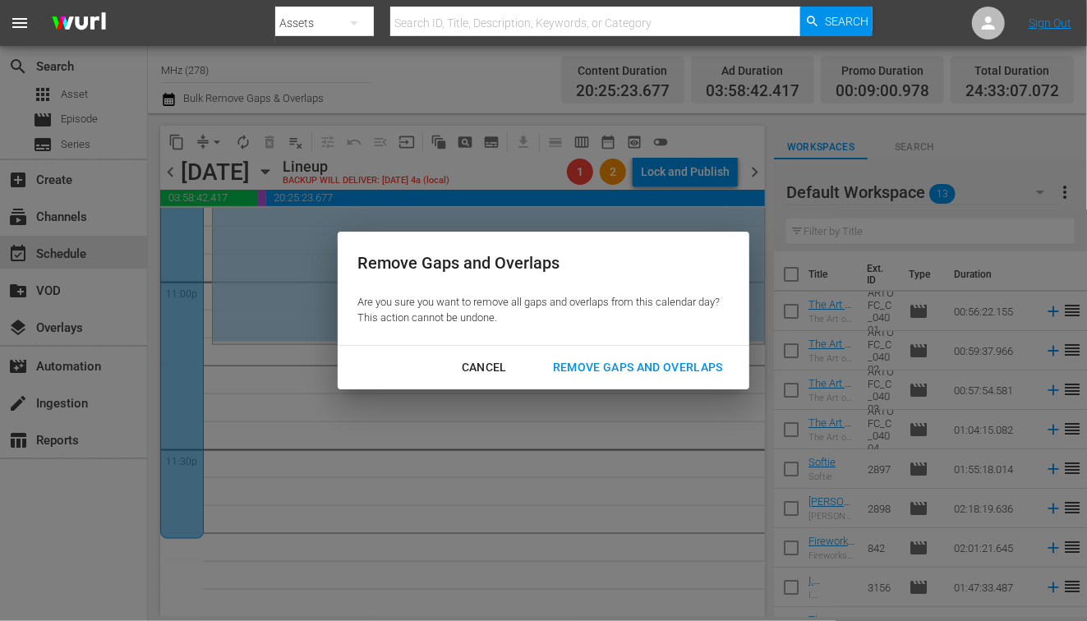
click at [652, 361] on div "Remove Gaps and Overlaps" at bounding box center [638, 367] width 196 height 21
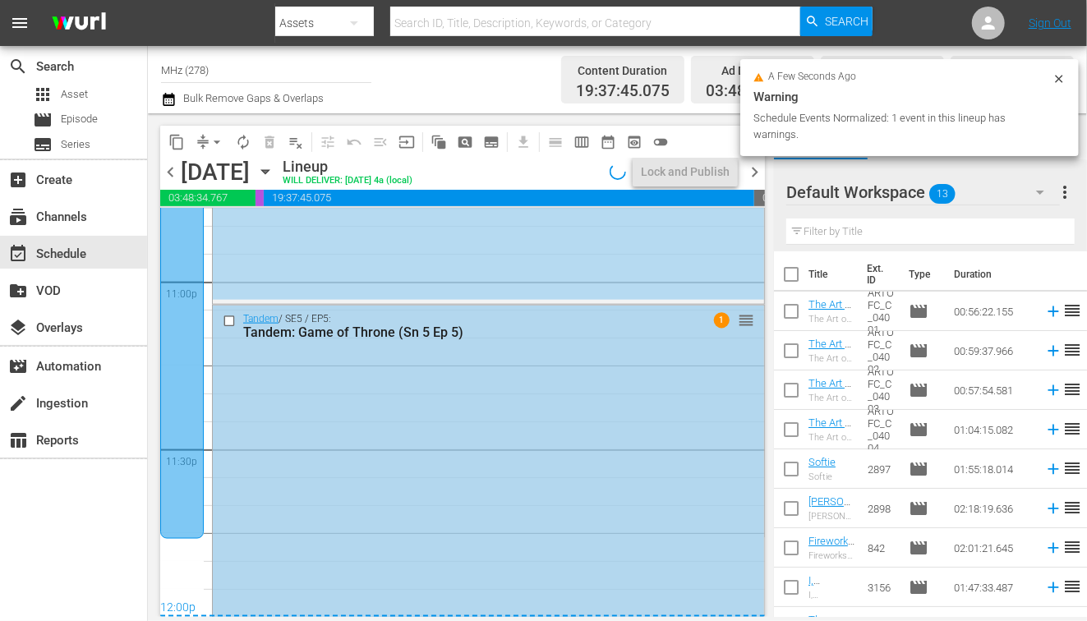
scroll to position [7660, 0]
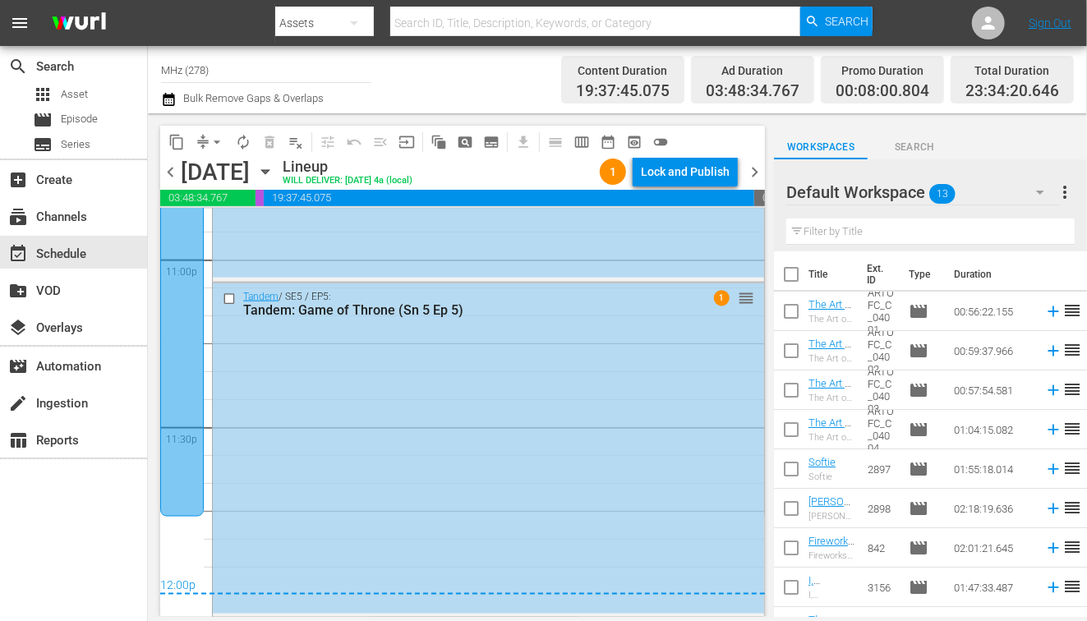
click at [176, 177] on span "chevron_left" at bounding box center [170, 172] width 21 height 21
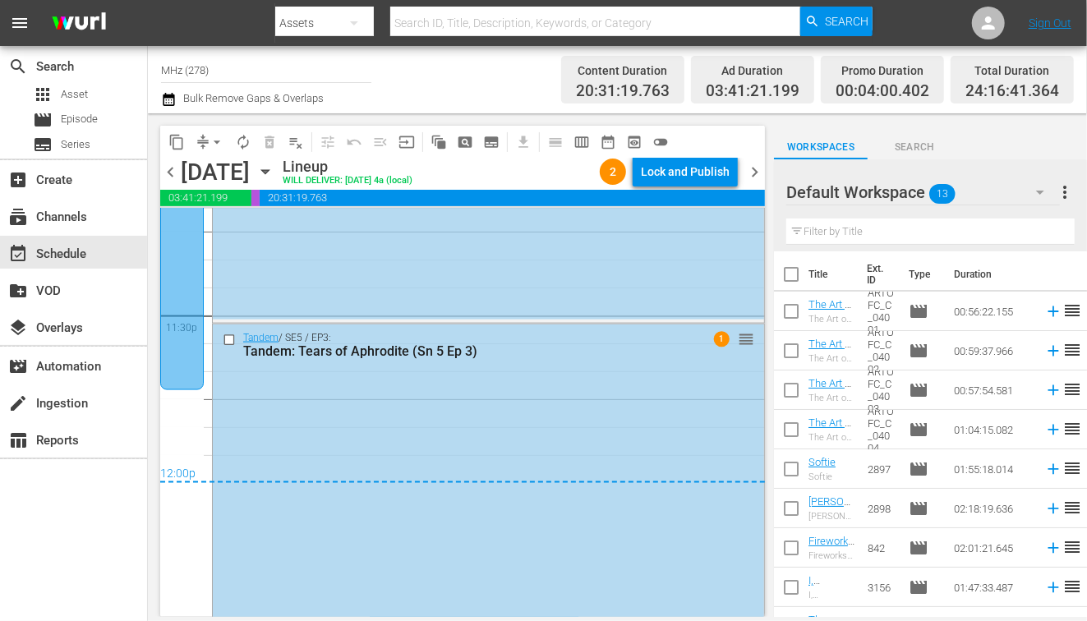
scroll to position [7803, 0]
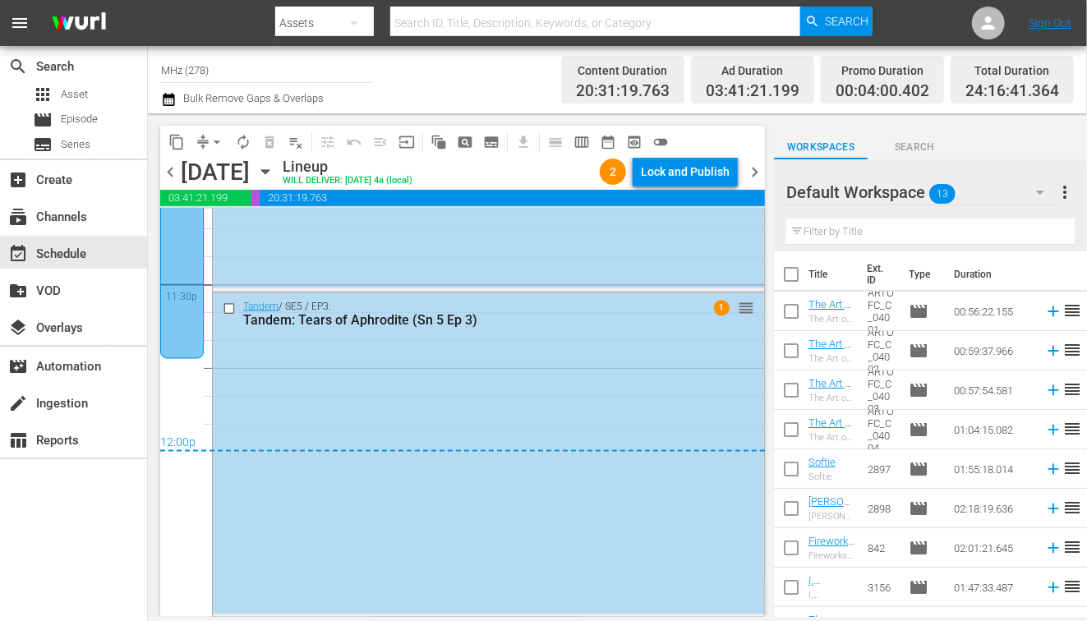
click at [754, 168] on span "chevron_right" at bounding box center [754, 172] width 21 height 21
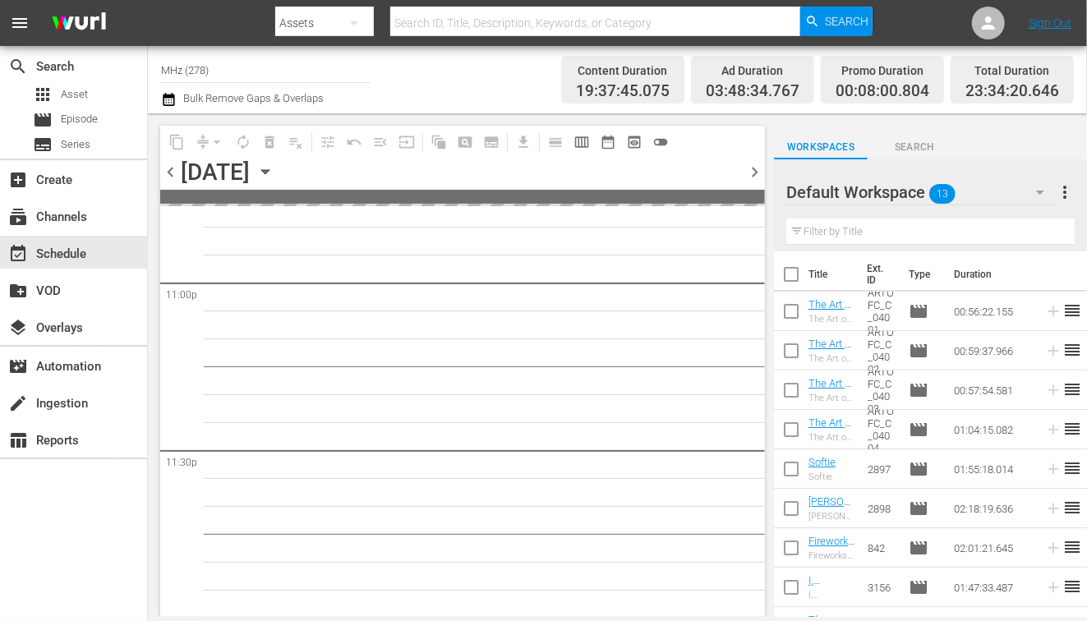
scroll to position [7660, 0]
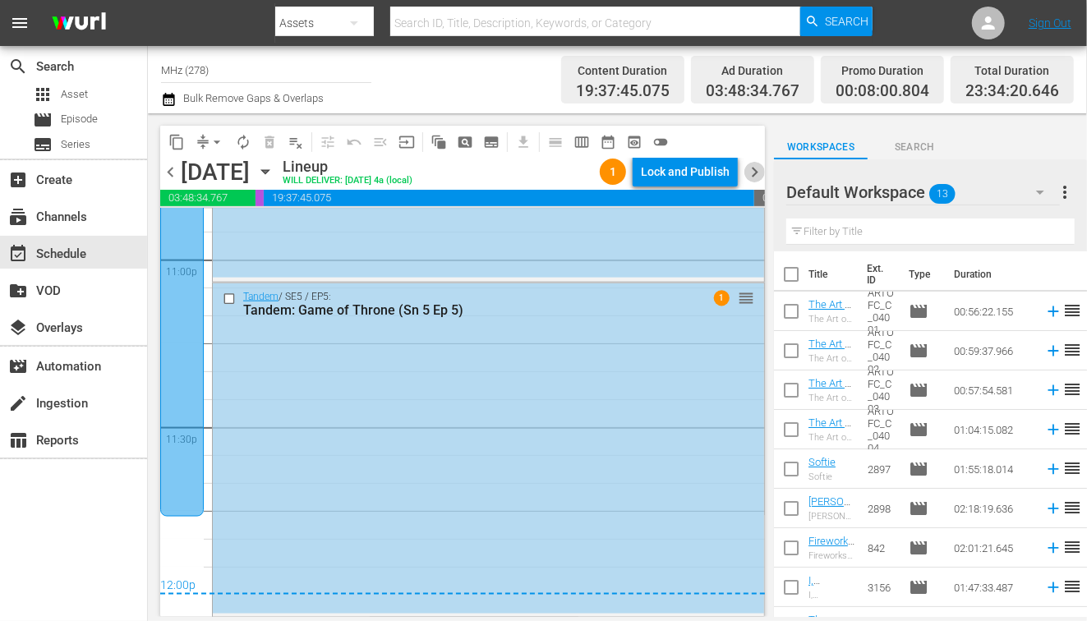
click at [754, 168] on span "chevron_right" at bounding box center [754, 172] width 21 height 21
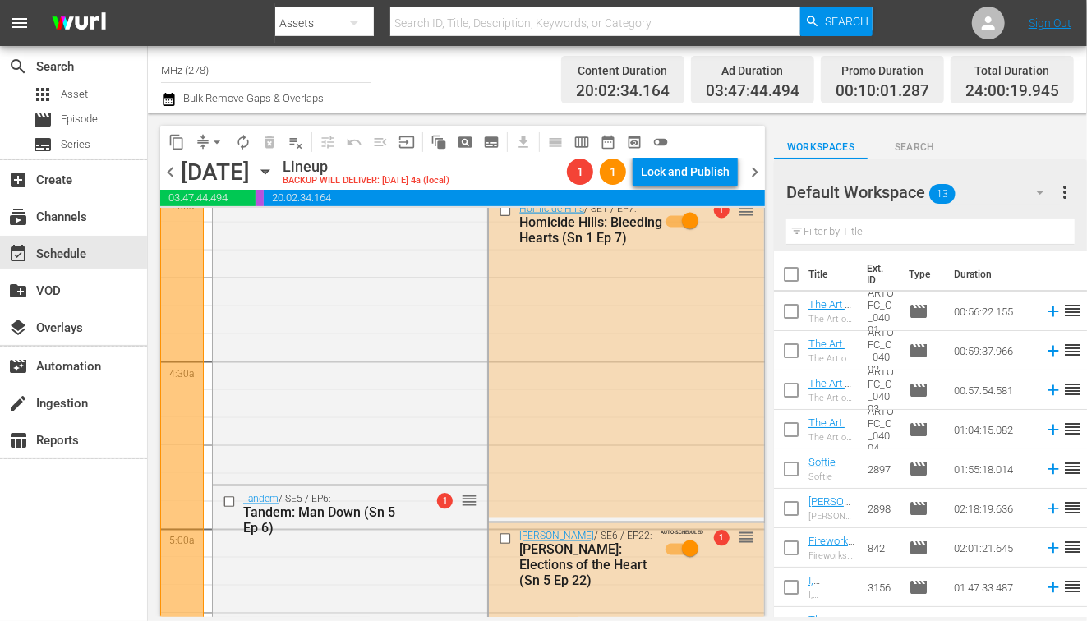
scroll to position [1351, 0]
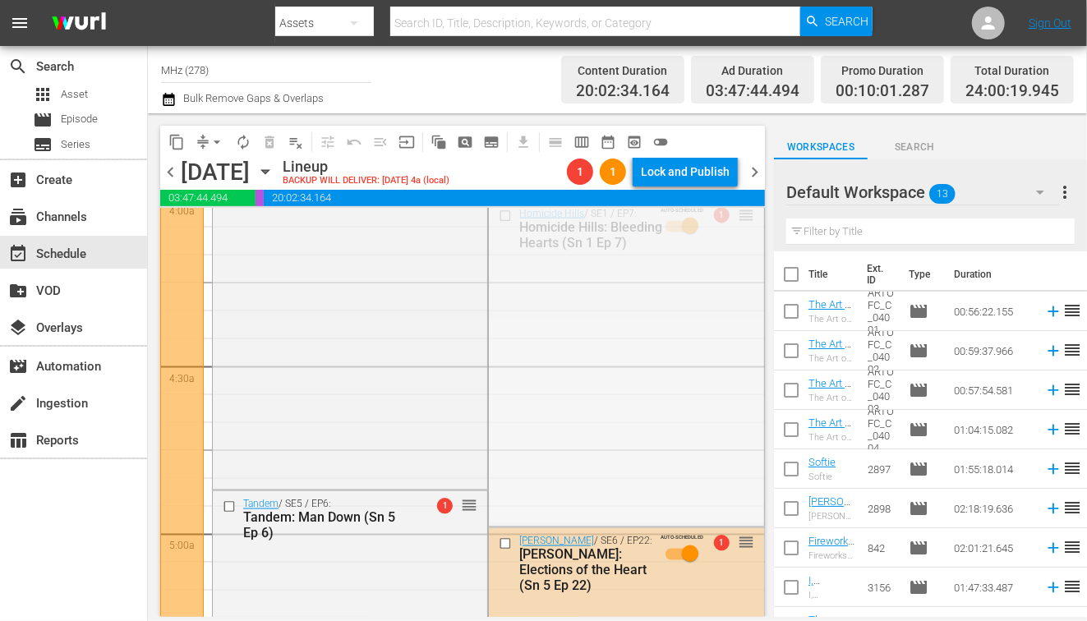
drag, startPoint x: 743, startPoint y: 213, endPoint x: 525, endPoint y: 590, distance: 435.5
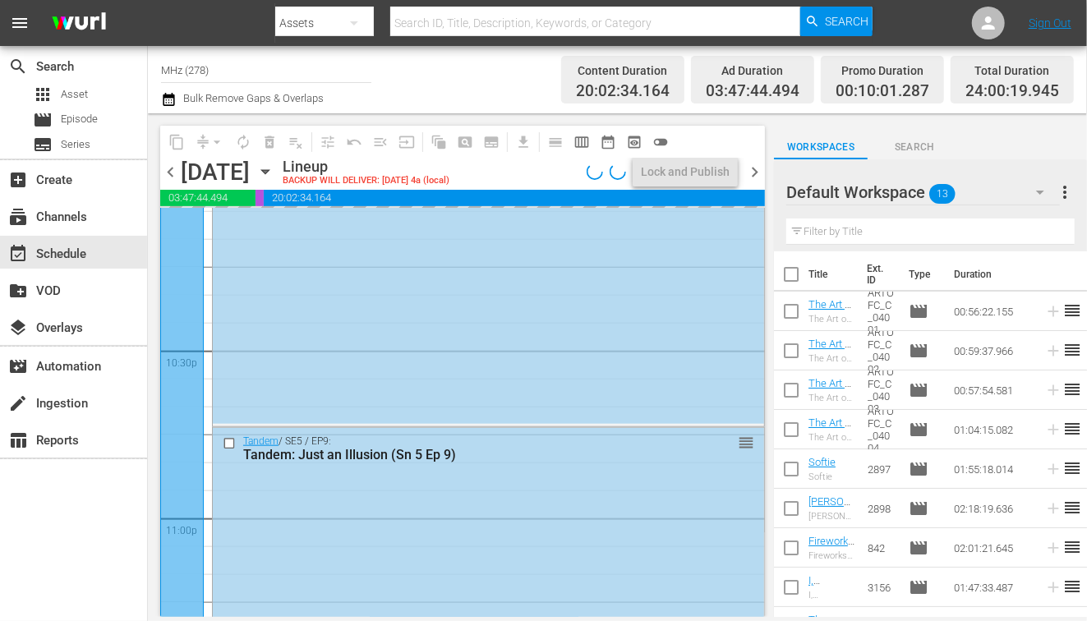
scroll to position [7638, 0]
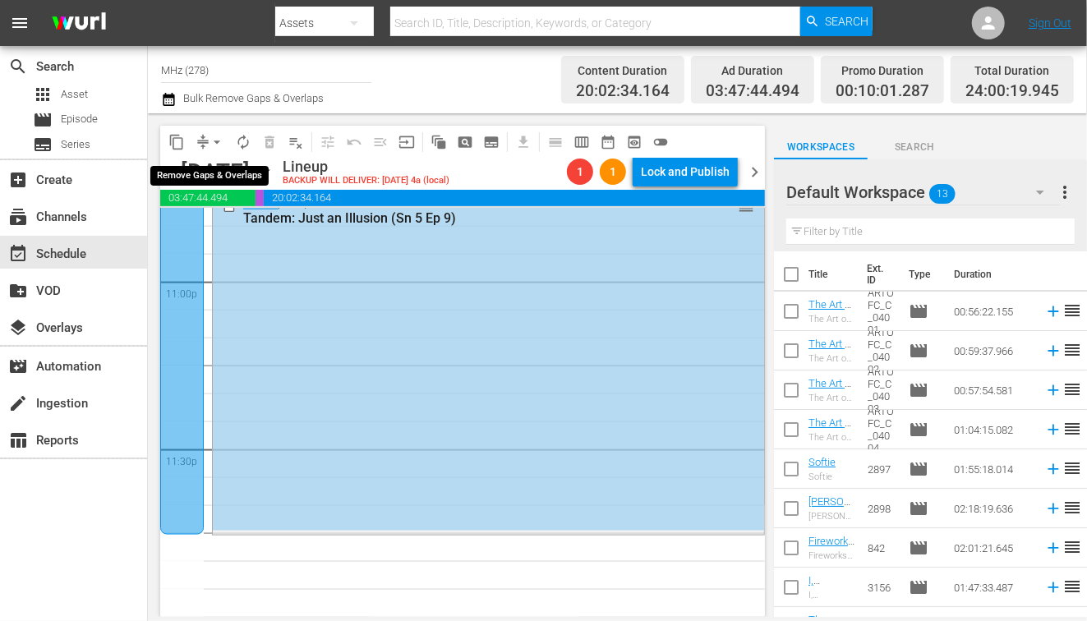
click at [214, 141] on span "arrow_drop_down" at bounding box center [217, 142] width 16 height 16
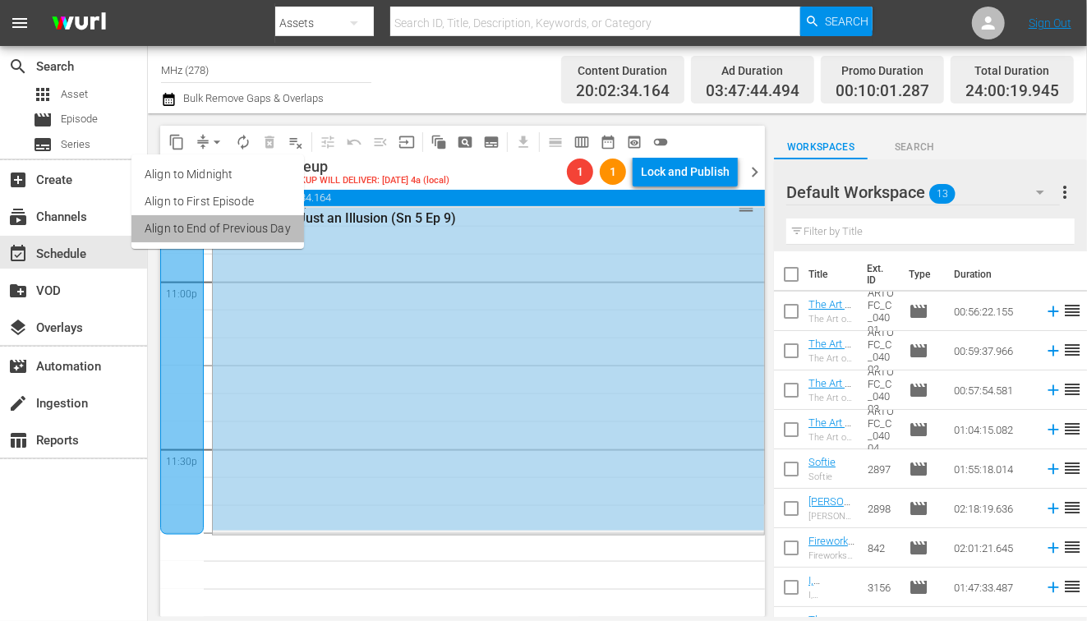
click at [241, 217] on li "Align to End of Previous Day" at bounding box center [217, 228] width 173 height 27
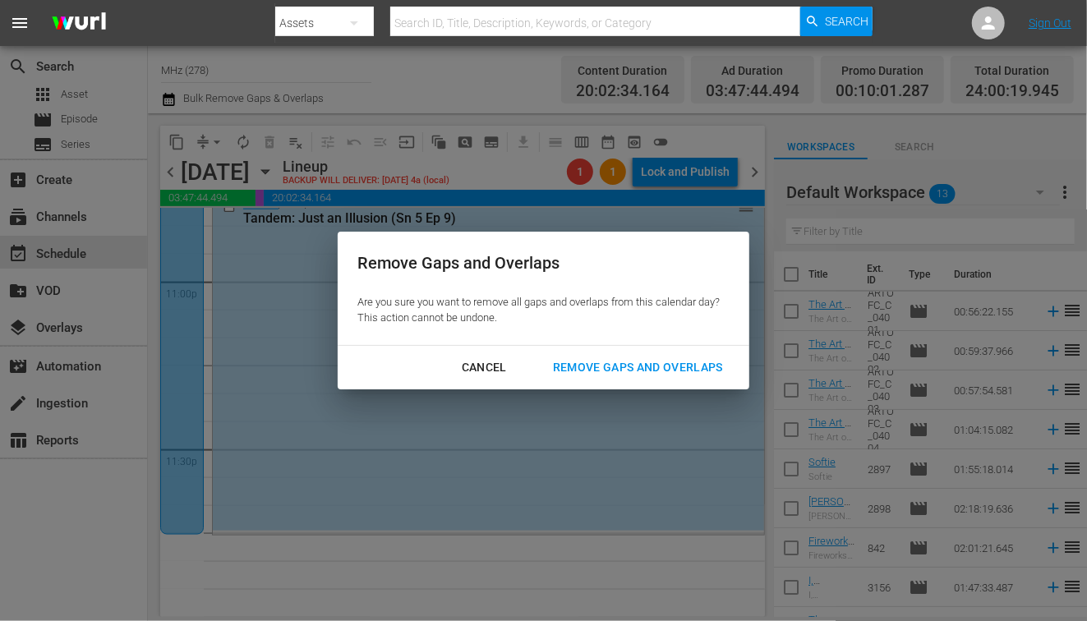
click at [673, 358] on div "Remove Gaps and Overlaps" at bounding box center [638, 367] width 196 height 21
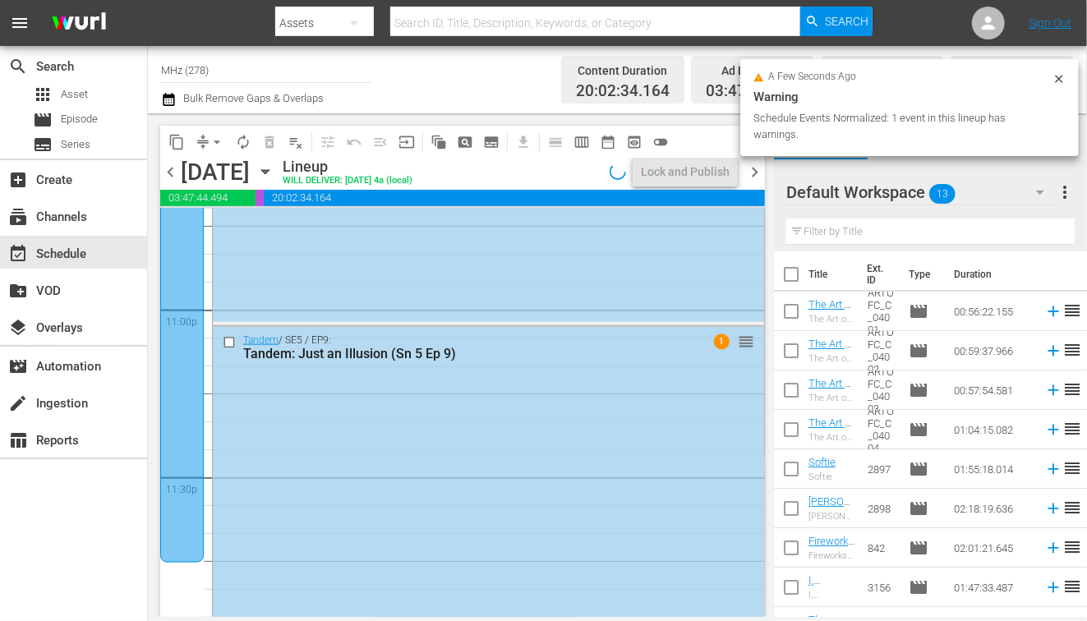
scroll to position [7661, 0]
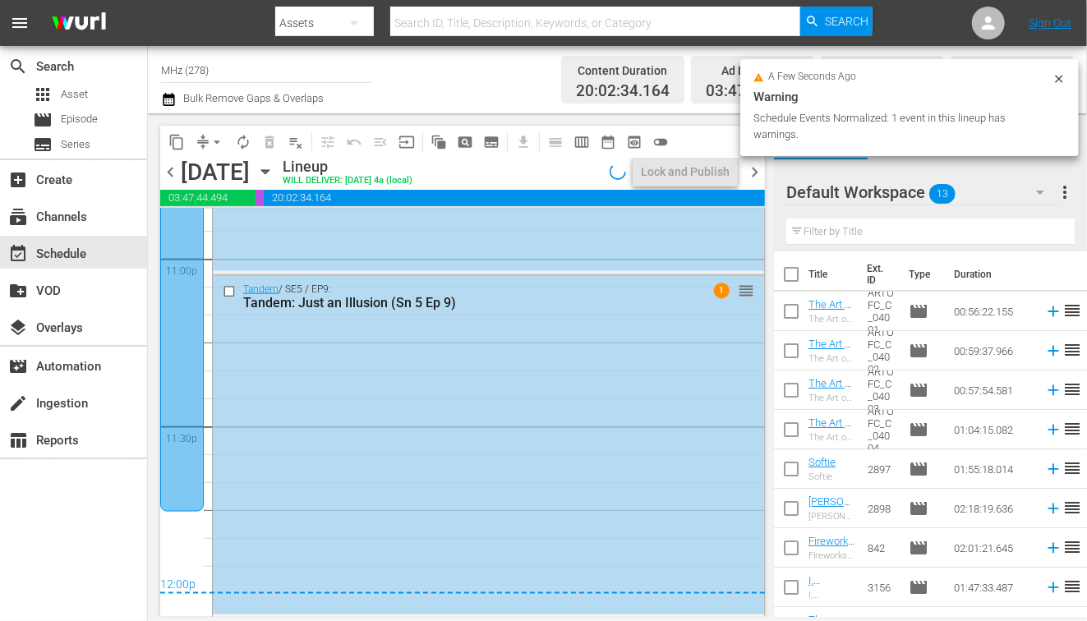
click at [759, 165] on span "chevron_right" at bounding box center [754, 172] width 21 height 21
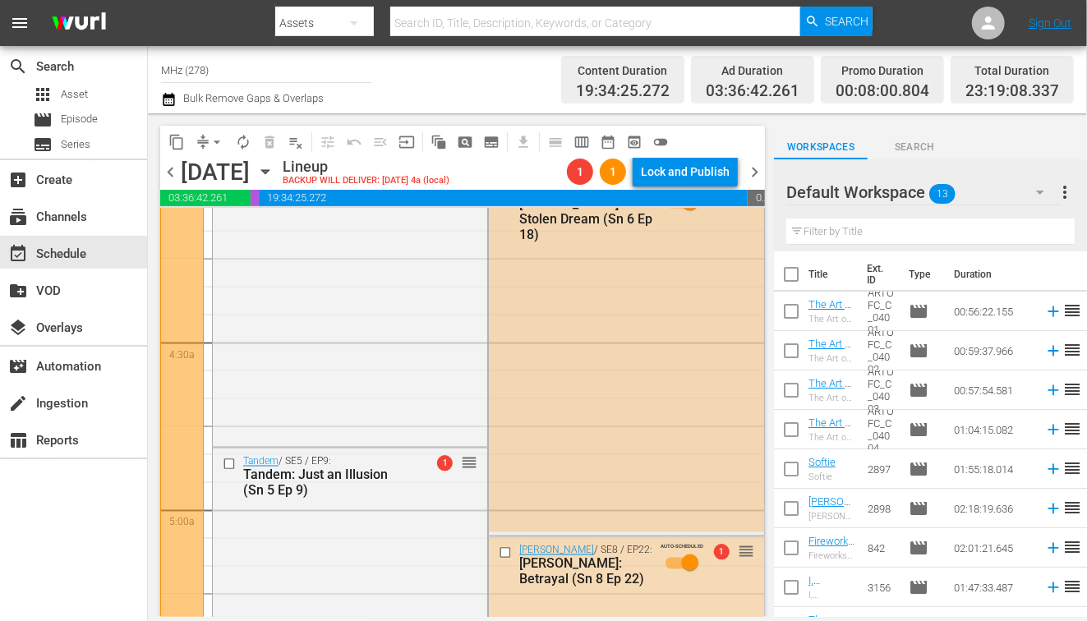
scroll to position [1350, 0]
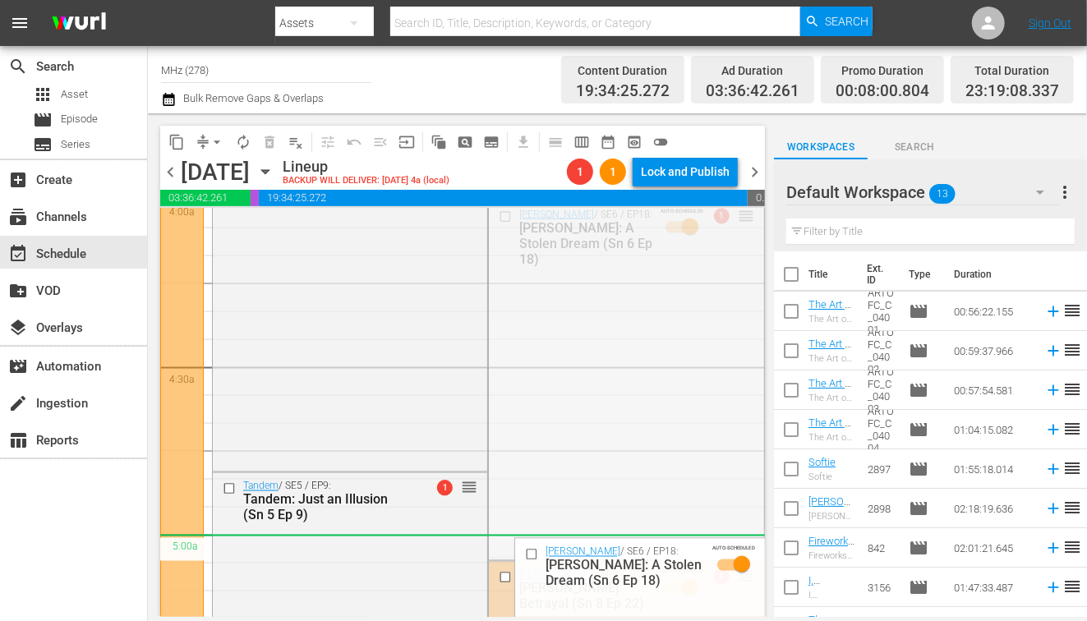
drag, startPoint x: 742, startPoint y: 220, endPoint x: 527, endPoint y: 535, distance: 381.3
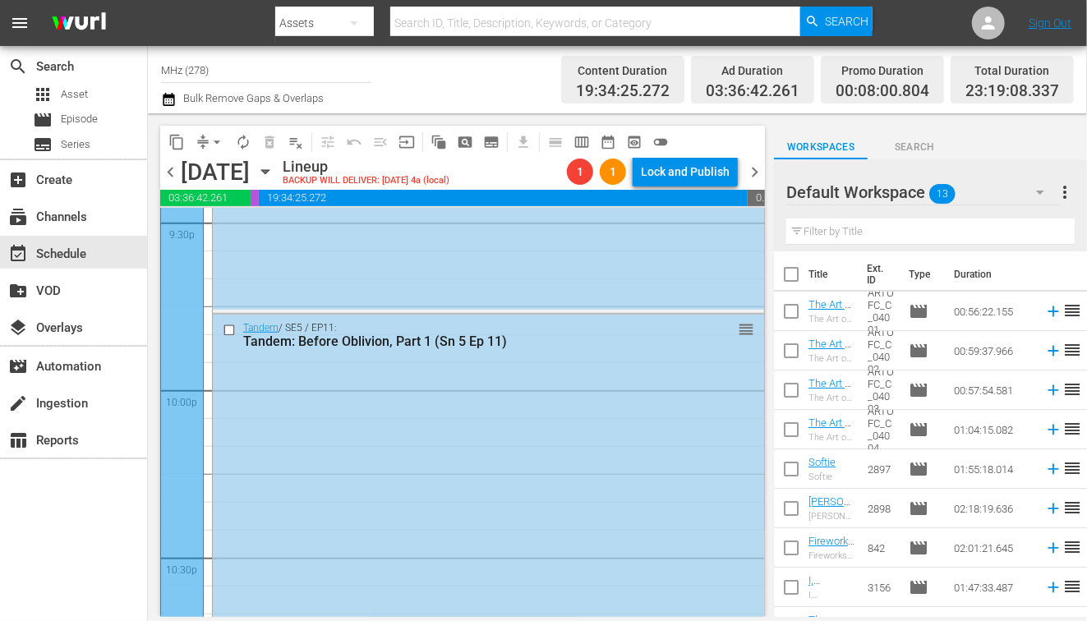
scroll to position [7638, 0]
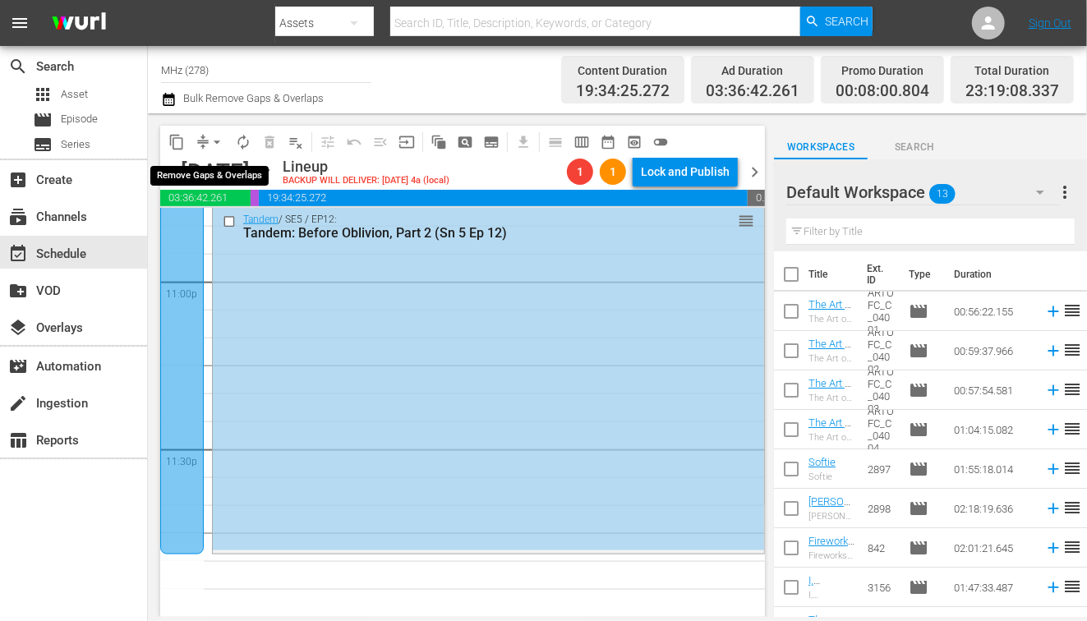
click at [223, 132] on button "arrow_drop_down" at bounding box center [217, 142] width 26 height 26
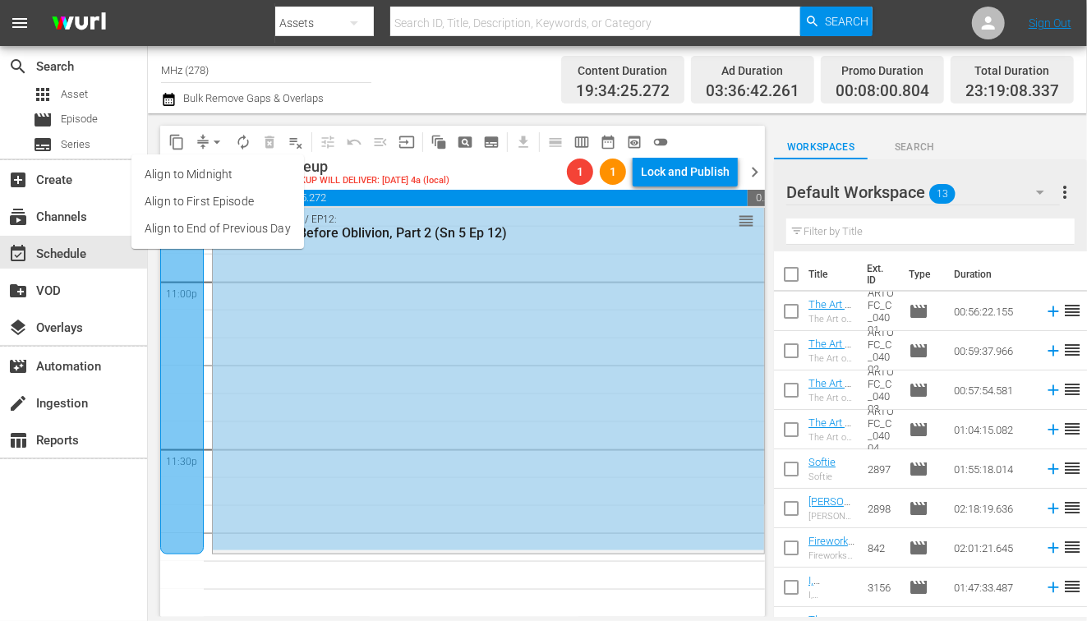
click at [262, 228] on li "Align to End of Previous Day" at bounding box center [217, 228] width 173 height 27
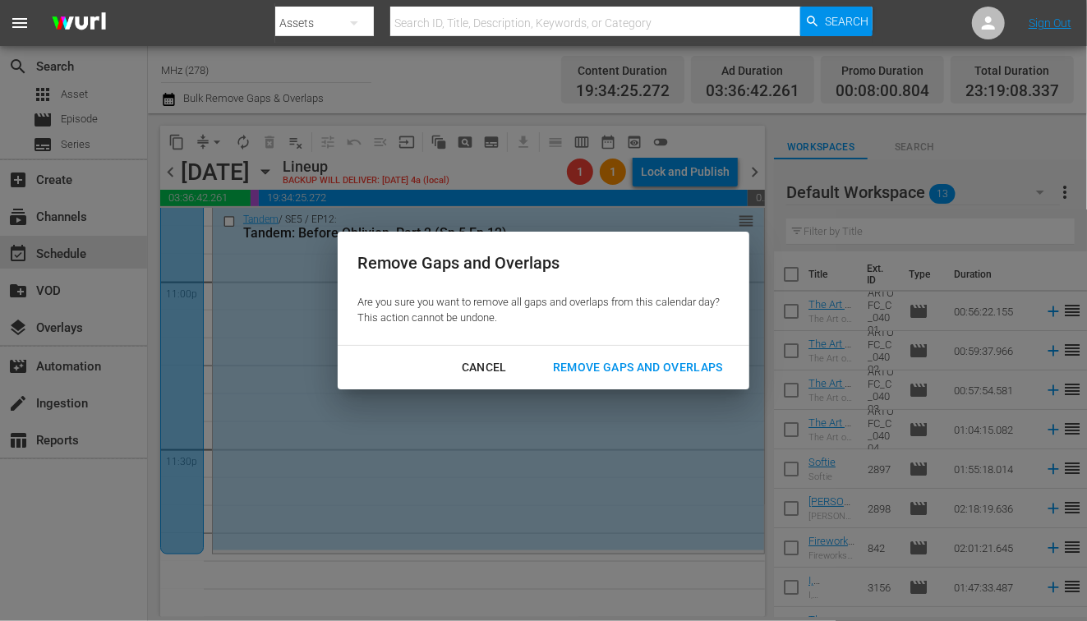
click at [691, 375] on div "Remove Gaps and Overlaps" at bounding box center [638, 367] width 196 height 21
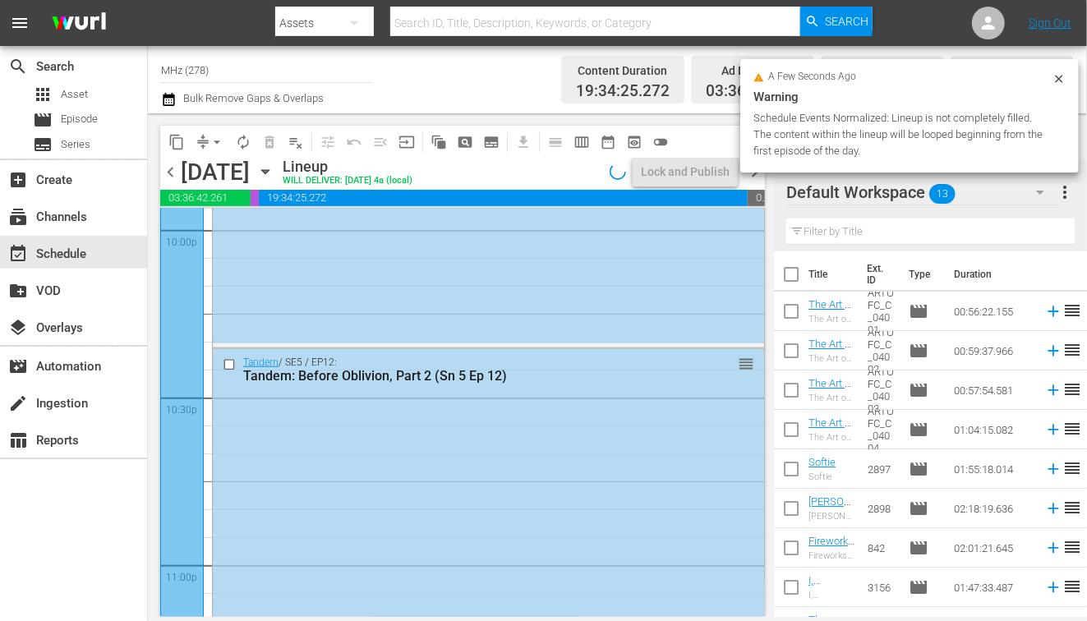
scroll to position [7322, 0]
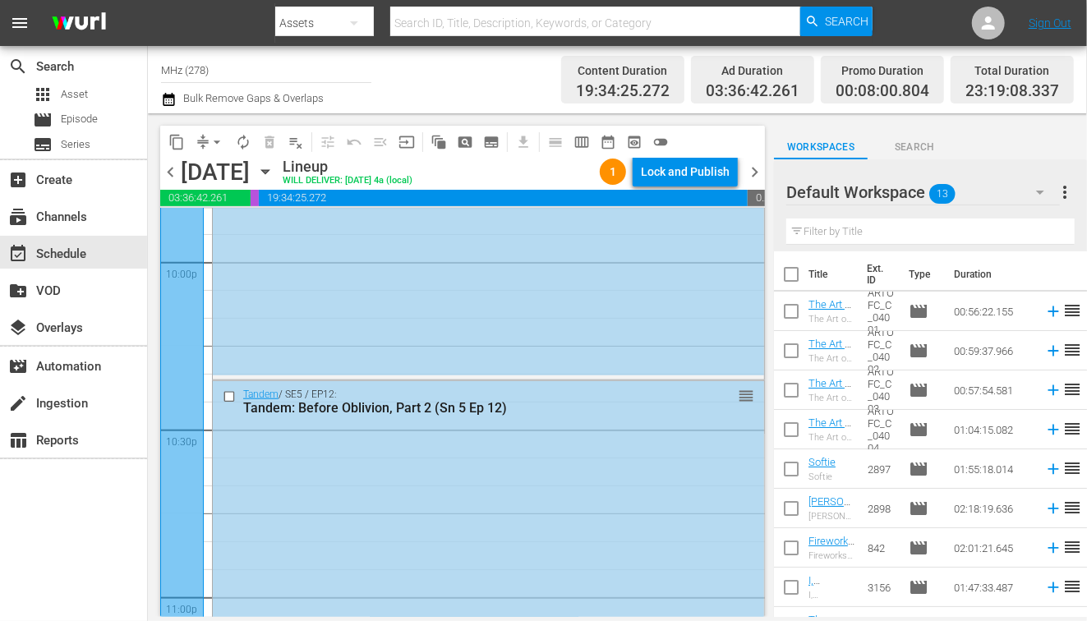
click at [754, 176] on span "chevron_right" at bounding box center [754, 172] width 21 height 21
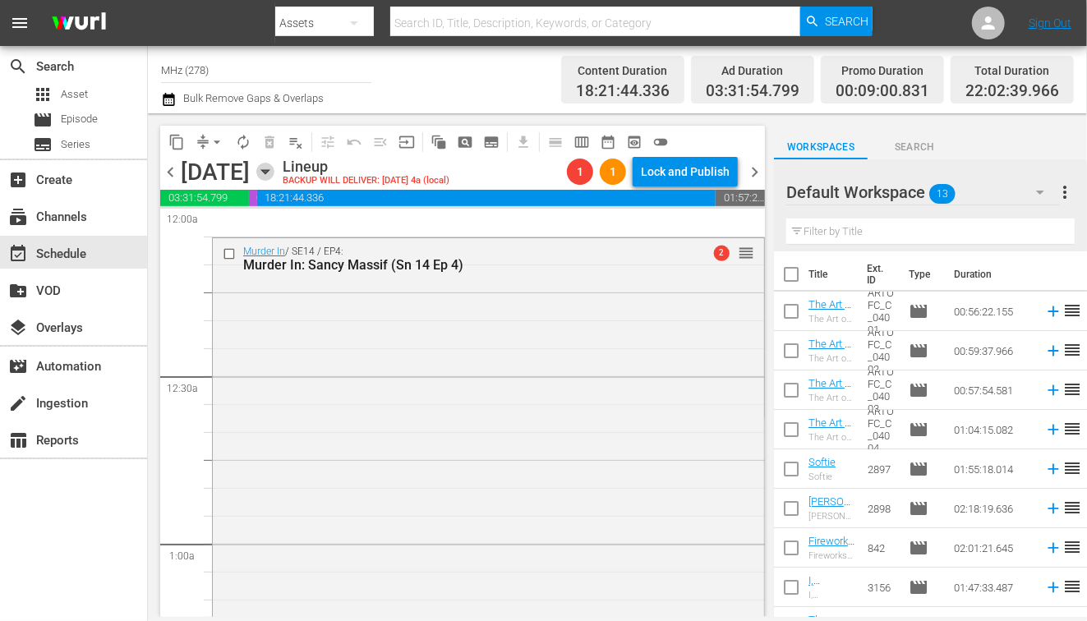
click at [274, 173] on icon "button" at bounding box center [265, 172] width 18 height 18
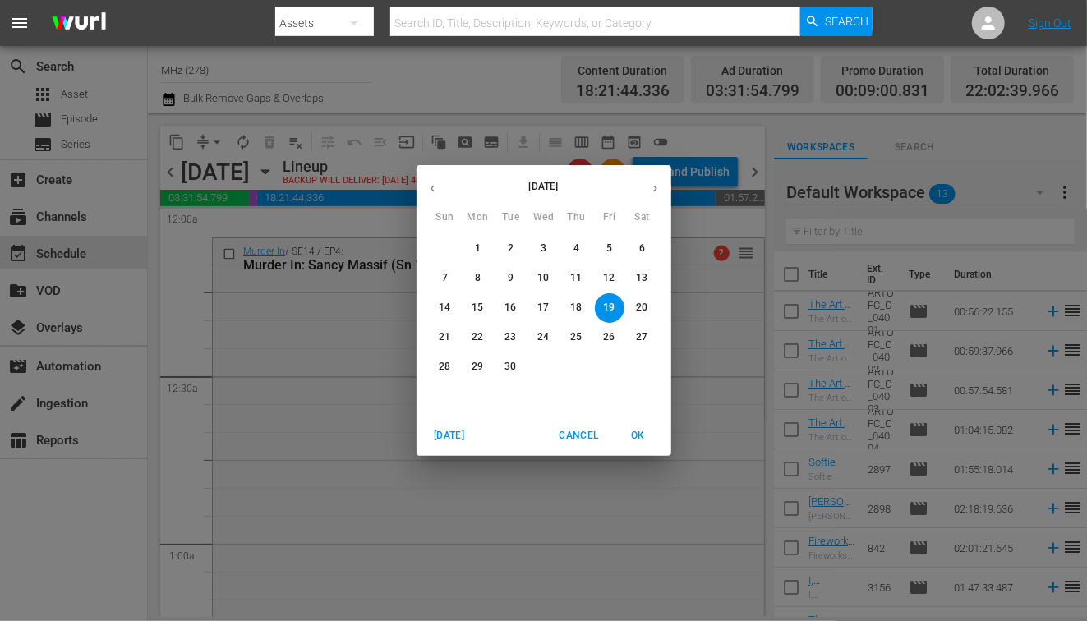
click at [487, 367] on span "29" at bounding box center [478, 367] width 30 height 14
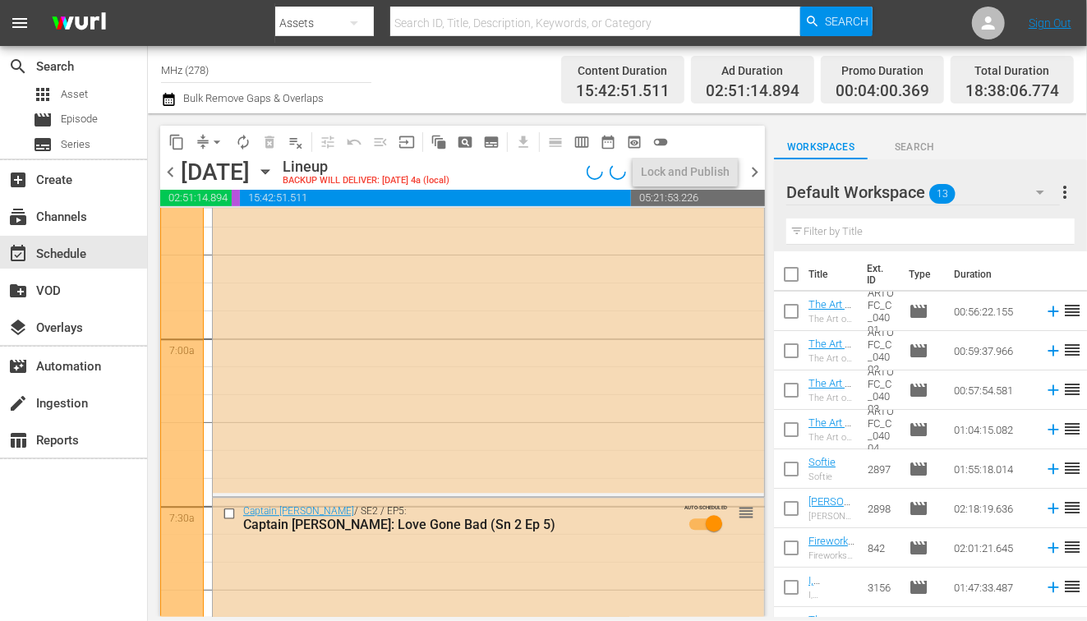
scroll to position [2362, 0]
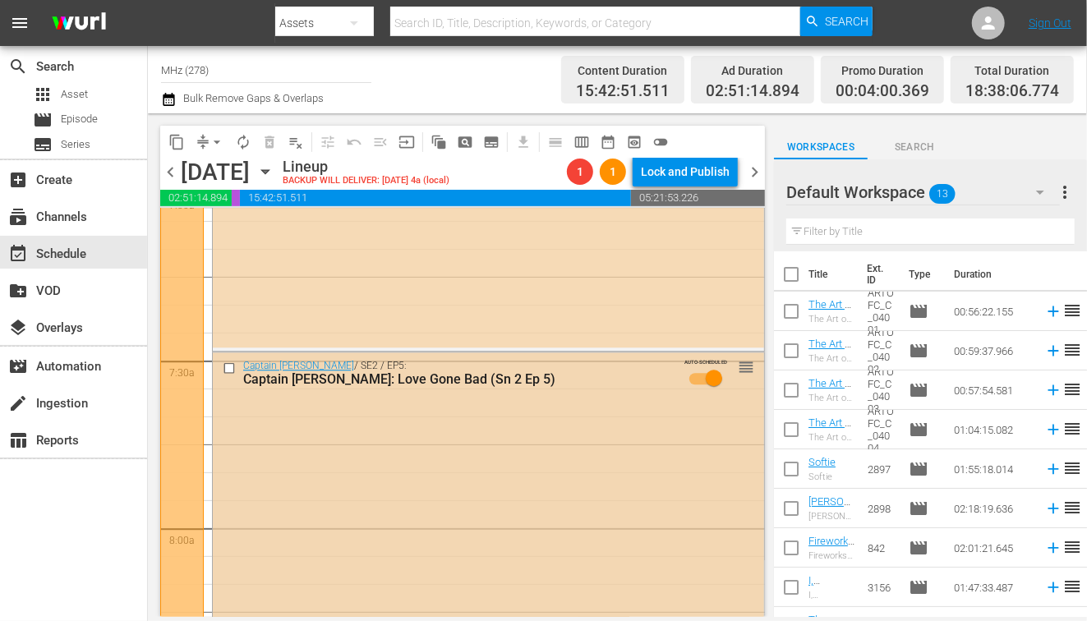
click at [226, 366] on input "checkbox" at bounding box center [231, 368] width 17 height 14
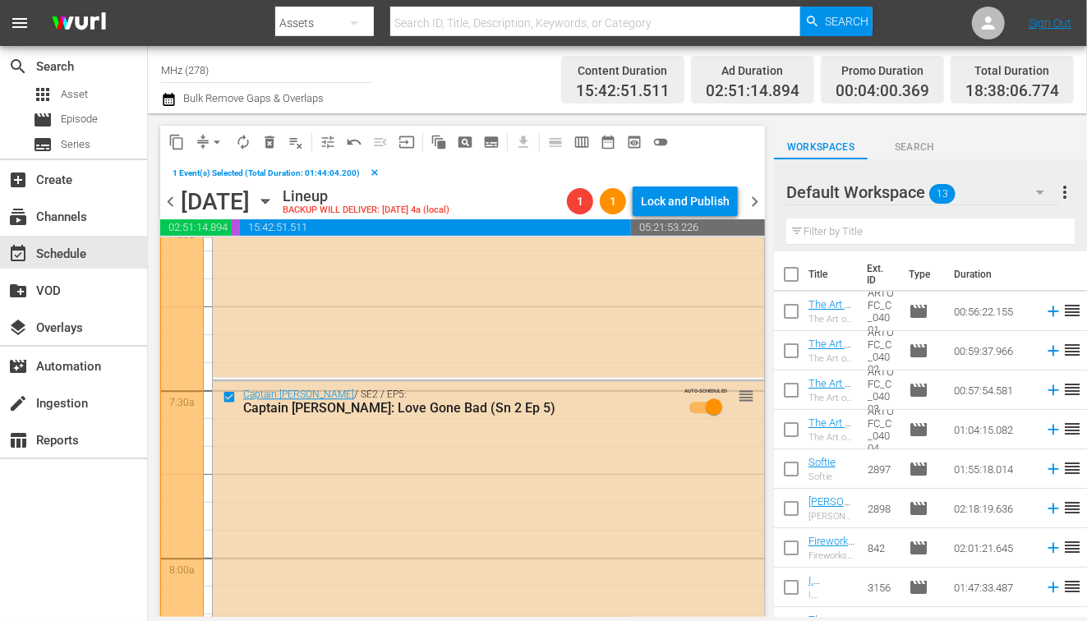
click at [172, 130] on button "content_copy" at bounding box center [177, 142] width 26 height 26
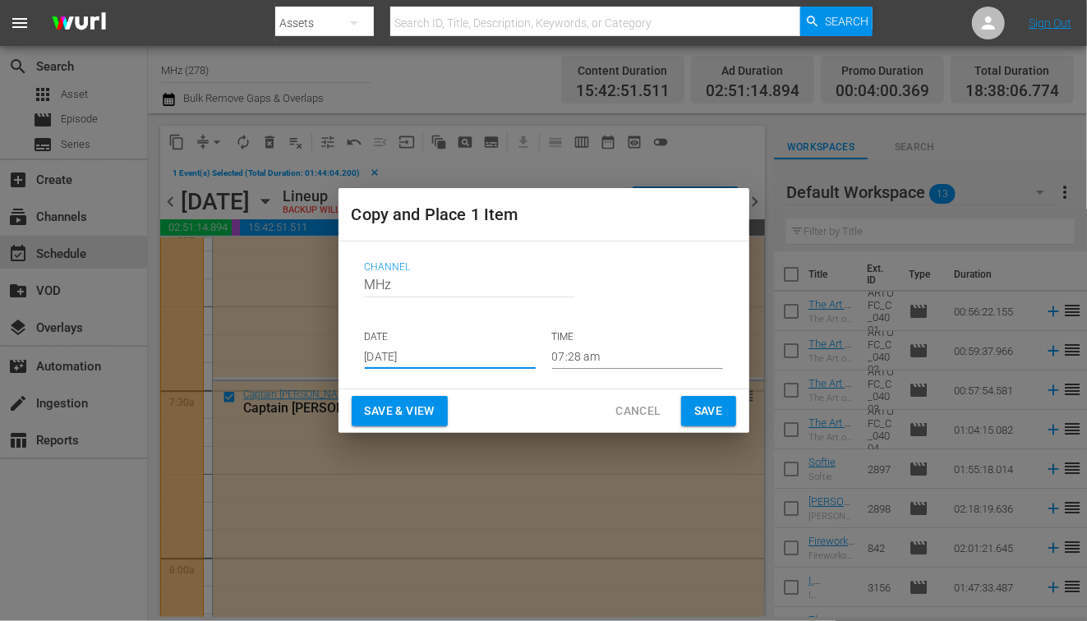
click at [424, 345] on input "[DATE]" at bounding box center [450, 356] width 171 height 25
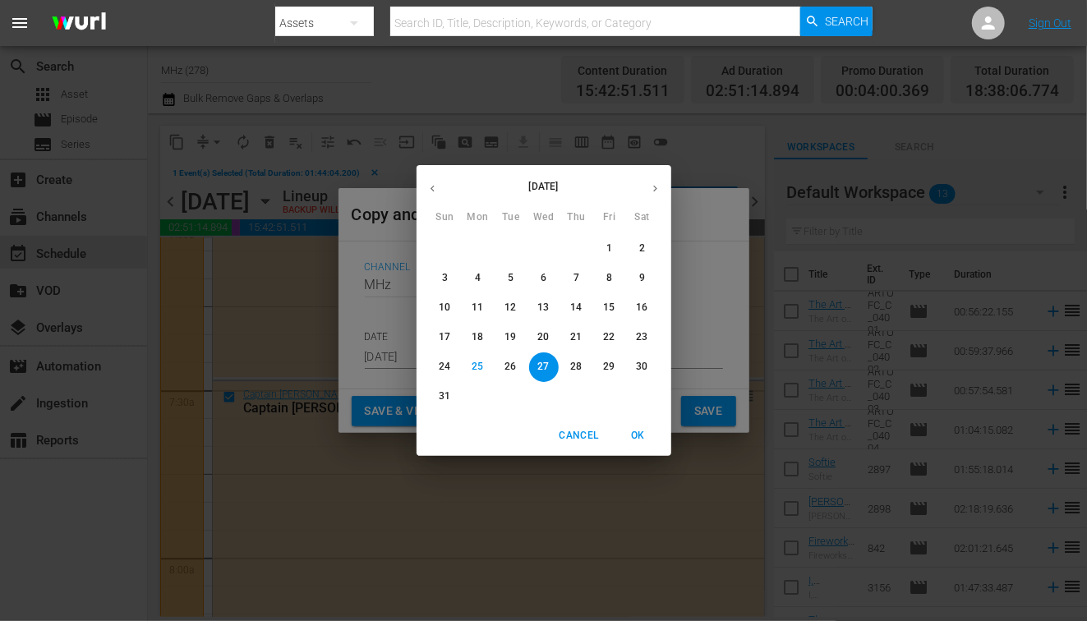
click at [661, 199] on button "button" at bounding box center [655, 189] width 32 height 32
click at [584, 299] on button "18" at bounding box center [577, 308] width 30 height 30
type input "[DATE]"
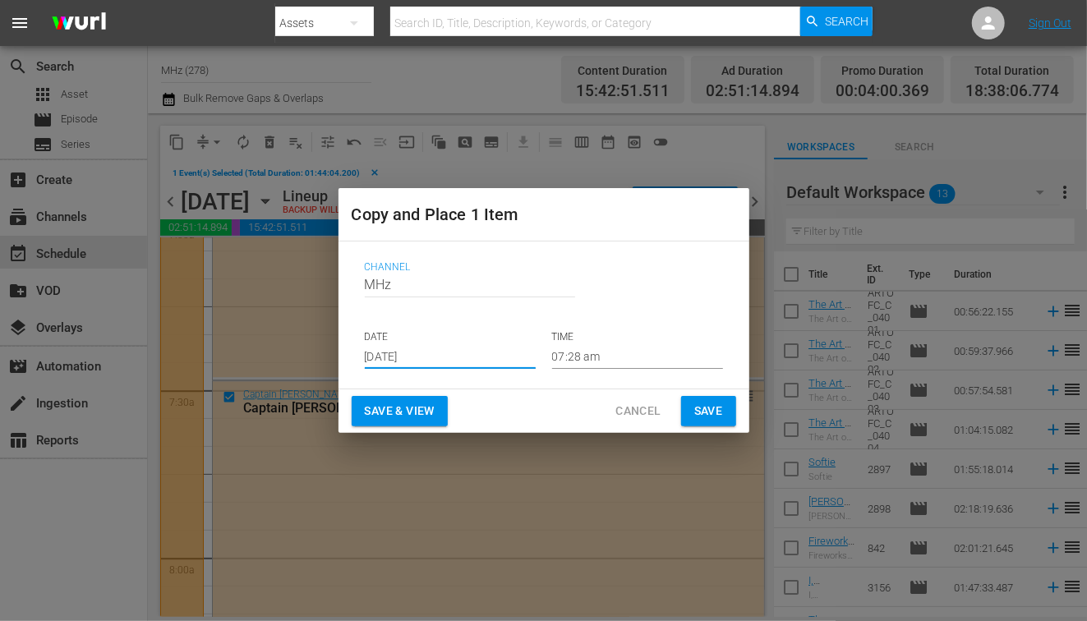
click at [715, 432] on div "Save & View Cancel Save" at bounding box center [544, 411] width 411 height 44
click at [715, 412] on span "Save" at bounding box center [708, 411] width 29 height 21
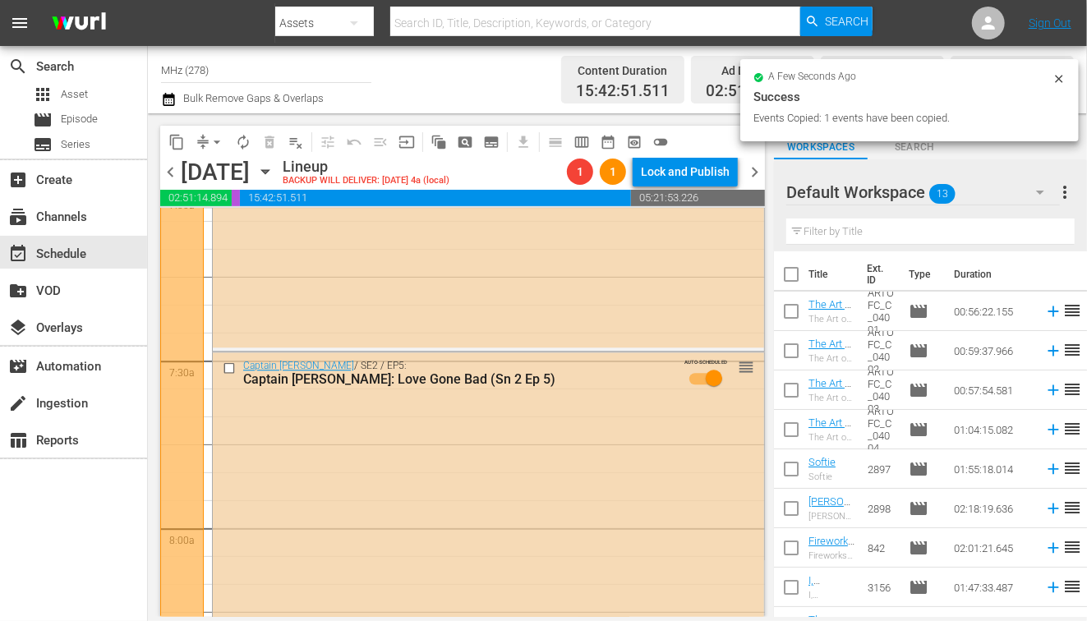
click at [274, 174] on icon "button" at bounding box center [265, 172] width 18 height 18
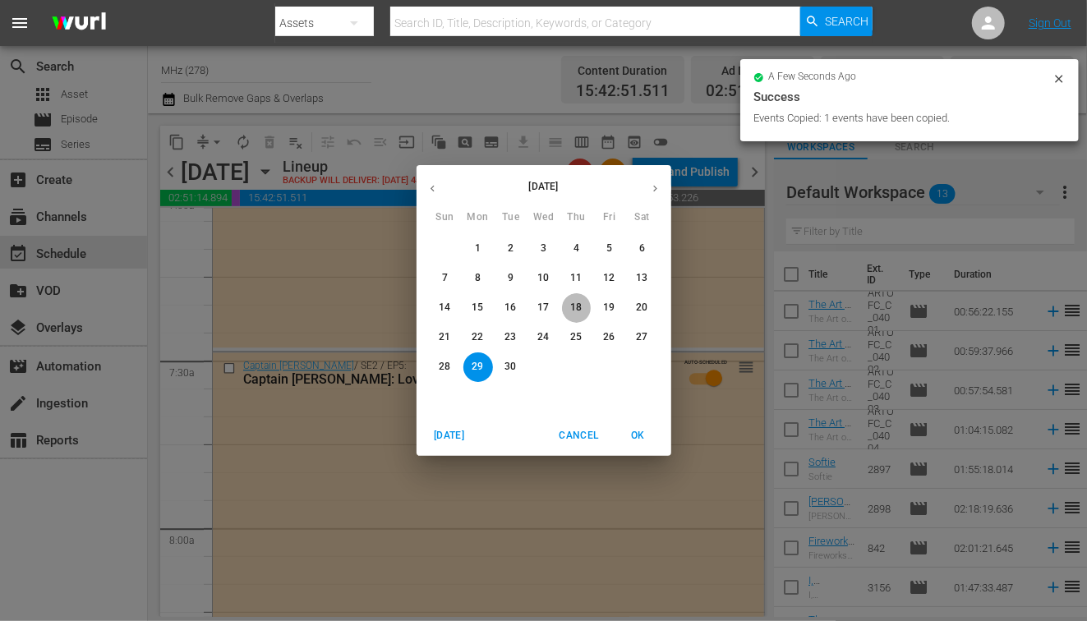
click at [583, 314] on span "18" at bounding box center [577, 308] width 30 height 14
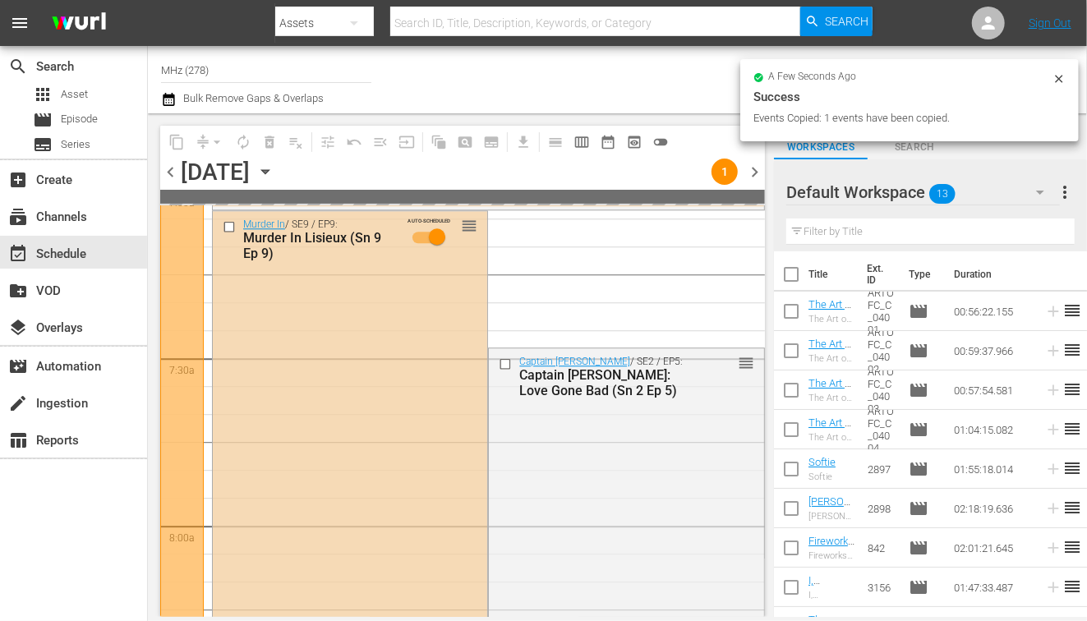
scroll to position [2307, 0]
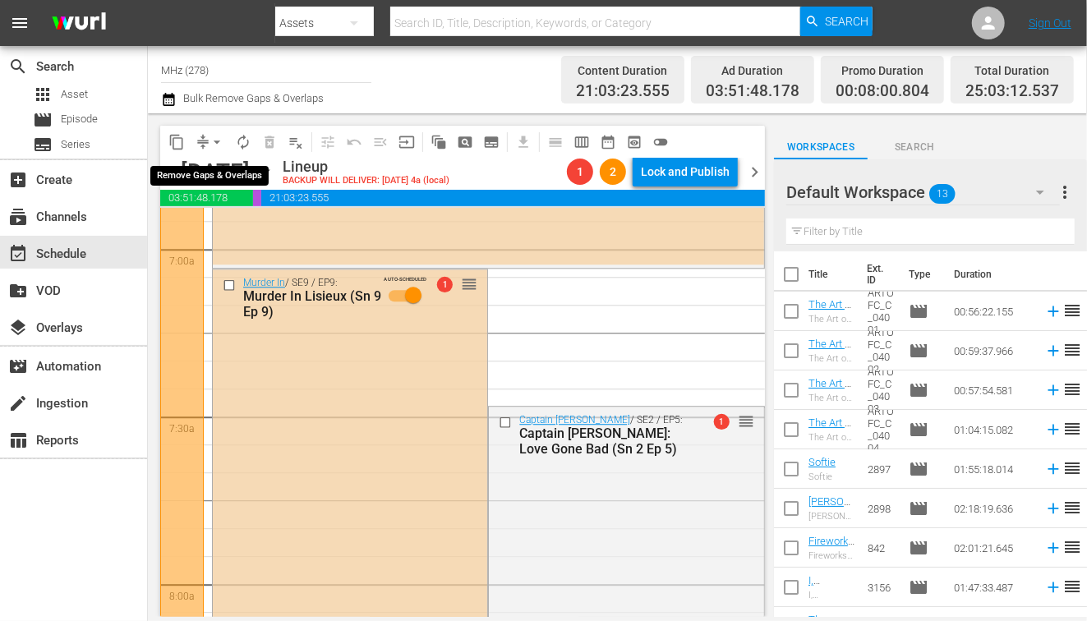
click at [214, 143] on span "arrow_drop_down" at bounding box center [217, 142] width 16 height 16
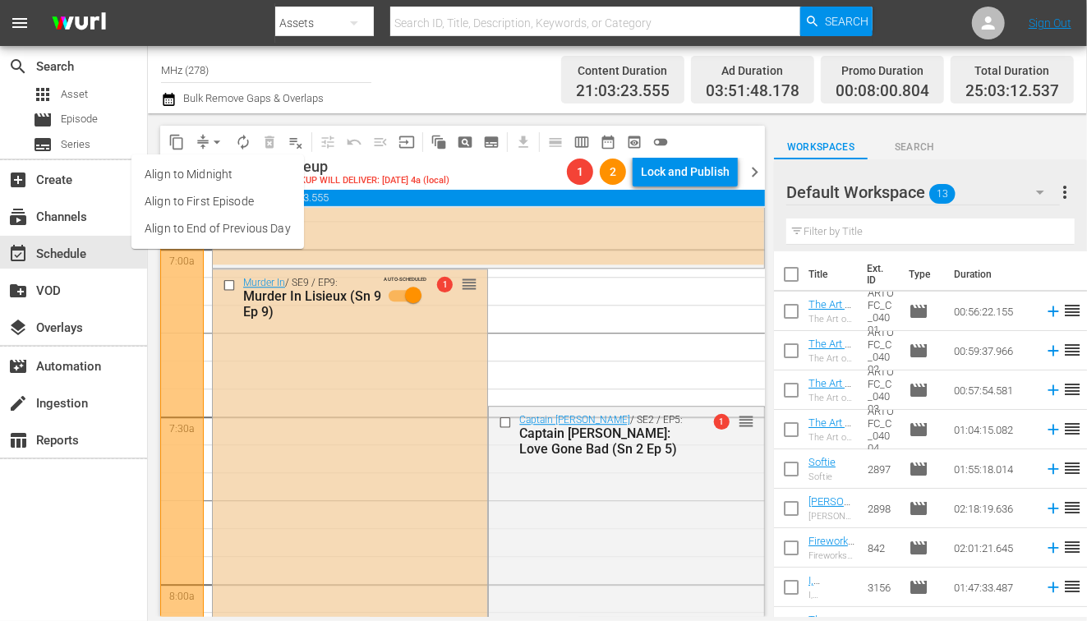
click at [249, 235] on li "Align to End of Previous Day" at bounding box center [217, 228] width 173 height 27
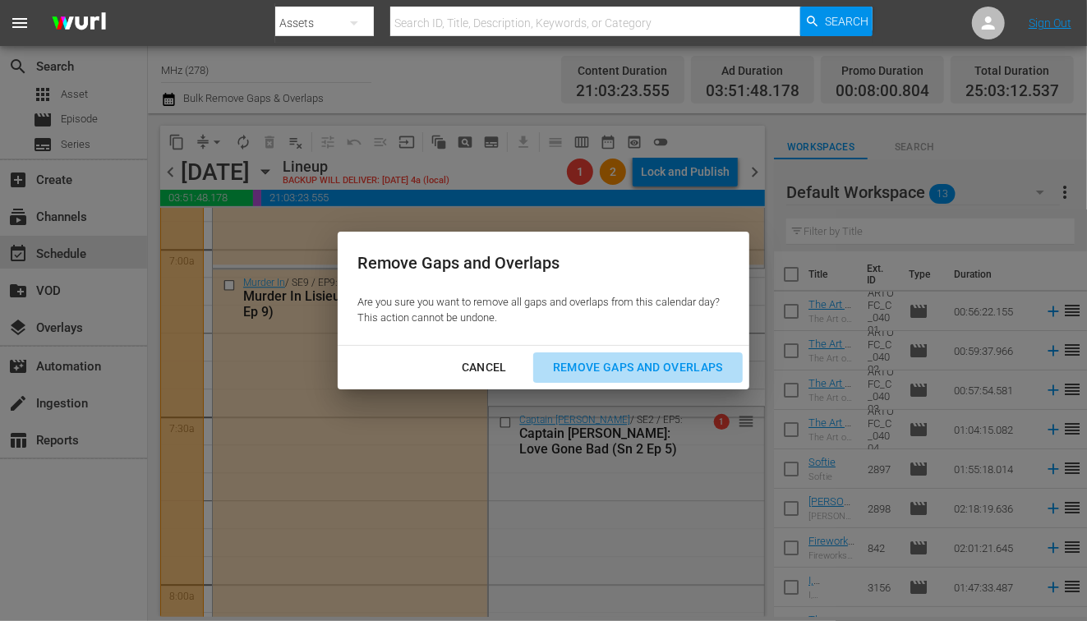
click at [690, 365] on div "Remove Gaps and Overlaps" at bounding box center [638, 367] width 196 height 21
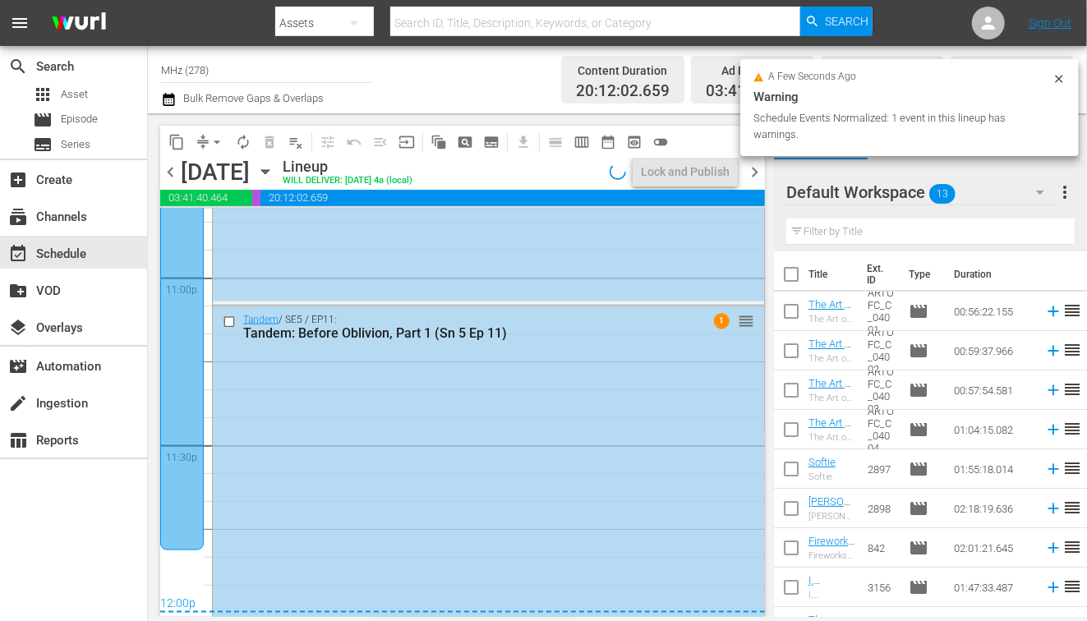
scroll to position [7665, 0]
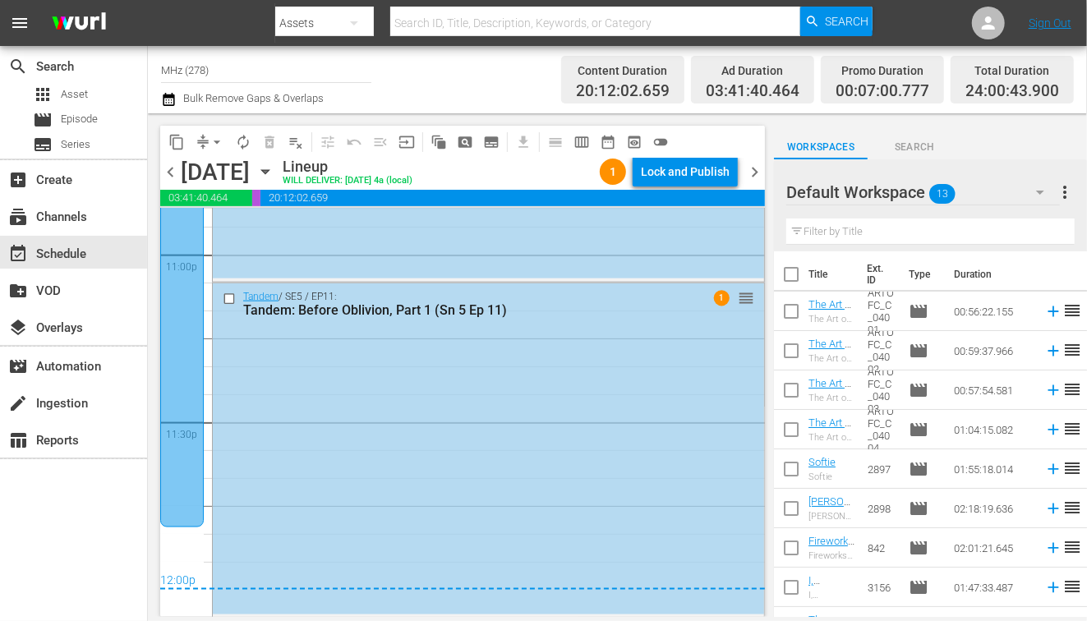
click at [756, 174] on span "chevron_right" at bounding box center [754, 172] width 21 height 21
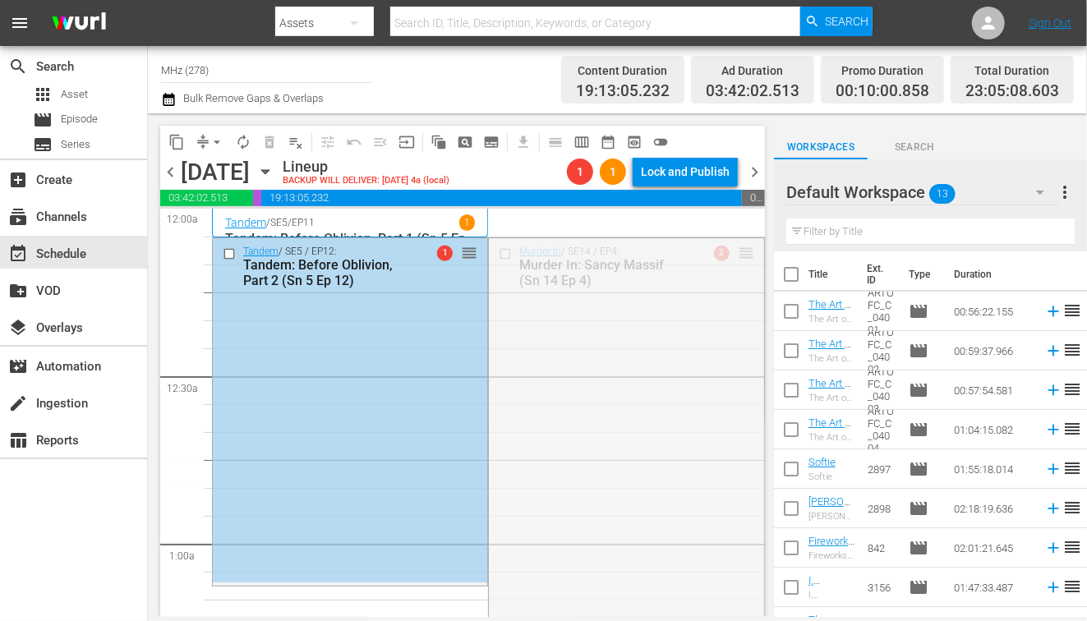
drag, startPoint x: 750, startPoint y: 259, endPoint x: 665, endPoint y: 384, distance: 151.3
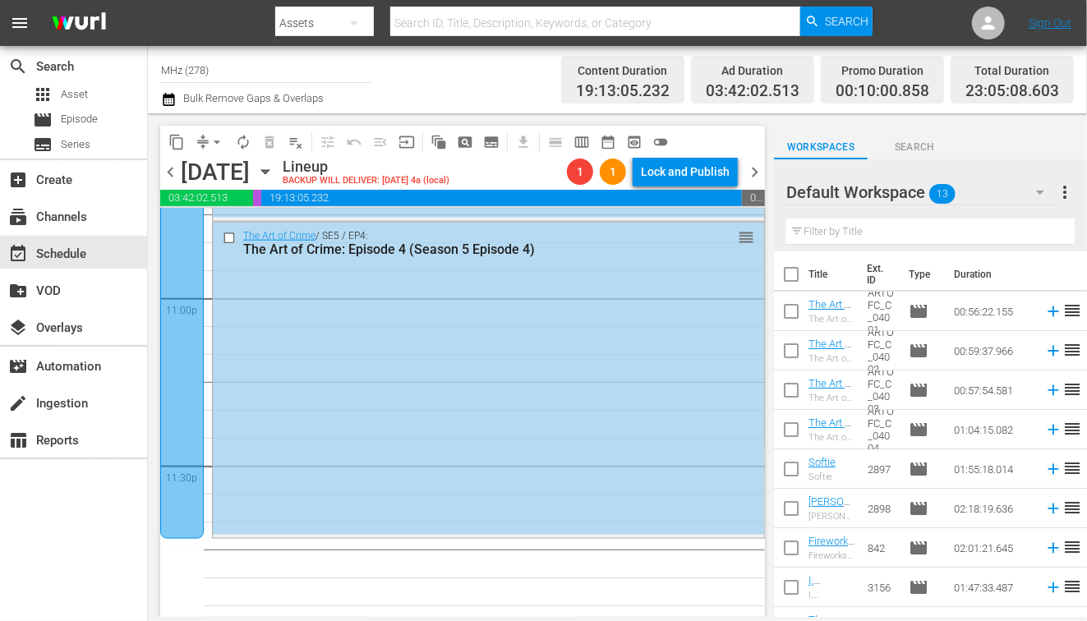
scroll to position [7638, 0]
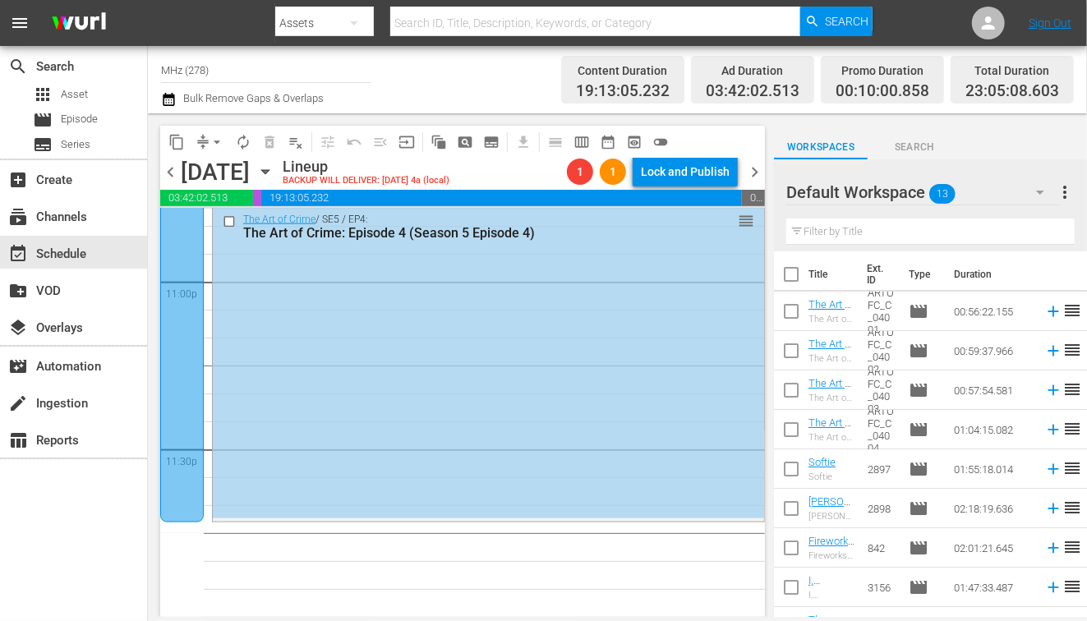
click at [274, 173] on icon "button" at bounding box center [265, 172] width 18 height 18
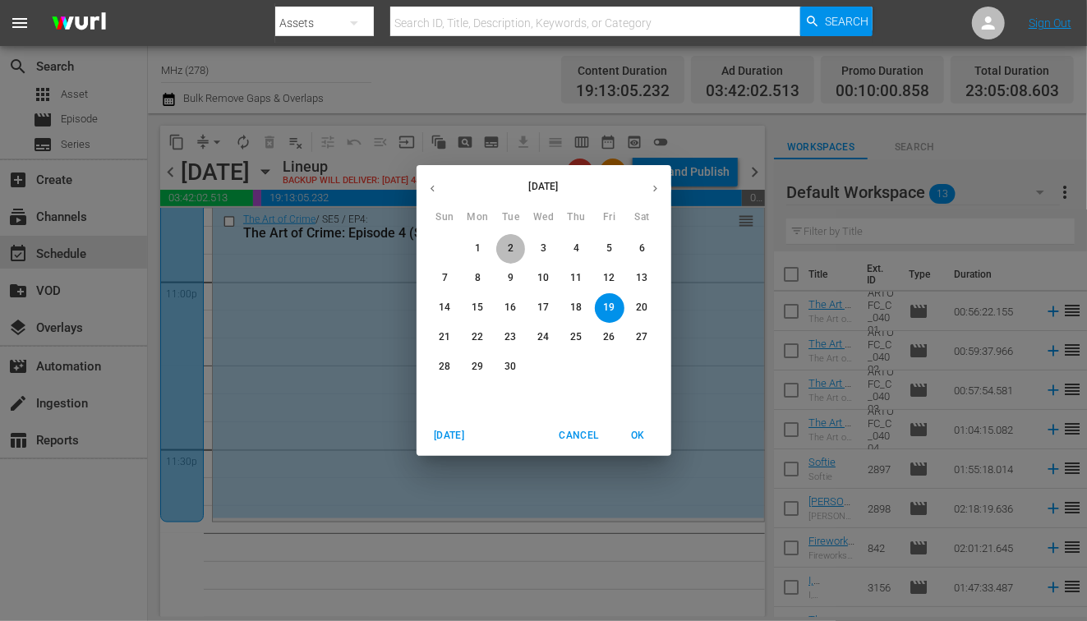
click at [505, 253] on span "2" at bounding box center [511, 249] width 30 height 14
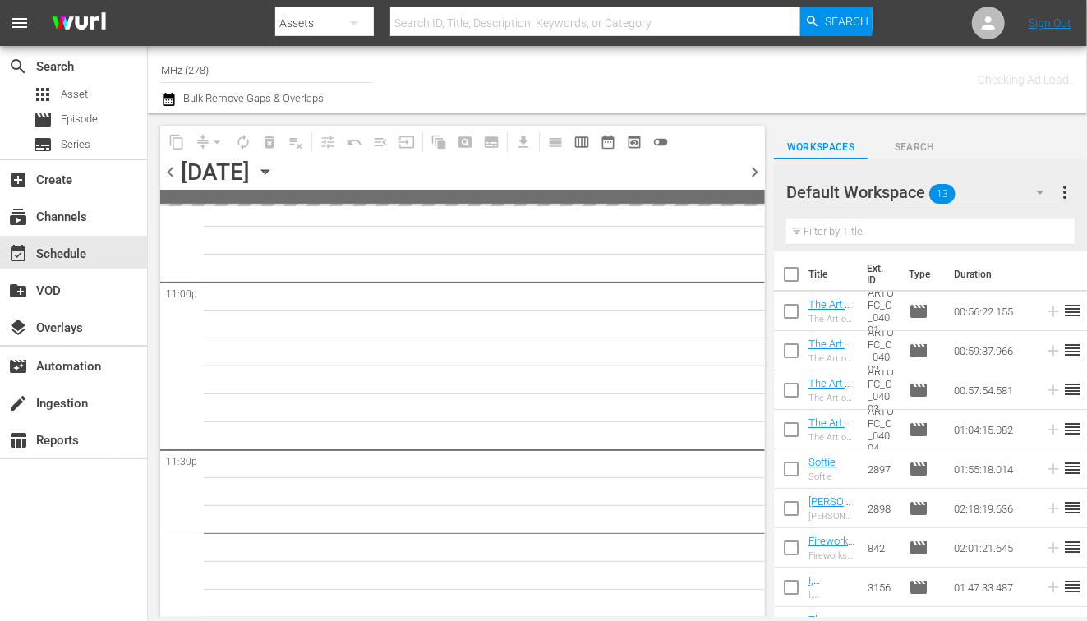
scroll to position [7635, 0]
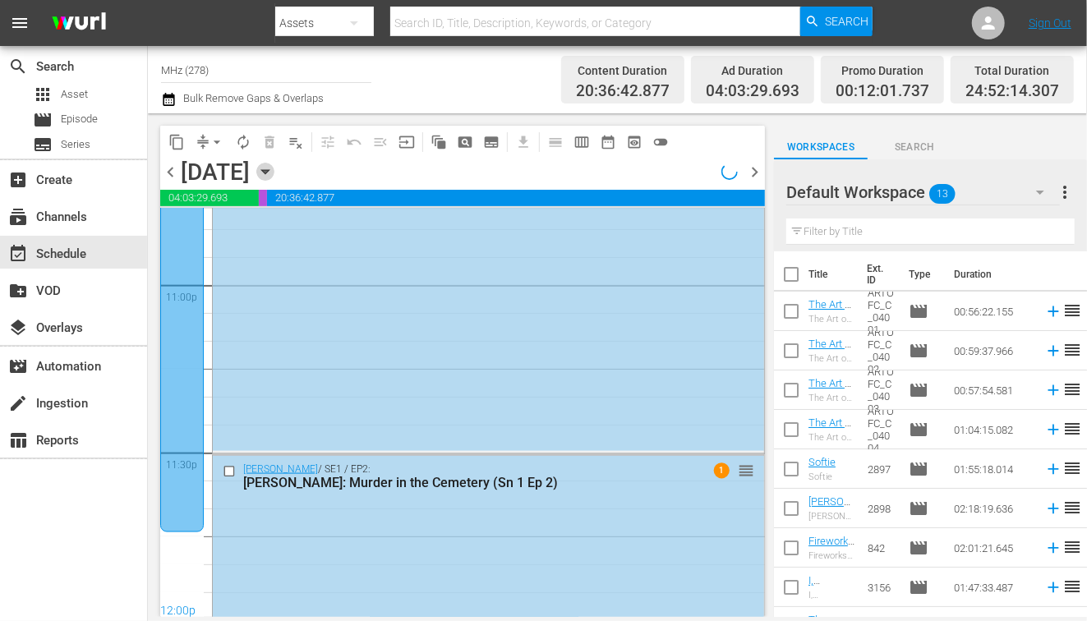
click at [274, 174] on icon "button" at bounding box center [265, 172] width 18 height 18
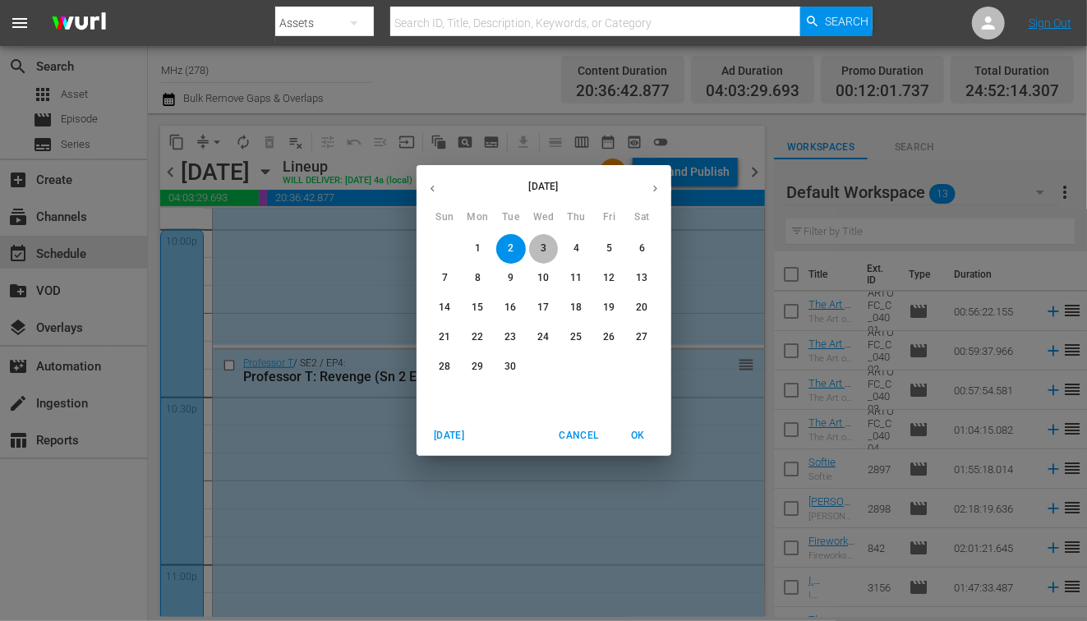
click at [551, 247] on span "3" at bounding box center [544, 249] width 30 height 14
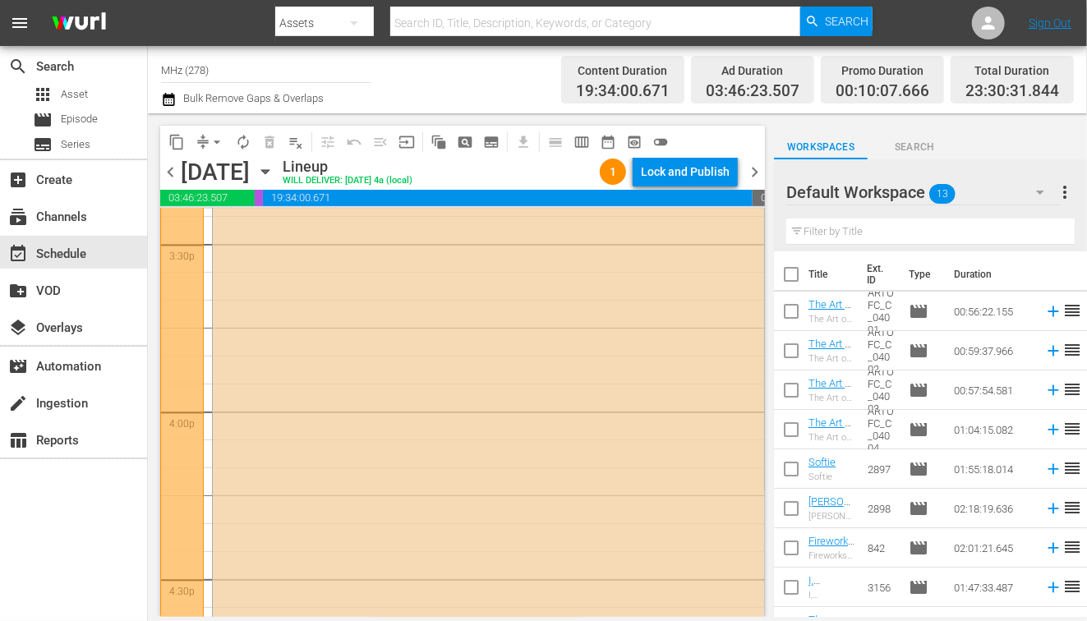
scroll to position [5163, 0]
click at [274, 165] on icon "button" at bounding box center [265, 172] width 18 height 18
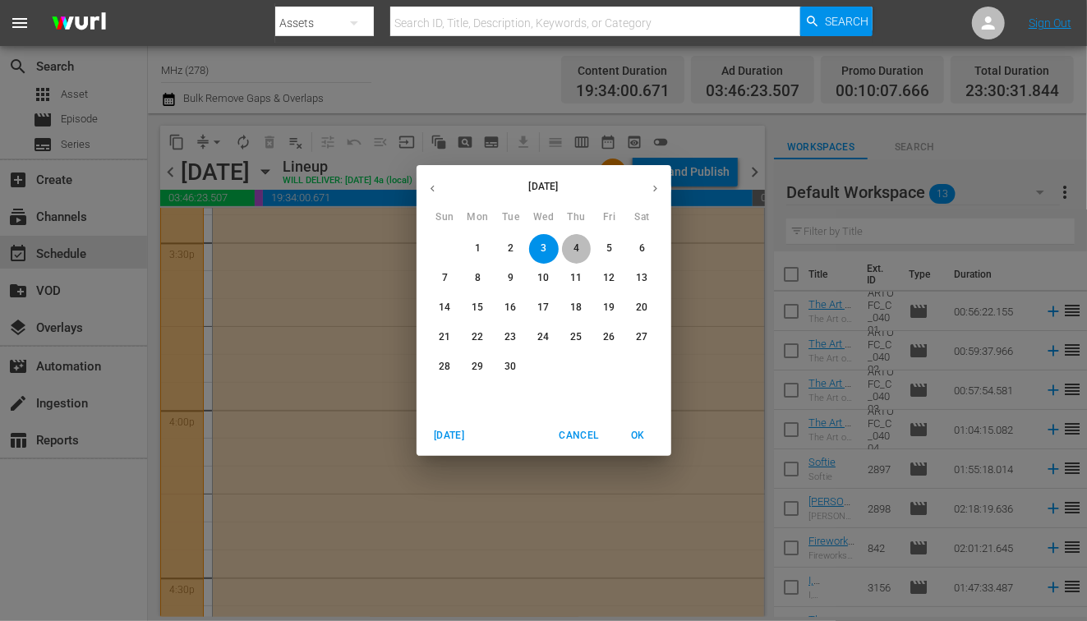
click at [572, 246] on span "4" at bounding box center [577, 249] width 30 height 14
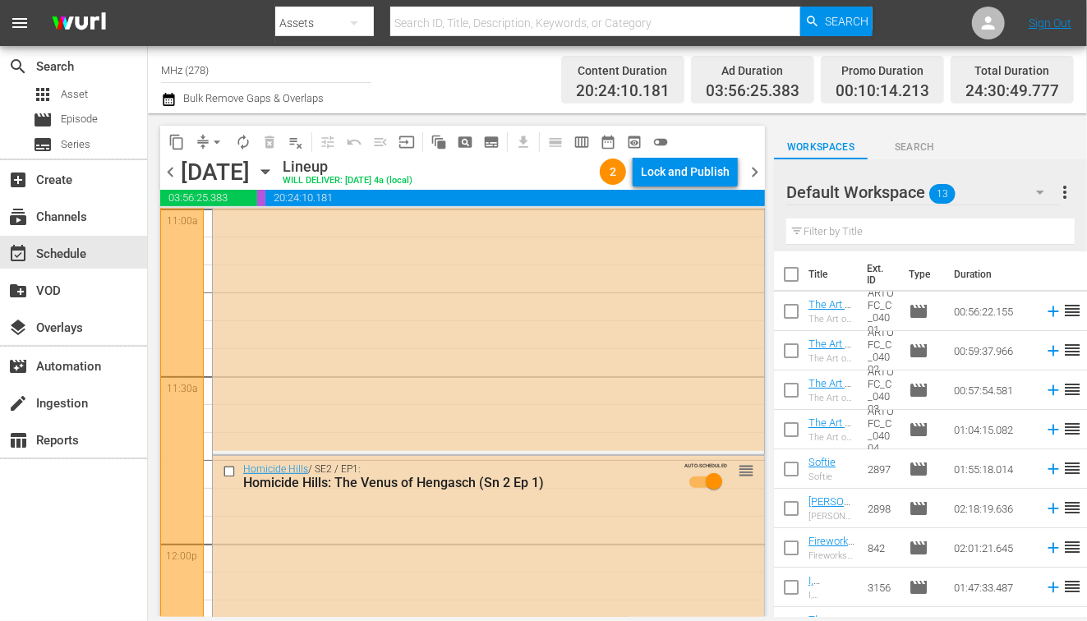
scroll to position [3834, 0]
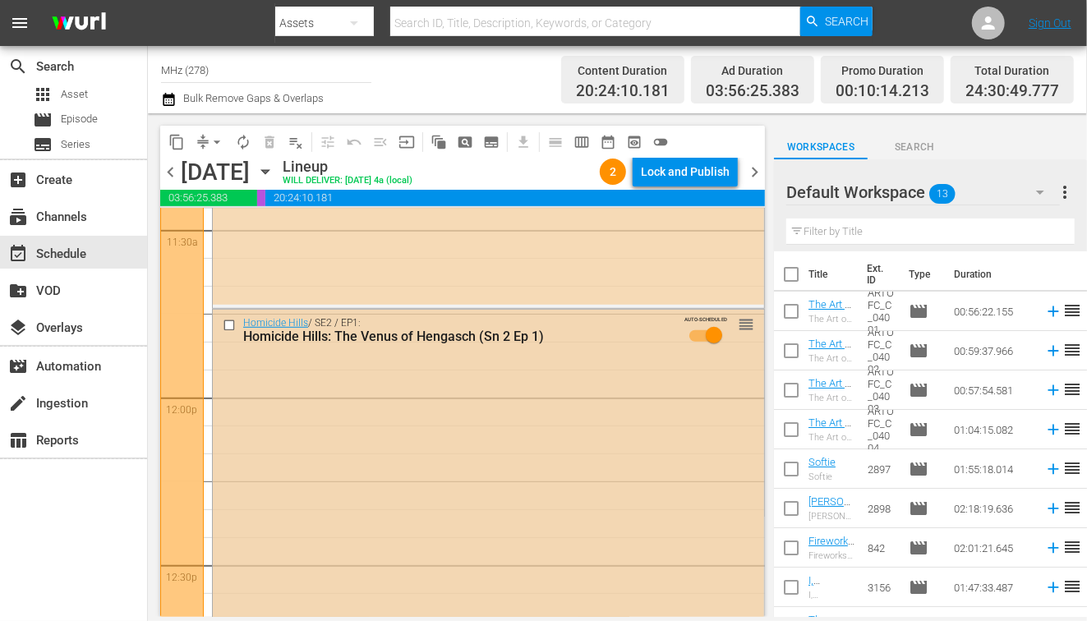
click at [225, 320] on input "checkbox" at bounding box center [231, 325] width 17 height 14
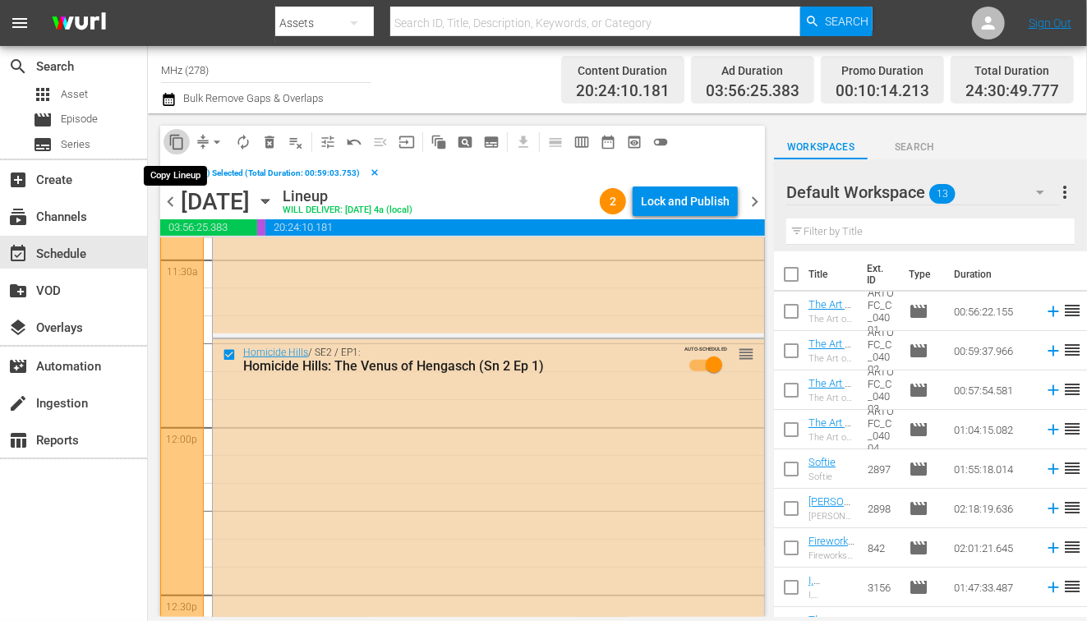
click at [182, 139] on span "content_copy" at bounding box center [176, 142] width 16 height 16
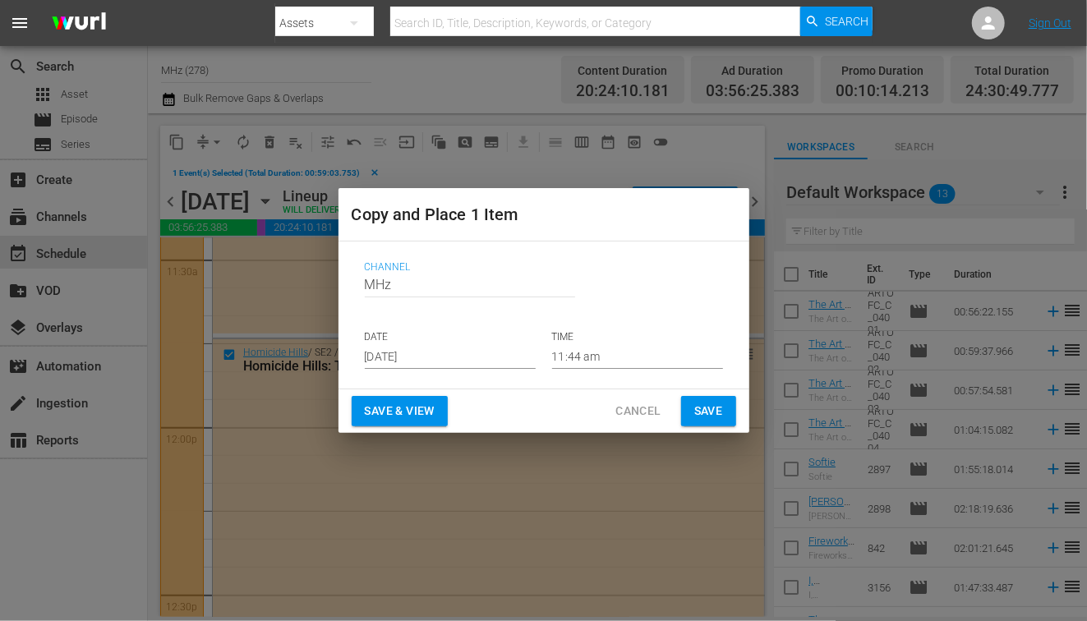
click at [406, 359] on input "[DATE]" at bounding box center [450, 356] width 171 height 25
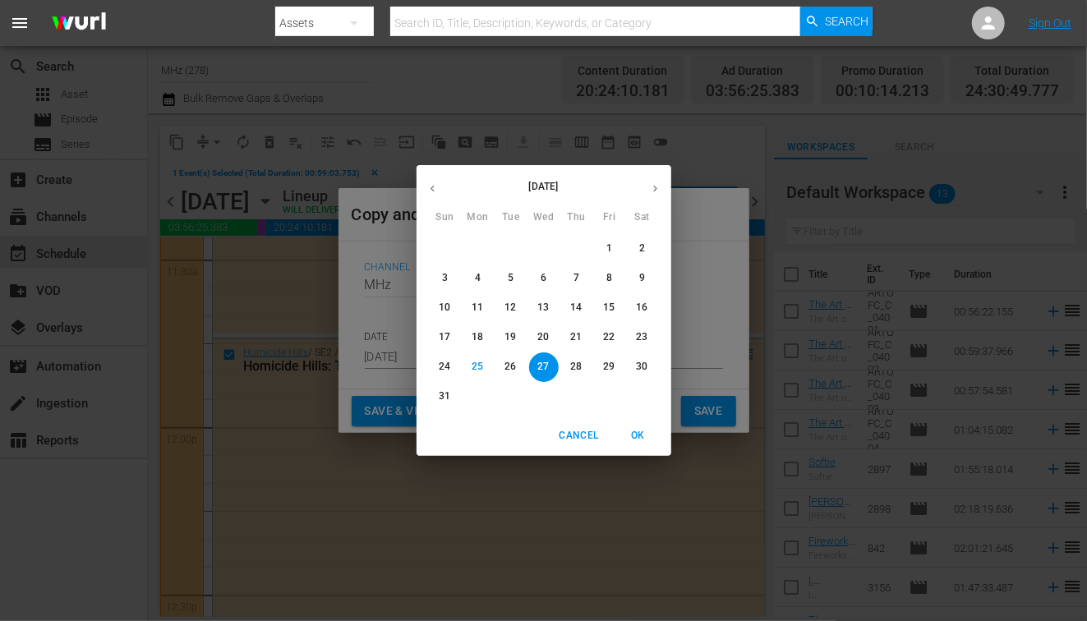
click at [655, 198] on button "button" at bounding box center [655, 189] width 32 height 32
click at [603, 309] on p "19" at bounding box center [609, 308] width 12 height 14
type input "[DATE]"
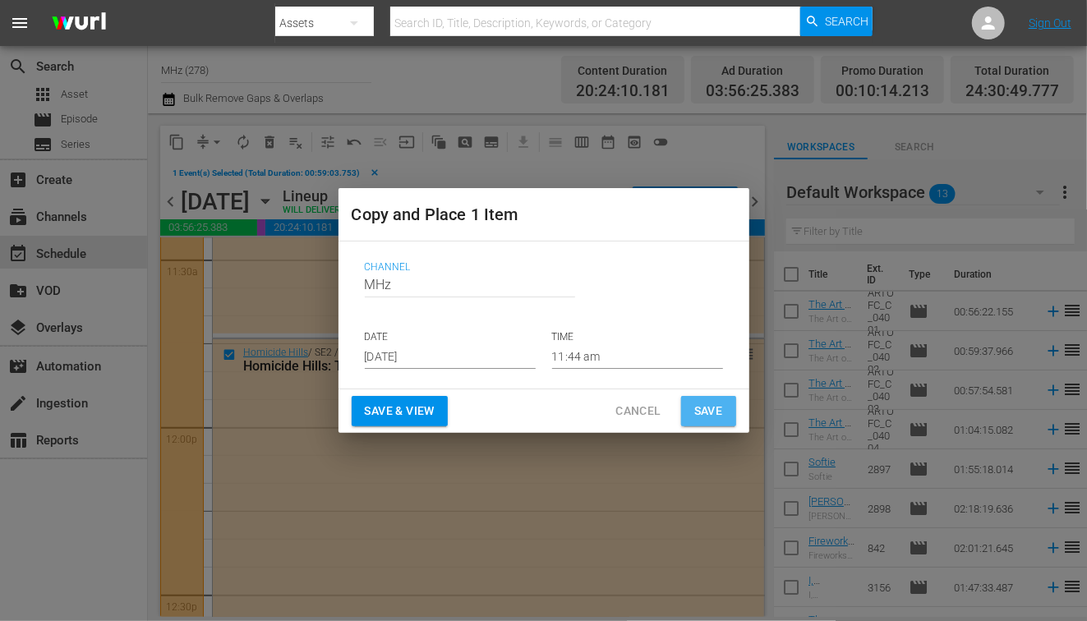
click at [706, 413] on span "Save" at bounding box center [708, 411] width 29 height 21
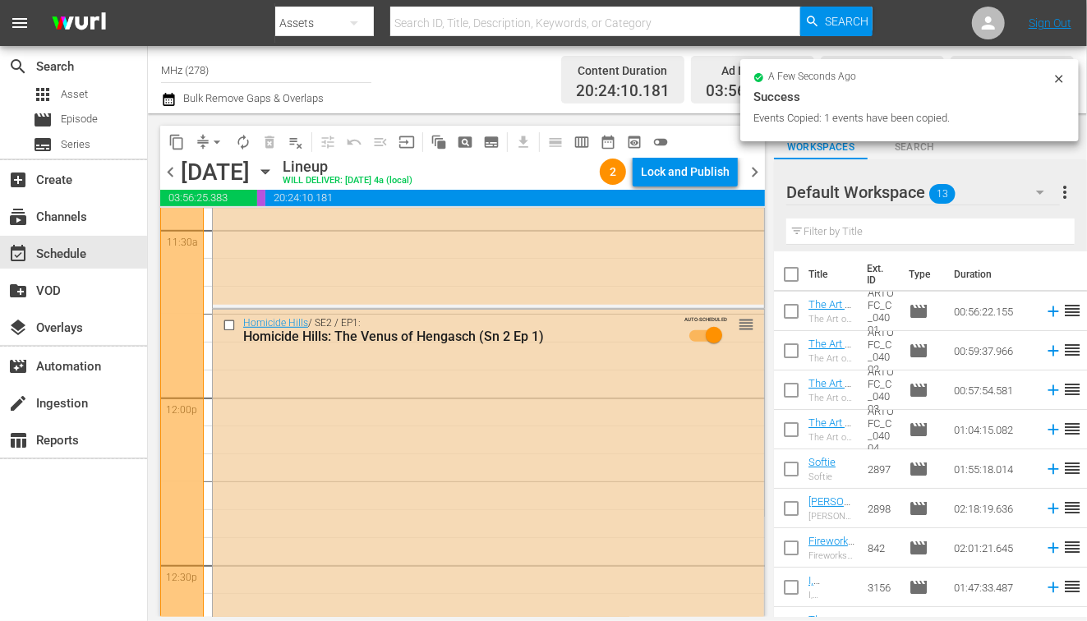
click at [274, 177] on icon "button" at bounding box center [265, 172] width 18 height 18
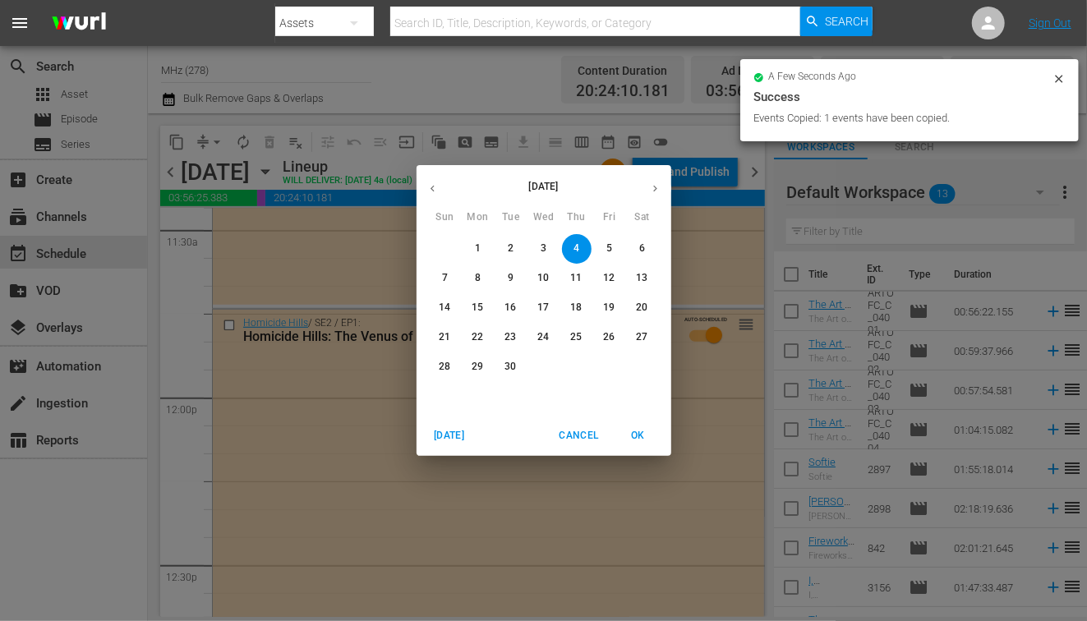
click at [605, 301] on p "19" at bounding box center [609, 308] width 12 height 14
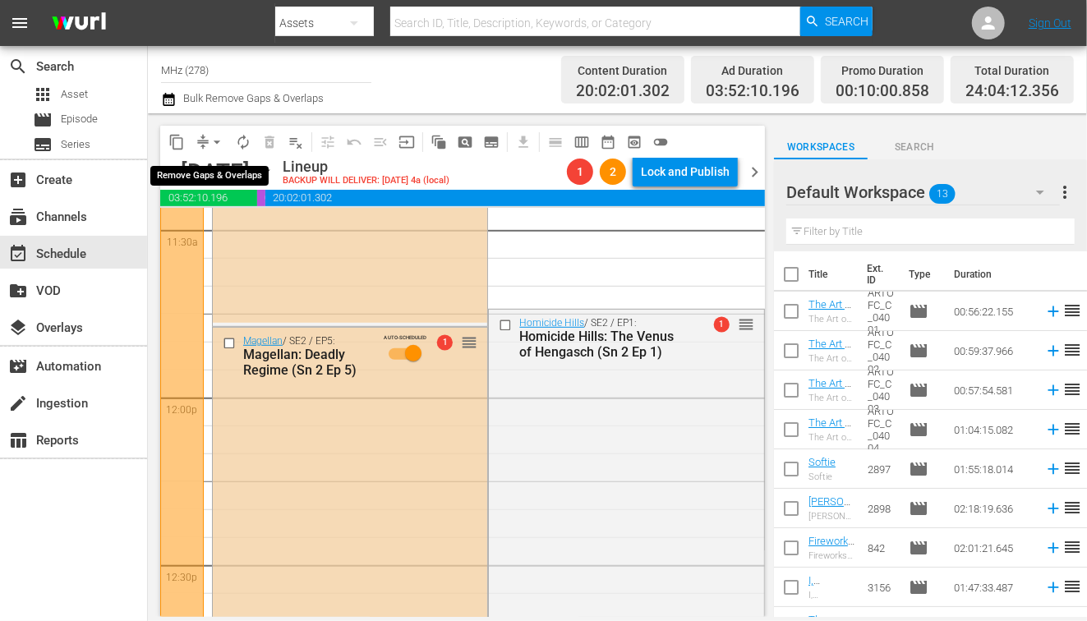
click at [209, 141] on span "arrow_drop_down" at bounding box center [217, 142] width 16 height 16
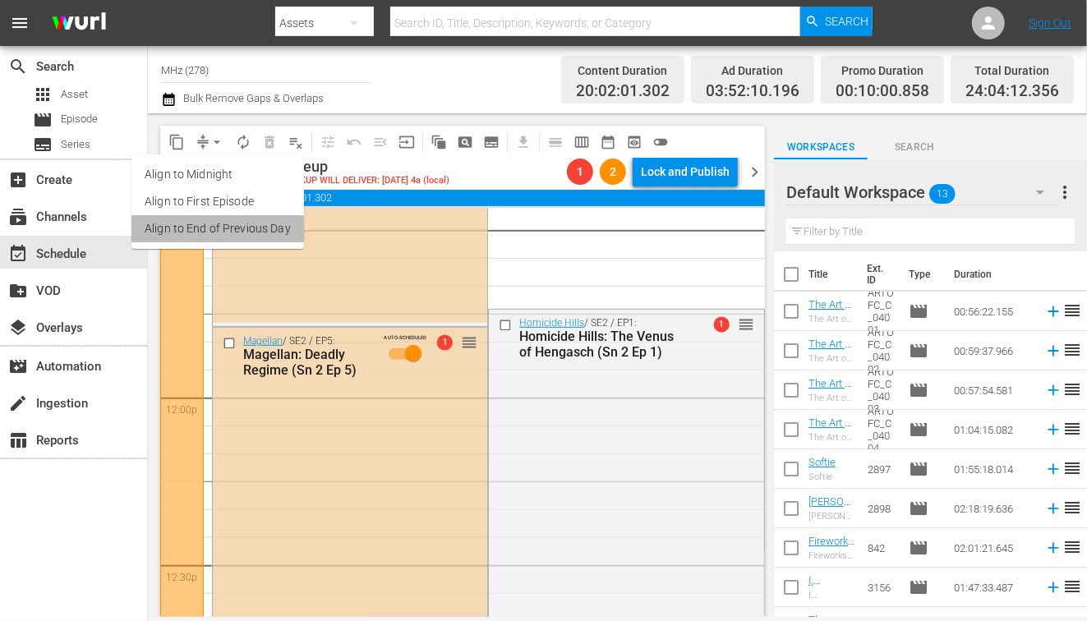
click at [232, 224] on li "Align to End of Previous Day" at bounding box center [217, 228] width 173 height 27
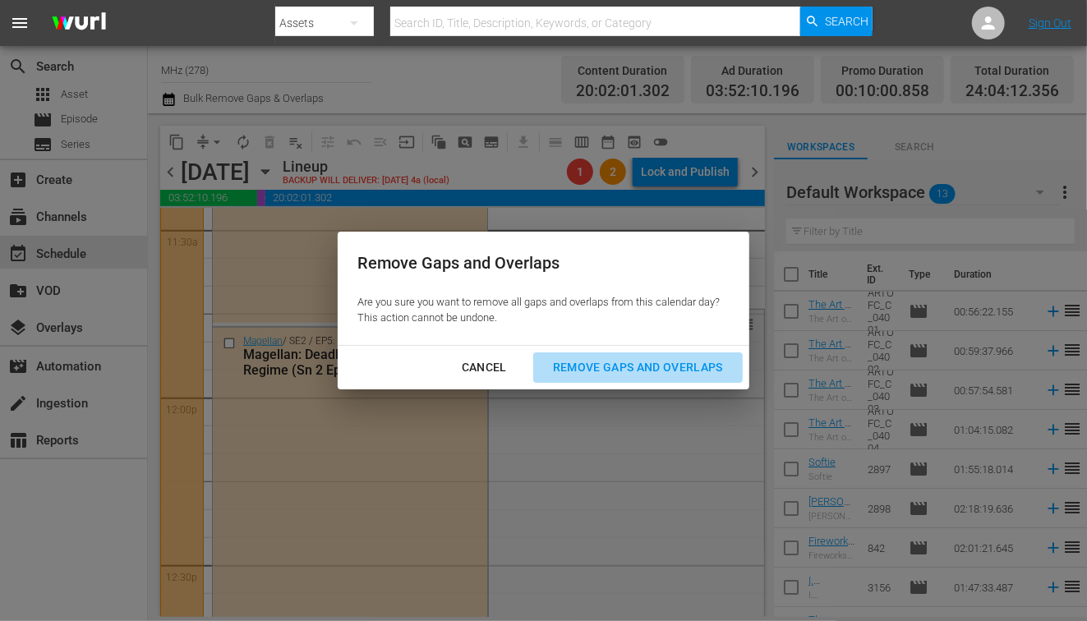
click at [605, 365] on div "Remove Gaps and Overlaps" at bounding box center [638, 367] width 196 height 21
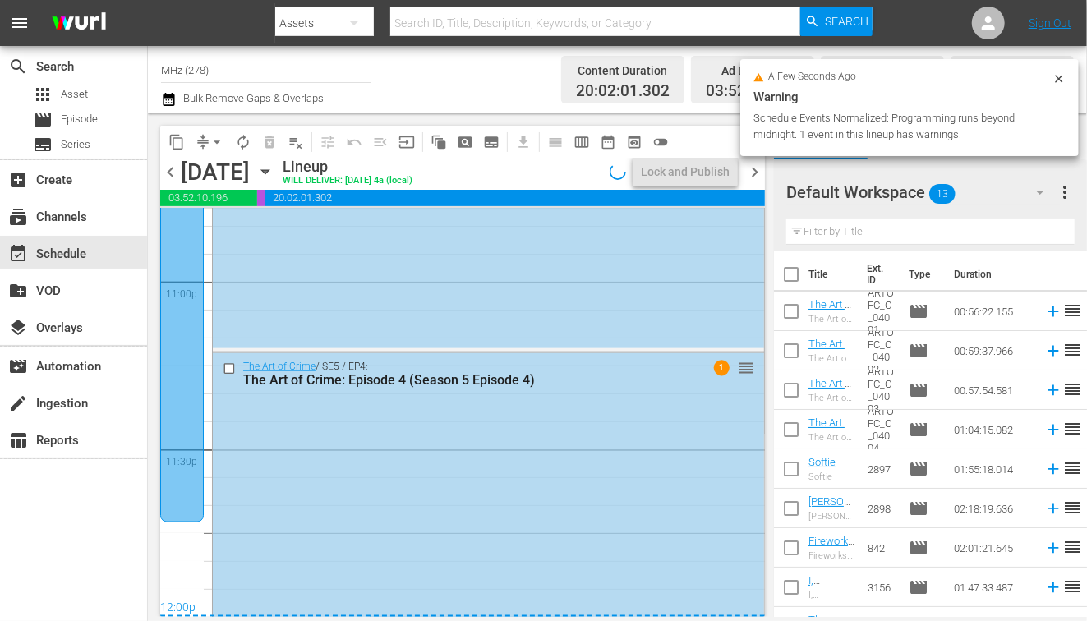
scroll to position [7690, 0]
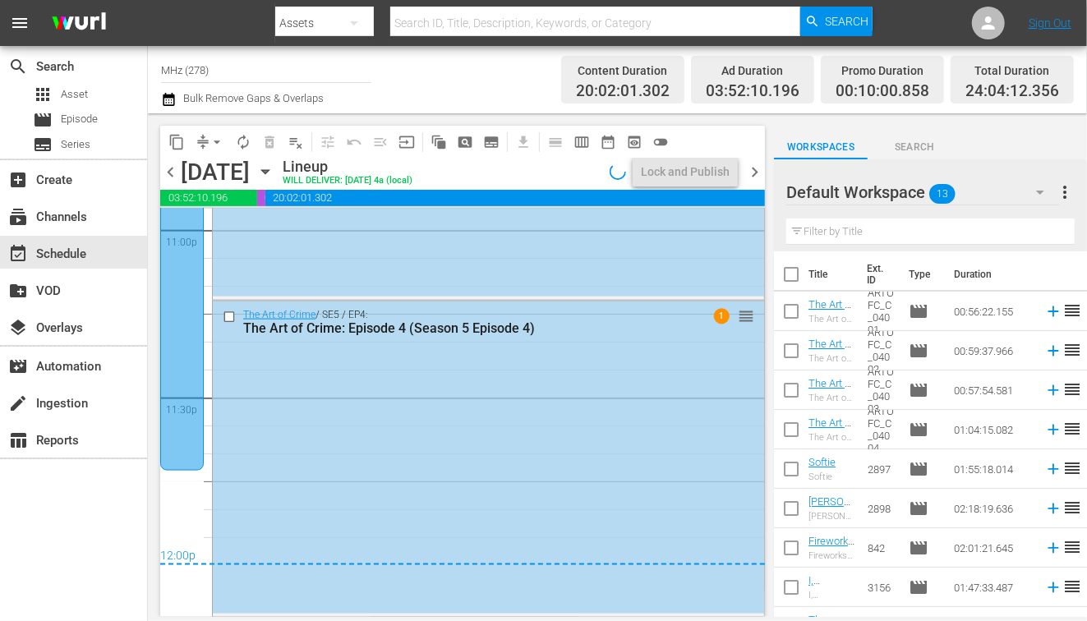
click at [752, 173] on span "chevron_right" at bounding box center [754, 172] width 21 height 21
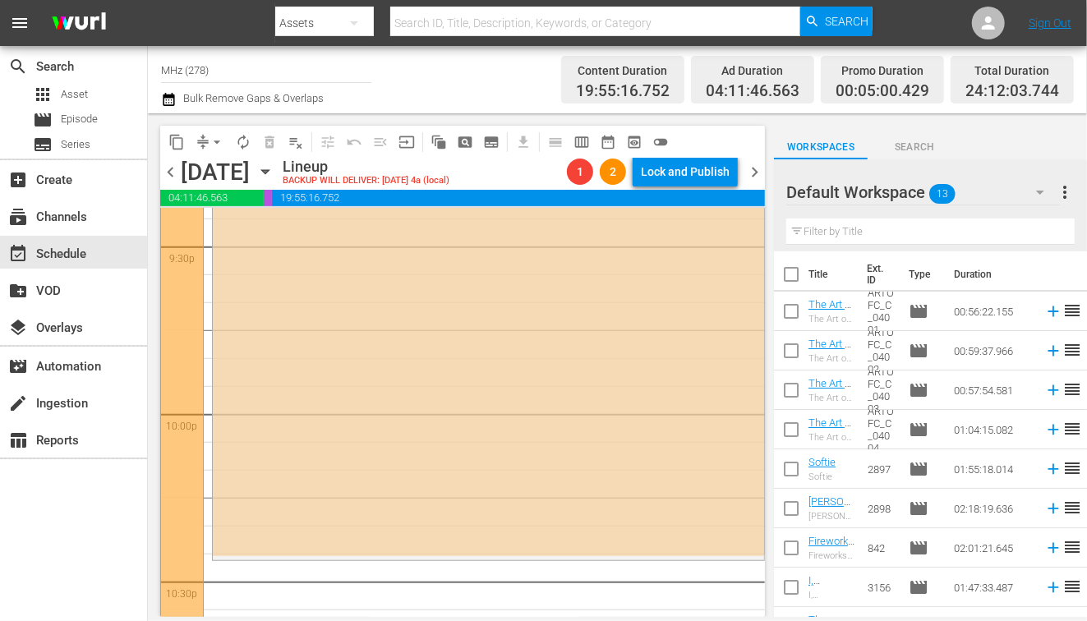
scroll to position [7638, 0]
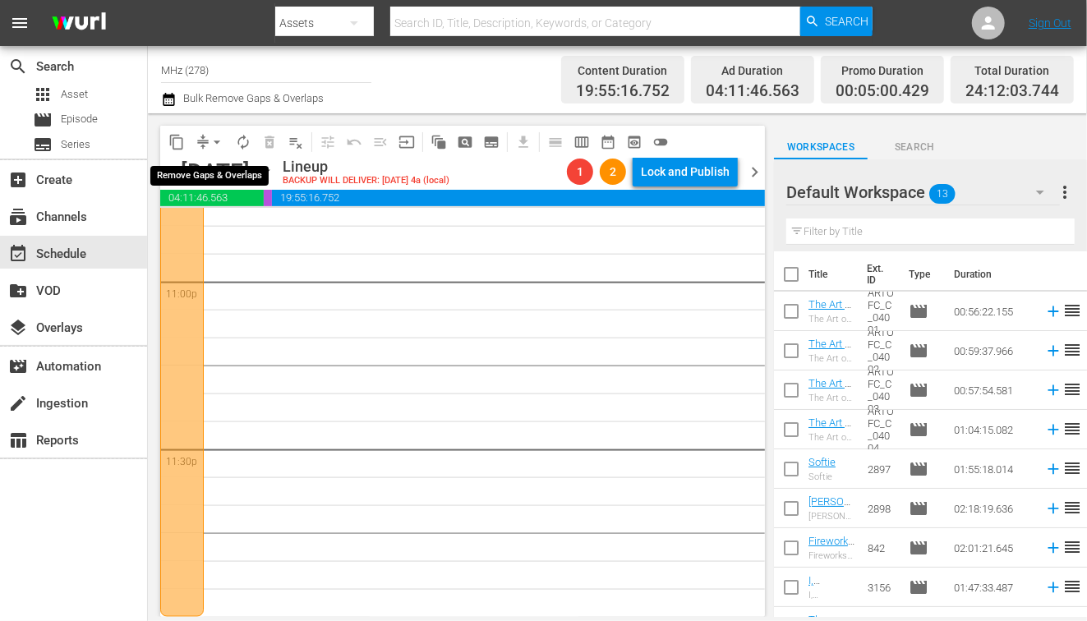
click at [203, 145] on span "compress" at bounding box center [203, 142] width 16 height 16
click at [217, 143] on span "arrow_drop_down" at bounding box center [217, 142] width 16 height 16
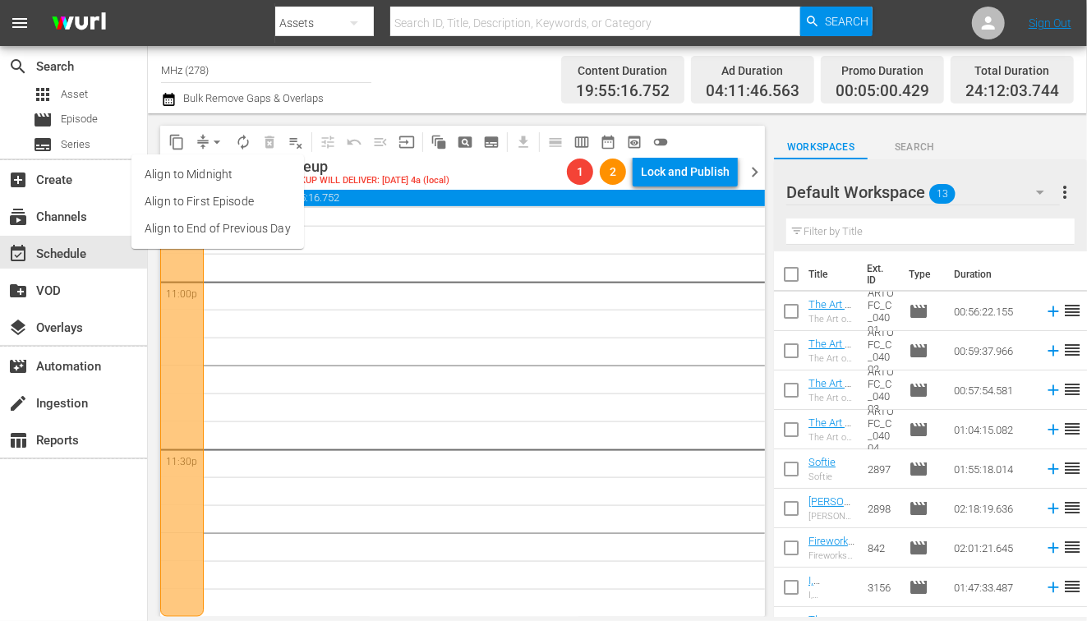
click at [266, 226] on li "Align to End of Previous Day" at bounding box center [217, 228] width 173 height 27
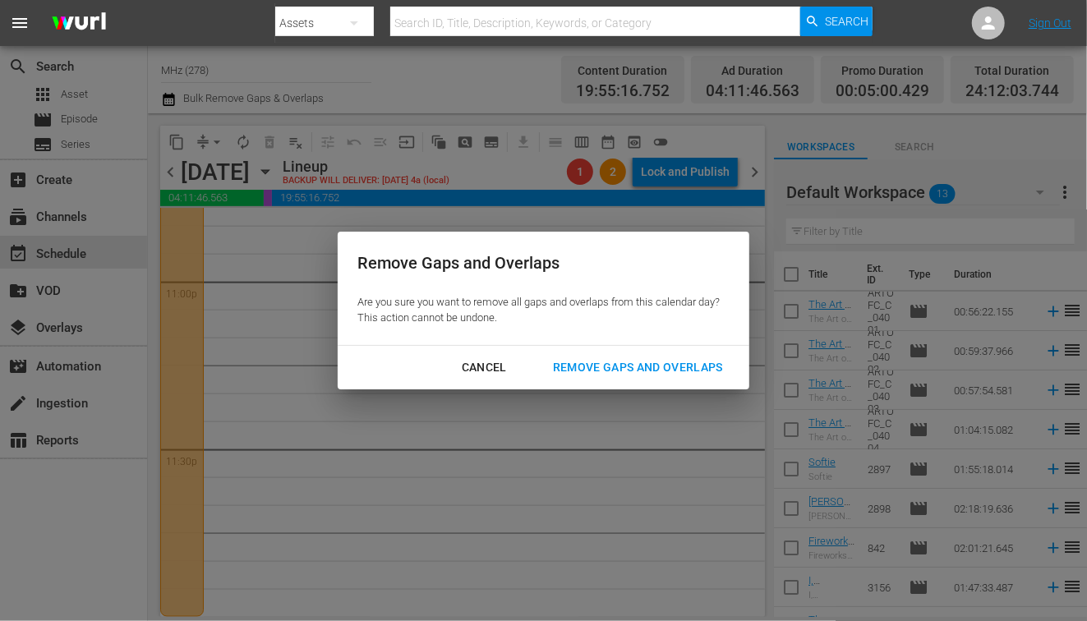
click at [639, 369] on div "Remove Gaps and Overlaps" at bounding box center [638, 367] width 196 height 21
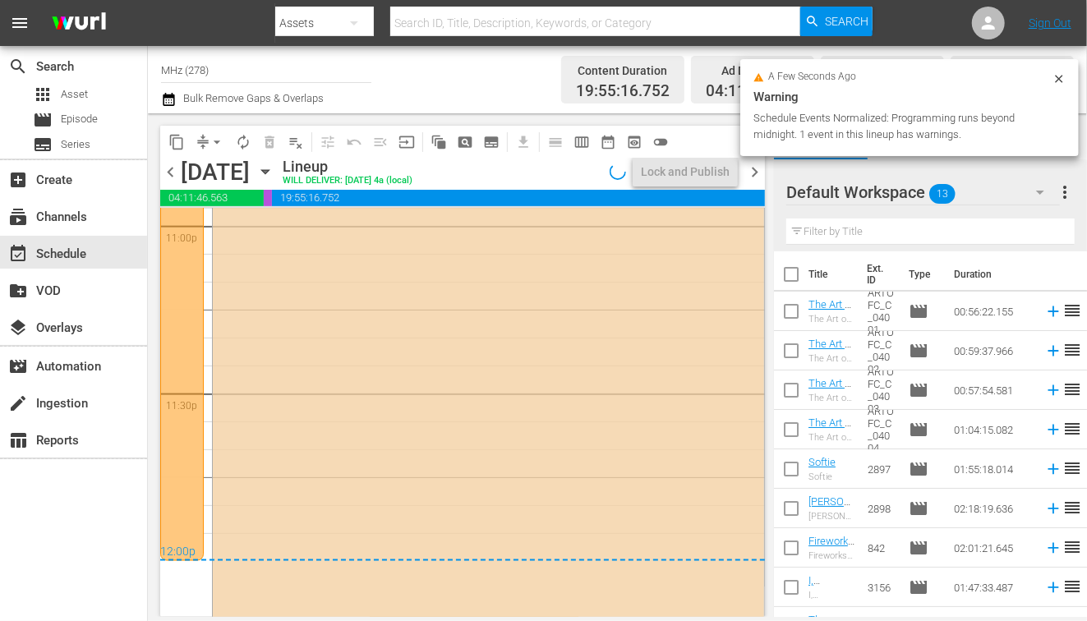
scroll to position [7756, 0]
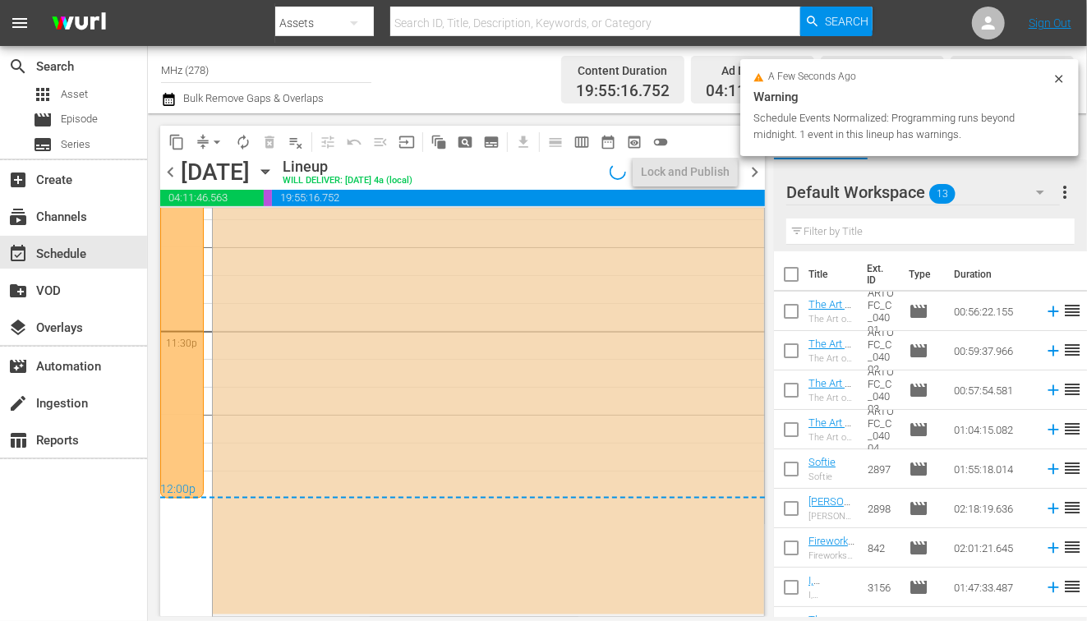
click at [753, 179] on span "chevron_right" at bounding box center [754, 172] width 21 height 21
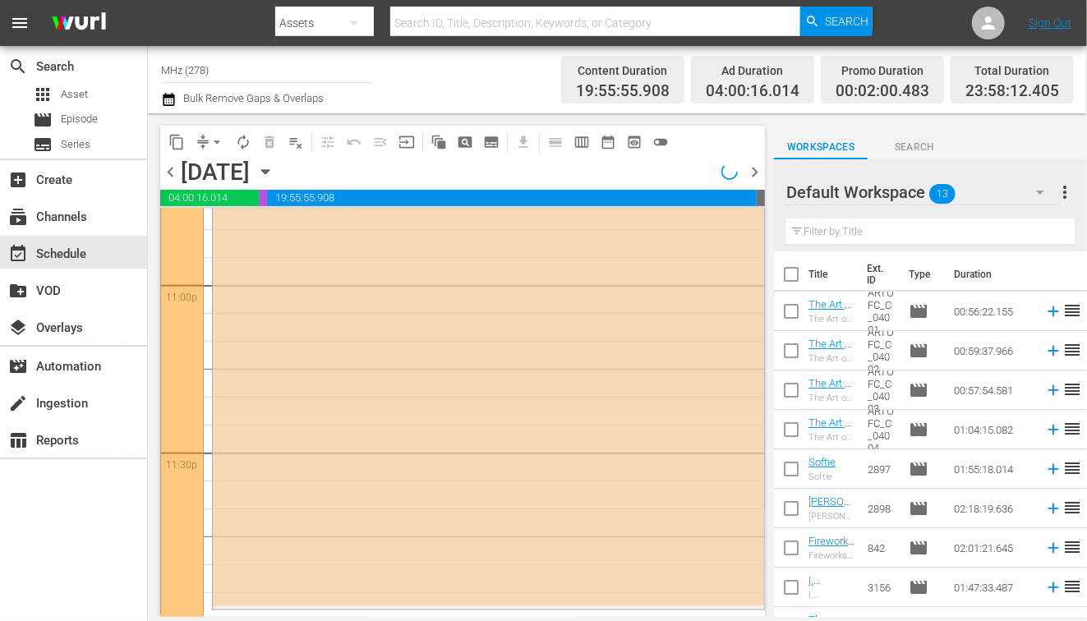
scroll to position [7638, 0]
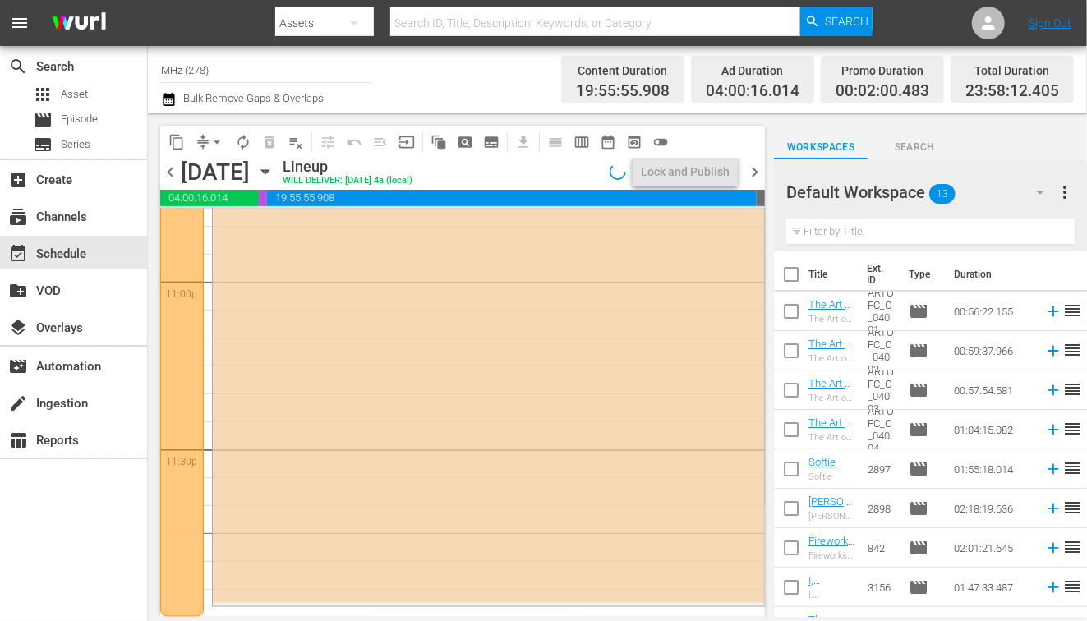
click at [215, 150] on button "arrow_drop_down" at bounding box center [217, 142] width 26 height 26
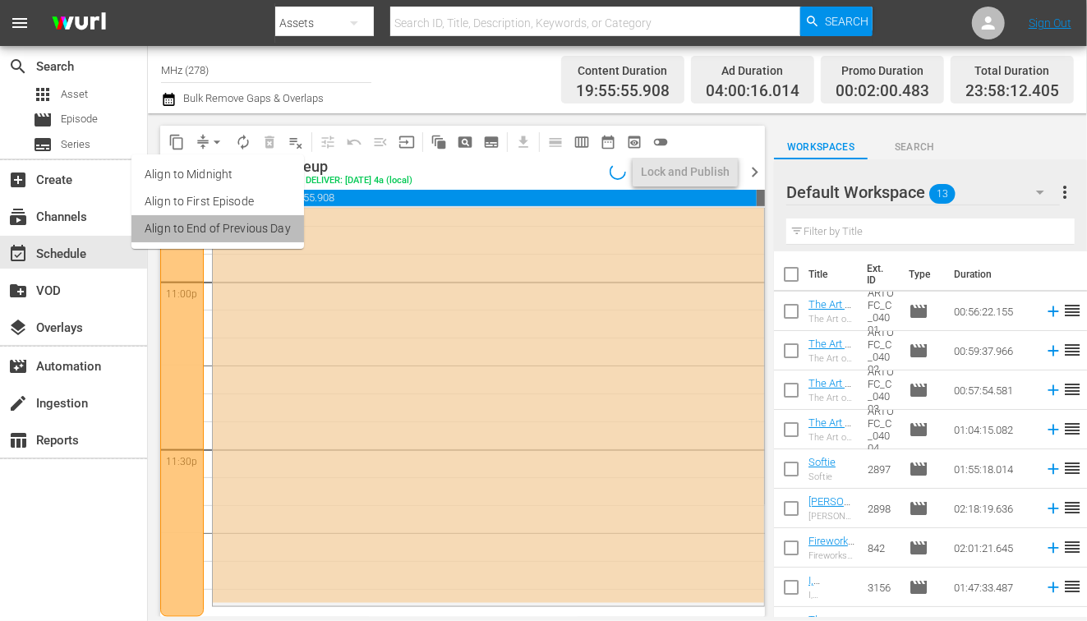
click at [228, 232] on li "Align to End of Previous Day" at bounding box center [217, 228] width 173 height 27
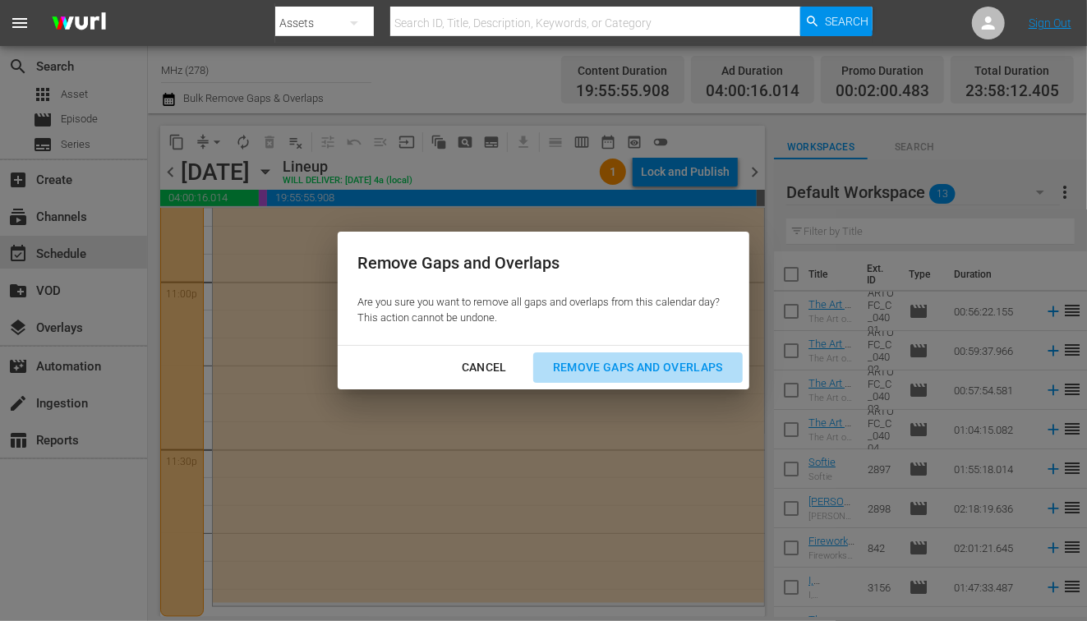
click at [650, 364] on div "Remove Gaps and Overlaps" at bounding box center [638, 367] width 196 height 21
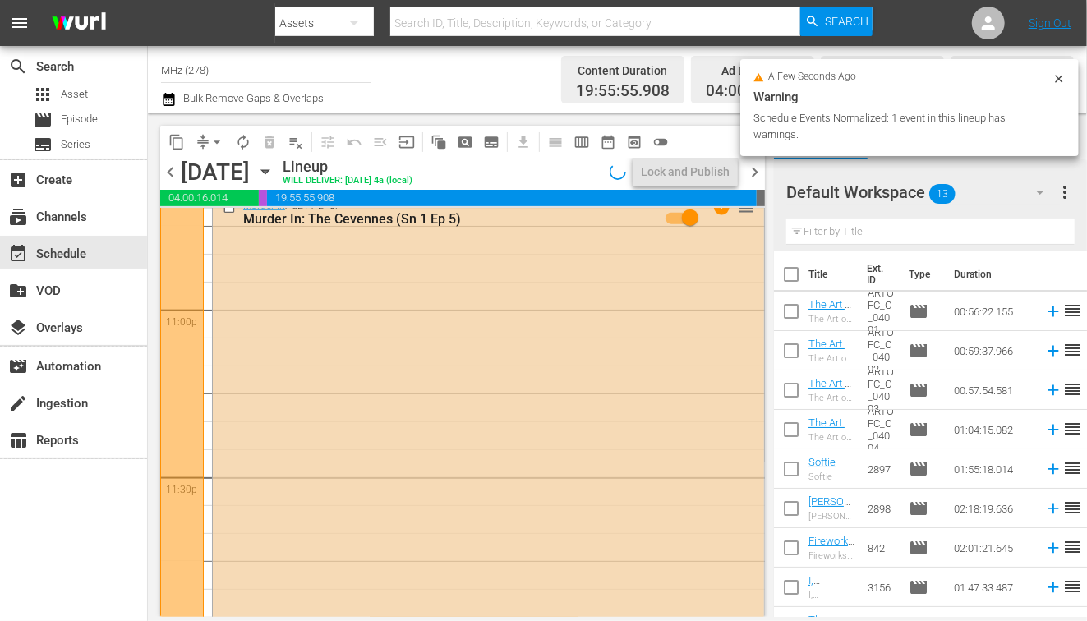
scroll to position [7420, 0]
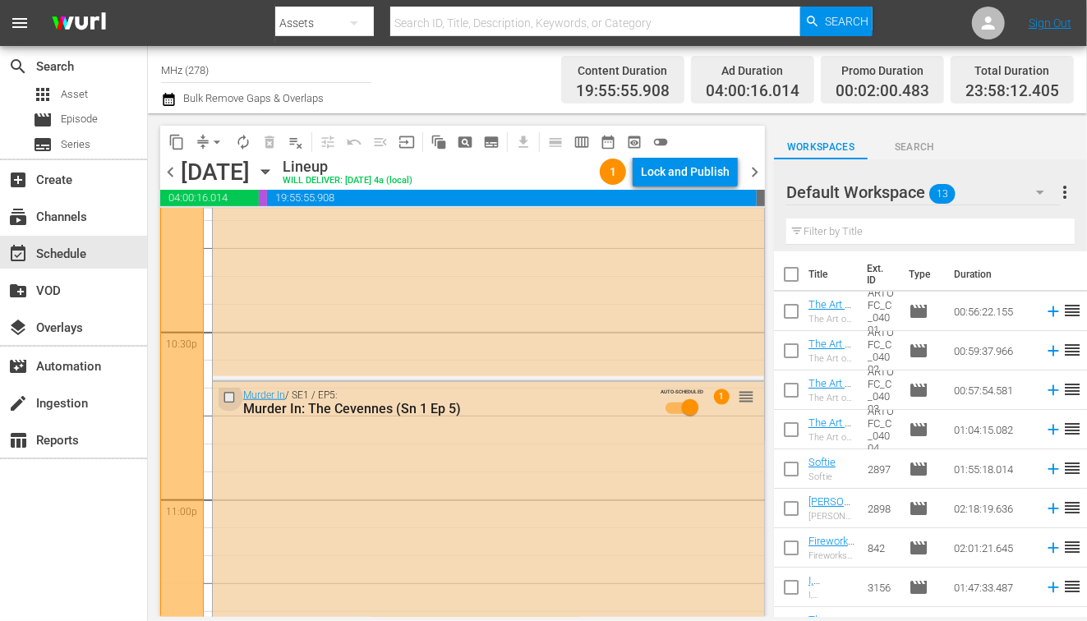
click at [232, 395] on input "checkbox" at bounding box center [231, 398] width 17 height 14
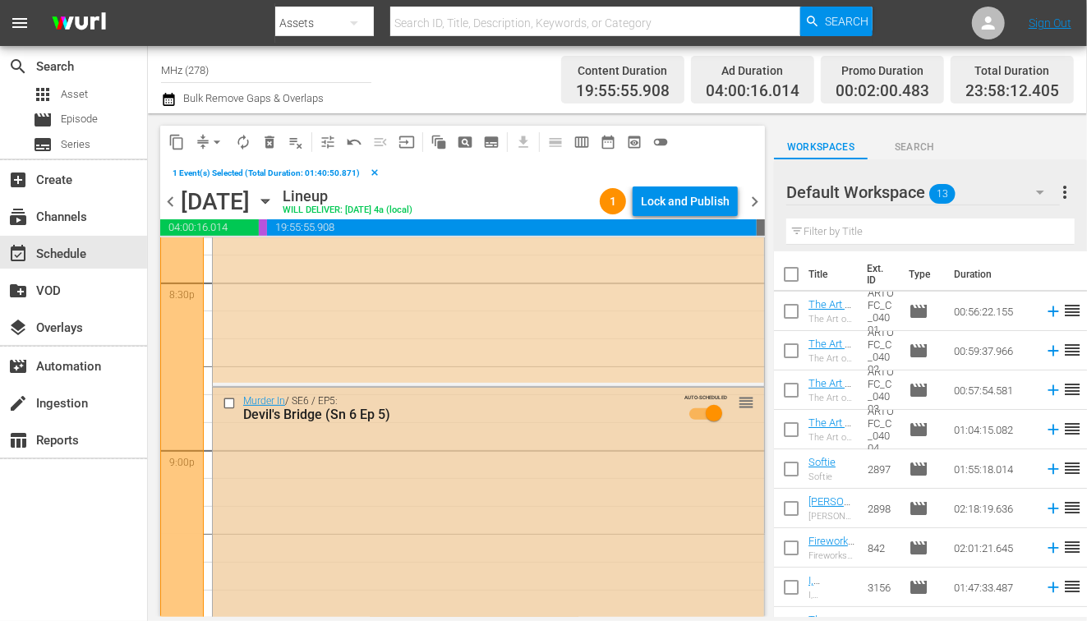
click at [227, 399] on input "checkbox" at bounding box center [231, 403] width 17 height 14
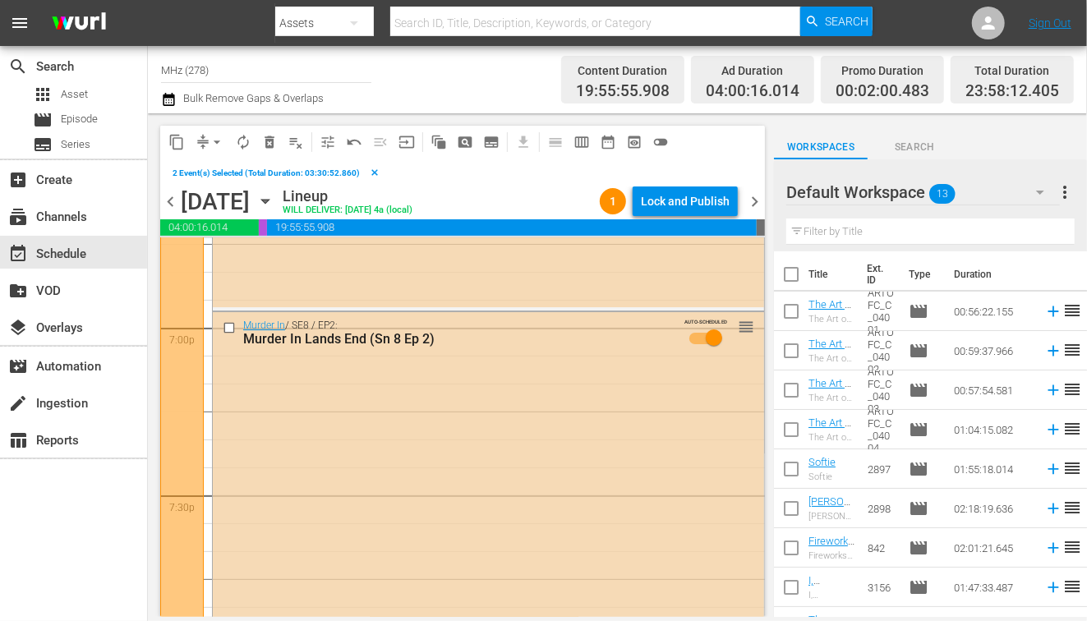
scroll to position [6229, 0]
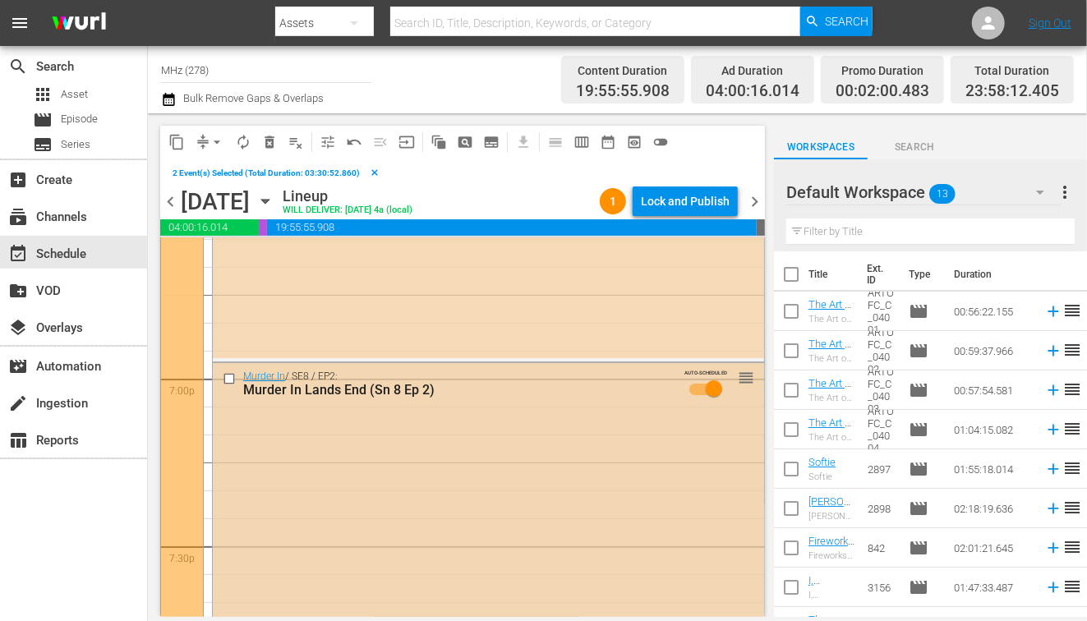
click at [233, 377] on input "checkbox" at bounding box center [231, 379] width 17 height 14
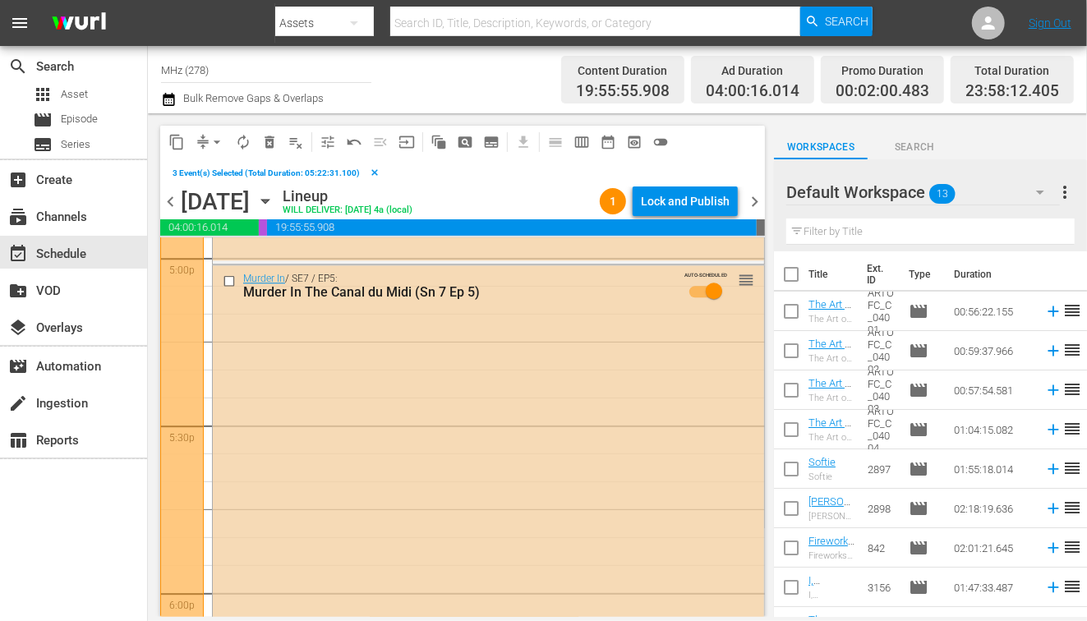
scroll to position [5672, 0]
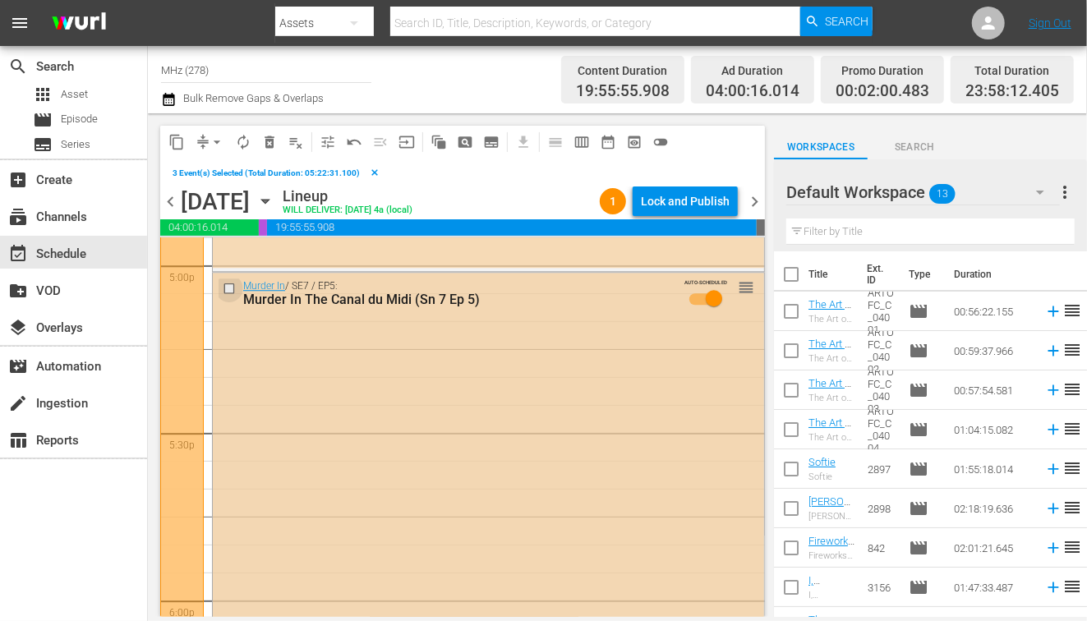
click at [233, 288] on input "checkbox" at bounding box center [231, 288] width 17 height 14
click at [179, 134] on span "content_copy" at bounding box center [176, 142] width 16 height 16
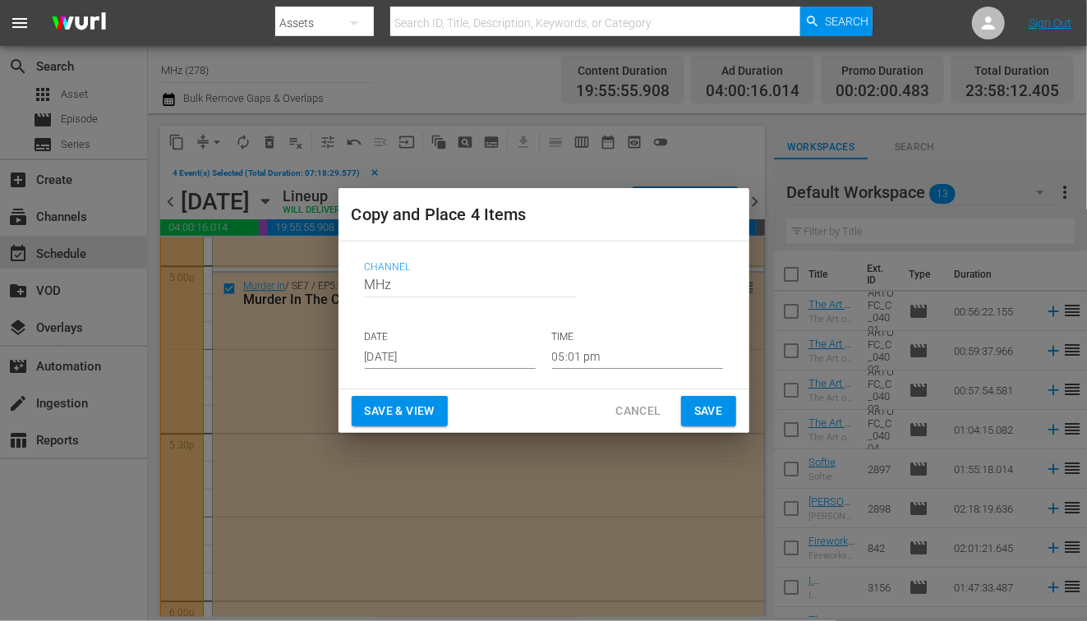
click at [432, 343] on p "DATE" at bounding box center [450, 337] width 171 height 14
click at [433, 357] on input "[DATE]" at bounding box center [450, 356] width 171 height 25
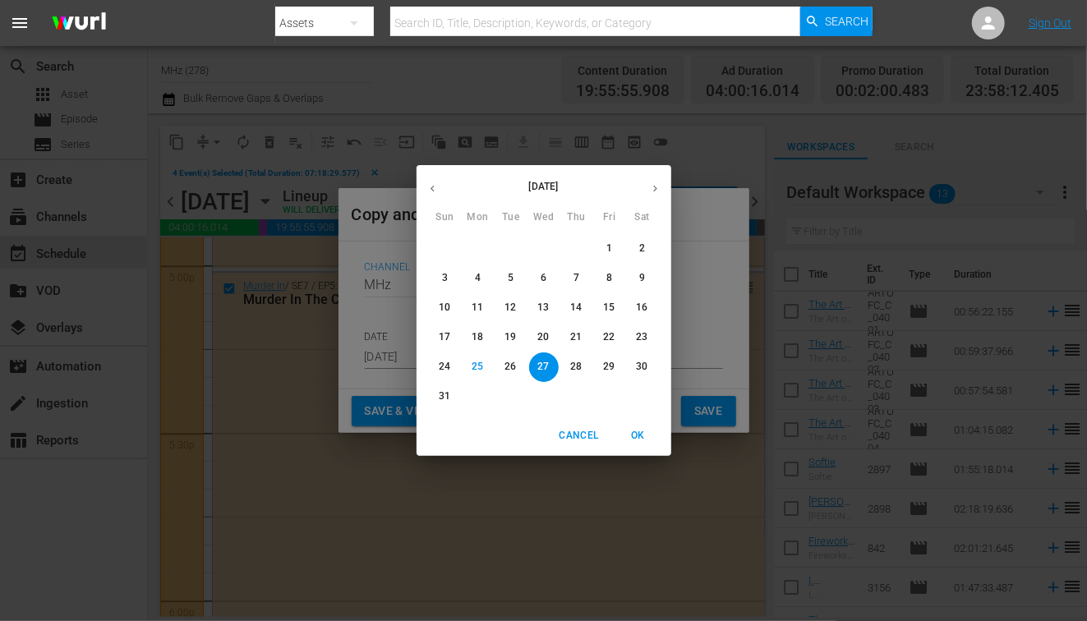
click at [652, 187] on icon "button" at bounding box center [655, 188] width 12 height 12
click at [478, 335] on p "22" at bounding box center [478, 337] width 12 height 14
type input "[DATE]"
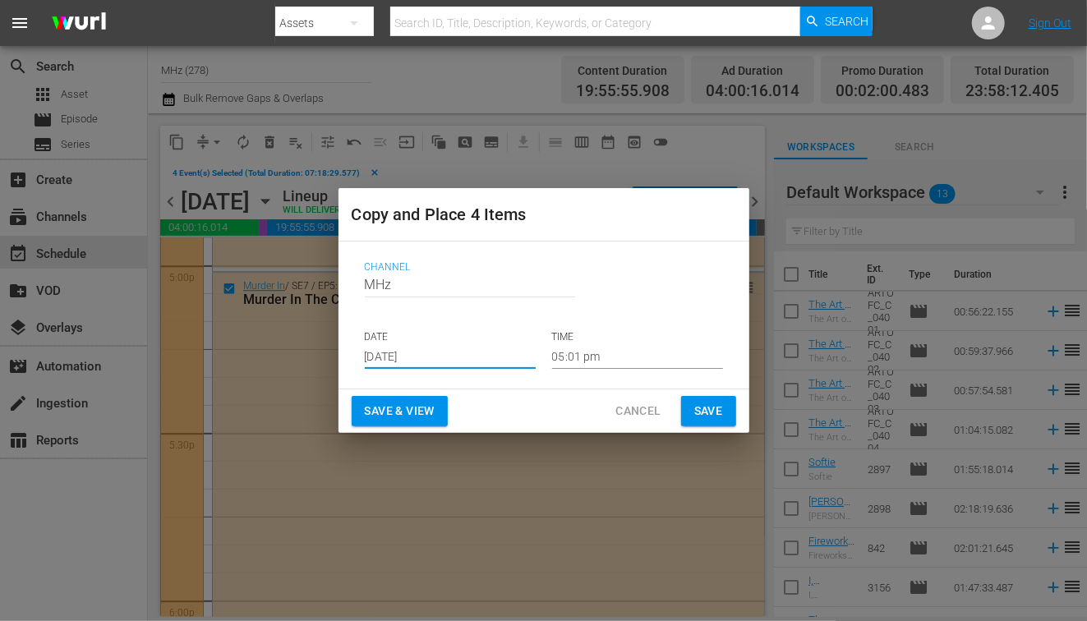
click at [596, 353] on input "05:01 pm" at bounding box center [637, 356] width 171 height 25
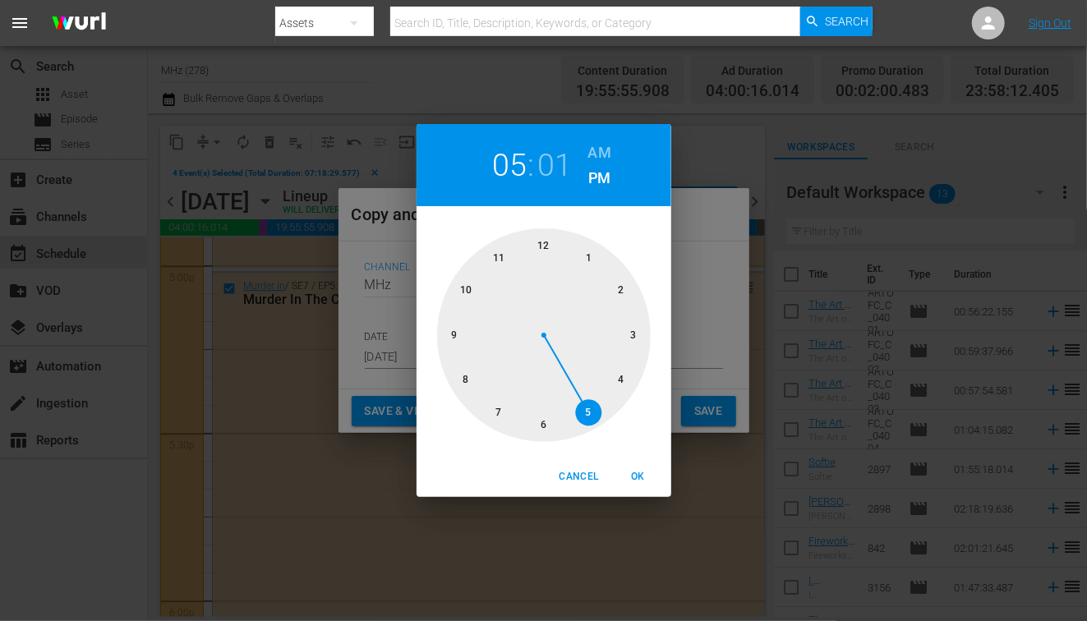
click at [606, 160] on h6 "AM" at bounding box center [599, 153] width 23 height 26
click at [537, 253] on div at bounding box center [544, 335] width 214 height 214
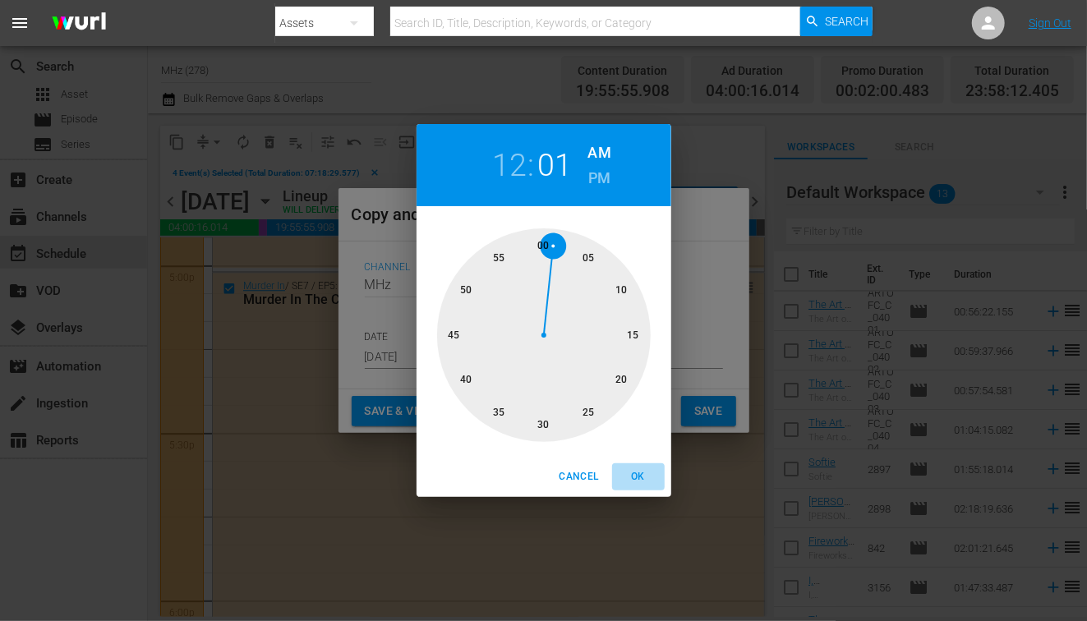
click at [636, 473] on span "OK" at bounding box center [638, 476] width 39 height 17
type input "12:01 am"
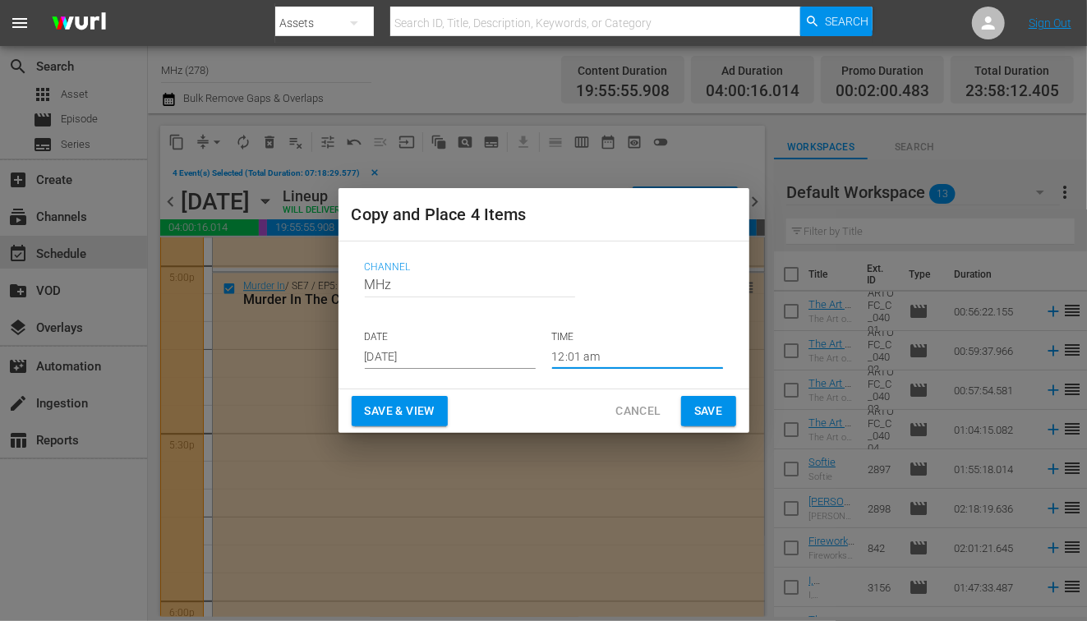
click at [707, 421] on span "Save" at bounding box center [708, 411] width 29 height 21
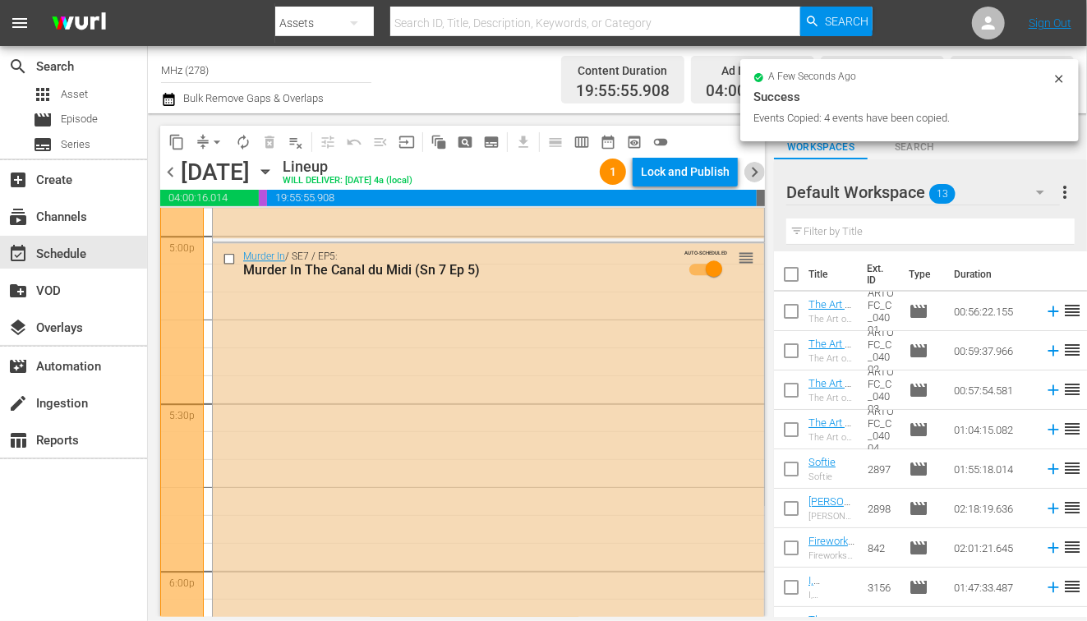
click at [756, 176] on span "chevron_right" at bounding box center [754, 172] width 21 height 21
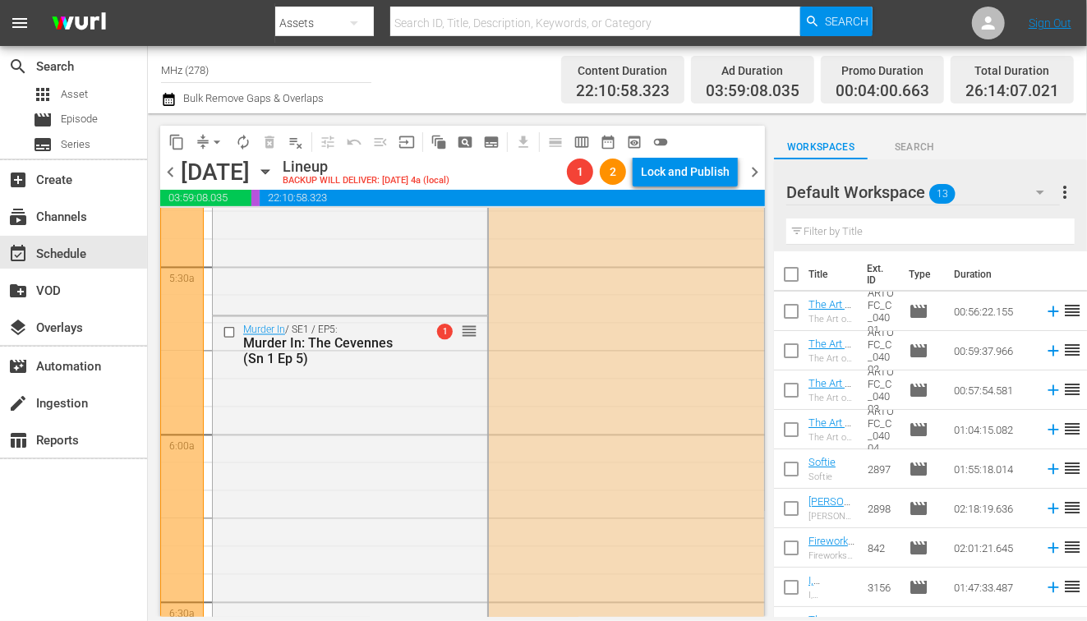
scroll to position [1763, 0]
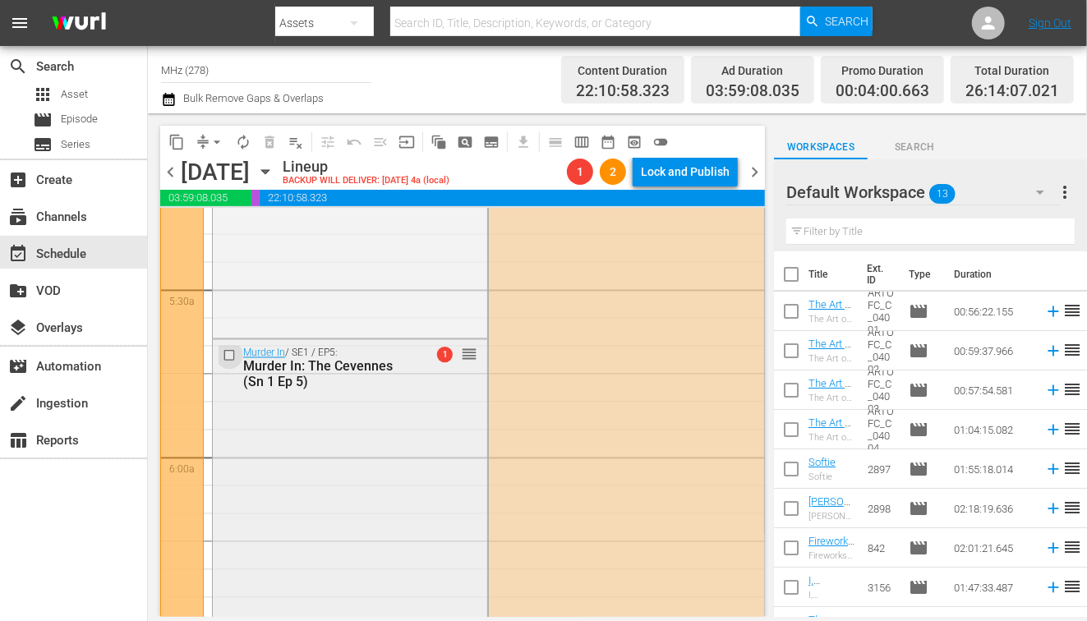
click at [230, 357] on input "checkbox" at bounding box center [231, 355] width 17 height 14
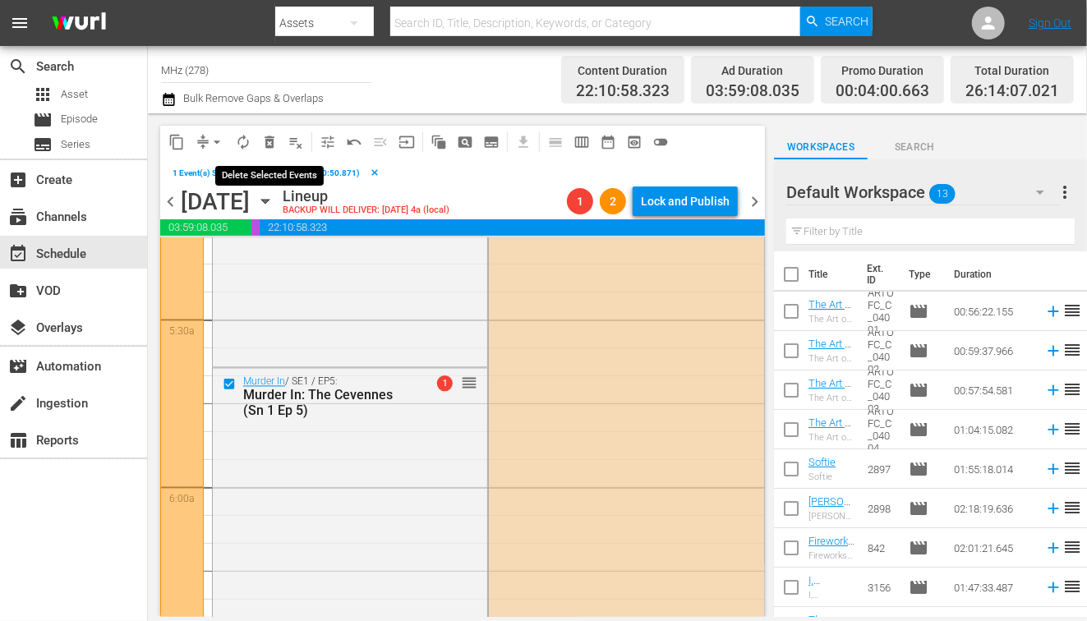
click at [265, 136] on span "delete_forever_outlined" at bounding box center [269, 142] width 16 height 16
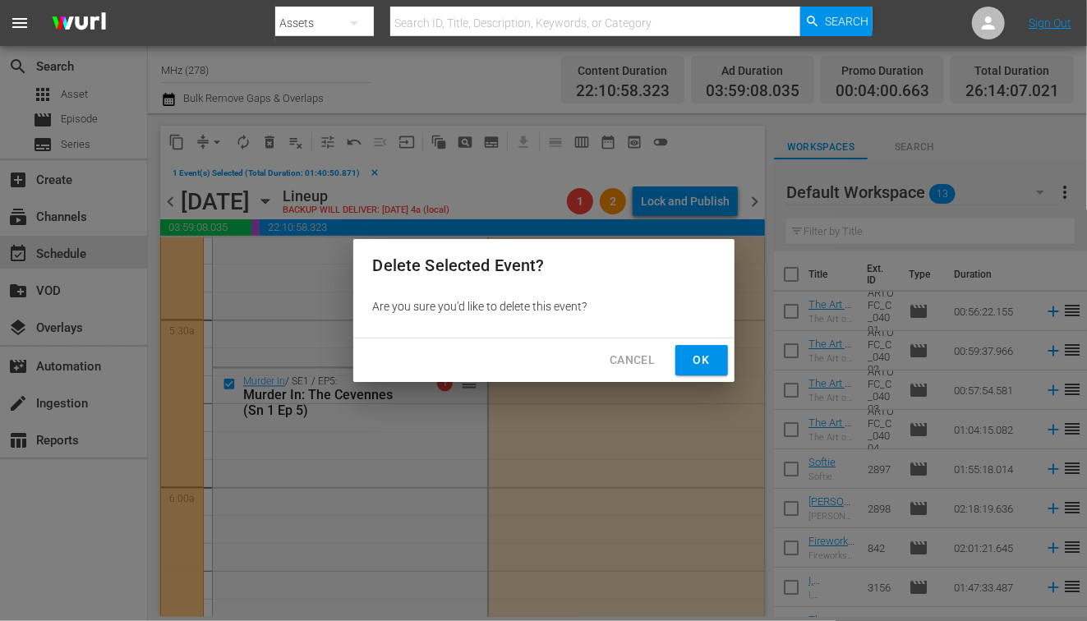
click at [689, 351] on span "Ok" at bounding box center [702, 360] width 26 height 21
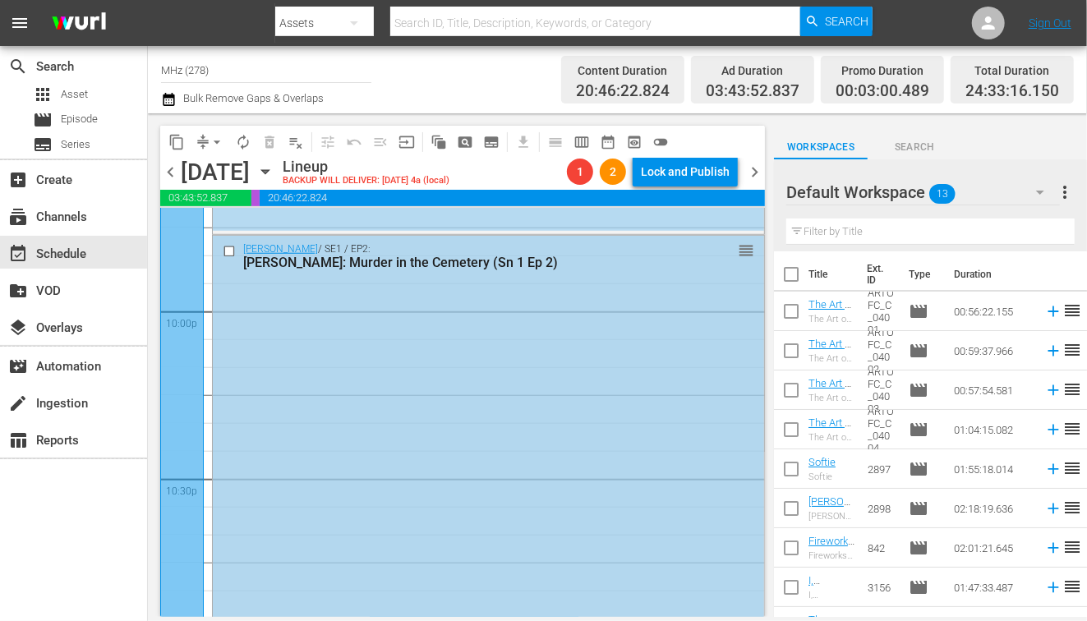
scroll to position [7245, 0]
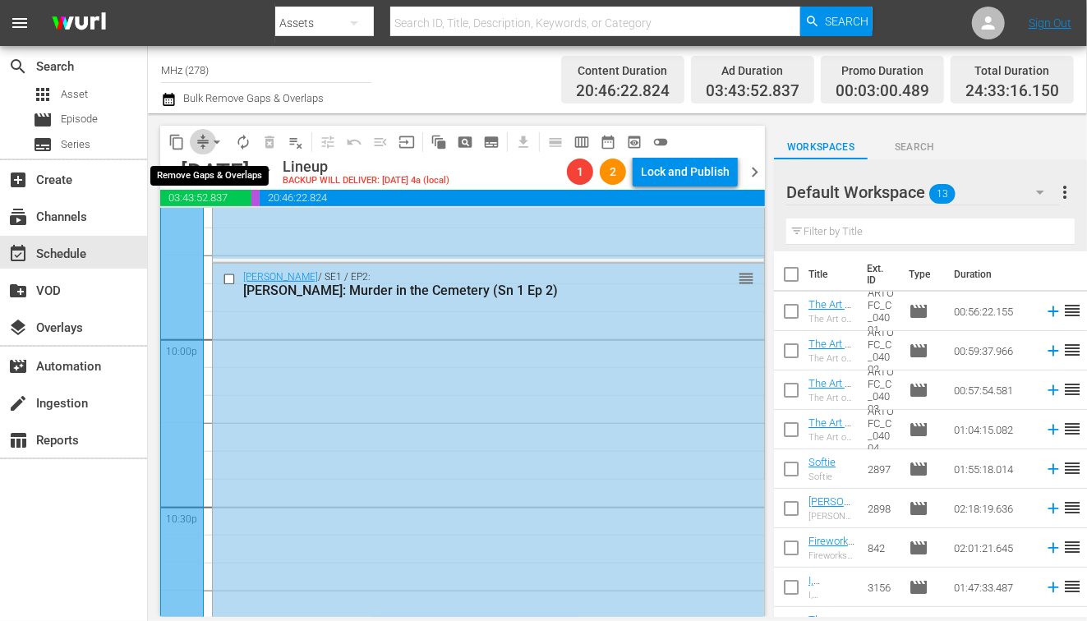
click at [197, 132] on button "compress" at bounding box center [203, 142] width 26 height 26
click at [208, 136] on button "arrow_drop_down" at bounding box center [217, 142] width 26 height 26
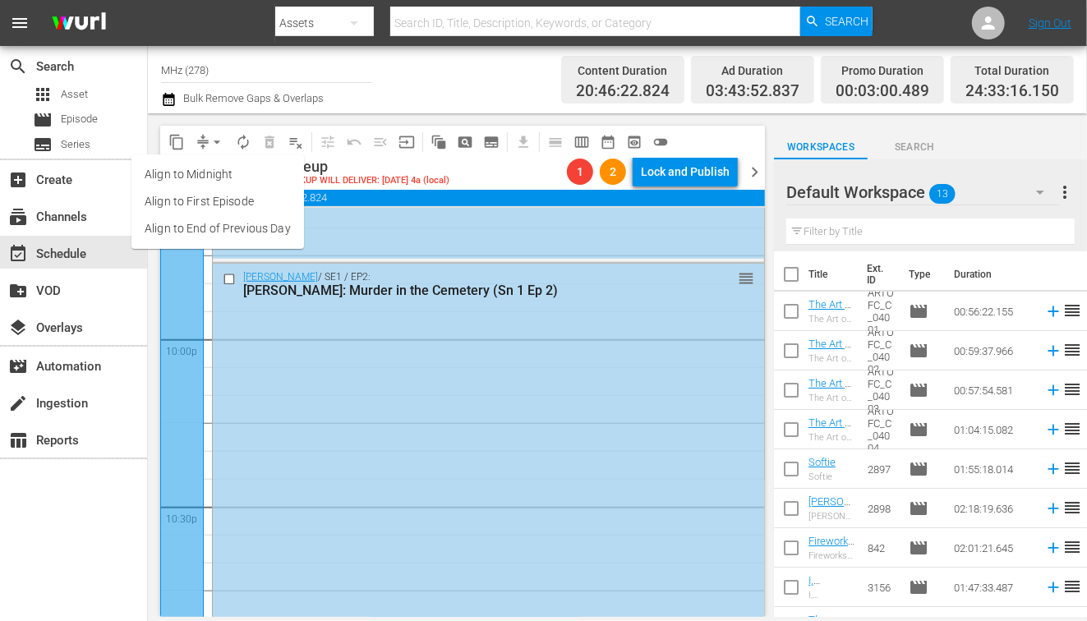
click at [280, 225] on li "Align to End of Previous Day" at bounding box center [217, 228] width 173 height 27
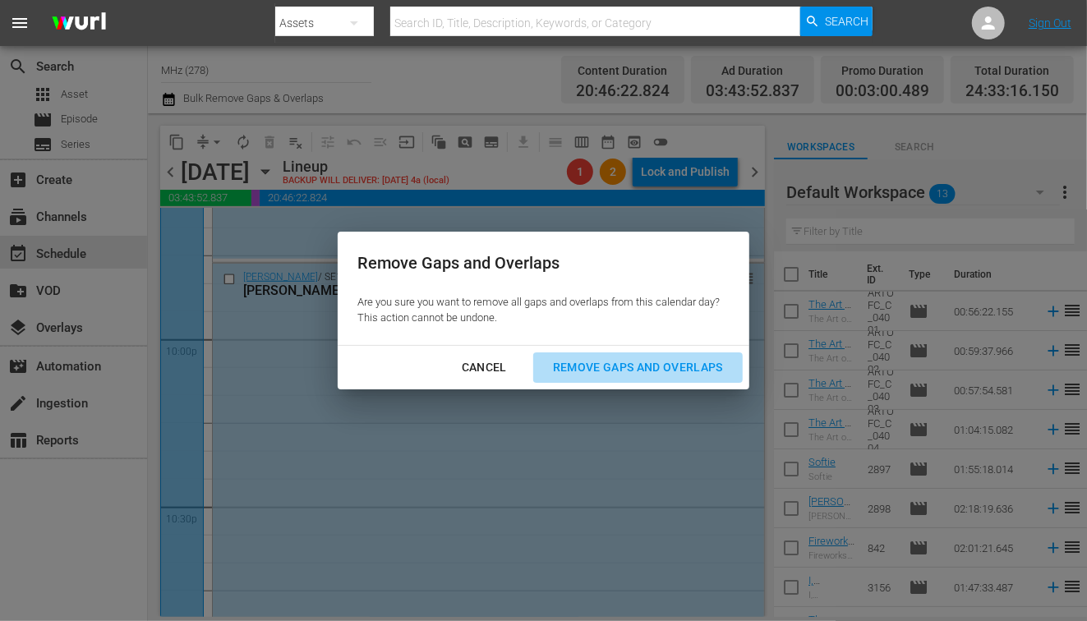
click at [597, 367] on div "Remove Gaps and Overlaps" at bounding box center [638, 367] width 196 height 21
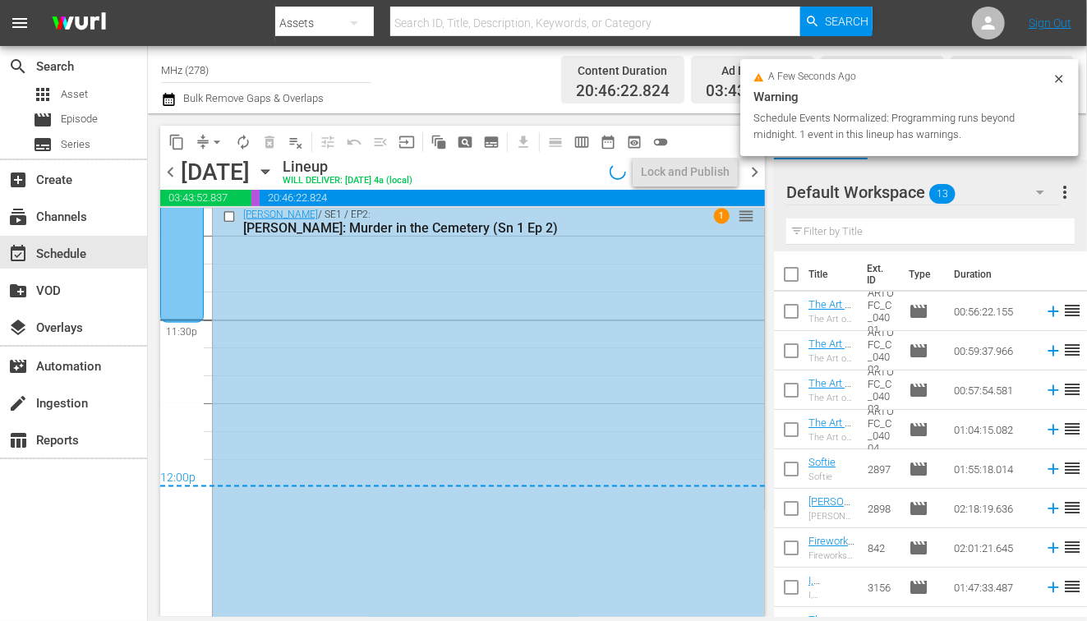
scroll to position [7798, 0]
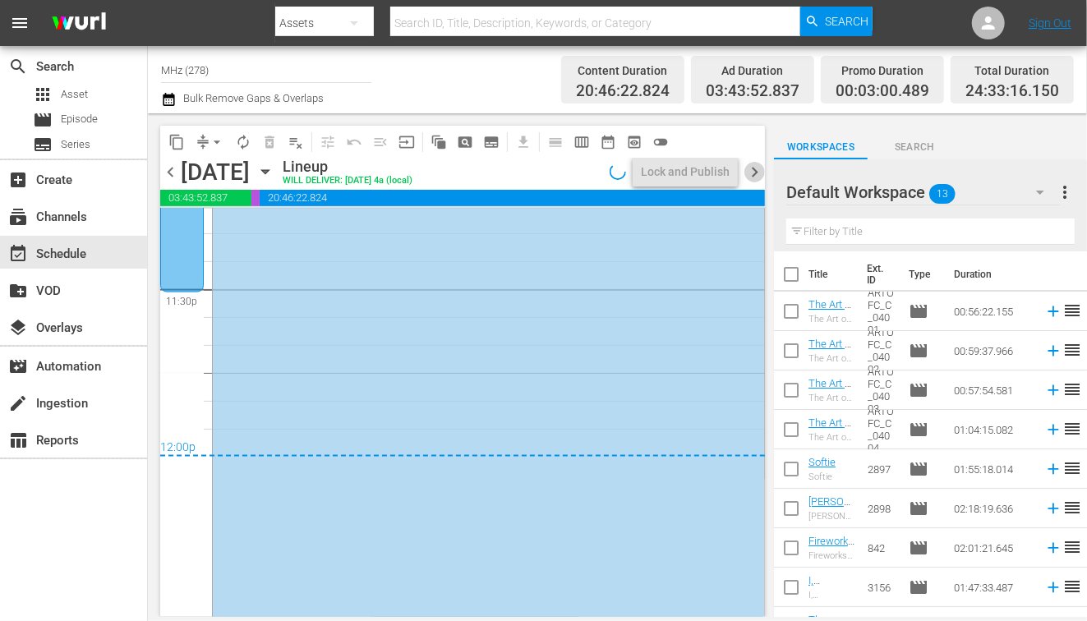
click at [756, 177] on span "chevron_right" at bounding box center [754, 172] width 21 height 21
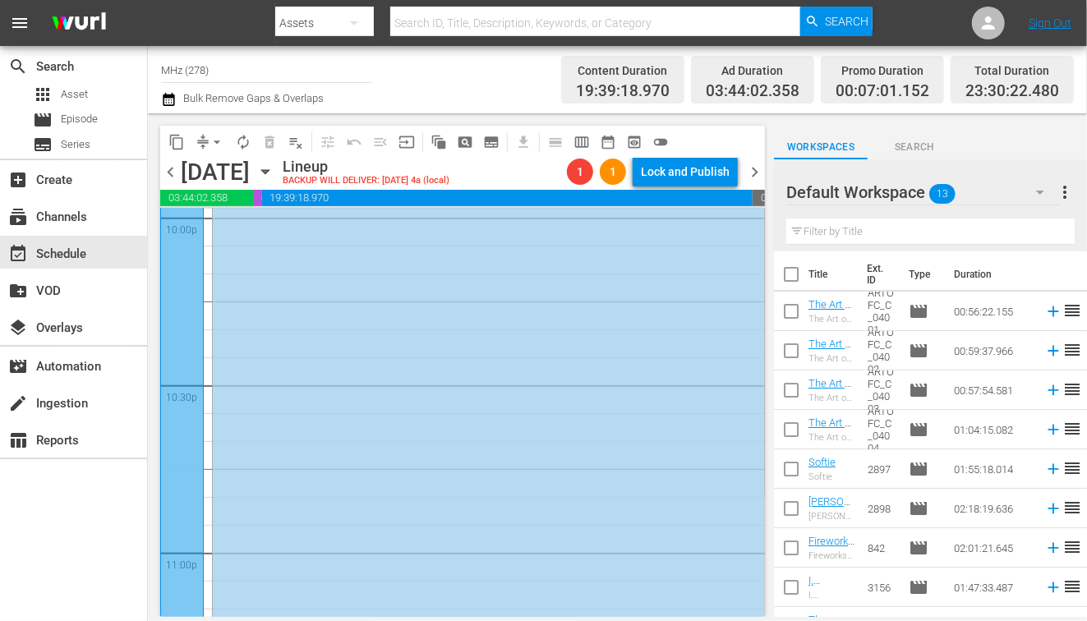
scroll to position [7234, 0]
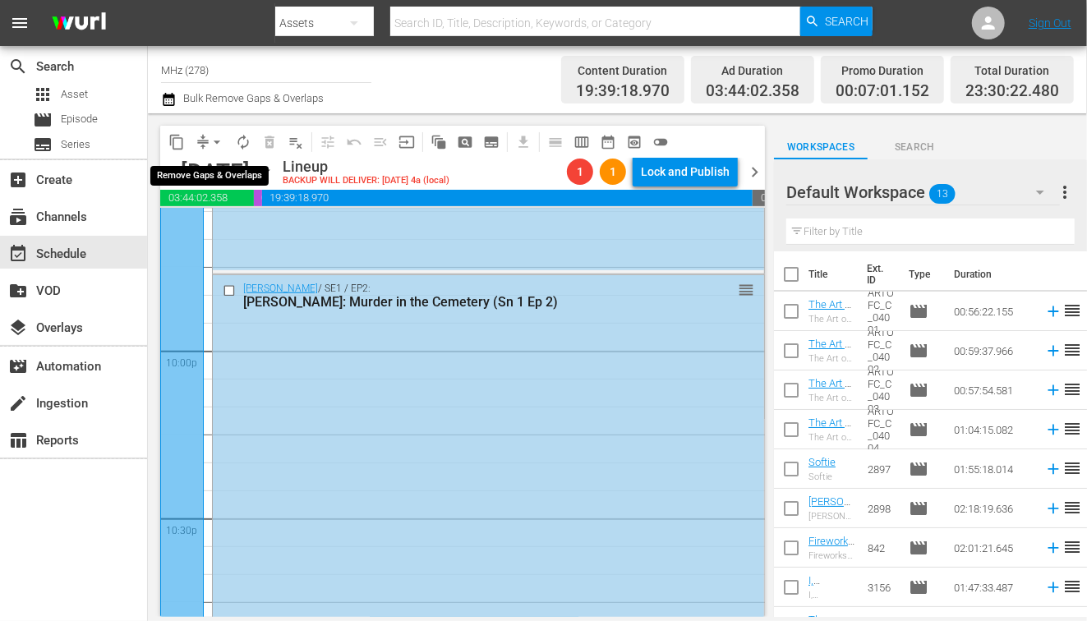
click at [210, 134] on span "arrow_drop_down" at bounding box center [217, 142] width 16 height 16
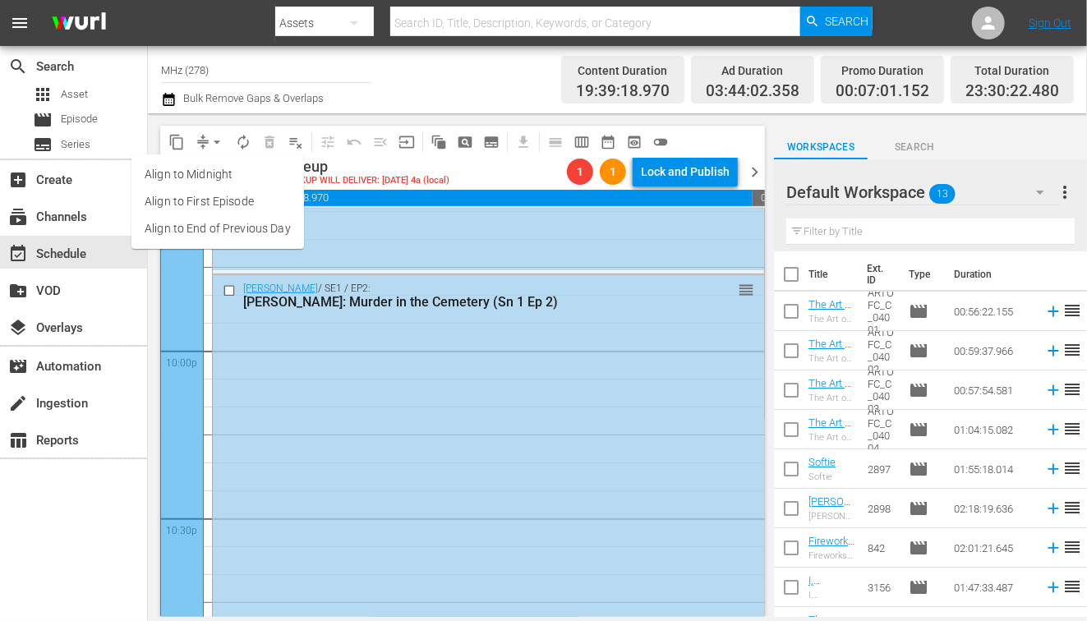
click at [270, 229] on li "Align to End of Previous Day" at bounding box center [217, 228] width 173 height 27
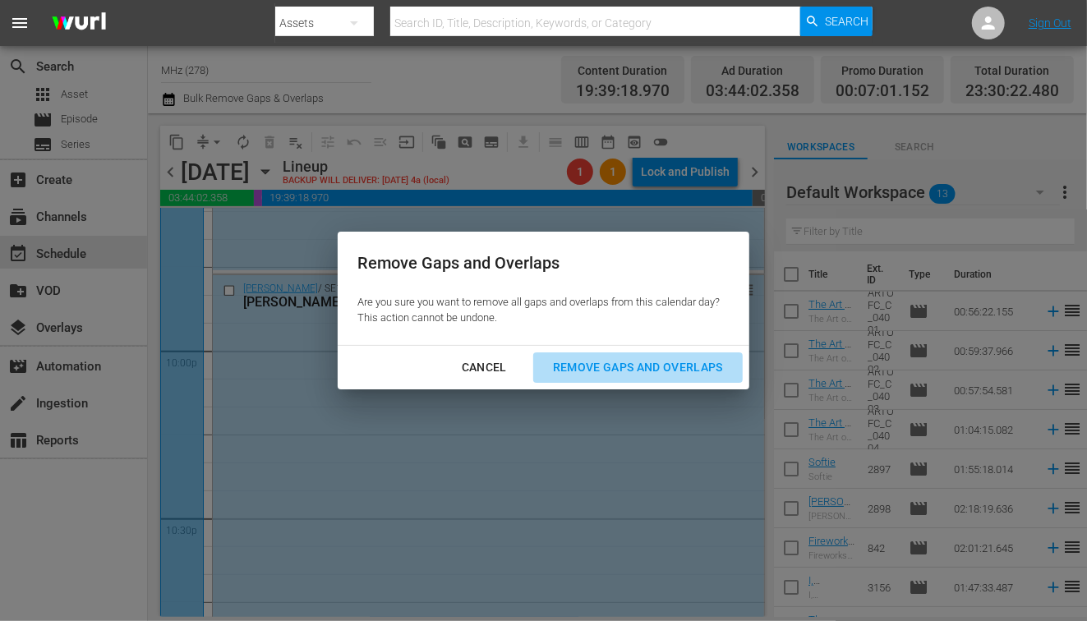
click at [585, 363] on div "Remove Gaps and Overlaps" at bounding box center [638, 367] width 196 height 21
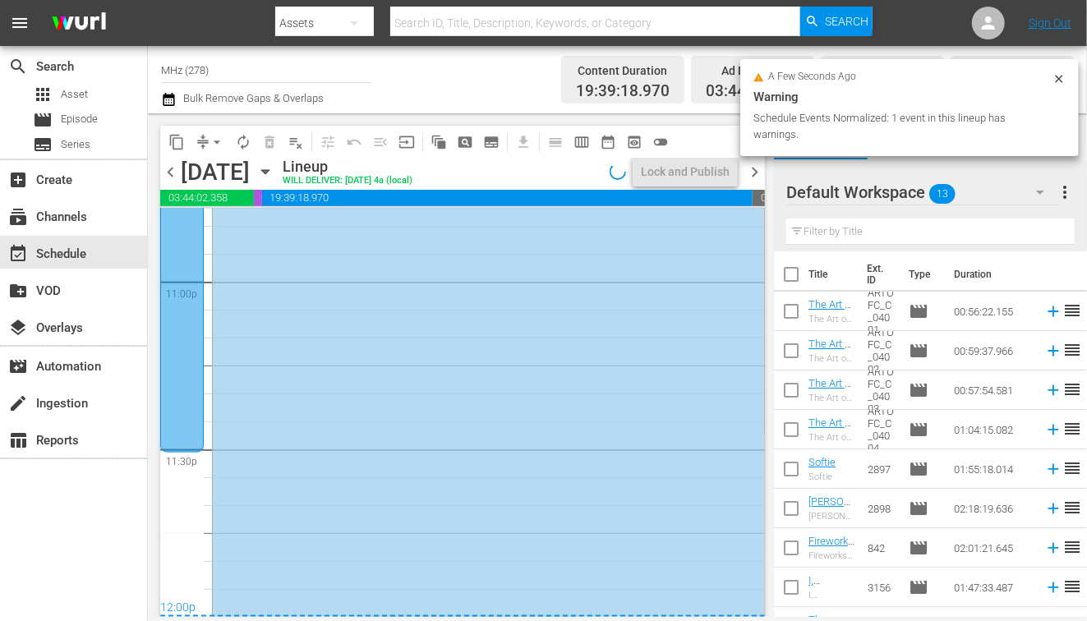
scroll to position [7694, 0]
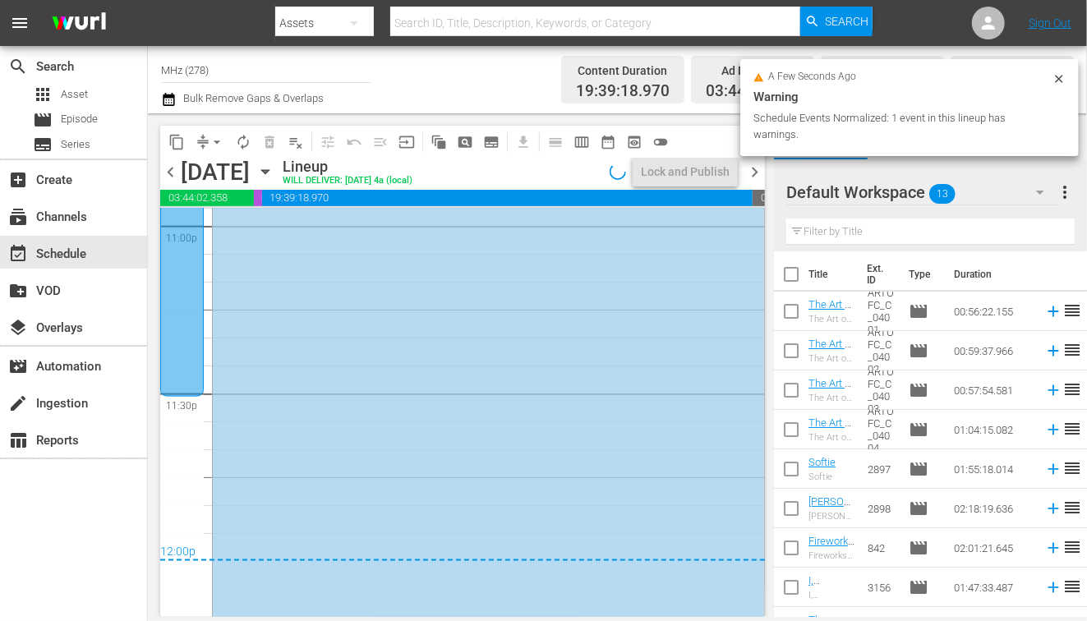
click at [758, 167] on span "chevron_right" at bounding box center [754, 172] width 21 height 21
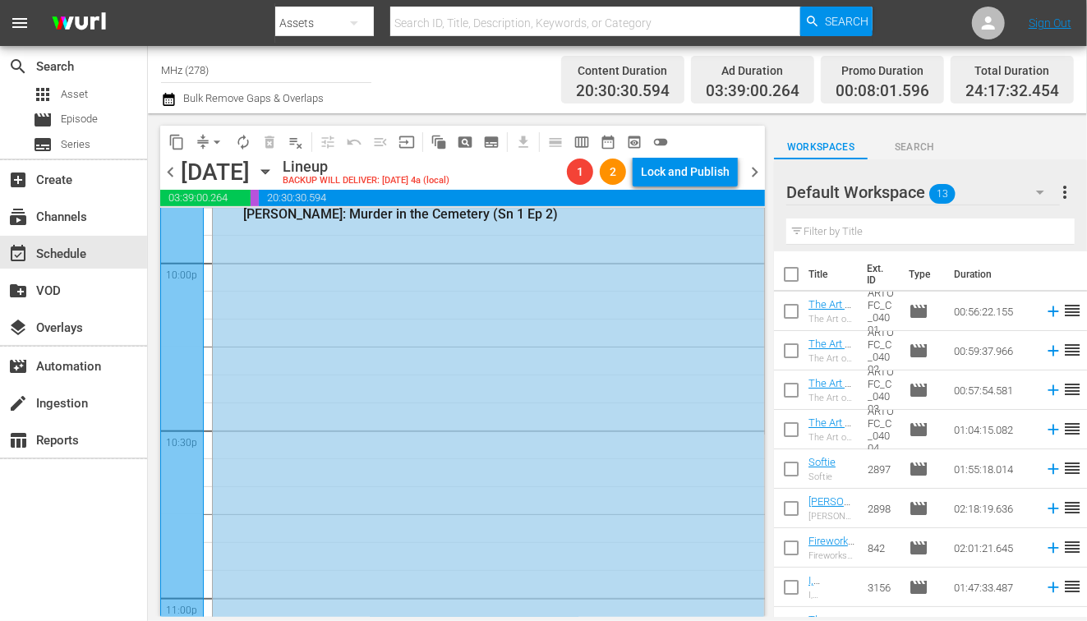
scroll to position [7237, 0]
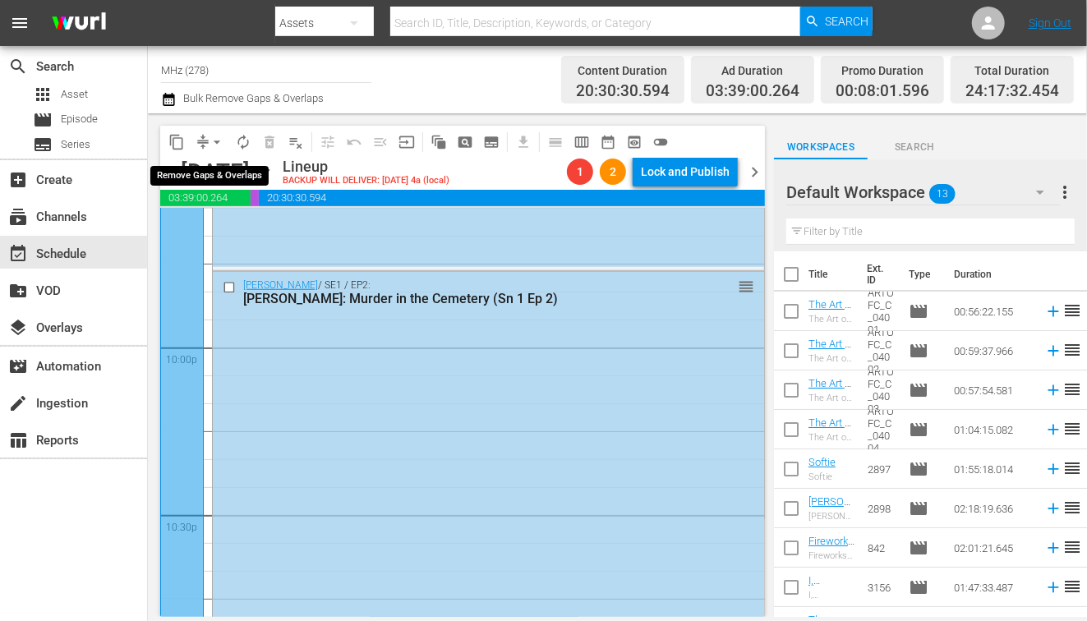
click at [216, 139] on span "arrow_drop_down" at bounding box center [217, 142] width 16 height 16
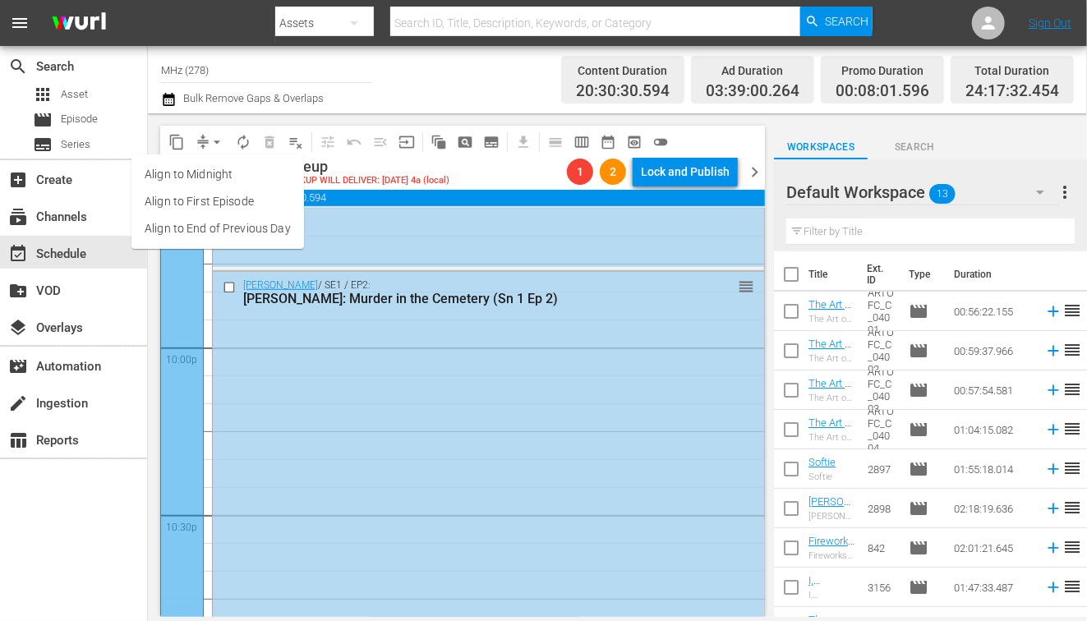
click at [273, 223] on li "Align to End of Previous Day" at bounding box center [217, 228] width 173 height 27
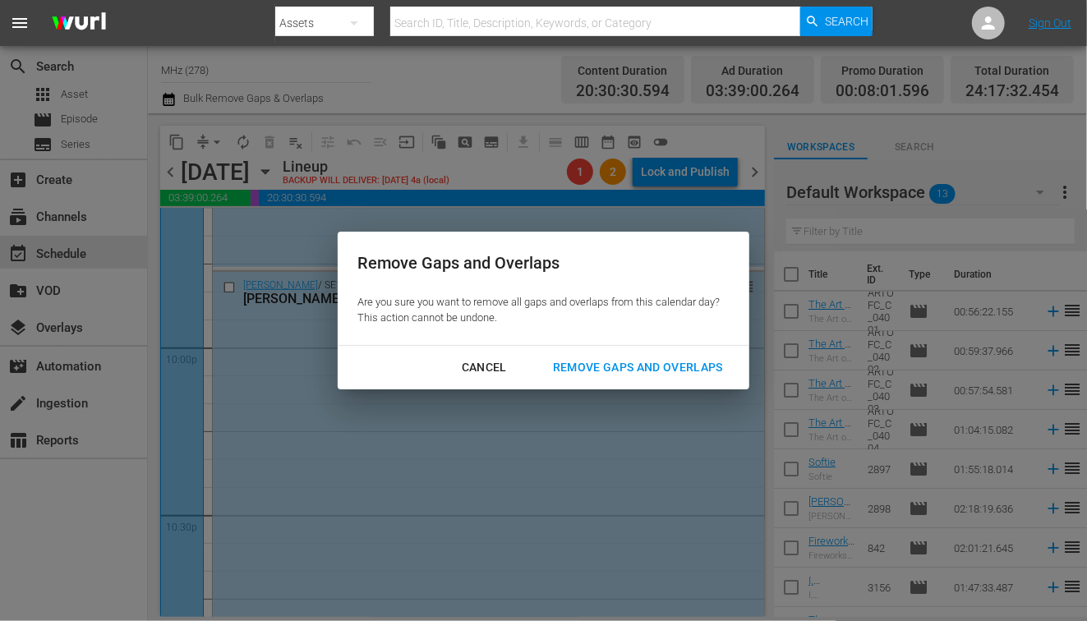
click at [642, 366] on div "Remove Gaps and Overlaps" at bounding box center [638, 367] width 196 height 21
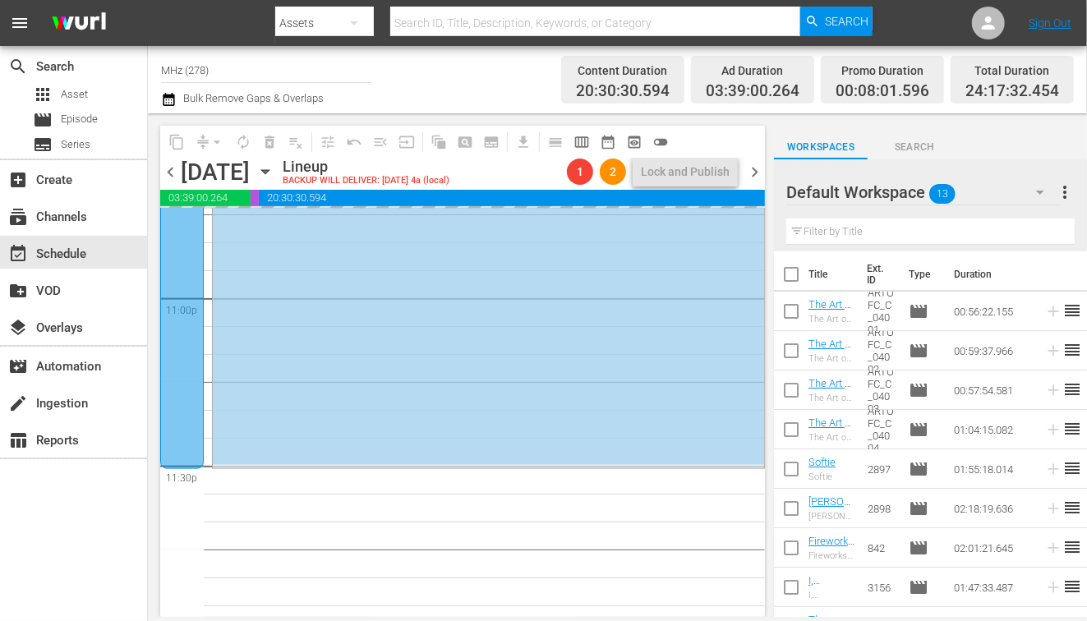
scroll to position [7638, 0]
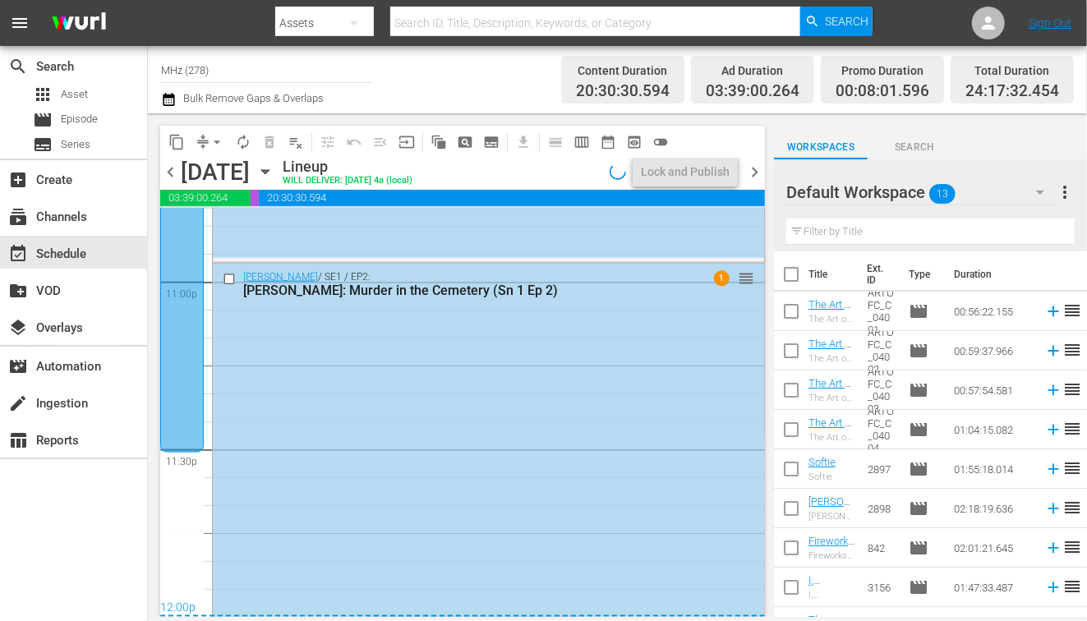
click at [759, 170] on span "chevron_right" at bounding box center [754, 172] width 21 height 21
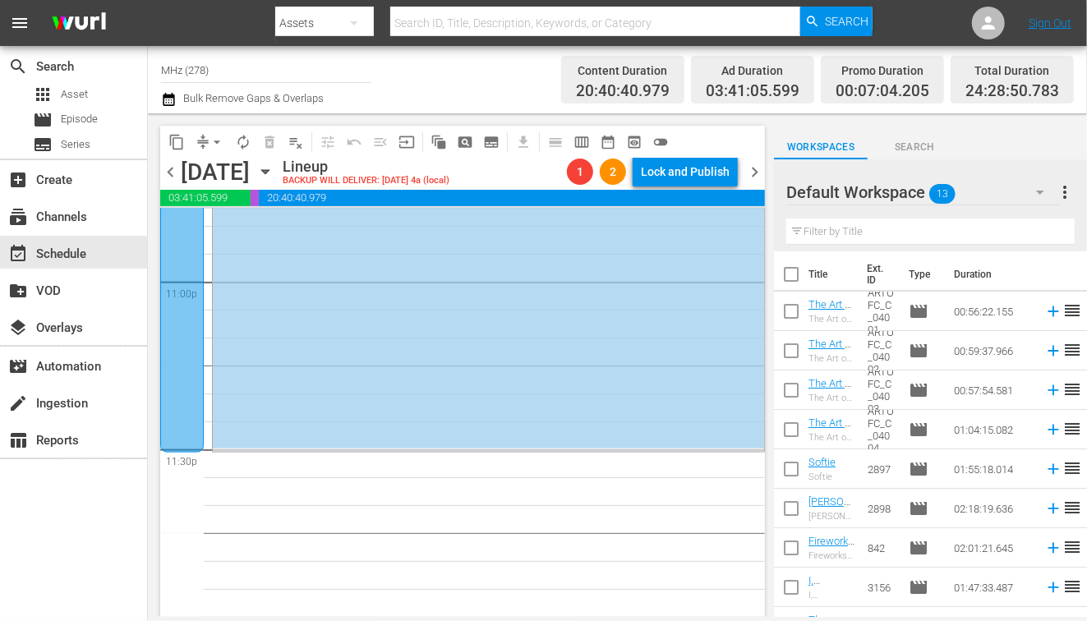
scroll to position [7196, 0]
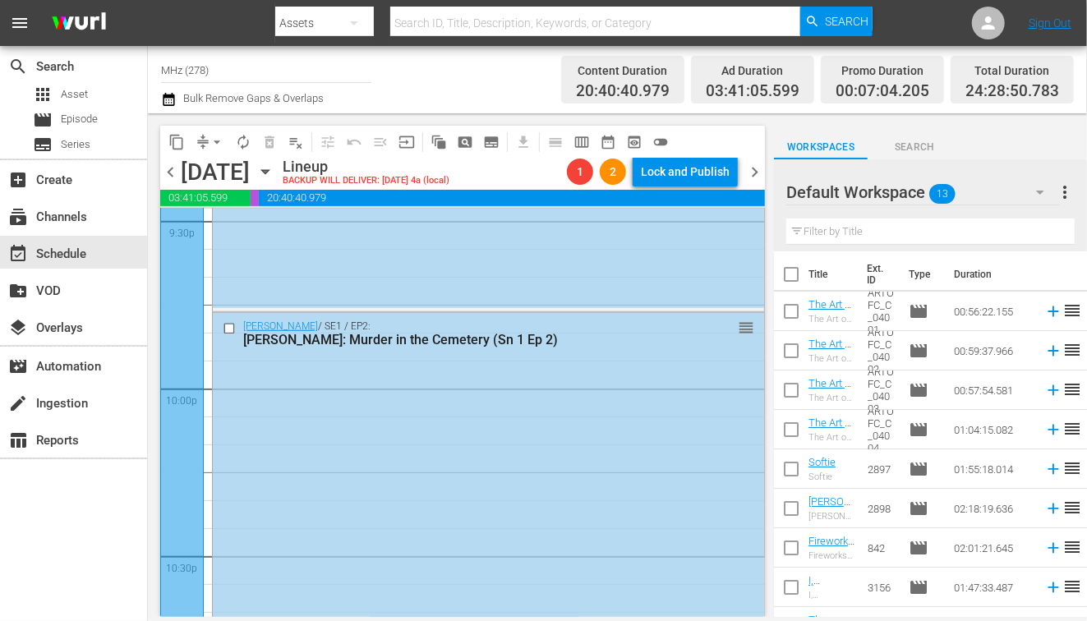
click at [214, 148] on span "arrow_drop_down" at bounding box center [217, 142] width 16 height 16
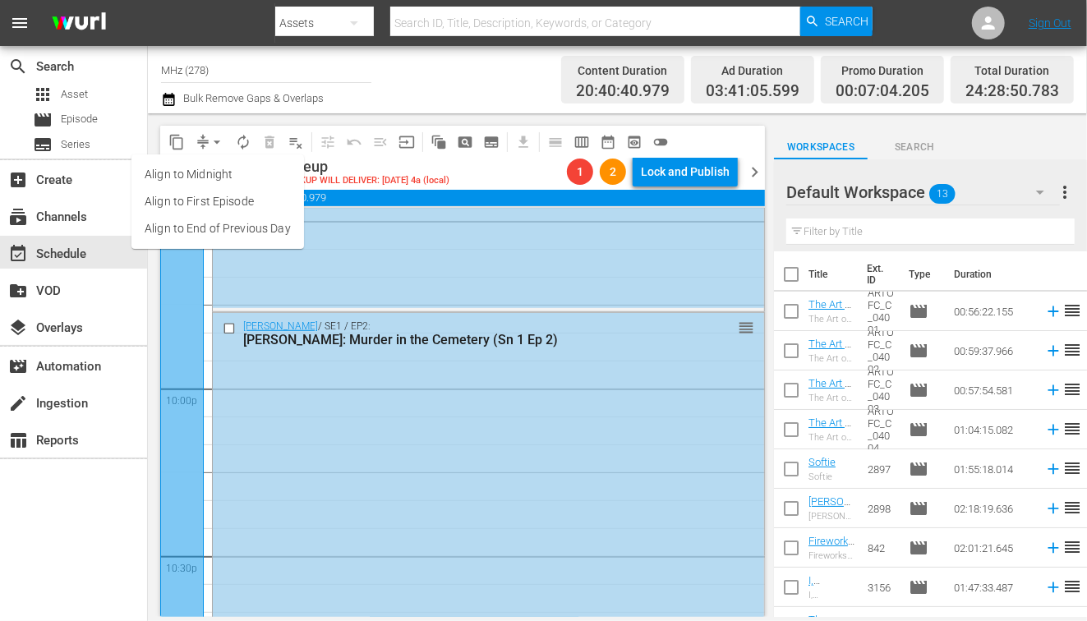
click at [260, 224] on li "Align to End of Previous Day" at bounding box center [217, 228] width 173 height 27
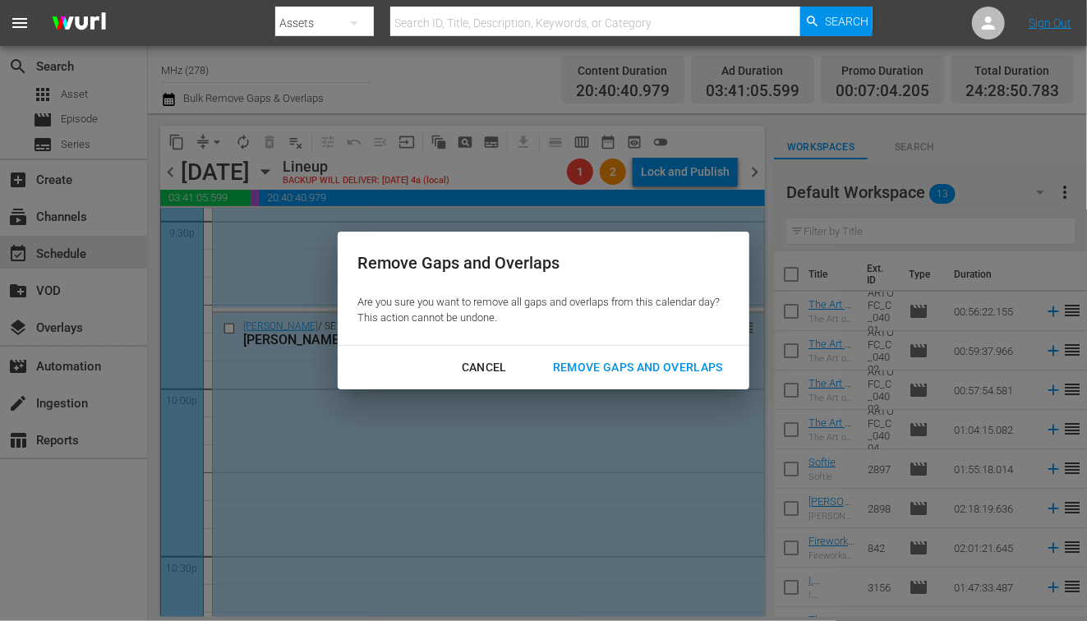
click at [643, 376] on div "Remove Gaps and Overlaps" at bounding box center [638, 367] width 196 height 21
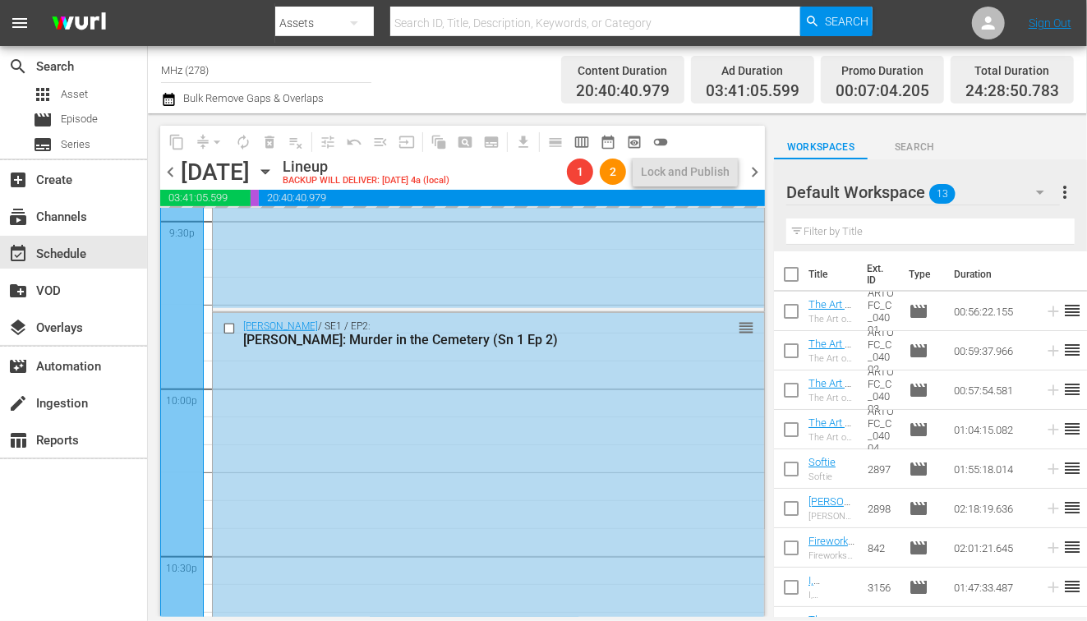
scroll to position [7638, 0]
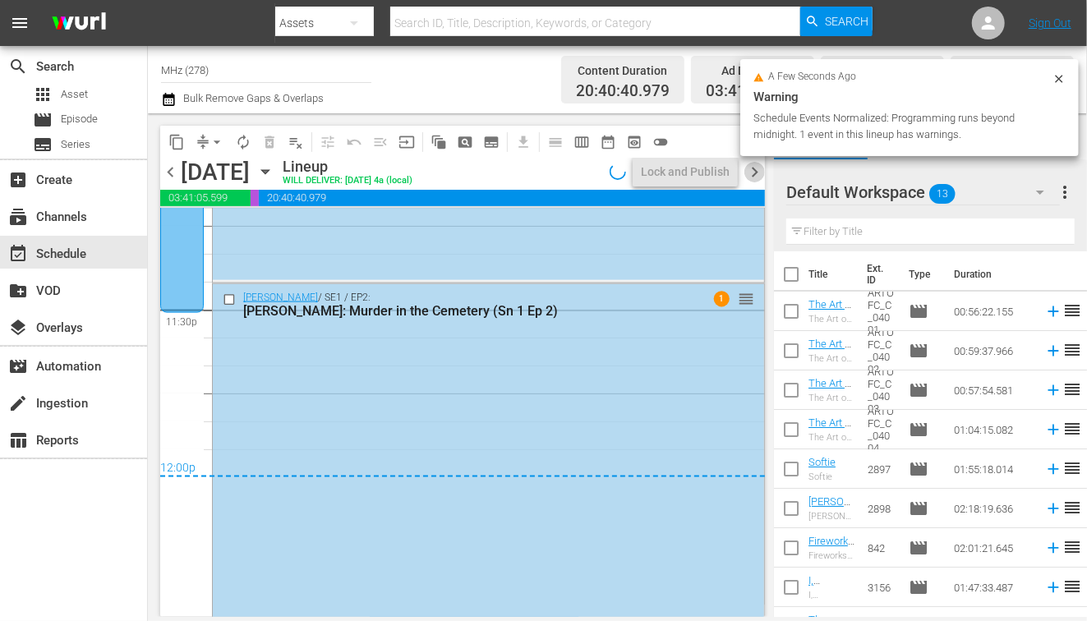
click at [763, 172] on span "chevron_right" at bounding box center [754, 172] width 21 height 21
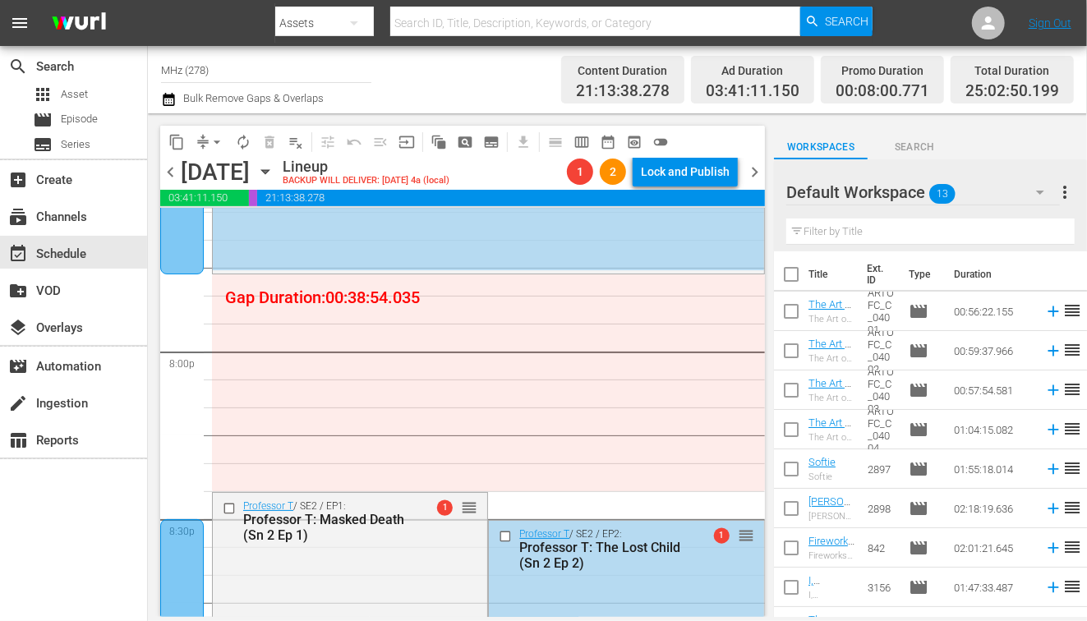
scroll to position [6564, 0]
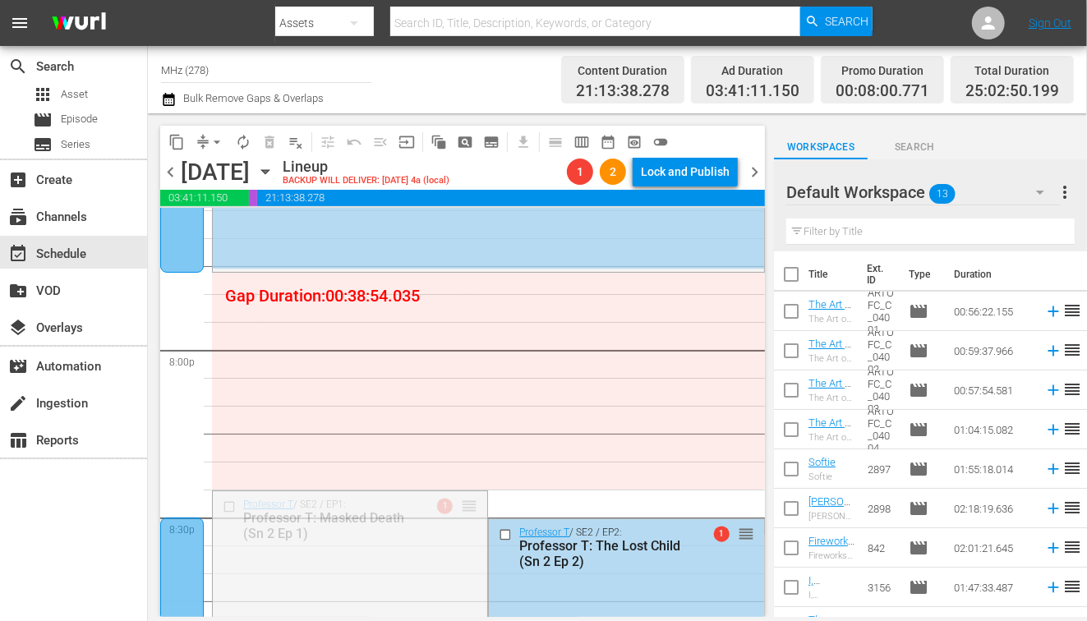
drag, startPoint x: 474, startPoint y: 508, endPoint x: 476, endPoint y: 286, distance: 221.9
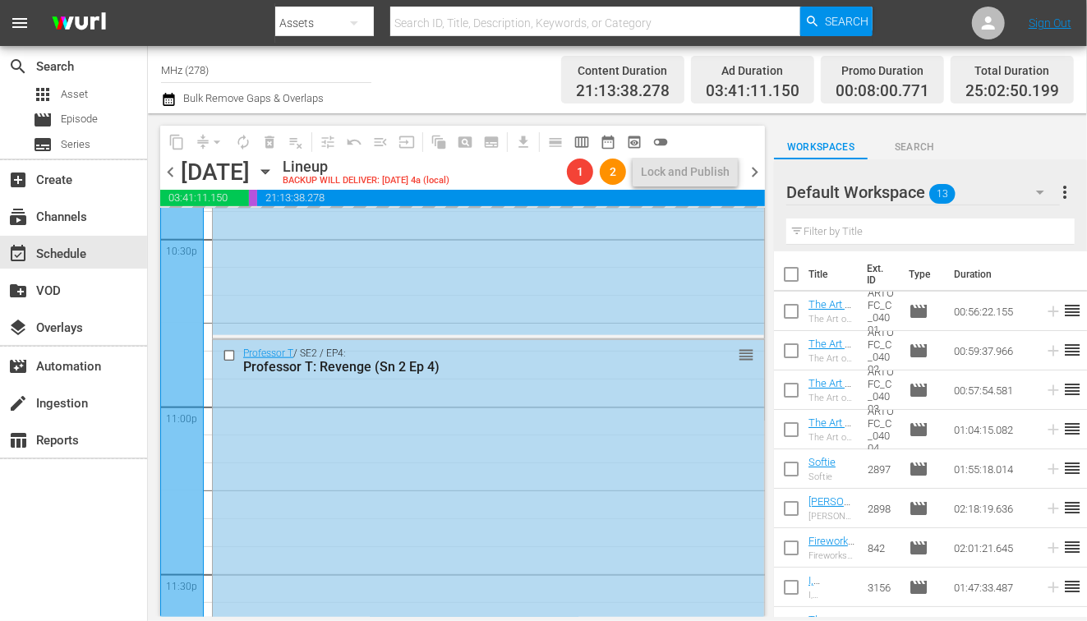
scroll to position [7638, 0]
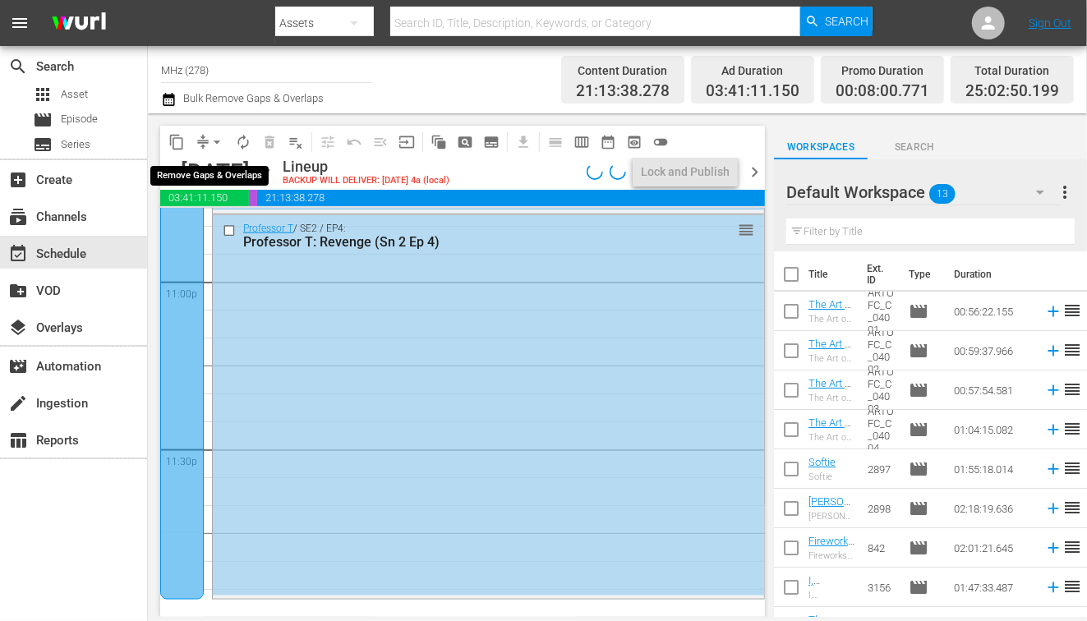
click at [215, 144] on span "arrow_drop_down" at bounding box center [217, 142] width 16 height 16
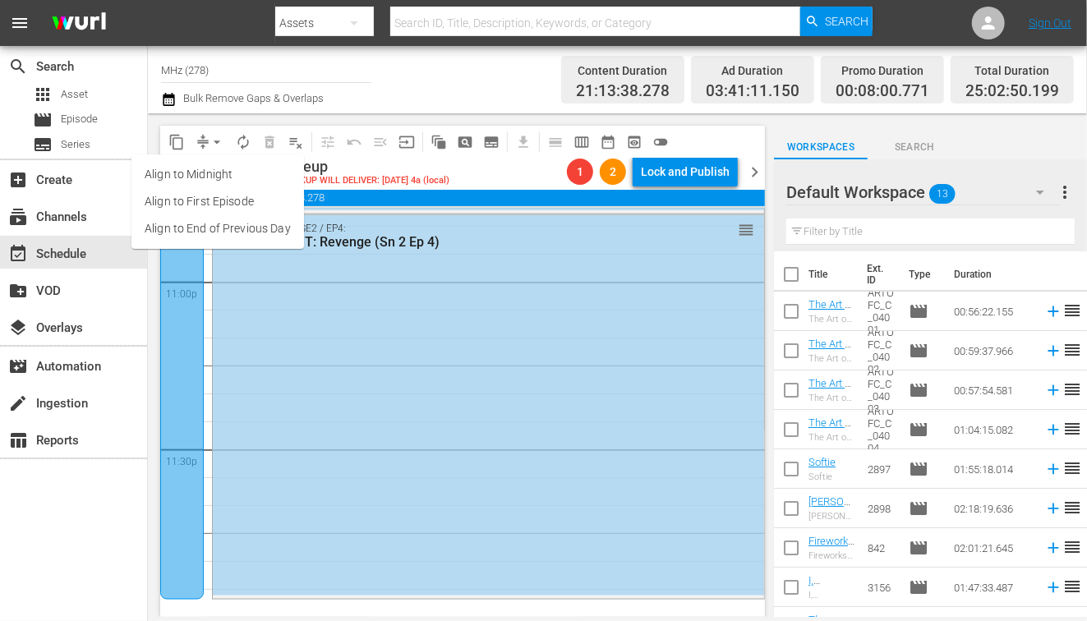
click at [243, 231] on li "Align to End of Previous Day" at bounding box center [217, 228] width 173 height 27
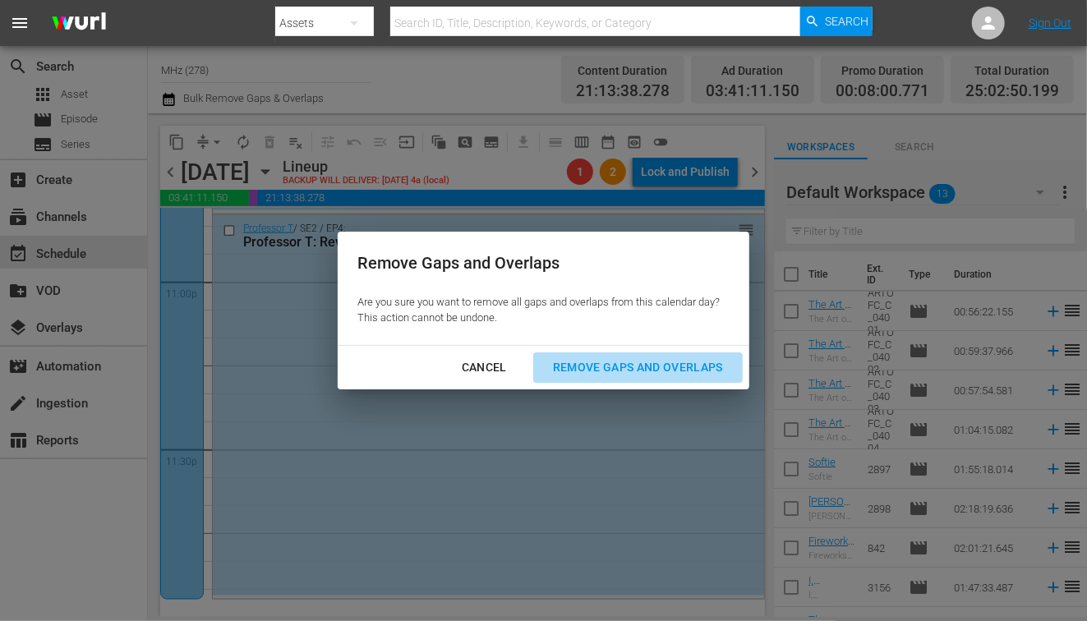
click at [574, 362] on div "Remove Gaps and Overlaps" at bounding box center [638, 367] width 196 height 21
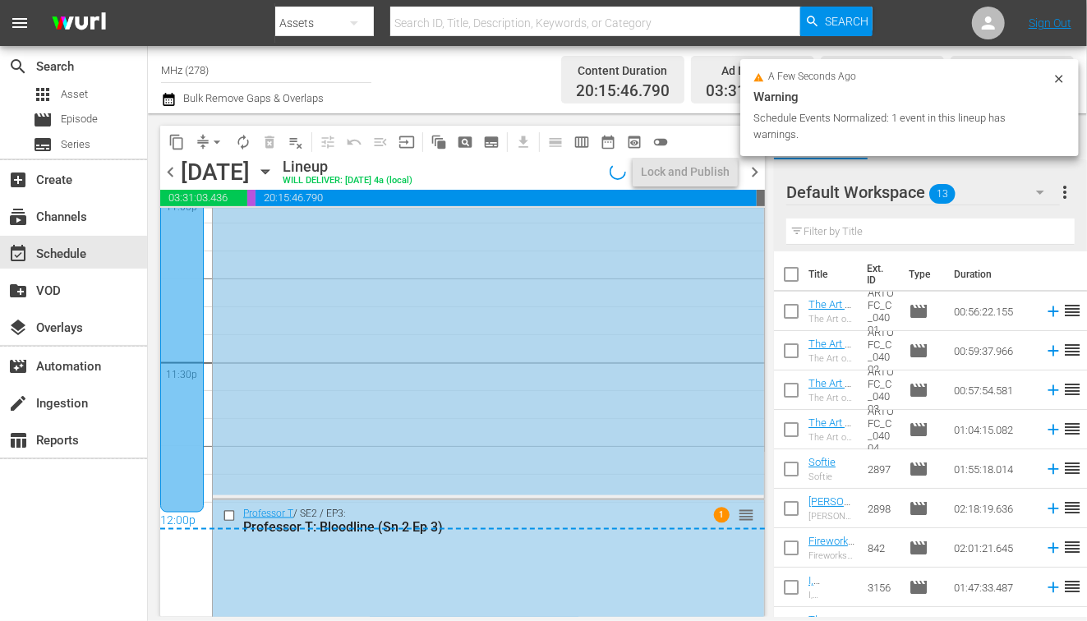
scroll to position [7734, 0]
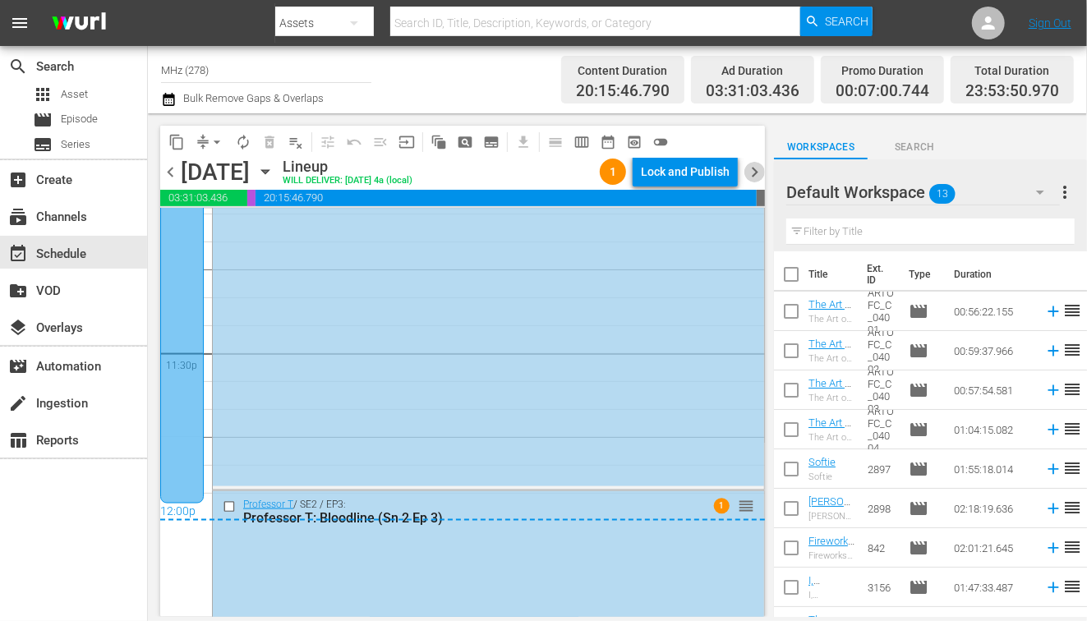
click at [758, 176] on span "chevron_right" at bounding box center [754, 172] width 21 height 21
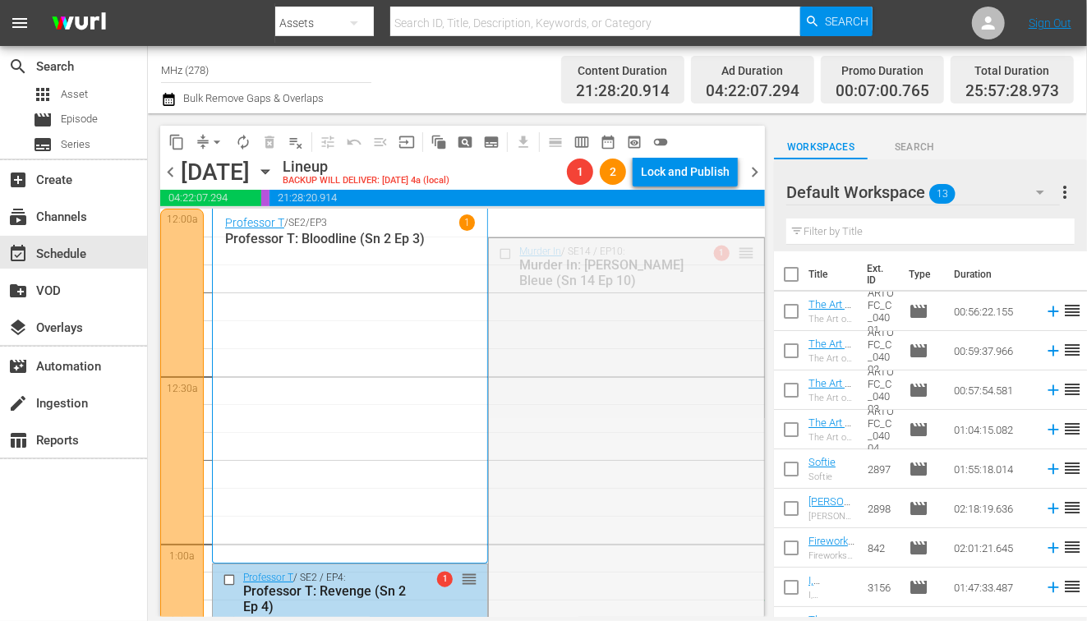
drag, startPoint x: 749, startPoint y: 251, endPoint x: 414, endPoint y: 604, distance: 486.5
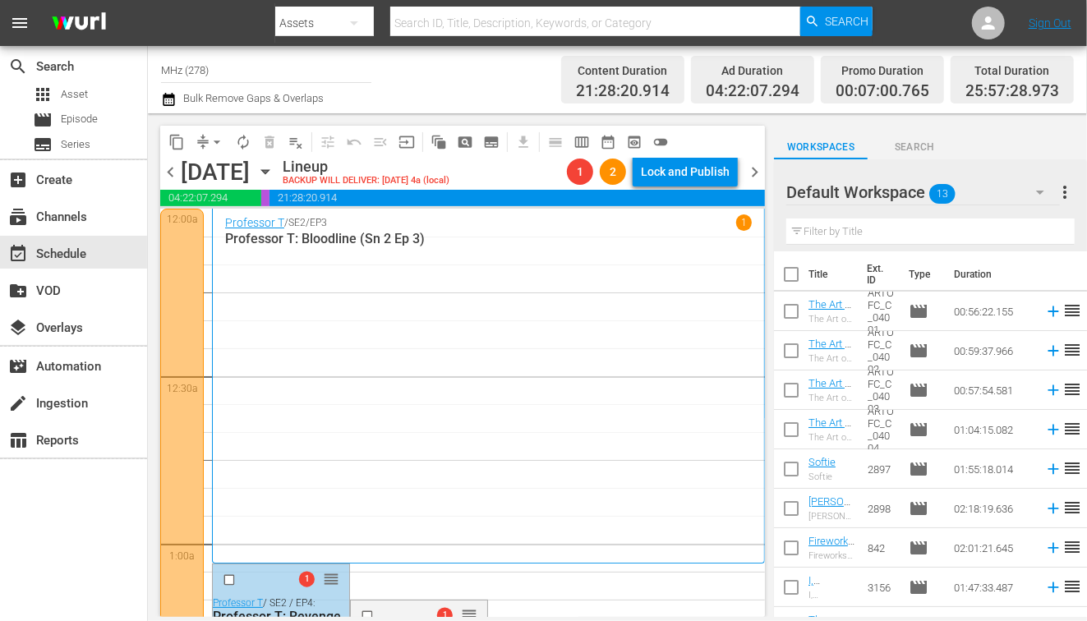
click at [175, 170] on span "chevron_left" at bounding box center [170, 172] width 21 height 21
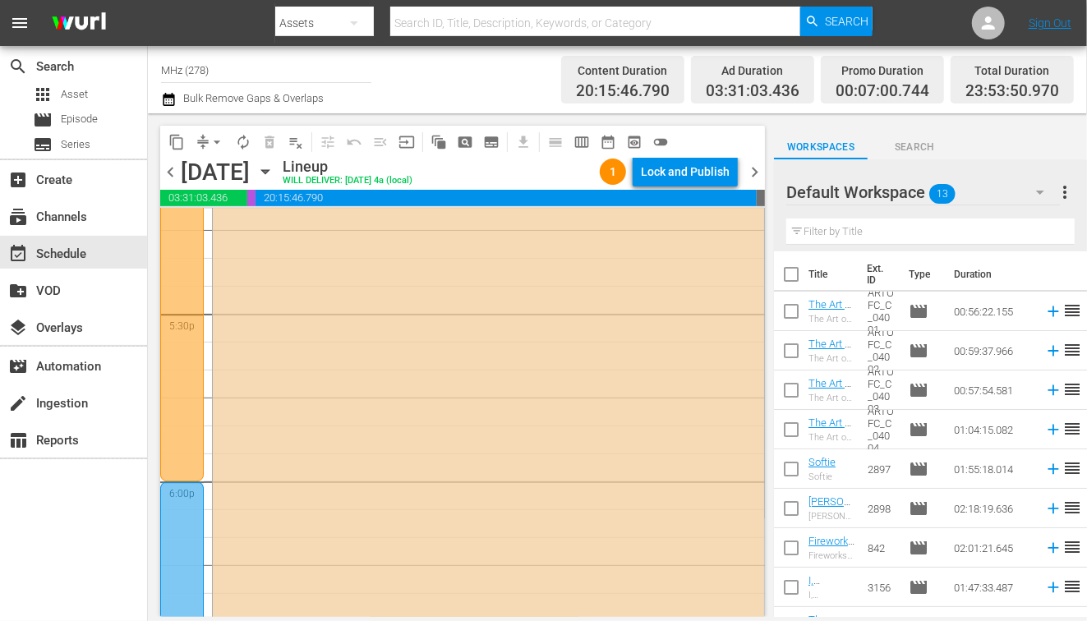
scroll to position [5968, 0]
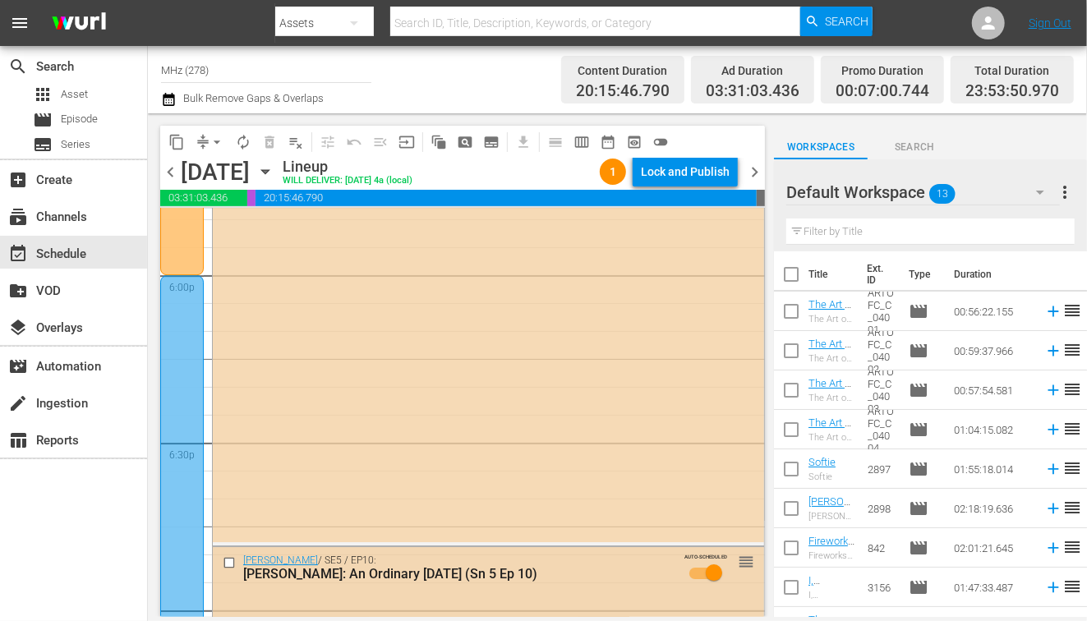
click at [231, 559] on input "checkbox" at bounding box center [231, 563] width 17 height 14
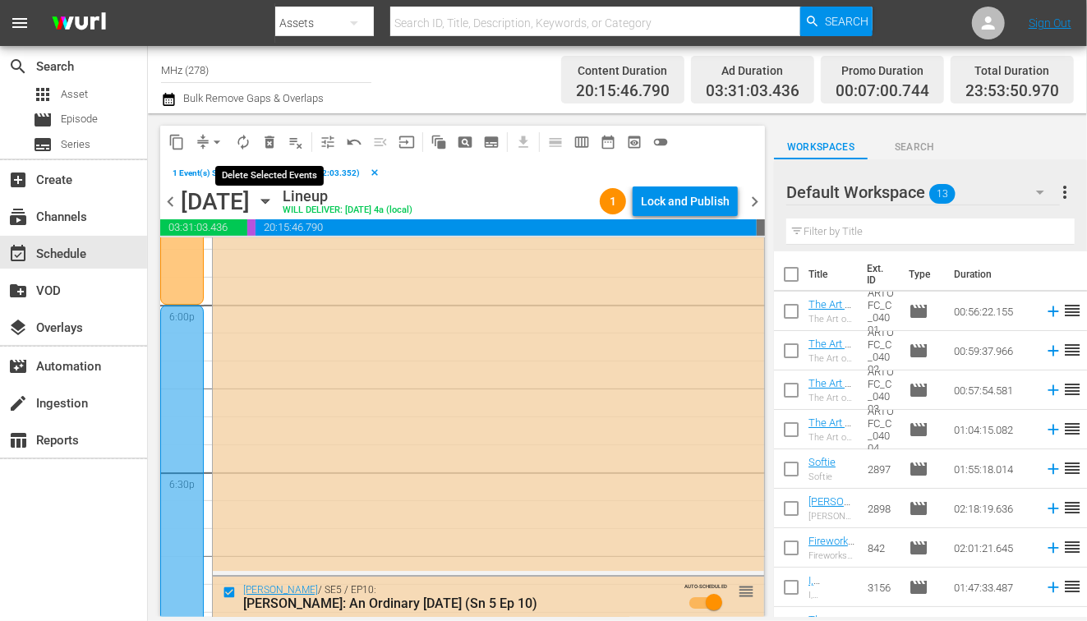
click at [270, 147] on span "delete_forever_outlined" at bounding box center [269, 142] width 16 height 16
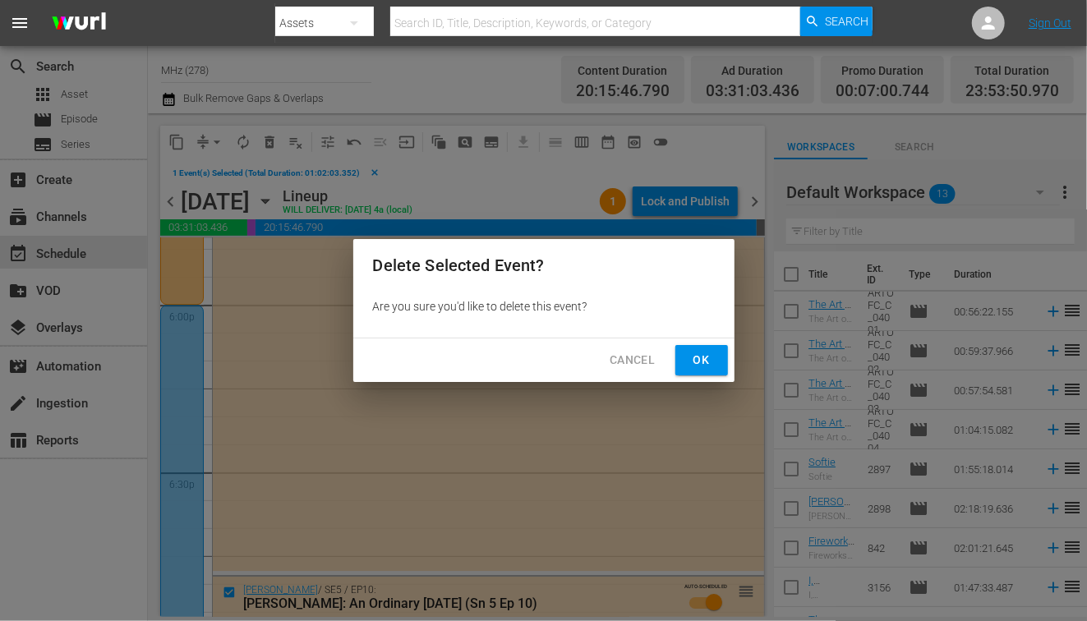
click at [684, 362] on button "Ok" at bounding box center [701, 360] width 53 height 30
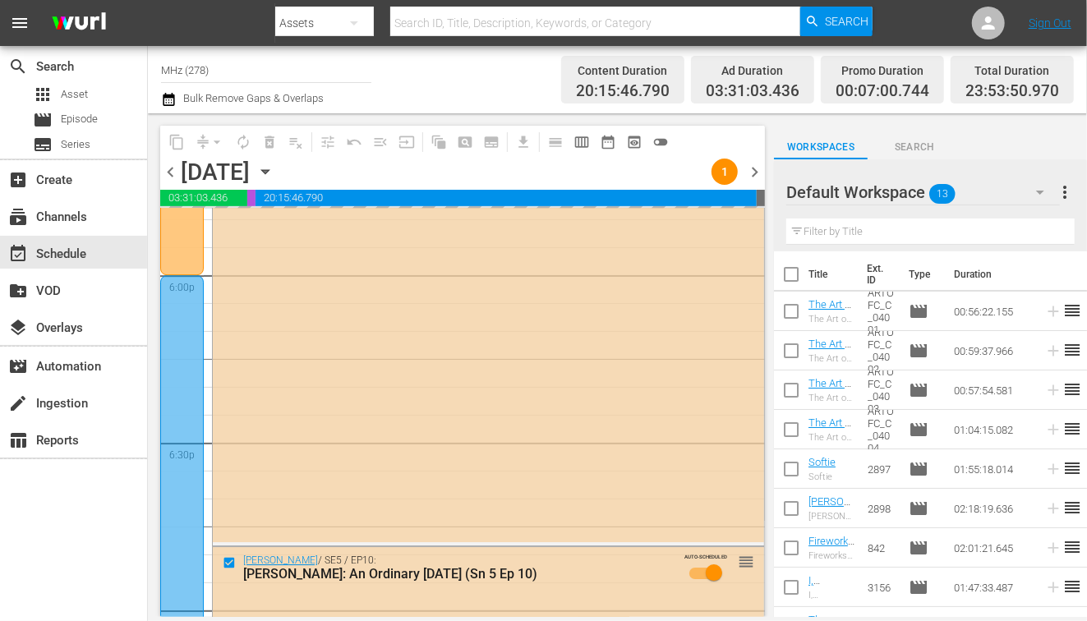
click at [754, 173] on span "chevron_right" at bounding box center [754, 172] width 21 height 21
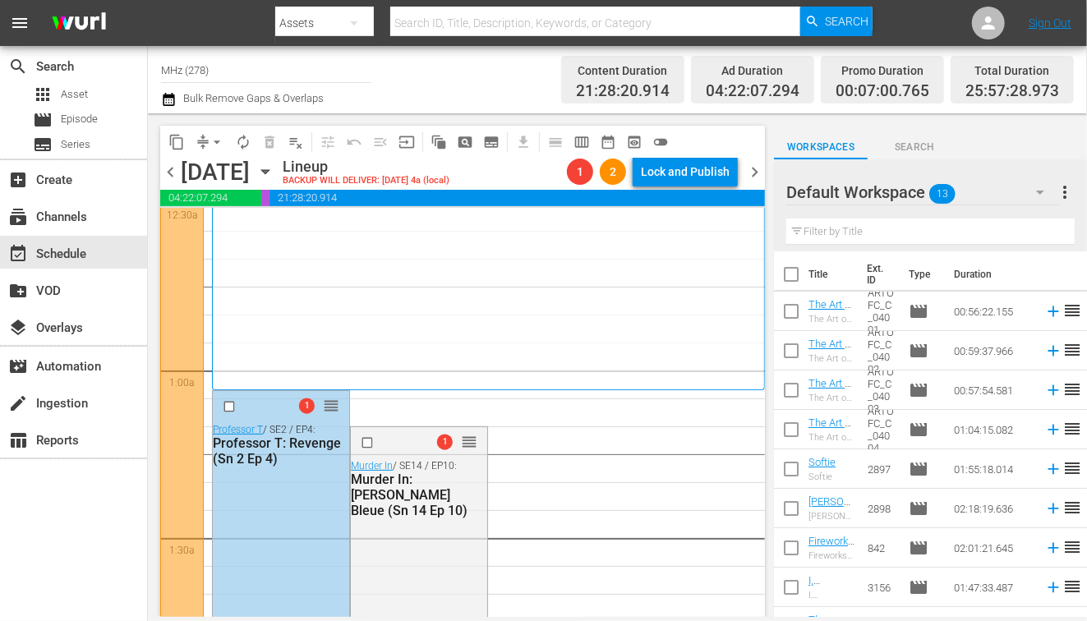
scroll to position [205, 0]
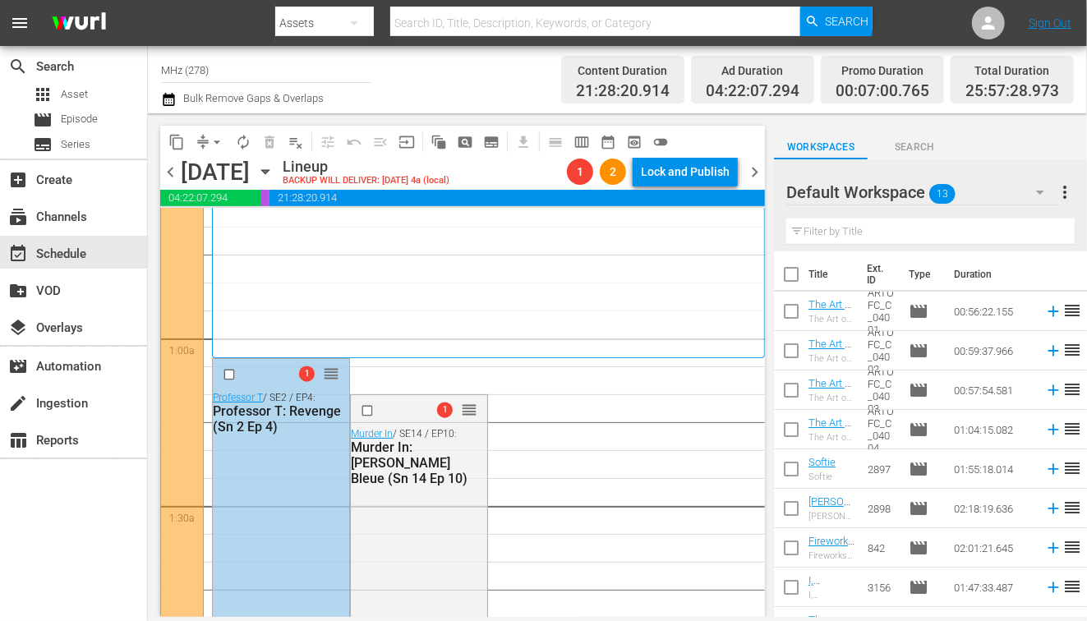
click at [224, 374] on input "checkbox" at bounding box center [231, 375] width 17 height 14
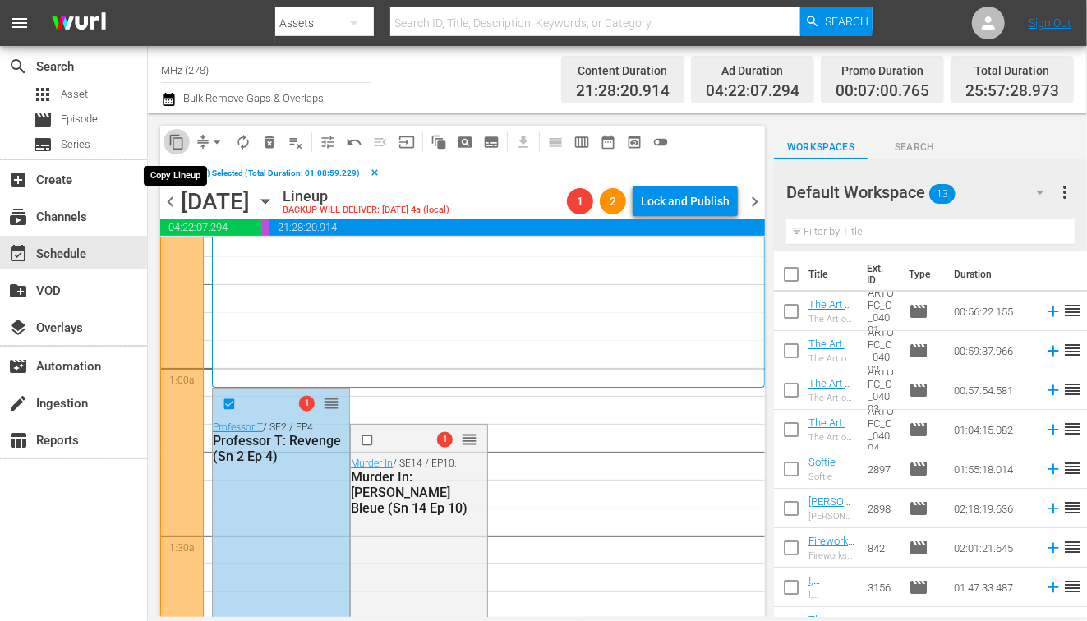
click at [181, 150] on button "content_copy" at bounding box center [177, 142] width 26 height 26
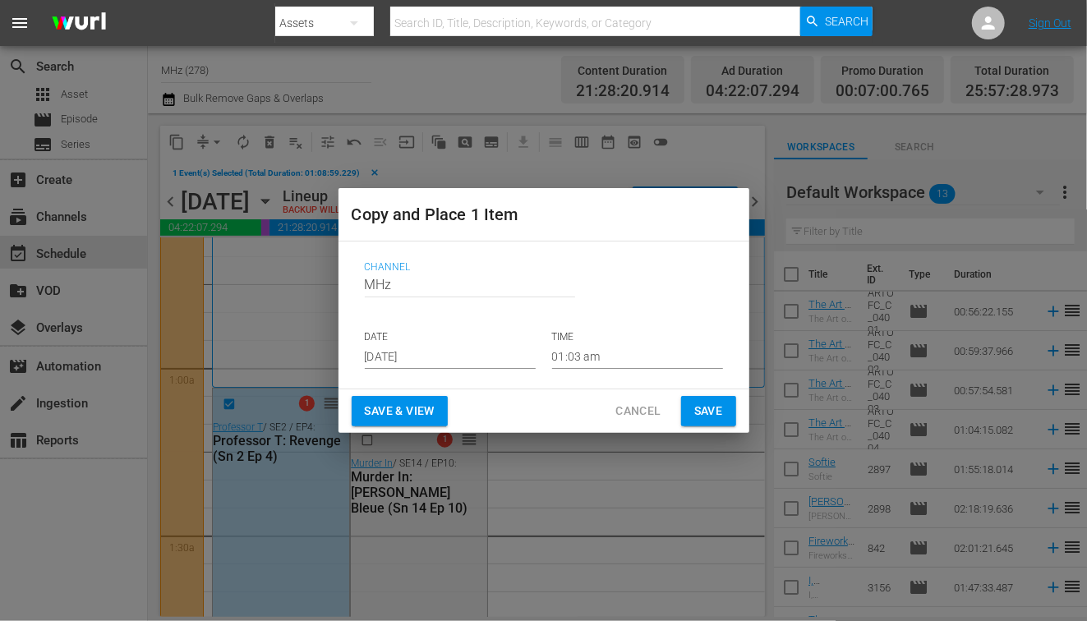
click at [429, 356] on input "[DATE]" at bounding box center [450, 356] width 171 height 25
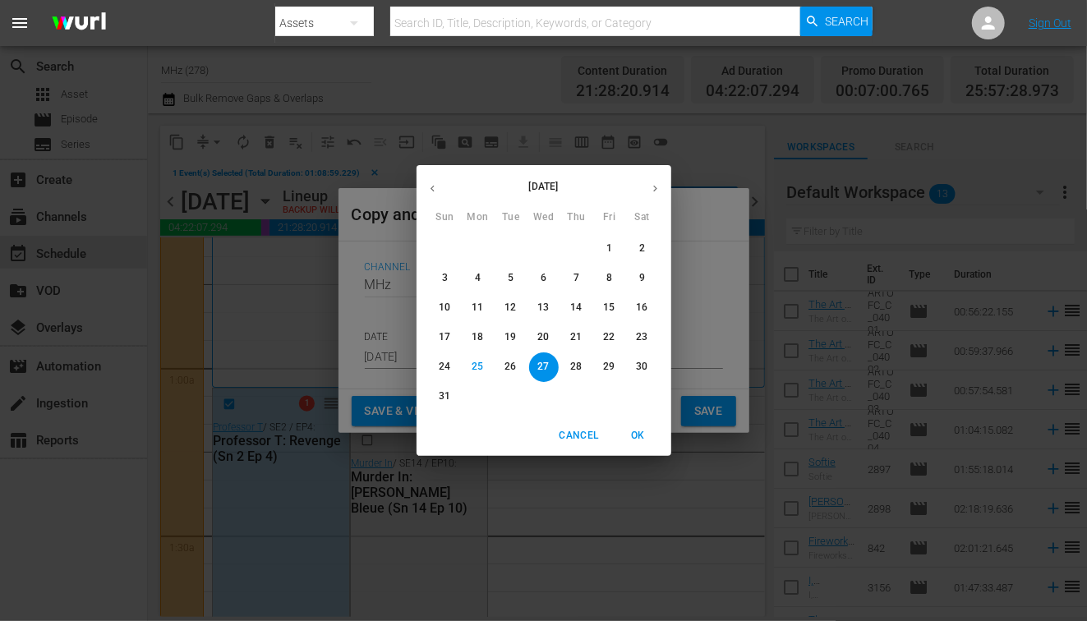
click at [657, 187] on icon "button" at bounding box center [655, 188] width 12 height 12
click at [609, 305] on p "19" at bounding box center [609, 308] width 12 height 14
type input "[DATE]"
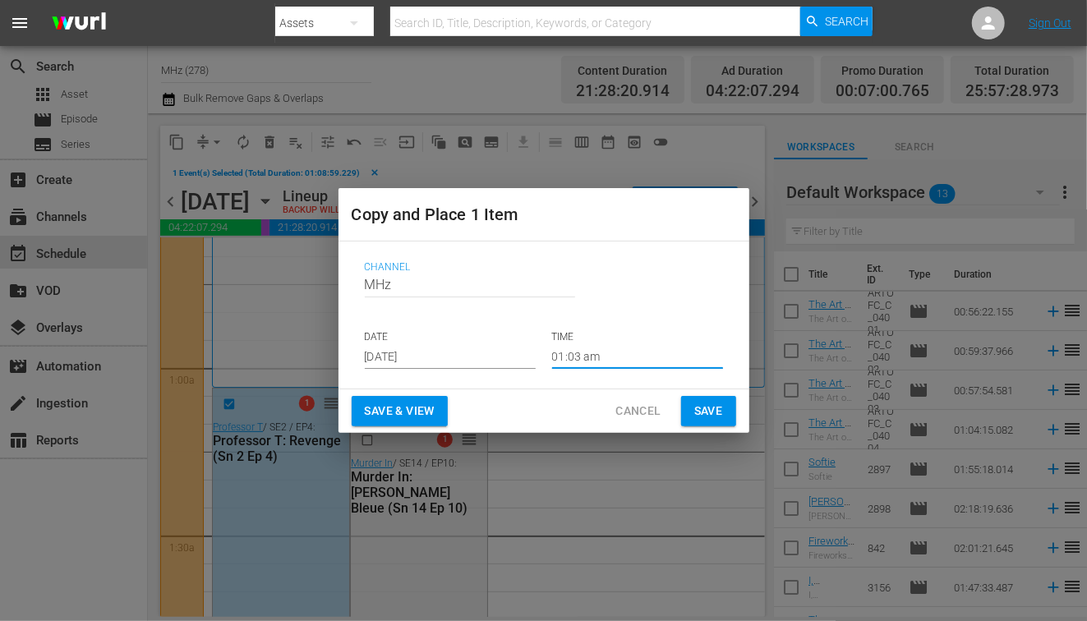
click at [564, 357] on input "01:03 am" at bounding box center [637, 356] width 171 height 25
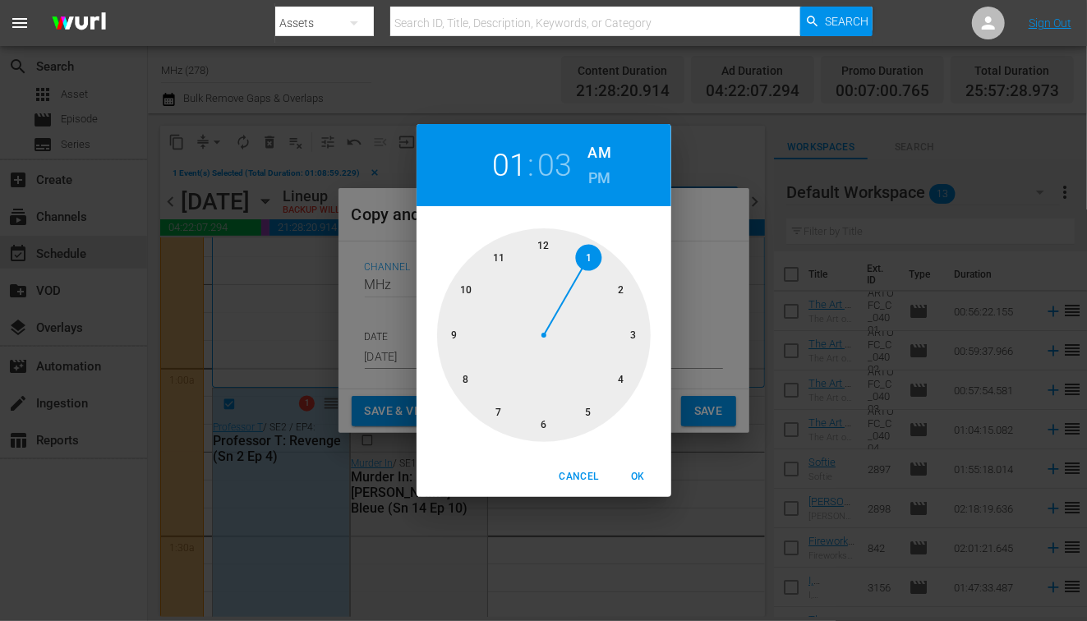
click at [496, 257] on div at bounding box center [544, 335] width 214 height 214
click at [596, 187] on h6 "PM" at bounding box center [599, 178] width 22 height 26
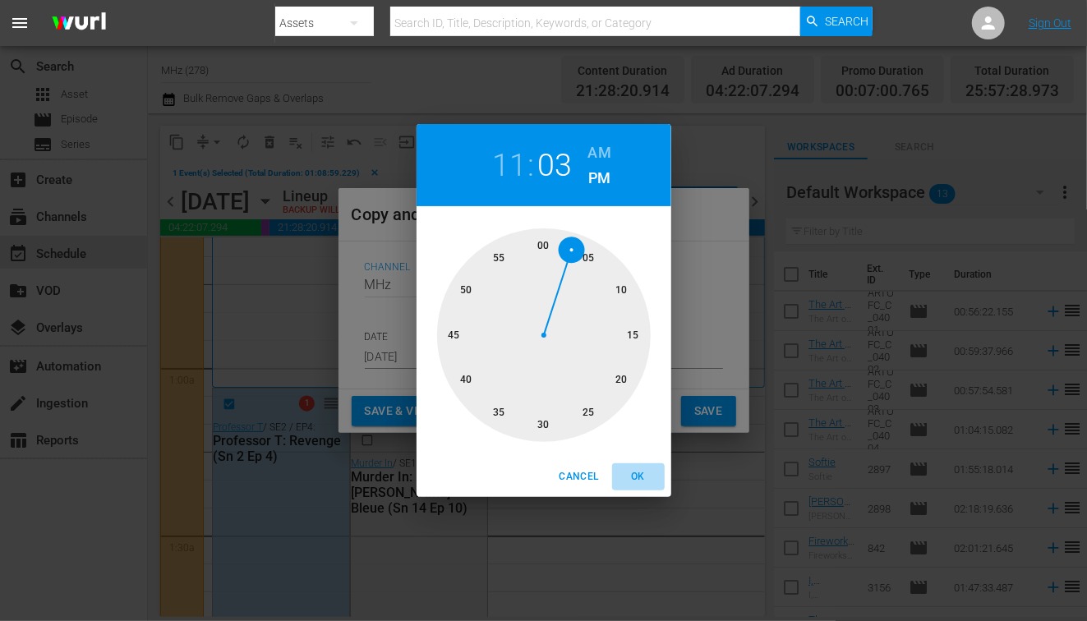
click at [625, 472] on span "OK" at bounding box center [638, 476] width 39 height 17
type input "11:03 pm"
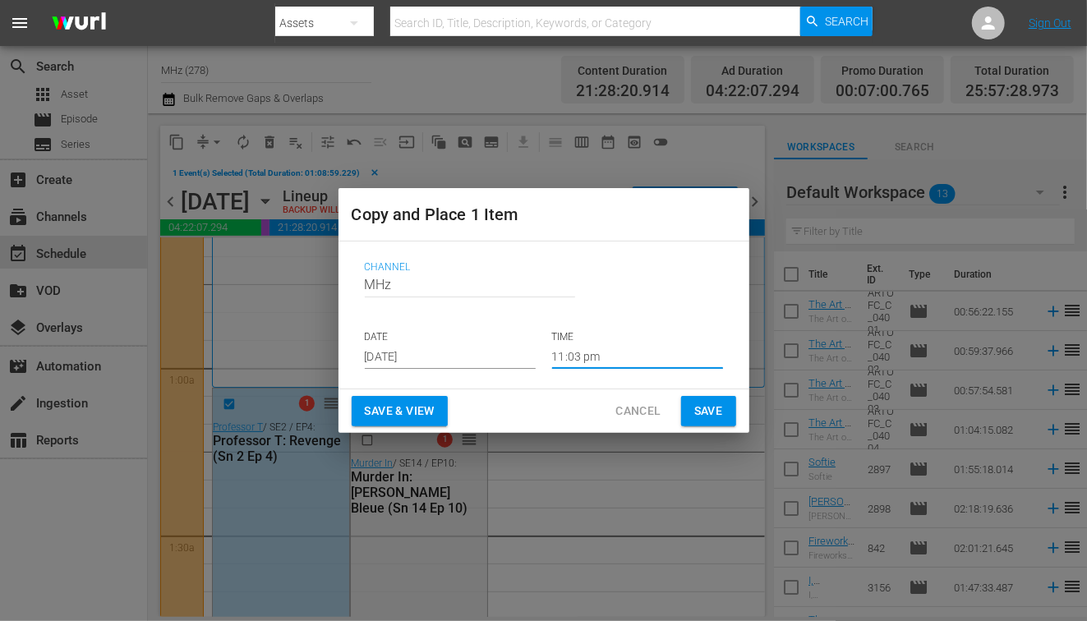
click at [710, 415] on span "Save" at bounding box center [708, 411] width 29 height 21
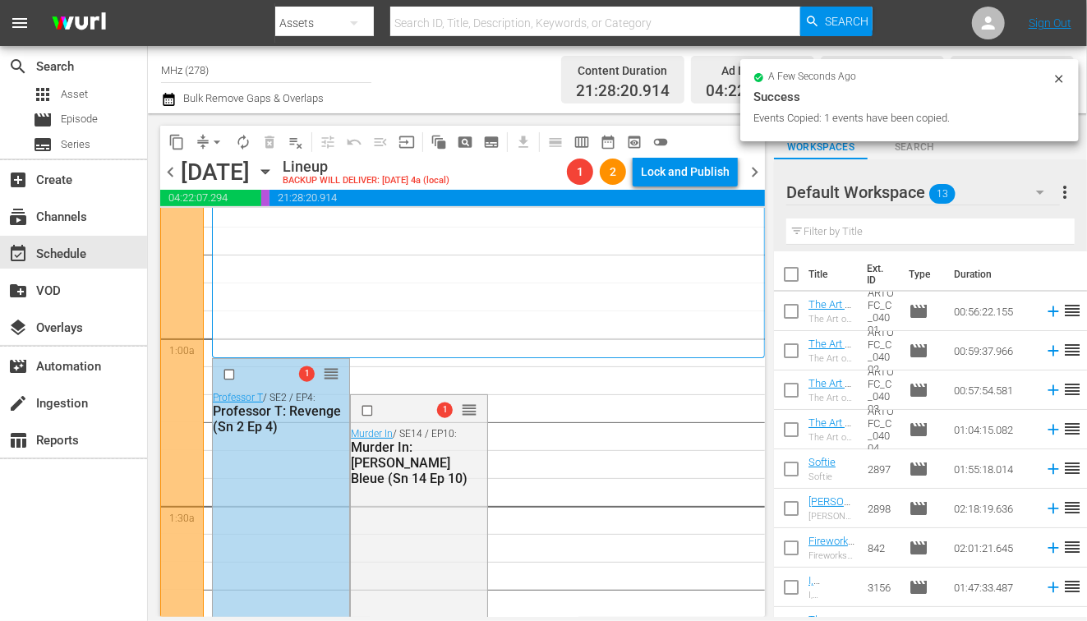
click at [175, 175] on span "chevron_left" at bounding box center [170, 172] width 21 height 21
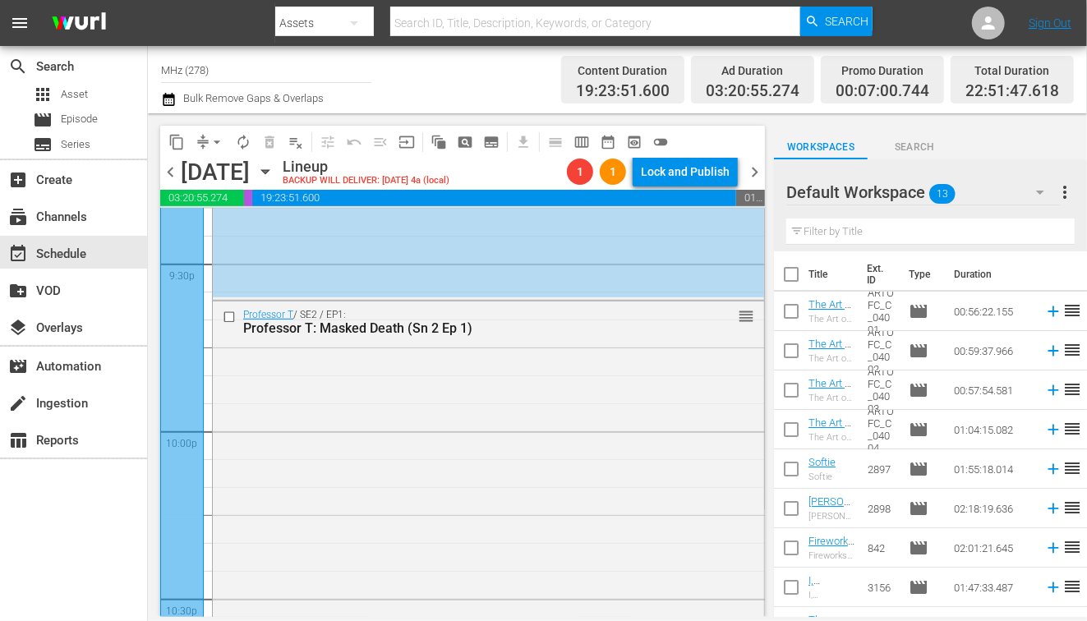
scroll to position [7087, 0]
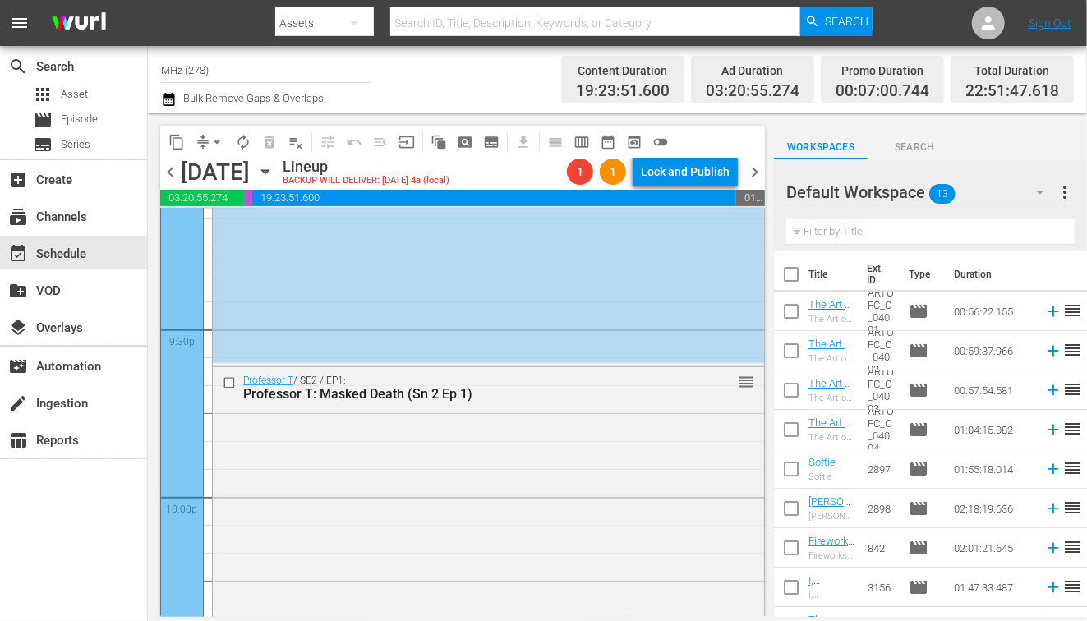
click at [211, 141] on span "arrow_drop_down" at bounding box center [217, 142] width 16 height 16
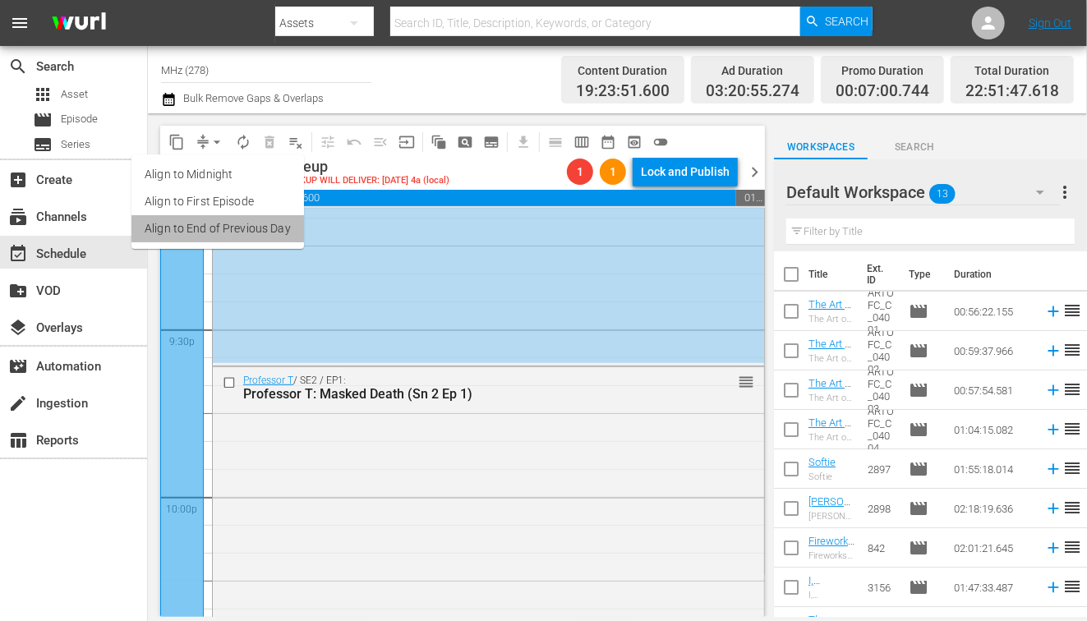
click at [266, 240] on li "Align to End of Previous Day" at bounding box center [217, 228] width 173 height 27
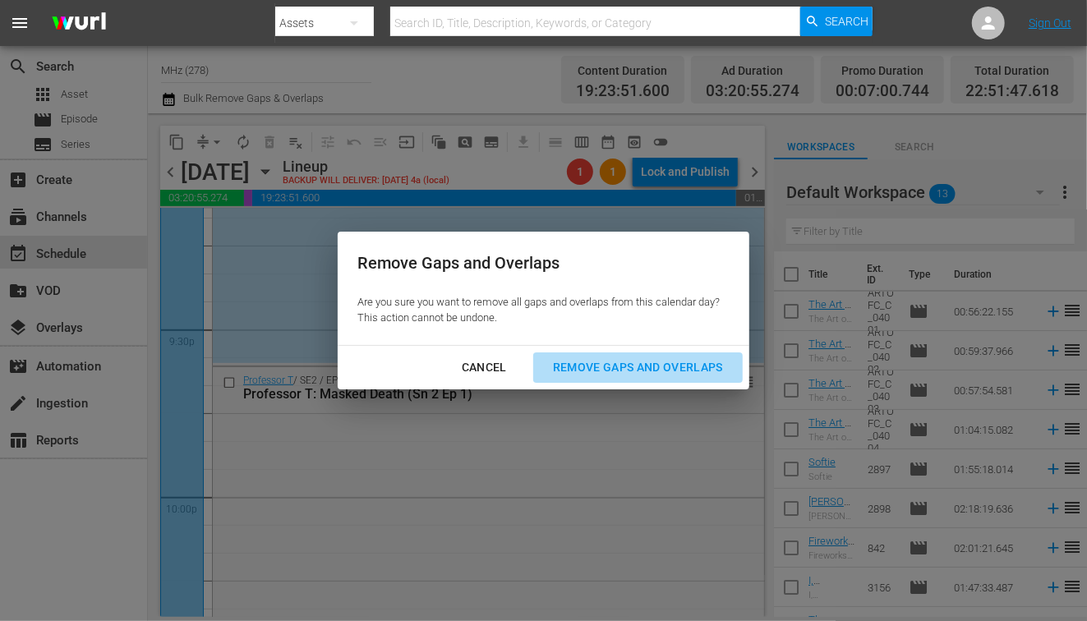
click at [643, 365] on div "Remove Gaps and Overlaps" at bounding box center [638, 367] width 196 height 21
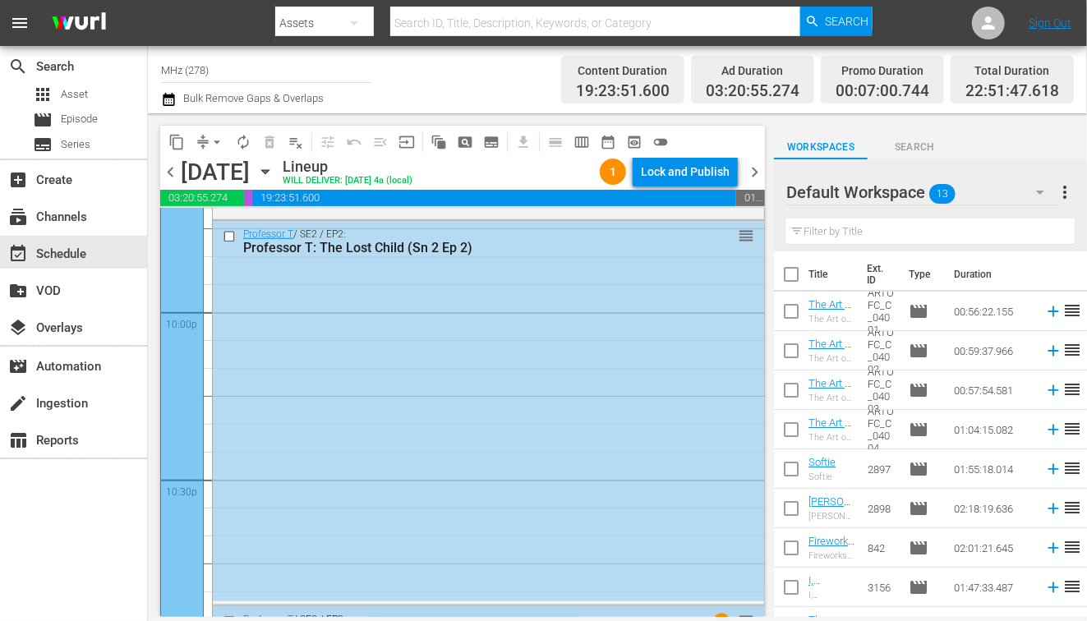
scroll to position [7645, 0]
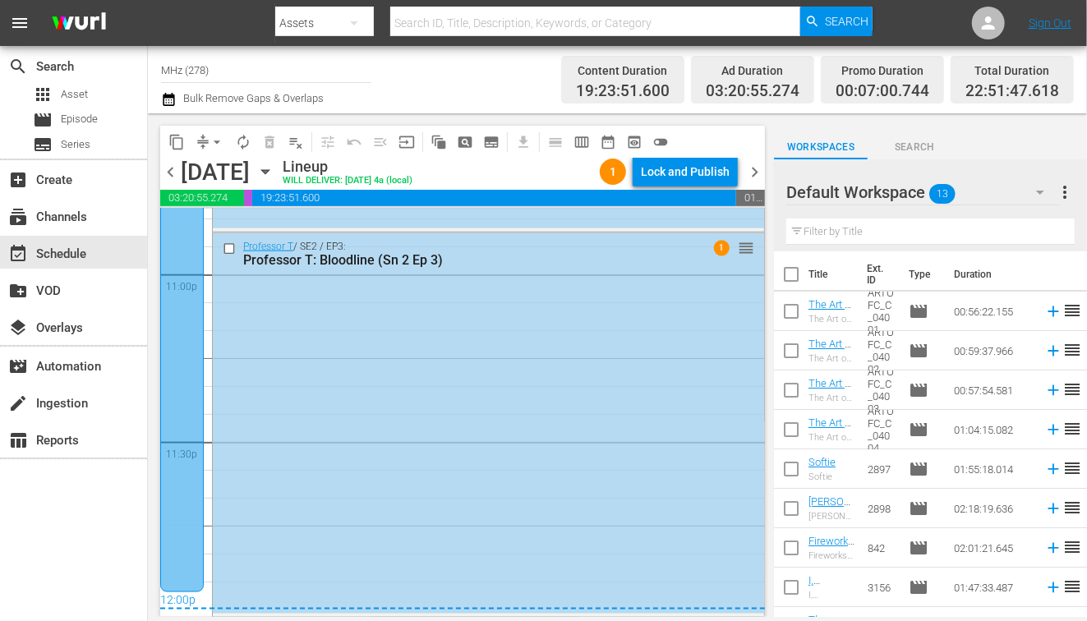
click at [757, 173] on span "chevron_right" at bounding box center [754, 172] width 21 height 21
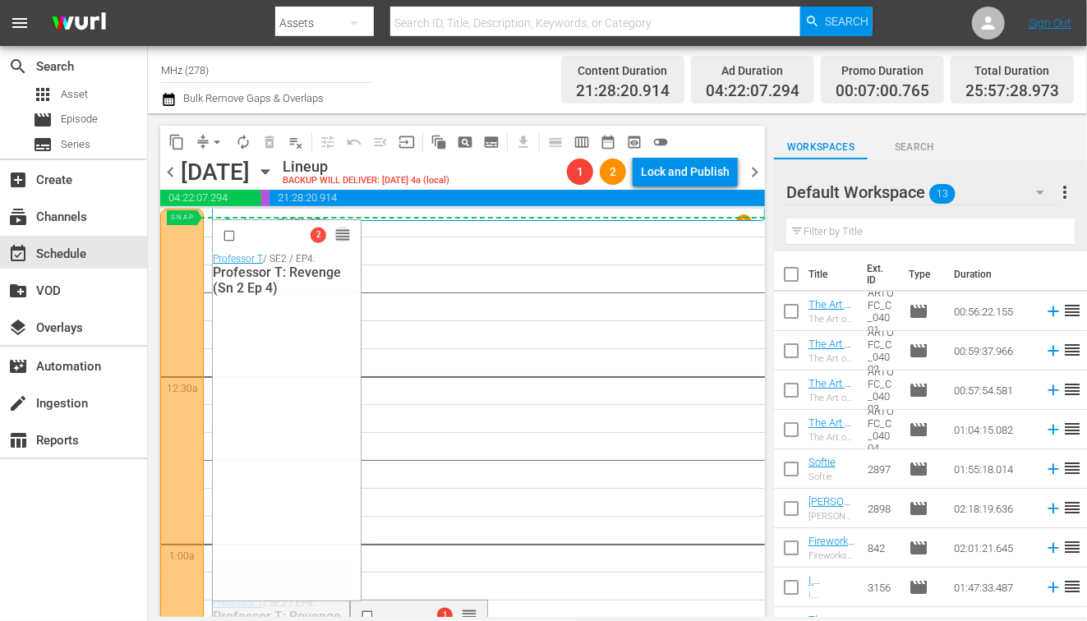
drag, startPoint x: 336, startPoint y: 583, endPoint x: 378, endPoint y: 226, distance: 359.1
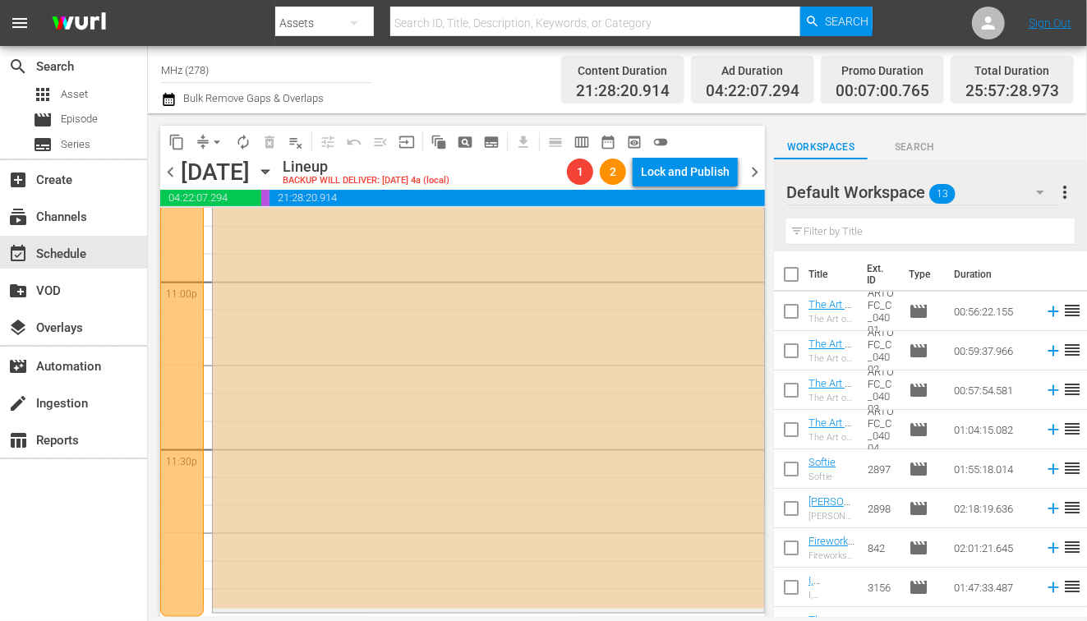
scroll to position [7391, 0]
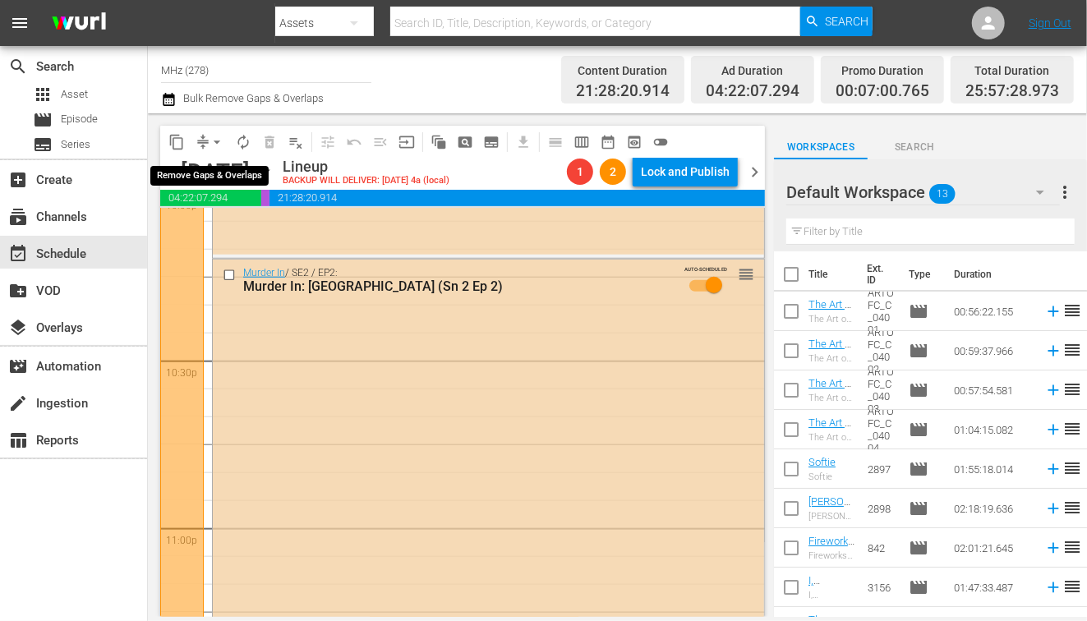
click at [219, 140] on span "arrow_drop_down" at bounding box center [217, 142] width 16 height 16
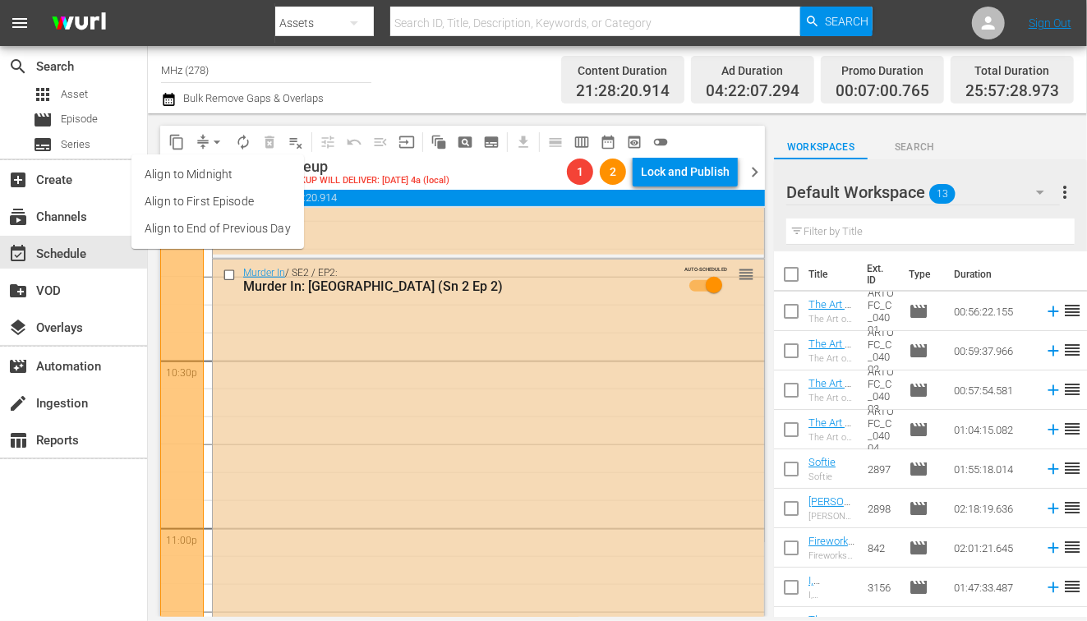
click at [240, 224] on li "Align to End of Previous Day" at bounding box center [217, 228] width 173 height 27
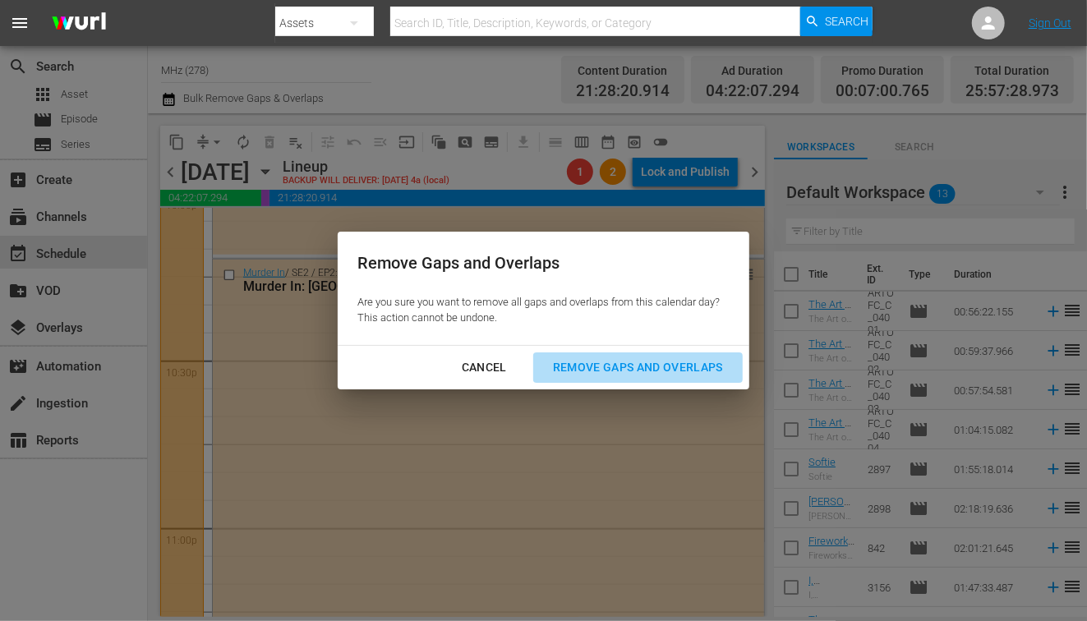
click at [669, 375] on div "Remove Gaps and Overlaps" at bounding box center [638, 367] width 196 height 21
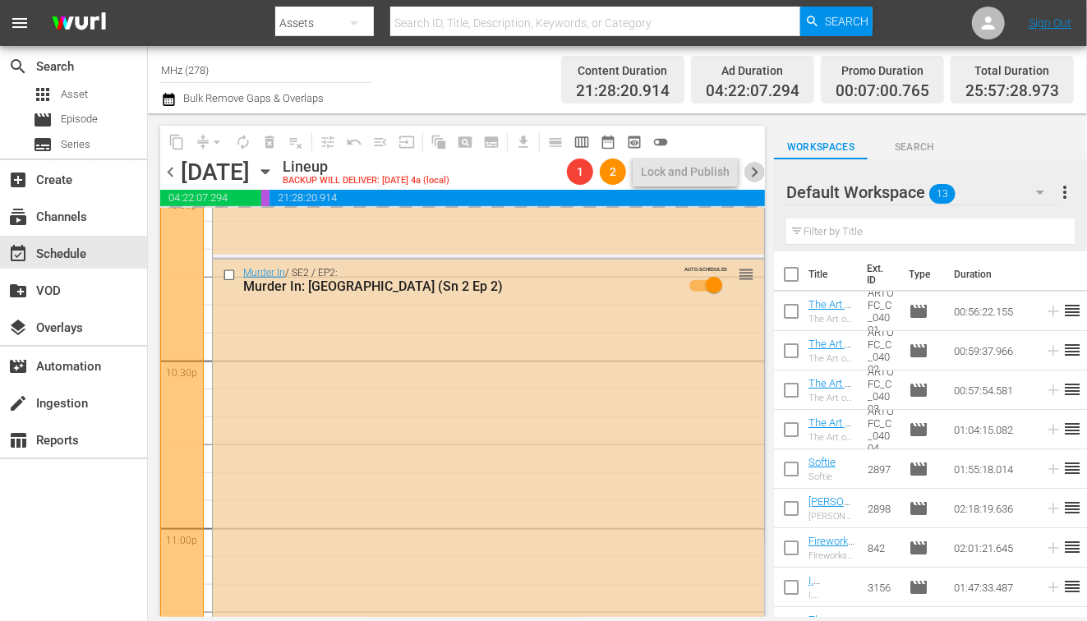
click at [754, 168] on span "chevron_right" at bounding box center [754, 172] width 21 height 21
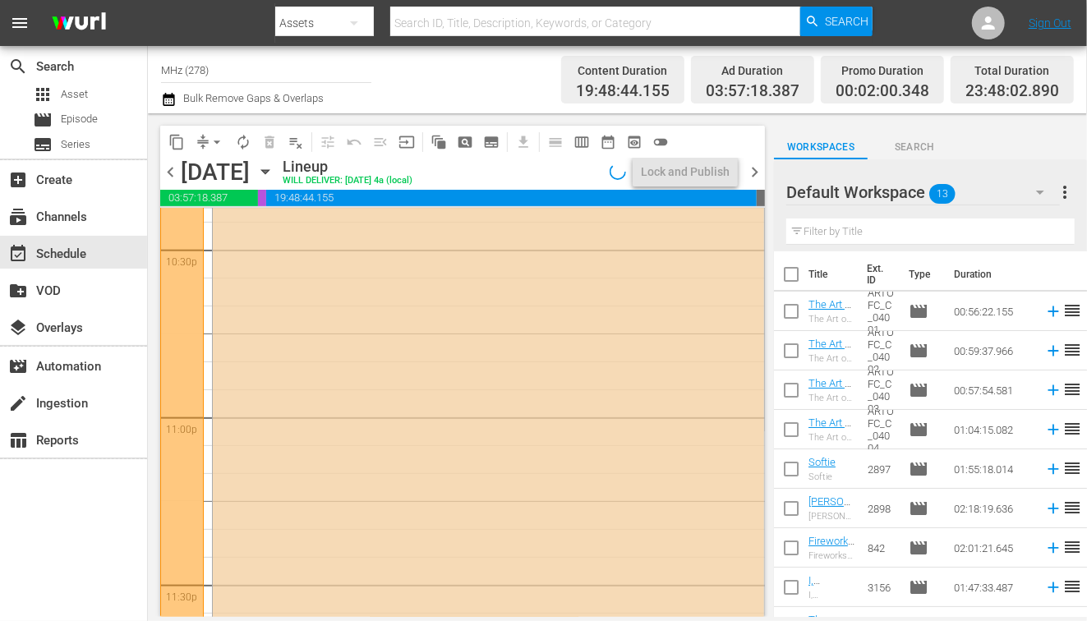
scroll to position [7638, 0]
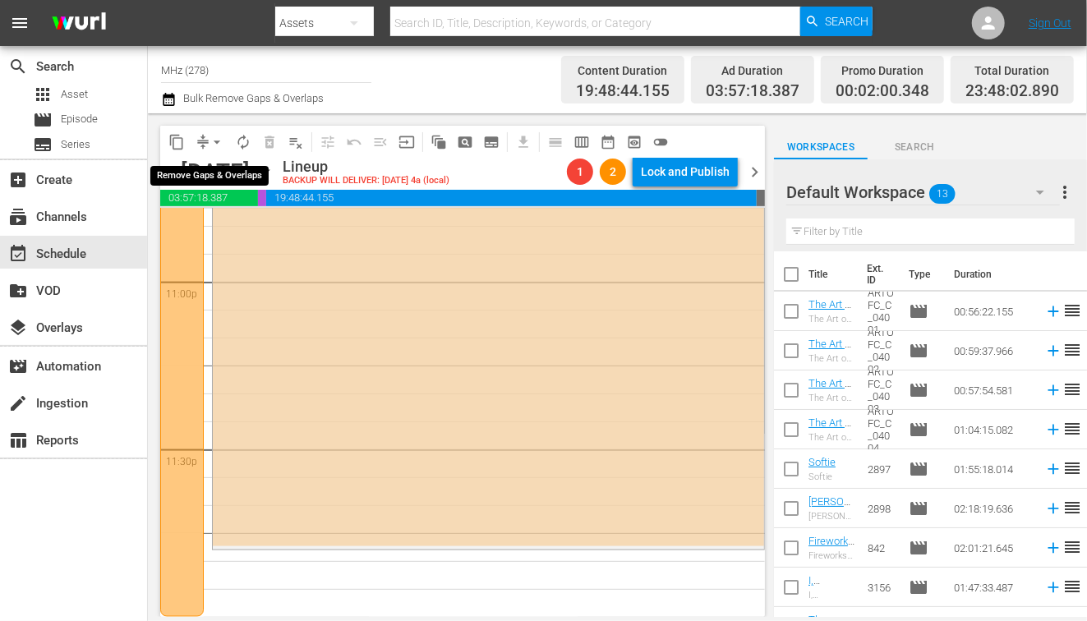
click at [208, 136] on button "arrow_drop_down" at bounding box center [217, 142] width 26 height 26
click at [264, 201] on li "Align to First Episode" at bounding box center [218, 201] width 136 height 27
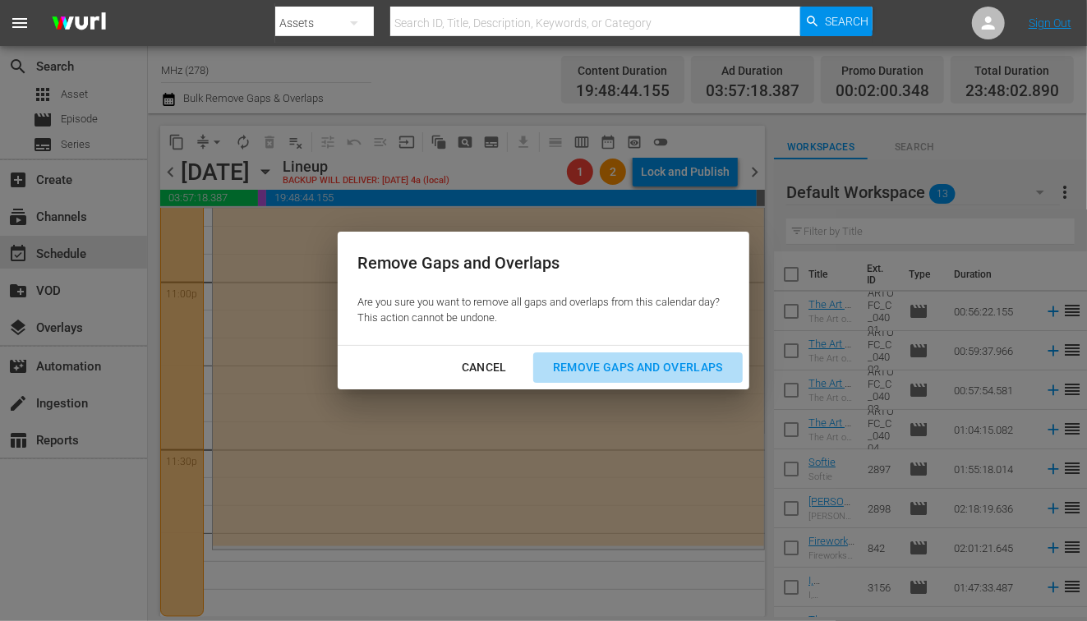
click at [610, 362] on div "Remove Gaps and Overlaps" at bounding box center [638, 367] width 196 height 21
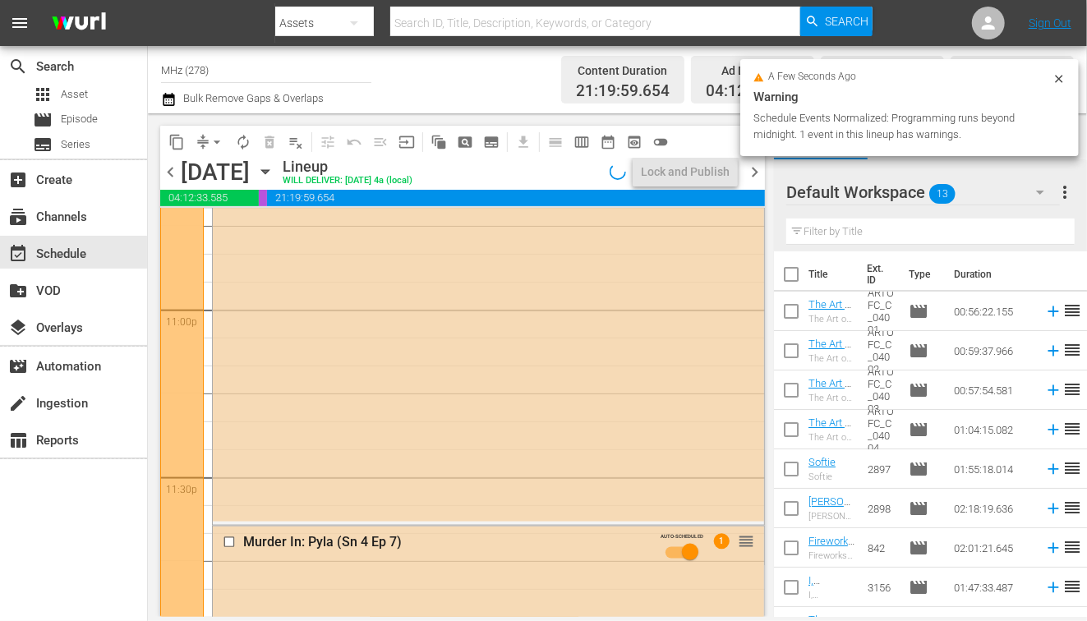
scroll to position [7612, 0]
click at [761, 175] on span "chevron_right" at bounding box center [754, 172] width 21 height 21
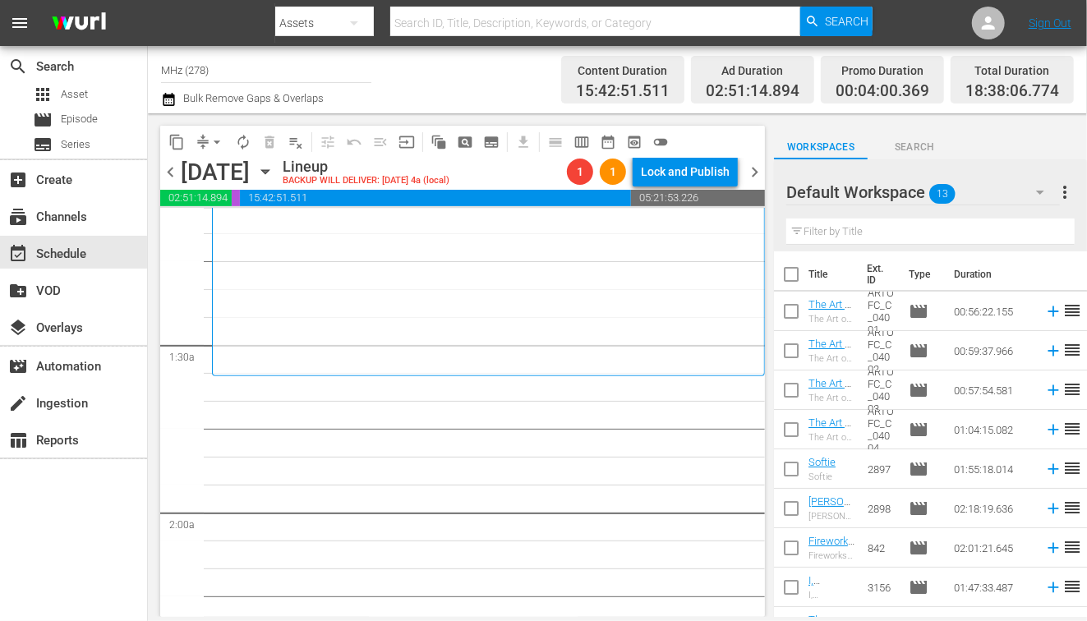
scroll to position [279, 0]
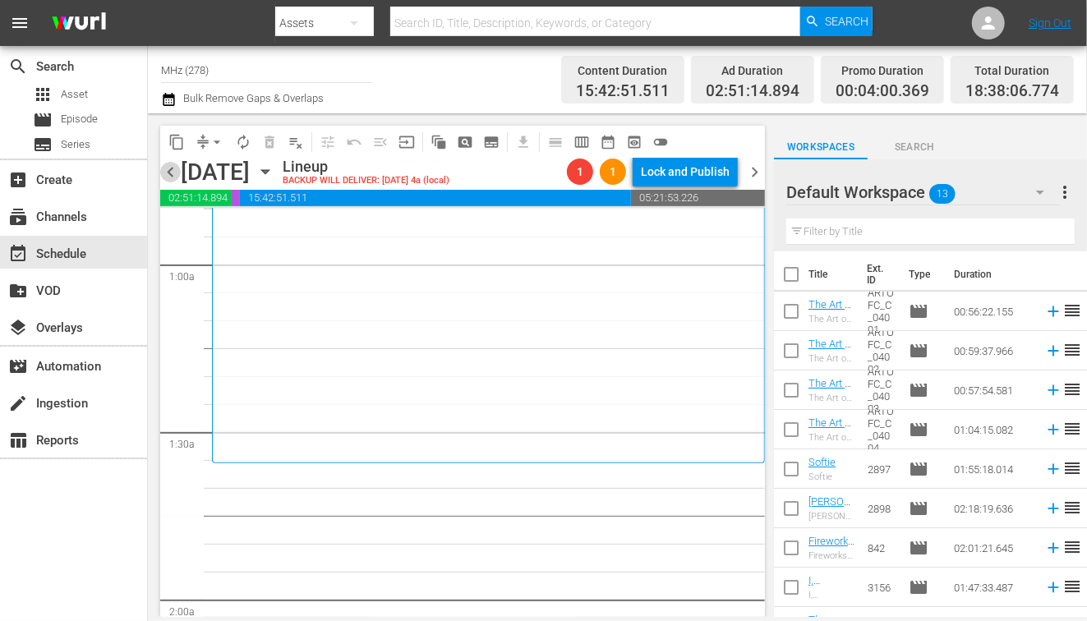
click at [175, 174] on span "chevron_left" at bounding box center [170, 172] width 21 height 21
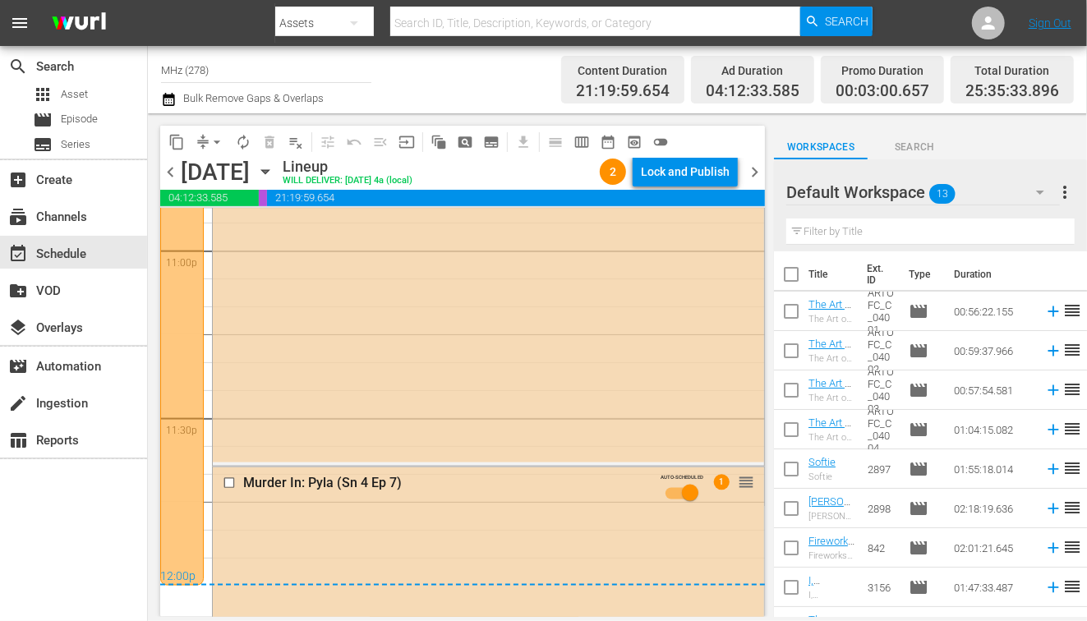
scroll to position [7660, 0]
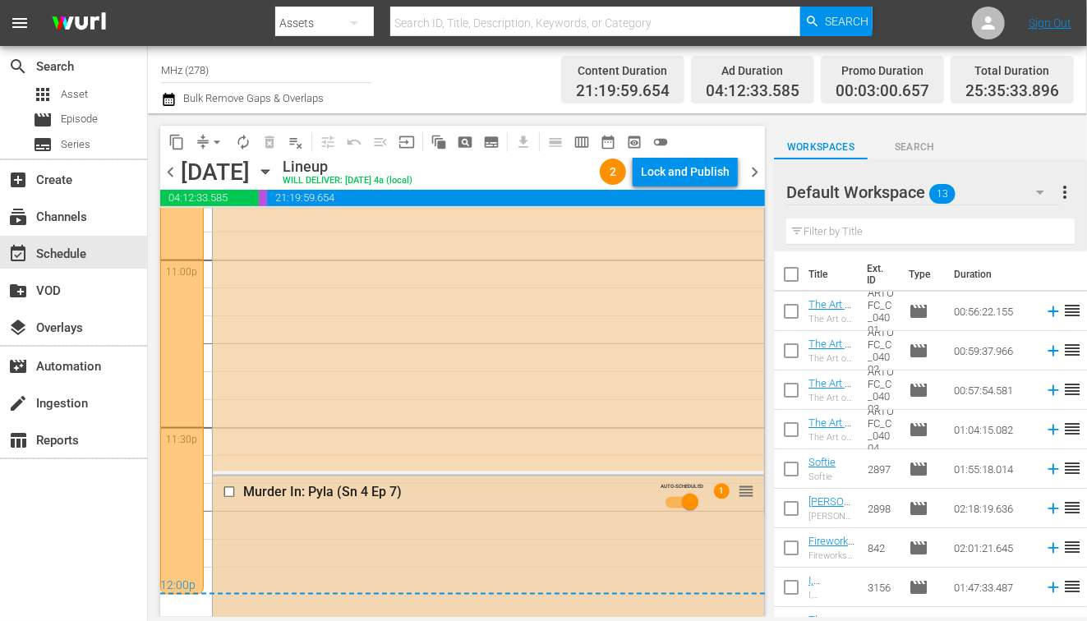
click at [230, 493] on input "checkbox" at bounding box center [231, 492] width 17 height 14
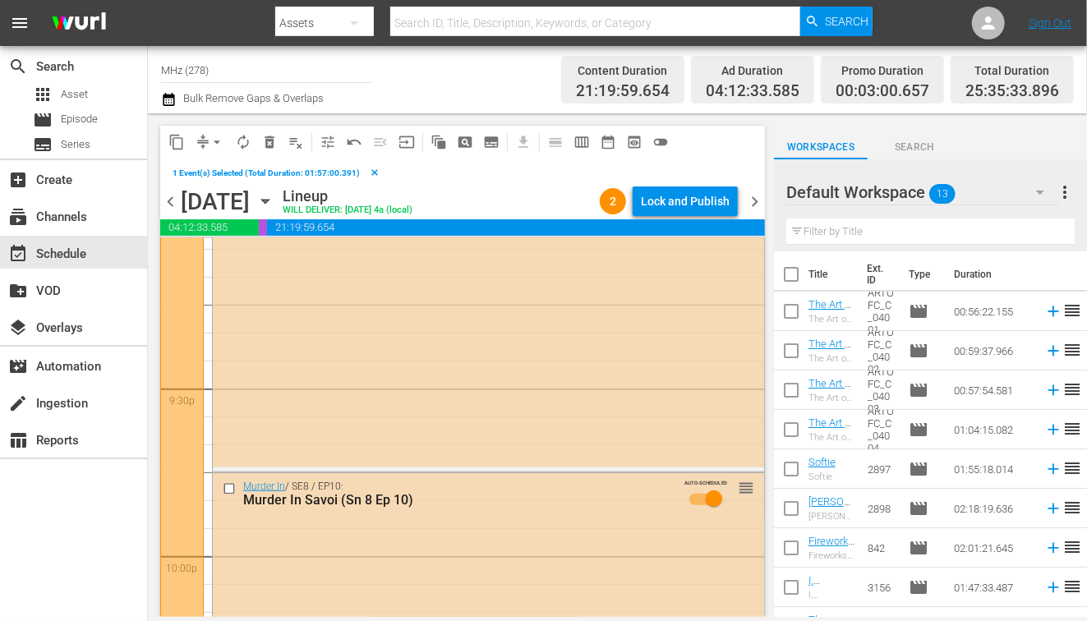
click at [230, 493] on input "checkbox" at bounding box center [231, 489] width 17 height 14
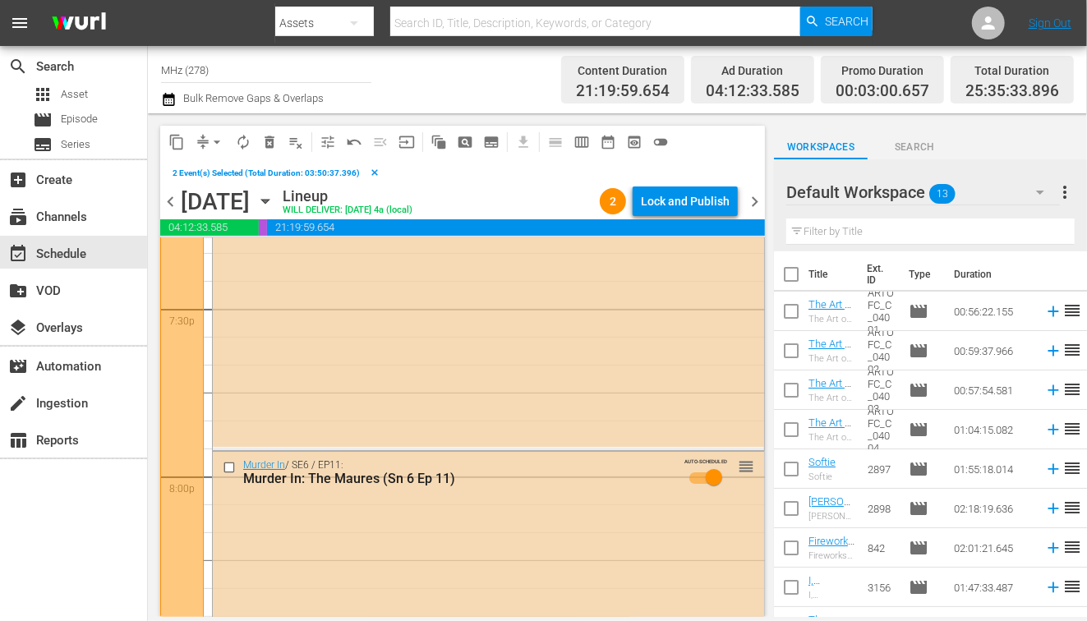
scroll to position [6458, 0]
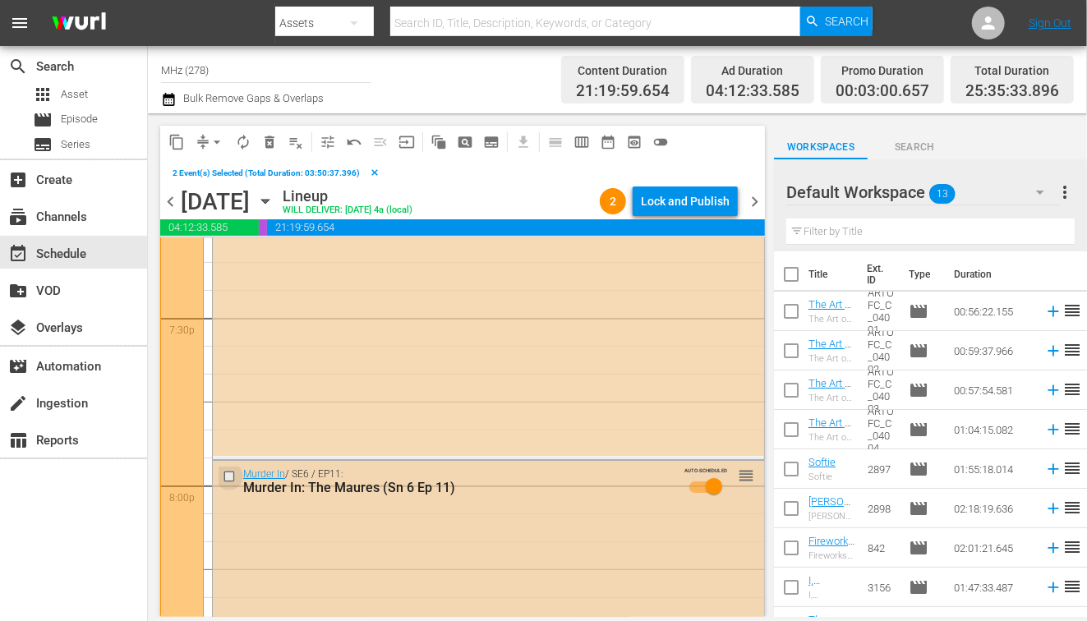
click at [228, 471] on input "checkbox" at bounding box center [231, 476] width 17 height 14
click at [182, 140] on span "content_copy" at bounding box center [176, 142] width 16 height 16
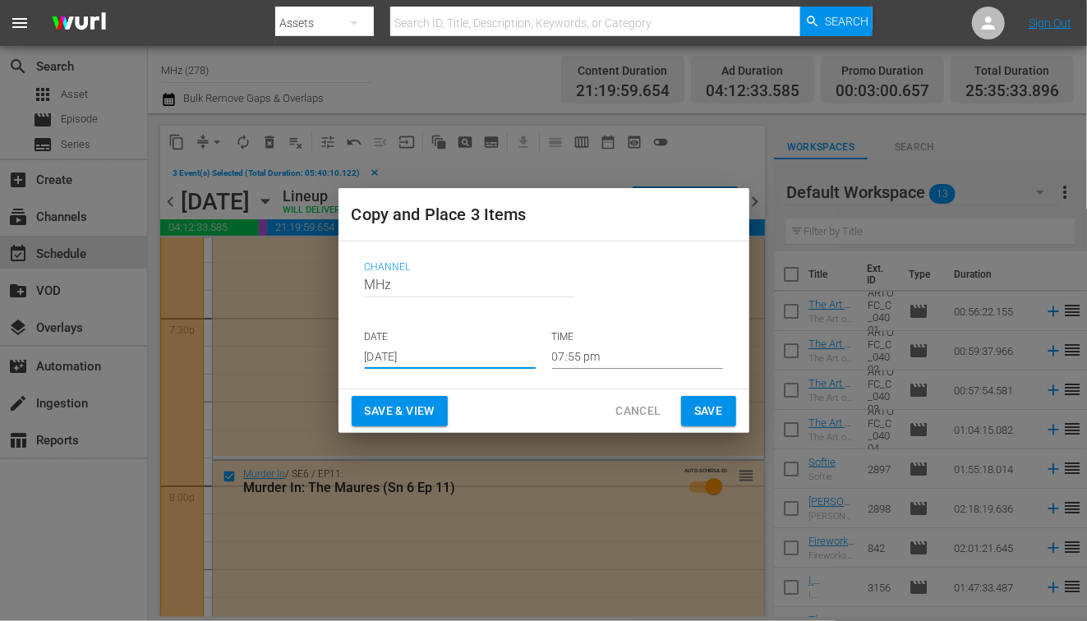
click at [436, 357] on input "[DATE]" at bounding box center [450, 356] width 171 height 25
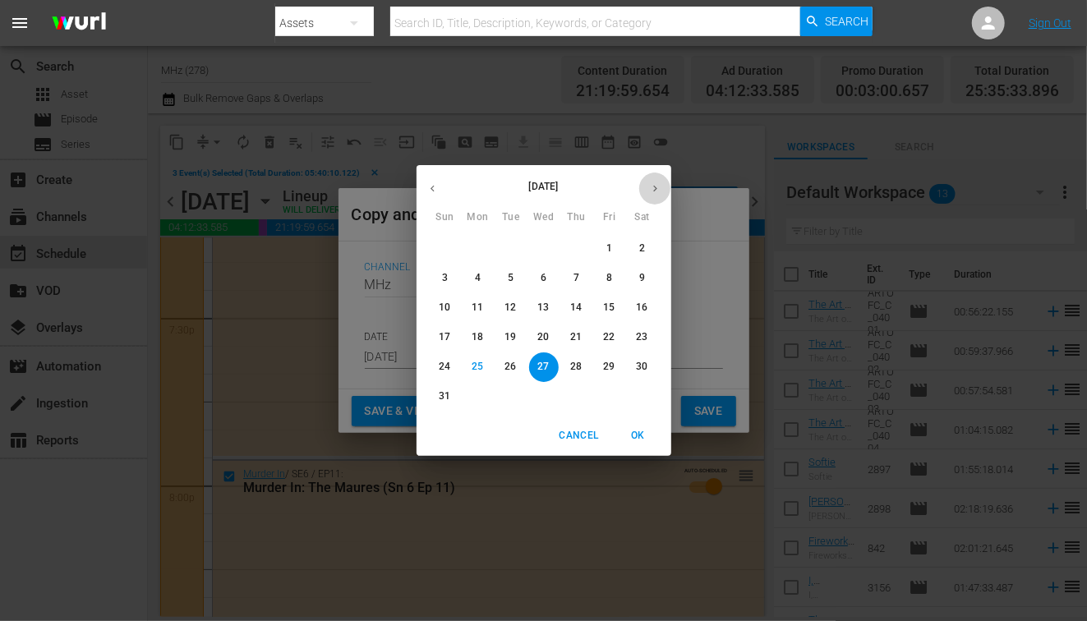
click at [656, 195] on button "button" at bounding box center [655, 189] width 32 height 32
click at [475, 362] on p "29" at bounding box center [478, 367] width 12 height 14
type input "[DATE]"
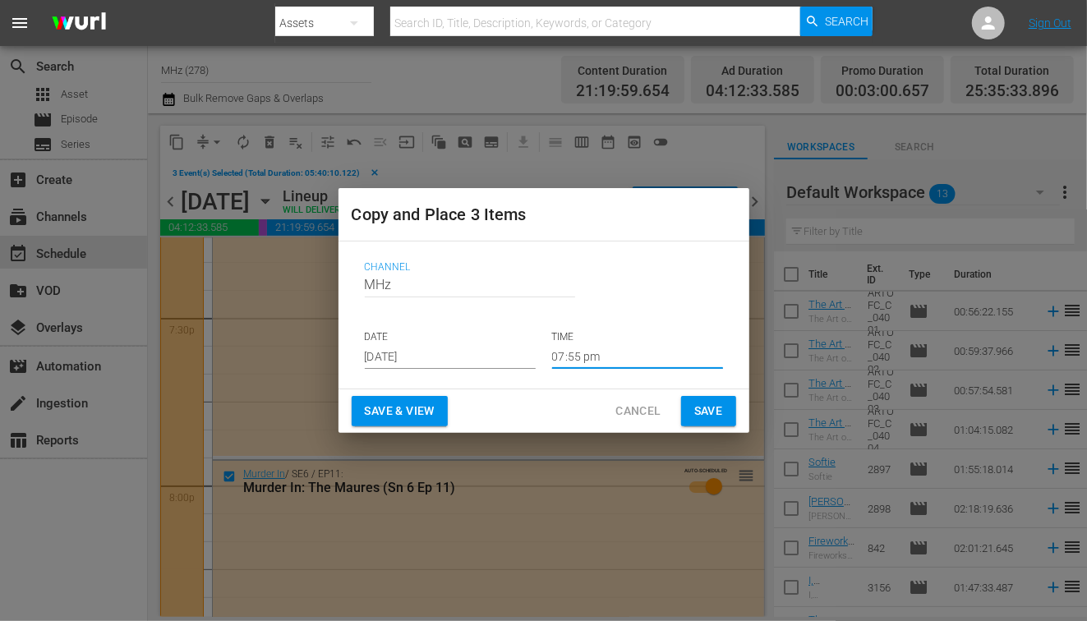
click at [565, 353] on input "07:55 pm" at bounding box center [637, 356] width 171 height 25
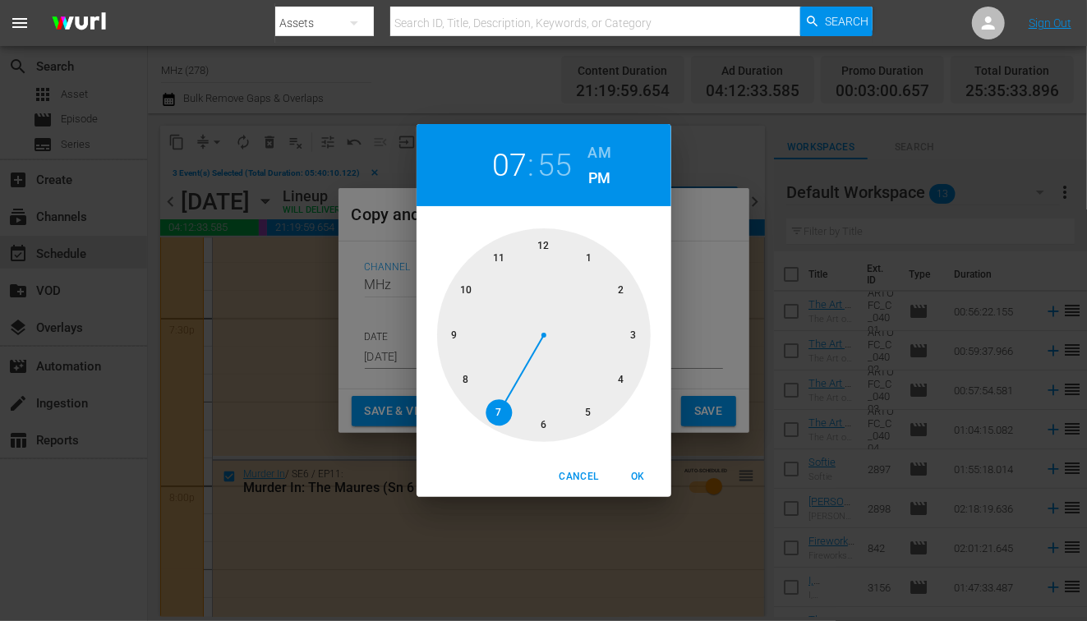
click at [595, 161] on h6 "AM" at bounding box center [599, 153] width 23 height 26
click at [539, 233] on div at bounding box center [544, 335] width 214 height 214
click at [632, 466] on button "OK" at bounding box center [638, 476] width 53 height 27
type input "12:55 am"
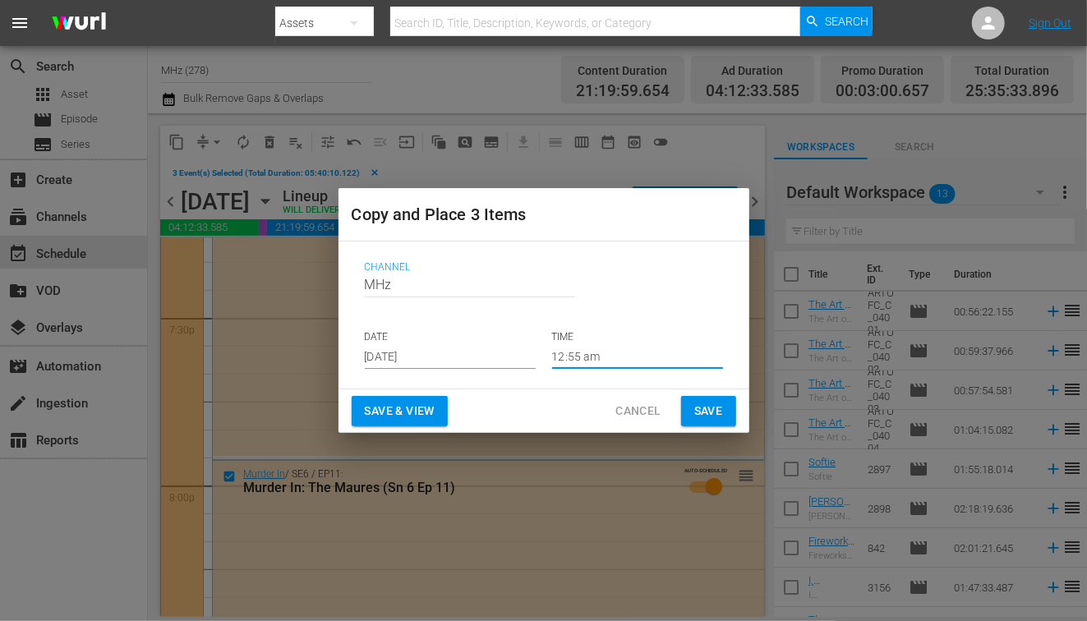
click at [701, 411] on span "Save" at bounding box center [708, 411] width 29 height 21
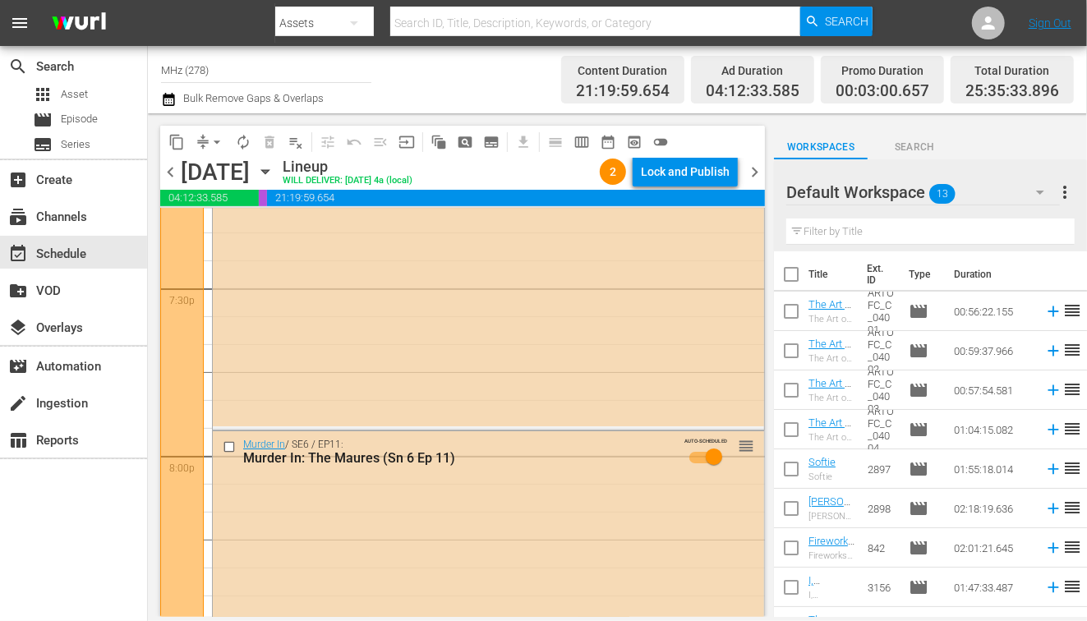
click at [758, 164] on span "chevron_right" at bounding box center [754, 172] width 21 height 21
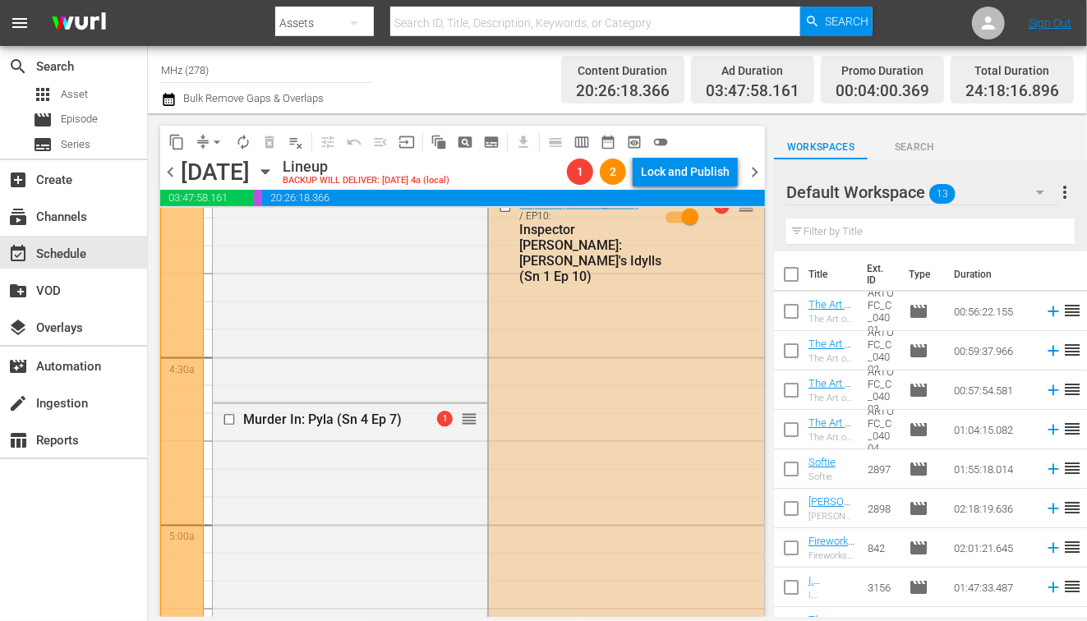
scroll to position [1334, 0]
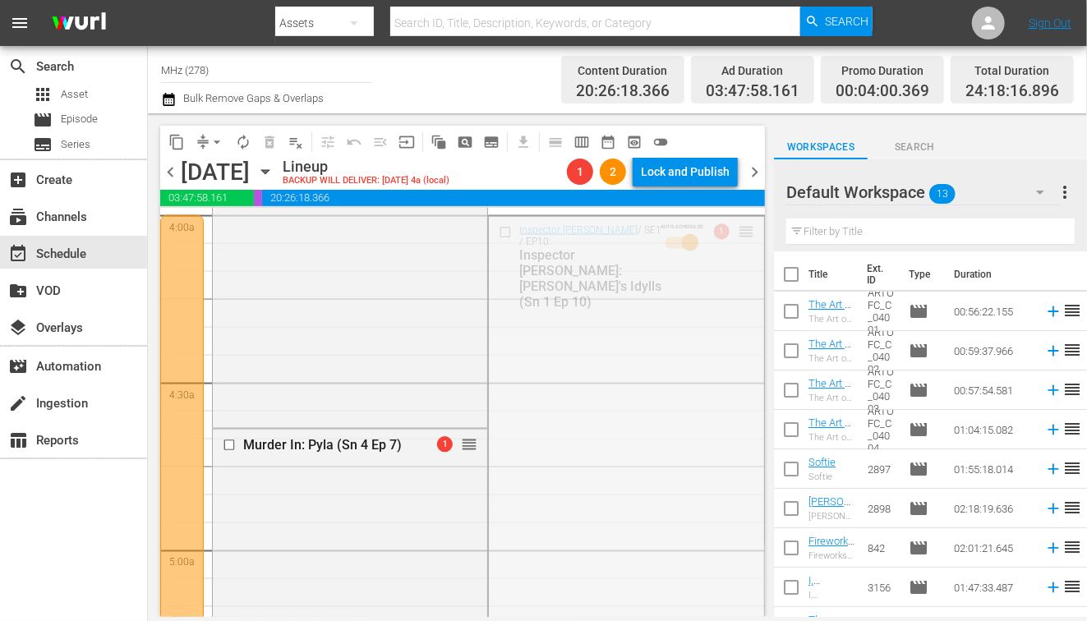
drag, startPoint x: 741, startPoint y: 233, endPoint x: 503, endPoint y: 612, distance: 447.5
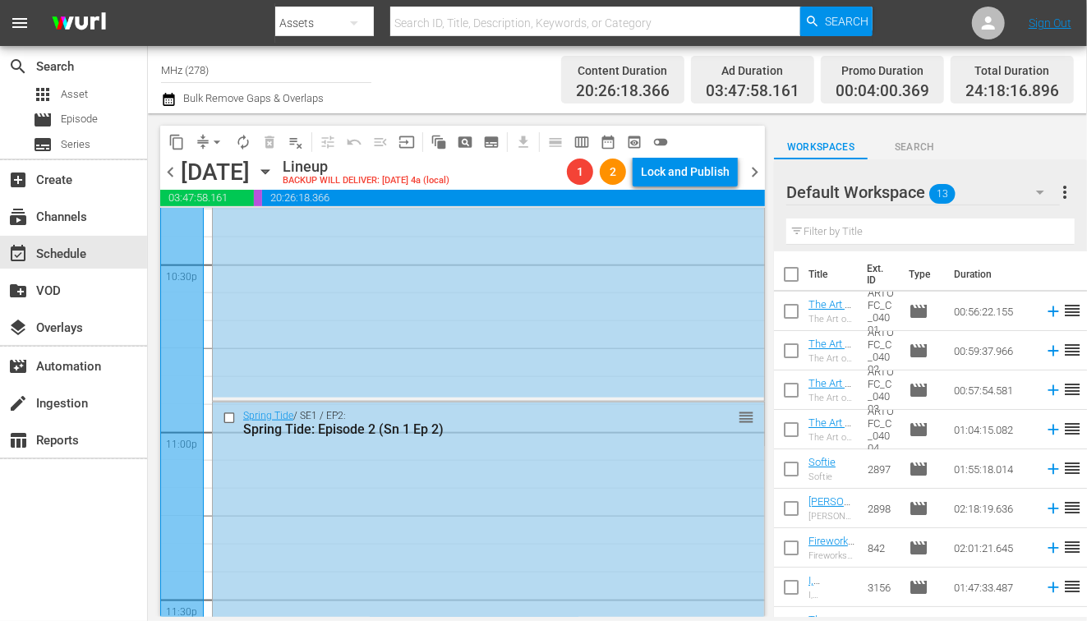
scroll to position [7638, 0]
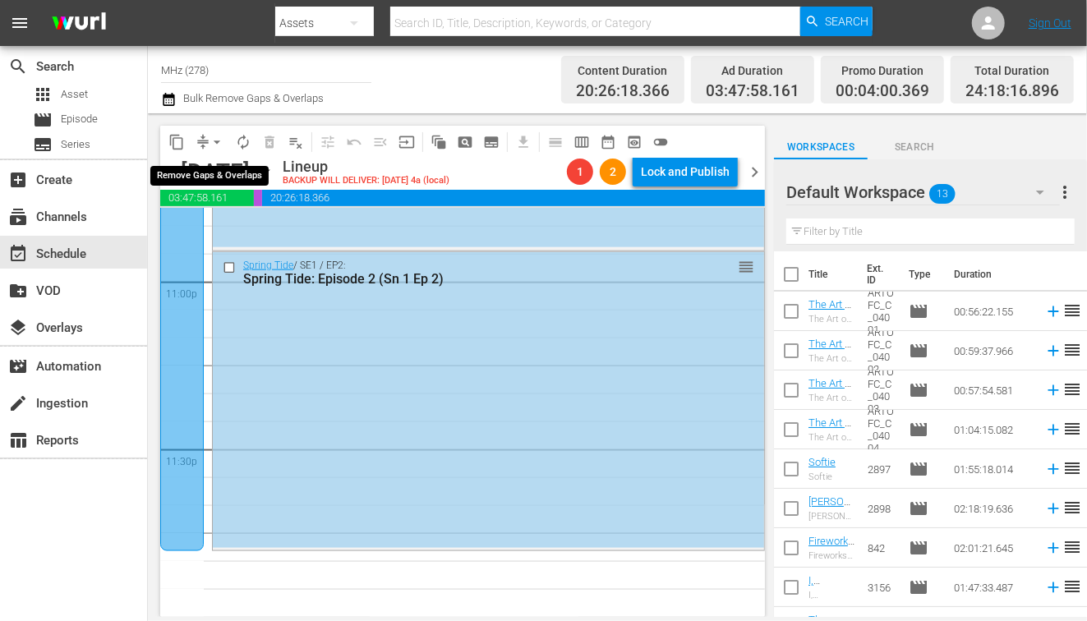
click at [213, 145] on span "arrow_drop_down" at bounding box center [217, 142] width 16 height 16
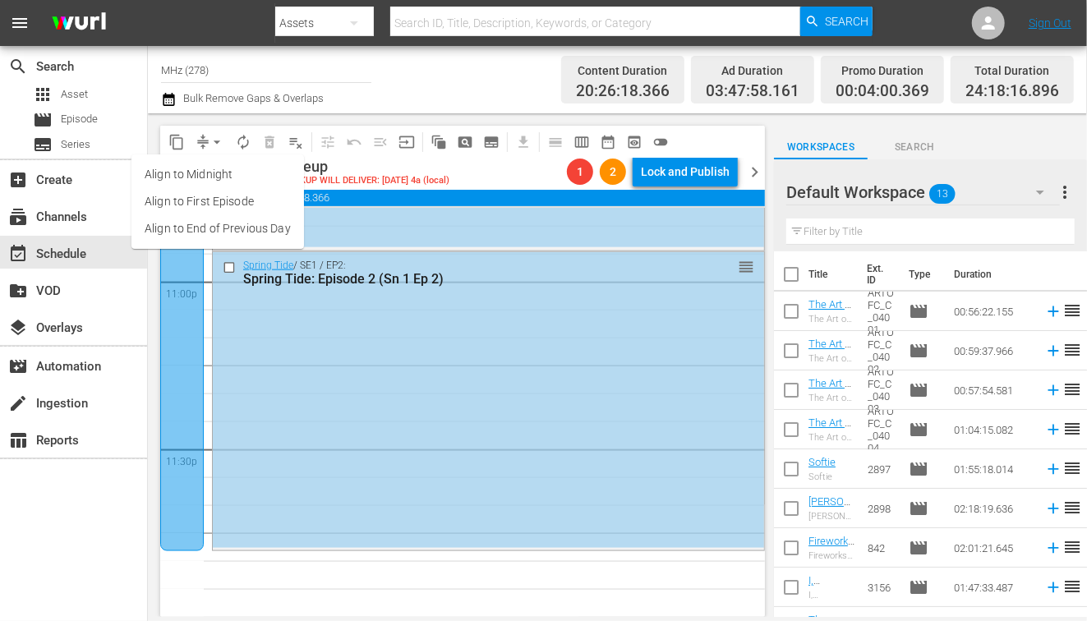
click at [266, 226] on li "Align to End of Previous Day" at bounding box center [217, 228] width 173 height 27
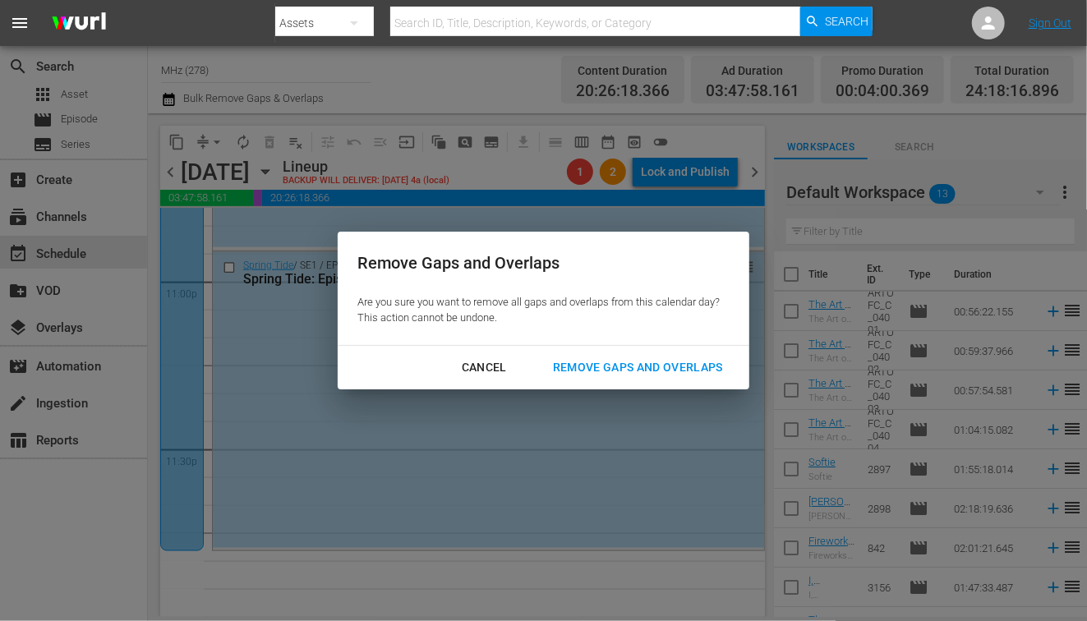
click at [614, 360] on div "Remove Gaps and Overlaps" at bounding box center [638, 367] width 196 height 21
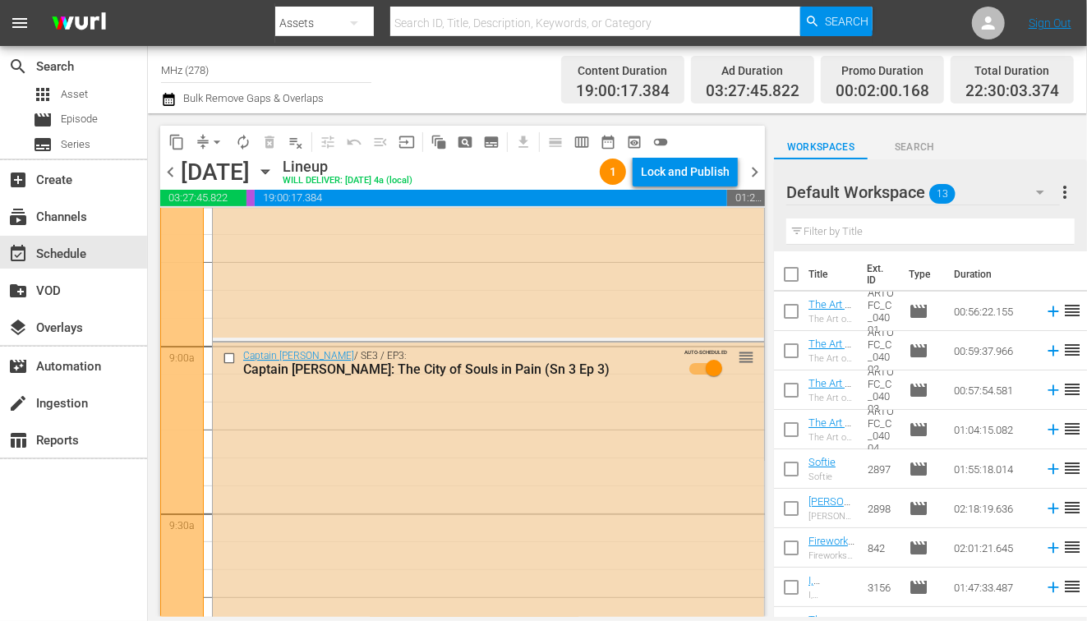
scroll to position [2917, 0]
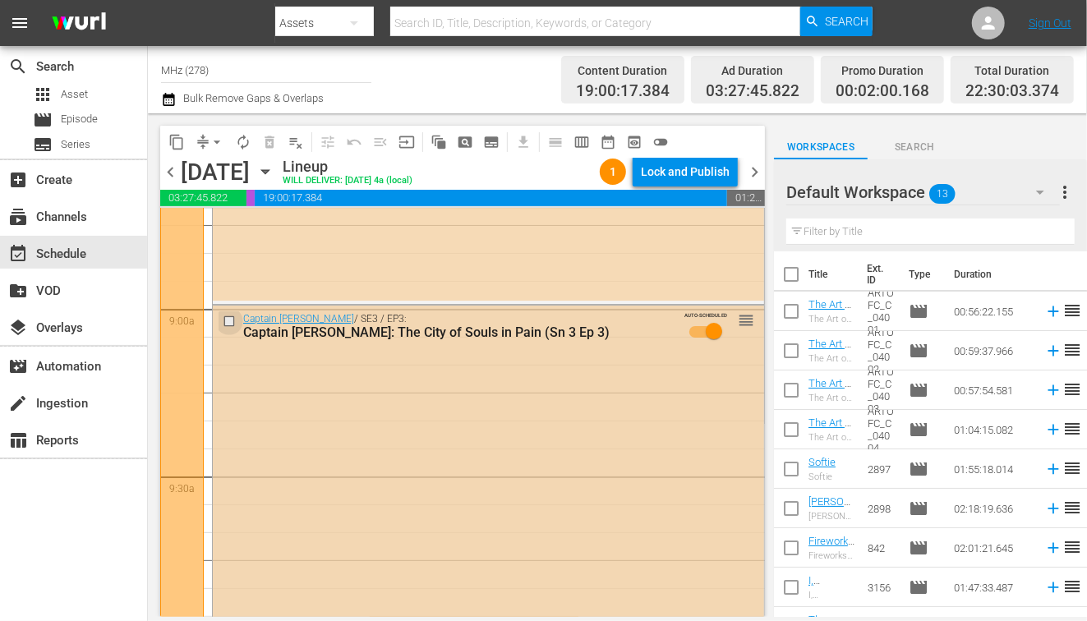
click at [235, 322] on input "checkbox" at bounding box center [231, 321] width 17 height 14
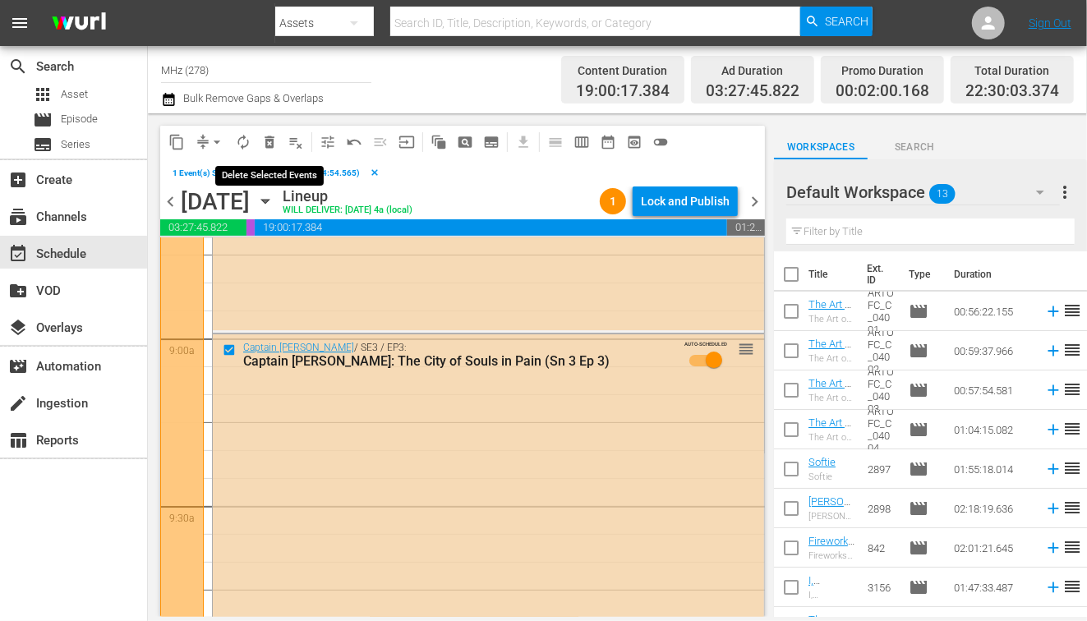
click at [276, 141] on span "delete_forever_outlined" at bounding box center [269, 142] width 16 height 16
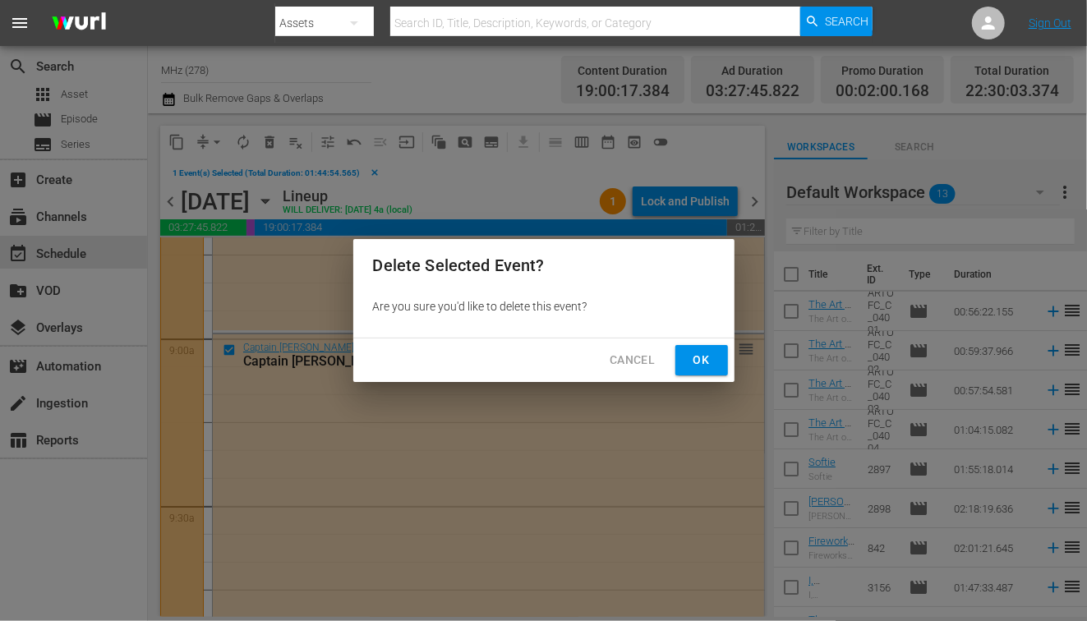
click at [712, 362] on span "Ok" at bounding box center [702, 360] width 26 height 21
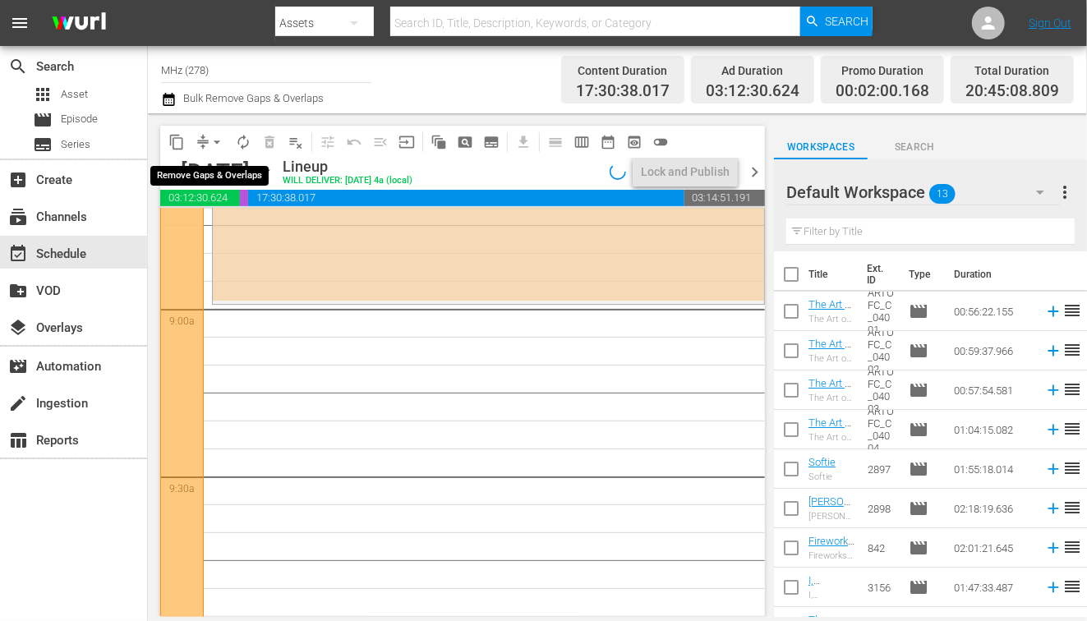
click at [211, 141] on span "arrow_drop_down" at bounding box center [217, 142] width 16 height 16
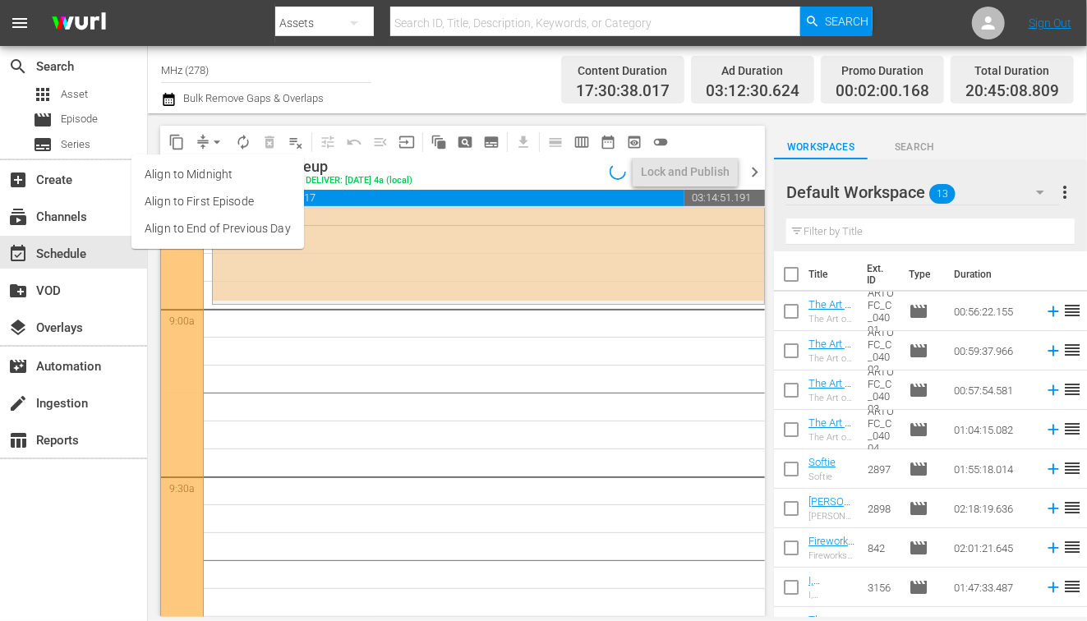
click at [248, 232] on li "Align to End of Previous Day" at bounding box center [217, 228] width 173 height 27
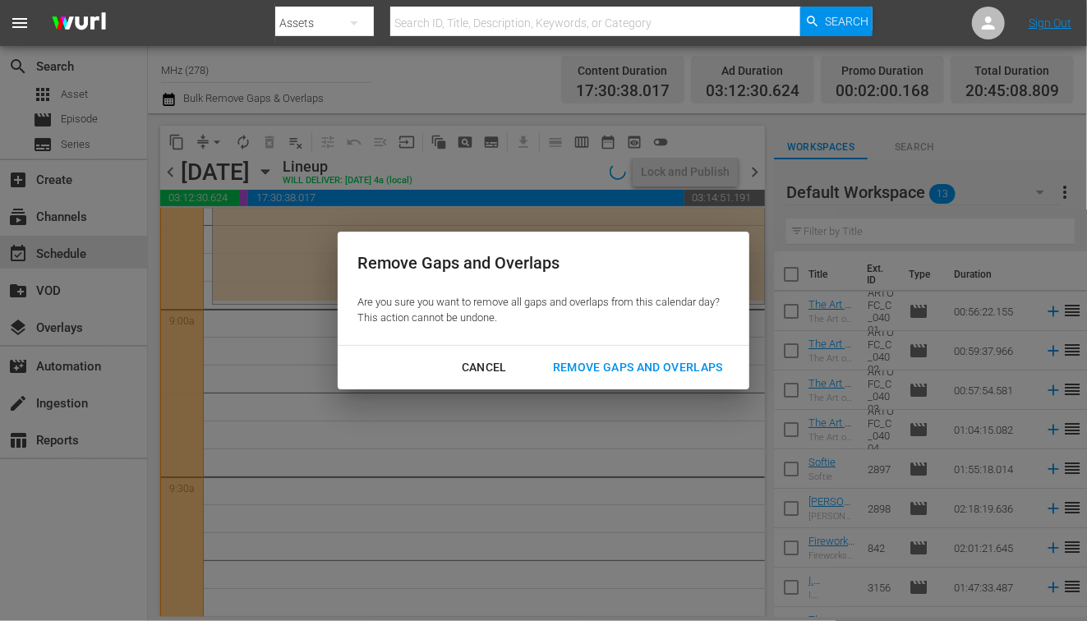
click at [633, 370] on div "Remove Gaps and Overlaps" at bounding box center [638, 367] width 196 height 21
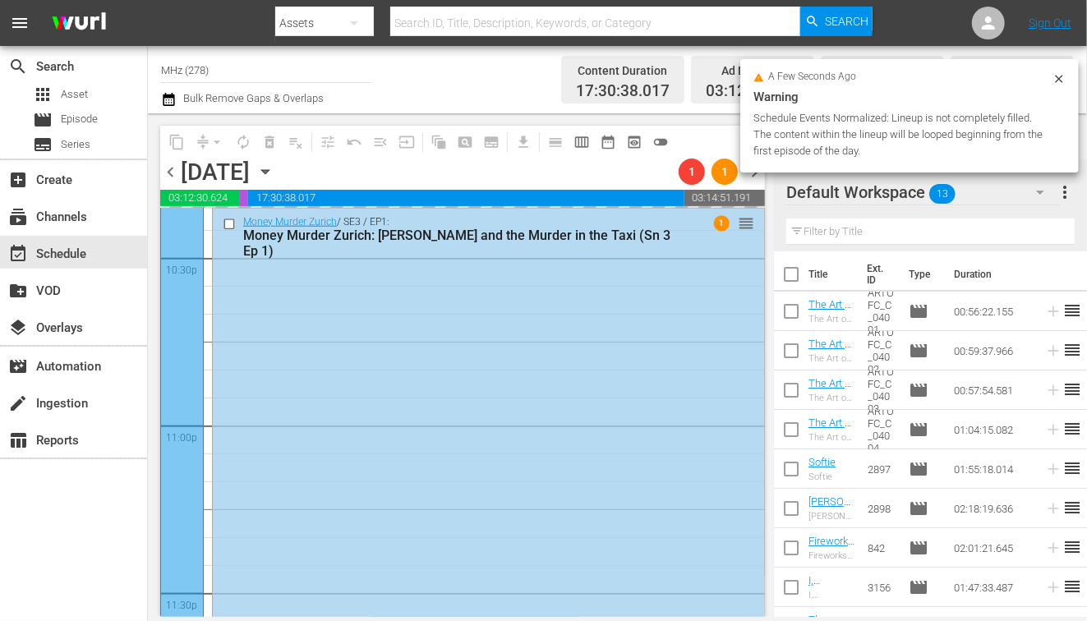
scroll to position [7289, 0]
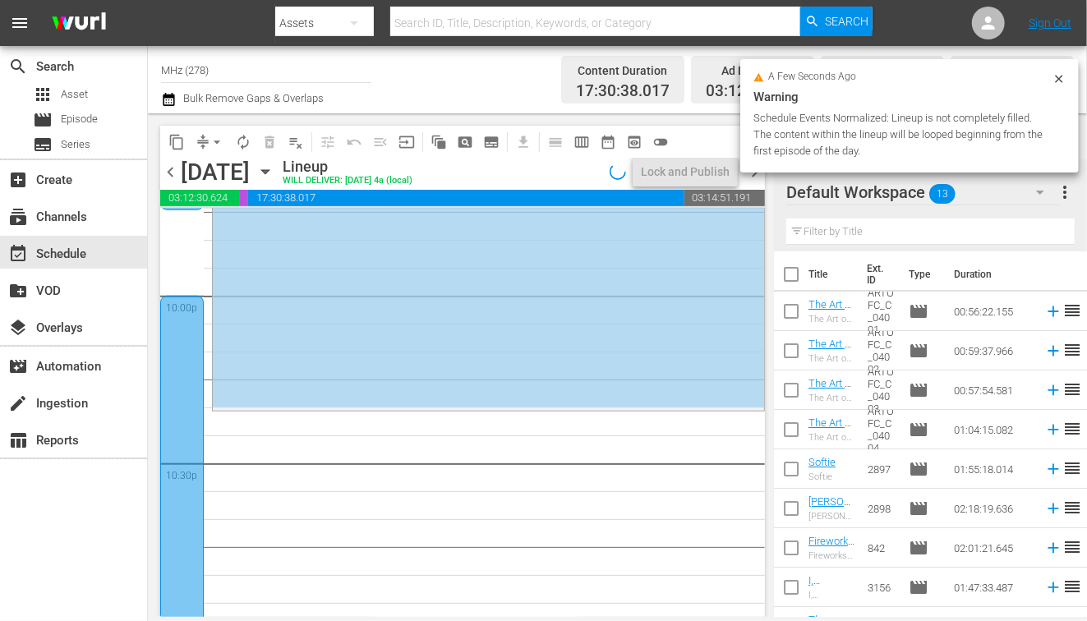
click at [755, 176] on div "a few seconds ago Warning Schedule Events Normalized: Lineup is not completely …" at bounding box center [909, 118] width 339 height 119
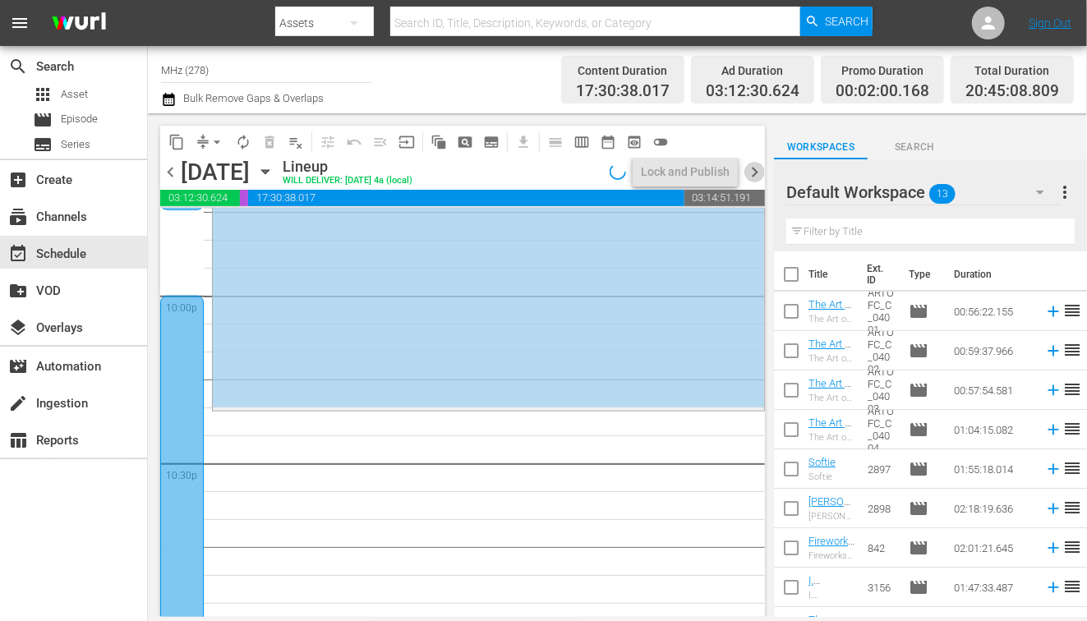
click at [755, 176] on span "chevron_right" at bounding box center [754, 172] width 21 height 21
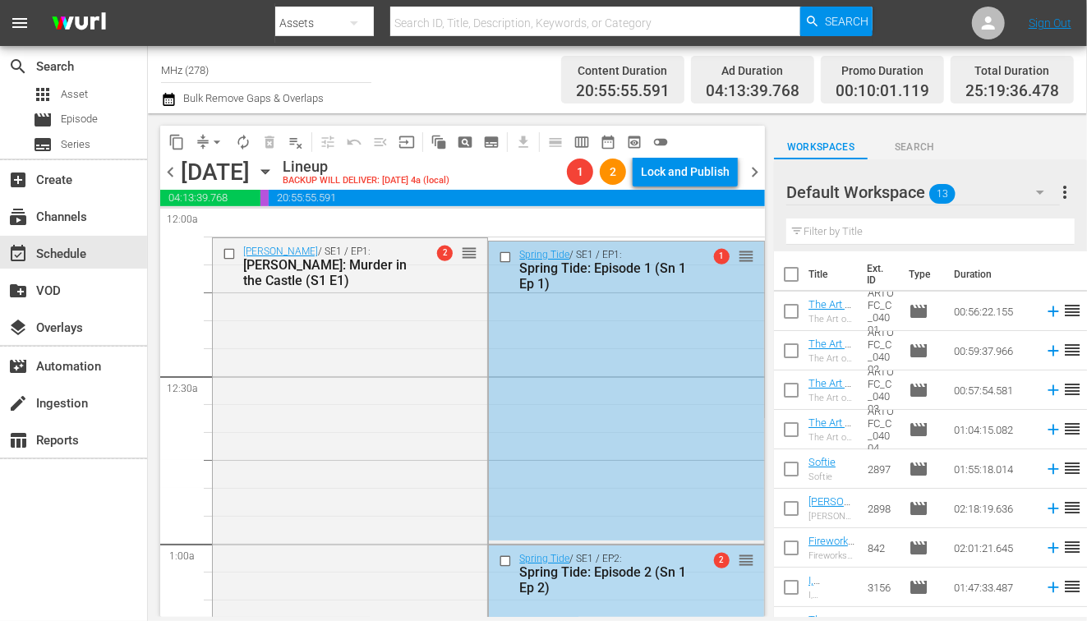
click at [511, 256] on input "checkbox" at bounding box center [507, 257] width 17 height 14
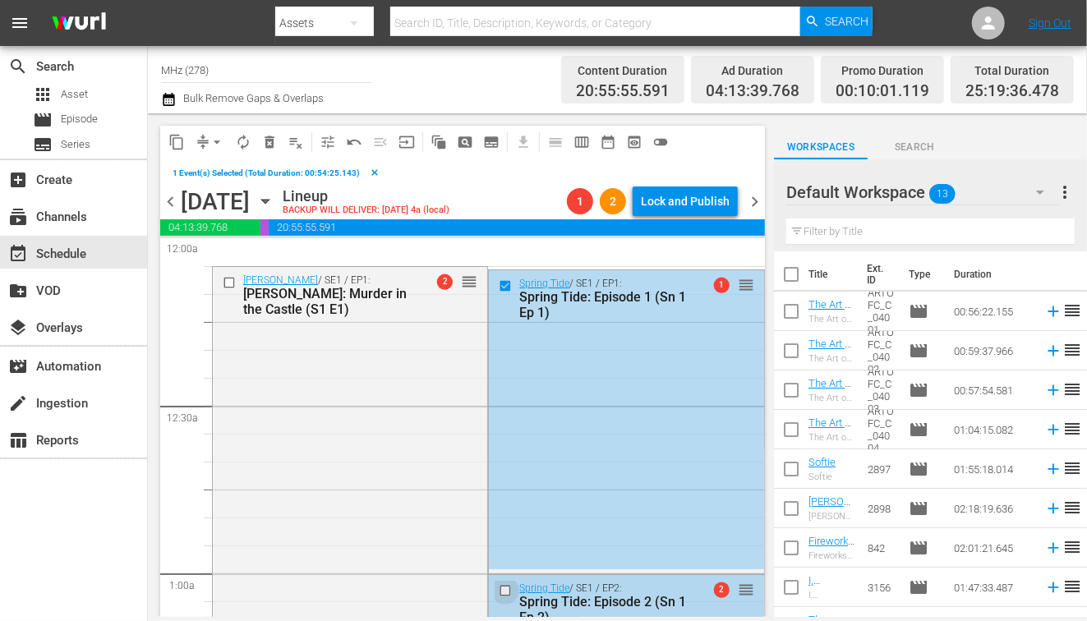
click at [504, 593] on input "checkbox" at bounding box center [507, 590] width 17 height 14
click at [182, 150] on button "content_copy" at bounding box center [177, 142] width 26 height 26
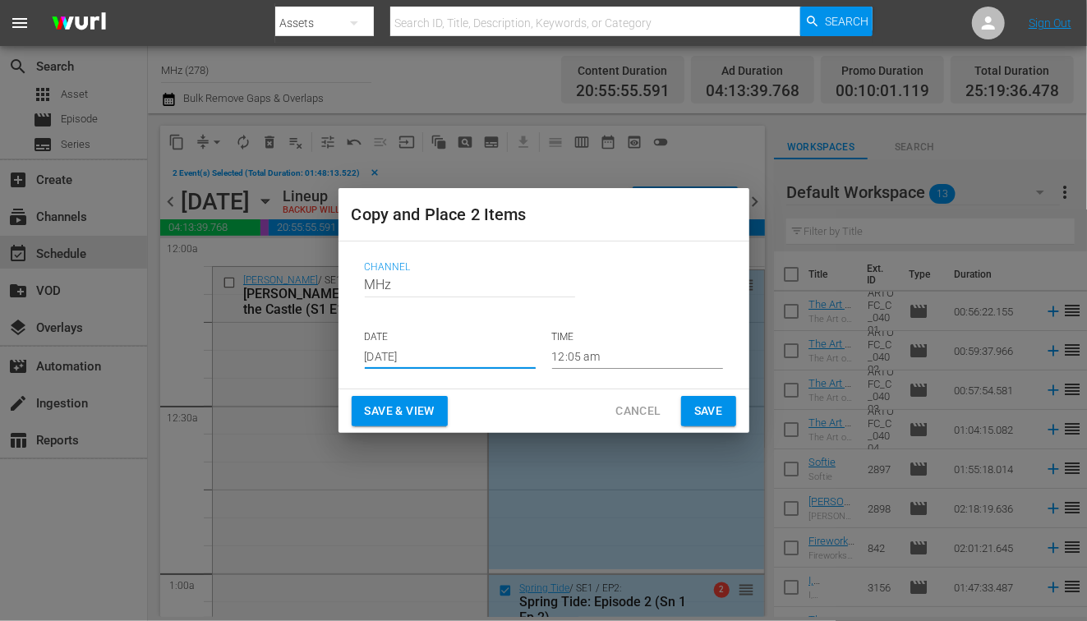
click at [422, 348] on input "[DATE]" at bounding box center [450, 356] width 171 height 25
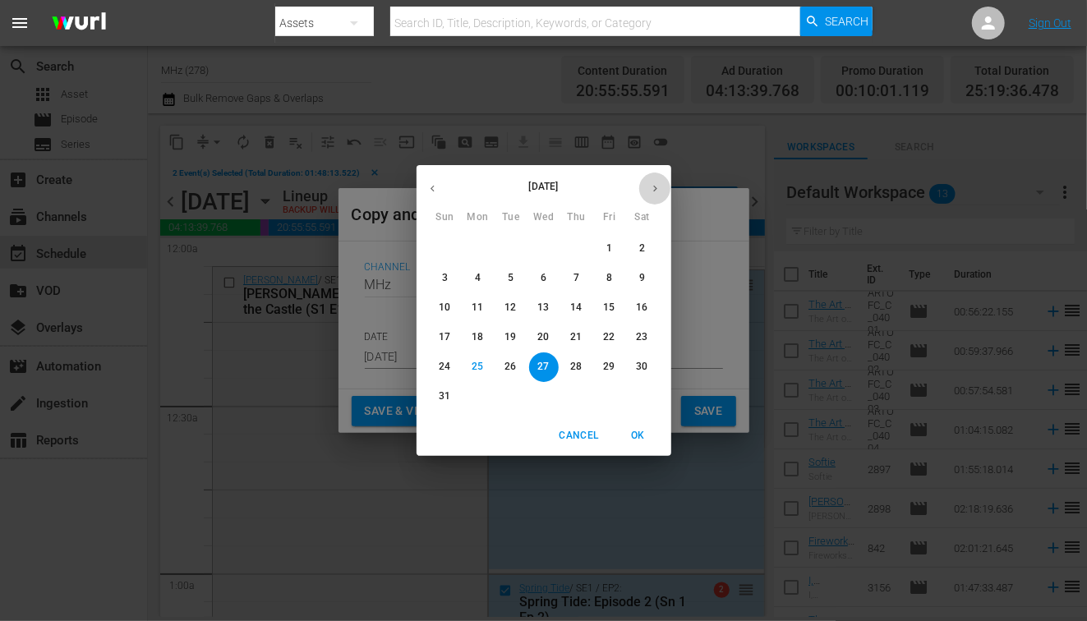
click at [660, 174] on button "button" at bounding box center [655, 189] width 32 height 32
click at [480, 365] on p "29" at bounding box center [478, 367] width 12 height 14
type input "Sep 29th 2025"
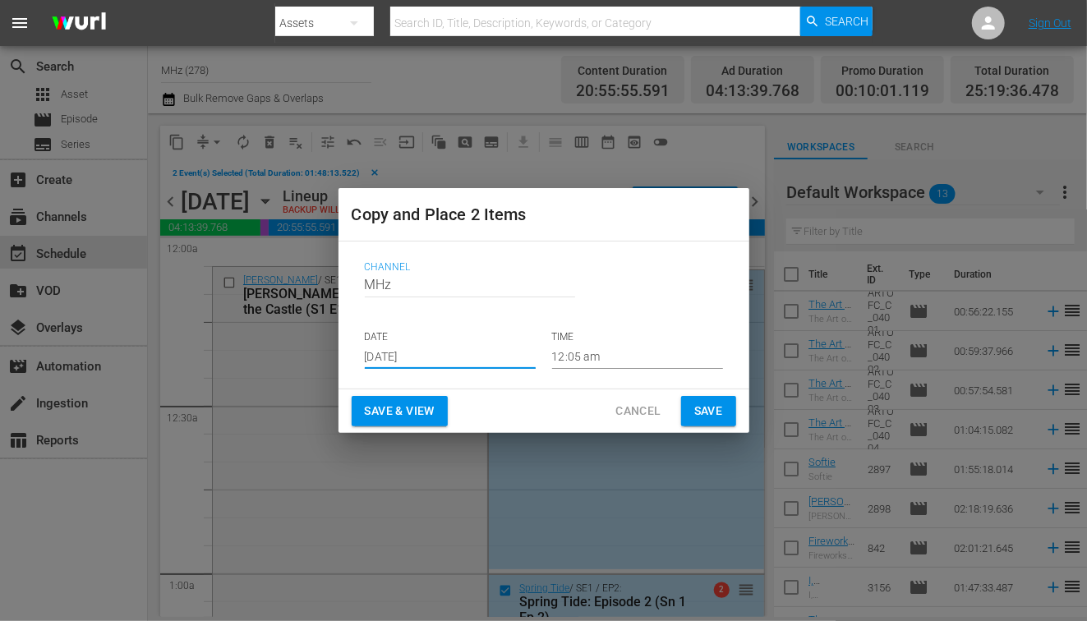
click at [593, 356] on input "12:05 am" at bounding box center [637, 356] width 171 height 25
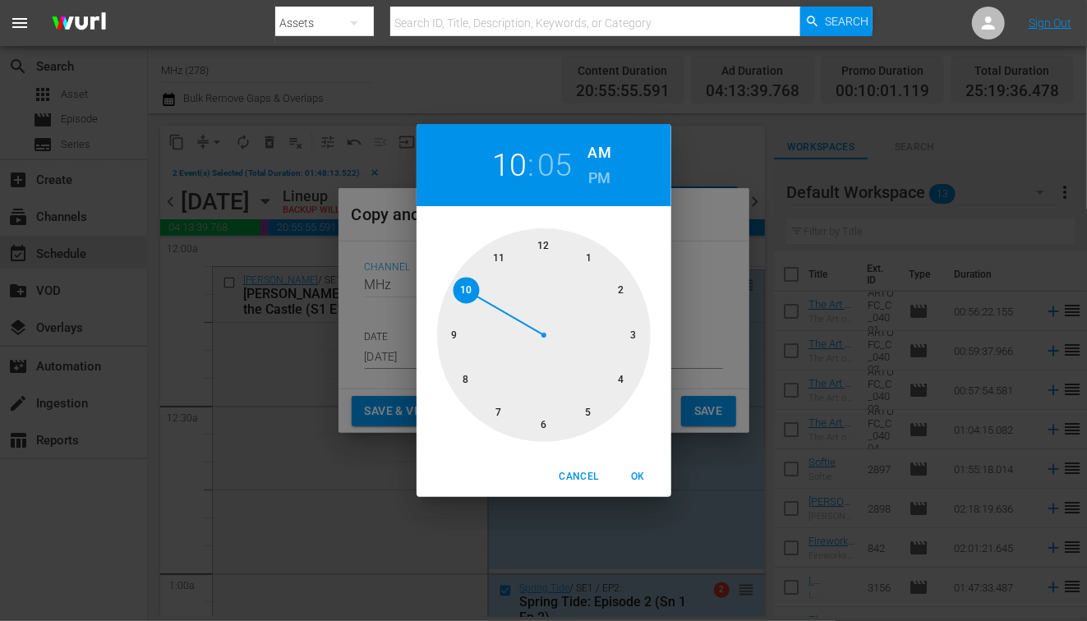
click at [468, 295] on div at bounding box center [544, 335] width 214 height 214
click at [602, 181] on h6 "PM" at bounding box center [599, 178] width 22 height 26
click at [638, 478] on span "OK" at bounding box center [638, 476] width 39 height 17
type input "10:05 pm"
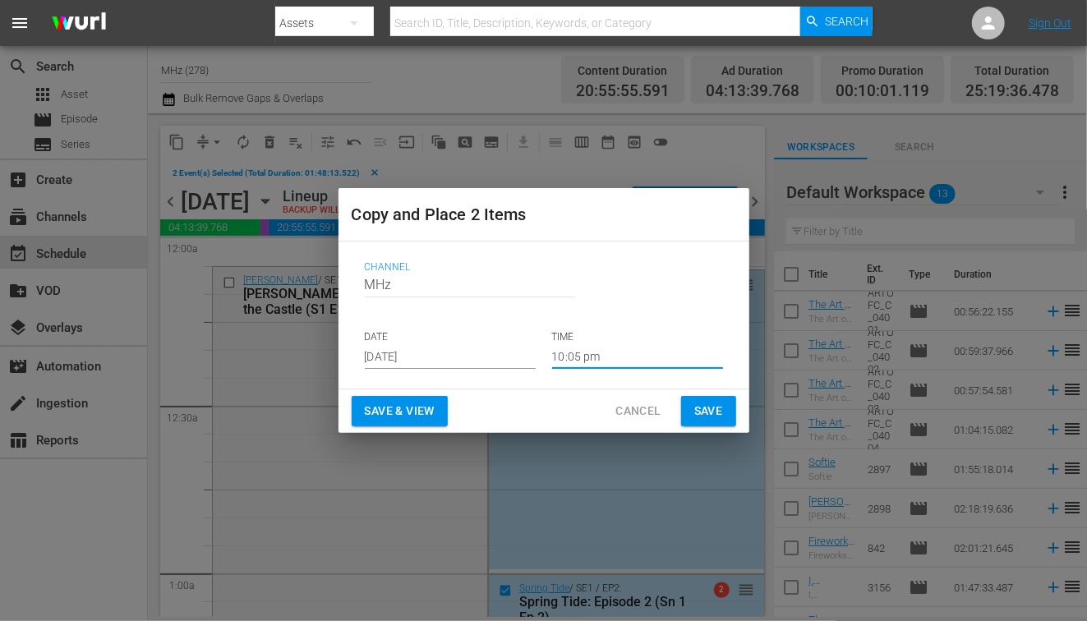
click at [695, 414] on span "Save" at bounding box center [708, 411] width 29 height 21
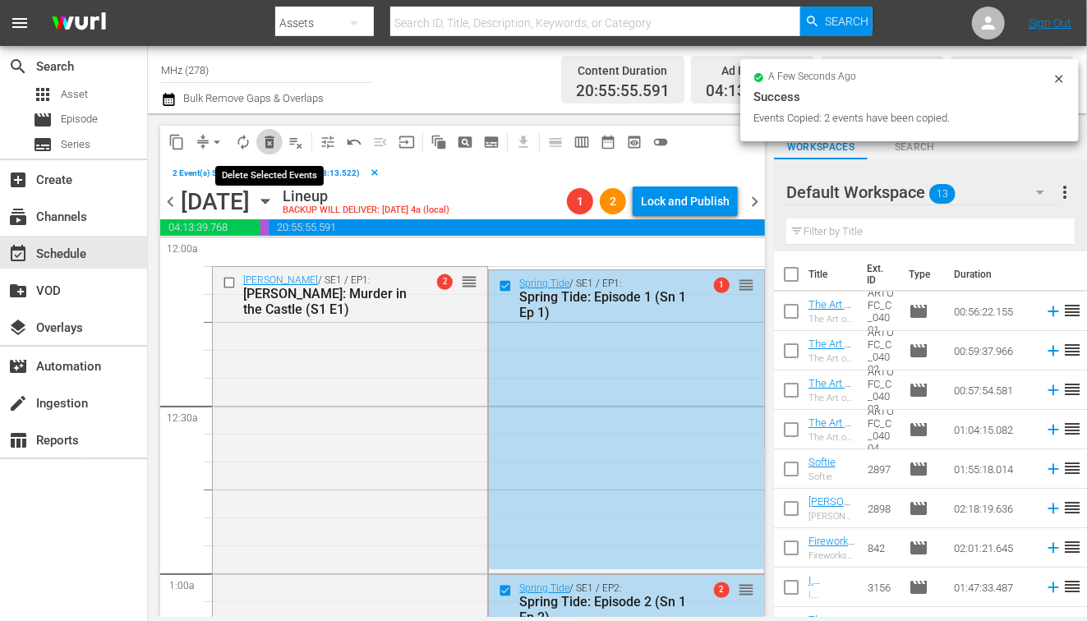
click at [270, 145] on span "delete_forever_outlined" at bounding box center [269, 142] width 16 height 16
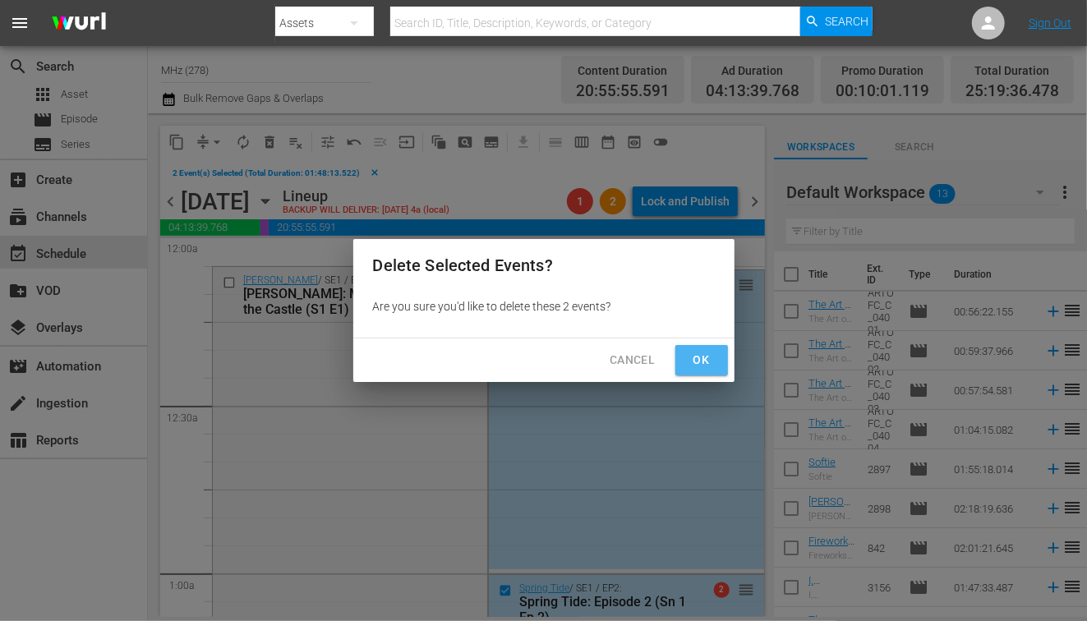
click at [689, 362] on span "Ok" at bounding box center [702, 360] width 26 height 21
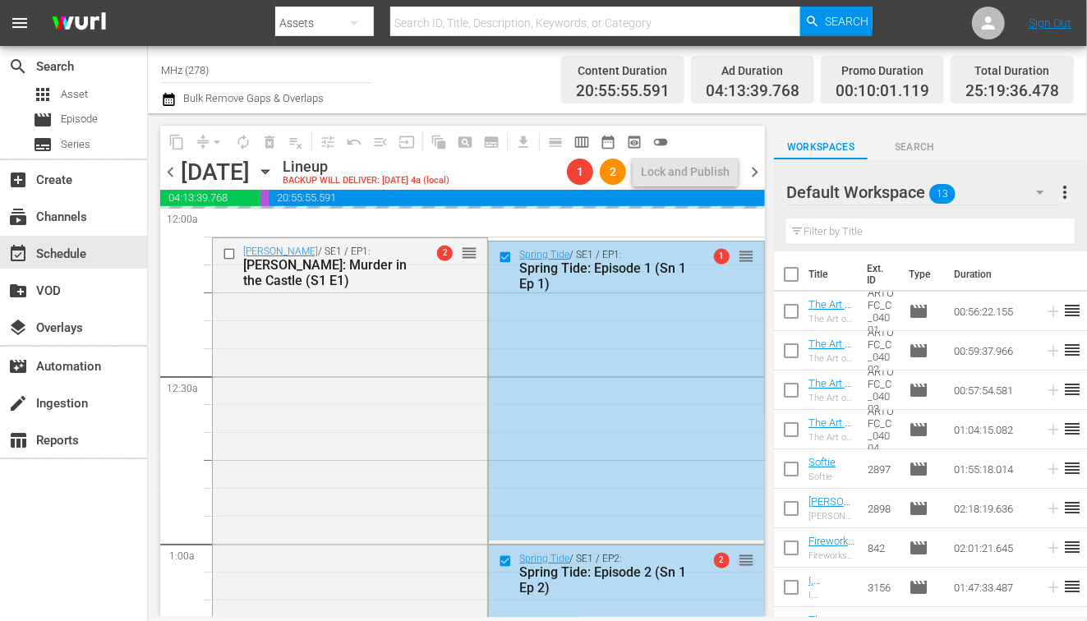
click at [178, 180] on span "chevron_left" at bounding box center [170, 172] width 21 height 21
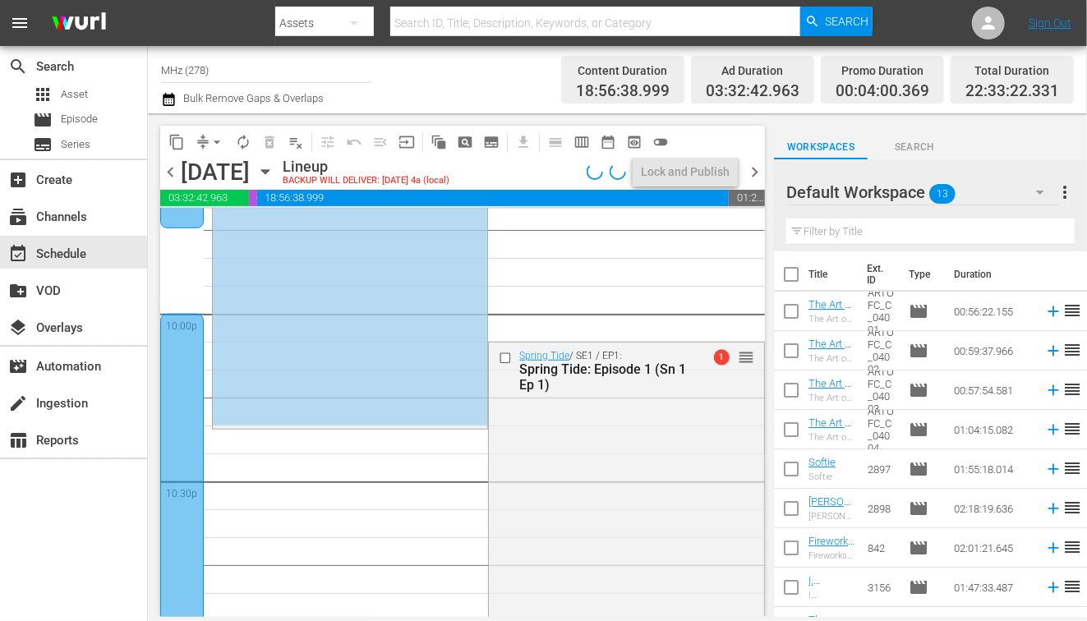
scroll to position [7269, 0]
click at [207, 148] on button "arrow_drop_down" at bounding box center [217, 142] width 26 height 26
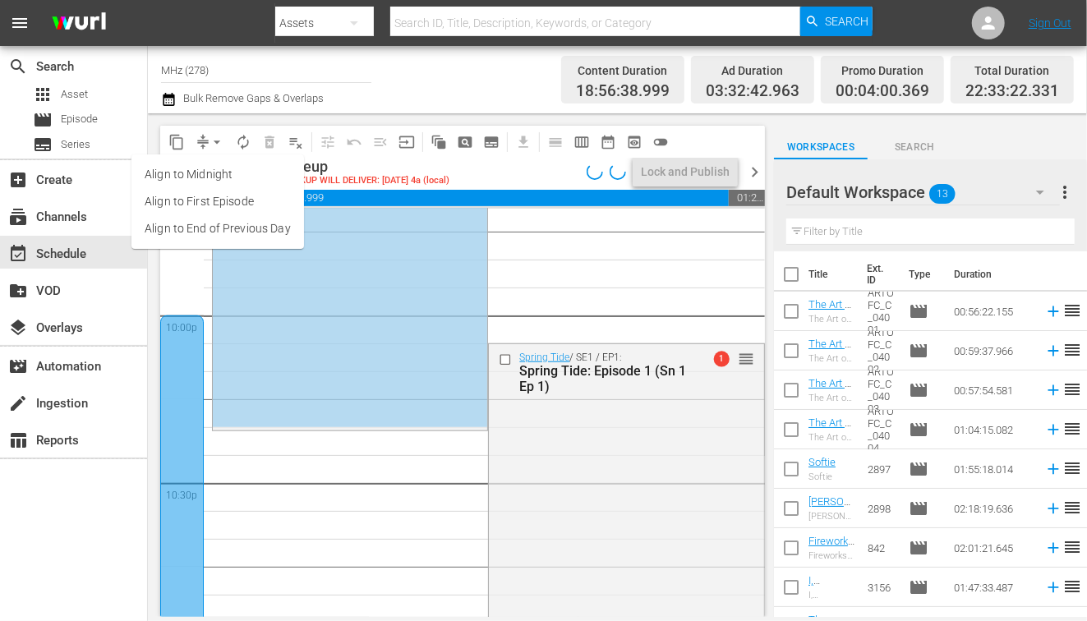
click at [288, 230] on li "Align to End of Previous Day" at bounding box center [217, 228] width 173 height 27
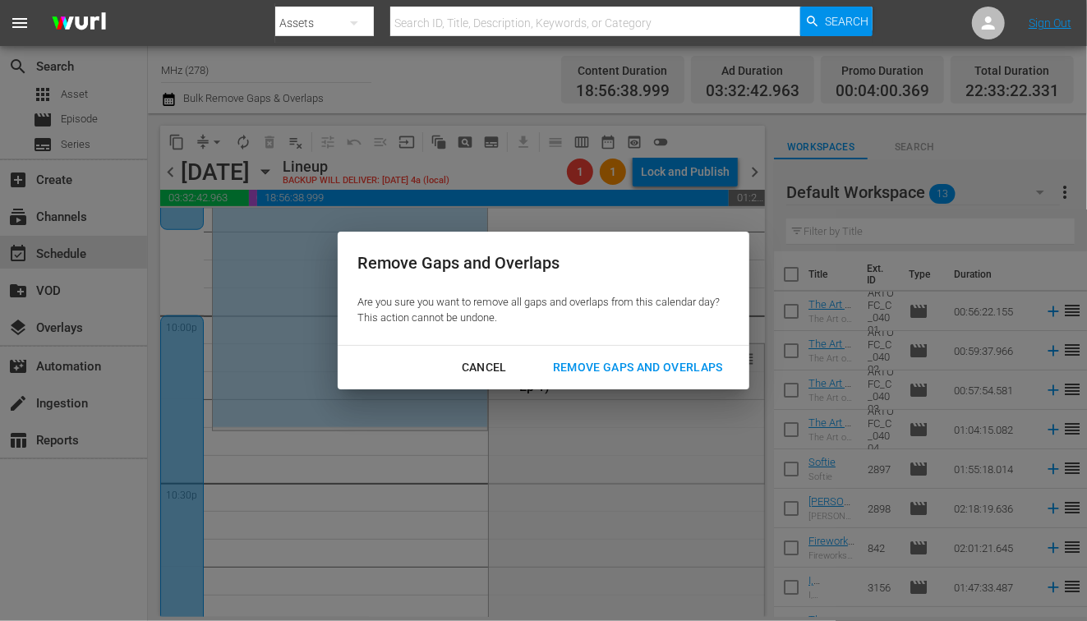
click at [587, 363] on div "Remove Gaps and Overlaps" at bounding box center [638, 367] width 196 height 21
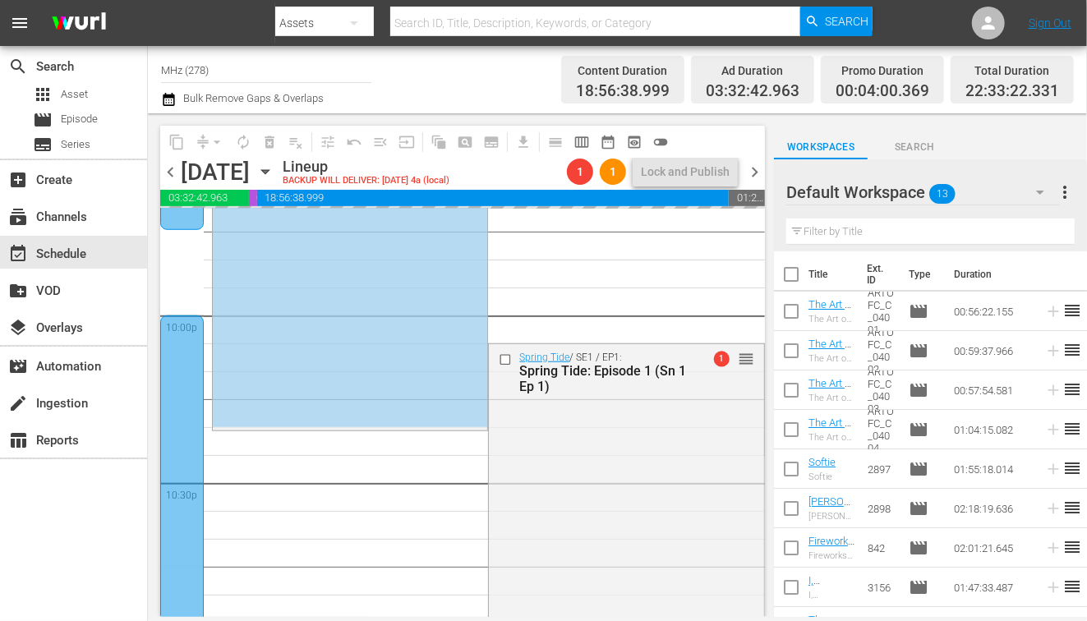
scroll to position [7638, 0]
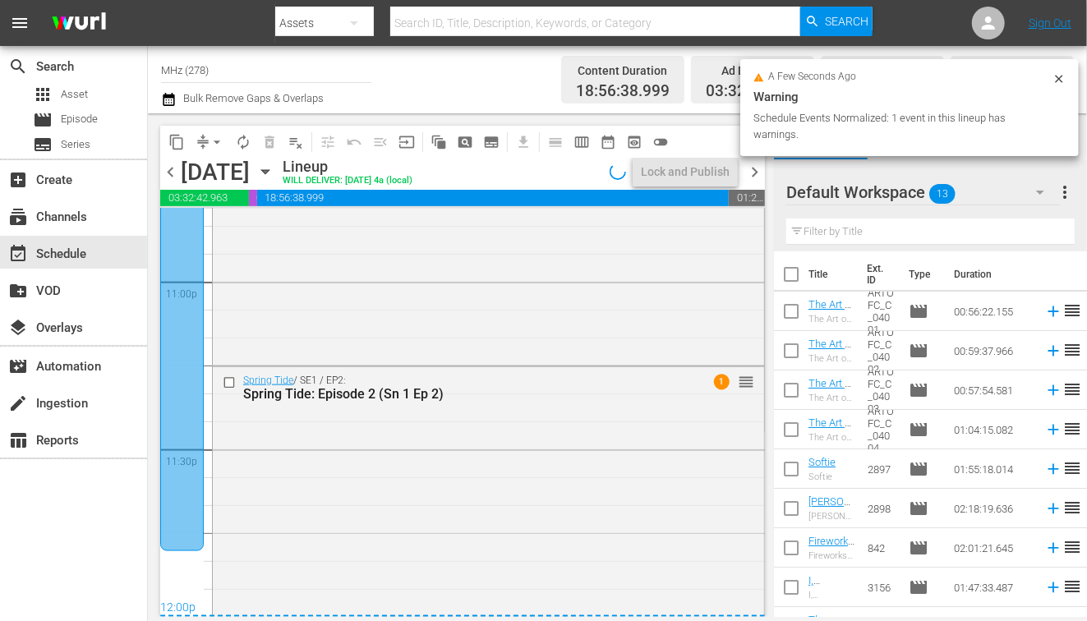
click at [758, 179] on span "chevron_right" at bounding box center [754, 172] width 21 height 21
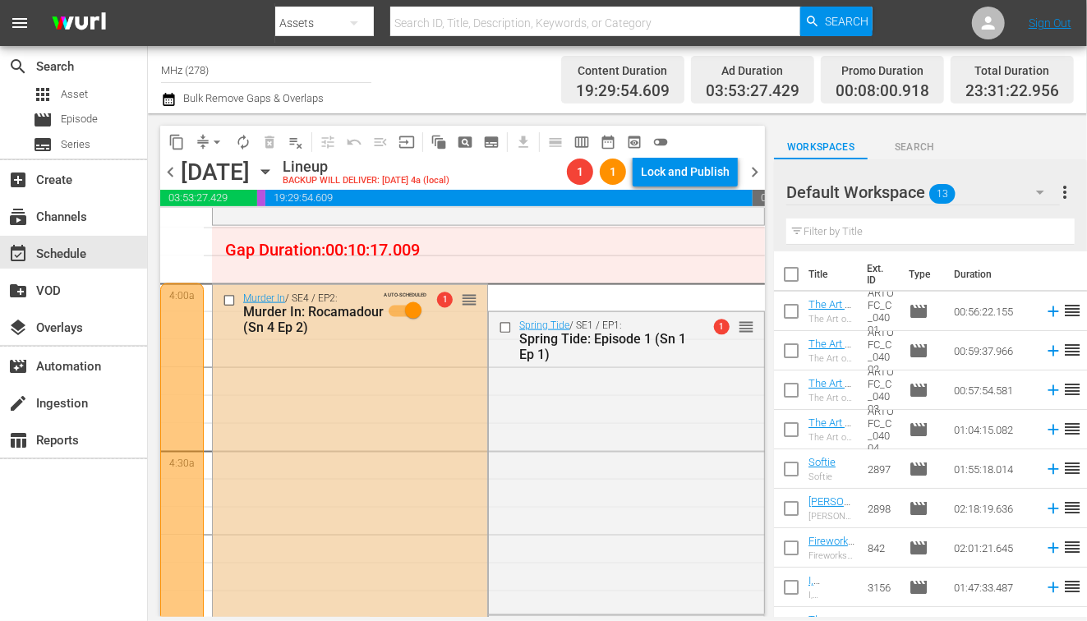
scroll to position [1316, 0]
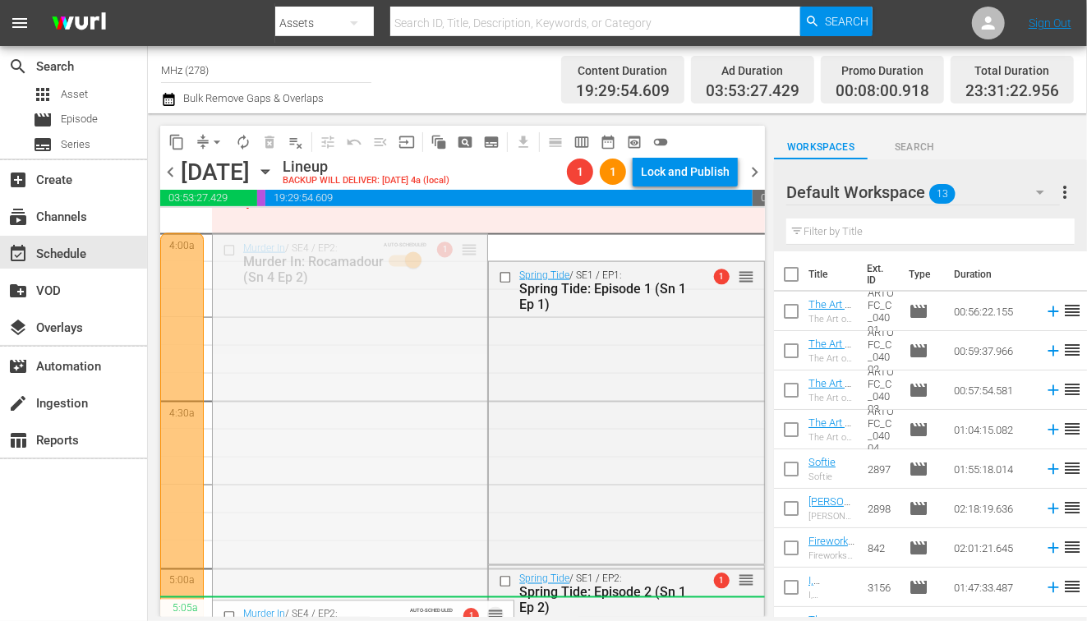
drag, startPoint x: 463, startPoint y: 247, endPoint x: 432, endPoint y: 611, distance: 365.3
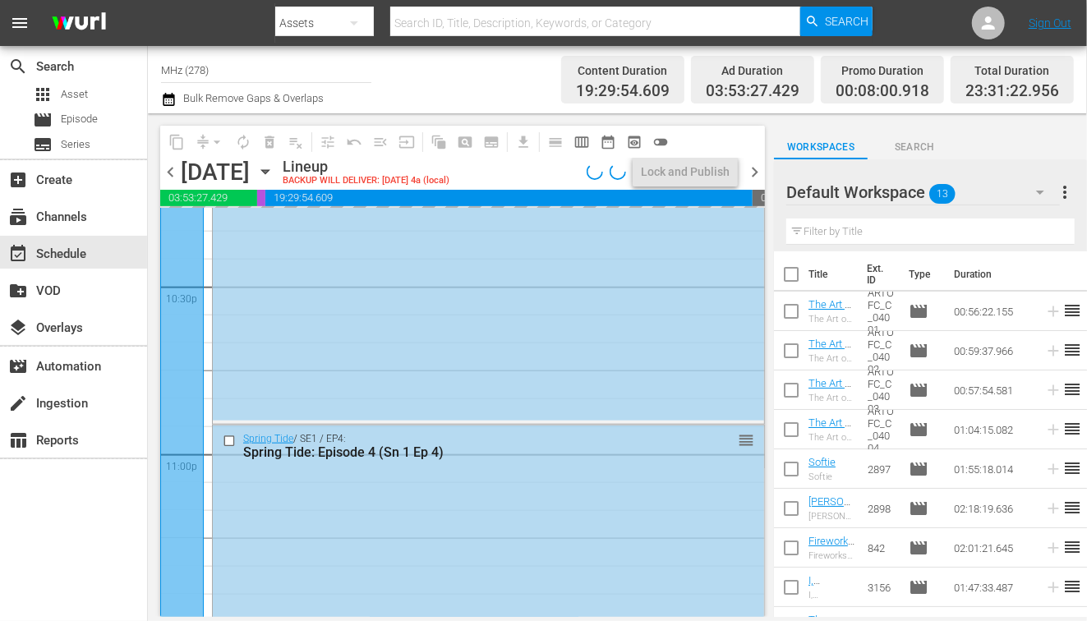
scroll to position [7638, 0]
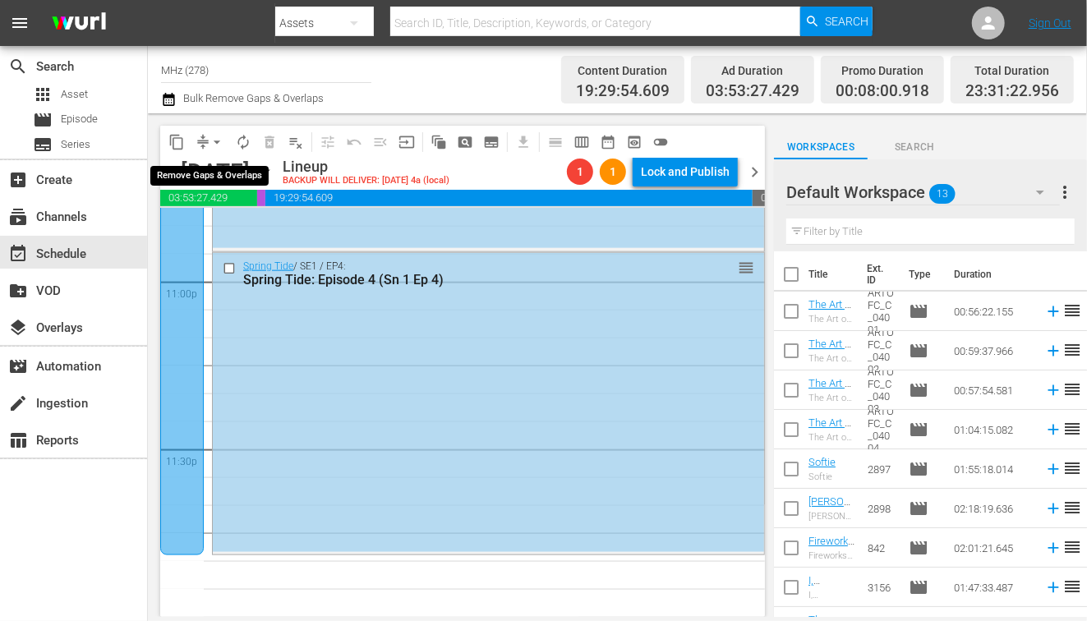
click at [211, 144] on span "arrow_drop_down" at bounding box center [217, 142] width 16 height 16
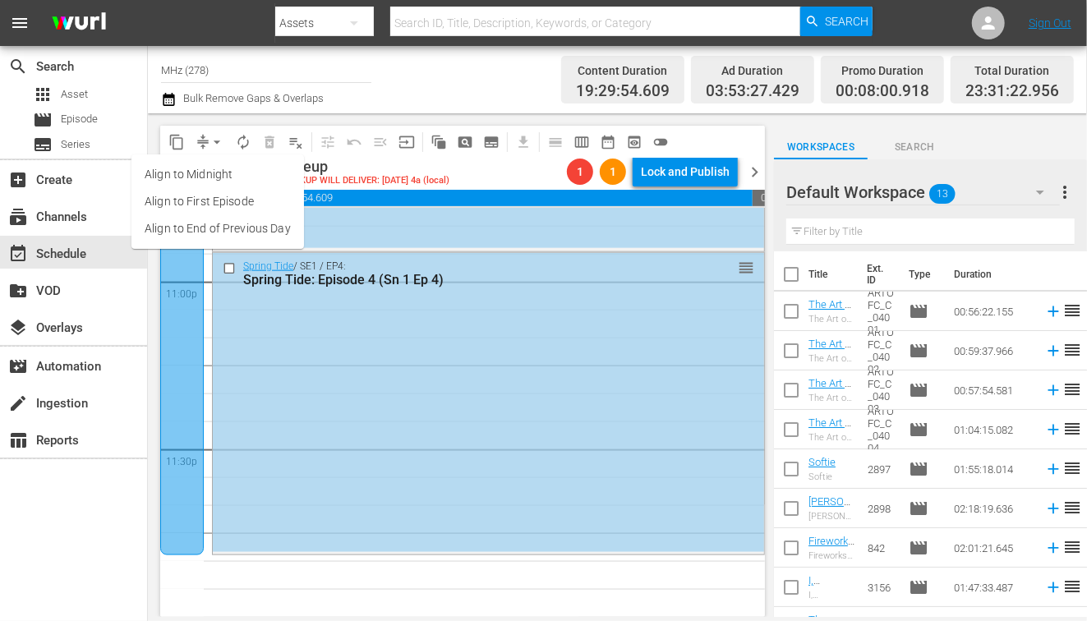
click at [260, 238] on li "Align to End of Previous Day" at bounding box center [217, 228] width 173 height 27
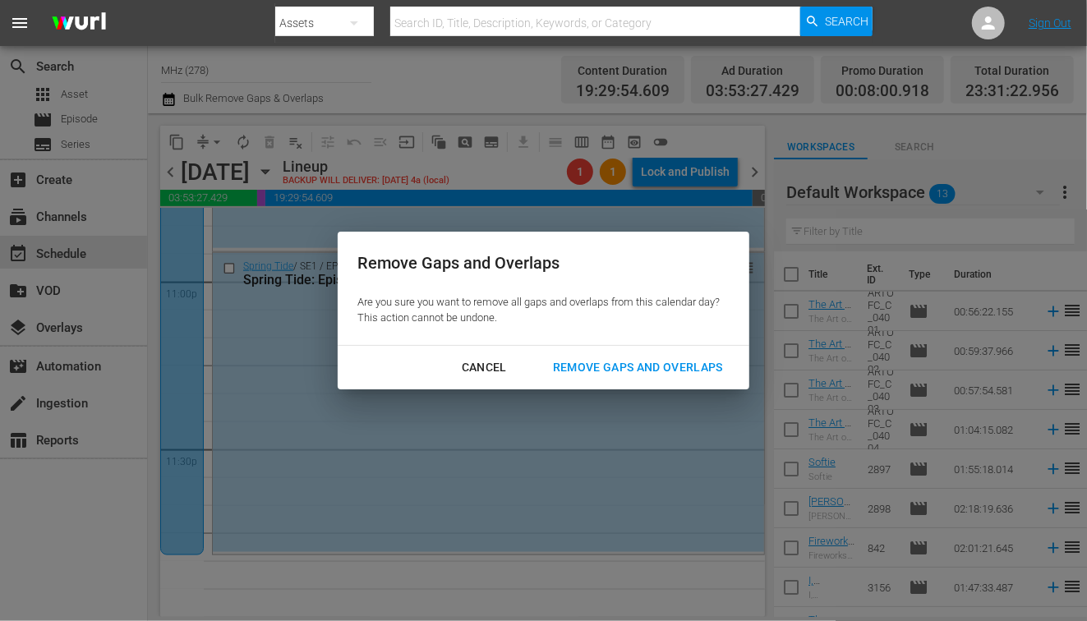
click at [616, 359] on div "Remove Gaps and Overlaps" at bounding box center [638, 367] width 196 height 21
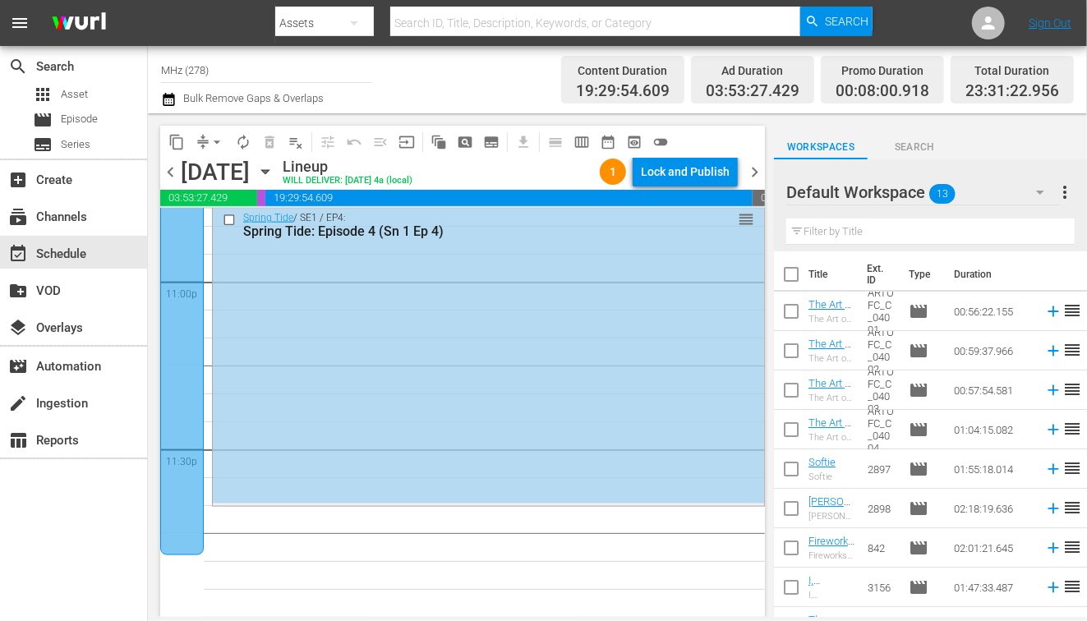
click at [755, 176] on span "chevron_right" at bounding box center [754, 172] width 21 height 21
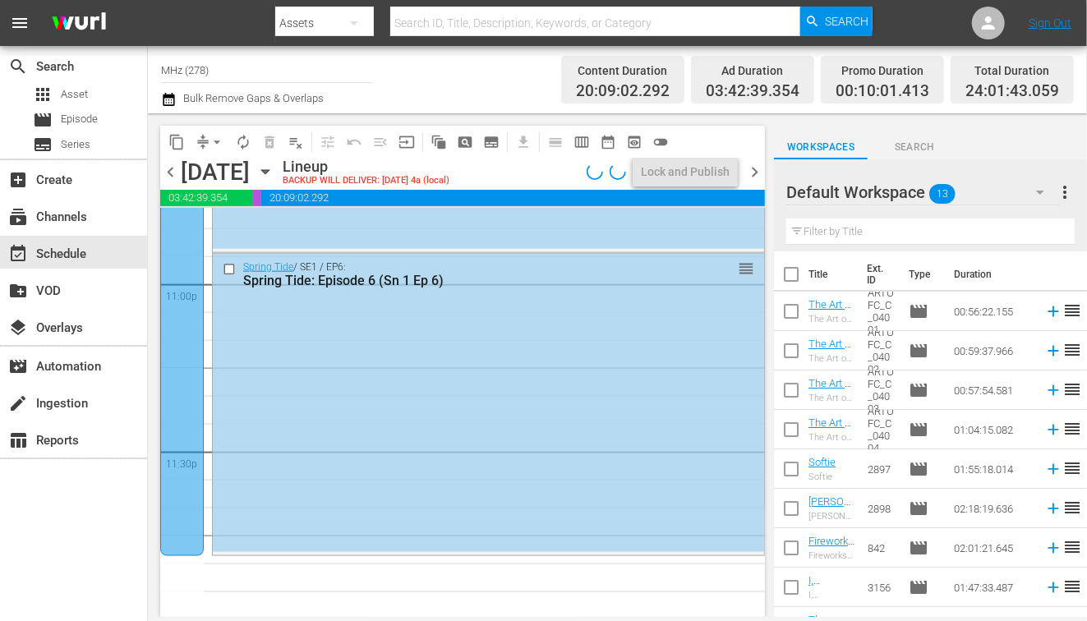
scroll to position [7638, 0]
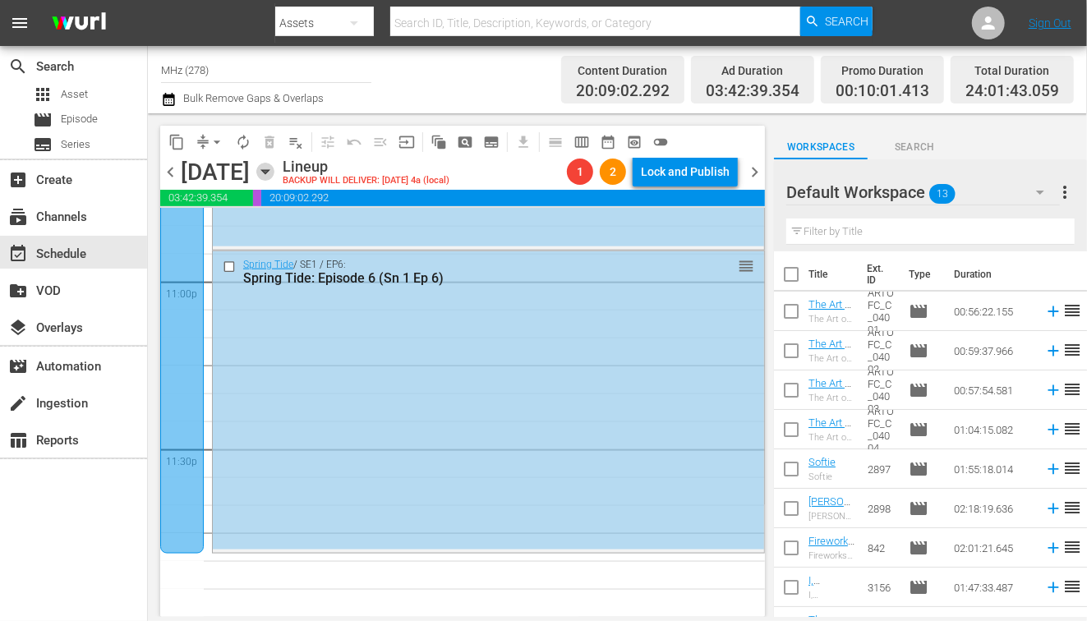
click at [274, 174] on icon "button" at bounding box center [265, 172] width 18 height 18
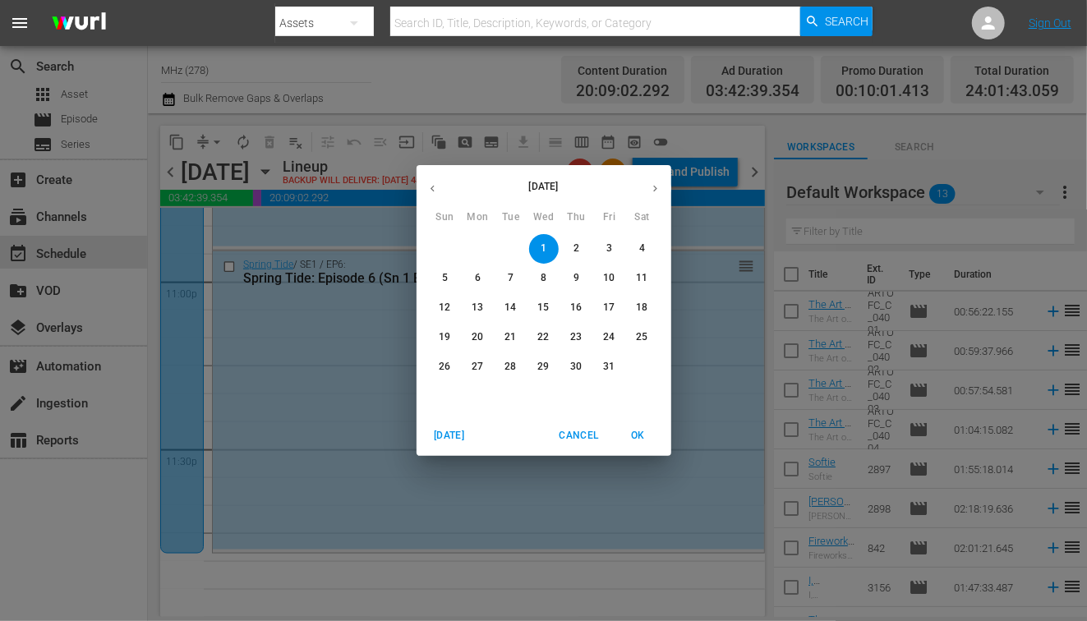
click at [431, 186] on icon "button" at bounding box center [432, 188] width 12 height 12
click at [508, 274] on p "9" at bounding box center [511, 278] width 6 height 14
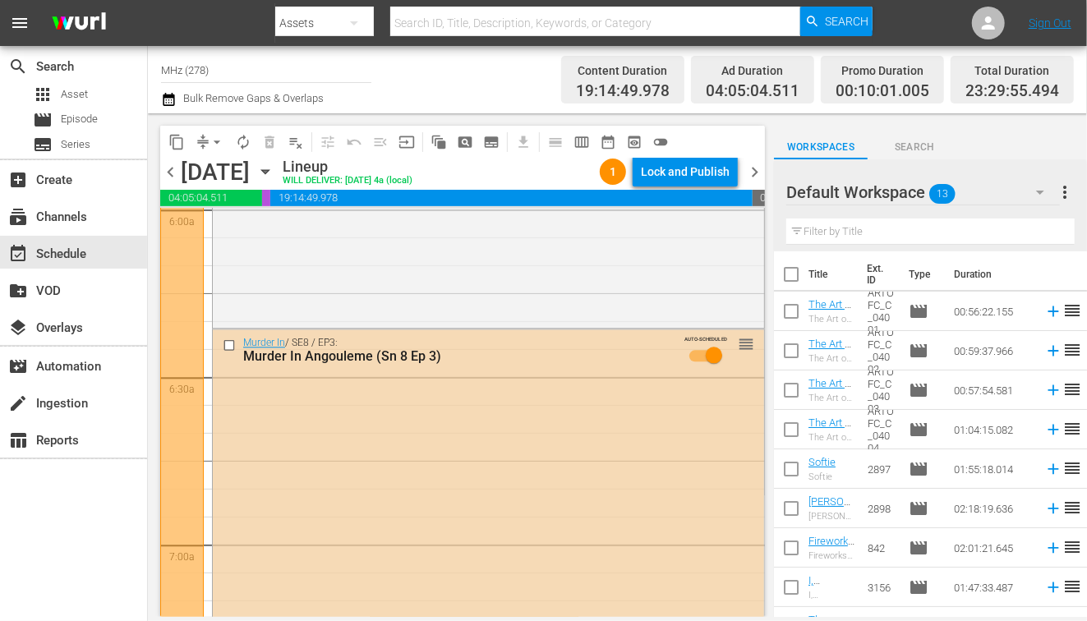
scroll to position [2035, 0]
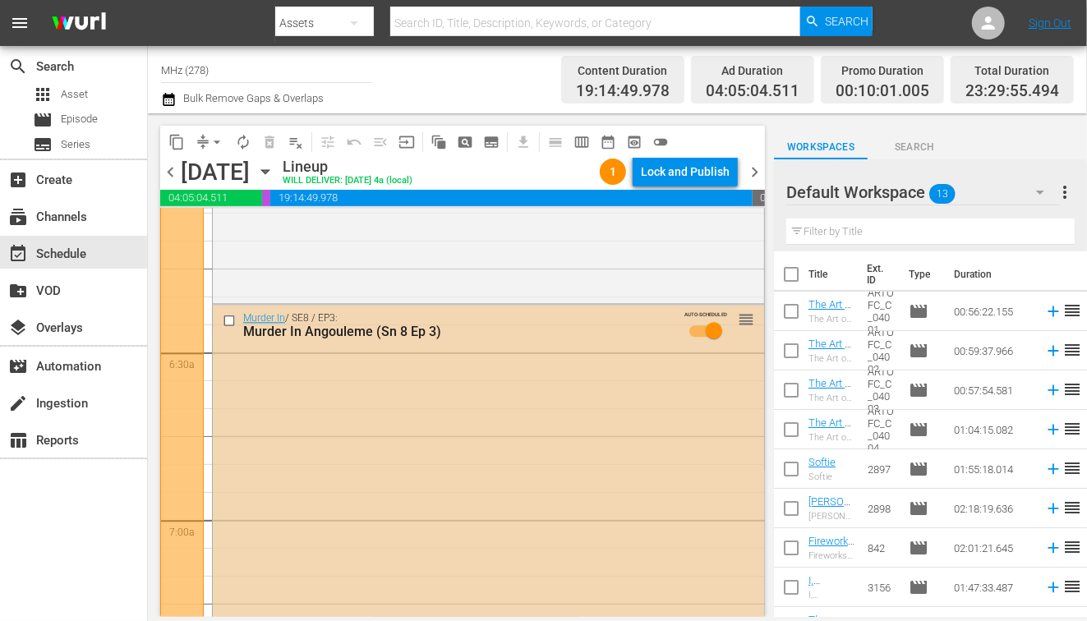
click at [233, 318] on input "checkbox" at bounding box center [231, 321] width 17 height 14
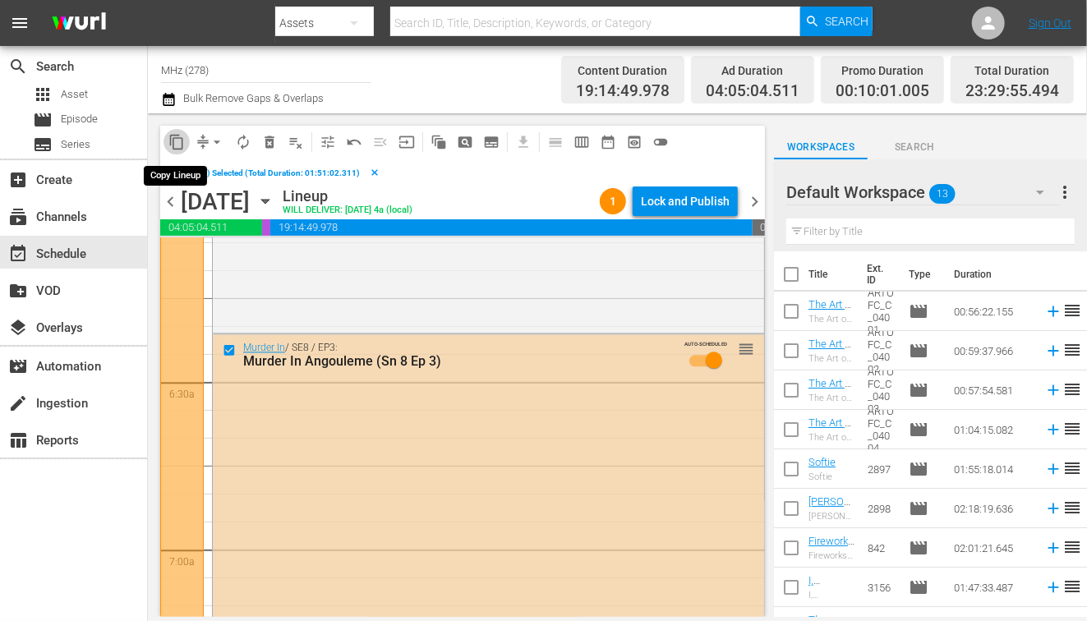
click at [177, 135] on span "content_copy" at bounding box center [176, 142] width 16 height 16
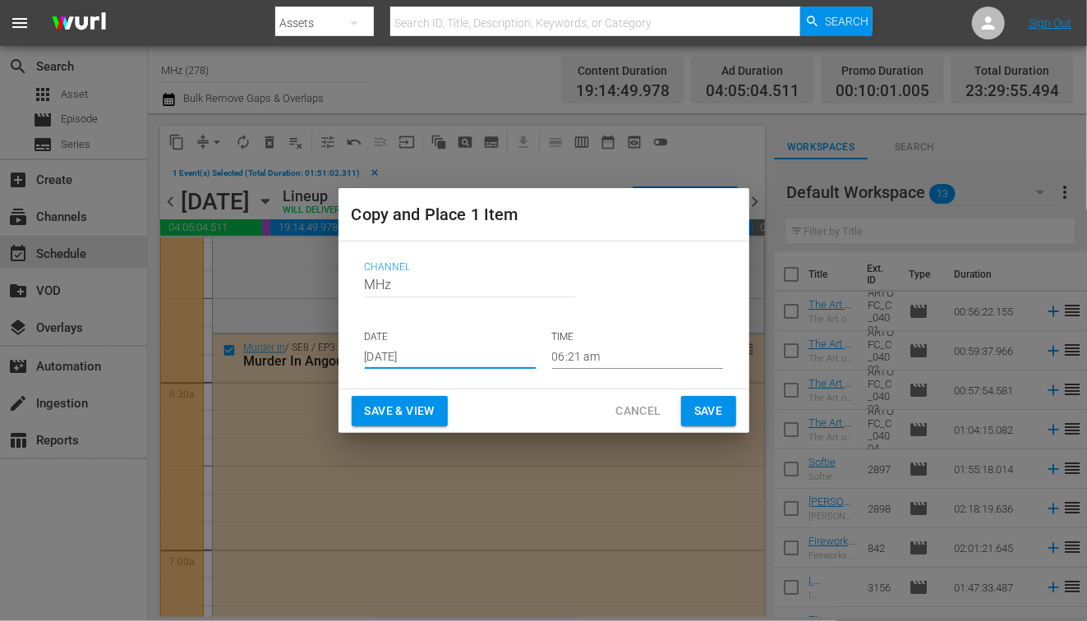
click at [409, 349] on input "[DATE]" at bounding box center [450, 356] width 171 height 25
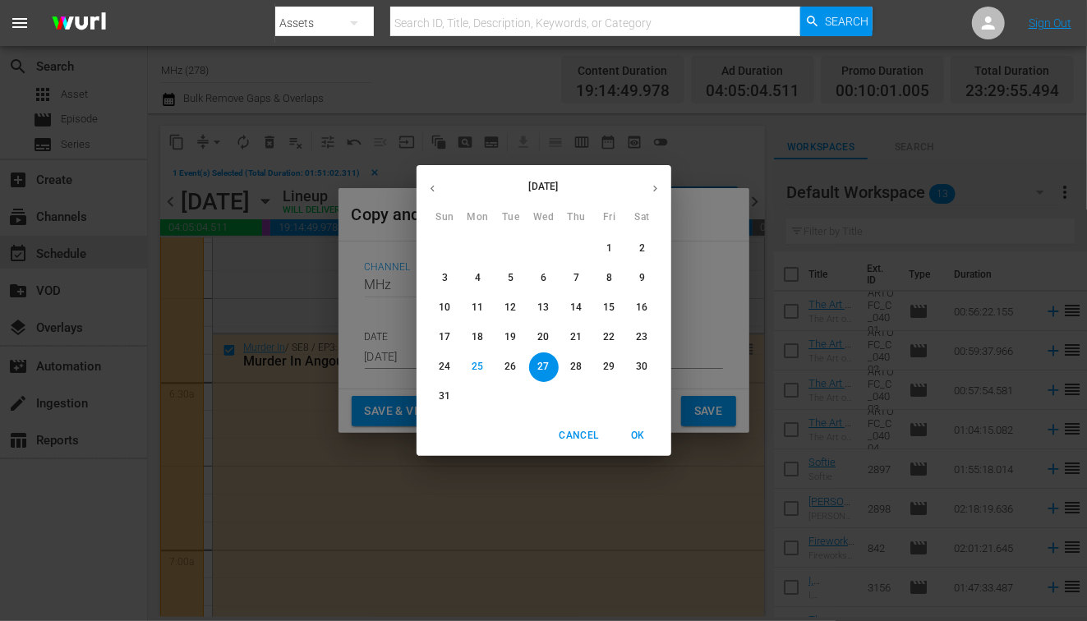
click at [652, 192] on icon "button" at bounding box center [655, 188] width 12 height 12
click at [505, 365] on p "30" at bounding box center [511, 367] width 12 height 14
type input "Sep 30th 2025"
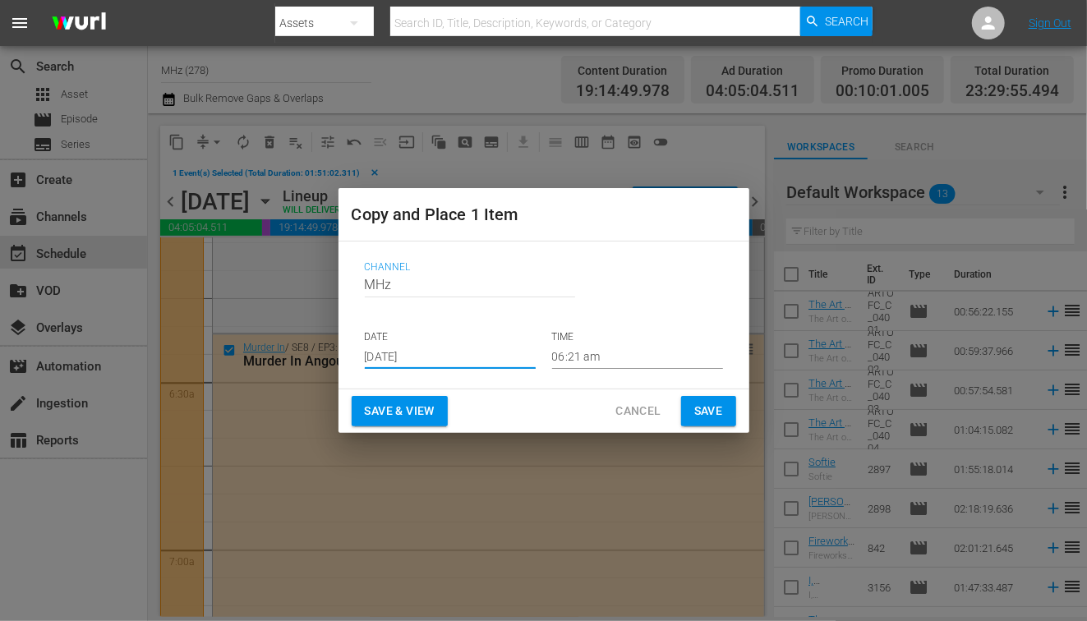
click at [565, 358] on input "06:21 am" at bounding box center [637, 356] width 171 height 25
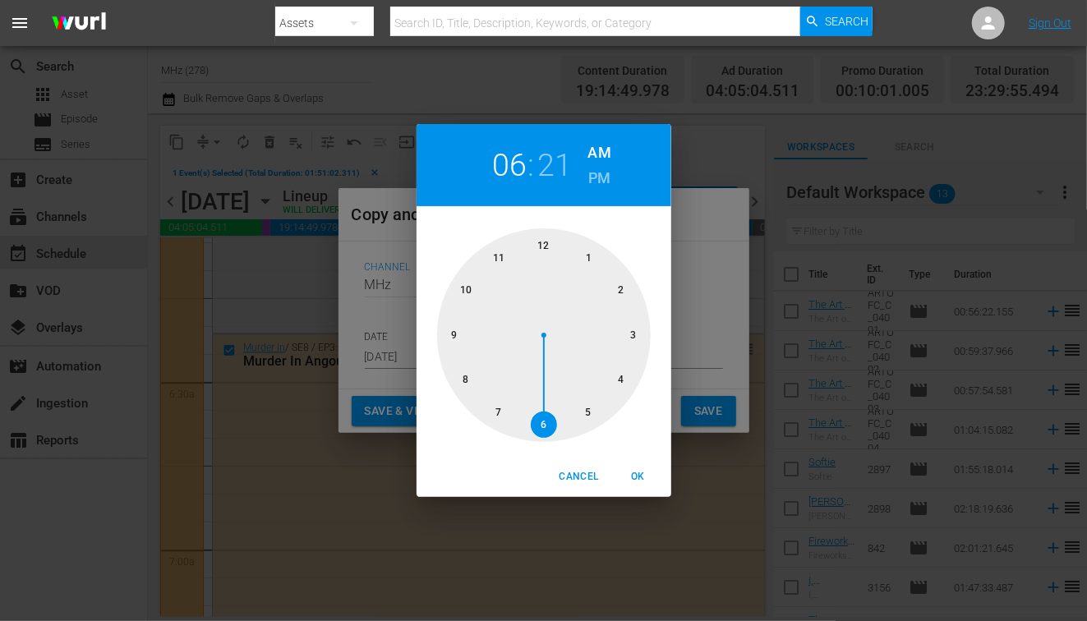
click at [462, 328] on div at bounding box center [544, 335] width 214 height 214
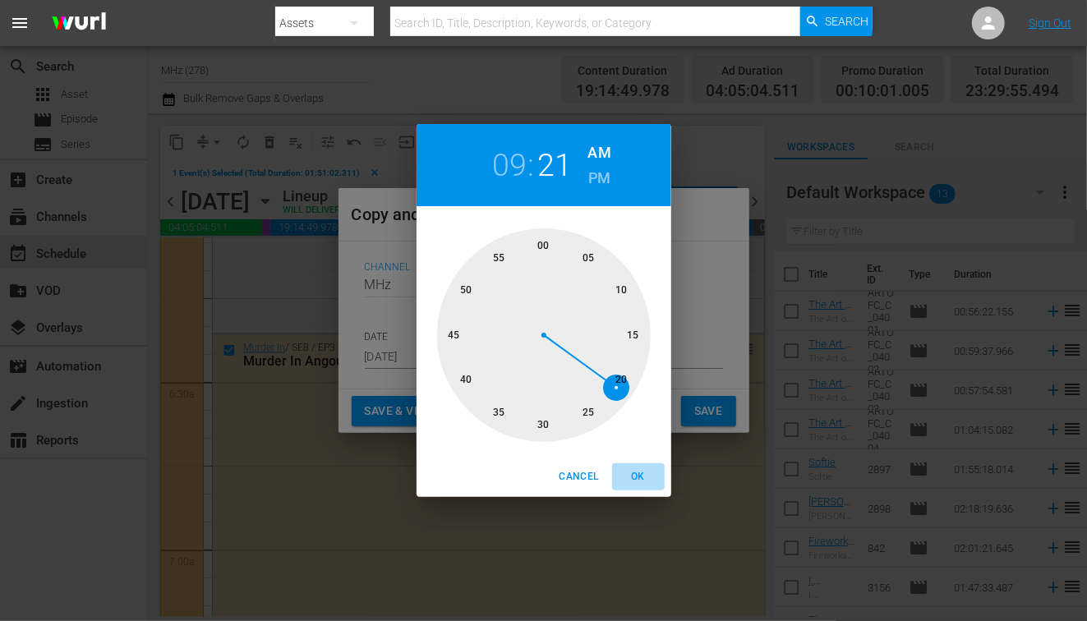
click at [633, 472] on span "OK" at bounding box center [638, 476] width 39 height 17
type input "09:21 am"
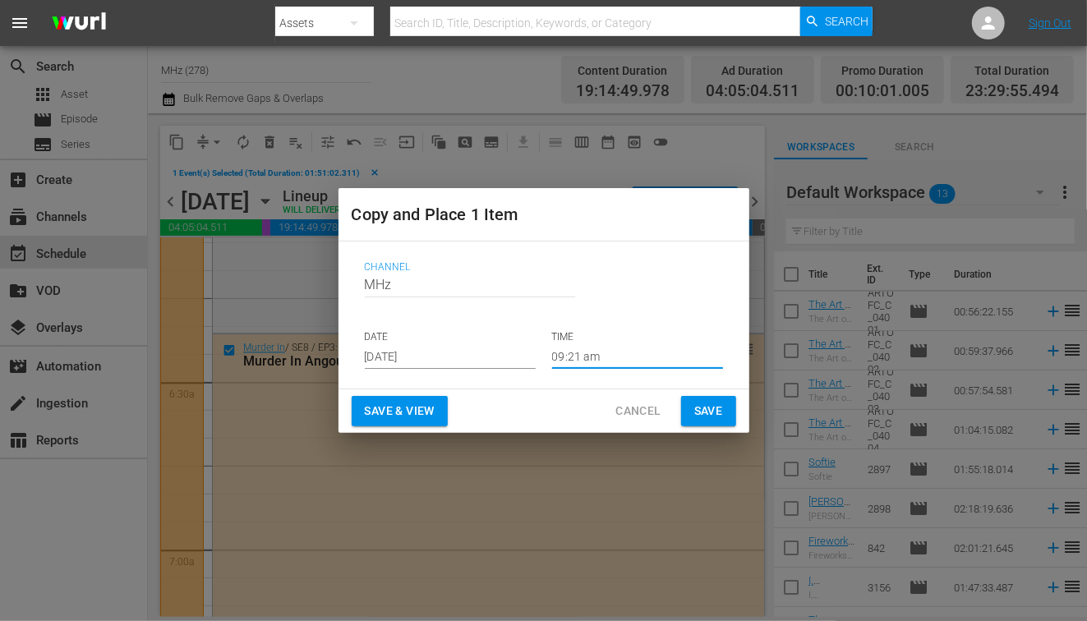
click at [731, 406] on button "Save" at bounding box center [708, 411] width 55 height 30
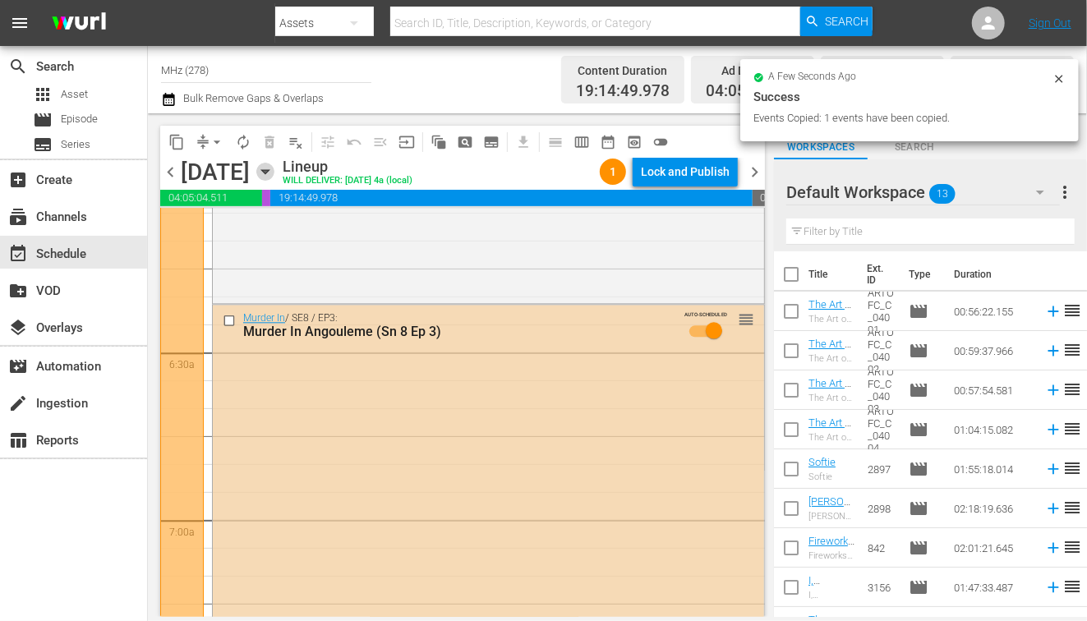
click at [274, 173] on icon "button" at bounding box center [265, 172] width 18 height 18
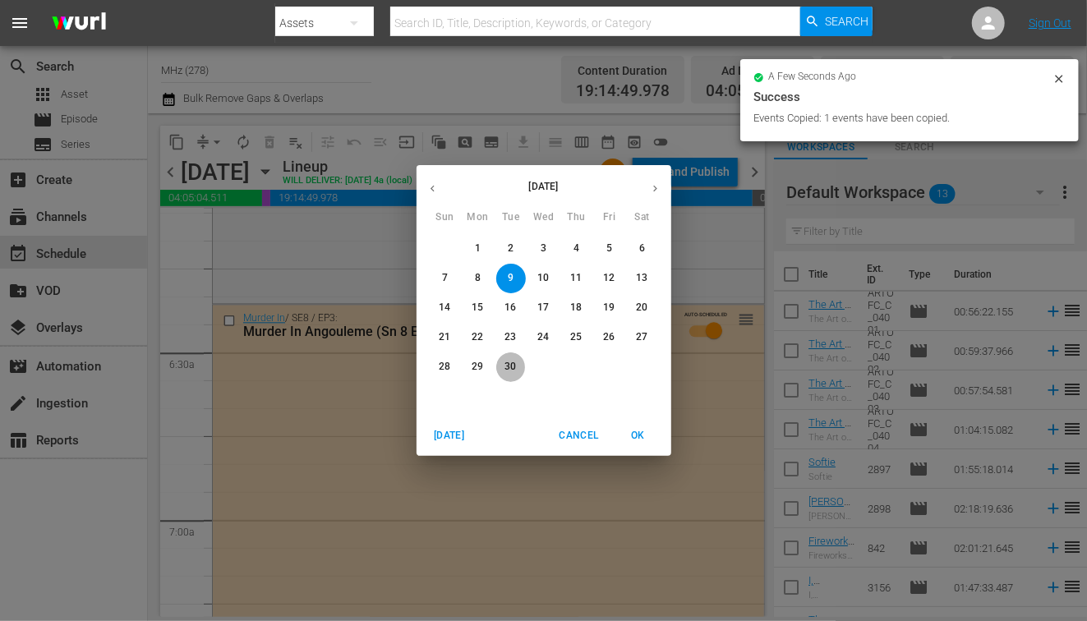
click at [504, 358] on button "30" at bounding box center [511, 368] width 30 height 30
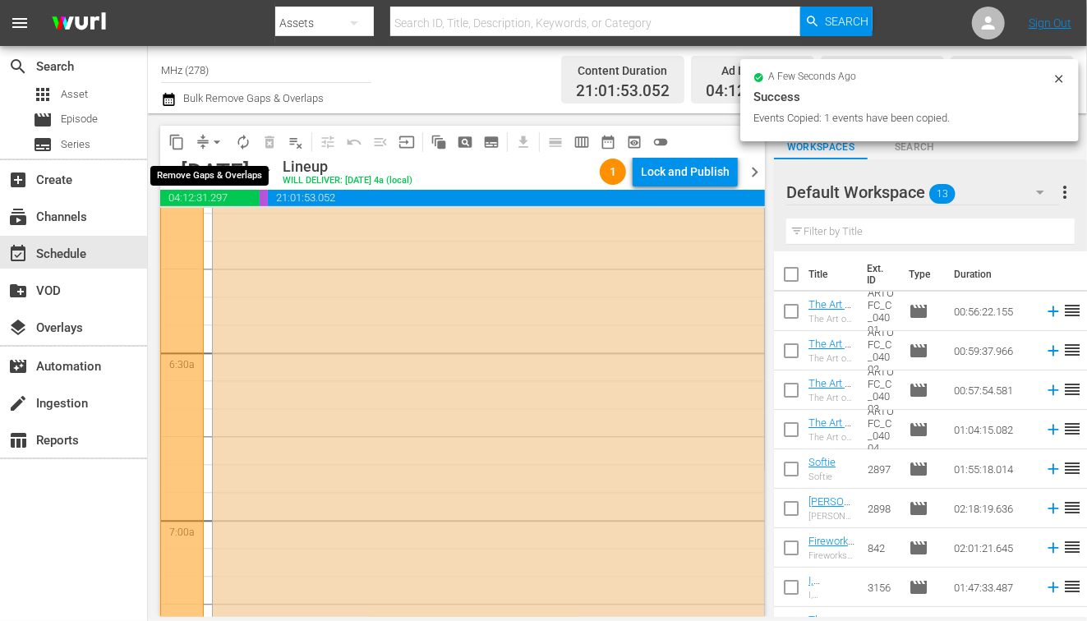
click at [210, 145] on span "arrow_drop_down" at bounding box center [217, 142] width 16 height 16
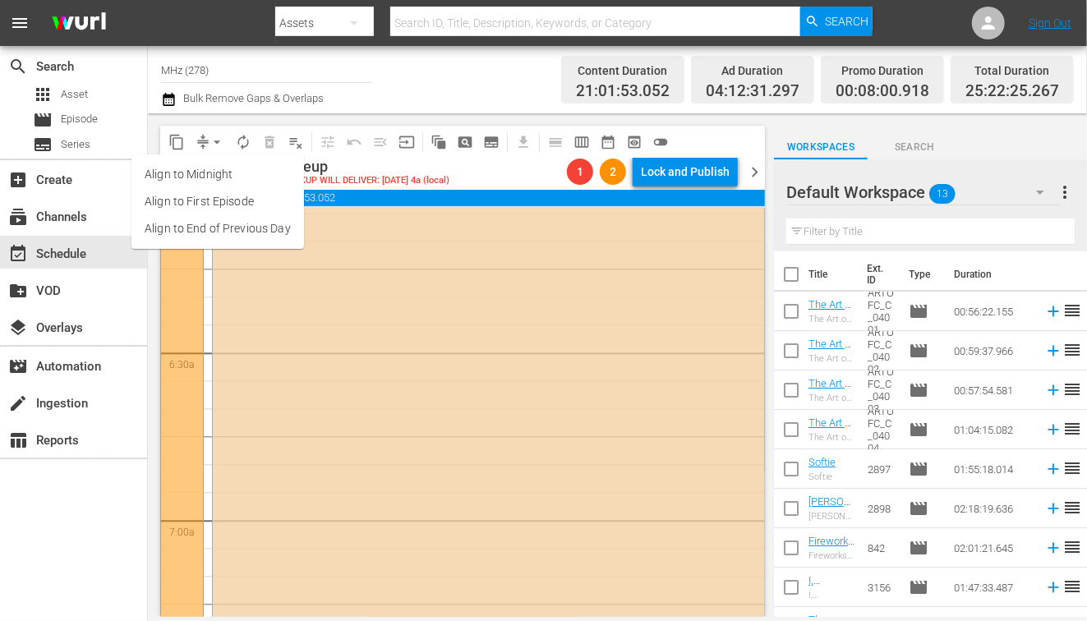
click at [270, 237] on li "Align to End of Previous Day" at bounding box center [217, 228] width 173 height 27
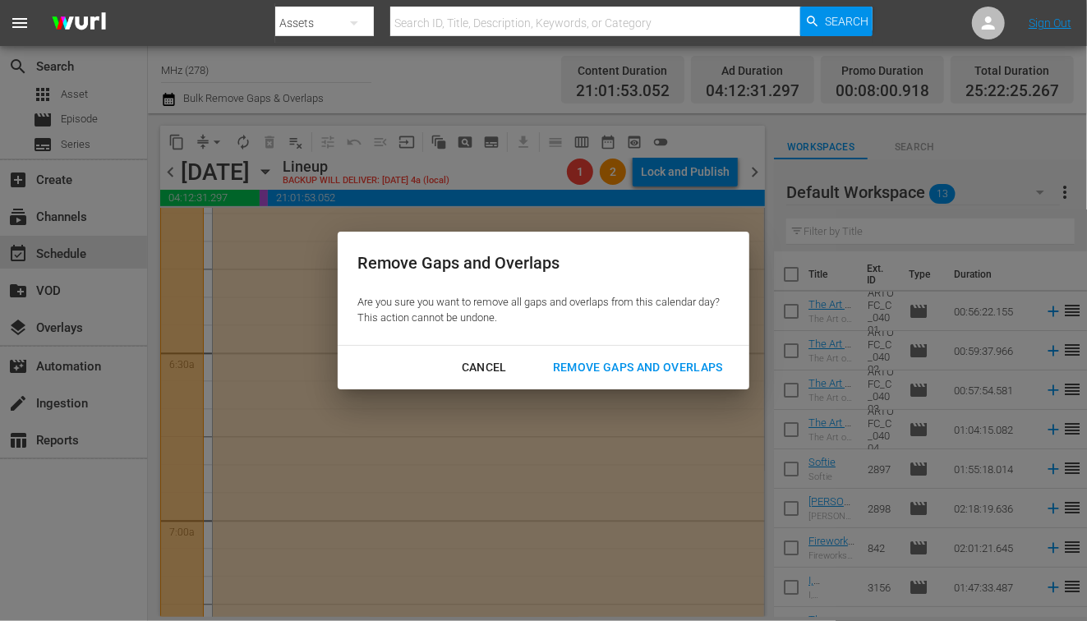
click at [571, 371] on div "Remove Gaps and Overlaps" at bounding box center [638, 367] width 196 height 21
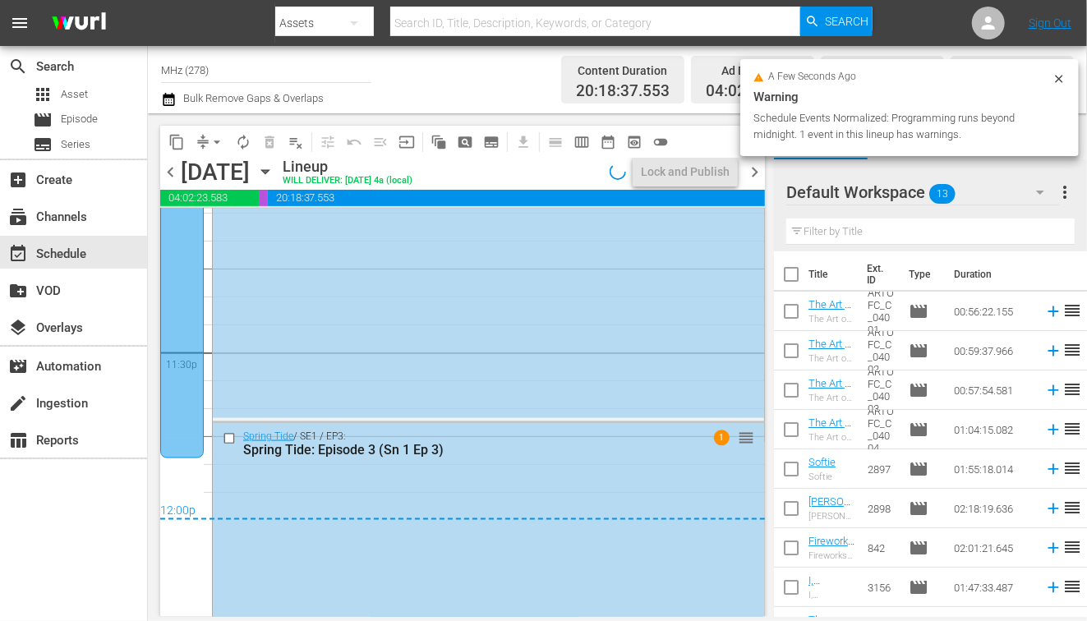
scroll to position [7844, 0]
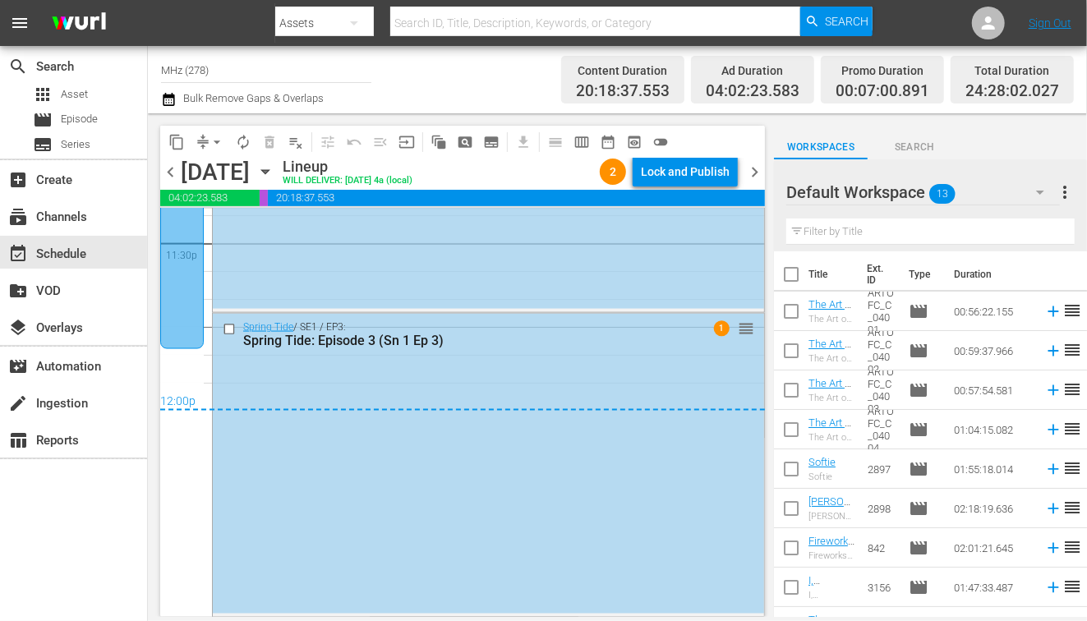
click at [757, 172] on span "chevron_right" at bounding box center [754, 172] width 21 height 21
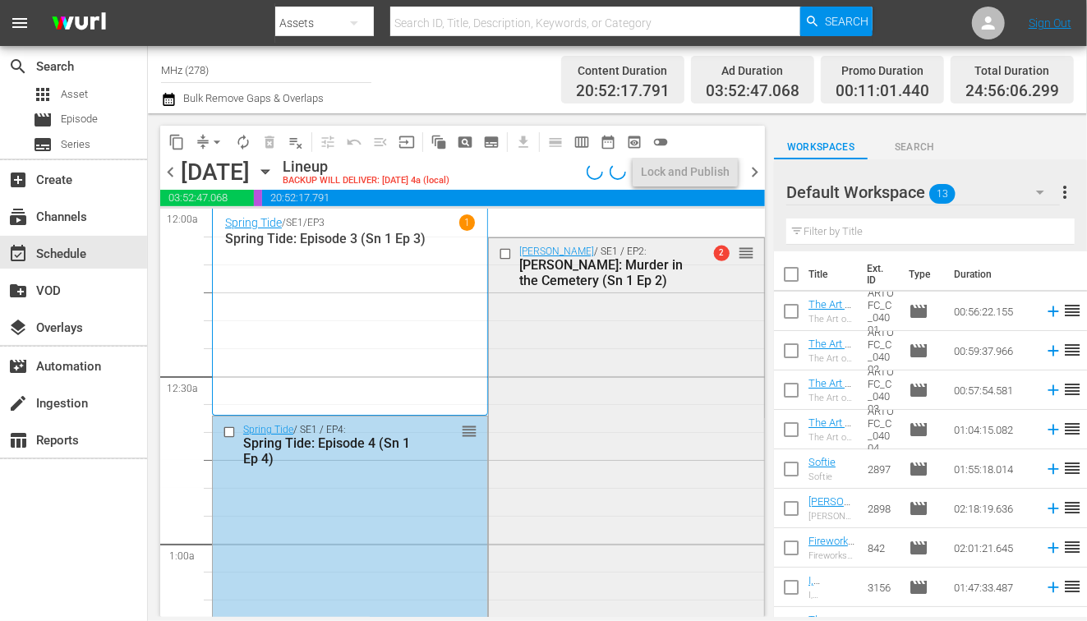
scroll to position [7, 0]
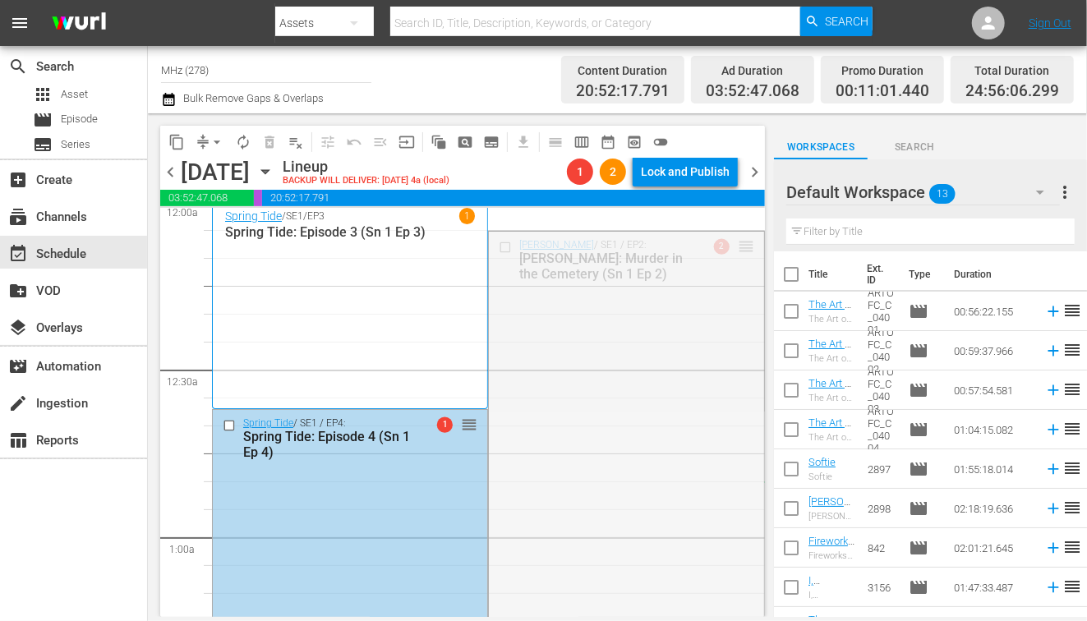
drag, startPoint x: 743, startPoint y: 243, endPoint x: 534, endPoint y: 505, distance: 334.4
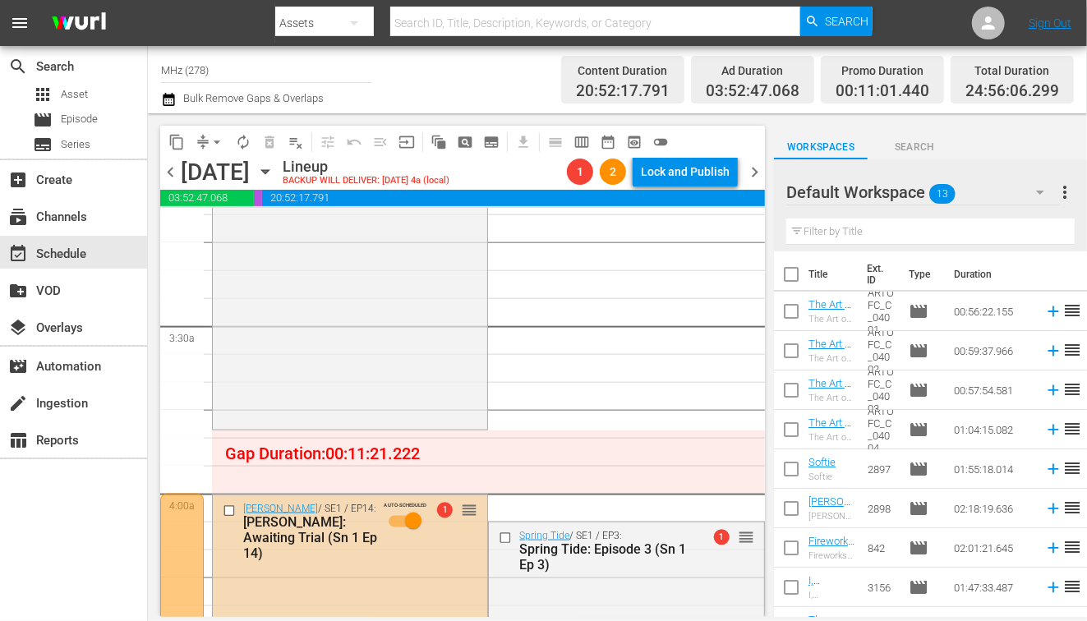
scroll to position [1349, 0]
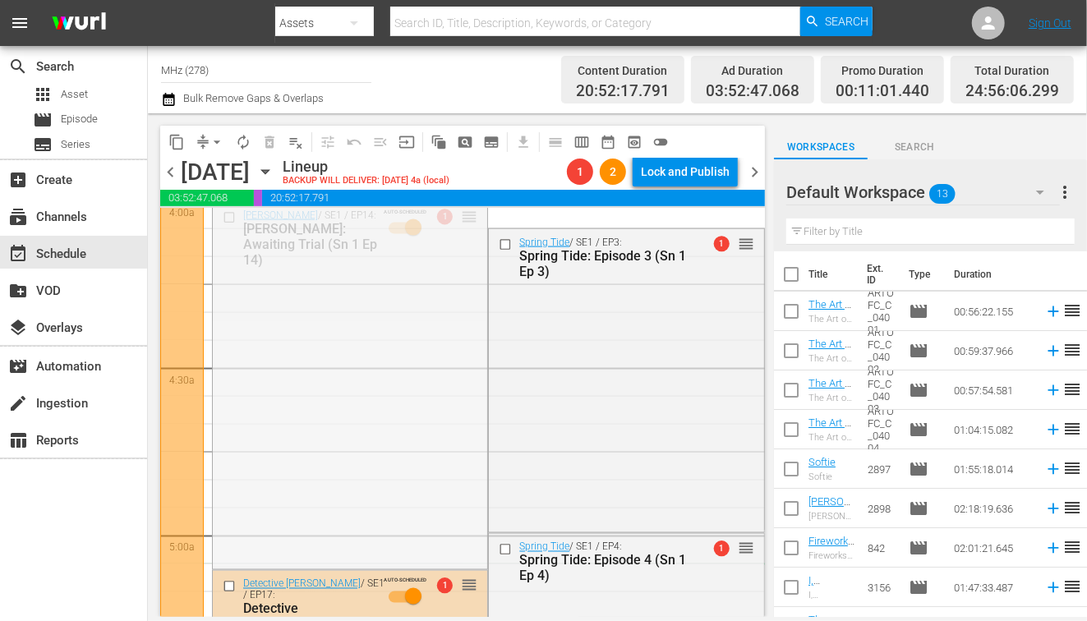
drag, startPoint x: 465, startPoint y: 214, endPoint x: 433, endPoint y: 566, distance: 353.2
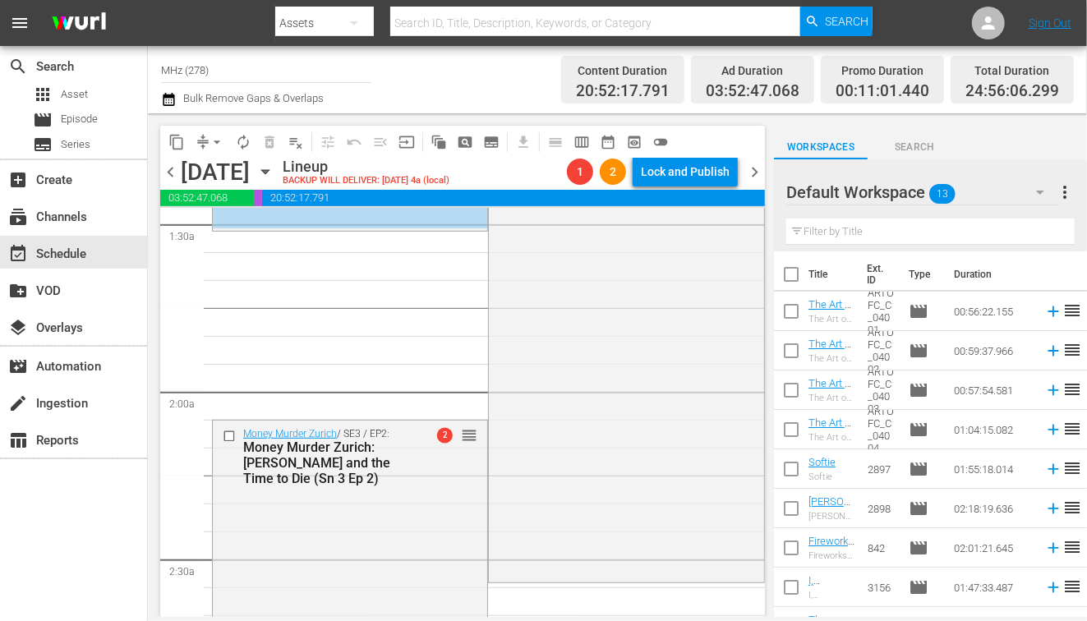
scroll to position [192, 0]
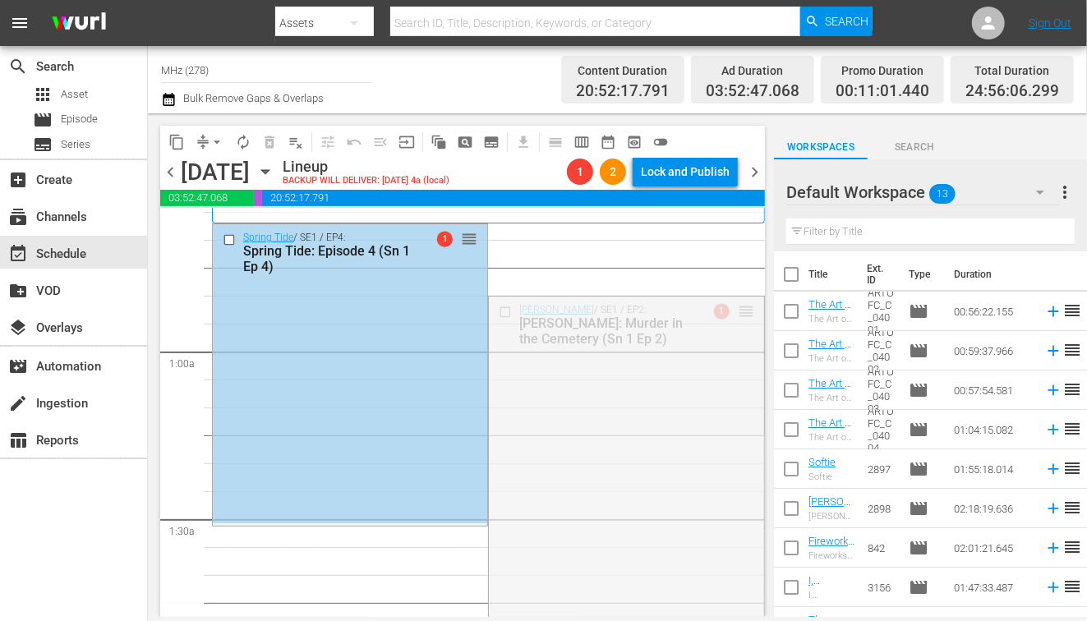
drag, startPoint x: 694, startPoint y: 391, endPoint x: 562, endPoint y: 545, distance: 202.2
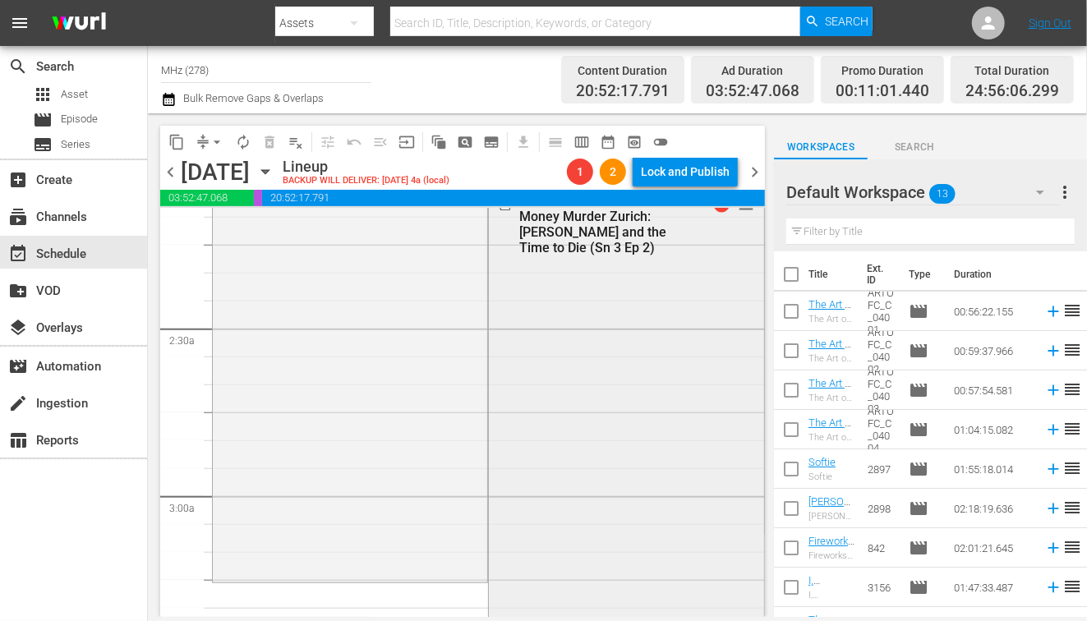
scroll to position [694, 0]
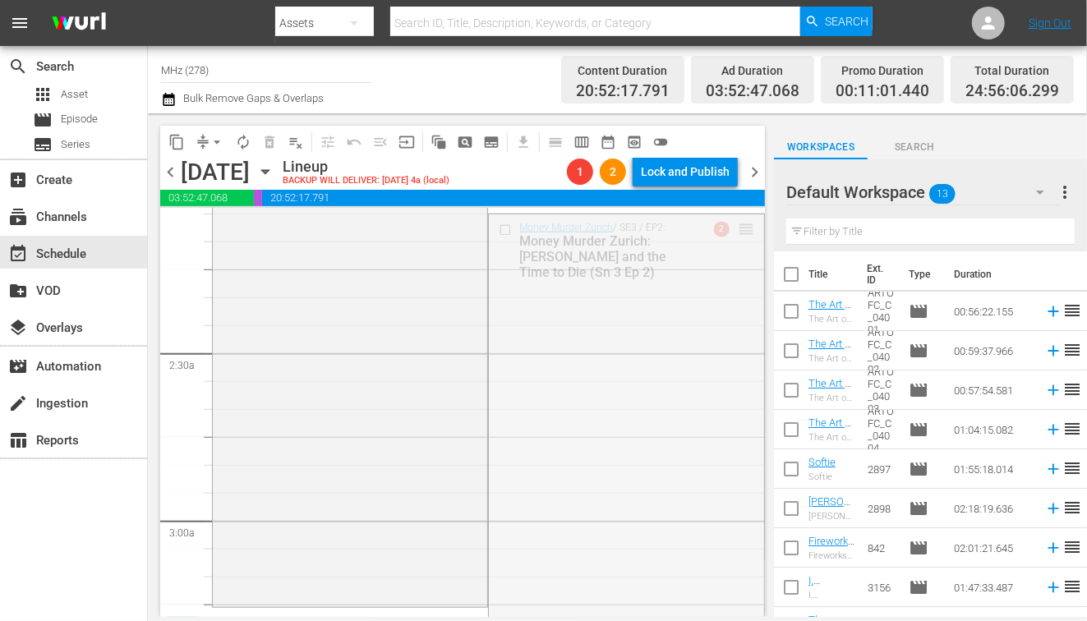
drag, startPoint x: 747, startPoint y: 233, endPoint x: 528, endPoint y: 612, distance: 438.1
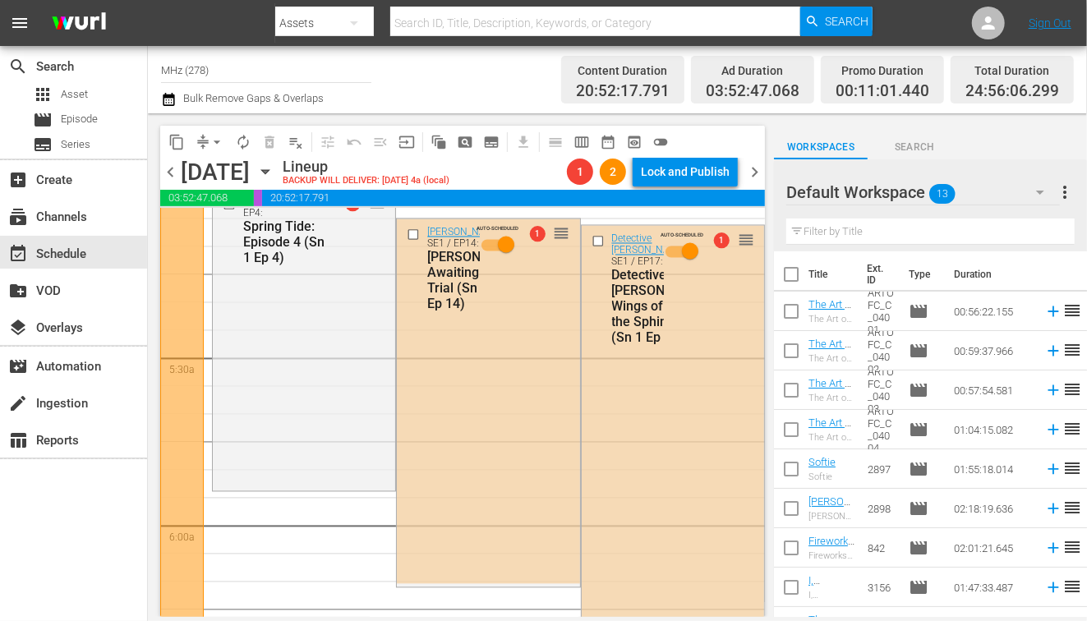
scroll to position [1637, 0]
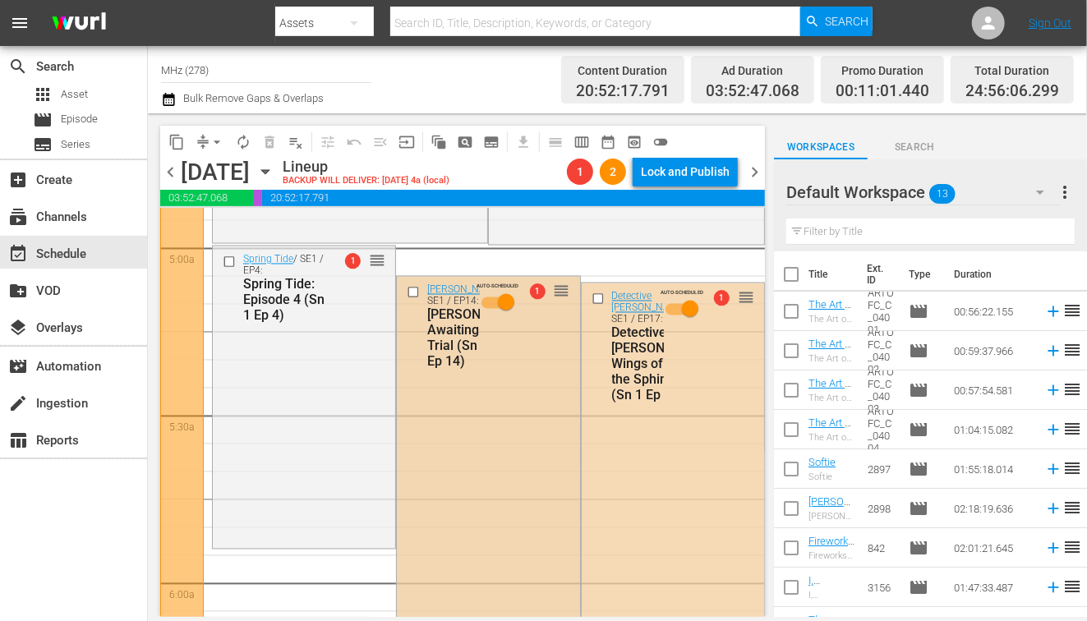
click at [417, 291] on input "checkbox" at bounding box center [415, 293] width 17 height 14
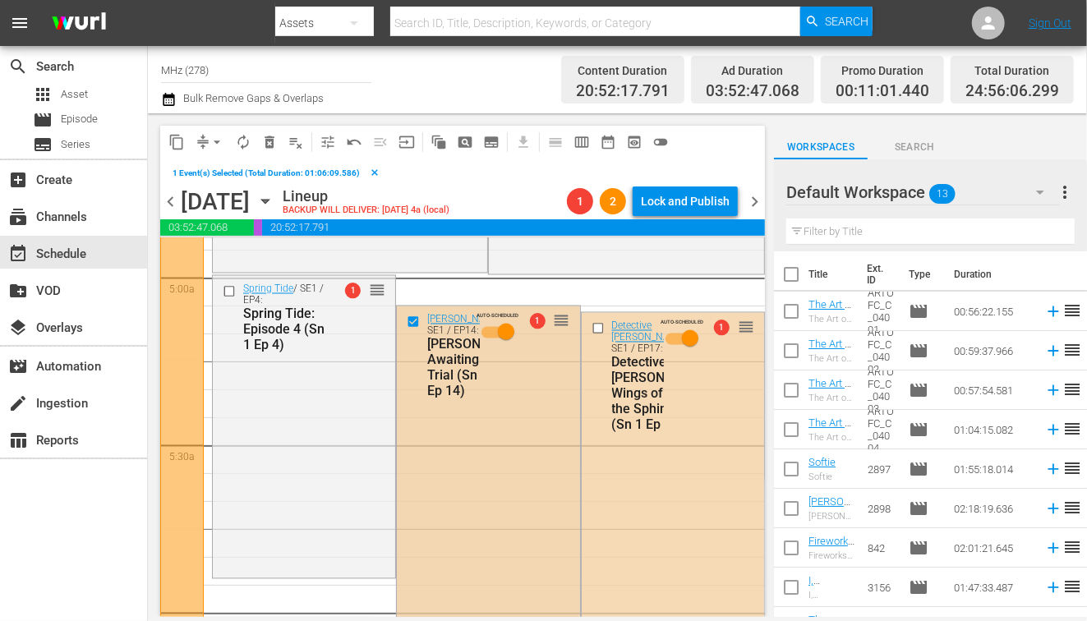
drag, startPoint x: 265, startPoint y: 144, endPoint x: 426, endPoint y: 356, distance: 265.7
click at [425, 354] on div "content_copy compress arrow_drop_down autorenew_outlined delete_forever_outline…" at bounding box center [462, 371] width 605 height 491
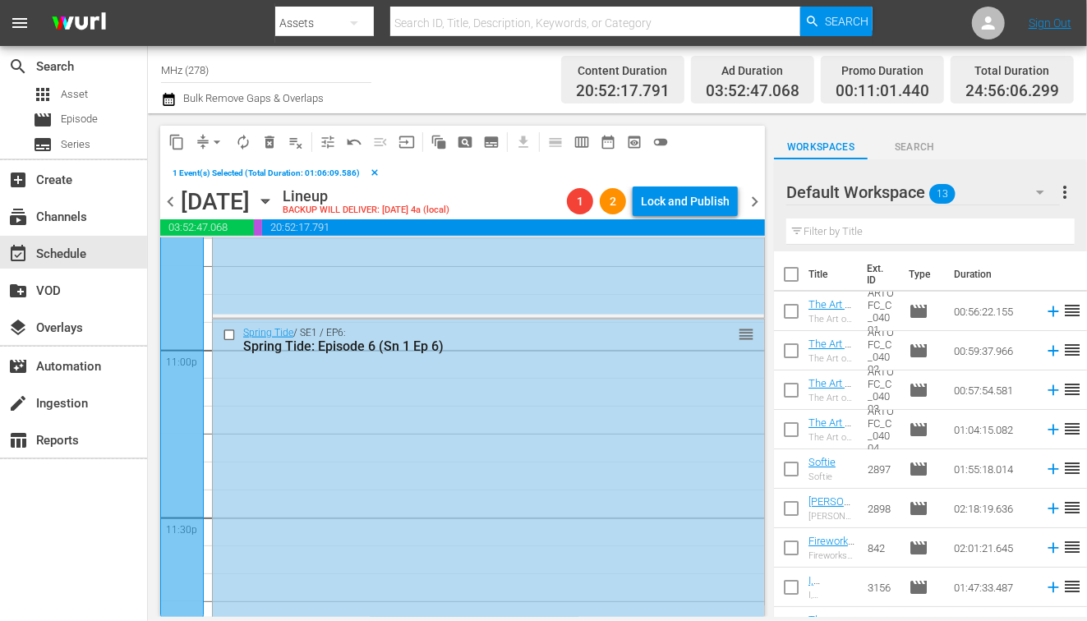
scroll to position [7667, 0]
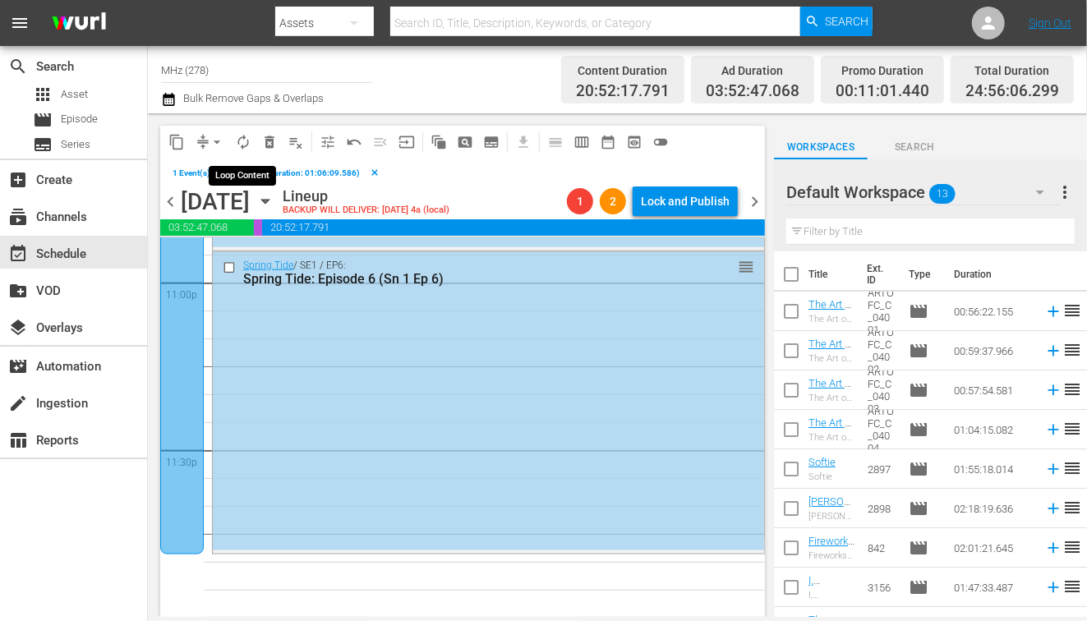
click at [212, 141] on span "arrow_drop_down" at bounding box center [217, 142] width 16 height 16
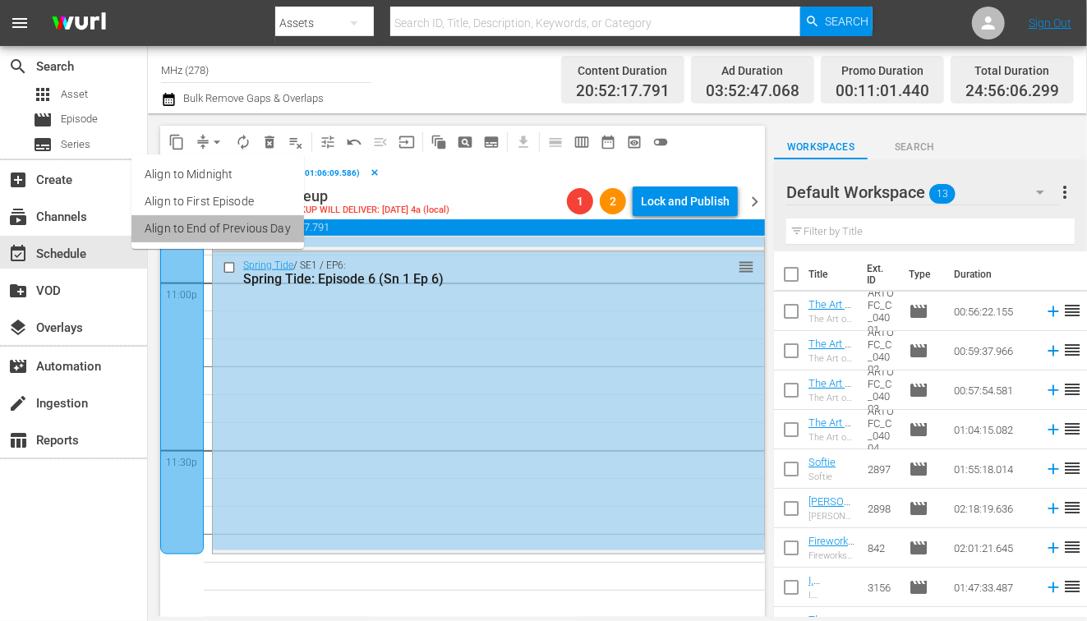
click at [283, 224] on li "Align to End of Previous Day" at bounding box center [217, 228] width 173 height 27
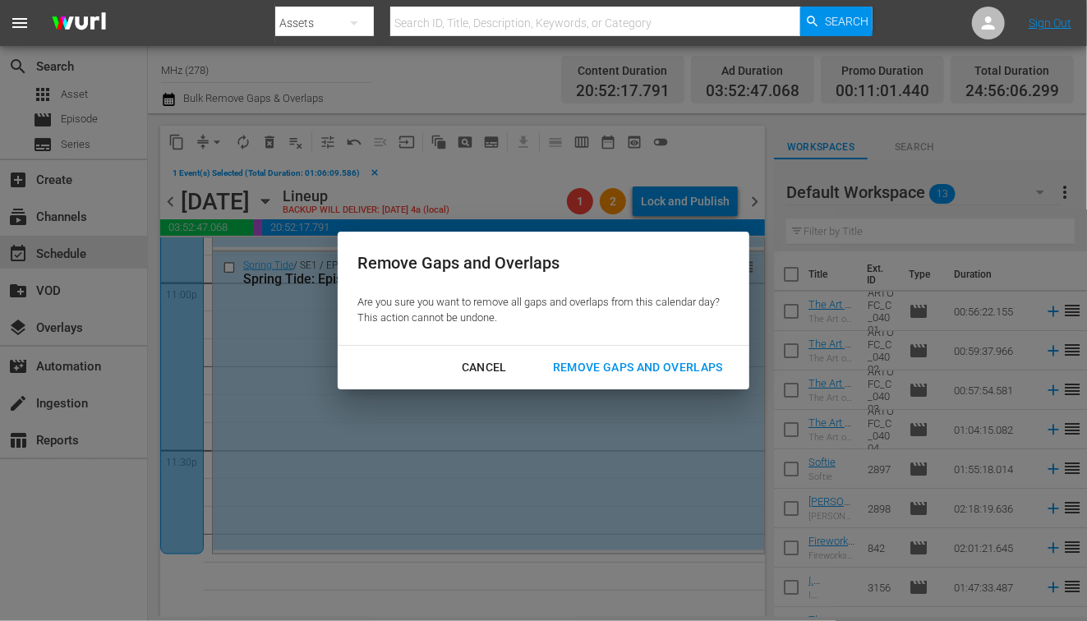
click at [601, 360] on div "Remove Gaps and Overlaps" at bounding box center [638, 367] width 196 height 21
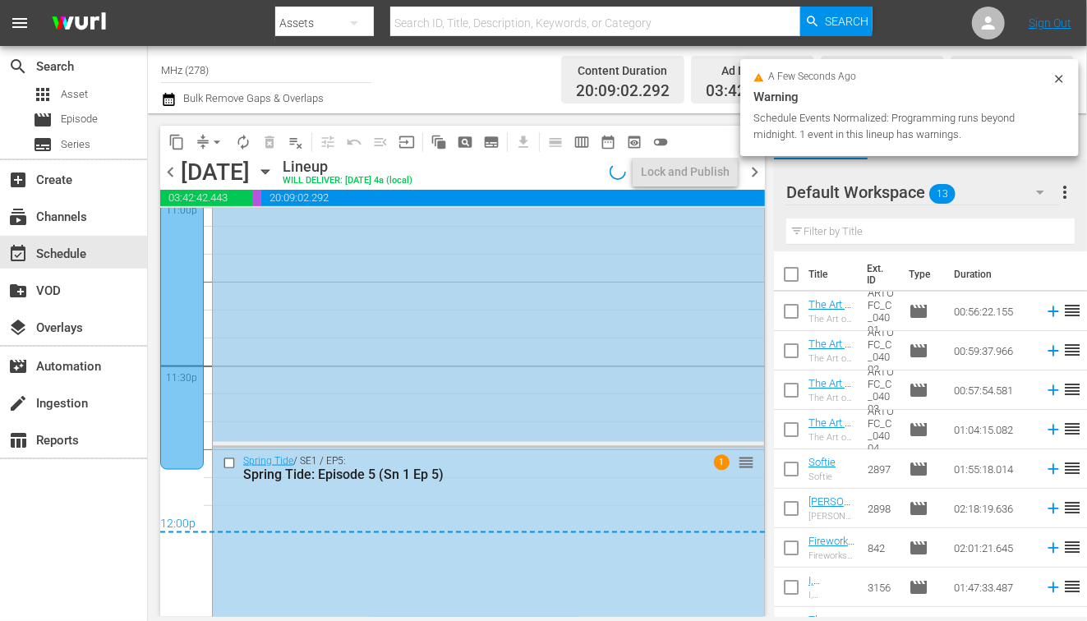
scroll to position [7725, 0]
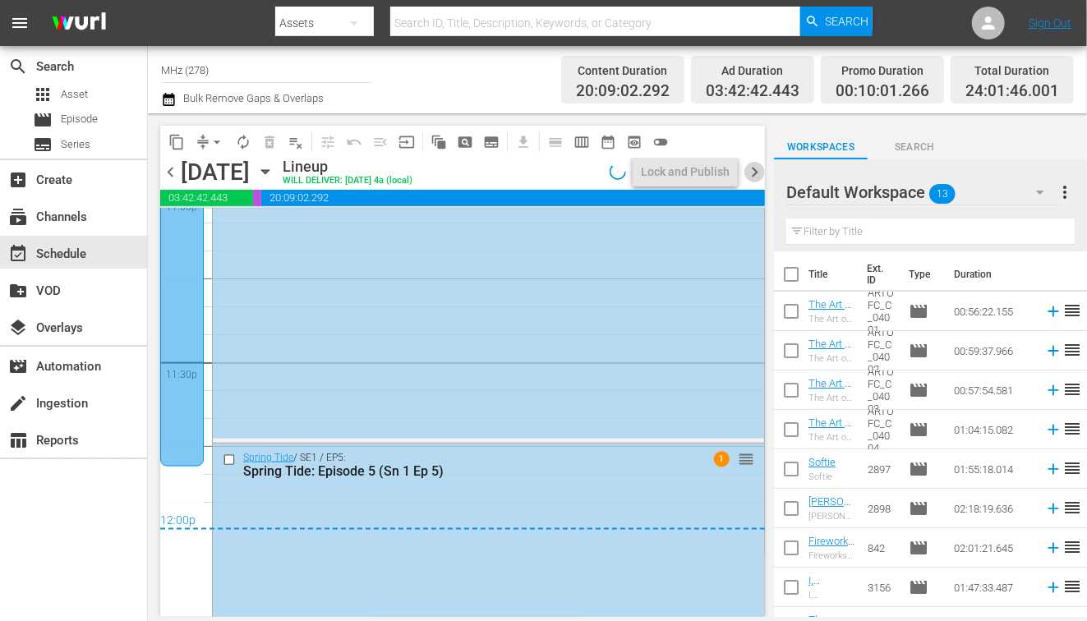
click at [756, 173] on span "chevron_right" at bounding box center [754, 172] width 21 height 21
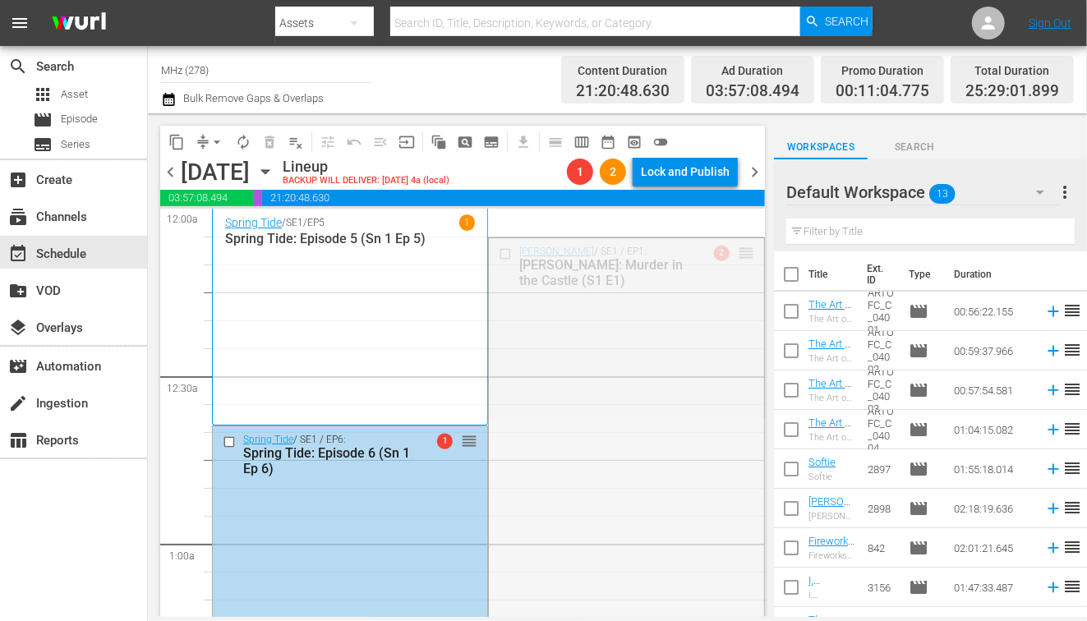
drag, startPoint x: 744, startPoint y: 247, endPoint x: 419, endPoint y: 621, distance: 496.3
click at [419, 620] on html "menu Search By Assets Search ID, Title, Description, Keywords, or Category Sear…" at bounding box center [543, 310] width 1087 height 621
drag, startPoint x: 746, startPoint y: 247, endPoint x: 467, endPoint y: 606, distance: 455.0
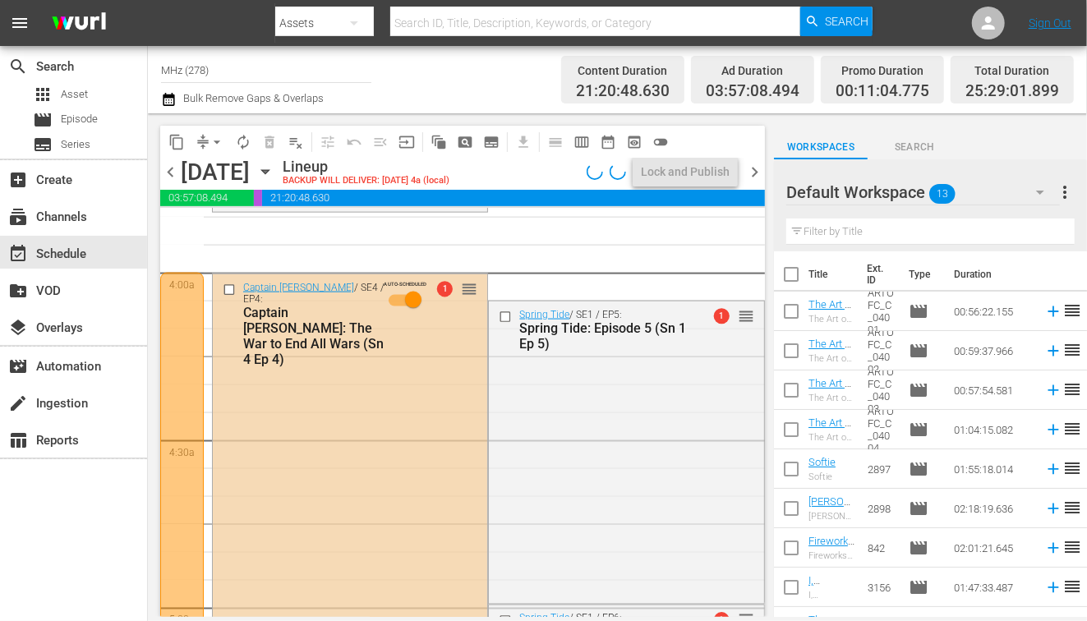
scroll to position [1344, 0]
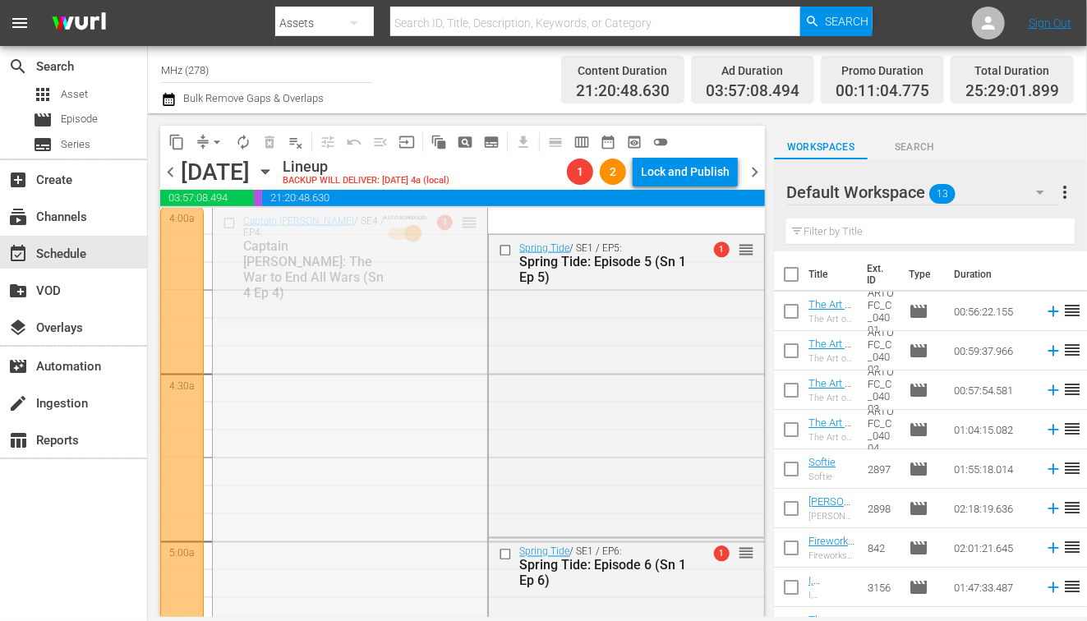
drag, startPoint x: 471, startPoint y: 224, endPoint x: 463, endPoint y: 600, distance: 375.6
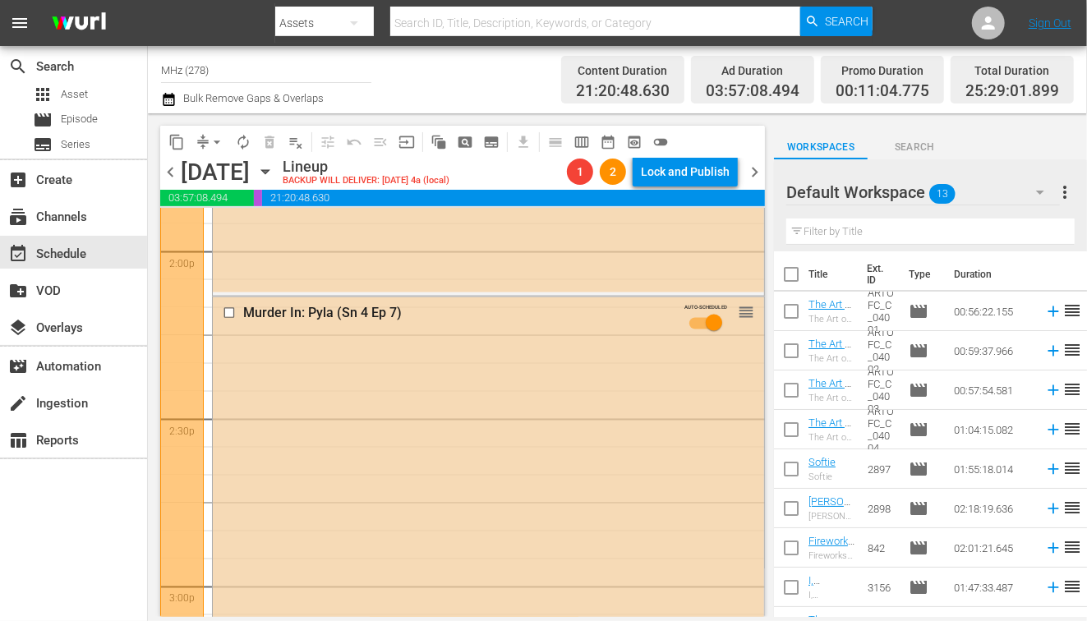
scroll to position [4740, 0]
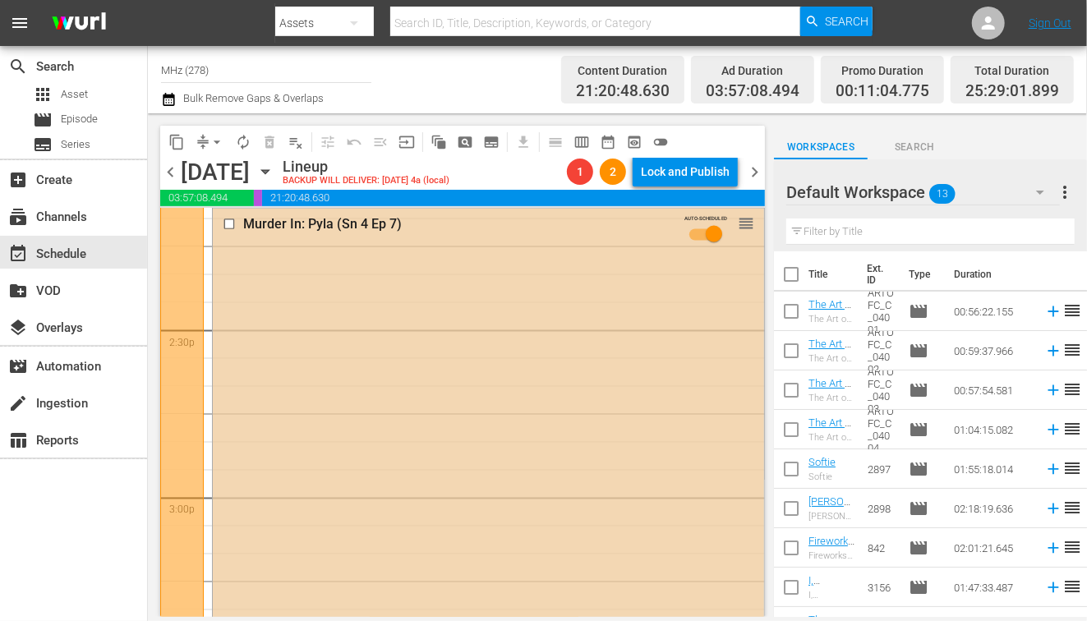
click at [232, 218] on input "checkbox" at bounding box center [231, 225] width 17 height 14
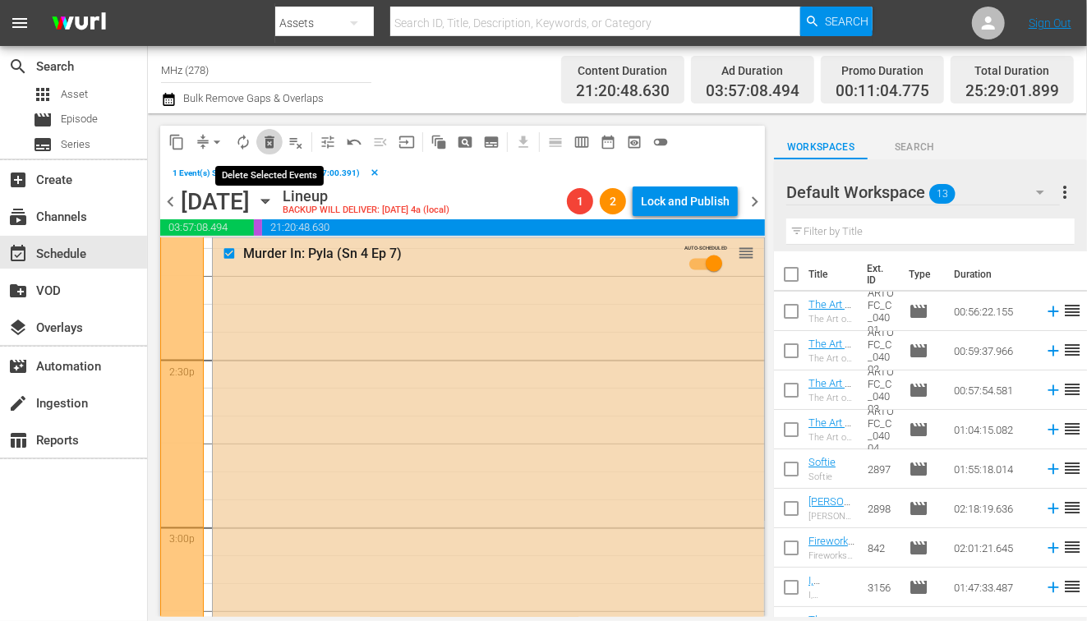
click at [272, 136] on span "delete_forever_outlined" at bounding box center [269, 142] width 16 height 16
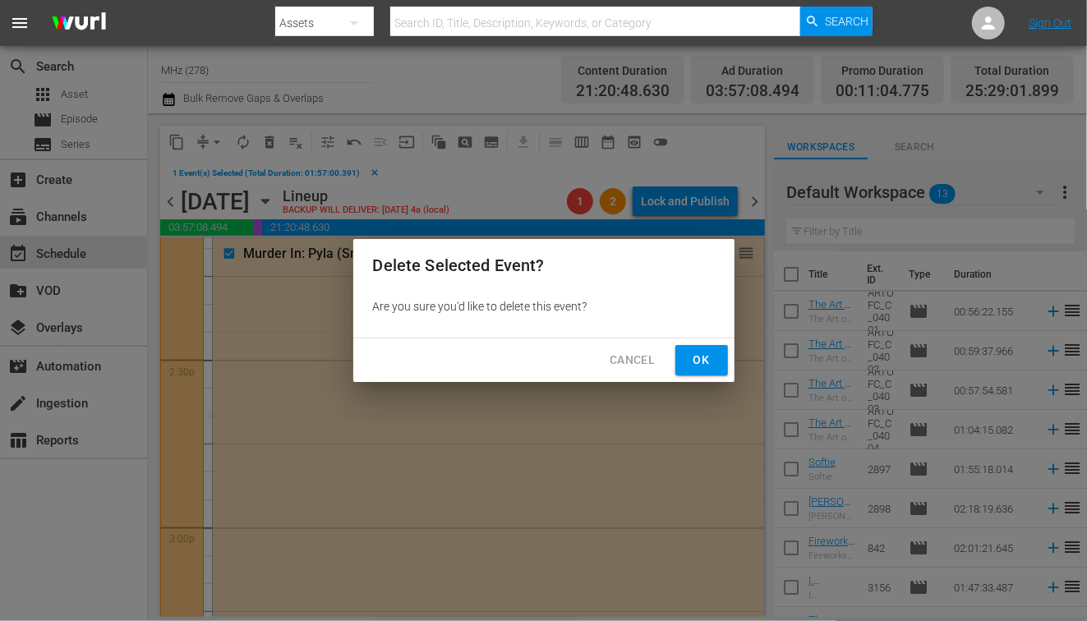
click at [692, 357] on span "Ok" at bounding box center [702, 360] width 26 height 21
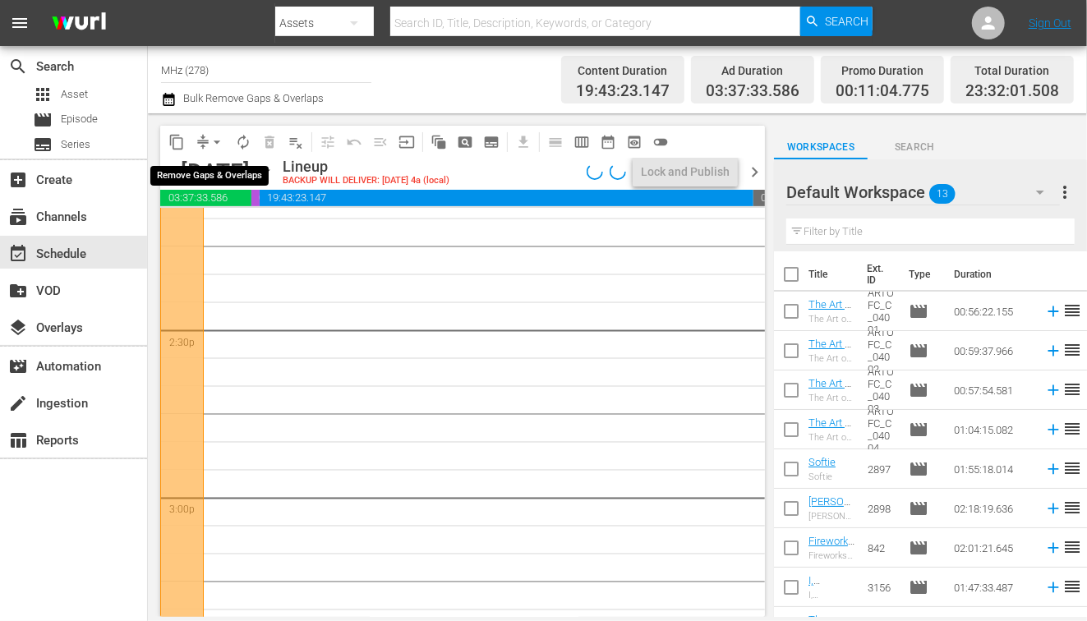
click at [212, 137] on span "arrow_drop_down" at bounding box center [217, 142] width 16 height 16
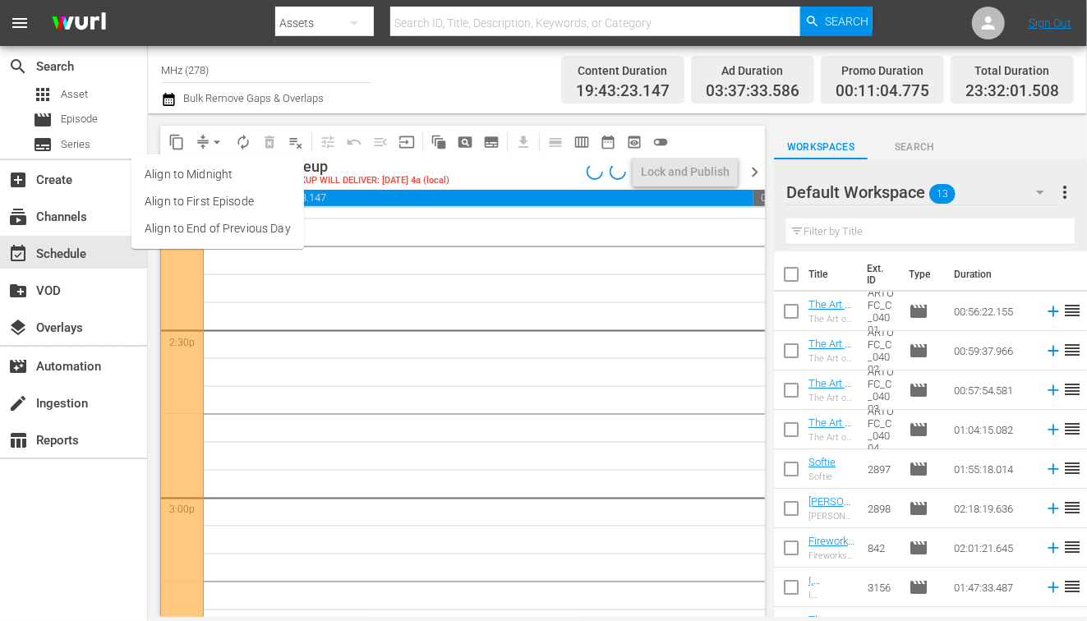
click at [224, 218] on li "Align to End of Previous Day" at bounding box center [217, 228] width 173 height 27
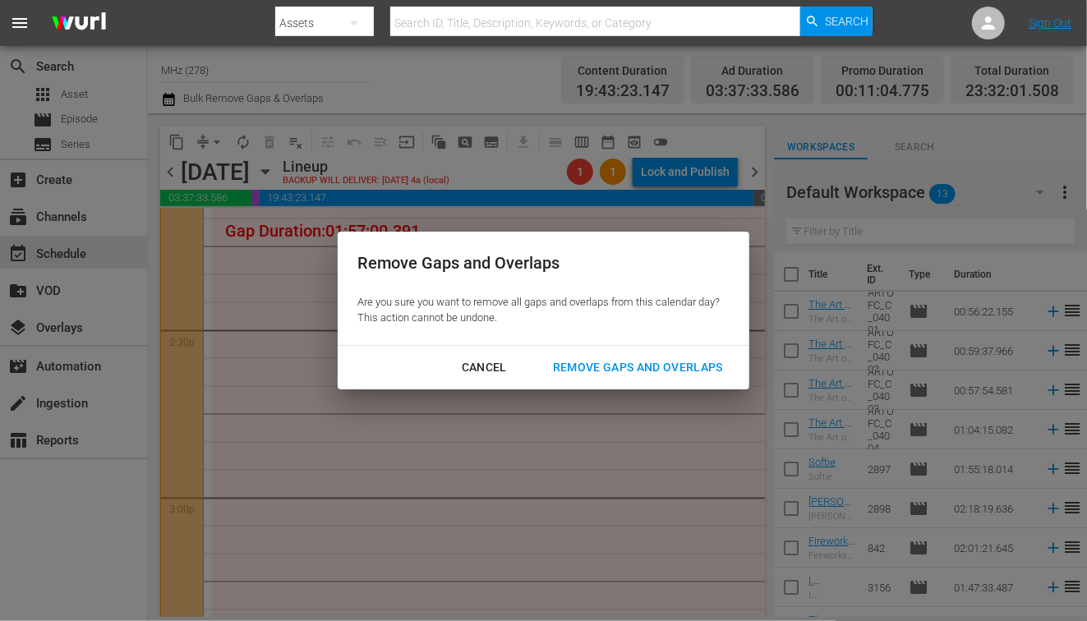
click at [634, 367] on div "Remove Gaps and Overlaps" at bounding box center [638, 367] width 196 height 21
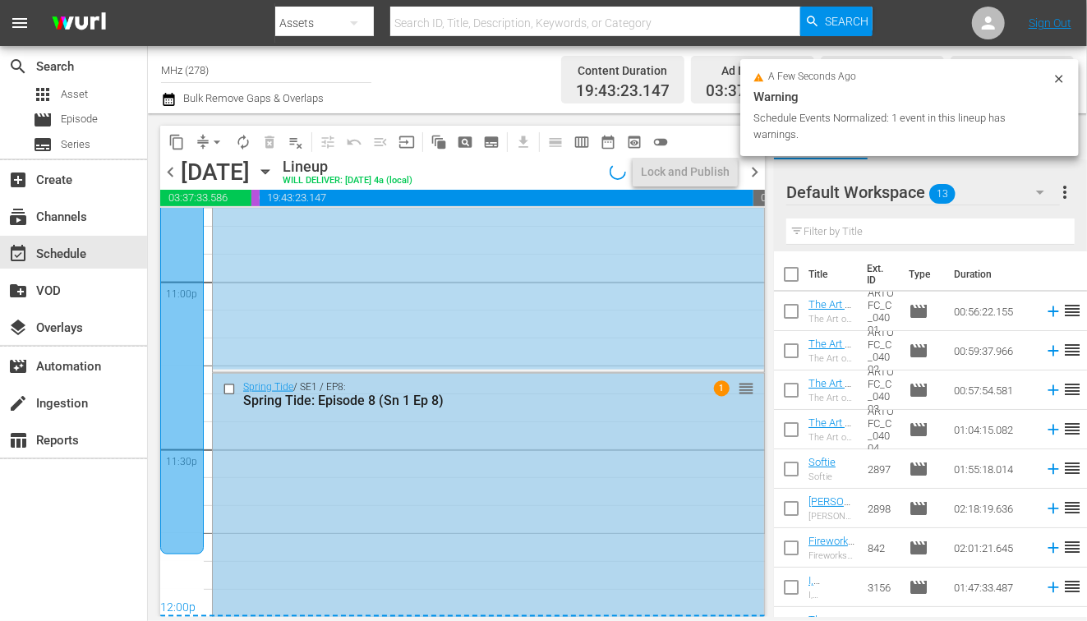
scroll to position [7698, 0]
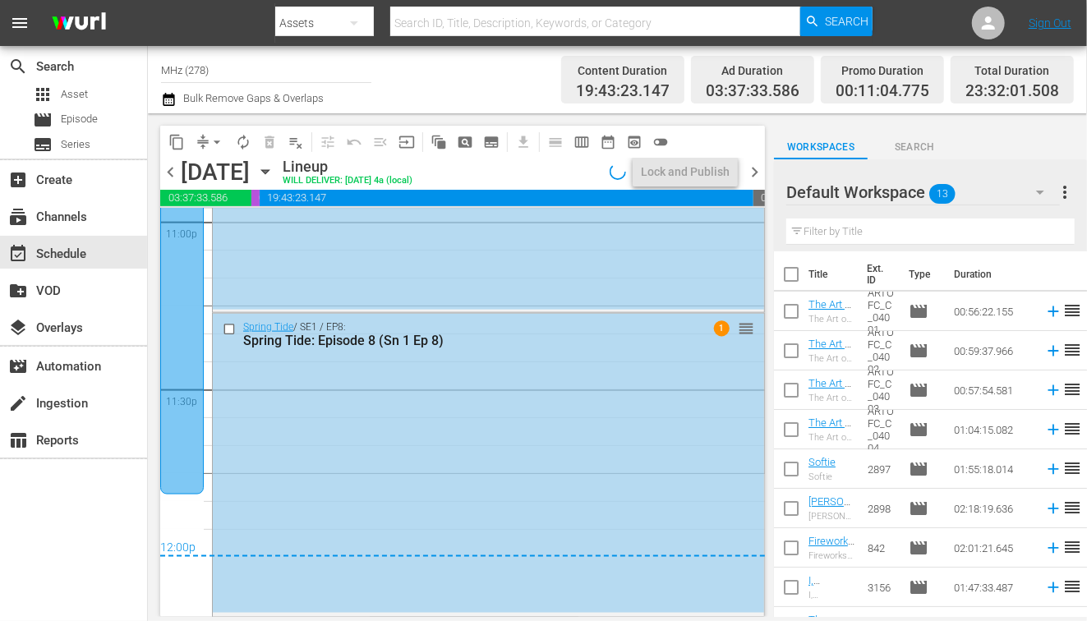
click at [758, 168] on span "chevron_right" at bounding box center [754, 172] width 21 height 21
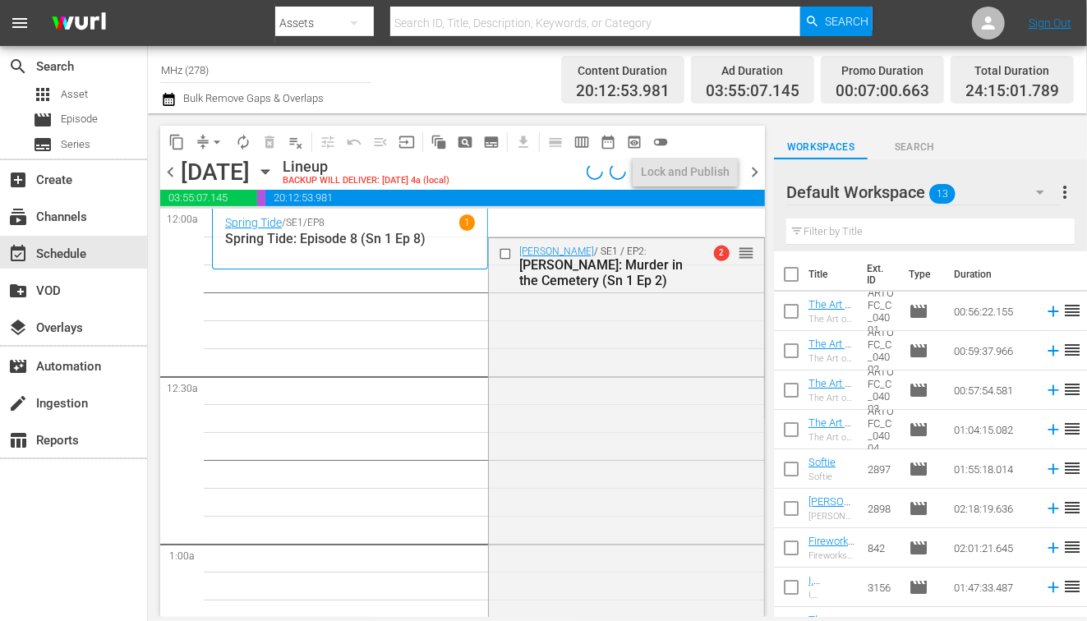
scroll to position [45, 0]
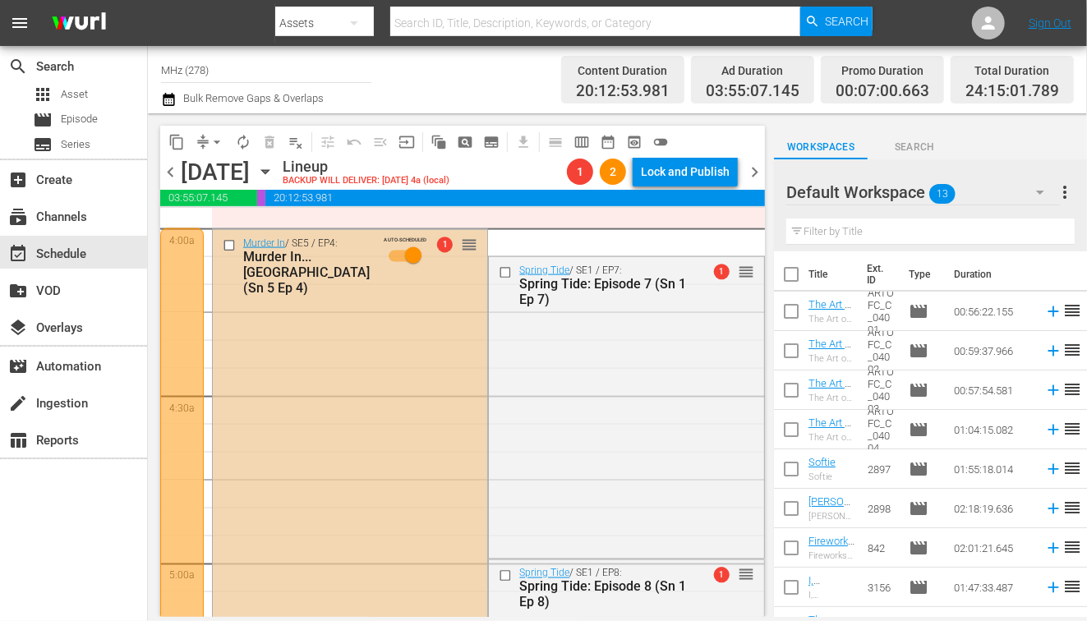
scroll to position [1320, 0]
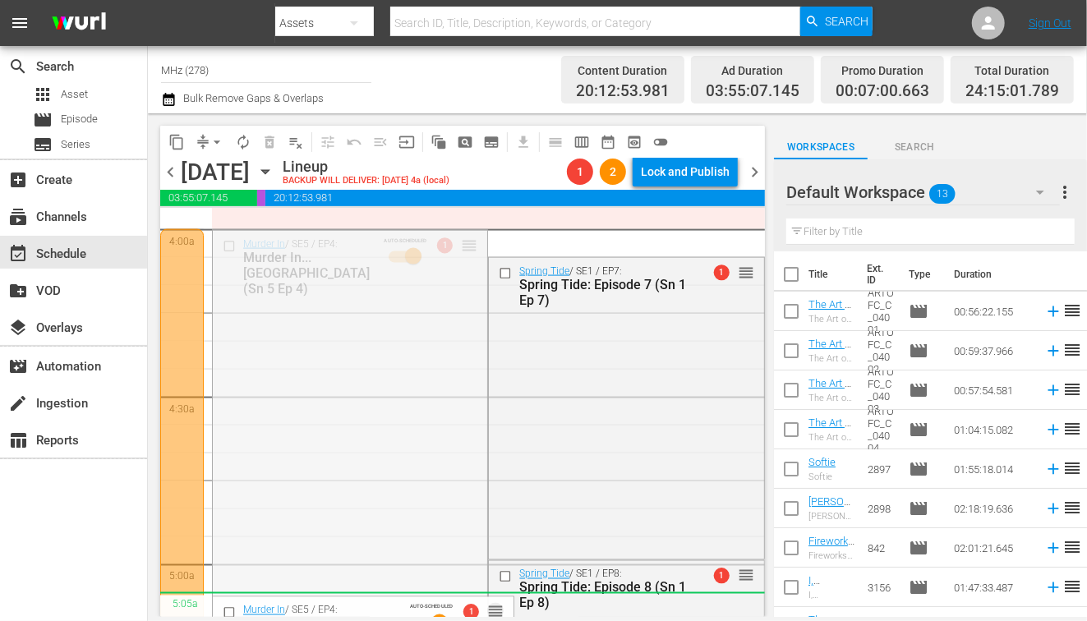
drag, startPoint x: 470, startPoint y: 249, endPoint x: 403, endPoint y: 598, distance: 355.7
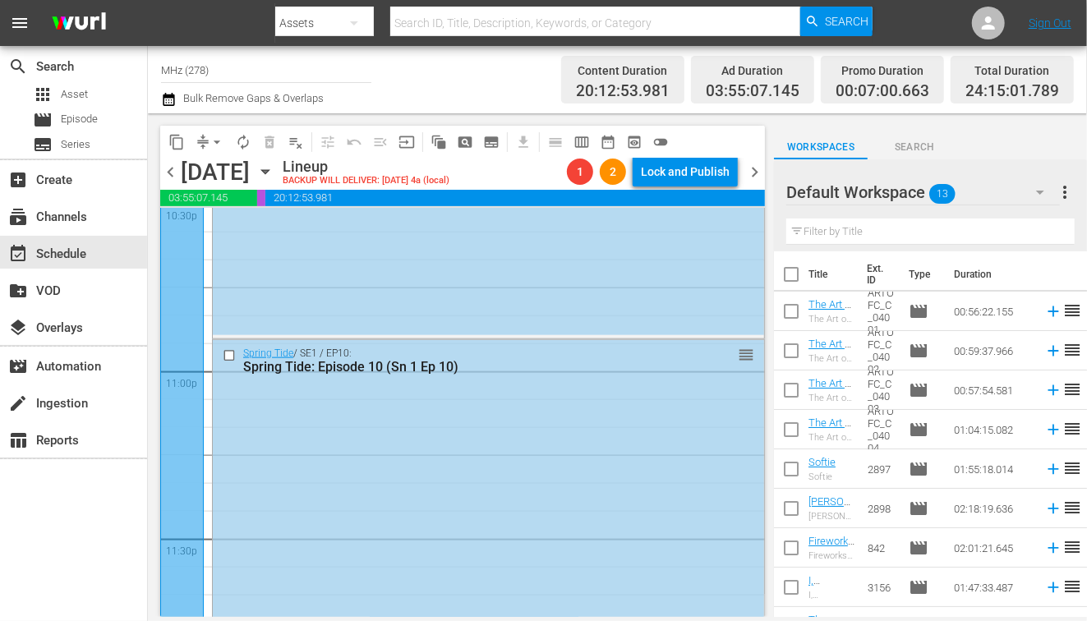
scroll to position [7638, 0]
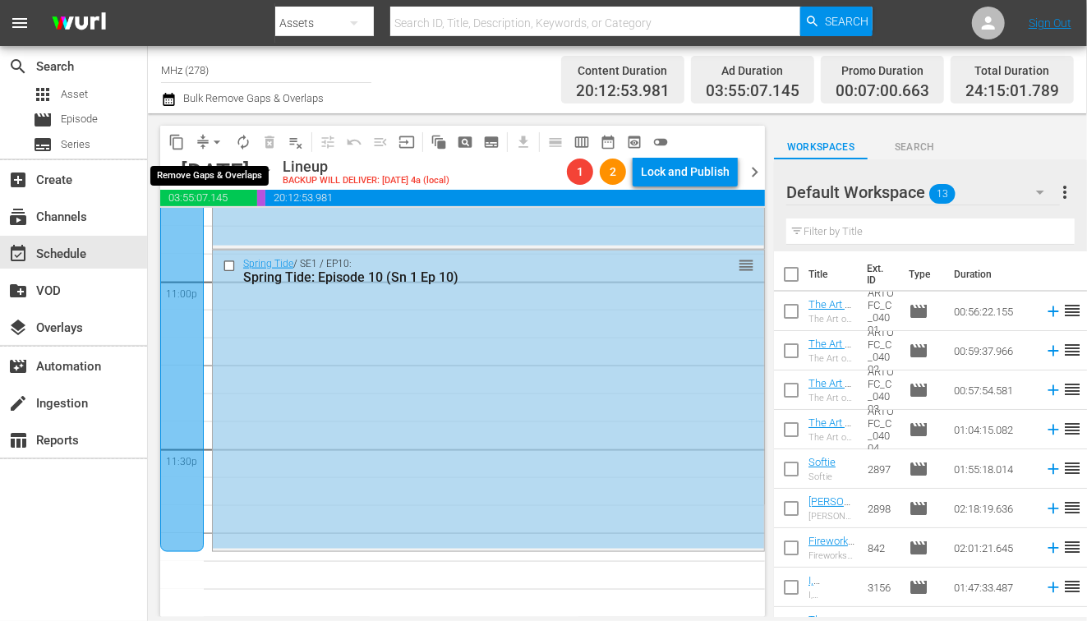
click at [214, 135] on span "arrow_drop_down" at bounding box center [217, 142] width 16 height 16
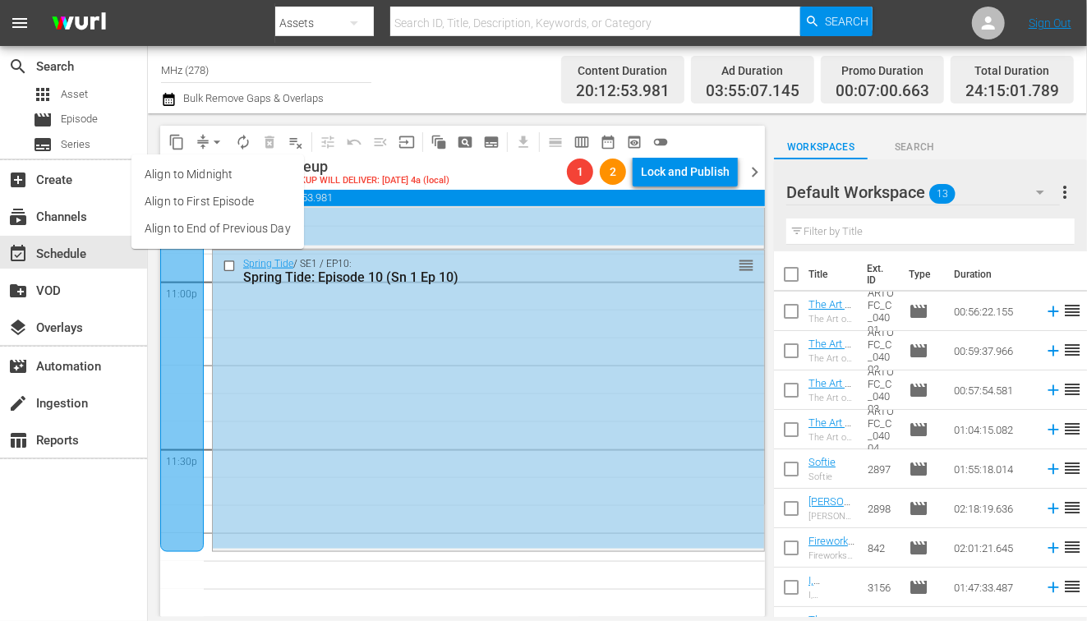
click at [255, 233] on li "Align to End of Previous Day" at bounding box center [217, 228] width 173 height 27
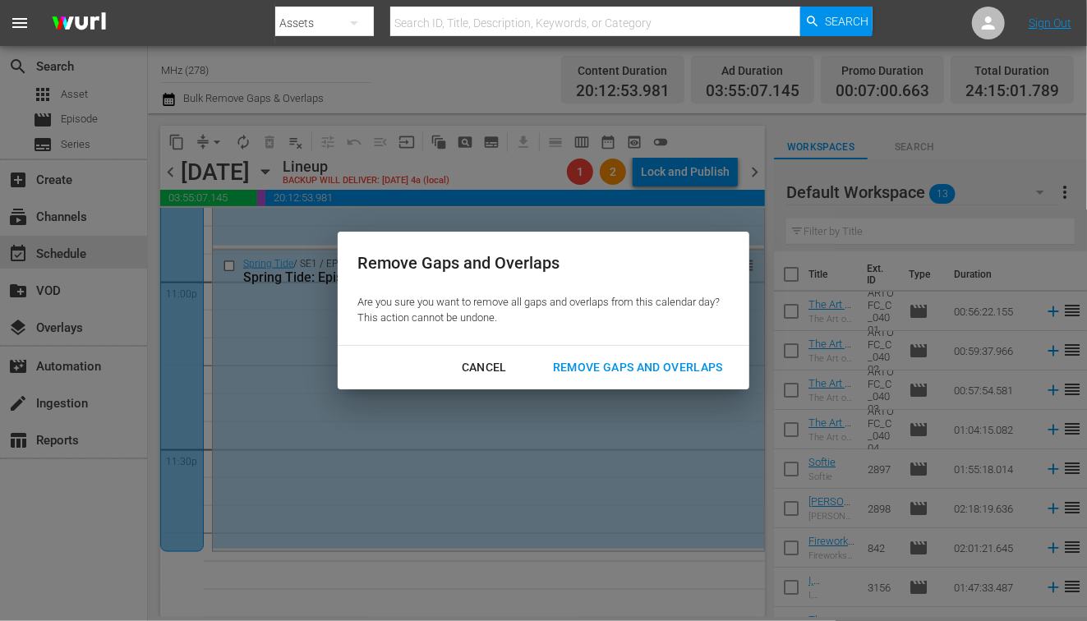
click at [675, 361] on div "Remove Gaps and Overlaps" at bounding box center [638, 367] width 196 height 21
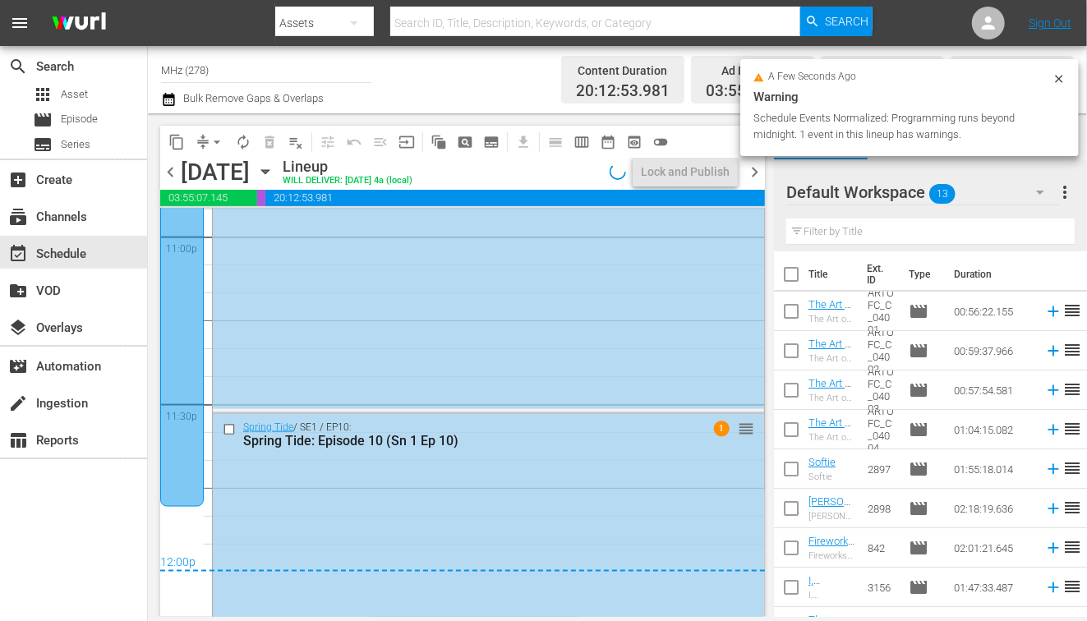
scroll to position [7704, 0]
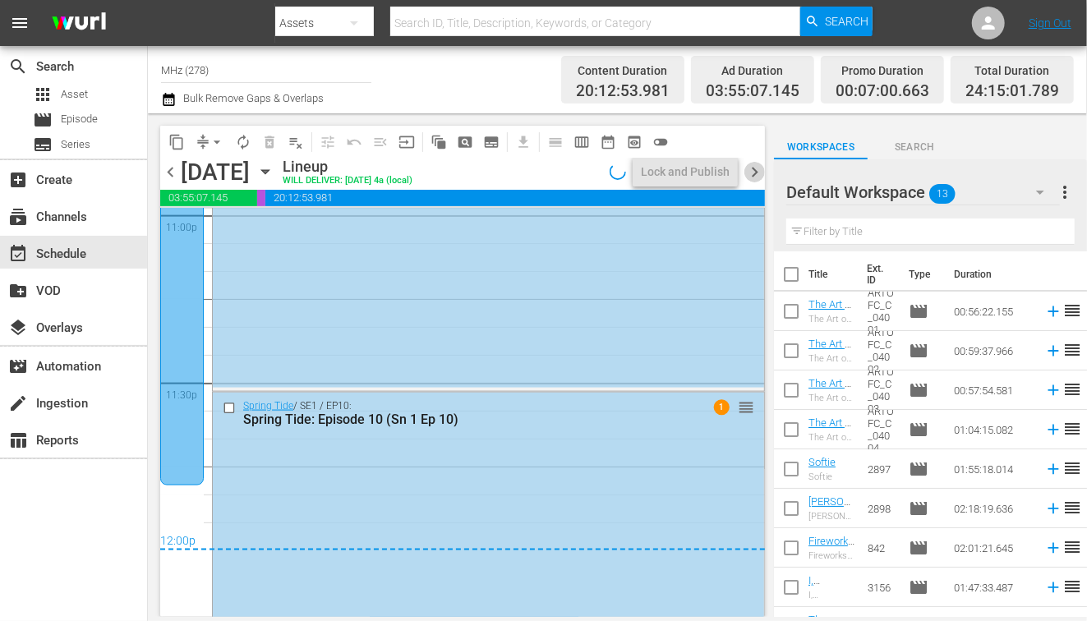
click at [758, 175] on span "chevron_right" at bounding box center [754, 172] width 21 height 21
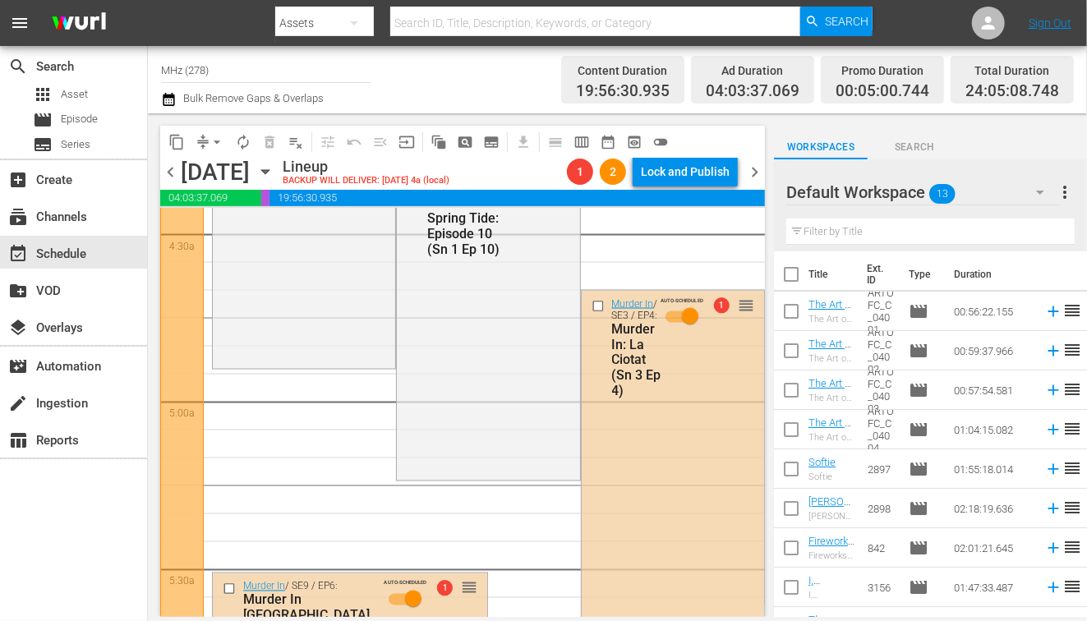
scroll to position [1489, 0]
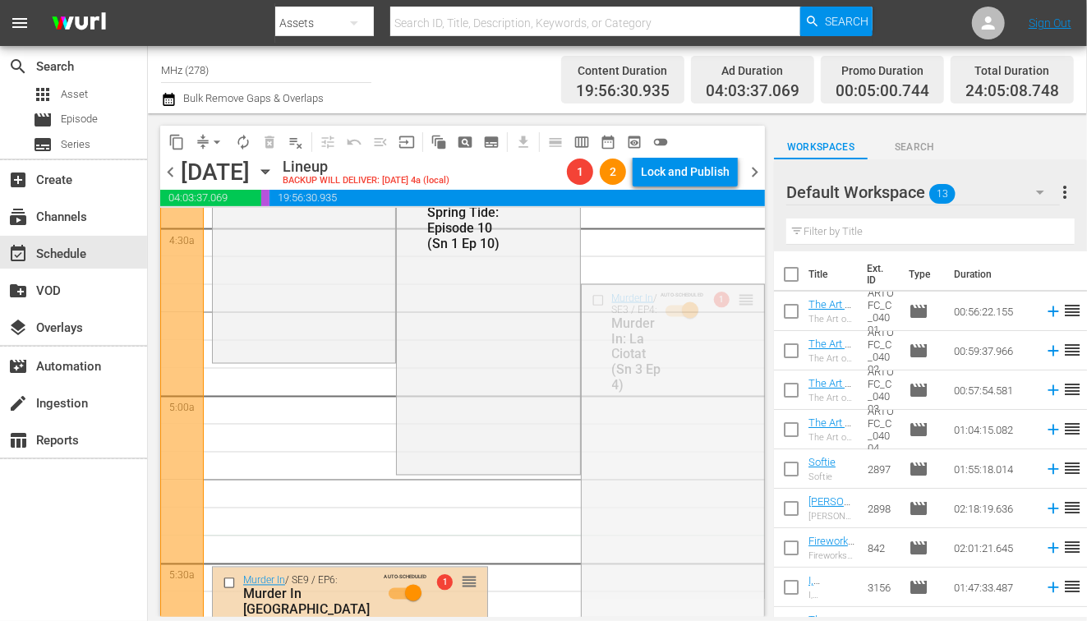
drag, startPoint x: 744, startPoint y: 301, endPoint x: 621, endPoint y: 553, distance: 280.8
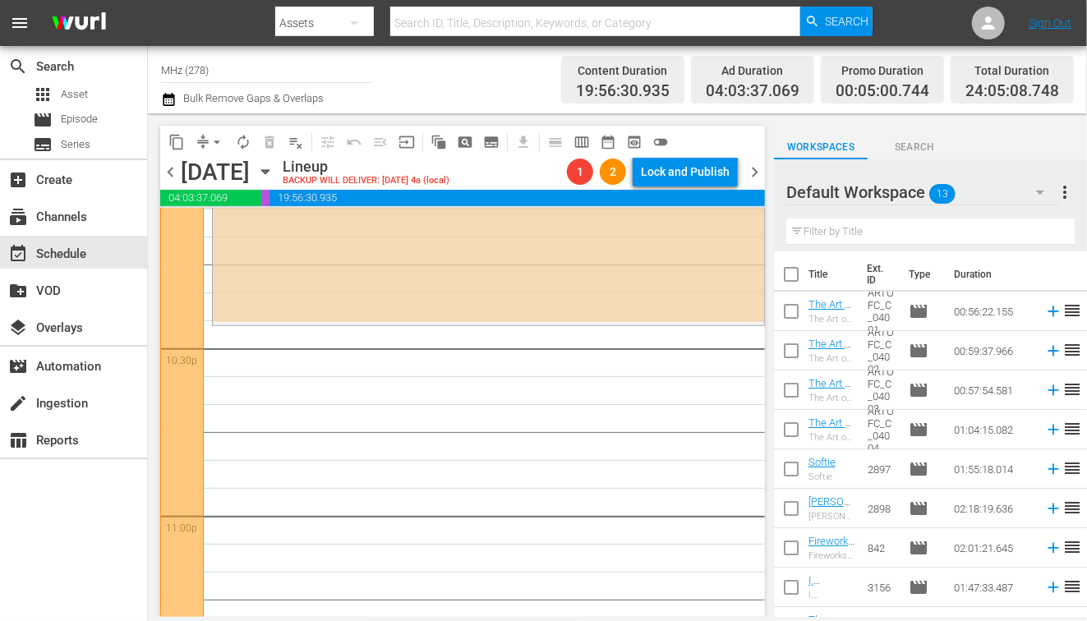
scroll to position [7381, 0]
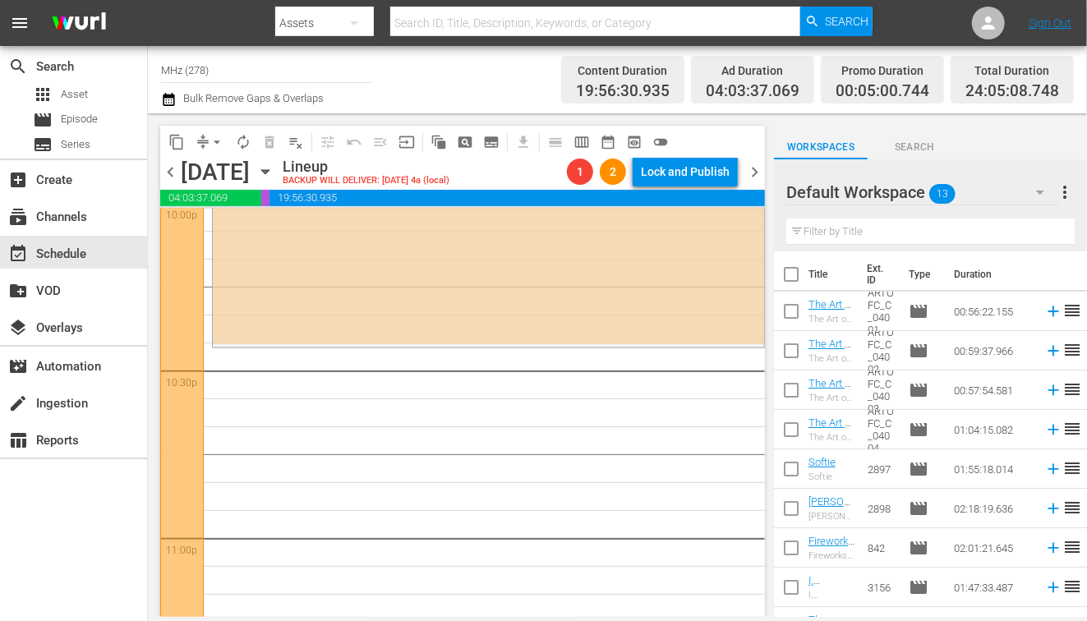
click at [197, 145] on span "compress" at bounding box center [203, 142] width 16 height 16
click at [202, 141] on span "compress" at bounding box center [203, 142] width 16 height 16
click at [214, 137] on span "arrow_drop_down" at bounding box center [217, 142] width 16 height 16
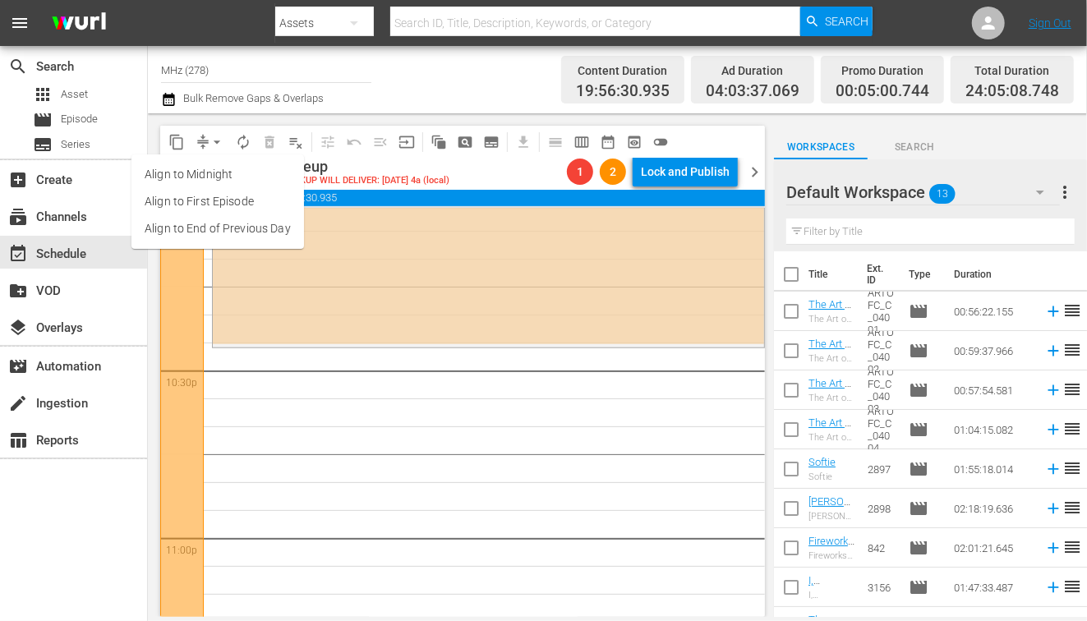
click at [215, 228] on li "Align to End of Previous Day" at bounding box center [217, 228] width 173 height 27
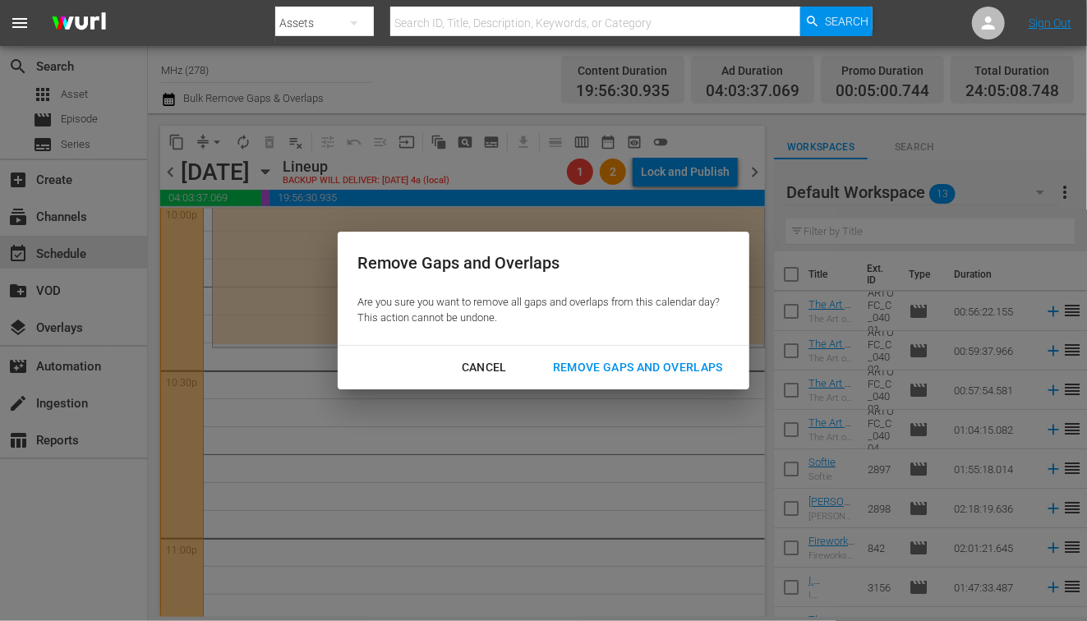
click at [591, 379] on button "Remove Gaps and Overlaps" at bounding box center [638, 368] width 210 height 30
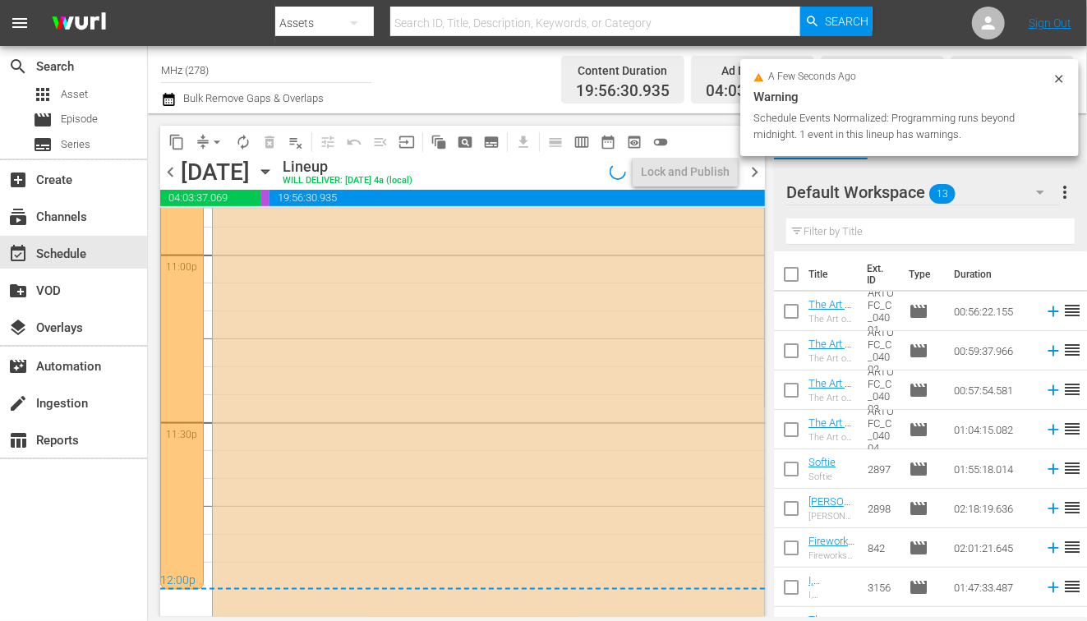
scroll to position [7810, 0]
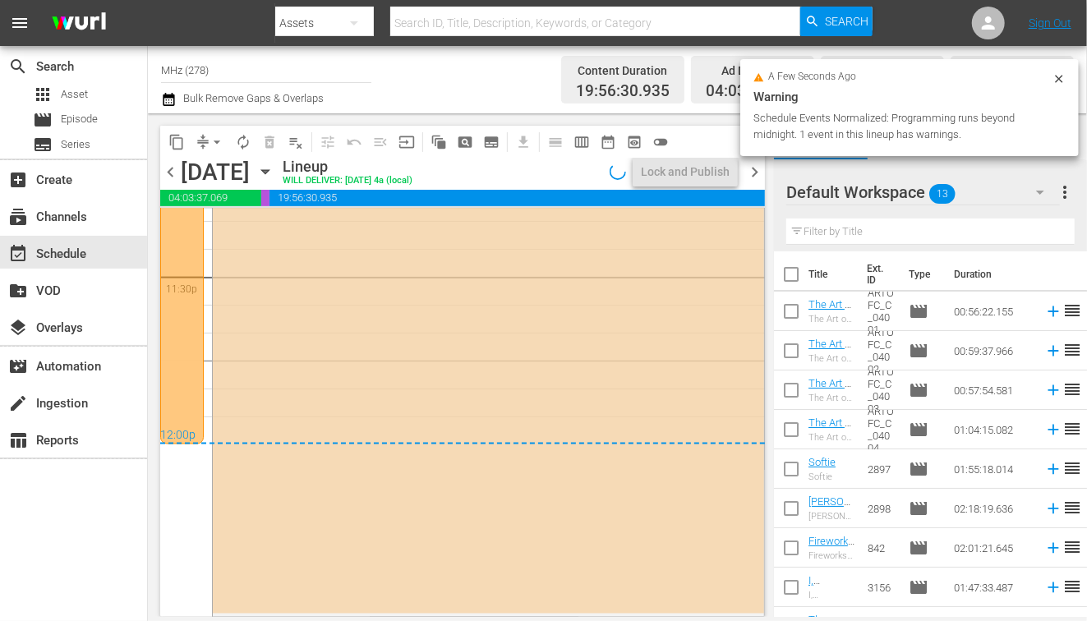
click at [751, 176] on span "chevron_right" at bounding box center [754, 172] width 21 height 21
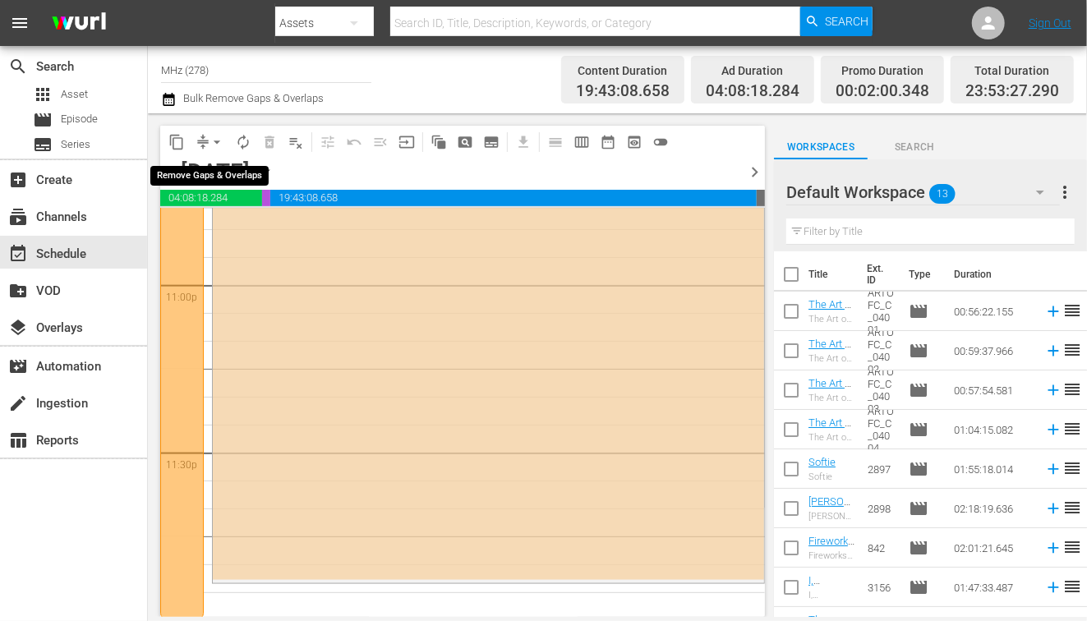
scroll to position [7638, 0]
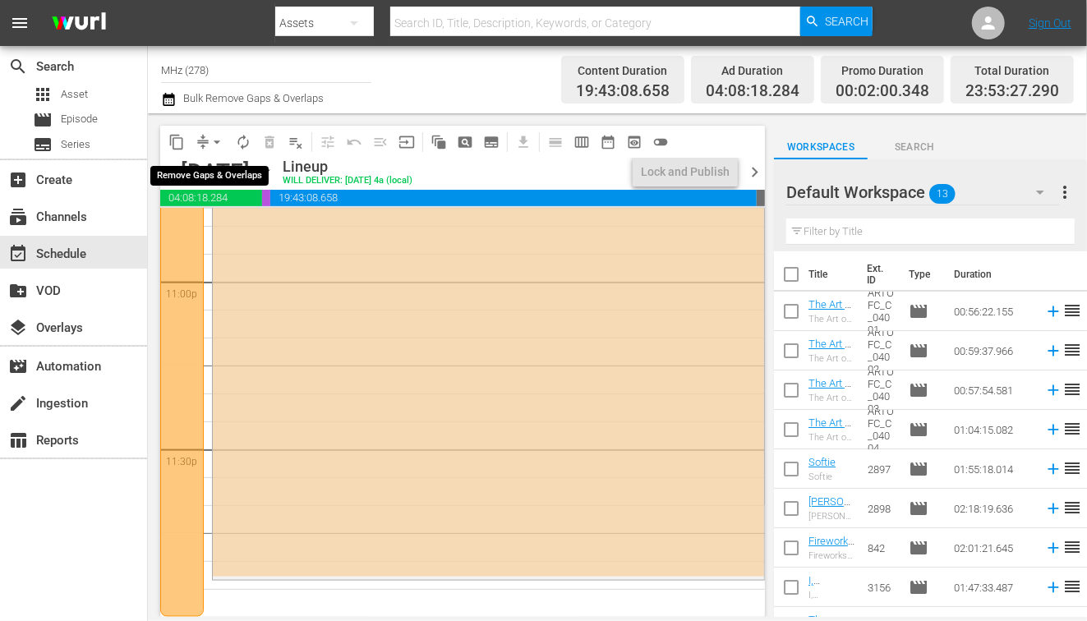
click at [204, 136] on button "arrow_drop_down" at bounding box center [217, 142] width 26 height 26
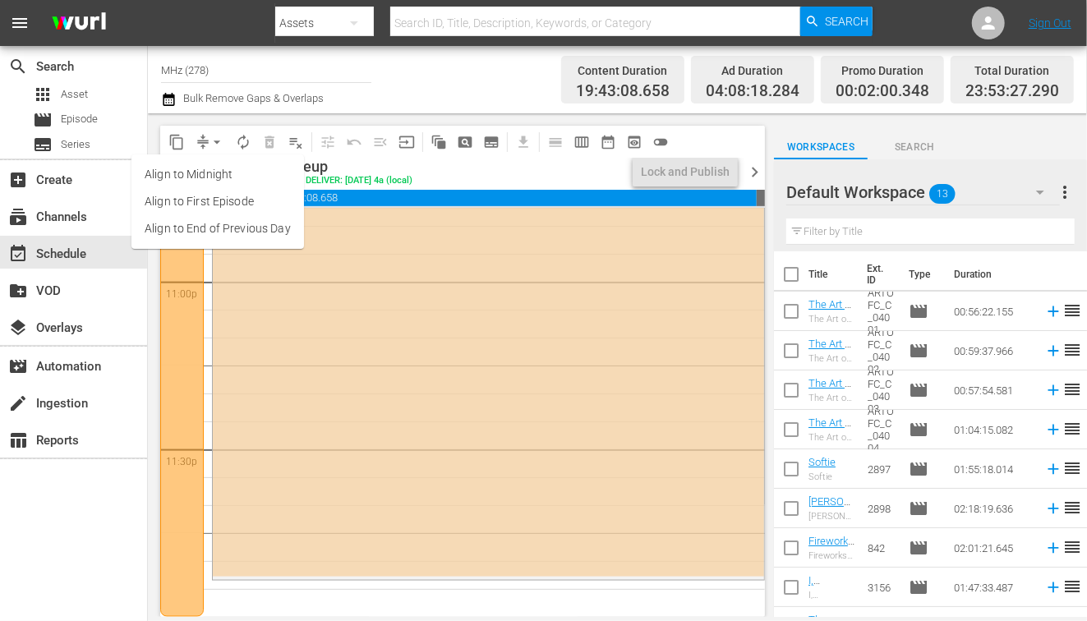
click at [254, 219] on li "Align to End of Previous Day" at bounding box center [217, 228] width 173 height 27
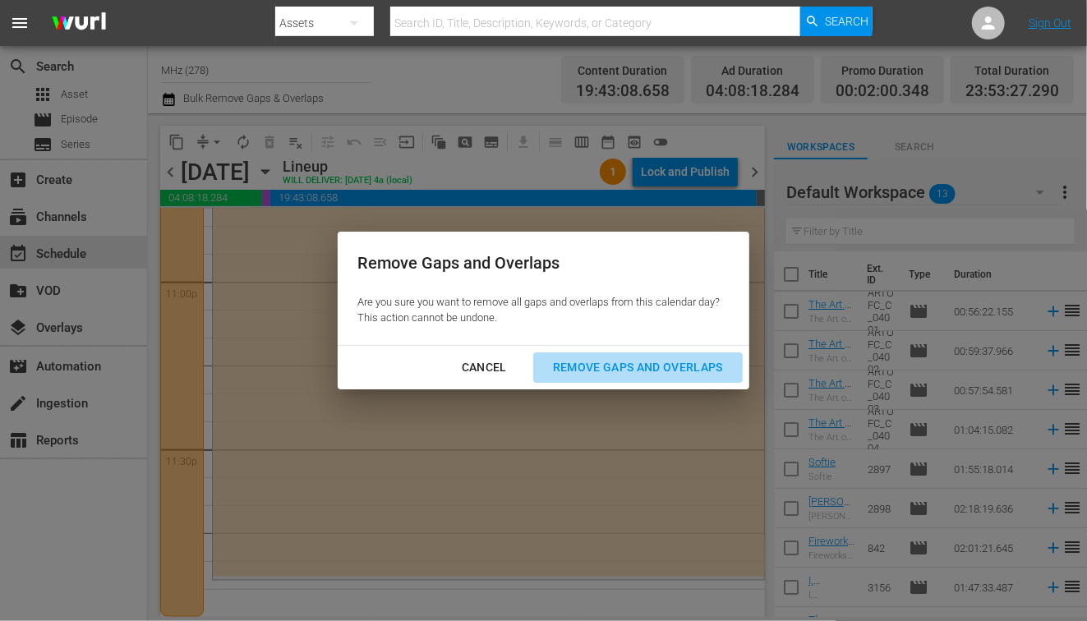
click at [632, 374] on div "Remove Gaps and Overlaps" at bounding box center [638, 367] width 196 height 21
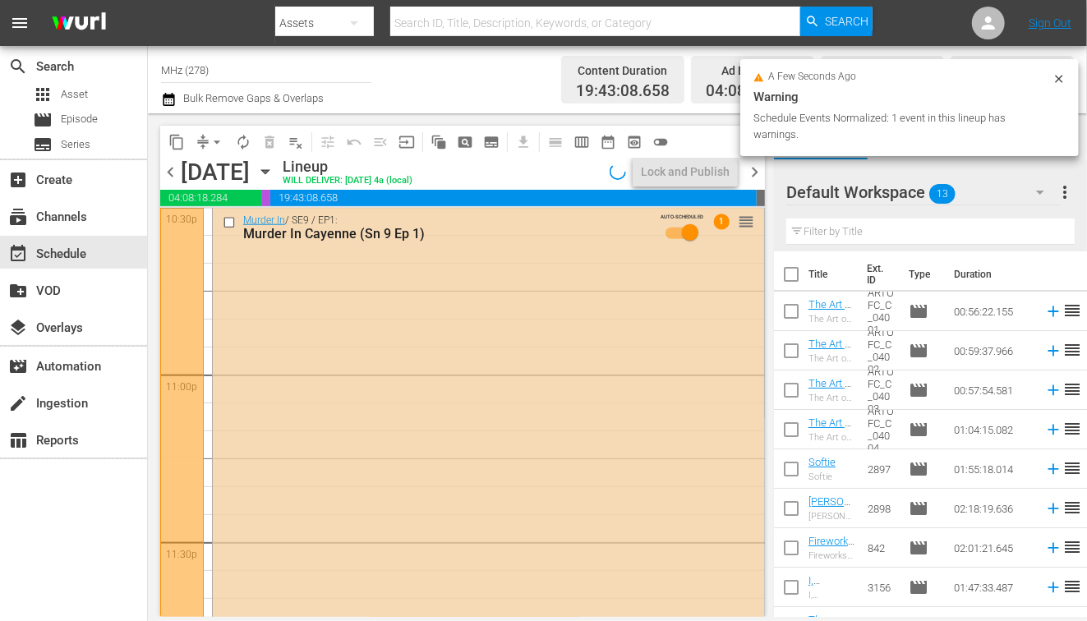
scroll to position [7520, 0]
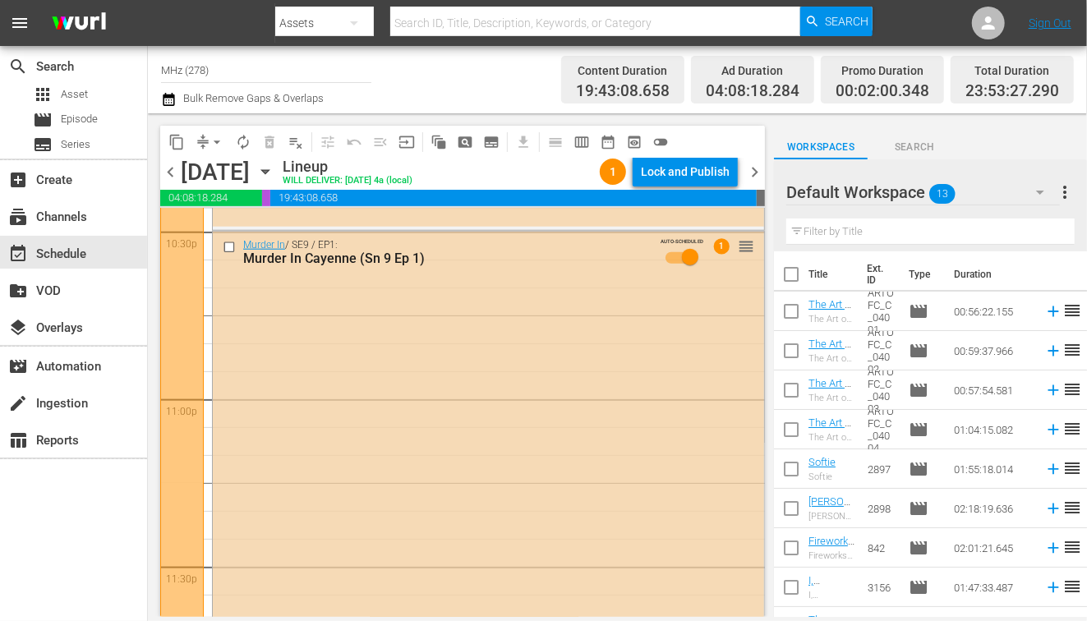
click at [758, 170] on span "chevron_right" at bounding box center [754, 172] width 21 height 21
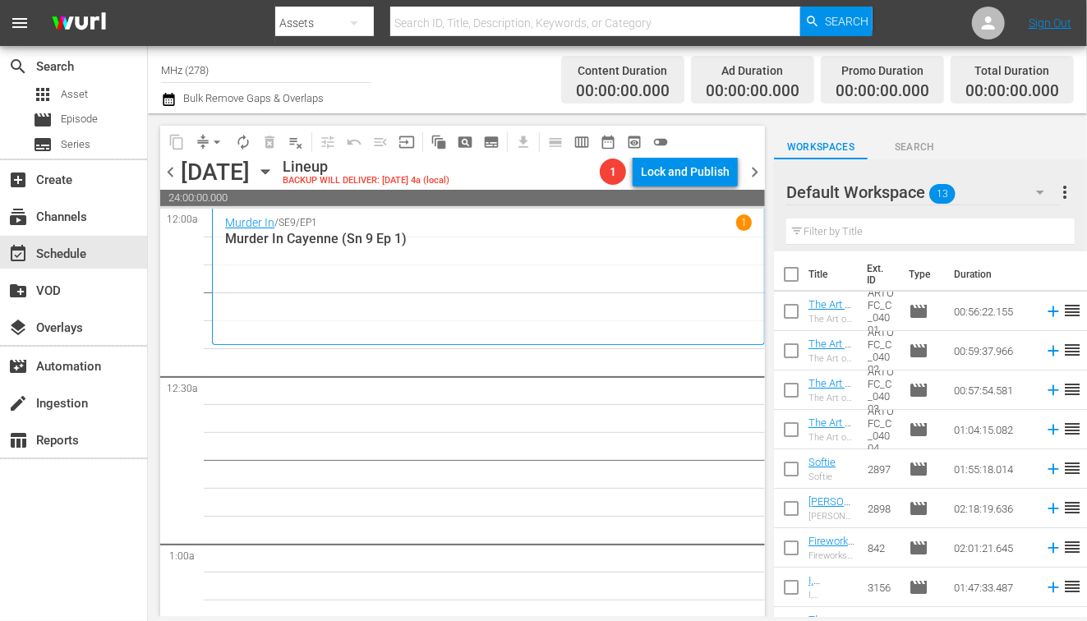
click at [169, 166] on span "chevron_left" at bounding box center [170, 172] width 21 height 21
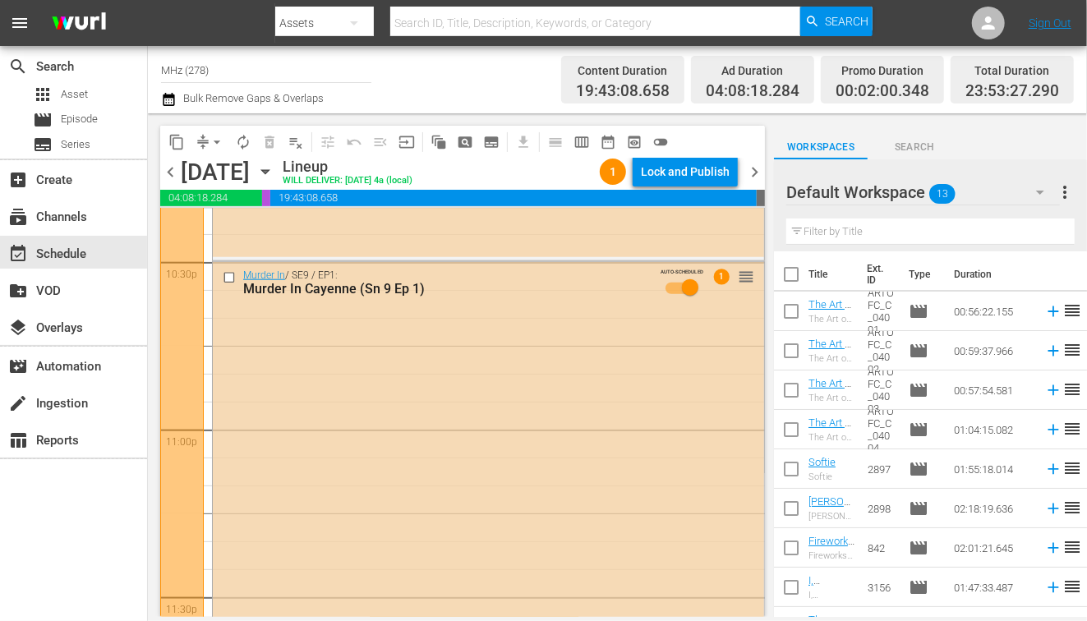
scroll to position [7438, 0]
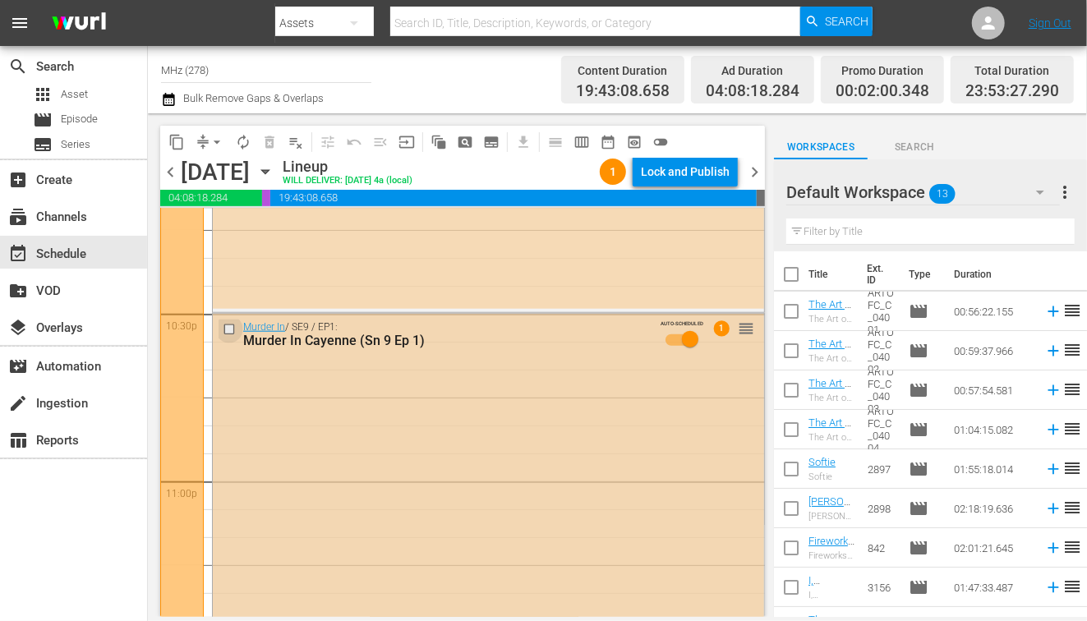
click at [225, 333] on input "checkbox" at bounding box center [231, 330] width 17 height 14
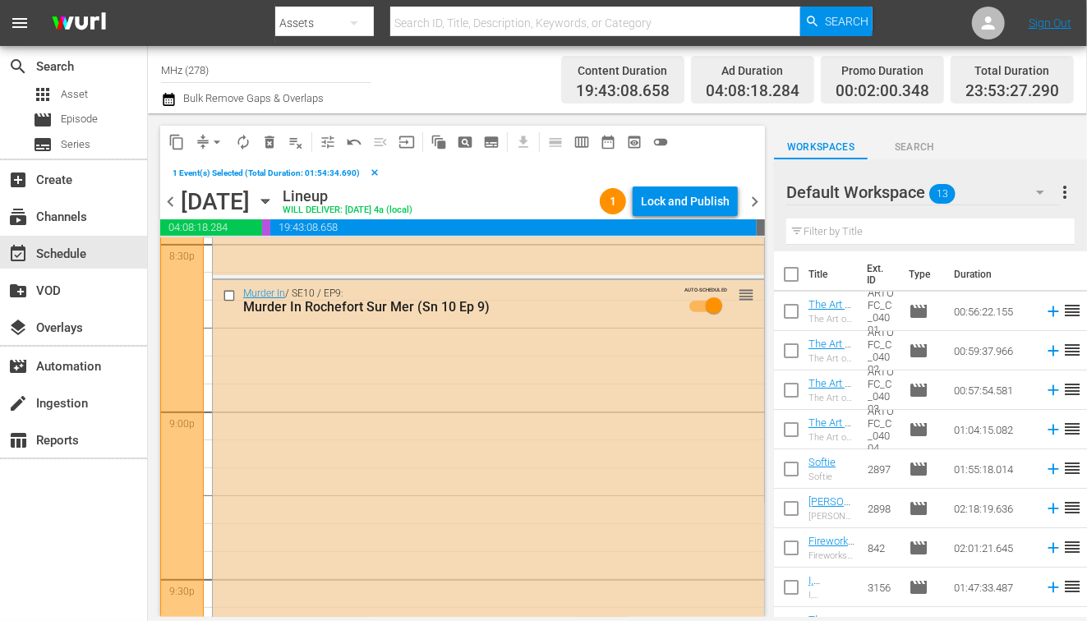
scroll to position [6854, 0]
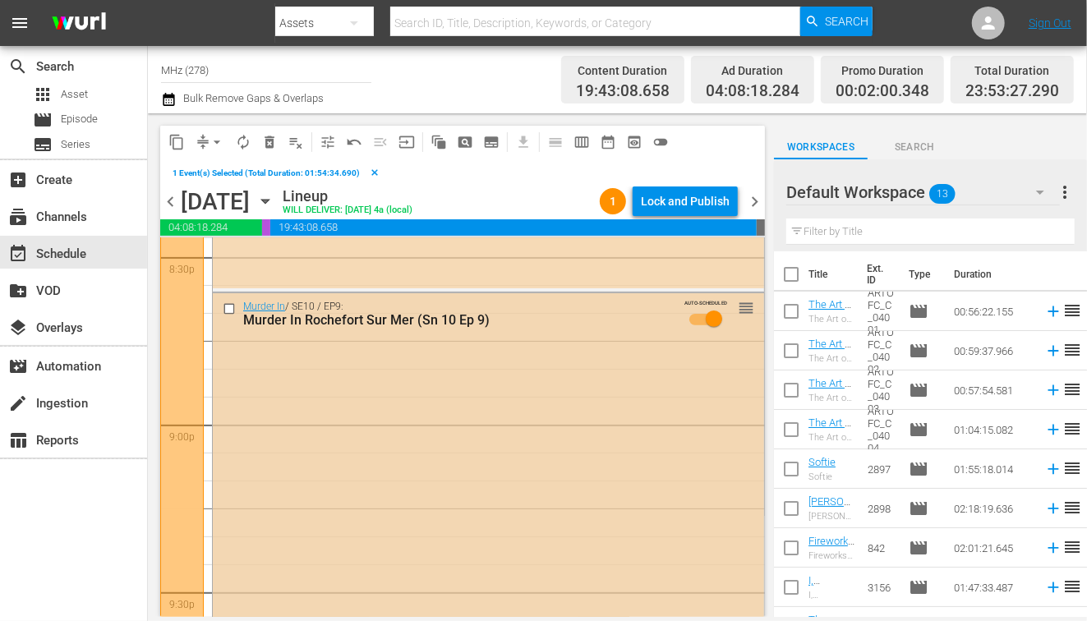
click at [228, 308] on input "checkbox" at bounding box center [231, 309] width 17 height 14
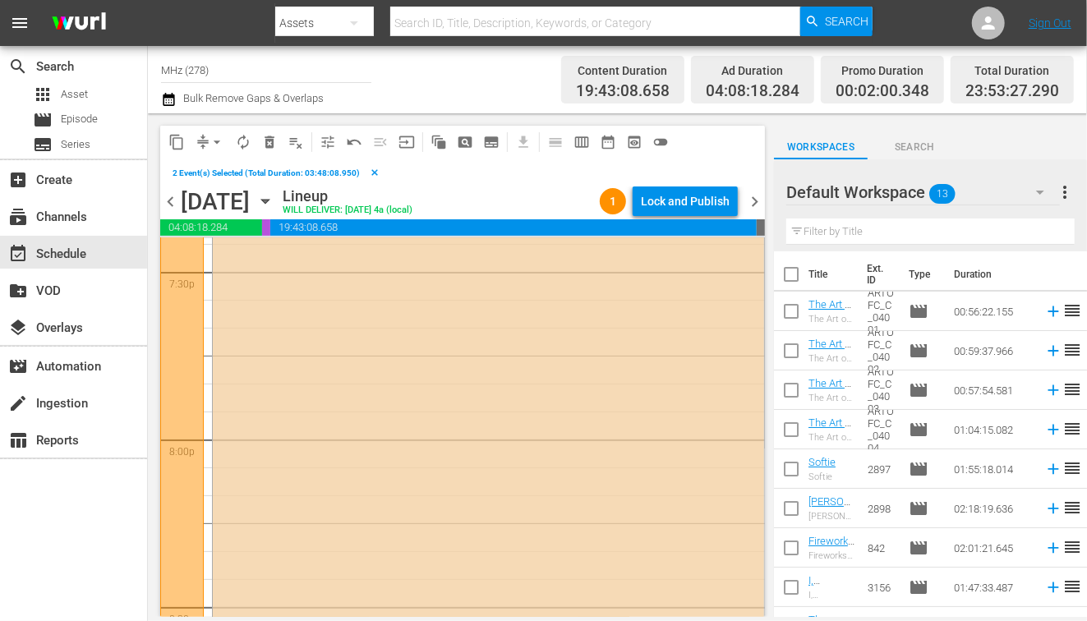
scroll to position [6246, 0]
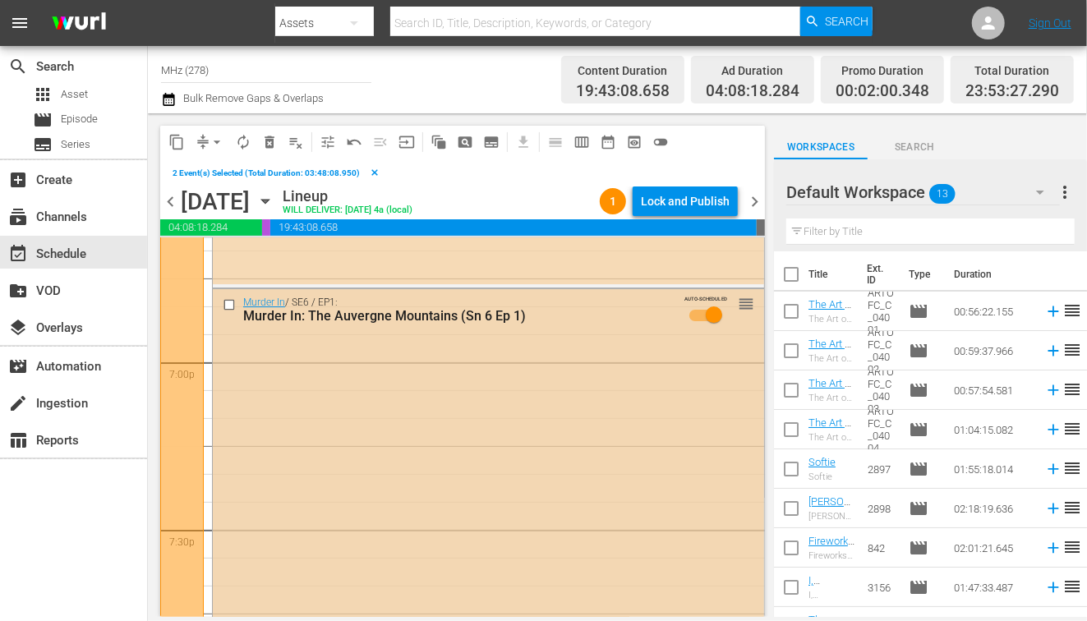
click at [232, 299] on input "checkbox" at bounding box center [231, 305] width 17 height 14
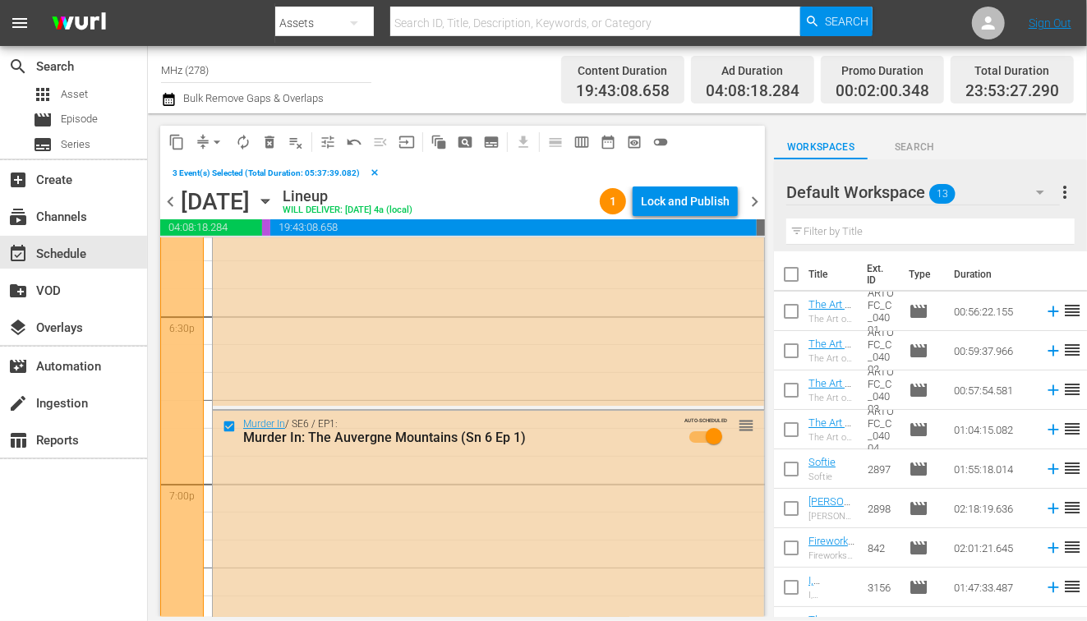
scroll to position [6093, 0]
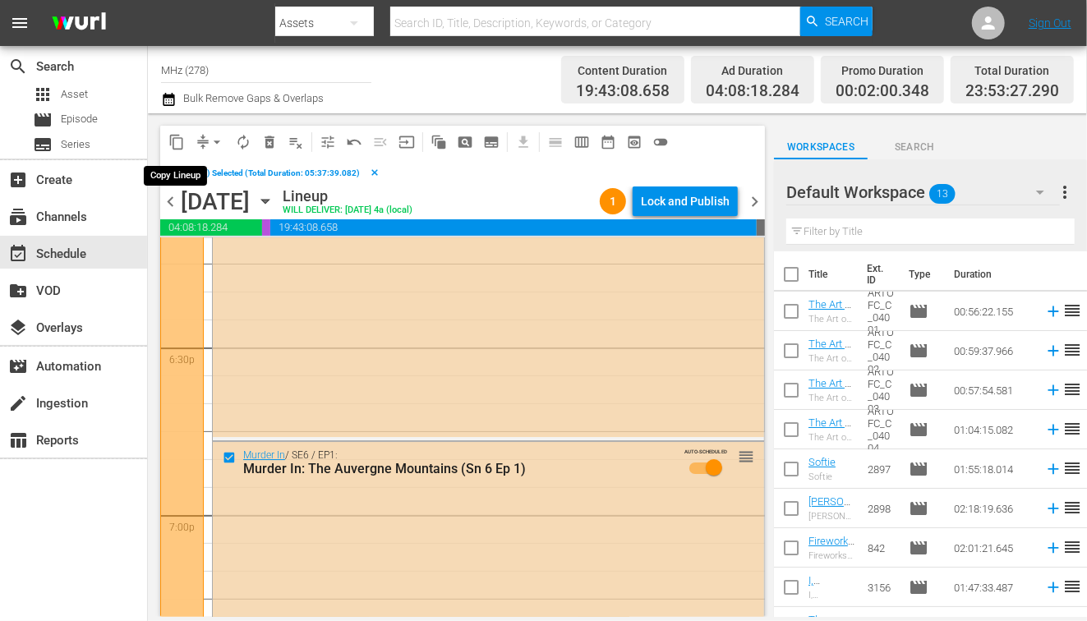
click at [178, 136] on span "content_copy" at bounding box center [176, 142] width 16 height 16
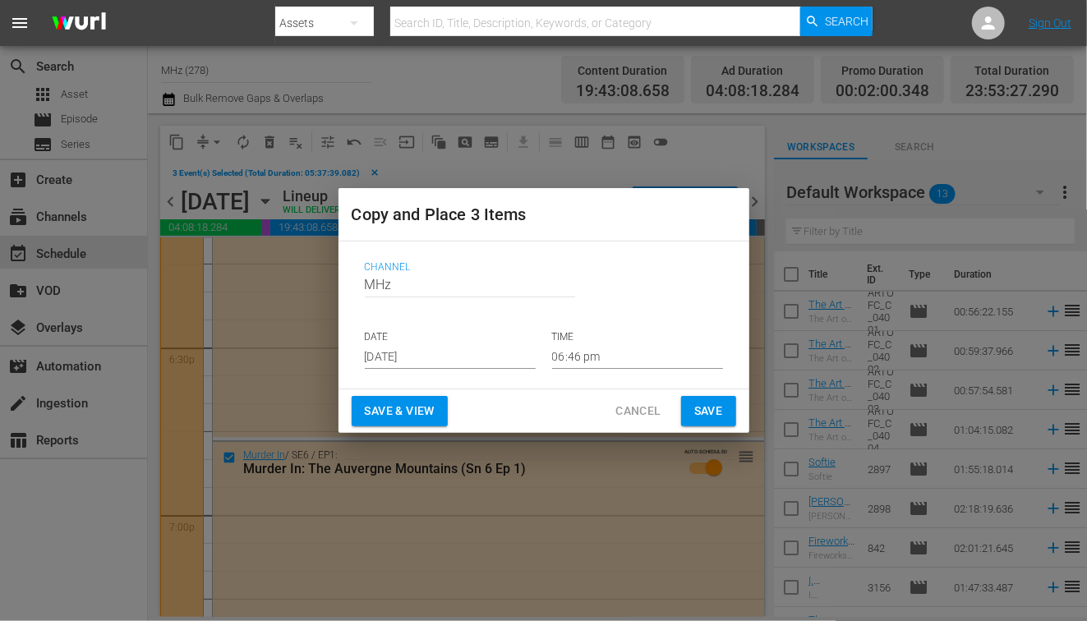
click at [420, 352] on input "[DATE]" at bounding box center [450, 356] width 171 height 25
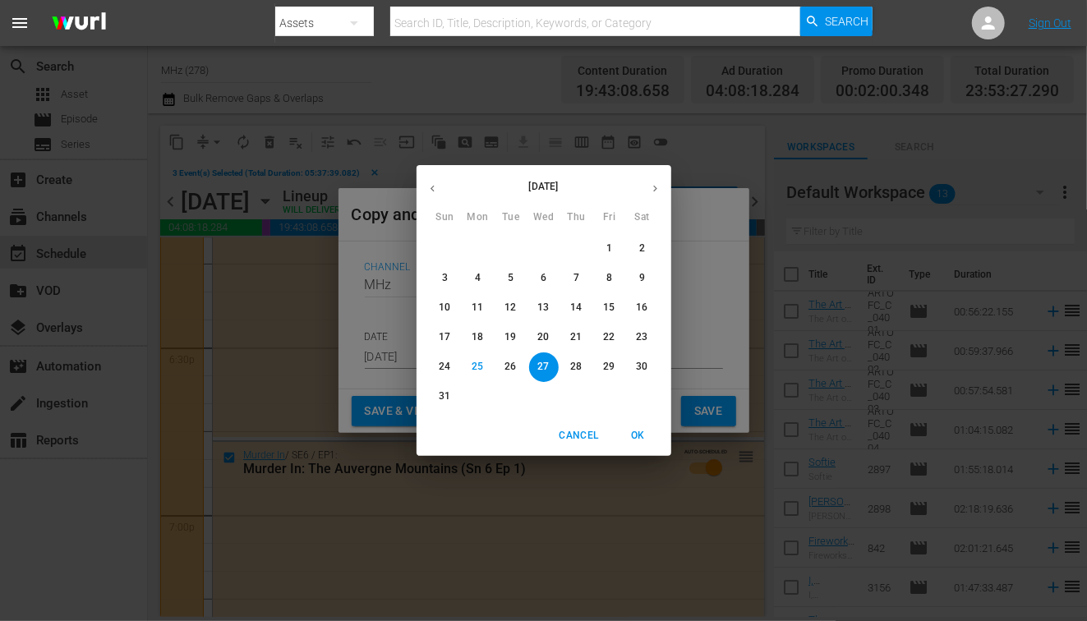
click at [661, 182] on icon "button" at bounding box center [655, 188] width 12 height 12
click at [475, 280] on p "6" at bounding box center [478, 278] width 6 height 14
type input "[DATE]"
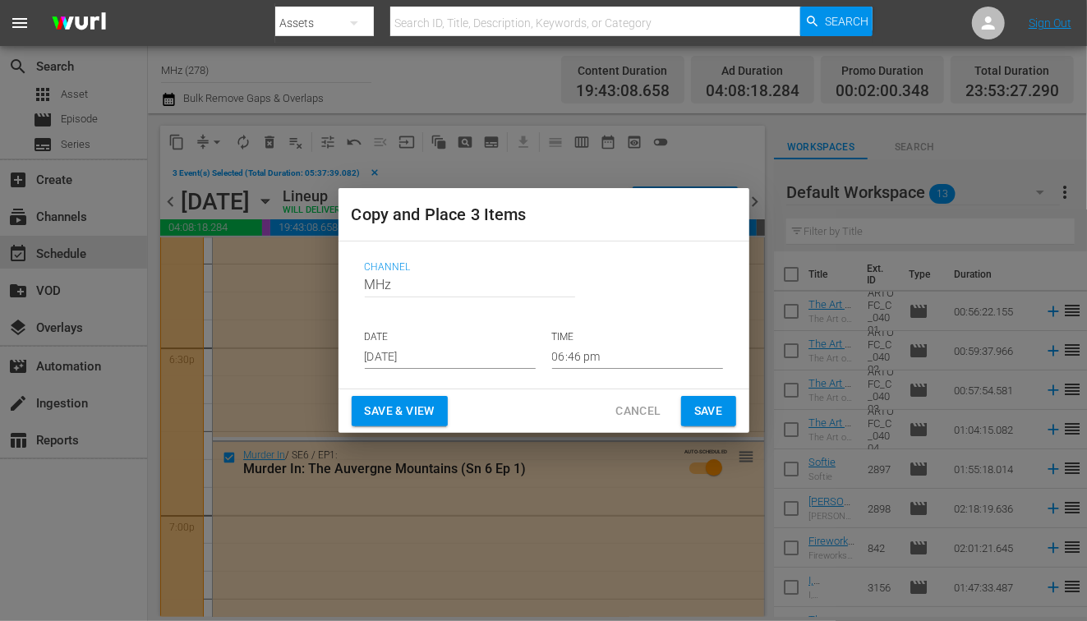
click at [547, 351] on div "DATE [DATE] TIME 06:46 pm" at bounding box center [544, 349] width 358 height 39
click at [560, 353] on input "06:46 pm" at bounding box center [637, 356] width 171 height 25
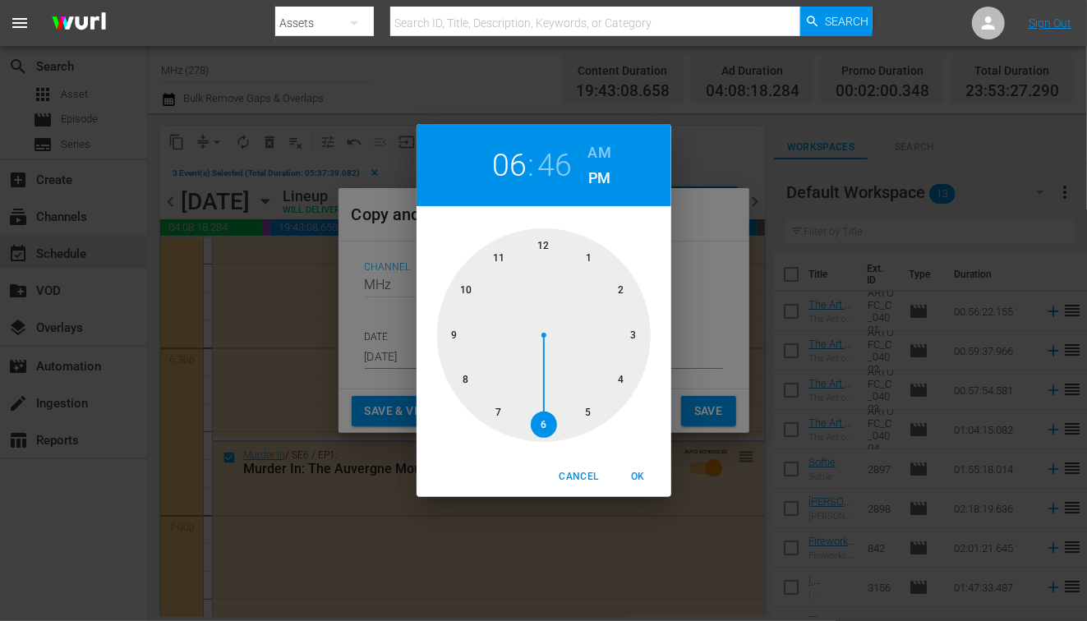
click at [594, 154] on h6 "AM" at bounding box center [599, 153] width 23 height 26
click at [537, 237] on div at bounding box center [544, 335] width 214 height 214
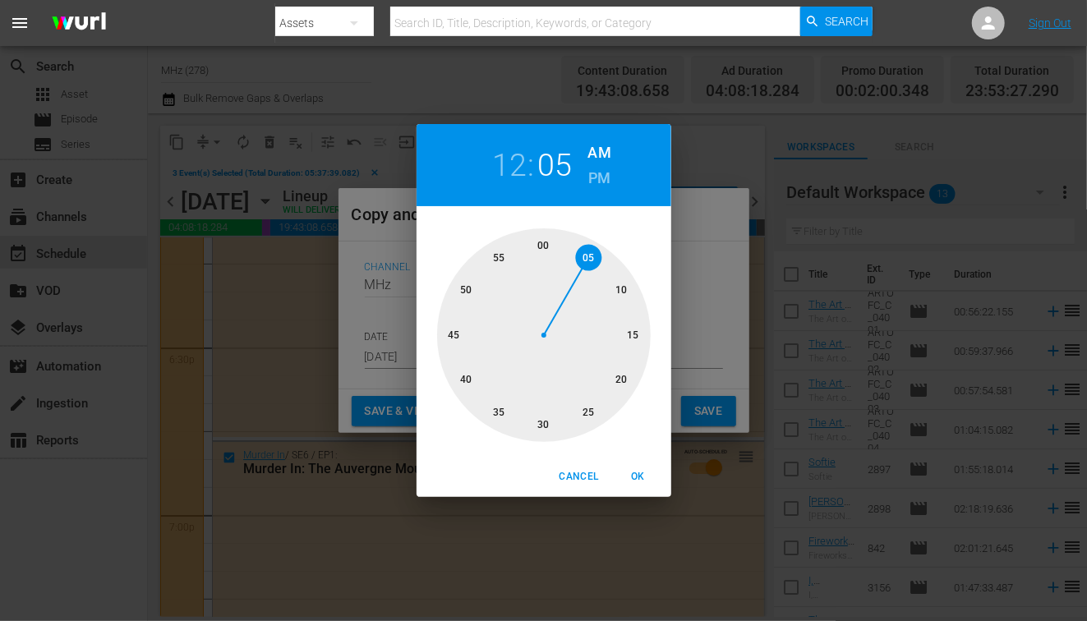
click at [591, 259] on div at bounding box center [544, 335] width 214 height 214
click at [640, 469] on span "OK" at bounding box center [638, 476] width 39 height 17
type input "12:05 am"
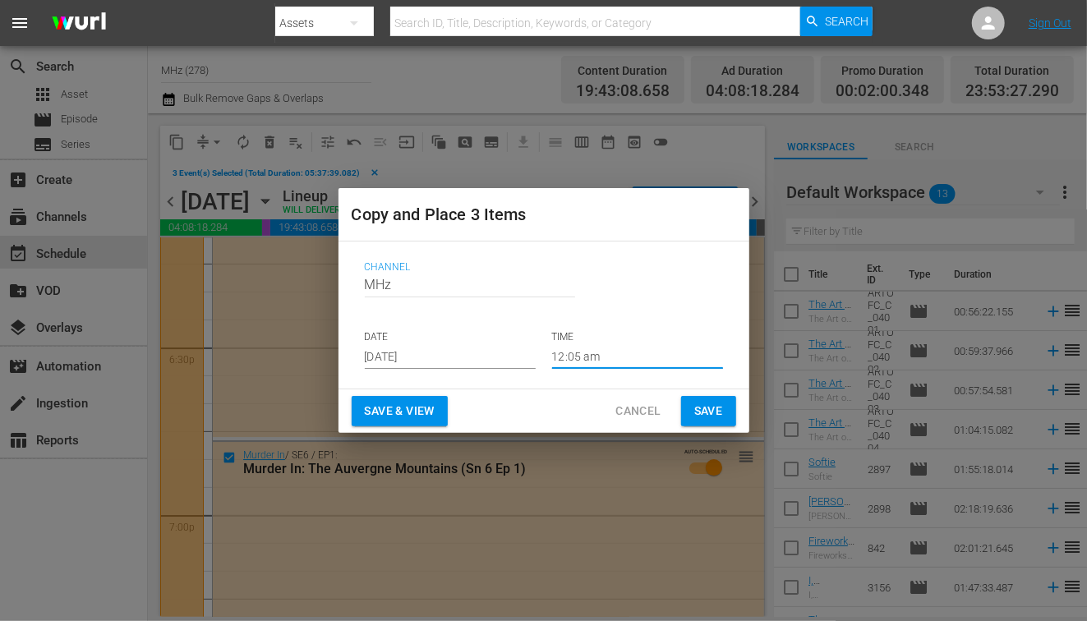
click at [712, 418] on span "Save" at bounding box center [708, 411] width 29 height 21
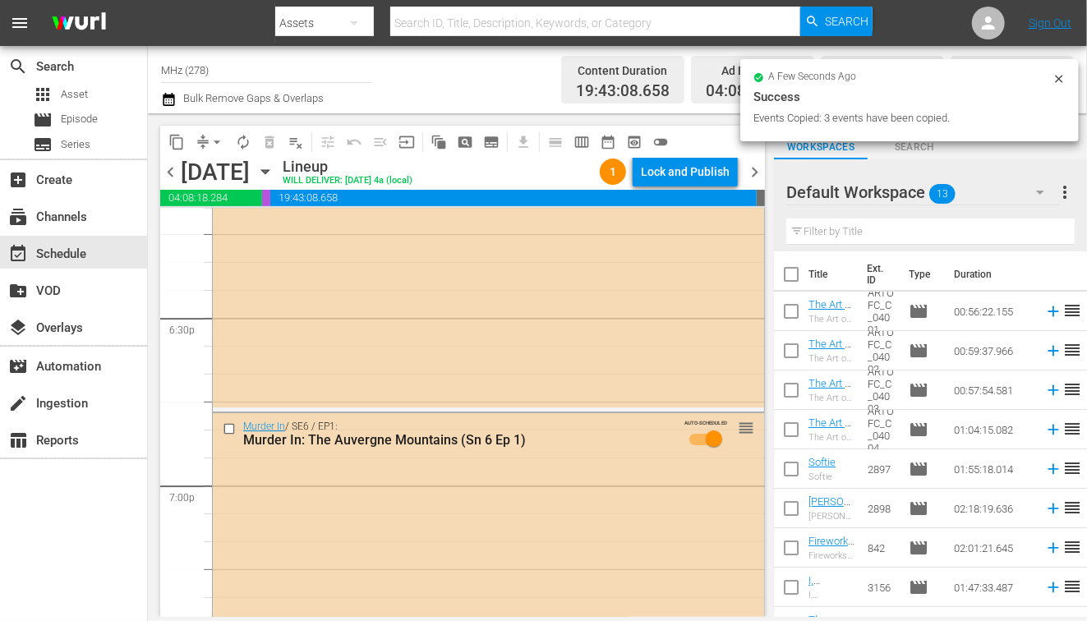
click at [175, 102] on icon "button" at bounding box center [169, 100] width 16 height 20
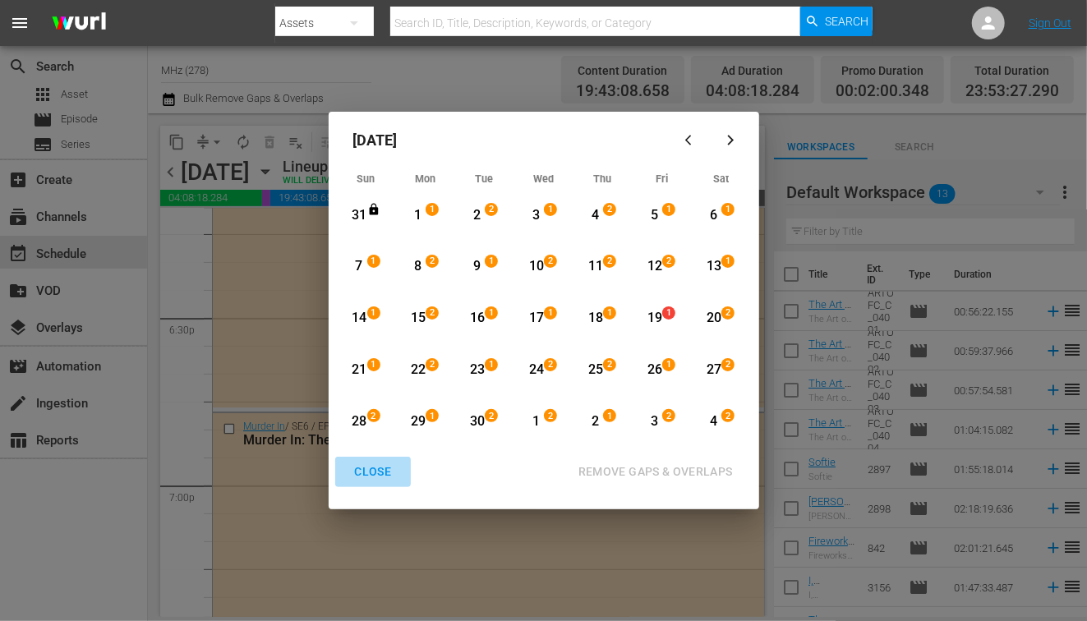
click at [390, 472] on div "CLOSE" at bounding box center [373, 472] width 63 height 21
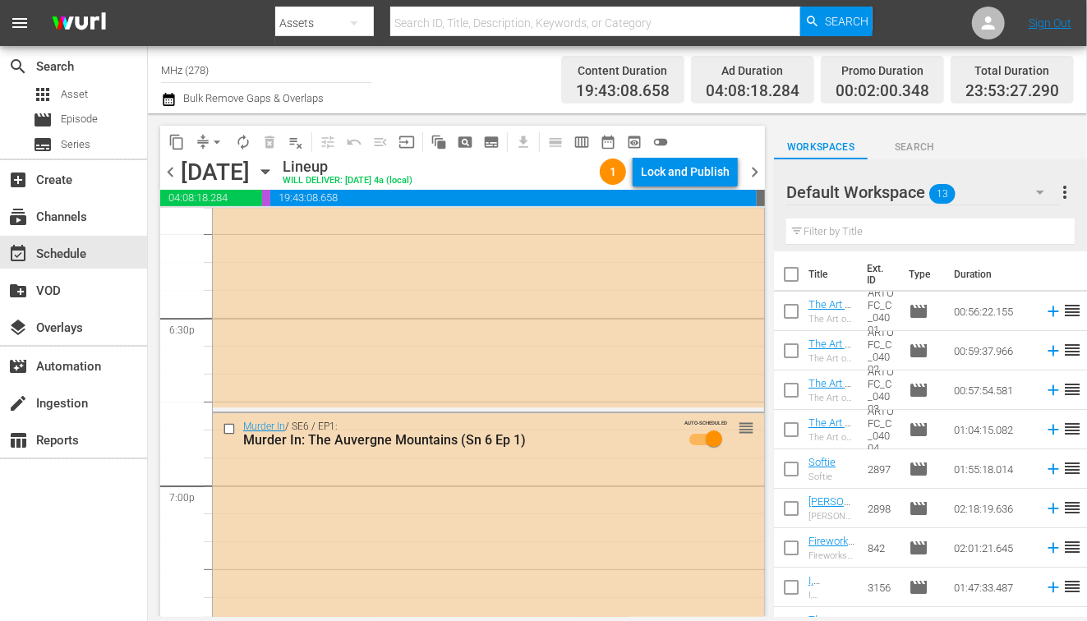
click at [279, 168] on div "[DATE] [DATE]" at bounding box center [230, 172] width 98 height 27
click at [274, 174] on icon "button" at bounding box center [265, 172] width 18 height 18
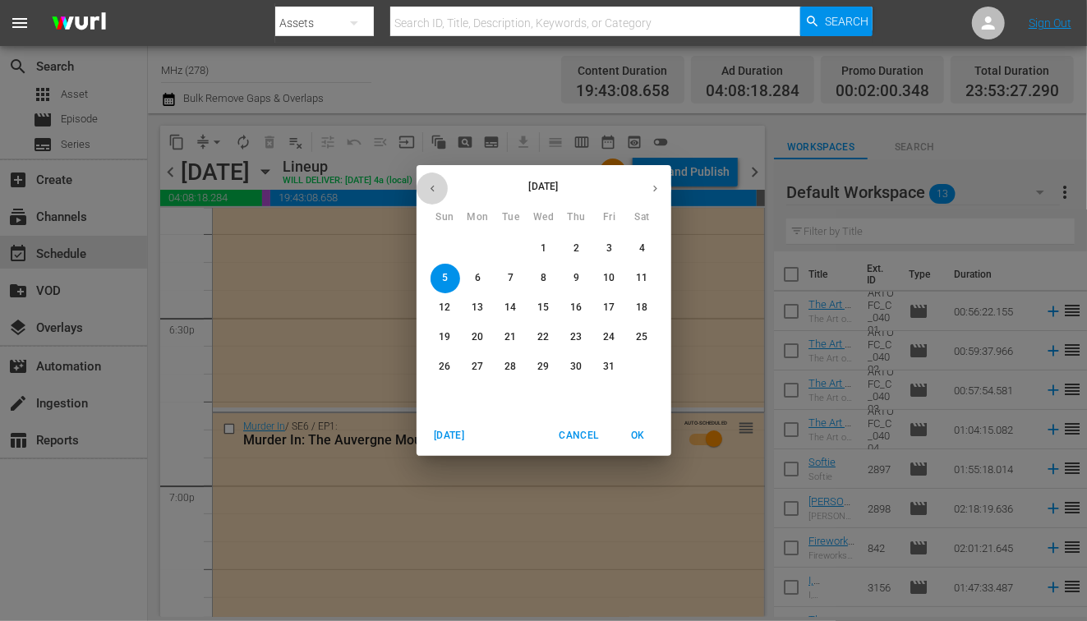
click at [430, 189] on icon "button" at bounding box center [432, 188] width 12 height 12
click at [612, 313] on p "19" at bounding box center [609, 308] width 12 height 14
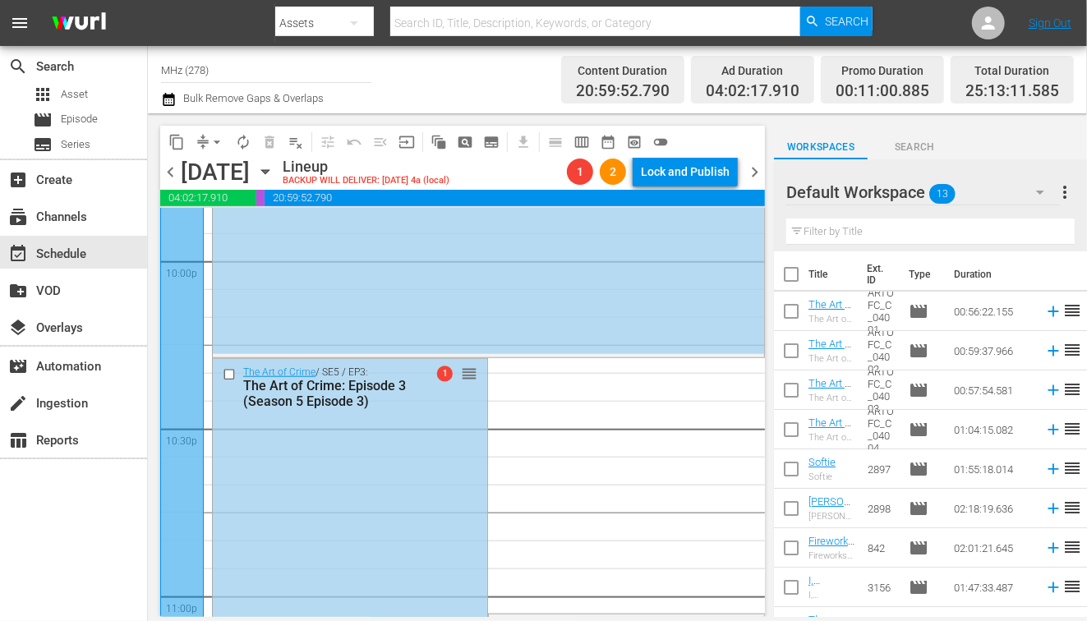
scroll to position [7704, 0]
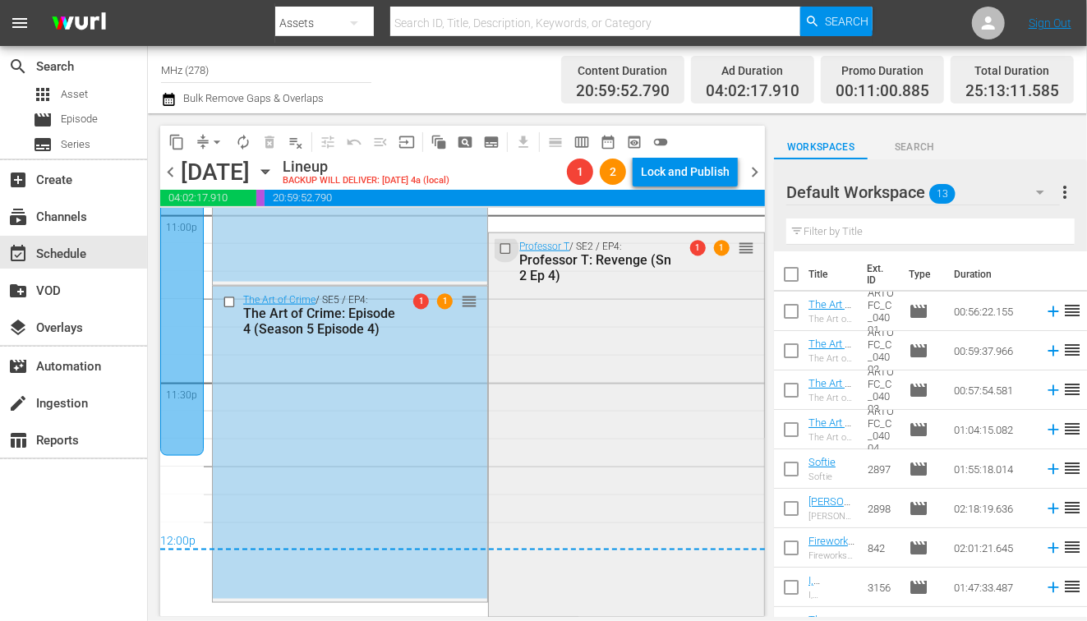
click at [505, 252] on input "checkbox" at bounding box center [507, 249] width 17 height 14
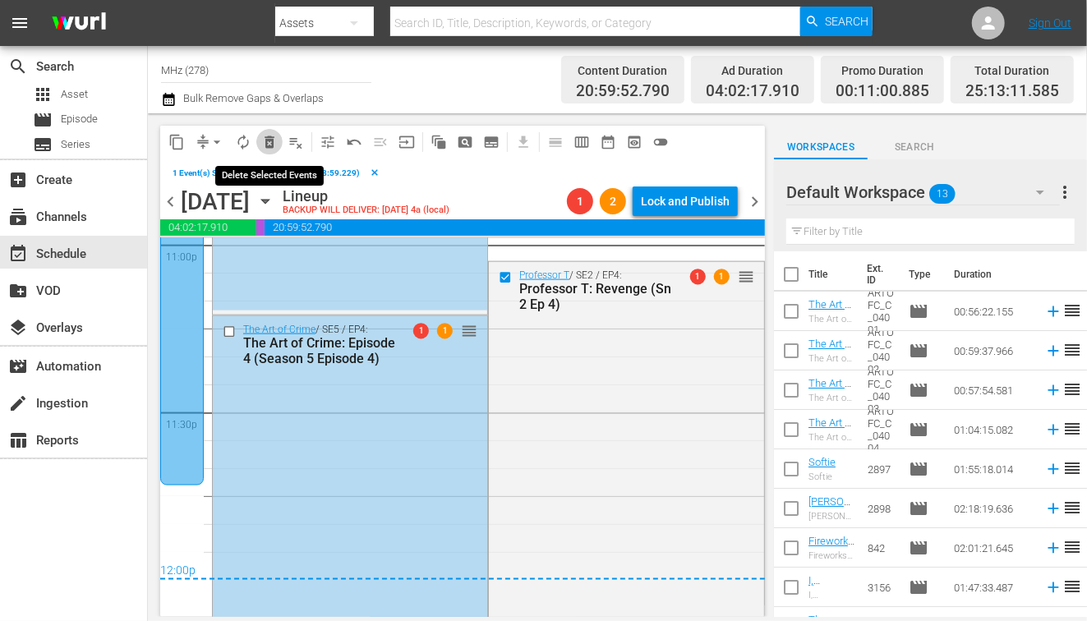
click at [274, 136] on span "delete_forever_outlined" at bounding box center [269, 142] width 16 height 16
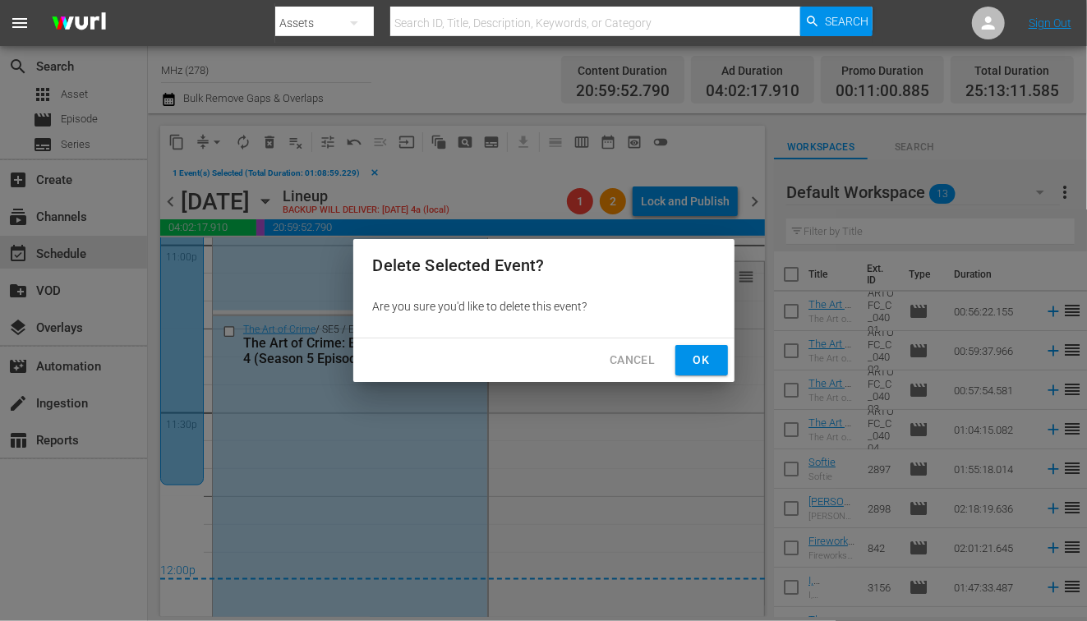
click at [715, 358] on button "Ok" at bounding box center [701, 360] width 53 height 30
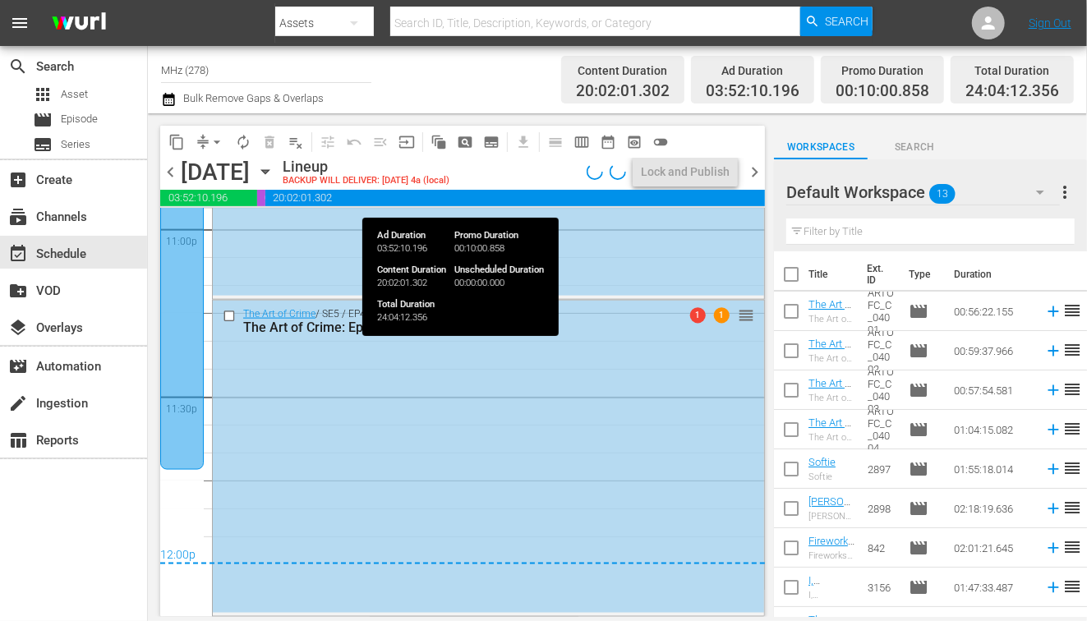
scroll to position [7690, 0]
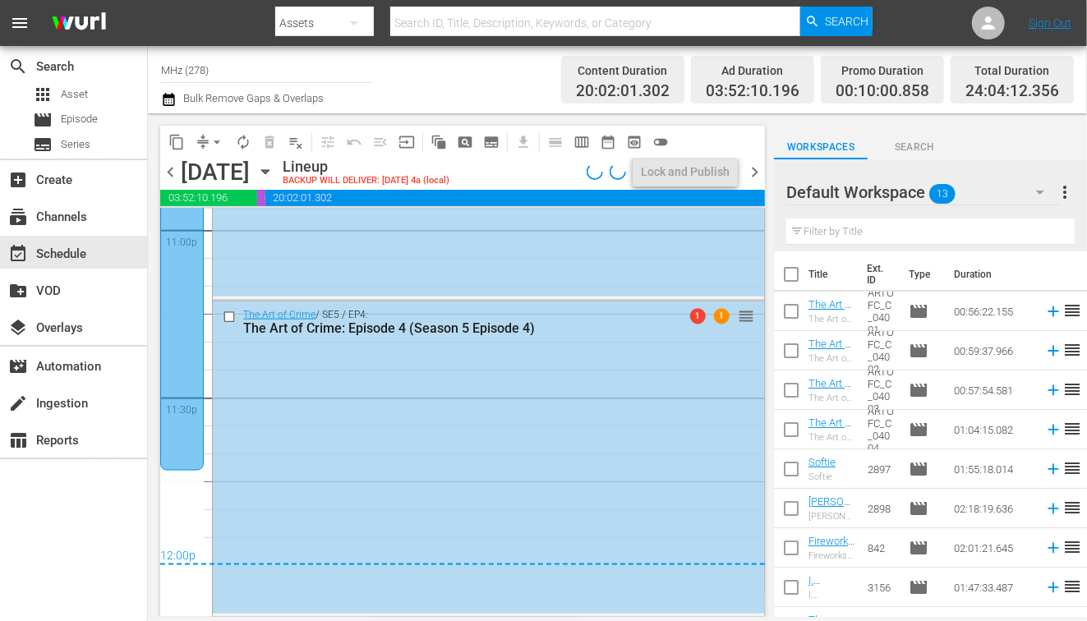
click at [182, 101] on span "Bulk Remove Gaps & Overlaps" at bounding box center [252, 98] width 143 height 12
click at [165, 101] on icon "button" at bounding box center [169, 100] width 16 height 20
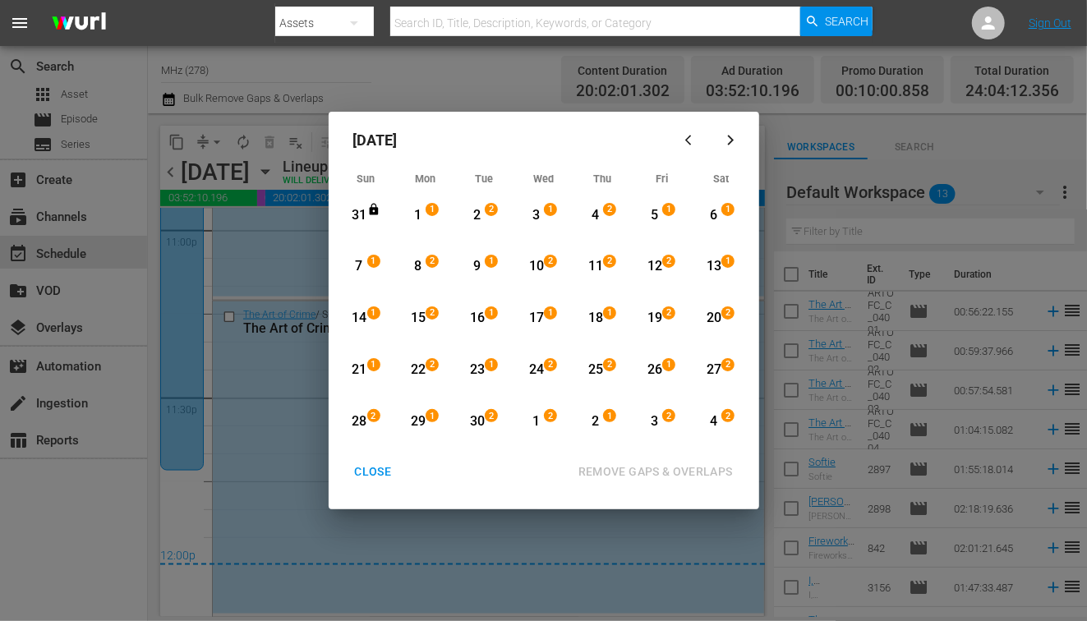
click at [563, 79] on div "[DATE] Sun Mon Tue Wed Thu Fri Sat 31 View Lineup 1 1 View Lineup 2 2 View Line…" at bounding box center [543, 310] width 1087 height 621
click at [366, 472] on div "CLOSE" at bounding box center [373, 472] width 63 height 21
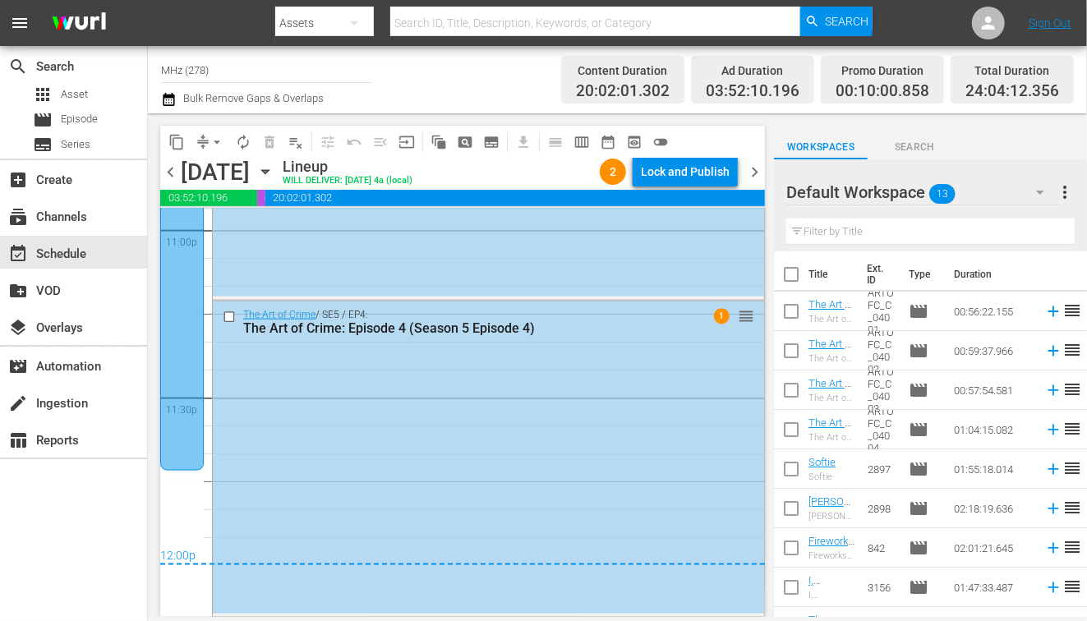
click at [274, 166] on icon "button" at bounding box center [265, 172] width 18 height 18
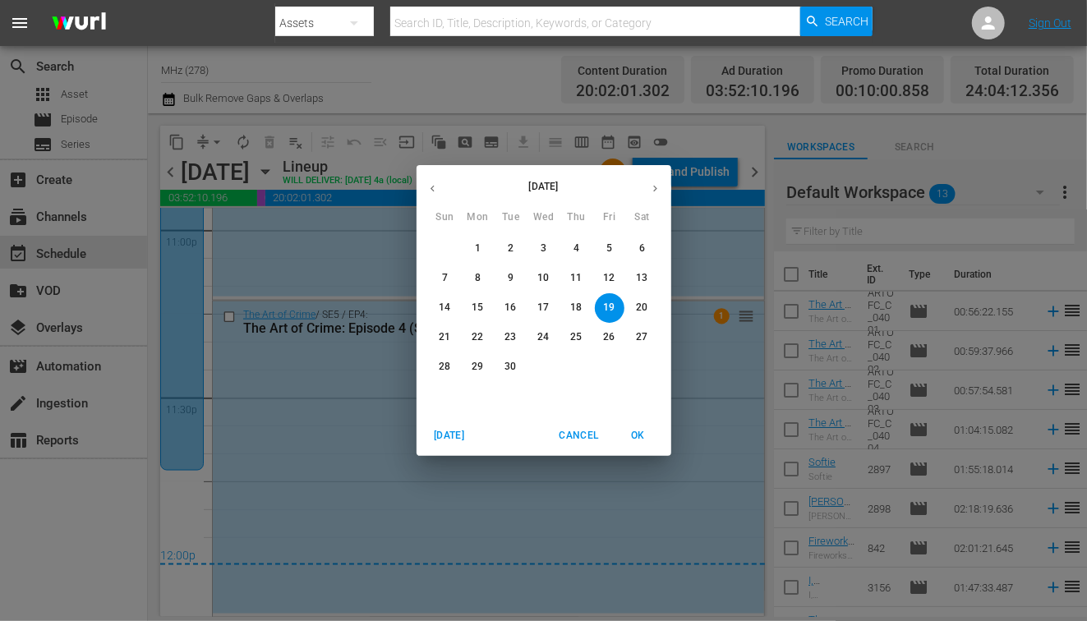
click at [473, 252] on span "1" at bounding box center [478, 249] width 30 height 14
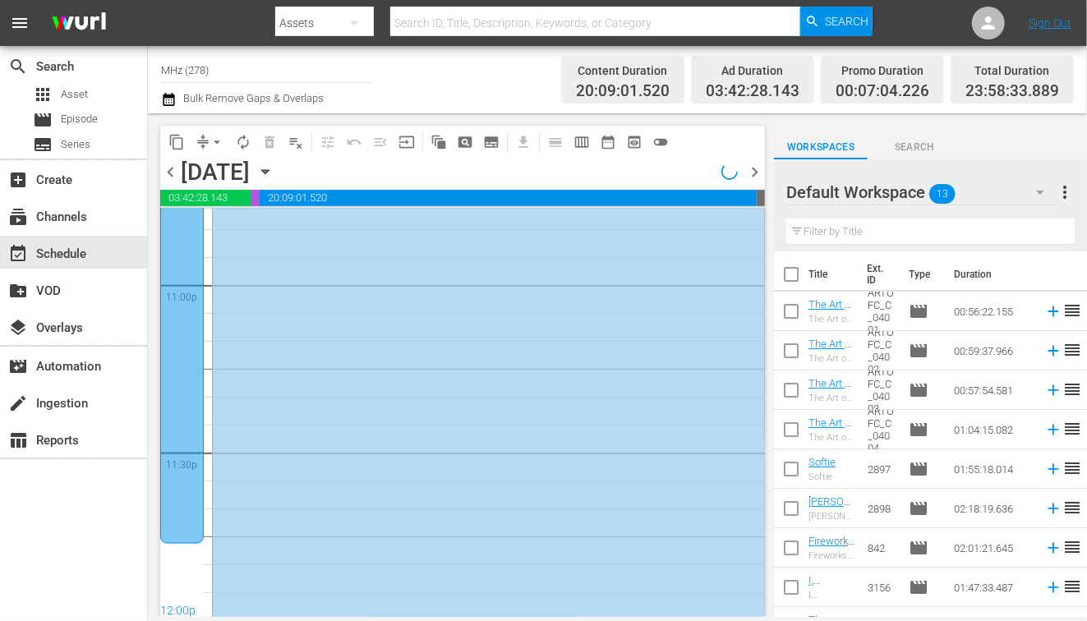
scroll to position [7648, 0]
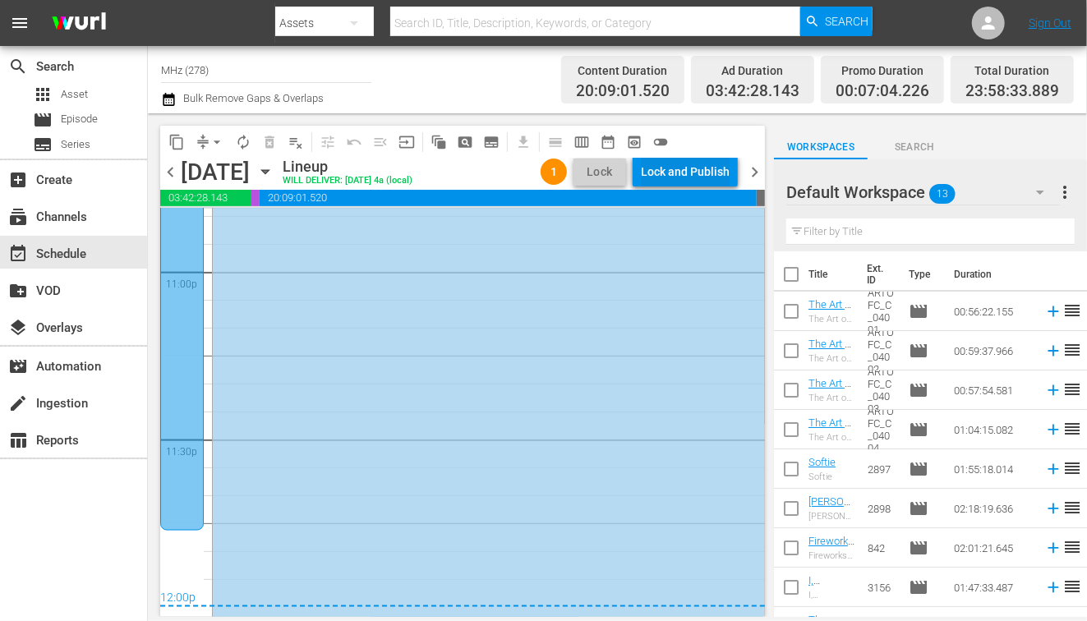
click at [707, 165] on div "Lock and Publish" at bounding box center [685, 172] width 89 height 30
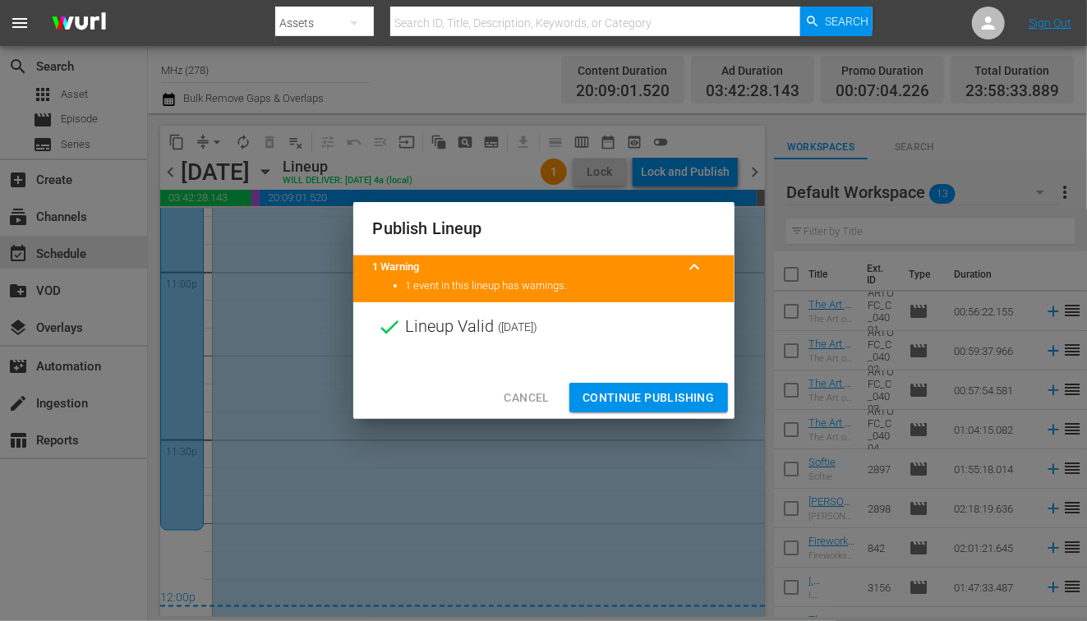
click at [628, 390] on span "Continue Publishing" at bounding box center [649, 398] width 132 height 21
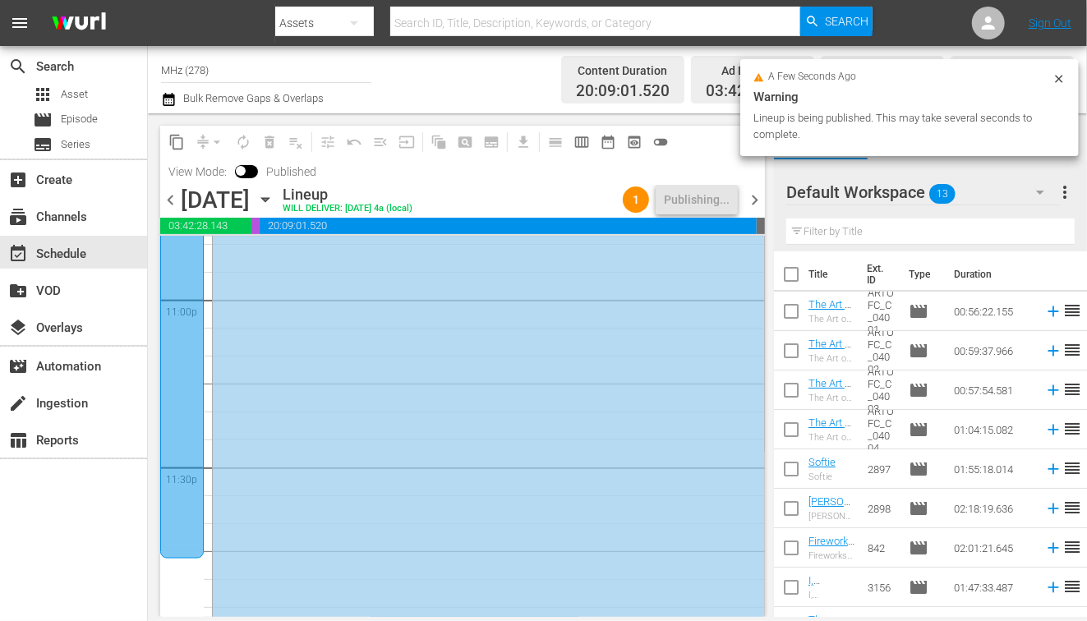
click at [756, 200] on span "chevron_right" at bounding box center [754, 200] width 21 height 21
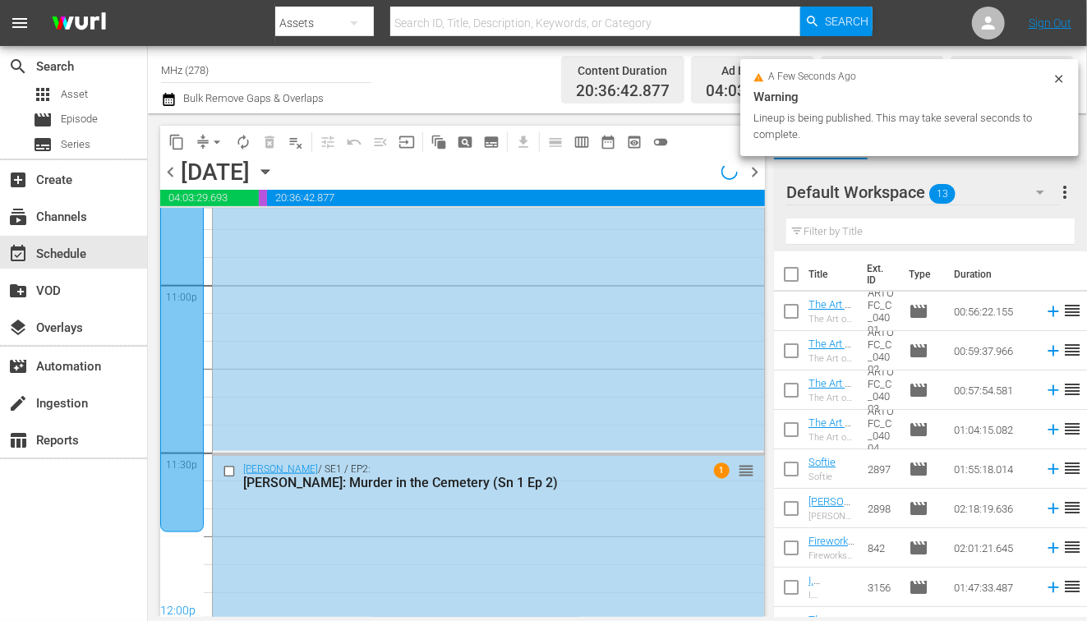
scroll to position [7704, 0]
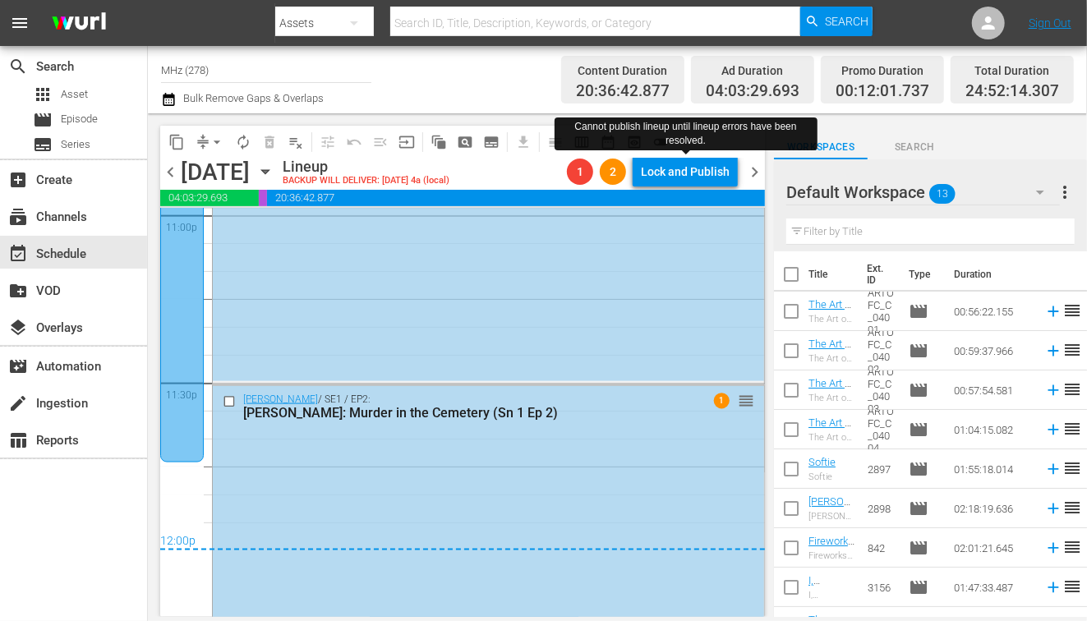
click at [687, 182] on div "Lock and Publish" at bounding box center [685, 172] width 89 height 30
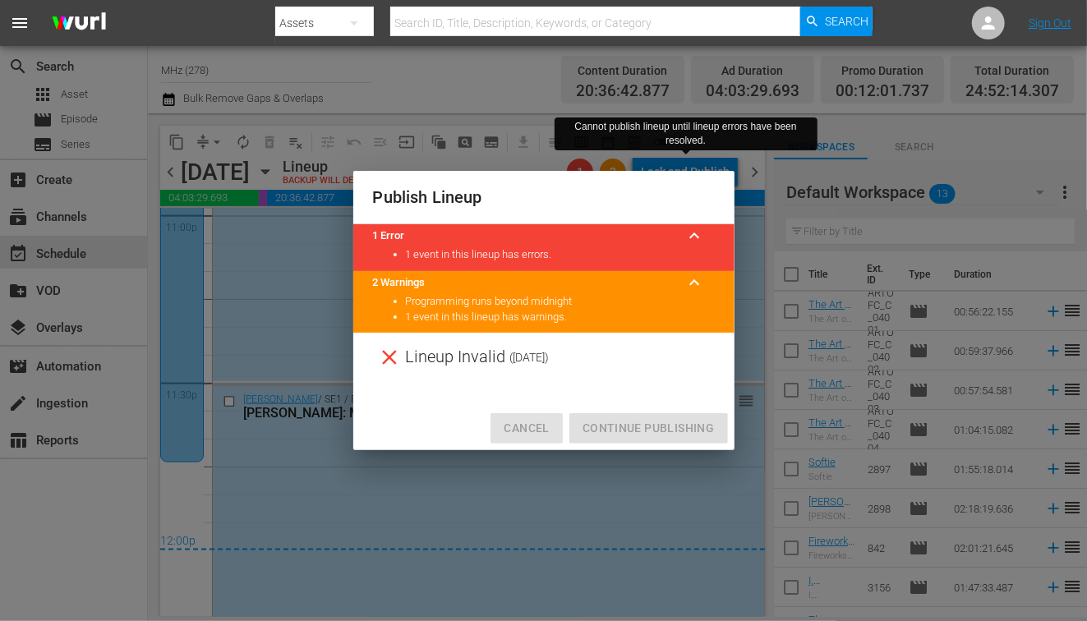
click at [532, 433] on span "Cancel" at bounding box center [526, 428] width 45 height 21
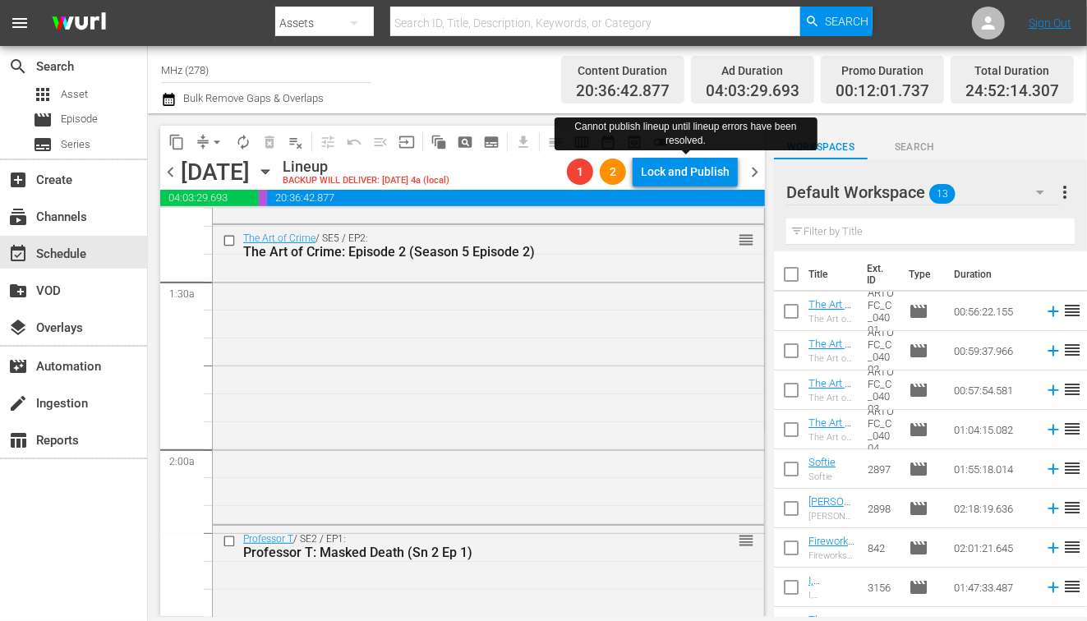
scroll to position [0, 0]
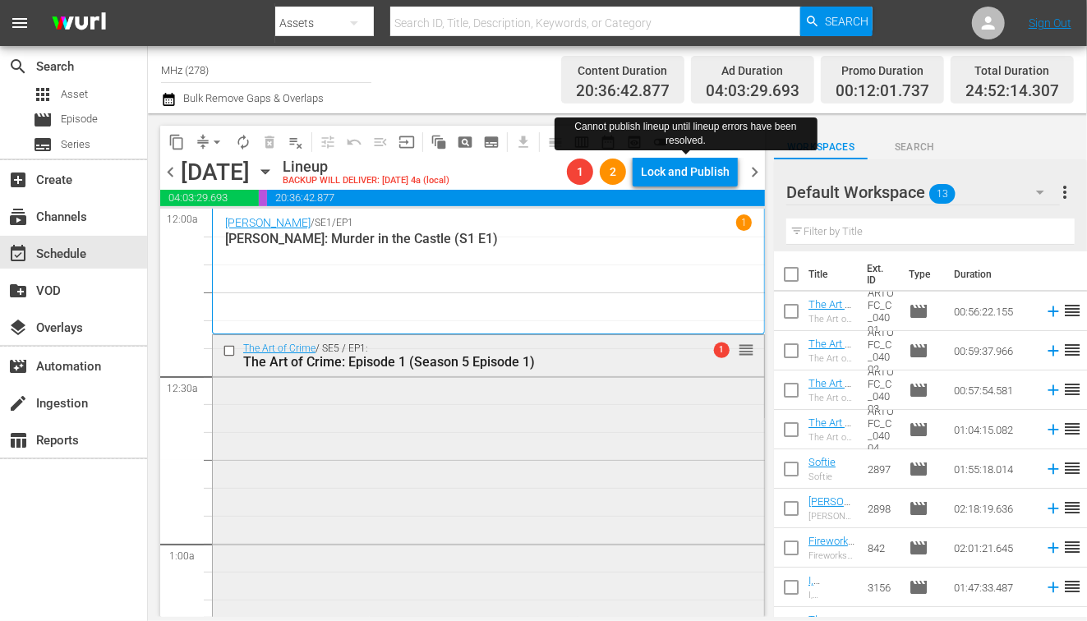
click at [494, 399] on div "The Art of Crime / SE5 / EP1: The Art of Crime: Episode 1 (Season 5 Episode 1) …" at bounding box center [488, 492] width 551 height 315
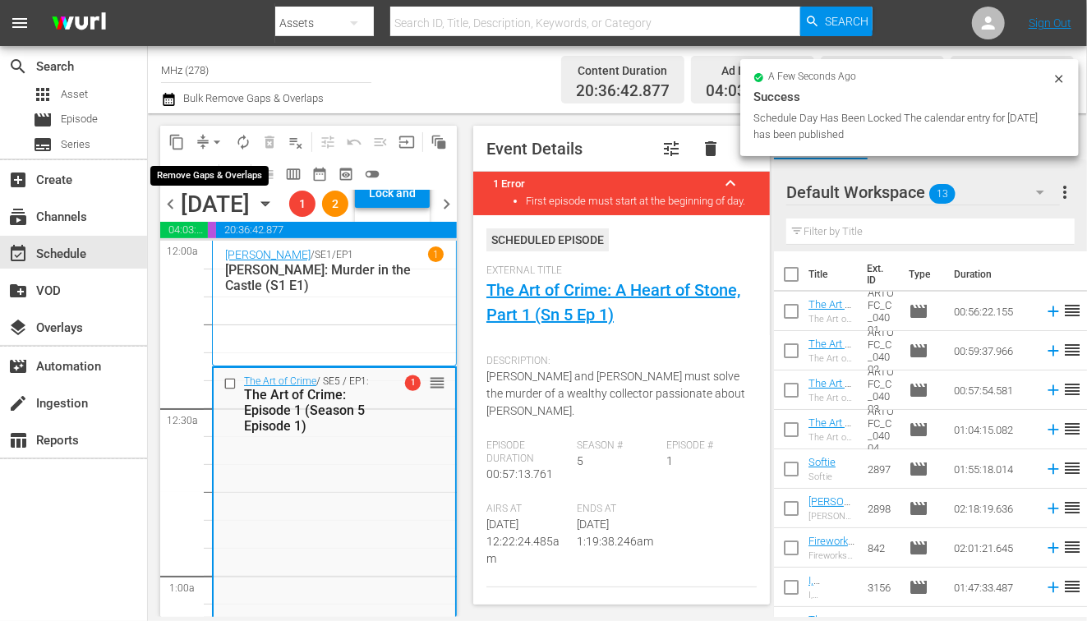
click at [204, 145] on button "arrow_drop_down" at bounding box center [217, 142] width 26 height 26
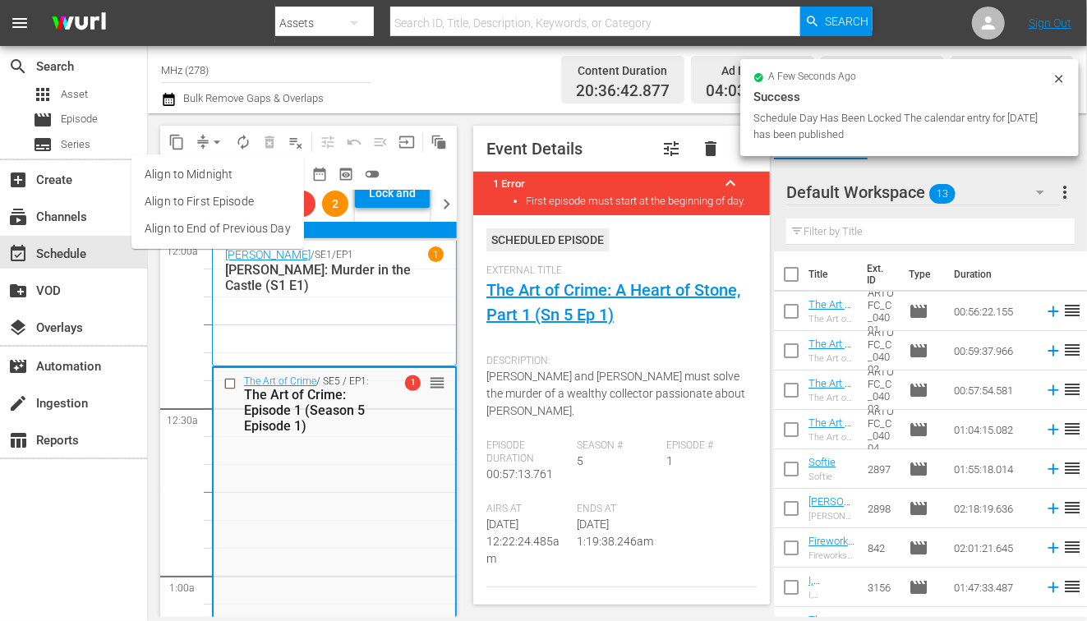
click at [247, 219] on li "Align to End of Previous Day" at bounding box center [217, 228] width 173 height 27
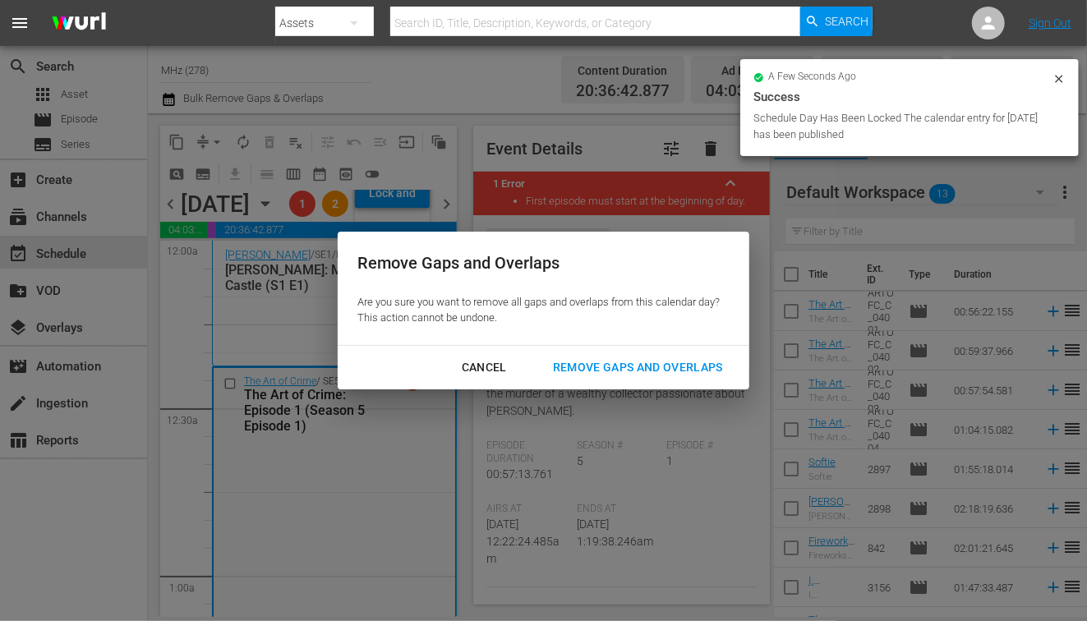
click at [665, 360] on div "Remove Gaps and Overlaps" at bounding box center [638, 367] width 196 height 21
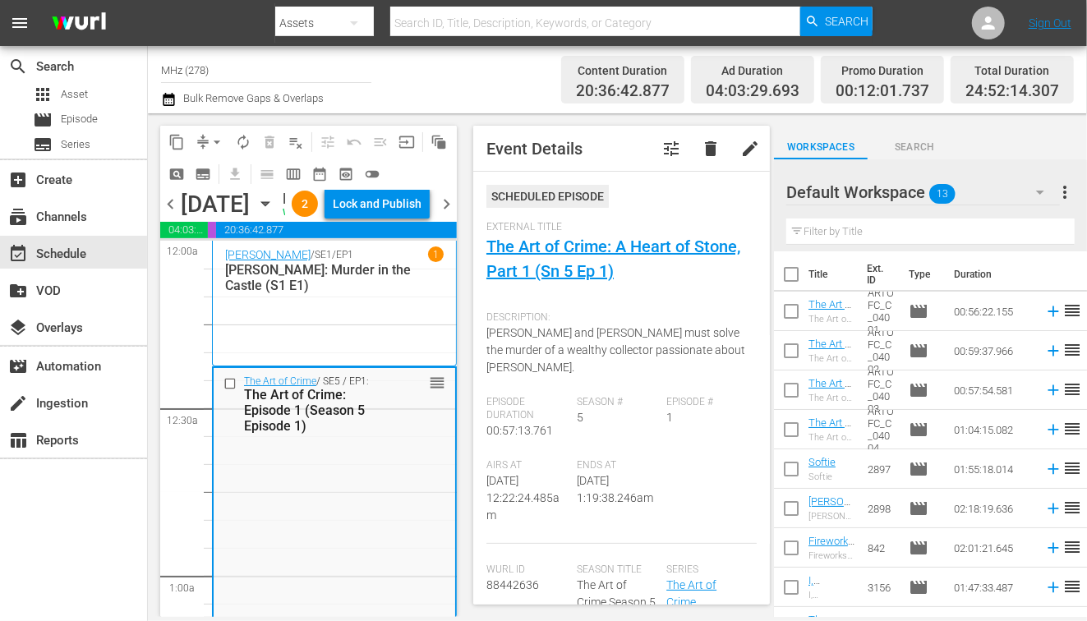
click at [397, 219] on div "Lock and Publish" at bounding box center [377, 204] width 89 height 30
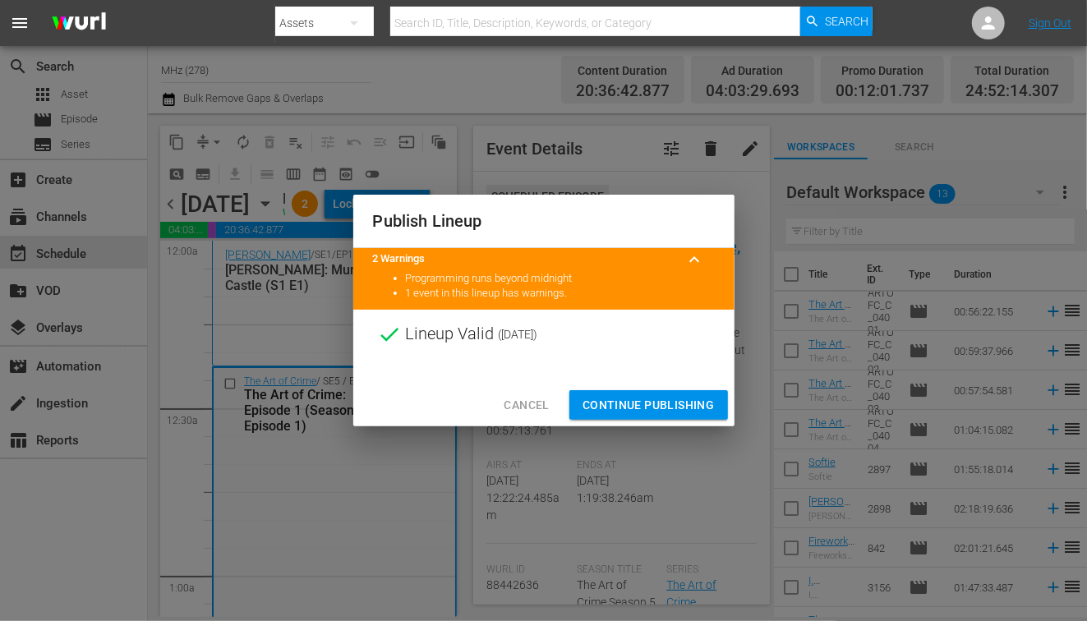
click at [630, 407] on span "Continue Publishing" at bounding box center [649, 405] width 132 height 21
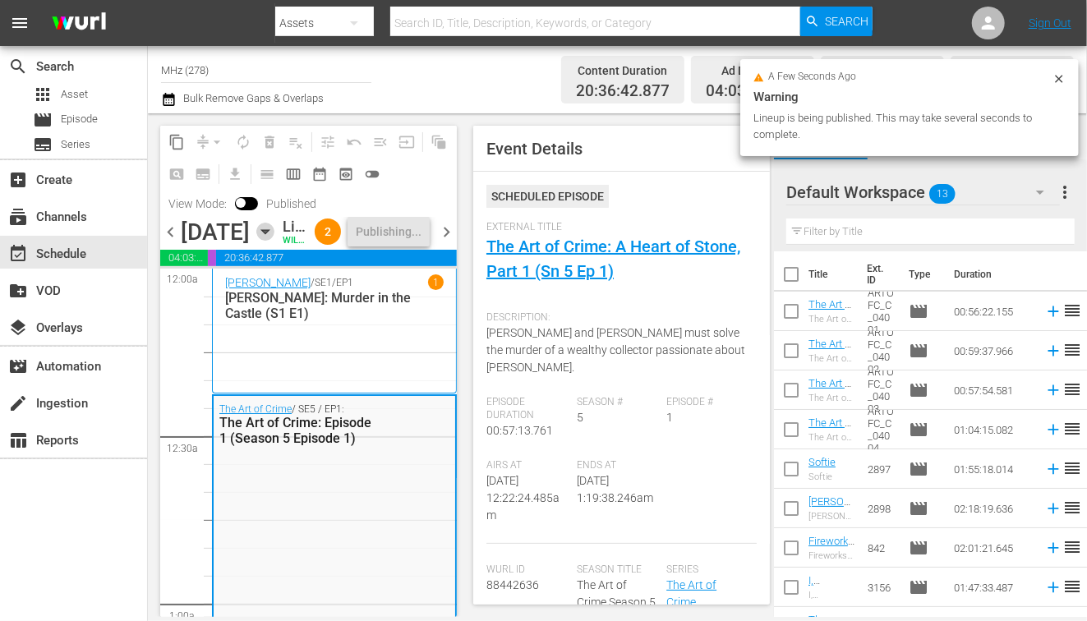
click at [274, 241] on icon "button" at bounding box center [265, 232] width 18 height 18
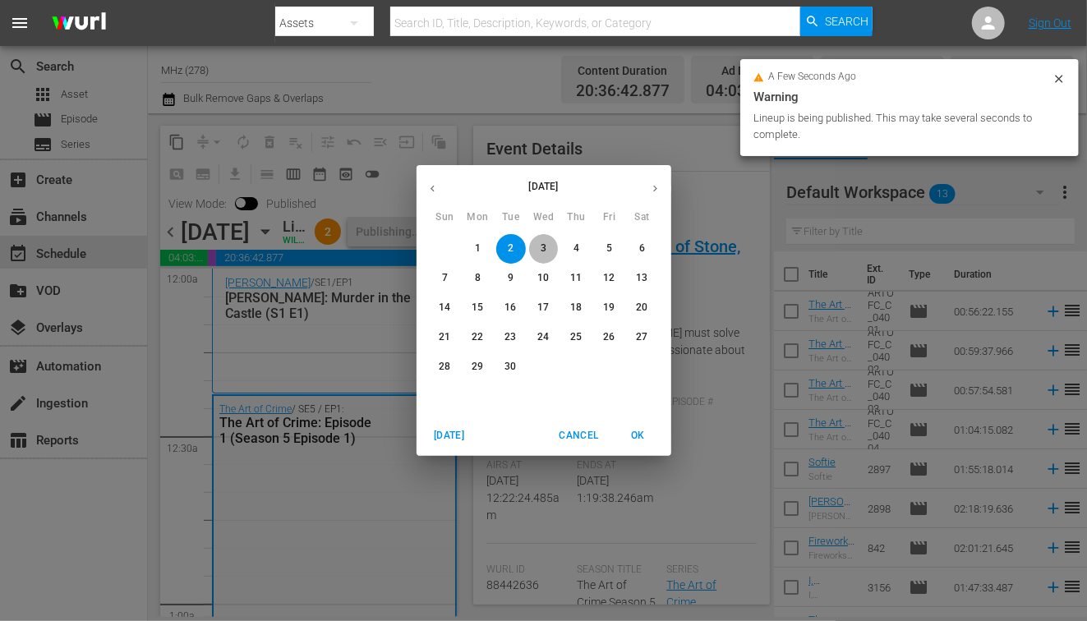
click at [549, 246] on span "3" at bounding box center [544, 249] width 30 height 14
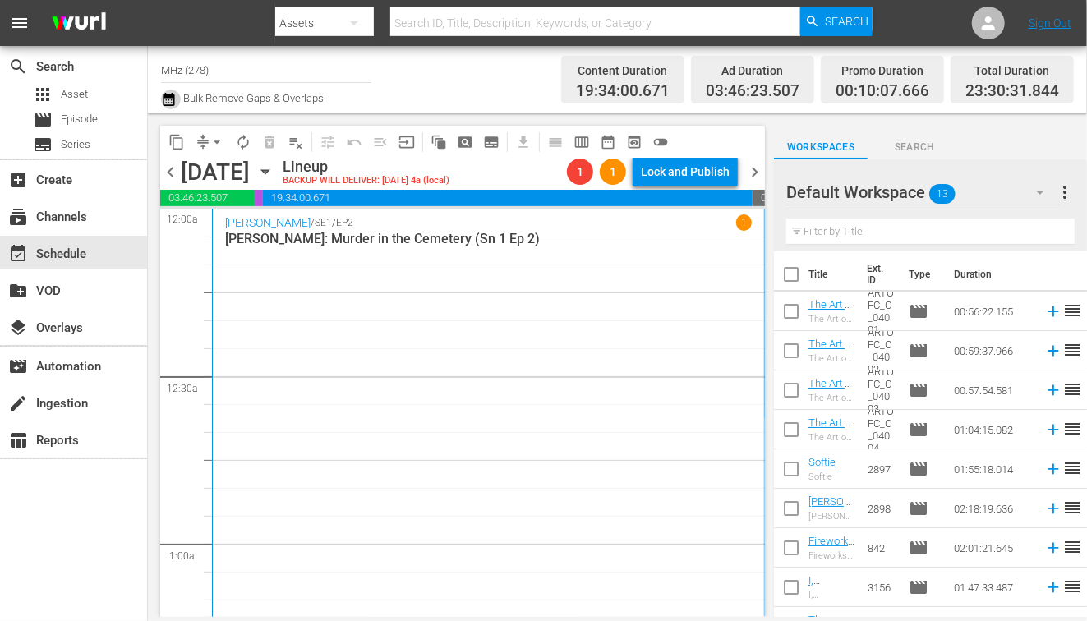
click at [174, 99] on icon "button" at bounding box center [169, 99] width 12 height 13
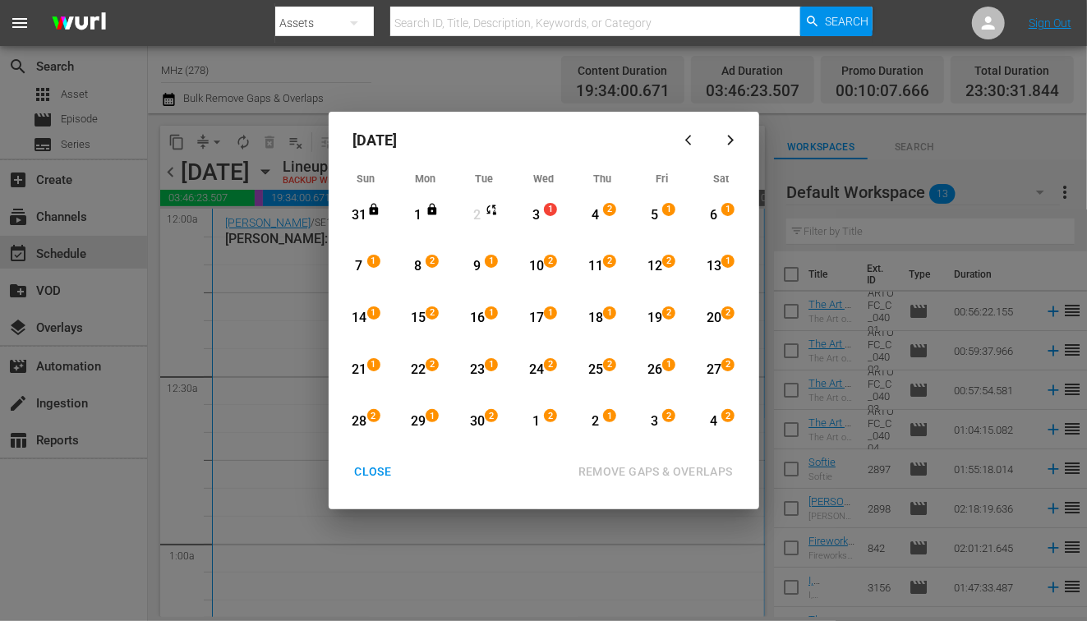
click at [541, 211] on div "3" at bounding box center [536, 215] width 21 height 19
click at [726, 422] on span "2" at bounding box center [728, 416] width 12 height 13
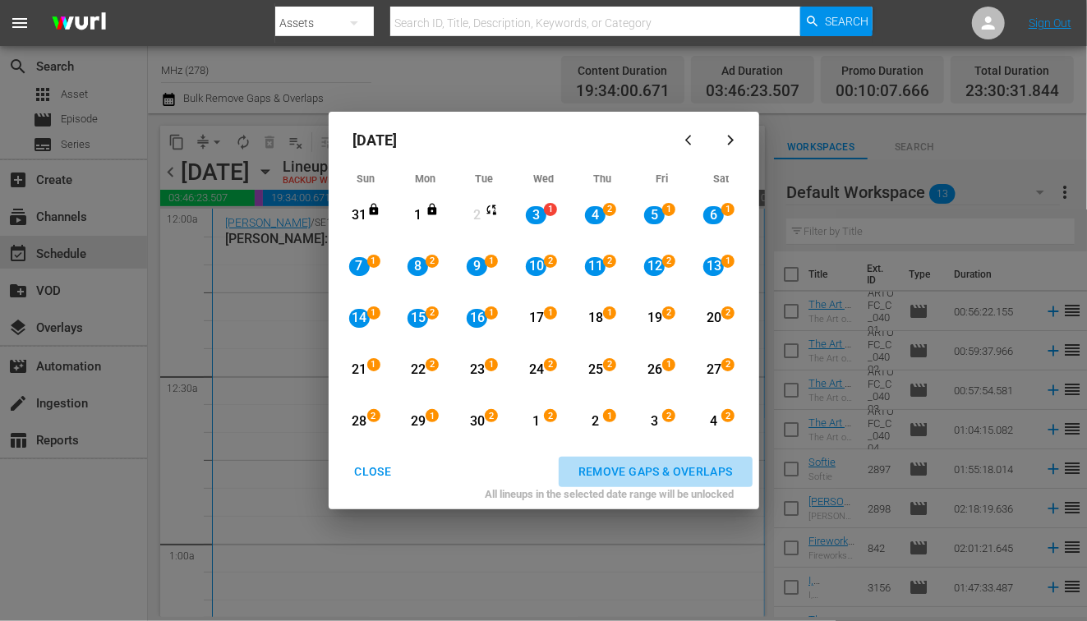
click at [653, 475] on div "REMOVE GAPS & OVERLAPS" at bounding box center [655, 472] width 181 height 21
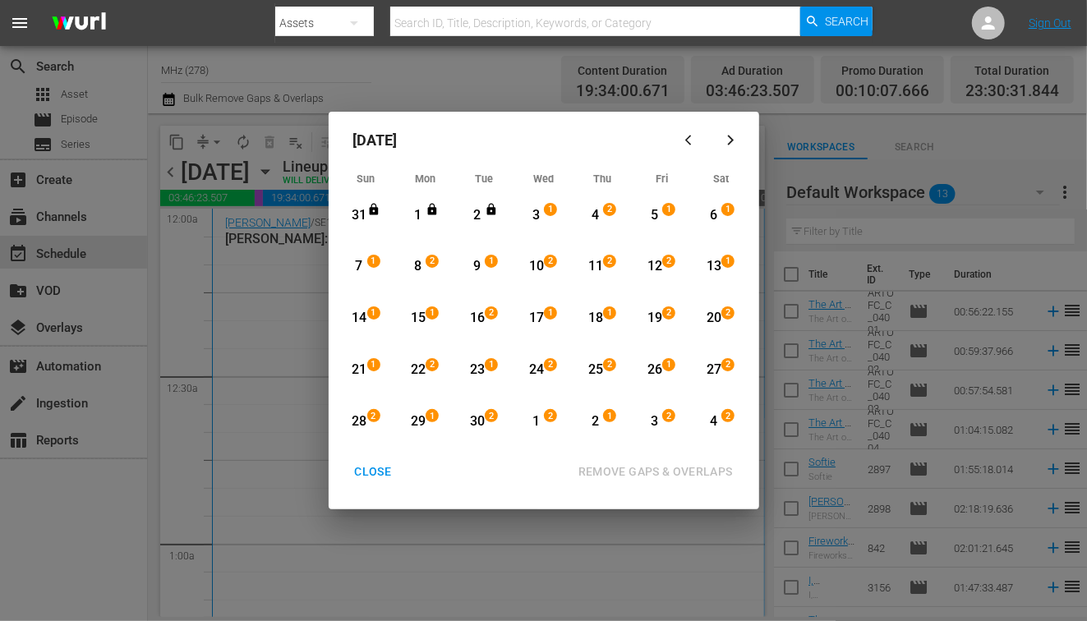
click at [414, 312] on div "15" at bounding box center [418, 318] width 21 height 19
click at [488, 423] on div "2" at bounding box center [493, 421] width 13 height 16
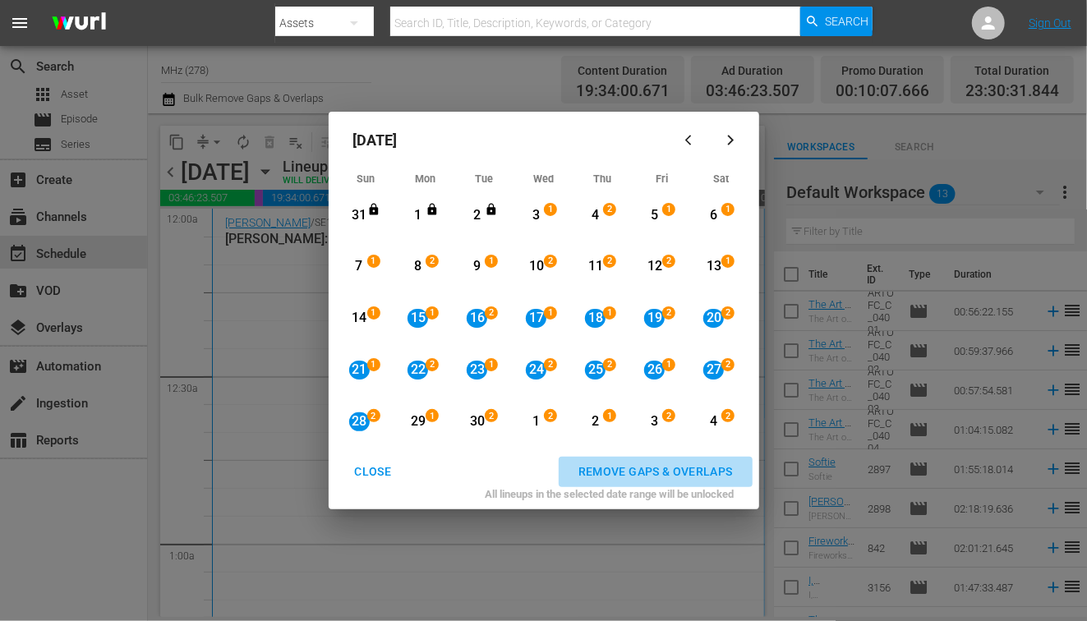
click at [664, 463] on div "REMOVE GAPS & OVERLAPS" at bounding box center [655, 472] width 181 height 21
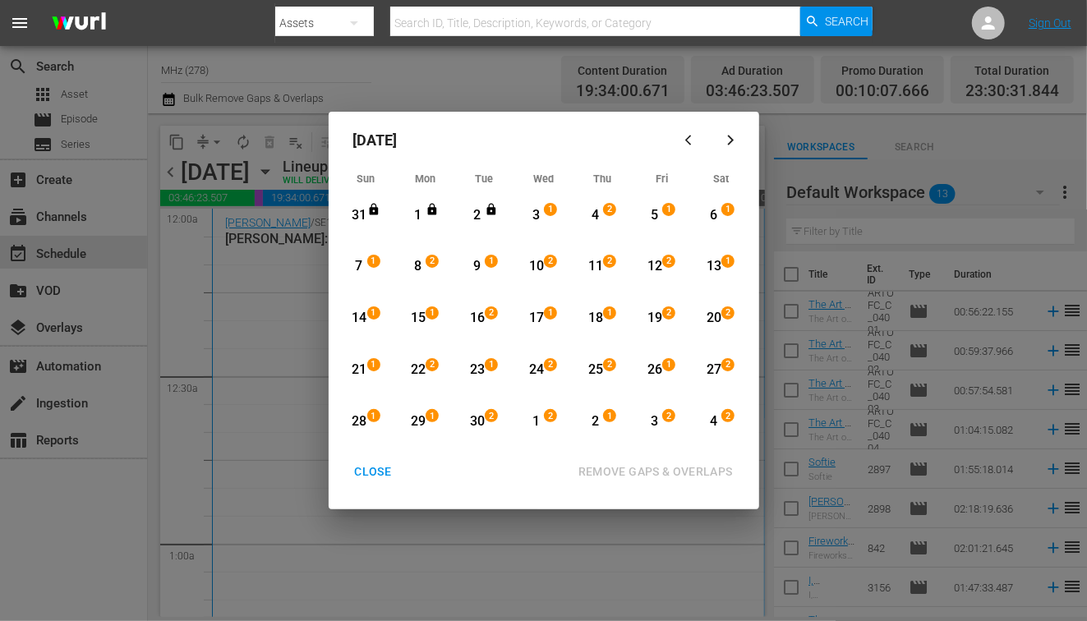
click at [717, 364] on div "27" at bounding box center [713, 370] width 21 height 19
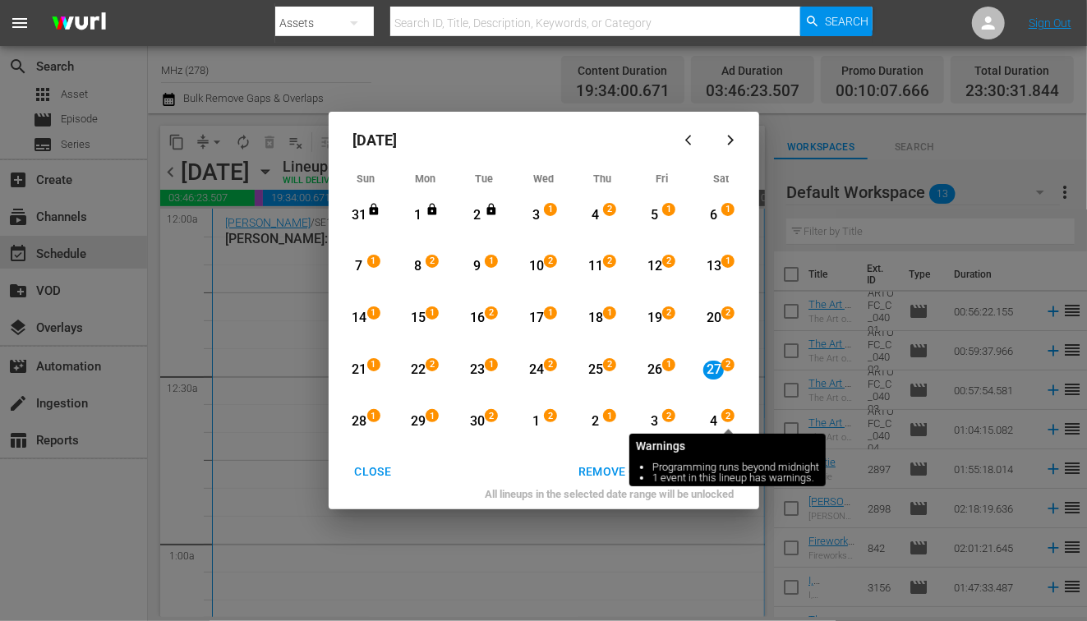
click at [722, 422] on span "2" at bounding box center [728, 416] width 12 height 13
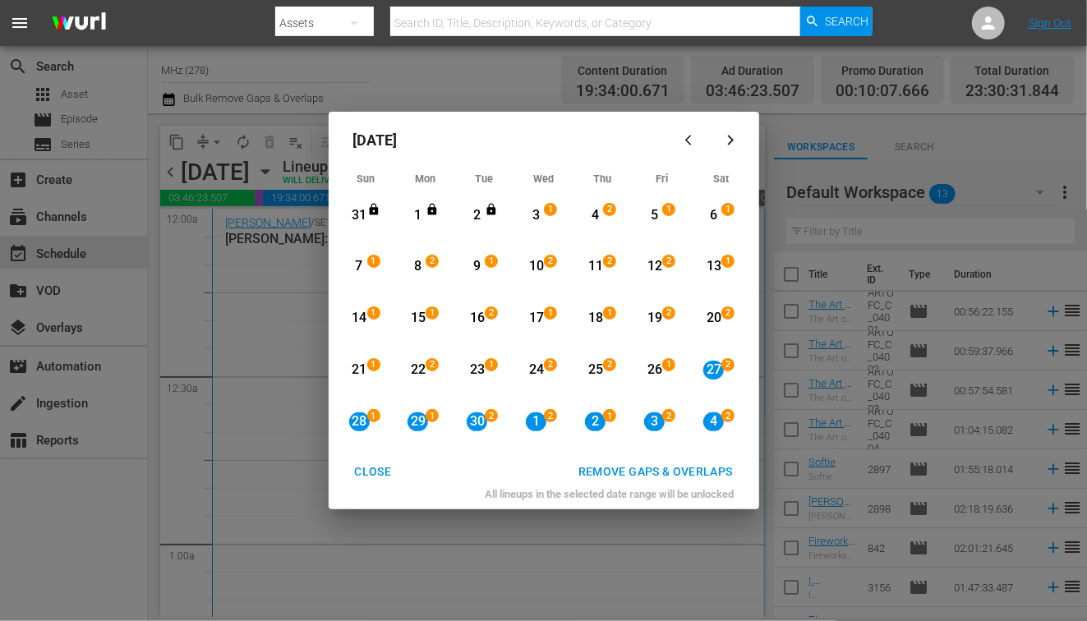
click at [734, 144] on icon "button" at bounding box center [731, 140] width 12 height 12
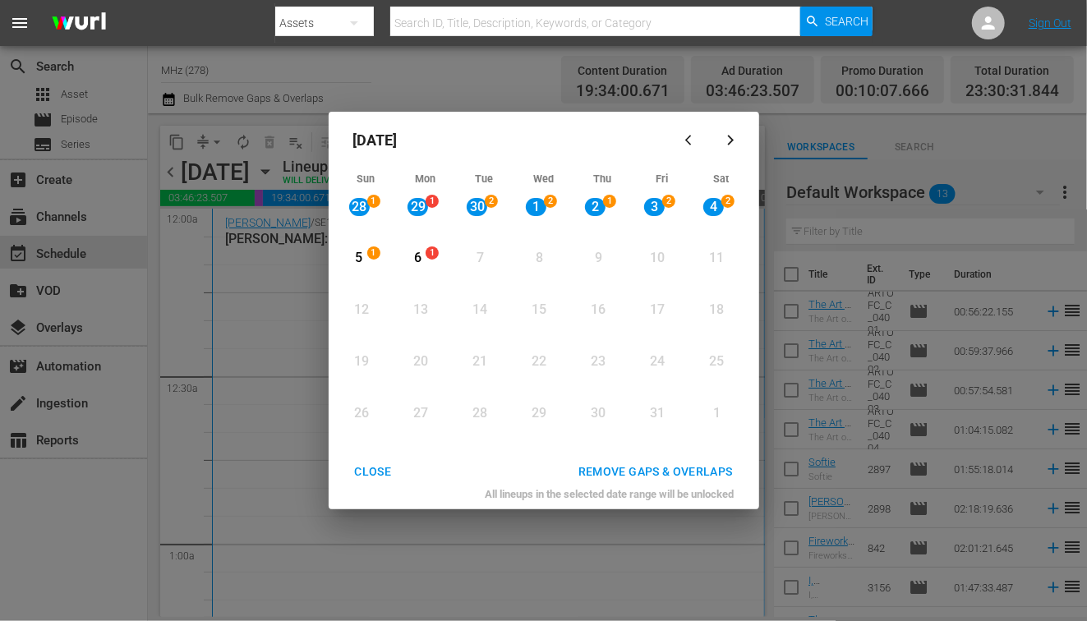
click at [419, 254] on div "6" at bounding box center [418, 258] width 21 height 19
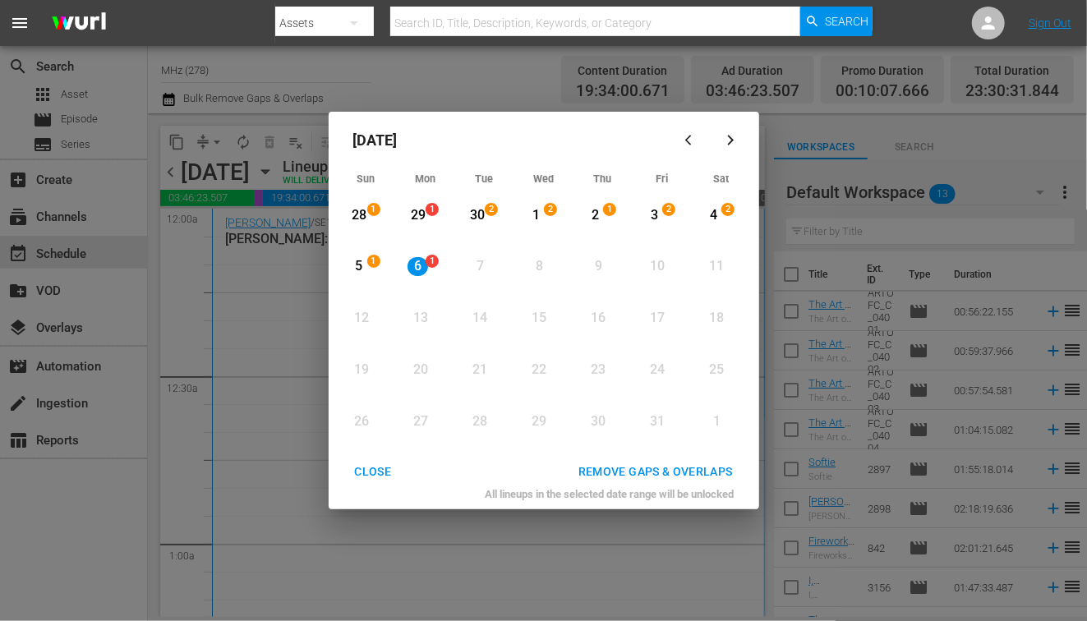
click at [685, 141] on icon "button" at bounding box center [691, 140] width 12 height 12
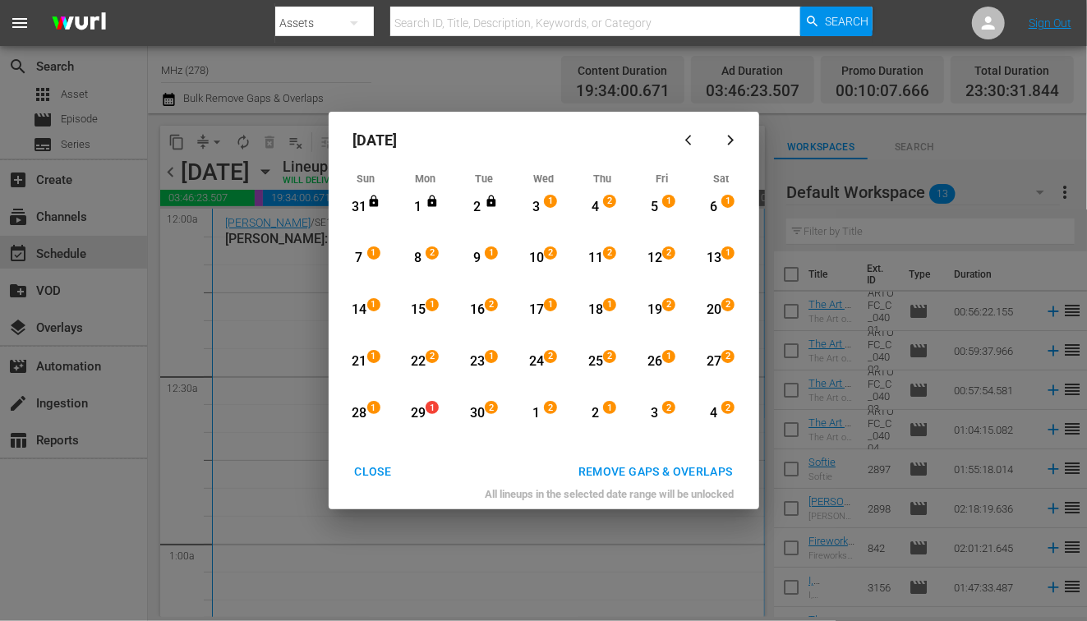
click at [736, 139] on icon "button" at bounding box center [731, 140] width 12 height 12
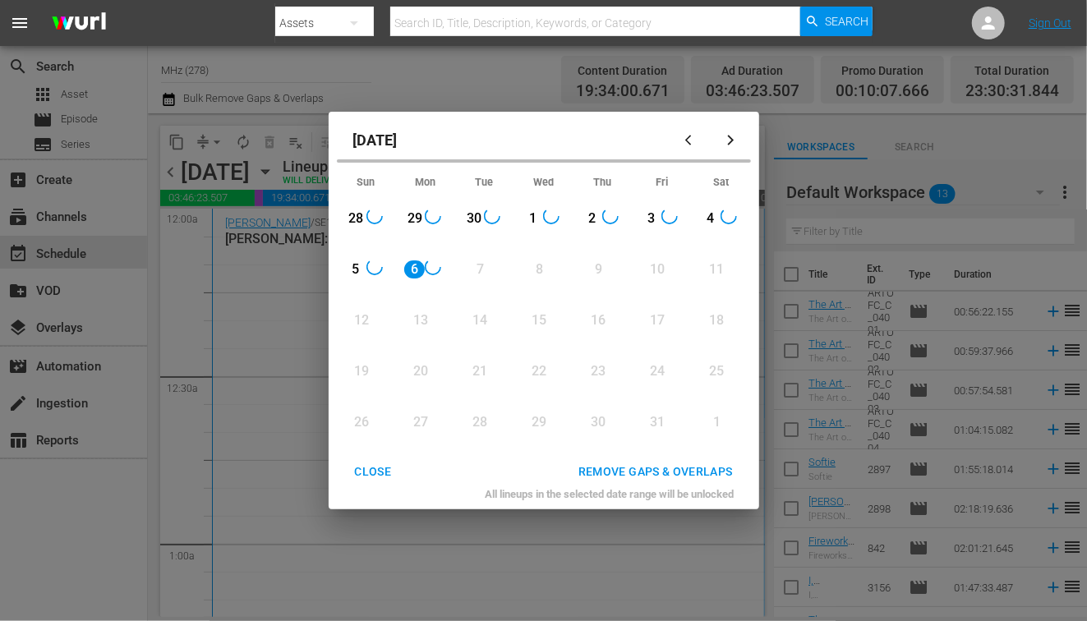
click at [354, 261] on div "5" at bounding box center [356, 269] width 21 height 19
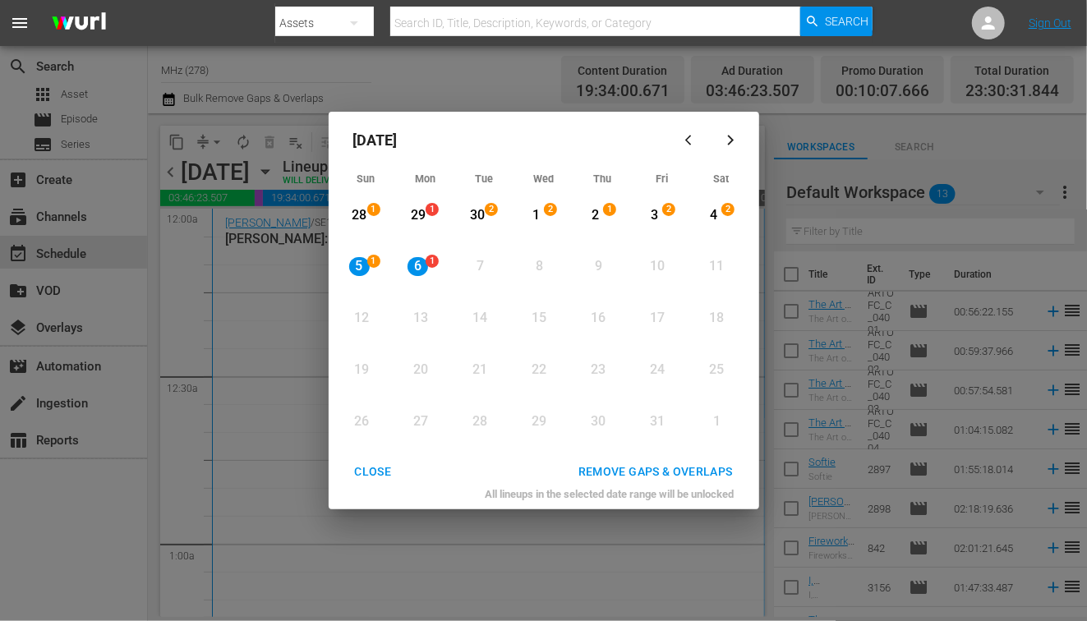
click at [366, 262] on div "5" at bounding box center [359, 266] width 21 height 19
click at [686, 147] on button "button" at bounding box center [691, 139] width 39 height 39
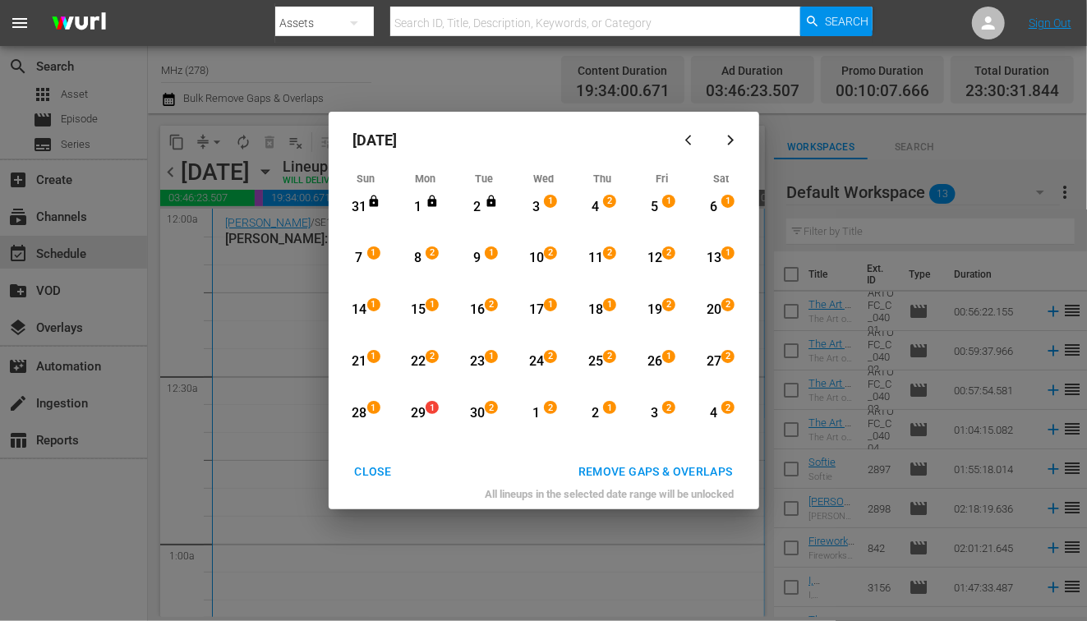
click at [720, 360] on div "27" at bounding box center [713, 362] width 21 height 19
click at [634, 477] on div "REMOVE GAPS & OVERLAPS" at bounding box center [655, 472] width 181 height 21
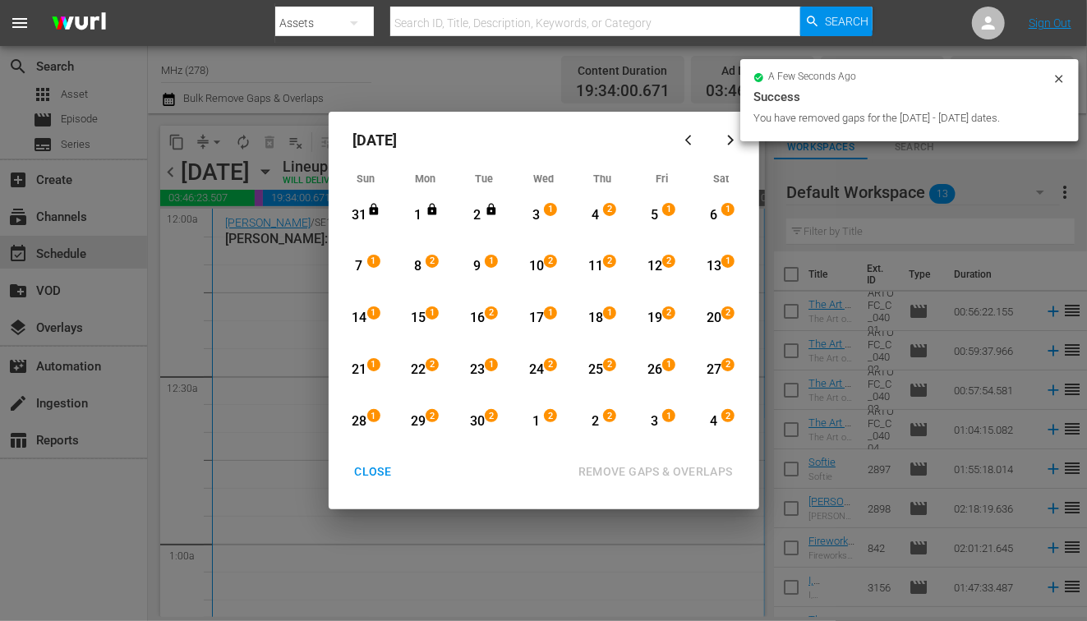
click at [577, 109] on div "[DATE] Sun Mon Tue Wed Thu Fri Sat 31 View Lineup 1 View Lineup 2 View Lineup 3…" at bounding box center [543, 310] width 1087 height 621
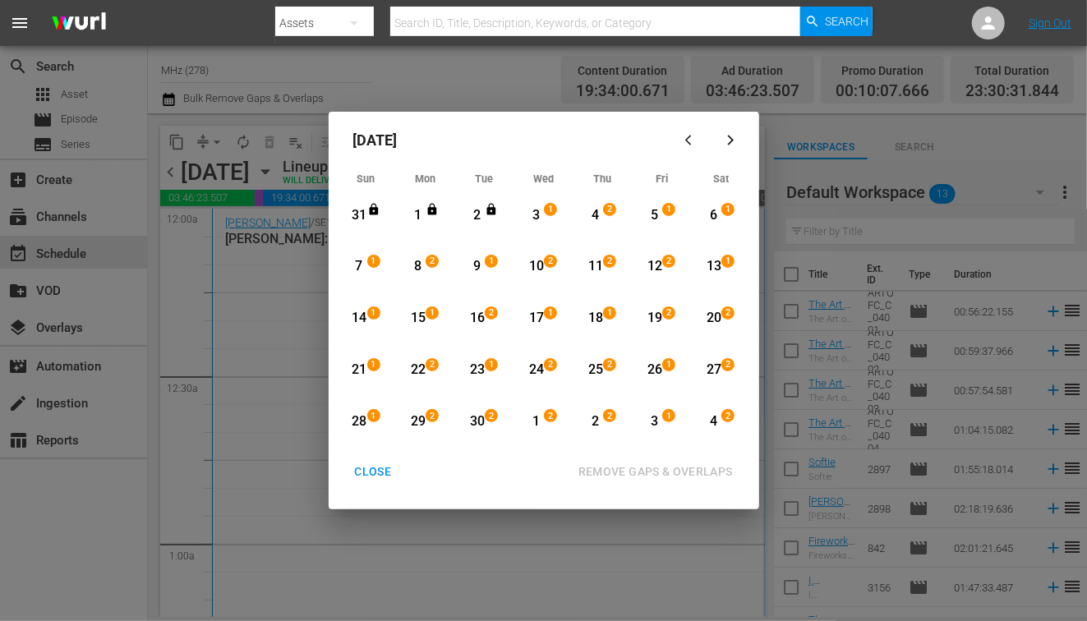
click at [369, 477] on div "CLOSE" at bounding box center [373, 472] width 63 height 21
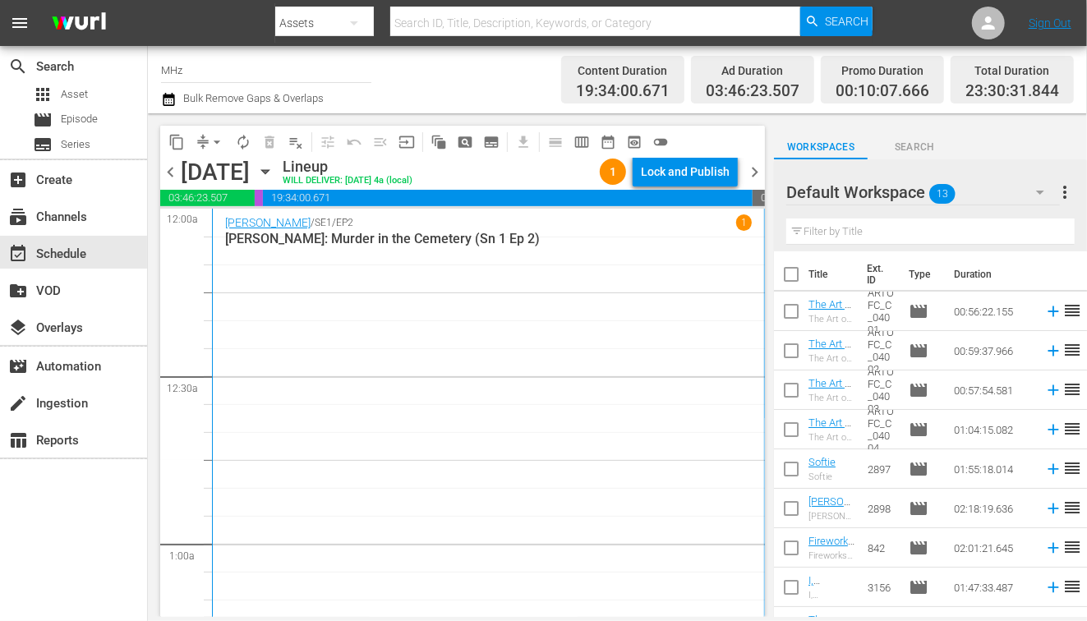
click at [711, 165] on div "Lock and Publish" at bounding box center [685, 172] width 89 height 30
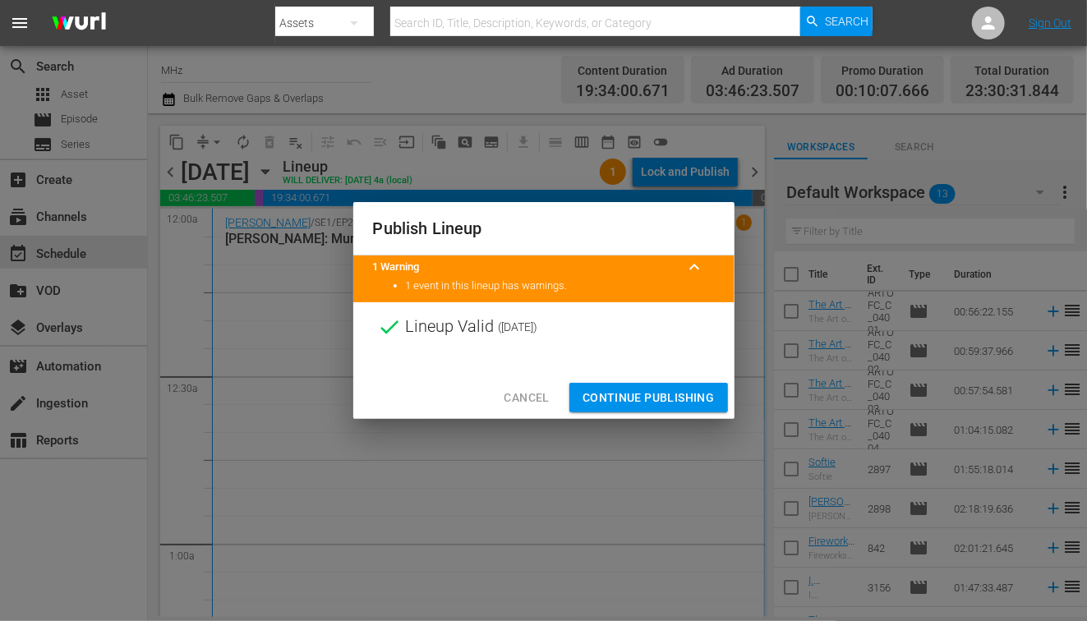
click at [629, 391] on span "Continue Publishing" at bounding box center [649, 398] width 132 height 21
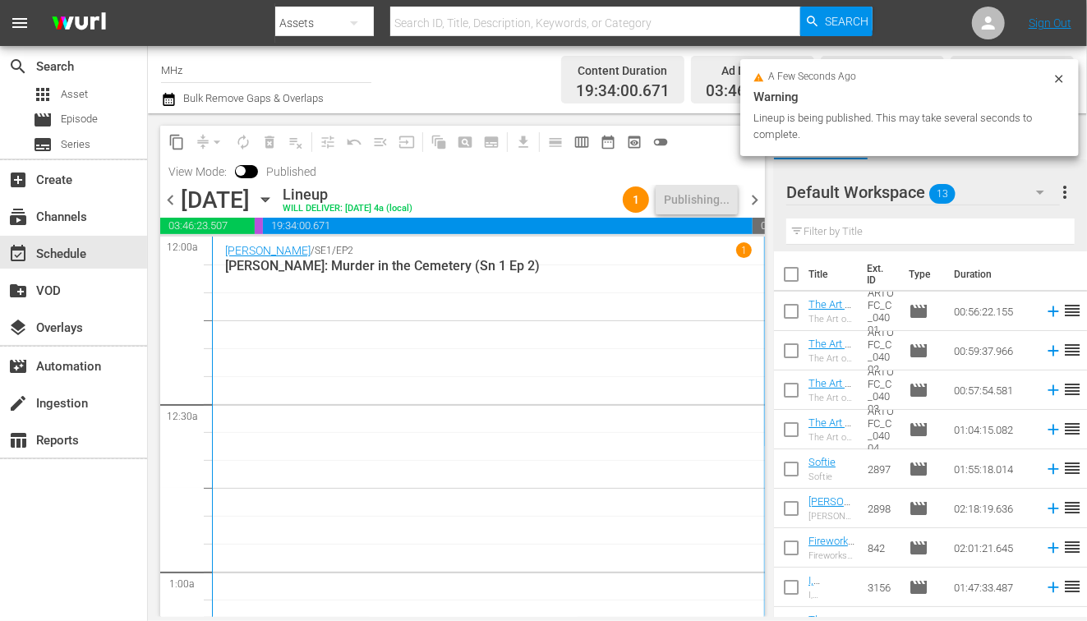
click at [758, 205] on span "chevron_right" at bounding box center [754, 200] width 21 height 21
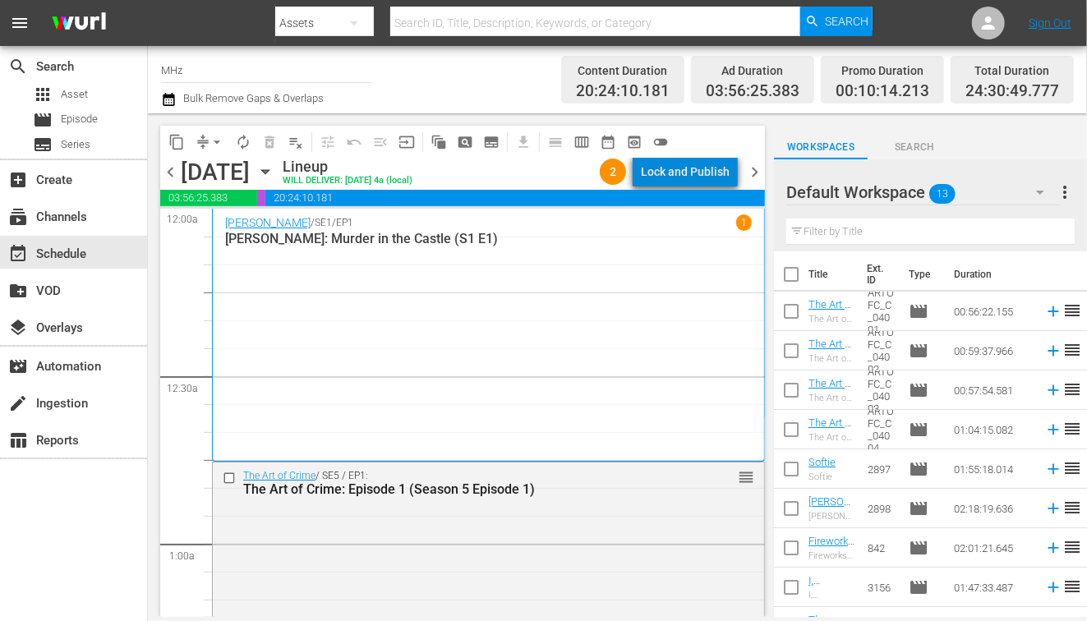
click at [698, 168] on div "Lock and Publish" at bounding box center [685, 172] width 89 height 30
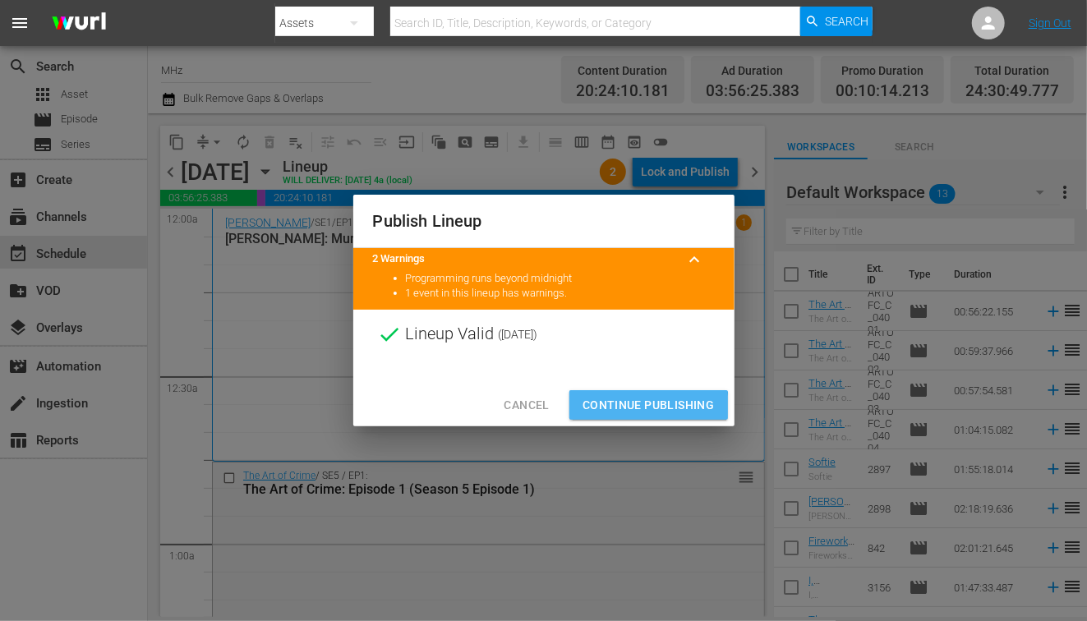
click at [622, 408] on span "Continue Publishing" at bounding box center [649, 405] width 132 height 21
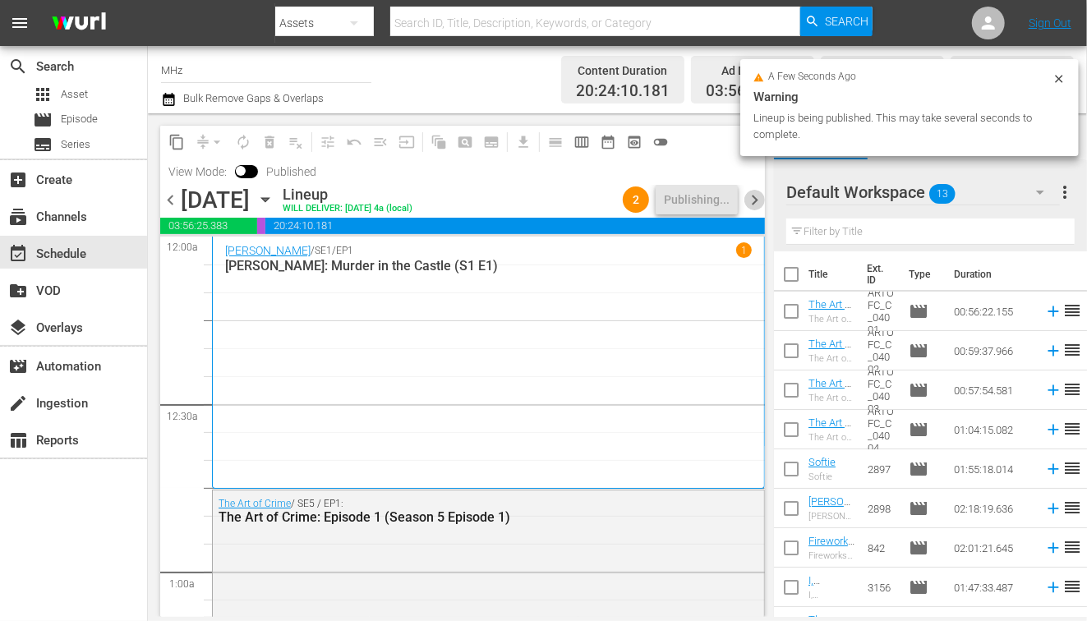
click at [757, 200] on span "chevron_right" at bounding box center [754, 200] width 21 height 21
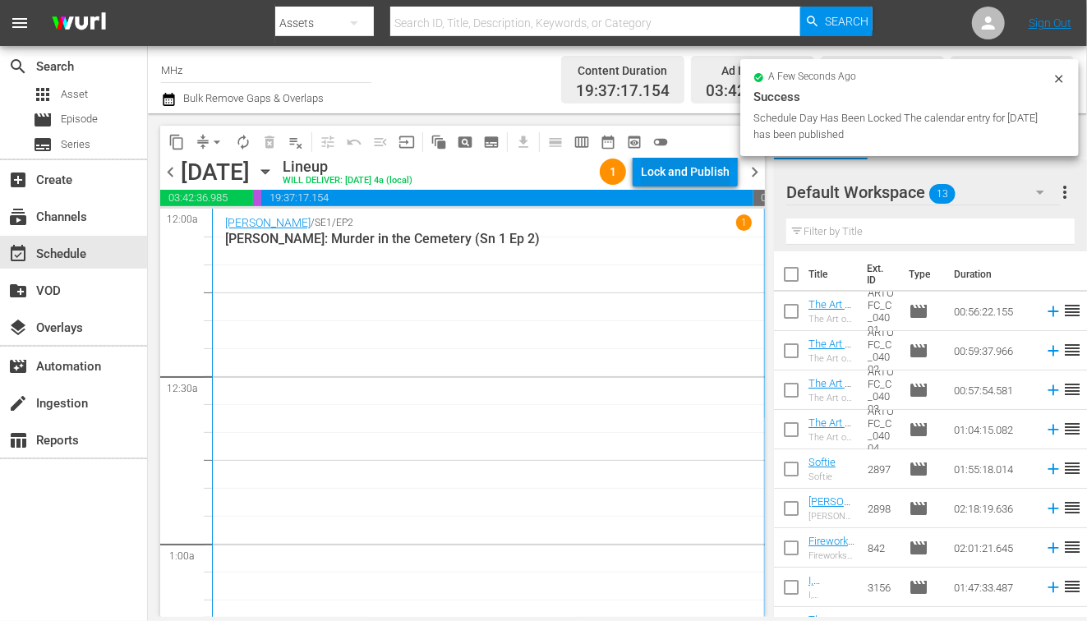
click at [701, 172] on div "Lock and Publish" at bounding box center [685, 172] width 89 height 30
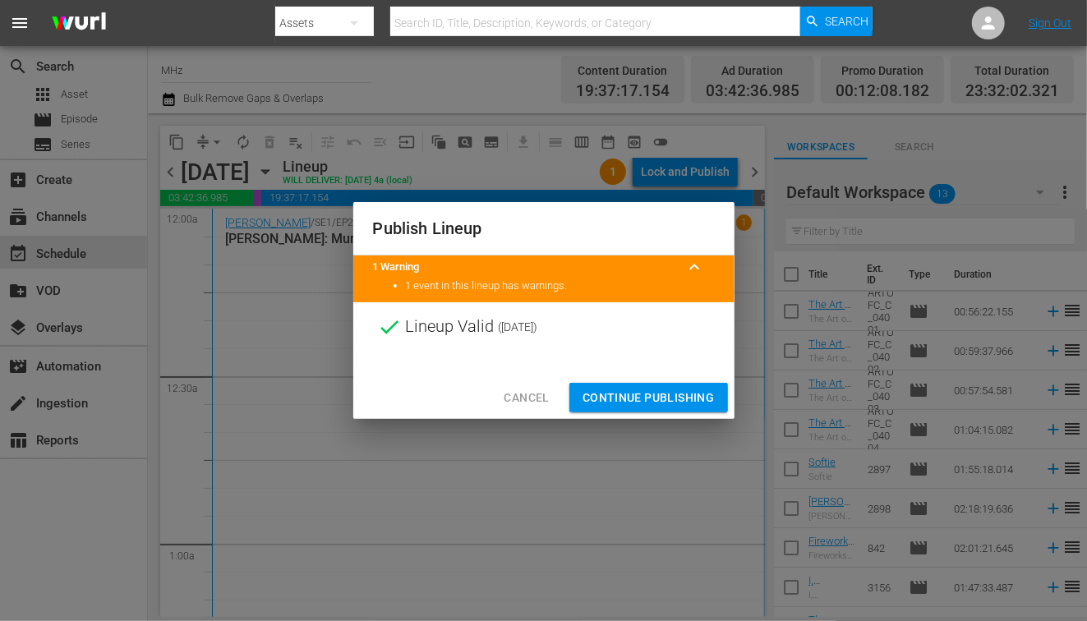
click at [594, 392] on span "Continue Publishing" at bounding box center [649, 398] width 132 height 21
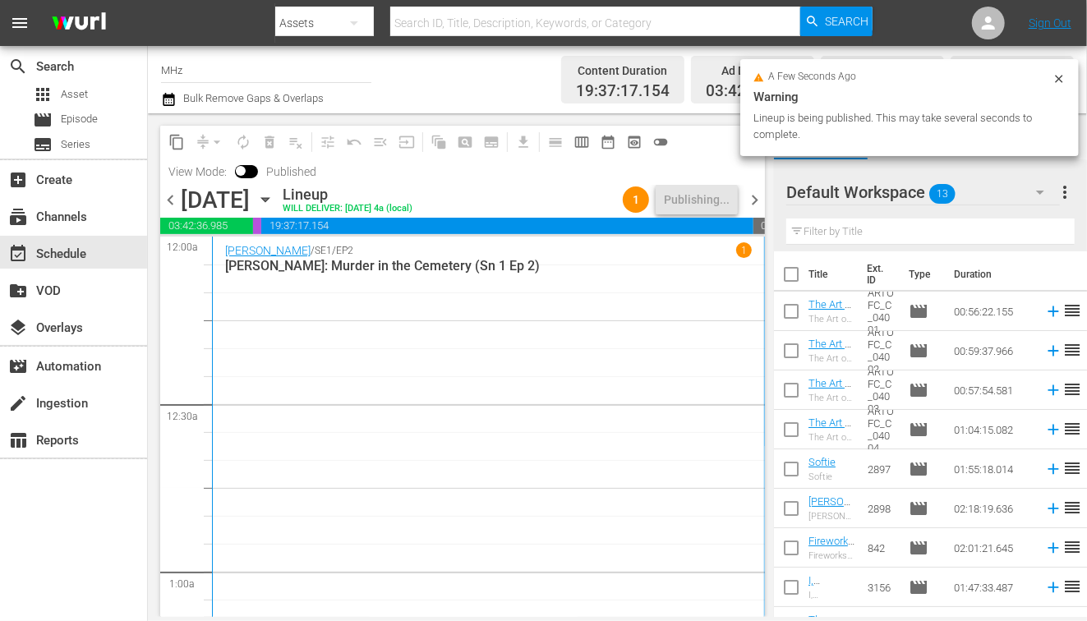
click at [754, 198] on span "chevron_right" at bounding box center [754, 200] width 21 height 21
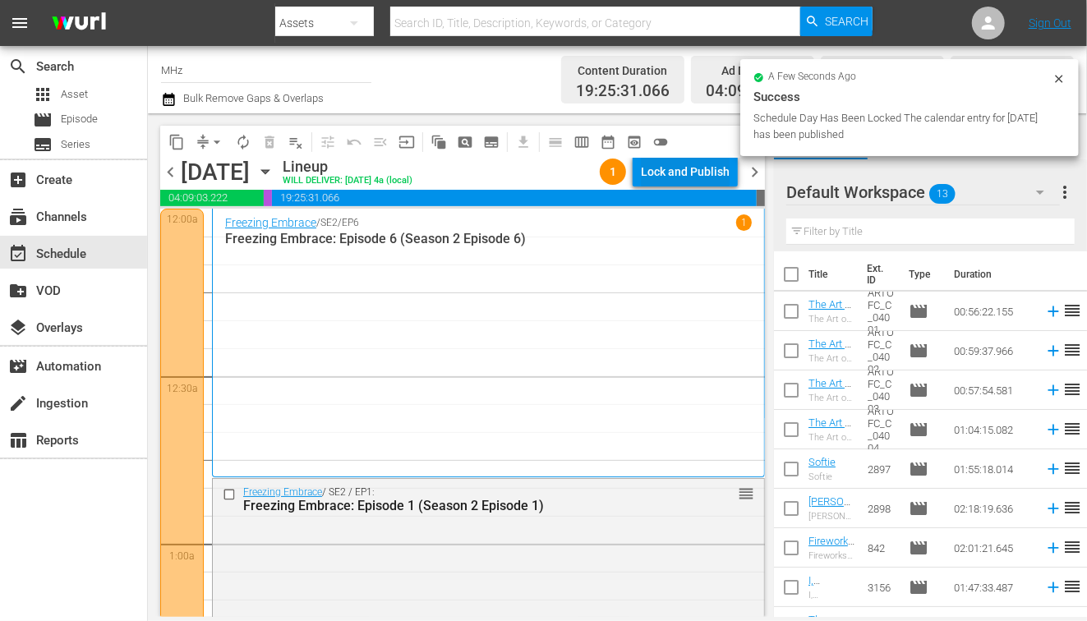
click at [707, 177] on div "Lock and Publish" at bounding box center [685, 172] width 89 height 30
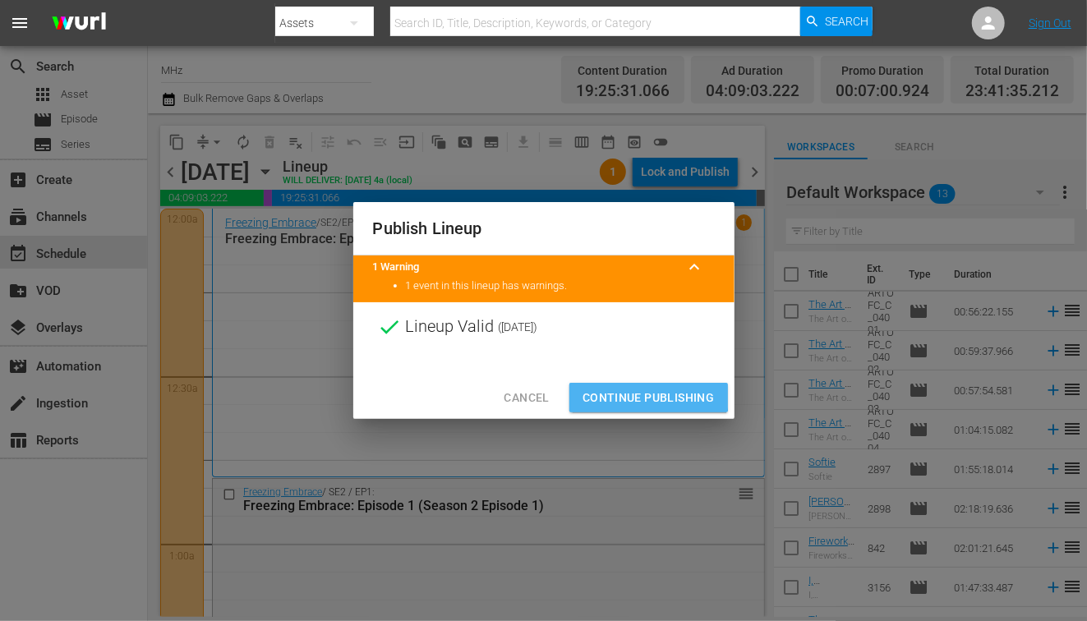
click at [608, 396] on span "Continue Publishing" at bounding box center [649, 398] width 132 height 21
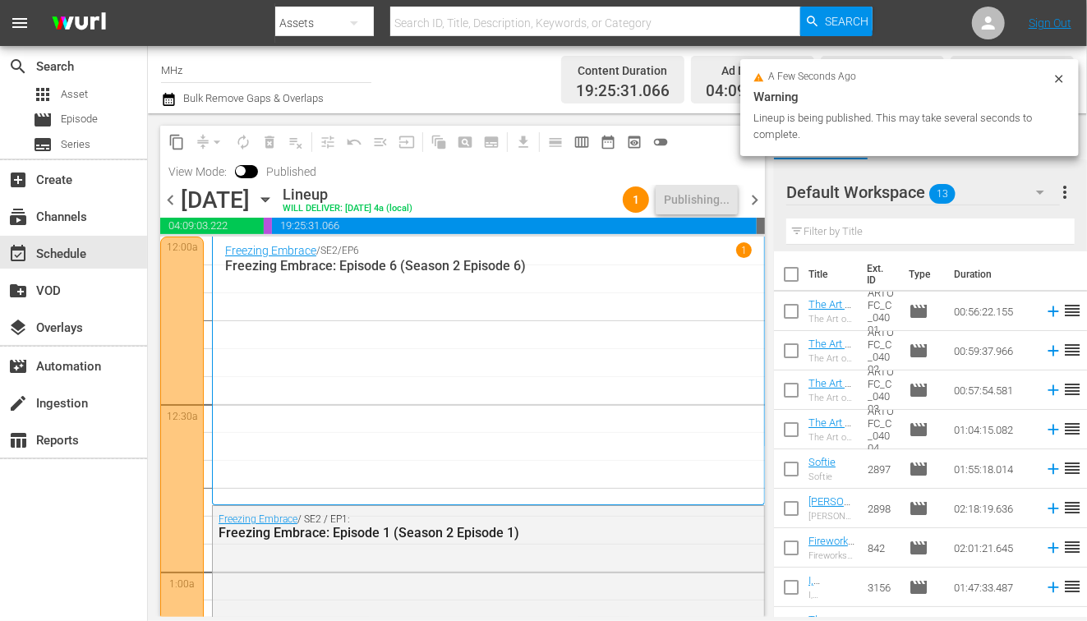
click at [767, 193] on div "content_copy compress arrow_drop_down autorenew_outlined delete_forever_outline…" at bounding box center [458, 365] width 621 height 504
click at [753, 200] on span "chevron_right" at bounding box center [754, 200] width 21 height 21
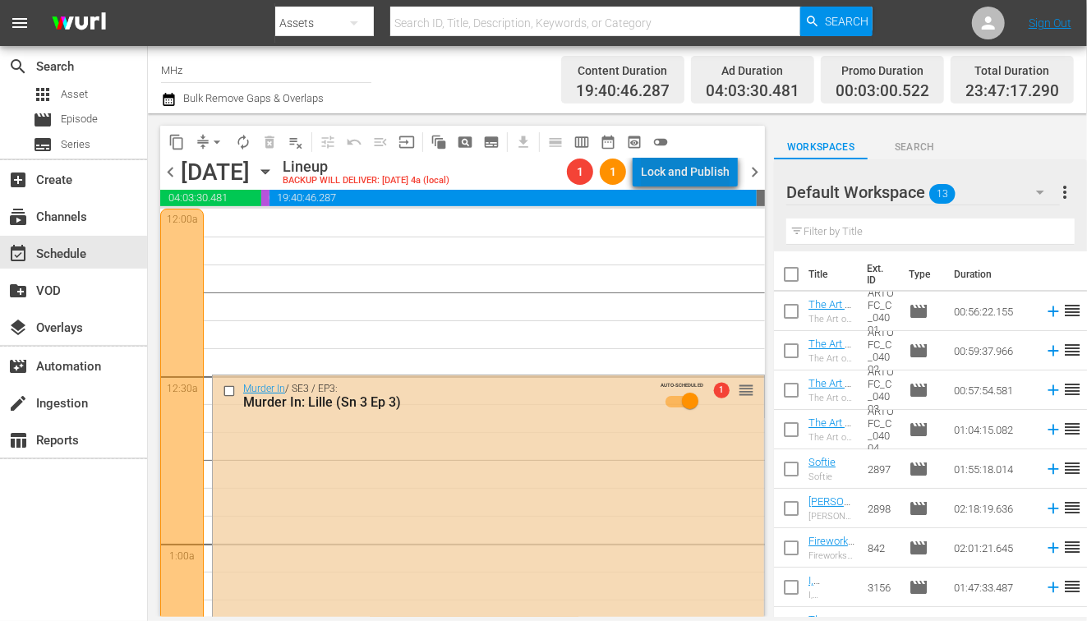
click at [698, 172] on div "Lock and Publish" at bounding box center [685, 172] width 89 height 30
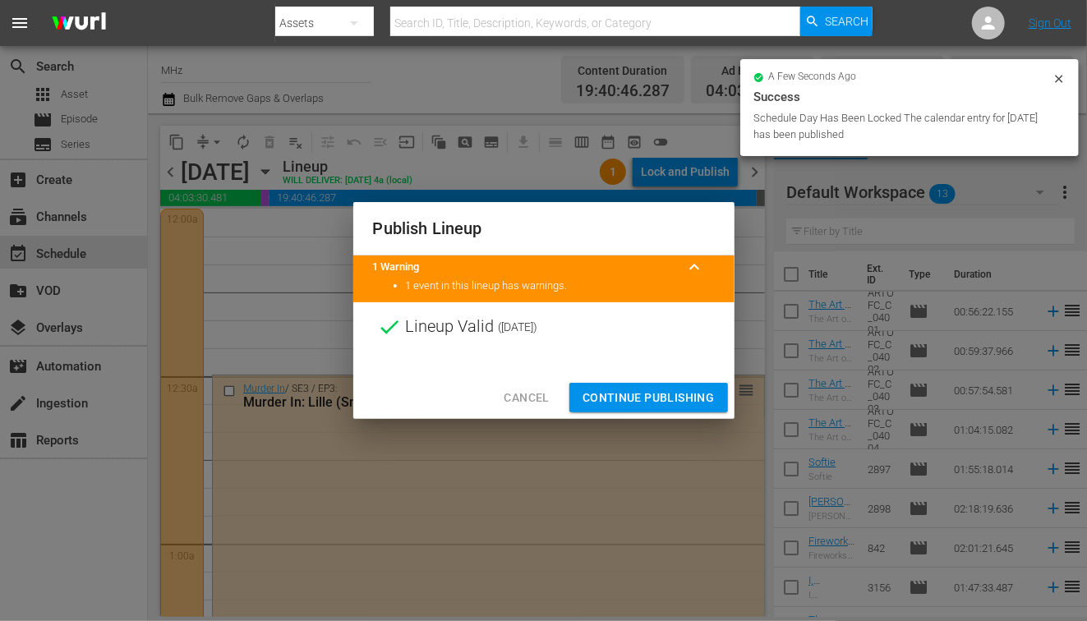
click at [681, 380] on div "Cancel Continue Publishing" at bounding box center [543, 398] width 381 height 44
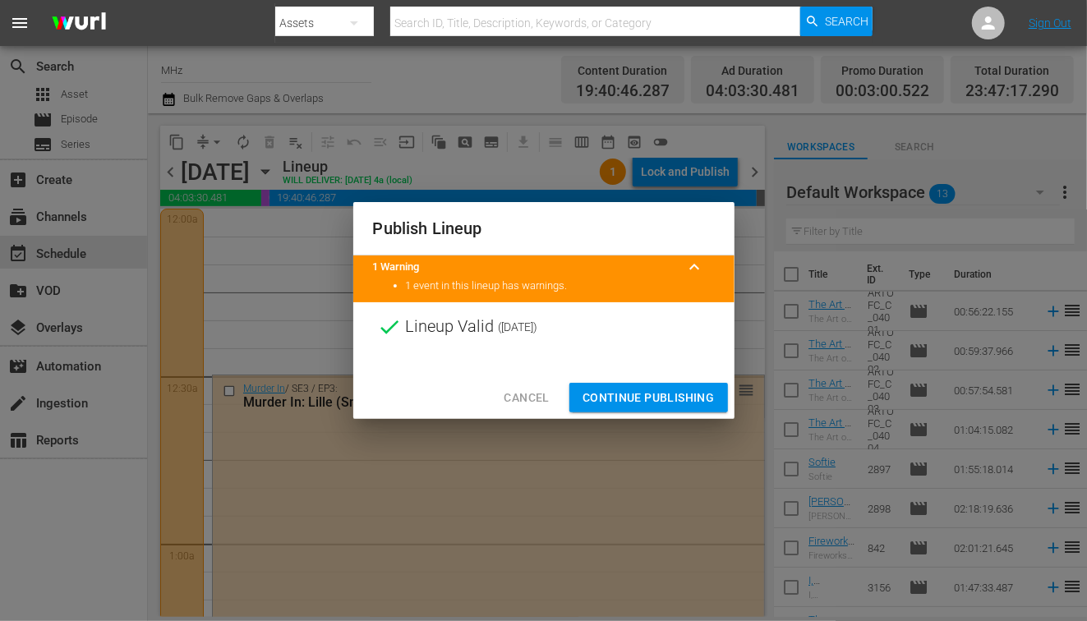
click at [671, 402] on span "Continue Publishing" at bounding box center [649, 398] width 132 height 21
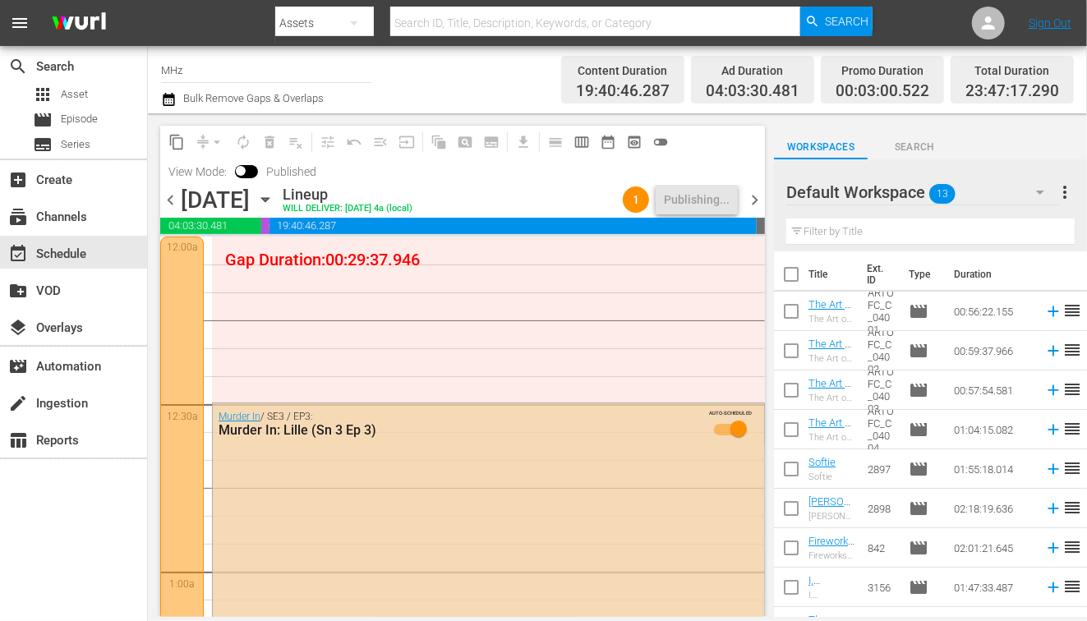
click at [168, 205] on span "chevron_left" at bounding box center [170, 200] width 21 height 21
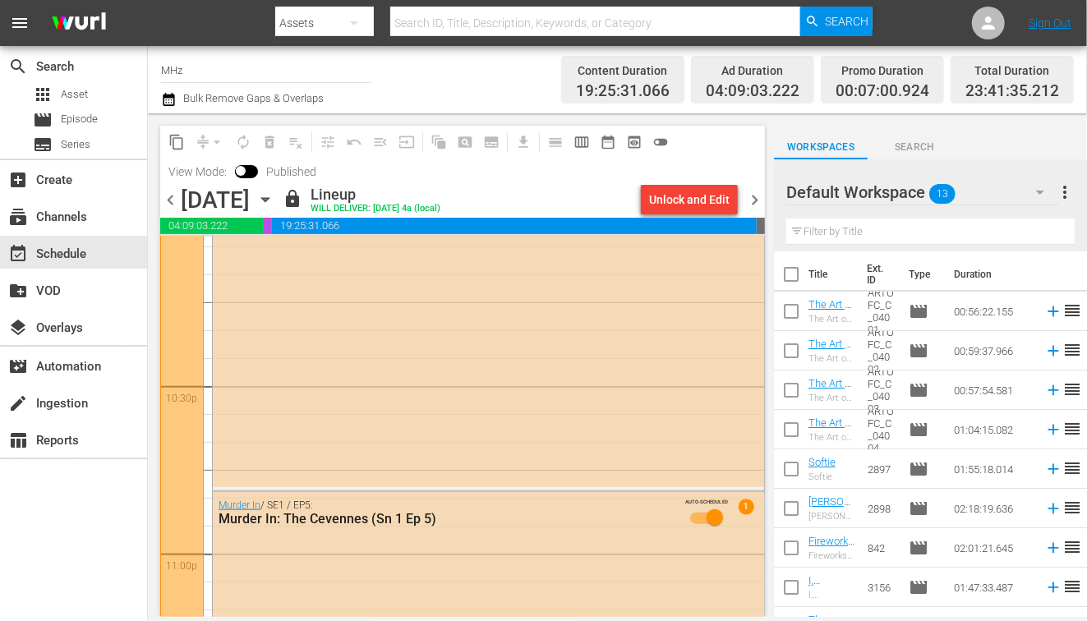
scroll to position [7831, 0]
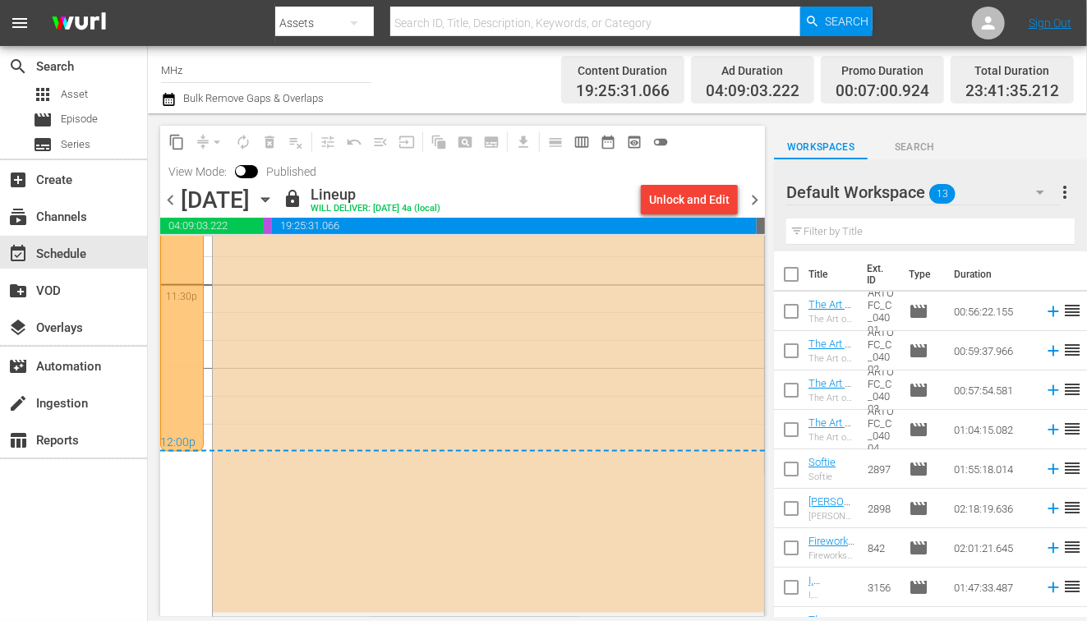
click at [756, 192] on span "chevron_right" at bounding box center [754, 200] width 21 height 21
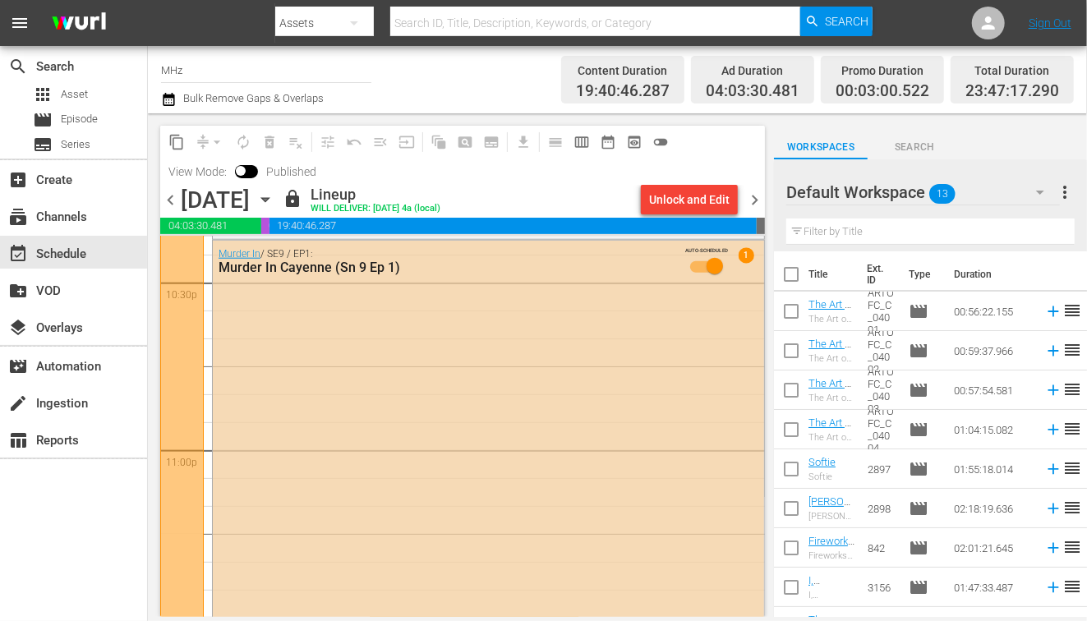
scroll to position [7683, 0]
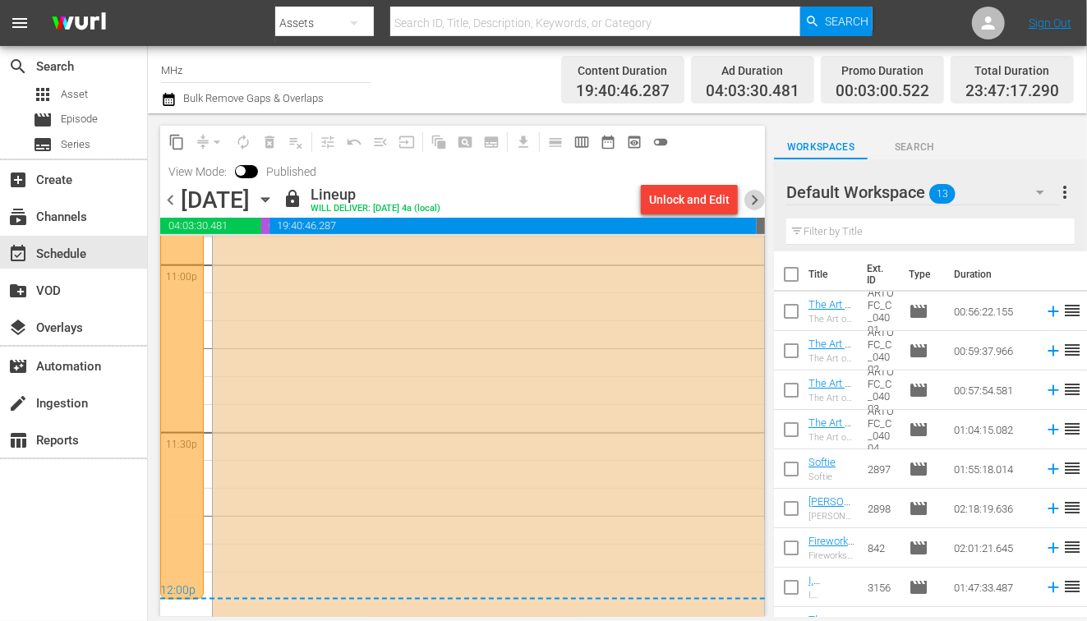
click at [756, 192] on span "chevron_right" at bounding box center [754, 200] width 21 height 21
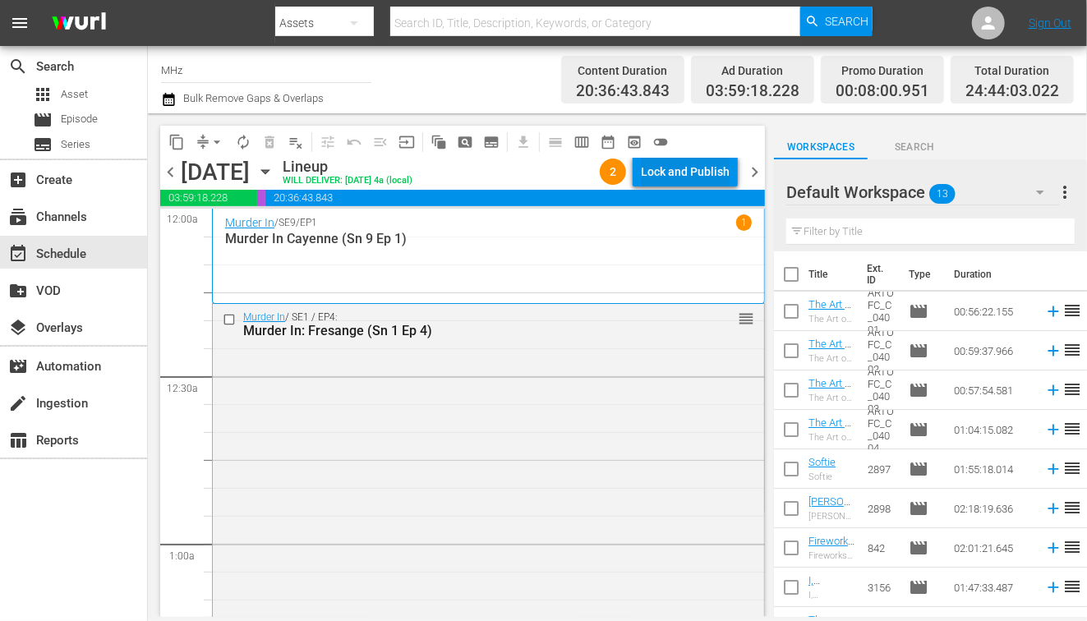
click at [708, 172] on div "Lock and Publish" at bounding box center [685, 172] width 89 height 30
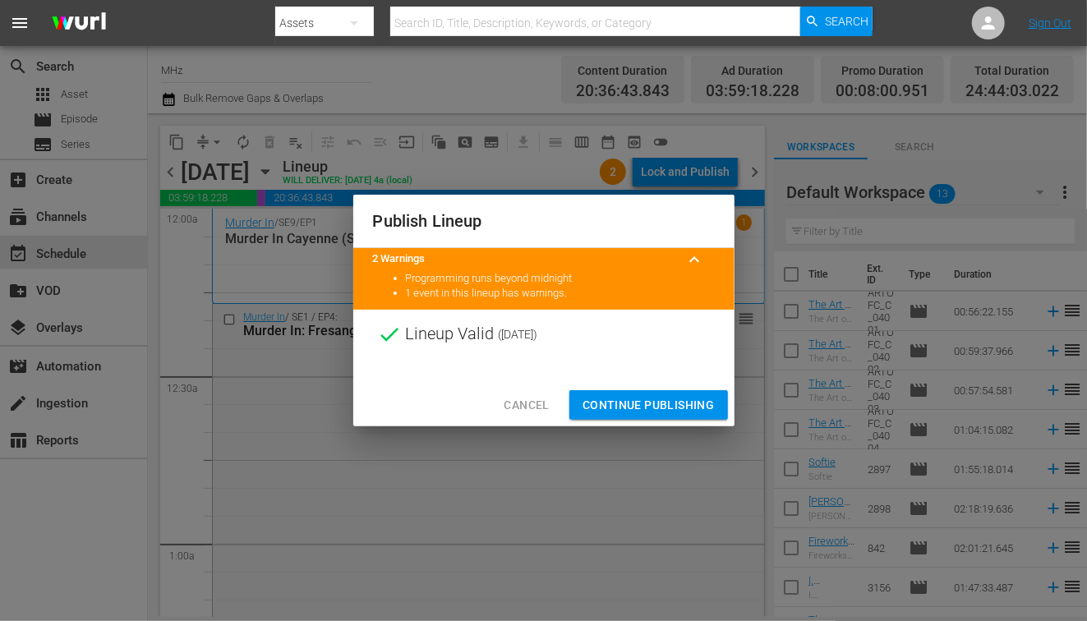
click at [638, 399] on span "Continue Publishing" at bounding box center [649, 405] width 132 height 21
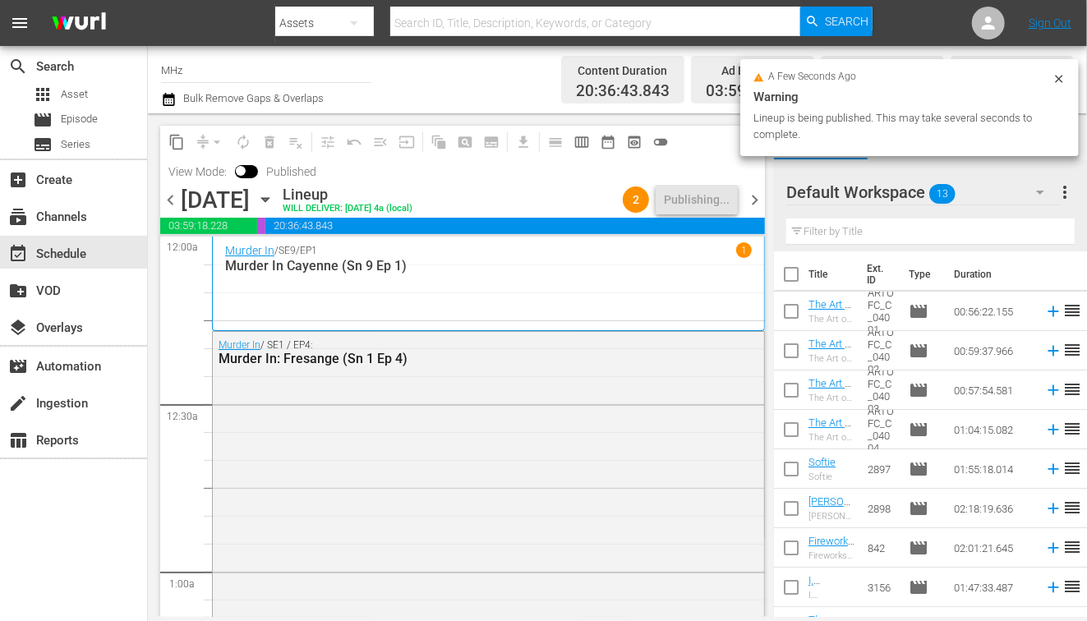
click at [755, 201] on span "chevron_right" at bounding box center [754, 200] width 21 height 21
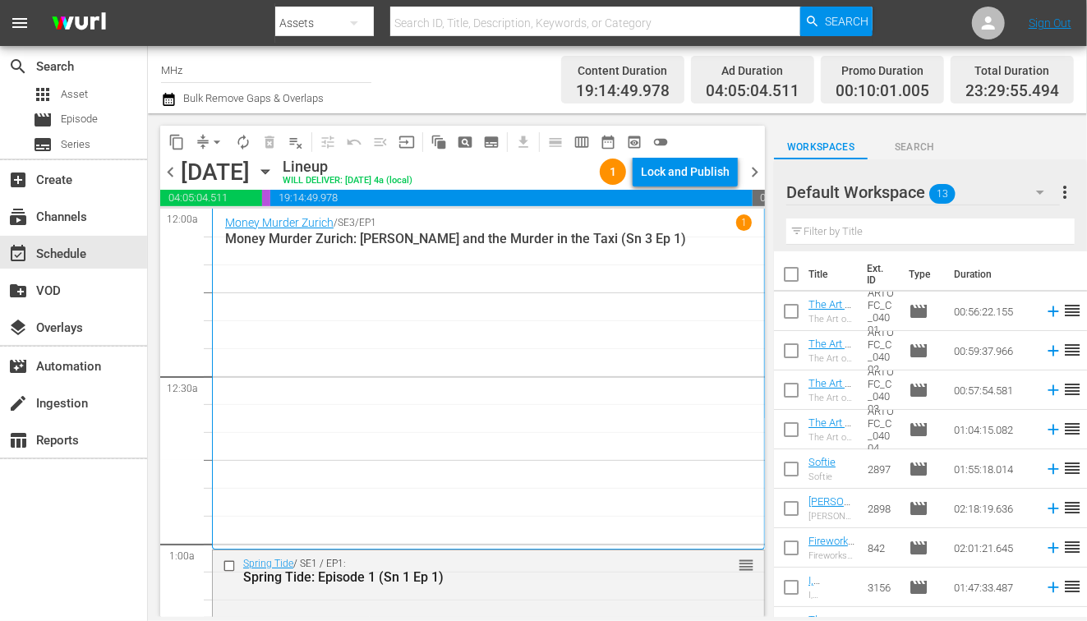
click at [697, 175] on div "Lock and Publish" at bounding box center [685, 172] width 89 height 30
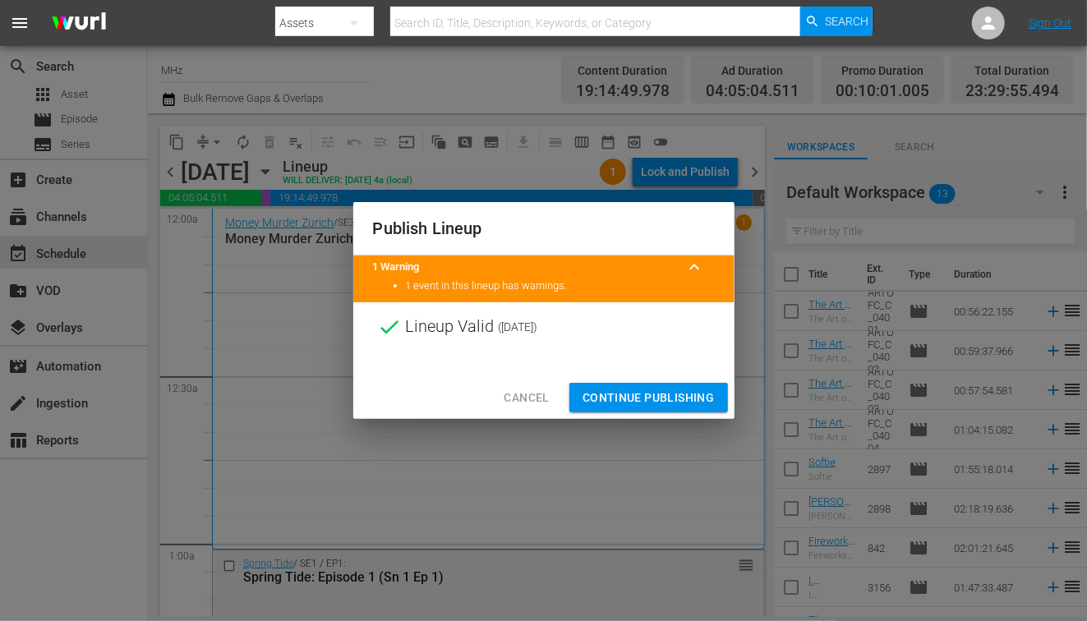
click at [620, 405] on span "Continue Publishing" at bounding box center [649, 398] width 132 height 21
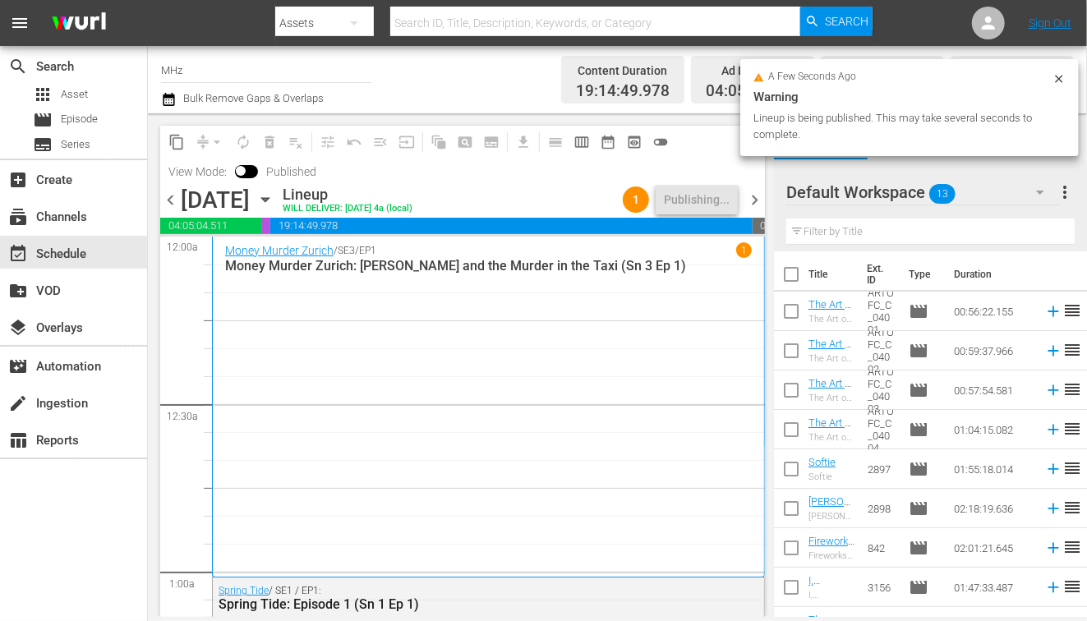
click at [757, 200] on span "chevron_right" at bounding box center [754, 200] width 21 height 21
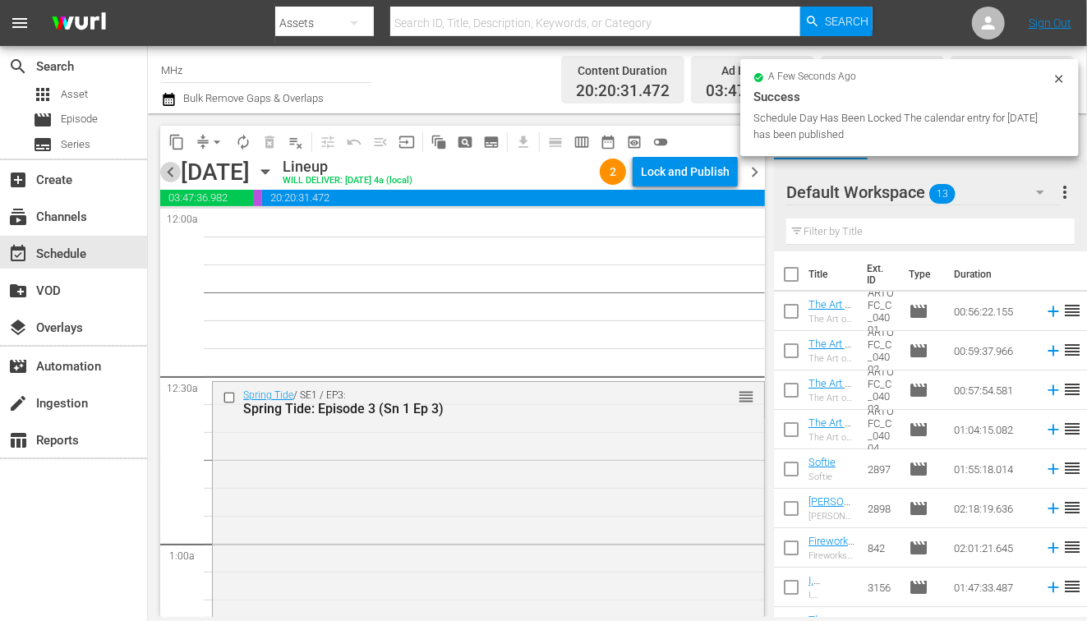
click at [164, 173] on span "chevron_left" at bounding box center [170, 172] width 21 height 21
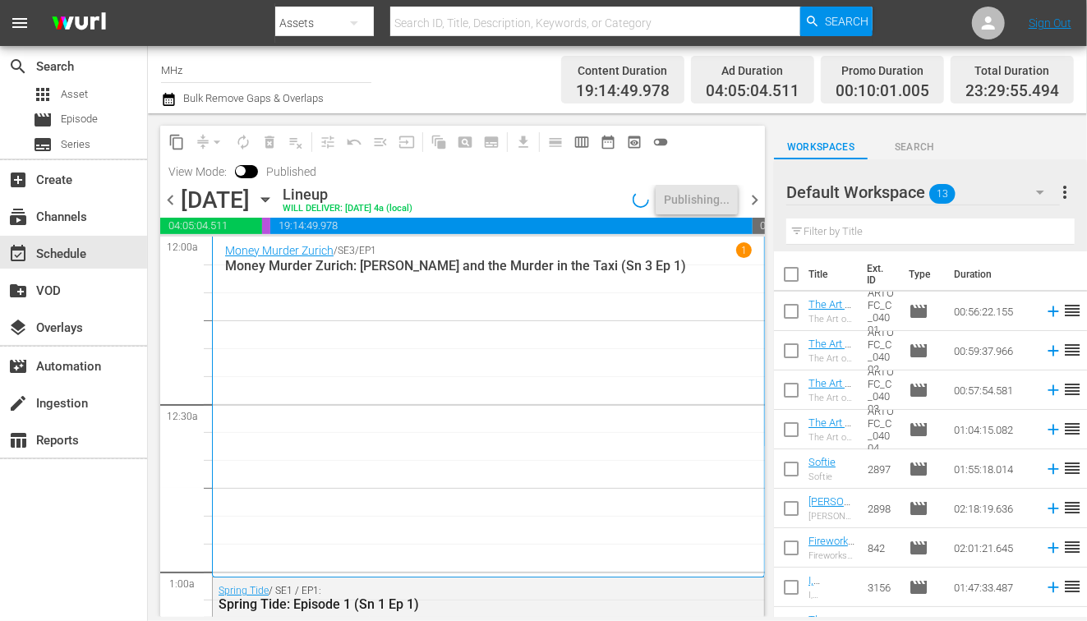
click at [747, 176] on div "content_copy compress arrow_drop_down autorenew_outlined delete_forever_outline…" at bounding box center [462, 156] width 605 height 60
click at [754, 197] on span "chevron_right" at bounding box center [754, 200] width 21 height 21
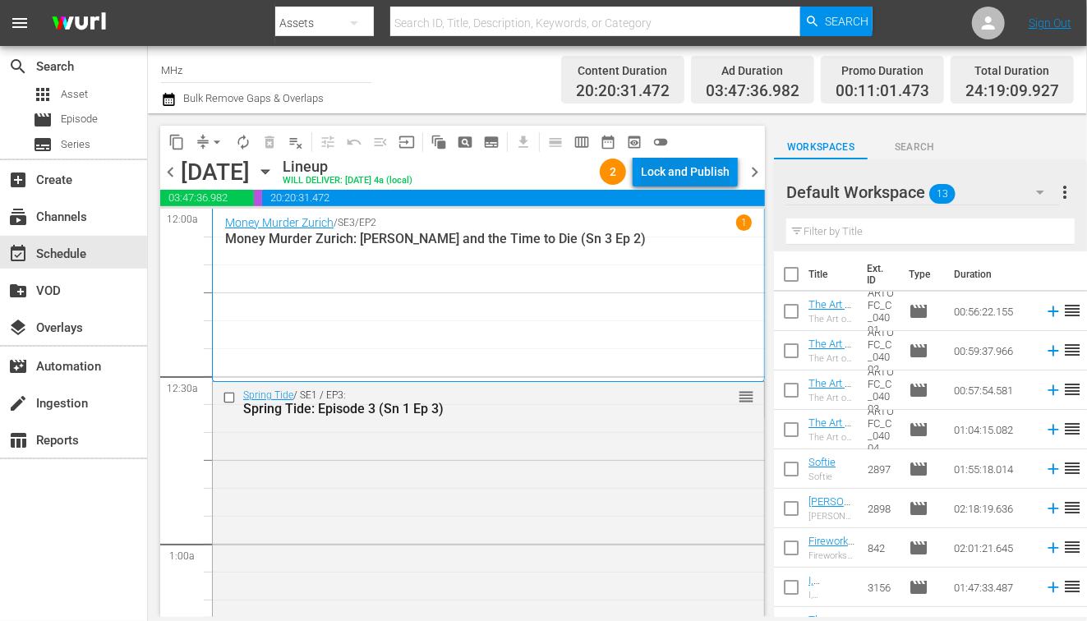
click at [701, 176] on div "Lock and Publish" at bounding box center [685, 172] width 89 height 30
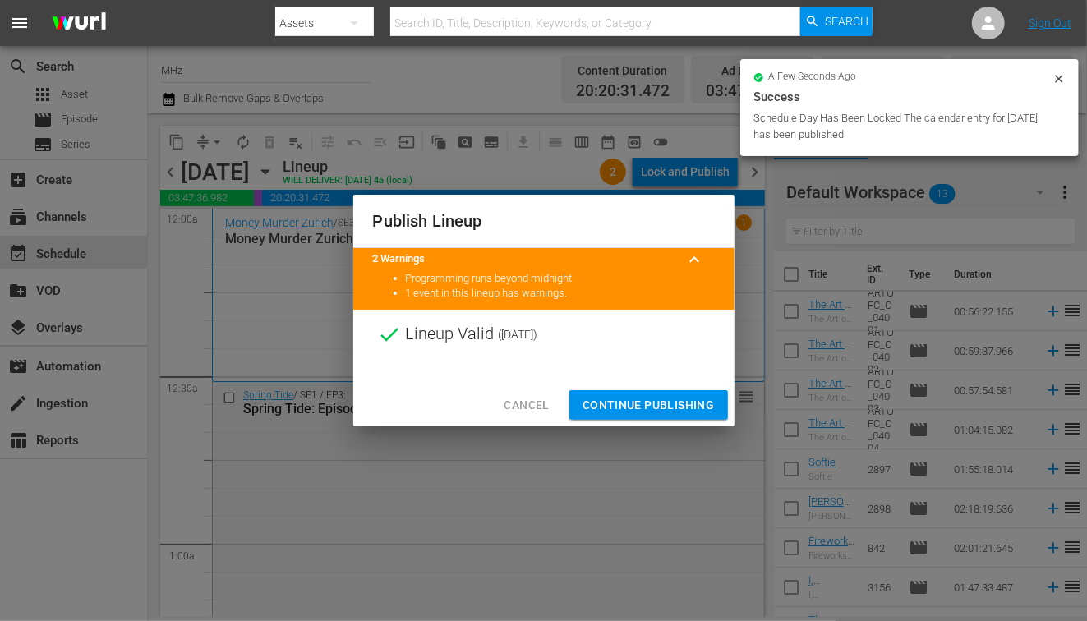
click at [657, 378] on div at bounding box center [543, 371] width 381 height 25
click at [634, 413] on span "Continue Publishing" at bounding box center [649, 405] width 132 height 21
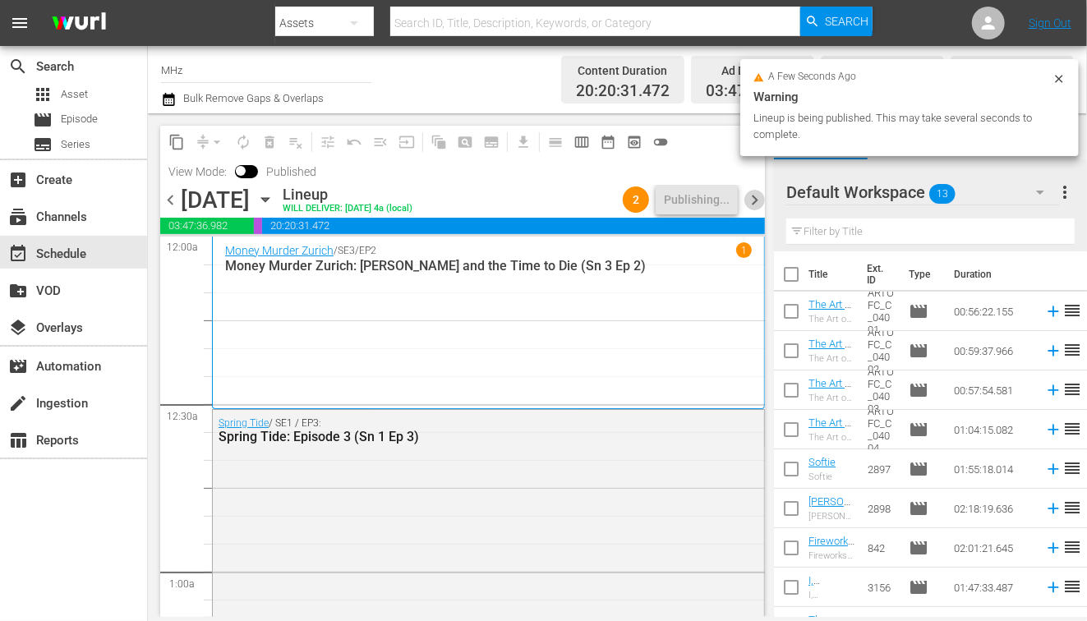
click at [757, 202] on span "chevron_right" at bounding box center [754, 200] width 21 height 21
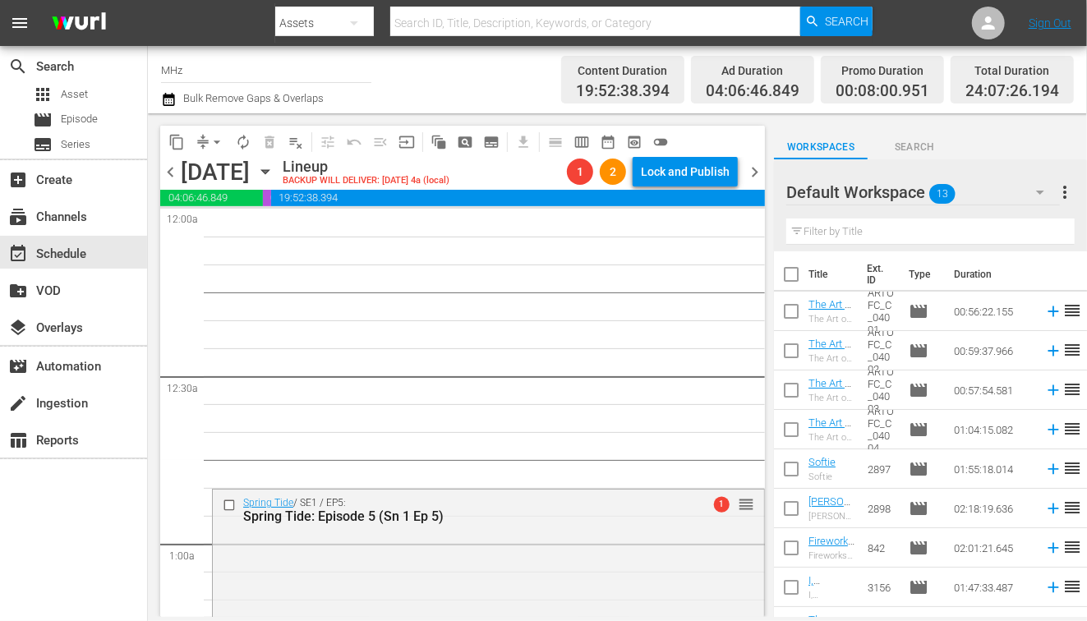
click at [171, 168] on span "chevron_left" at bounding box center [170, 172] width 21 height 21
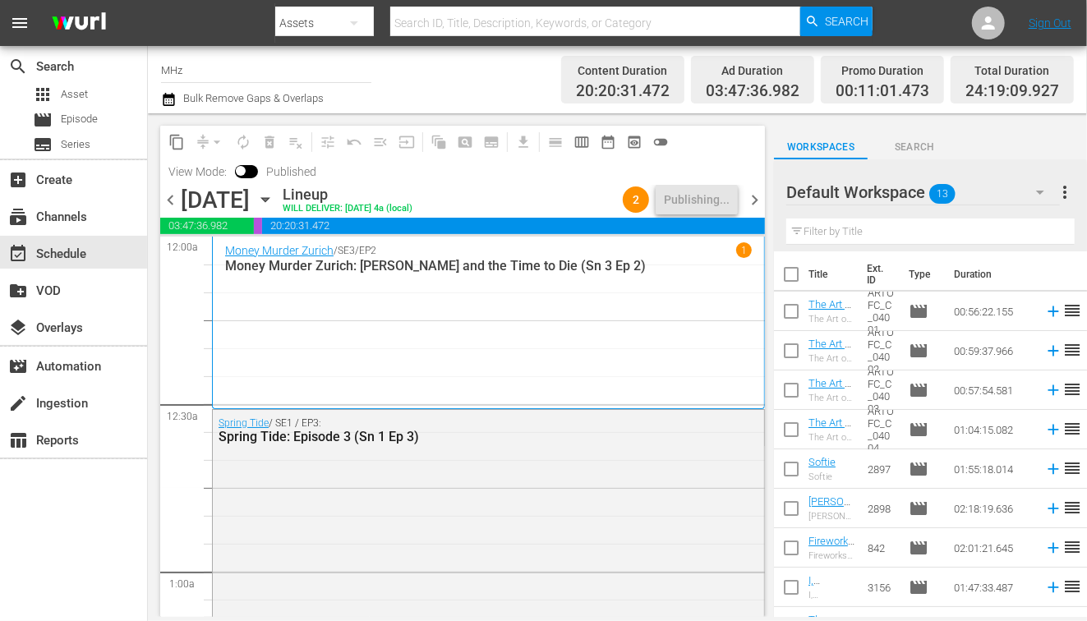
click at [755, 196] on span "chevron_right" at bounding box center [754, 200] width 21 height 21
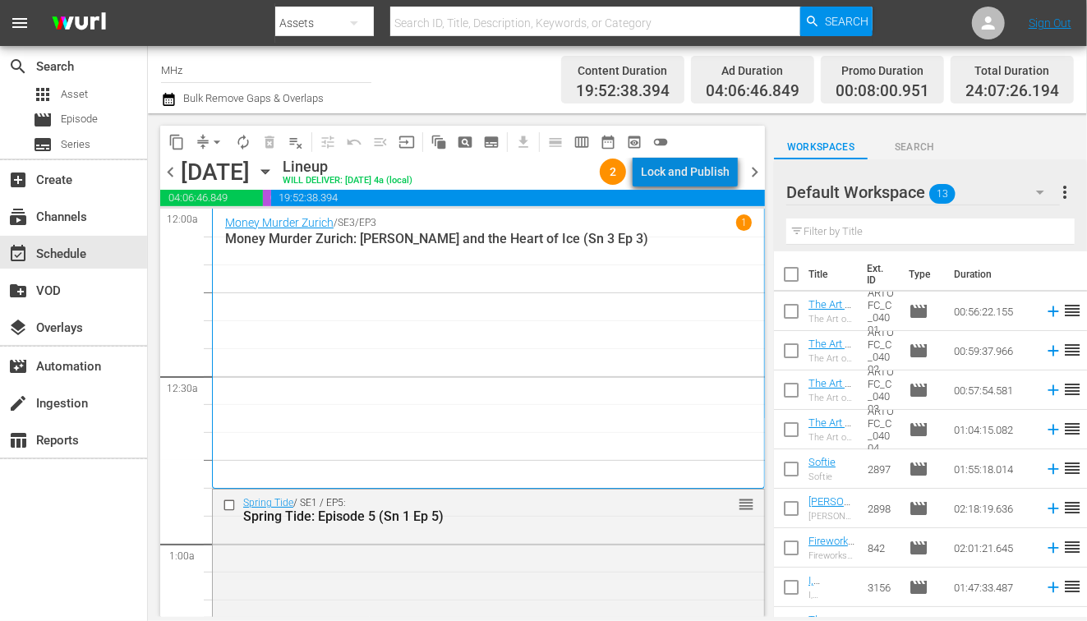
click at [703, 167] on div "Lock and Publish" at bounding box center [685, 172] width 89 height 30
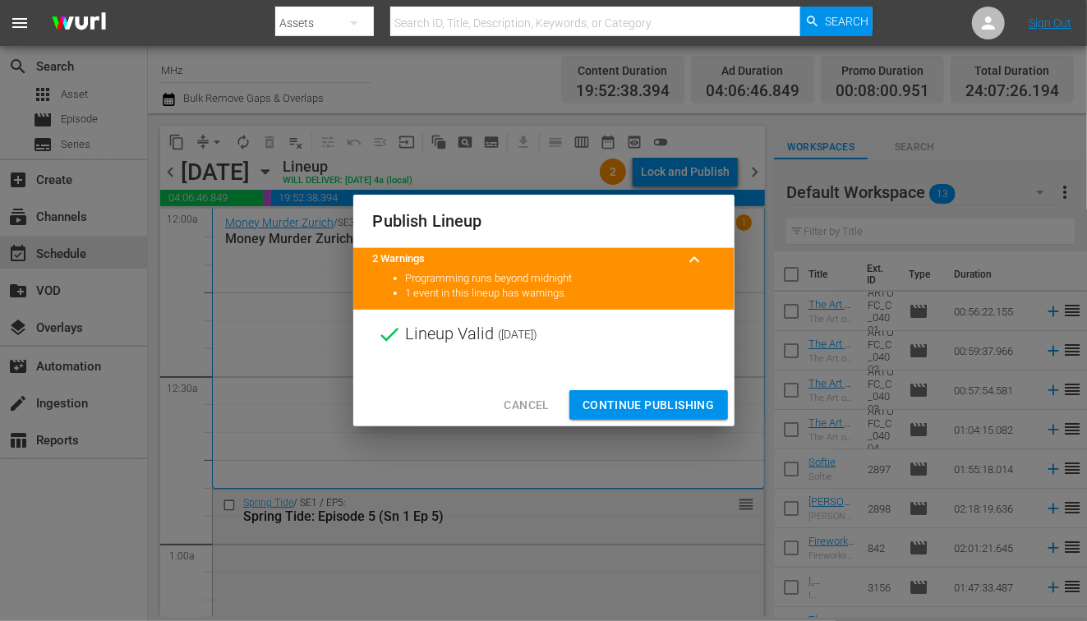
click at [629, 405] on span "Continue Publishing" at bounding box center [649, 405] width 132 height 21
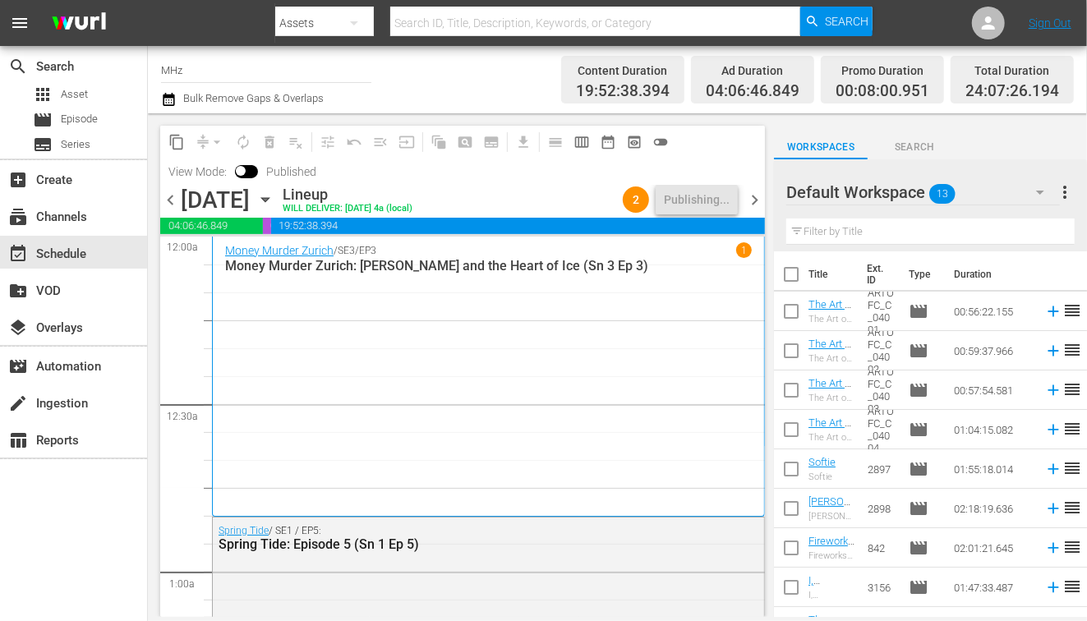
click at [759, 194] on span "chevron_right" at bounding box center [754, 200] width 21 height 21
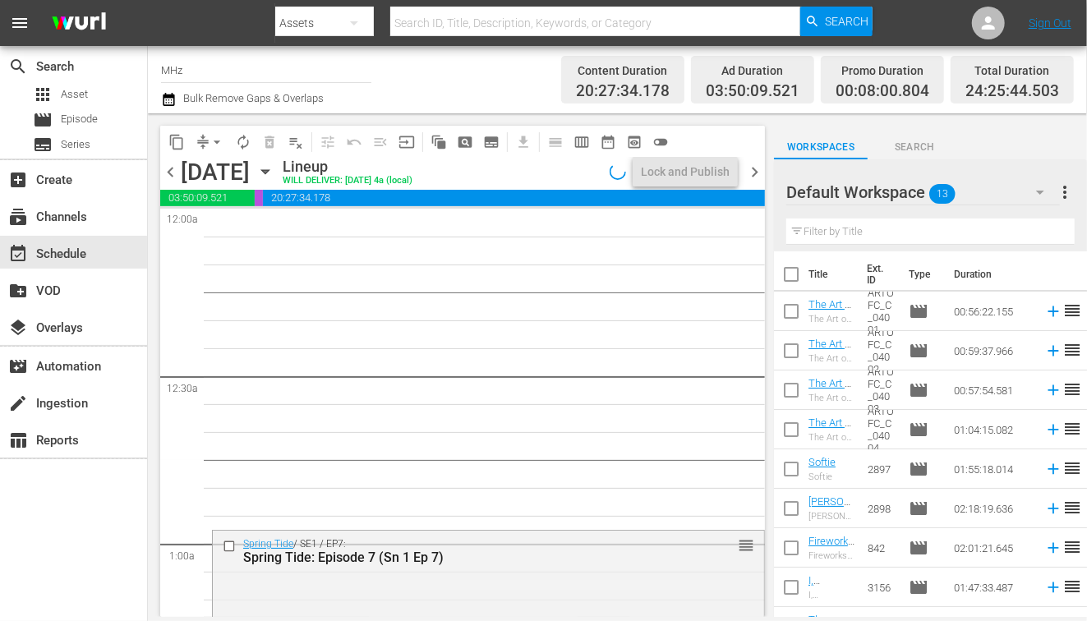
click at [165, 177] on span "chevron_left" at bounding box center [170, 172] width 21 height 21
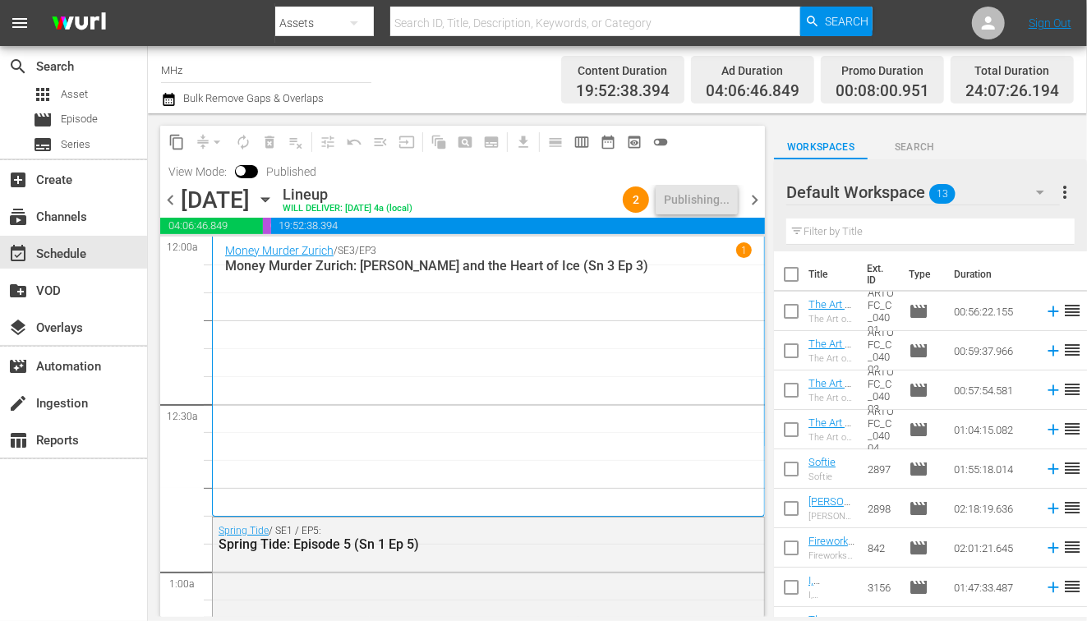
click at [757, 200] on span "chevron_right" at bounding box center [754, 200] width 21 height 21
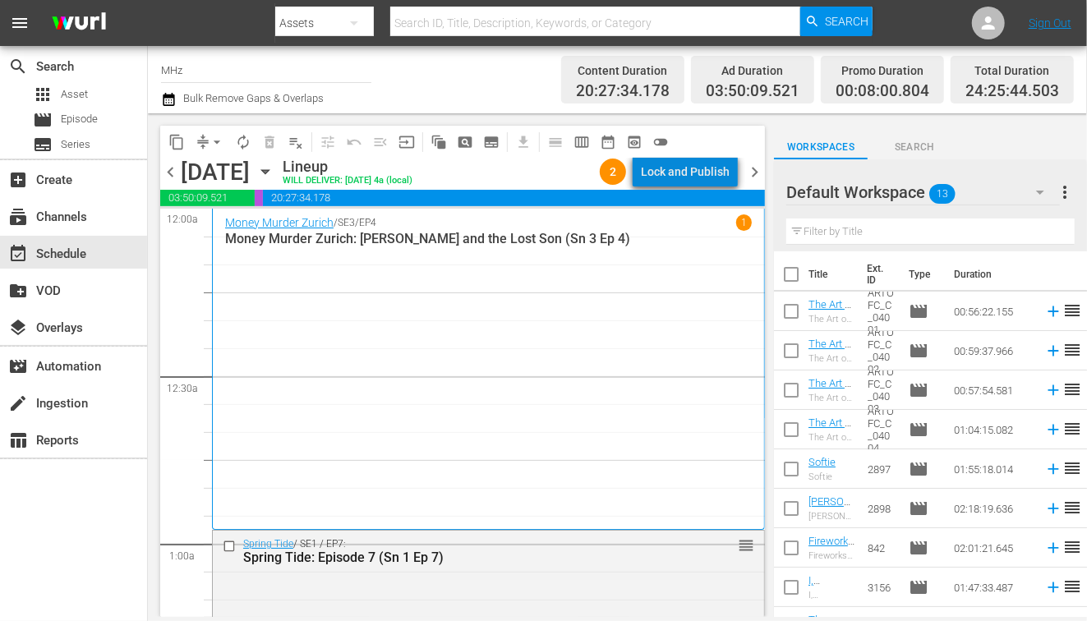
click at [710, 174] on div "Lock and Publish" at bounding box center [685, 172] width 89 height 30
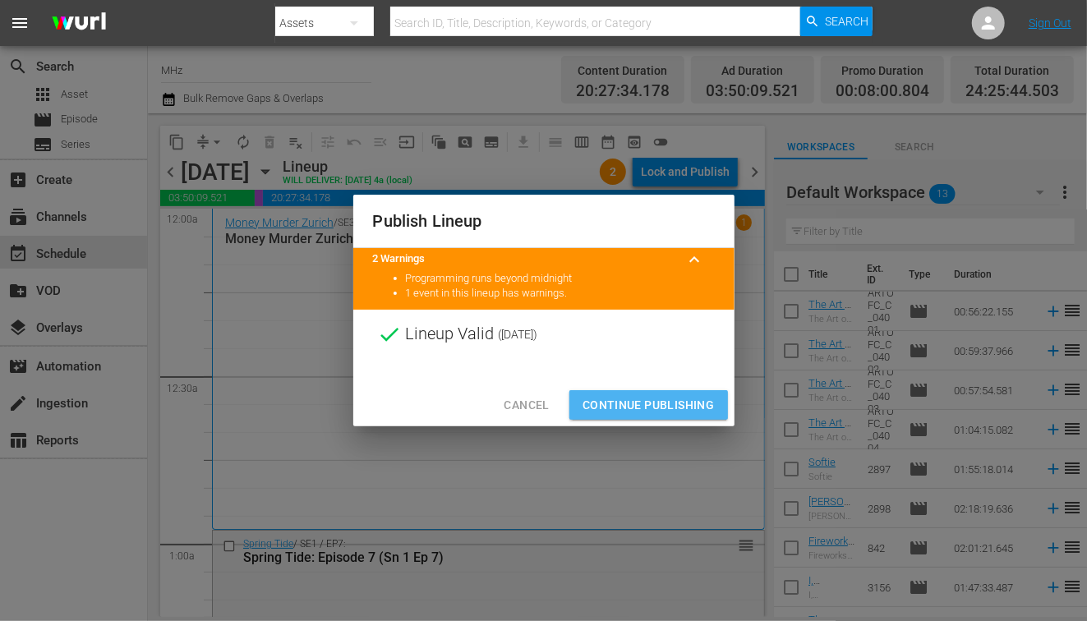
click at [637, 397] on span "Continue Publishing" at bounding box center [649, 405] width 132 height 21
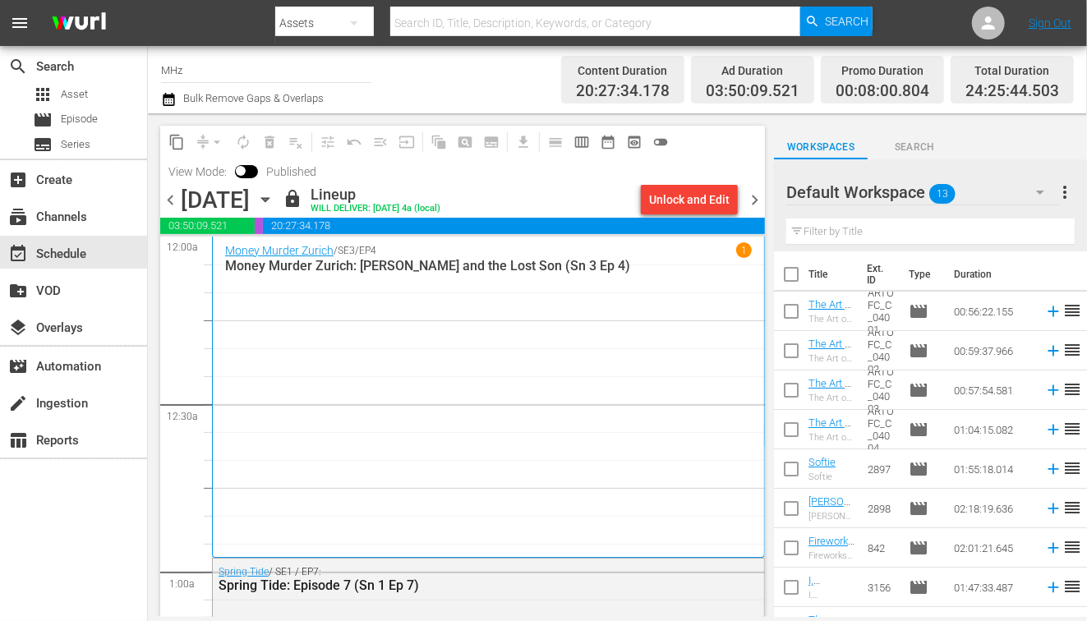
click at [754, 210] on div "chevron_left Friday, September 12th September 12th lock Lineup WILL DELIVER: 9/…" at bounding box center [462, 202] width 605 height 32
click at [754, 209] on span "chevron_right" at bounding box center [754, 200] width 21 height 21
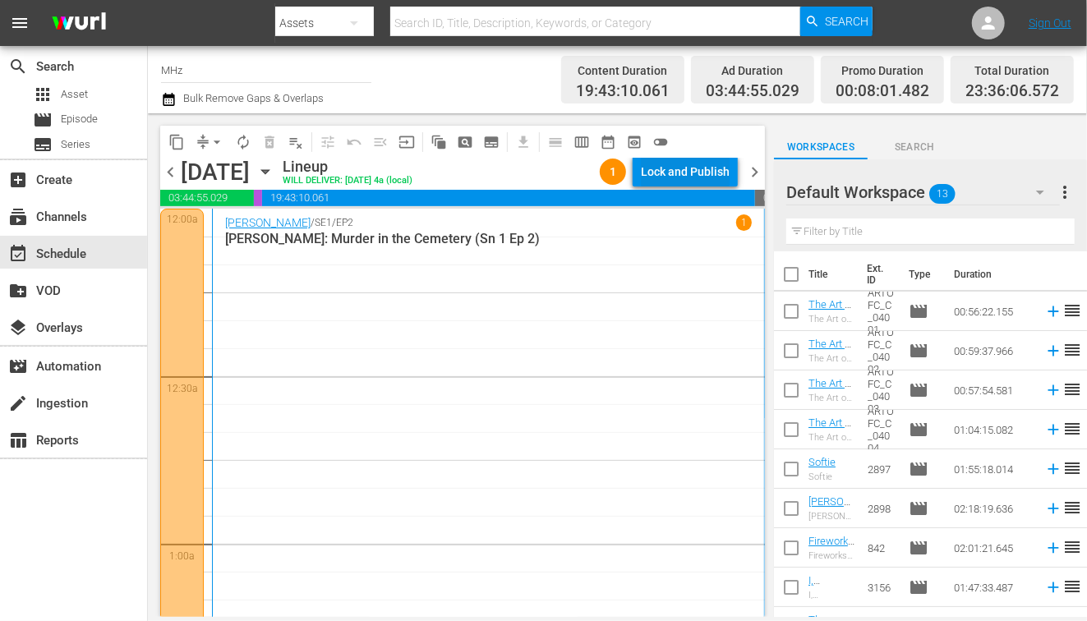
click at [701, 173] on div "Lock and Publish" at bounding box center [685, 172] width 89 height 30
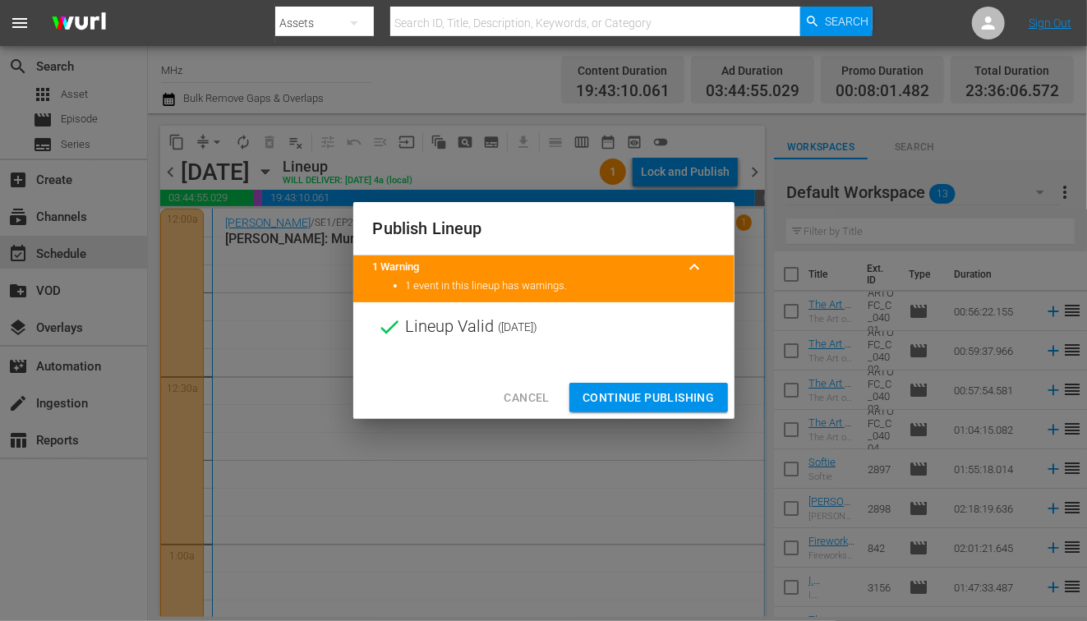
click at [631, 386] on button "Continue Publishing" at bounding box center [648, 398] width 159 height 30
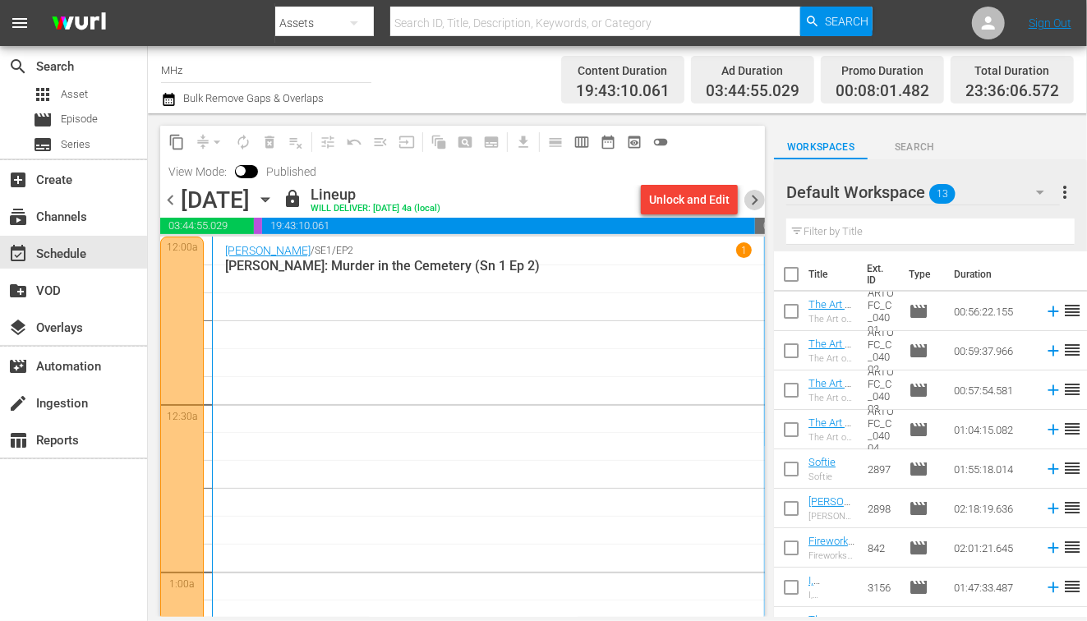
click at [760, 200] on span "chevron_right" at bounding box center [754, 200] width 21 height 21
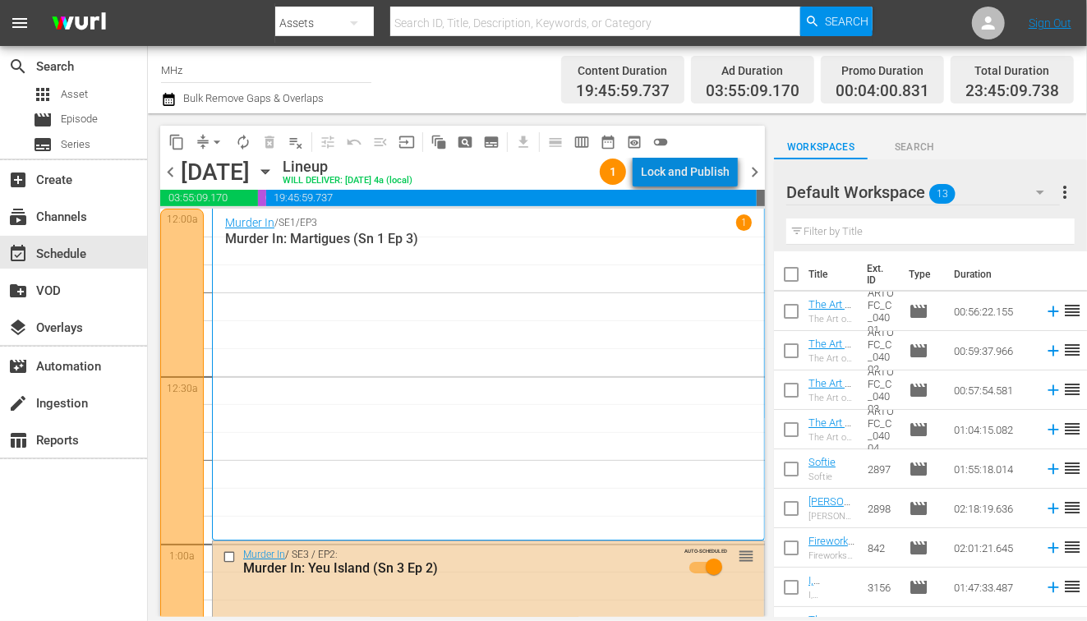
click at [694, 173] on div "Lock and Publish" at bounding box center [685, 172] width 89 height 30
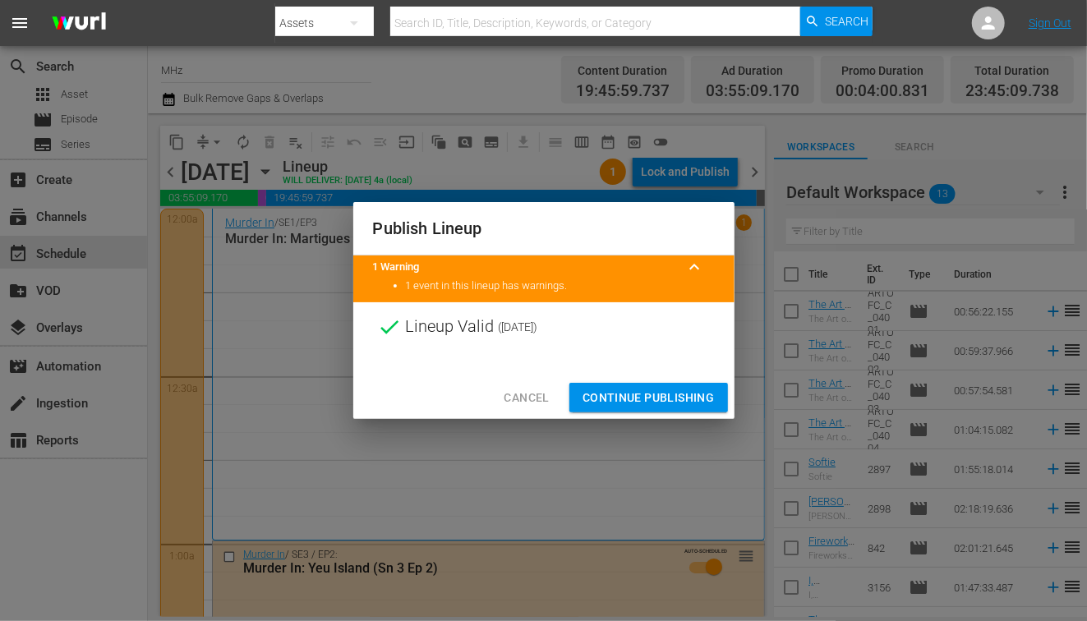
click at [617, 385] on button "Continue Publishing" at bounding box center [648, 398] width 159 height 30
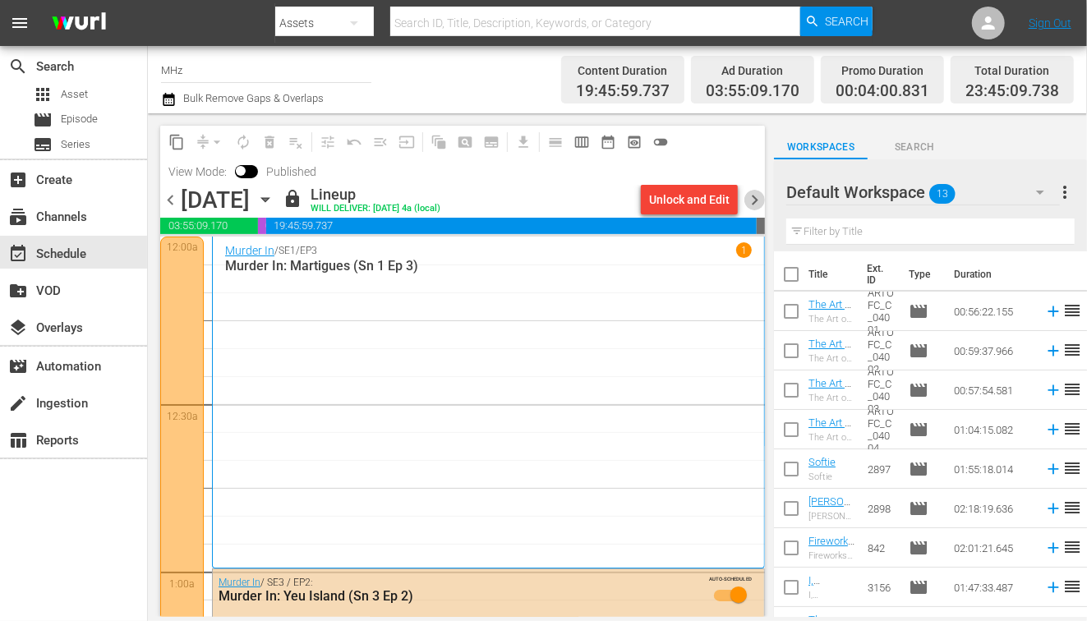
click at [759, 200] on span "chevron_right" at bounding box center [754, 200] width 21 height 21
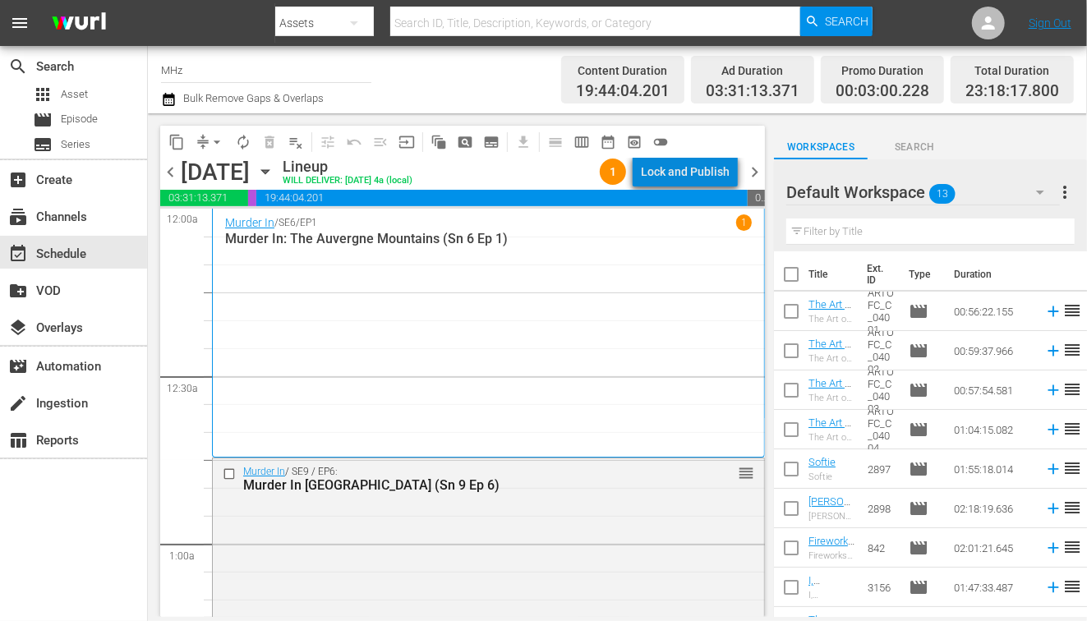
click at [701, 175] on div "Lock and Publish" at bounding box center [685, 172] width 89 height 30
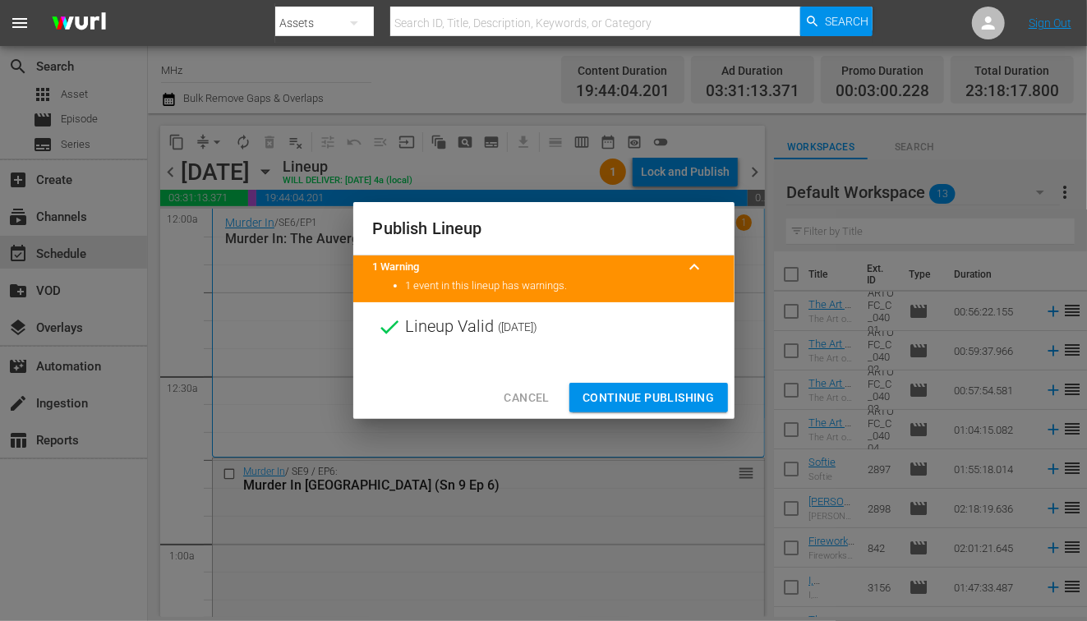
click at [620, 386] on button "Continue Publishing" at bounding box center [648, 398] width 159 height 30
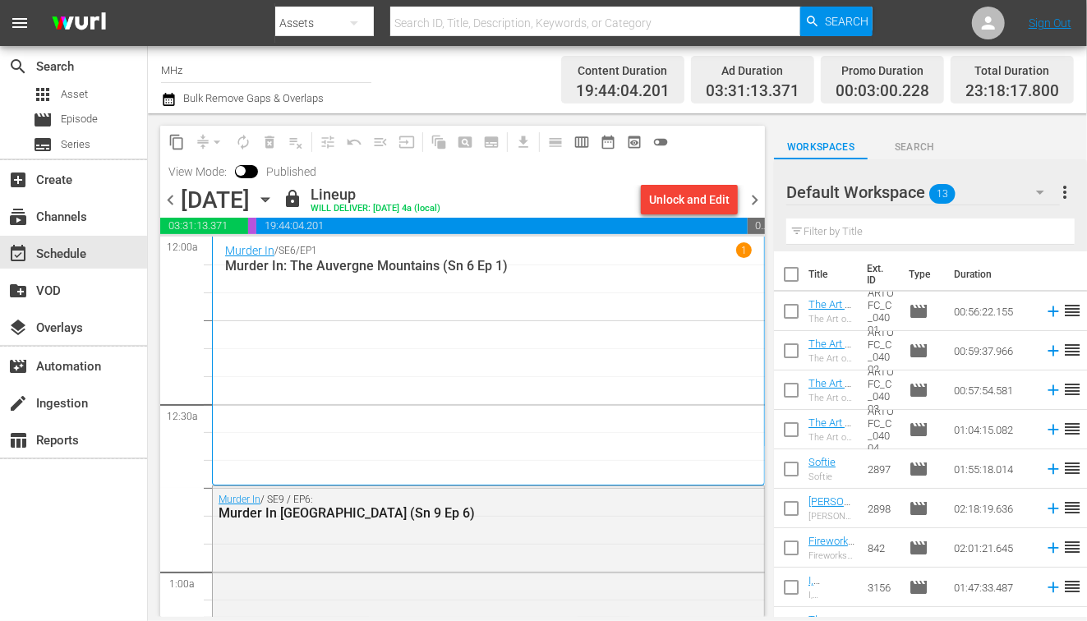
click at [751, 195] on span "chevron_right" at bounding box center [754, 200] width 21 height 21
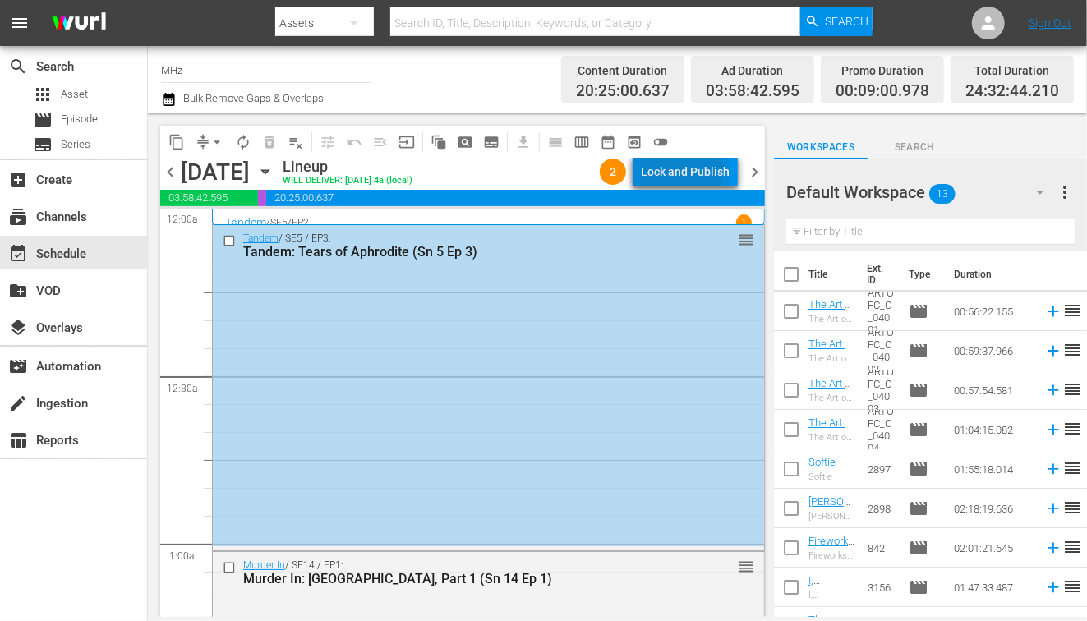
click at [683, 169] on div "Lock and Publish" at bounding box center [685, 172] width 89 height 30
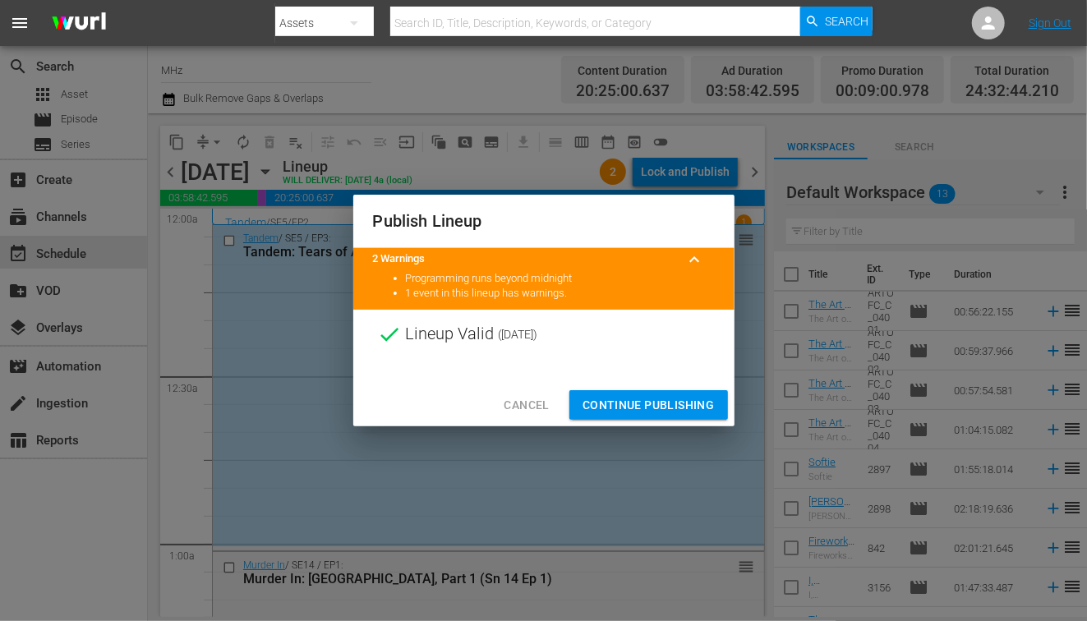
click at [611, 406] on span "Continue Publishing" at bounding box center [649, 405] width 132 height 21
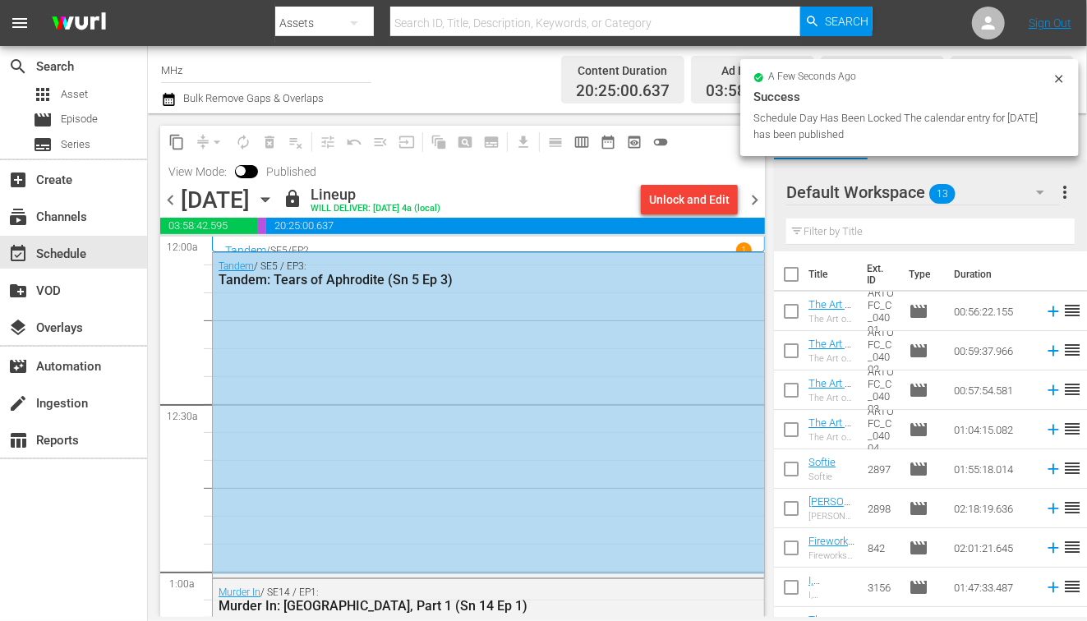
click at [752, 197] on span "chevron_right" at bounding box center [754, 200] width 21 height 21
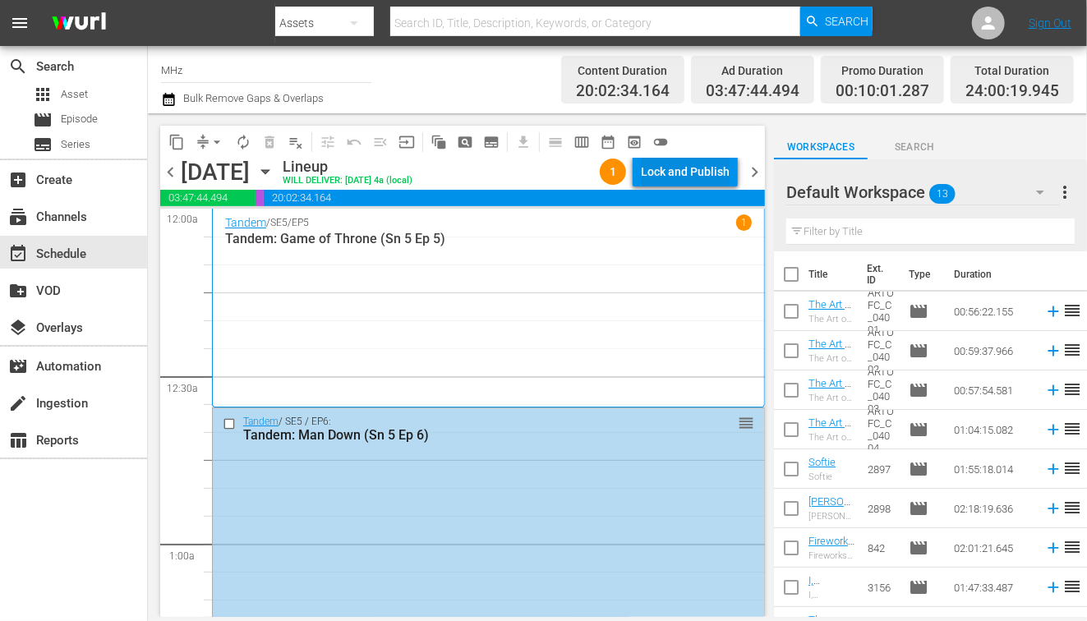
click at [695, 176] on div "Lock and Publish" at bounding box center [685, 172] width 89 height 30
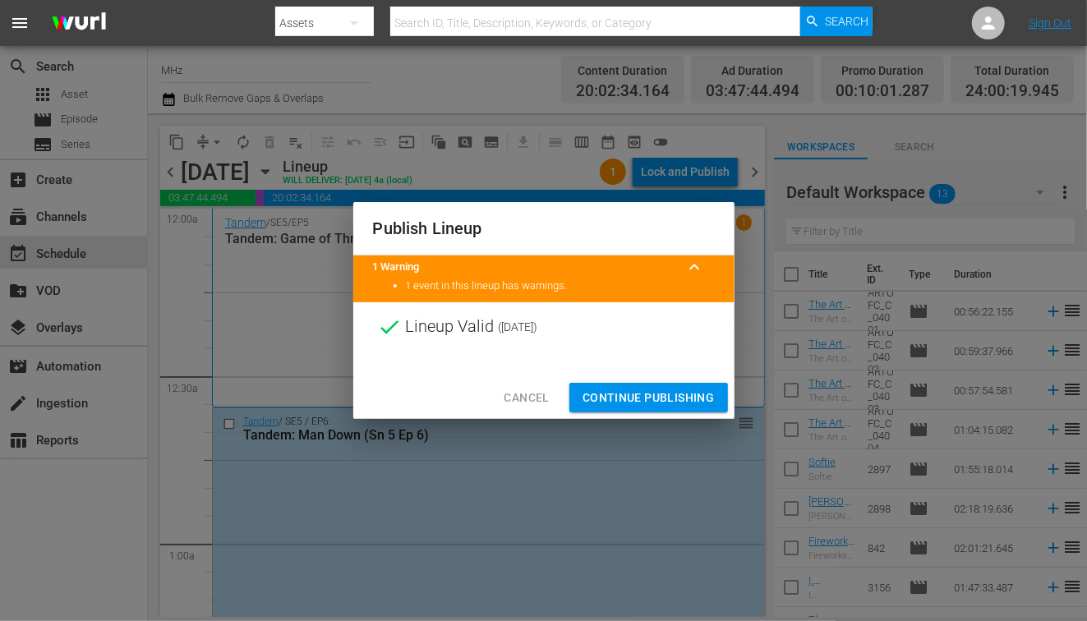
click at [634, 402] on span "Continue Publishing" at bounding box center [649, 398] width 132 height 21
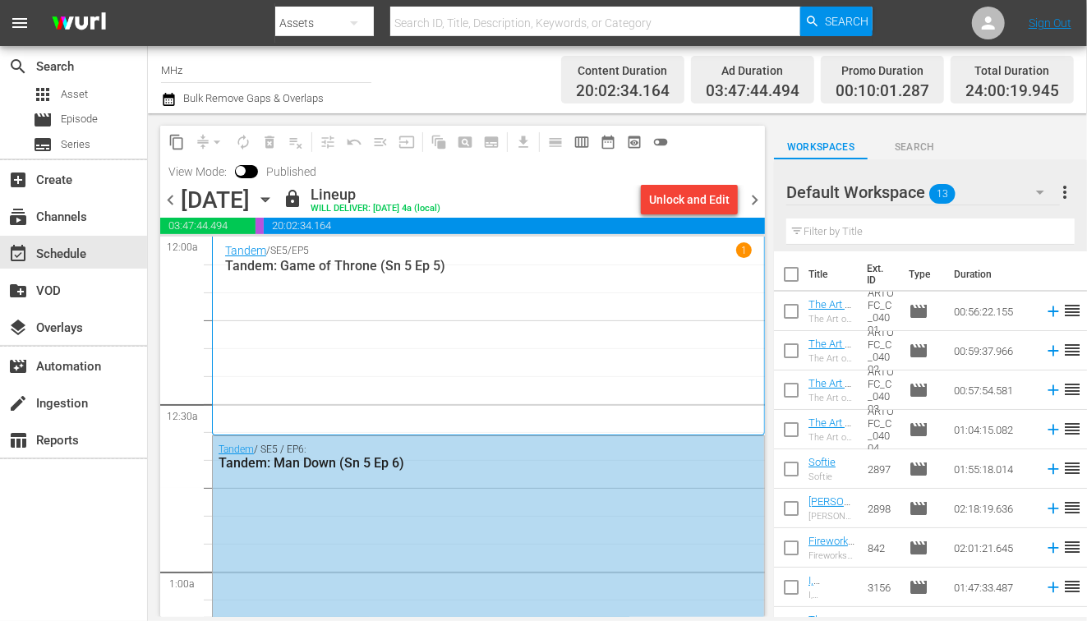
click at [751, 198] on span "chevron_right" at bounding box center [754, 200] width 21 height 21
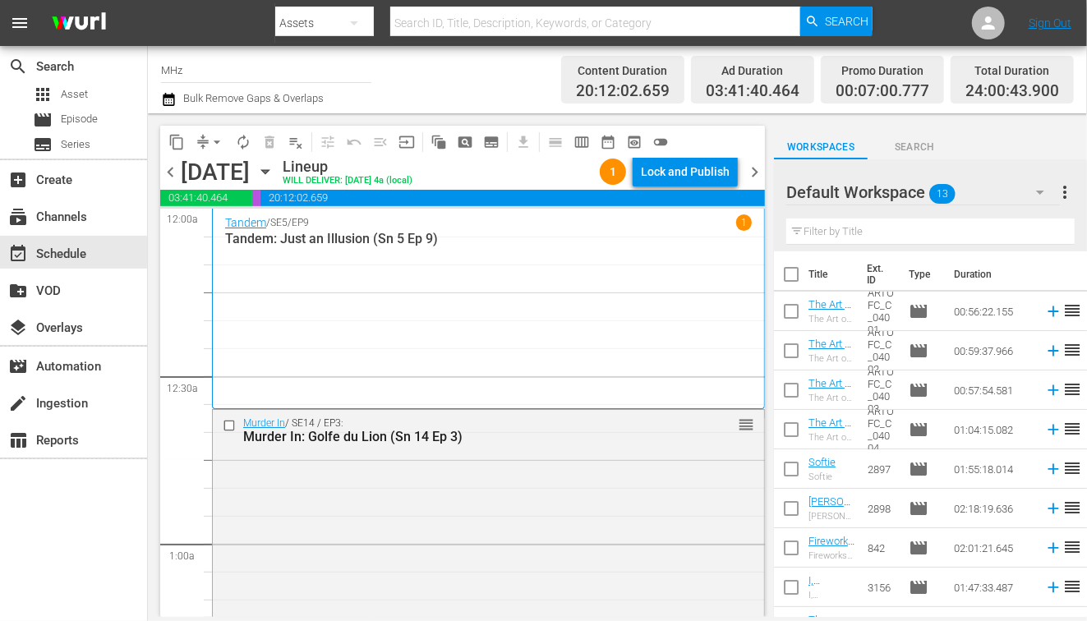
click at [694, 172] on div "Lock and Publish" at bounding box center [685, 172] width 89 height 30
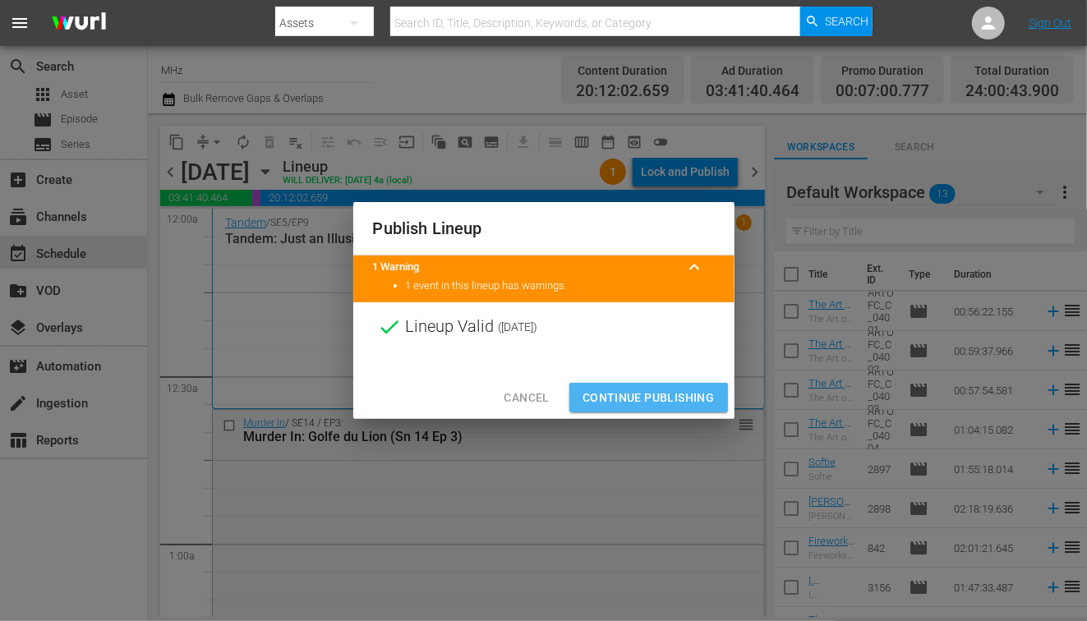
click at [629, 389] on span "Continue Publishing" at bounding box center [649, 398] width 132 height 21
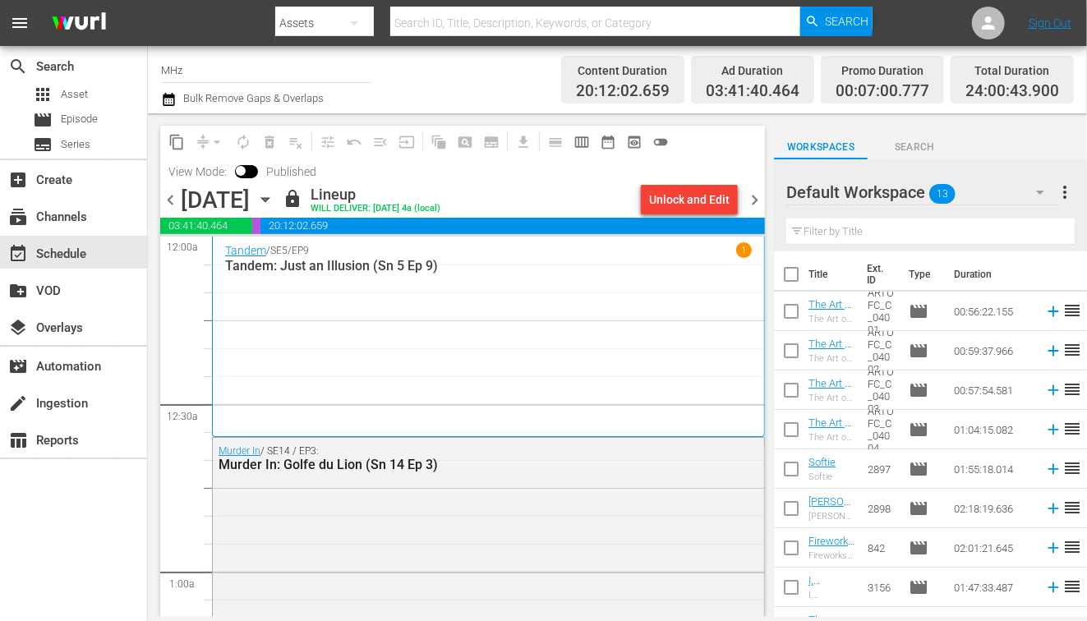
click at [754, 192] on span "chevron_right" at bounding box center [754, 200] width 21 height 21
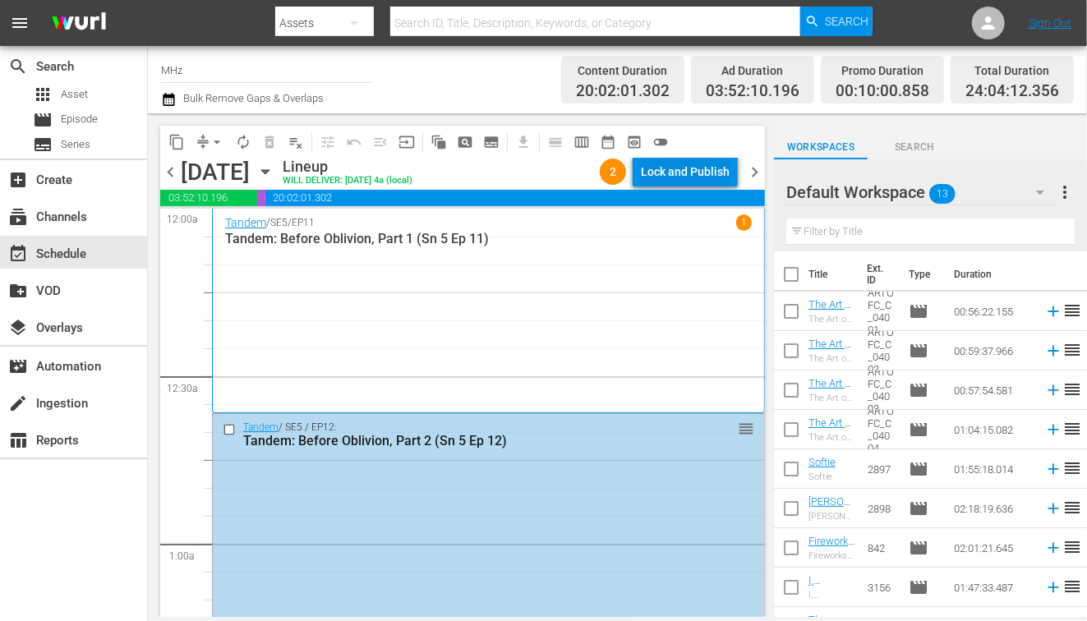
click at [675, 175] on div "Lock and Publish" at bounding box center [685, 172] width 89 height 30
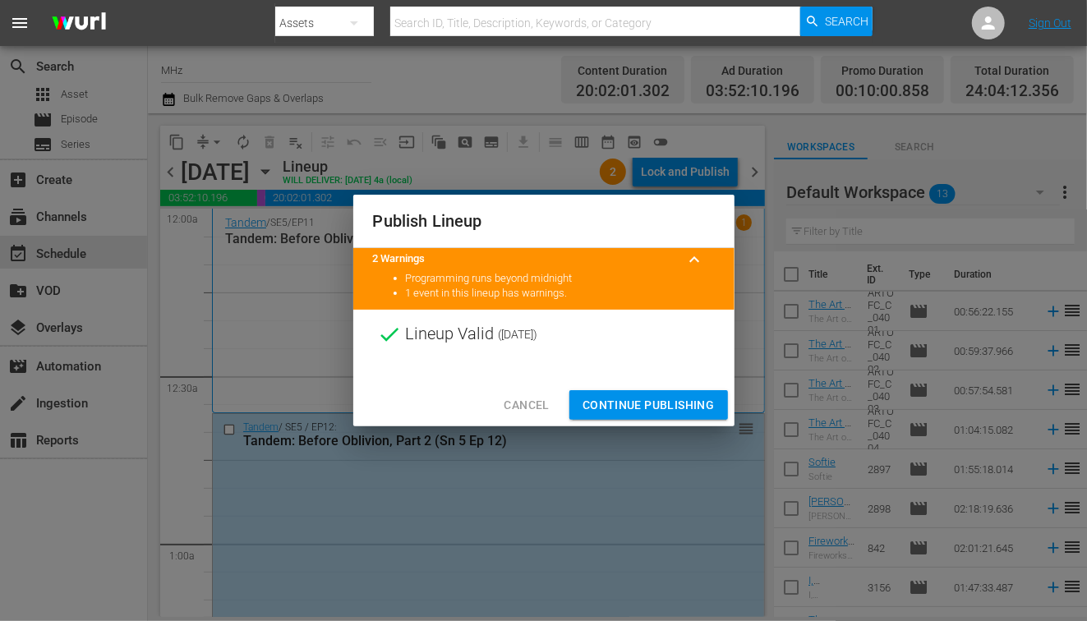
click at [603, 402] on span "Continue Publishing" at bounding box center [649, 405] width 132 height 21
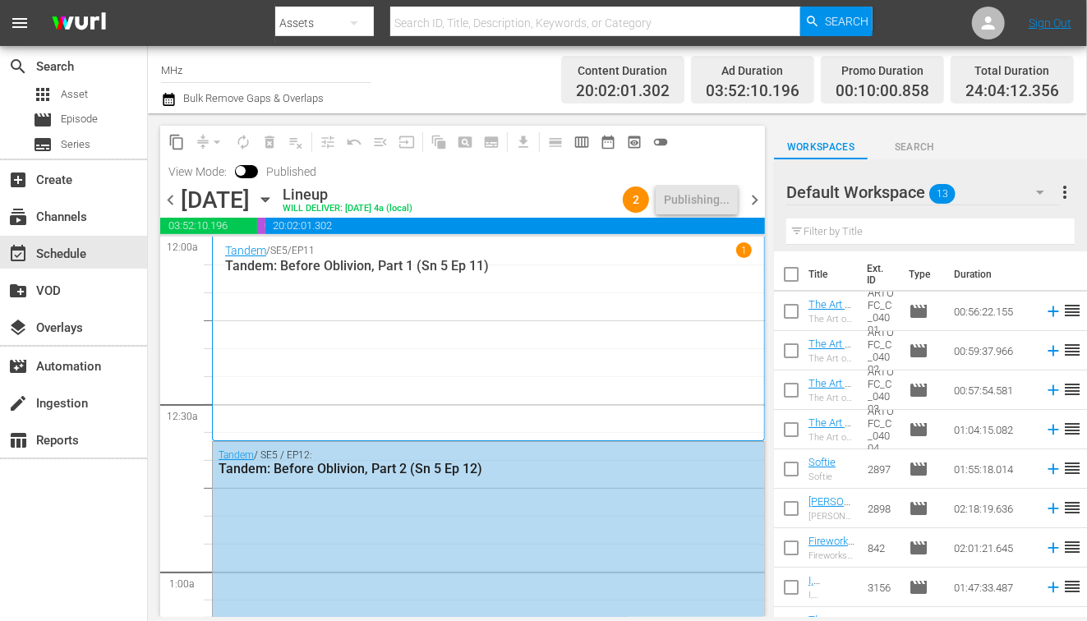
click at [756, 201] on span "chevron_right" at bounding box center [754, 200] width 21 height 21
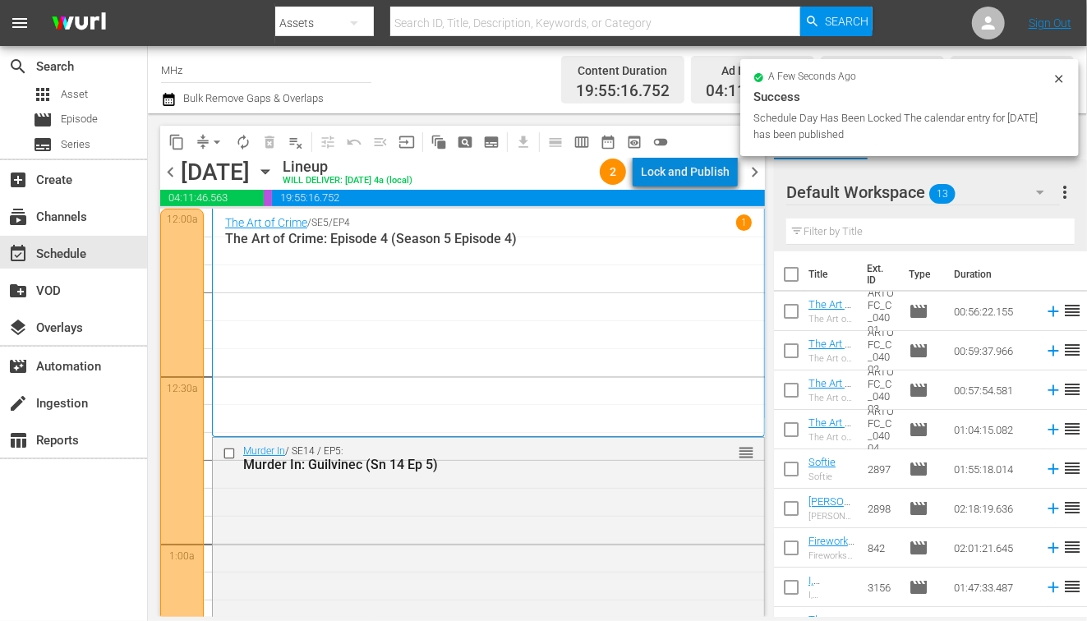
click at [699, 175] on div "Lock and Publish" at bounding box center [685, 172] width 89 height 30
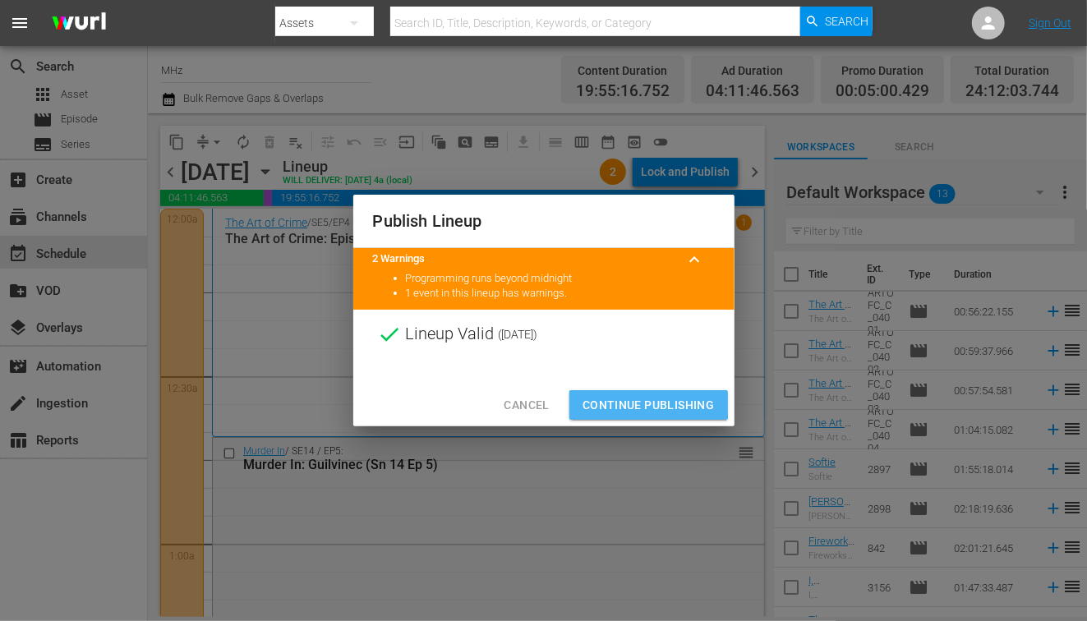
click at [630, 403] on span "Continue Publishing" at bounding box center [649, 405] width 132 height 21
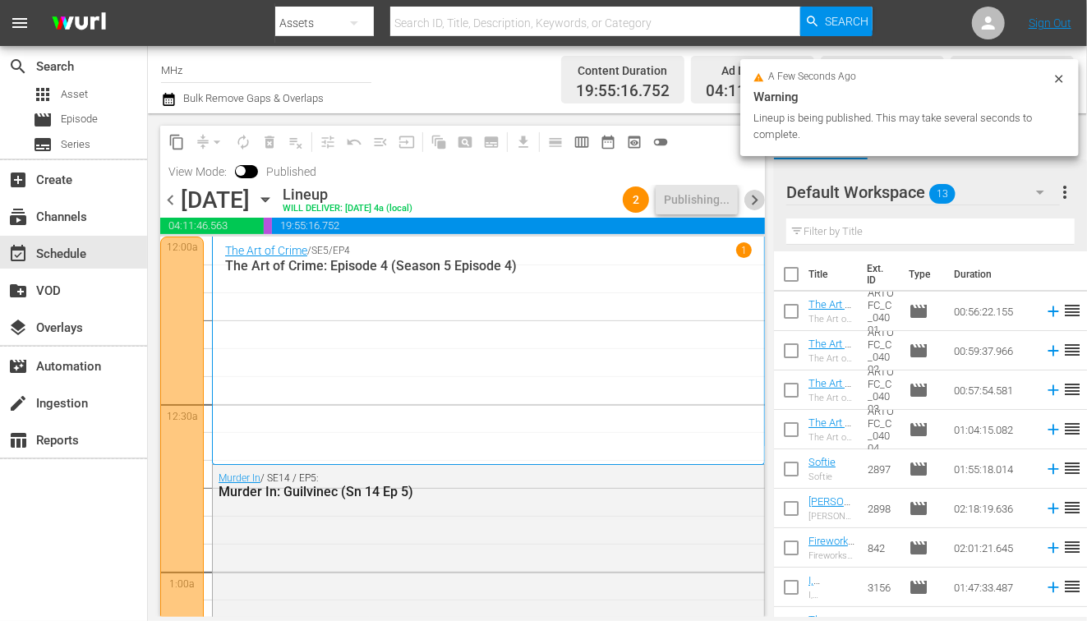
click at [756, 203] on span "chevron_right" at bounding box center [754, 200] width 21 height 21
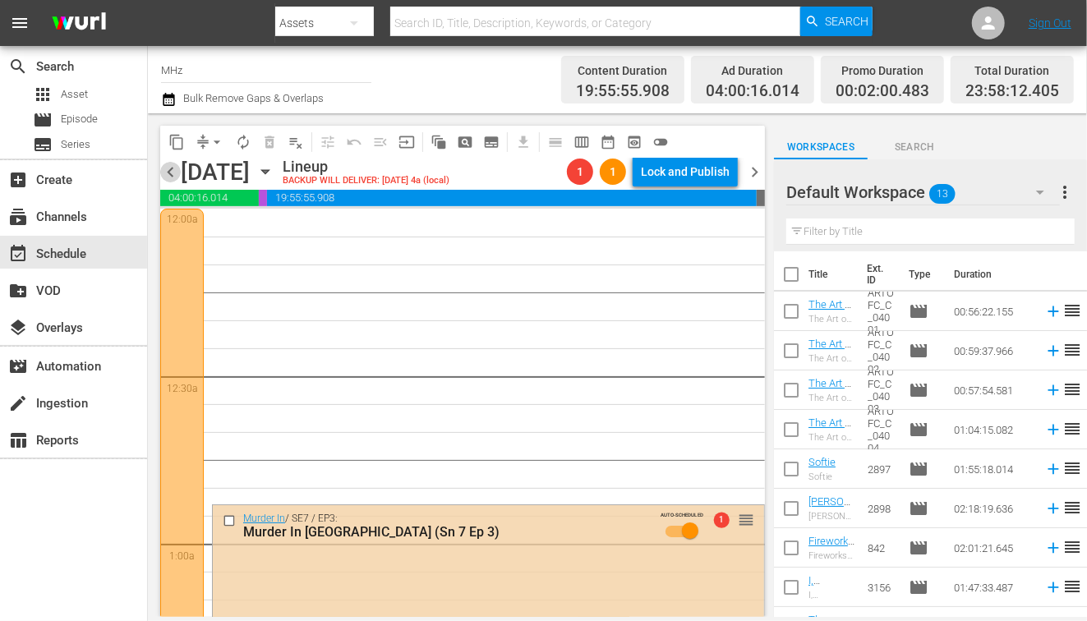
click at [175, 176] on span "chevron_left" at bounding box center [170, 172] width 21 height 21
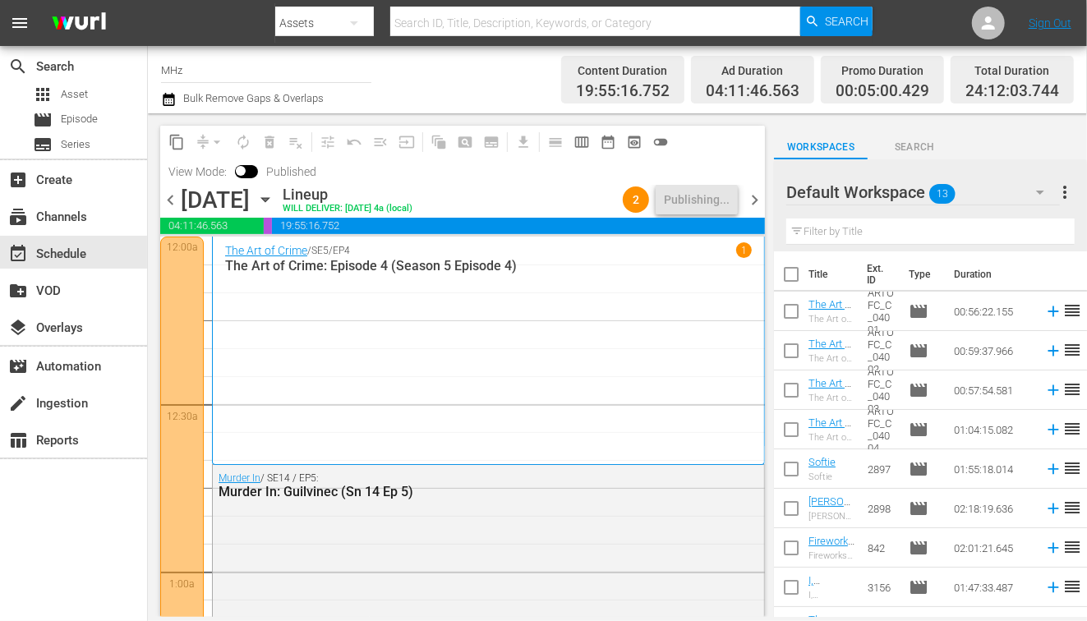
click at [755, 205] on span "chevron_right" at bounding box center [754, 200] width 21 height 21
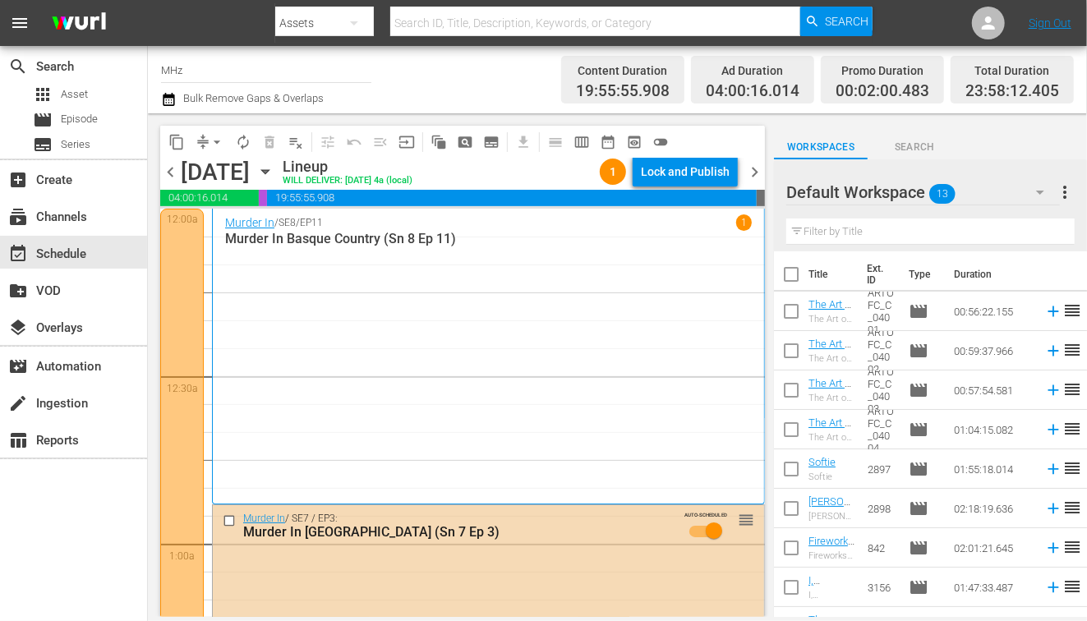
click at [711, 174] on div "Lock and Publish" at bounding box center [685, 172] width 89 height 30
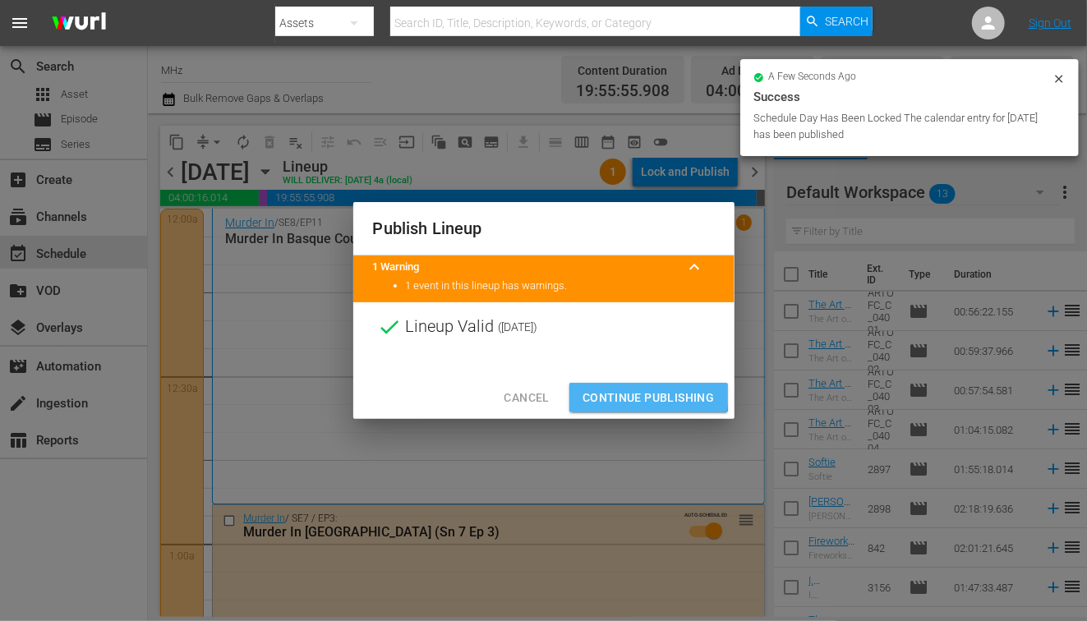
click at [620, 392] on span "Continue Publishing" at bounding box center [649, 398] width 132 height 21
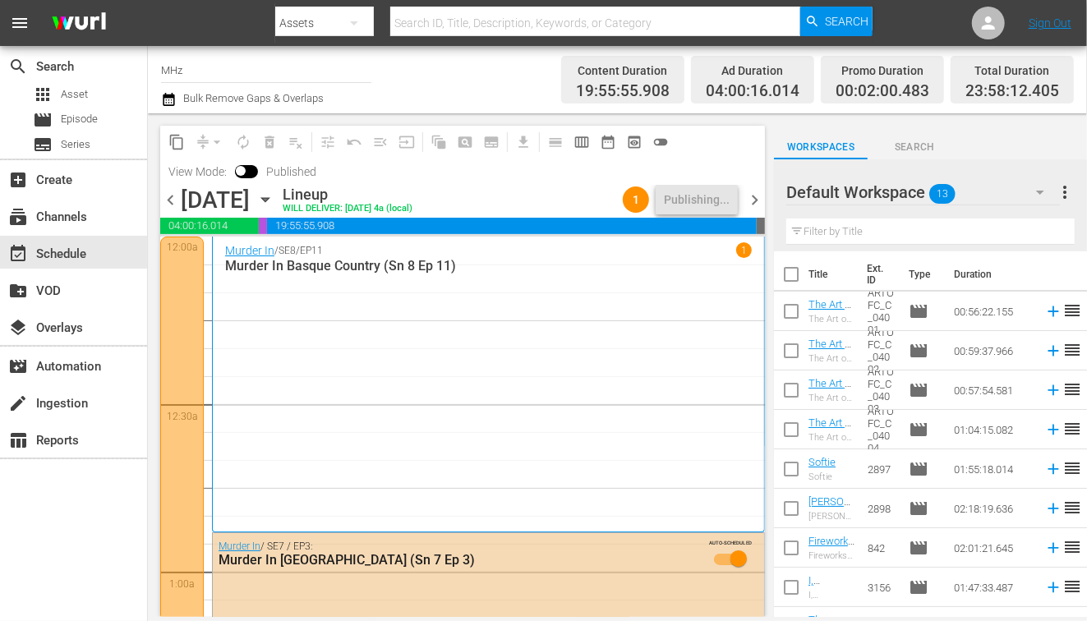
click at [758, 199] on span "chevron_right" at bounding box center [754, 200] width 21 height 21
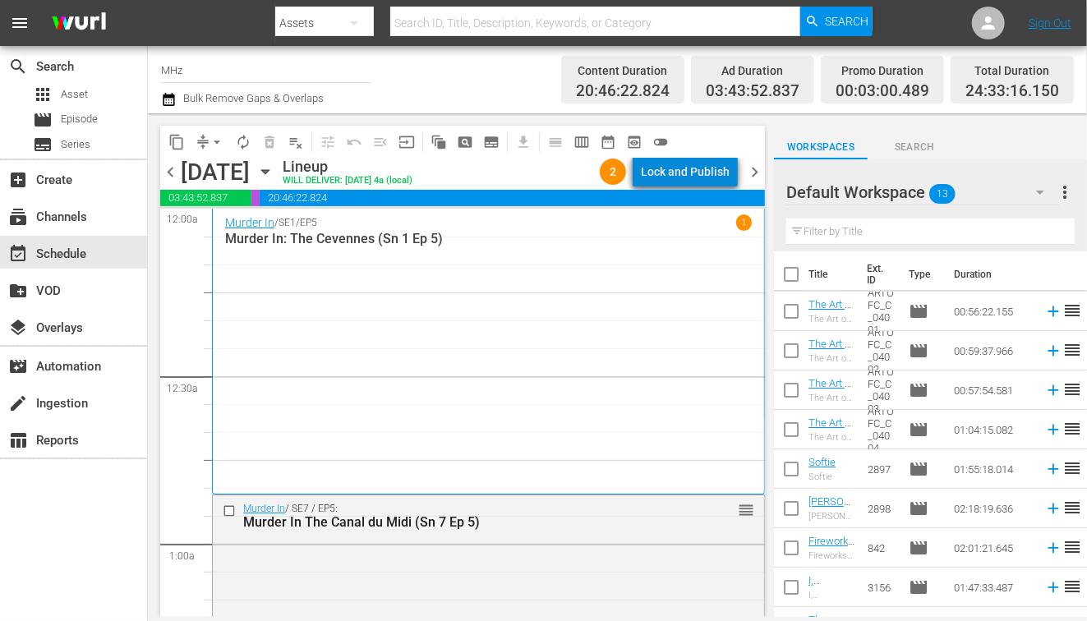
click at [701, 168] on div "Lock and Publish" at bounding box center [685, 172] width 89 height 30
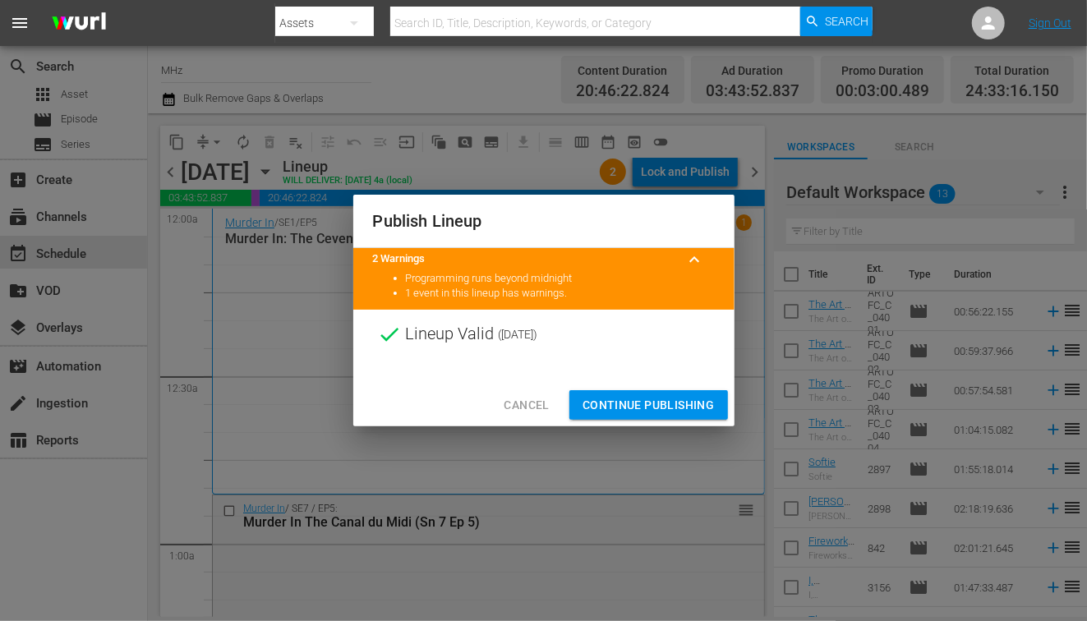
click at [620, 407] on span "Continue Publishing" at bounding box center [649, 405] width 132 height 21
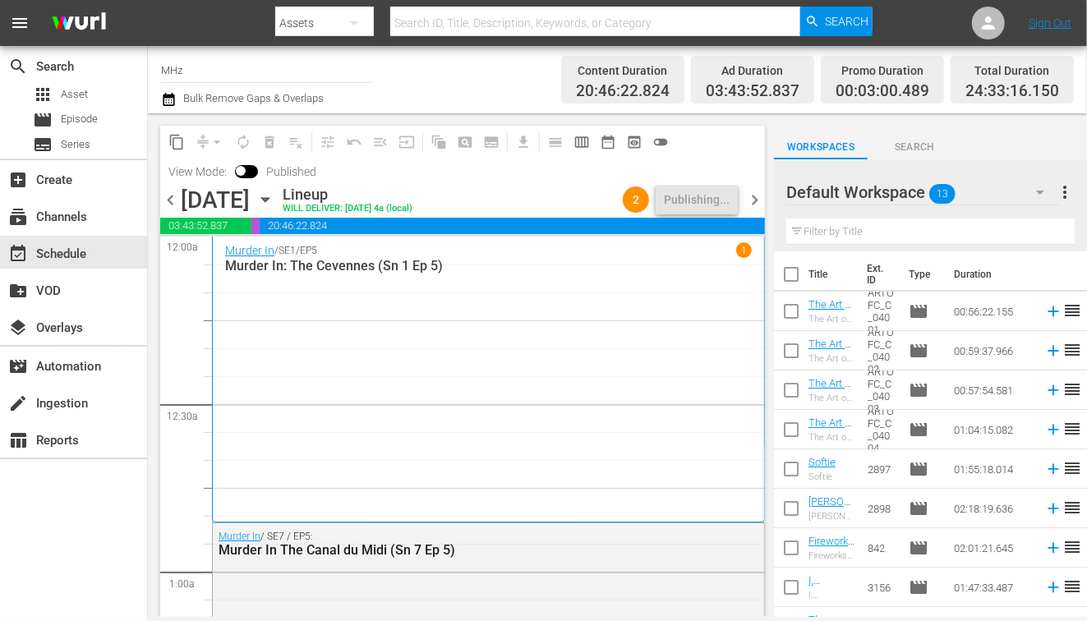
click at [757, 202] on span "chevron_right" at bounding box center [754, 200] width 21 height 21
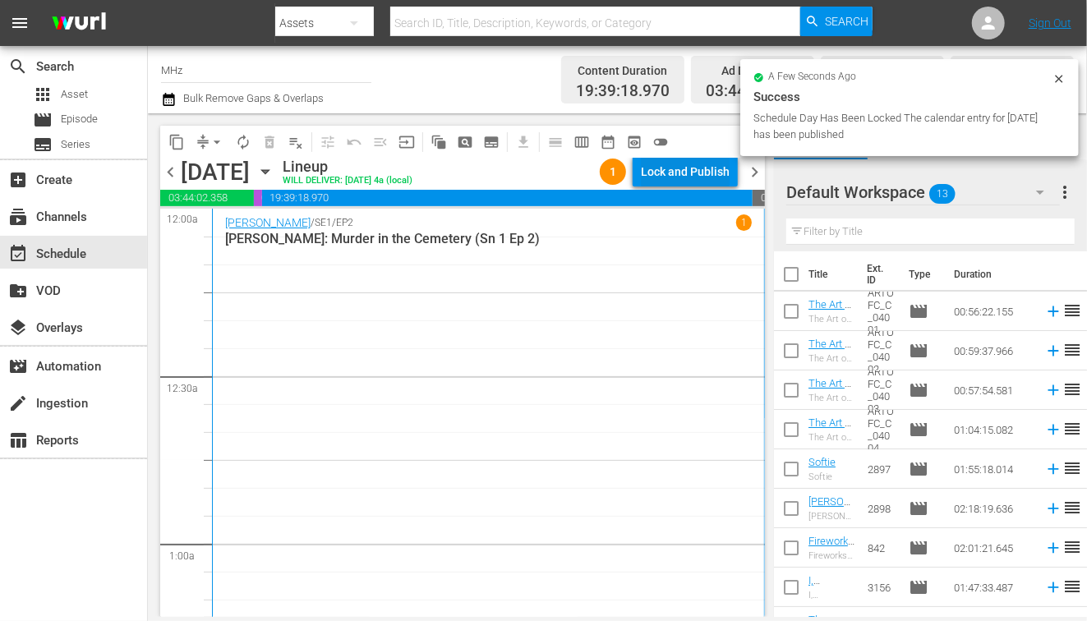
click at [708, 176] on div "Lock and Publish" at bounding box center [685, 172] width 89 height 30
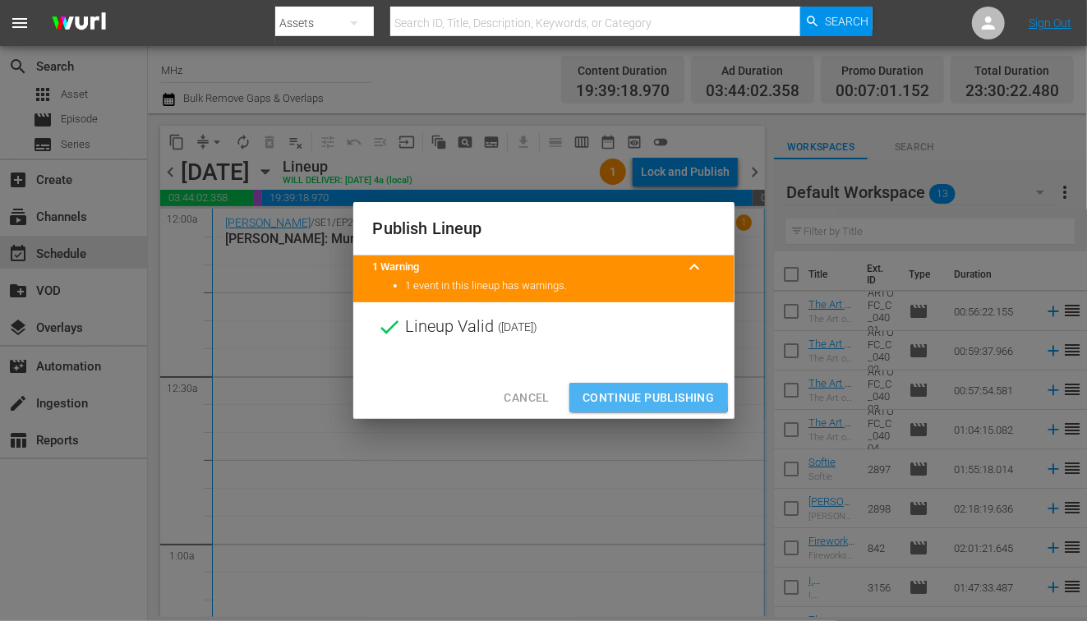
click at [602, 392] on span "Continue Publishing" at bounding box center [649, 398] width 132 height 21
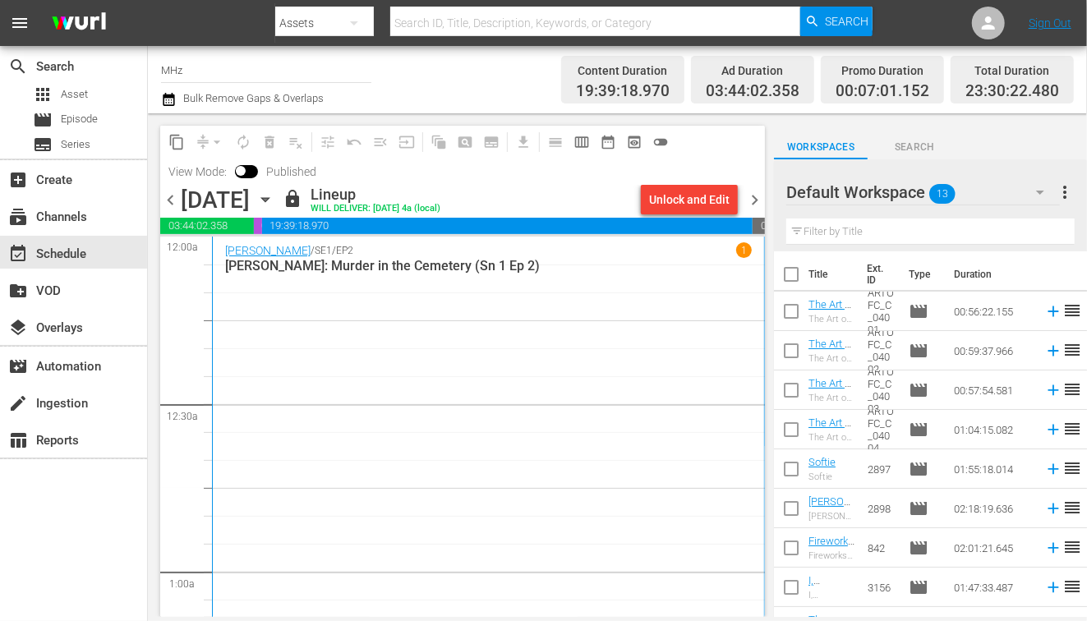
click at [758, 213] on div "chevron_left Tuesday, September 23rd September 23rd lock Lineup WILL DELIVER: 9…" at bounding box center [462, 202] width 605 height 32
click at [756, 201] on span "chevron_right" at bounding box center [754, 200] width 21 height 21
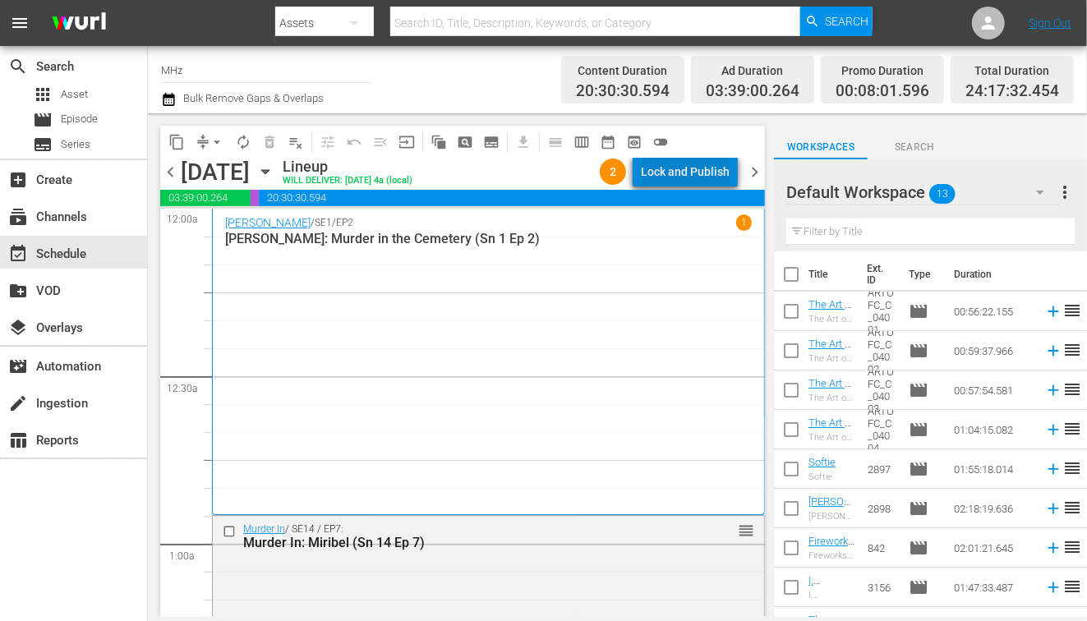
click at [702, 179] on div "Lock and Publish" at bounding box center [685, 172] width 89 height 30
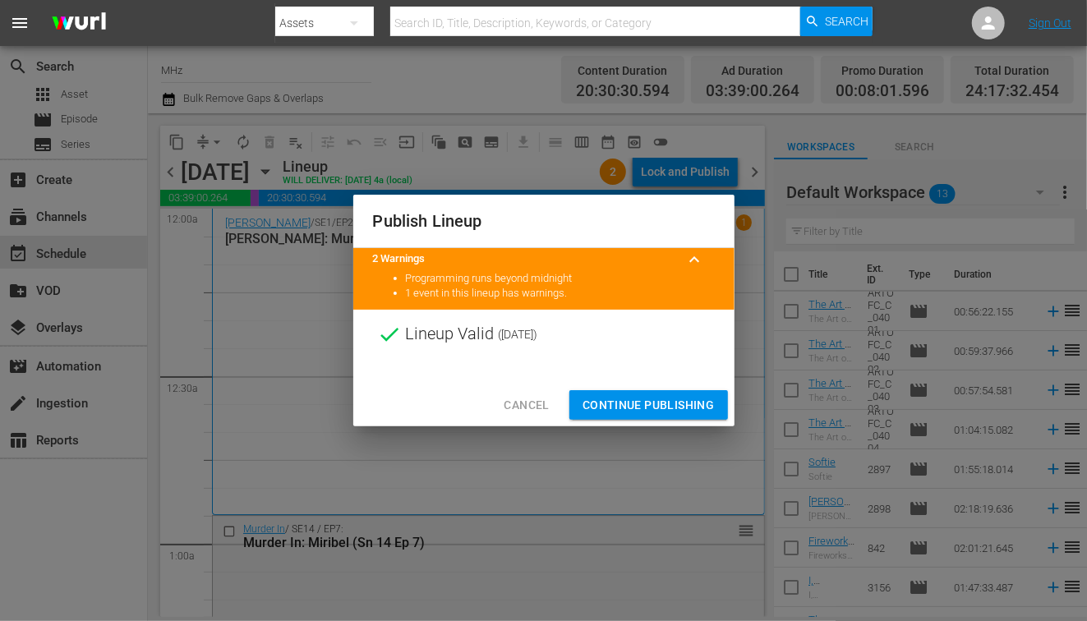
click at [606, 398] on span "Continue Publishing" at bounding box center [649, 405] width 132 height 21
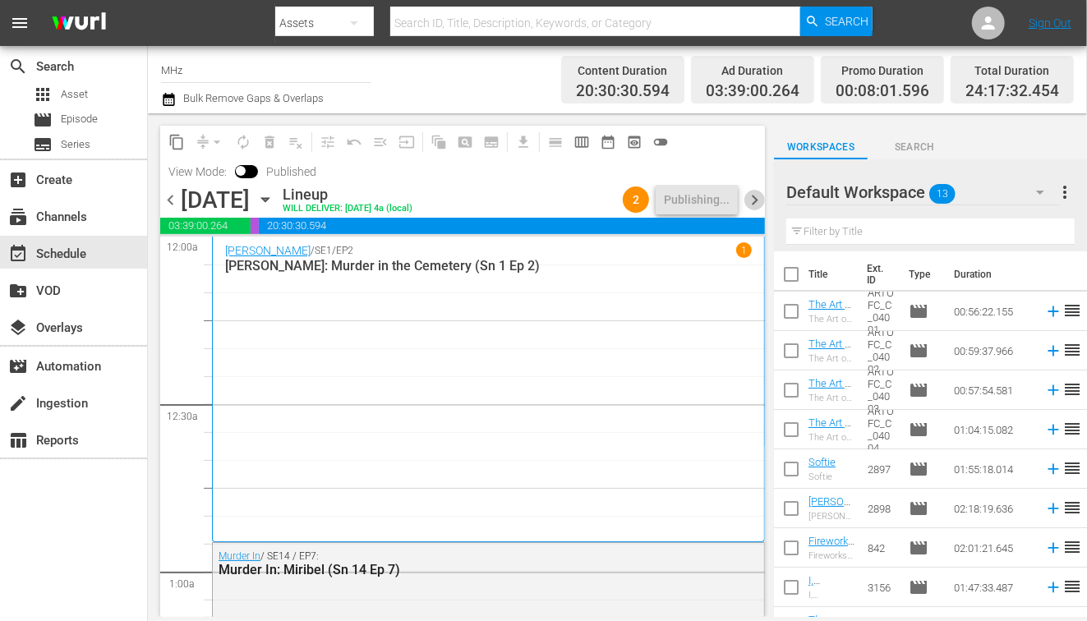
click at [763, 199] on span "chevron_right" at bounding box center [754, 200] width 21 height 21
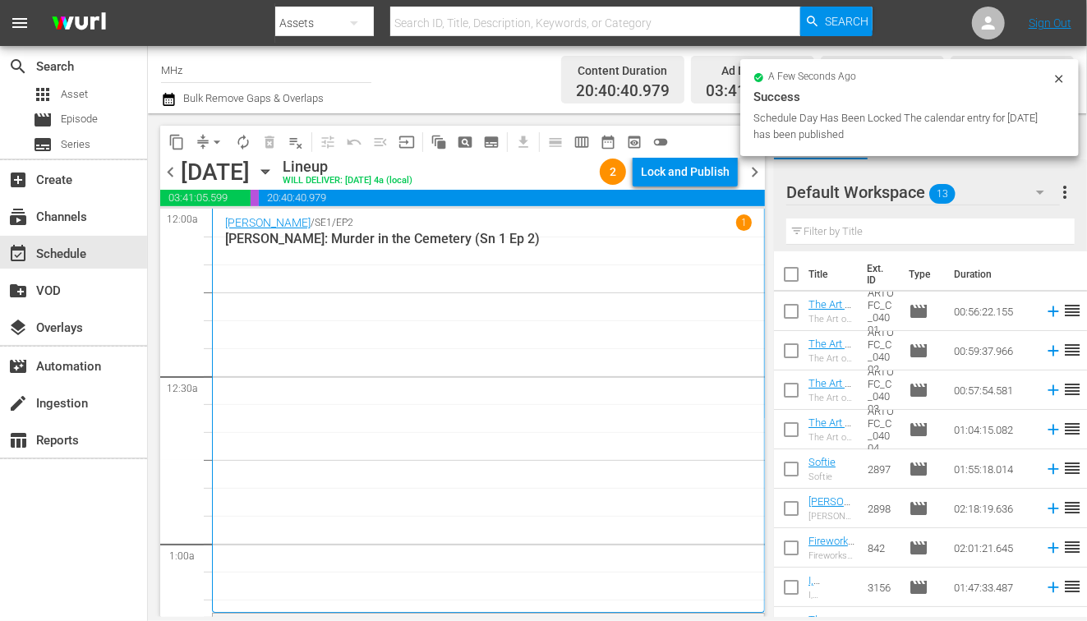
click at [697, 183] on div "Lock and Publish" at bounding box center [685, 172] width 89 height 30
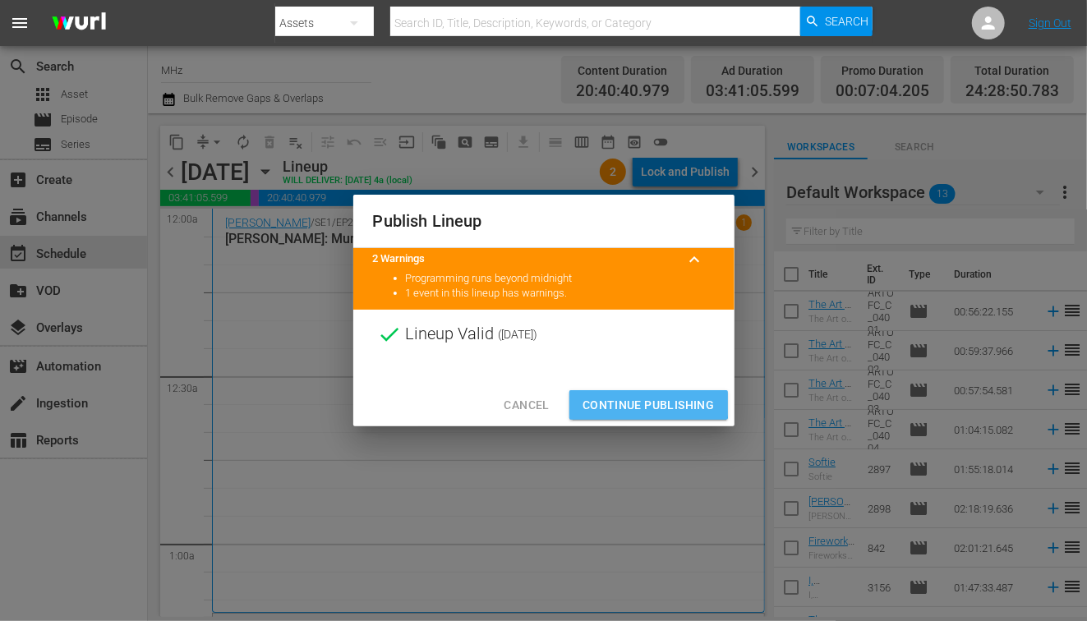
click at [606, 396] on span "Continue Publishing" at bounding box center [649, 405] width 132 height 21
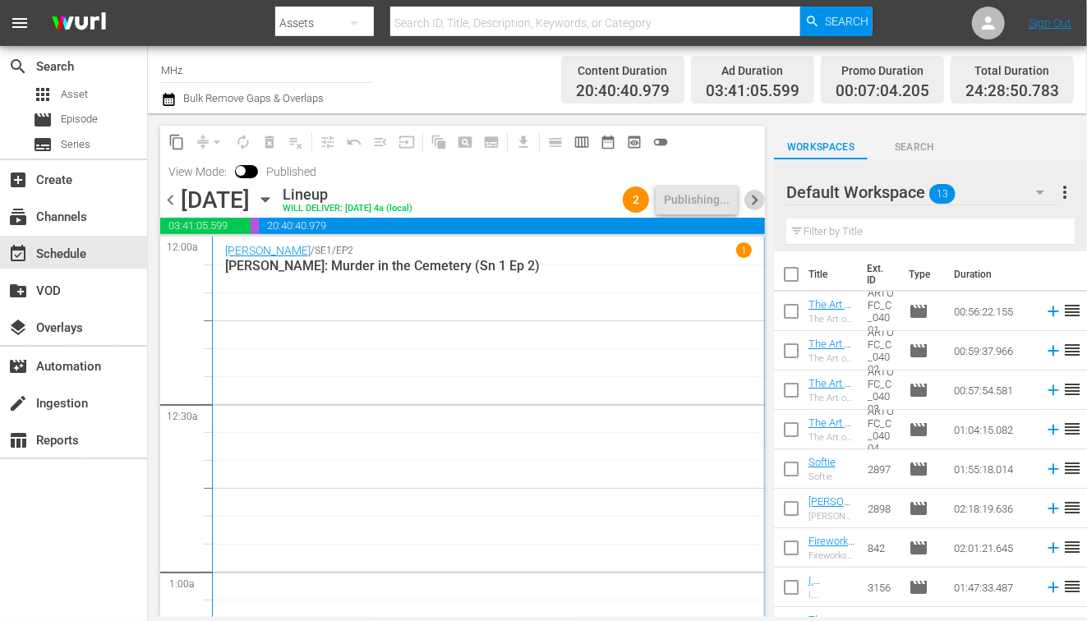
click at [758, 202] on span "chevron_right" at bounding box center [754, 200] width 21 height 21
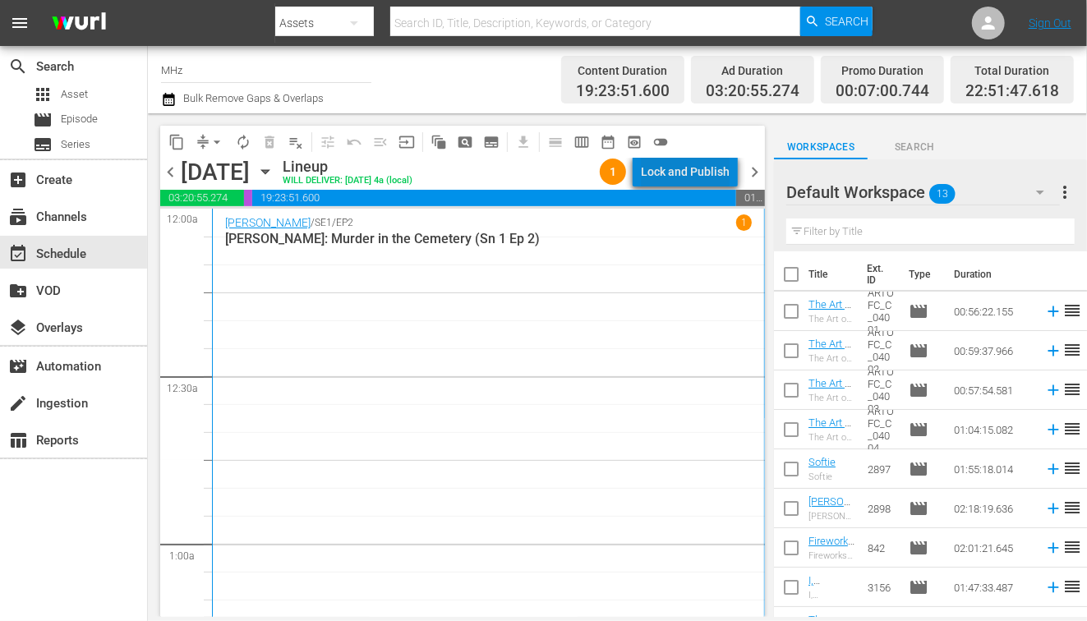
click at [697, 180] on div "Lock and Publish" at bounding box center [685, 172] width 89 height 30
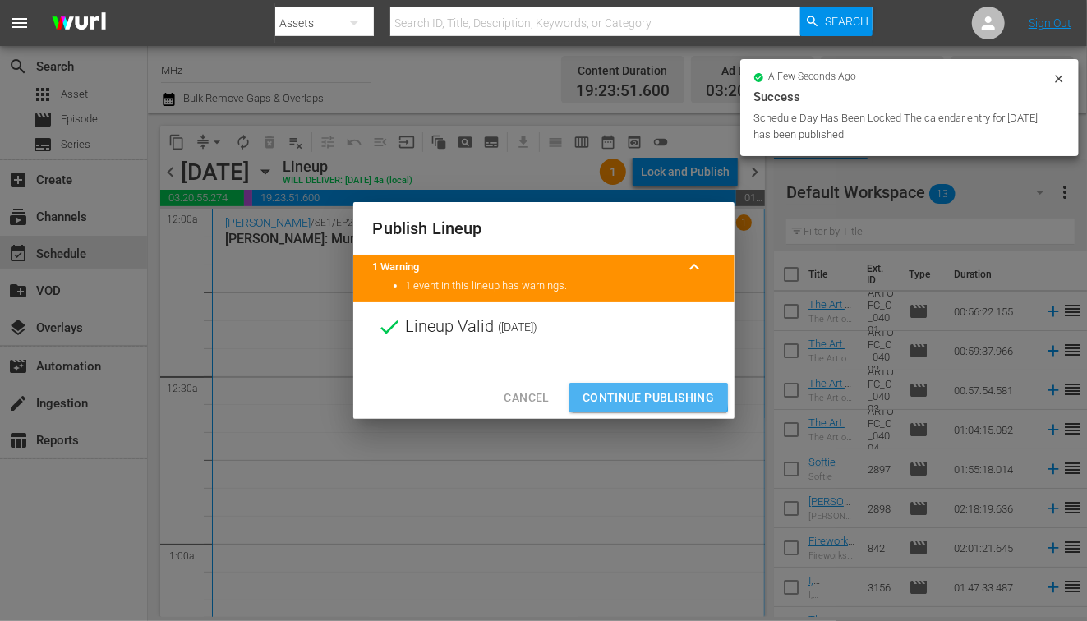
click at [605, 392] on span "Continue Publishing" at bounding box center [649, 398] width 132 height 21
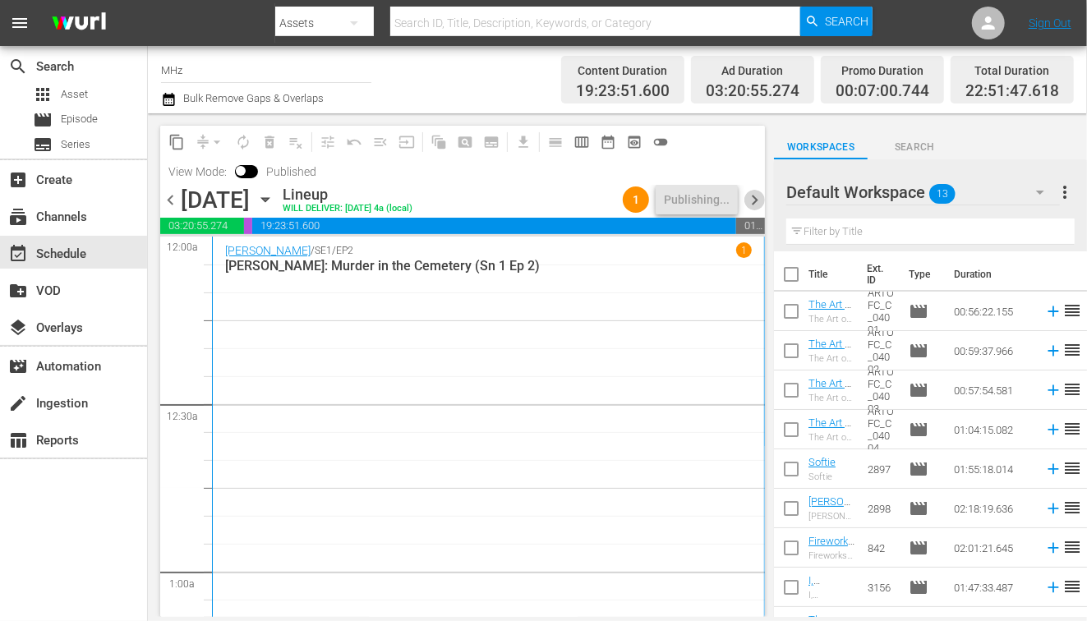
click at [757, 194] on span "chevron_right" at bounding box center [754, 200] width 21 height 21
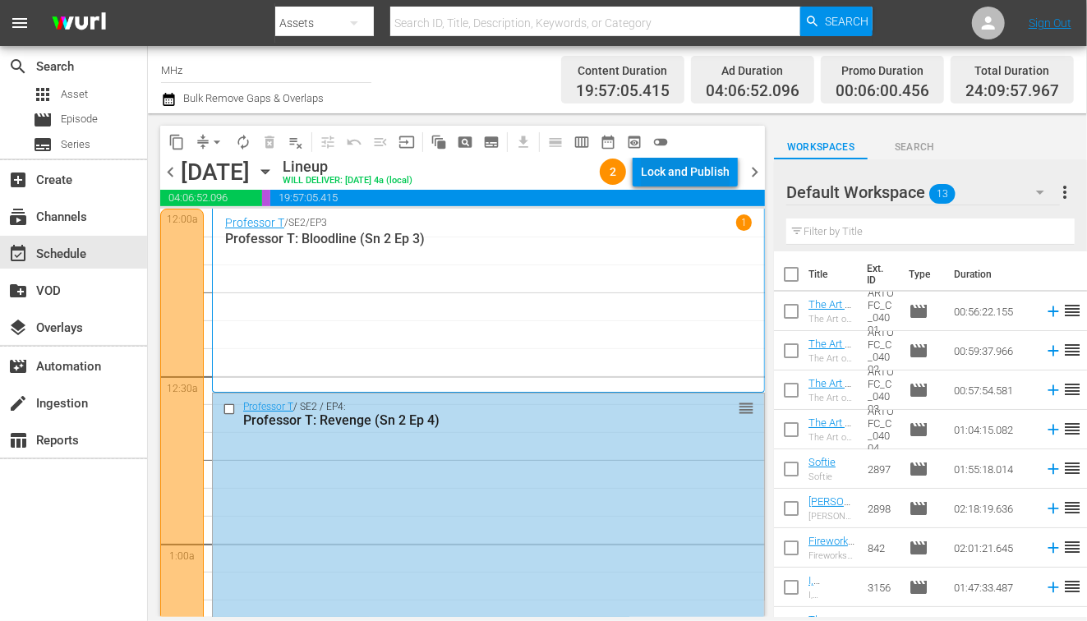
click at [679, 175] on div "Lock and Publish" at bounding box center [685, 172] width 89 height 30
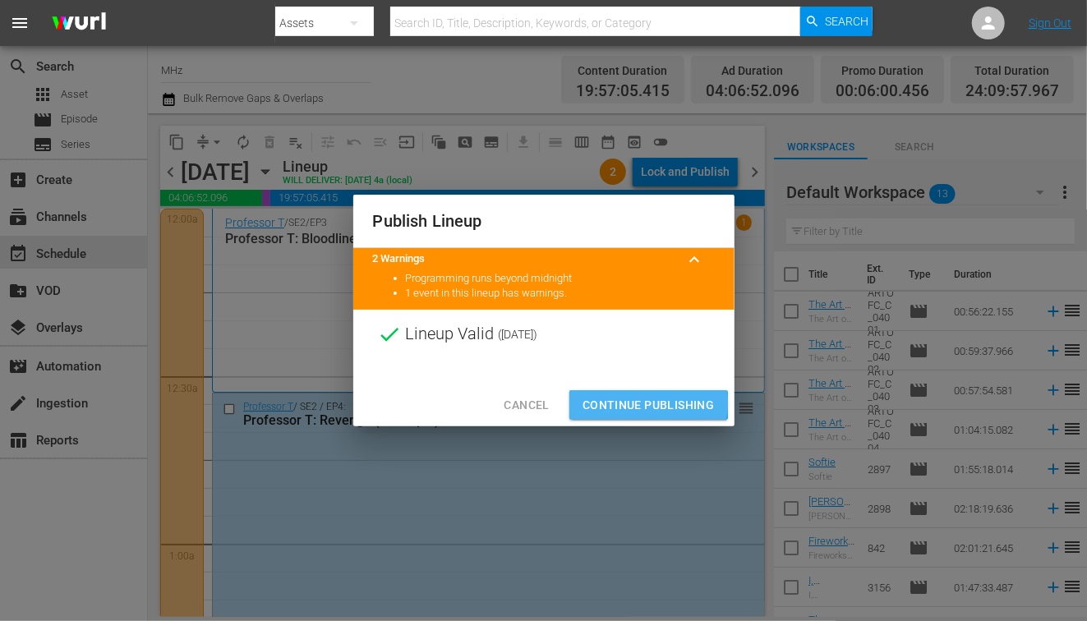
click at [610, 403] on span "Continue Publishing" at bounding box center [649, 405] width 132 height 21
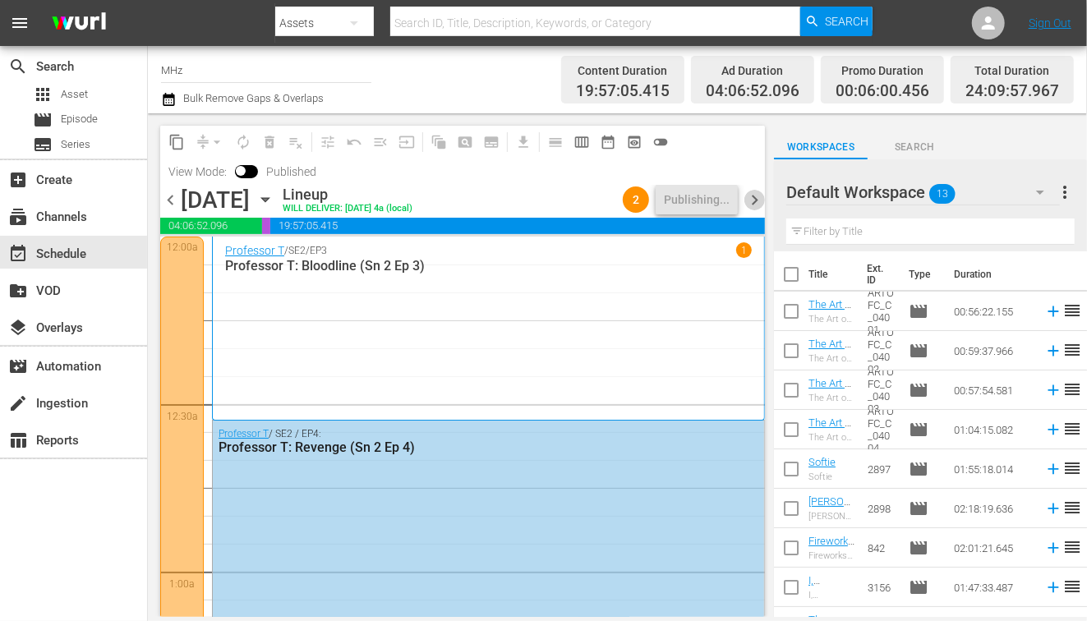
click at [755, 196] on span "chevron_right" at bounding box center [754, 200] width 21 height 21
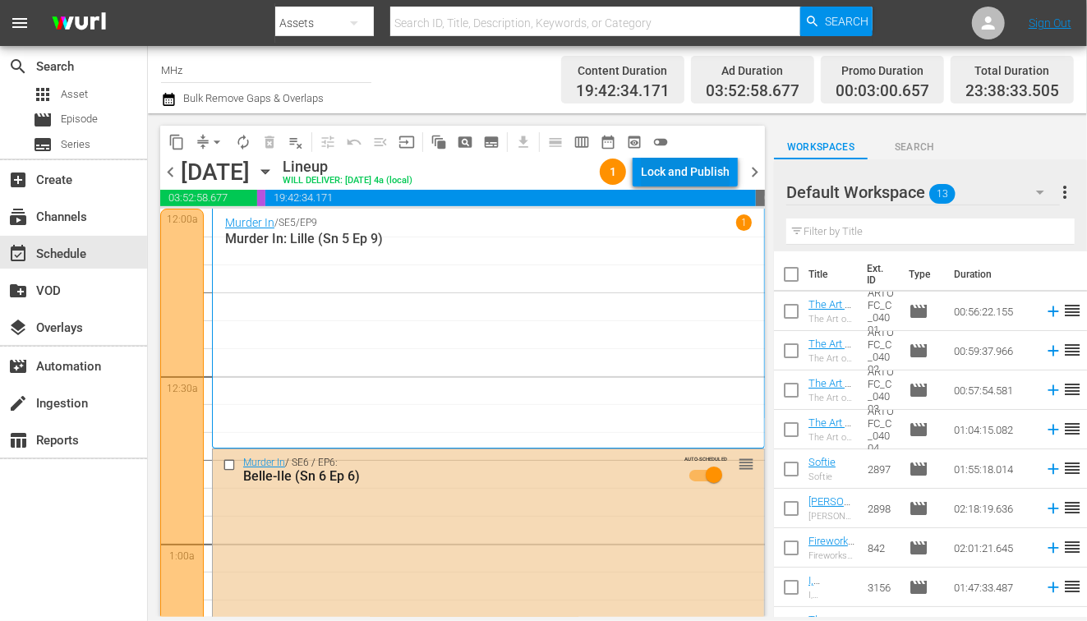
click at [674, 185] on div "Lock and Publish" at bounding box center [685, 172] width 89 height 30
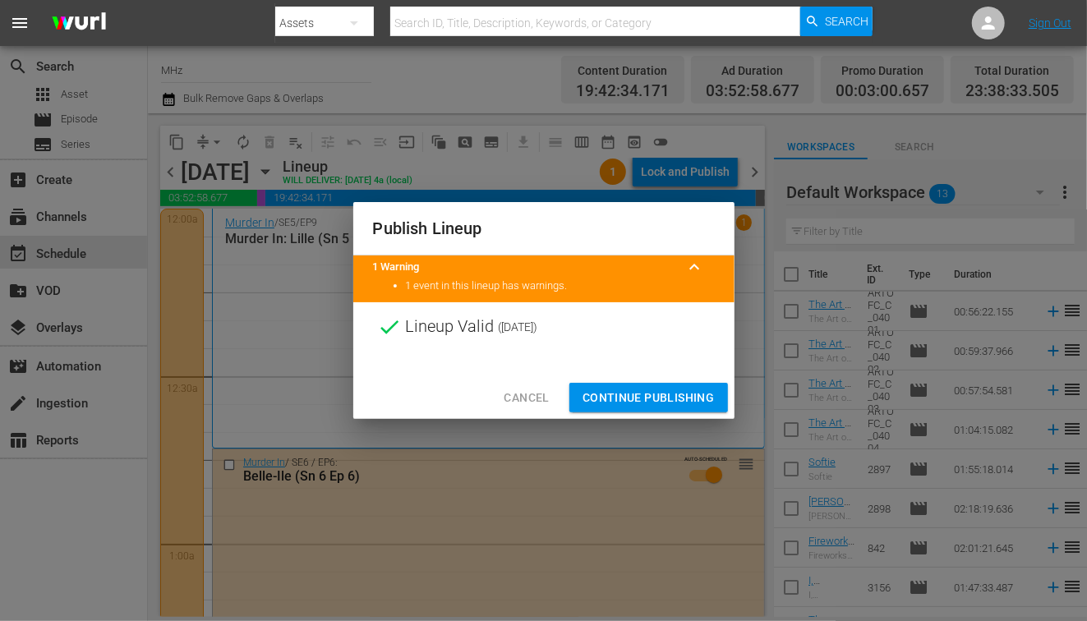
click at [617, 394] on span "Continue Publishing" at bounding box center [649, 398] width 132 height 21
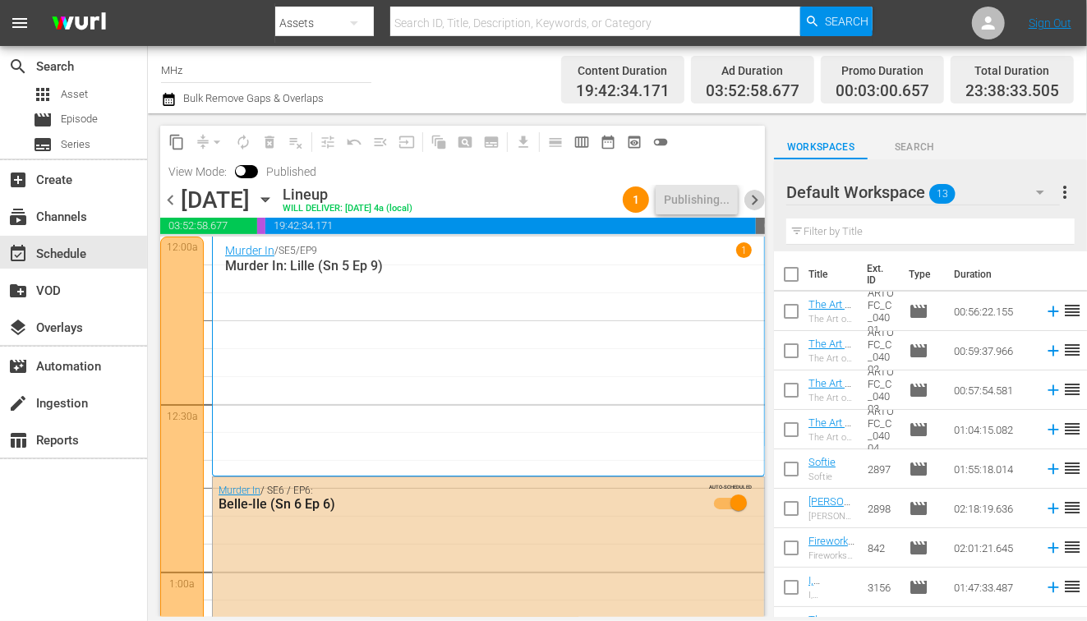
click at [751, 196] on span "chevron_right" at bounding box center [754, 200] width 21 height 21
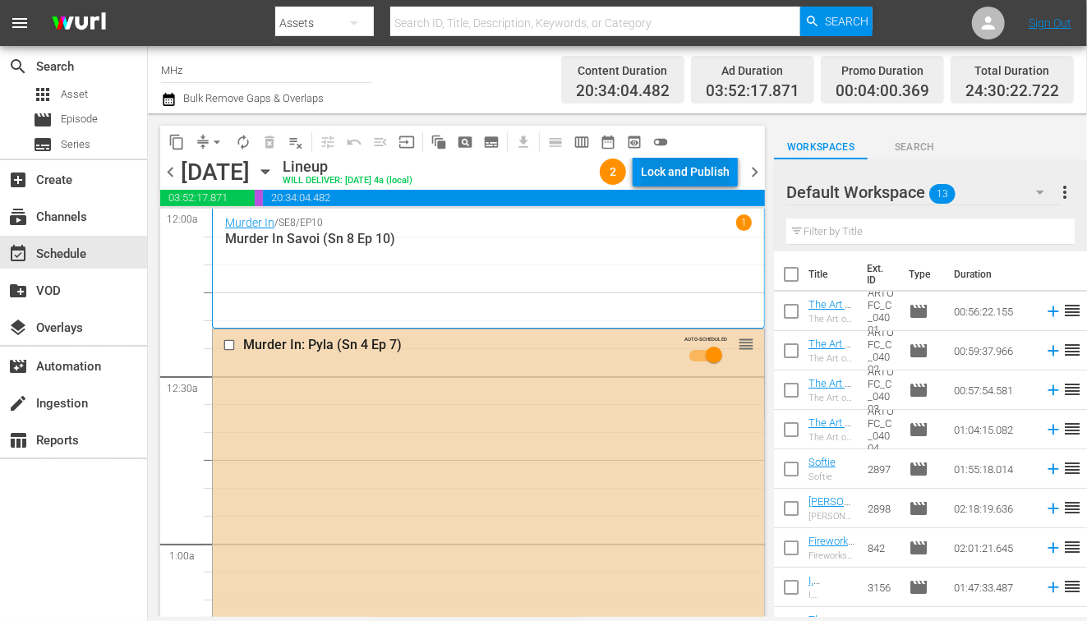
click at [707, 166] on div "Lock and Publish" at bounding box center [685, 172] width 89 height 30
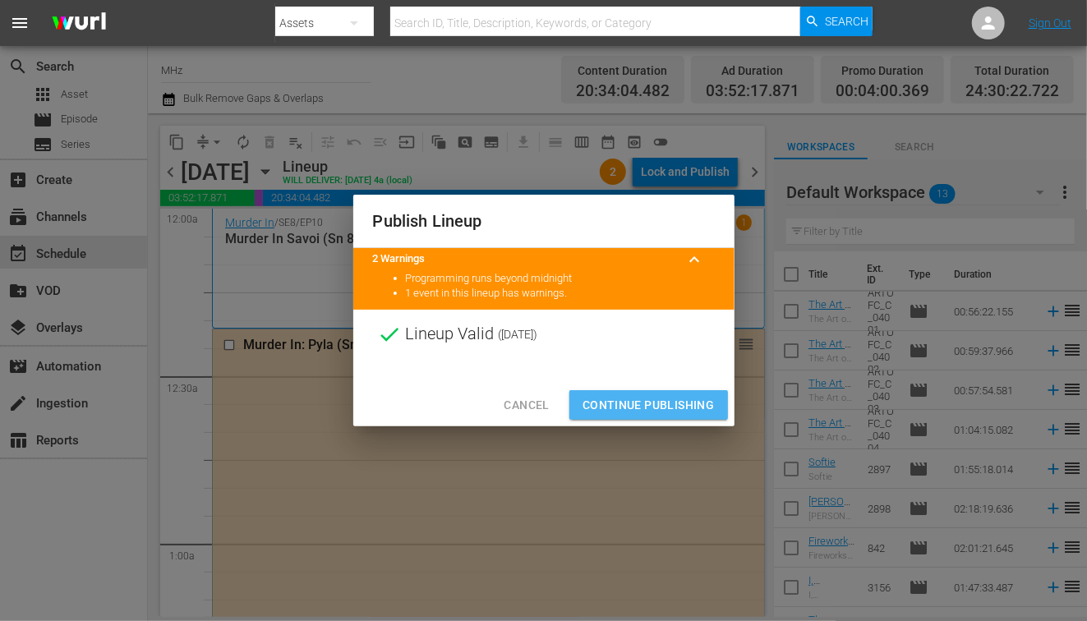
click at [664, 408] on span "Continue Publishing" at bounding box center [649, 405] width 132 height 21
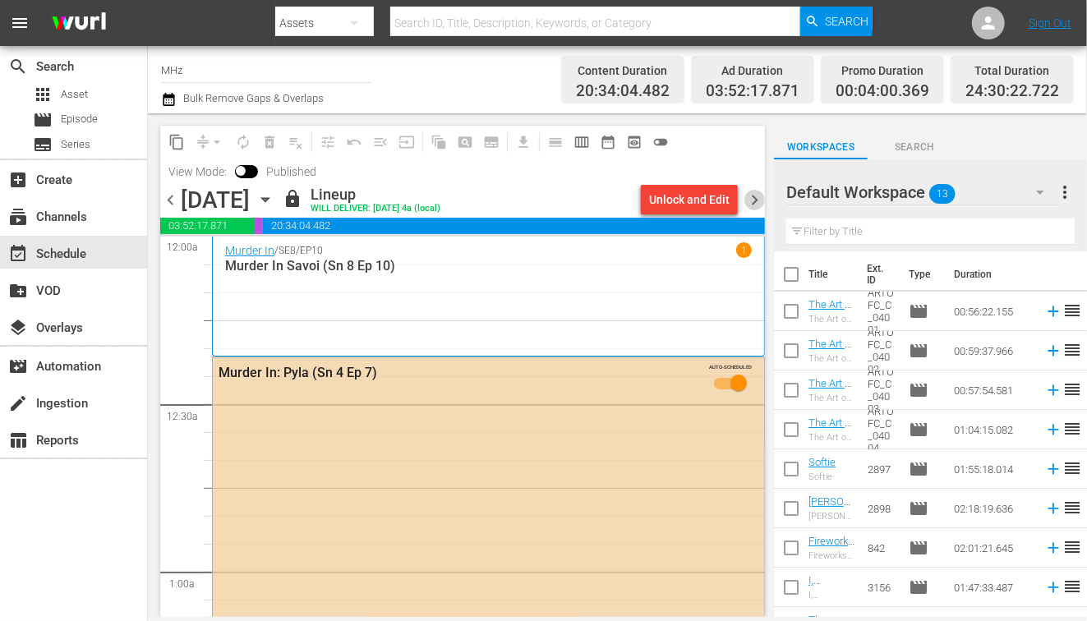
click at [758, 201] on span "chevron_right" at bounding box center [754, 200] width 21 height 21
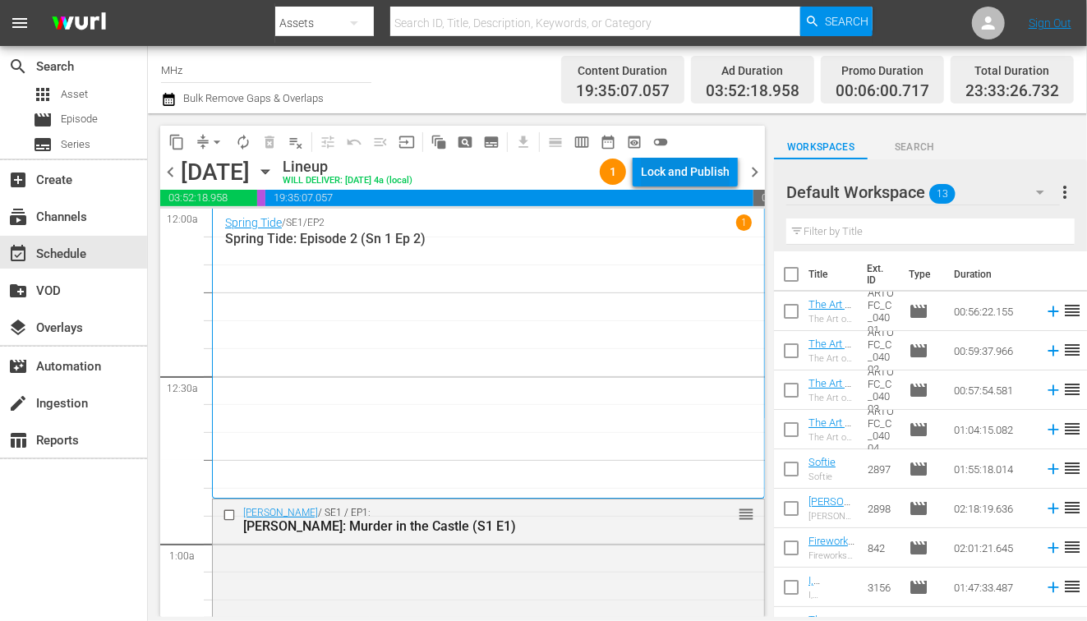
click at [703, 170] on div "Lock and Publish" at bounding box center [685, 172] width 89 height 30
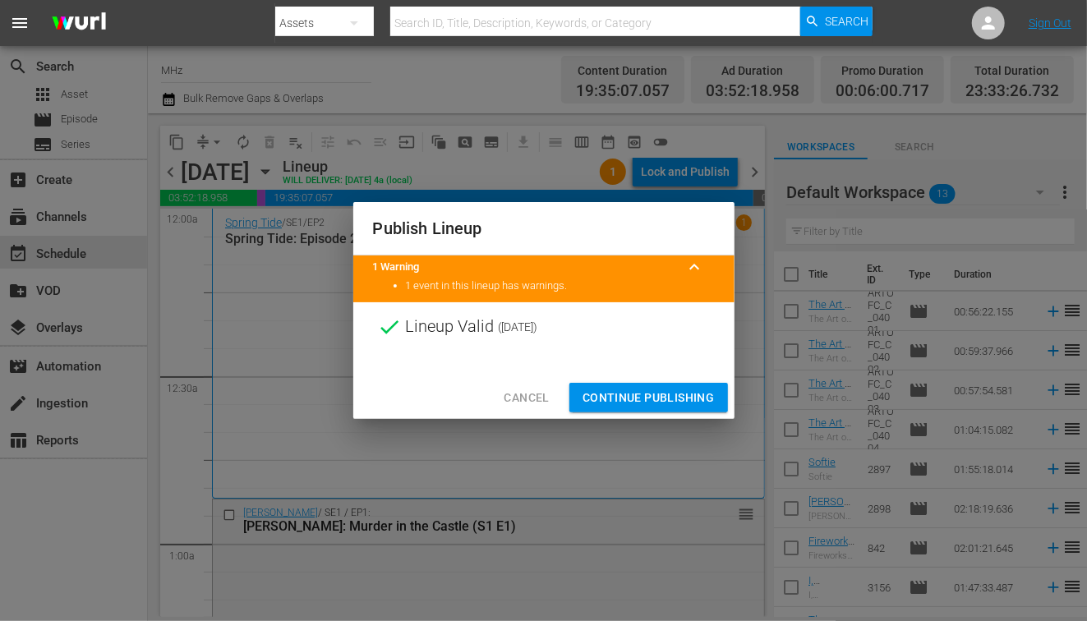
click at [609, 389] on span "Continue Publishing" at bounding box center [649, 398] width 132 height 21
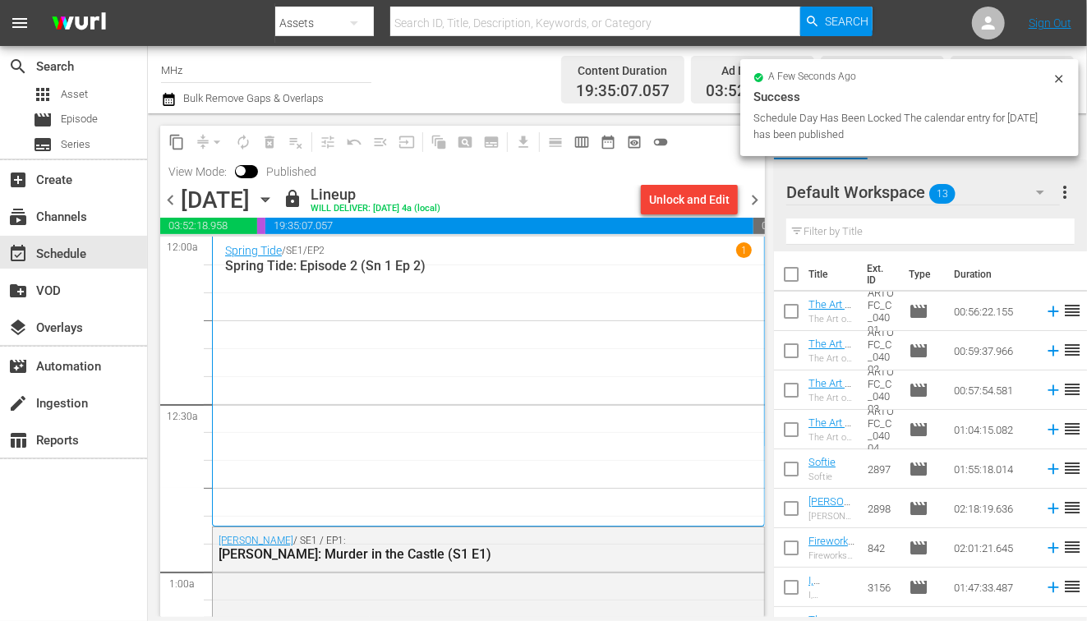
click at [747, 206] on span "chevron_right" at bounding box center [754, 200] width 21 height 21
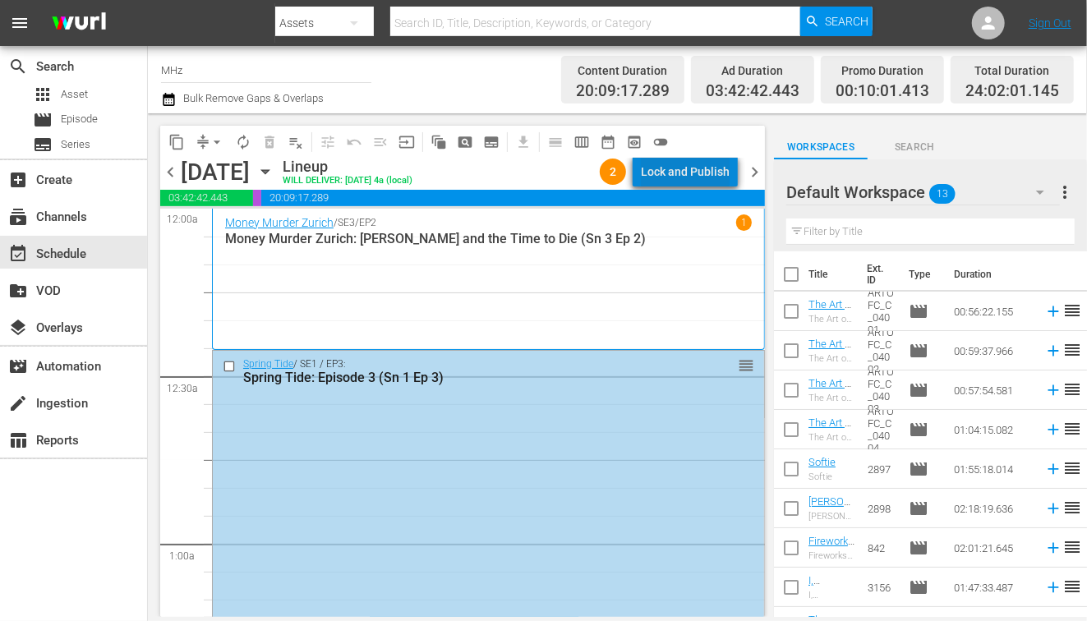
click at [708, 172] on div "Lock and Publish" at bounding box center [685, 172] width 89 height 30
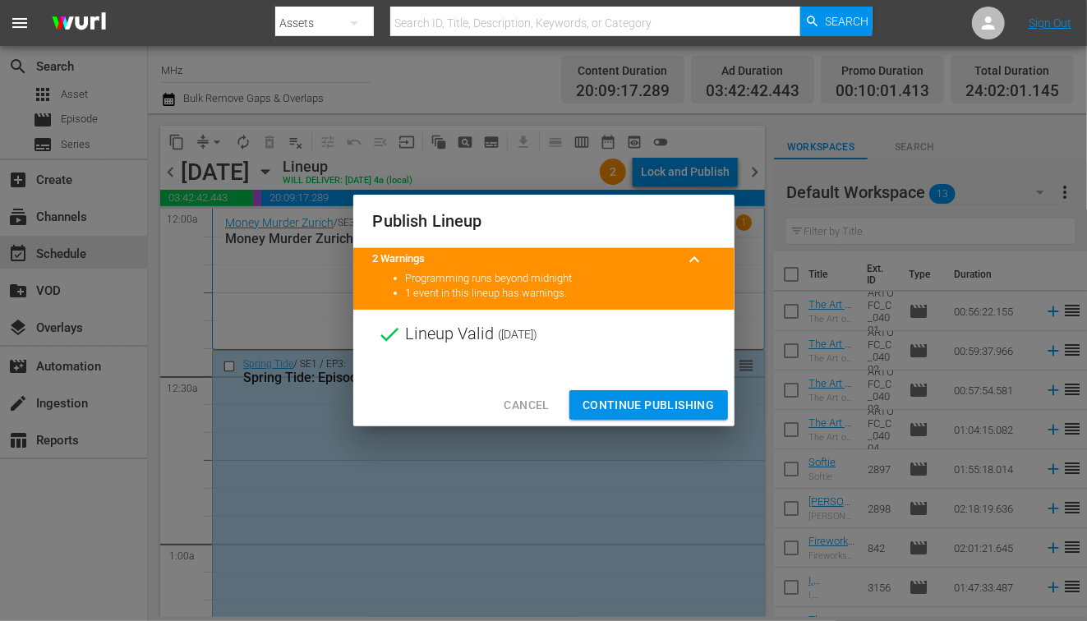
click at [627, 397] on span "Continue Publishing" at bounding box center [649, 405] width 132 height 21
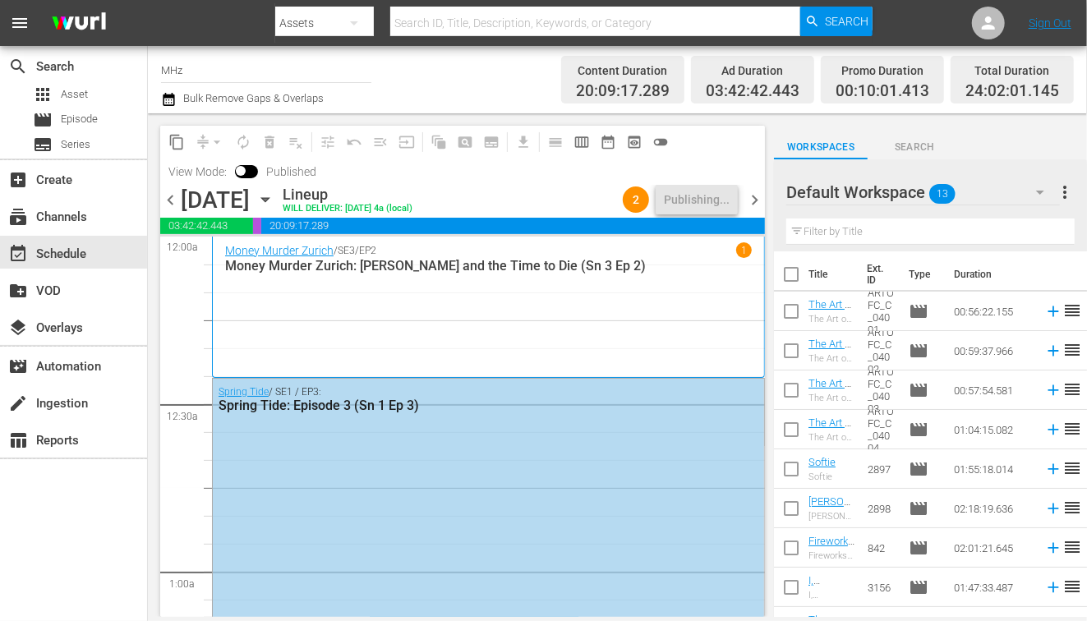
click at [748, 205] on span "chevron_right" at bounding box center [754, 200] width 21 height 21
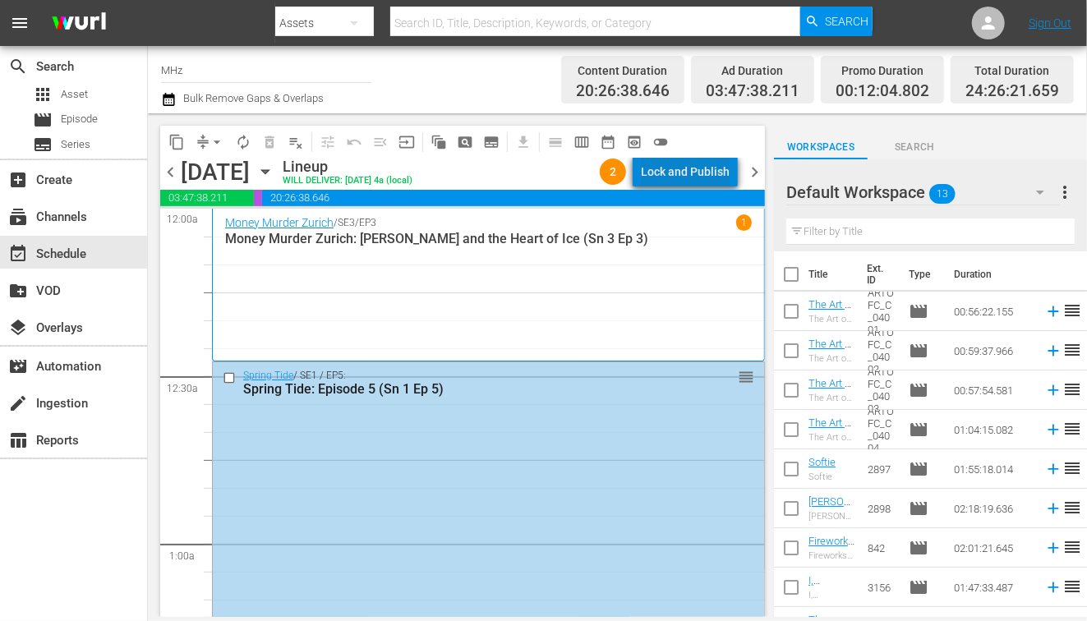
click at [711, 177] on div "Lock and Publish" at bounding box center [685, 172] width 89 height 30
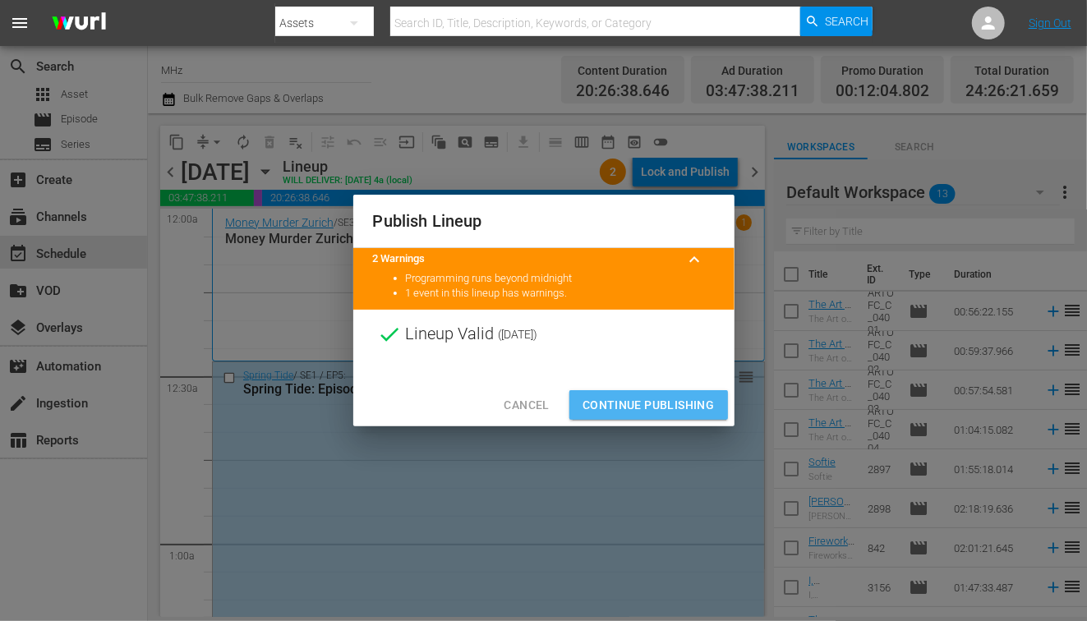
click at [654, 403] on span "Continue Publishing" at bounding box center [649, 405] width 132 height 21
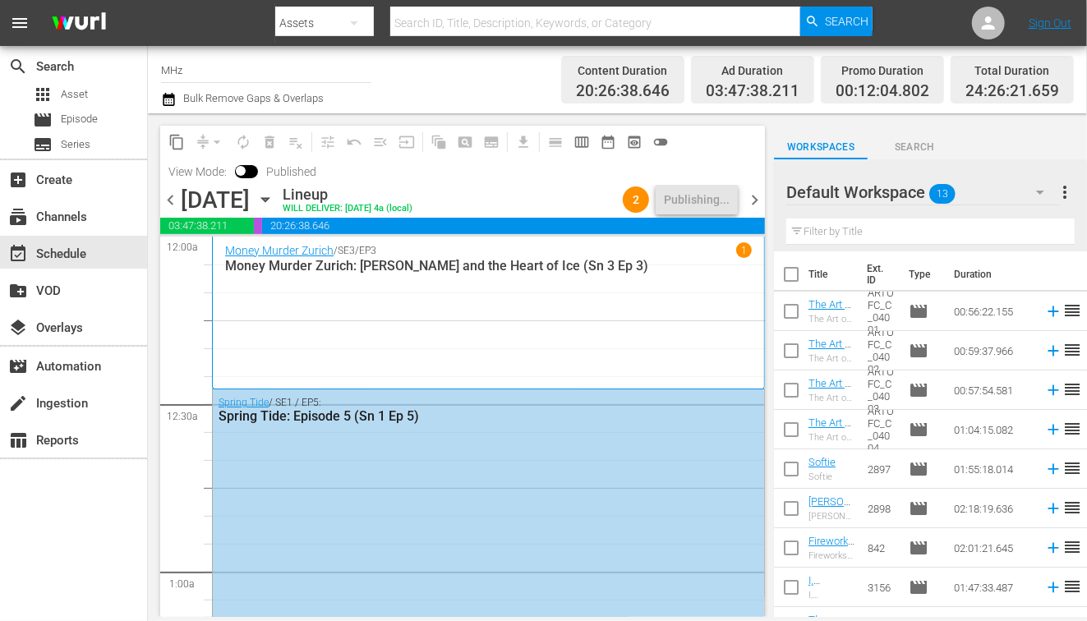
click at [755, 199] on span "chevron_right" at bounding box center [754, 200] width 21 height 21
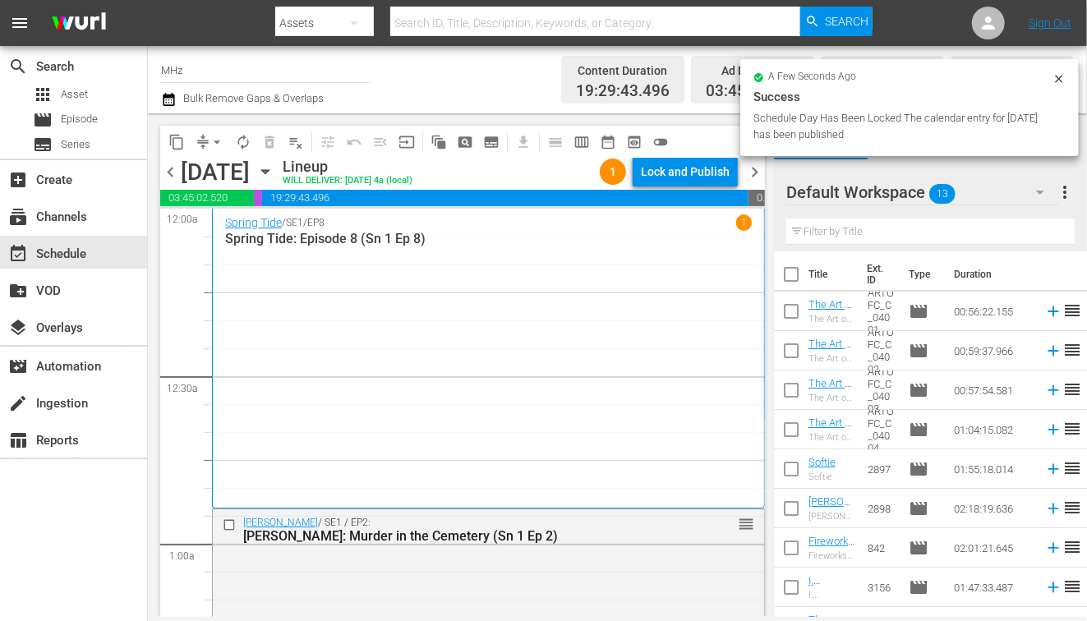
click at [698, 182] on div "Lock and Publish" at bounding box center [685, 172] width 89 height 30
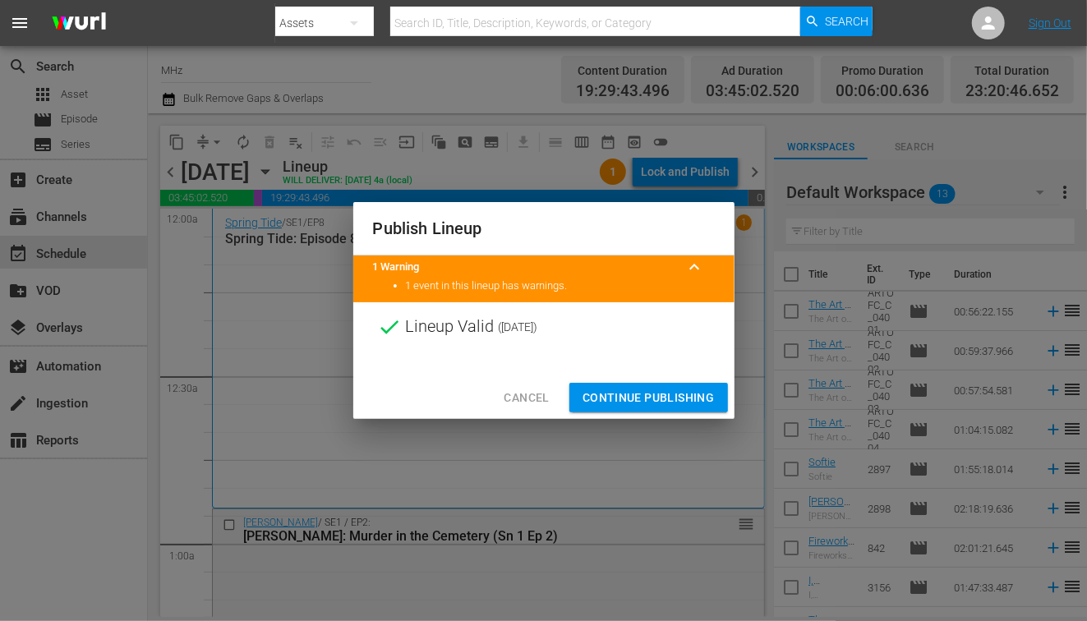
click at [649, 389] on span "Continue Publishing" at bounding box center [649, 398] width 132 height 21
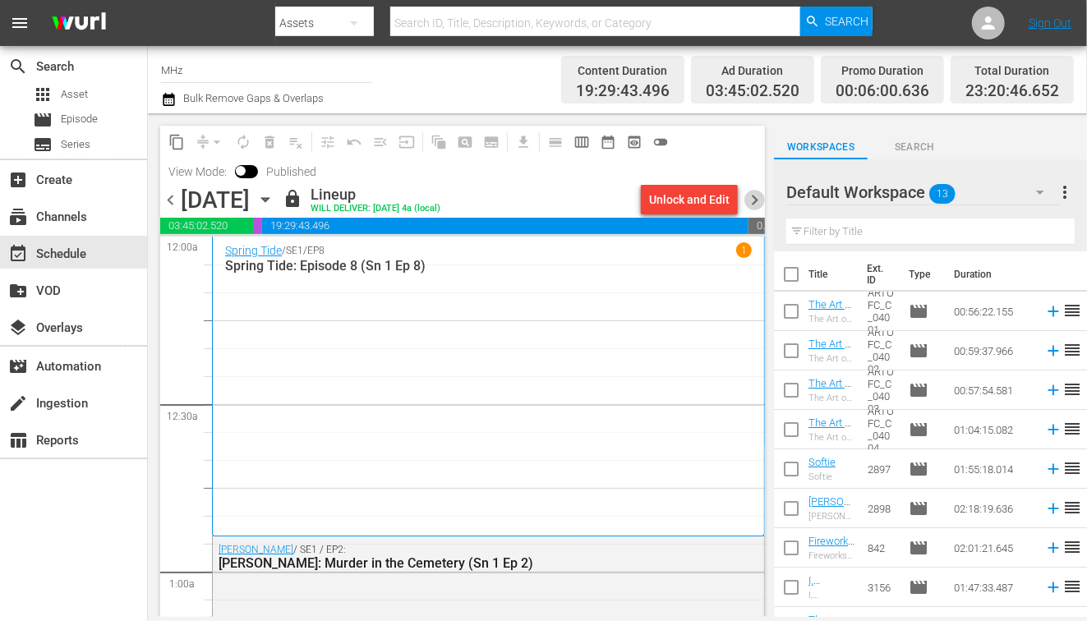
click at [751, 199] on span "chevron_right" at bounding box center [754, 200] width 21 height 21
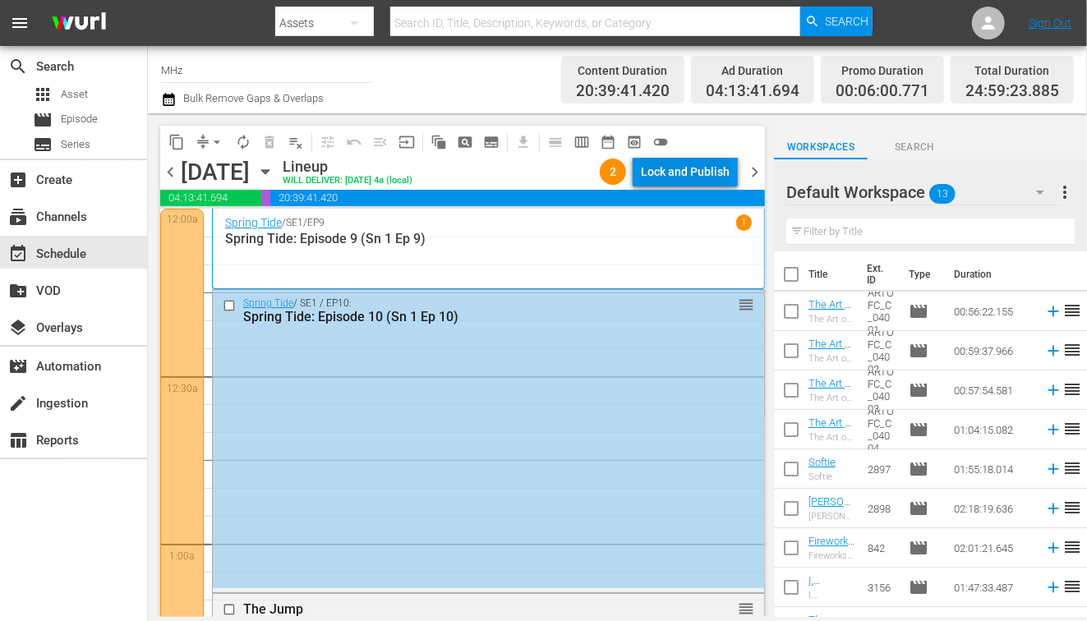
click at [714, 168] on div "Lock and Publish" at bounding box center [685, 172] width 89 height 30
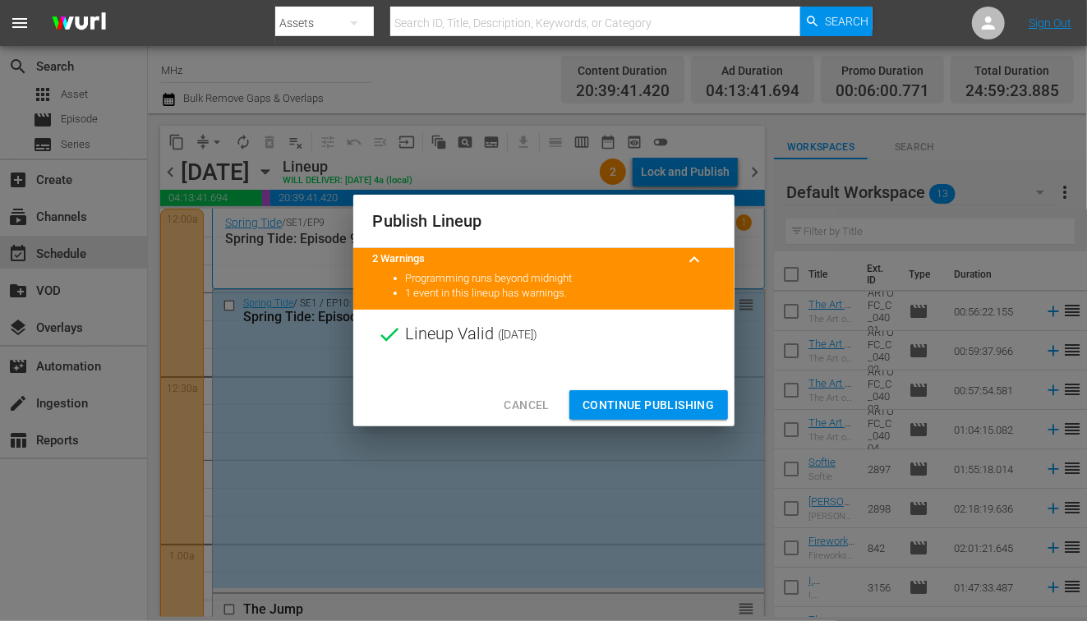
click at [622, 404] on span "Continue Publishing" at bounding box center [649, 405] width 132 height 21
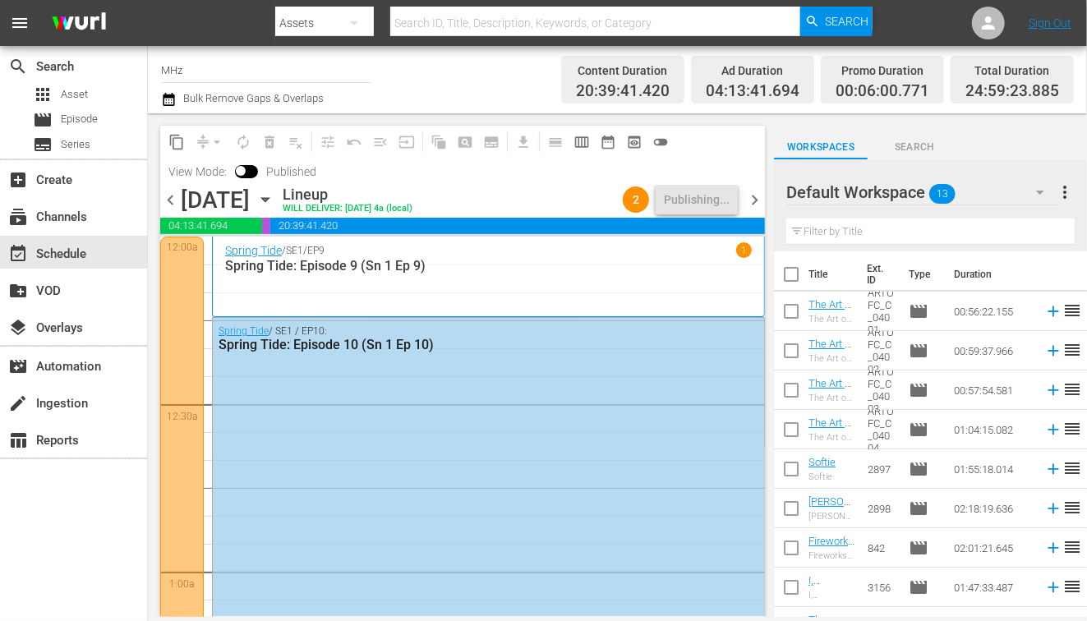
click at [756, 196] on span "chevron_right" at bounding box center [754, 200] width 21 height 21
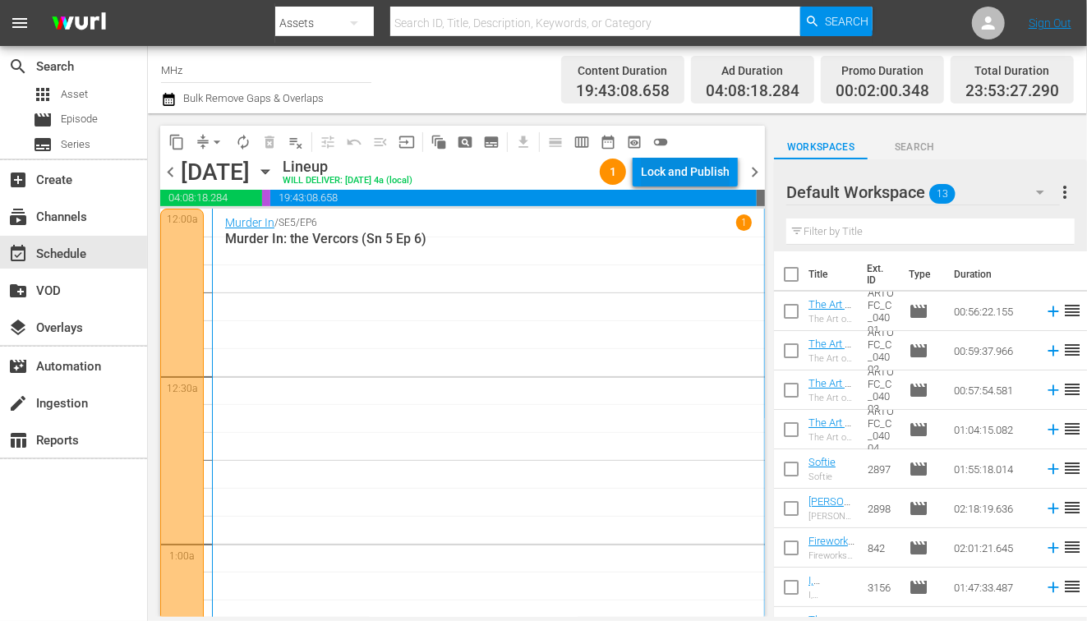
click at [704, 181] on div "Lock and Publish" at bounding box center [685, 172] width 89 height 30
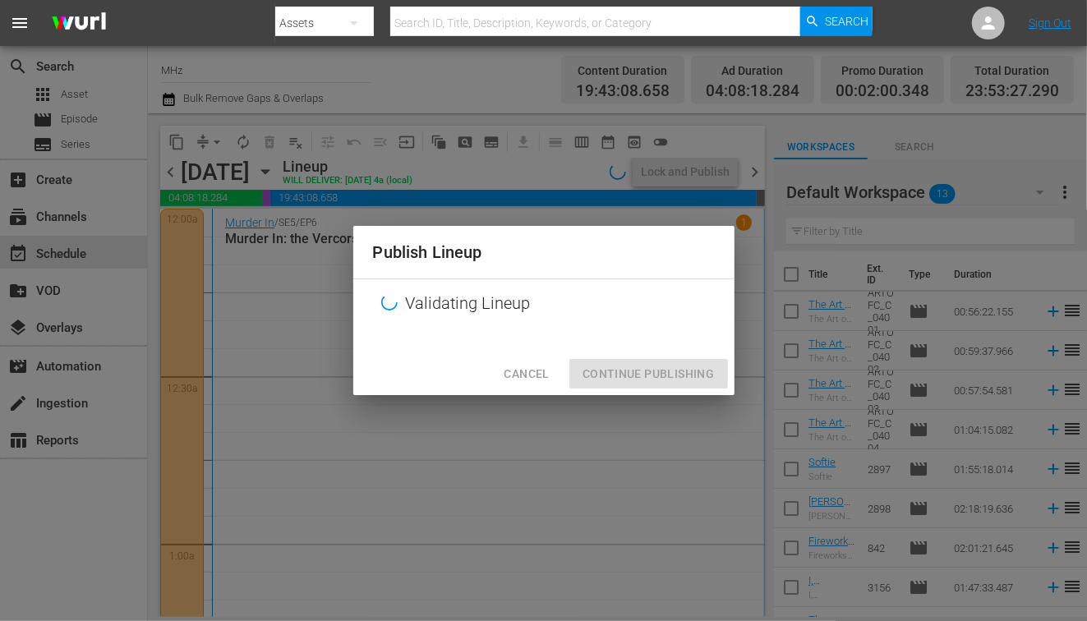
click at [672, 379] on div "Cancel Continue Publishing" at bounding box center [543, 375] width 381 height 44
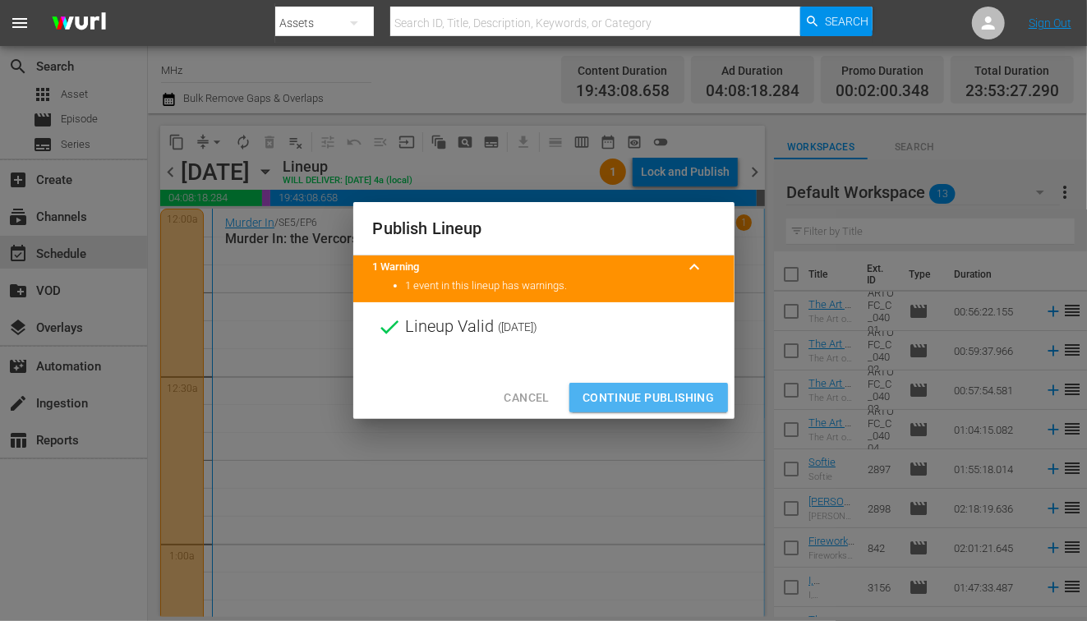
click at [651, 397] on span "Continue Publishing" at bounding box center [649, 398] width 132 height 21
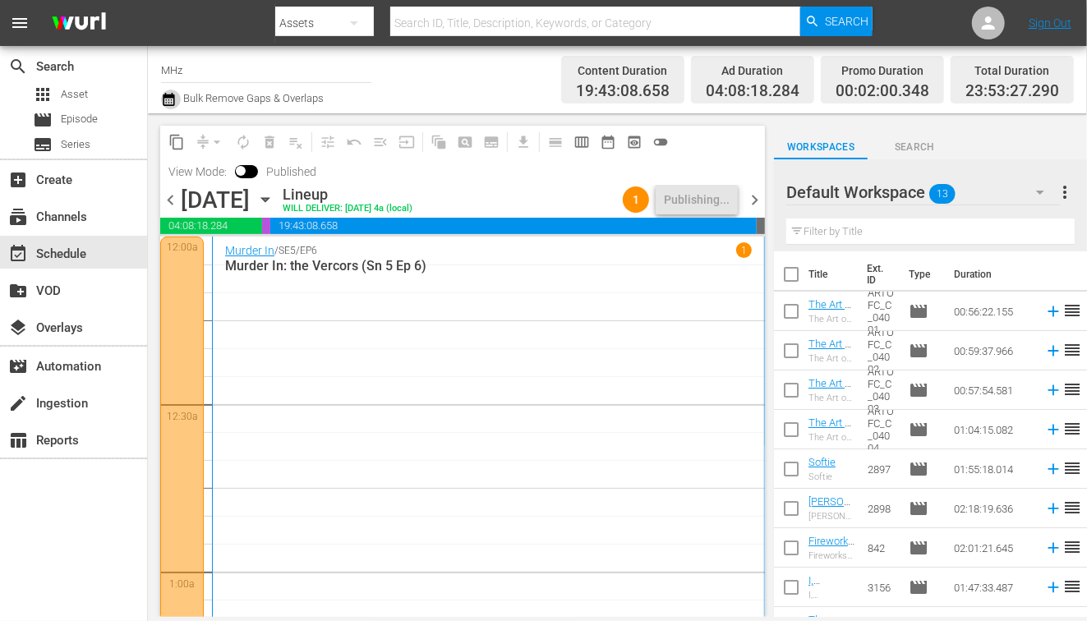
click at [178, 98] on button "button" at bounding box center [171, 100] width 20 height 20
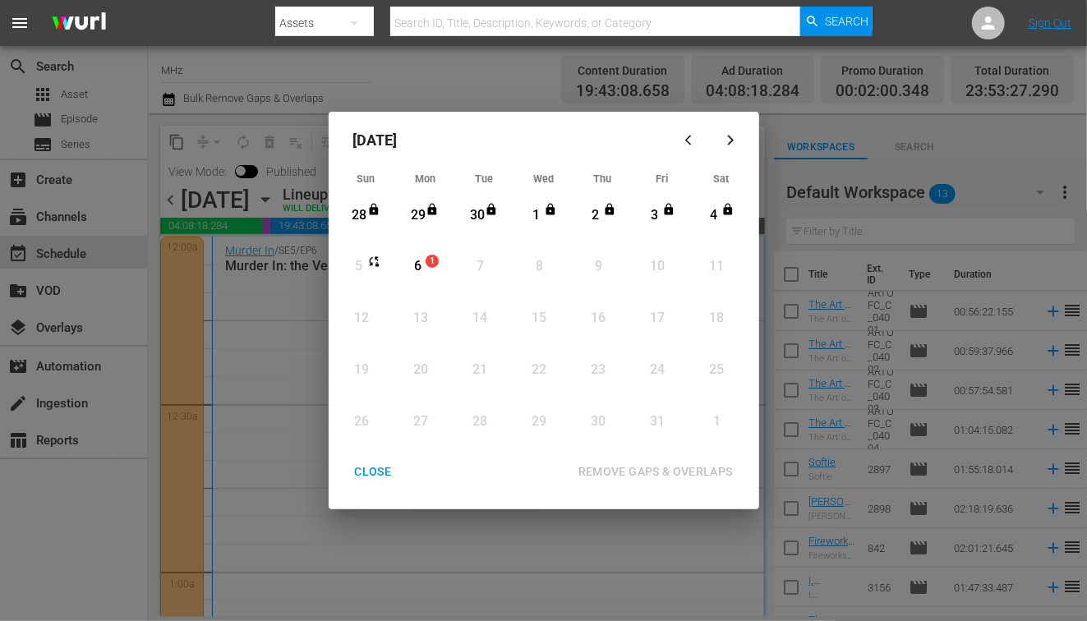
click at [693, 136] on icon "button" at bounding box center [691, 140] width 12 height 12
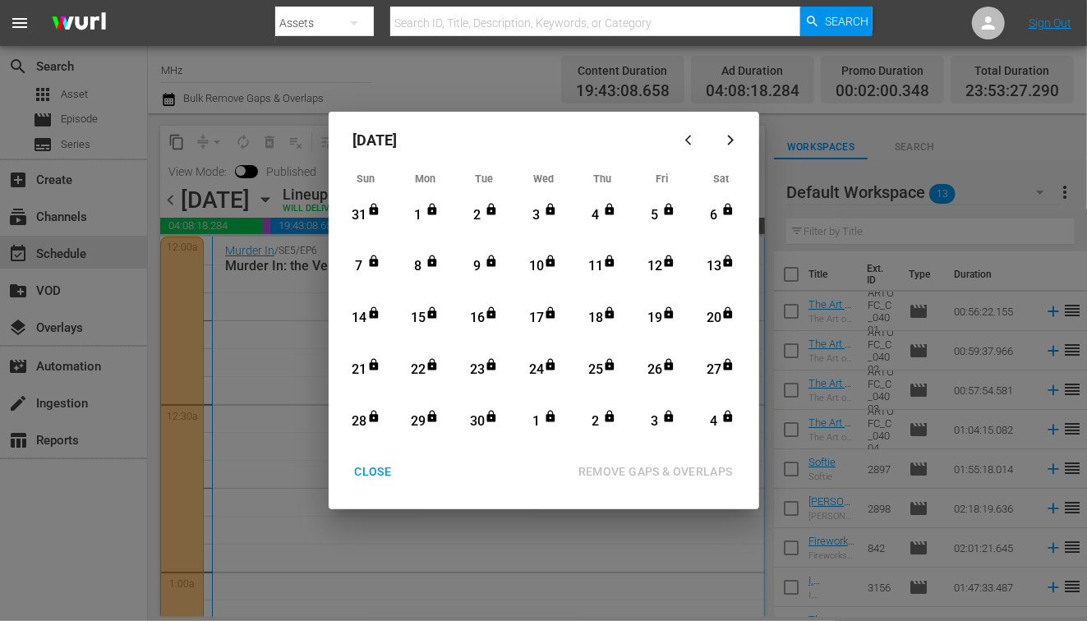
click at [735, 141] on icon "button" at bounding box center [731, 140] width 12 height 12
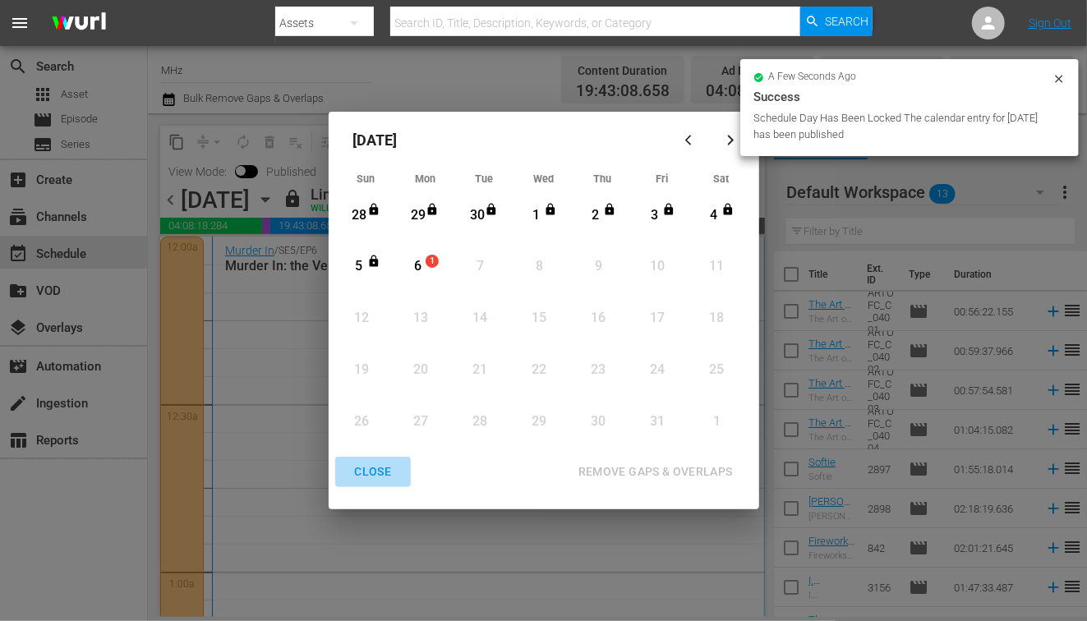
click at [373, 468] on div "CLOSE" at bounding box center [373, 472] width 63 height 21
